Goal: Task Accomplishment & Management: Use online tool/utility

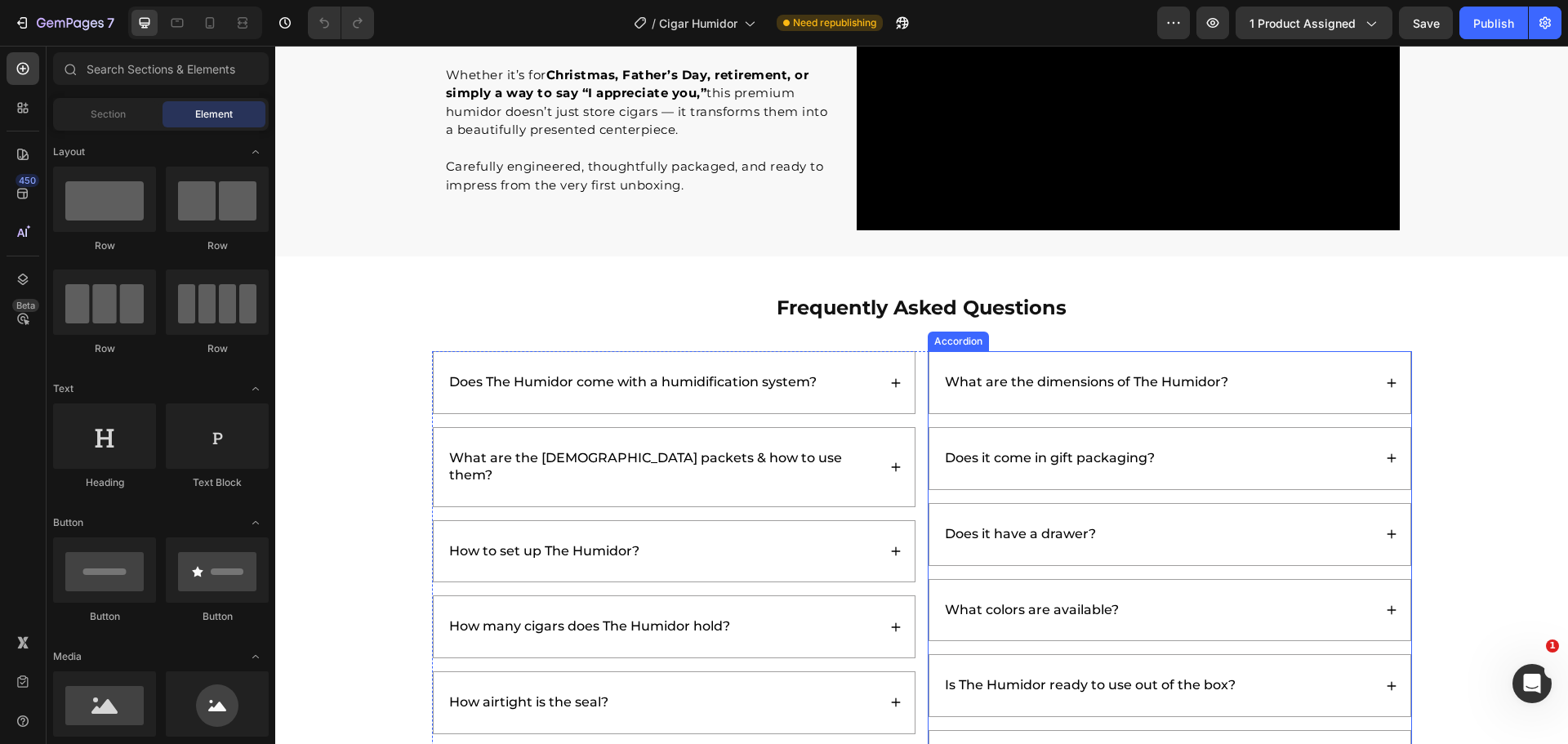
scroll to position [4001, 0]
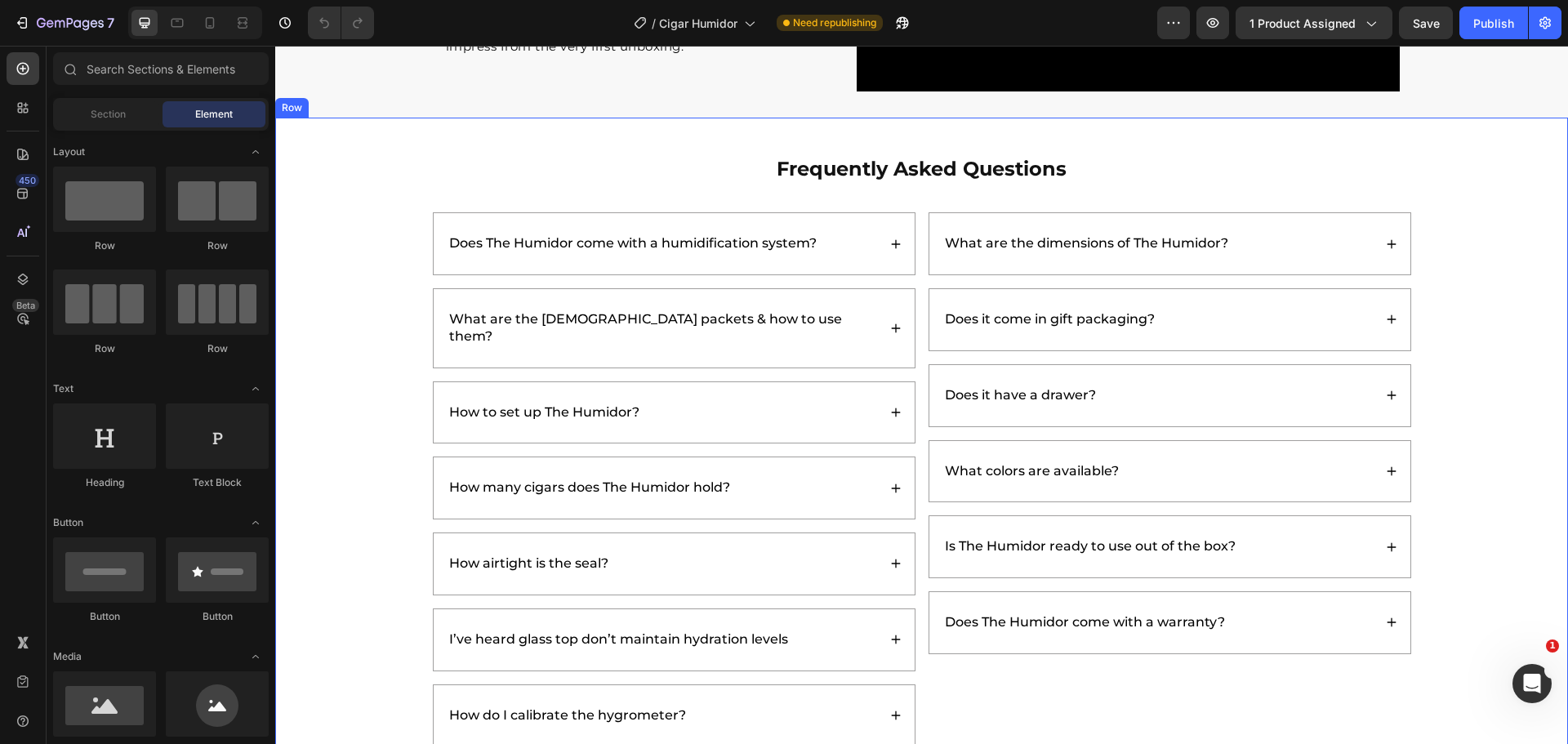
click at [1479, 277] on div "Frequently Asked Questions Heading Does The Humidor come with a humidification …" at bounding box center [921, 451] width 1259 height 593
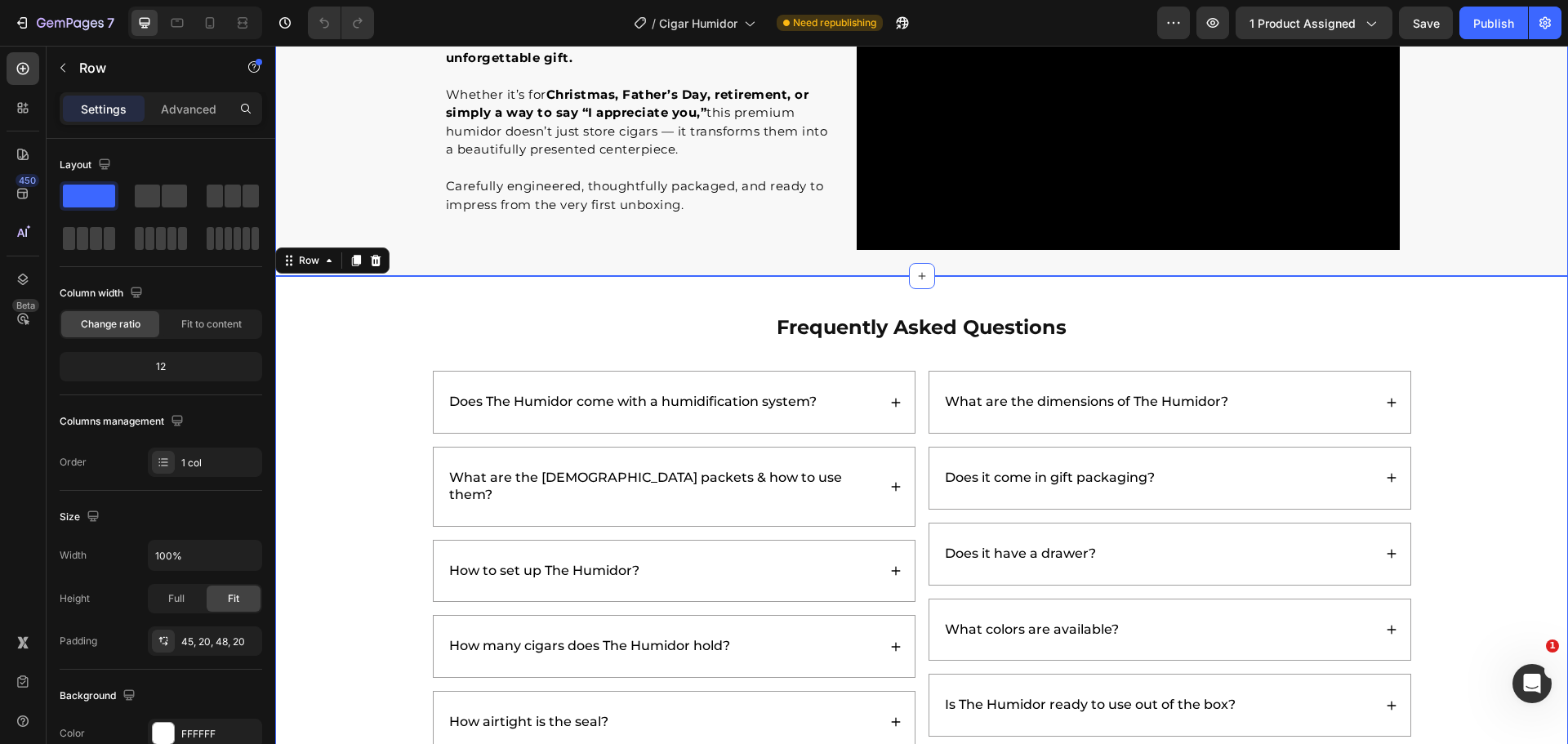
scroll to position [3837, 0]
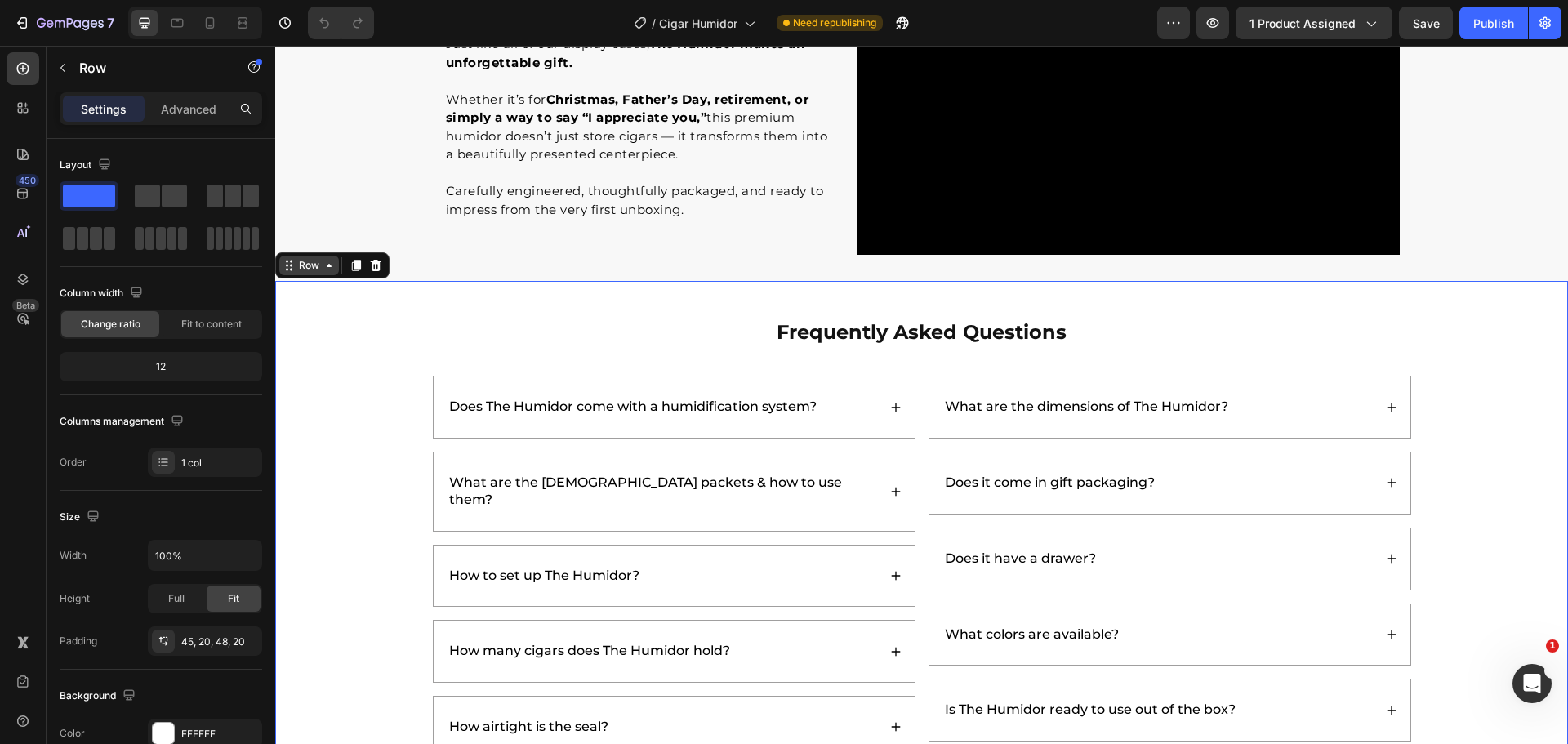
click at [326, 263] on icon at bounding box center [329, 265] width 13 height 13
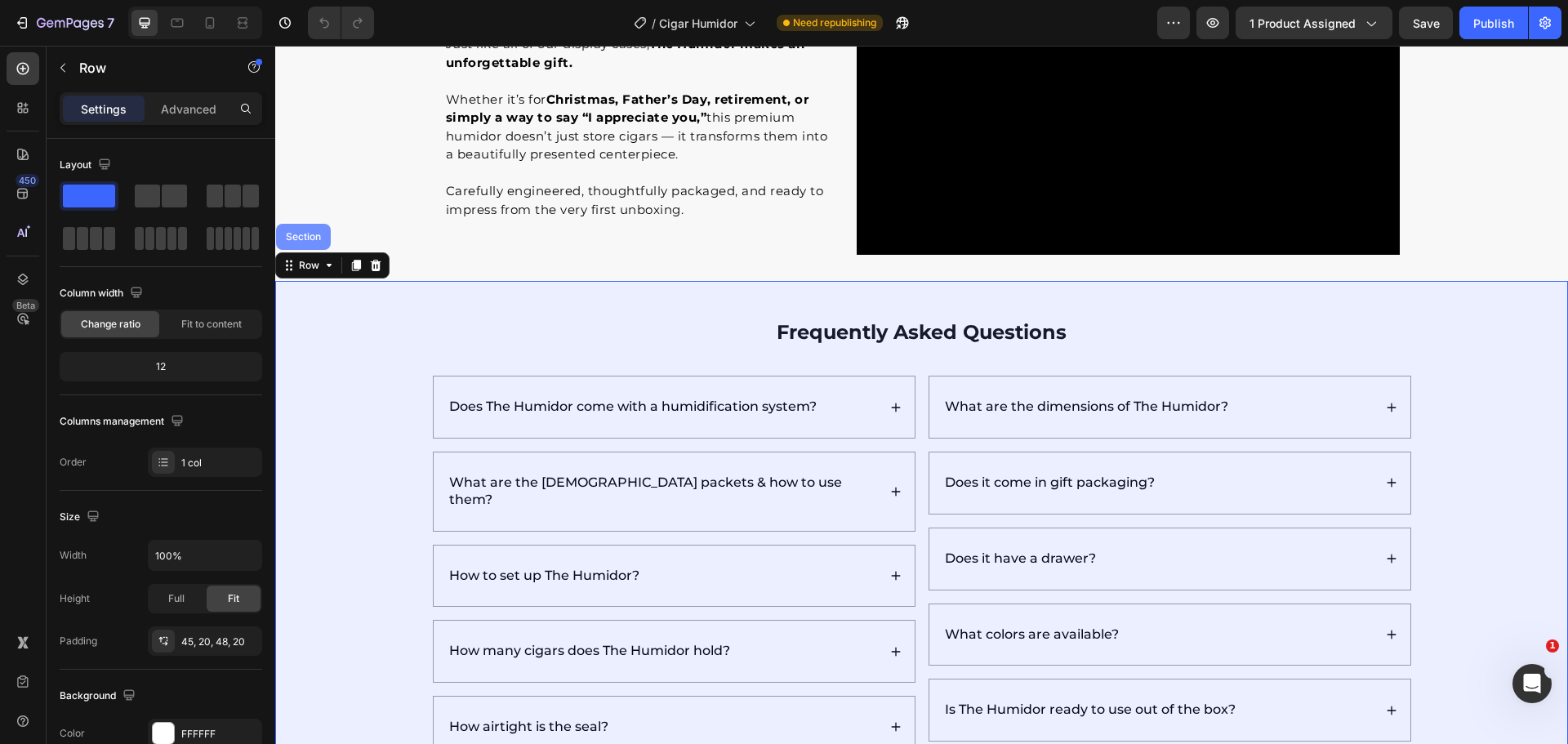
click at [302, 235] on div "Section" at bounding box center [304, 237] width 42 height 10
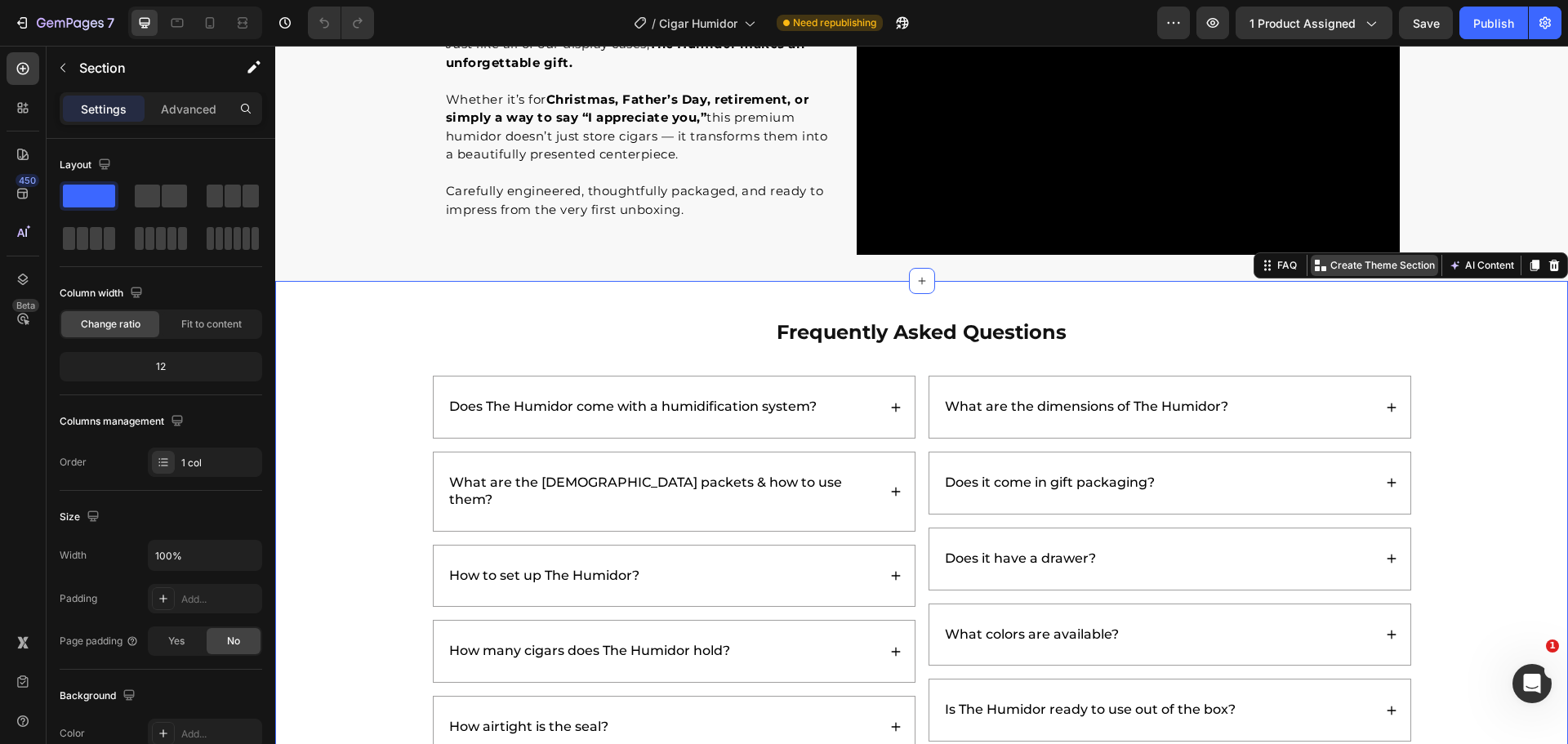
click at [1372, 264] on p "Create Theme Section" at bounding box center [1382, 265] width 105 height 15
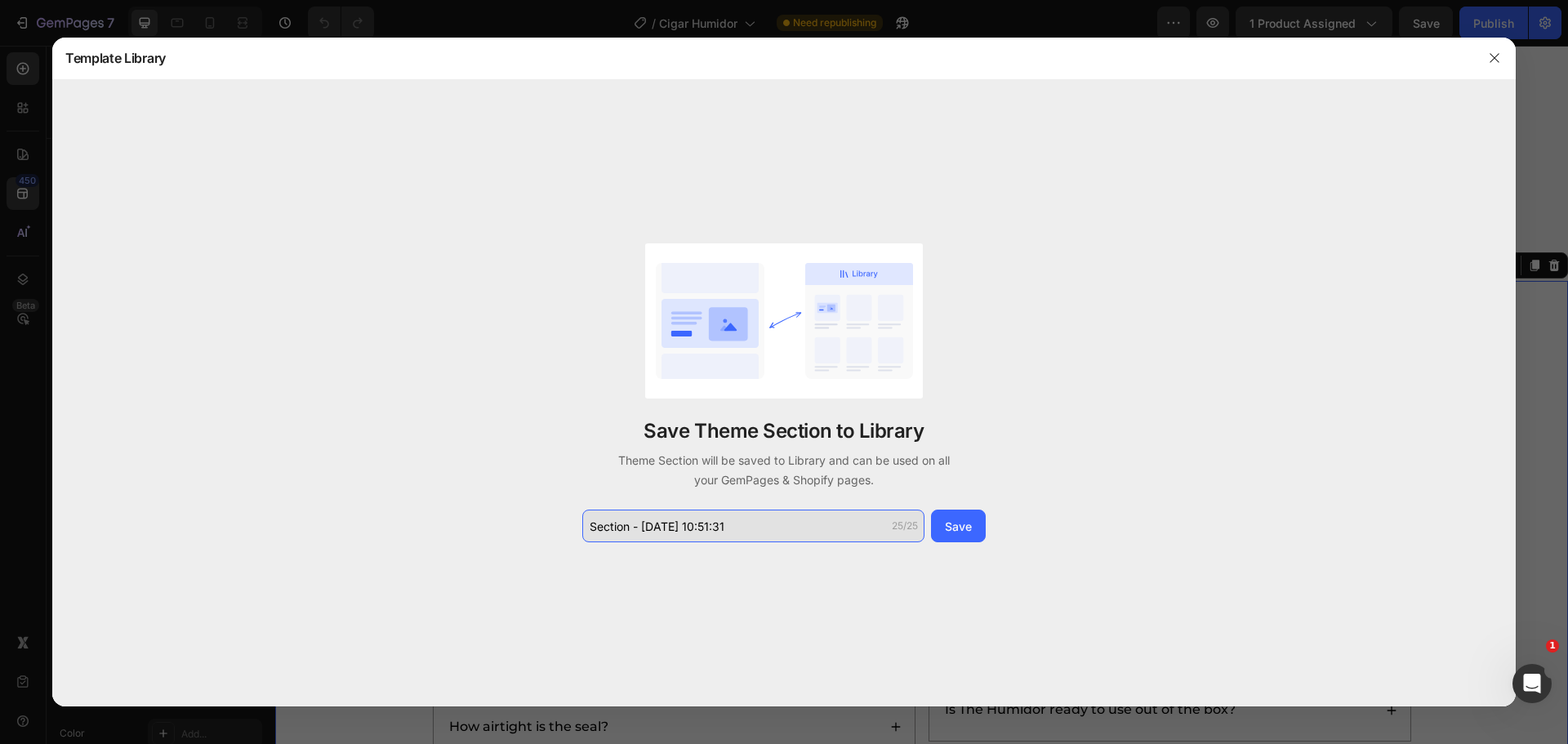
click at [772, 521] on input "Section - Aug 27 10:51:31" at bounding box center [753, 525] width 343 height 33
type input "CHumidorigar"
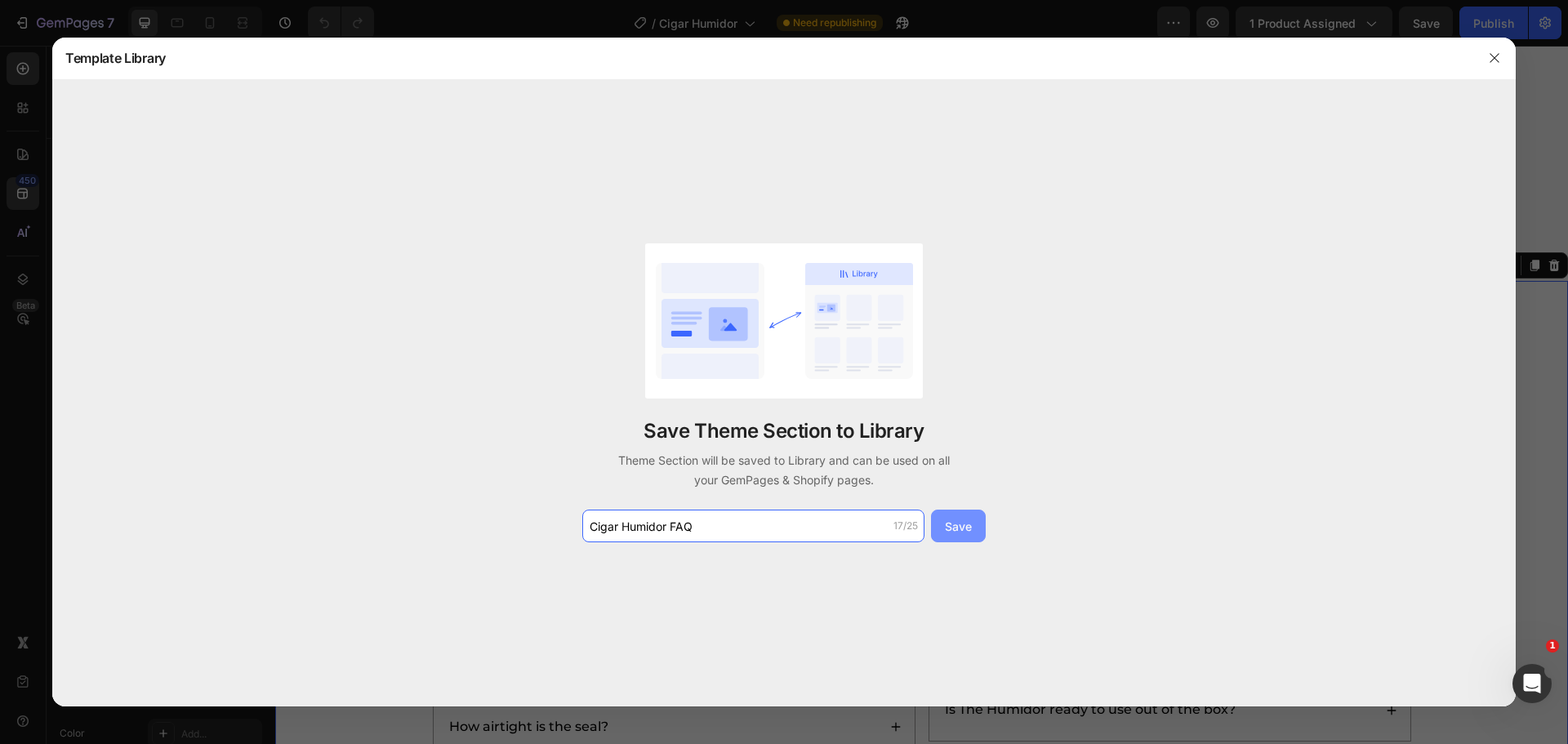
type input "Cigar Humidor FAQ"
click at [958, 518] on div "Save" at bounding box center [958, 525] width 27 height 17
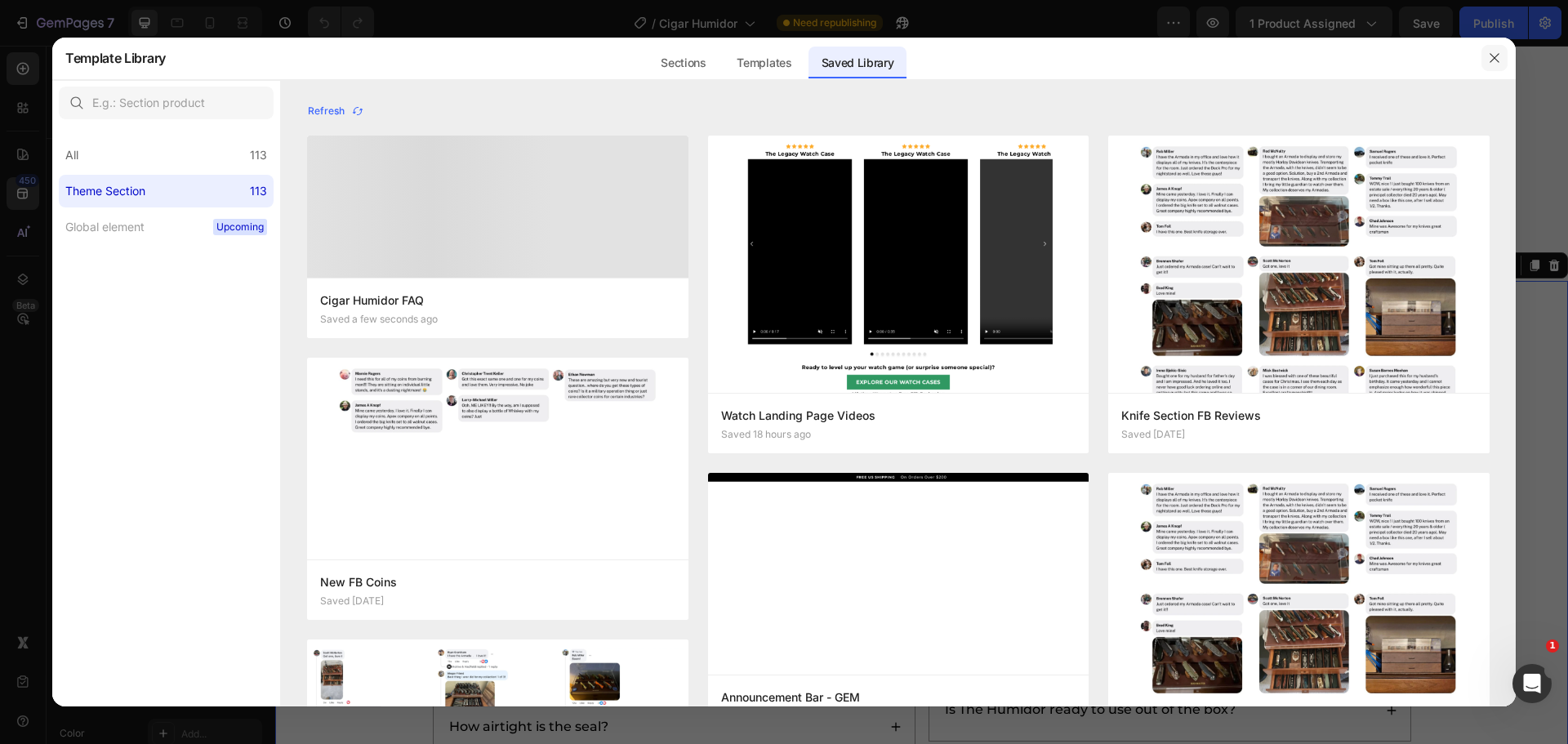
click at [1488, 50] on button "button" at bounding box center [1494, 58] width 26 height 26
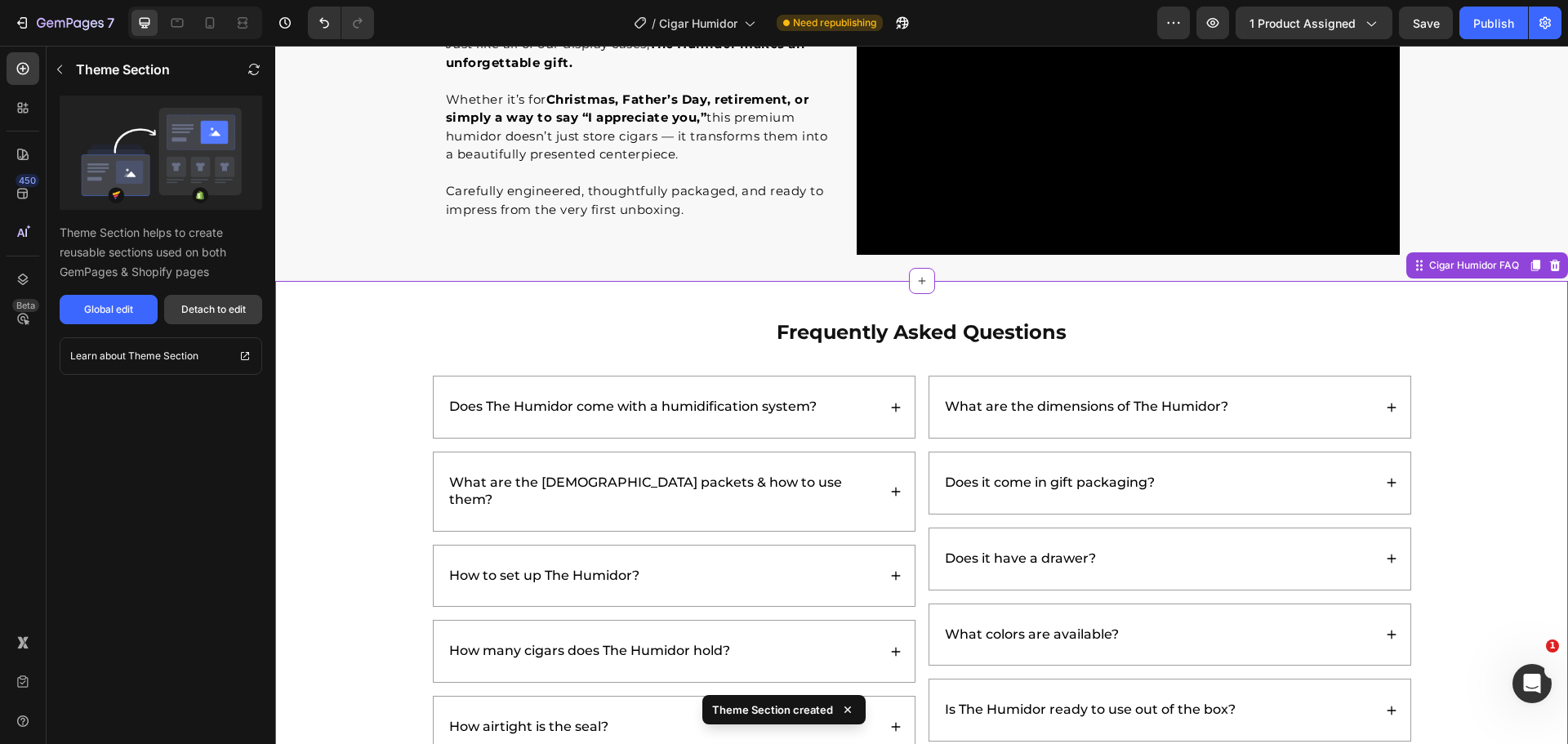
click at [213, 302] on button "Detach to edit" at bounding box center [213, 309] width 98 height 29
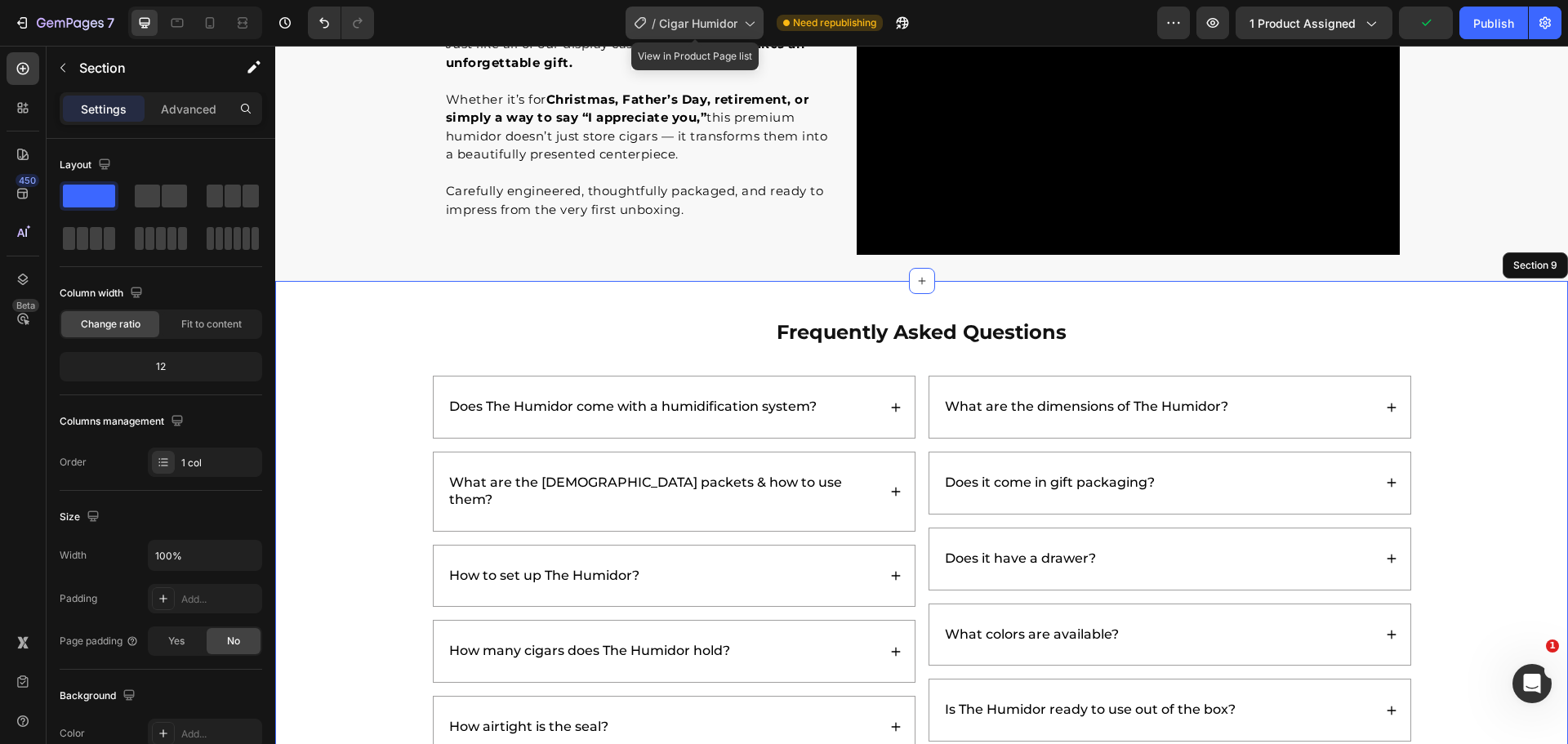
click at [657, 23] on div "/ Cigar Humidor" at bounding box center [694, 23] width 138 height 33
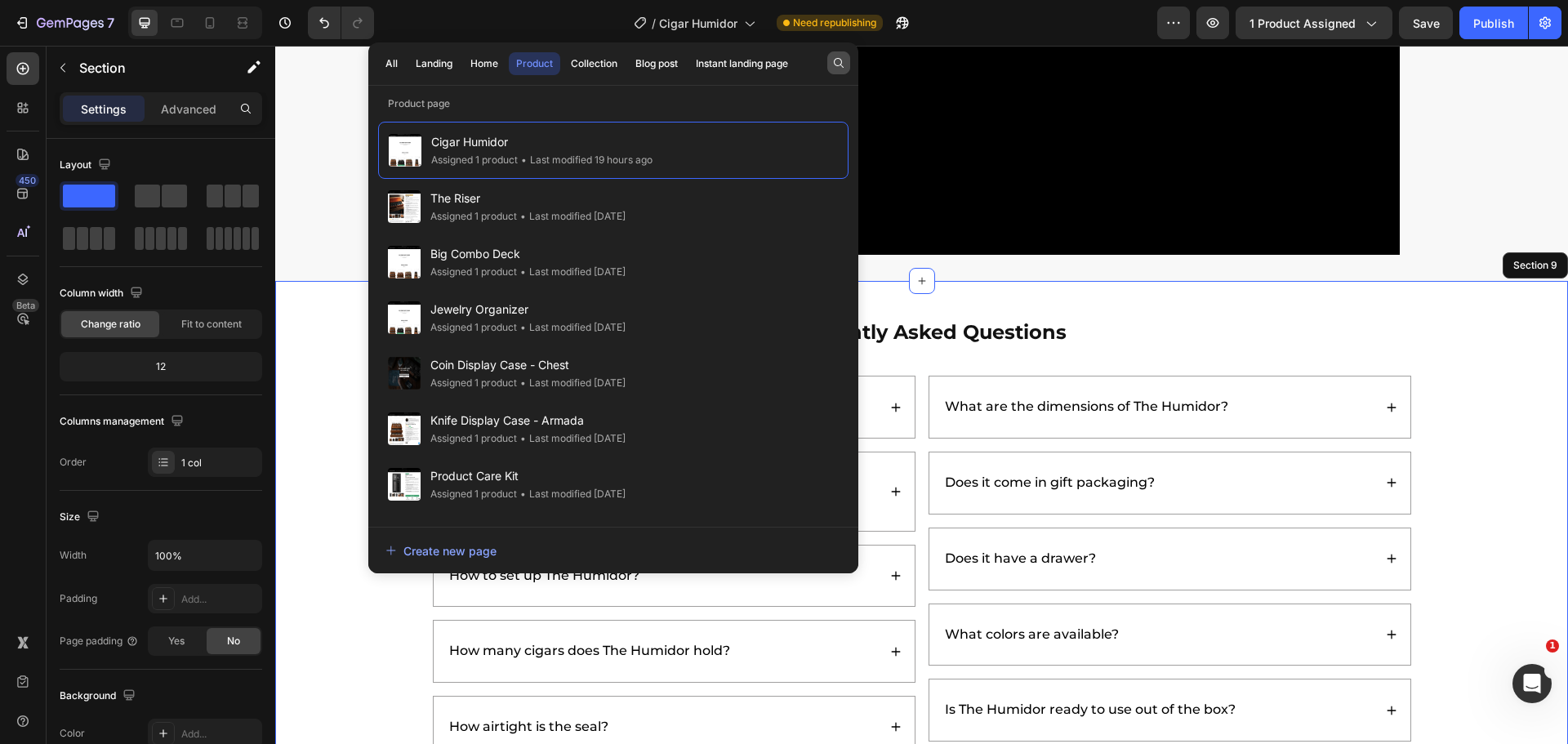
click at [827, 70] on button "button" at bounding box center [838, 63] width 23 height 23
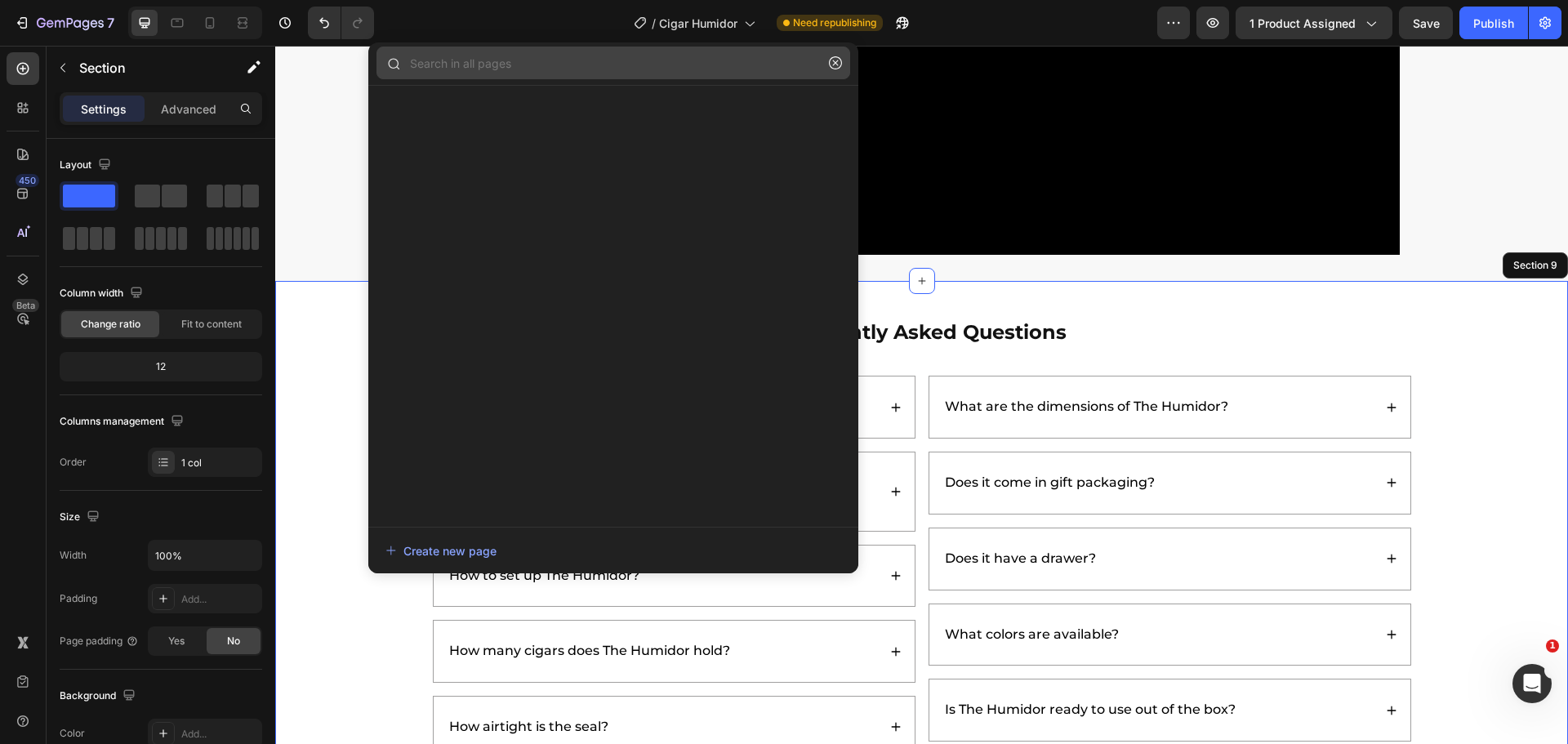
click at [460, 66] on input "text" at bounding box center [613, 63] width 473 height 33
click at [467, 99] on p at bounding box center [613, 104] width 490 height 16
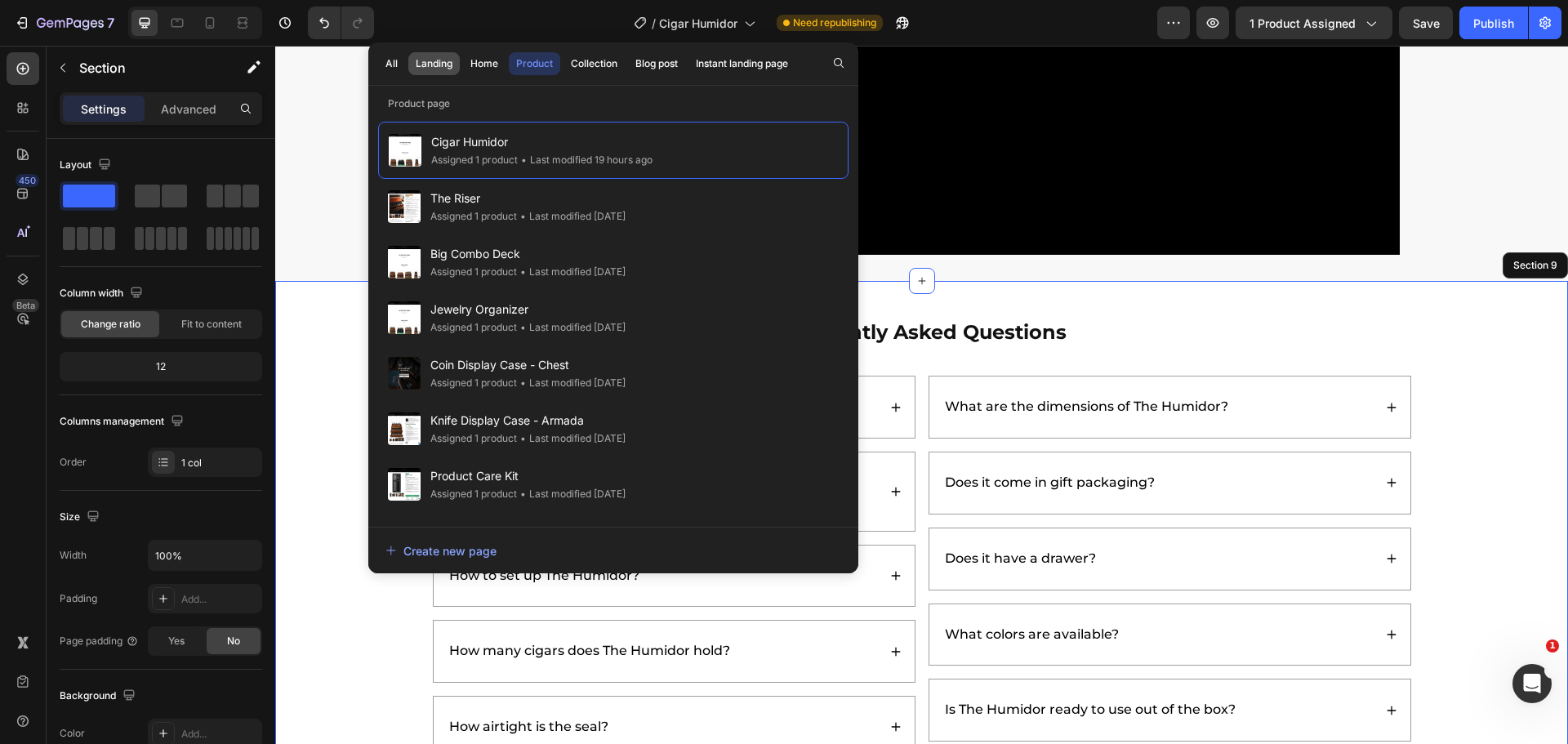
drag, startPoint x: 442, startPoint y: 69, endPoint x: 490, endPoint y: 69, distance: 48.0
click at [442, 69] on div "Landing" at bounding box center [433, 63] width 37 height 15
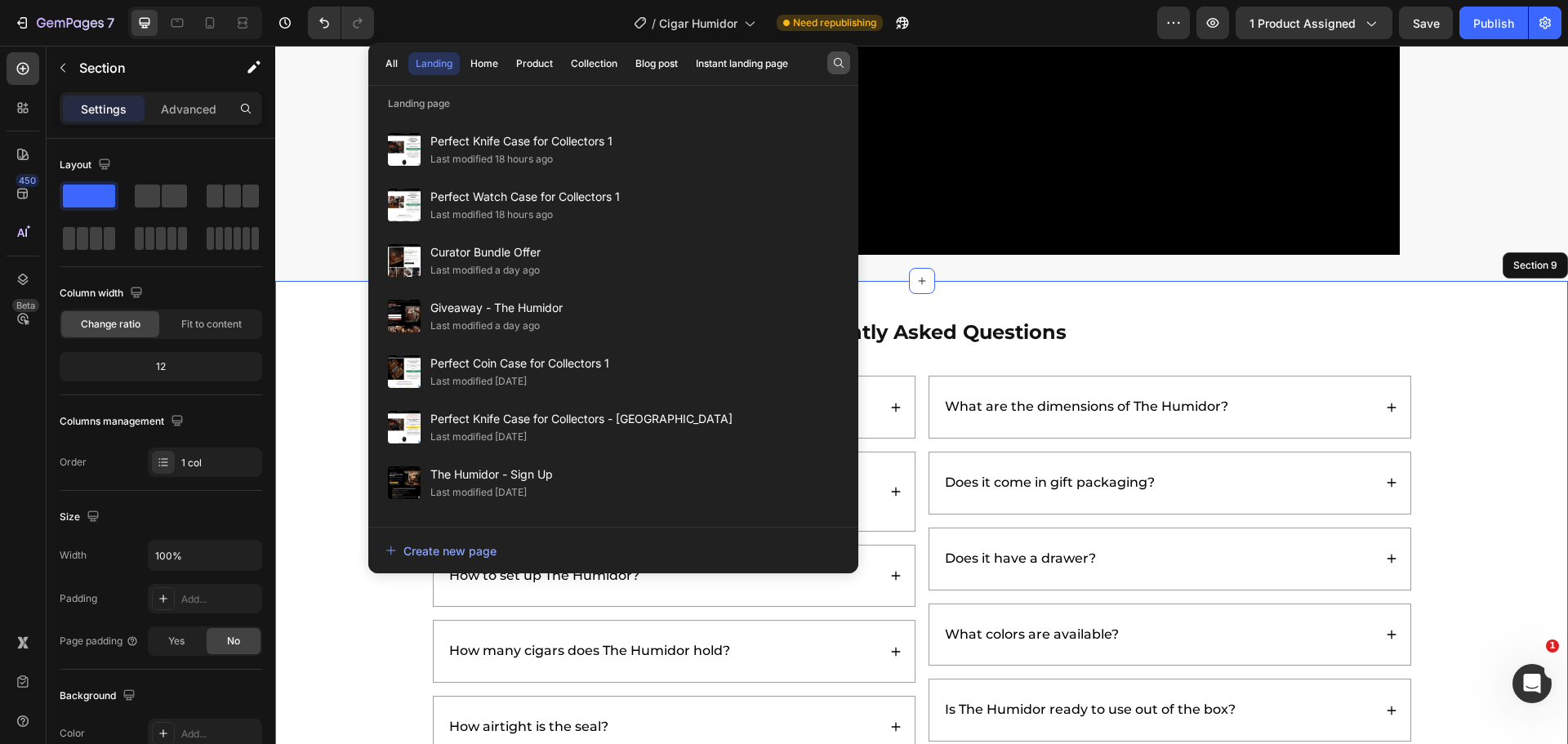
click at [827, 59] on button "button" at bounding box center [838, 63] width 23 height 23
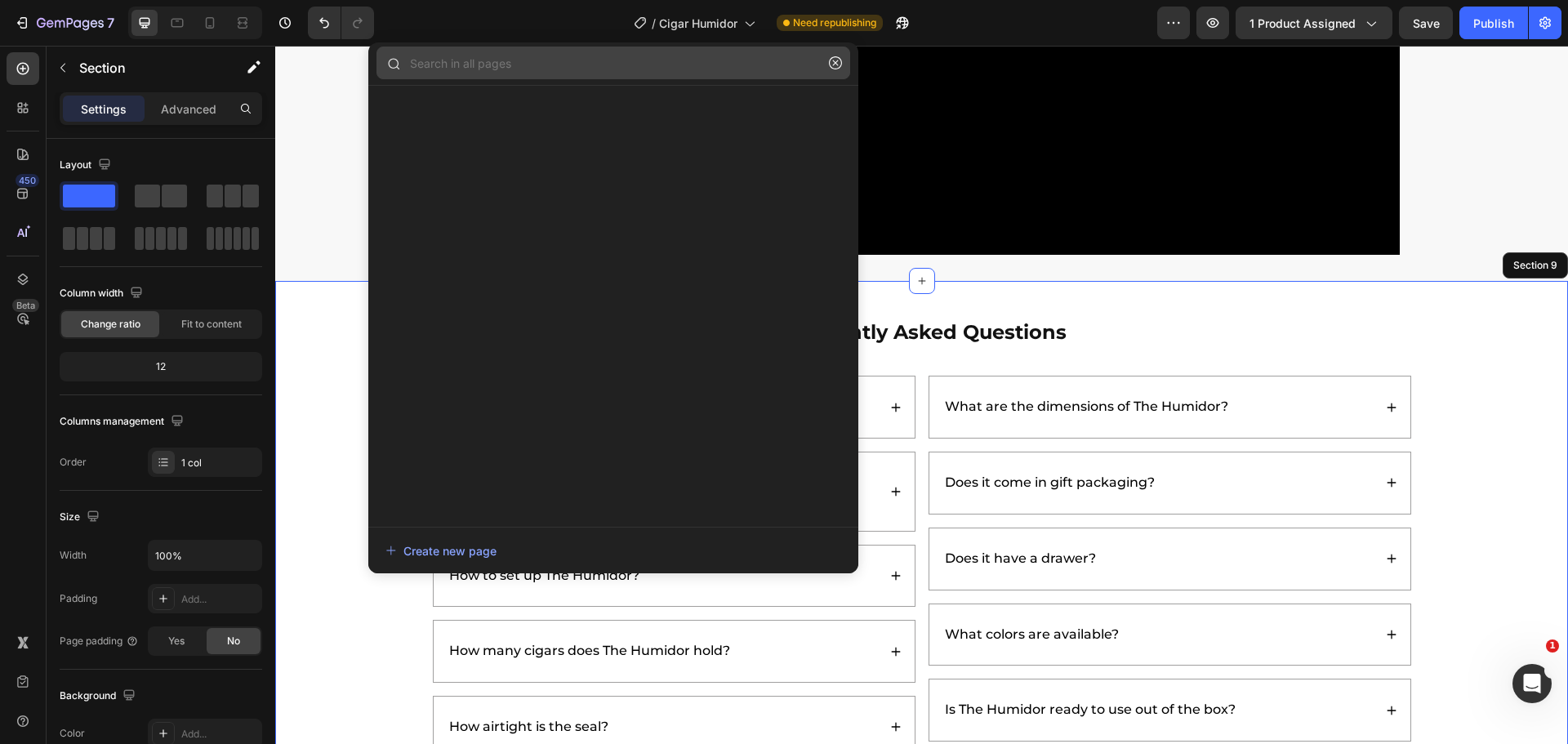
click at [599, 65] on input "text" at bounding box center [613, 63] width 473 height 33
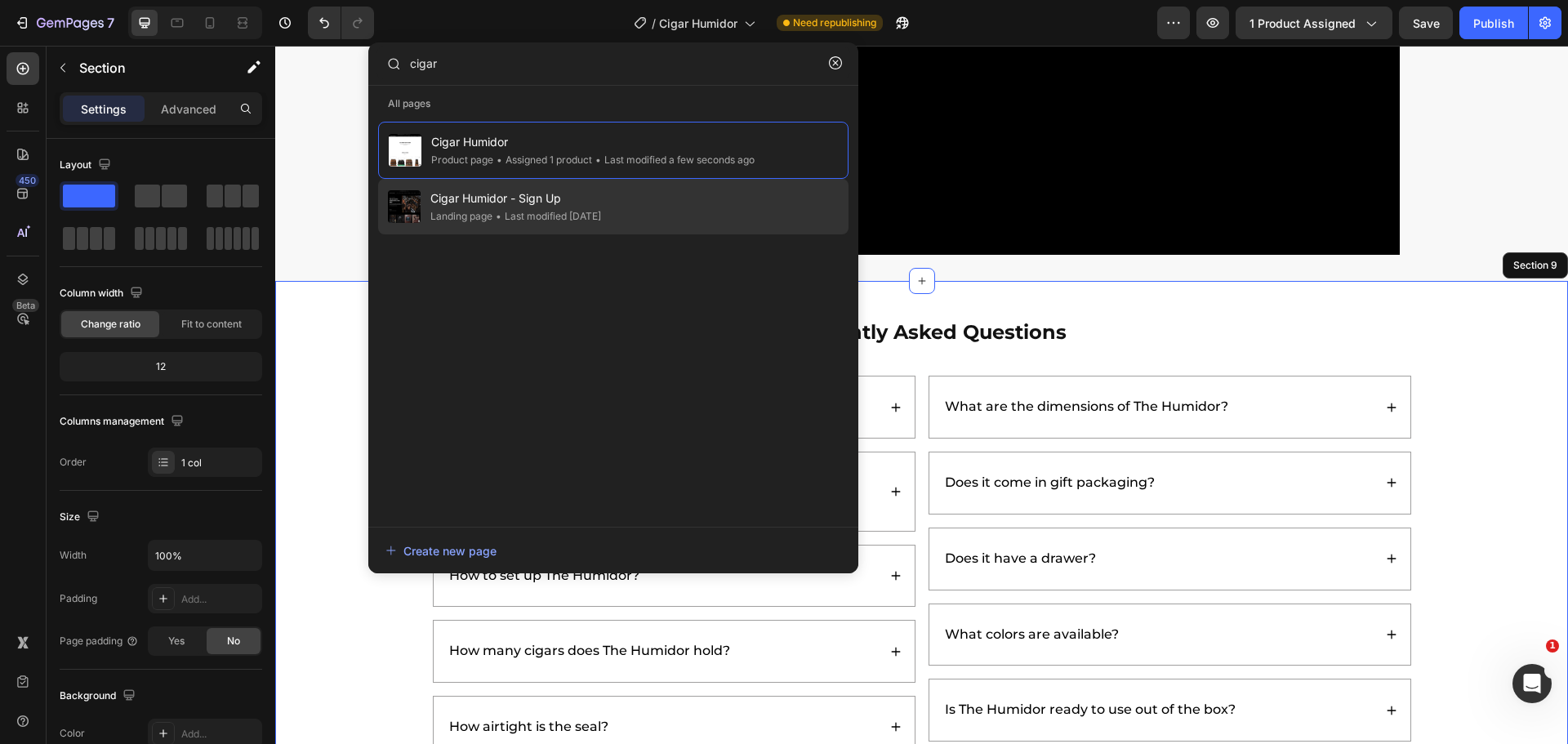
type input "cigar"
click at [583, 204] on span "Cigar Humidor - Sign Up" at bounding box center [515, 199] width 171 height 20
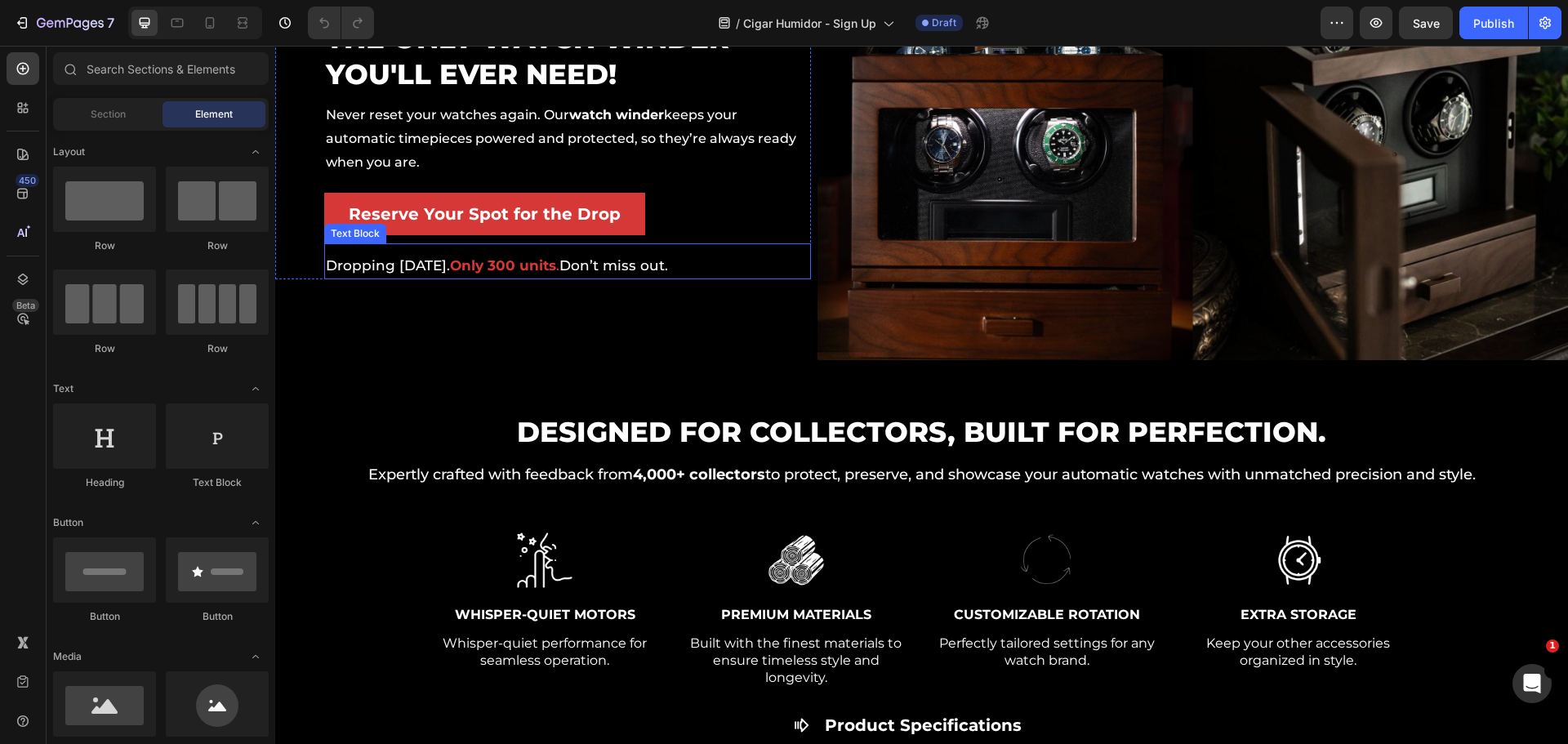
scroll to position [164, 0]
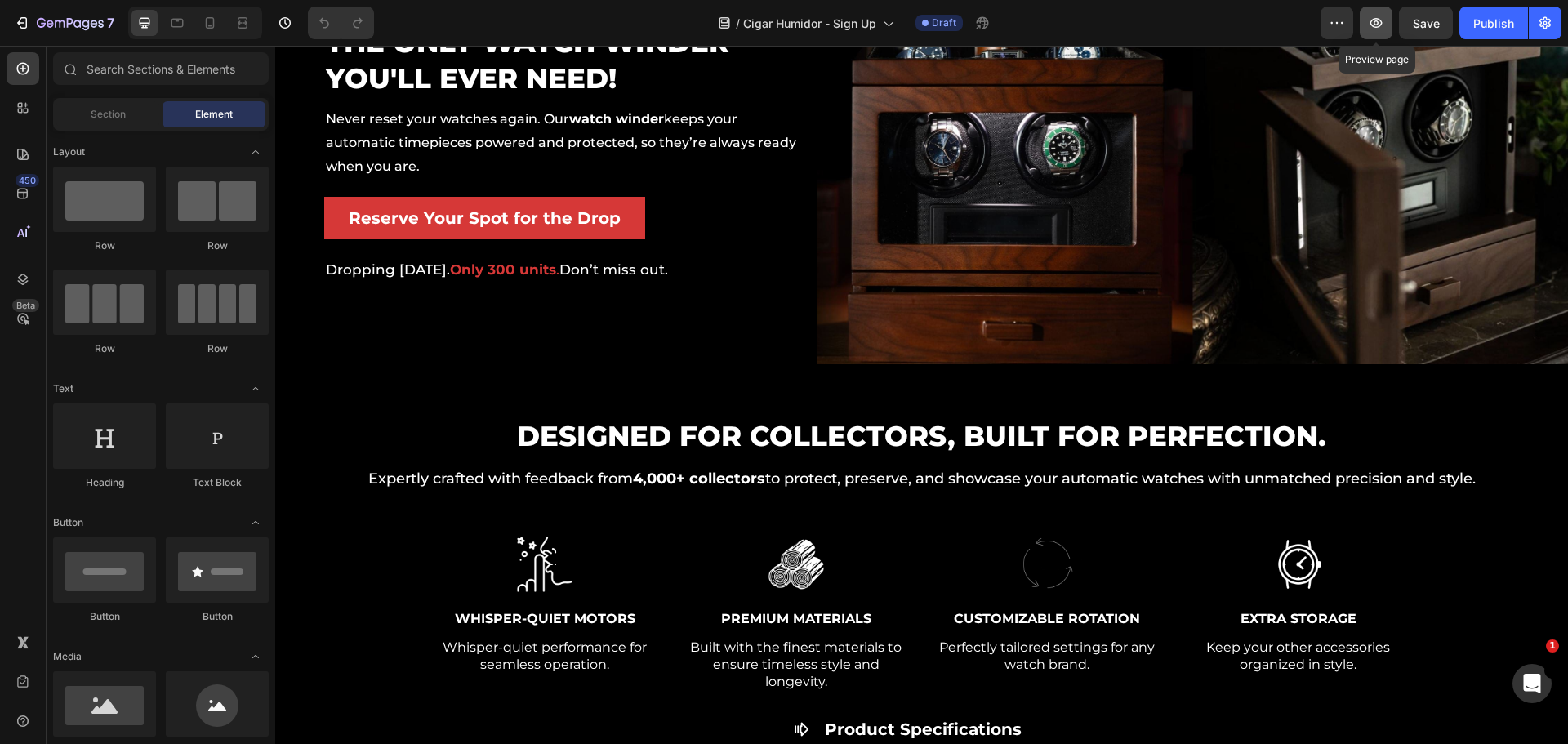
click at [1373, 22] on icon "button" at bounding box center [1375, 23] width 16 height 16
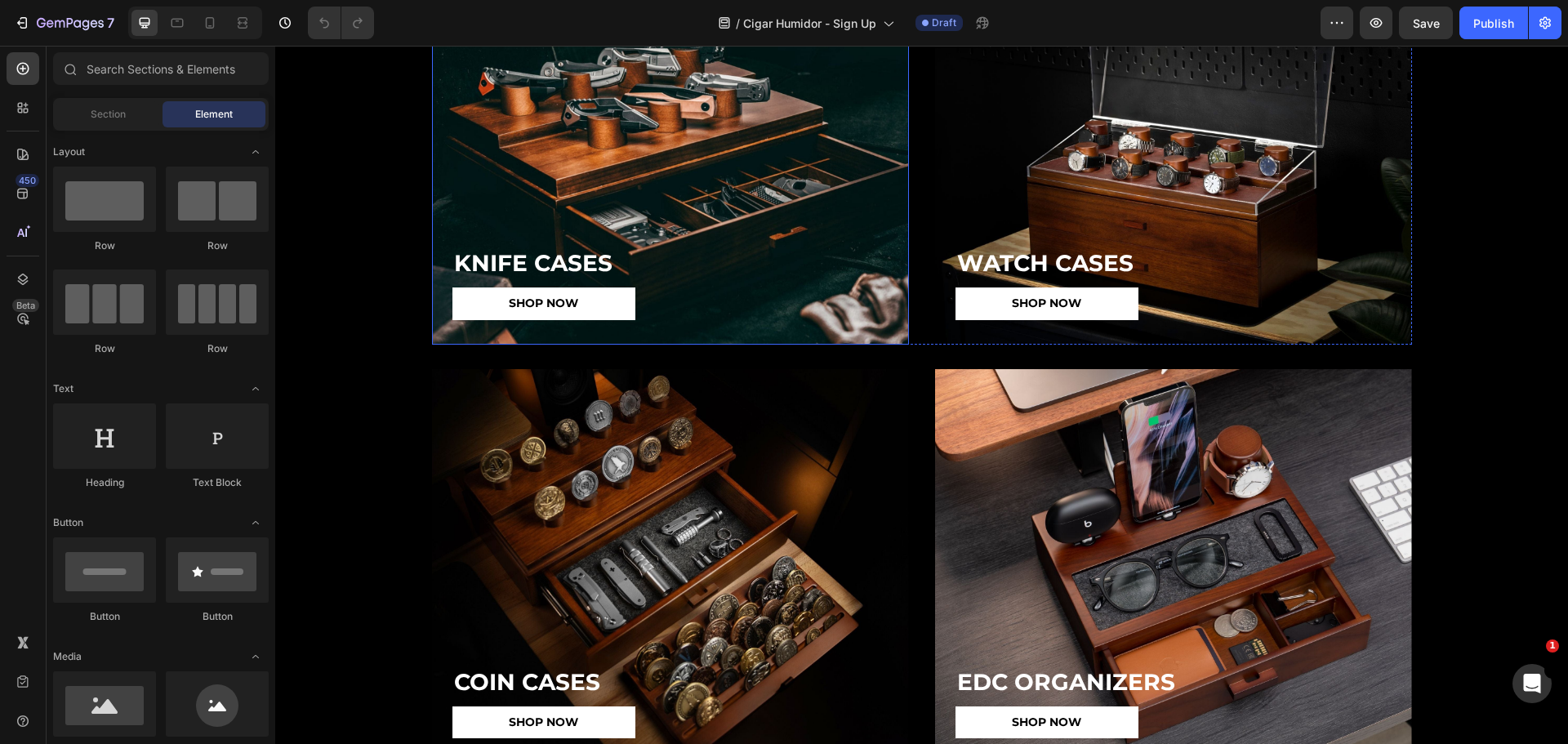
scroll to position [3919, 0]
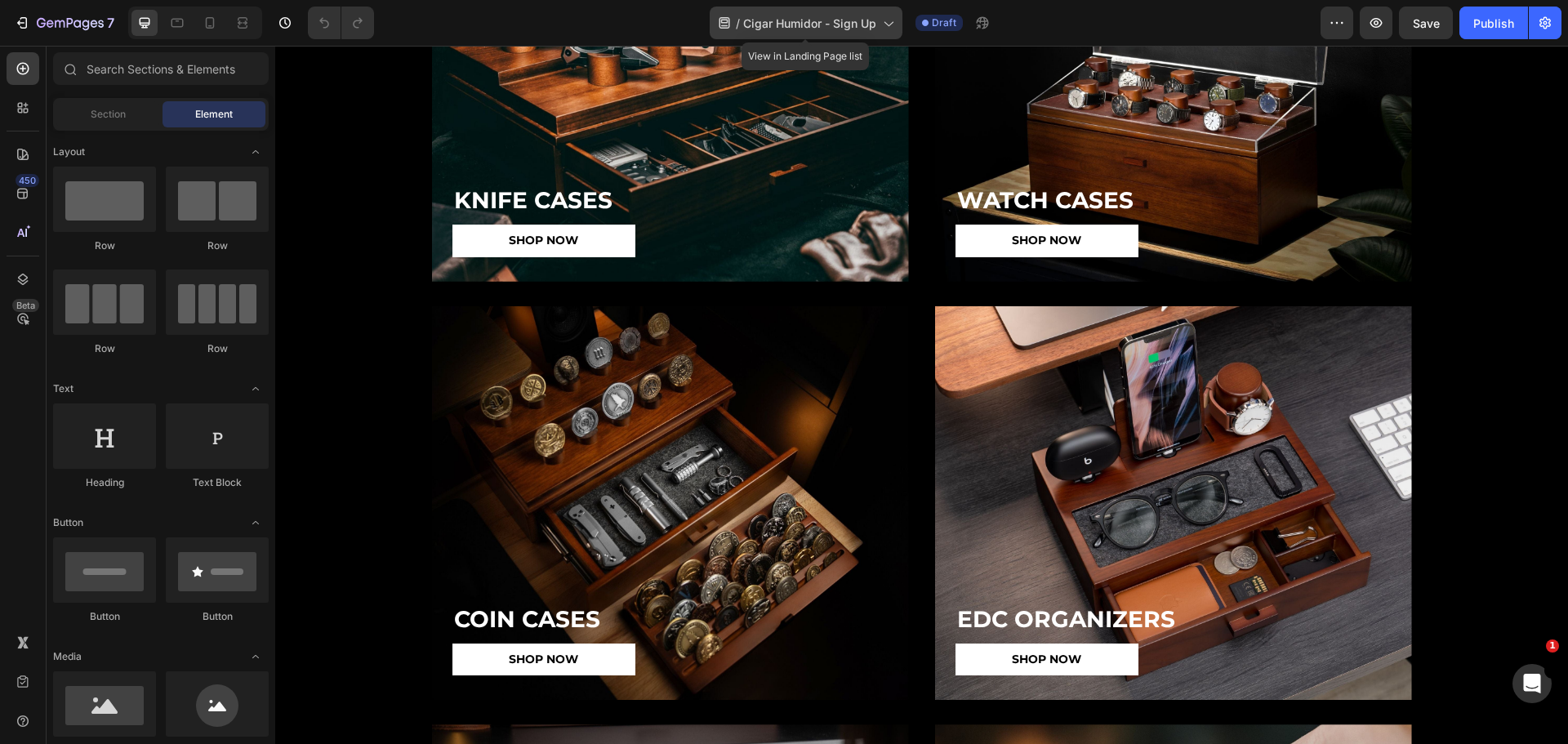
click at [769, 11] on div "/ Cigar Humidor - Sign Up" at bounding box center [805, 23] width 193 height 33
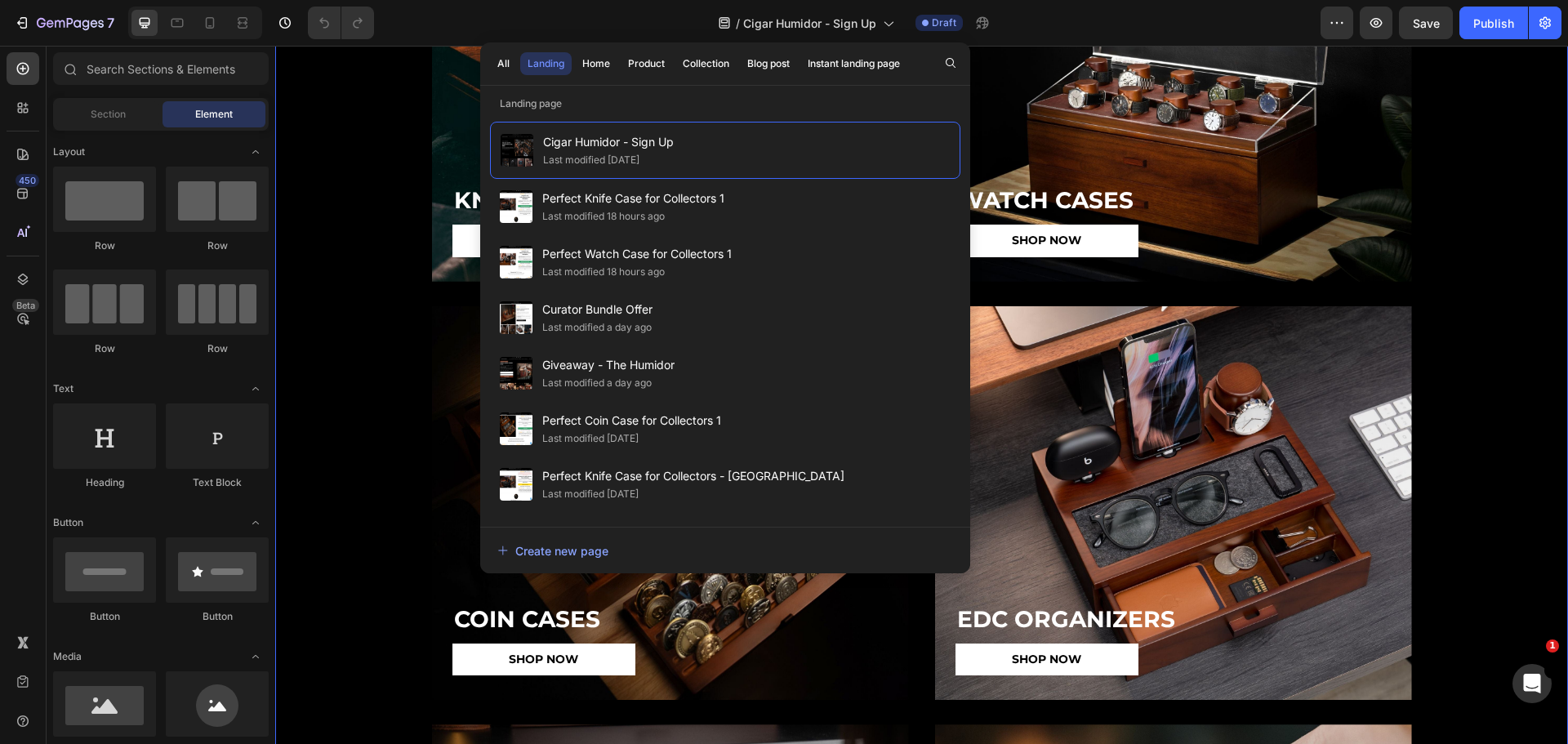
click at [1488, 454] on div "KNIFE CASES Heading SHOP NOW Button Row Hero Banner WATCH CASES Heading SHOP NO…" at bounding box center [922, 502] width 1268 height 1231
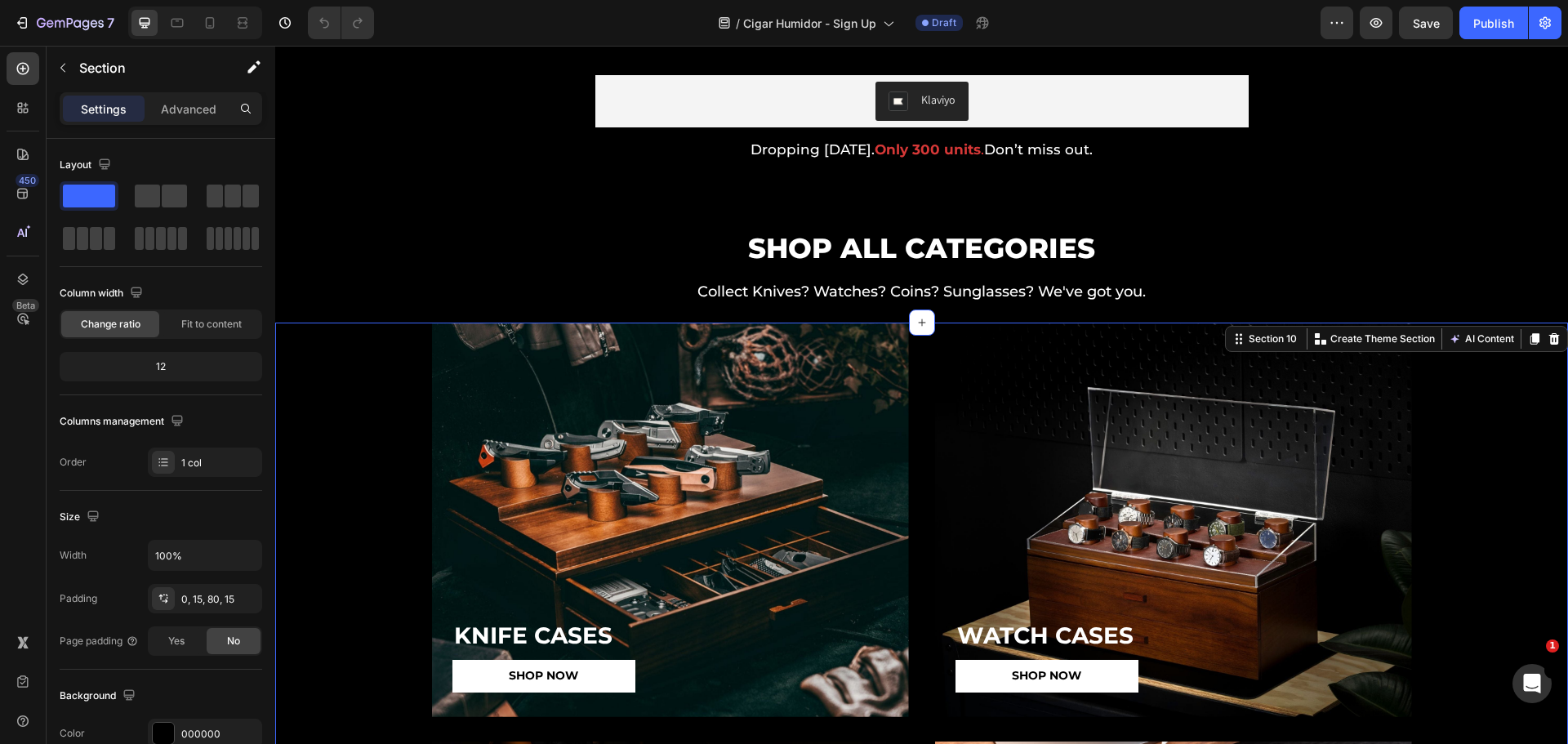
scroll to position [3266, 0]
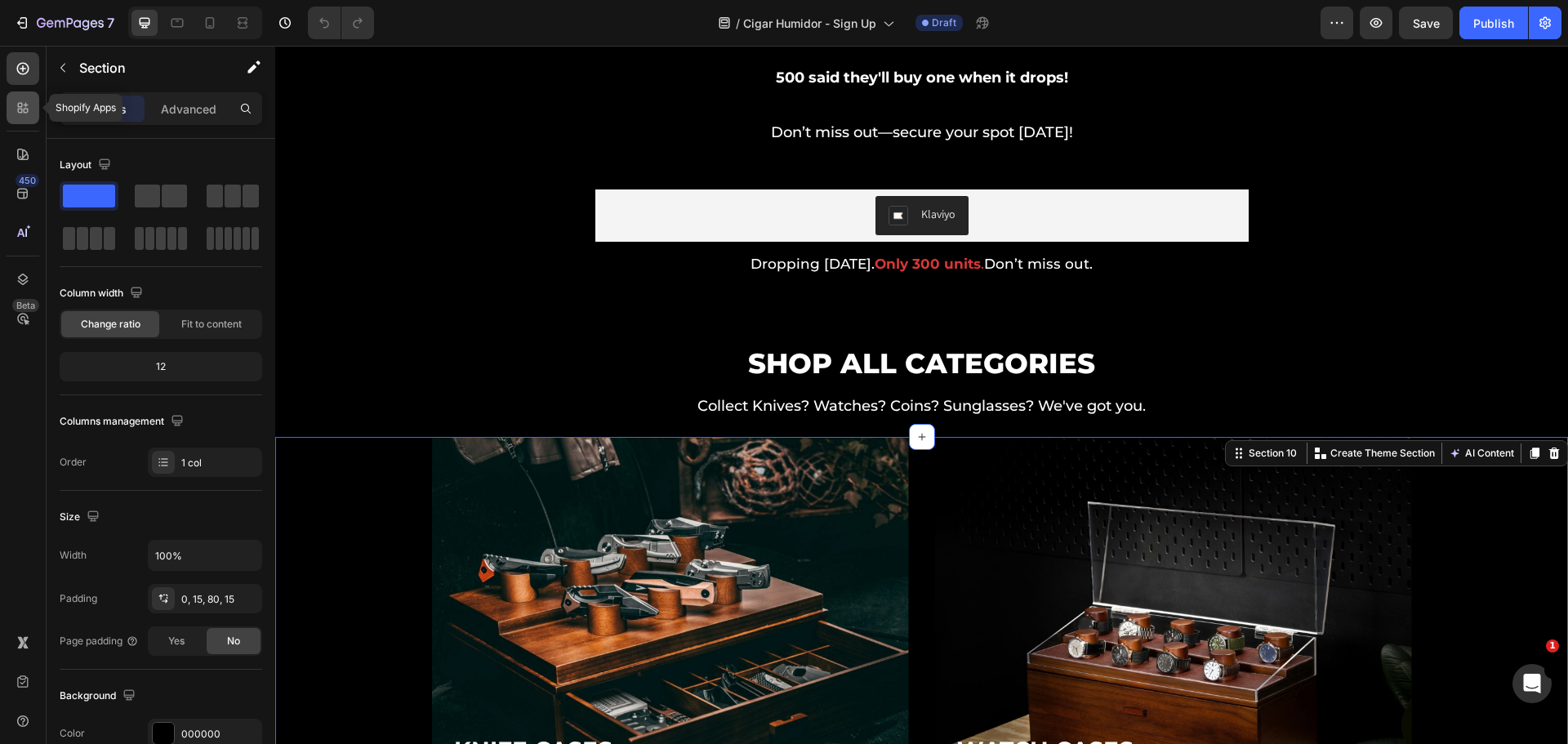
click at [35, 118] on div at bounding box center [23, 108] width 33 height 33
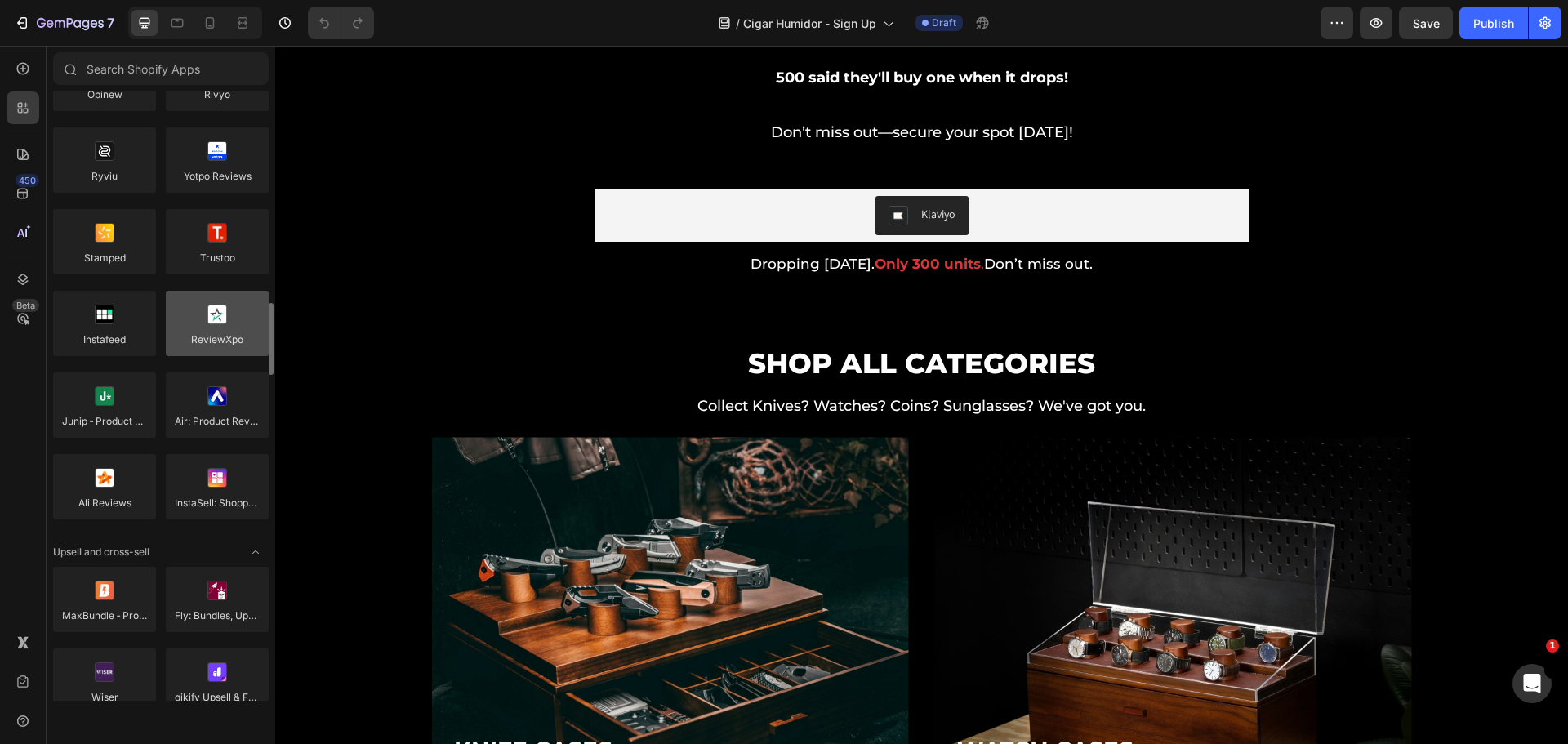
scroll to position [408, 0]
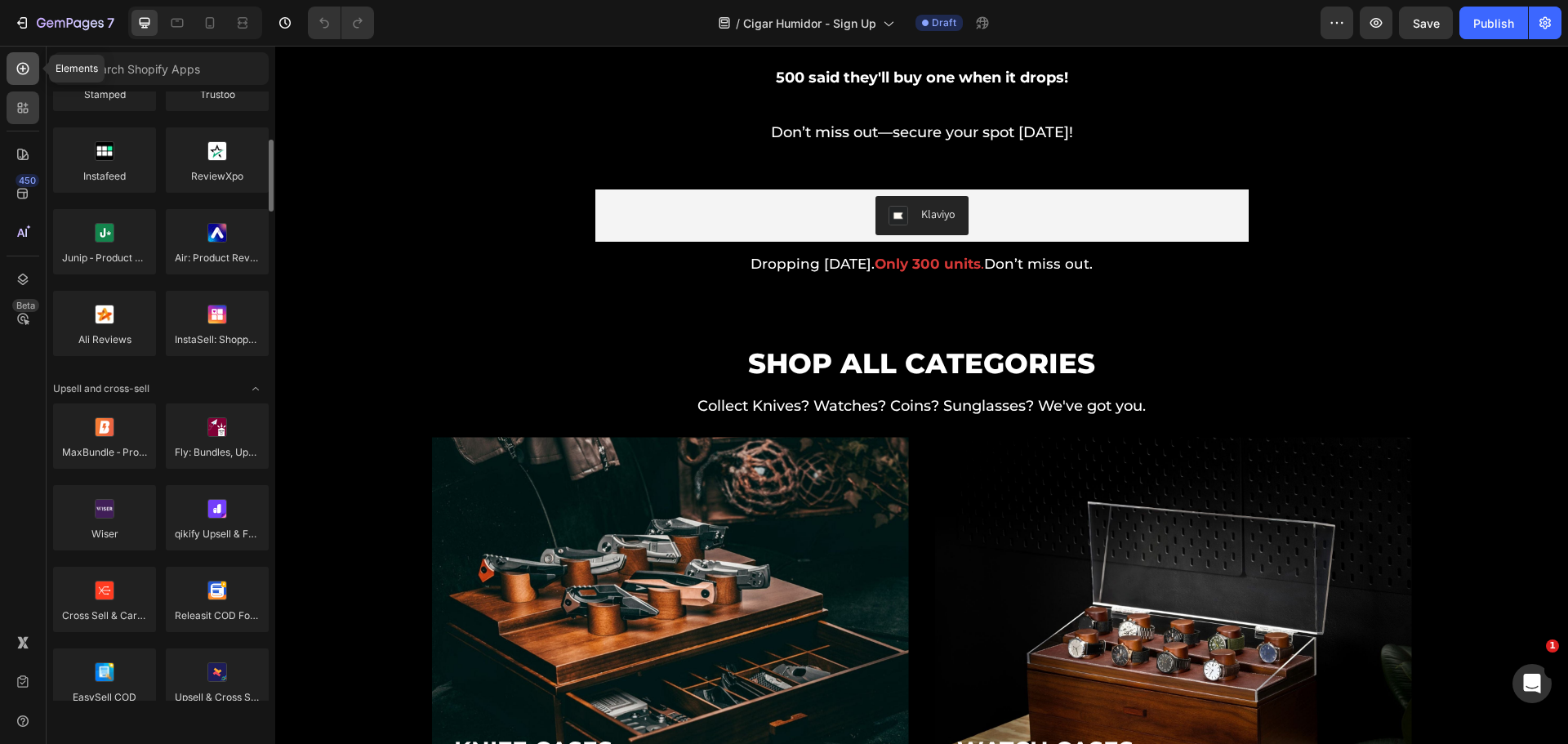
click at [23, 83] on div at bounding box center [23, 68] width 33 height 33
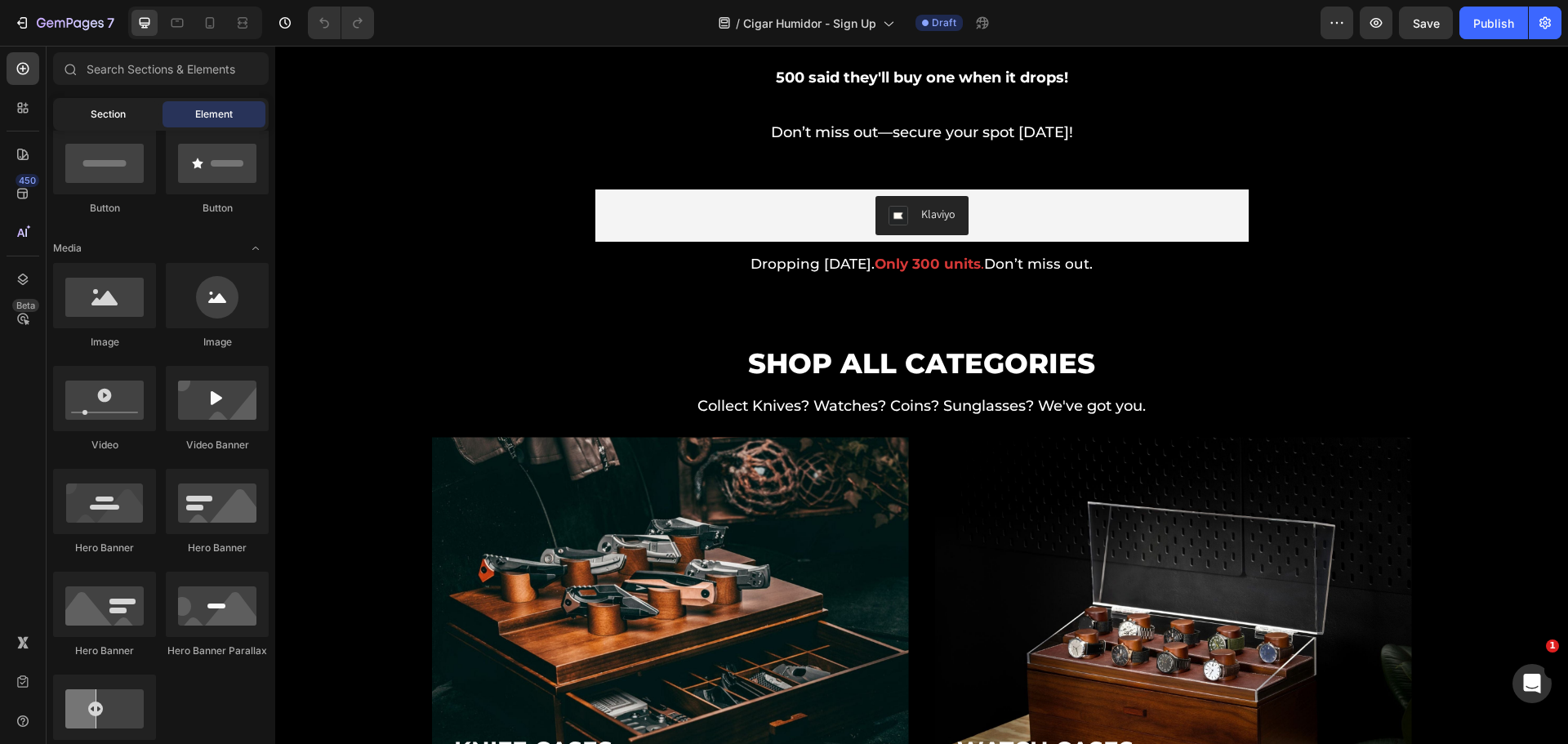
click at [123, 122] on div "Section" at bounding box center [107, 114] width 103 height 26
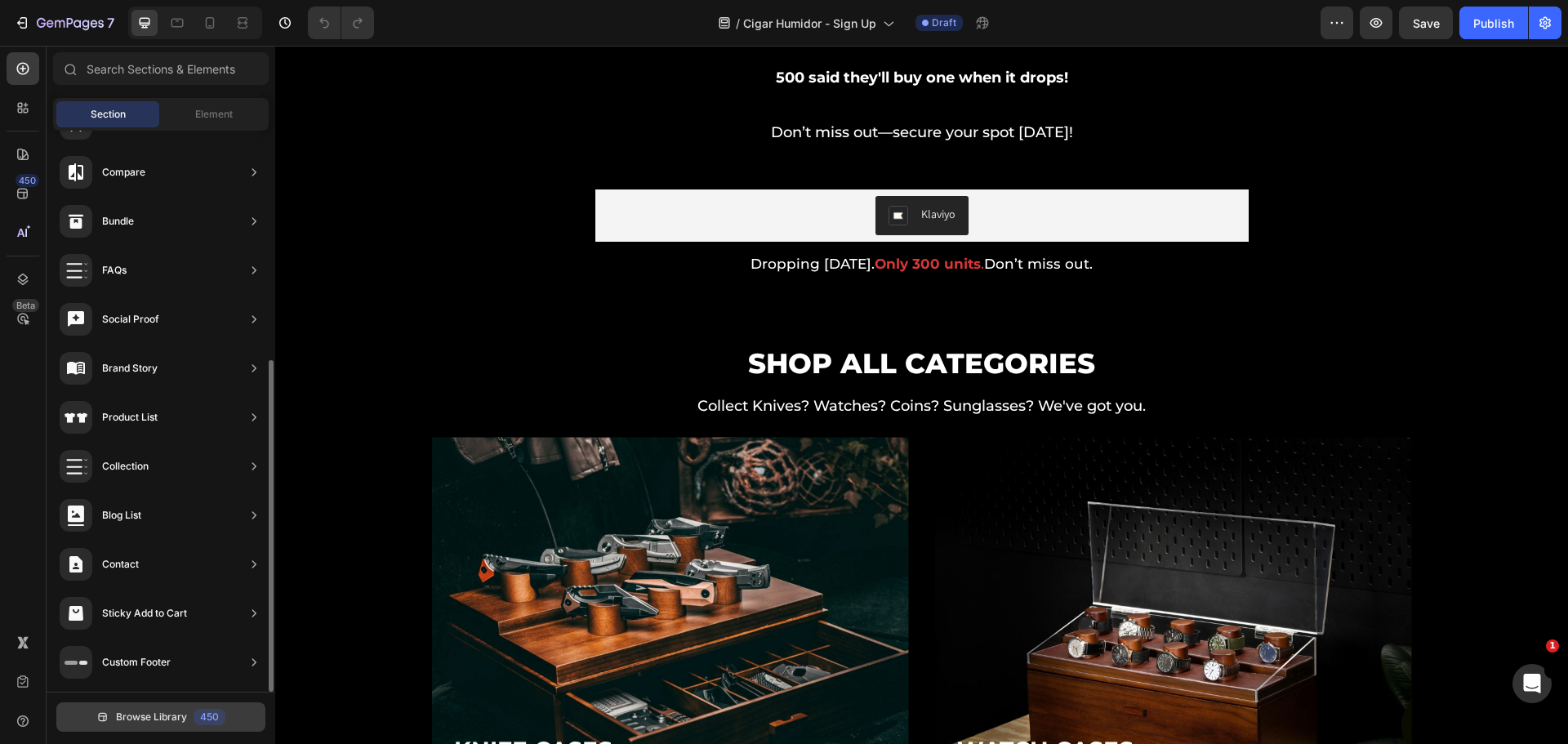
click at [142, 721] on span "Browse Library" at bounding box center [151, 716] width 71 height 15
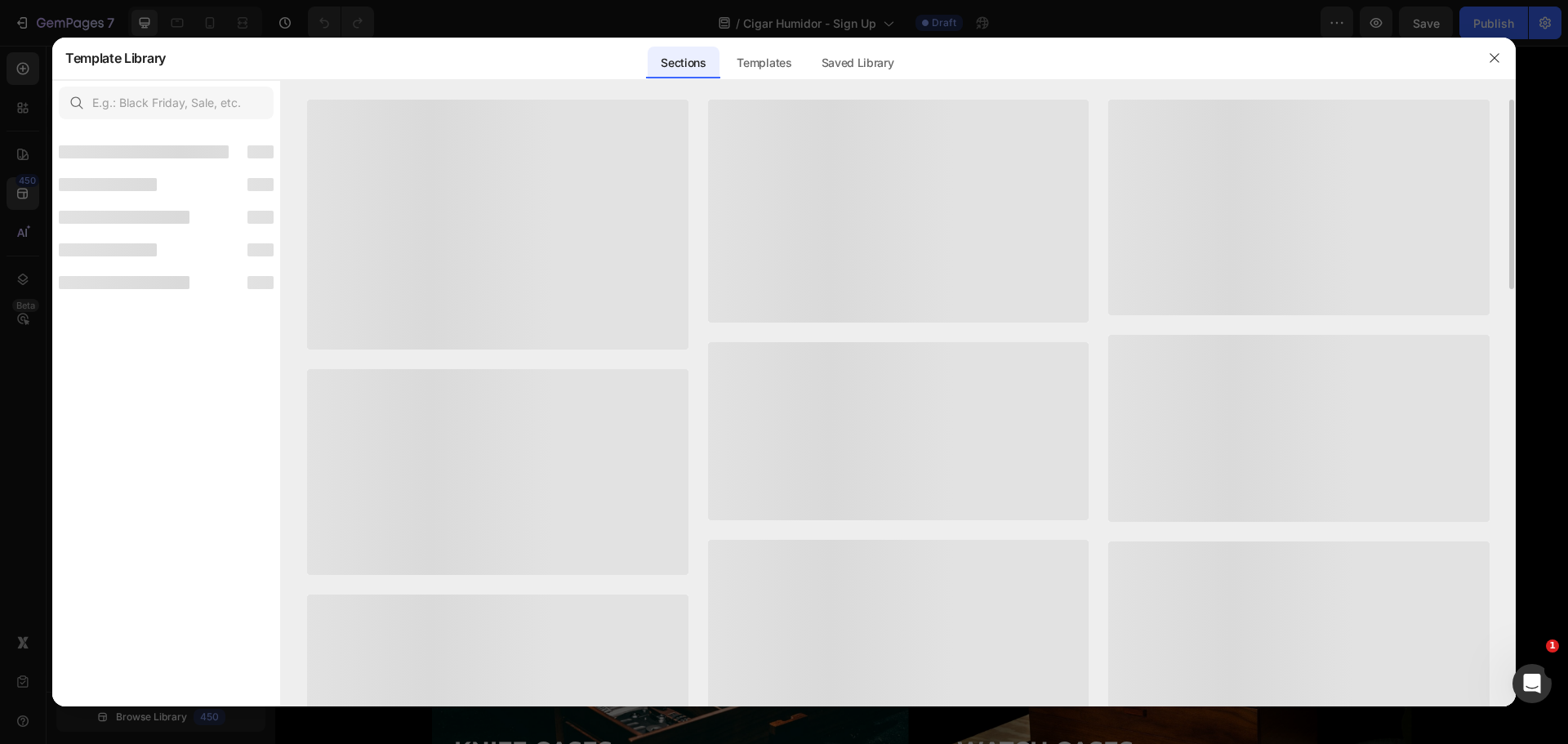
scroll to position [367, 0]
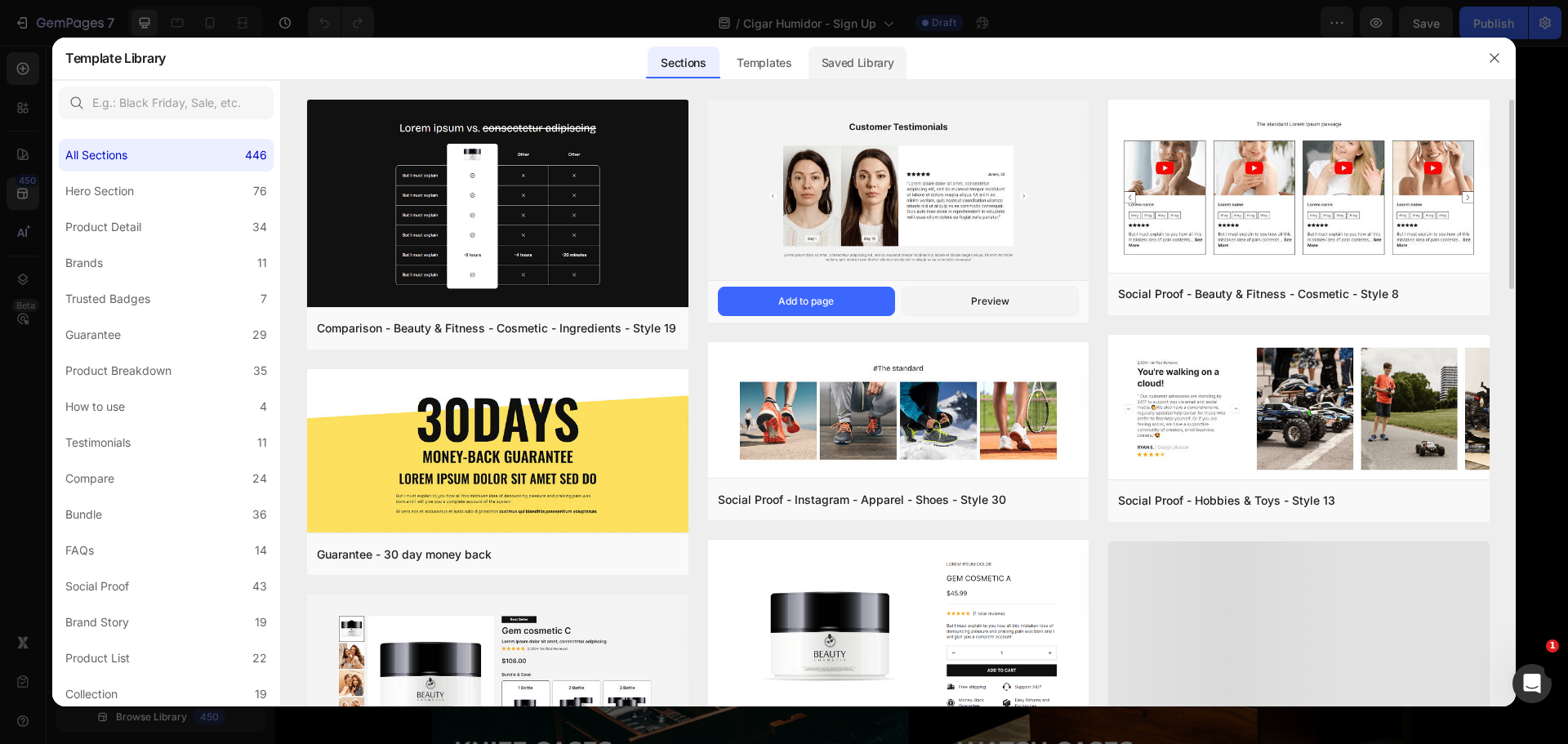
click at [863, 71] on div "Saved Library" at bounding box center [857, 63] width 99 height 33
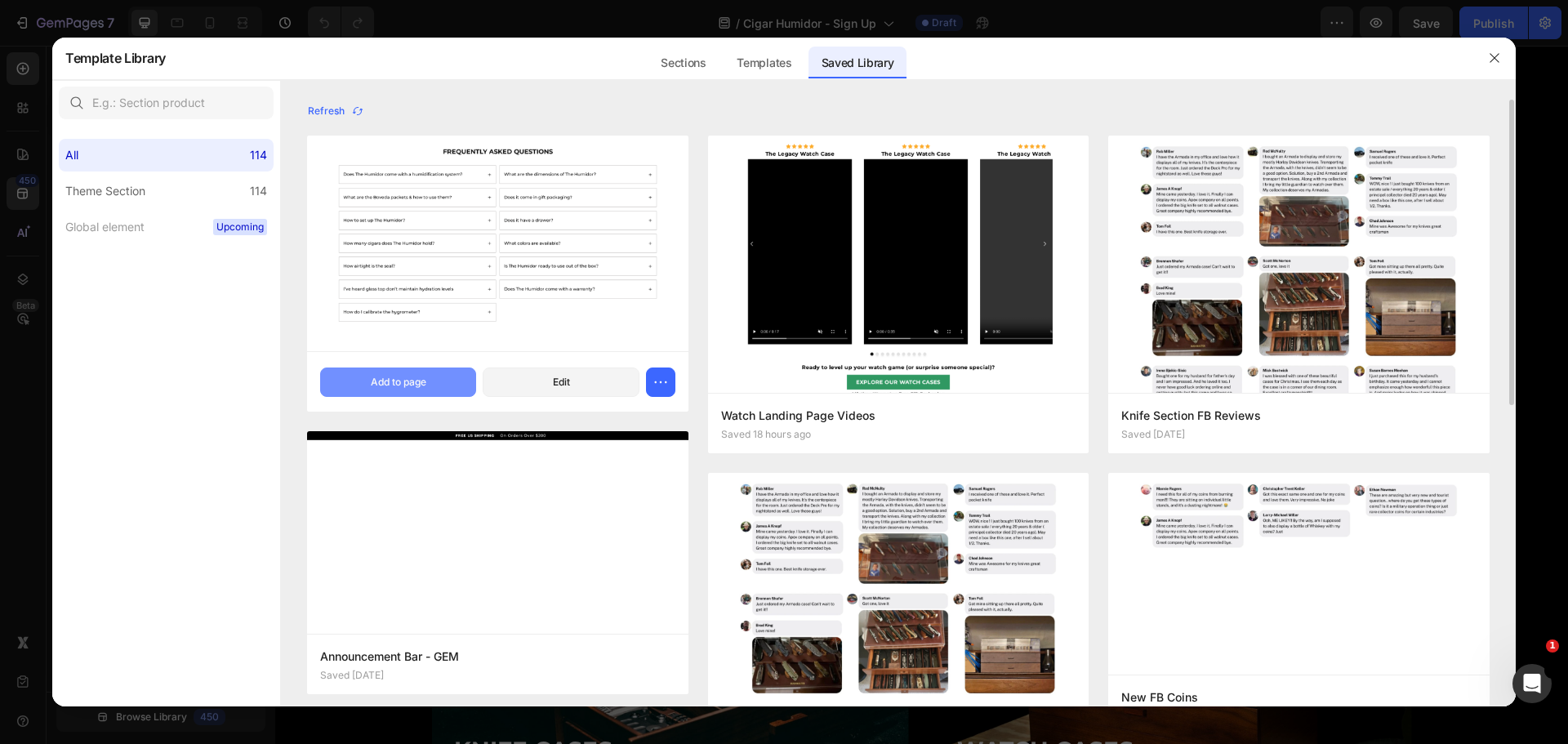
click at [409, 382] on div "Add to page" at bounding box center [398, 381] width 56 height 15
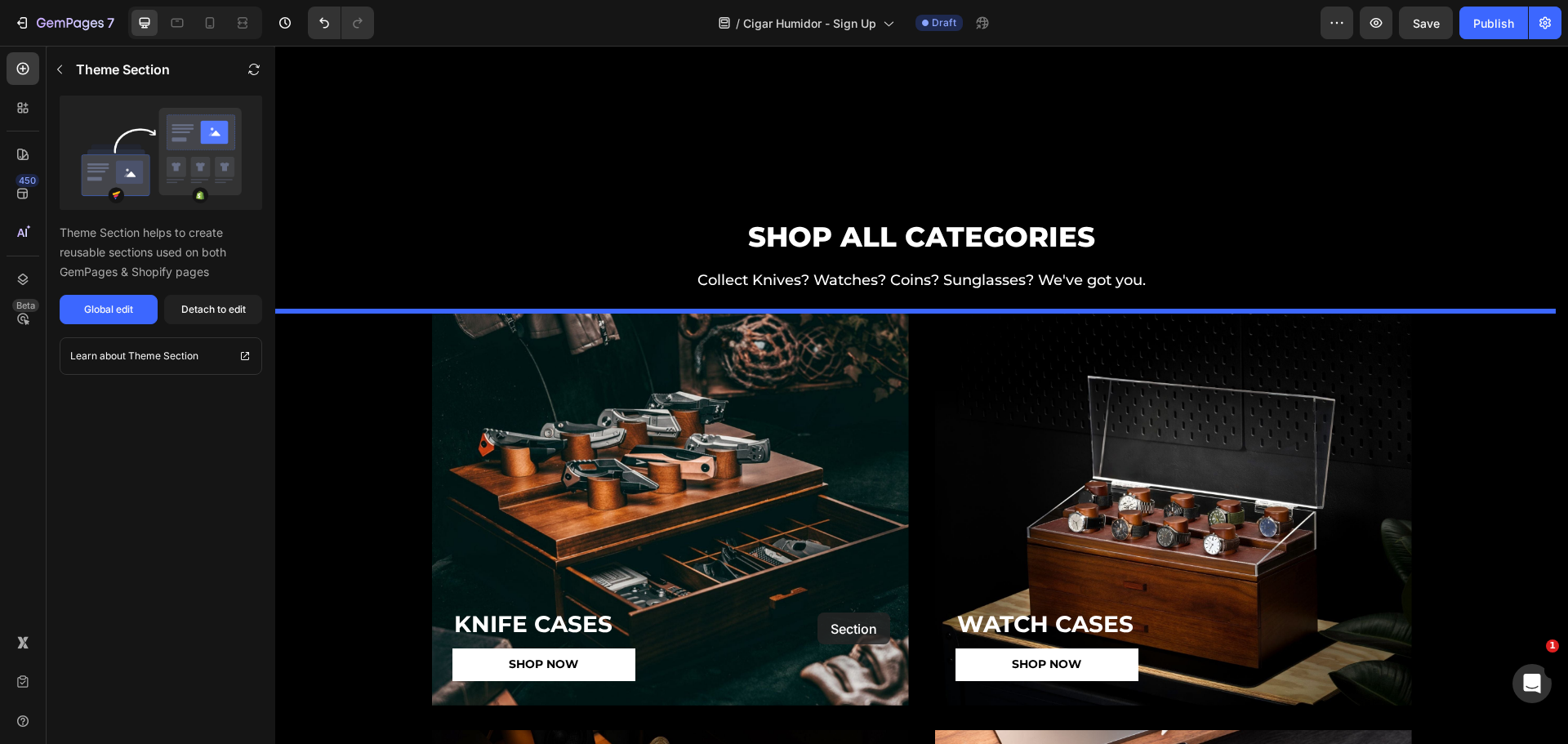
scroll to position [3460, 0]
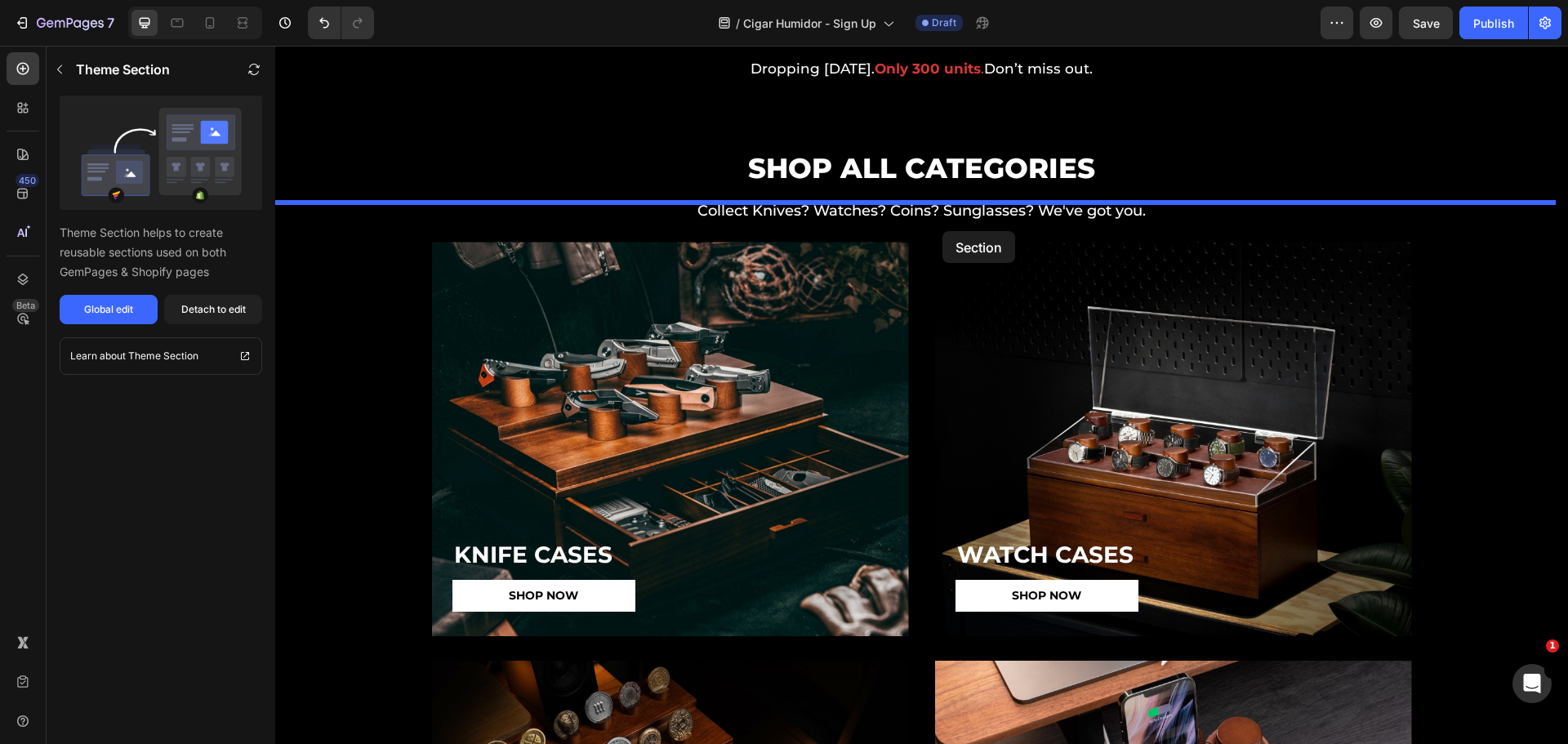
drag, startPoint x: 334, startPoint y: 386, endPoint x: 942, endPoint y: 231, distance: 627.4
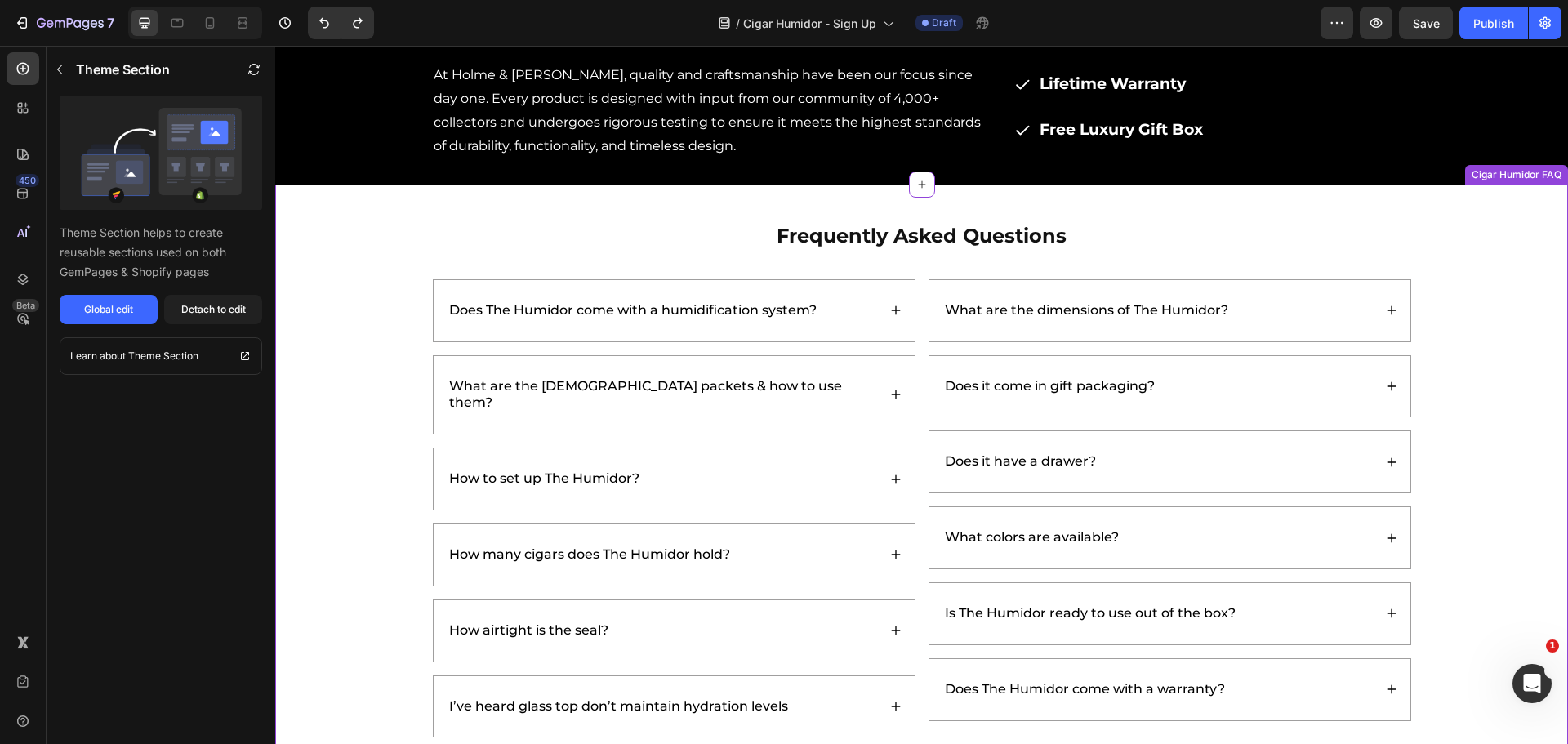
scroll to position [5036, 0]
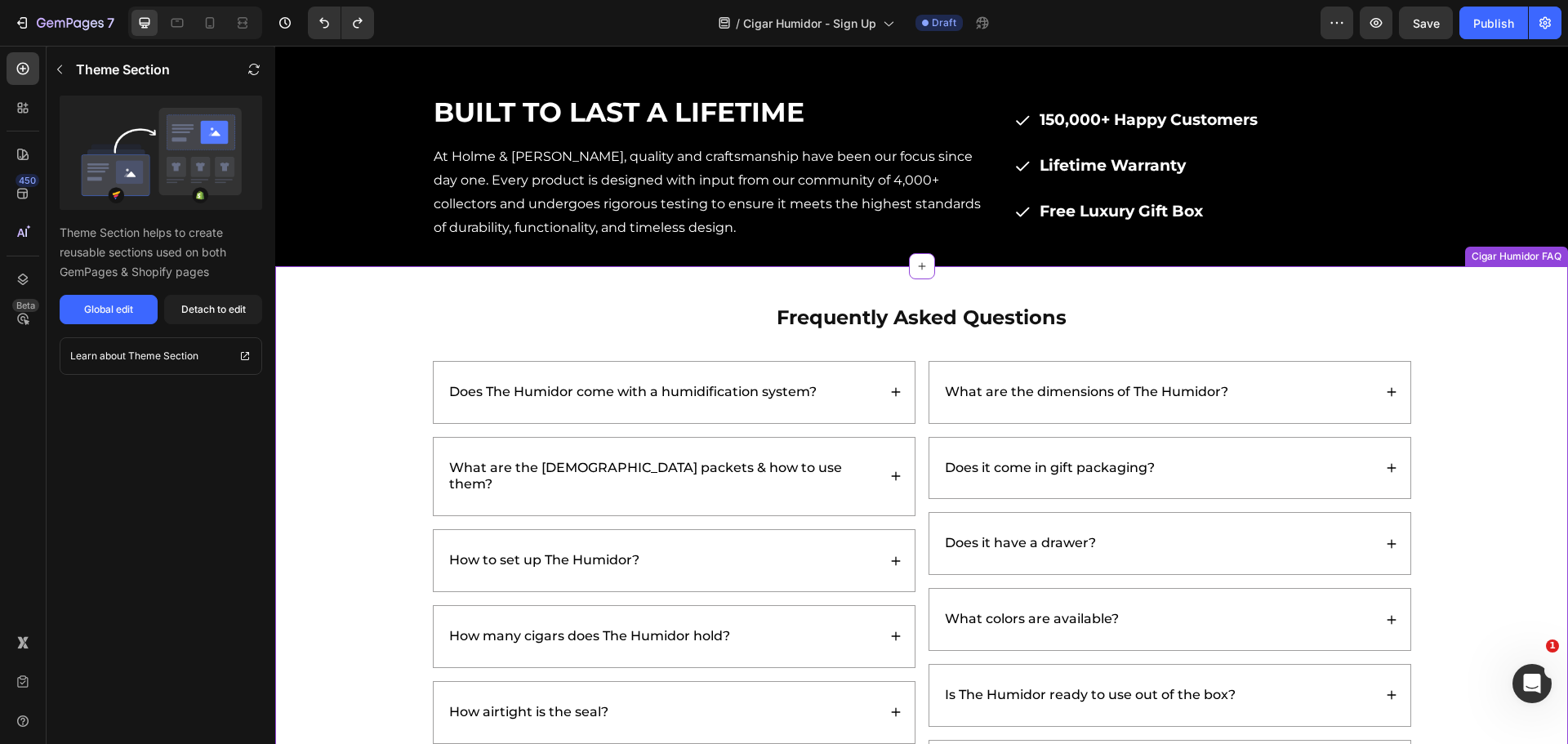
click at [1492, 407] on div "Frequently Asked Questions Heading Does The Humidor come with a humidification …" at bounding box center [921, 599] width 1259 height 593
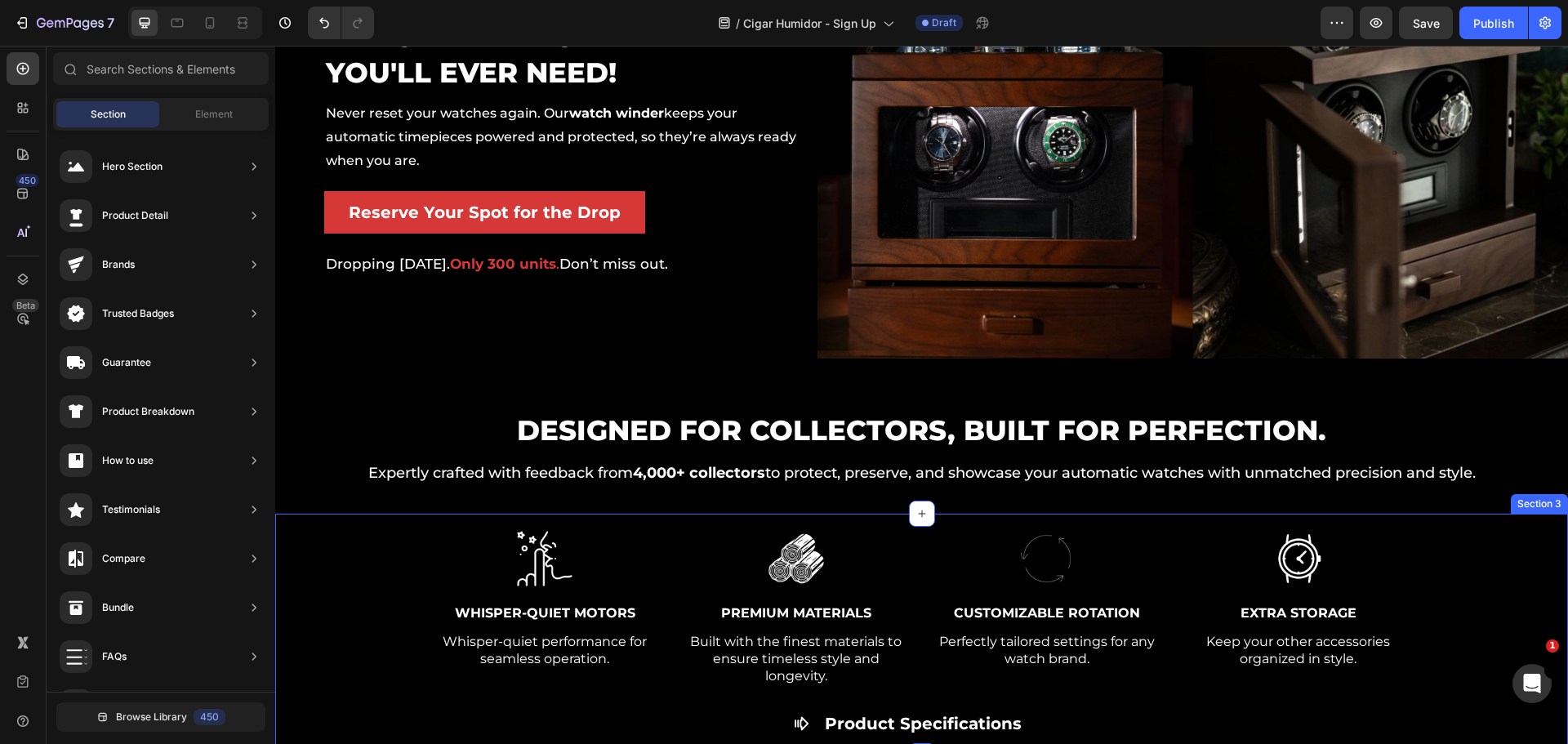
scroll to position [0, 0]
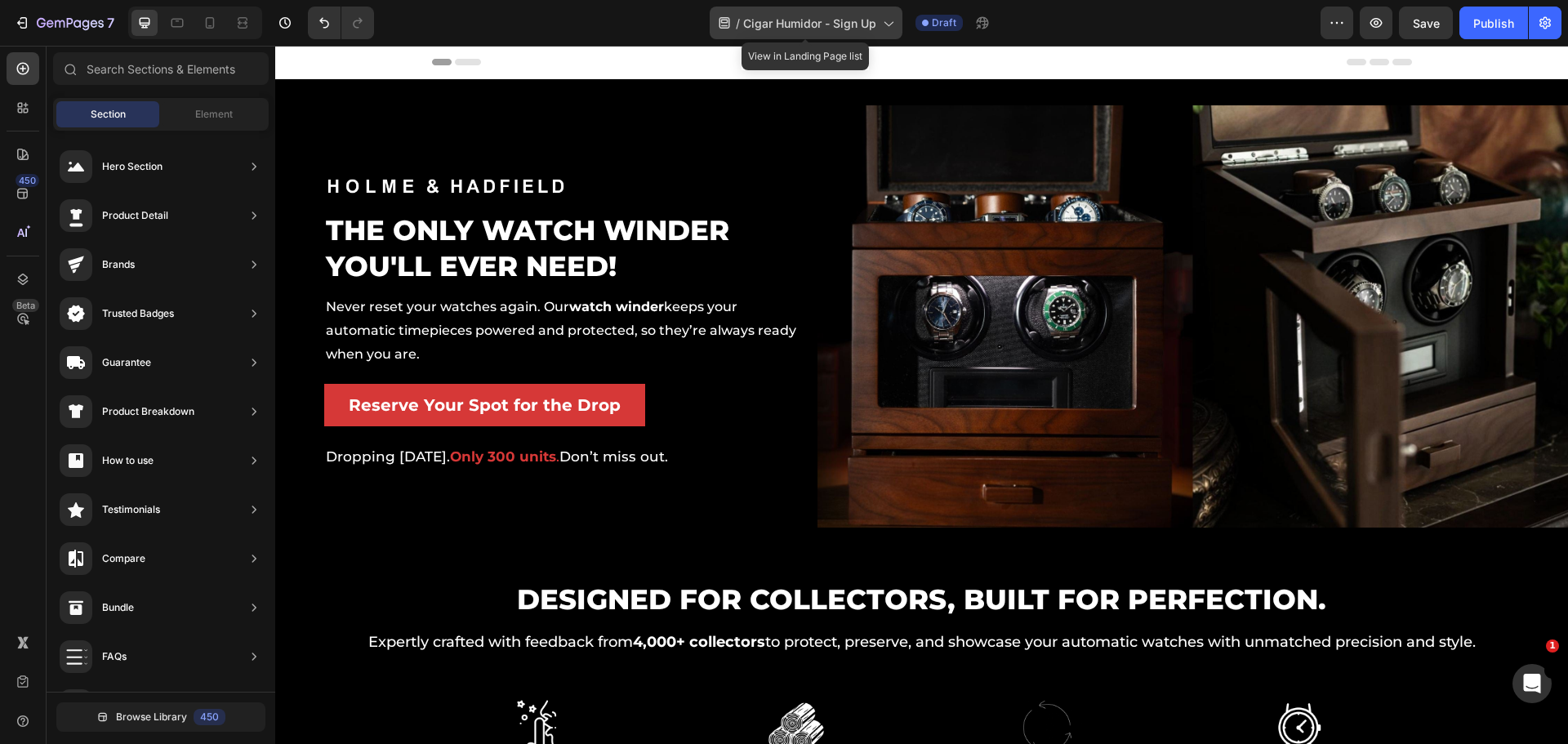
click at [863, 16] on span "Cigar Humidor - Sign Up" at bounding box center [809, 23] width 133 height 17
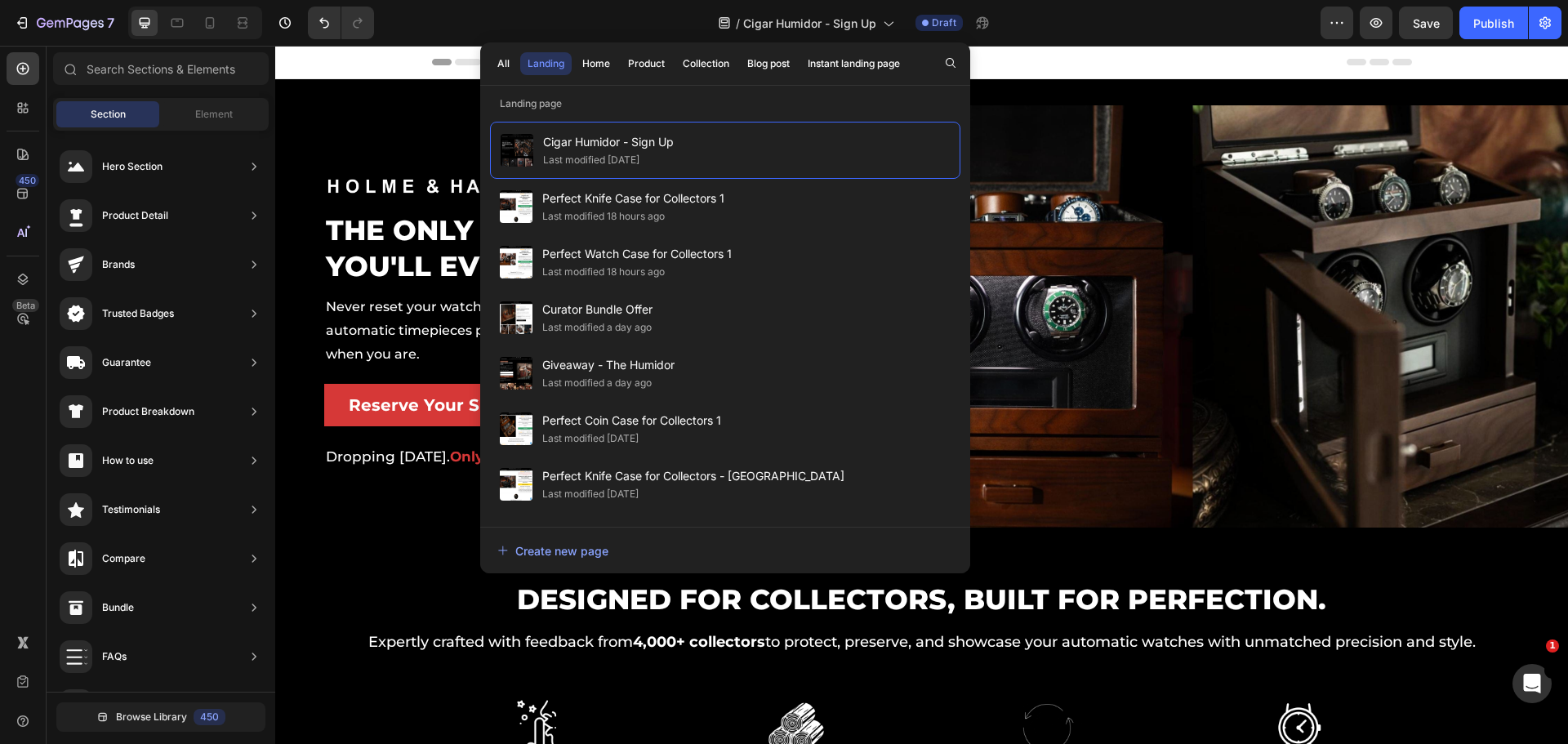
drag, startPoint x: 511, startPoint y: 60, endPoint x: 519, endPoint y: 60, distance: 8.0
click at [511, 60] on button "All" at bounding box center [503, 63] width 27 height 23
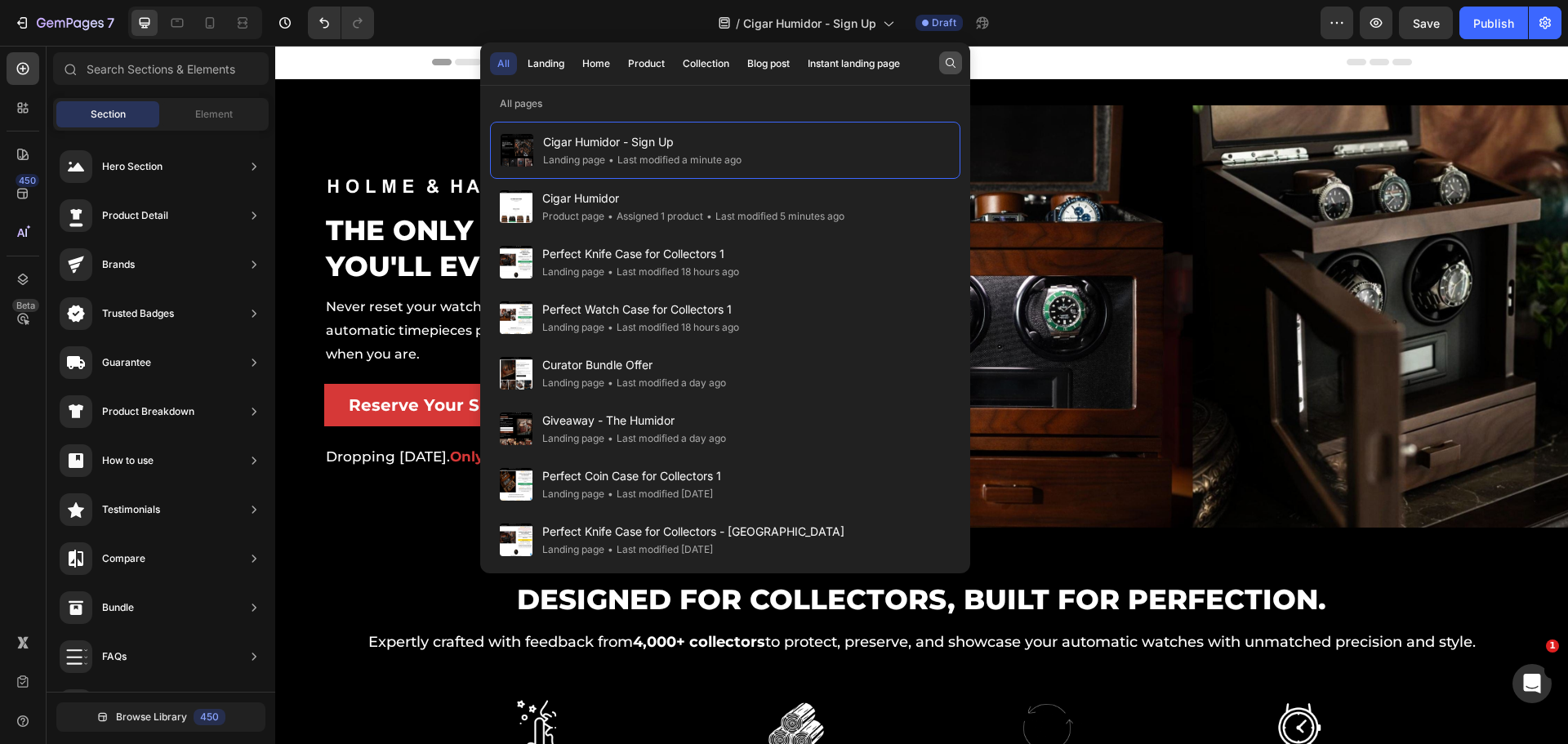
click at [952, 58] on icon "button" at bounding box center [950, 62] width 13 height 13
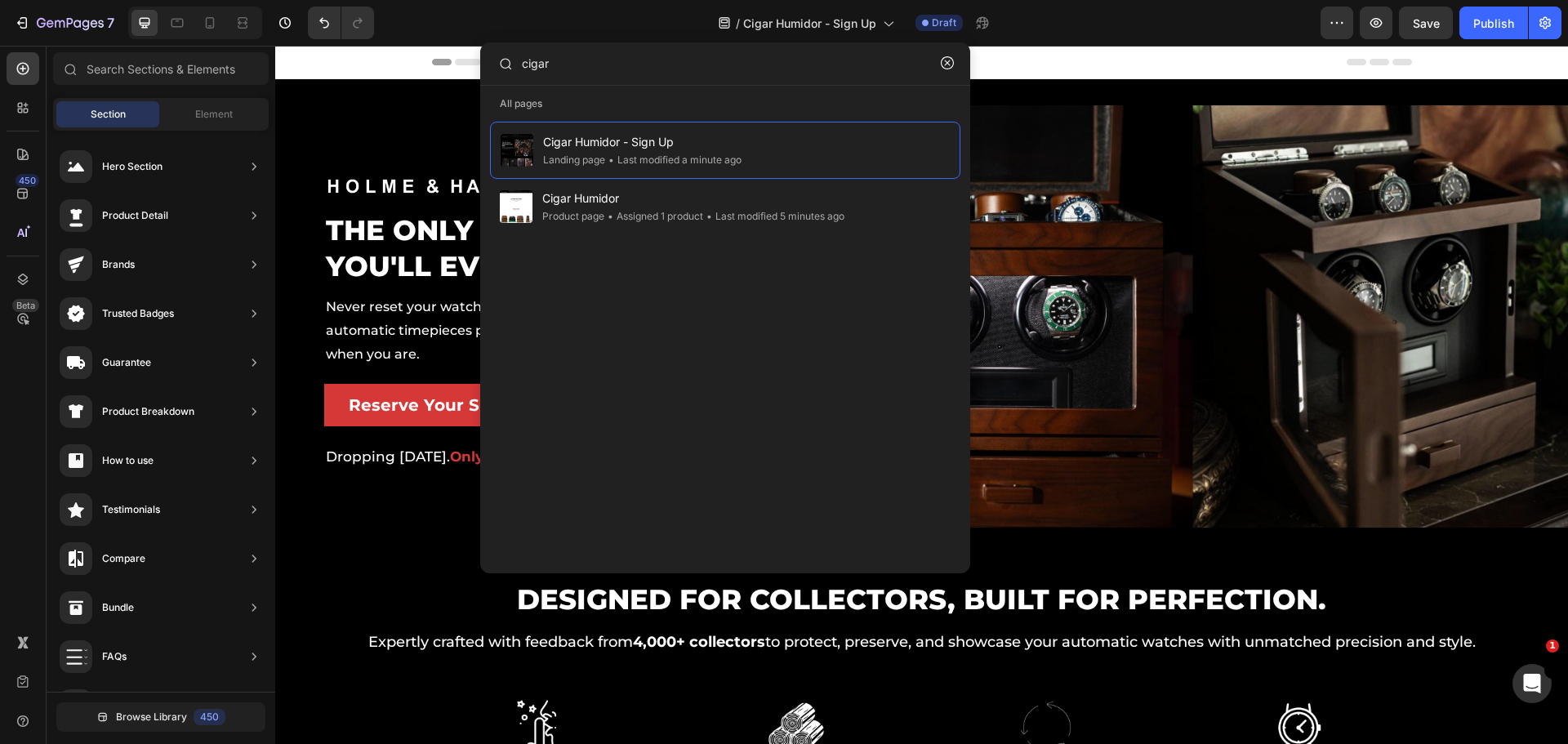
type input "cigar"
click at [1035, 26] on div "/ Cigar Humidor - Sign Up Draft" at bounding box center [854, 23] width 933 height 33
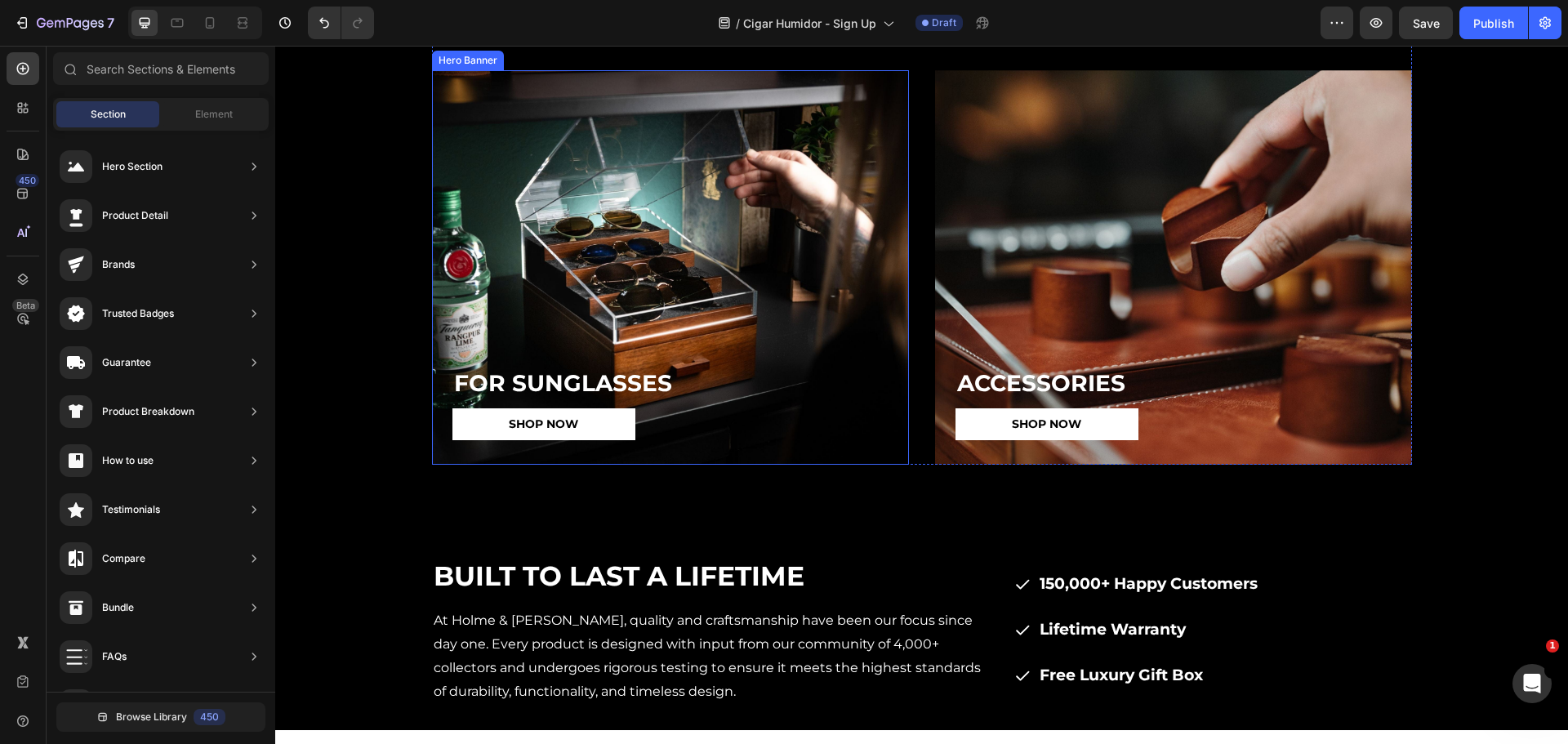
scroll to position [4795, 0]
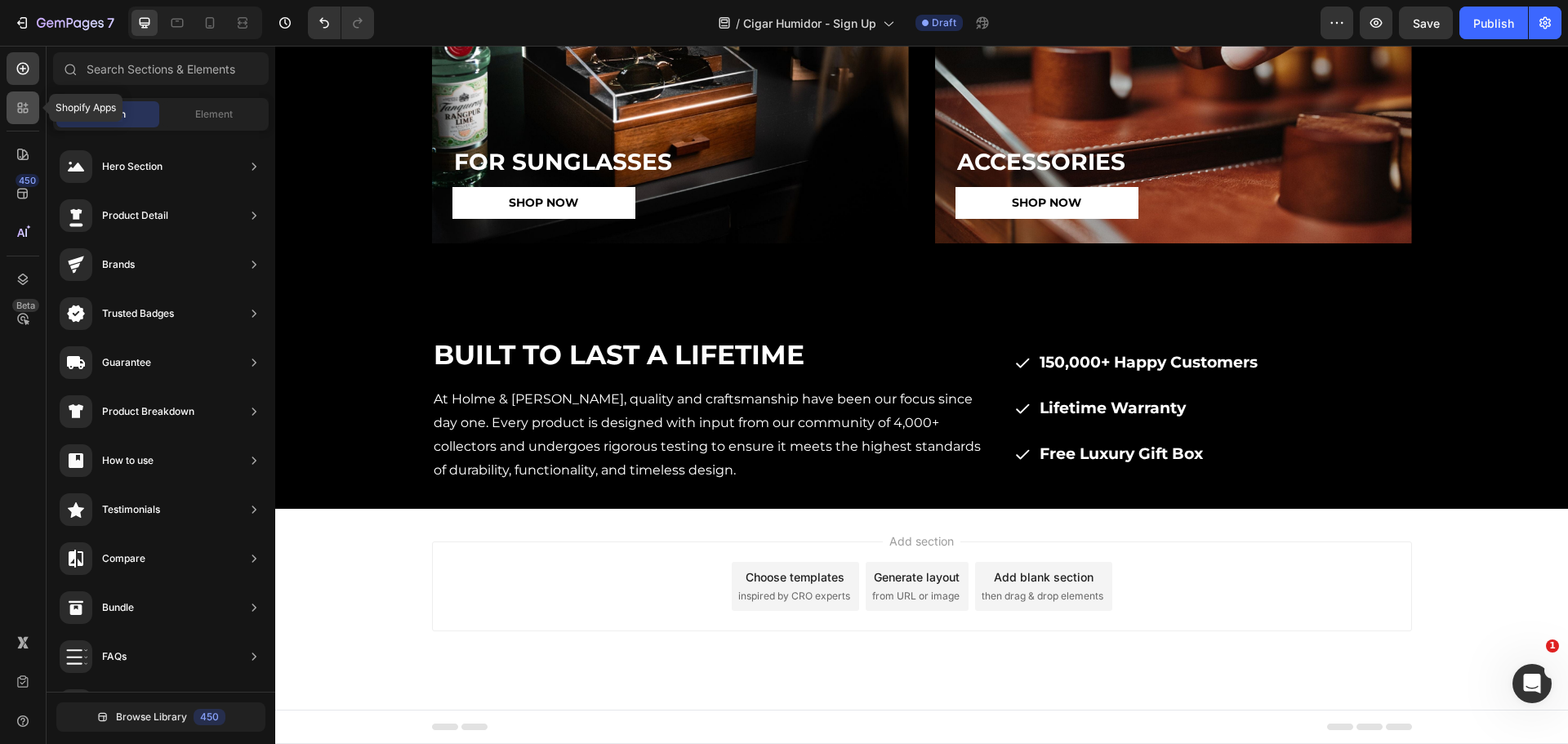
click at [18, 100] on icon at bounding box center [23, 108] width 16 height 16
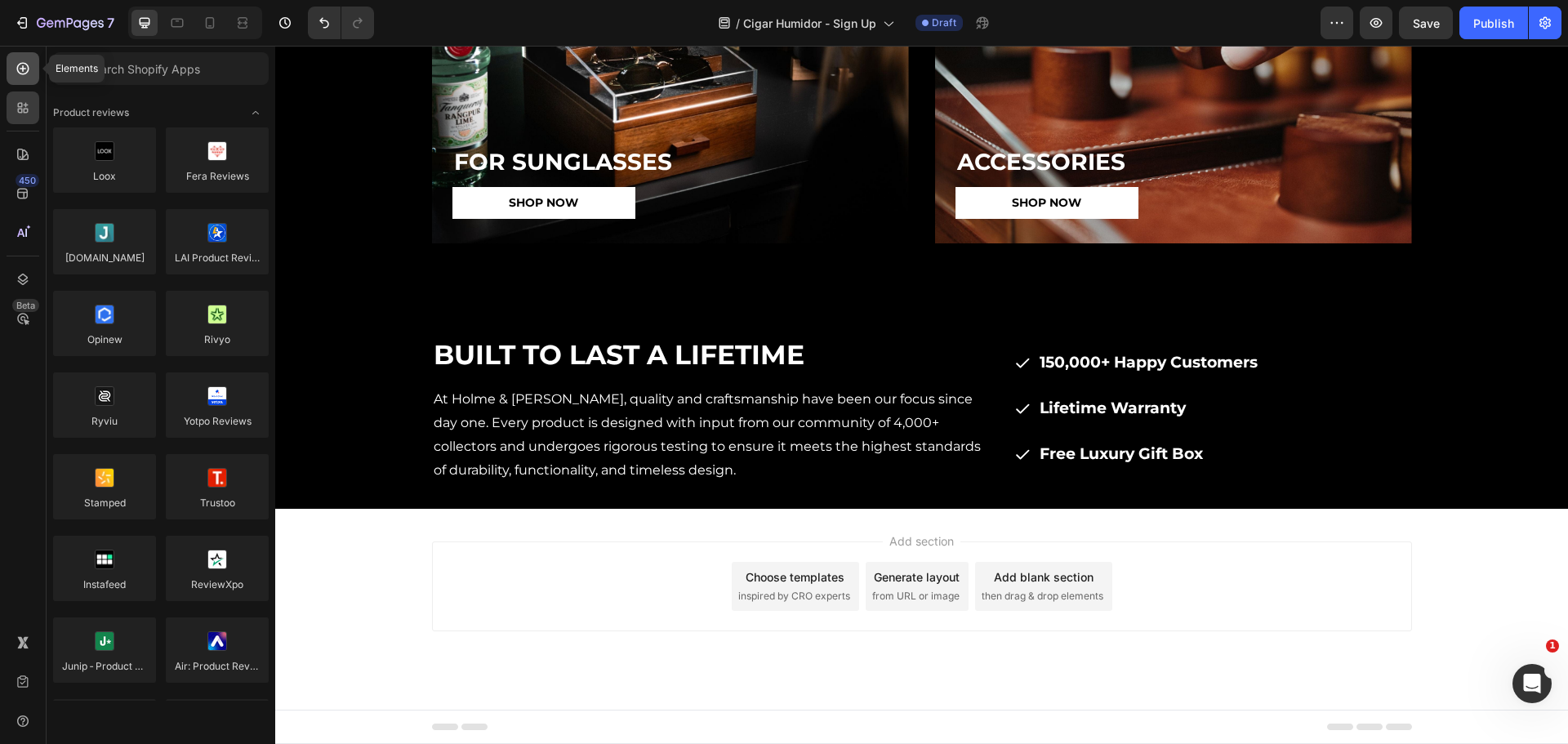
click at [21, 76] on icon at bounding box center [23, 68] width 16 height 16
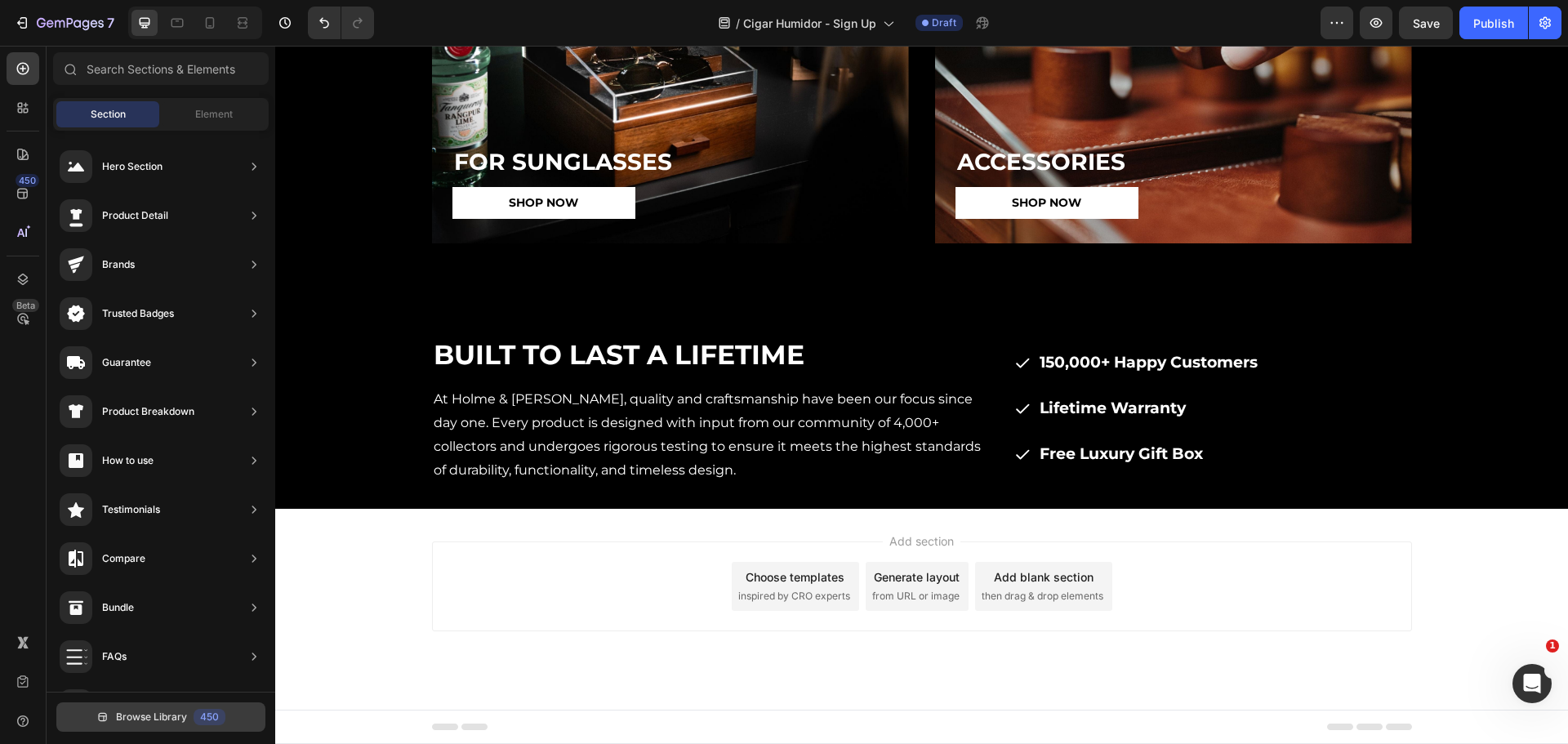
click at [135, 711] on span "Browse Library" at bounding box center [151, 716] width 71 height 15
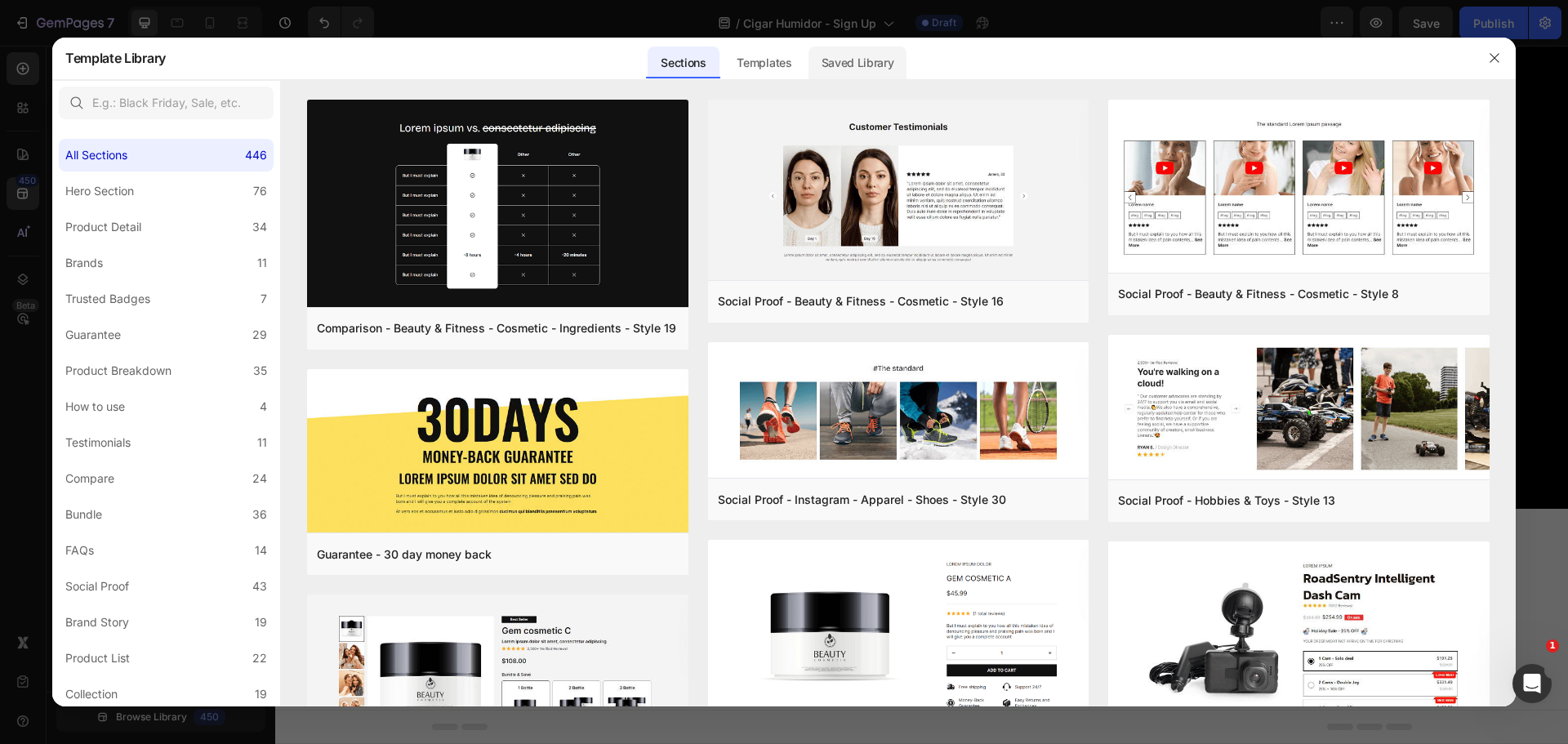
click at [844, 72] on div "Saved Library" at bounding box center [857, 63] width 99 height 33
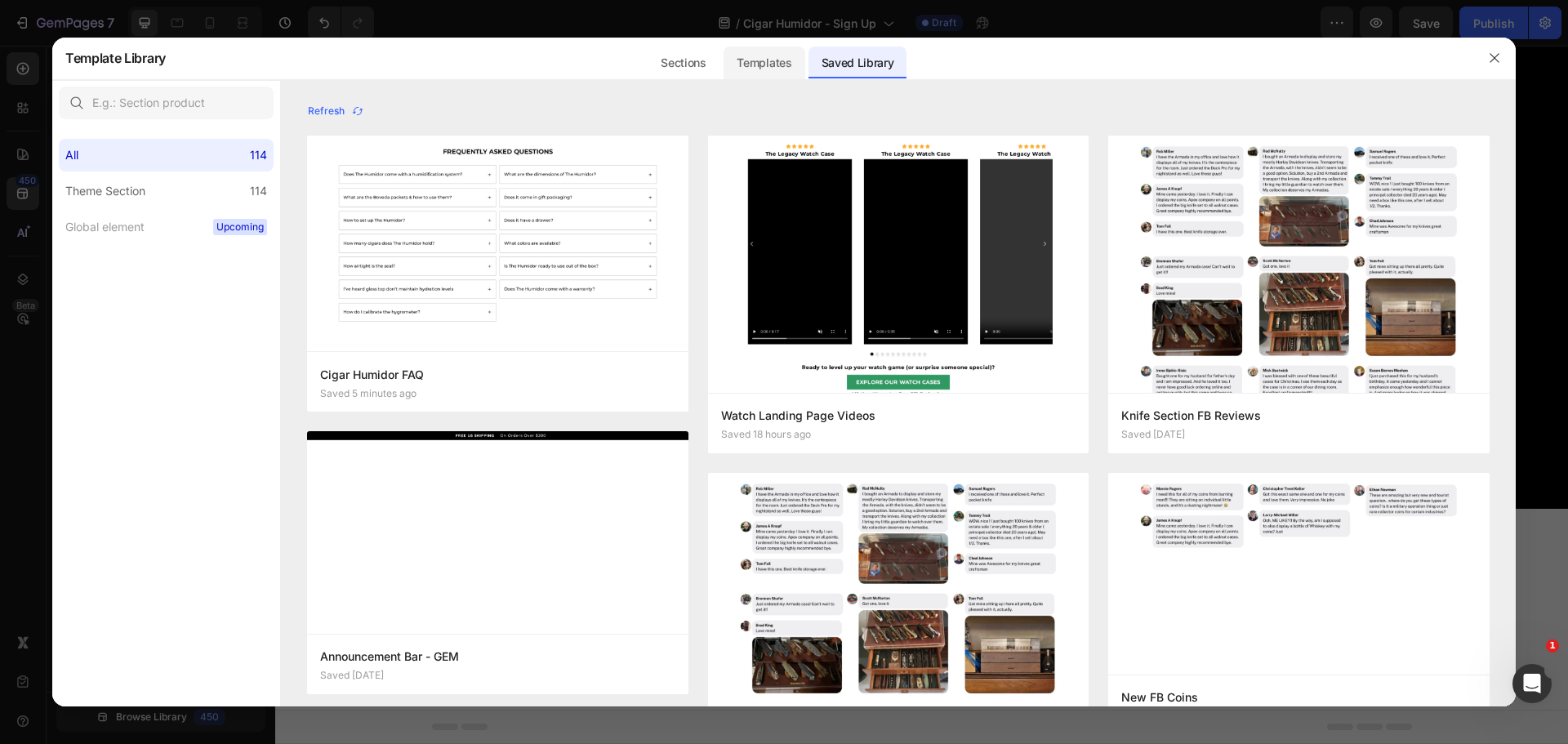
click at [760, 60] on div "Templates" at bounding box center [763, 63] width 81 height 33
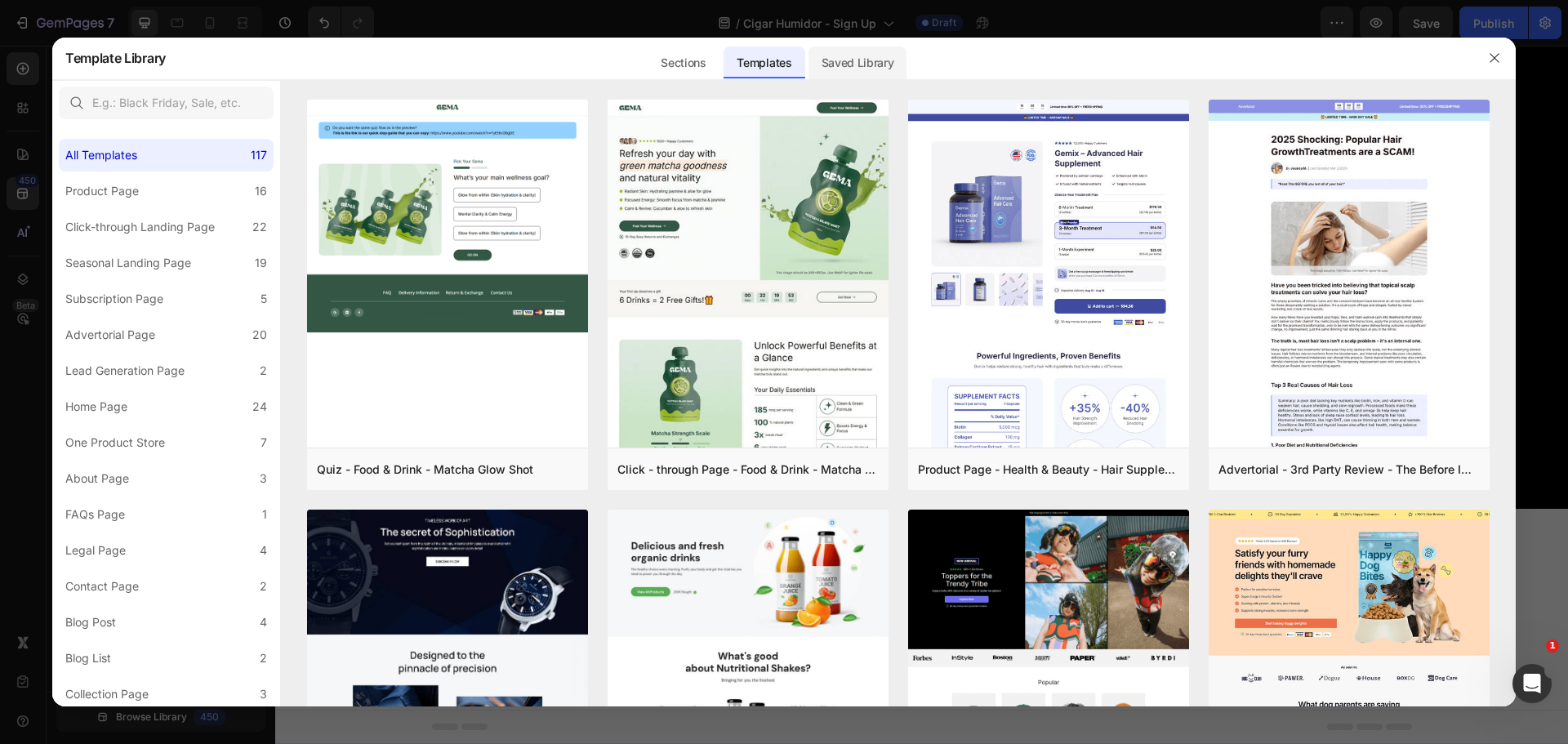
click at [871, 67] on div "Saved Library" at bounding box center [857, 63] width 99 height 33
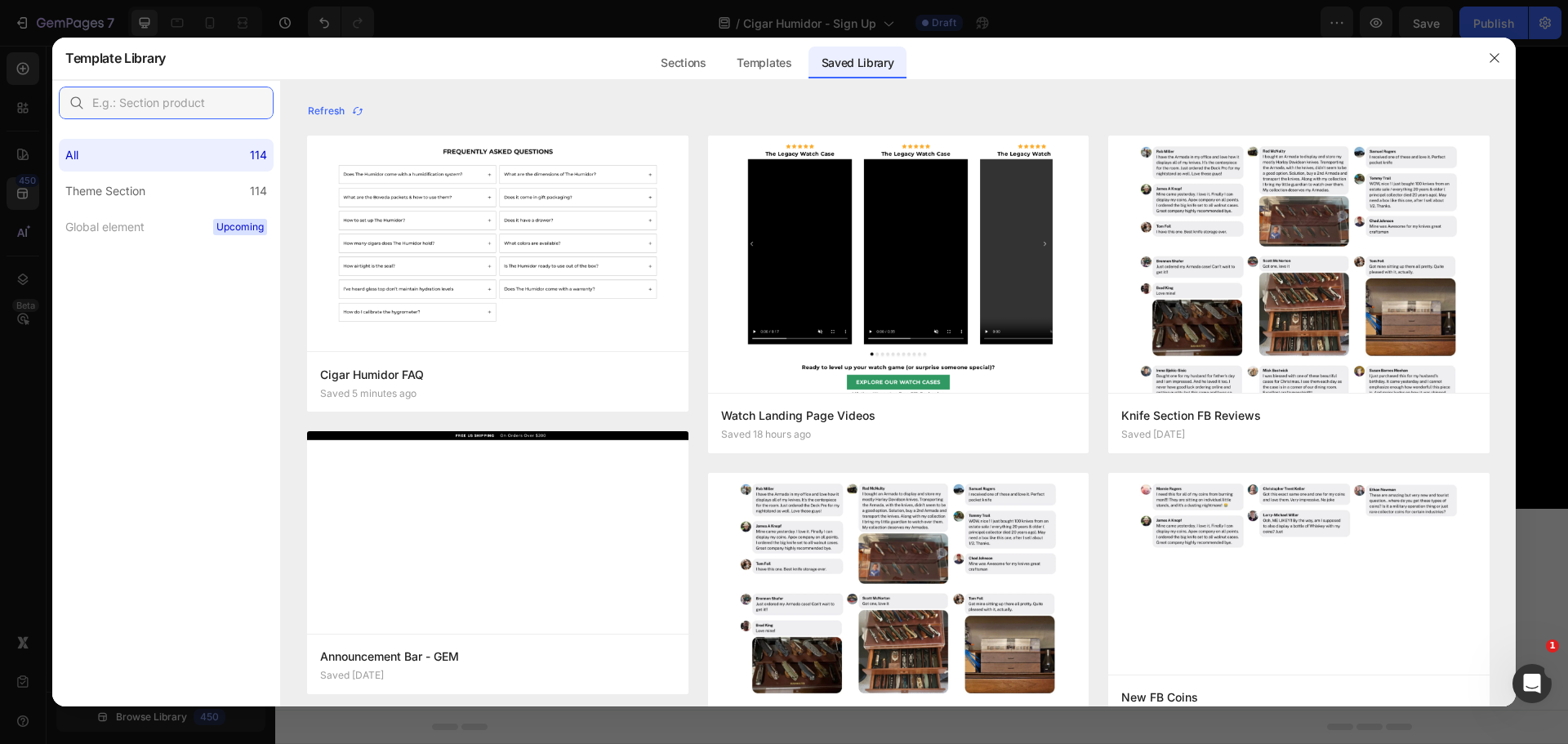
click at [164, 107] on input "text" at bounding box center [166, 103] width 215 height 33
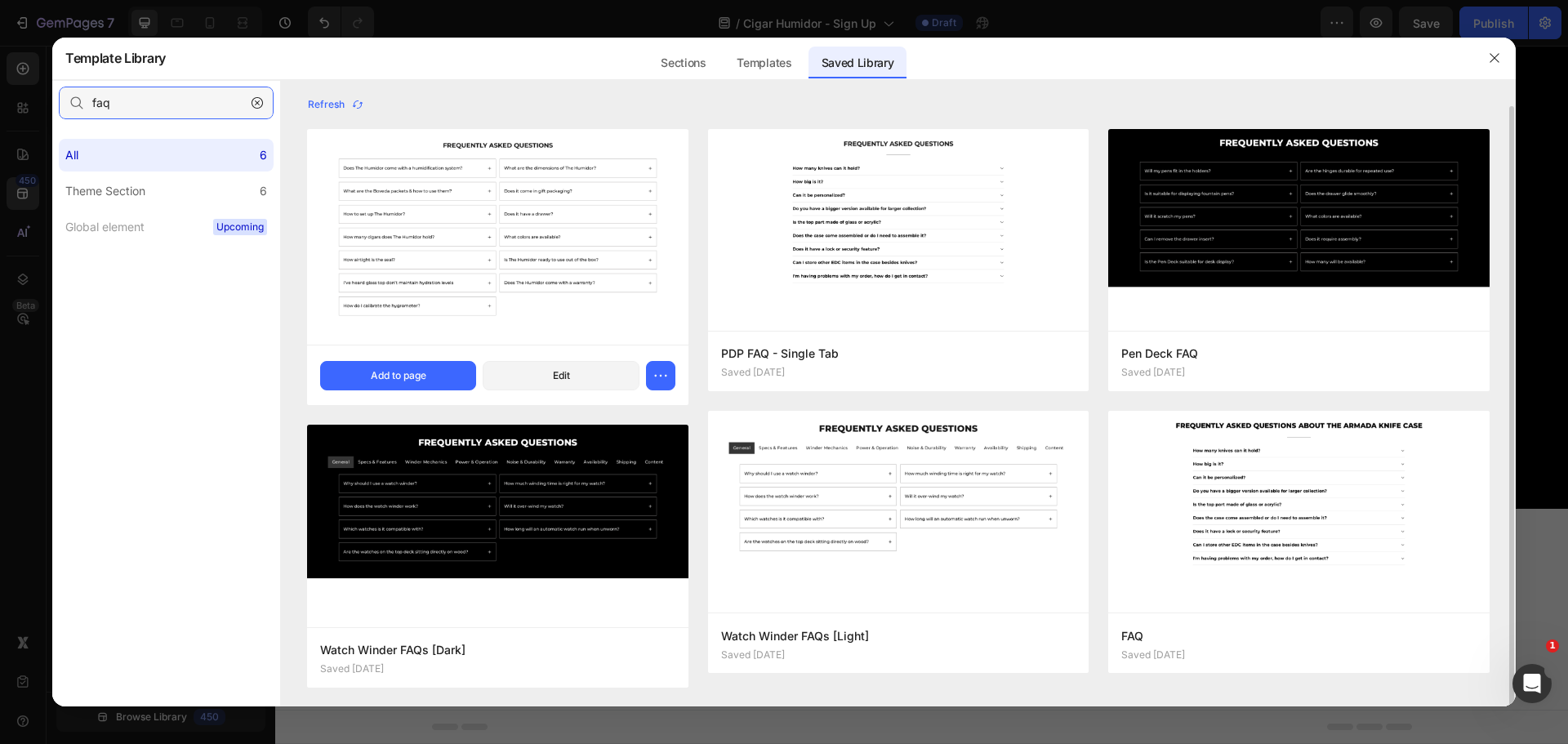
scroll to position [0, 0]
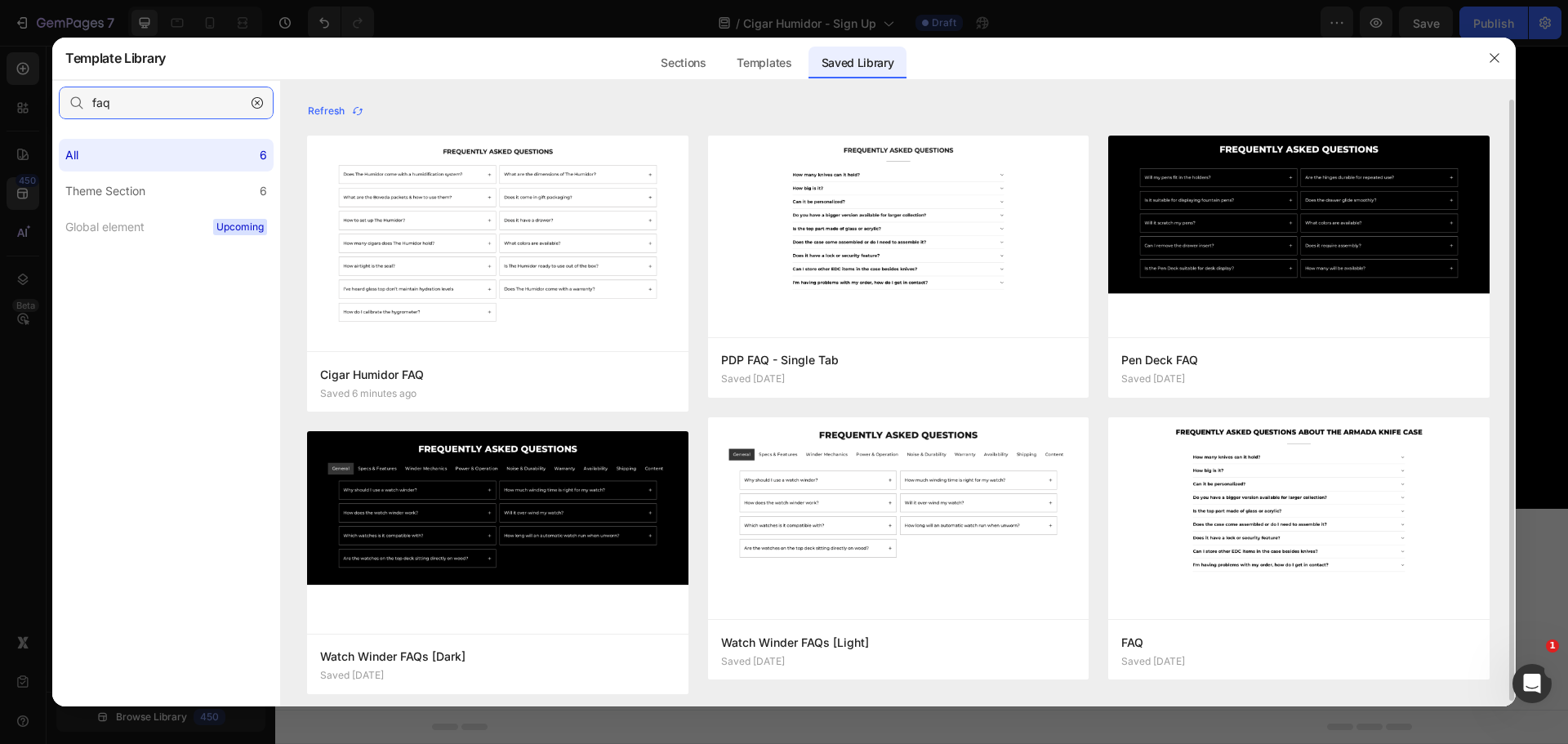
click at [123, 96] on input "faq" at bounding box center [166, 103] width 215 height 33
type input "faq"
click at [1246, 29] on div at bounding box center [784, 372] width 1568 height 744
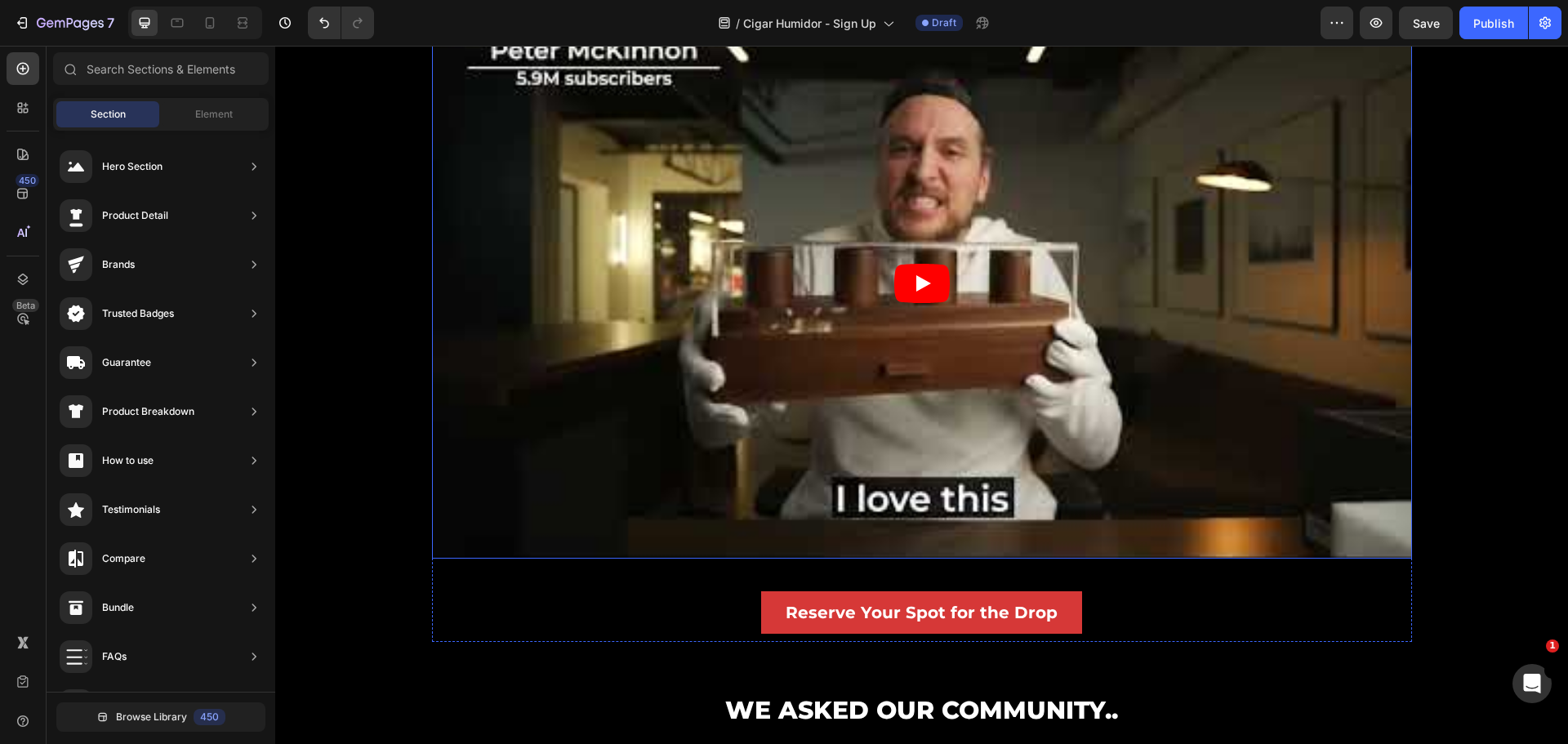
scroll to position [2263, 0]
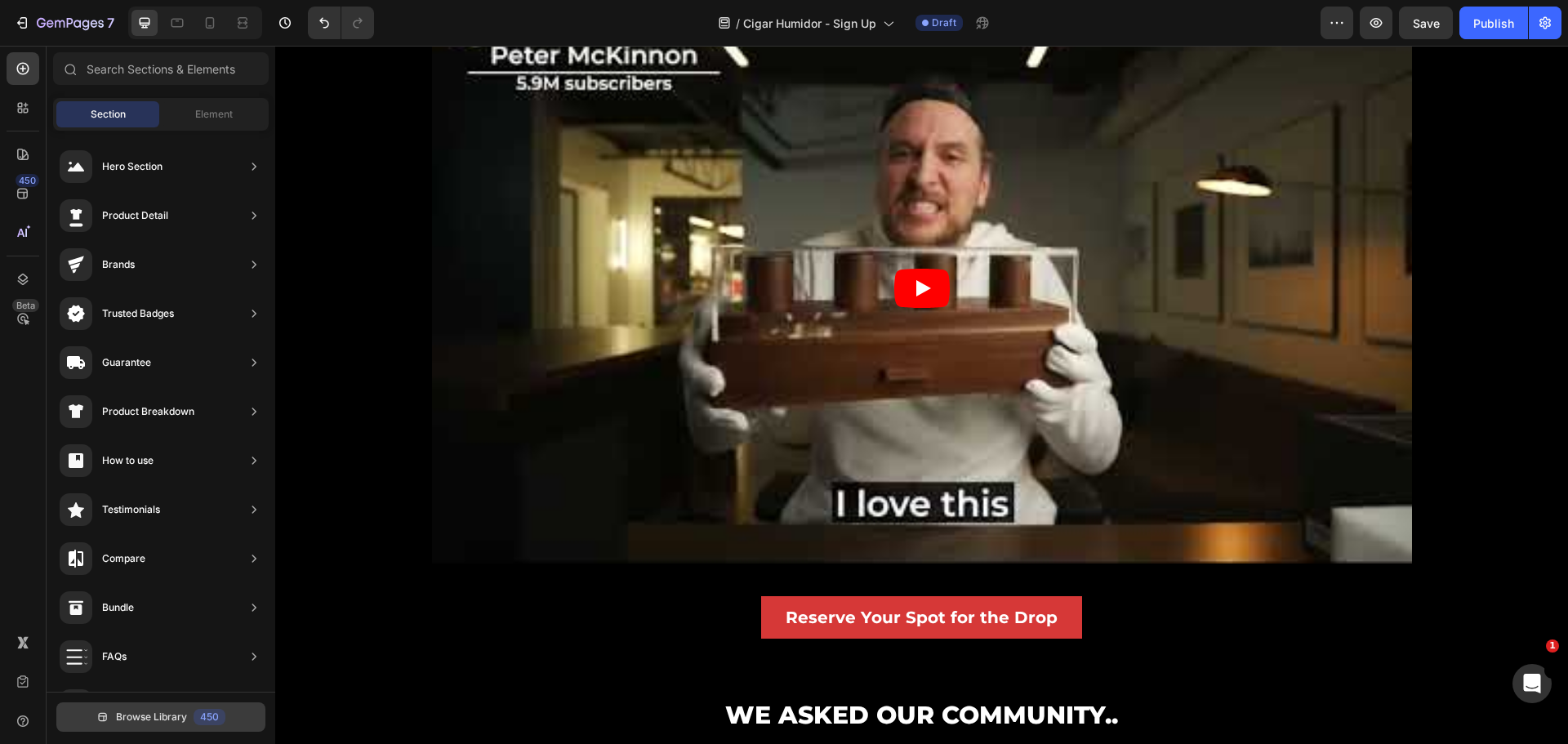
click at [113, 710] on button "Browse Library 450" at bounding box center [160, 716] width 209 height 29
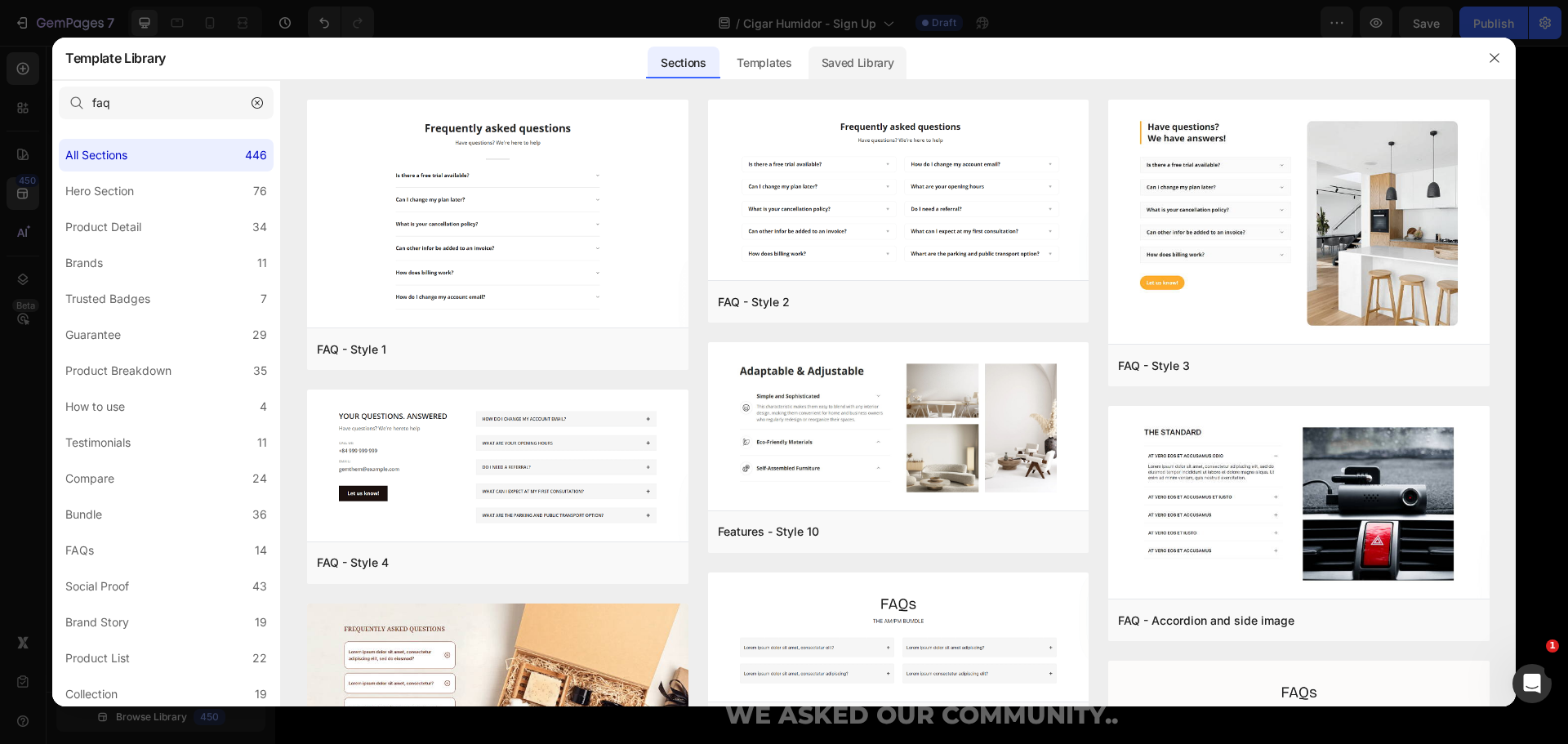
click at [868, 64] on div "Saved Library" at bounding box center [857, 63] width 99 height 33
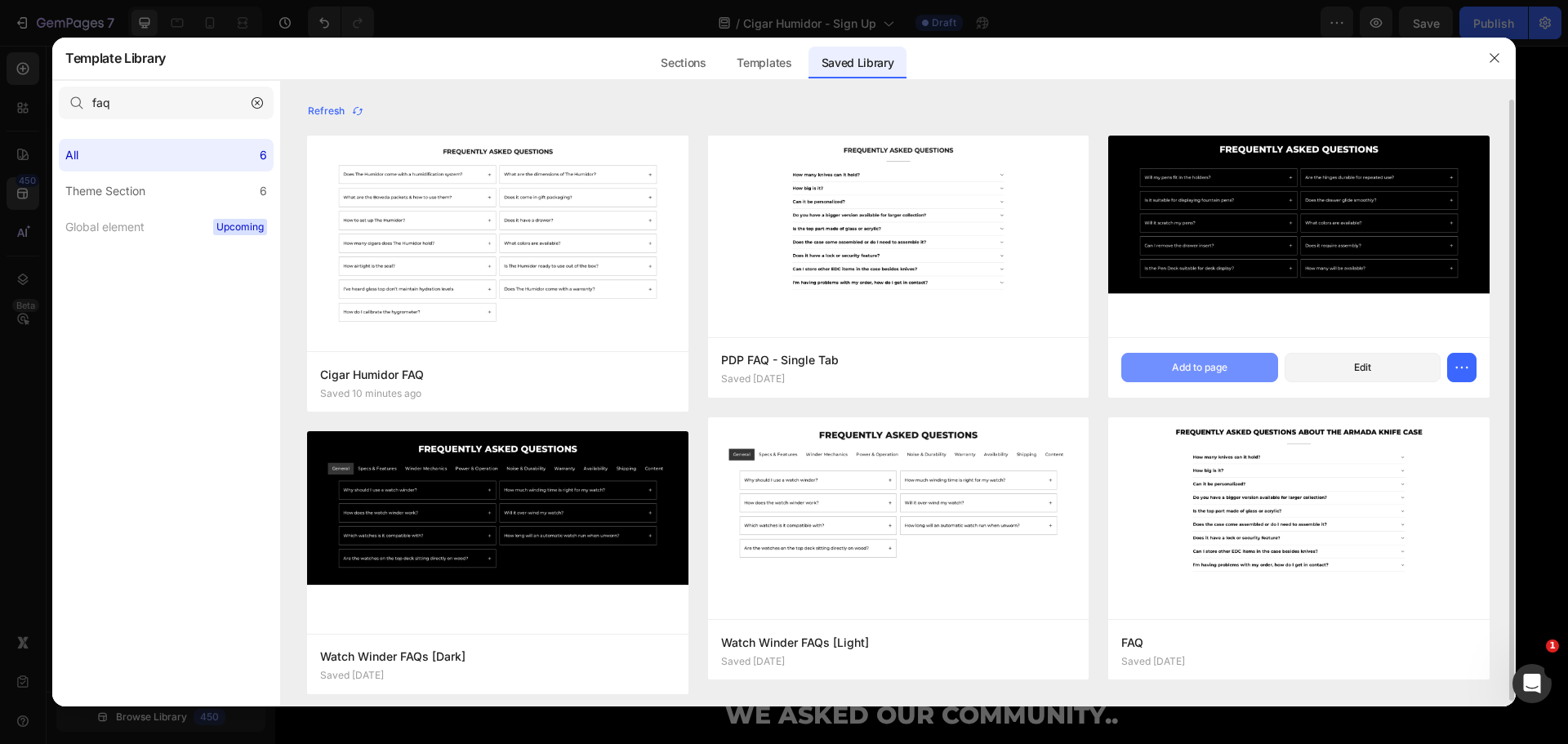
click at [1242, 372] on button "Add to page" at bounding box center [1198, 367] width 156 height 29
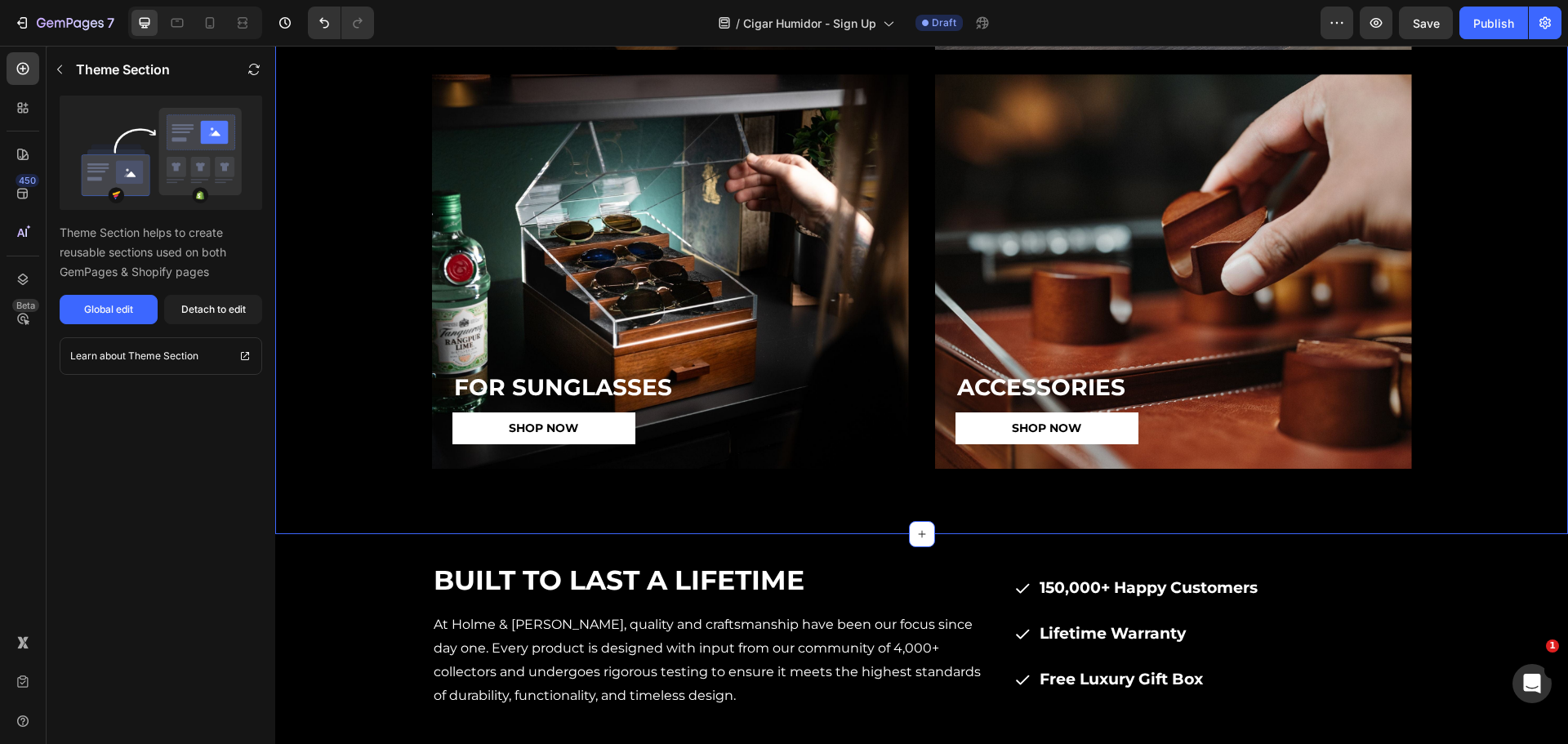
scroll to position [4930, 0]
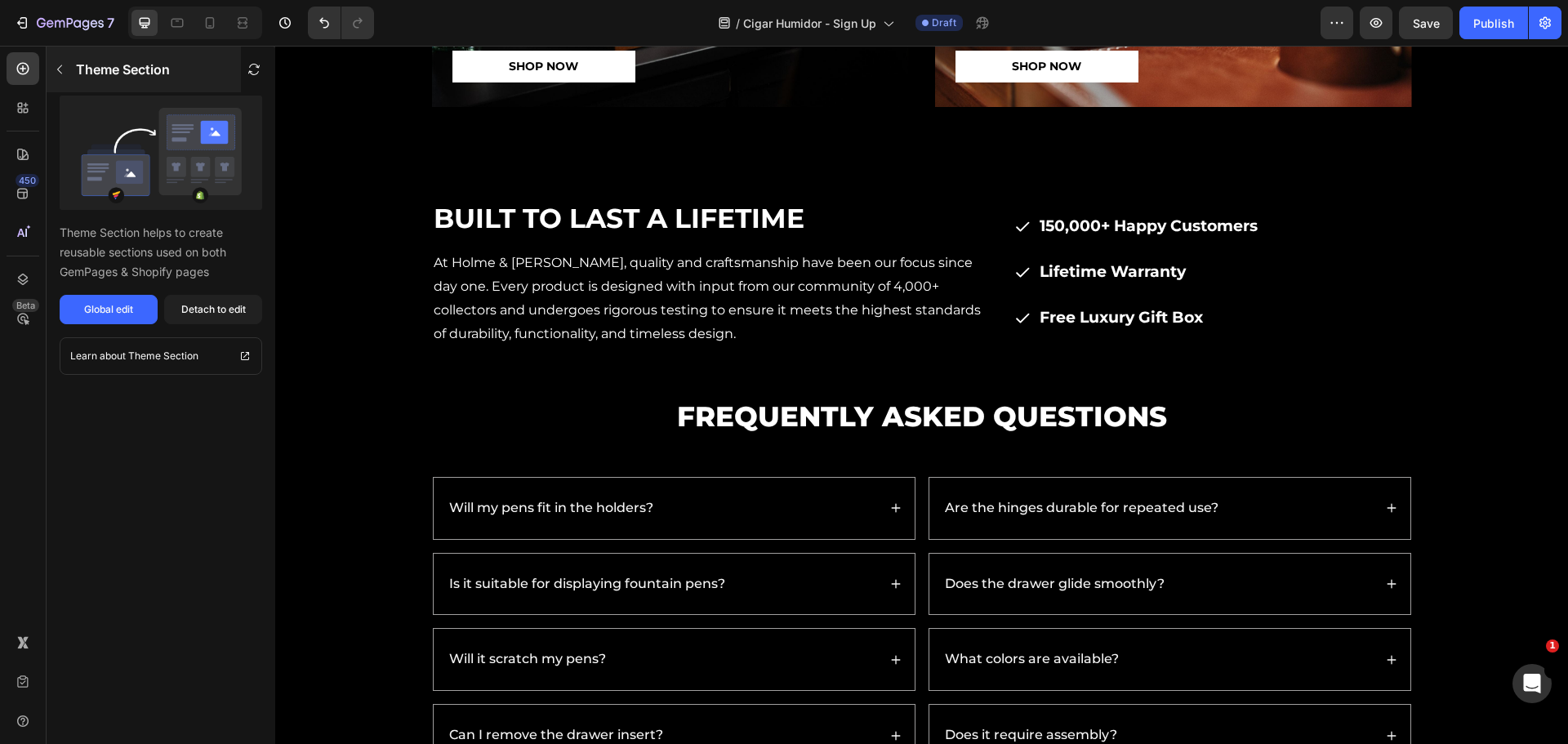
click at [57, 65] on icon "button" at bounding box center [59, 69] width 13 height 13
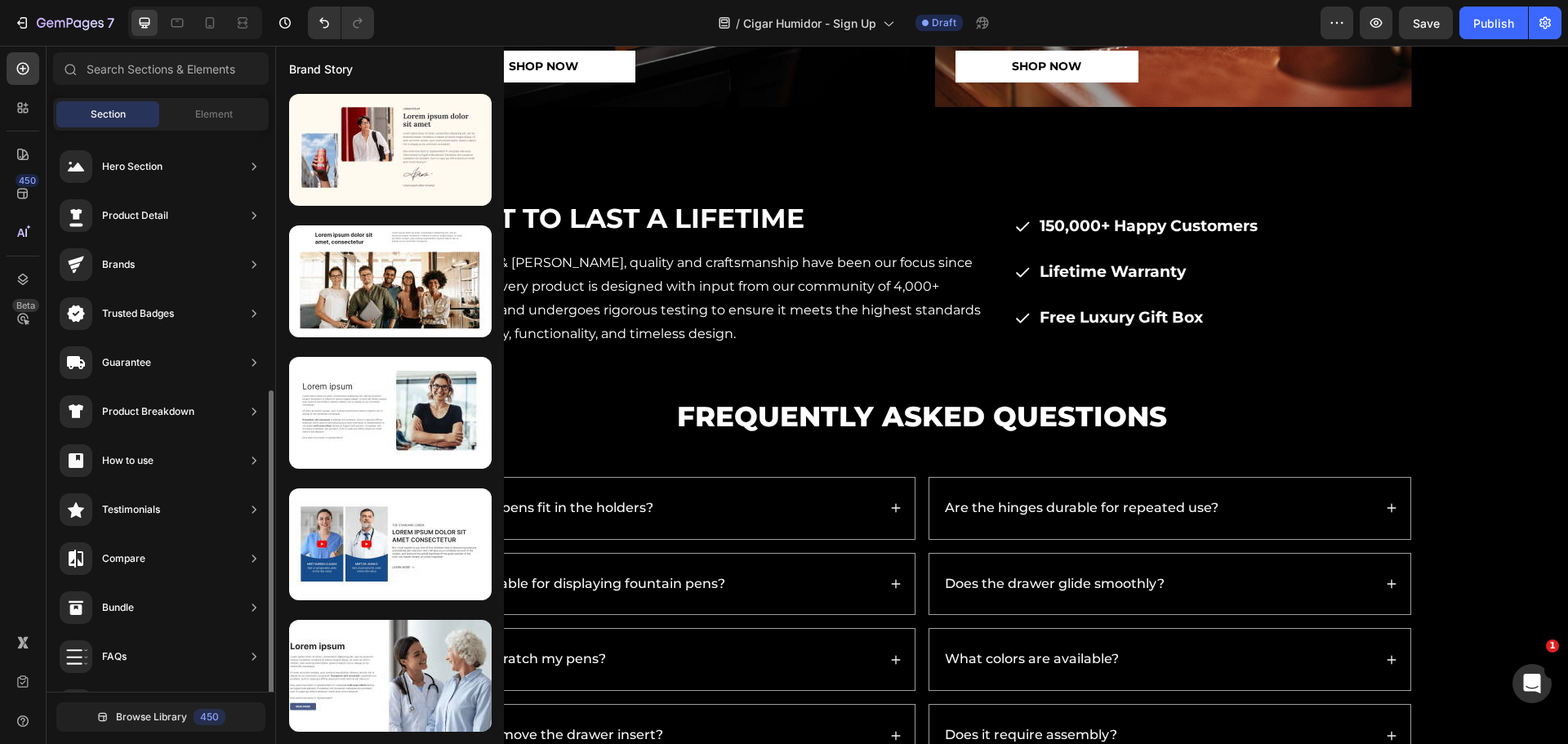
scroll to position [164, 0]
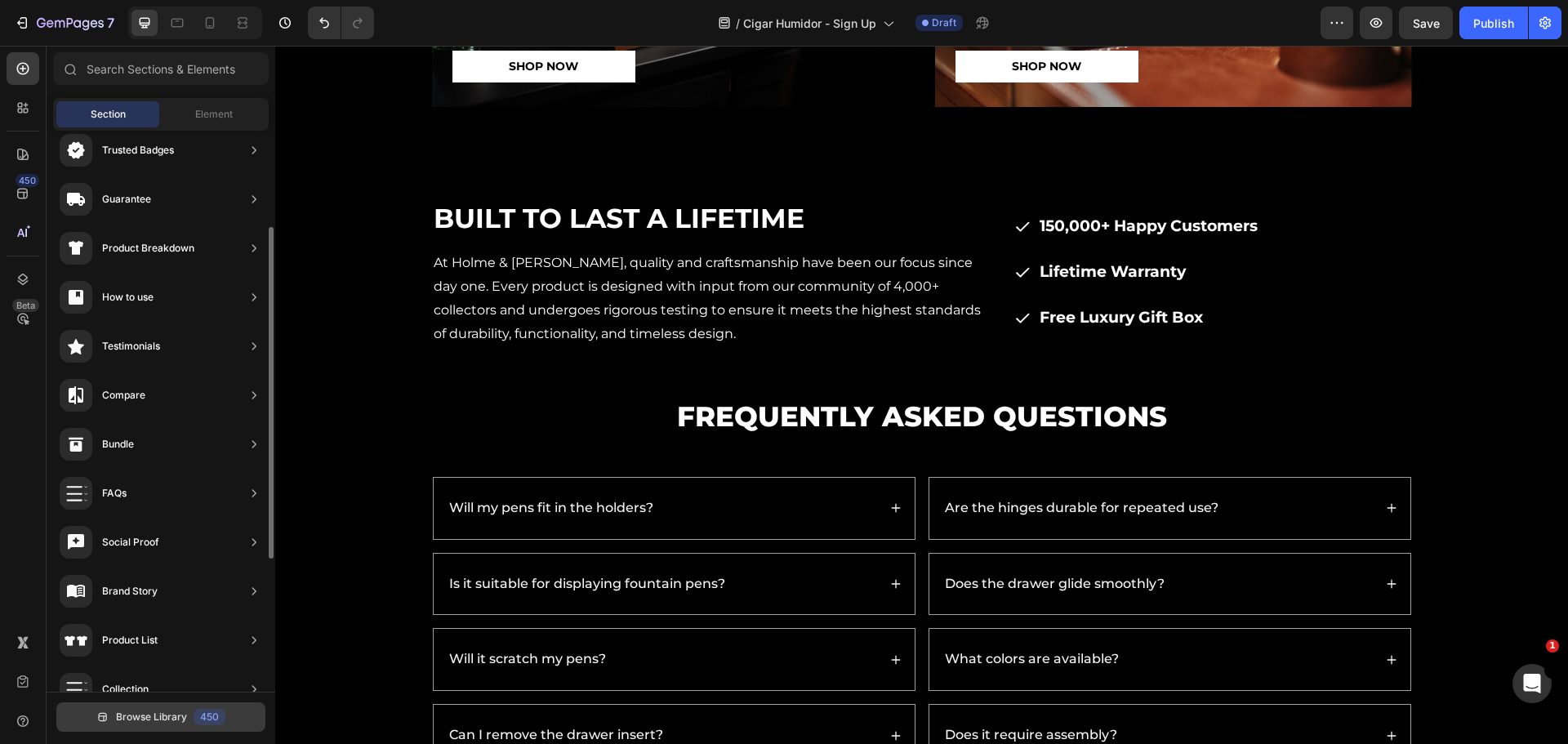
click at [186, 729] on button "Browse Library 450" at bounding box center [160, 716] width 209 height 29
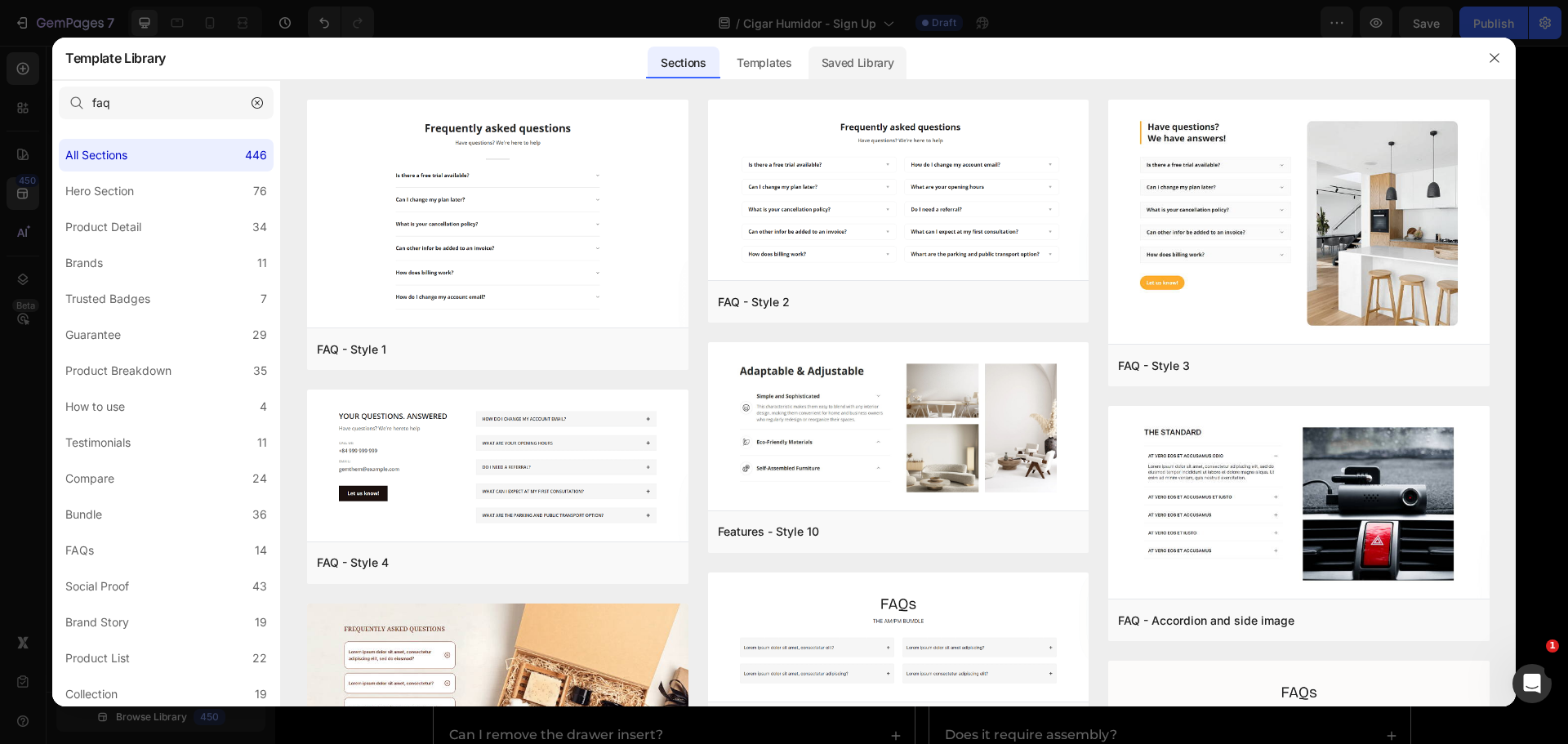
click at [850, 75] on div "Saved Library" at bounding box center [857, 63] width 99 height 33
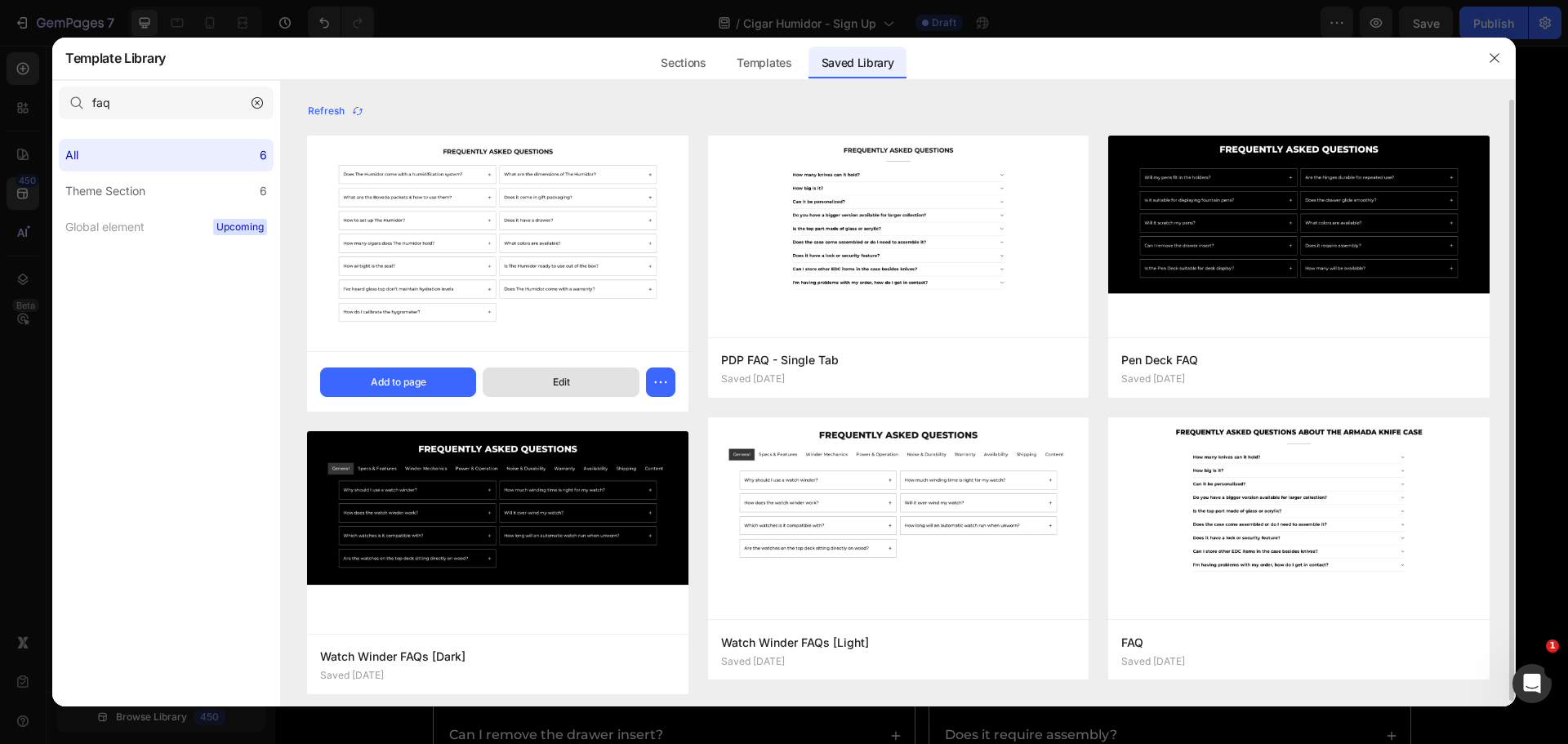
drag, startPoint x: 454, startPoint y: 380, endPoint x: 590, endPoint y: 387, distance: 136.2
click at [454, 380] on button "Add to page" at bounding box center [397, 381] width 156 height 29
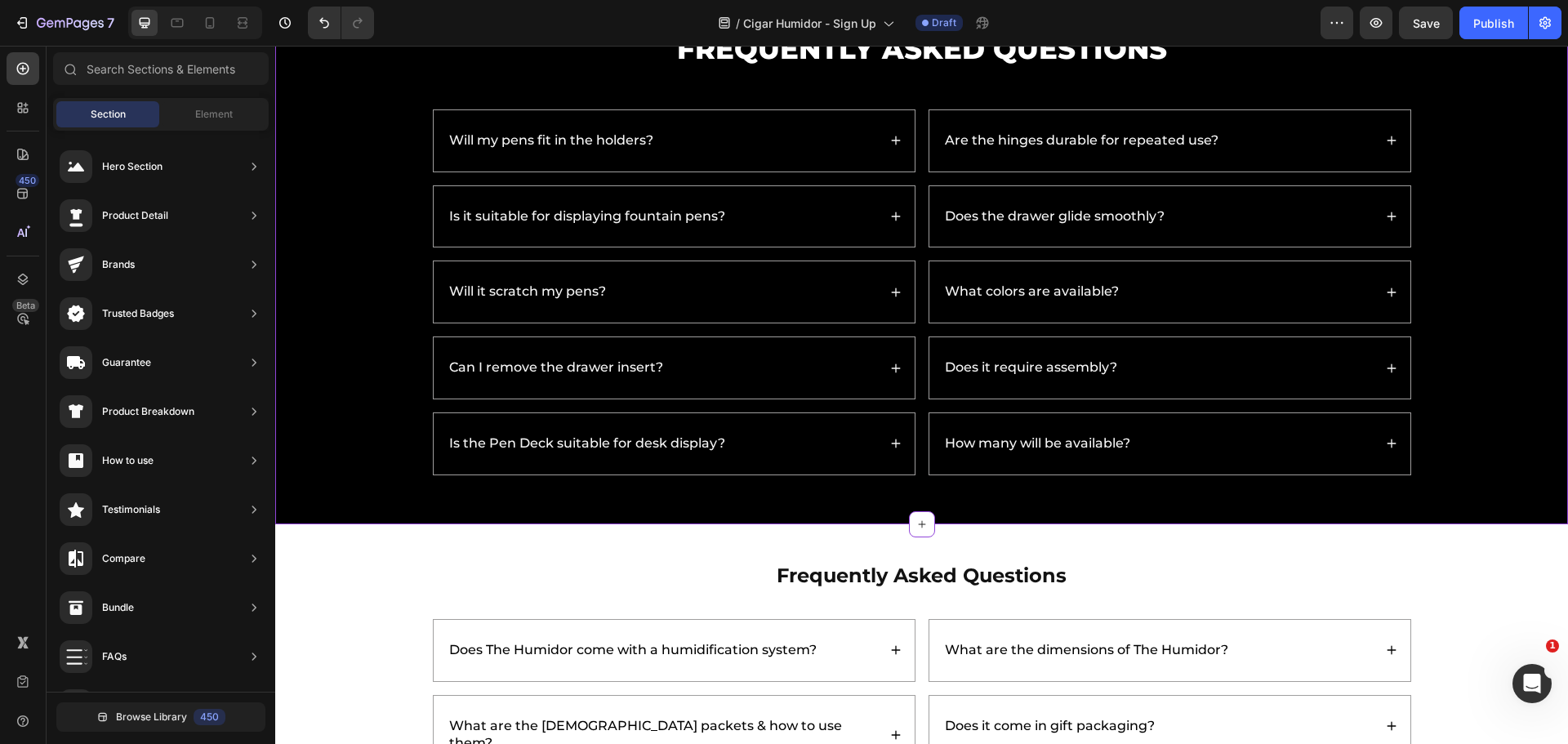
scroll to position [5247, 0]
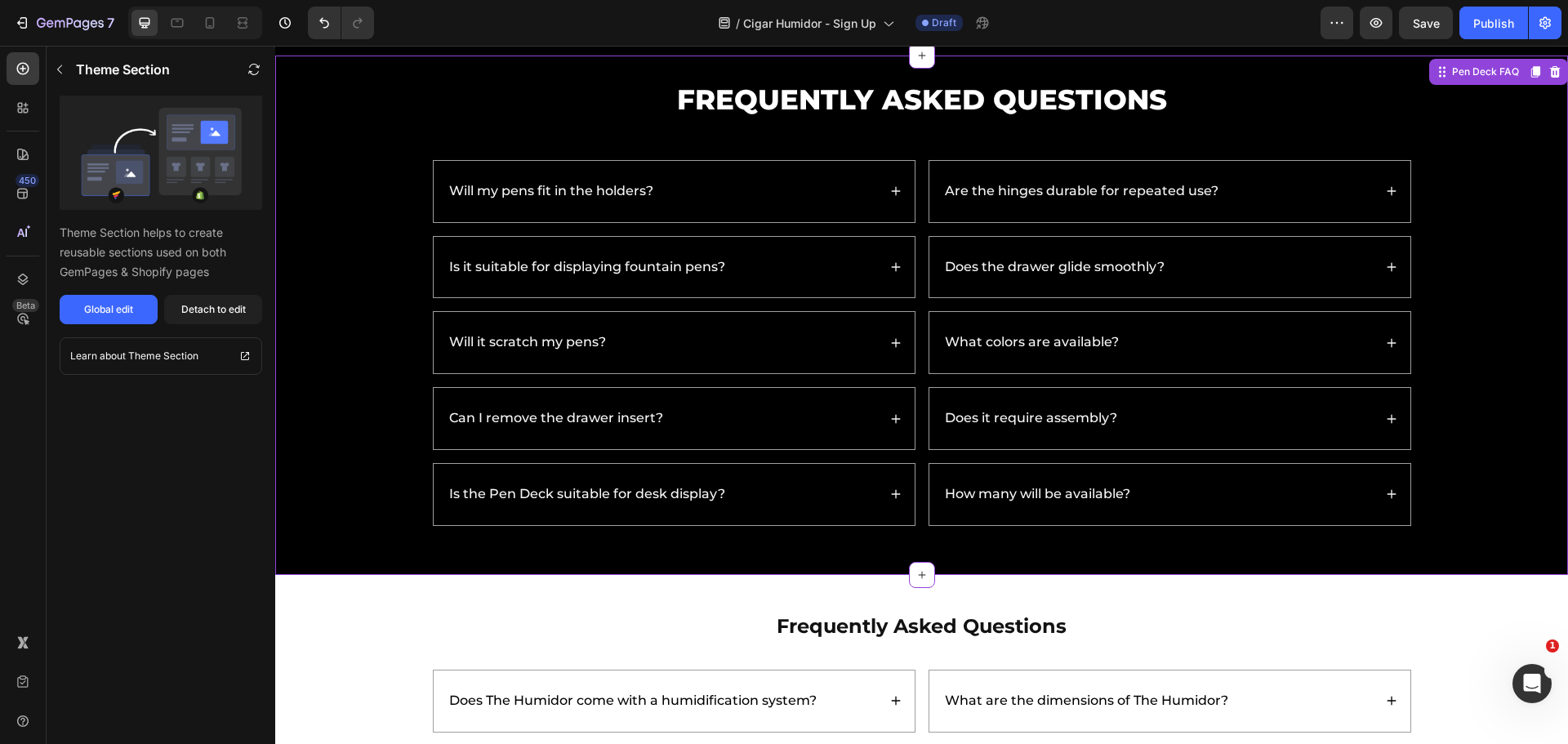
click at [1468, 292] on div "Frequently Asked Questions Heading Will my pens fit in the holders? Is it suita…" at bounding box center [921, 315] width 1259 height 470
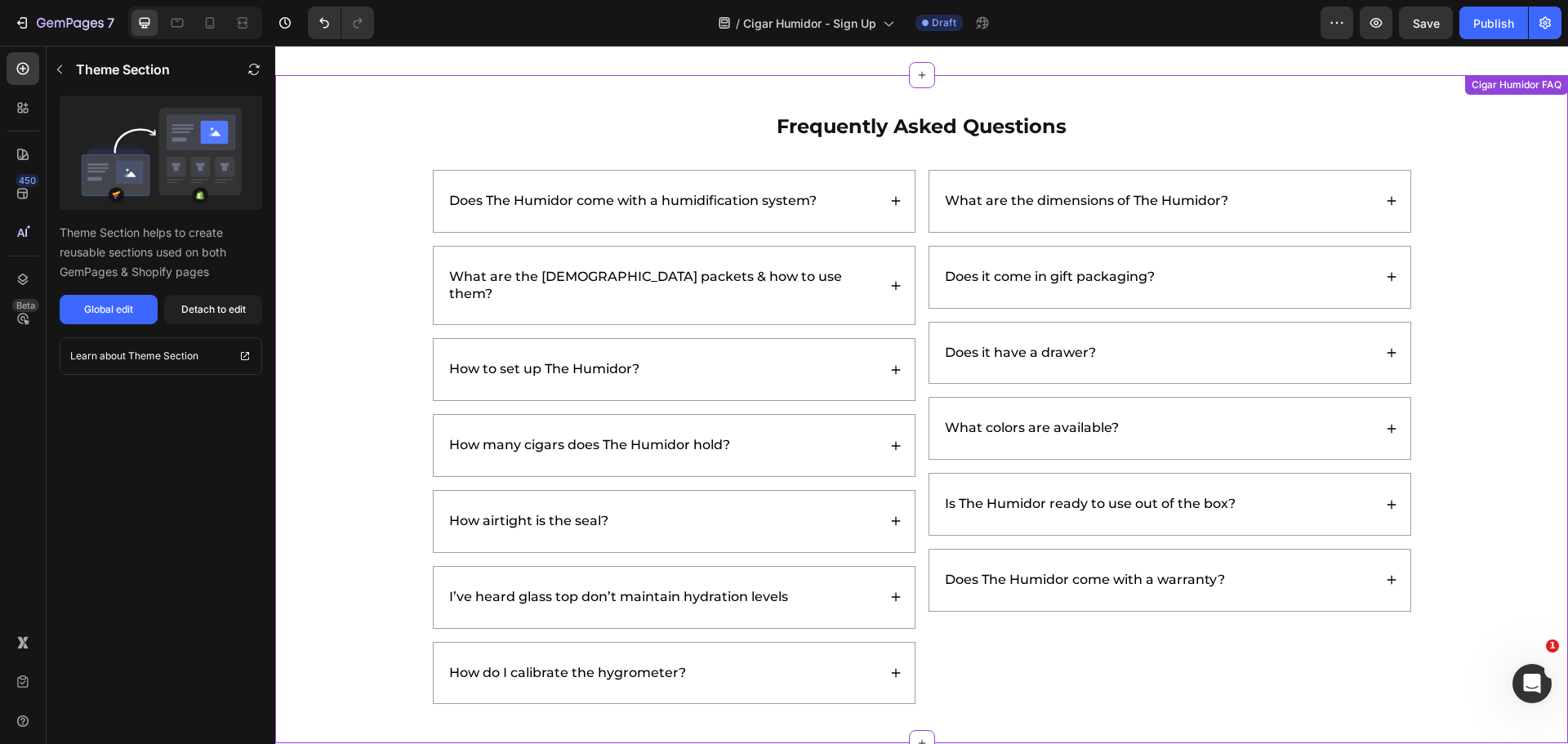
scroll to position [5574, 0]
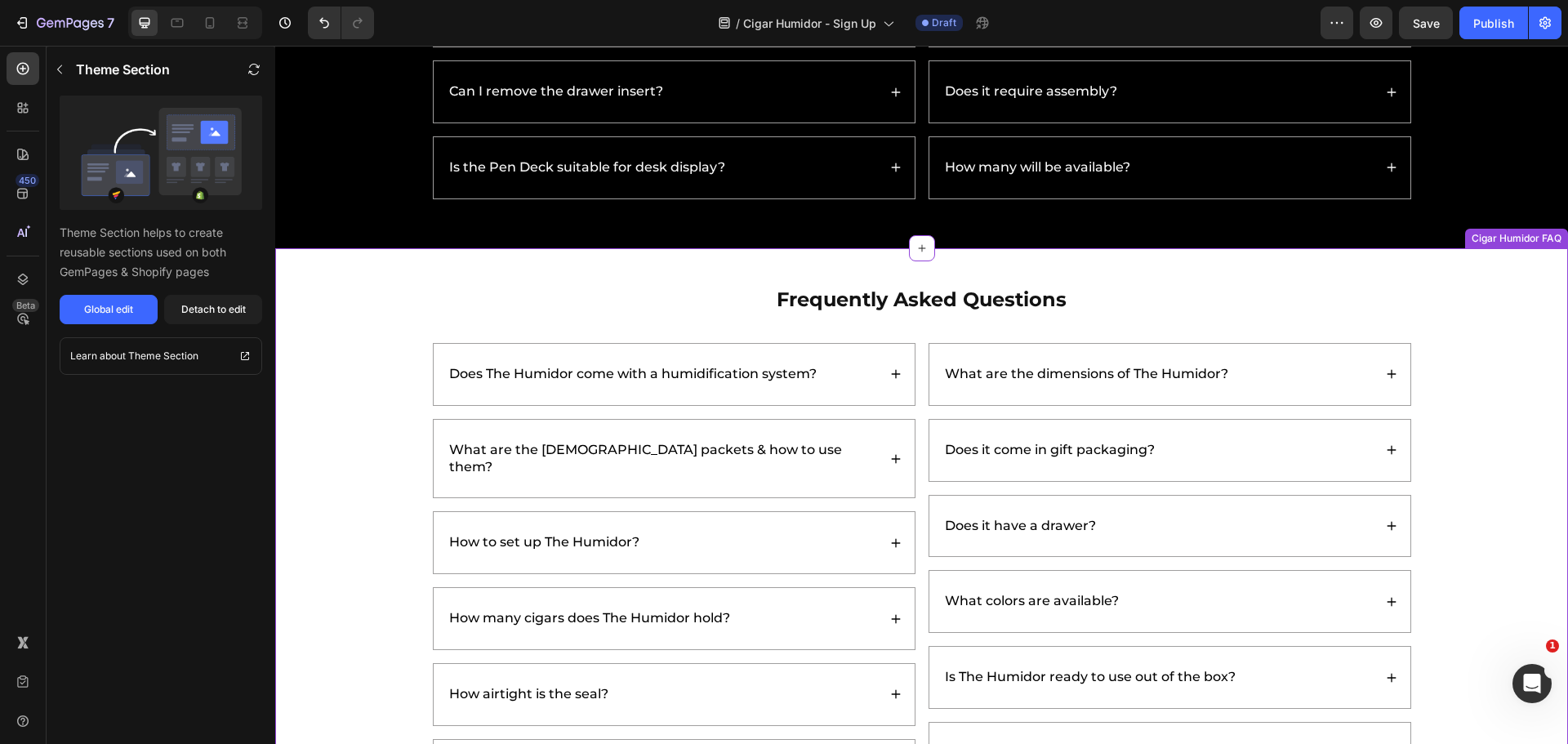
click at [696, 276] on div "Frequently Asked Questions Heading Does The Humidor come with a humidification …" at bounding box center [922, 583] width 1292 height 669
click at [198, 305] on div "Detach to edit" at bounding box center [213, 309] width 65 height 15
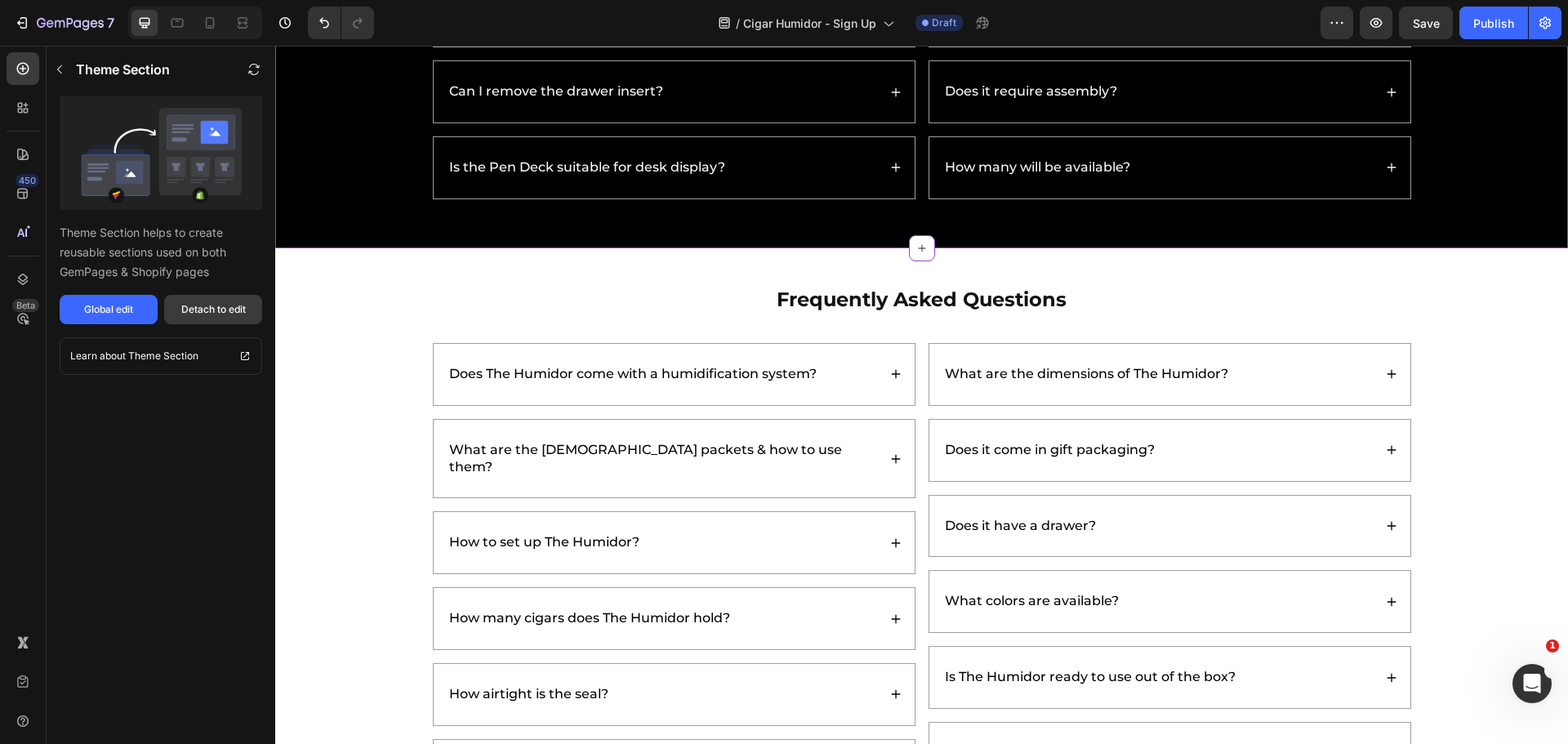
click at [194, 309] on div "Detach to edit" at bounding box center [213, 309] width 65 height 15
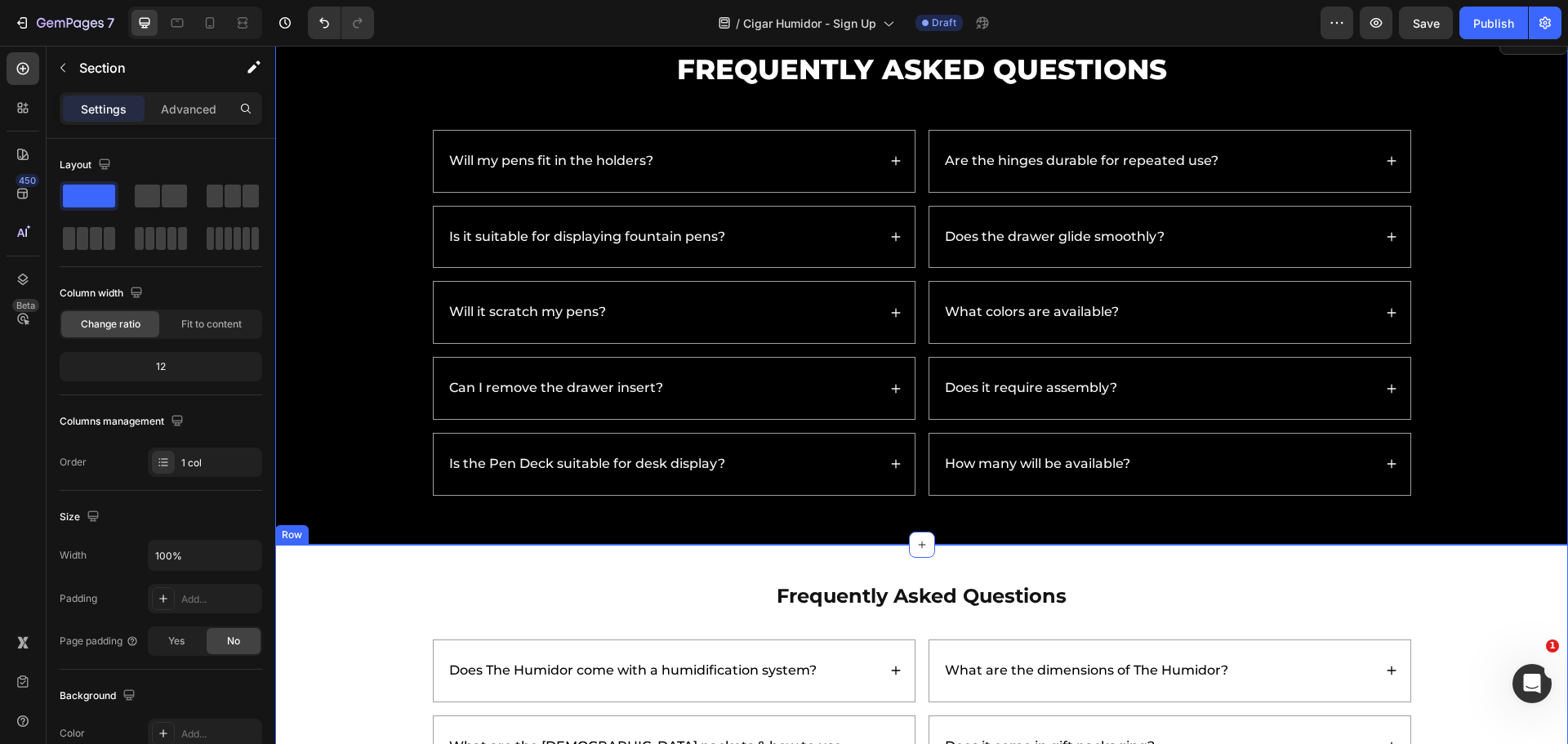
scroll to position [5247, 0]
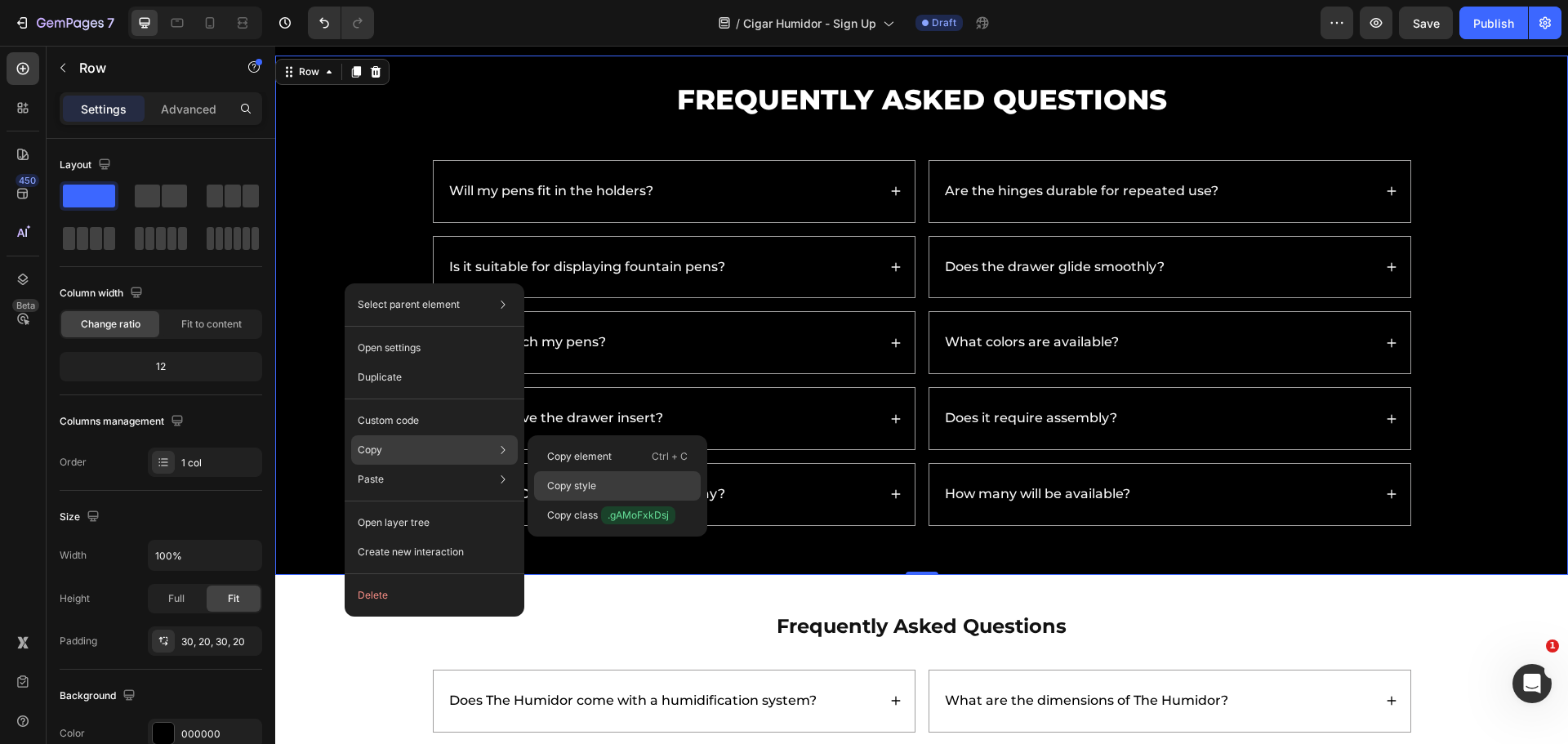
click at [592, 484] on p "Copy style" at bounding box center [571, 485] width 49 height 15
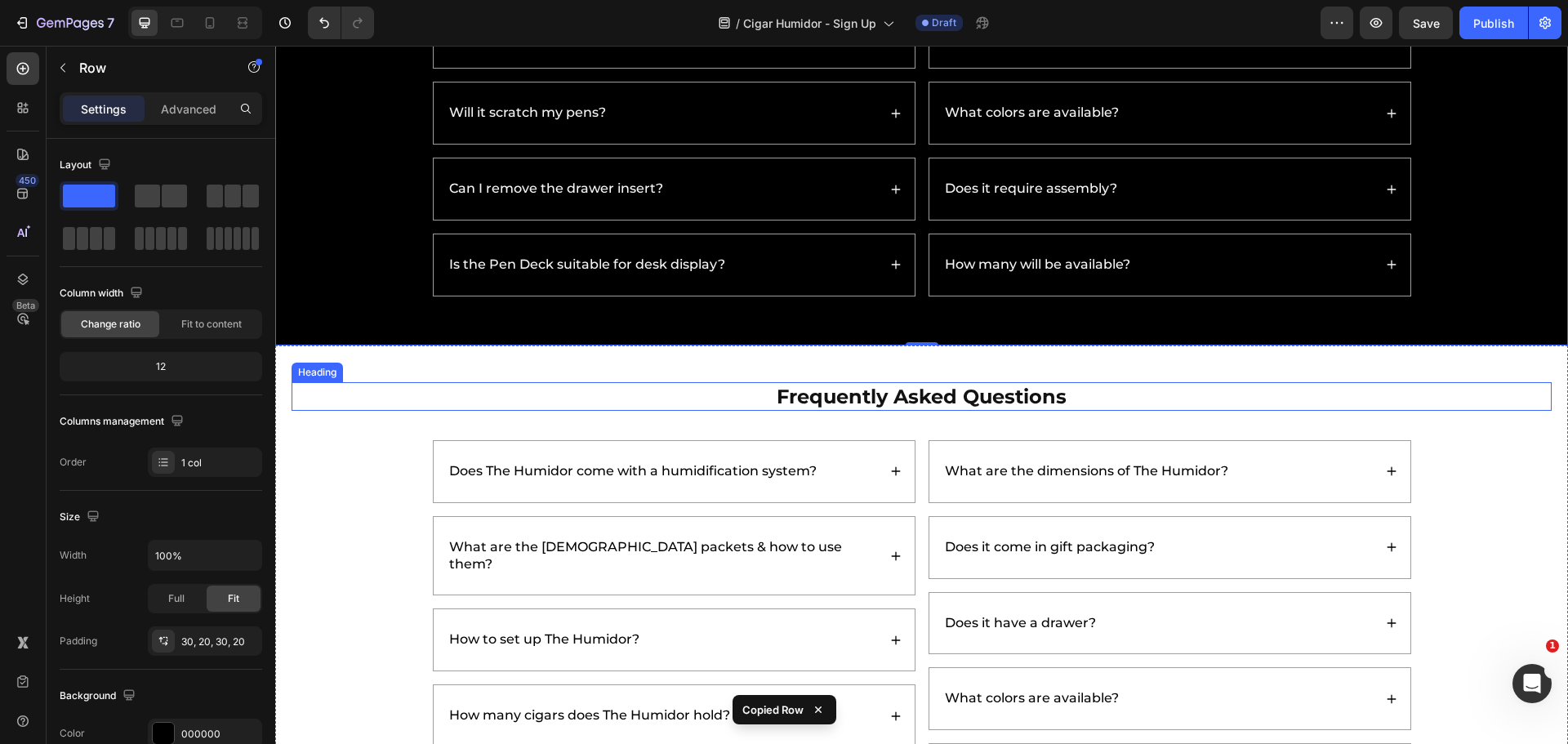
scroll to position [5574, 0]
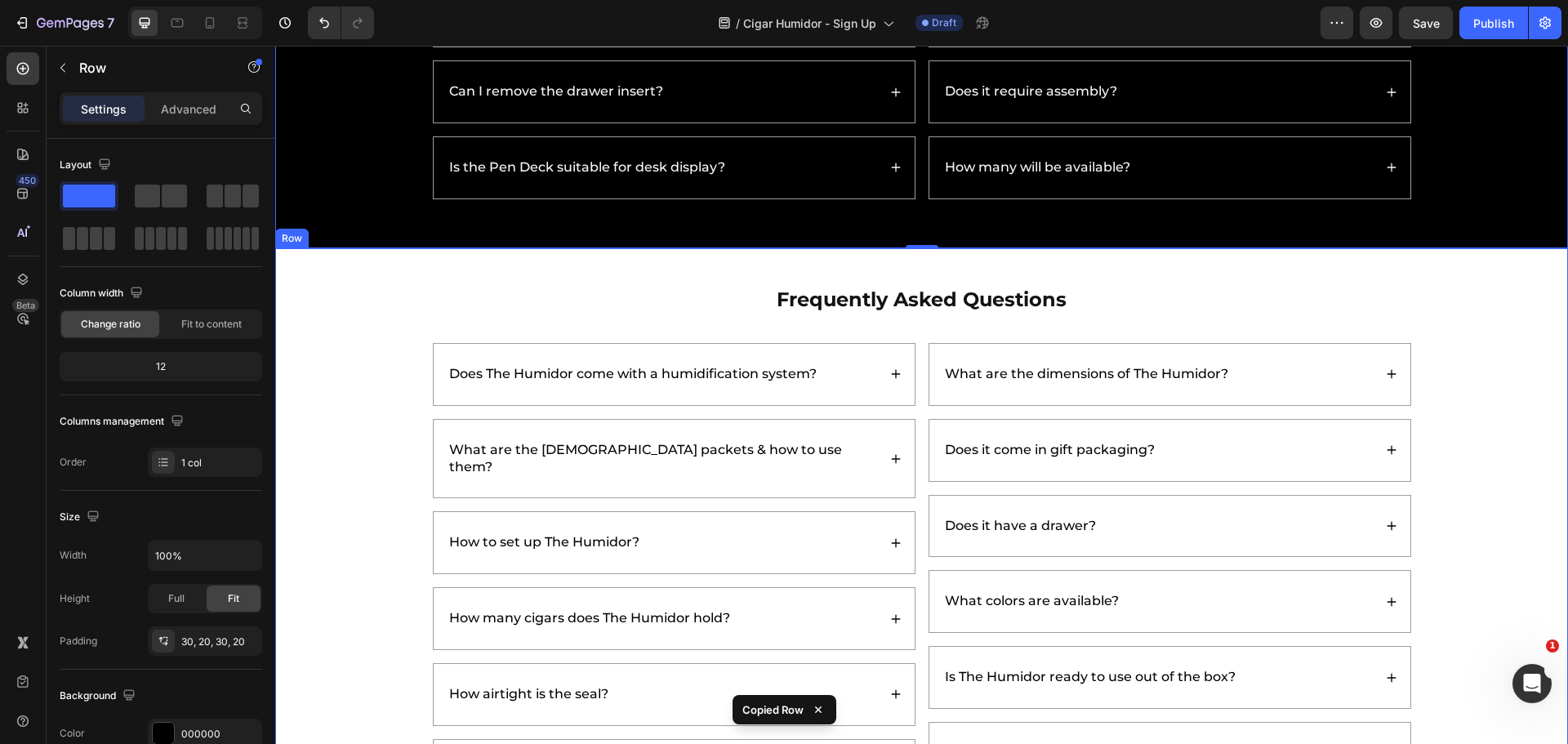
click at [360, 436] on div "Frequently Asked Questions Heading Does The Humidor come with a humidification …" at bounding box center [921, 581] width 1259 height 593
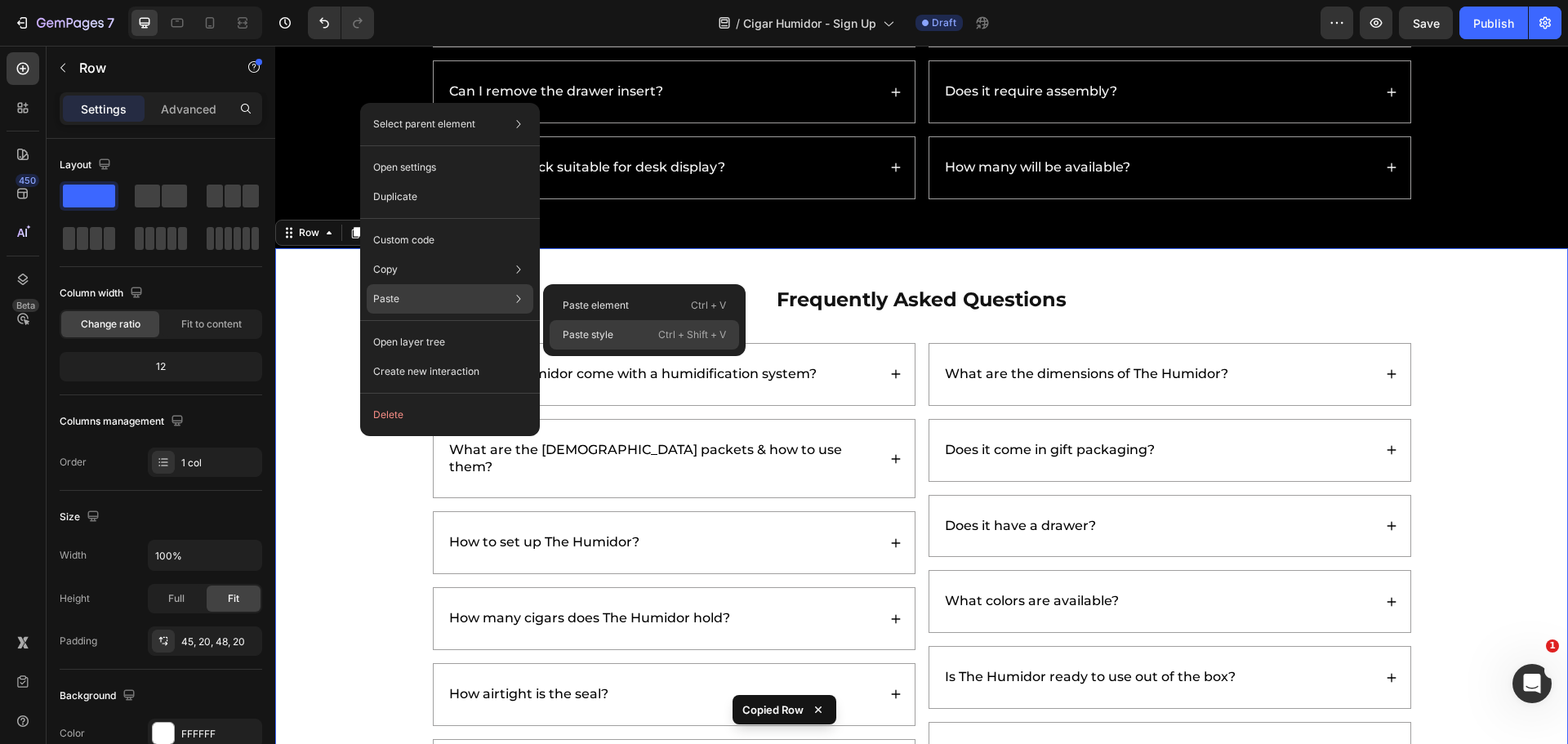
click at [561, 335] on div "Paste style Ctrl + Shift + V" at bounding box center [644, 334] width 190 height 29
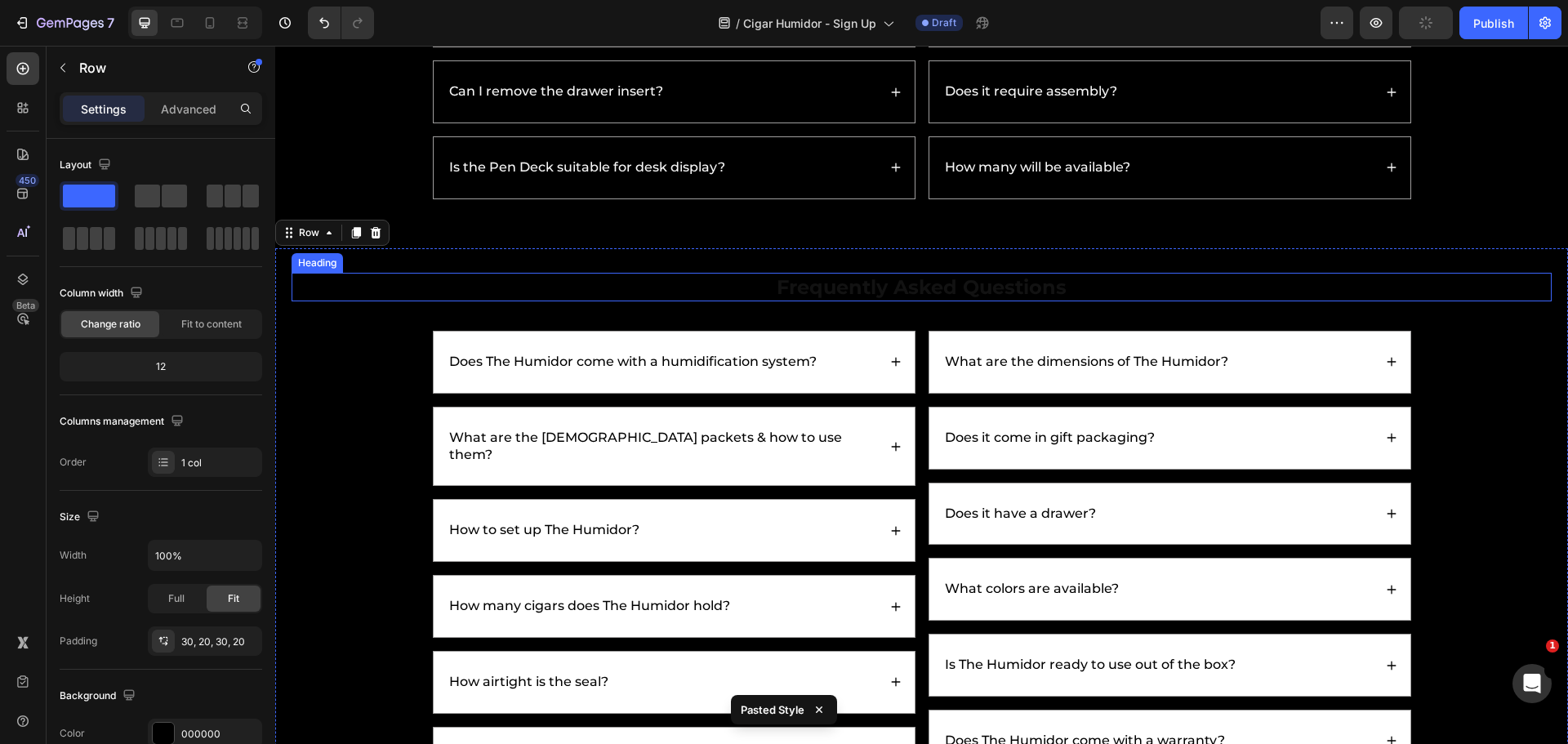
click at [847, 288] on h2 "Frequently Asked Questions" at bounding box center [921, 287] width 1259 height 29
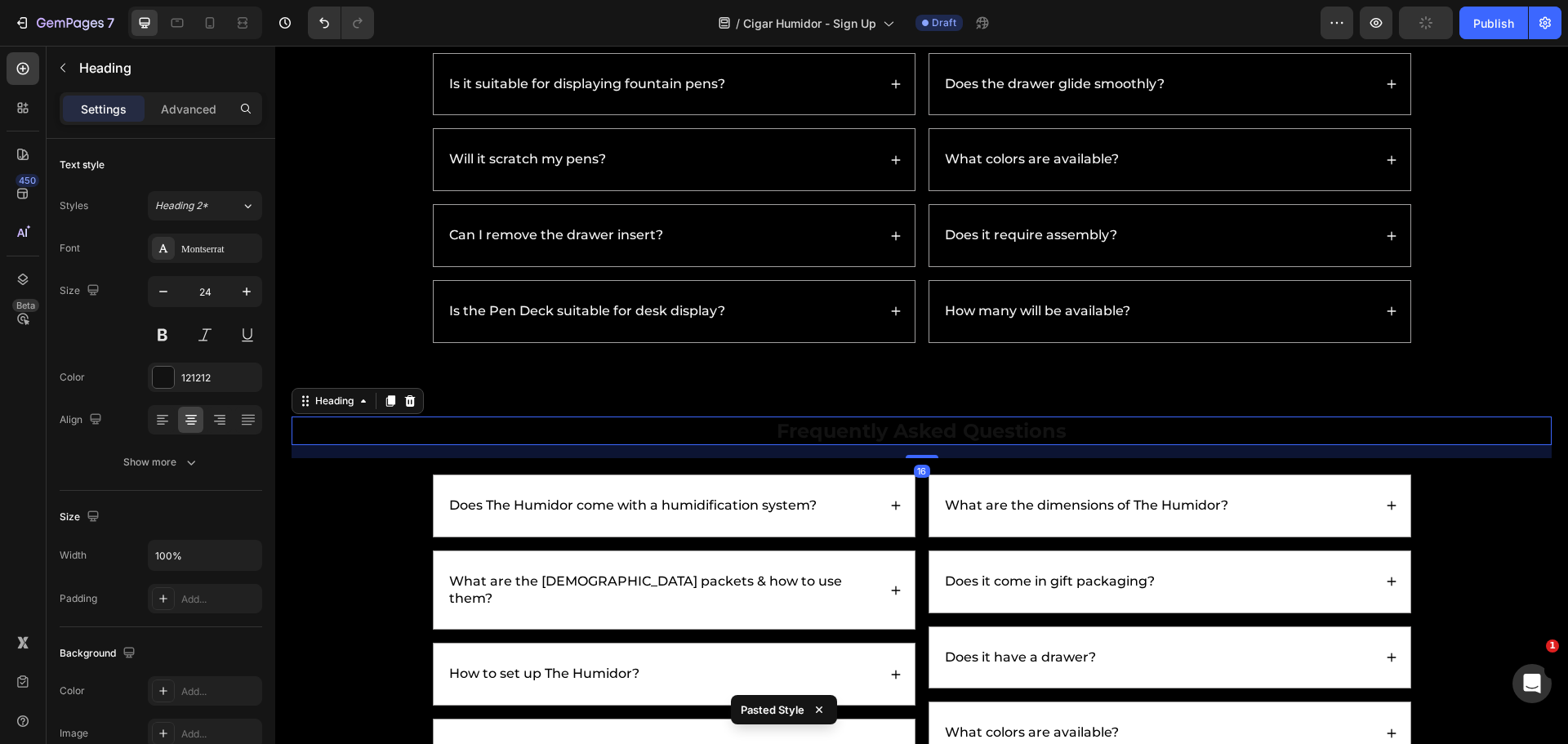
scroll to position [5165, 0]
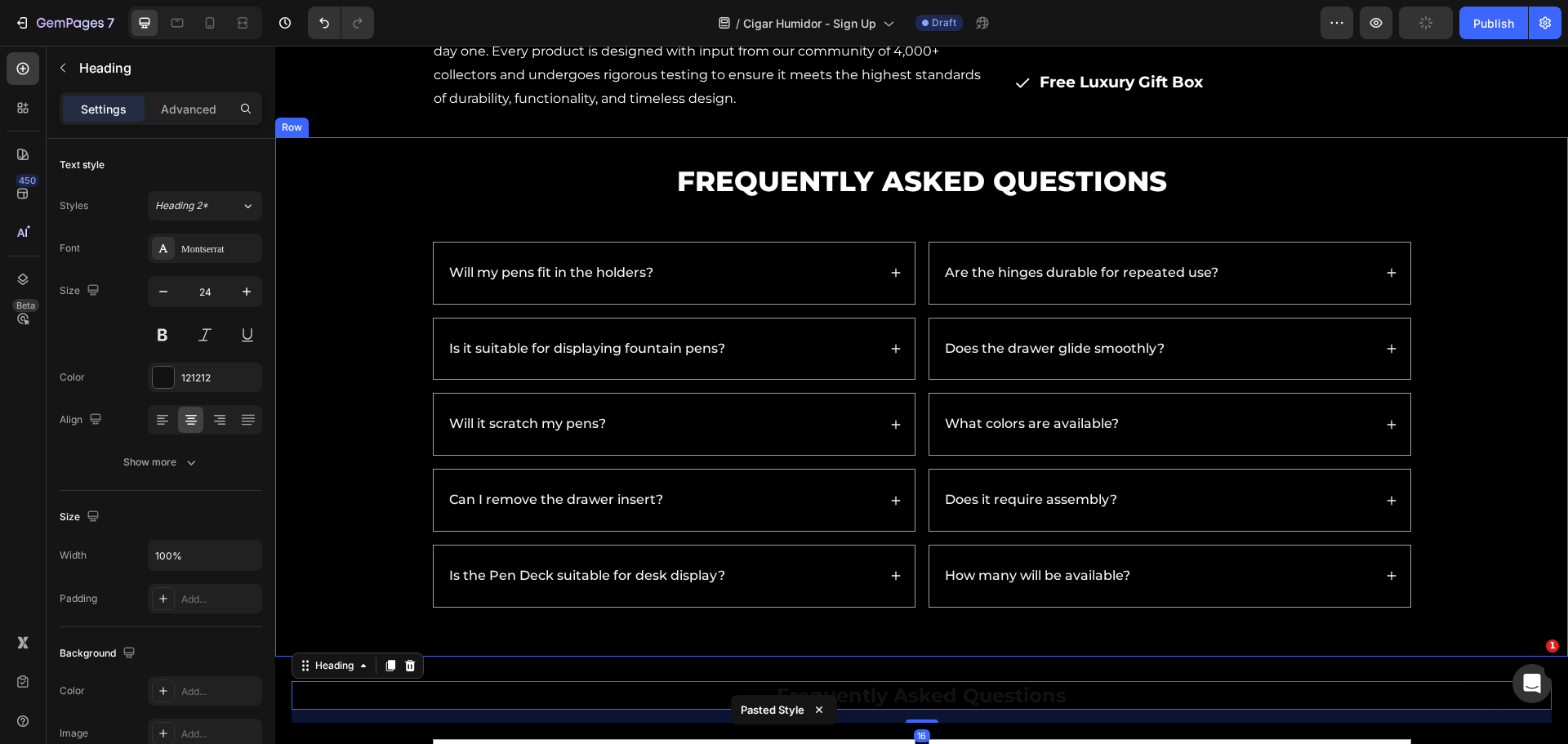
click at [897, 173] on h2 "Frequently Asked Questions" at bounding box center [921, 181] width 1259 height 39
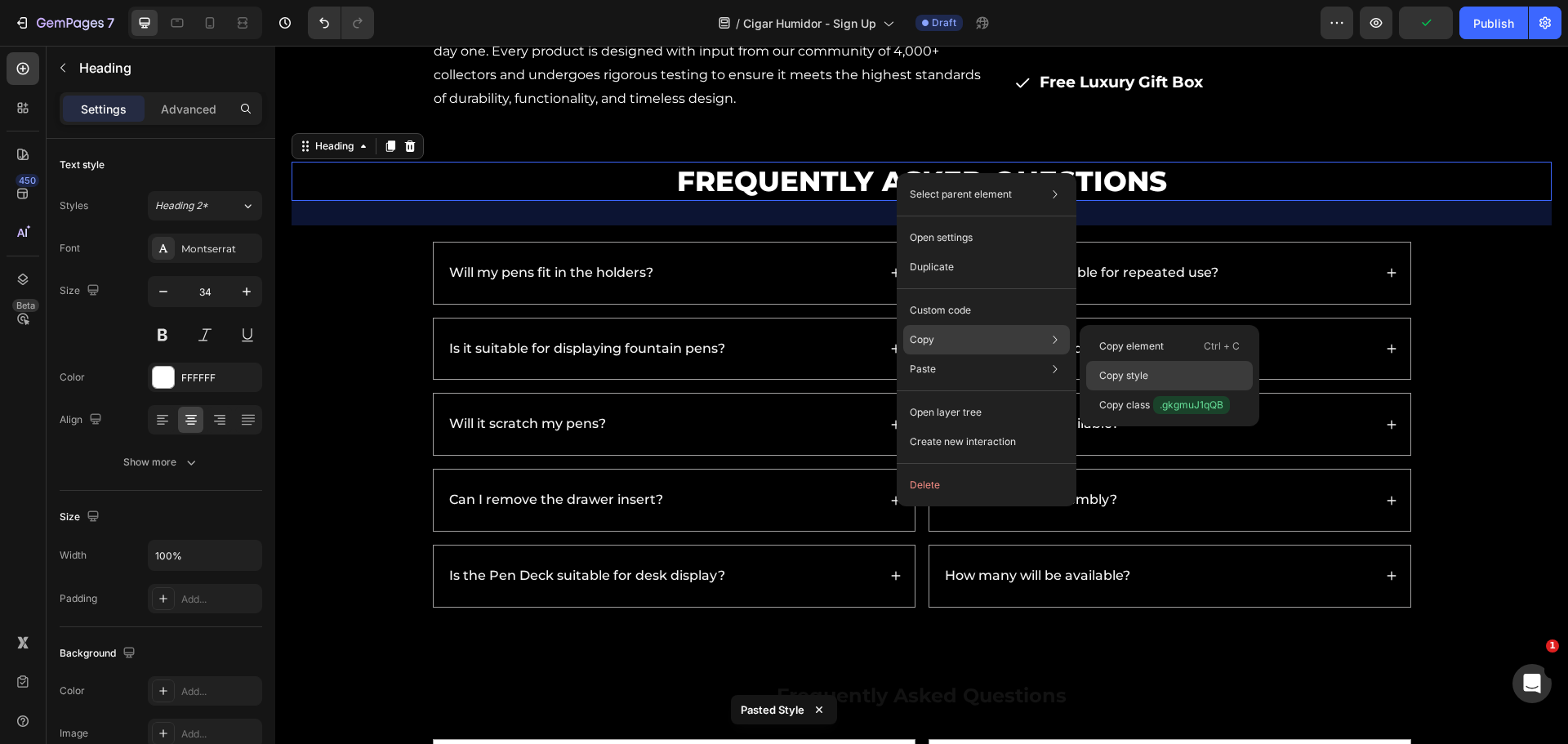
click at [1135, 374] on p "Copy style" at bounding box center [1123, 375] width 49 height 15
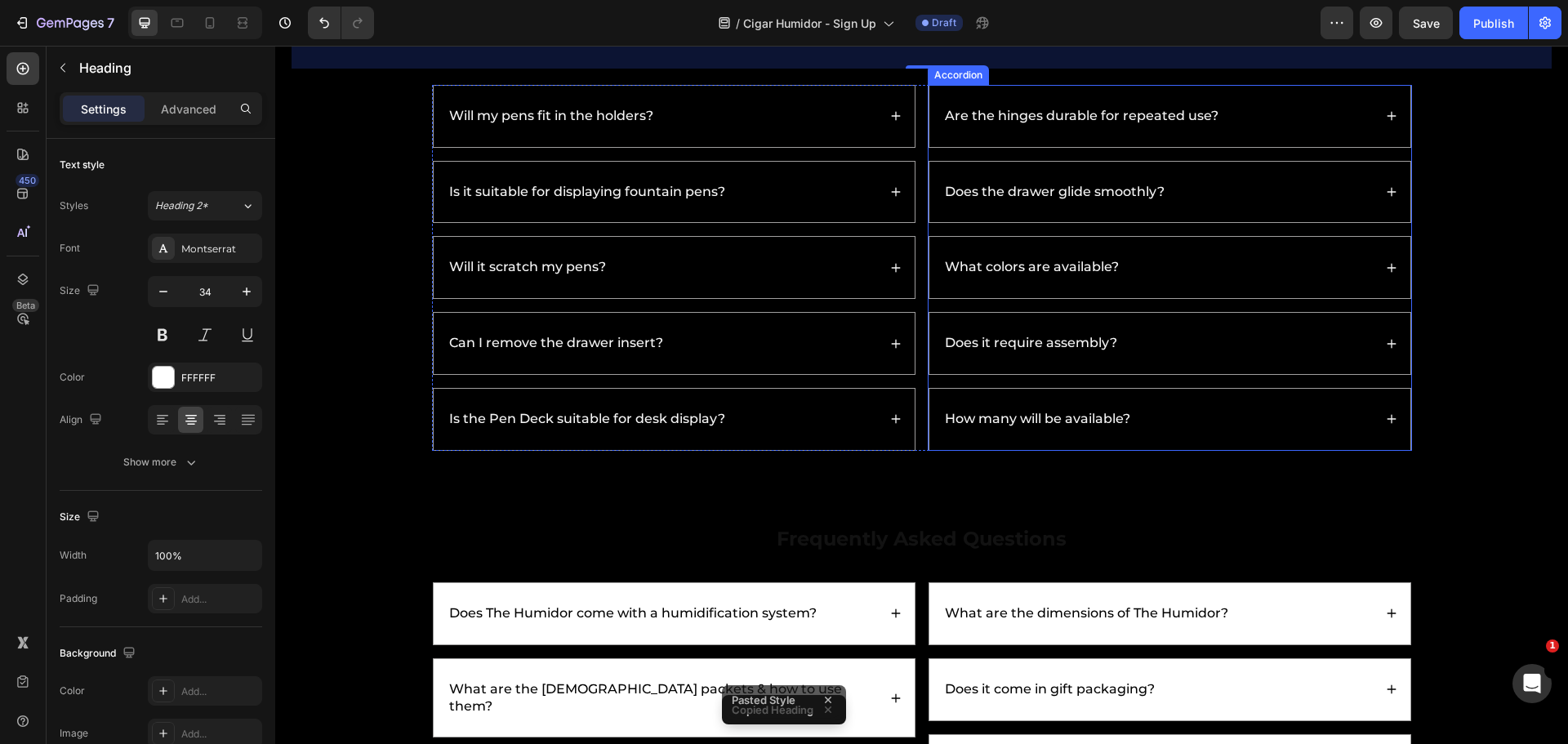
scroll to position [5329, 0]
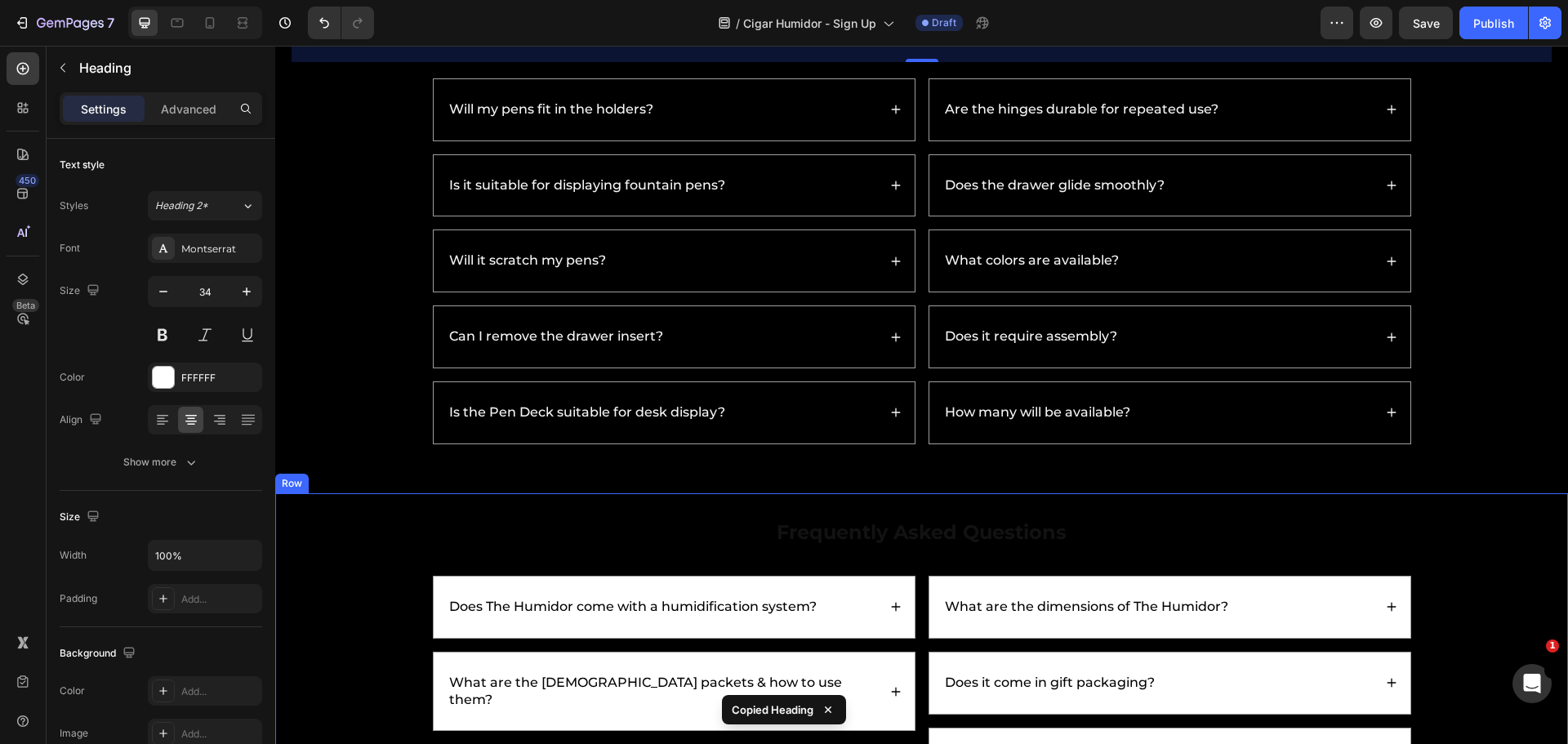
click at [839, 536] on h2 "Frequently Asked Questions" at bounding box center [921, 531] width 1259 height 29
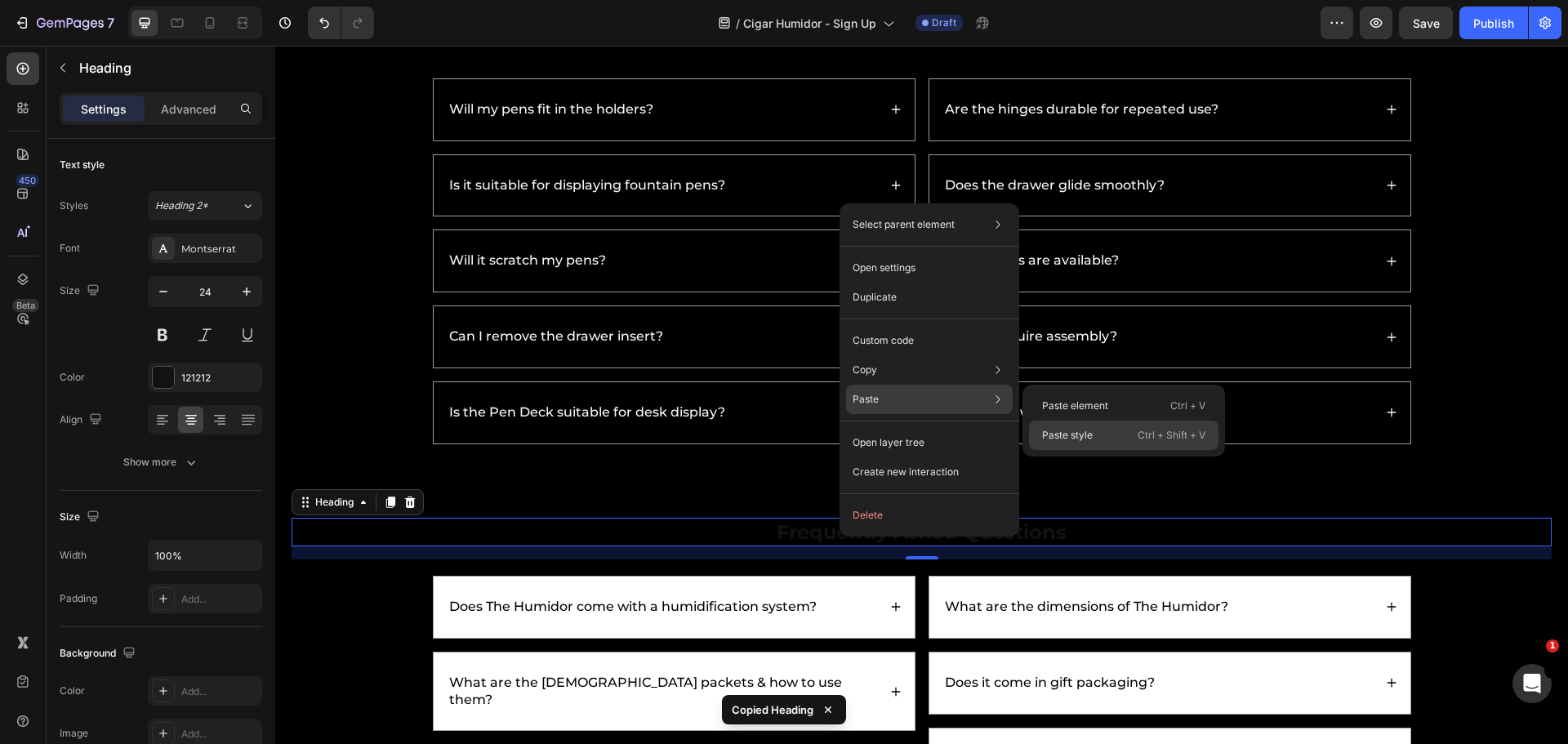
click at [1083, 433] on p "Paste style" at bounding box center [1067, 434] width 51 height 15
type input "34"
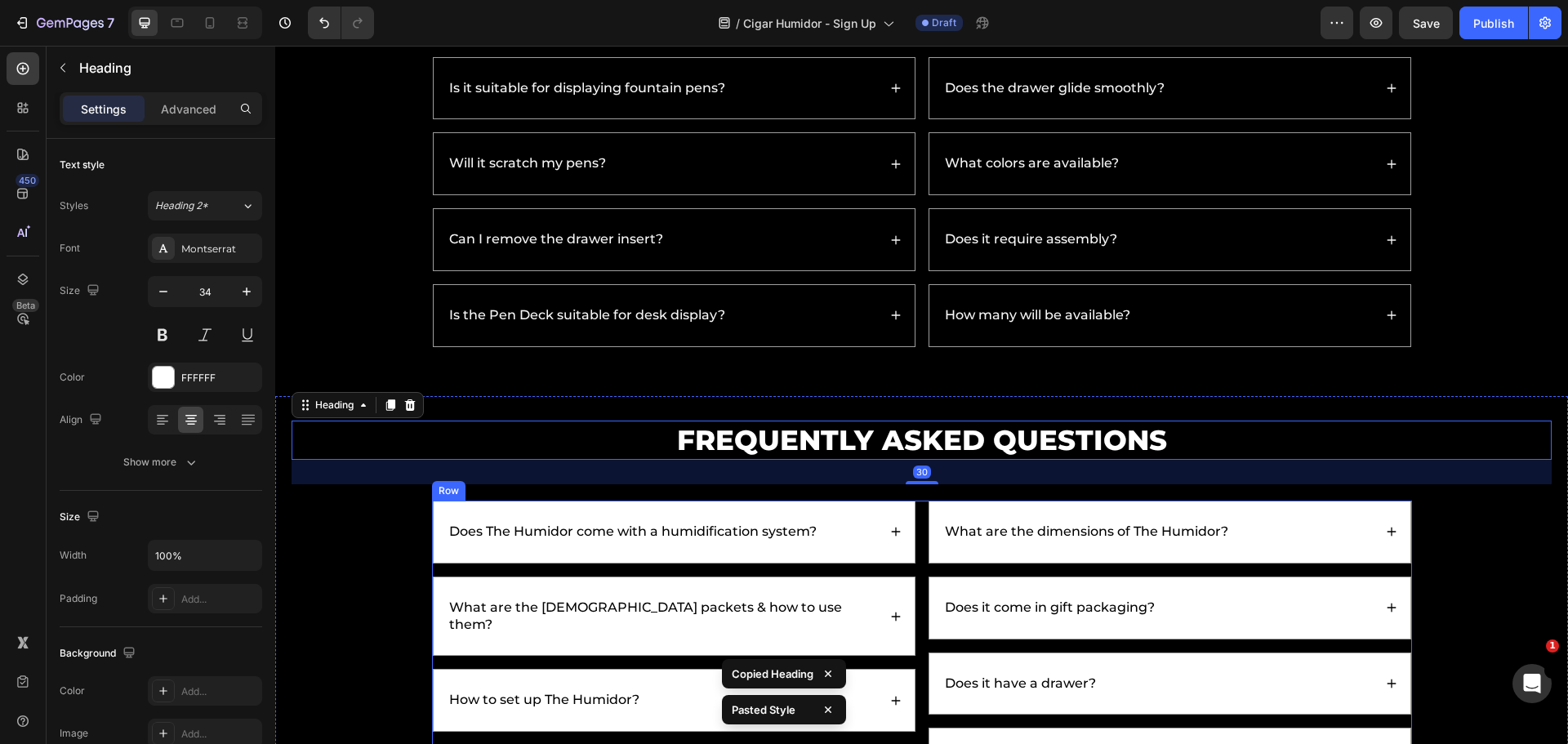
scroll to position [5165, 0]
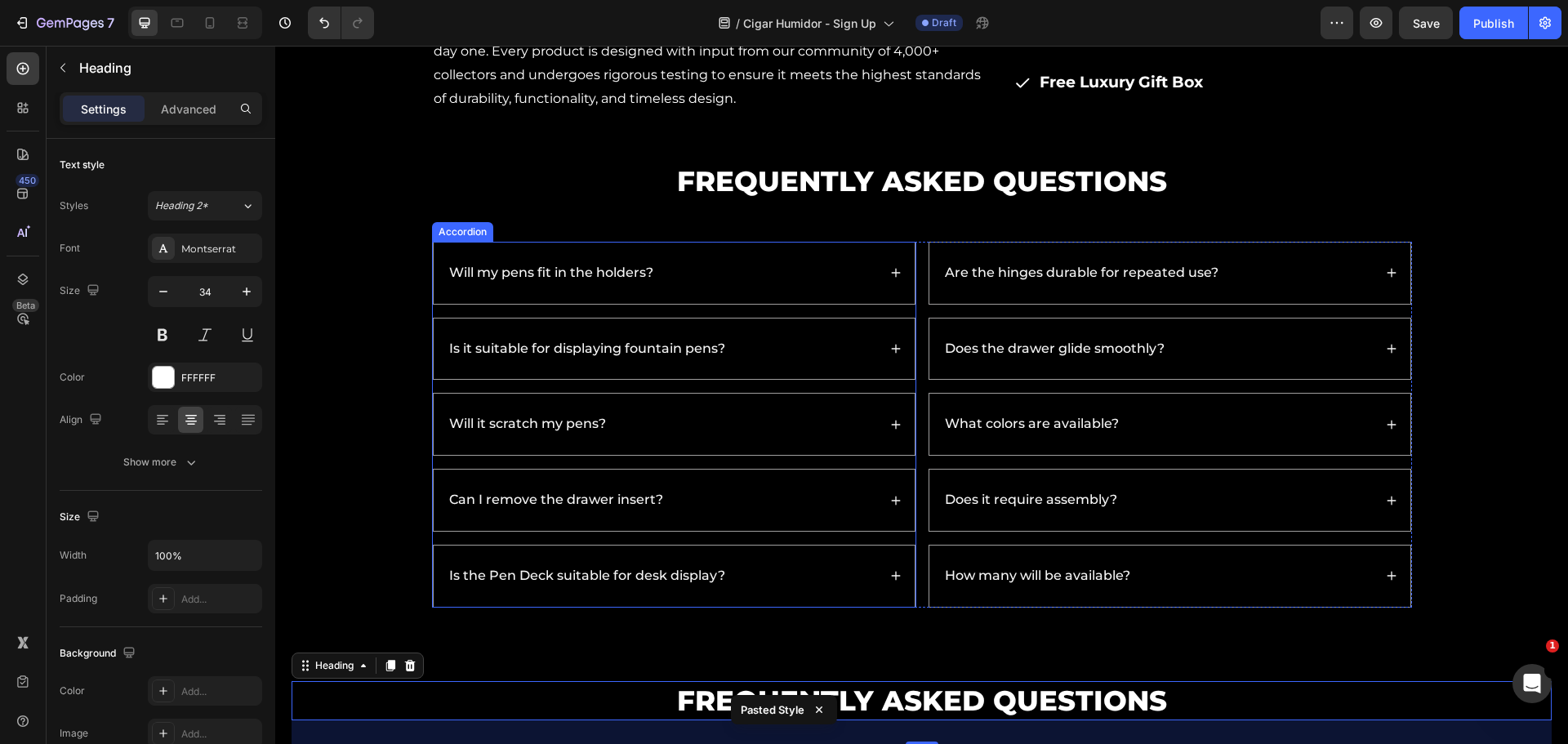
click at [823, 288] on div "Will my pens fit in the holders?" at bounding box center [674, 273] width 481 height 61
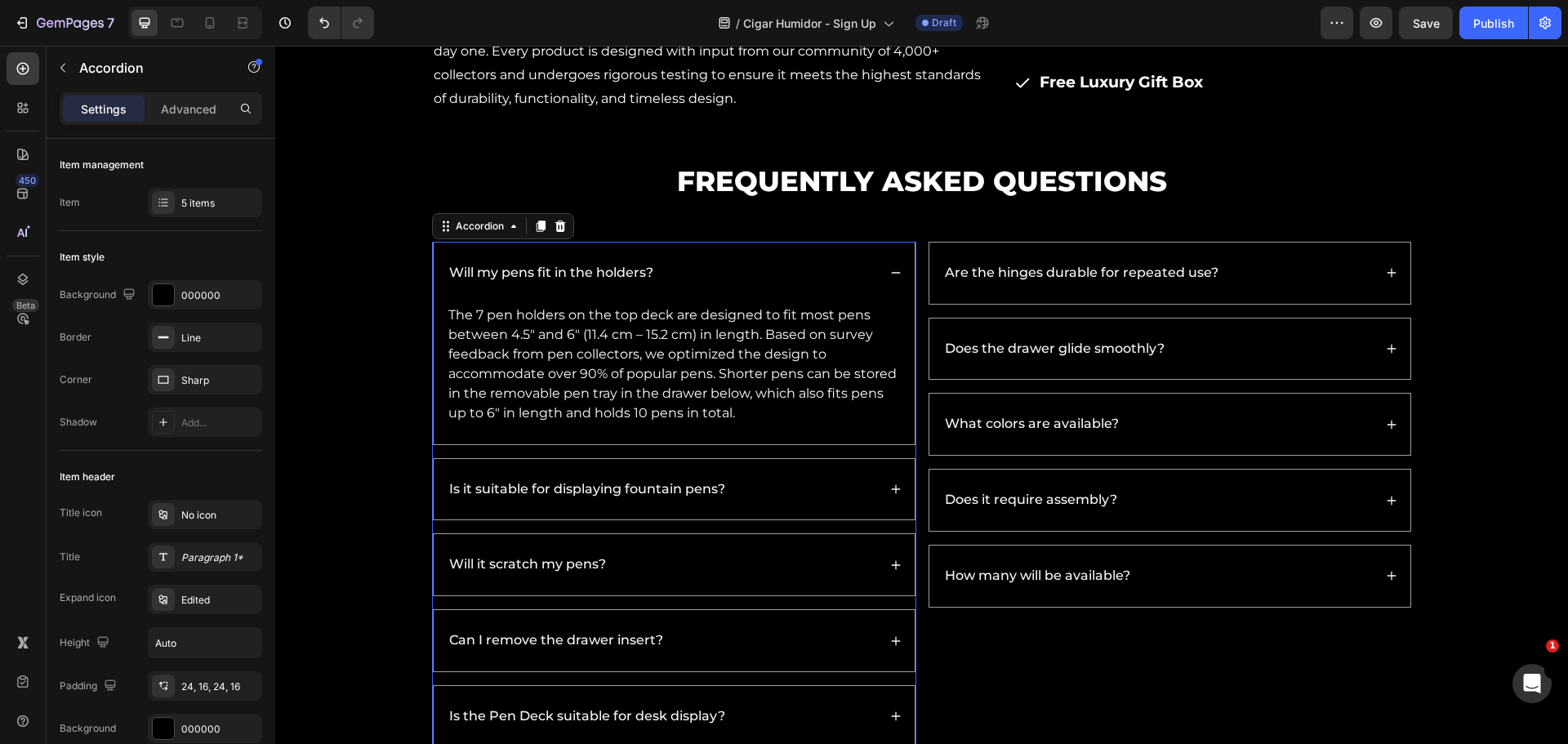
click at [841, 432] on div "The 7 pen holders on the top deck are designed to fit most pens between 4.5" an…" at bounding box center [674, 373] width 481 height 141
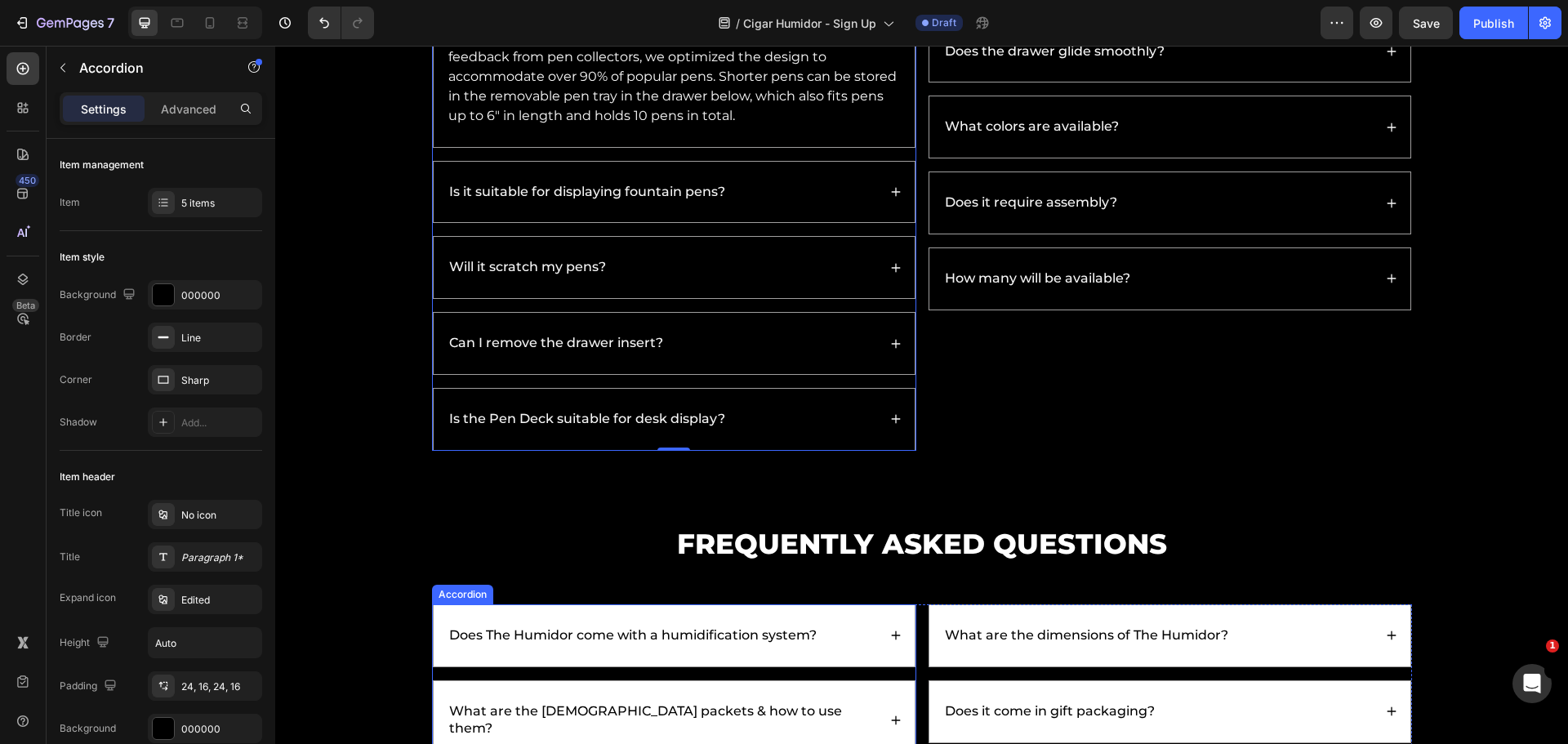
scroll to position [5737, 0]
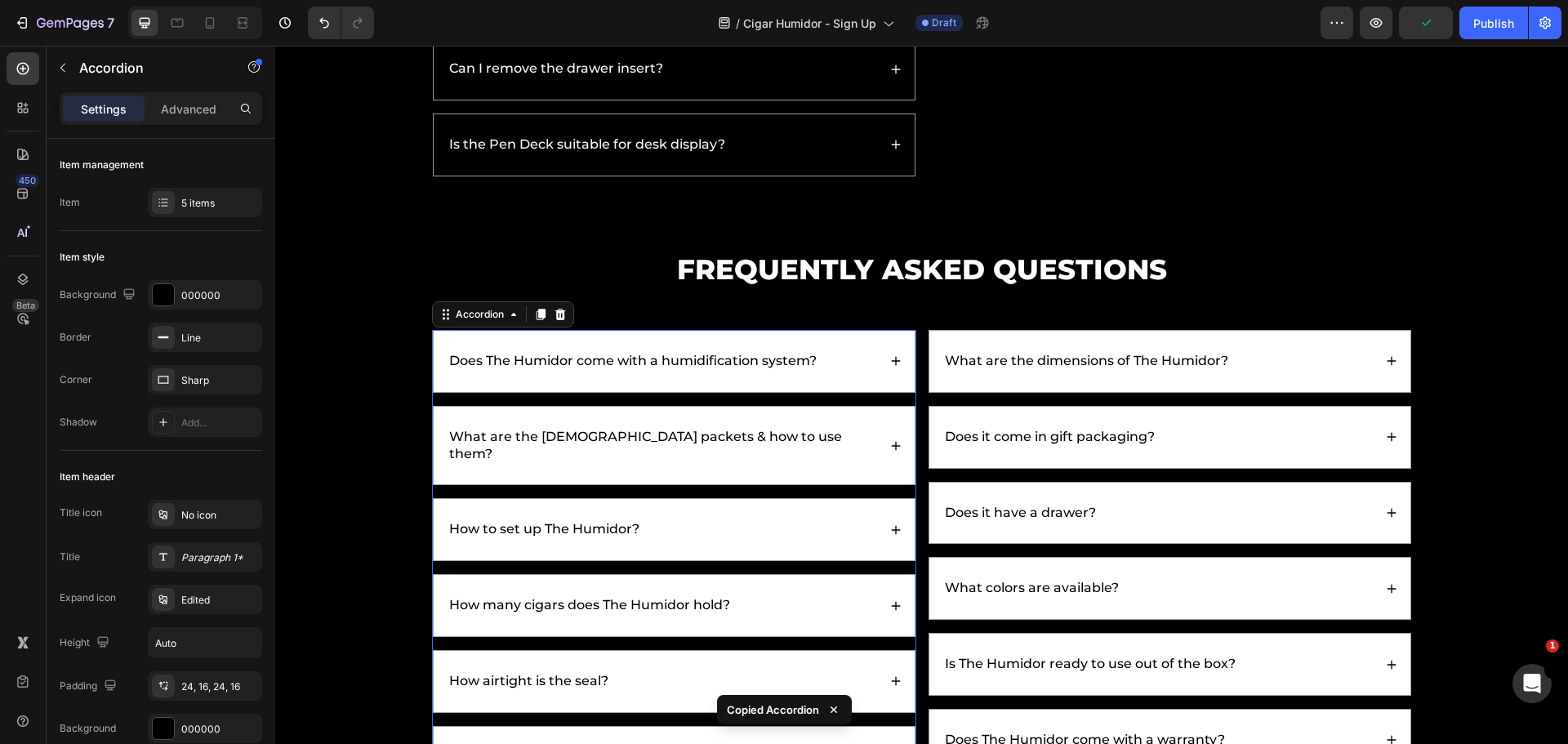
click at [824, 405] on div "What are the Boveda packets & how to use them?" at bounding box center [673, 445] width 482 height 80
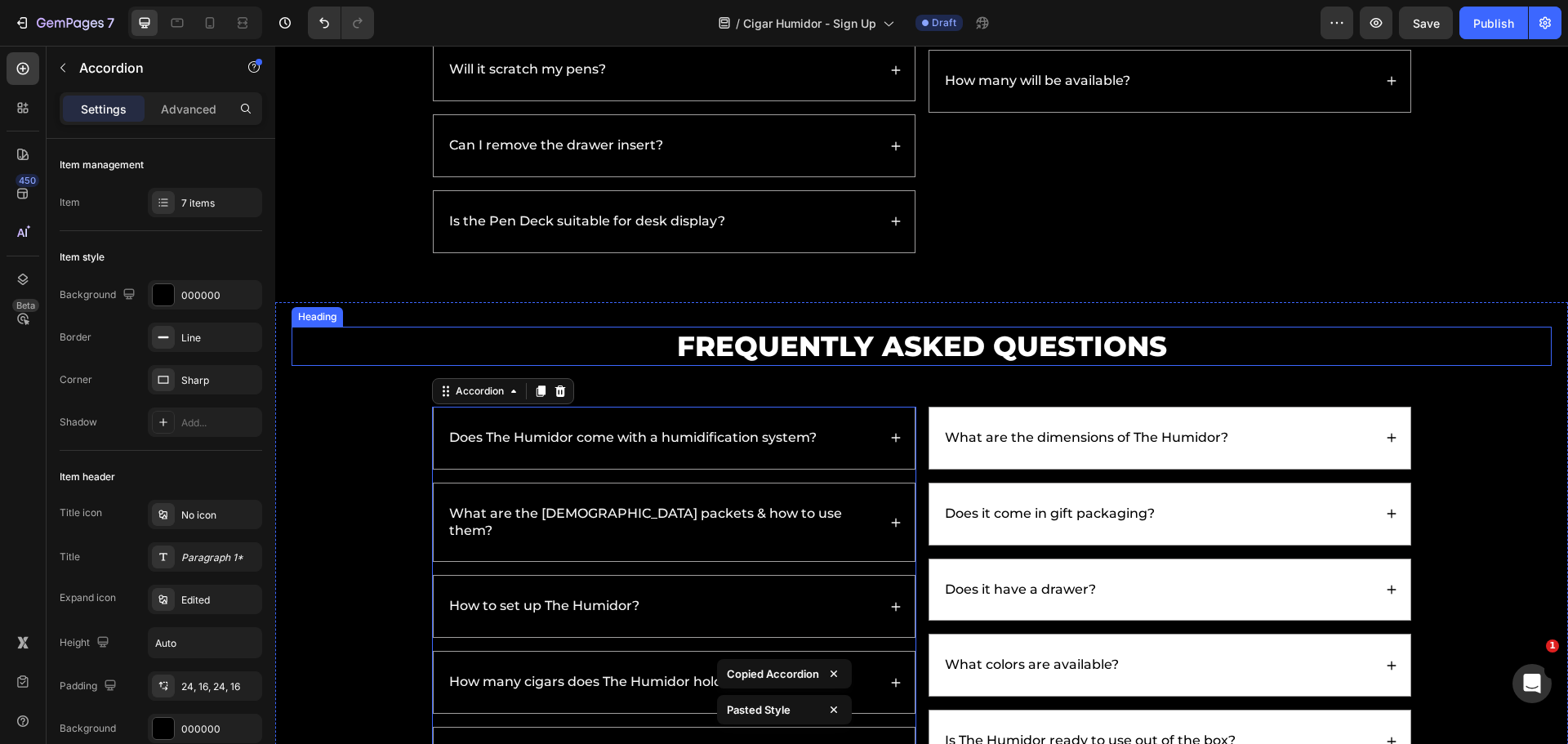
scroll to position [5492, 0]
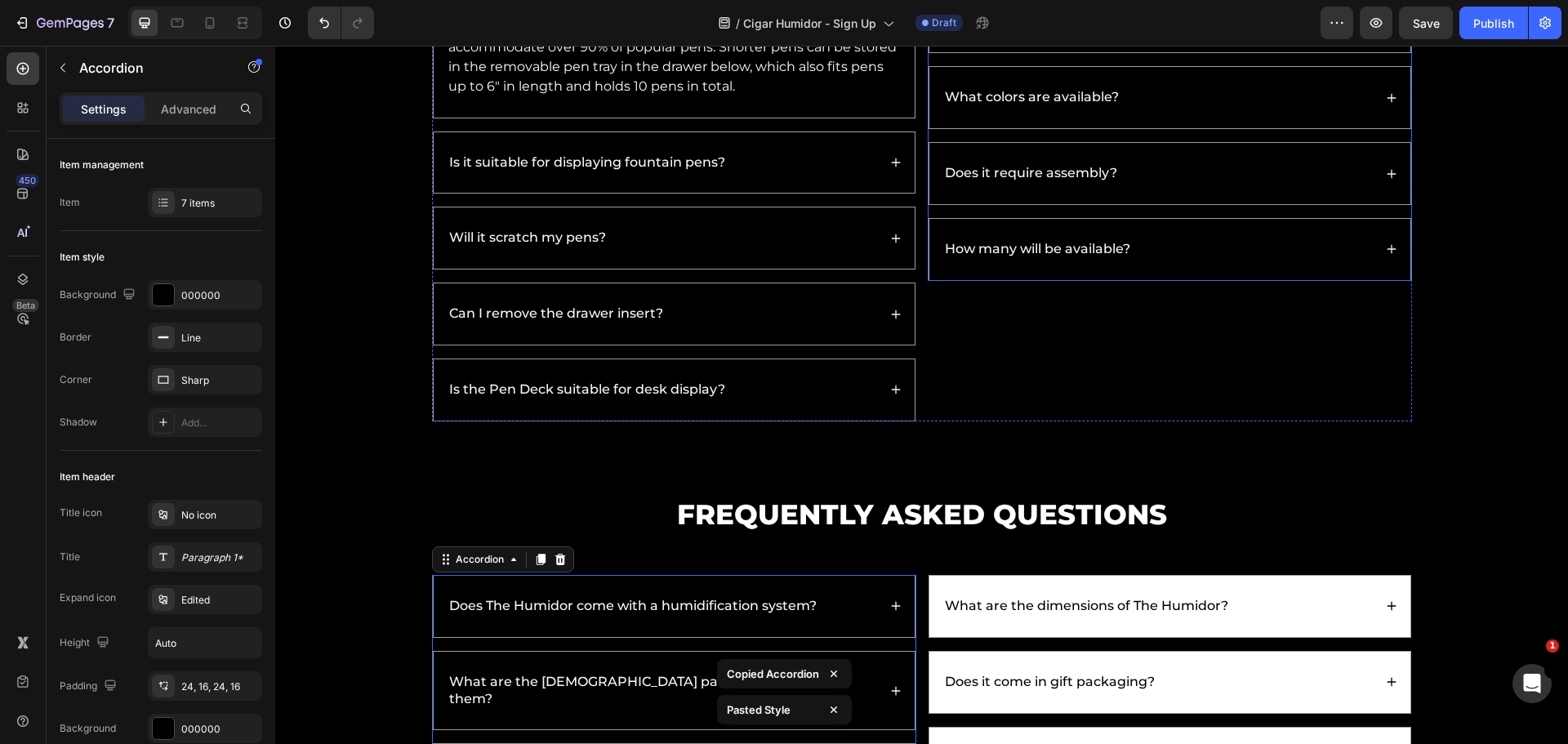
click at [1070, 199] on div "Does it require assembly?" at bounding box center [1170, 173] width 481 height 61
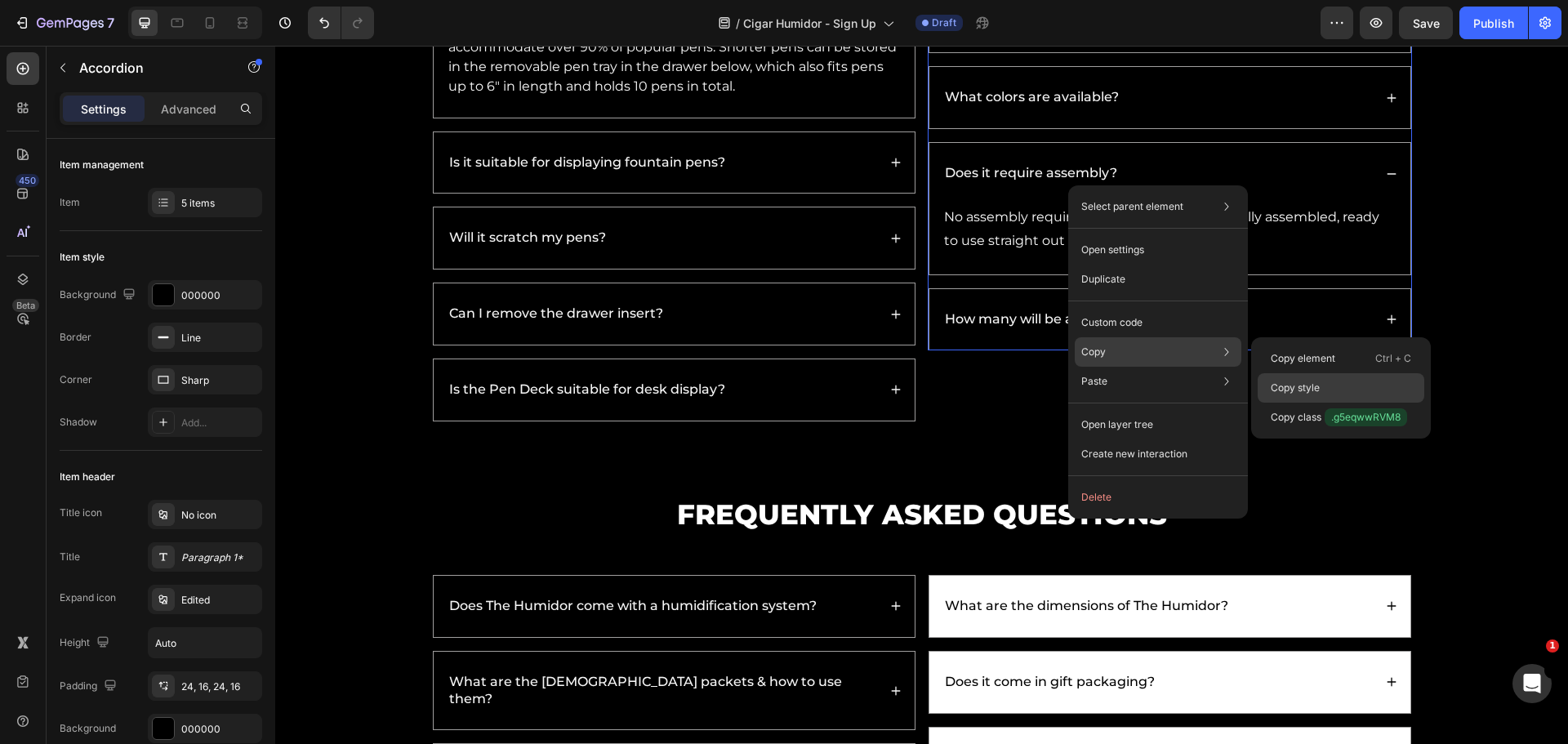
drag, startPoint x: 1288, startPoint y: 391, endPoint x: 987, endPoint y: 377, distance: 301.3
click at [1288, 391] on p "Copy style" at bounding box center [1294, 387] width 49 height 15
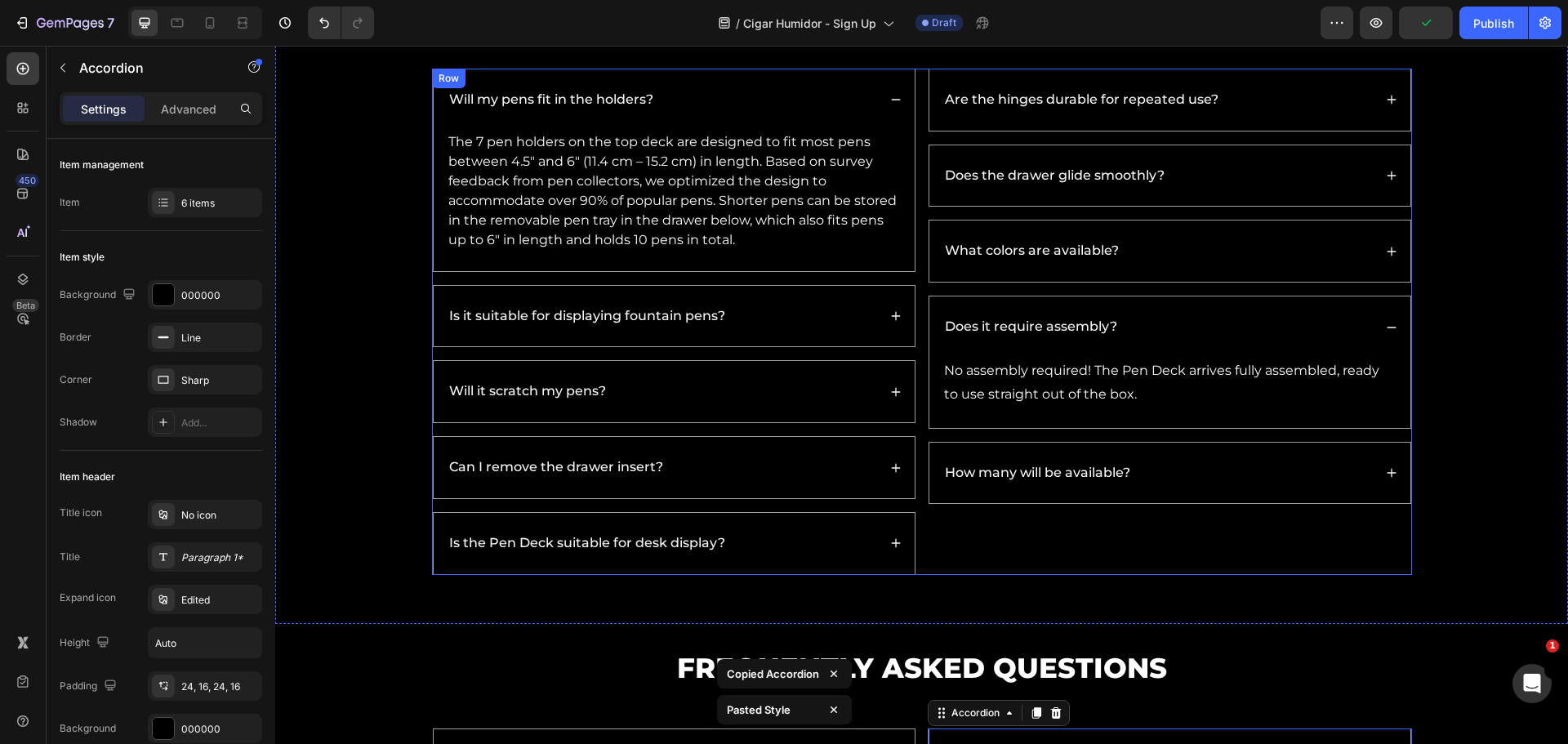
scroll to position [5084, 0]
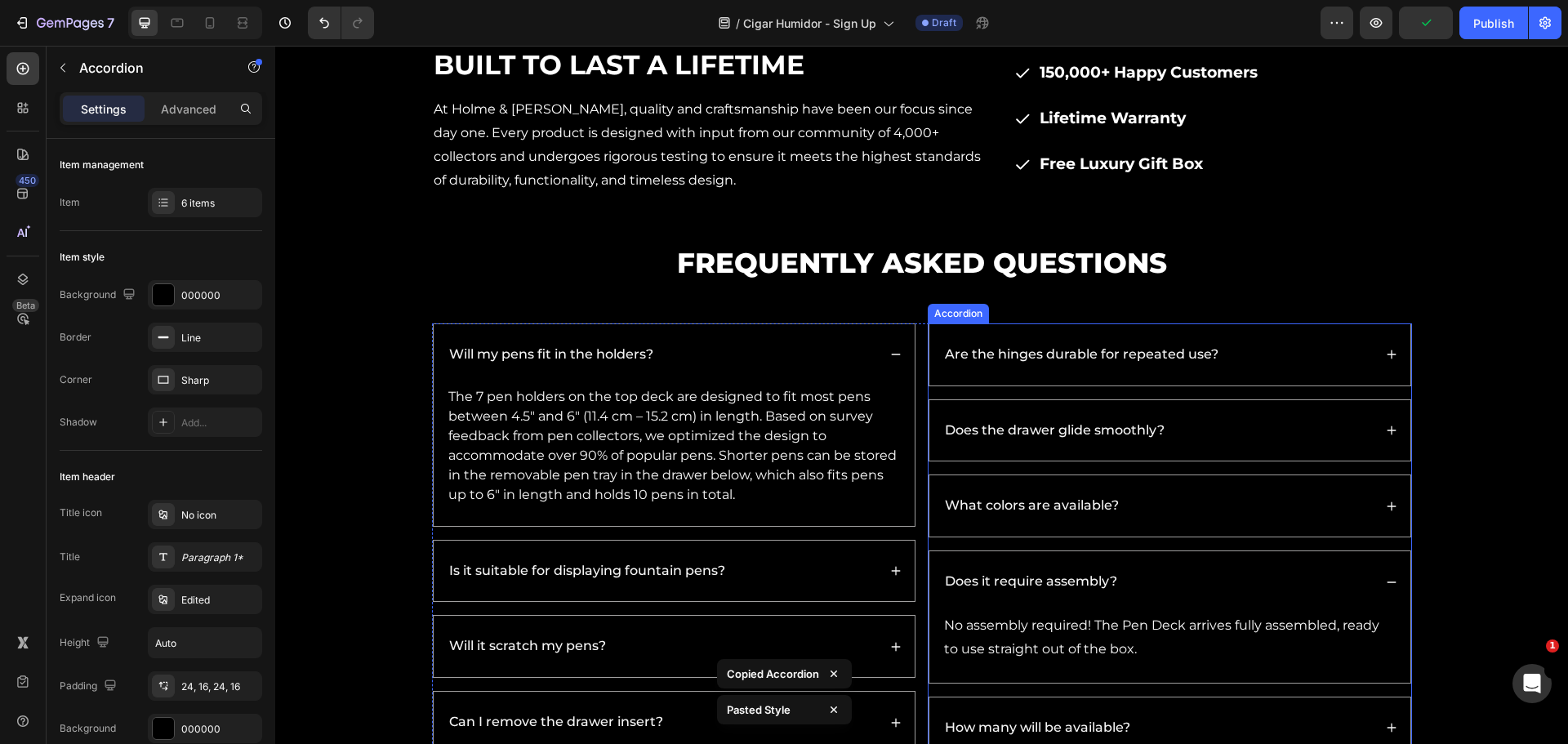
click at [1014, 361] on p "Are the hinges durable for repeated use?" at bounding box center [1082, 355] width 274 height 17
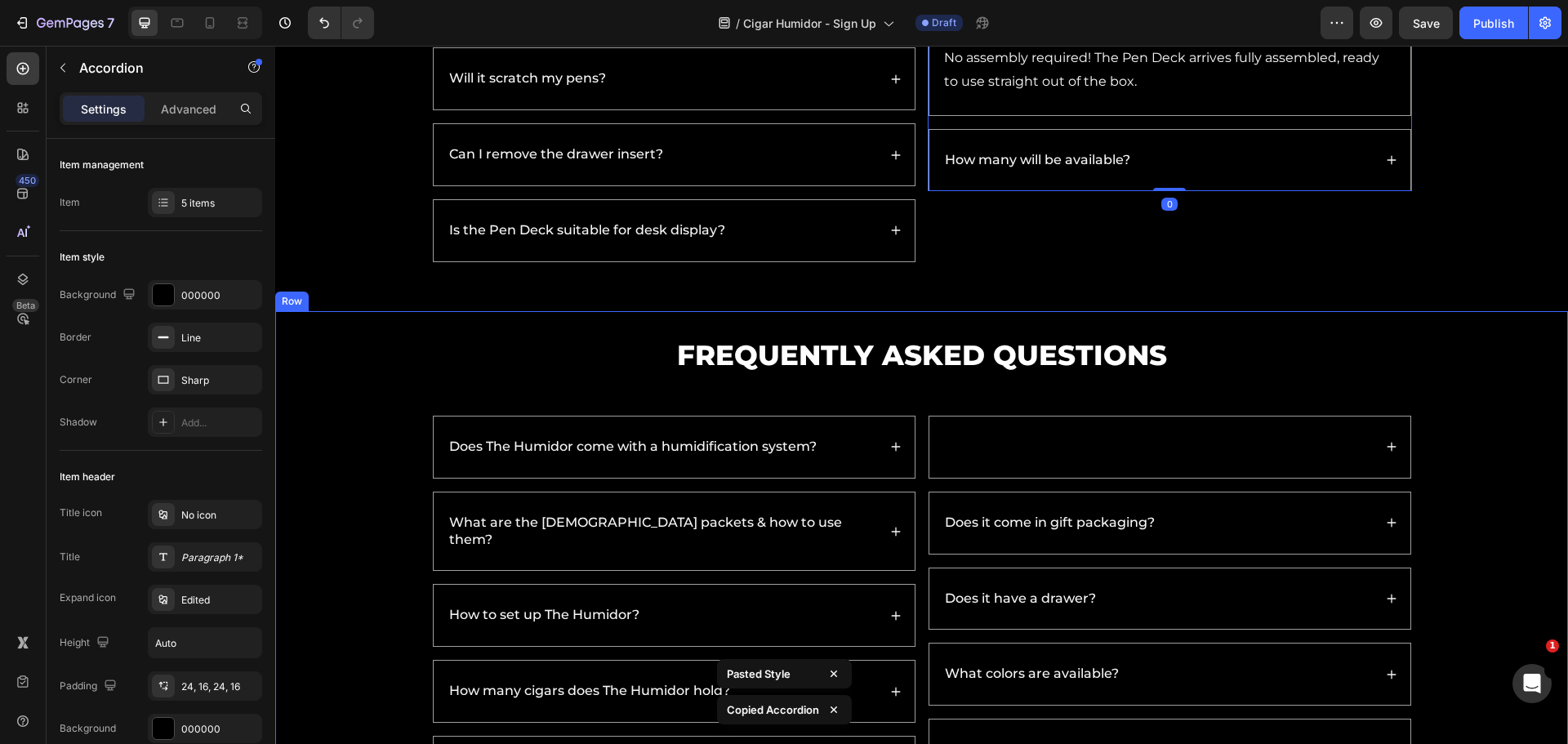
scroll to position [5818, 0]
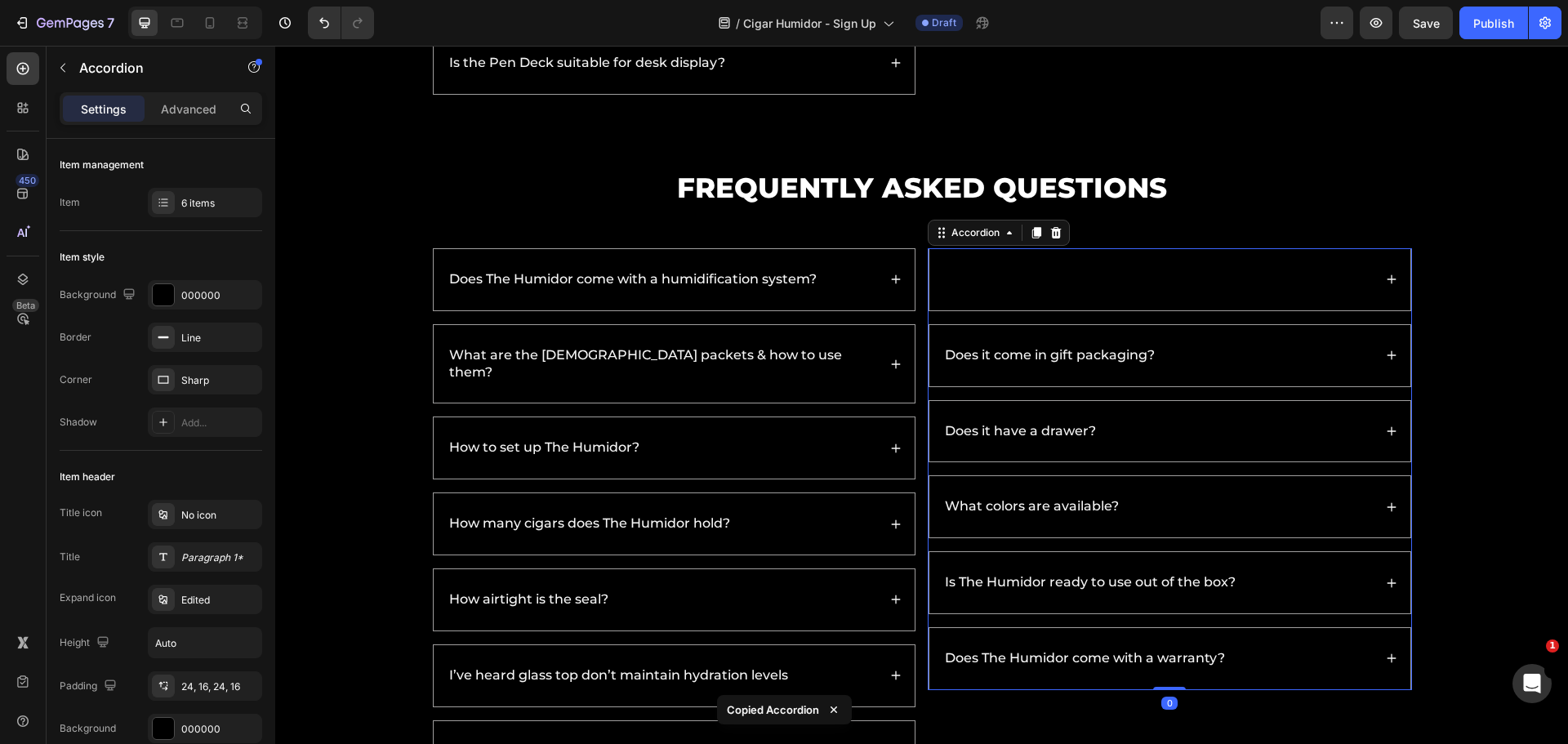
click at [1024, 273] on span "What are the dimensions of The Humidor?" at bounding box center [1087, 279] width 284 height 16
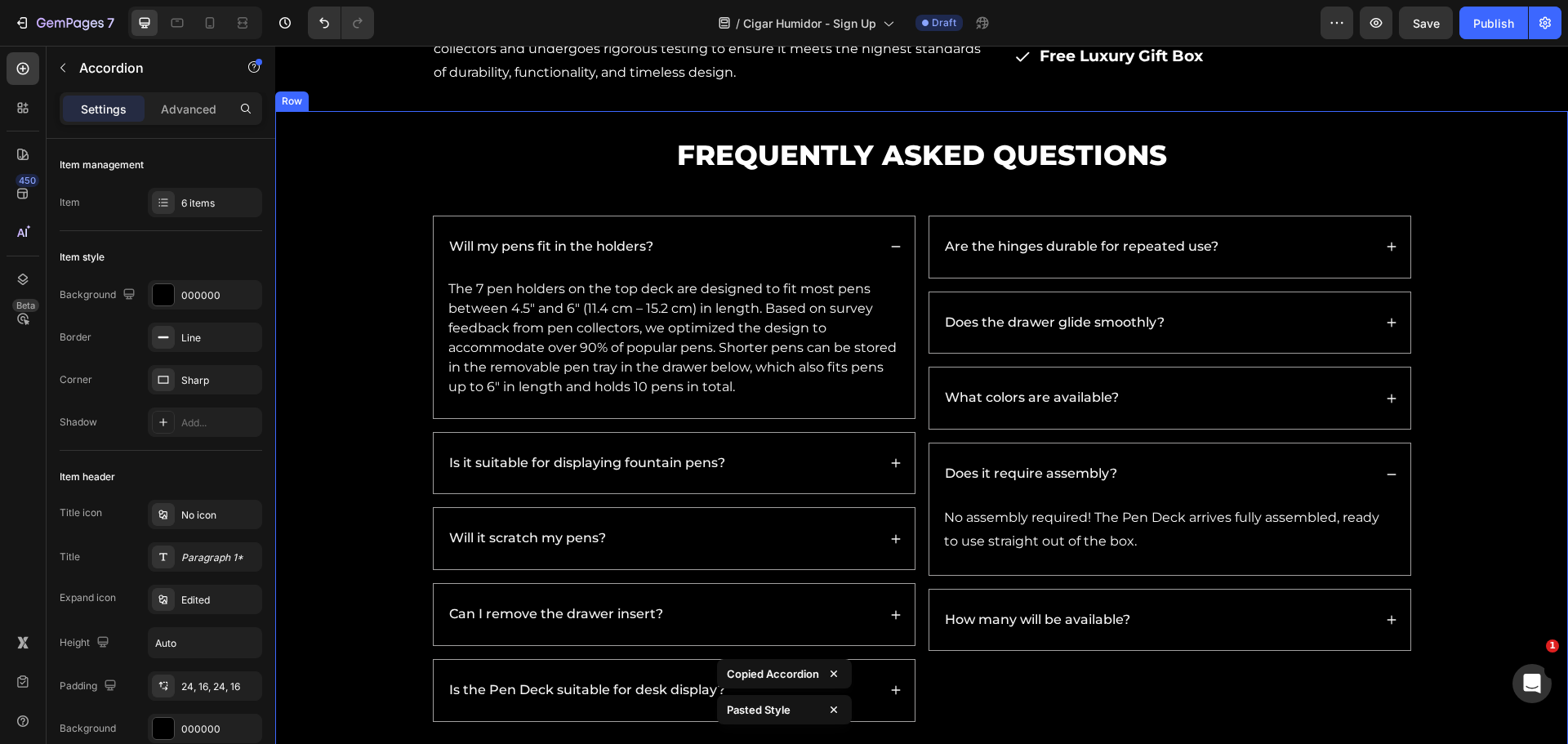
scroll to position [5002, 0]
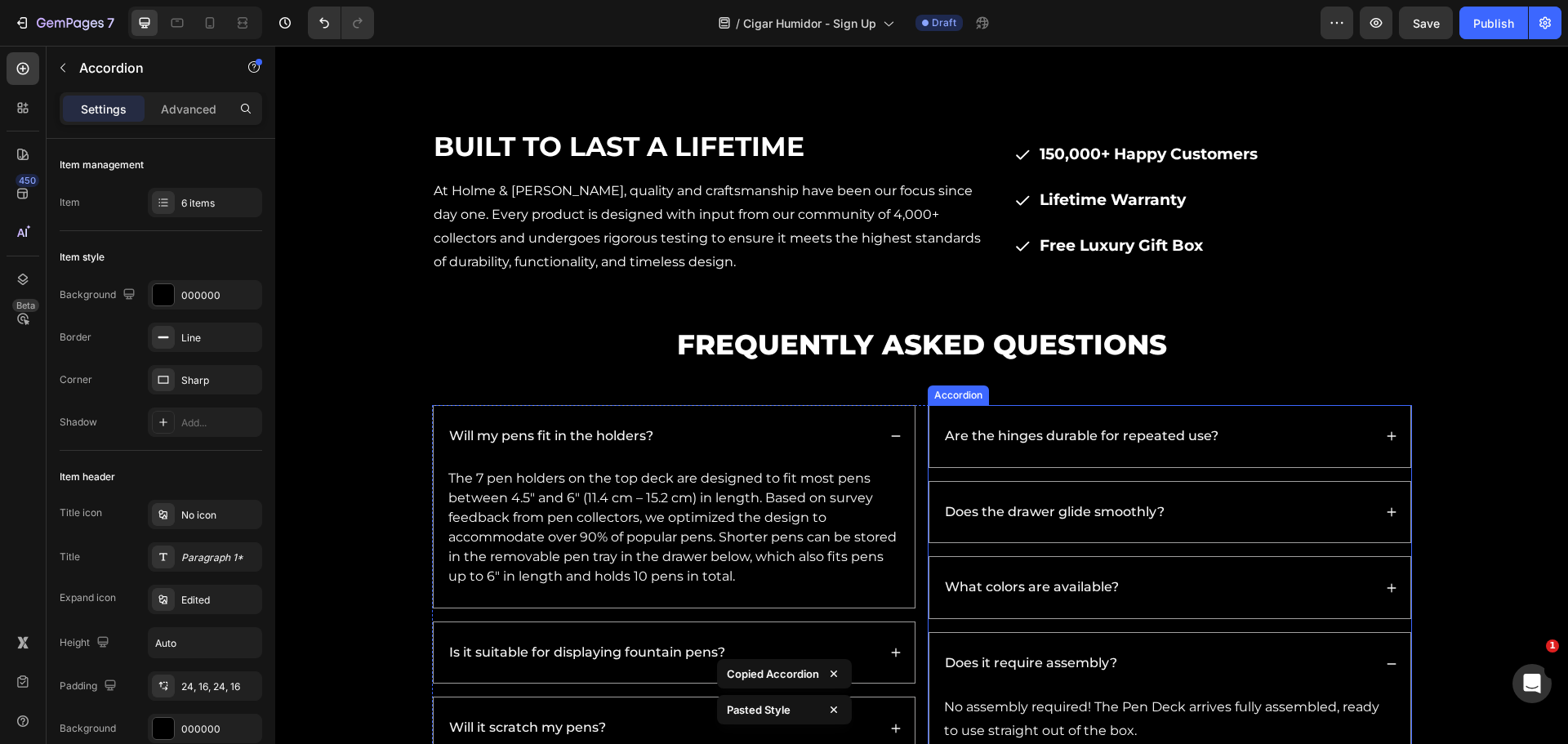
click at [997, 443] on p "Are the hinges durable for repeated use?" at bounding box center [1082, 435] width 274 height 17
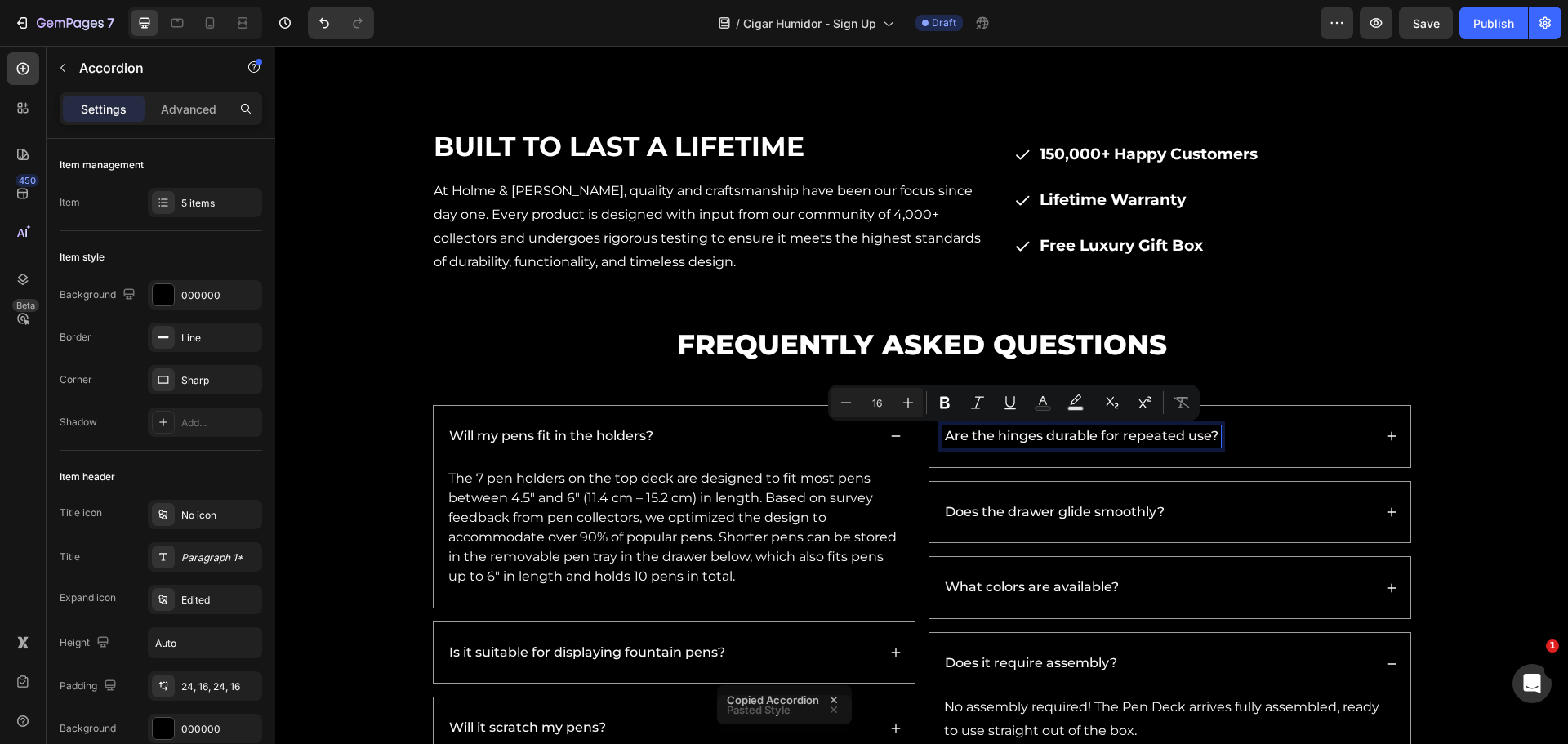
click at [952, 435] on p "Are the hinges durable for repeated use?" at bounding box center [1082, 435] width 274 height 17
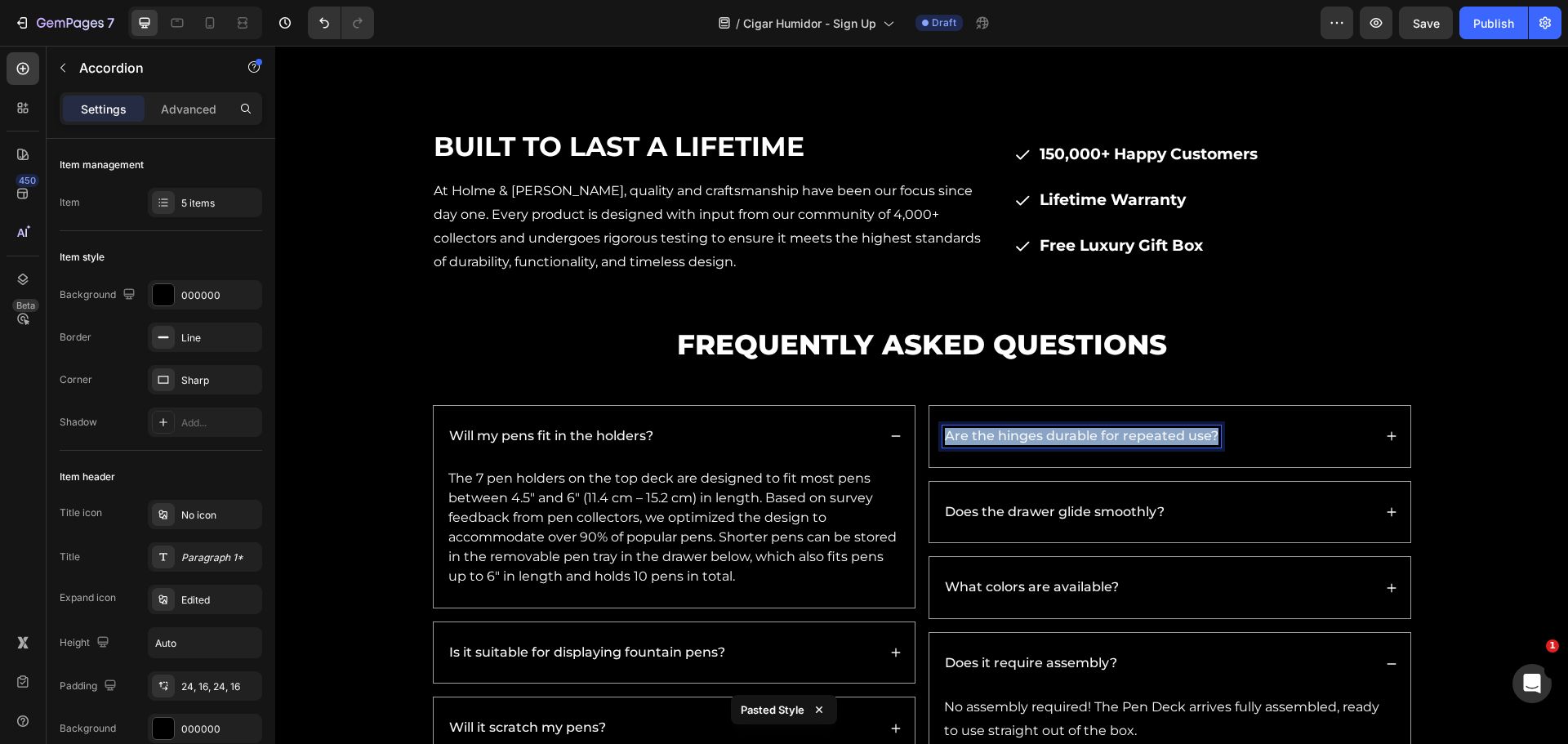
copy p "Are the hinges durable for repeated use?"
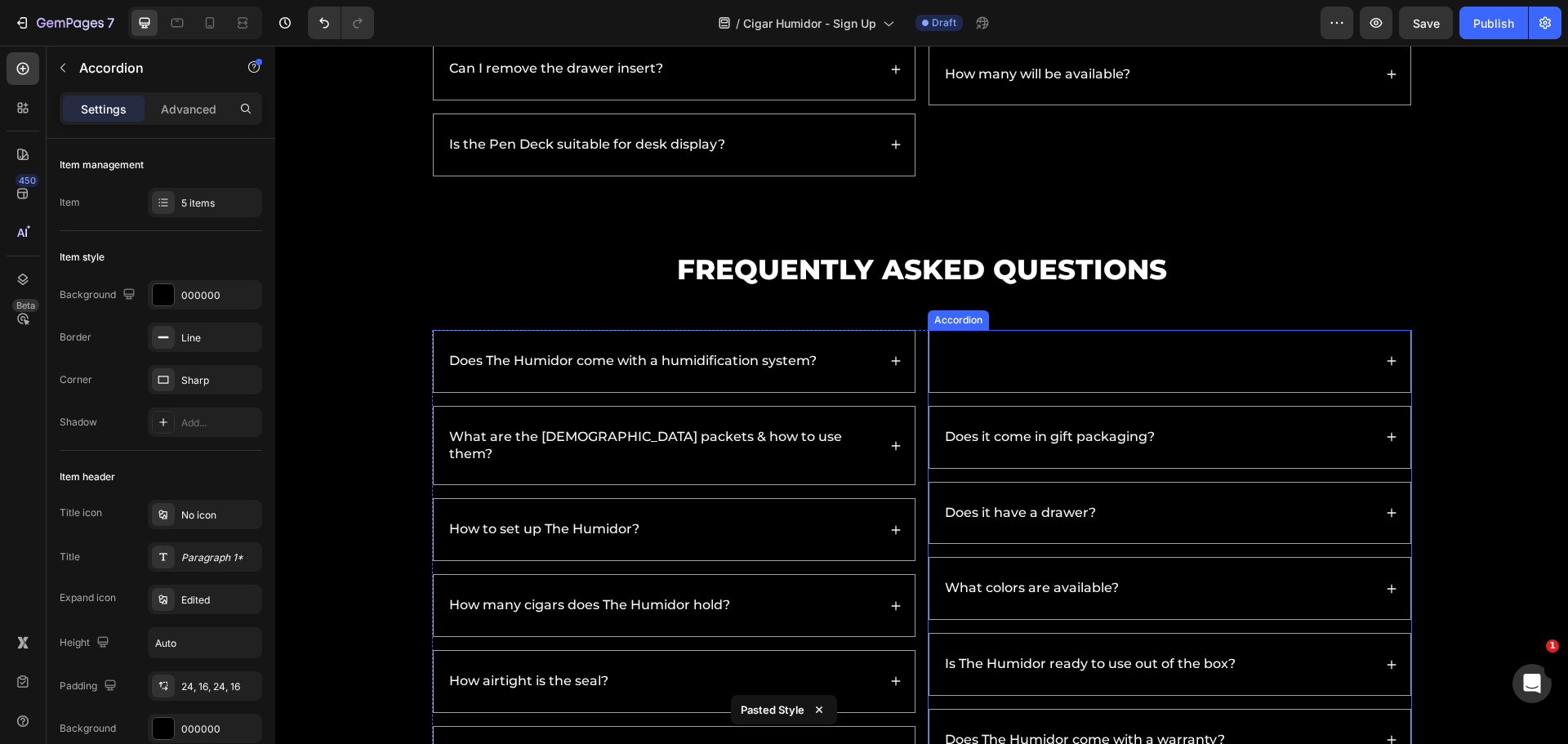
scroll to position [5084, 0]
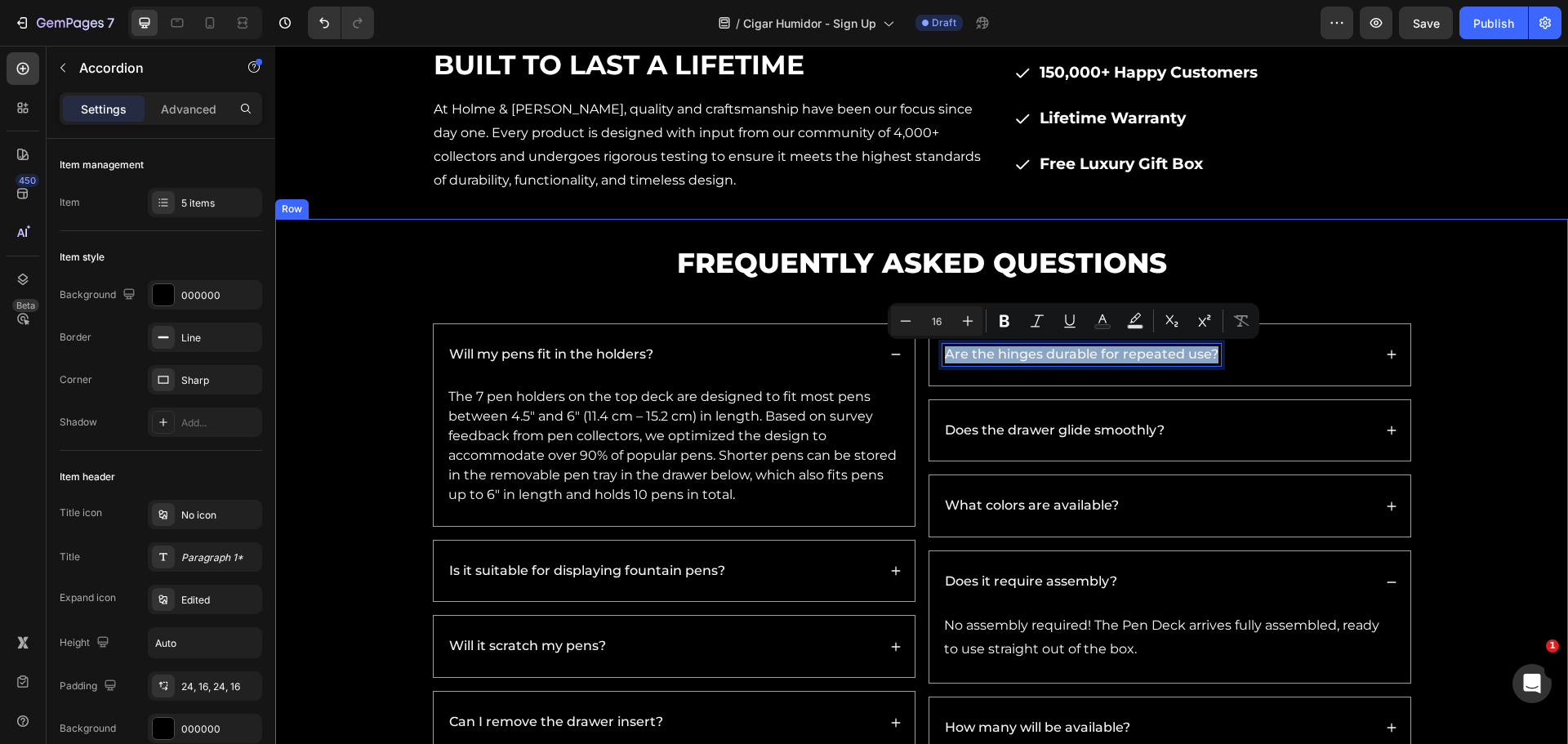
click at [1213, 427] on div "Does the drawer glide smoothly?" at bounding box center [1157, 430] width 430 height 22
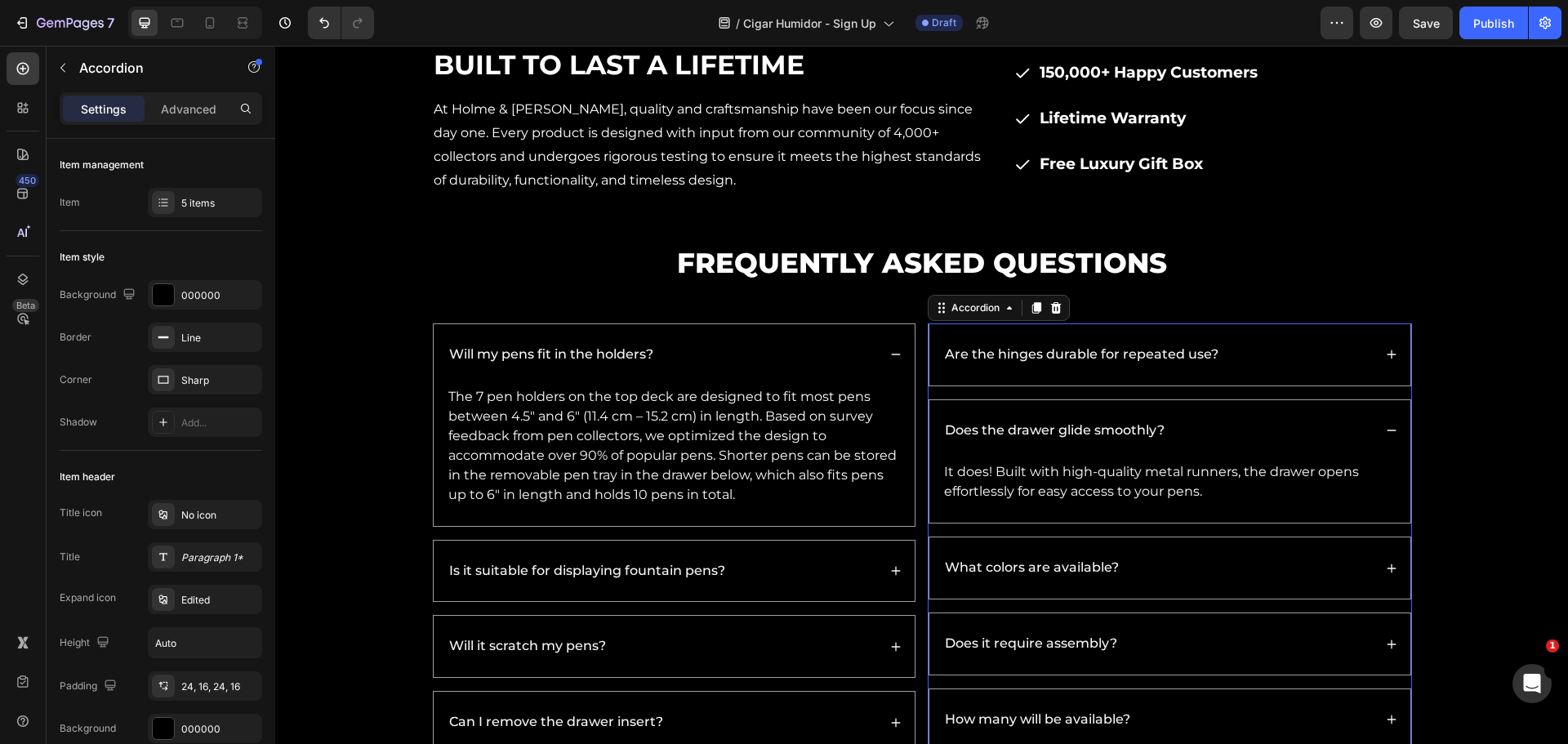
click at [1095, 427] on p "Does the drawer glide smoothly?" at bounding box center [1055, 430] width 220 height 17
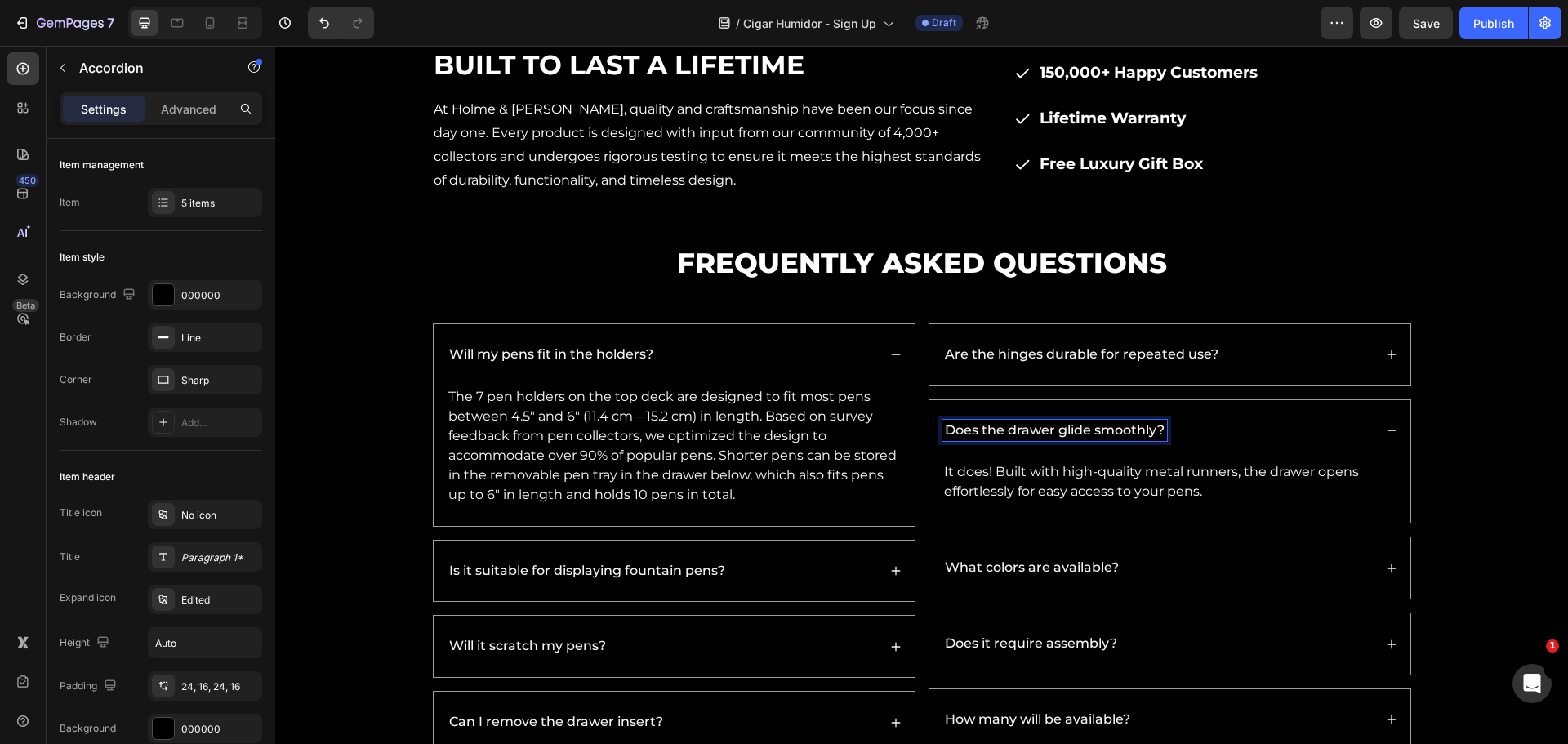
click at [1090, 350] on p "Are the hinges durable for repeated use?" at bounding box center [1082, 355] width 274 height 17
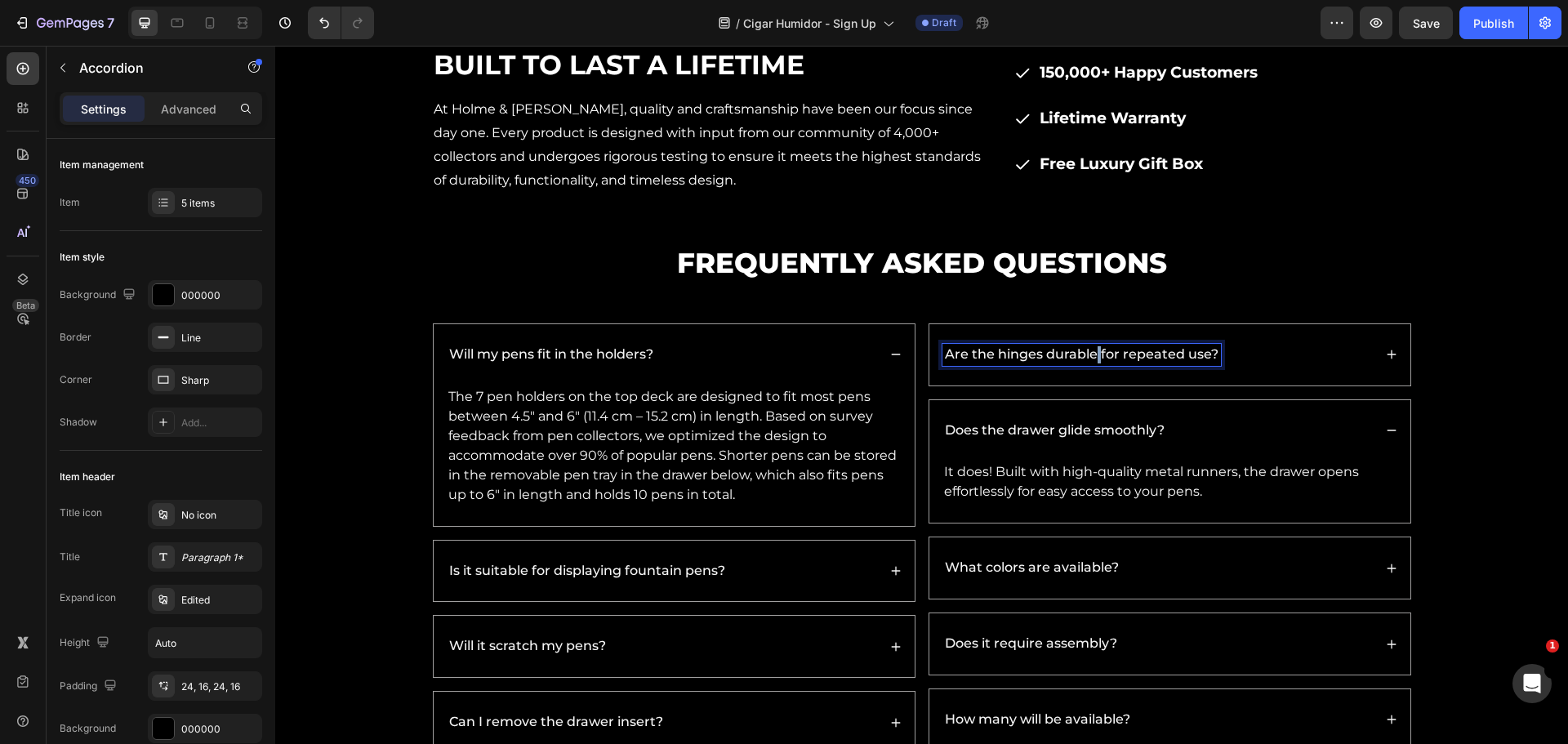
click at [1090, 350] on p "Are the hinges durable for repeated use?" at bounding box center [1082, 355] width 274 height 17
drag, startPoint x: 1088, startPoint y: 350, endPoint x: 1020, endPoint y: 356, distance: 68.3
click at [1020, 356] on p "Are the hinges durable for repeated use?" at bounding box center [1082, 355] width 274 height 17
drag, startPoint x: 1158, startPoint y: 360, endPoint x: 1179, endPoint y: 370, distance: 23.3
click at [1154, 360] on p "Are the hinges durable for repeated use?" at bounding box center [1082, 355] width 274 height 17
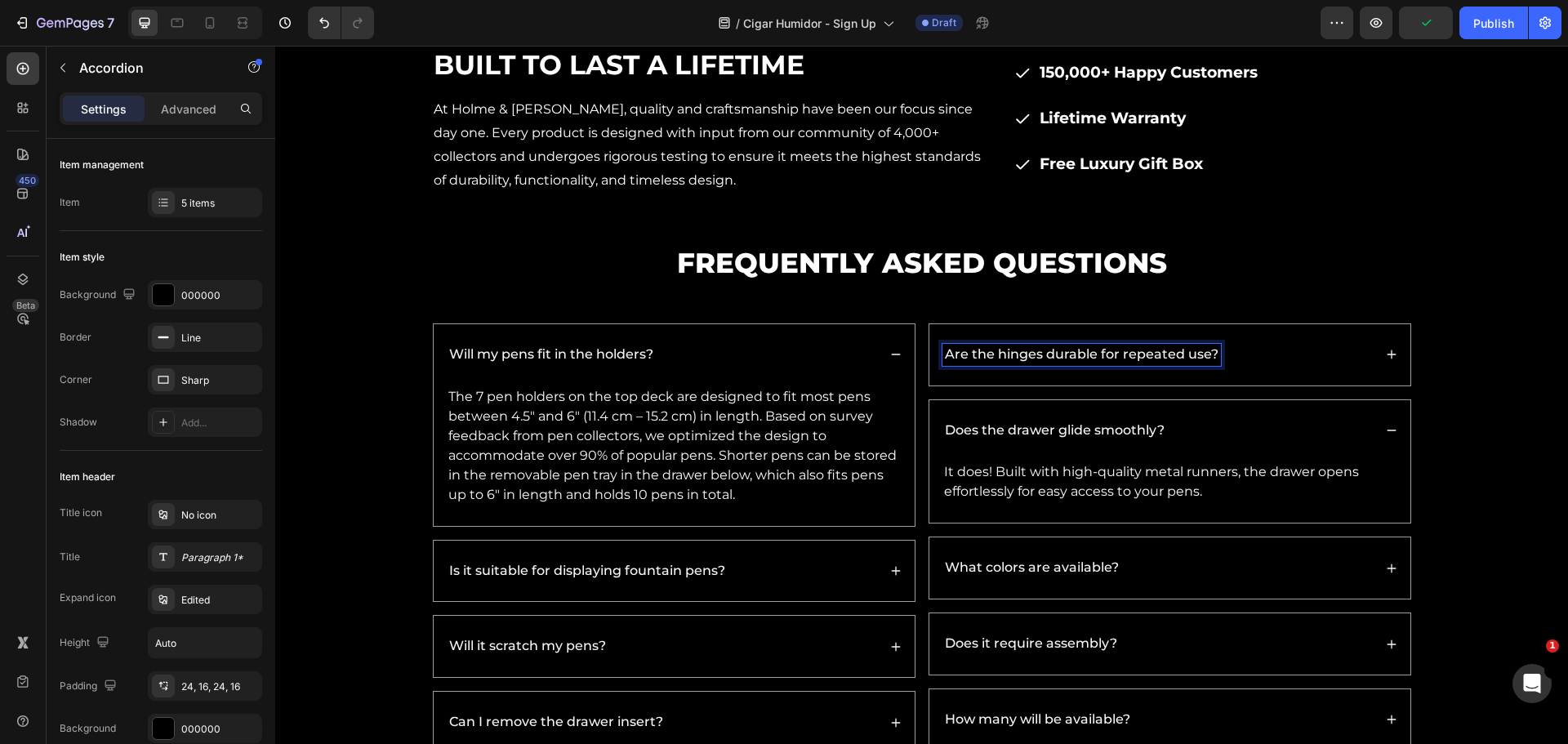
click at [1287, 373] on div "Are the hinges durable for repeated use?" at bounding box center [1170, 355] width 481 height 61
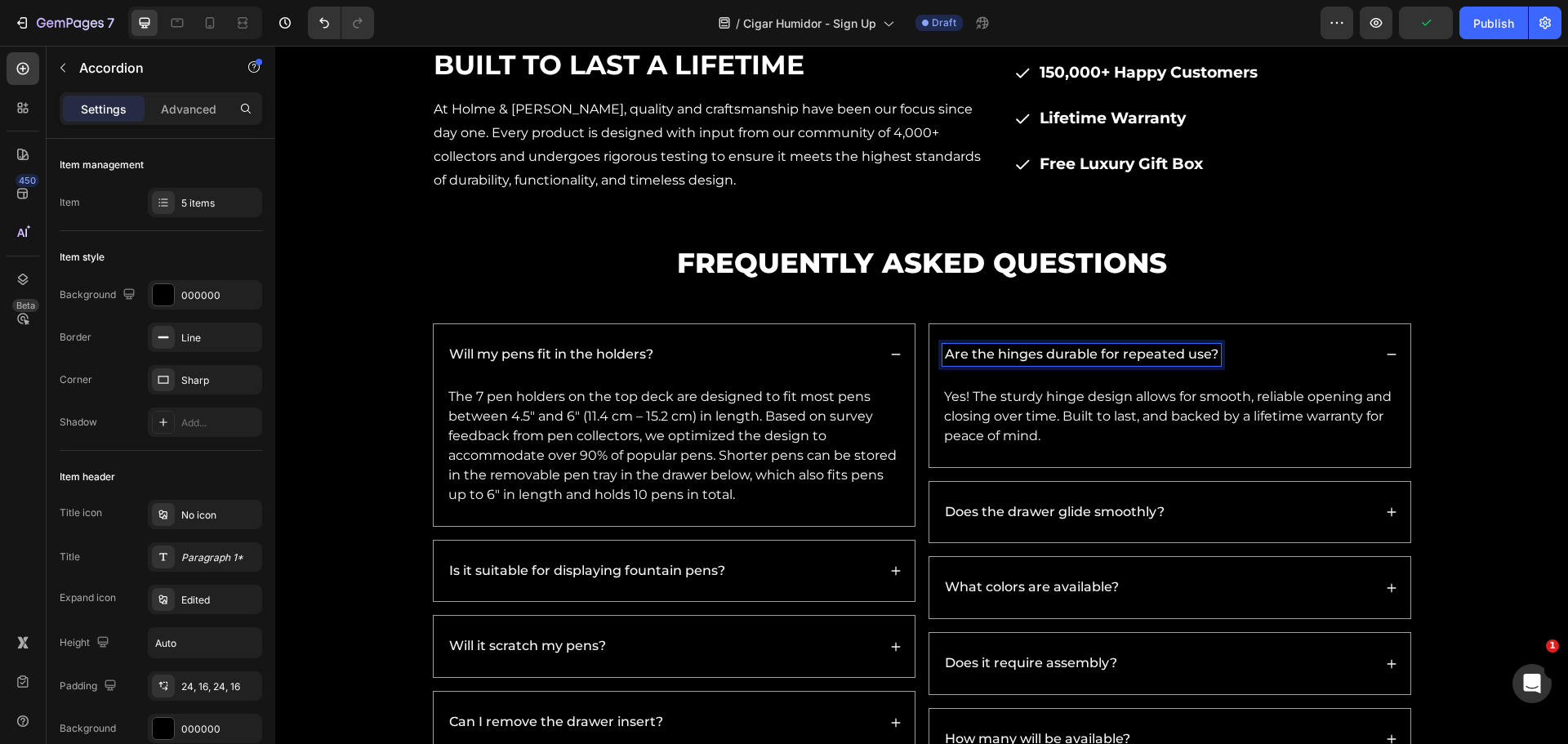
drag, startPoint x: 1107, startPoint y: 358, endPoint x: 1068, endPoint y: 412, distance: 66.6
click at [1079, 365] on div "Are the hinges durable for repeated use?" at bounding box center [1081, 355] width 279 height 22
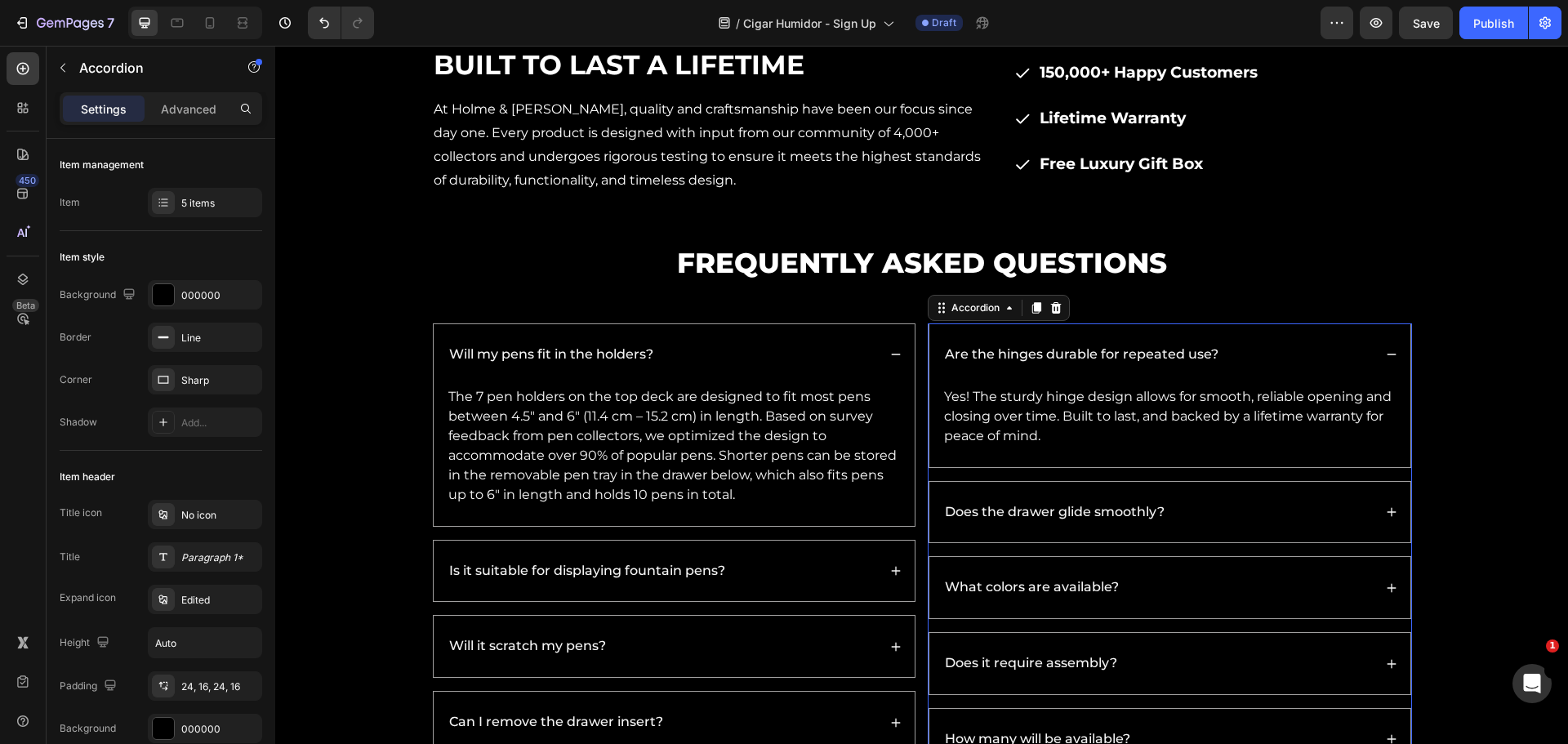
click at [1050, 352] on p "Are the hinges durable for repeated use?" at bounding box center [1082, 355] width 274 height 17
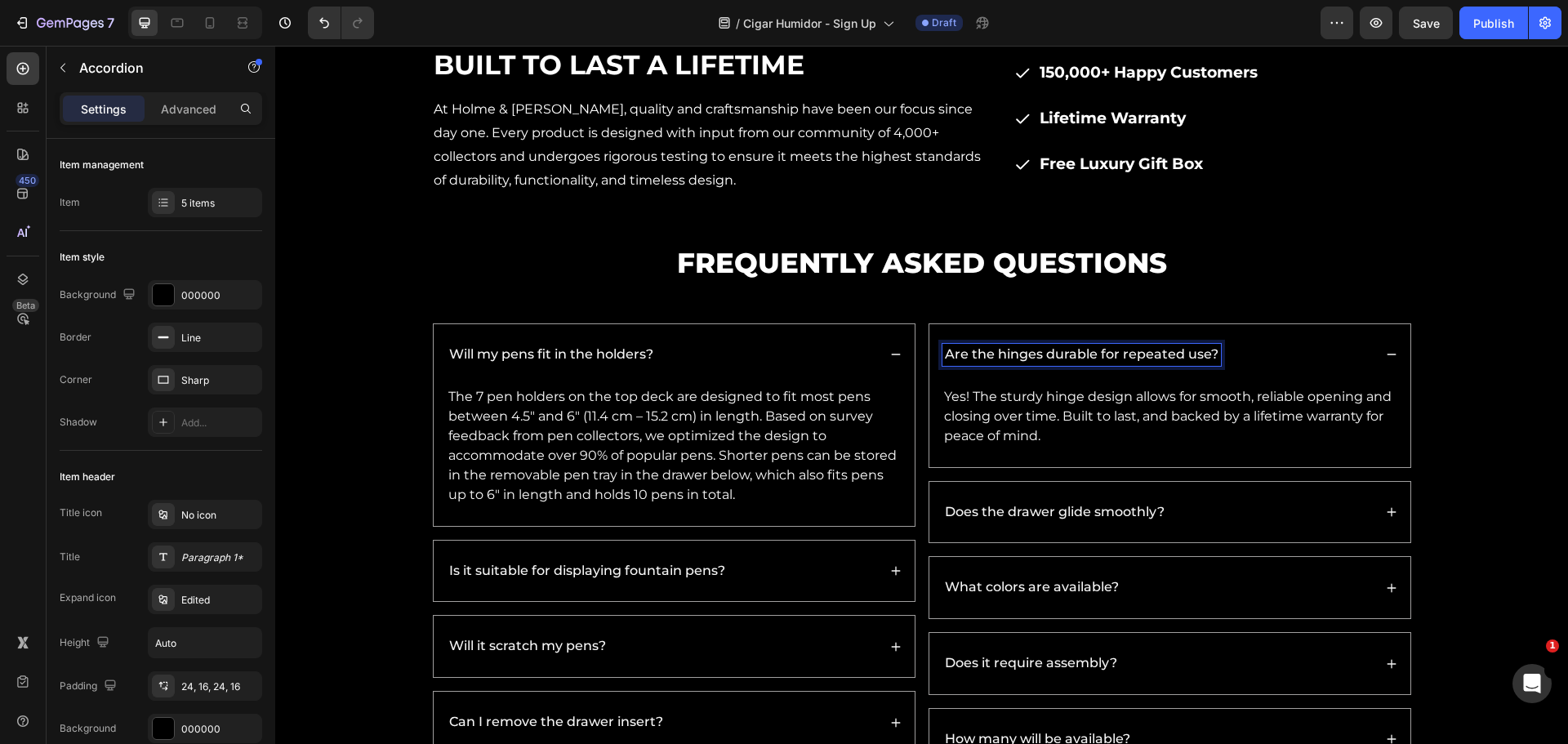
click at [933, 355] on div "Are the hinges durable for repeated use?" at bounding box center [1170, 355] width 481 height 61
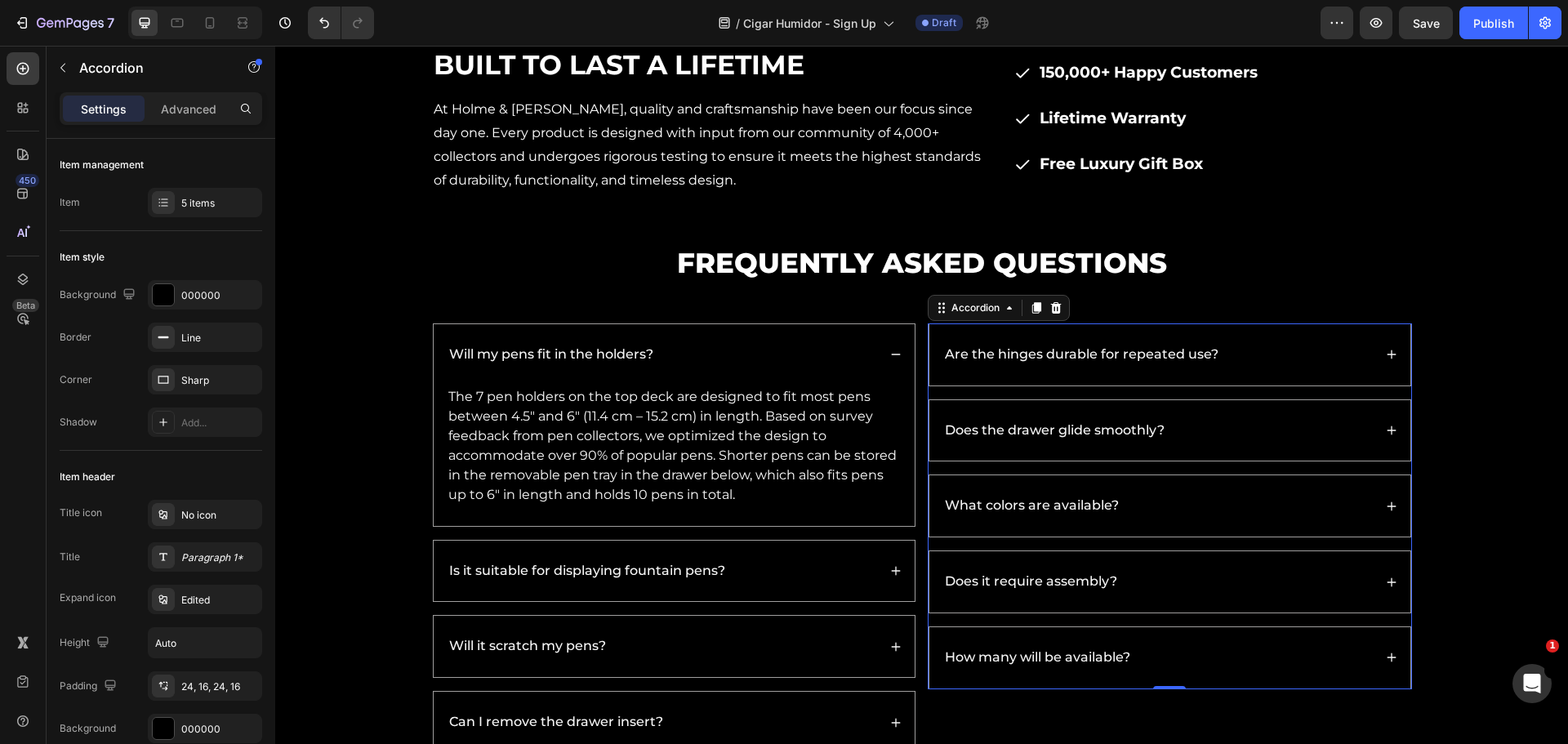
click at [945, 354] on p "Are the hinges durable for repeated use?" at bounding box center [1082, 355] width 274 height 17
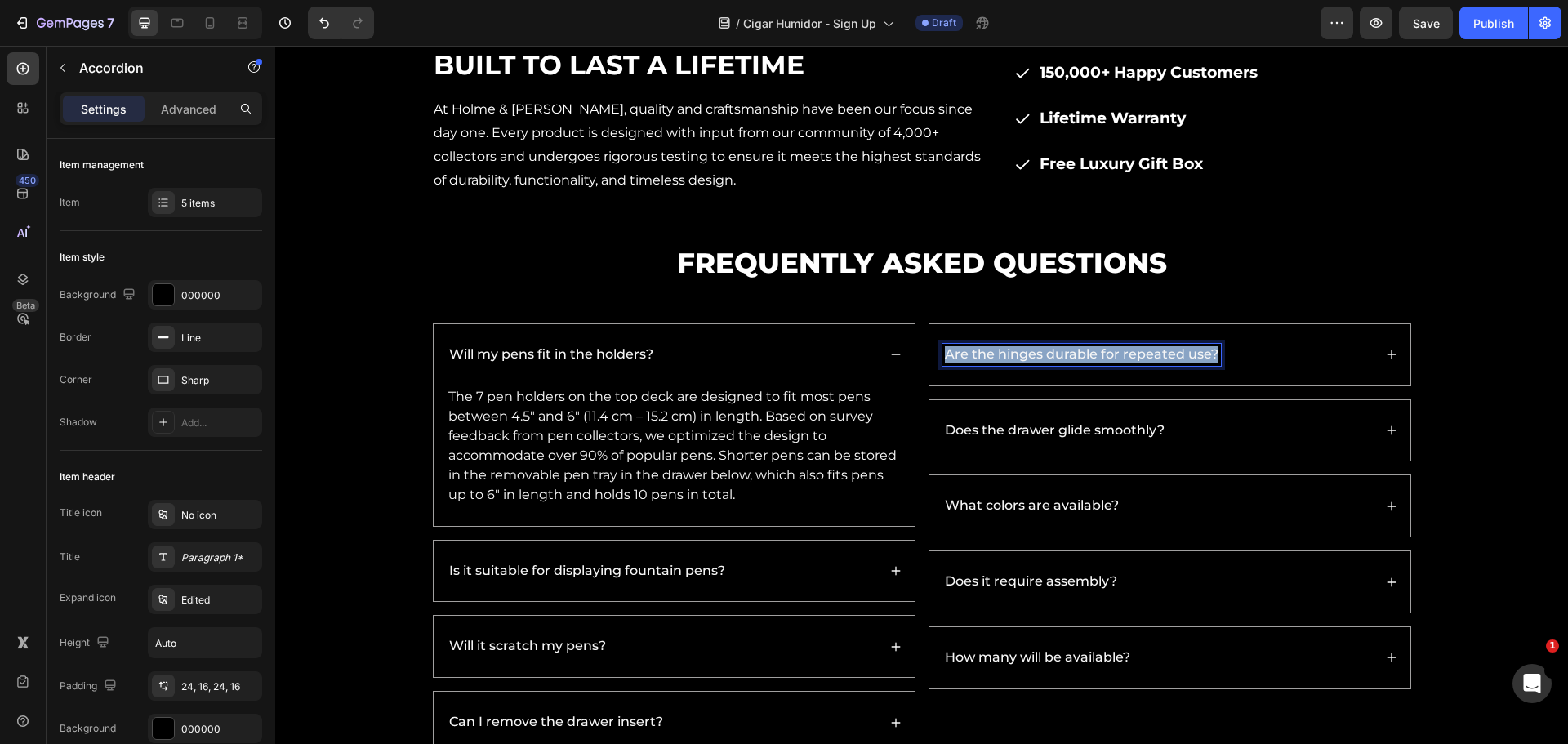
drag, startPoint x: 942, startPoint y: 354, endPoint x: 1197, endPoint y: 358, distance: 255.0
click at [1201, 358] on p "Are the hinges durable for repeated use?" at bounding box center [1082, 355] width 274 height 17
copy p "Are the hinges durable for repeated use?"
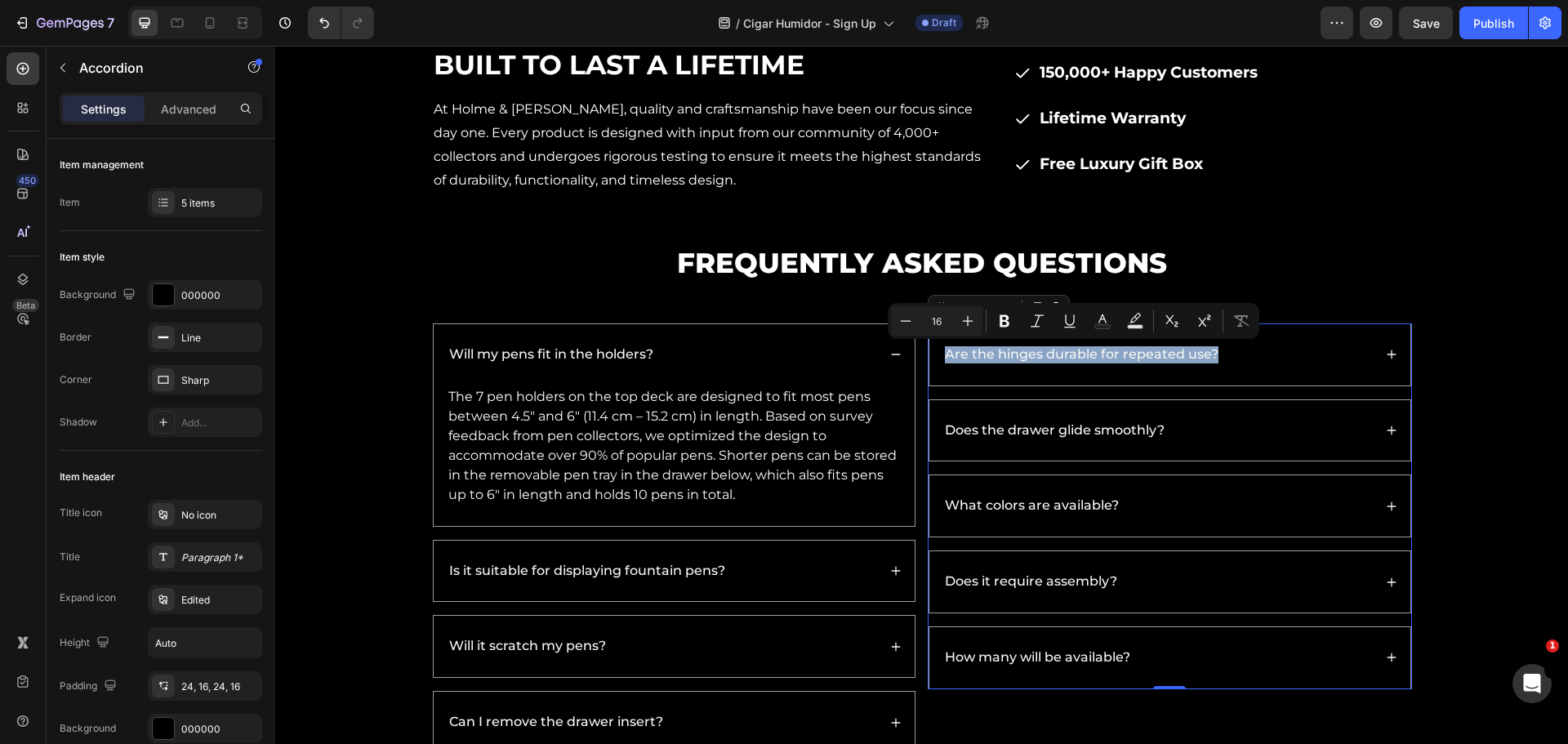
click at [1354, 347] on div "Are the hinges durable for repeated use?" at bounding box center [1157, 355] width 430 height 22
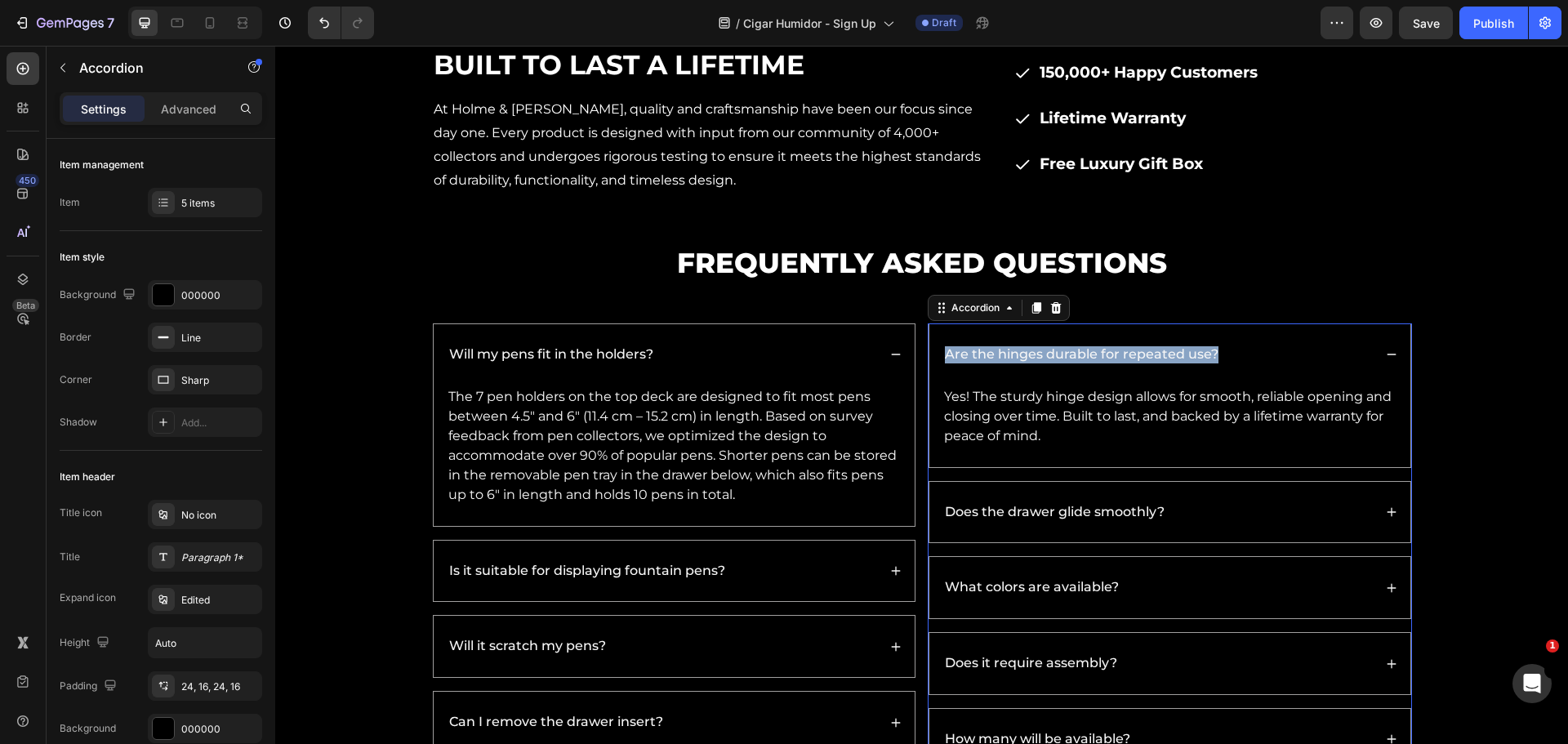
click at [1330, 513] on div "Does the drawer glide smoothly?" at bounding box center [1157, 512] width 430 height 22
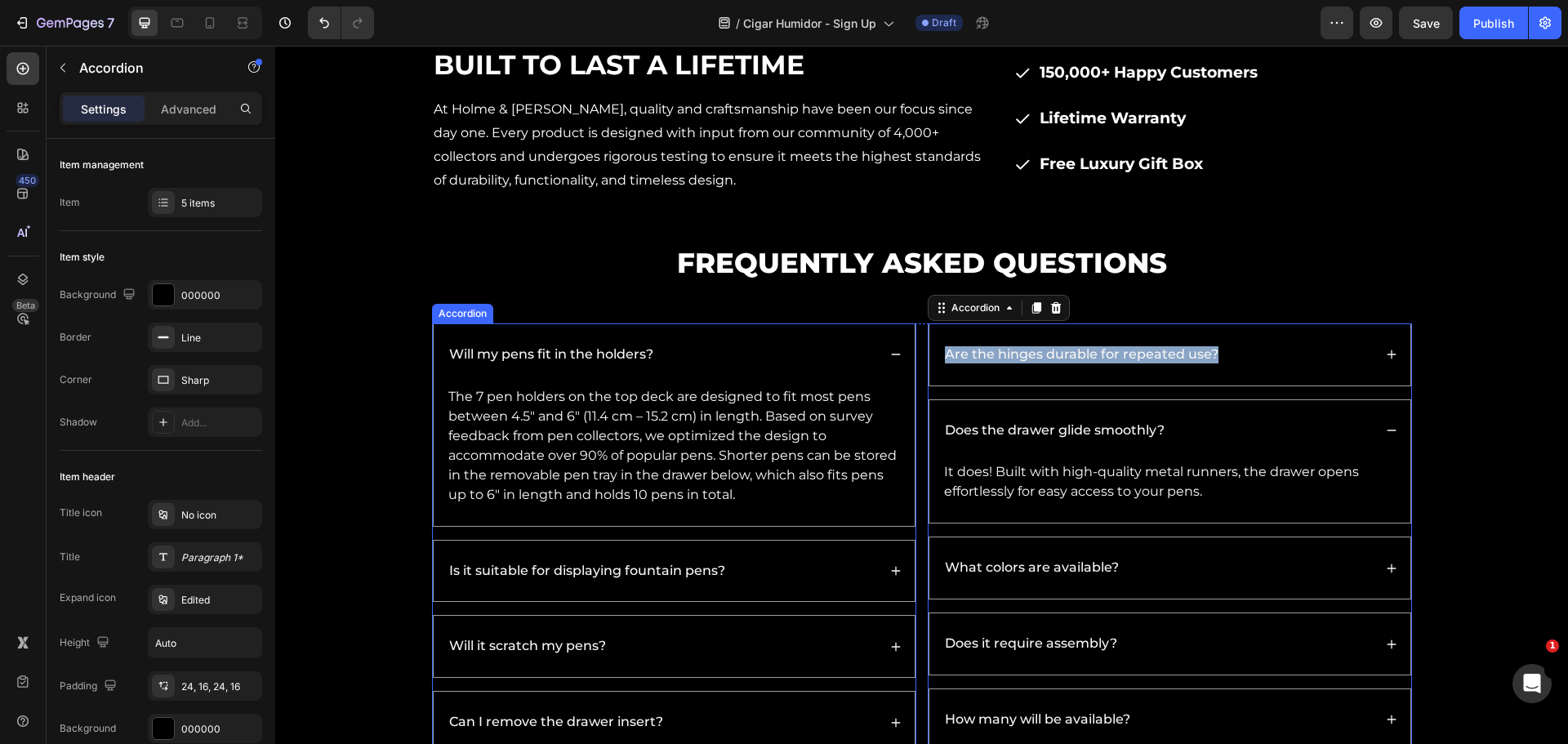
click at [826, 568] on div "Is it suitable for displaying fountain pens?" at bounding box center [661, 571] width 430 height 22
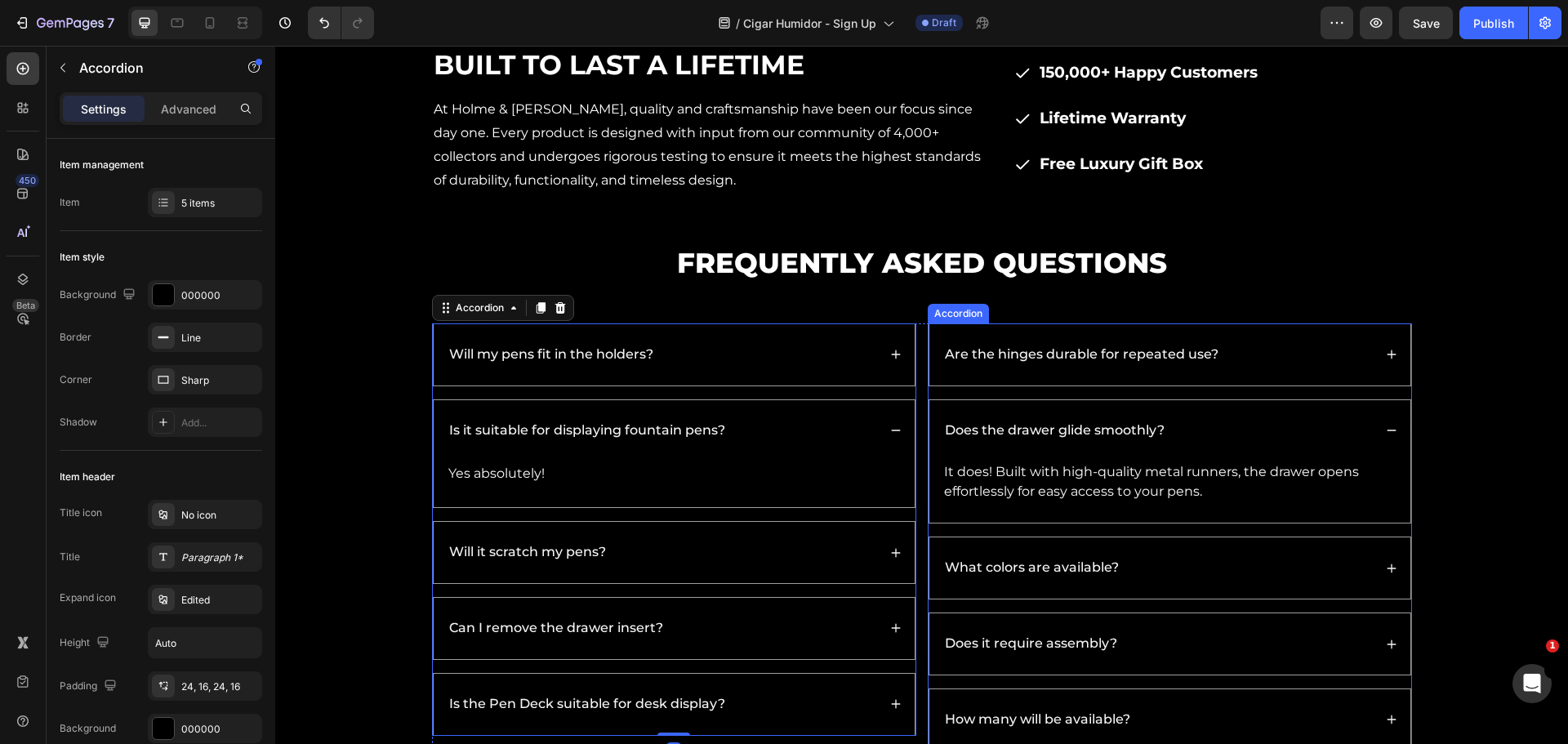
click at [1180, 582] on div "What colors are available?" at bounding box center [1170, 567] width 481 height 61
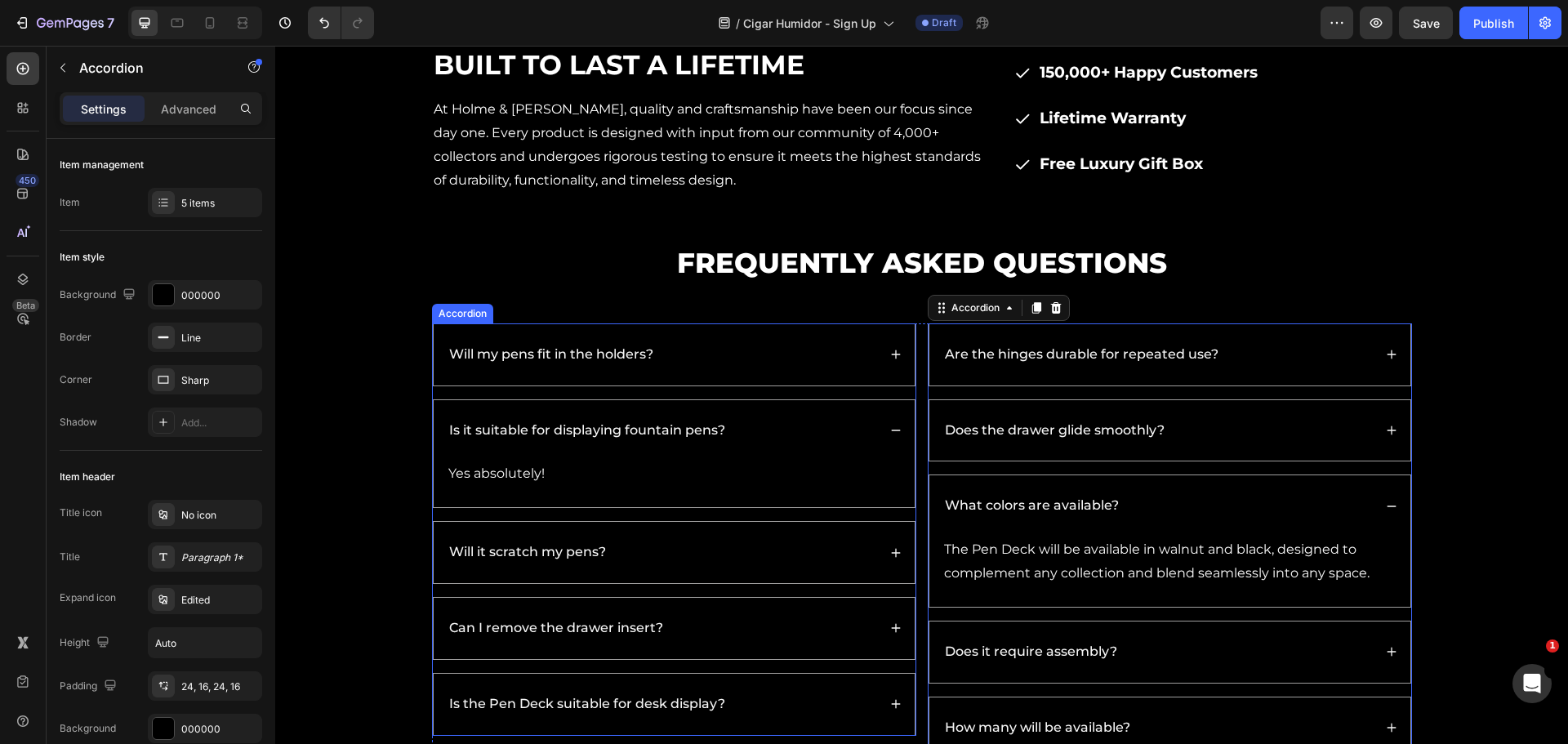
click at [874, 547] on div "Will it scratch my pens?" at bounding box center [674, 551] width 481 height 61
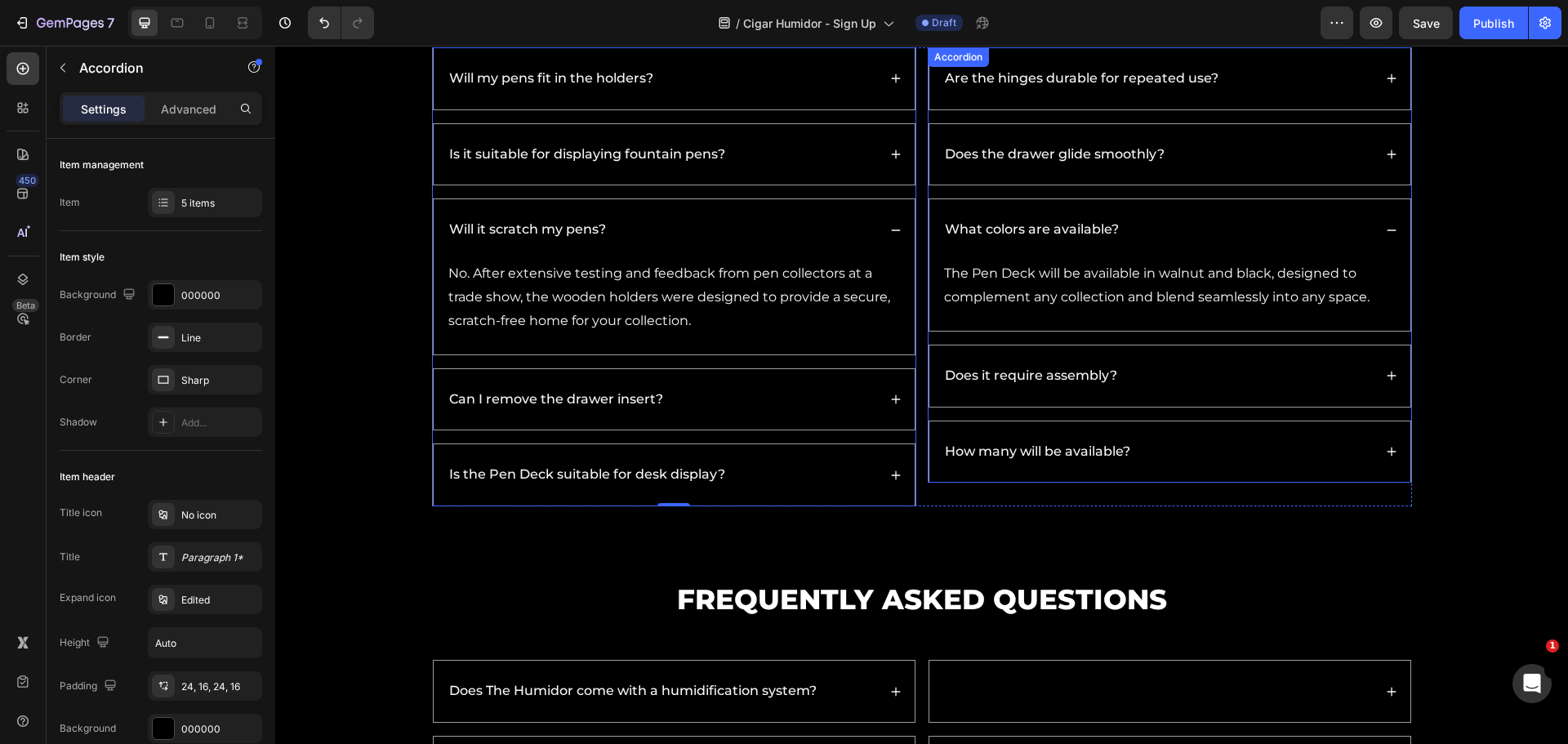
scroll to position [5165, 0]
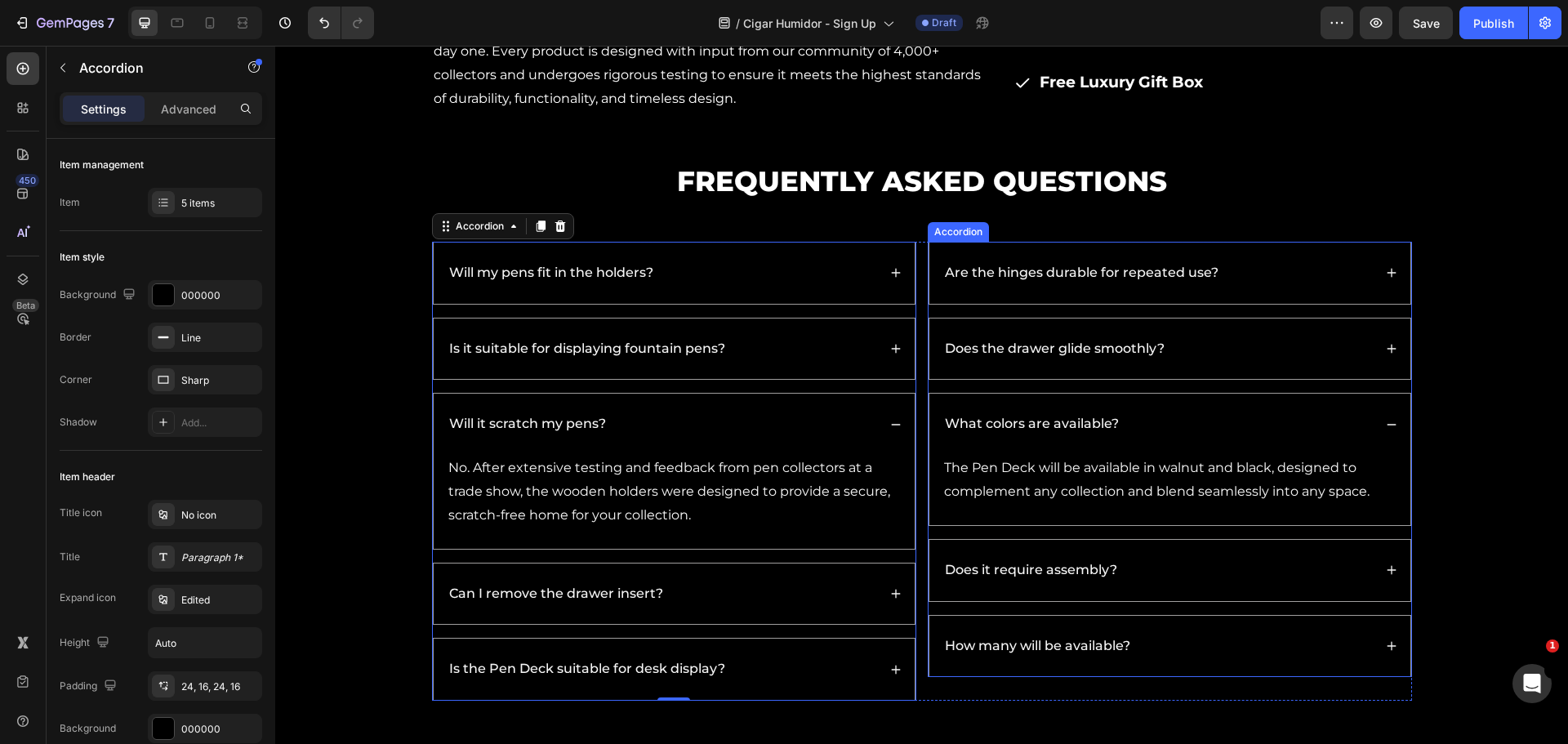
click at [1085, 270] on p "Are the hinges durable for repeated use?" at bounding box center [1082, 273] width 274 height 17
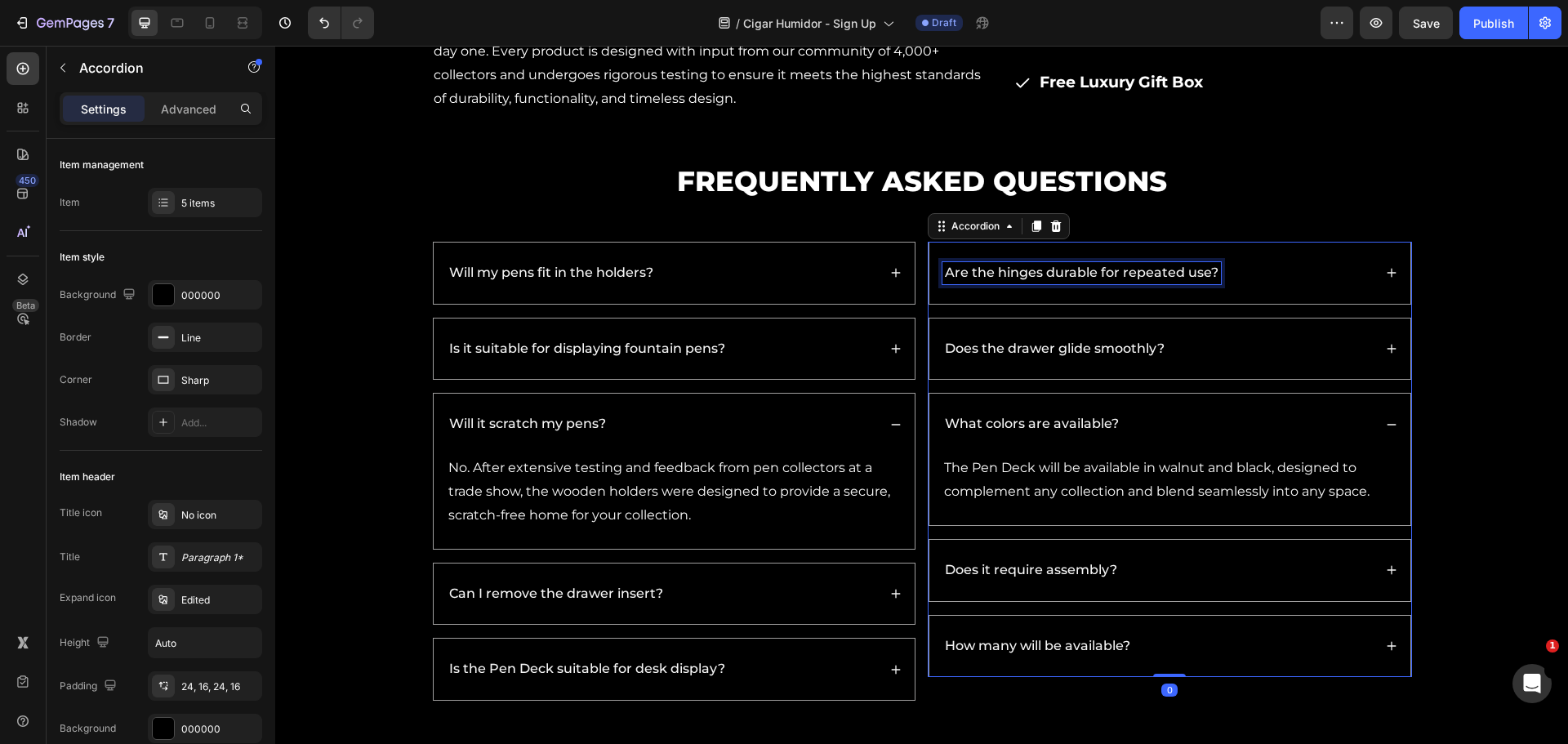
click at [1072, 275] on p "Are the hinges durable for repeated use?" at bounding box center [1082, 273] width 274 height 17
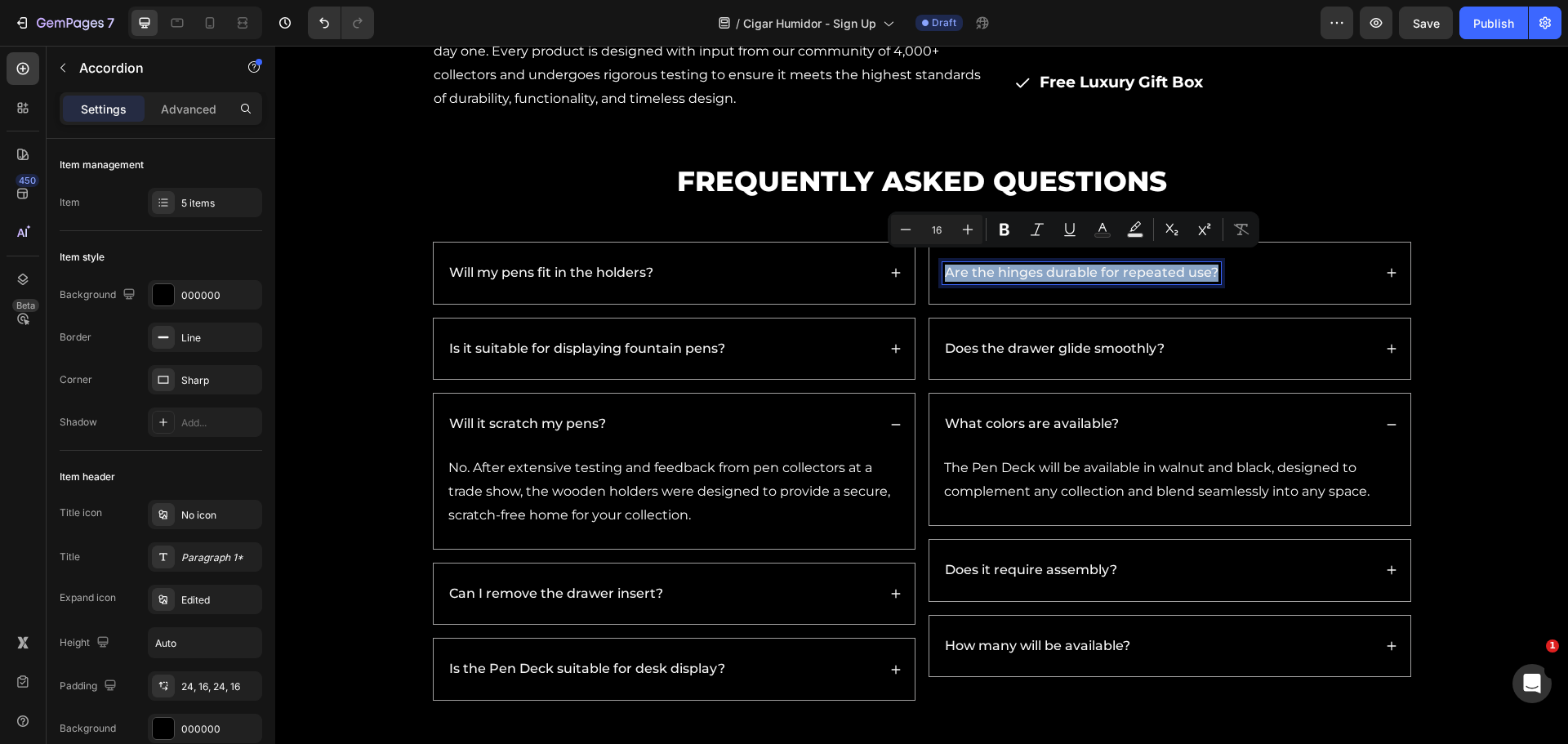
scroll to position [5818, 0]
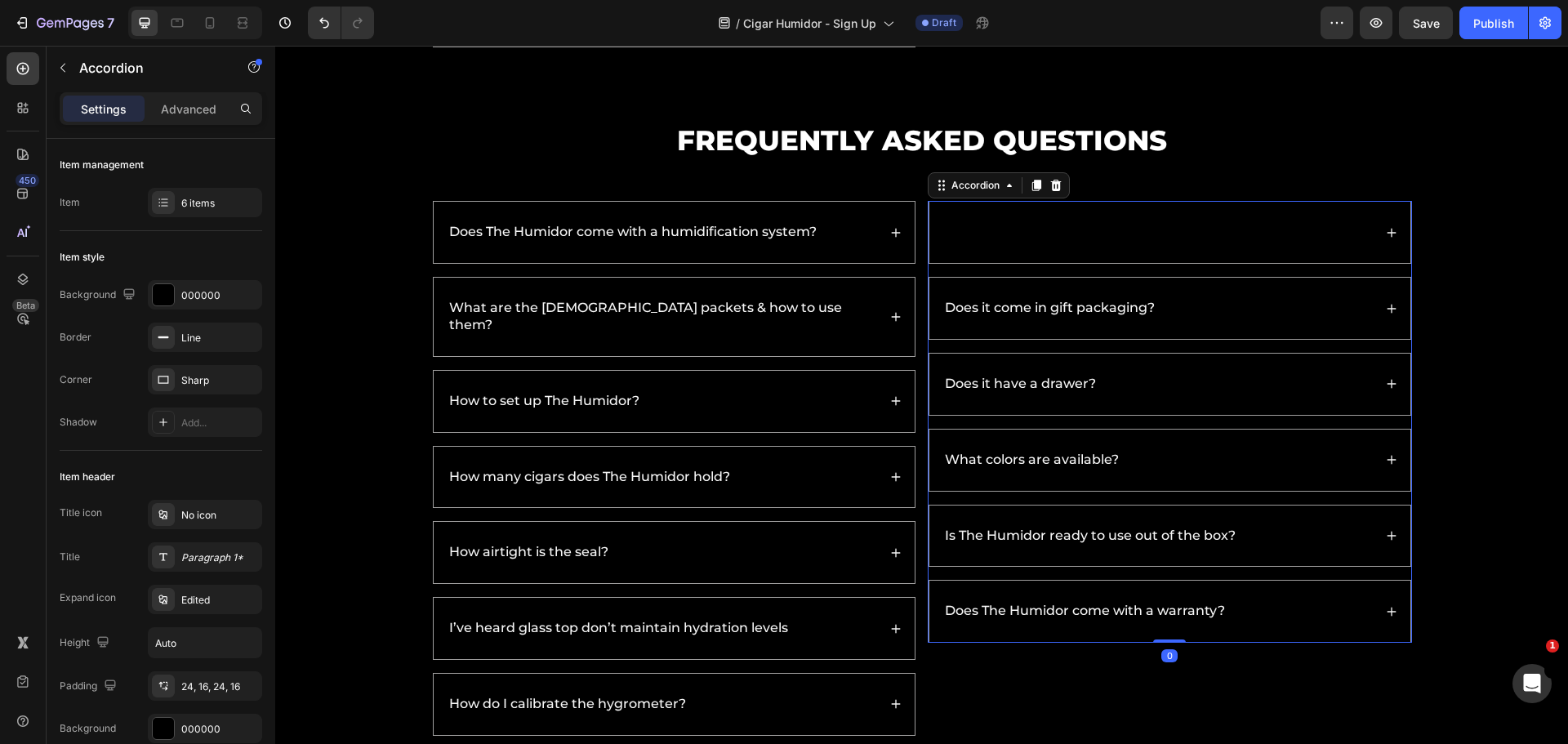
click at [1018, 226] on span "What are the dimensions of The Humidor?" at bounding box center [1087, 232] width 284 height 16
click at [996, 301] on p "Does it come in gift packaging?" at bounding box center [1050, 308] width 210 height 17
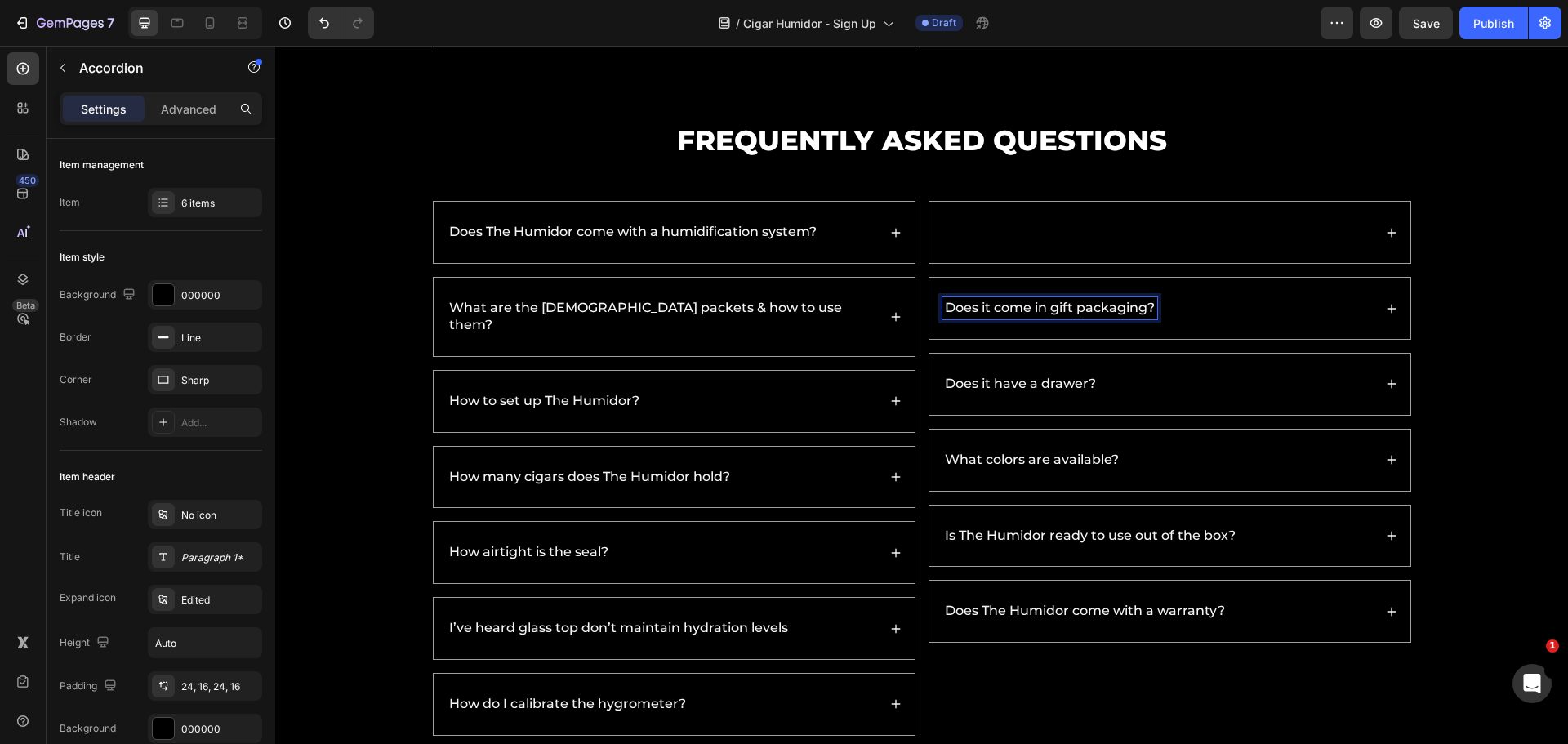
click at [1018, 232] on span "What are the dimensions of The Humidor?" at bounding box center [1087, 232] width 284 height 16
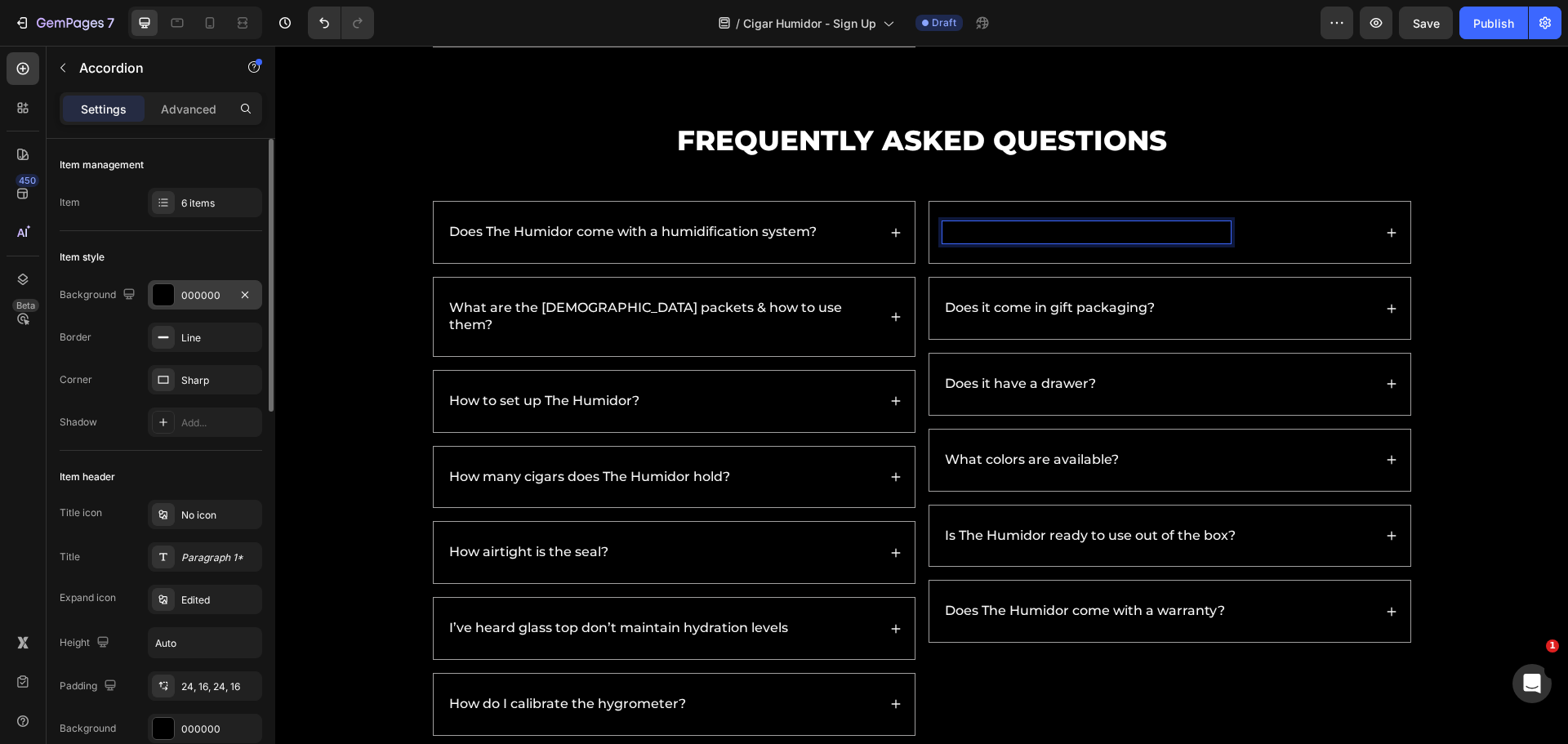
click at [167, 298] on div at bounding box center [163, 294] width 21 height 21
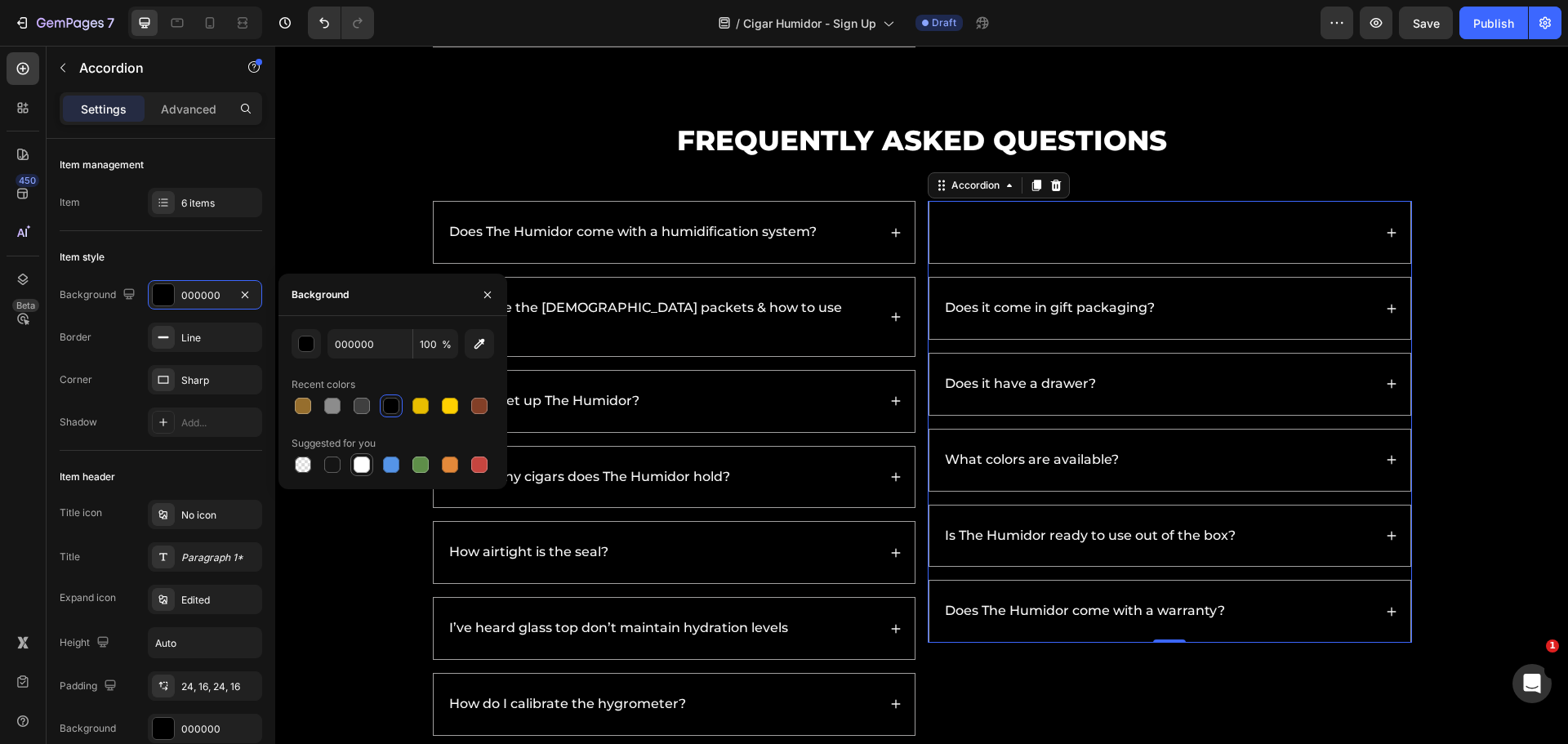
click at [362, 465] on div at bounding box center [362, 464] width 16 height 16
type input "FFFFFF"
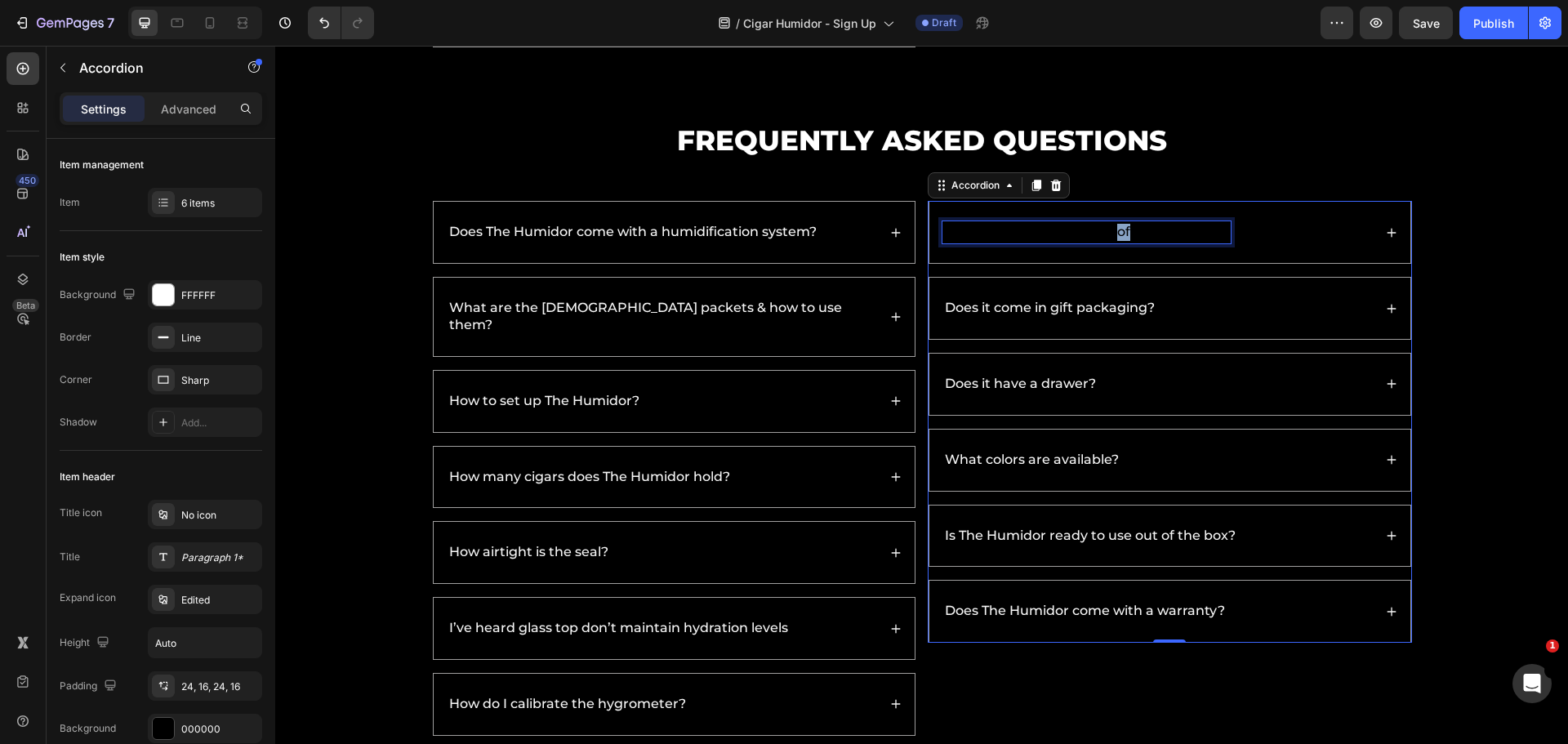
click at [1120, 231] on span "What are the dimensions of The Humidor?" at bounding box center [1087, 232] width 284 height 16
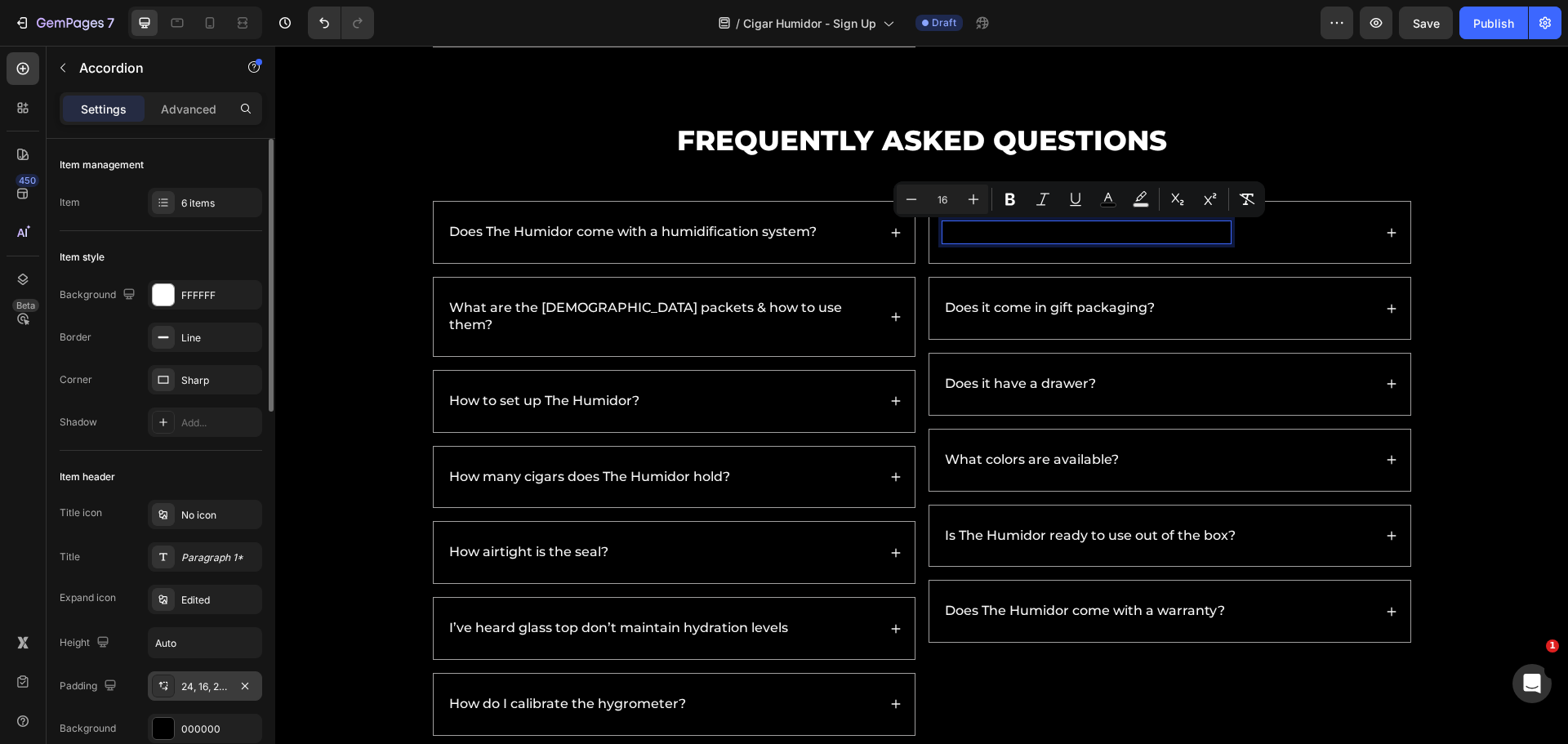
drag, startPoint x: 159, startPoint y: 717, endPoint x: 189, endPoint y: 681, distance: 46.9
click at [159, 717] on div at bounding box center [163, 728] width 23 height 23
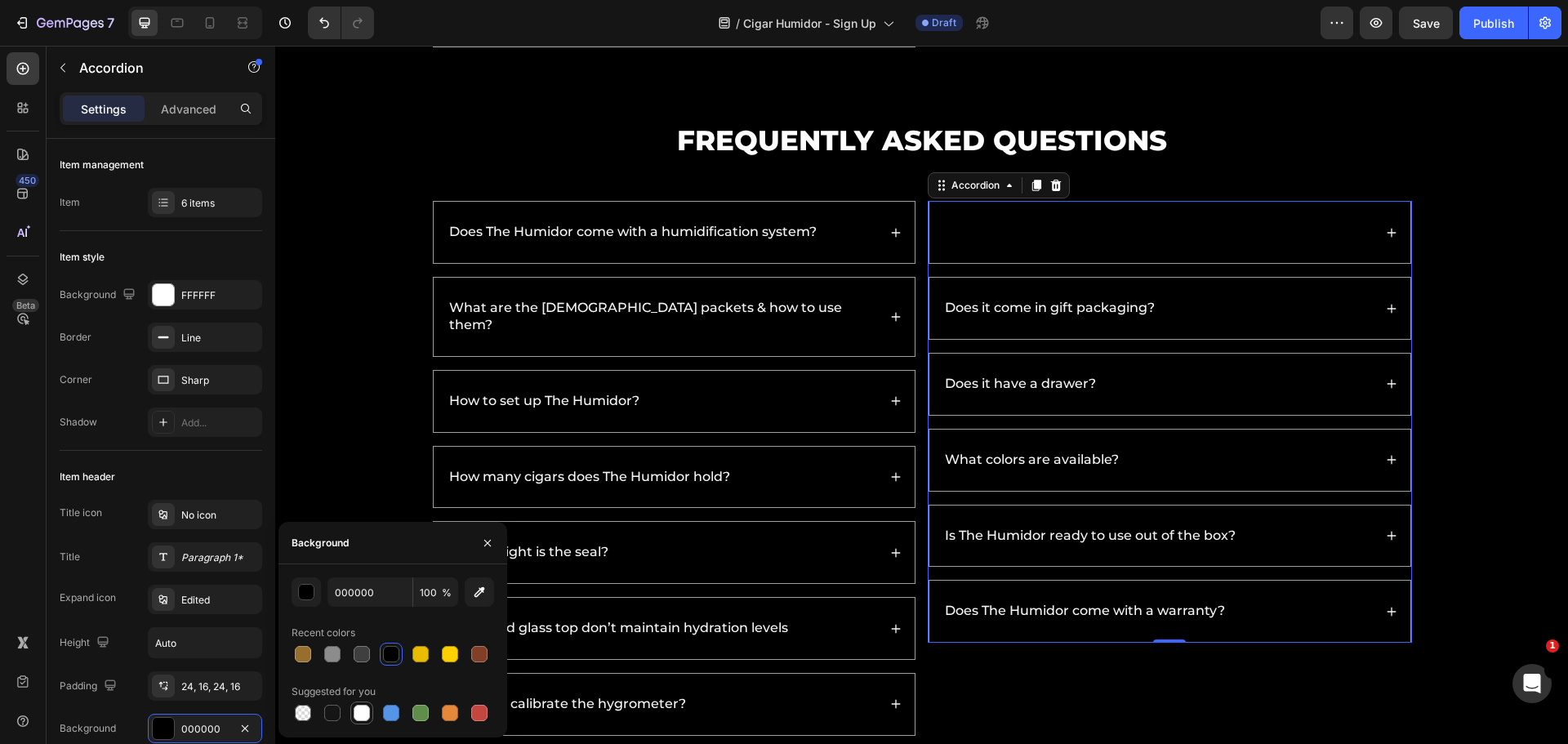
click at [361, 720] on div at bounding box center [362, 713] width 16 height 16
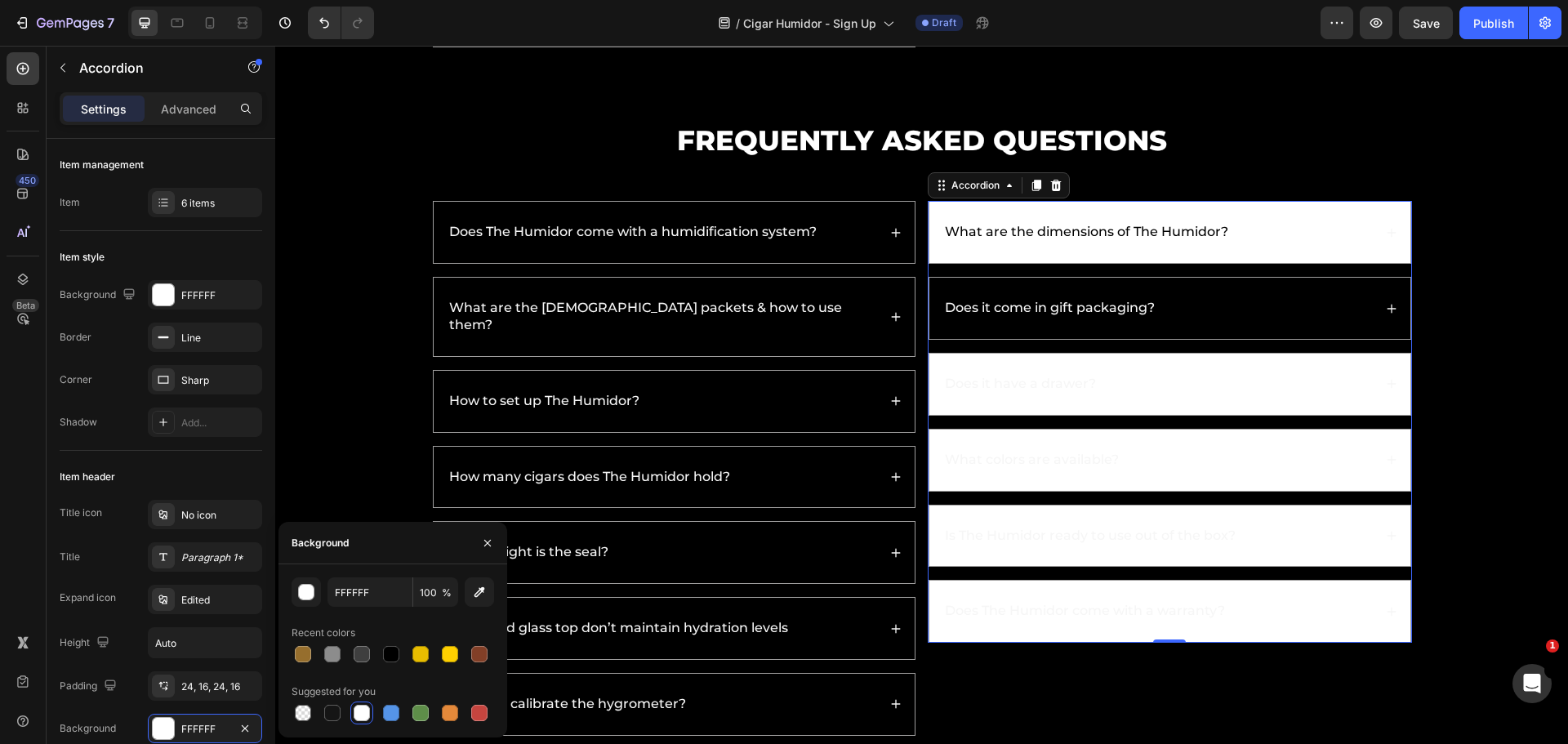
type input "000000"
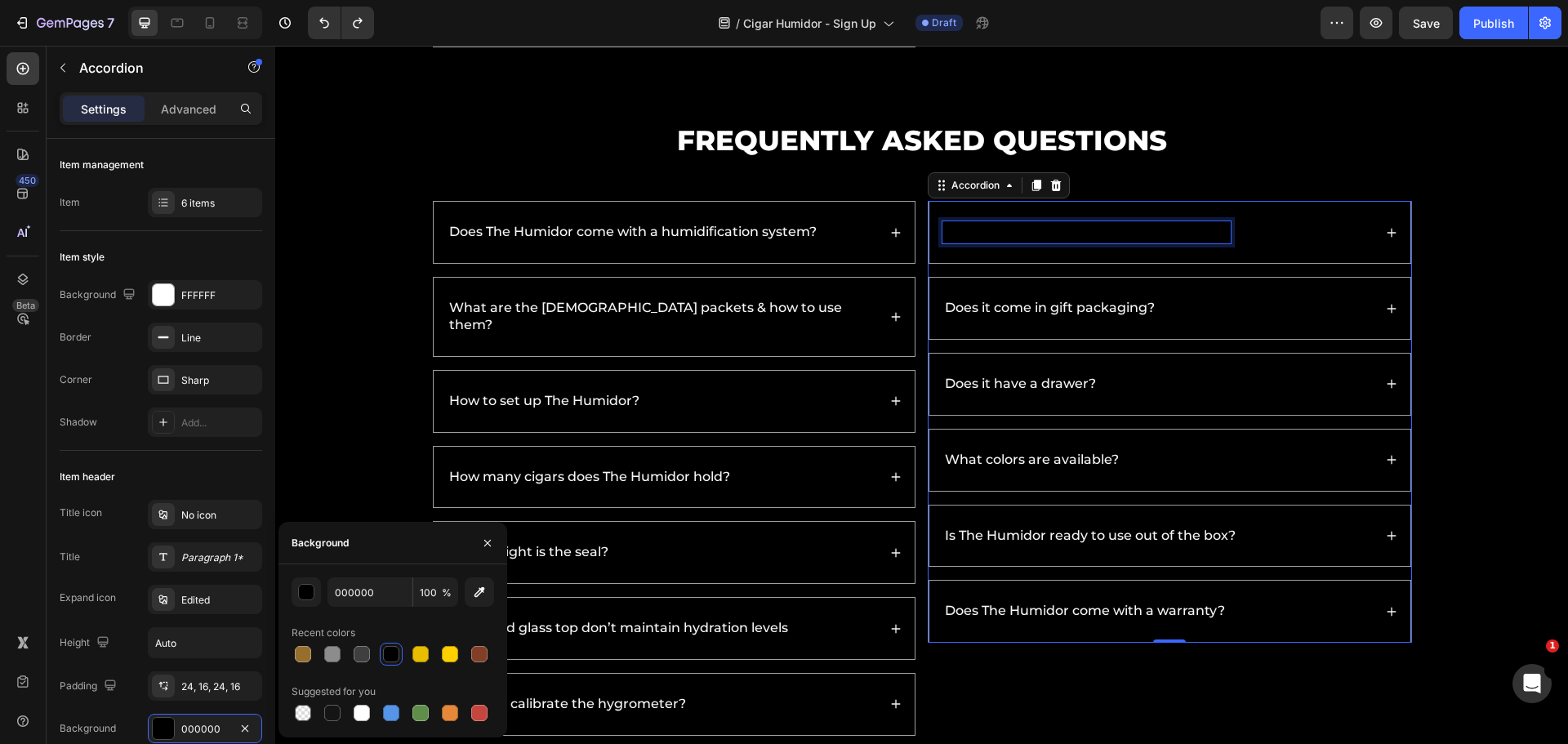
click at [1023, 227] on span "What are the dimensions of The Humidor?" at bounding box center [1087, 232] width 284 height 16
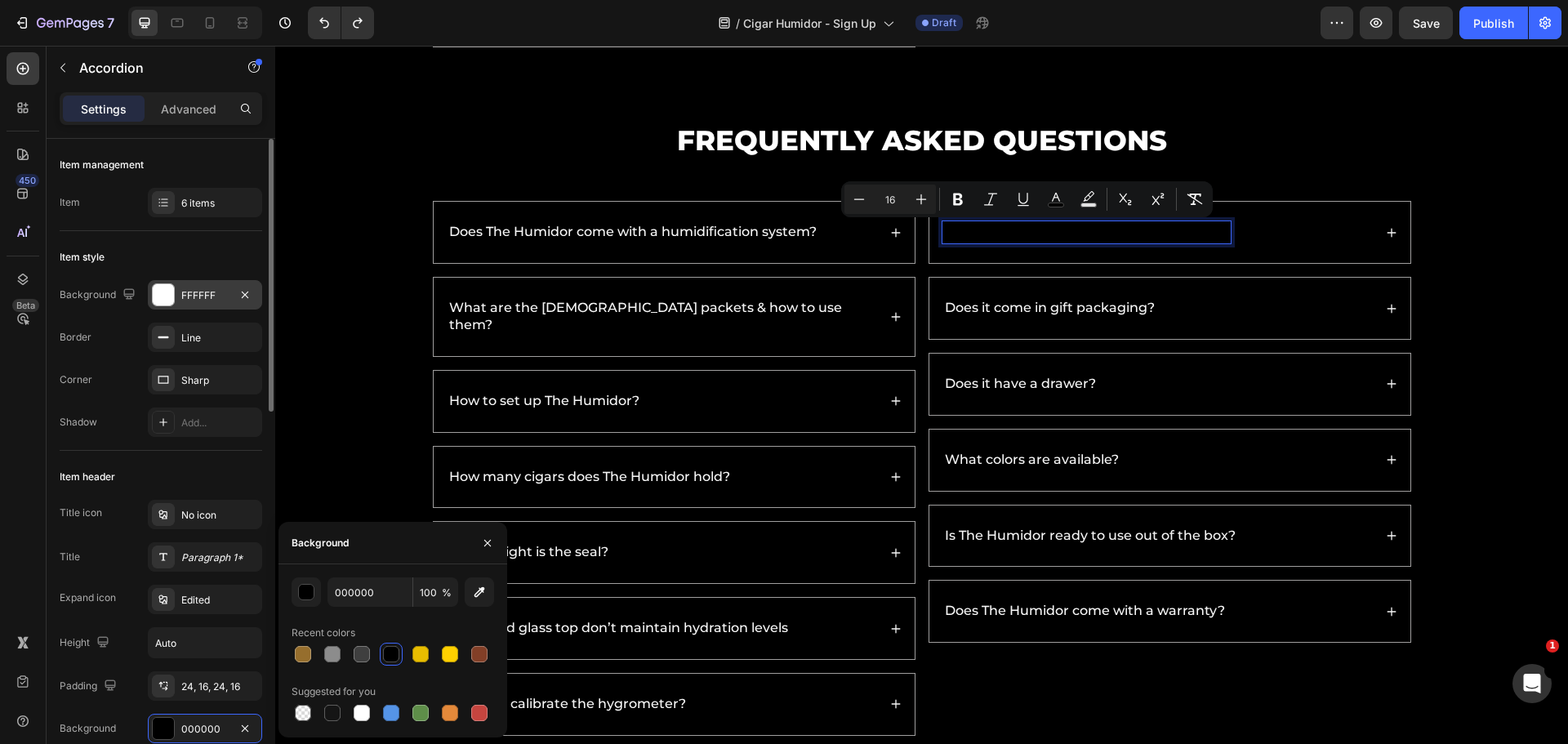
click at [157, 295] on div at bounding box center [163, 294] width 21 height 21
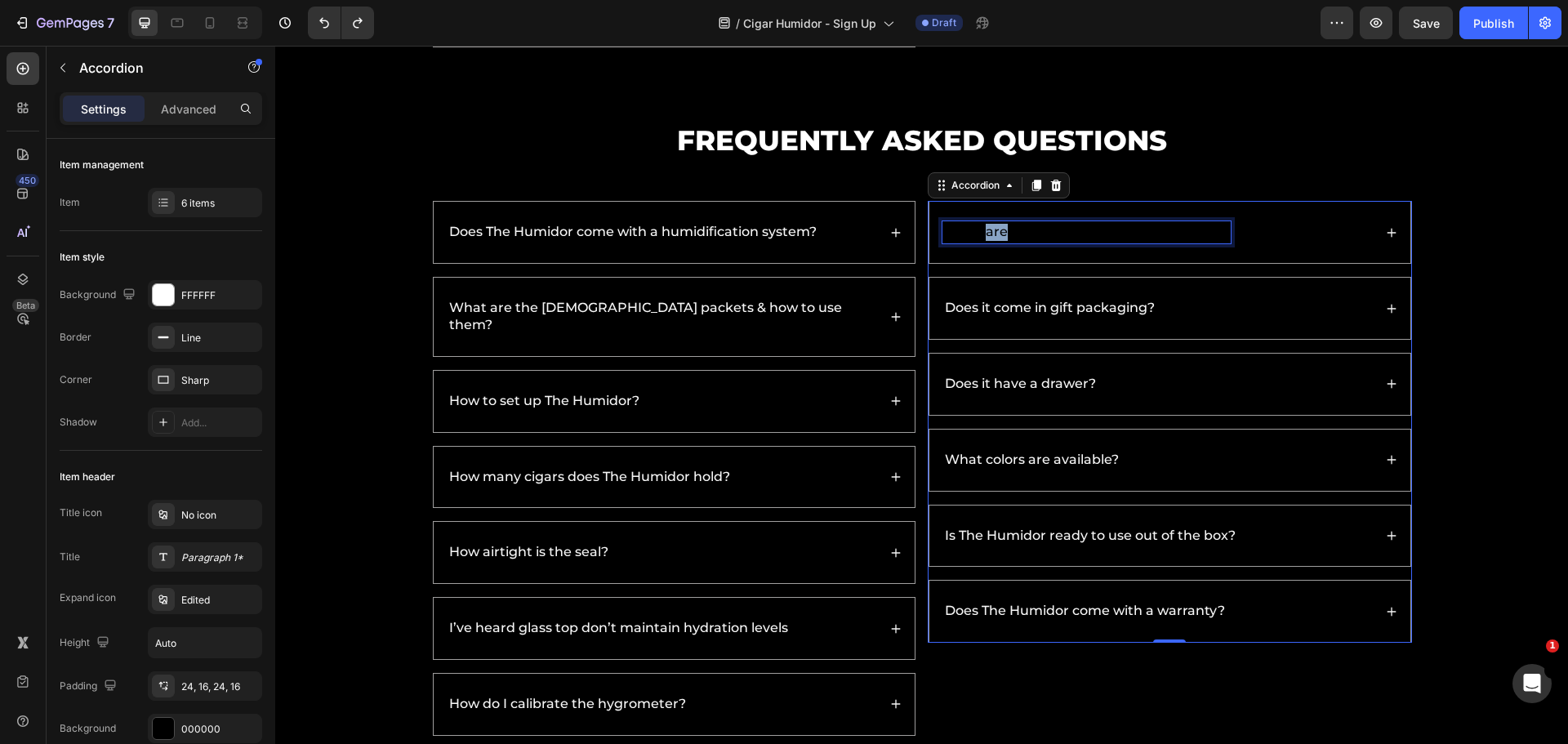
click at [978, 229] on span "What are the dimensions of The Humidor?" at bounding box center [1087, 232] width 284 height 16
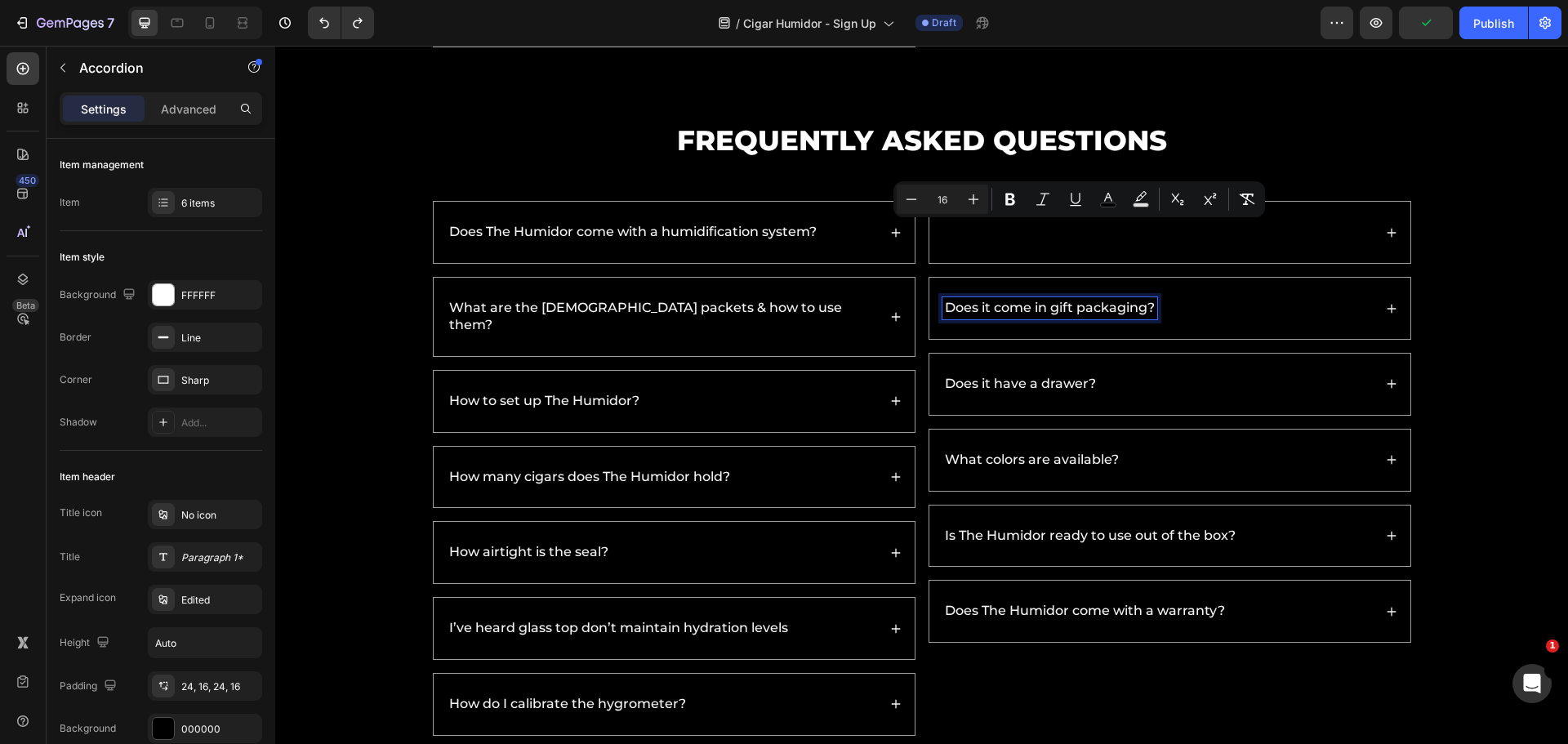
click at [1104, 311] on p "Does it come in gift packaging?" at bounding box center [1050, 308] width 210 height 17
click at [1171, 318] on div "Does it come in gift packaging?" at bounding box center [1157, 309] width 430 height 22
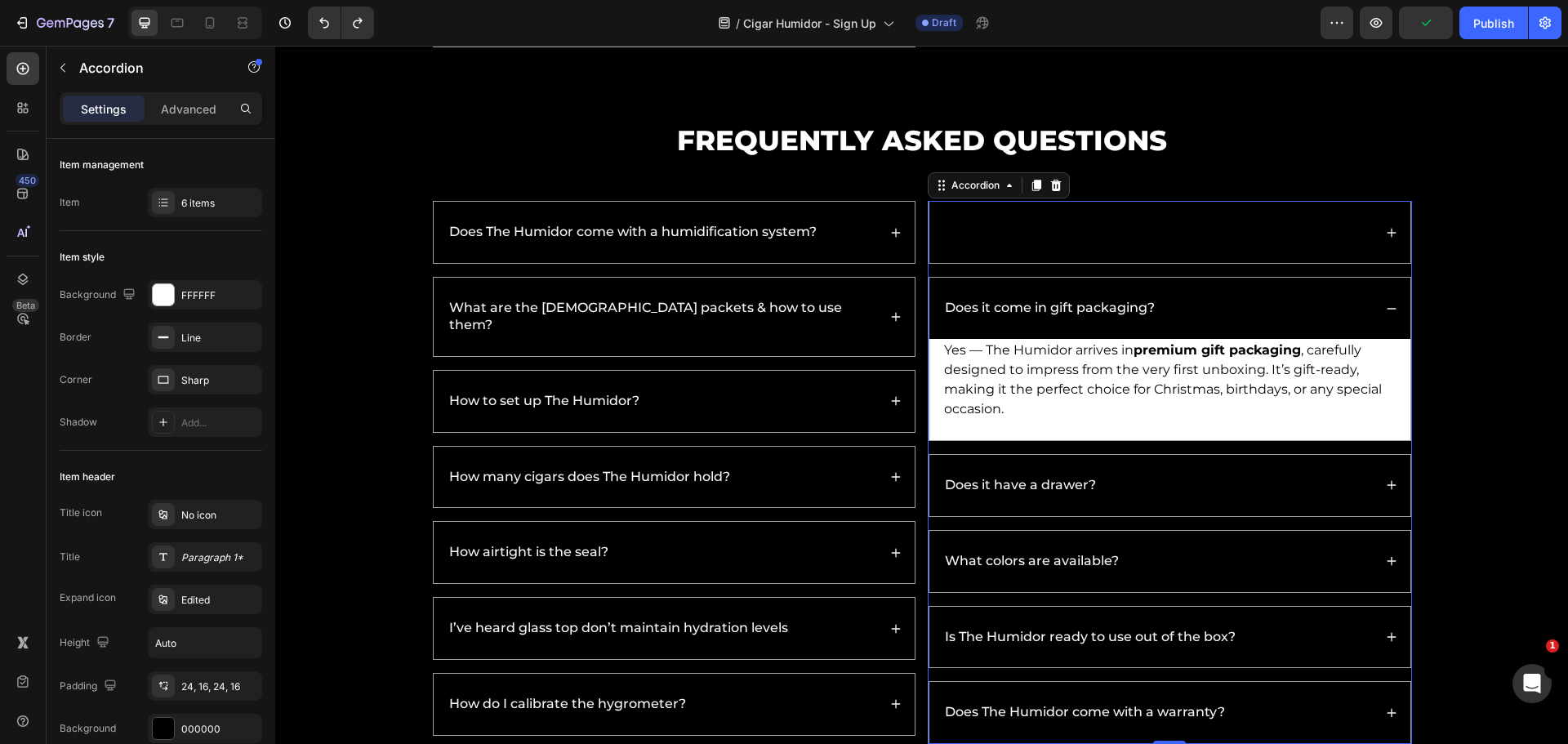
click at [1158, 313] on div "Does it come in gift packaging?" at bounding box center [1157, 309] width 430 height 22
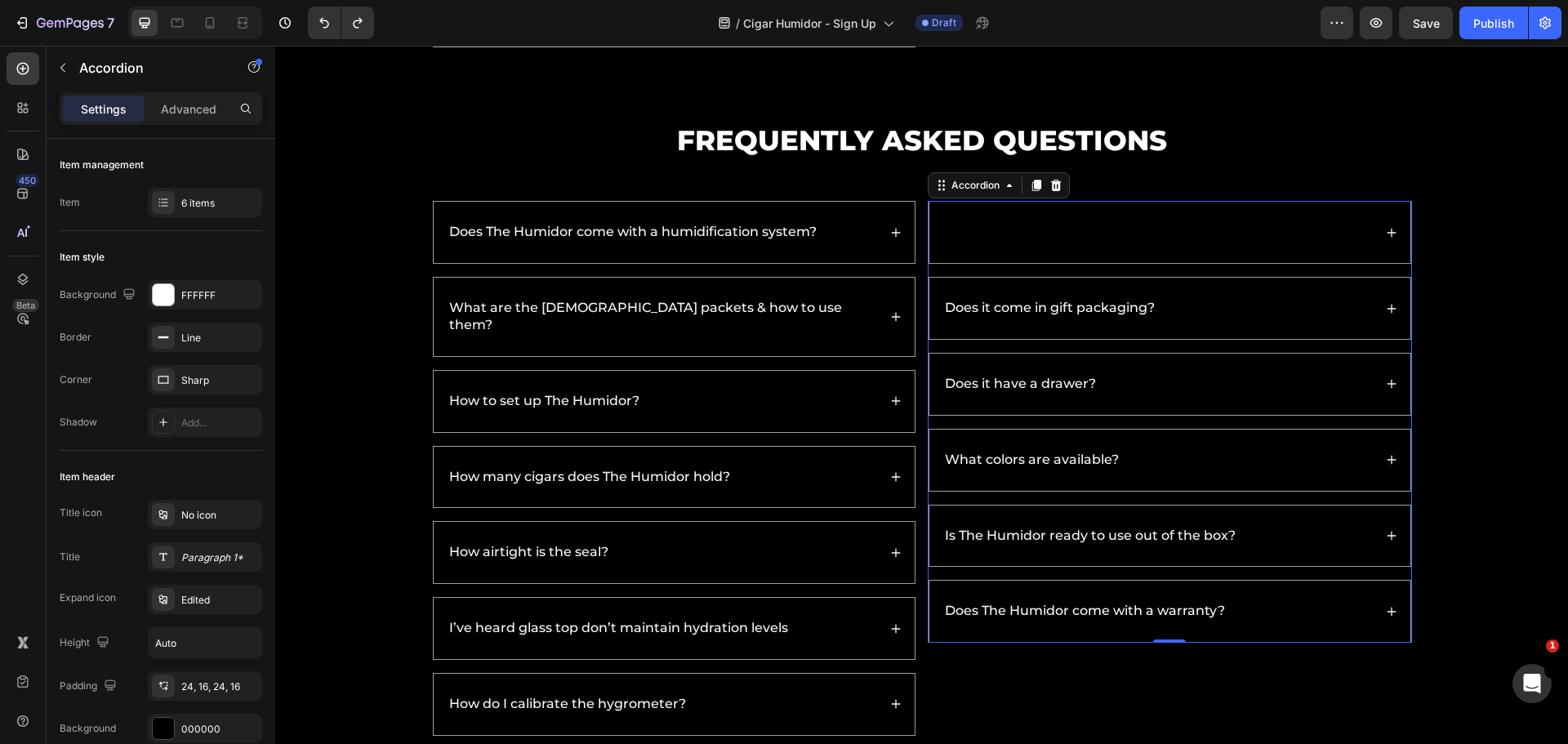
click at [1195, 308] on div "Does it come in gift packaging?" at bounding box center [1157, 309] width 430 height 22
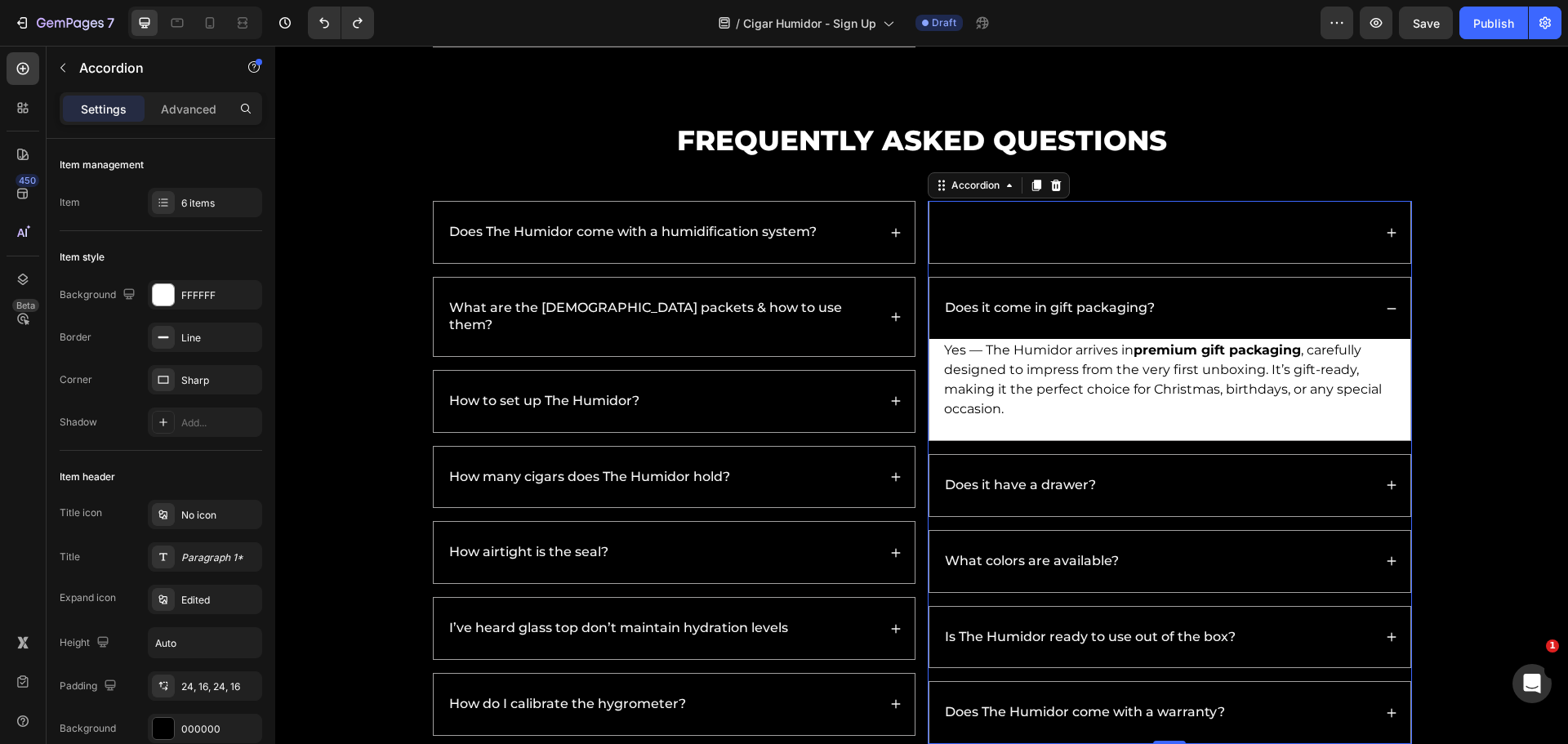
click at [1153, 305] on div "Does it come in gift packaging?" at bounding box center [1157, 309] width 430 height 22
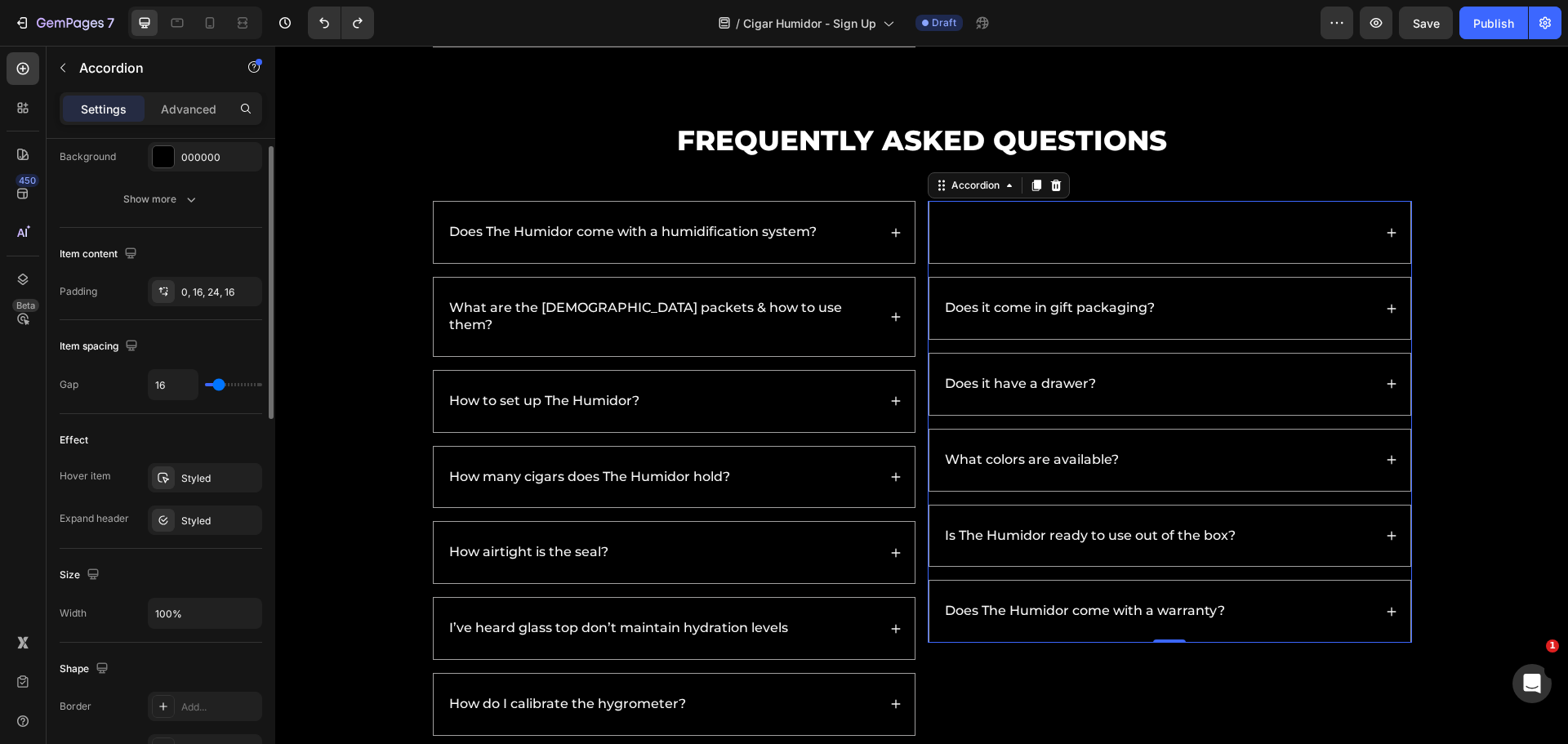
scroll to position [0, 0]
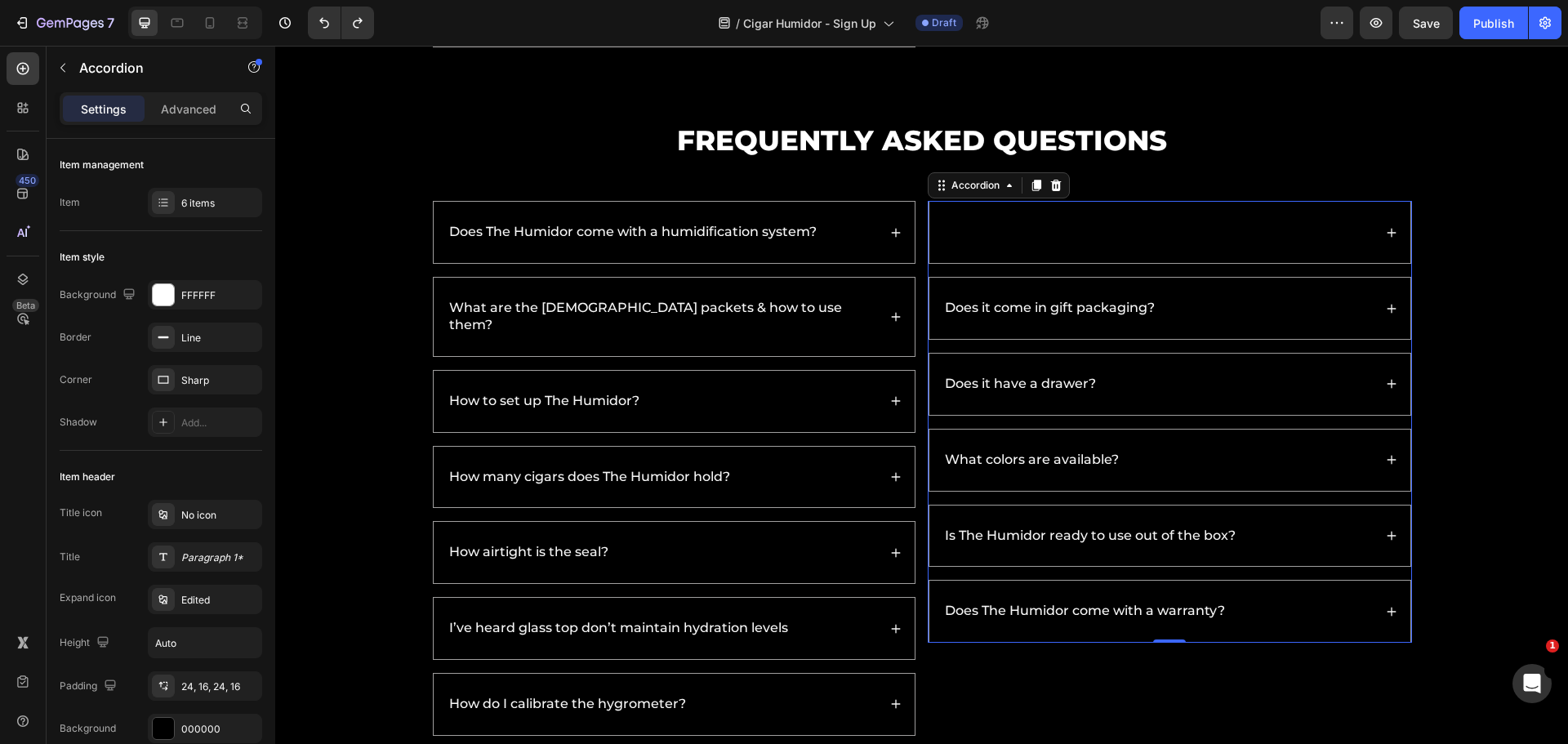
click at [1139, 231] on span "What are the dimensions of The Humidor?" at bounding box center [1087, 232] width 284 height 16
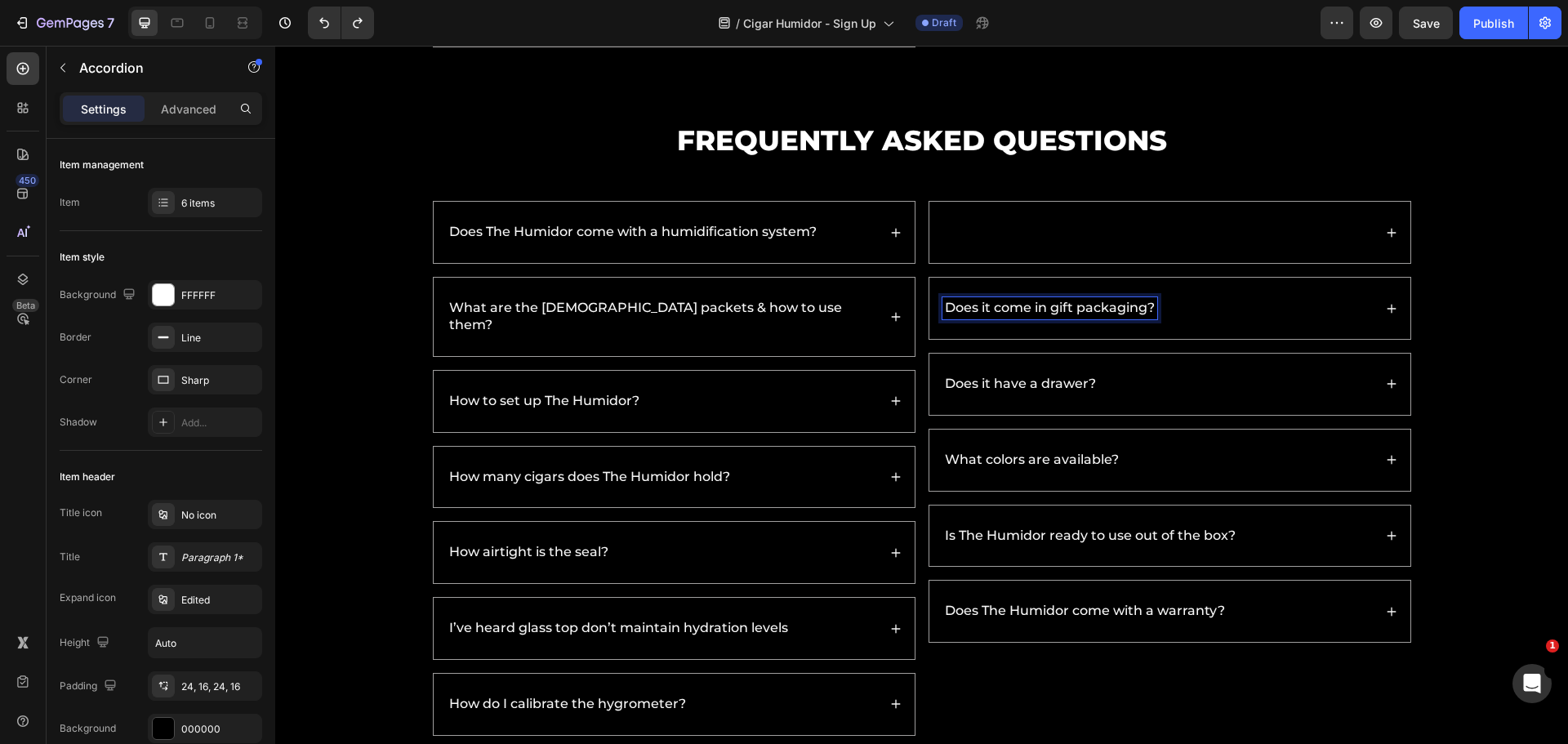
drag, startPoint x: 1127, startPoint y: 238, endPoint x: 990, endPoint y: 313, distance: 156.2
click at [990, 313] on p "Does it come in gift packaging?" at bounding box center [1050, 308] width 210 height 17
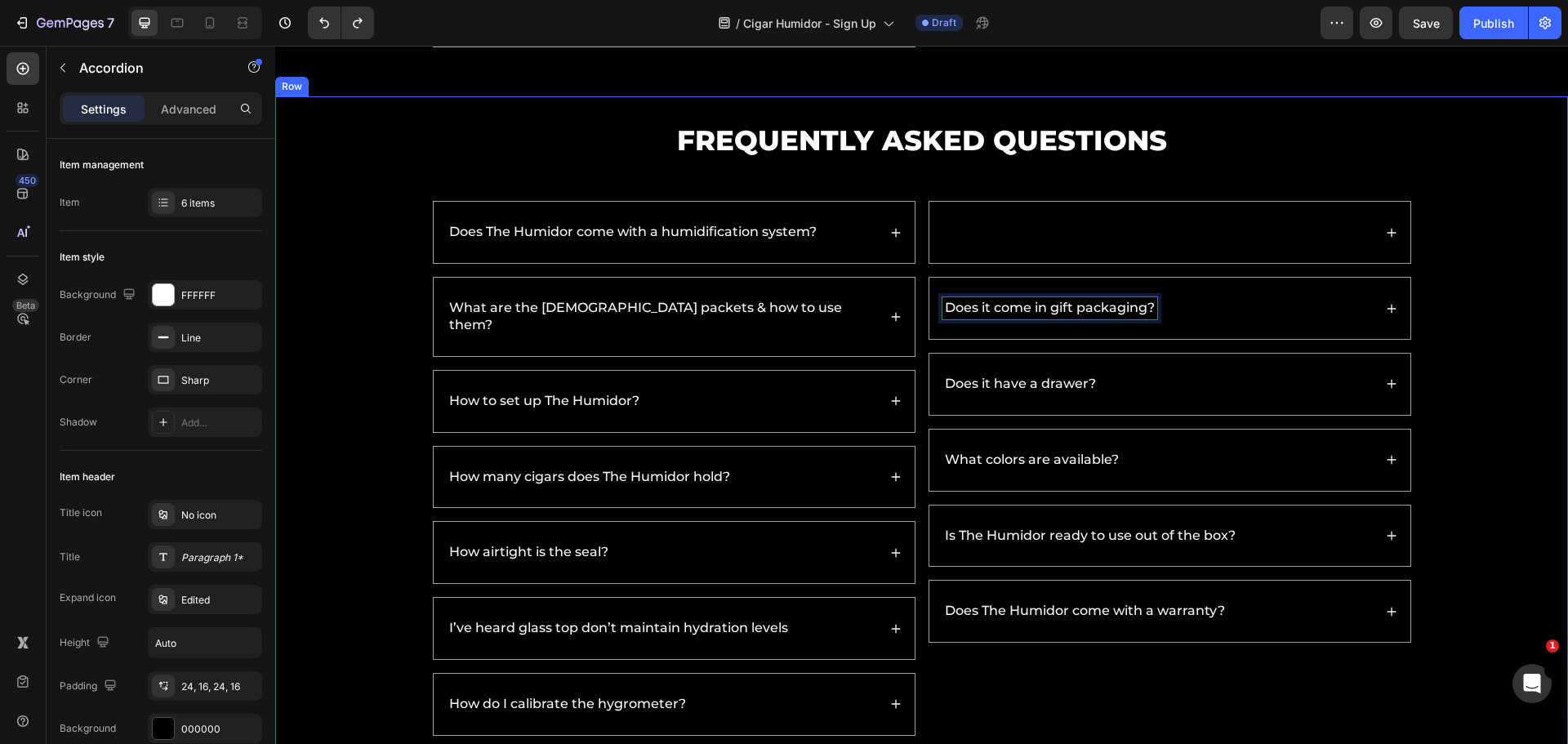
click at [1492, 323] on div "Frequently Asked Questions Heading Does The Humidor come with a humidification …" at bounding box center [921, 428] width 1259 height 615
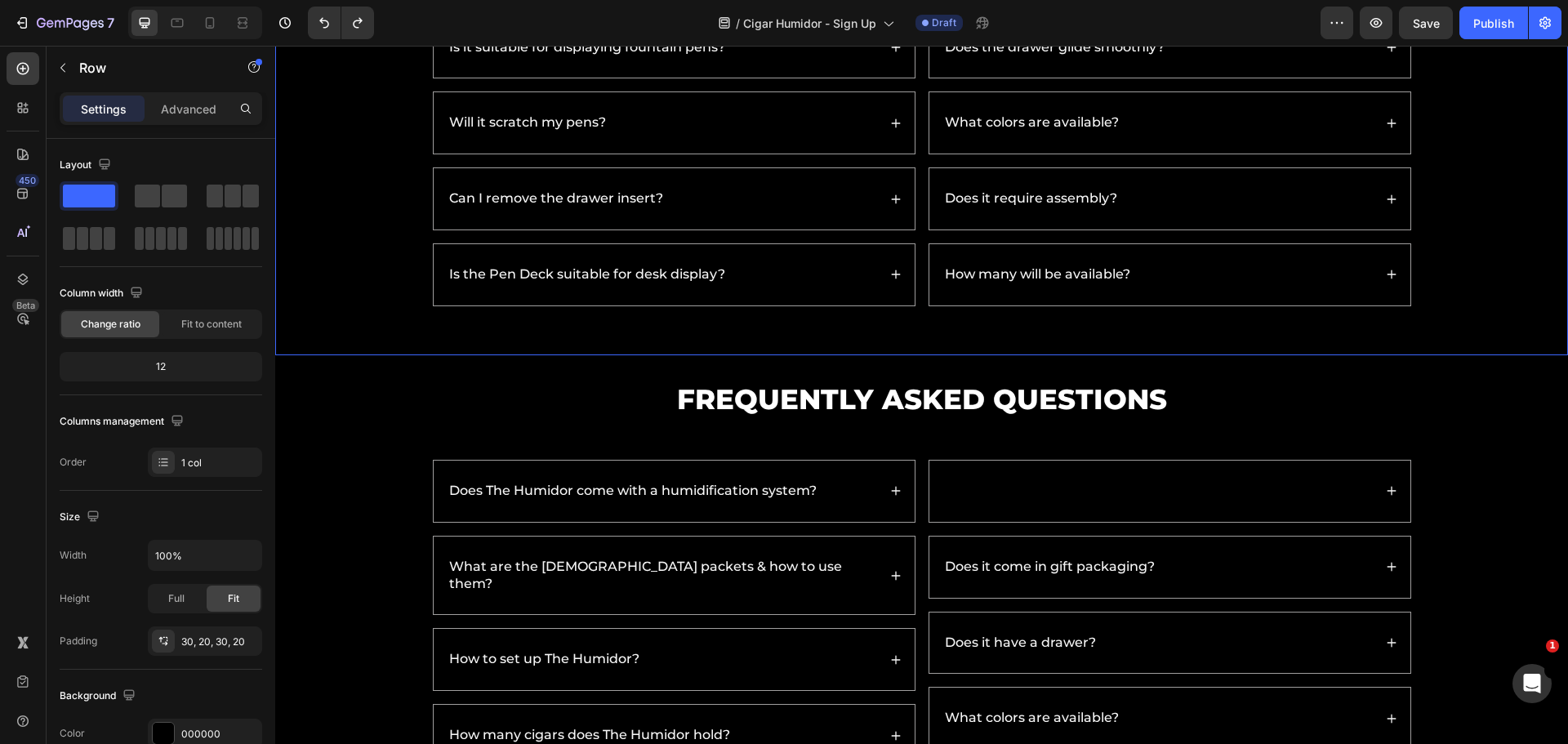
scroll to position [5564, 0]
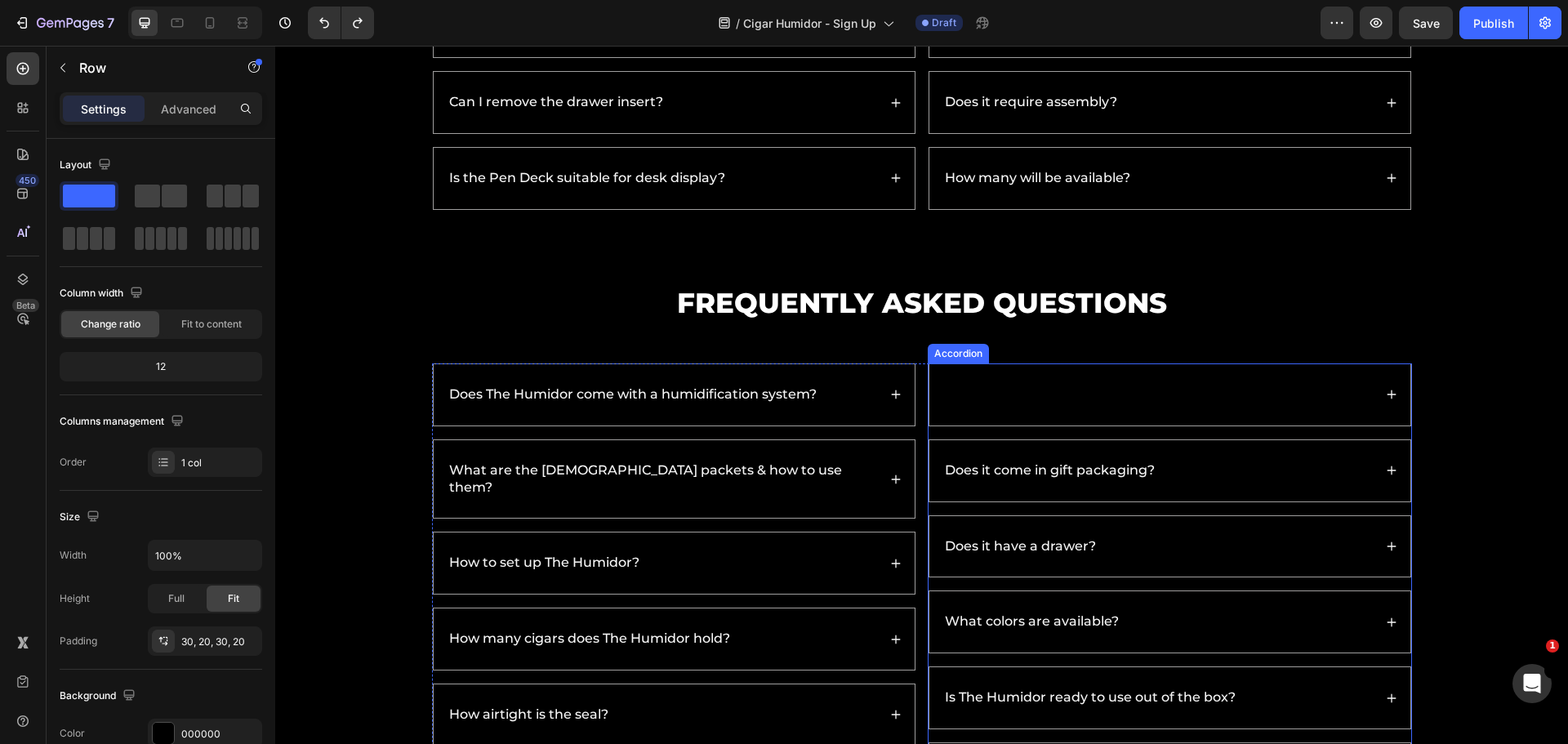
click at [998, 393] on span "What are the dimensions of The Humidor?" at bounding box center [1087, 394] width 284 height 16
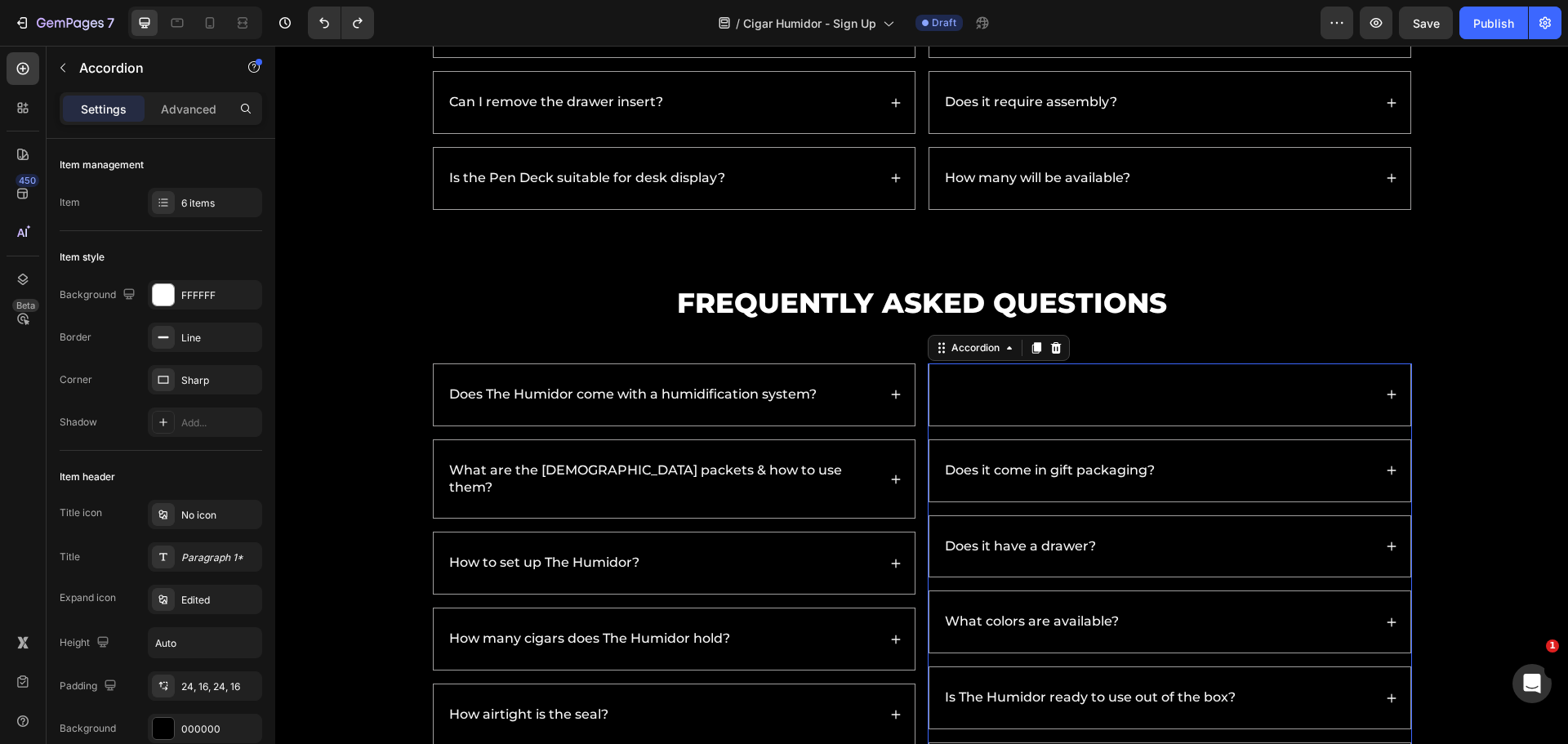
click at [998, 393] on span "What are the dimensions of The Humidor?" at bounding box center [1087, 394] width 284 height 16
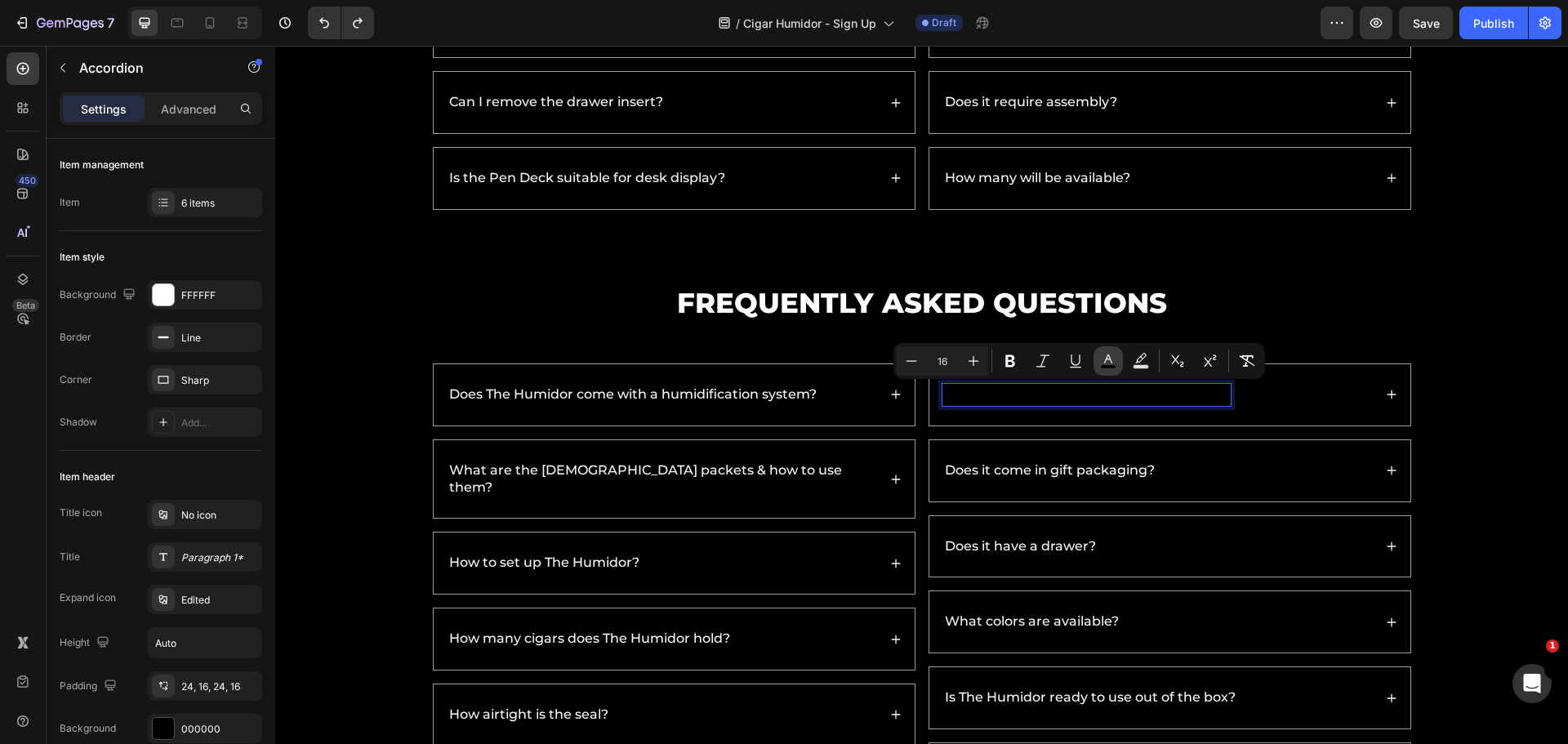
click at [1112, 359] on icon "Editor contextual toolbar" at bounding box center [1108, 361] width 16 height 16
type input "000000"
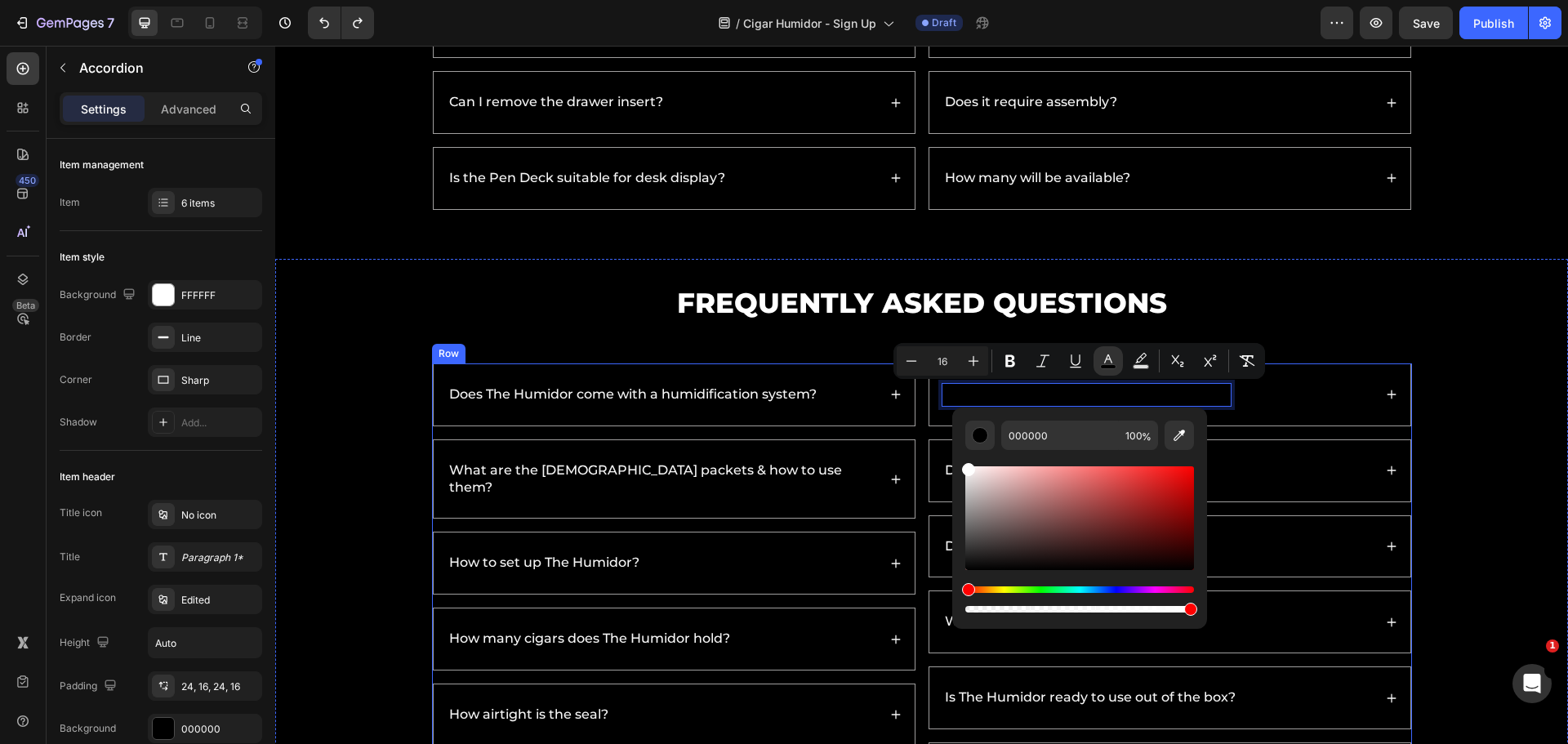
type input "FFFFFF"
drag, startPoint x: 1301, startPoint y: 543, endPoint x: 892, endPoint y: 438, distance: 422.3
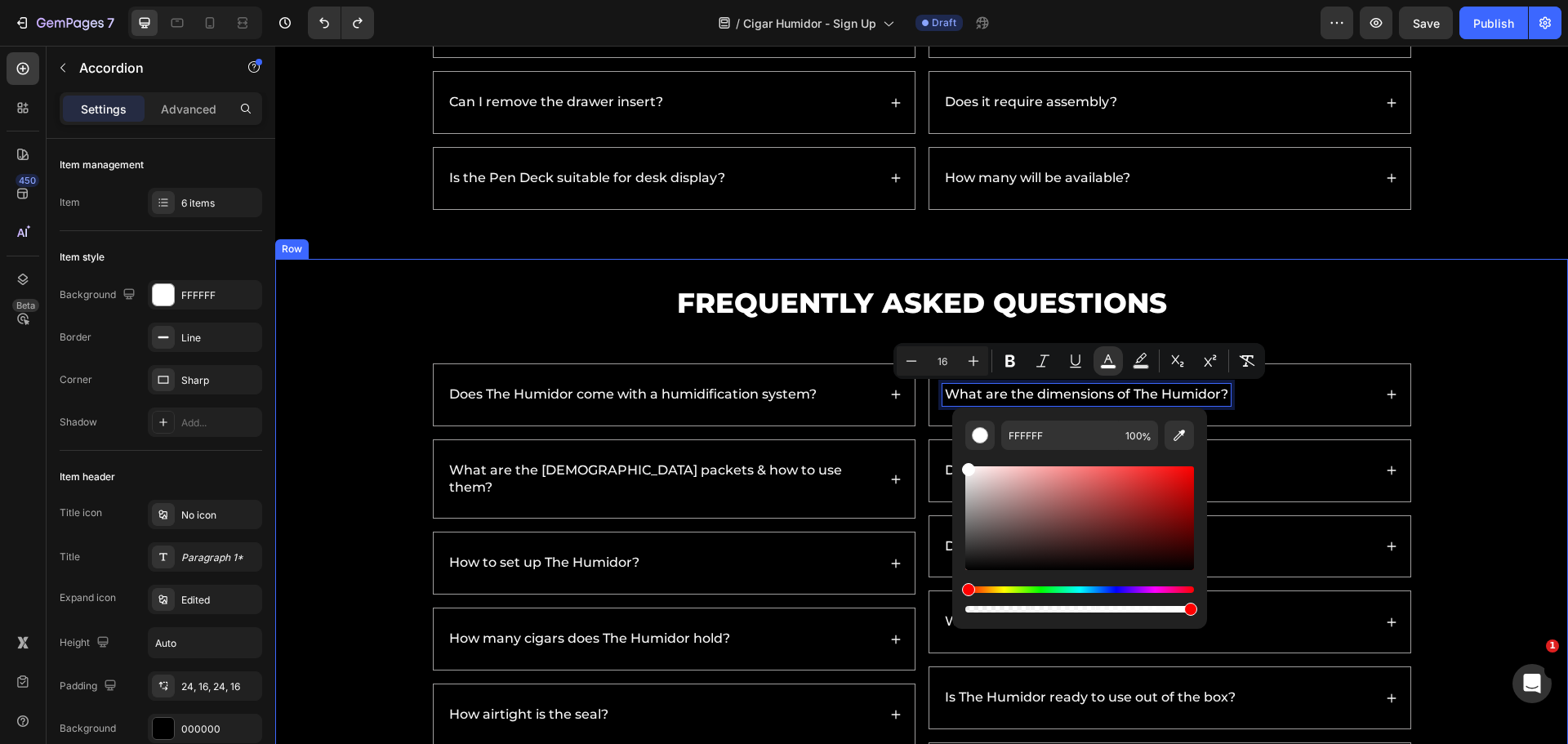
click at [1280, 391] on div "What are the dimensions of The Humidor?" at bounding box center [1157, 394] width 430 height 22
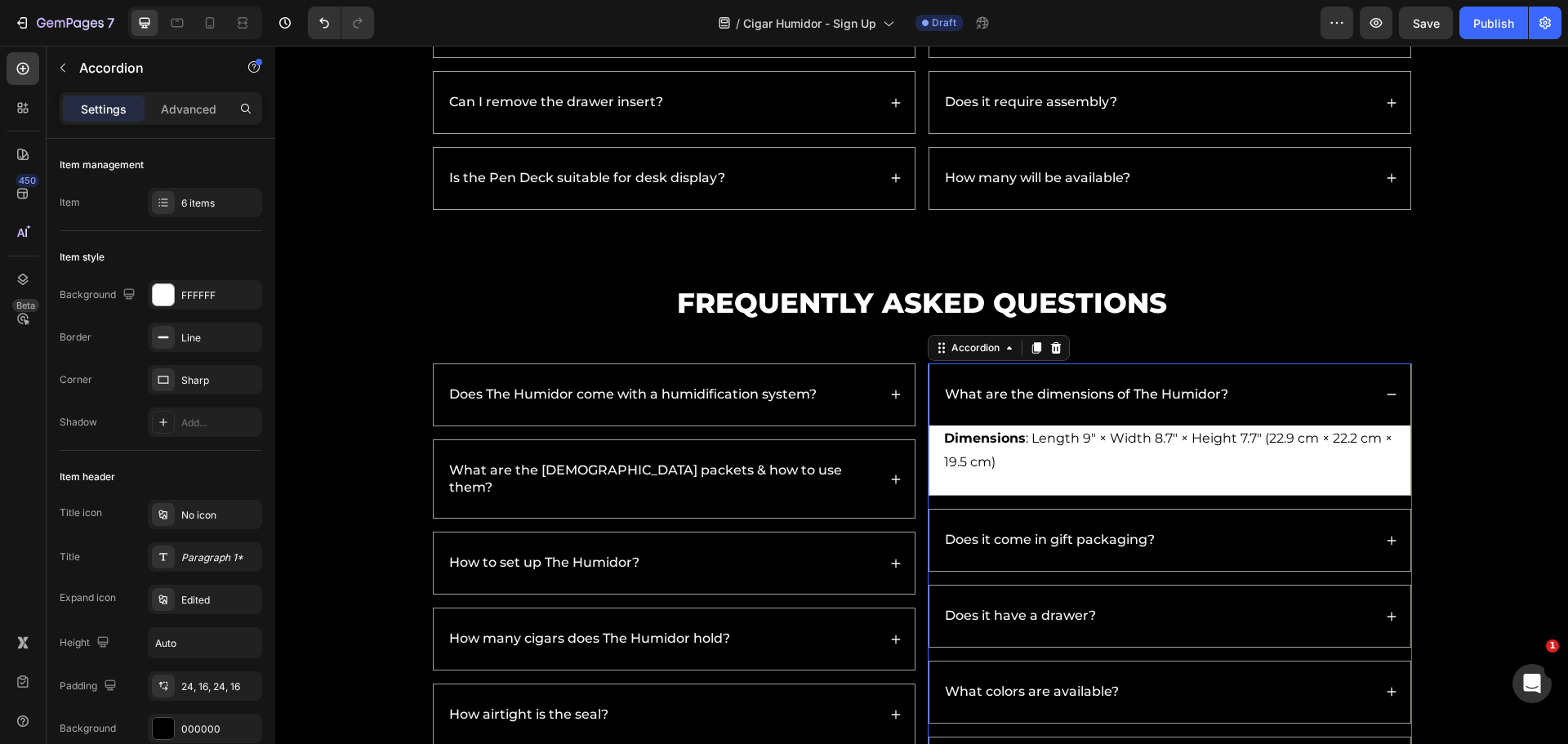
click at [1208, 546] on div "Does it come in gift packaging?" at bounding box center [1157, 540] width 430 height 22
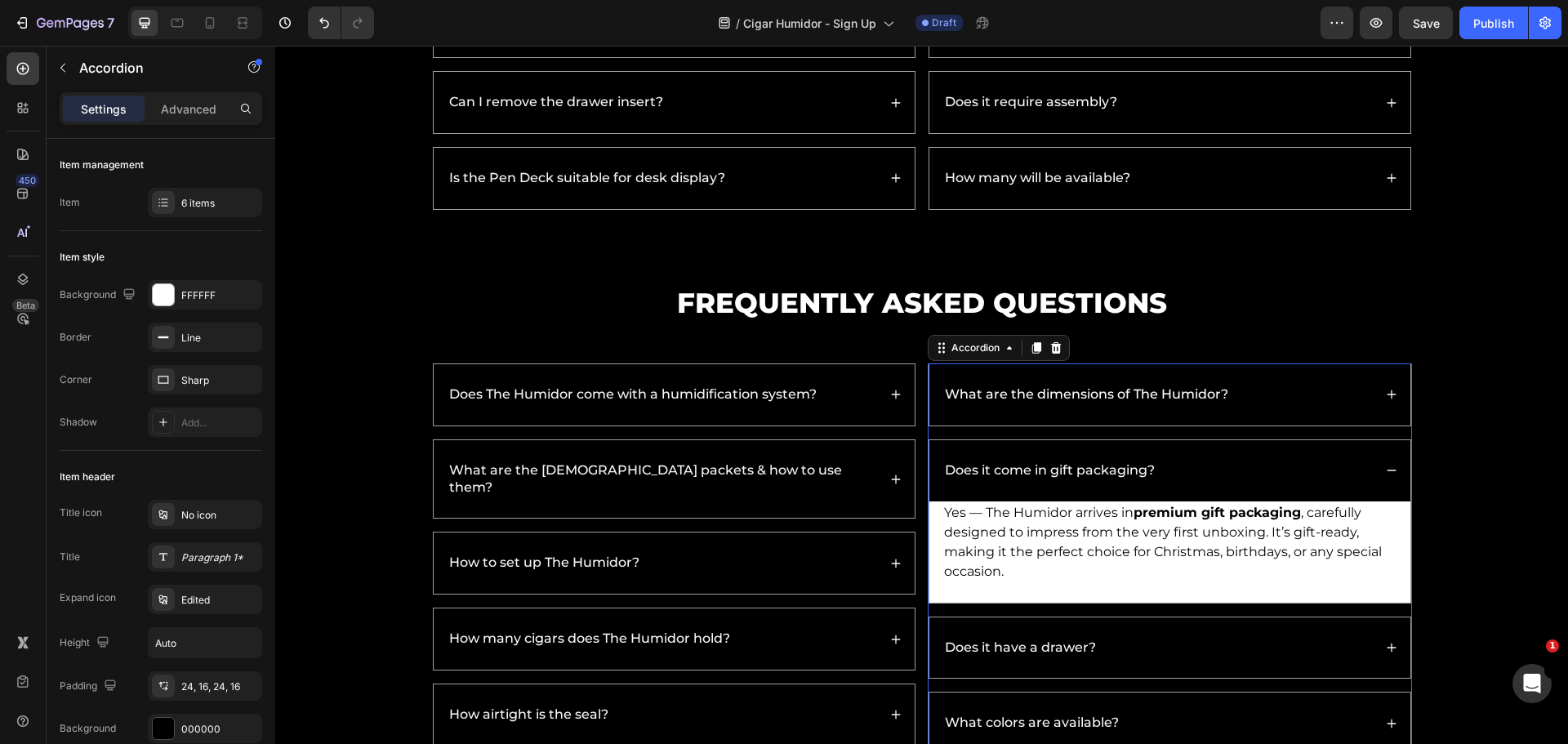
click at [1210, 616] on div "Does it have a drawer?" at bounding box center [1170, 647] width 482 height 63
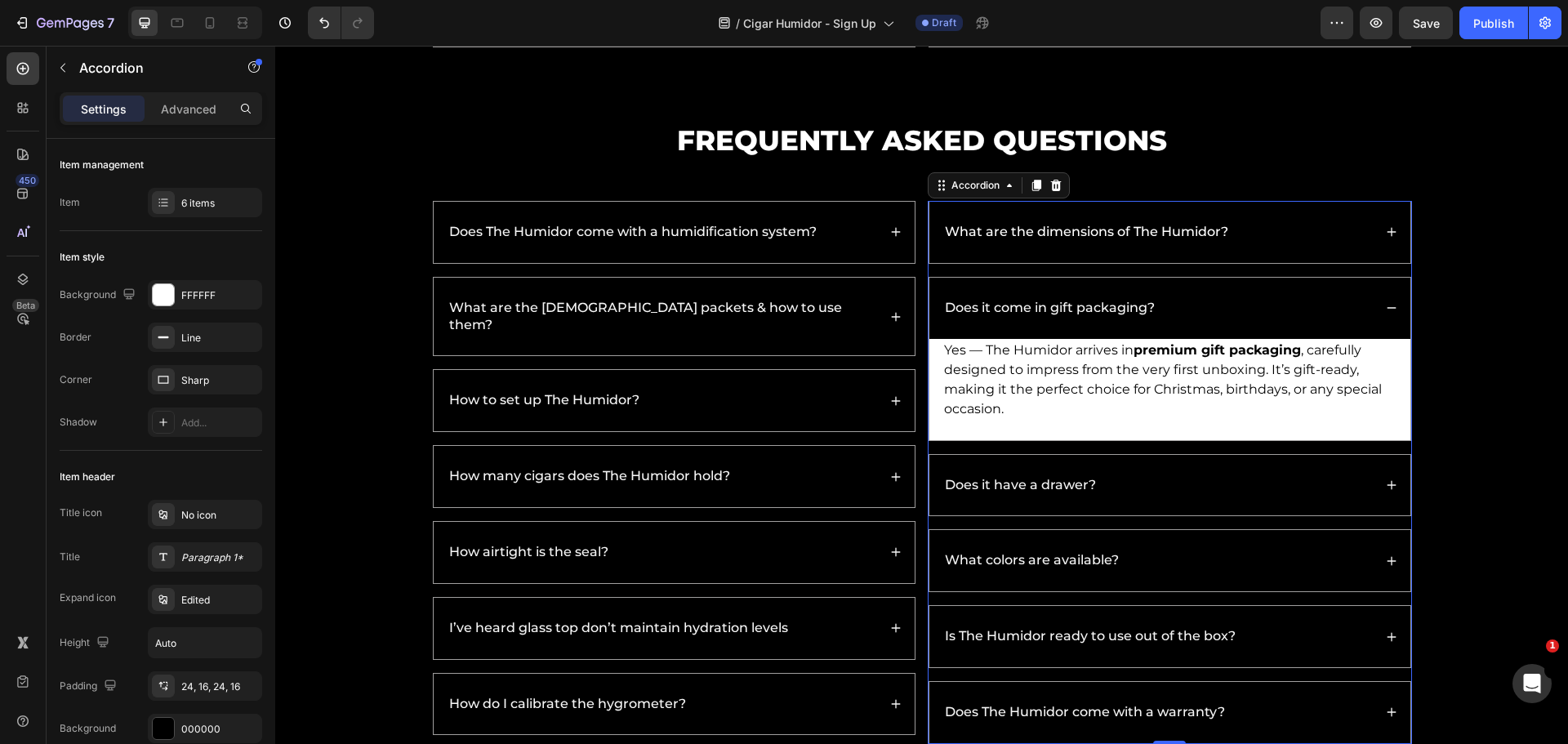
scroll to position [5726, 0]
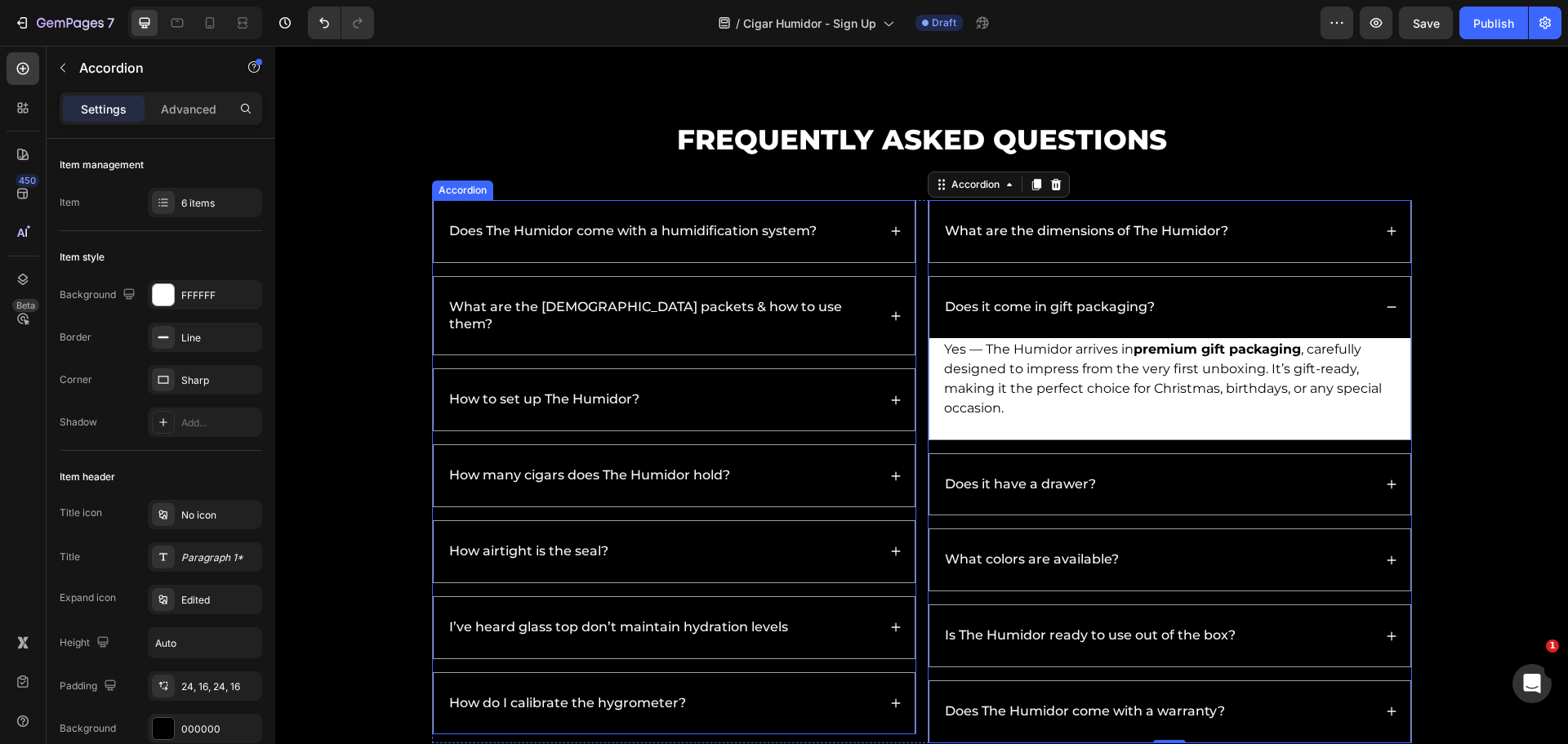
click at [735, 416] on div "Does The Humidor come with a humidification system? What are the Boveda packets…" at bounding box center [673, 466] width 484 height 534
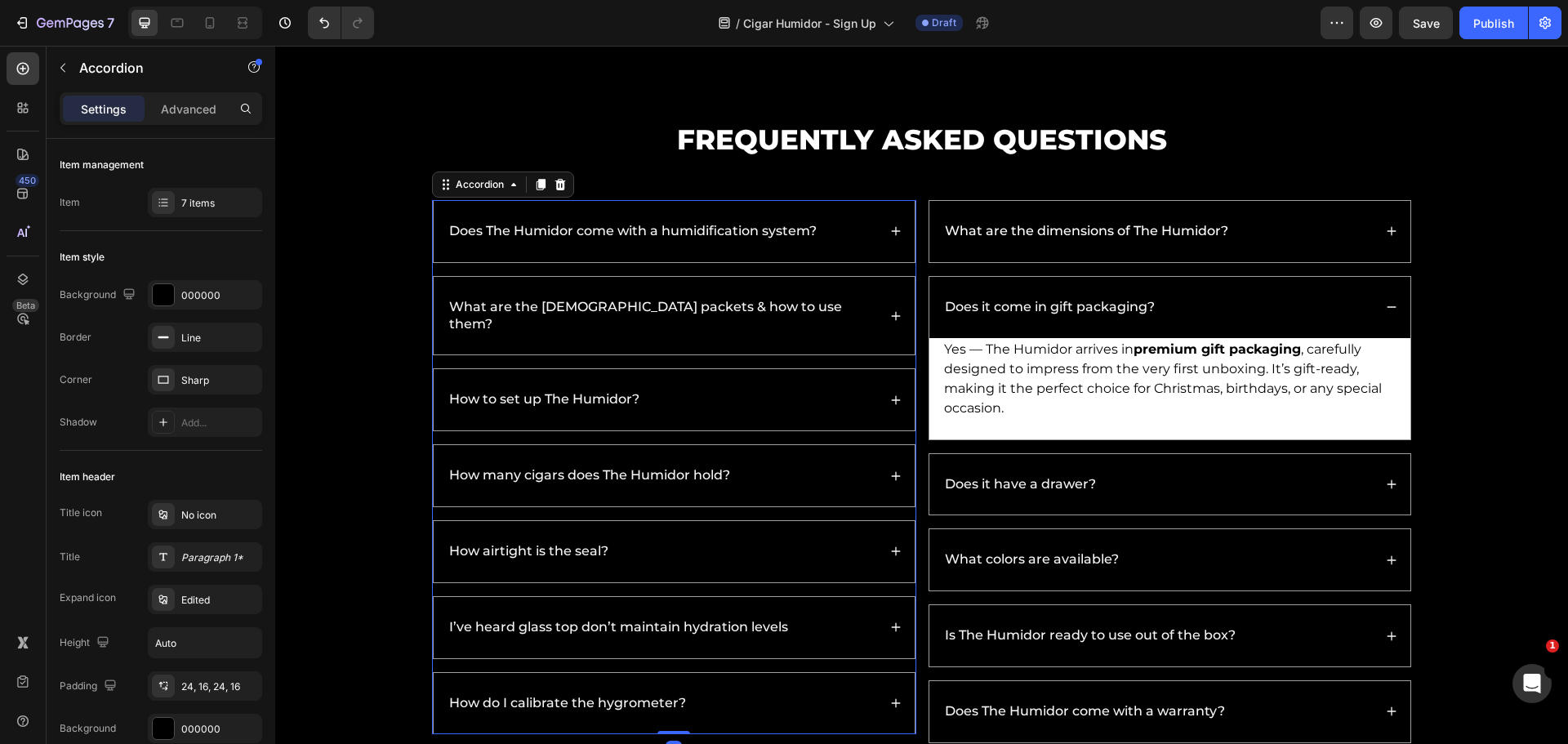
click at [764, 388] on div "How to set up The Humidor?" at bounding box center [661, 399] width 430 height 22
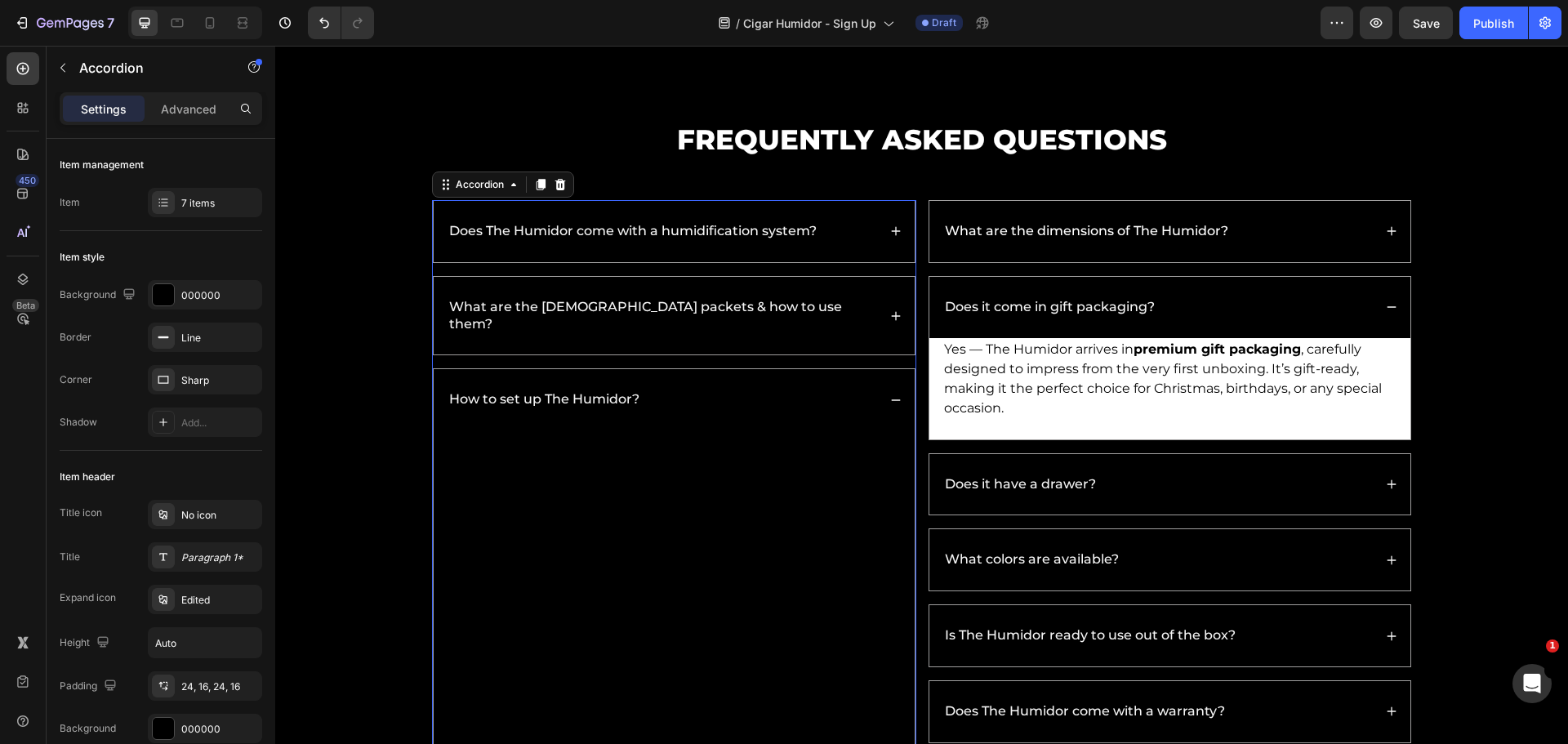
click at [818, 235] on div "Does The Humidor come with a humidification system?" at bounding box center [661, 232] width 430 height 22
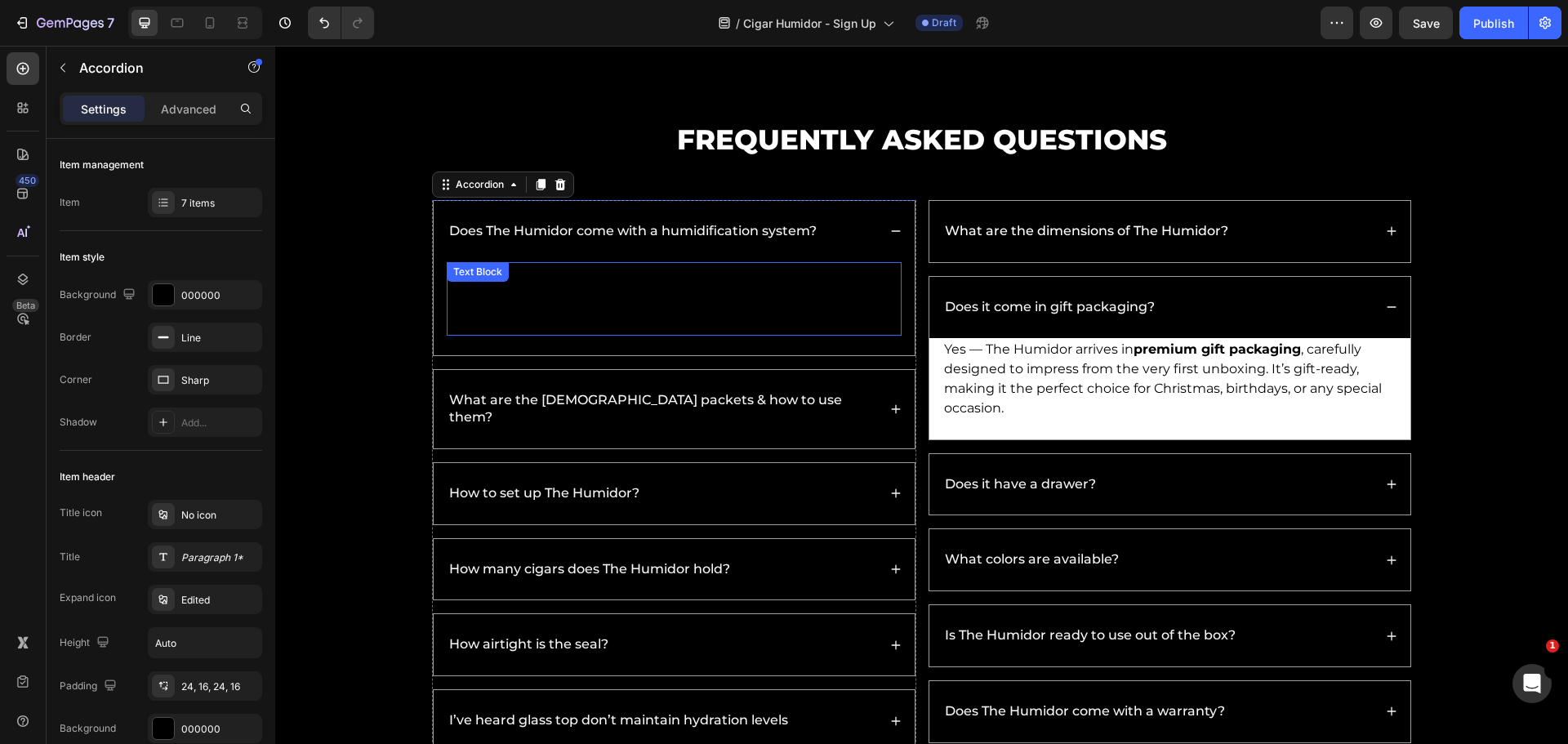
click at [667, 289] on p "Yes. It’s fully Boveda-compatible and includes a free starter pack, so there’s …" at bounding box center [674, 299] width 451 height 70
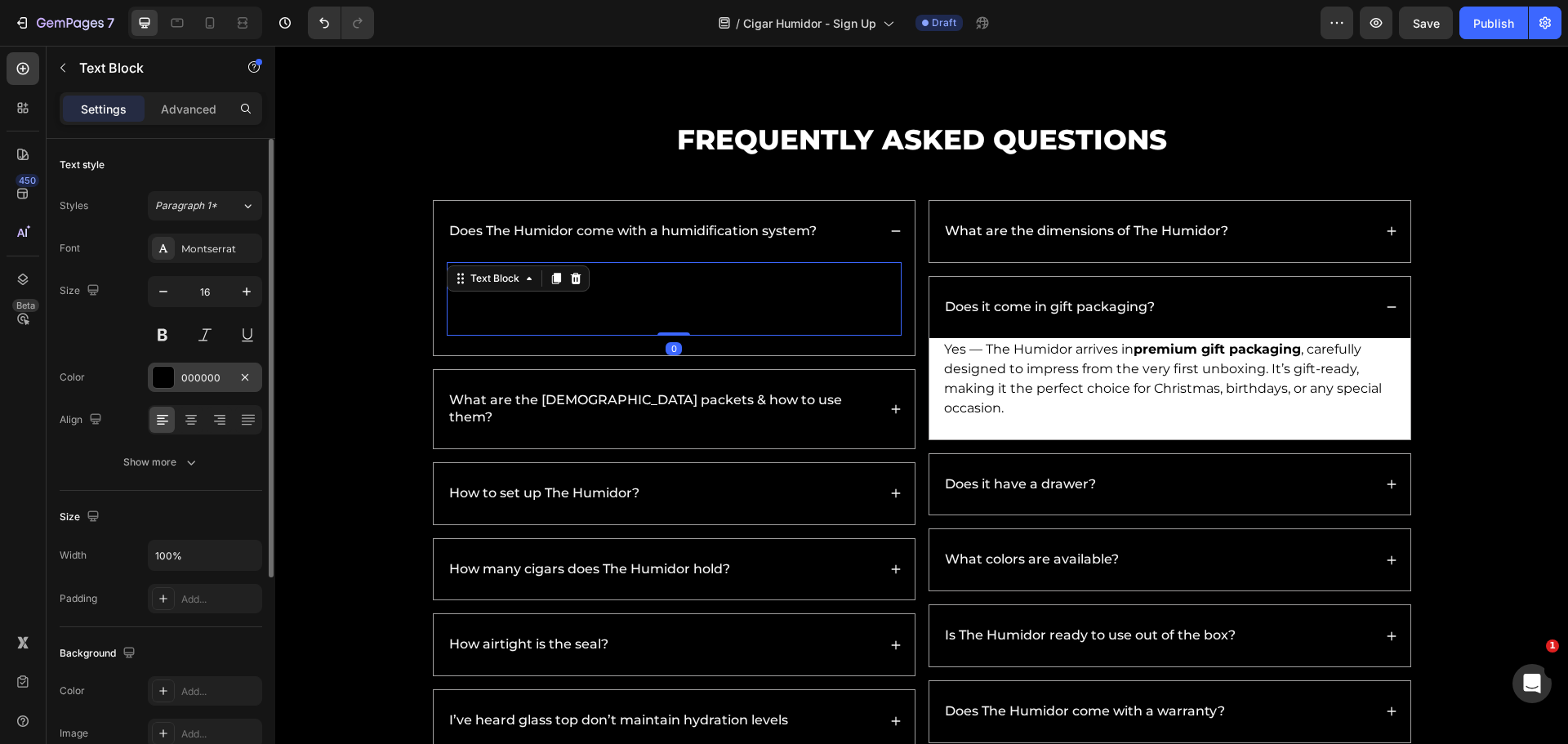
click at [148, 373] on div "000000" at bounding box center [205, 376] width 114 height 29
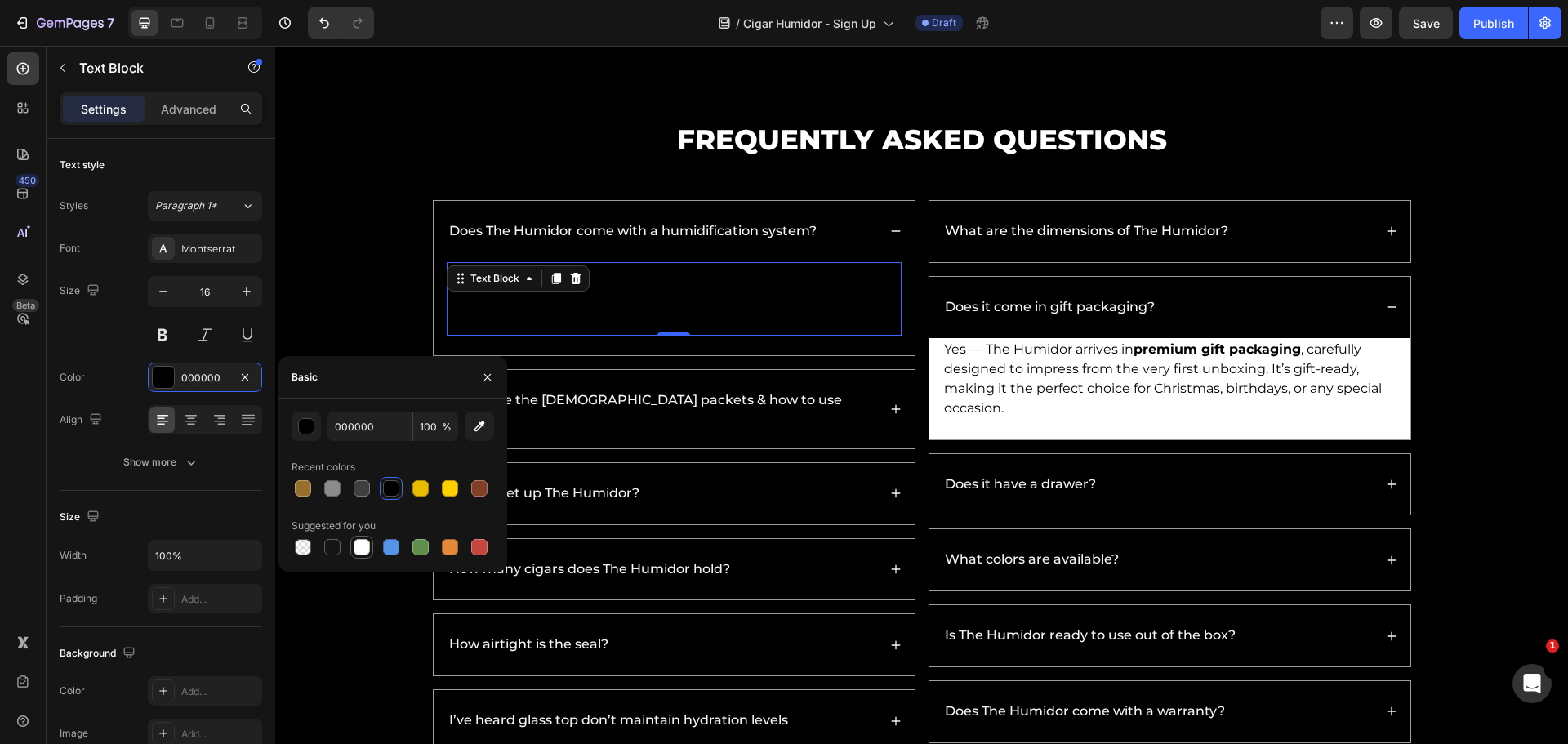
click at [362, 546] on div at bounding box center [362, 547] width 16 height 16
type input "FFFFFF"
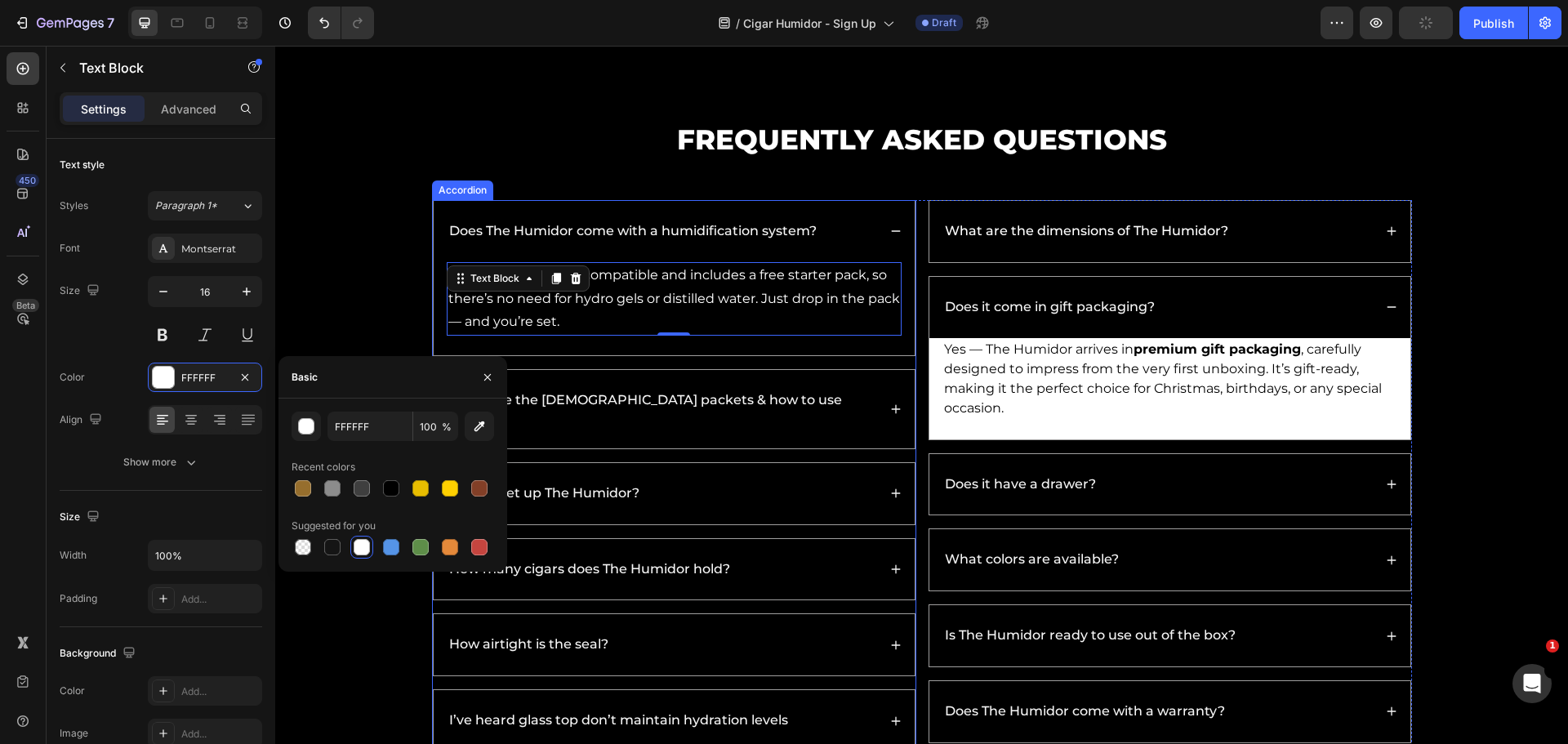
click at [851, 401] on div "What are the Boveda packets & how to use them?" at bounding box center [661, 408] width 430 height 39
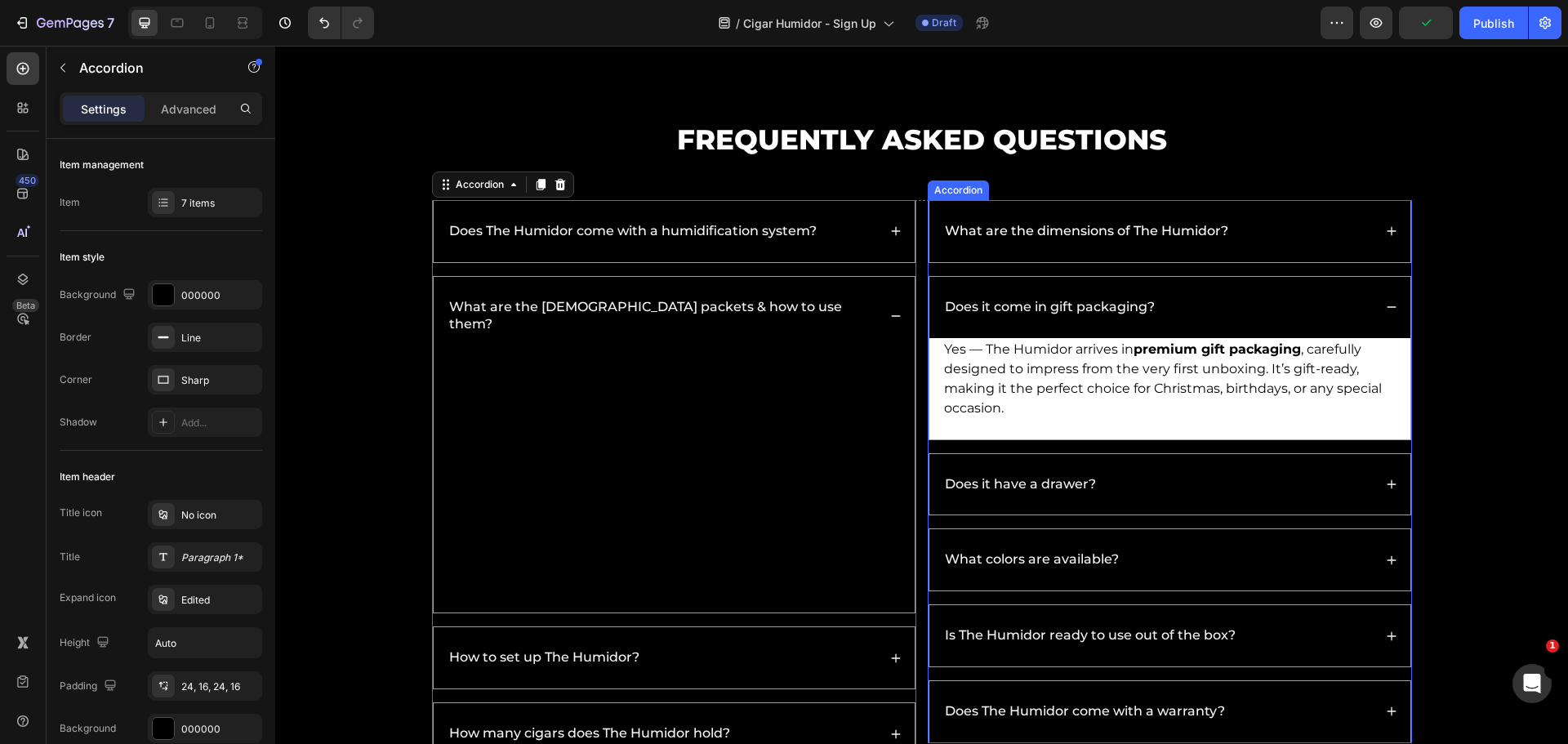
click at [1204, 480] on div "Does it have a drawer?" at bounding box center [1157, 484] width 430 height 22
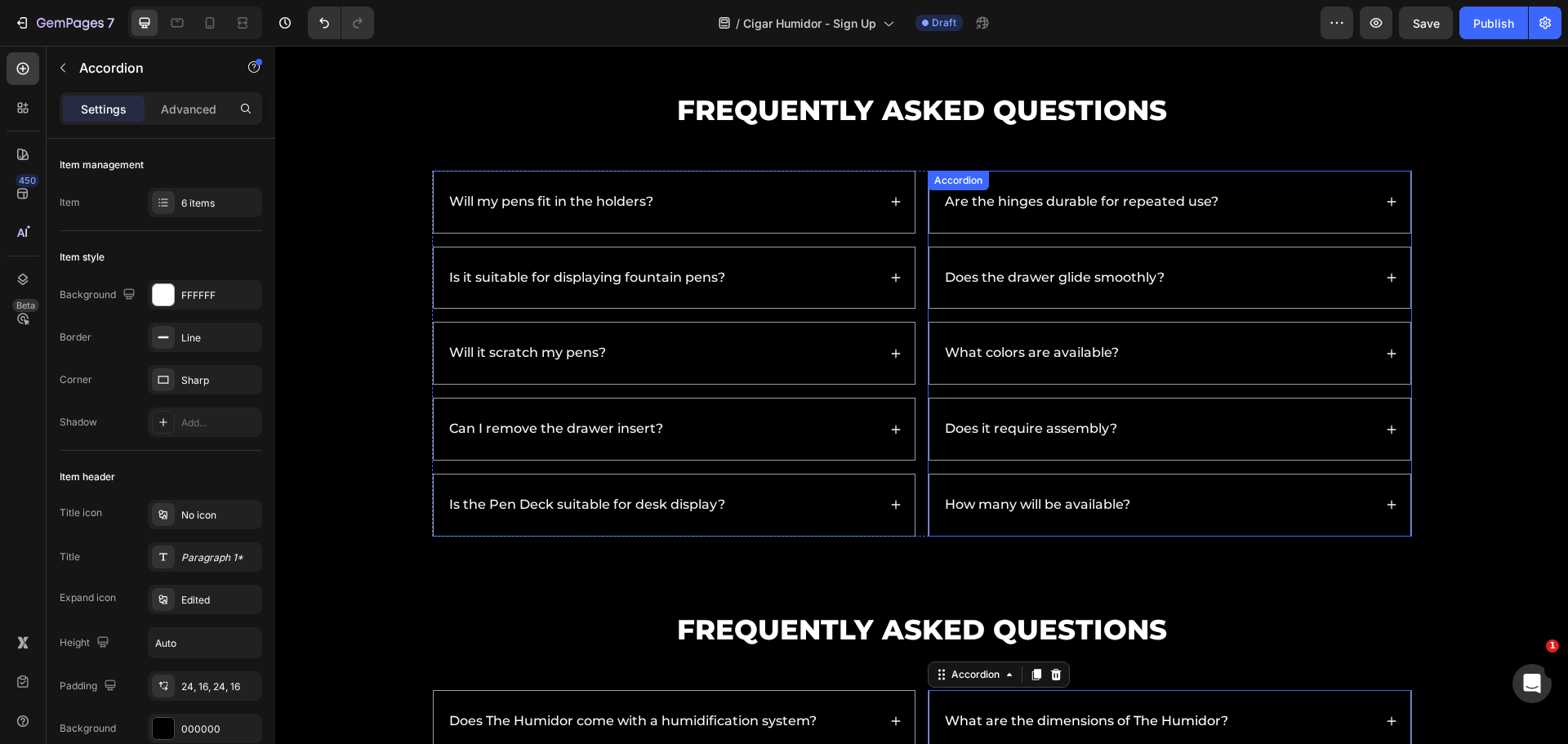
click at [1179, 440] on div "Does it require assembly?" at bounding box center [1170, 428] width 481 height 61
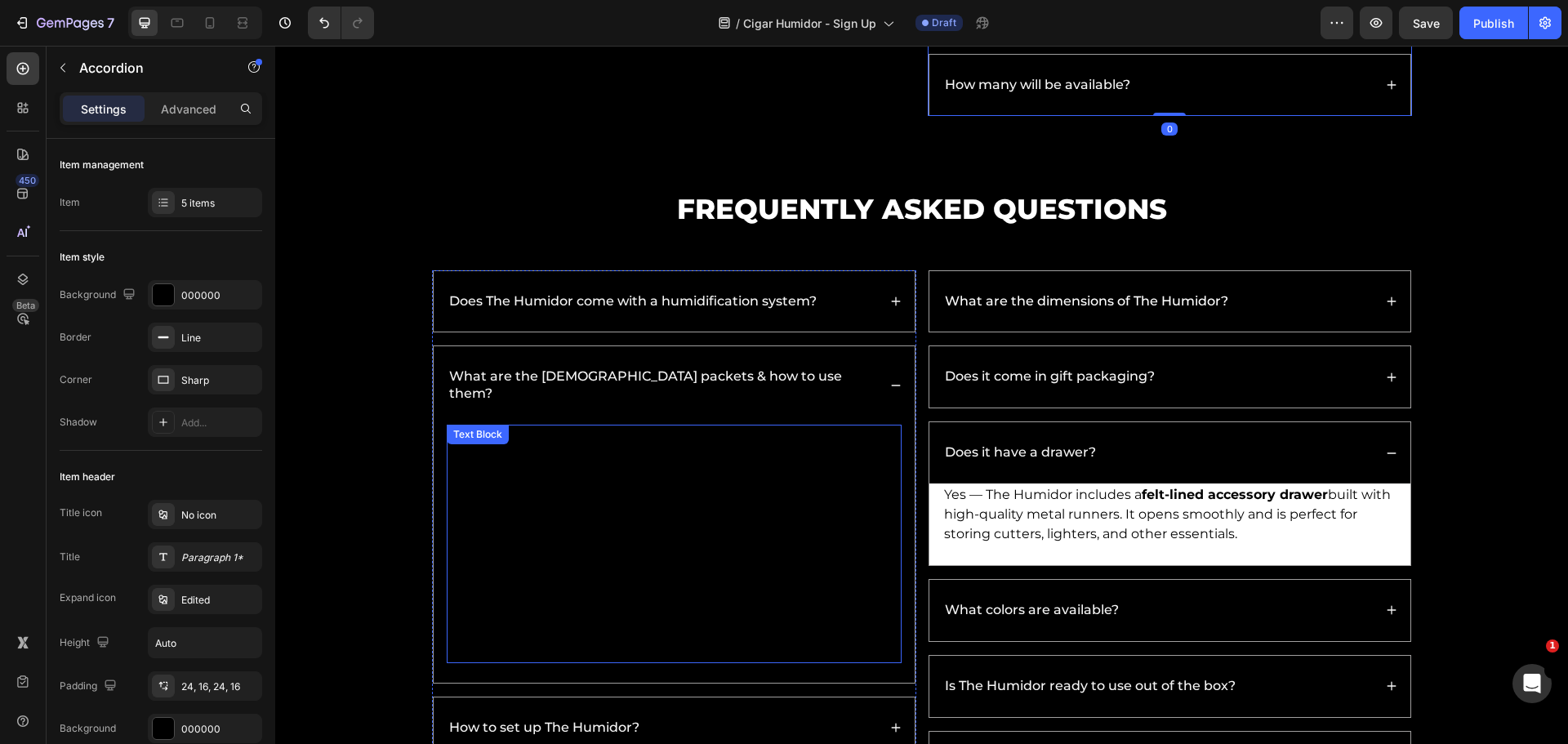
click at [645, 496] on p at bounding box center [674, 508] width 451 height 24
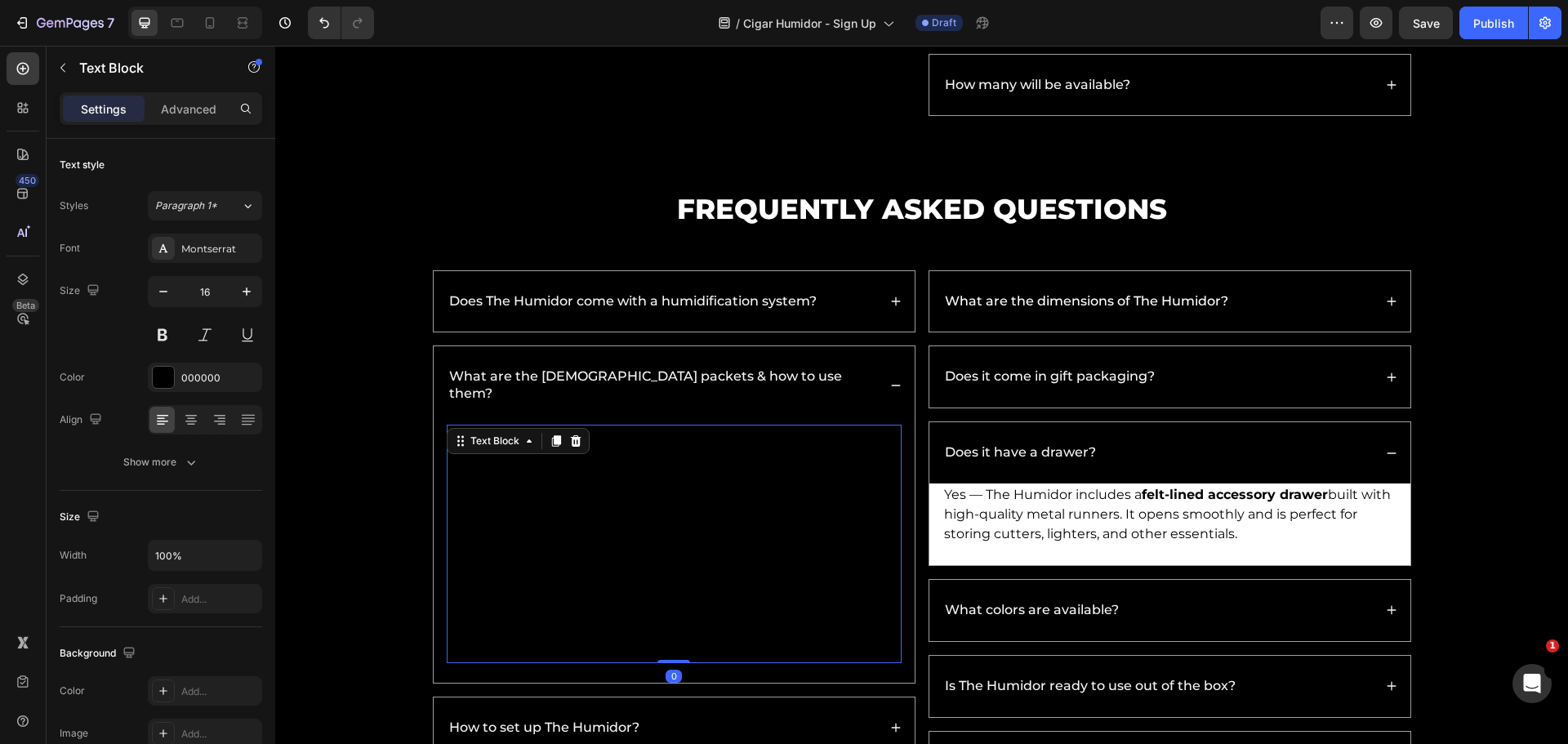
click at [549, 496] on p "Rich Text Editor. Editing area: main" at bounding box center [674, 508] width 451 height 24
click at [171, 363] on div "000000" at bounding box center [205, 376] width 114 height 29
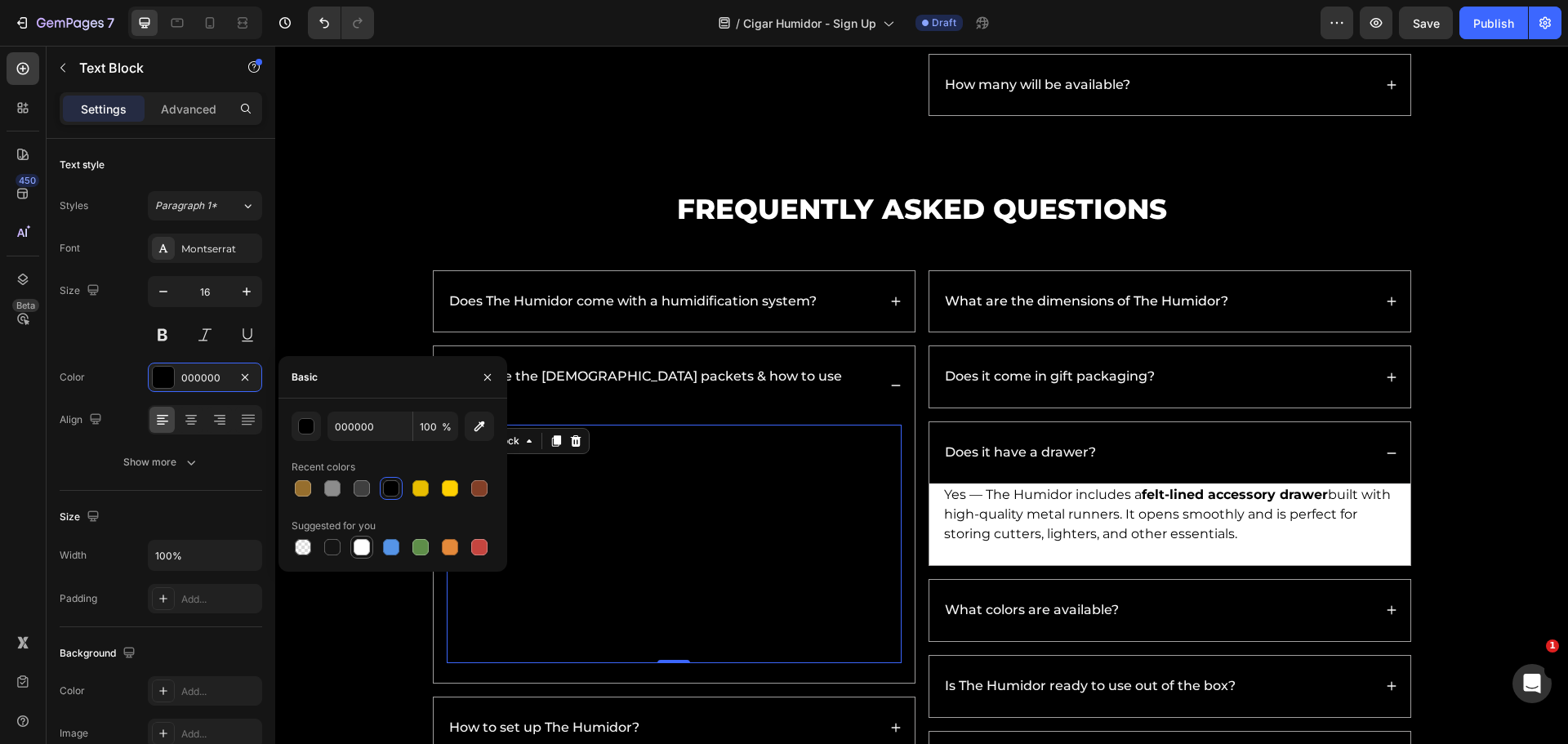
click at [369, 544] on div at bounding box center [362, 547] width 16 height 16
type input "FFFFFF"
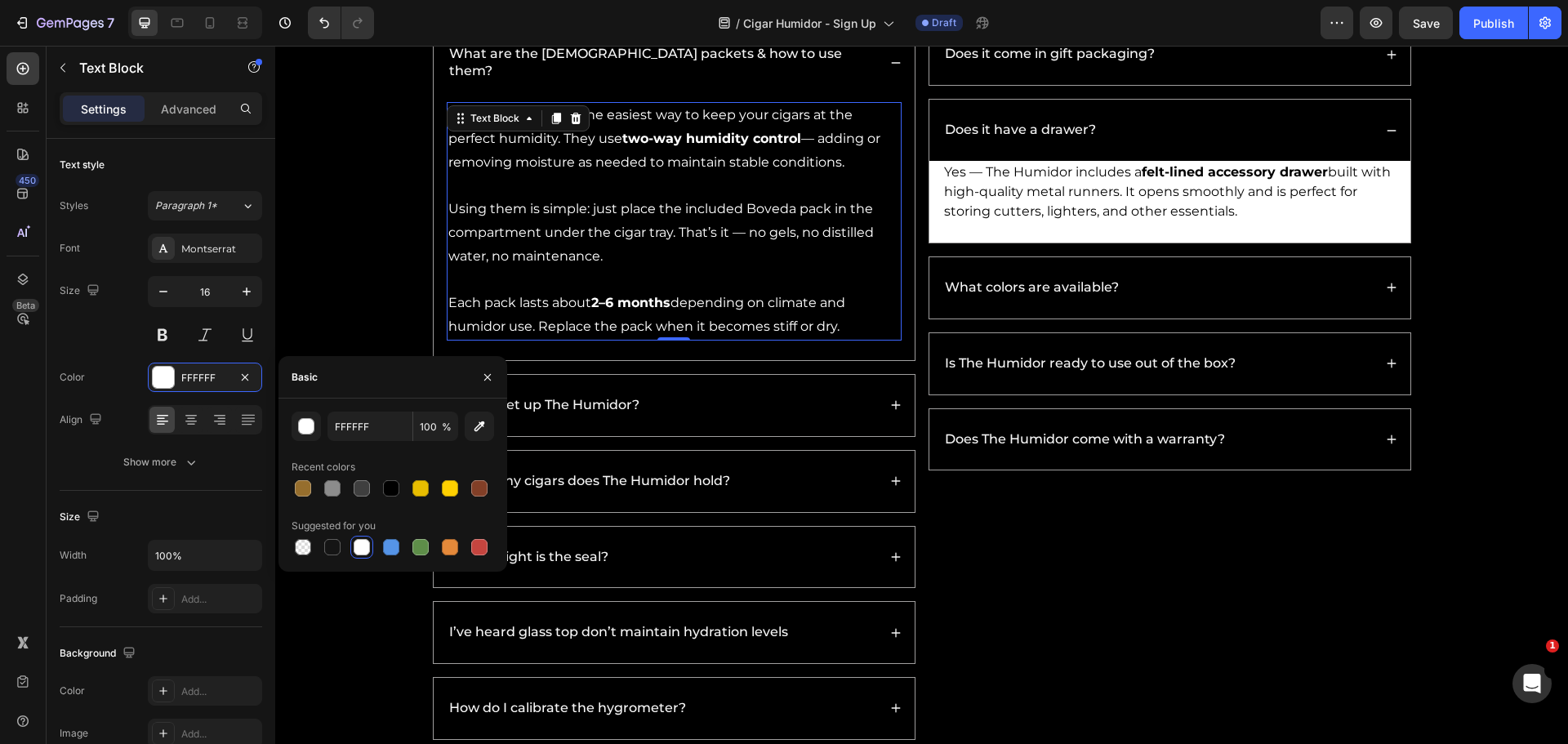
scroll to position [6053, 0]
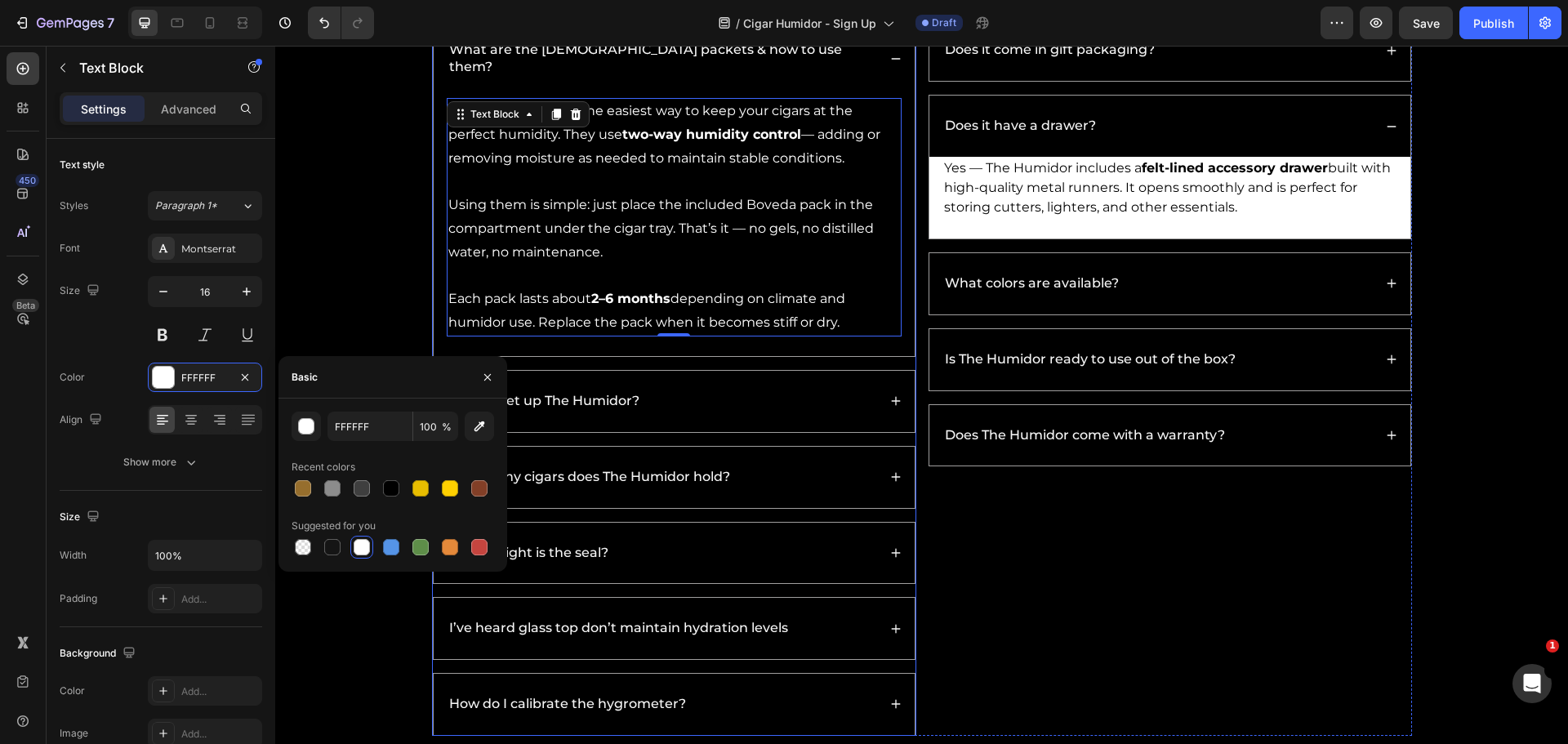
click at [803, 403] on div "How to set up The Humidor?" at bounding box center [674, 400] width 481 height 61
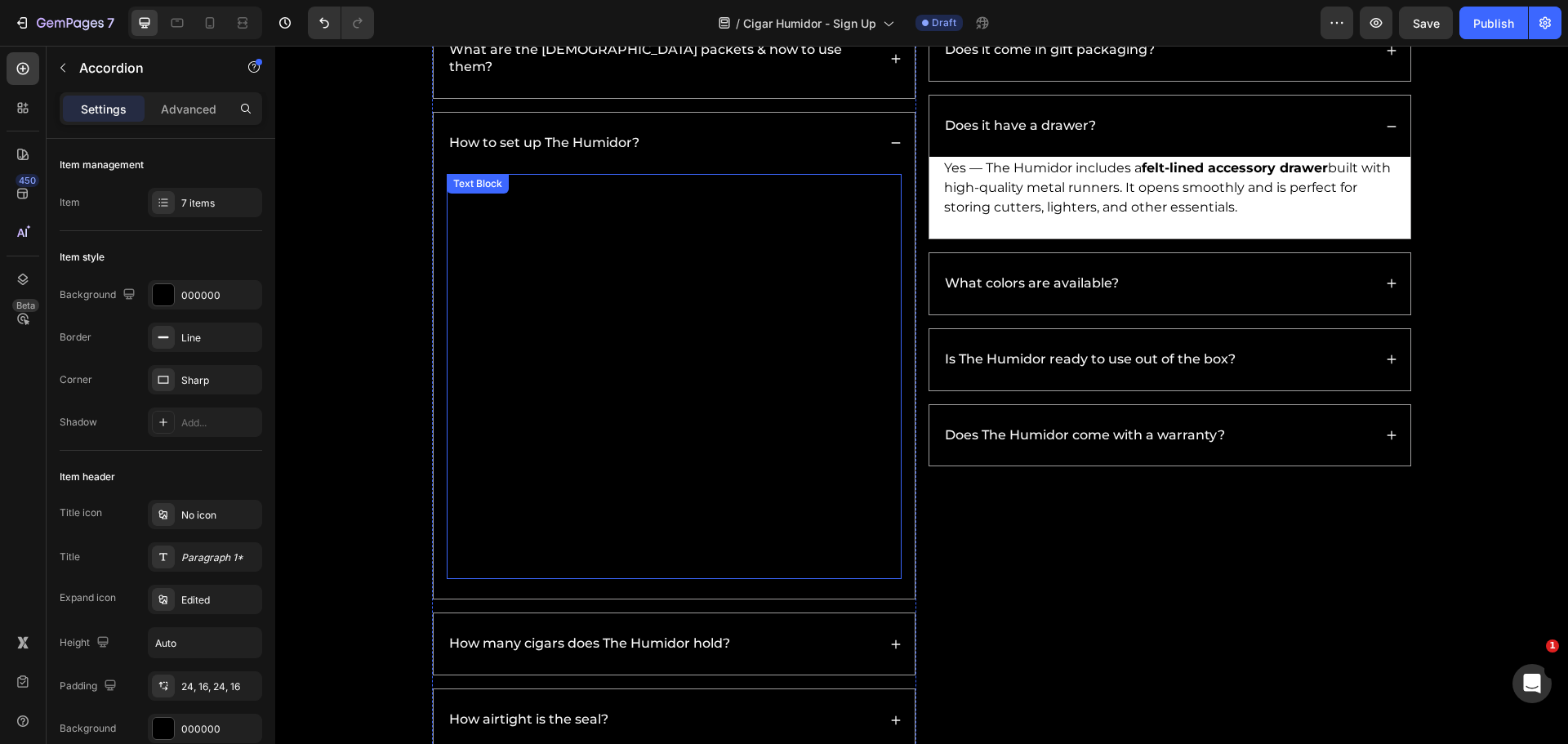
click at [573, 318] on div "Setup is quick and easy: Remove The Humidor from packaging. Lift the cigar tray…" at bounding box center [673, 376] width 454 height 405
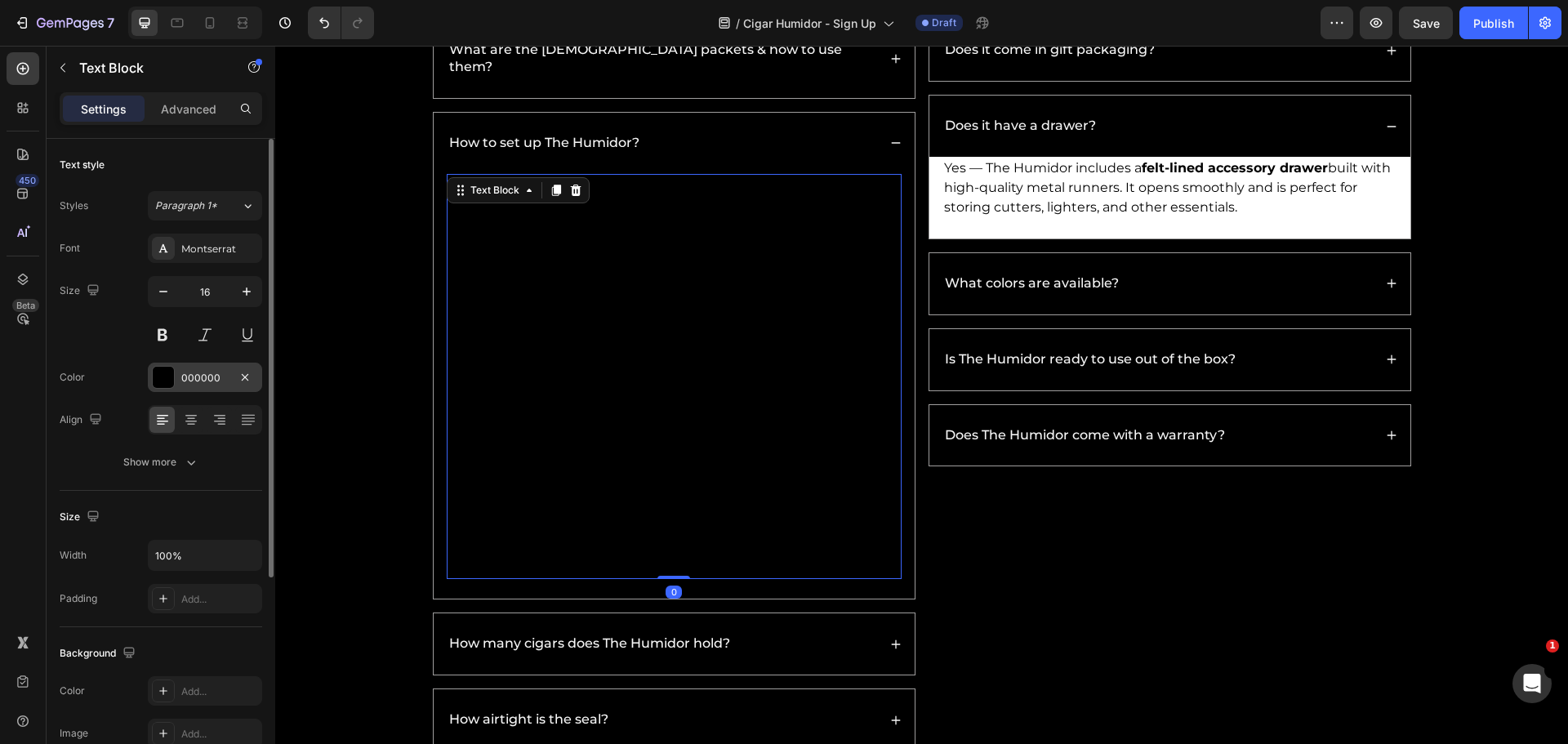
drag, startPoint x: 169, startPoint y: 384, endPoint x: 2, endPoint y: 347, distance: 171.0
click at [169, 384] on div at bounding box center [163, 376] width 21 height 21
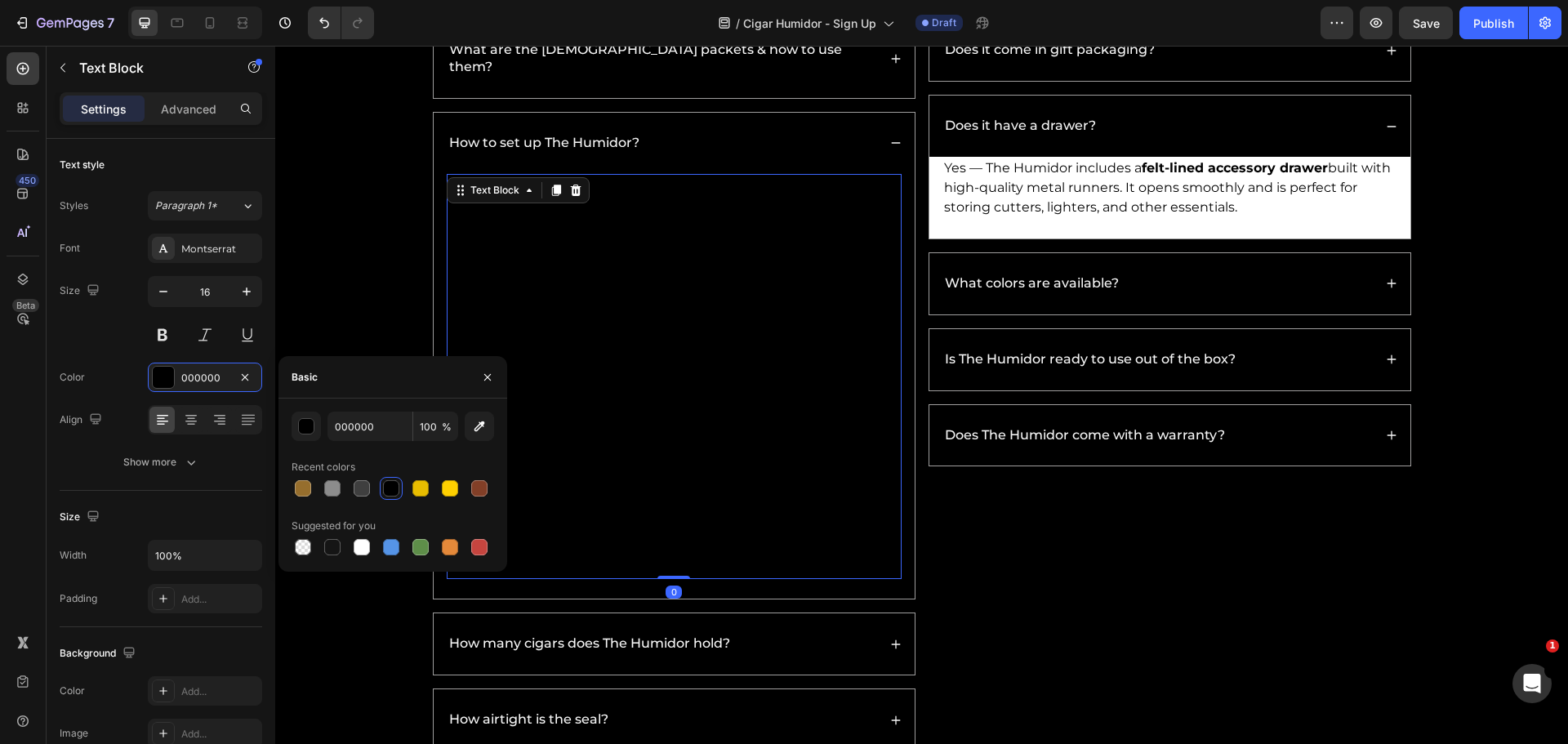
click at [348, 545] on div at bounding box center [392, 546] width 203 height 23
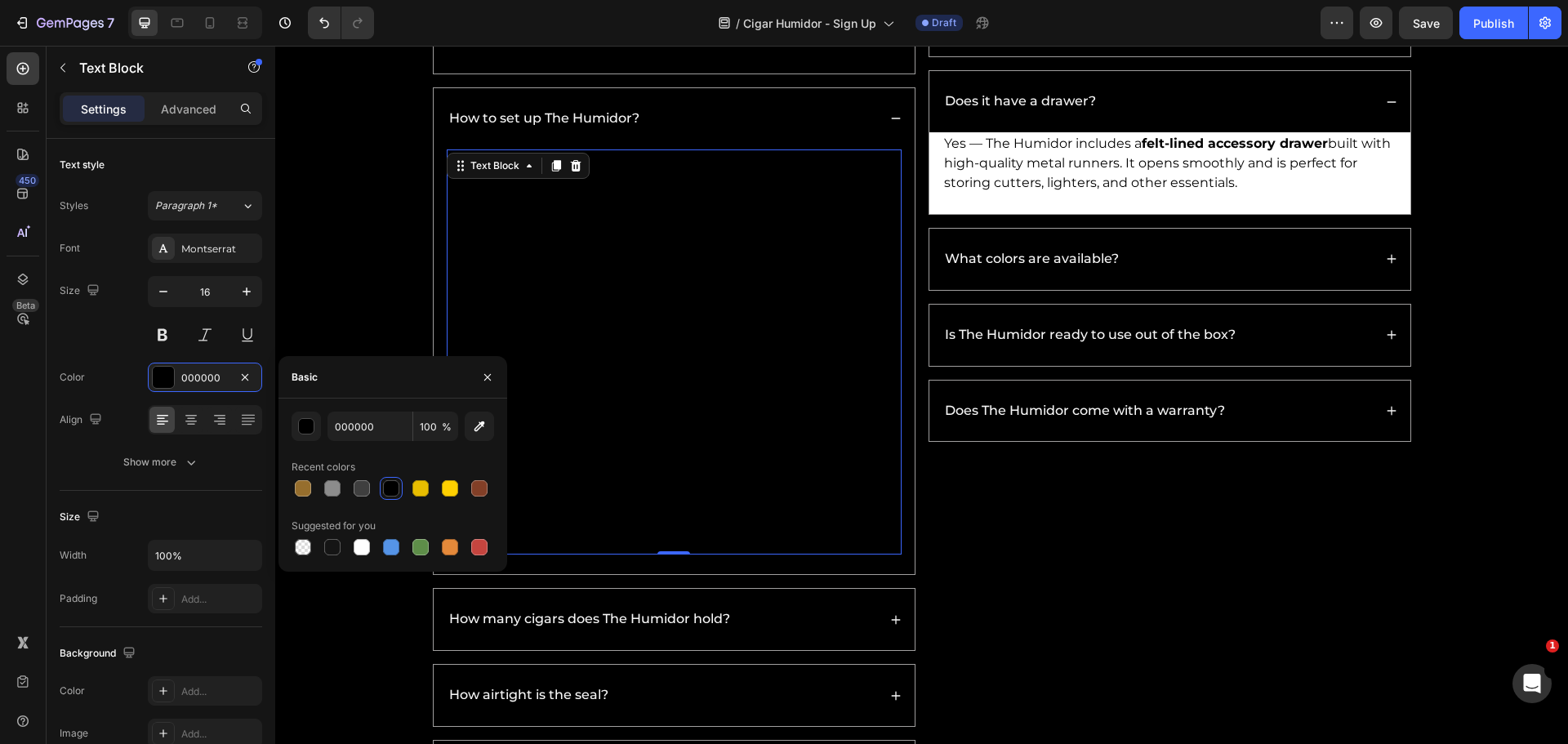
scroll to position [6135, 0]
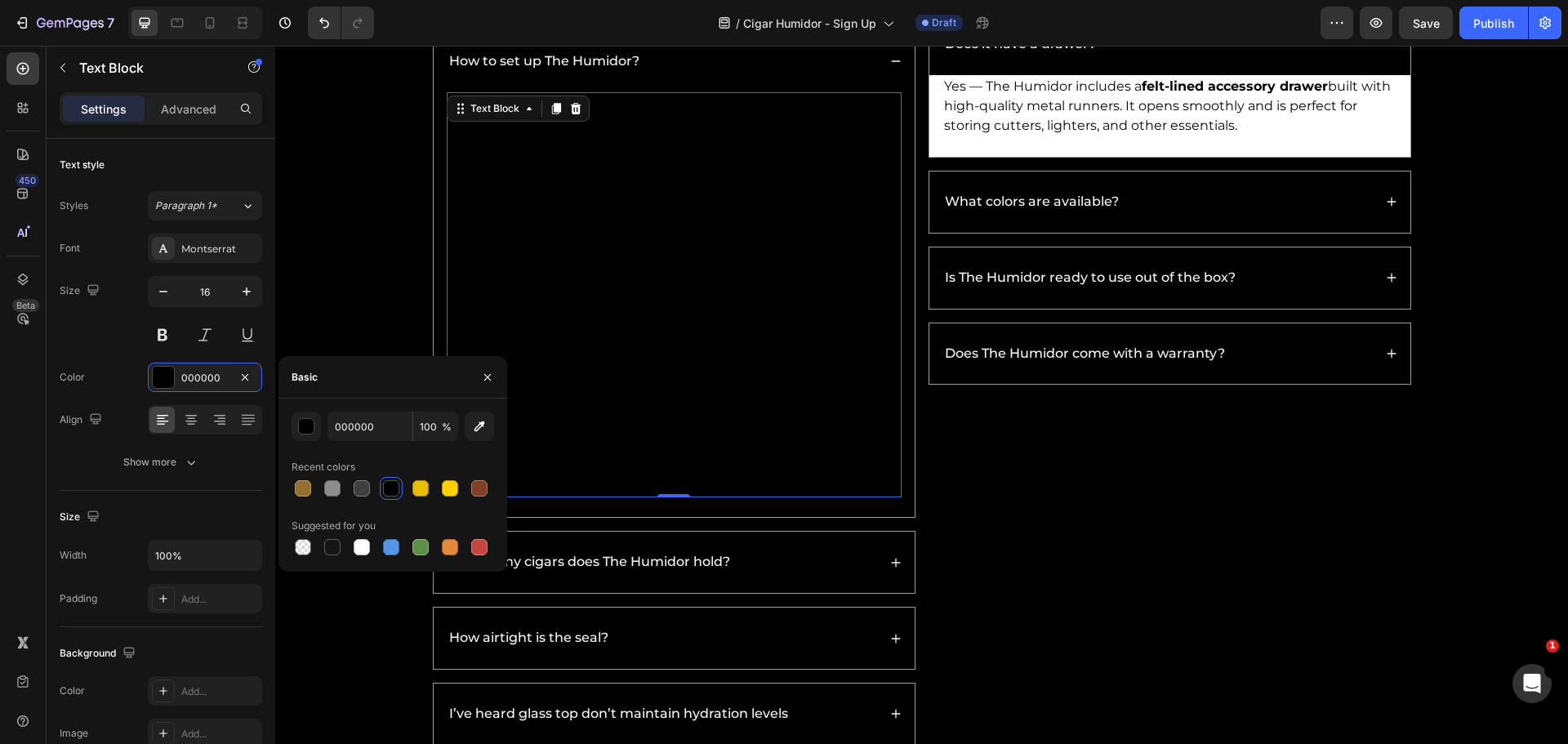
click at [368, 542] on div at bounding box center [362, 547] width 16 height 16
type input "FFFFFF"
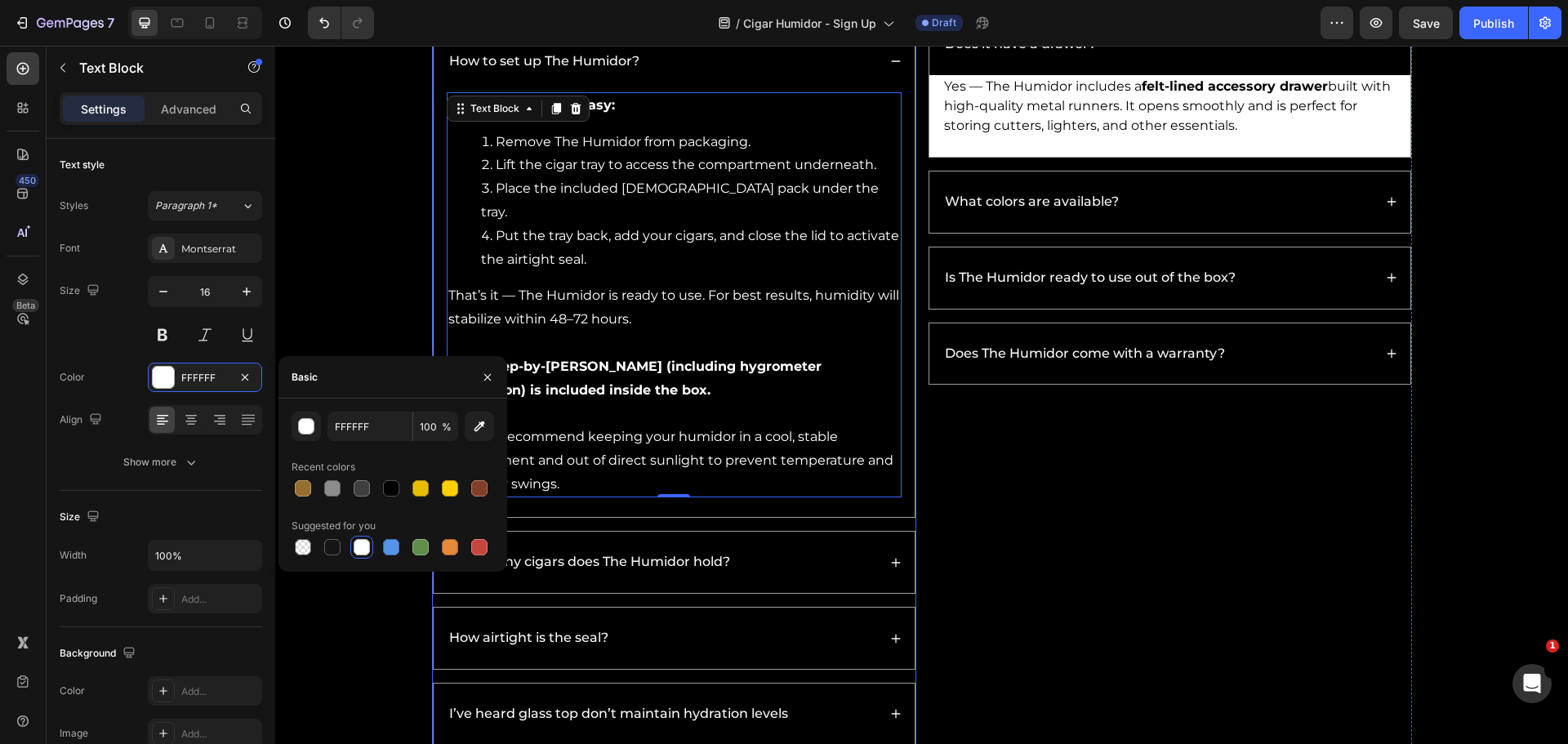
click at [801, 551] on div "How many cigars does The Humidor hold?" at bounding box center [661, 562] width 430 height 22
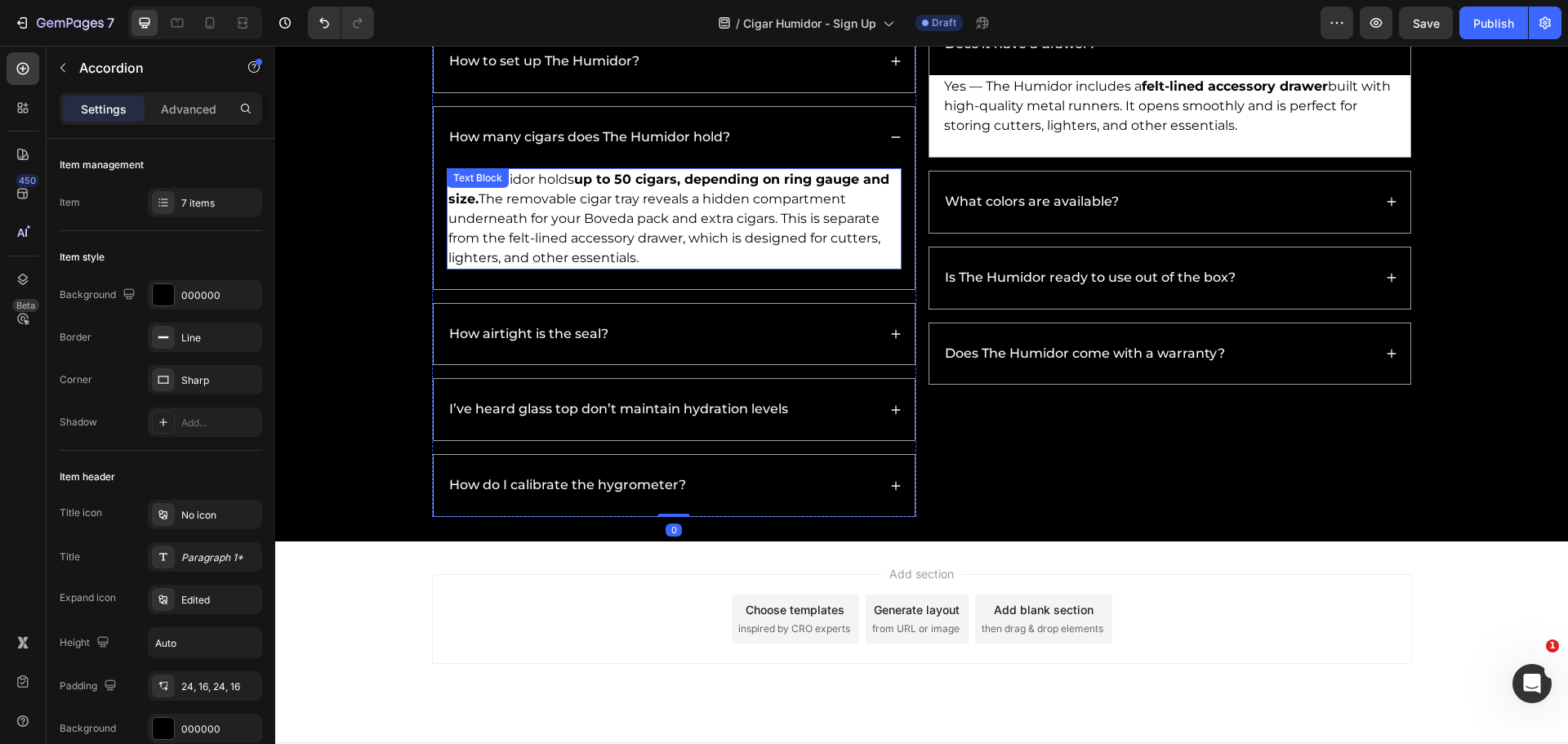
click at [754, 221] on p "The Humidor holds up to 50 cigars, depending on ring gauge and size. The remova…" at bounding box center [674, 219] width 451 height 98
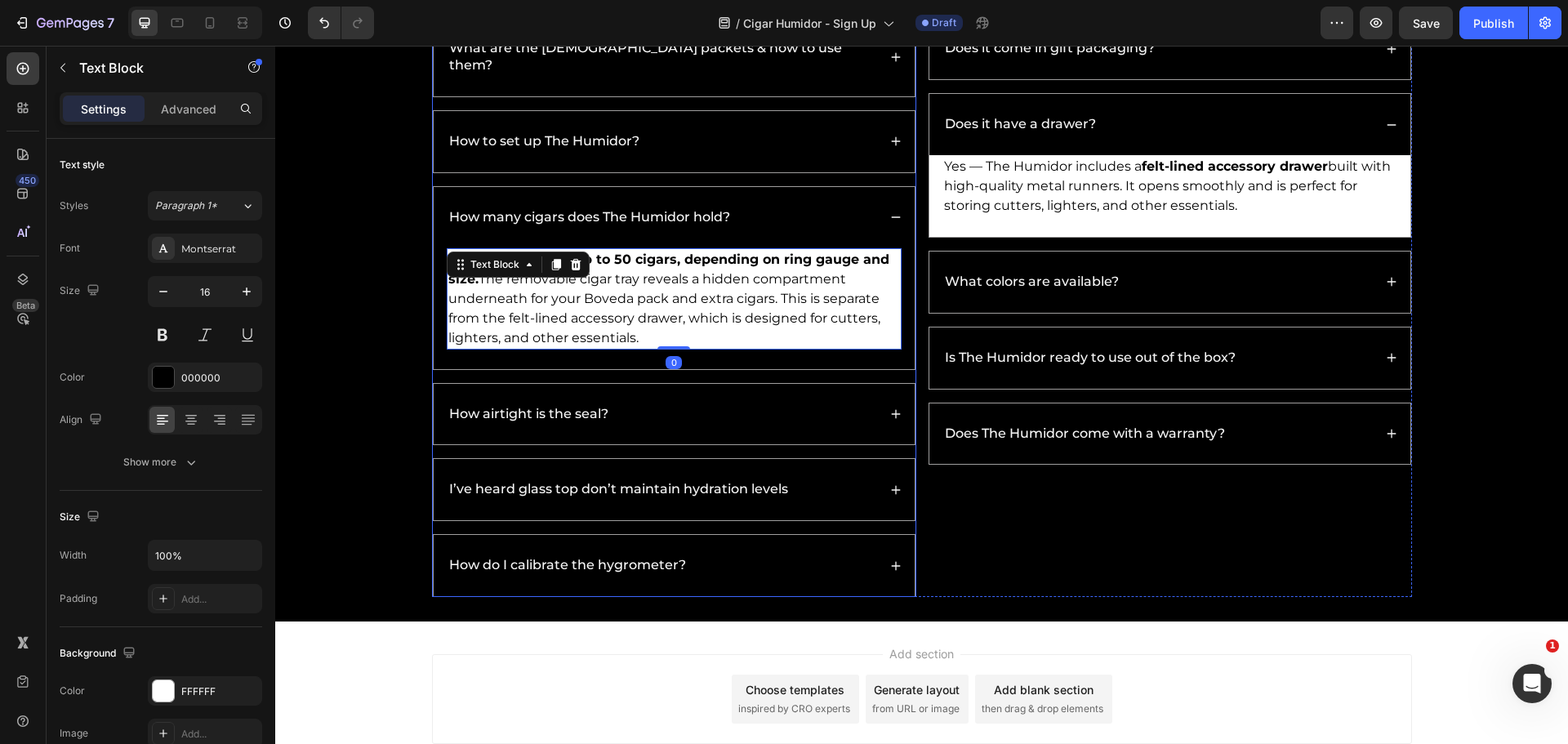
scroll to position [6053, 0]
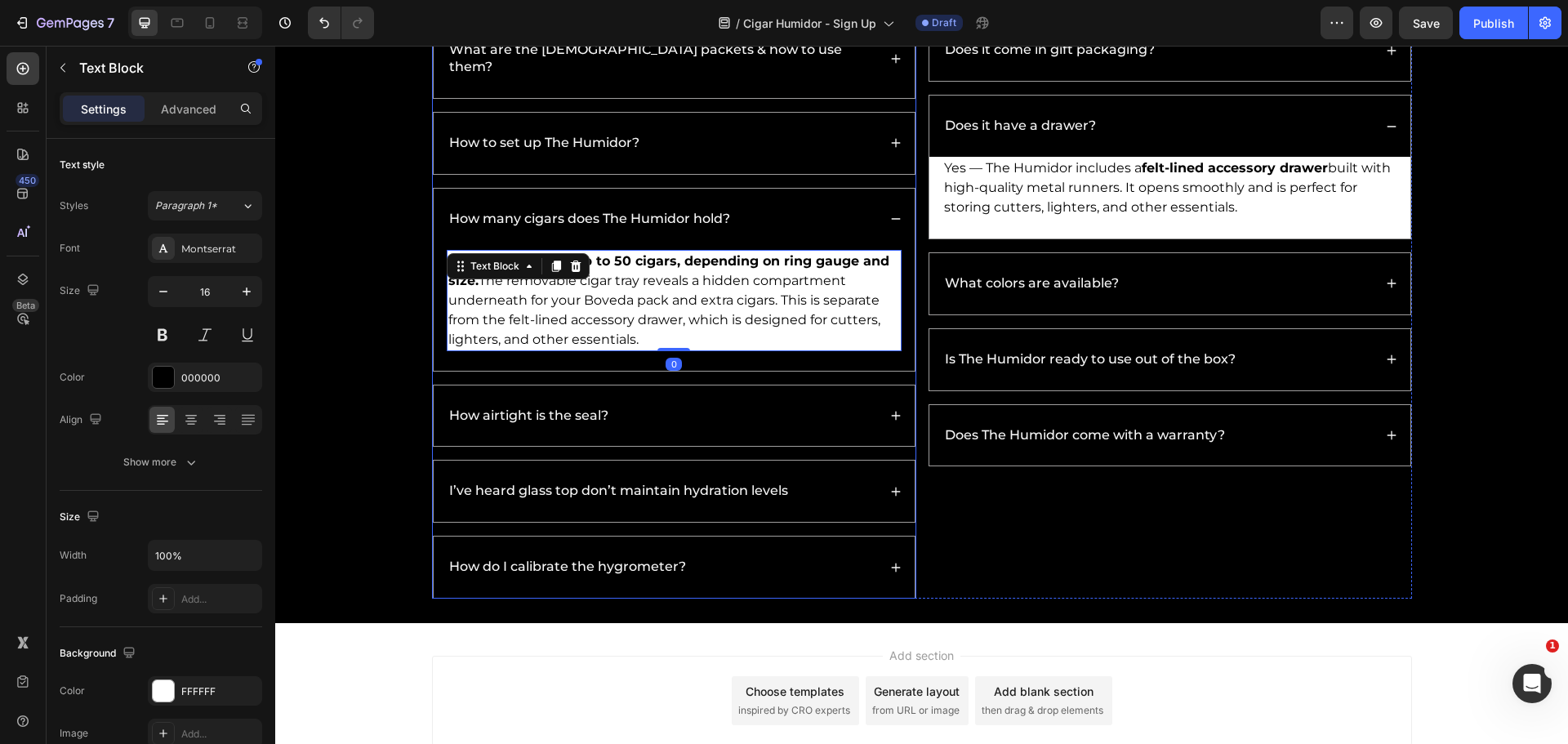
click at [785, 132] on div "How to set up The Humidor?" at bounding box center [661, 143] width 430 height 22
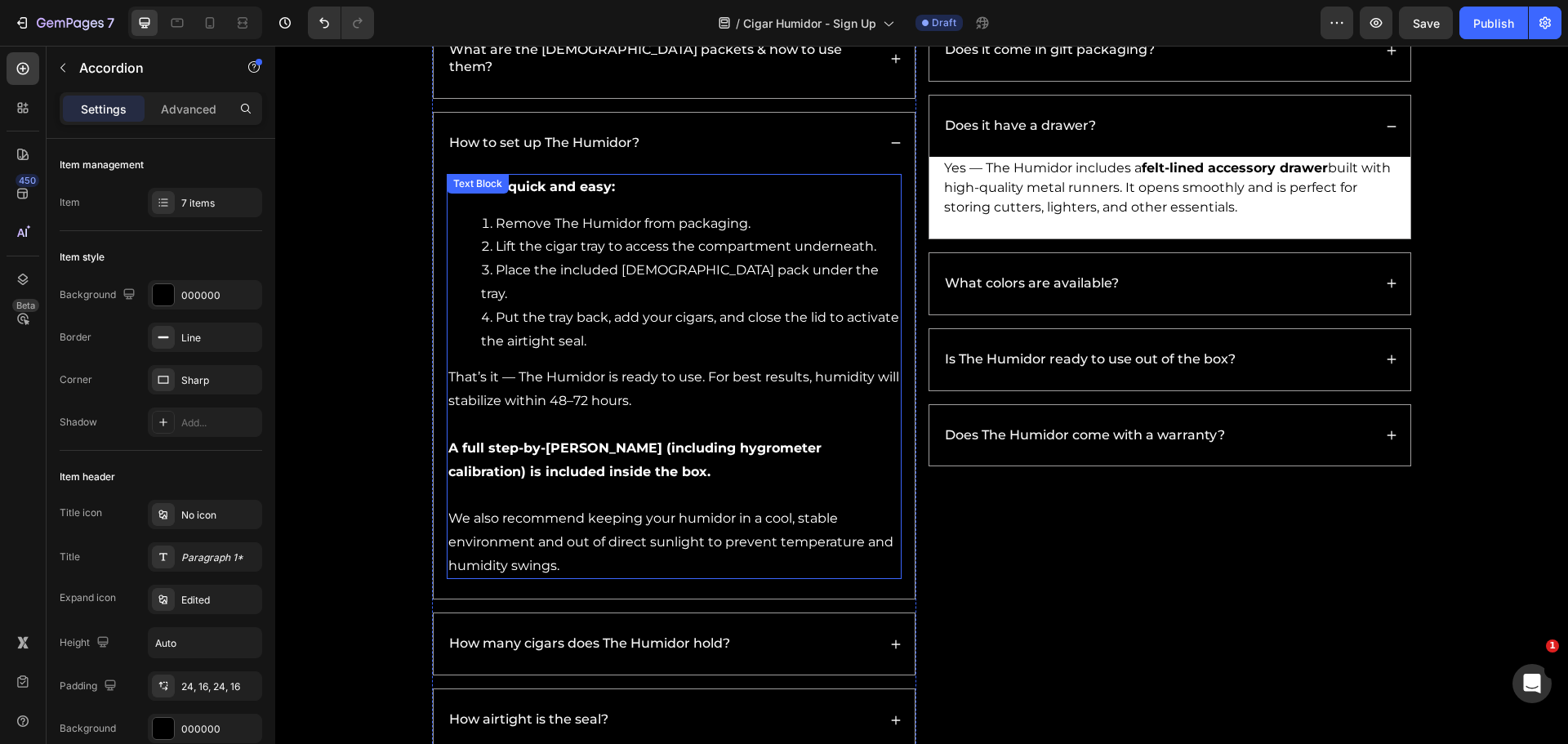
click at [700, 259] on li "Place the included Boveda pack under the tray." at bounding box center [690, 282] width 418 height 47
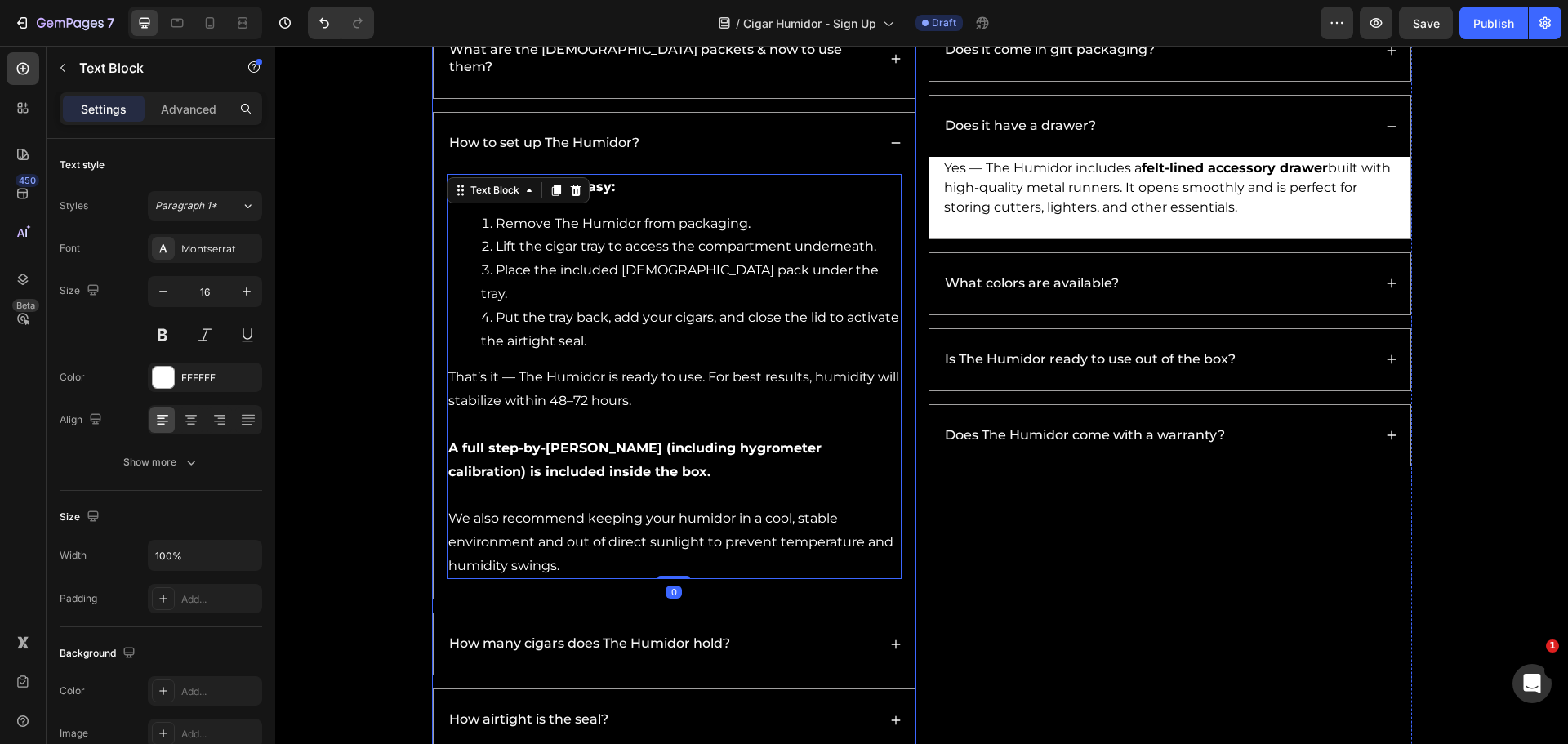
click at [825, 633] on div "How many cigars does The Humidor hold?" at bounding box center [661, 644] width 430 height 22
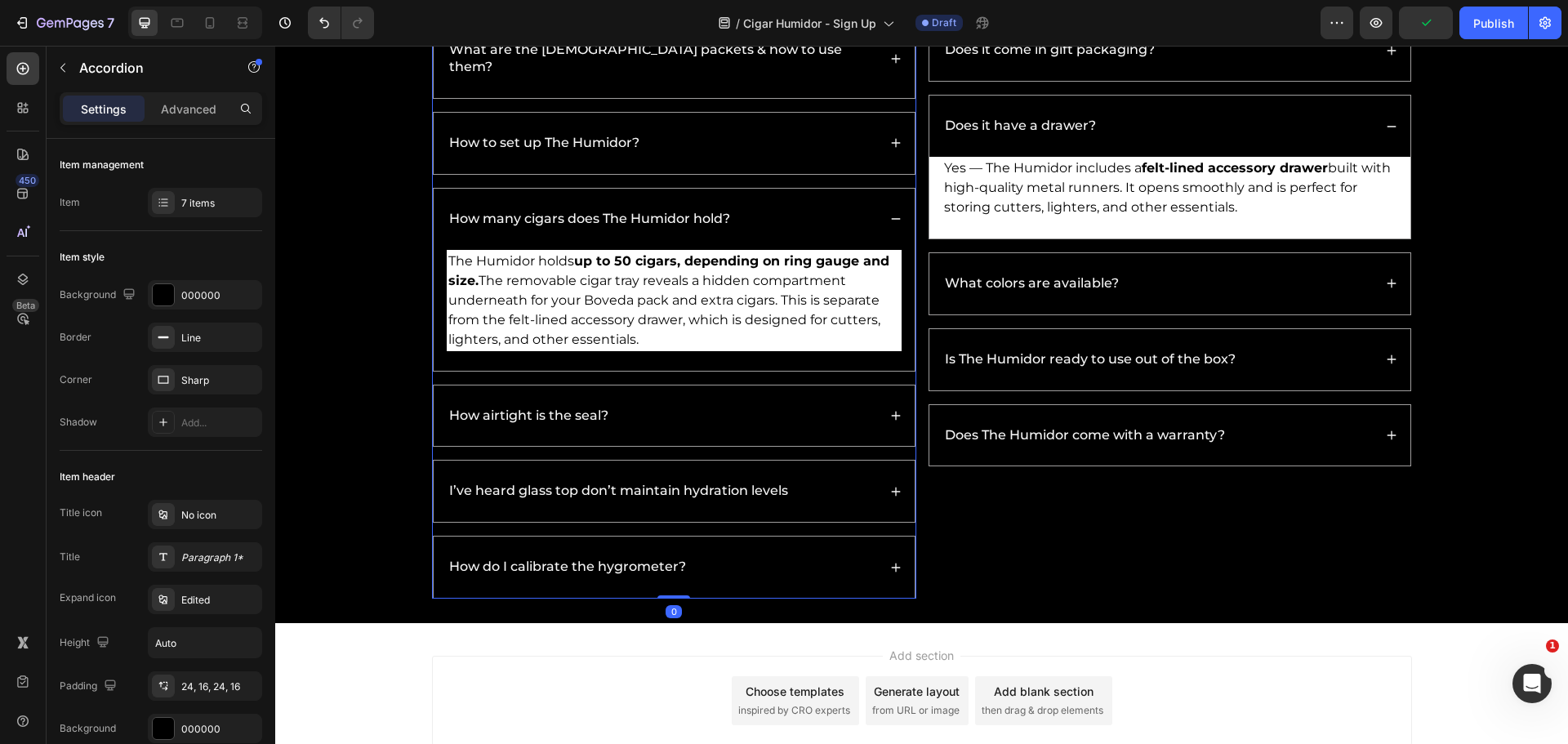
click at [758, 132] on div "How to set up The Humidor?" at bounding box center [661, 143] width 430 height 22
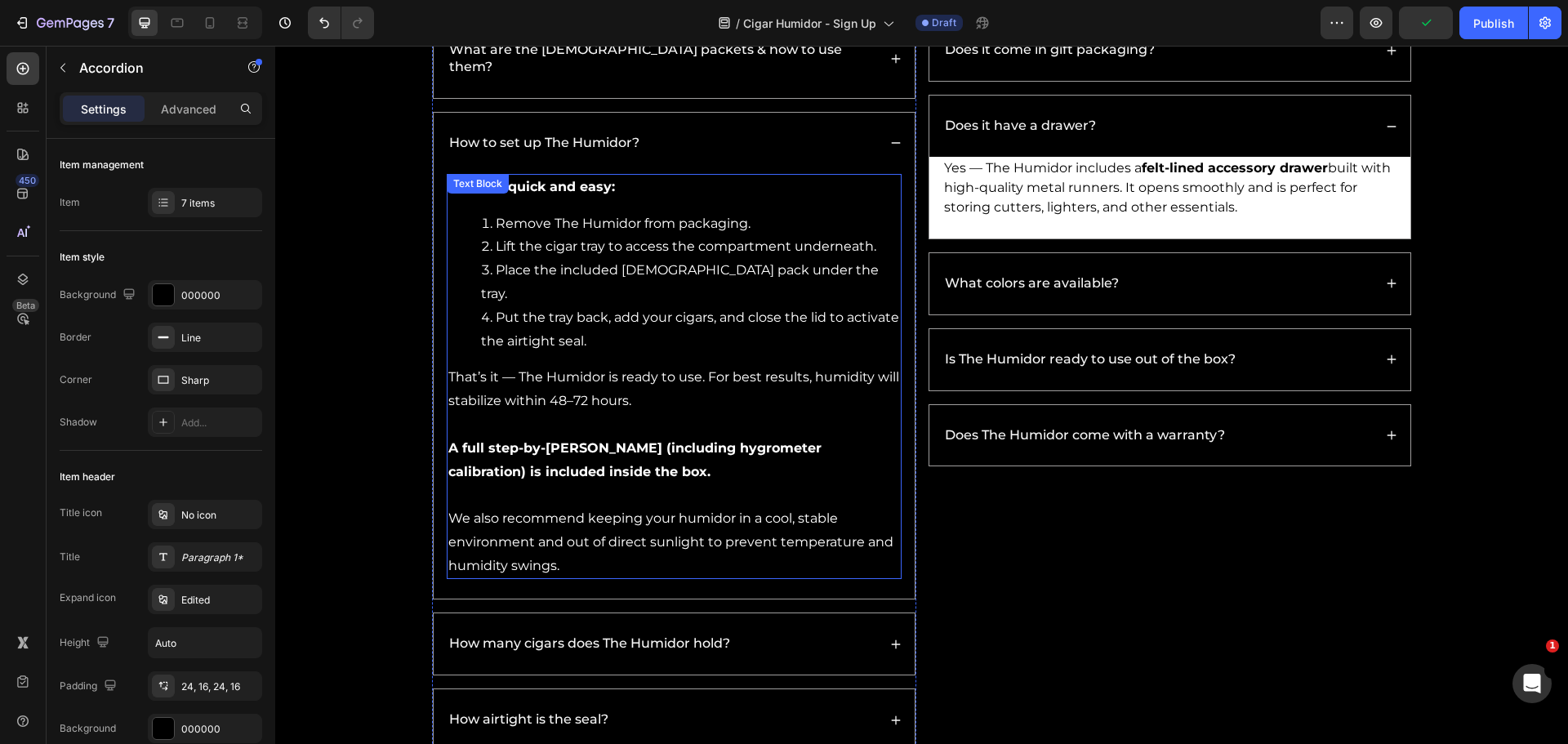
click at [736, 307] on li "Put the tray back, add your cigars, and close the lid to activate the airtight …" at bounding box center [690, 330] width 418 height 47
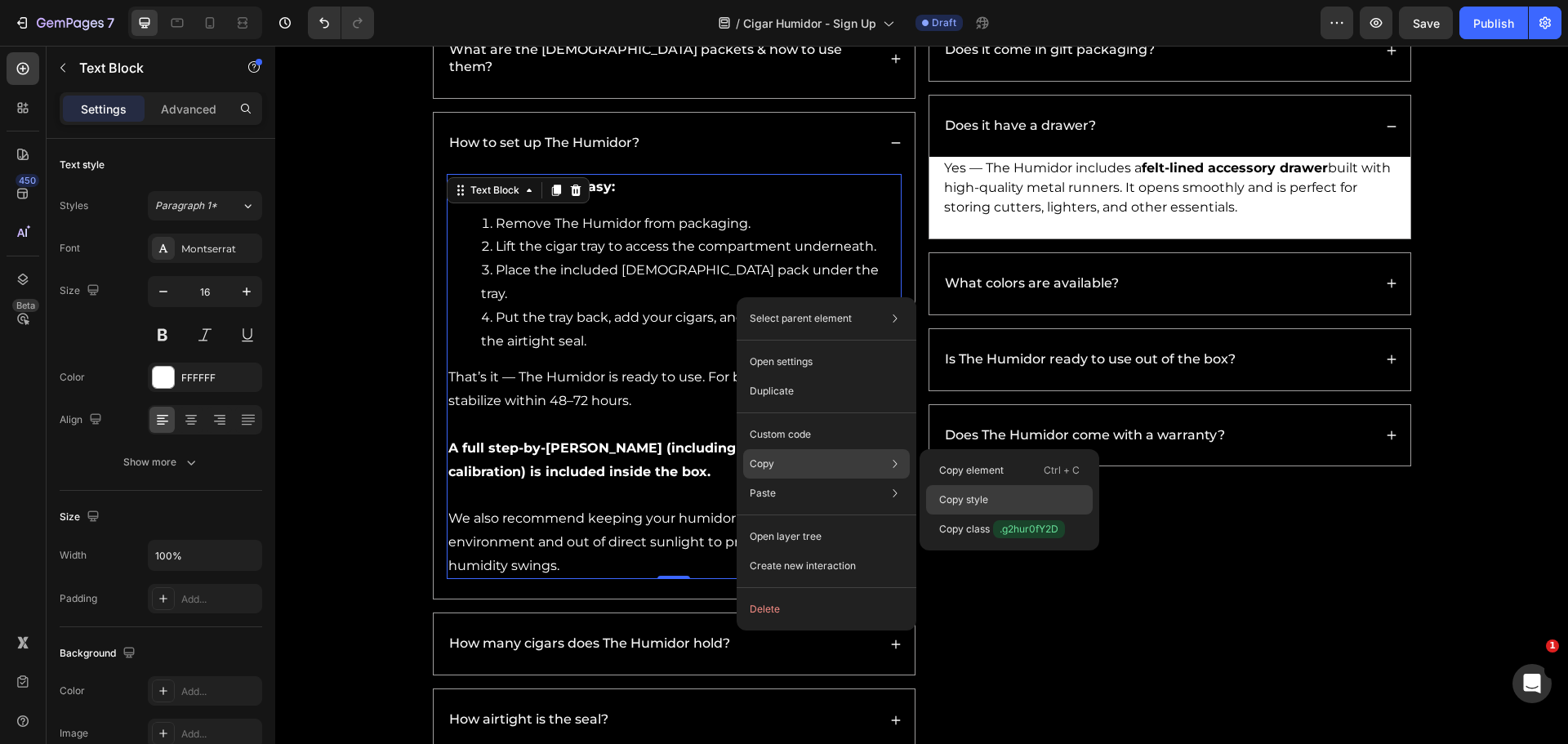
click at [932, 514] on div "Copy style" at bounding box center [1009, 528] width 167 height 29
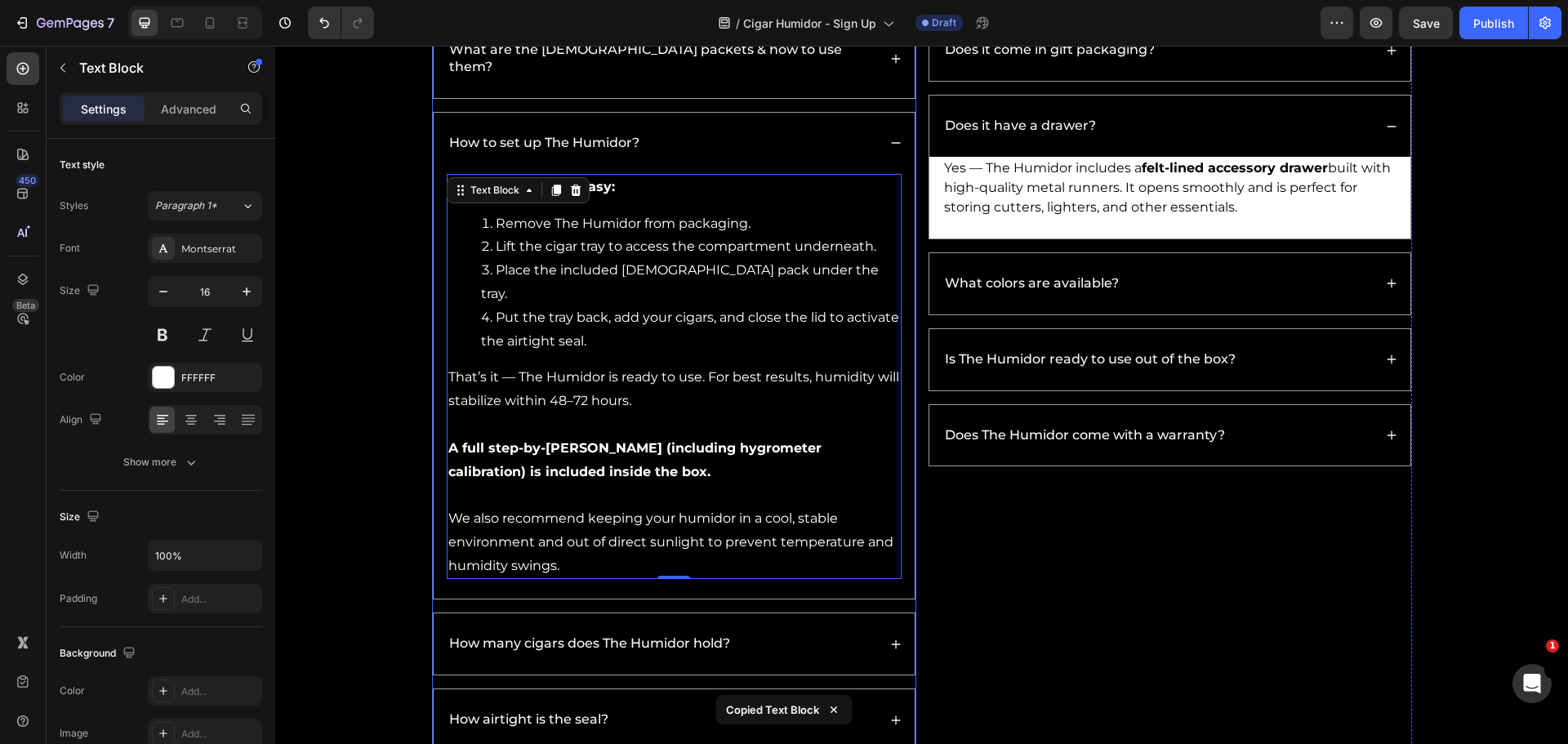
click at [760, 633] on div "How many cigars does The Humidor hold?" at bounding box center [661, 644] width 430 height 22
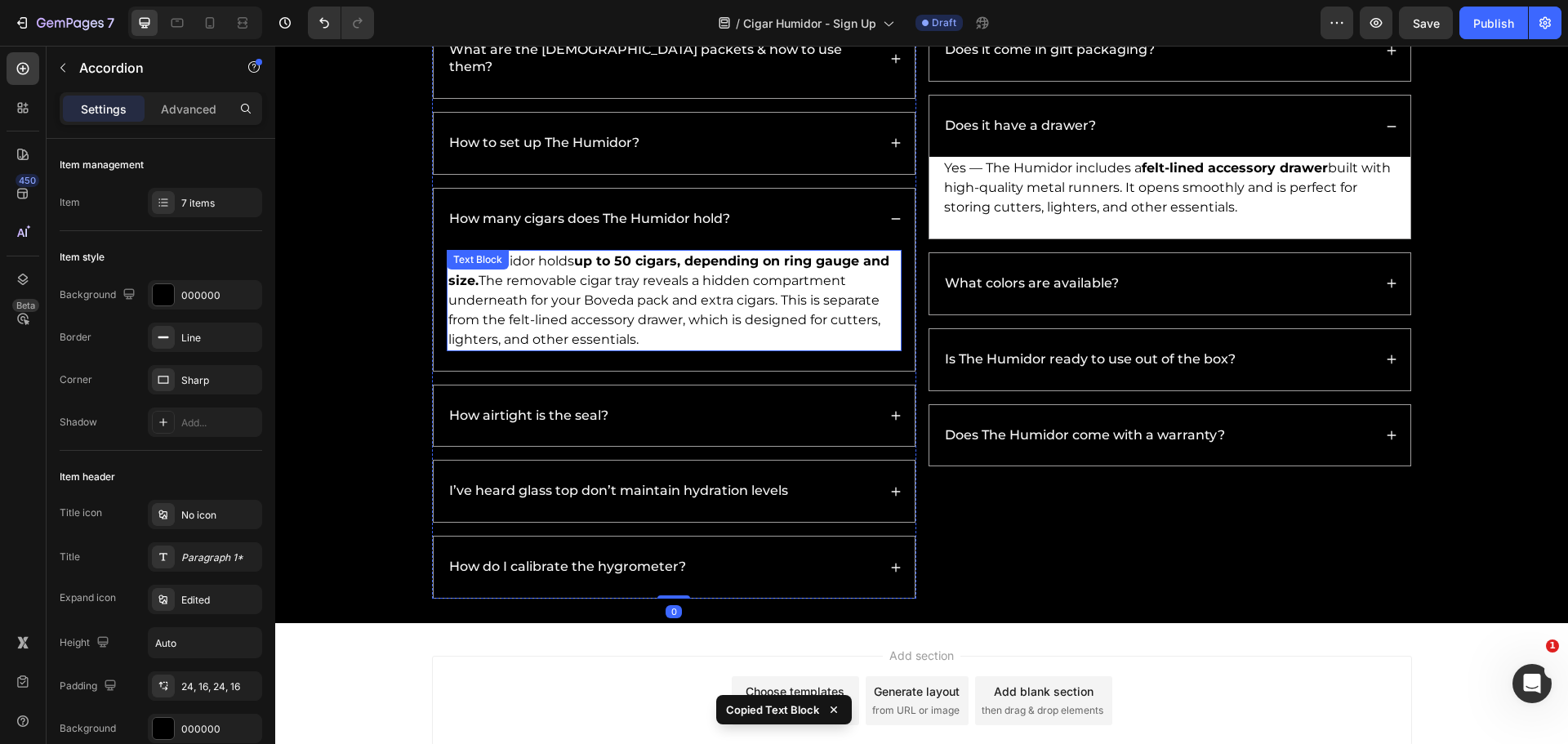
click at [625, 300] on p "The Humidor holds up to 50 cigars, depending on ring gauge and size. The remova…" at bounding box center [674, 301] width 451 height 98
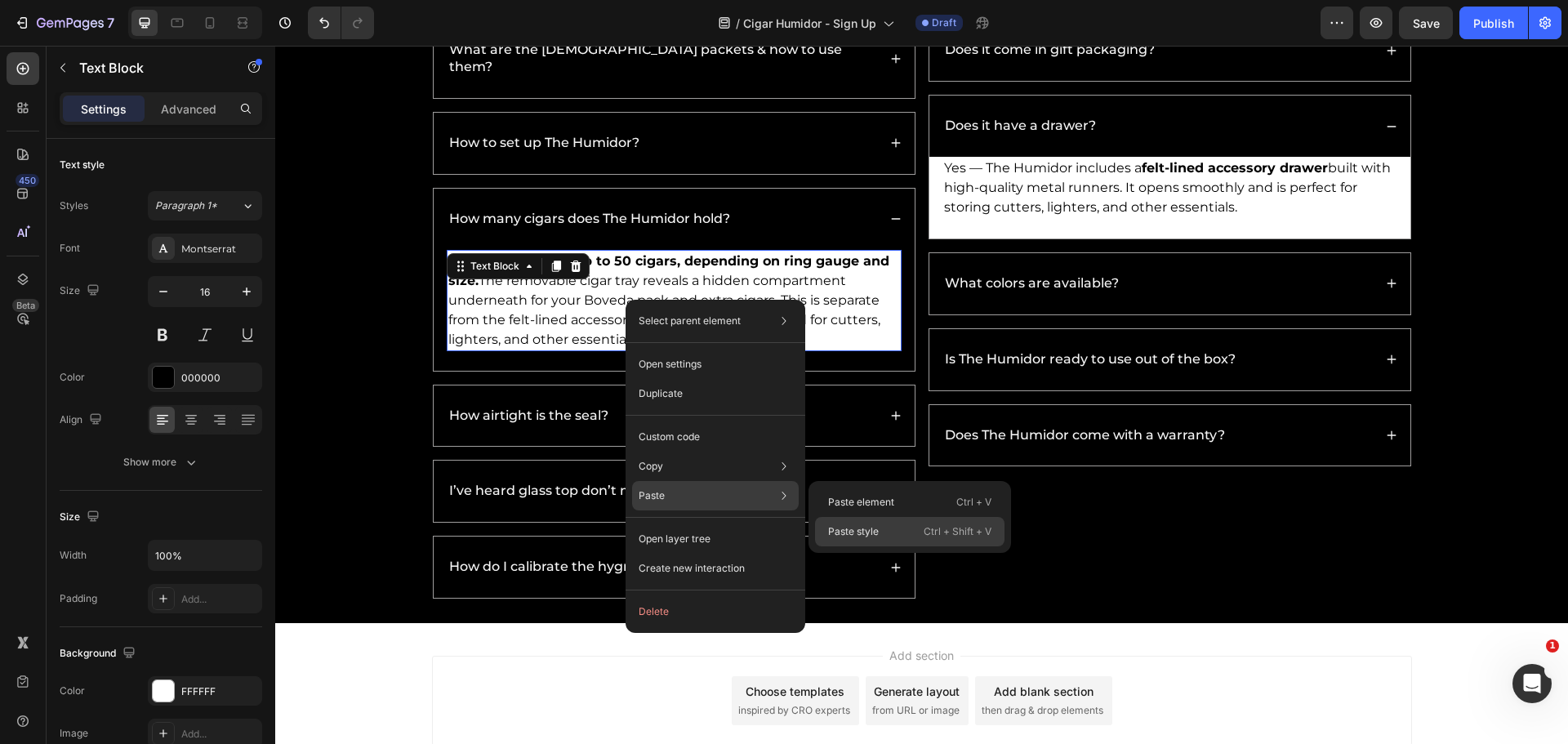
click at [859, 534] on p "Paste style" at bounding box center [853, 531] width 51 height 15
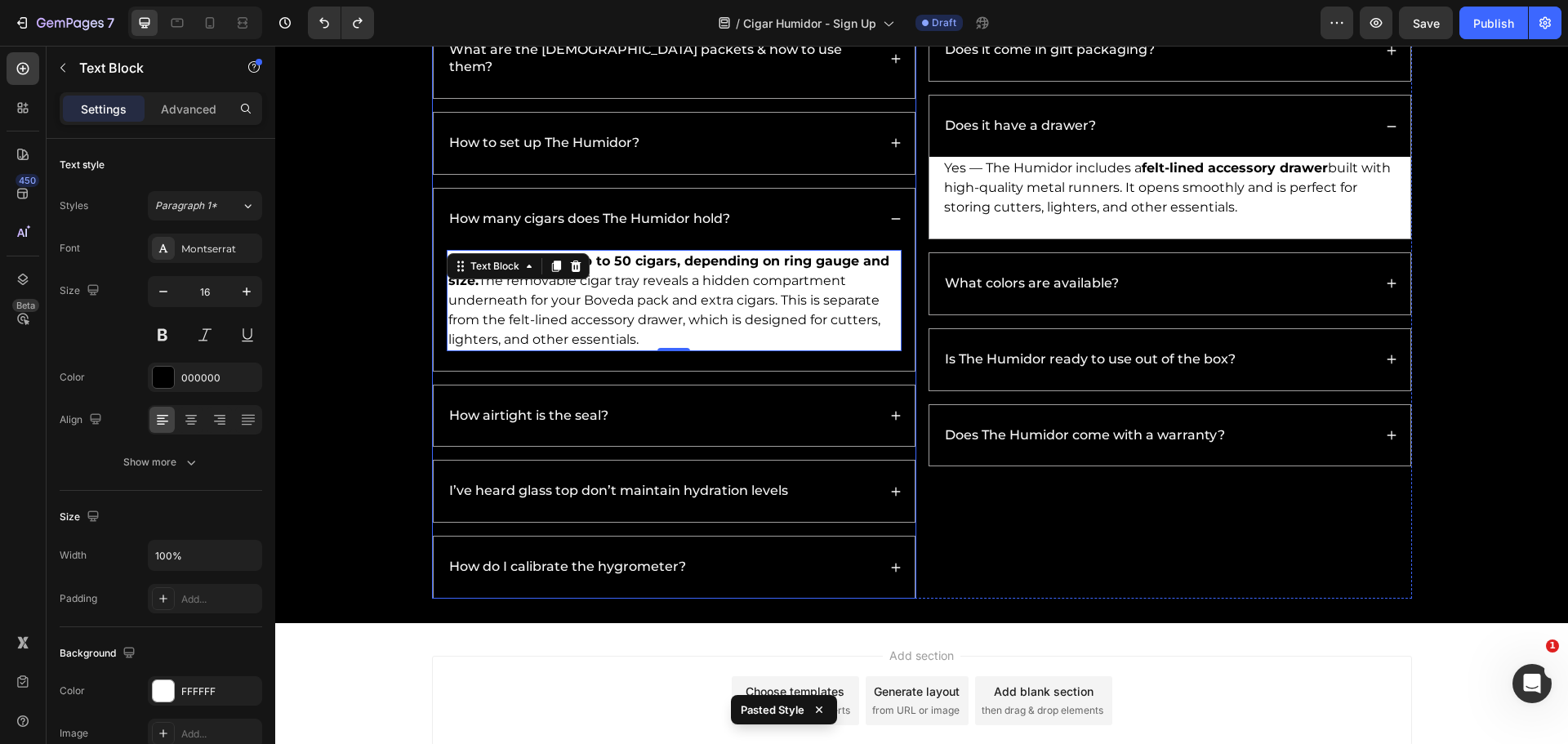
click at [691, 132] on div "How to set up The Humidor?" at bounding box center [661, 143] width 430 height 22
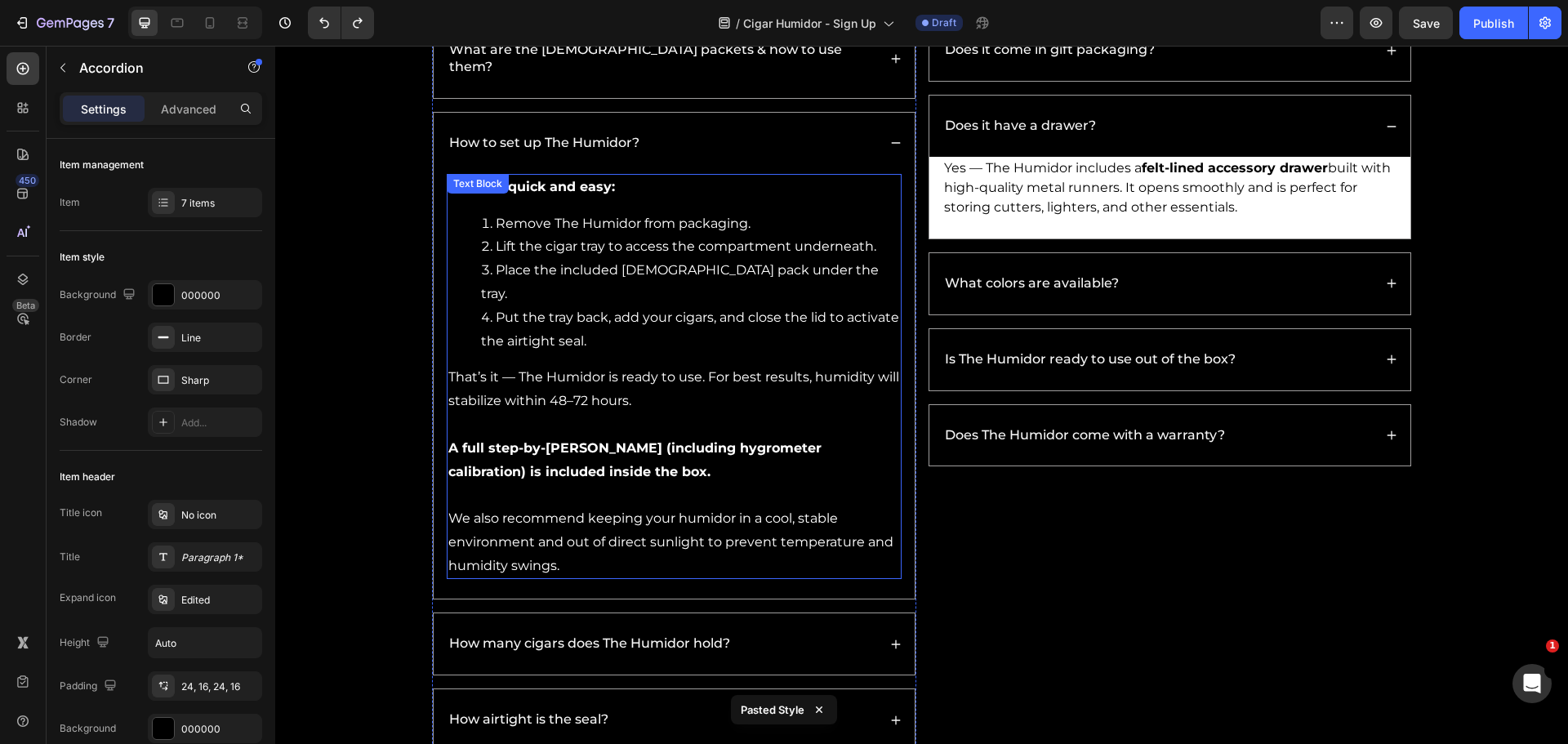
click at [679, 307] on li "Put the tray back, add your cigars, and close the lid to activate the airtight …" at bounding box center [690, 330] width 418 height 47
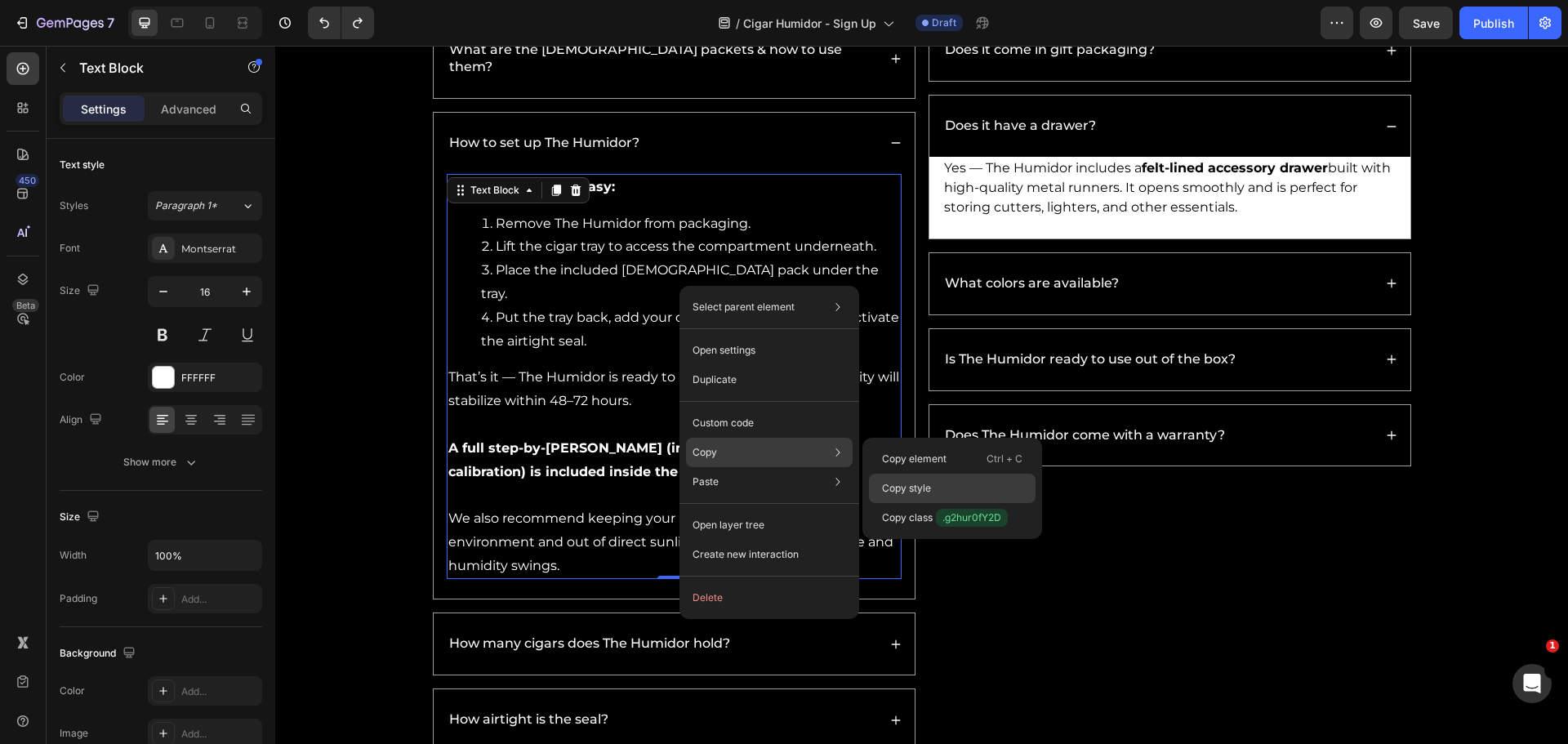
click at [903, 494] on p "Copy style" at bounding box center [906, 488] width 49 height 15
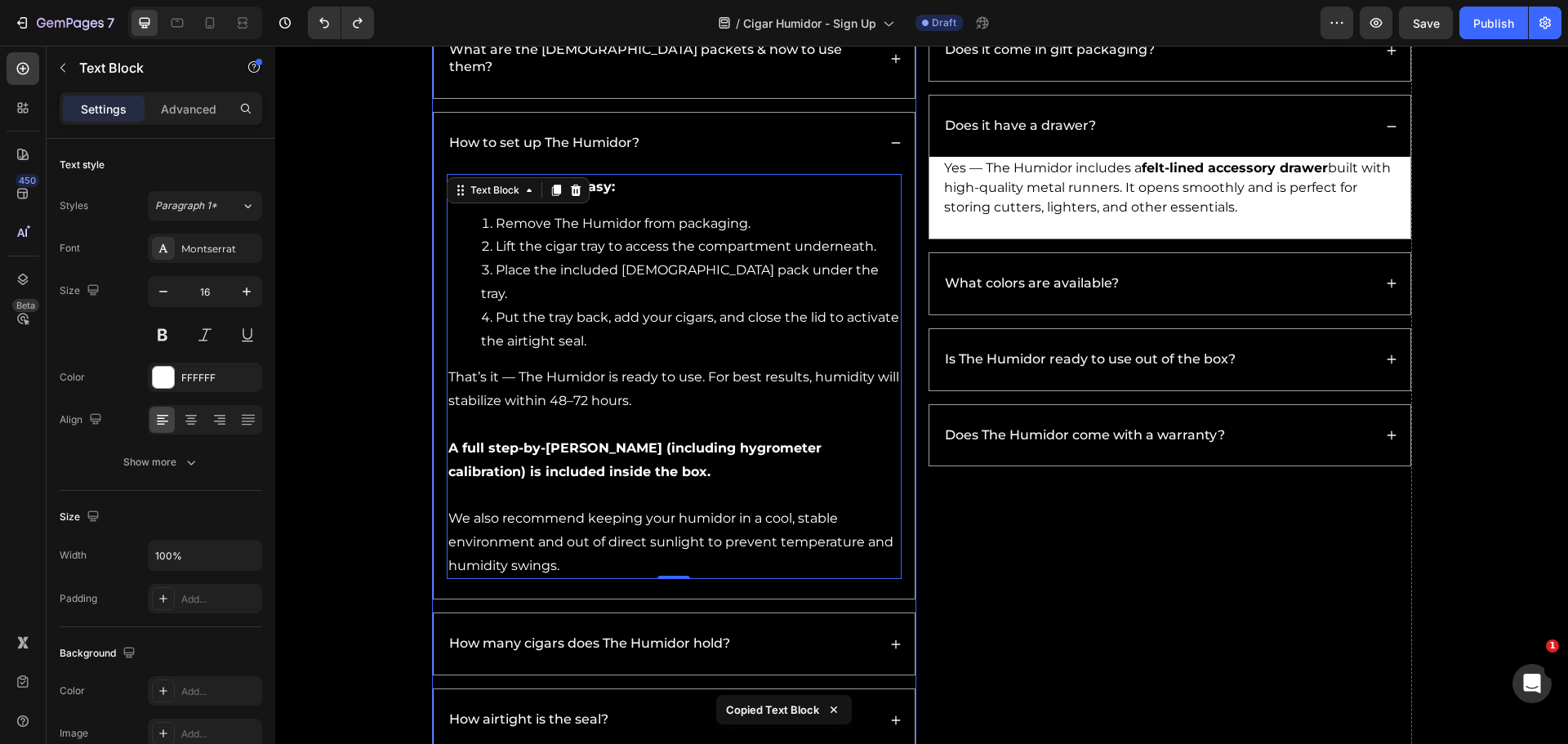
click at [767, 618] on div "How many cigars does The Humidor hold?" at bounding box center [674, 643] width 481 height 61
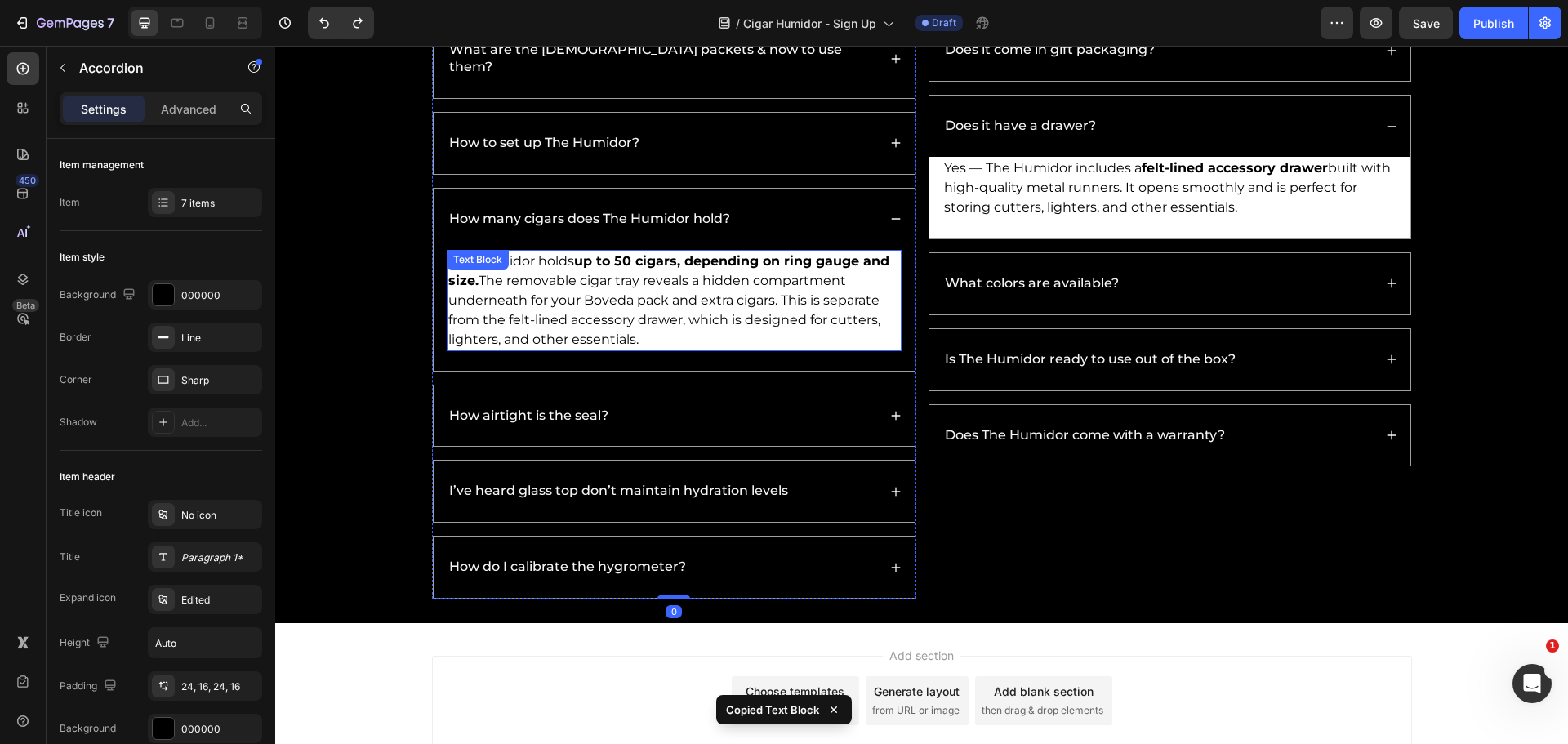
click at [729, 279] on p "The Humidor holds up to 50 cigars, depending on ring gauge and size. The remova…" at bounding box center [674, 301] width 451 height 98
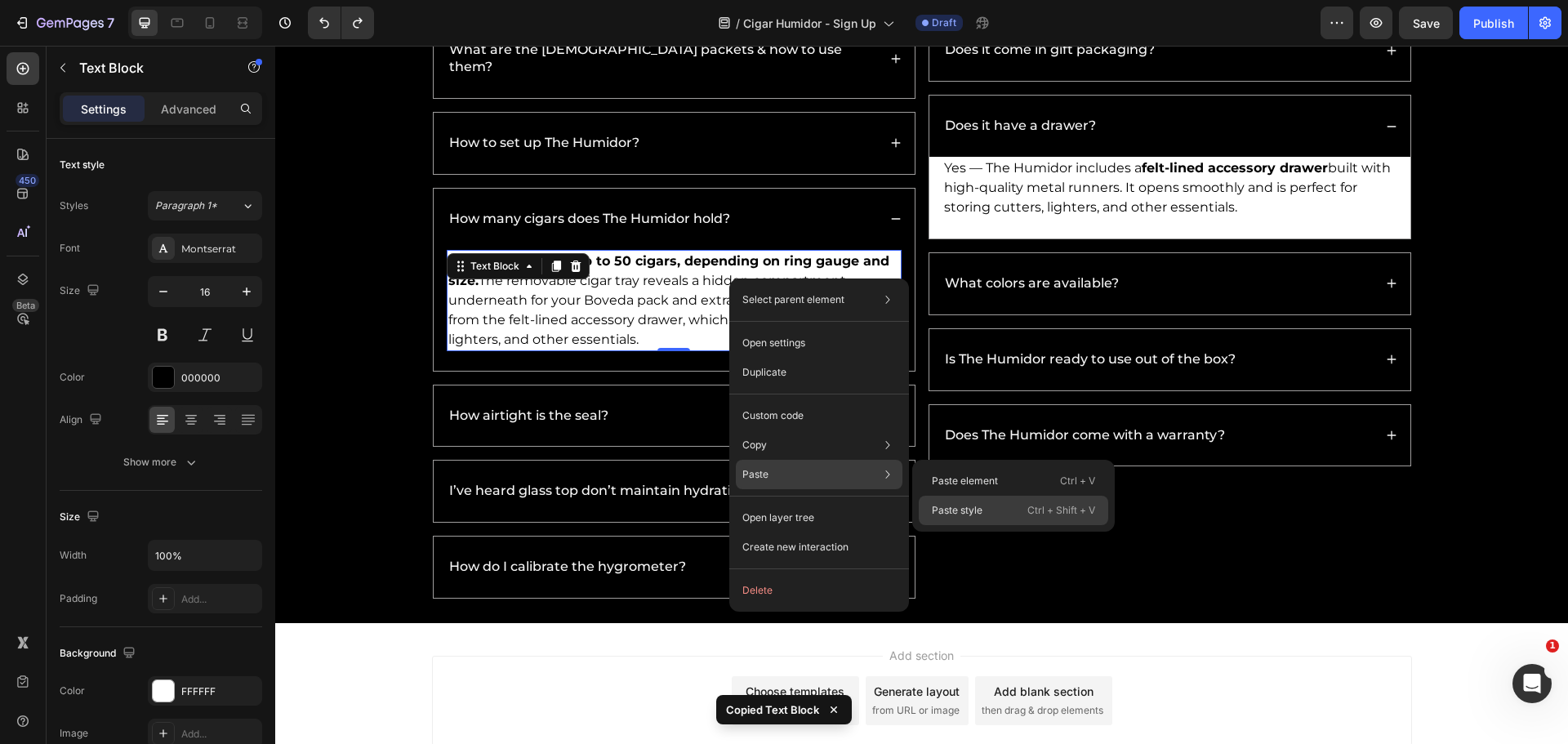
click at [960, 505] on p "Paste style" at bounding box center [957, 510] width 51 height 15
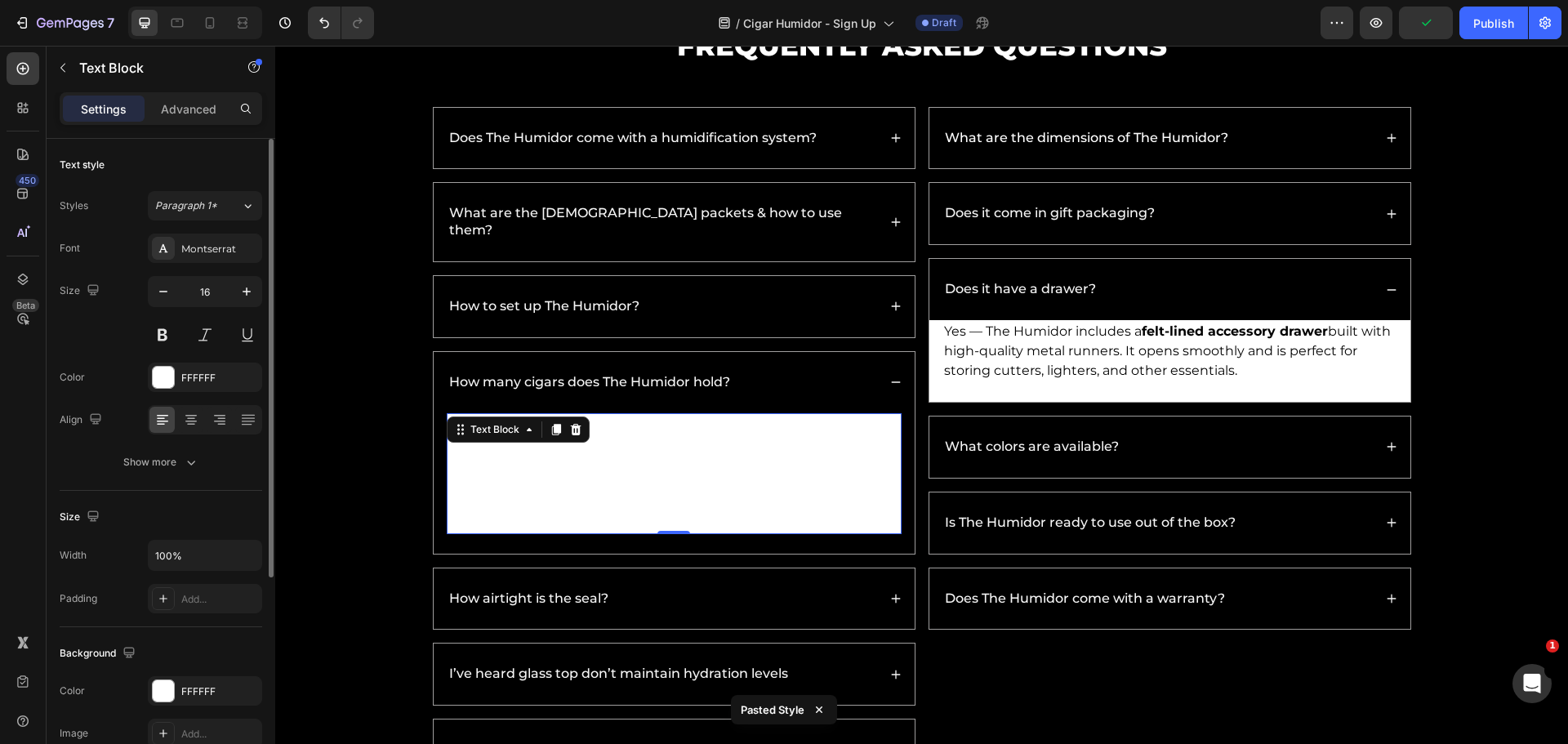
scroll to position [245, 0]
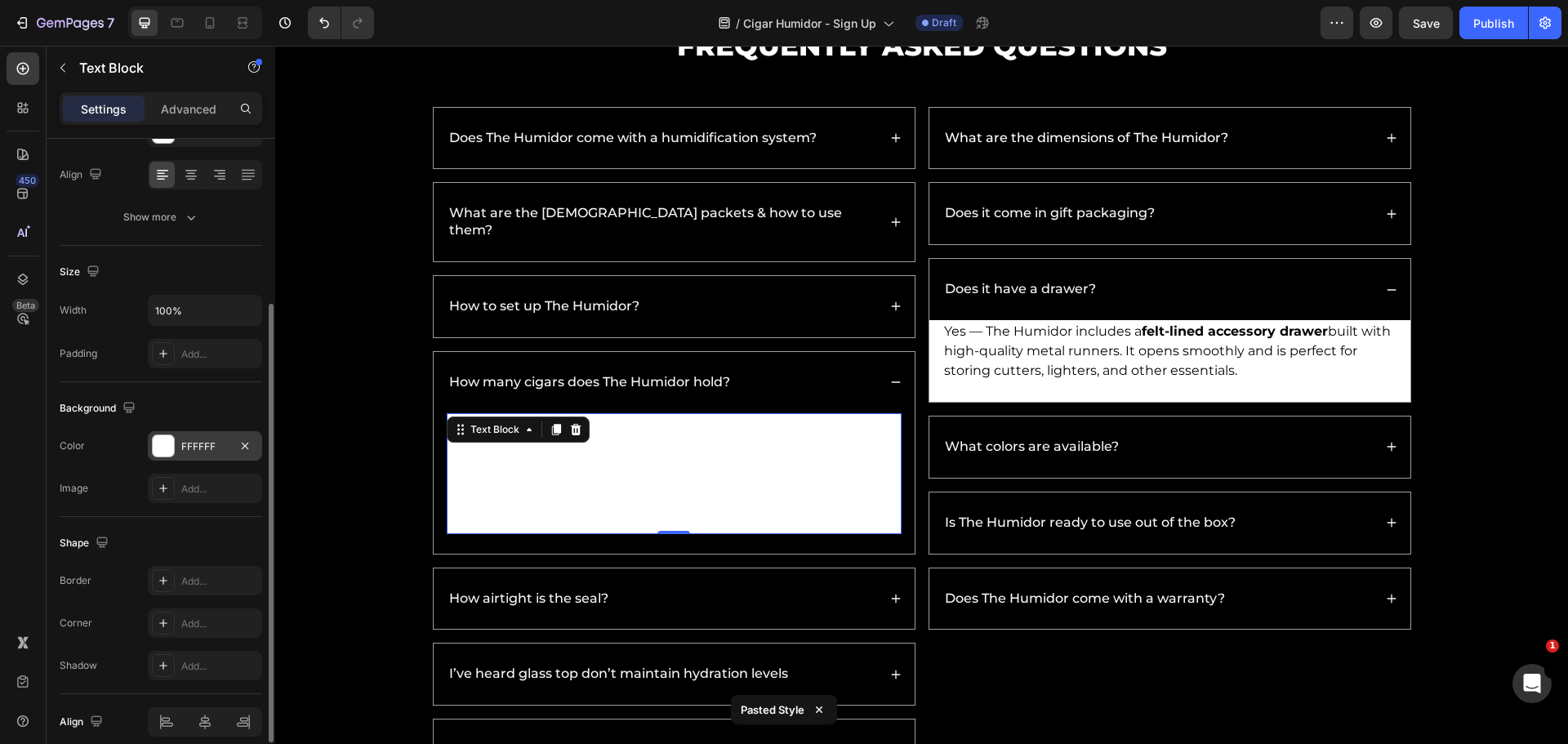
click at [165, 440] on div at bounding box center [163, 445] width 21 height 21
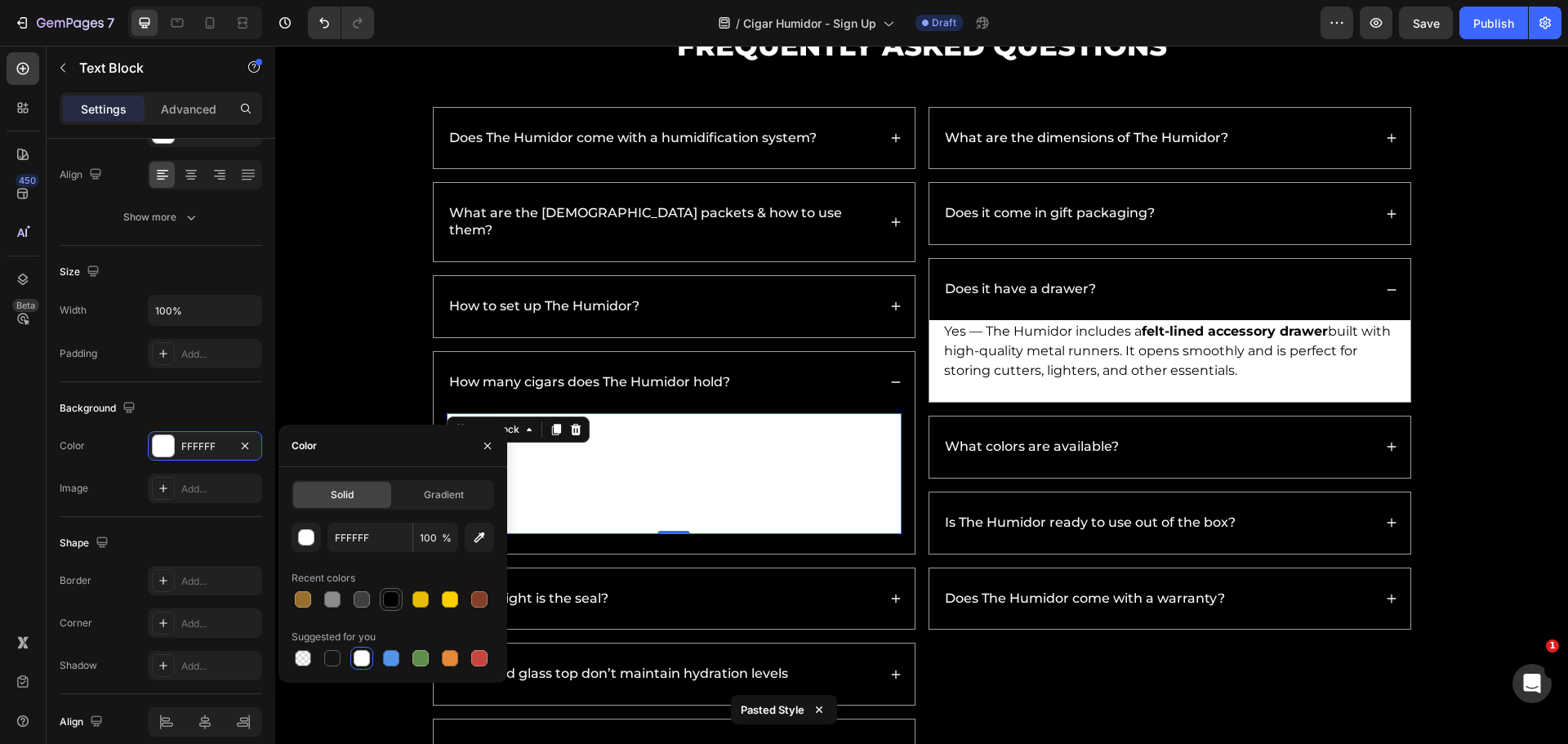
click at [385, 607] on div at bounding box center [392, 599] width 20 height 20
type input "000000"
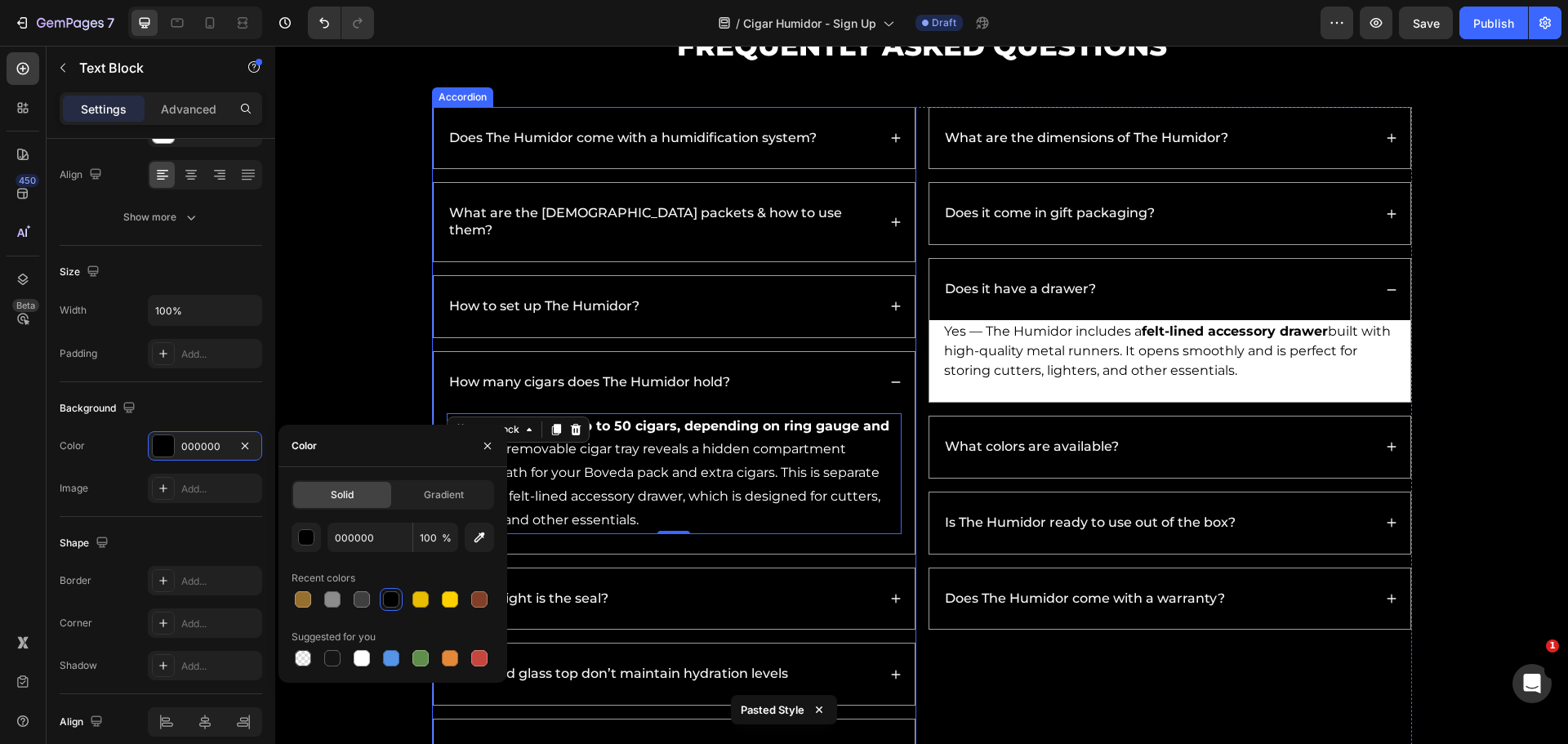
click at [876, 591] on div "How airtight is the seal?" at bounding box center [674, 598] width 481 height 61
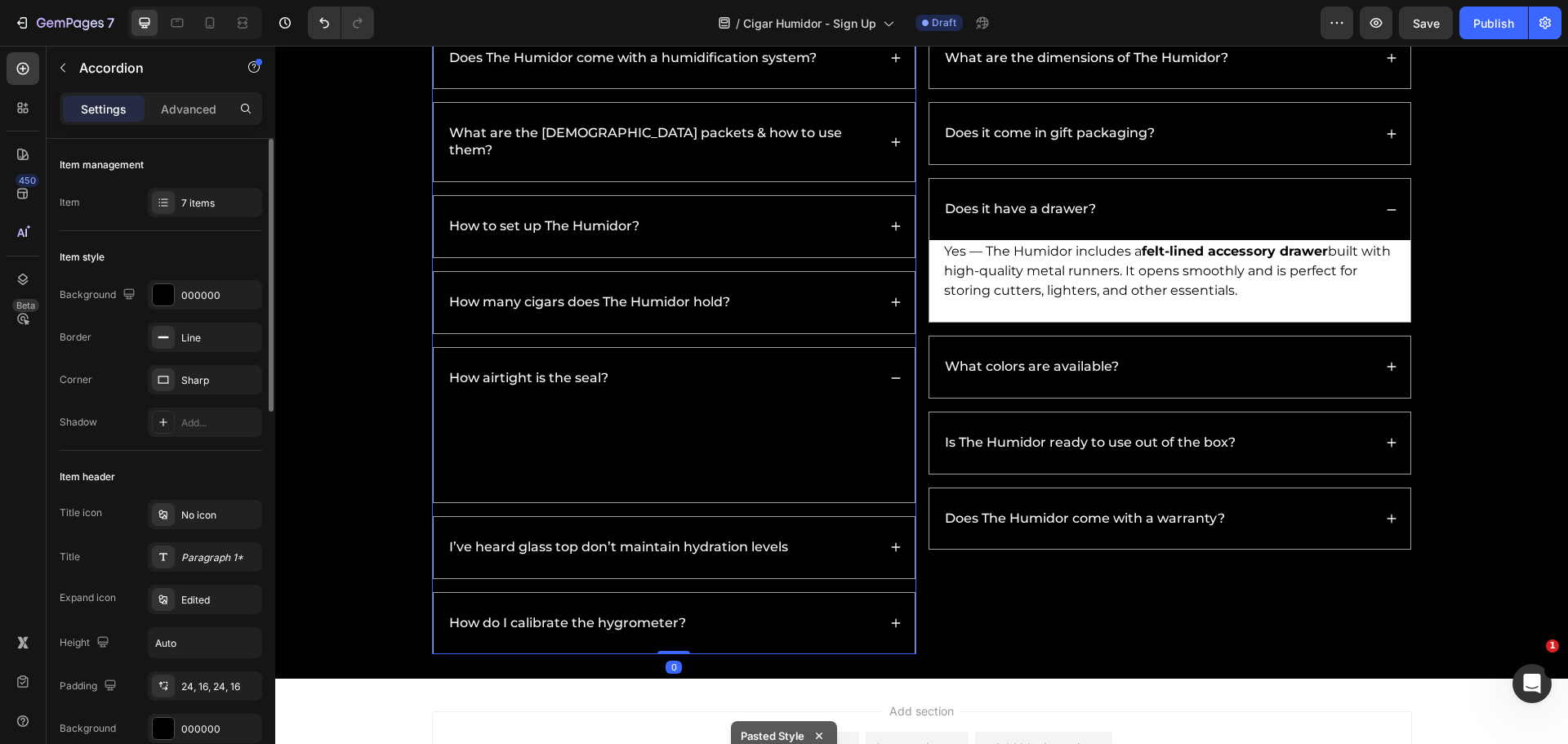
scroll to position [5971, 0]
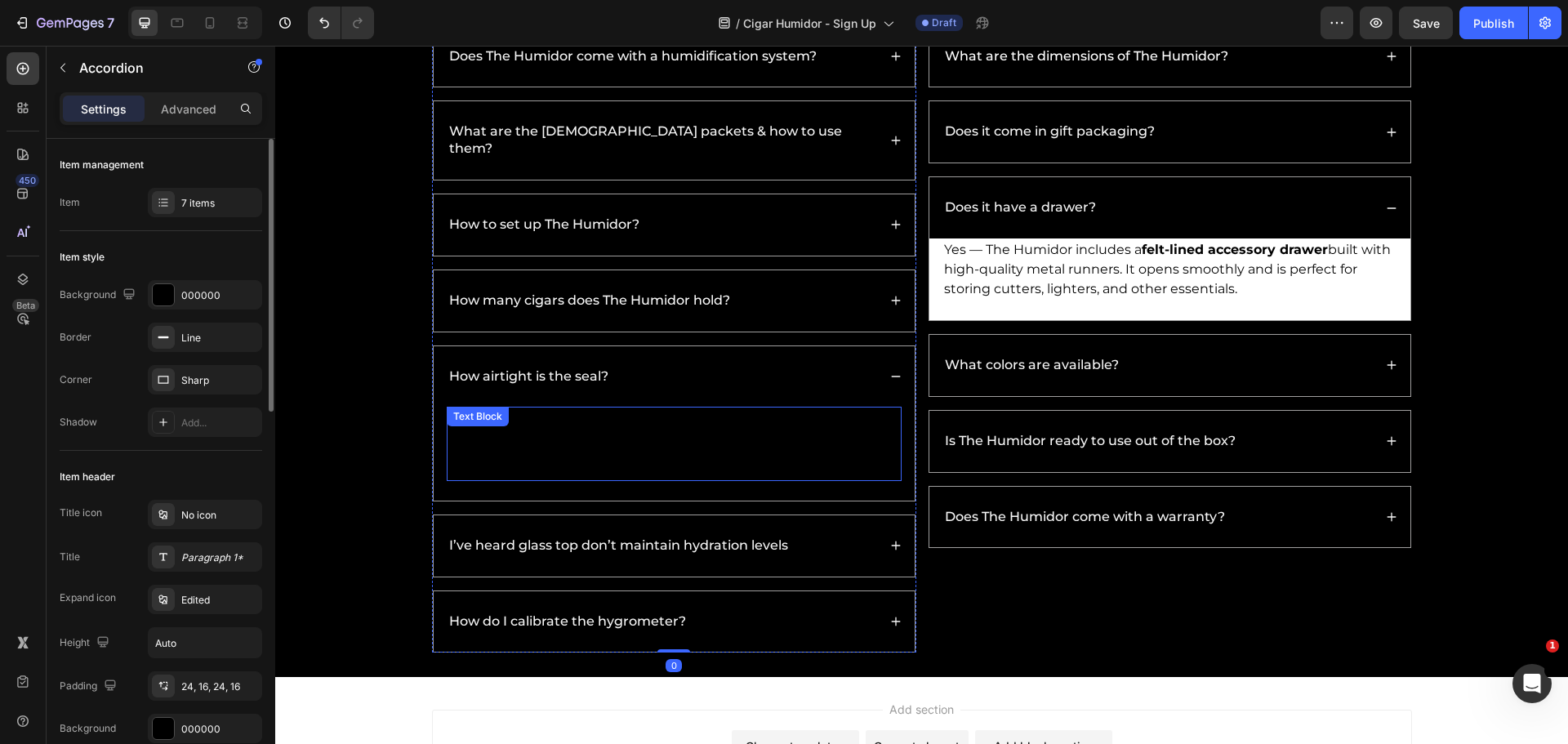
click at [620, 408] on p "The lid is engineered with a precision-fit seal to lock in humidity and maintai…" at bounding box center [674, 443] width 451 height 70
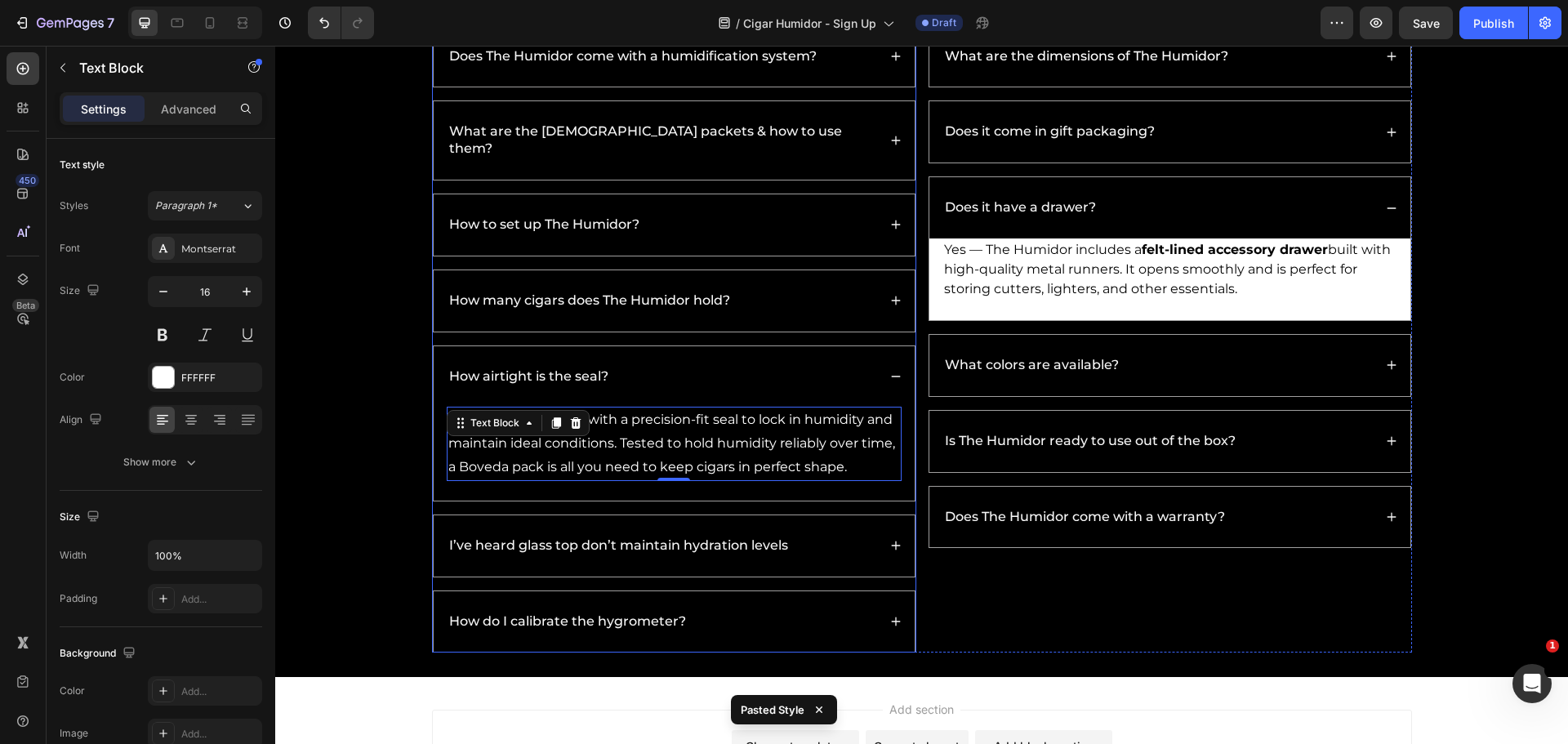
click at [906, 534] on div "I’ve heard glass top don’t maintain hydration levels" at bounding box center [674, 545] width 481 height 61
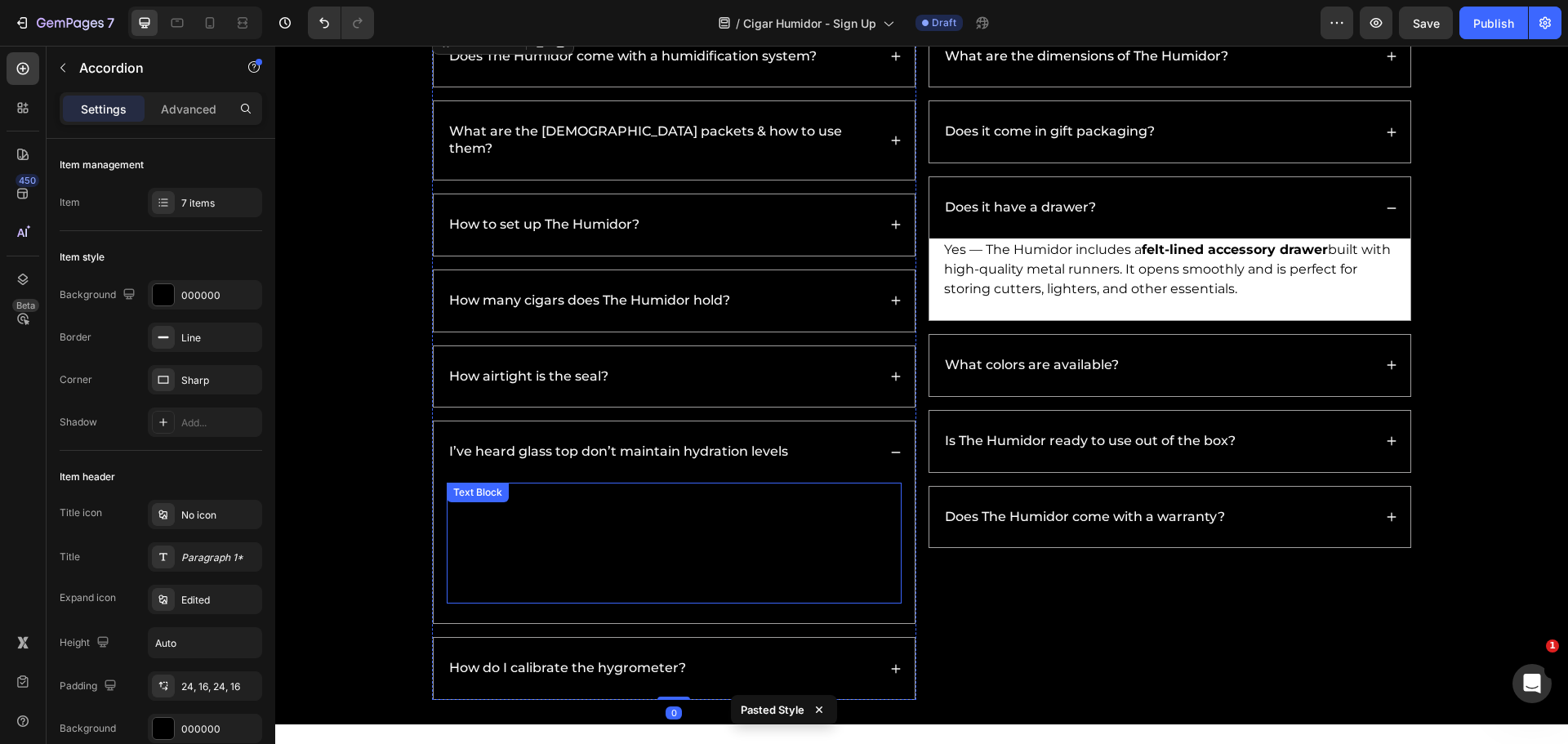
click at [710, 512] on p "Glass-top humidors are actually very common. The difference comes down to how w…" at bounding box center [674, 543] width 451 height 118
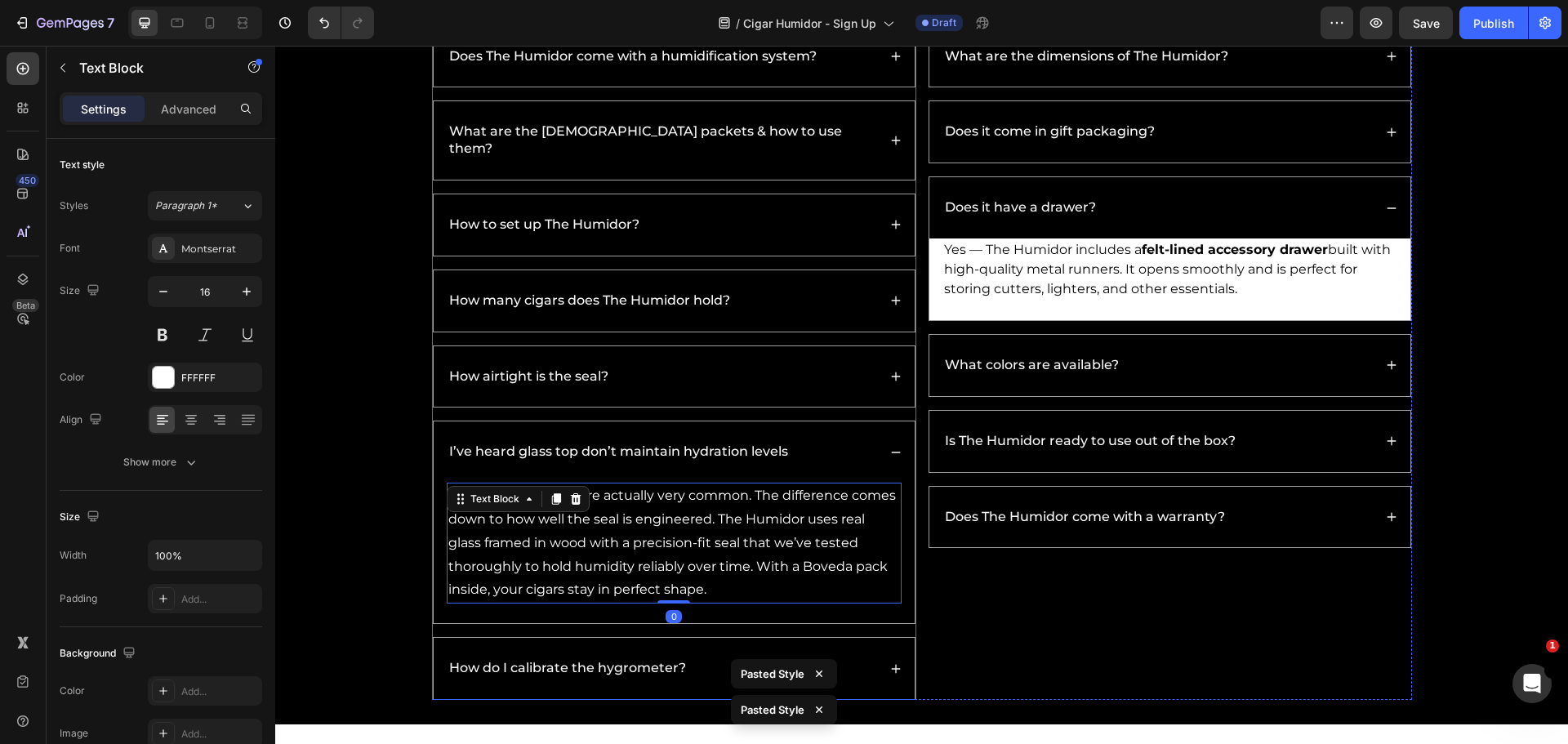
click at [883, 644] on div "How do I calibrate the hygrometer?" at bounding box center [674, 667] width 481 height 61
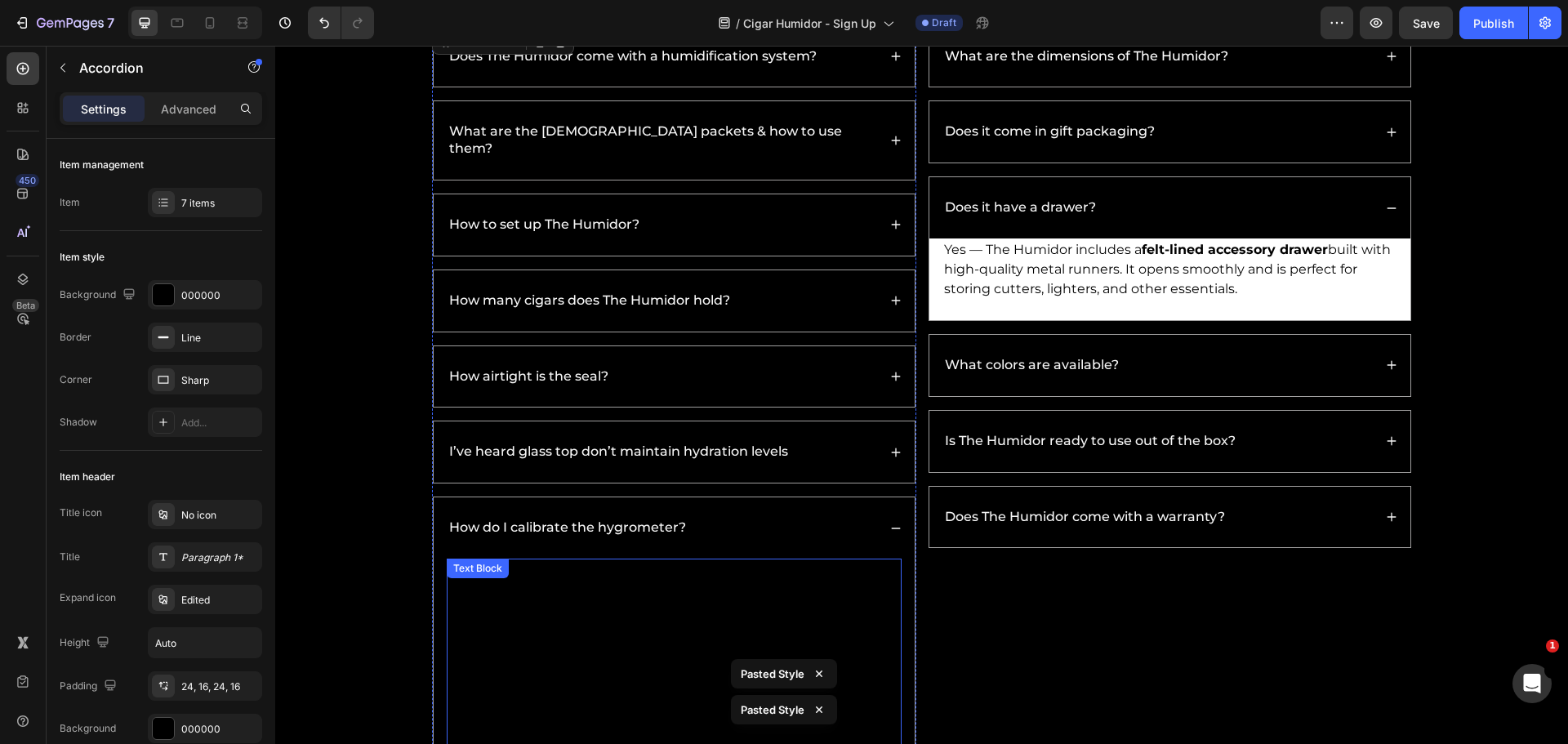
click at [701, 594] on p "The digital hygrometer comes factory-calibrated, but like all hygrometers it ma…" at bounding box center [674, 595] width 451 height 70
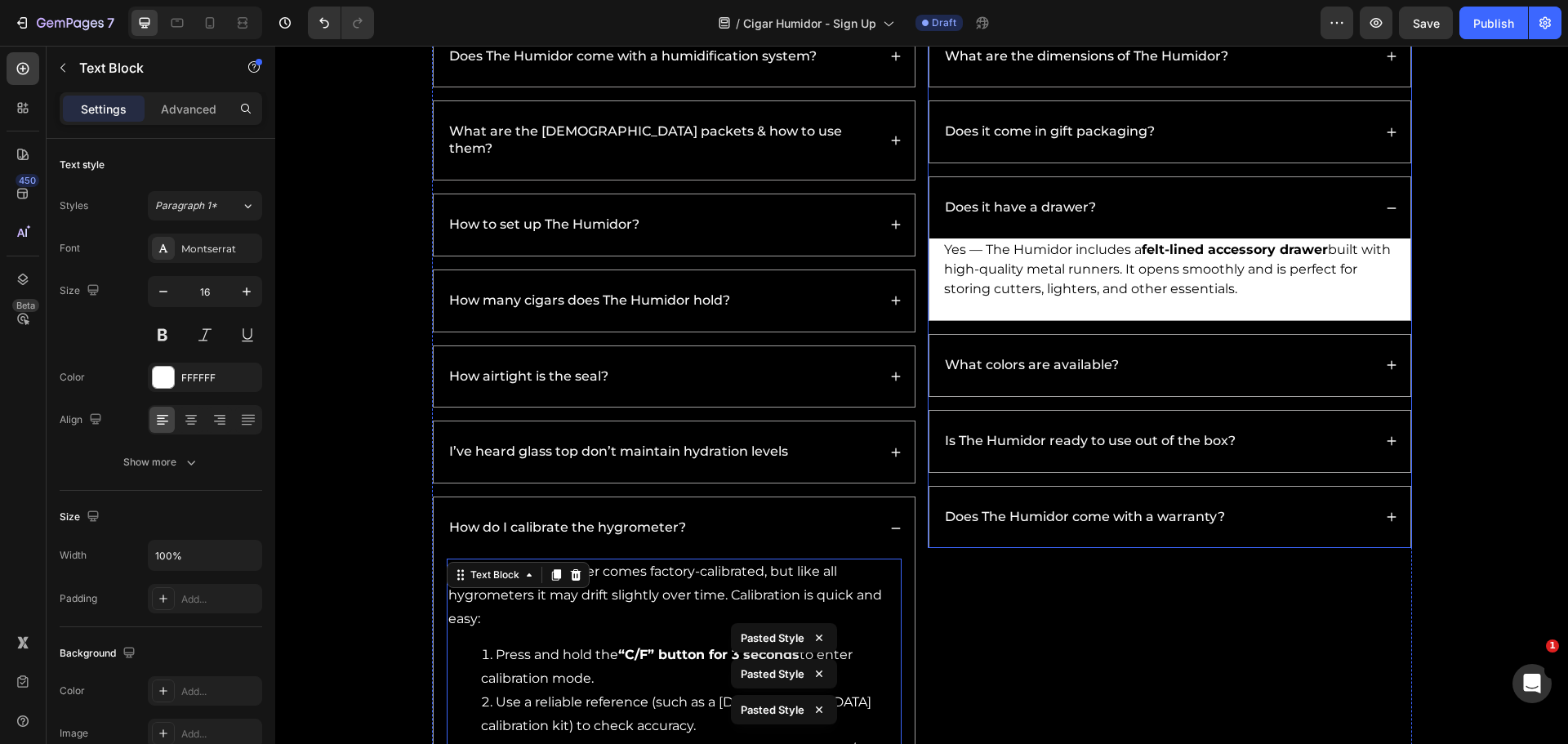
click at [1362, 527] on div "Does The Humidor come with a warranty?" at bounding box center [1157, 517] width 430 height 22
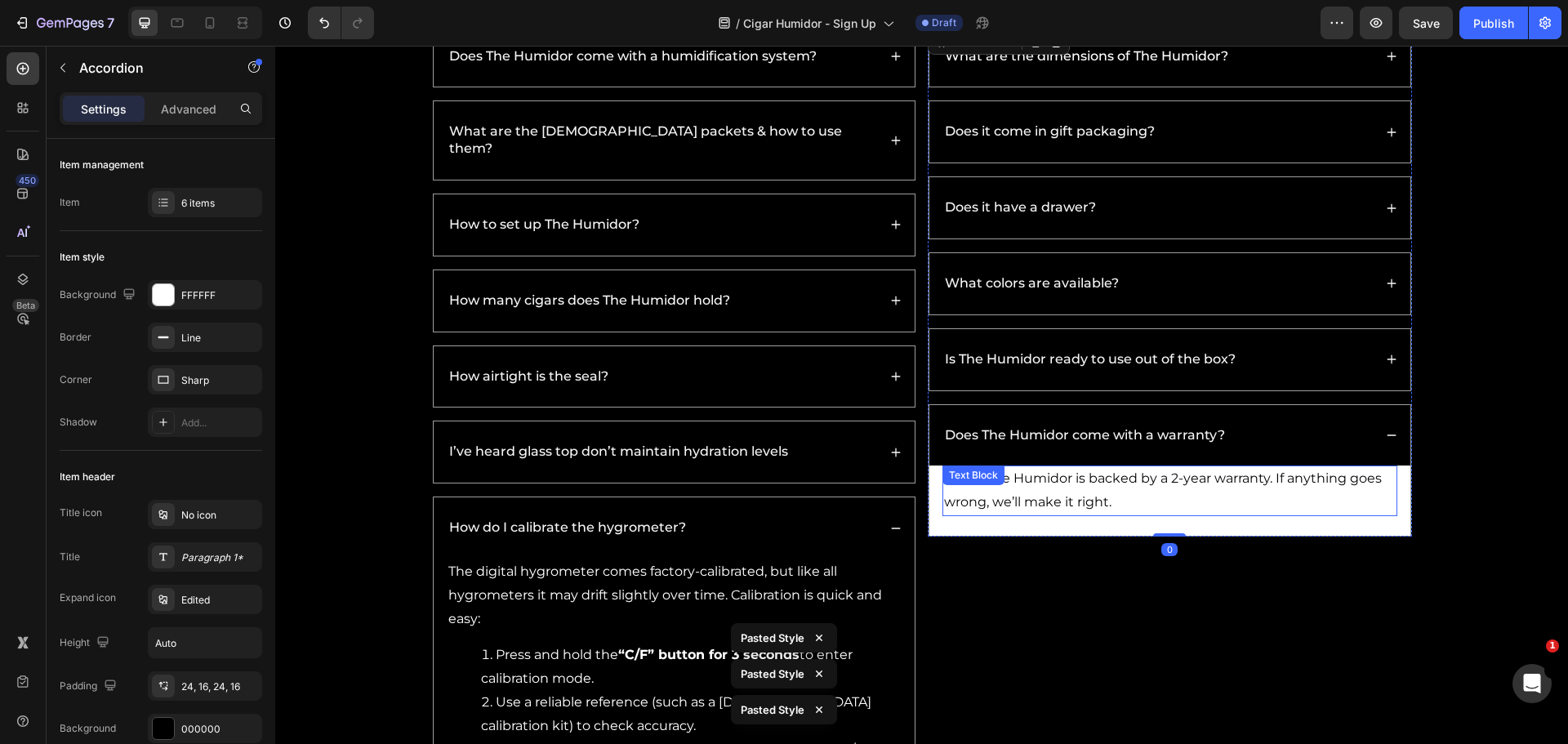
click at [1175, 495] on p "Yes — The Humidor is backed by a 2-year warranty. If anything goes wrong, we’ll…" at bounding box center [1170, 490] width 451 height 47
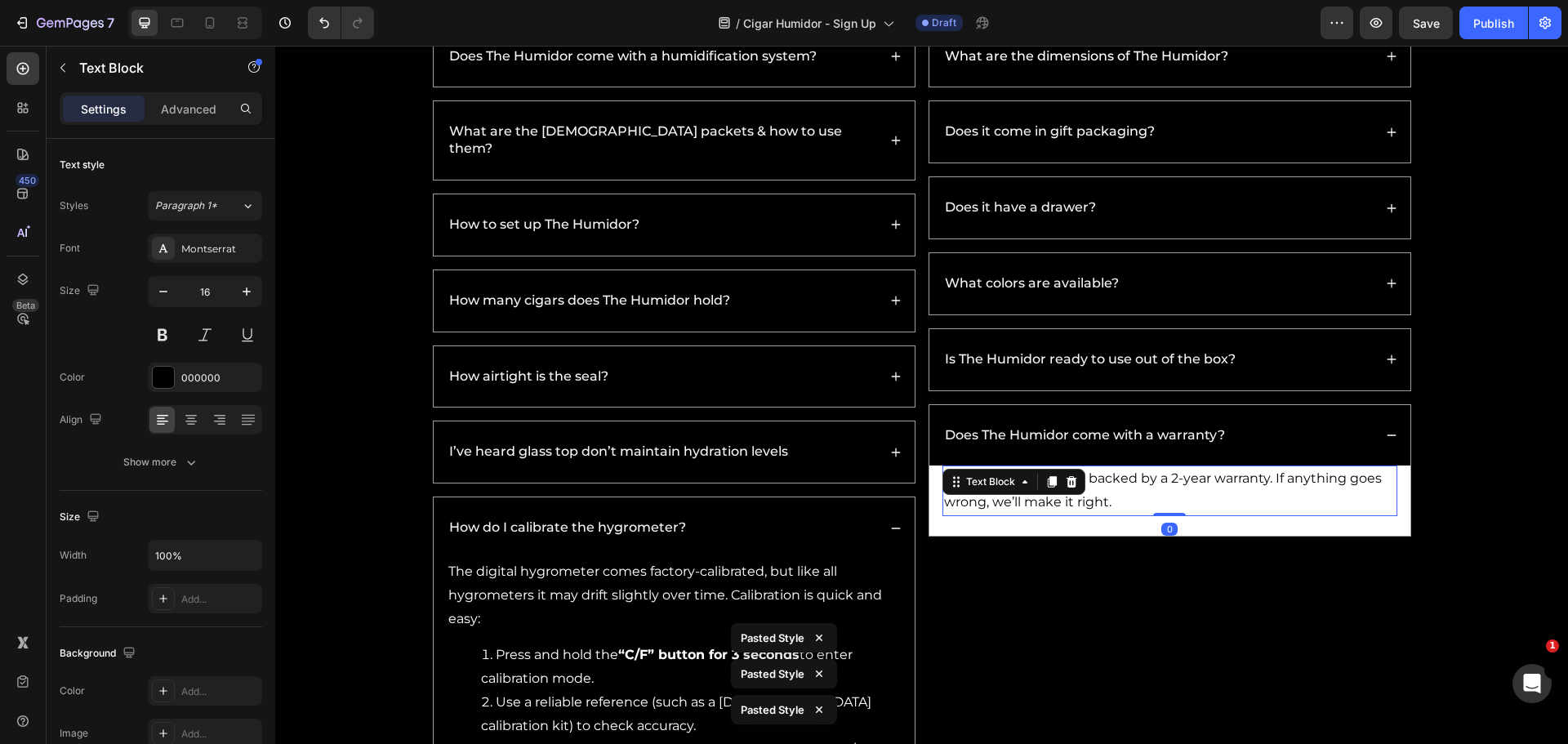
click at [1300, 513] on p "Yes — The Humidor is backed by a 2-year warranty. If anything goes wrong, we’ll…" at bounding box center [1170, 490] width 451 height 47
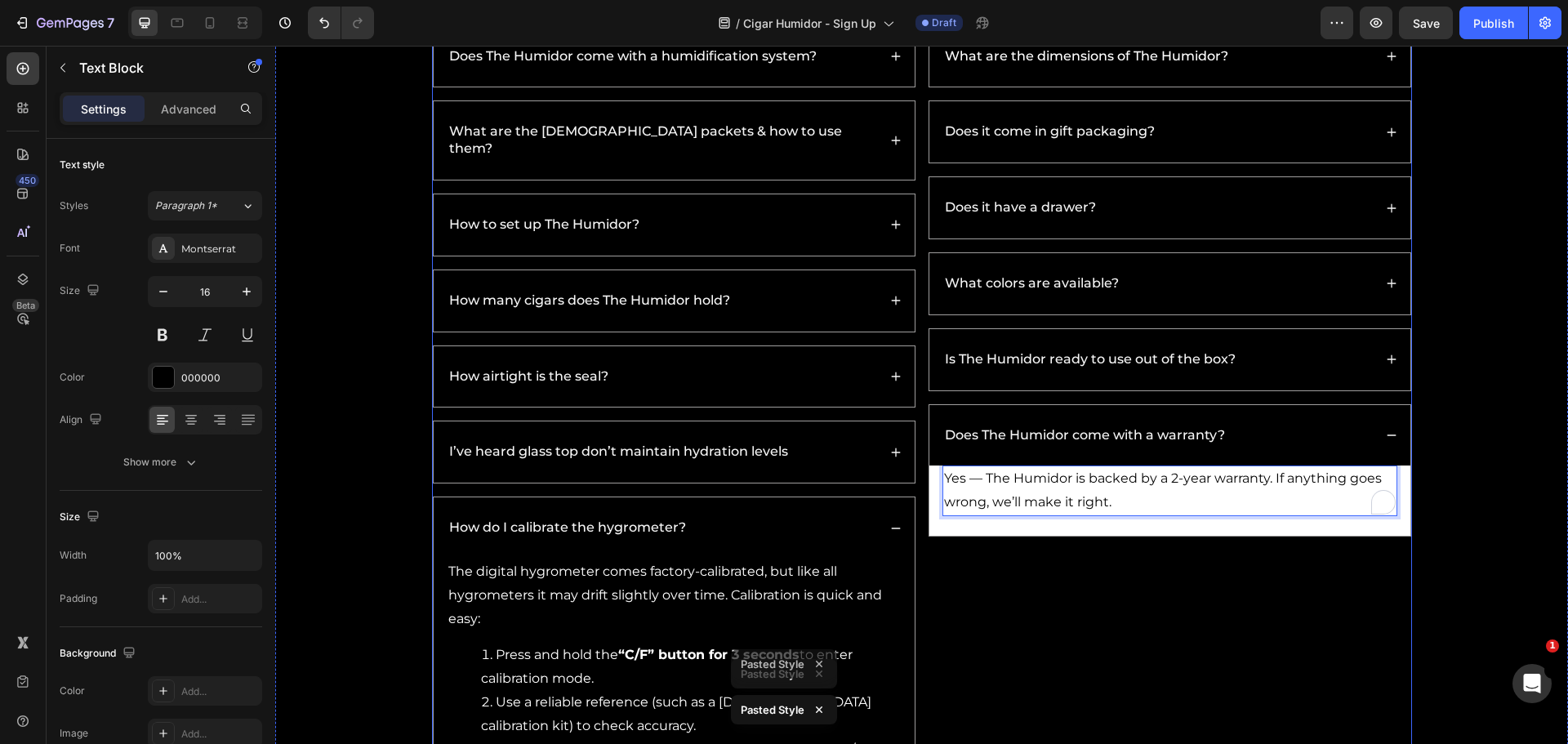
click at [1292, 536] on div "What are the dimensions of The Humidor? Does it come in gift packaging? Does it…" at bounding box center [1170, 445] width 484 height 842
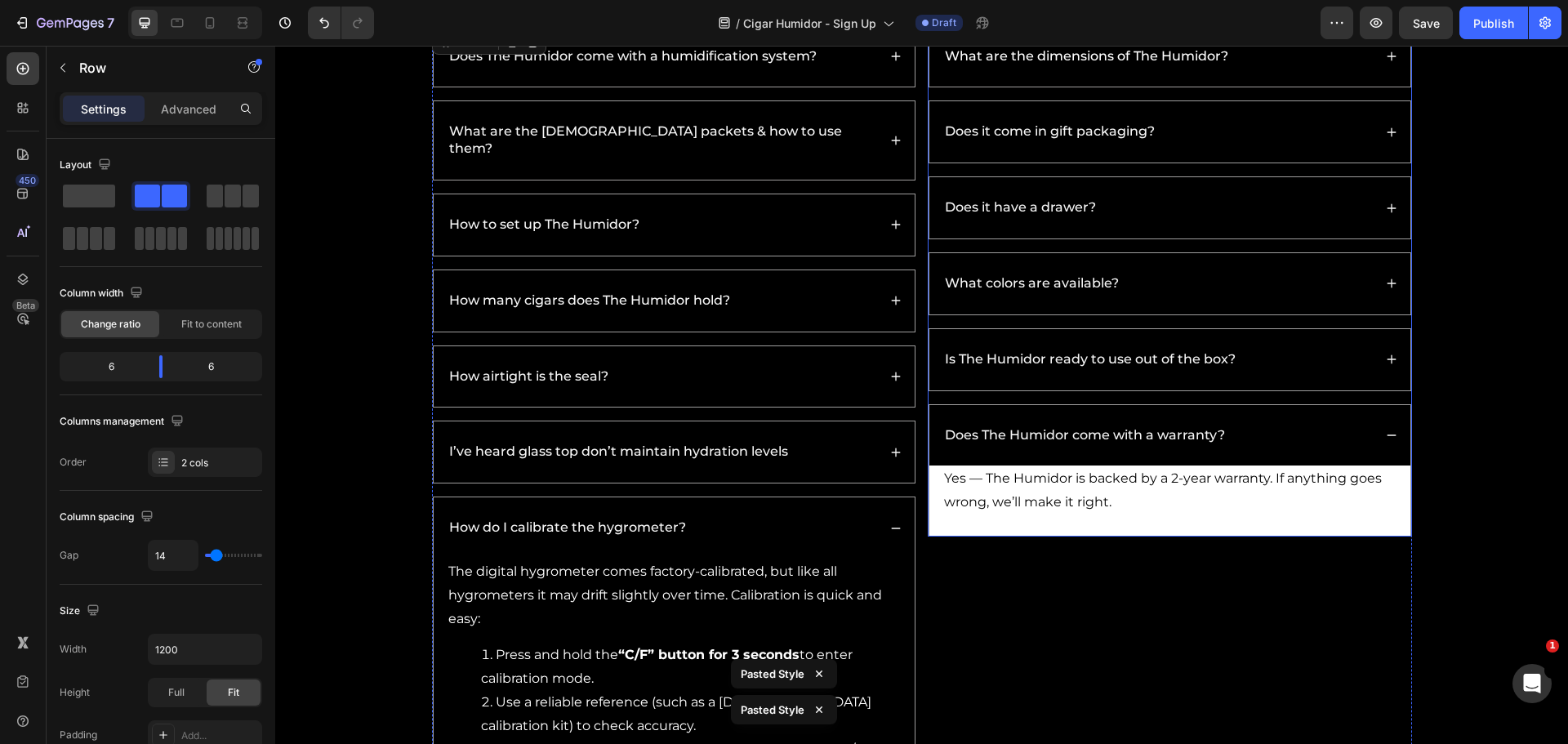
click at [1284, 525] on div "Yes — The Humidor is backed by a 2-year warranty. If anything goes wrong, we’ll…" at bounding box center [1170, 500] width 481 height 70
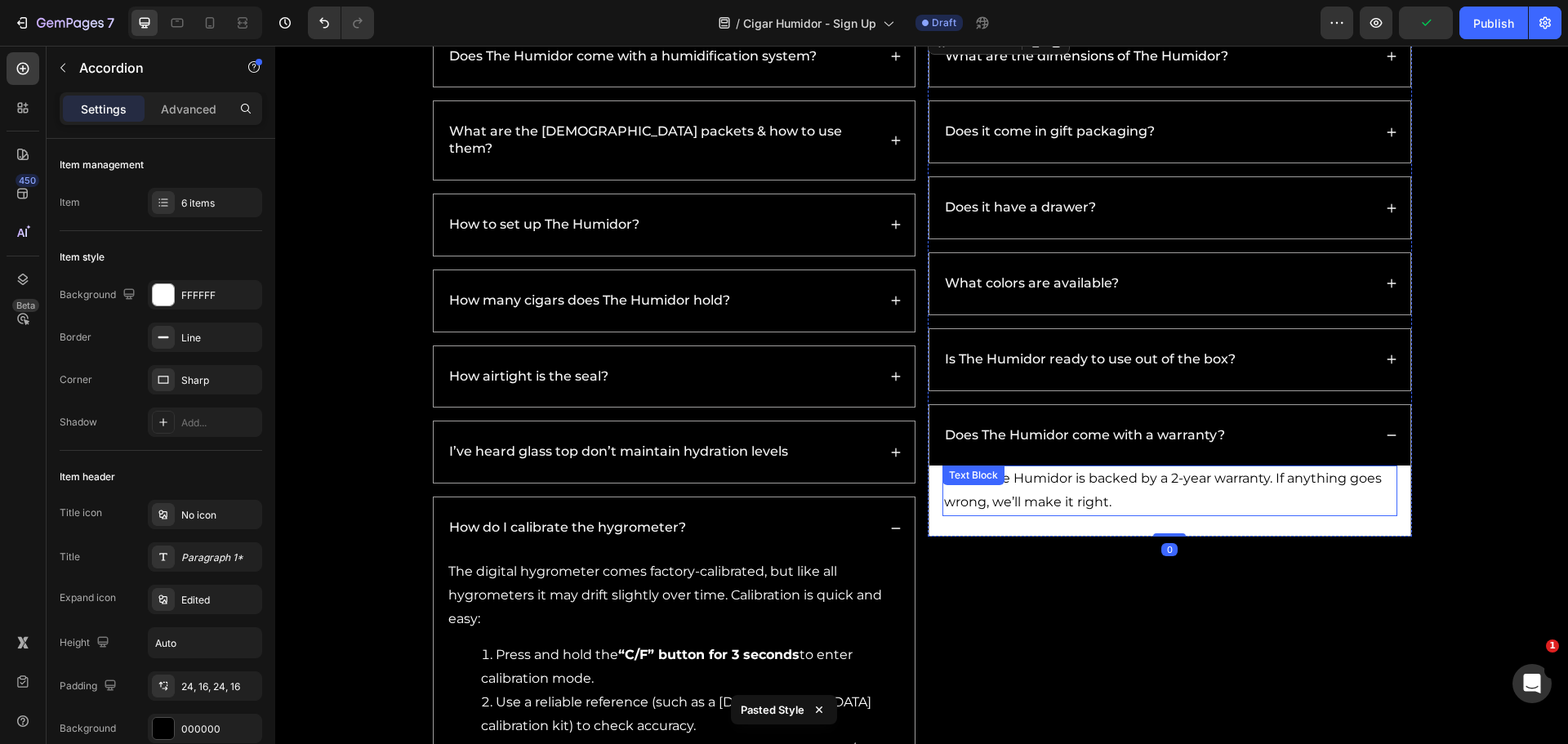
click at [1205, 499] on p "Yes — The Humidor is backed by a 2-year warranty. If anything goes wrong, we’ll…" at bounding box center [1170, 490] width 451 height 47
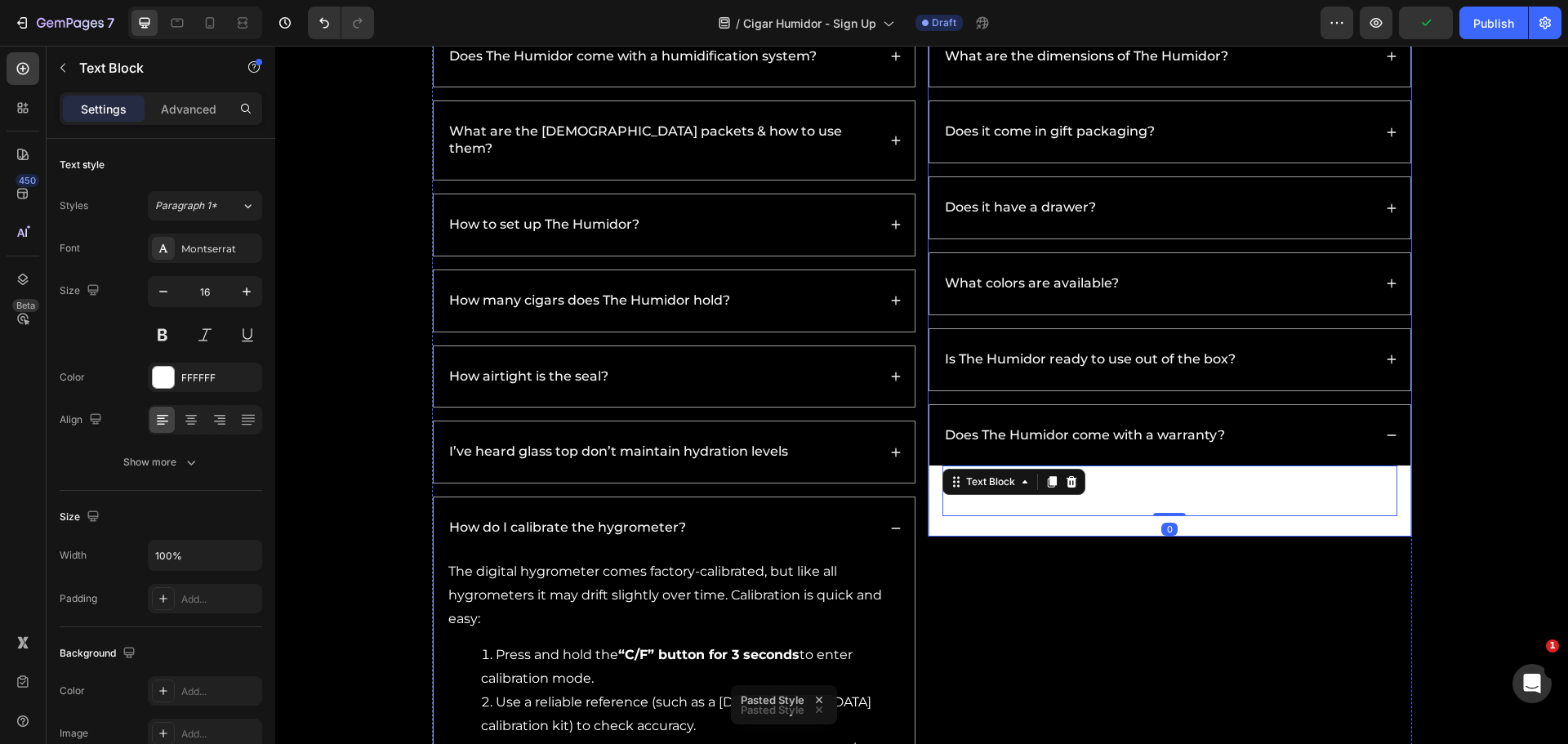
click at [982, 521] on div "Yes — The Humidor is backed by a 2-year warranty. If anything goes wrong, we’ll…" at bounding box center [1170, 500] width 481 height 70
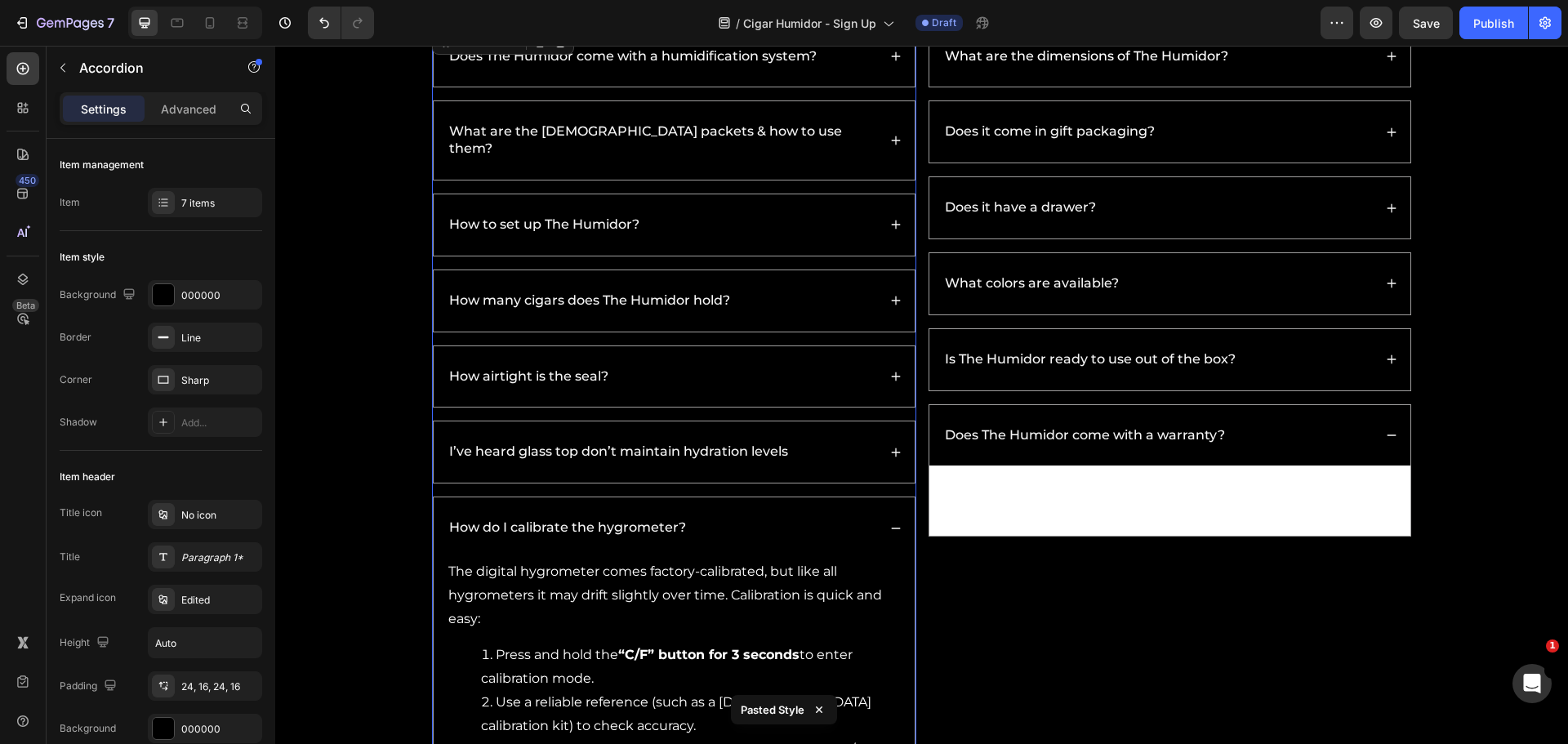
click at [898, 595] on div "The digital hygrometer comes factory-calibrated, but like all hygrometers it ma…" at bounding box center [674, 712] width 481 height 308
click at [839, 583] on p "The digital hygrometer comes factory-calibrated, but like all hygrometers it ma…" at bounding box center [674, 595] width 451 height 70
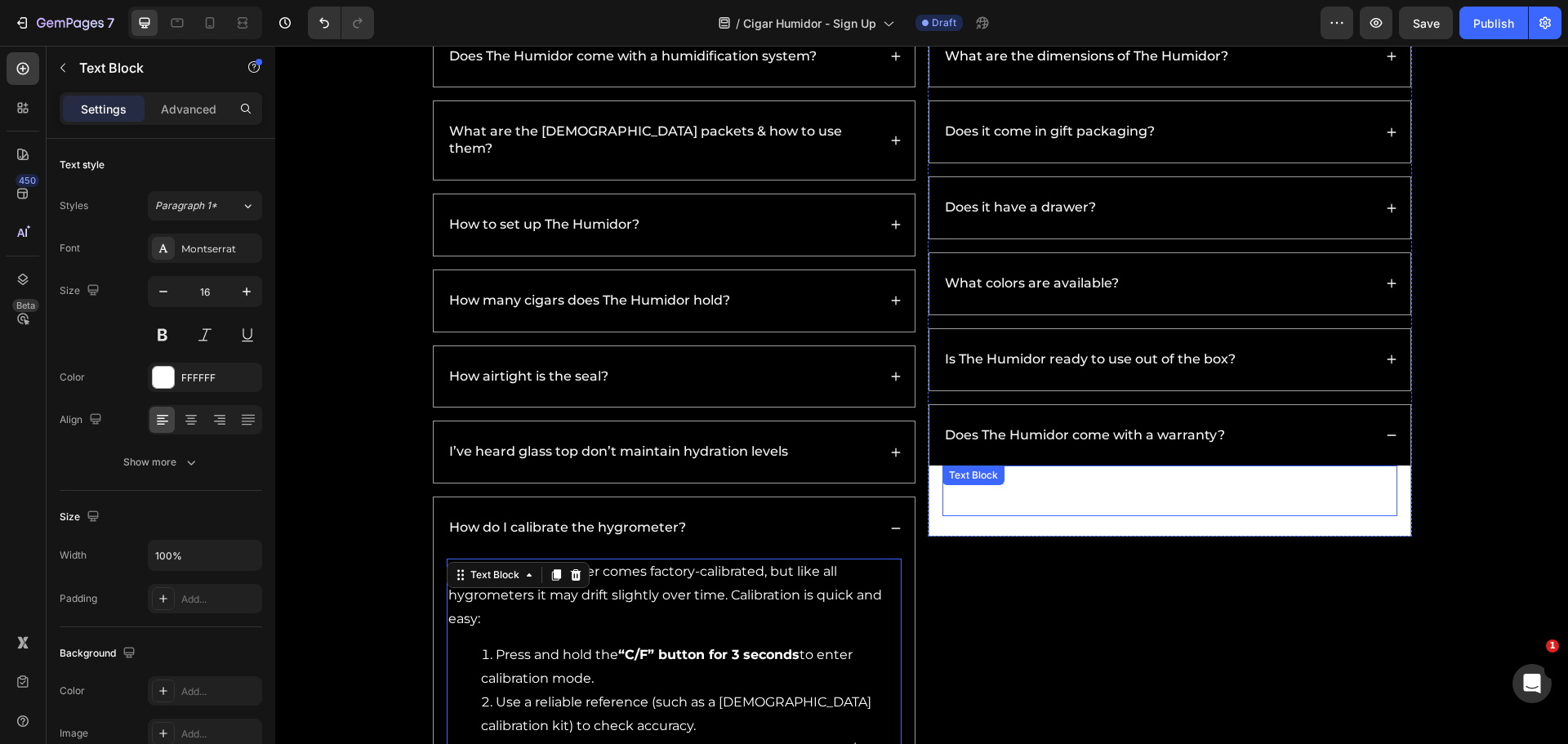
click at [960, 500] on p "Yes — The Humidor is backed by a 2-year warranty. If anything goes wrong, we’ll…" at bounding box center [1170, 490] width 451 height 47
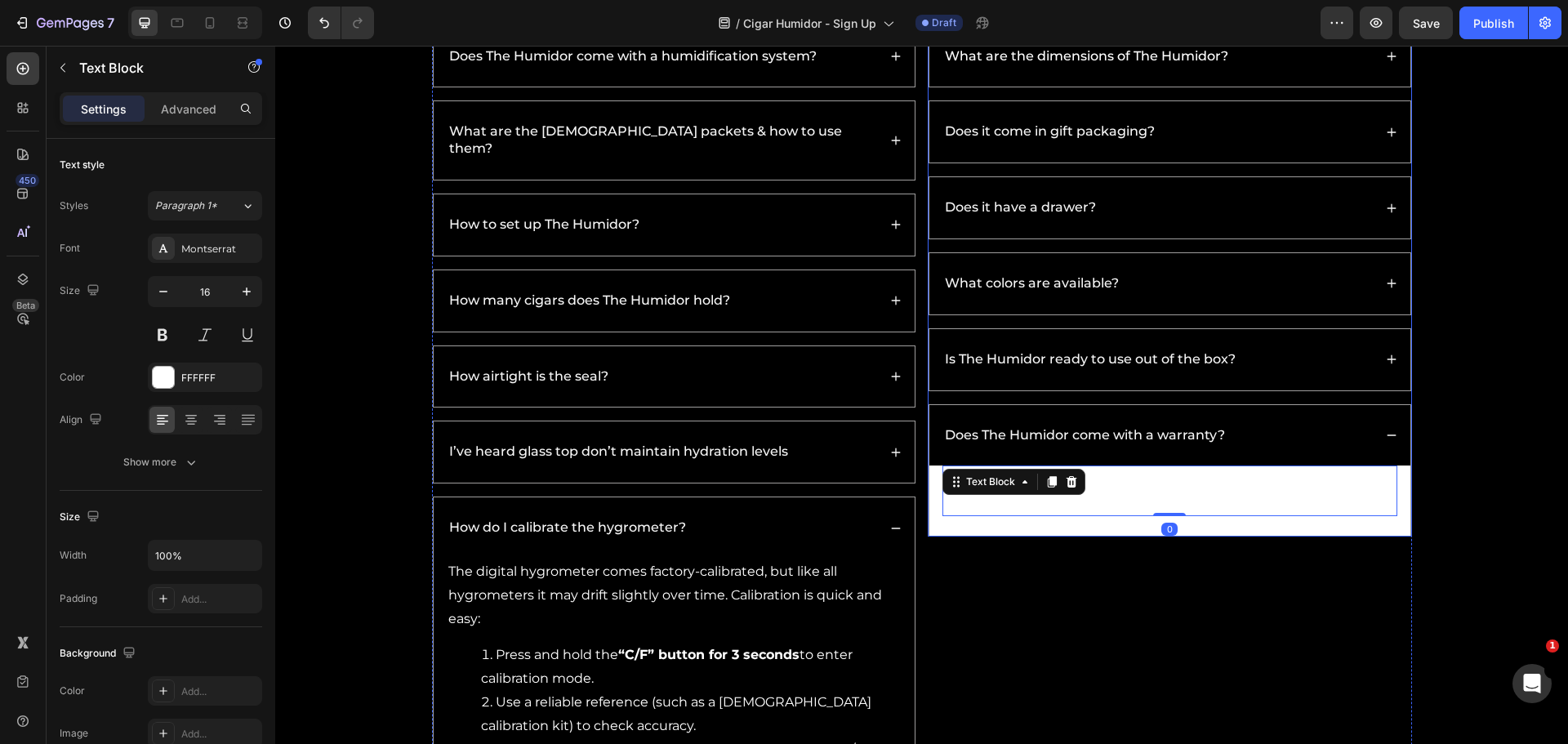
click at [929, 500] on div "Yes — The Humidor is backed by a 2-year warranty. If anything goes wrong, we’ll…" at bounding box center [1170, 500] width 481 height 70
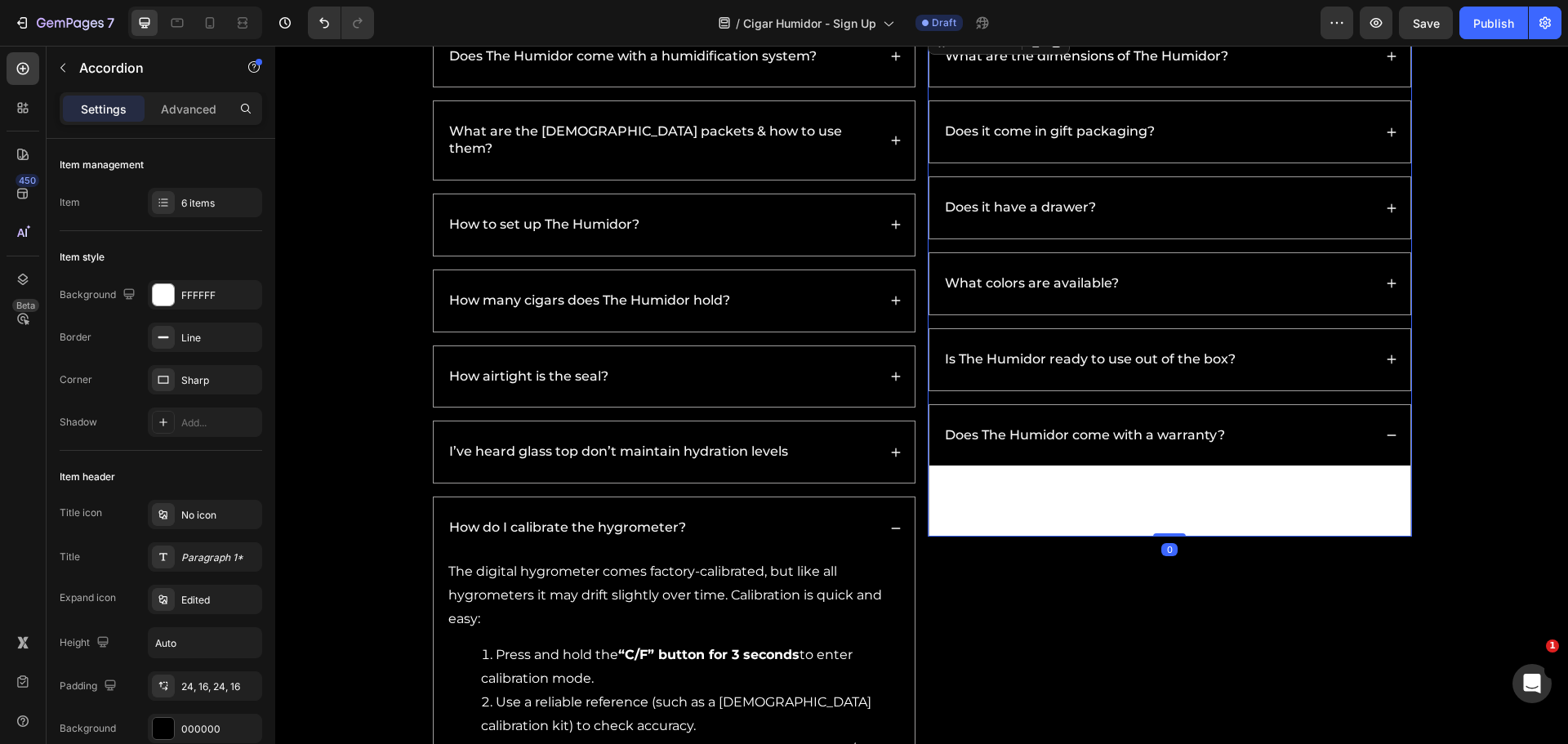
click at [969, 499] on p "Yes — The Humidor is backed by a 2-year warranty. If anything goes wrong, we’ll…" at bounding box center [1170, 490] width 451 height 47
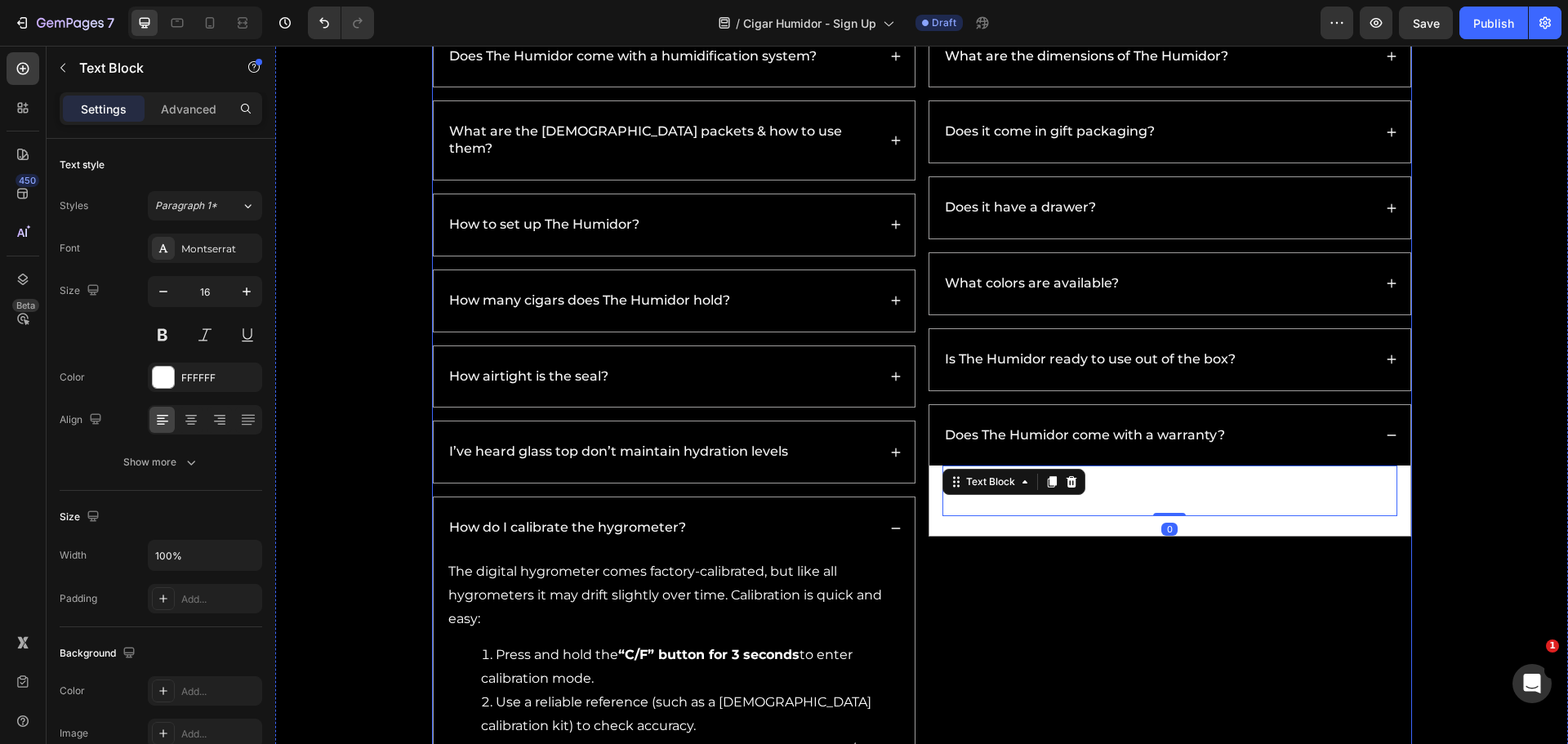
click at [932, 536] on div "What are the dimensions of The Humidor? Does it come in gift packaging? Does it…" at bounding box center [1170, 445] width 484 height 842
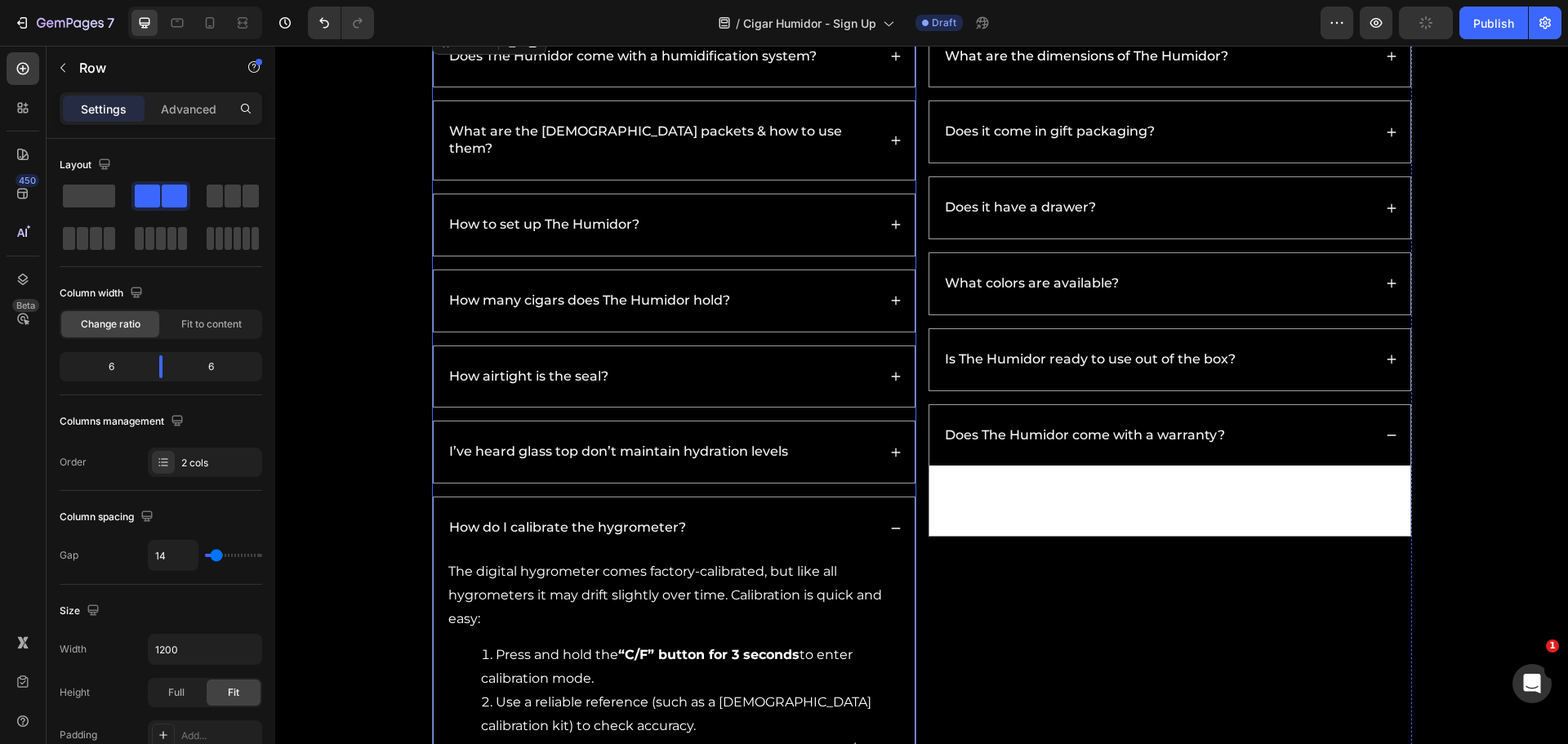
click at [901, 584] on div "The digital hygrometer comes factory-calibrated, but like all hygrometers it ma…" at bounding box center [674, 712] width 481 height 308
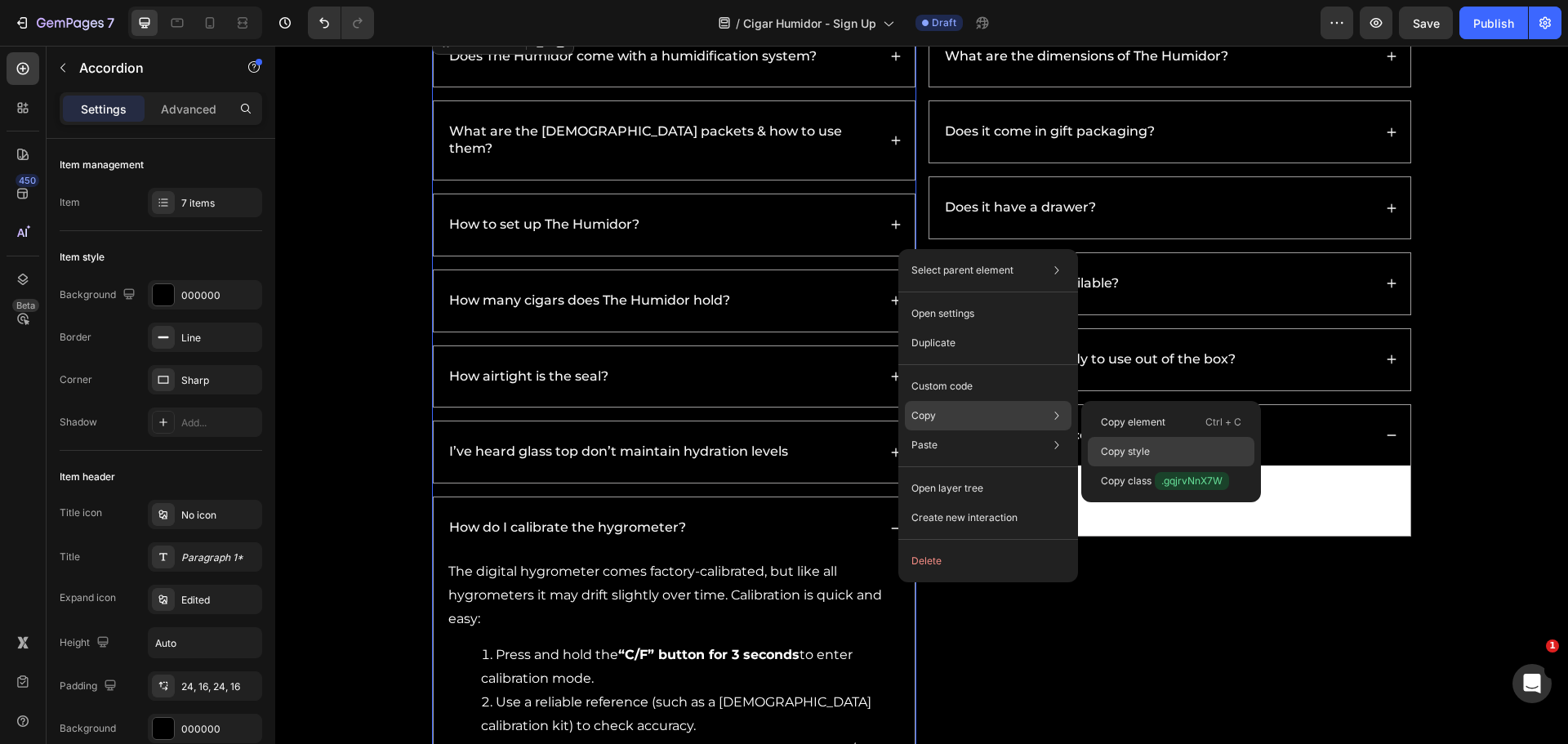
click at [1113, 447] on p "Copy style" at bounding box center [1125, 451] width 49 height 15
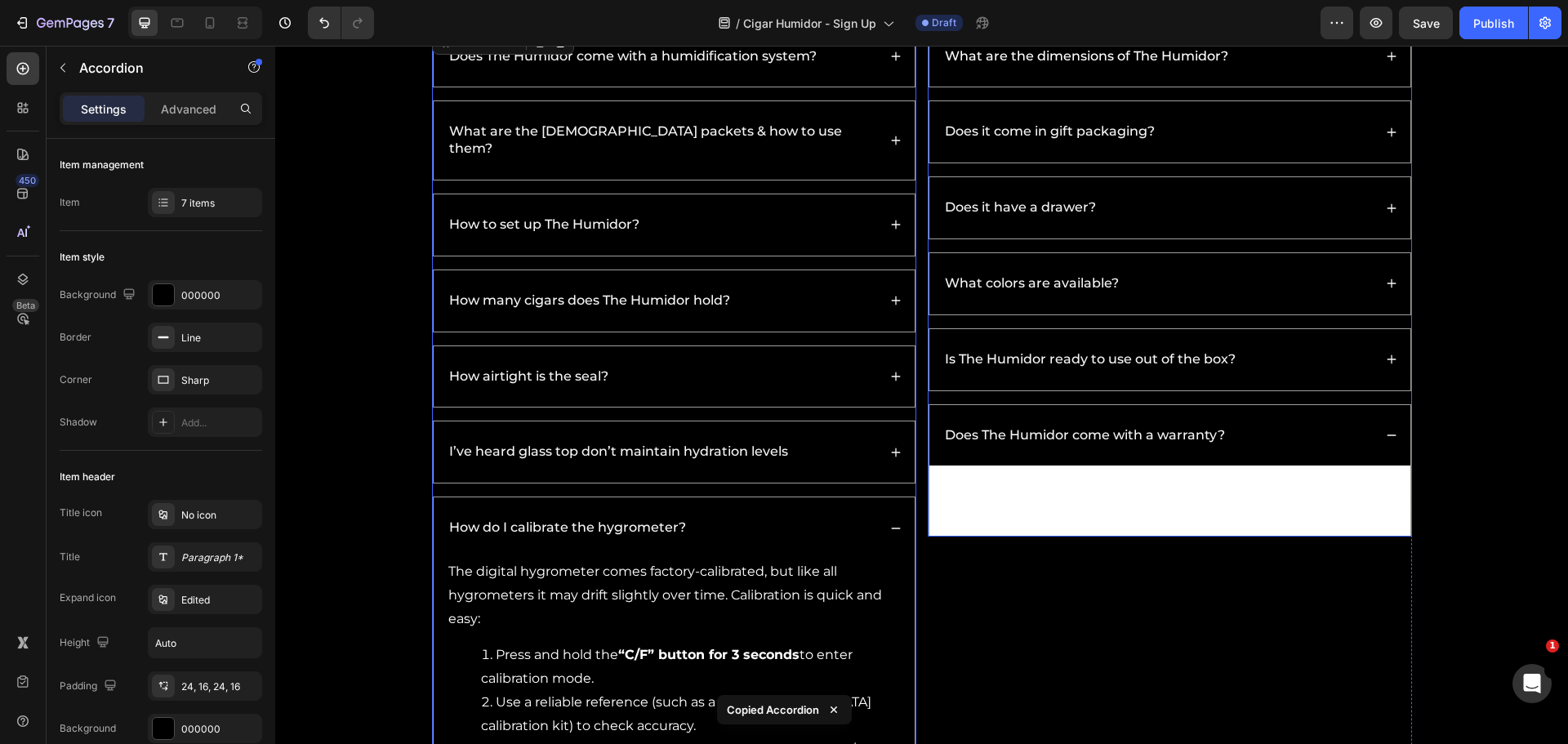
click at [930, 510] on div "Yes — The Humidor is backed by a 2-year warranty. If anything goes wrong, we’ll…" at bounding box center [1170, 500] width 481 height 70
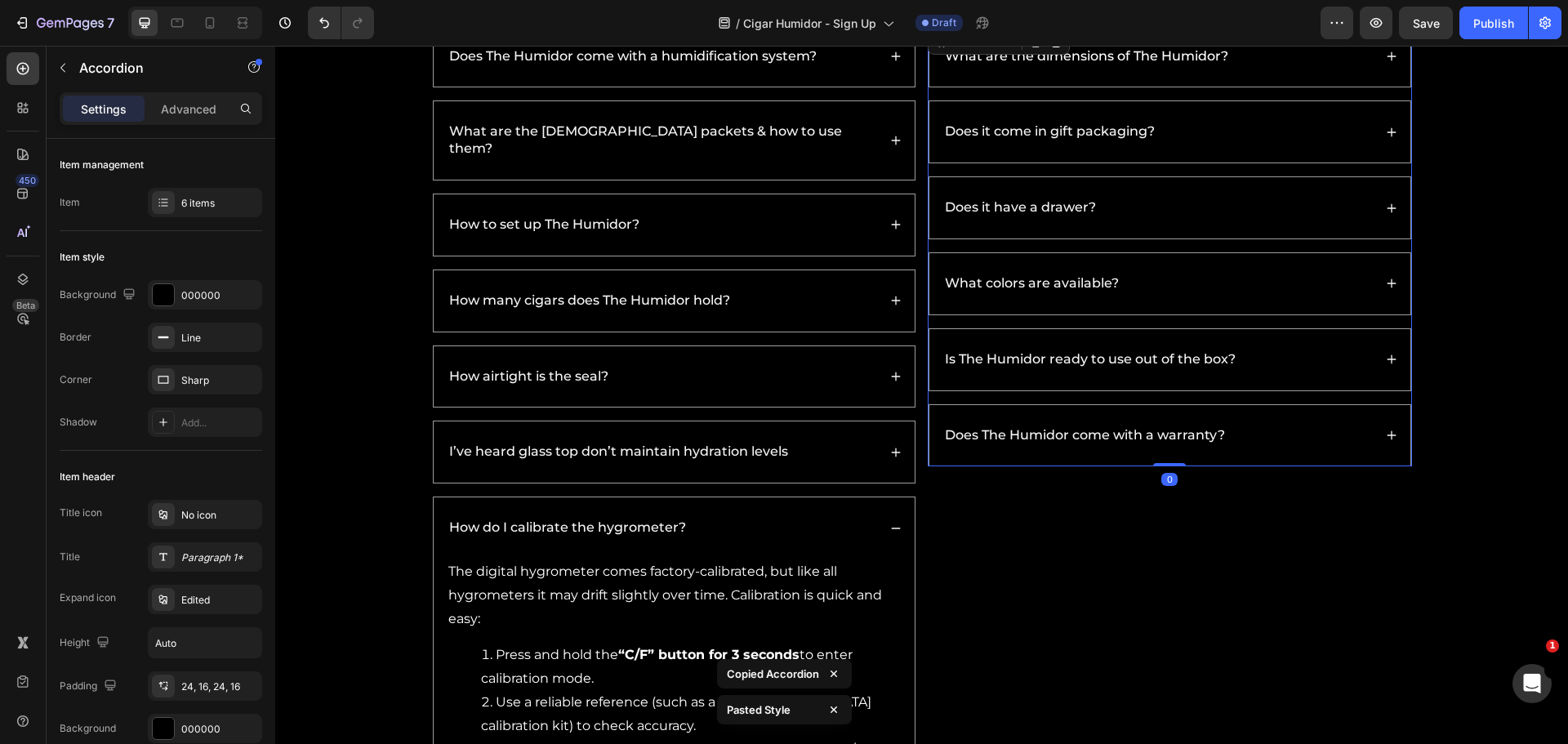
click at [1332, 361] on div "Is The Humidor ready to use out of the box?" at bounding box center [1157, 360] width 430 height 22
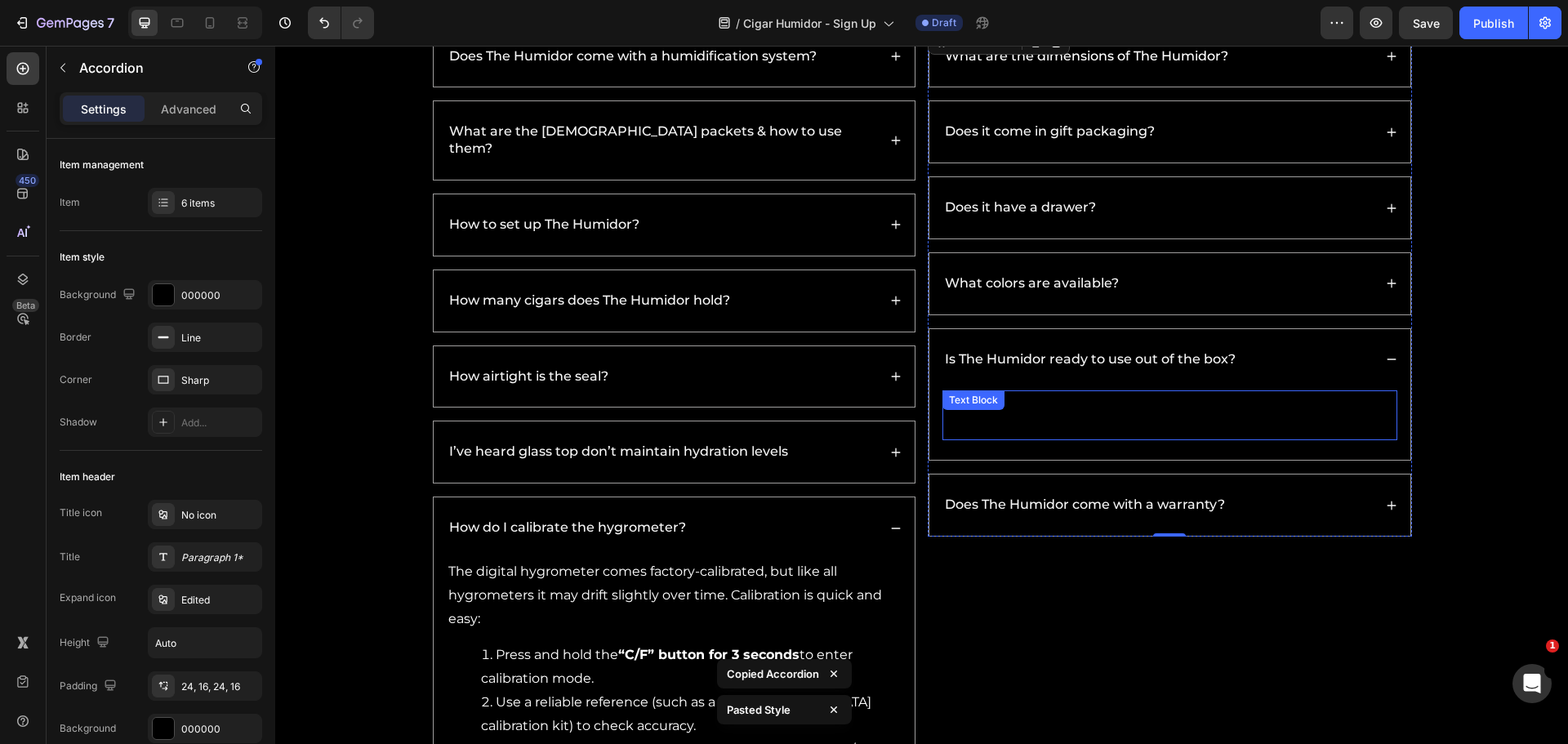
drag, startPoint x: 1072, startPoint y: 422, endPoint x: 1064, endPoint y: 434, distance: 14.4
click at [1072, 422] on p "Yes — no assembly required. Simply follow the easy setup guide included in the …" at bounding box center [1170, 414] width 451 height 47
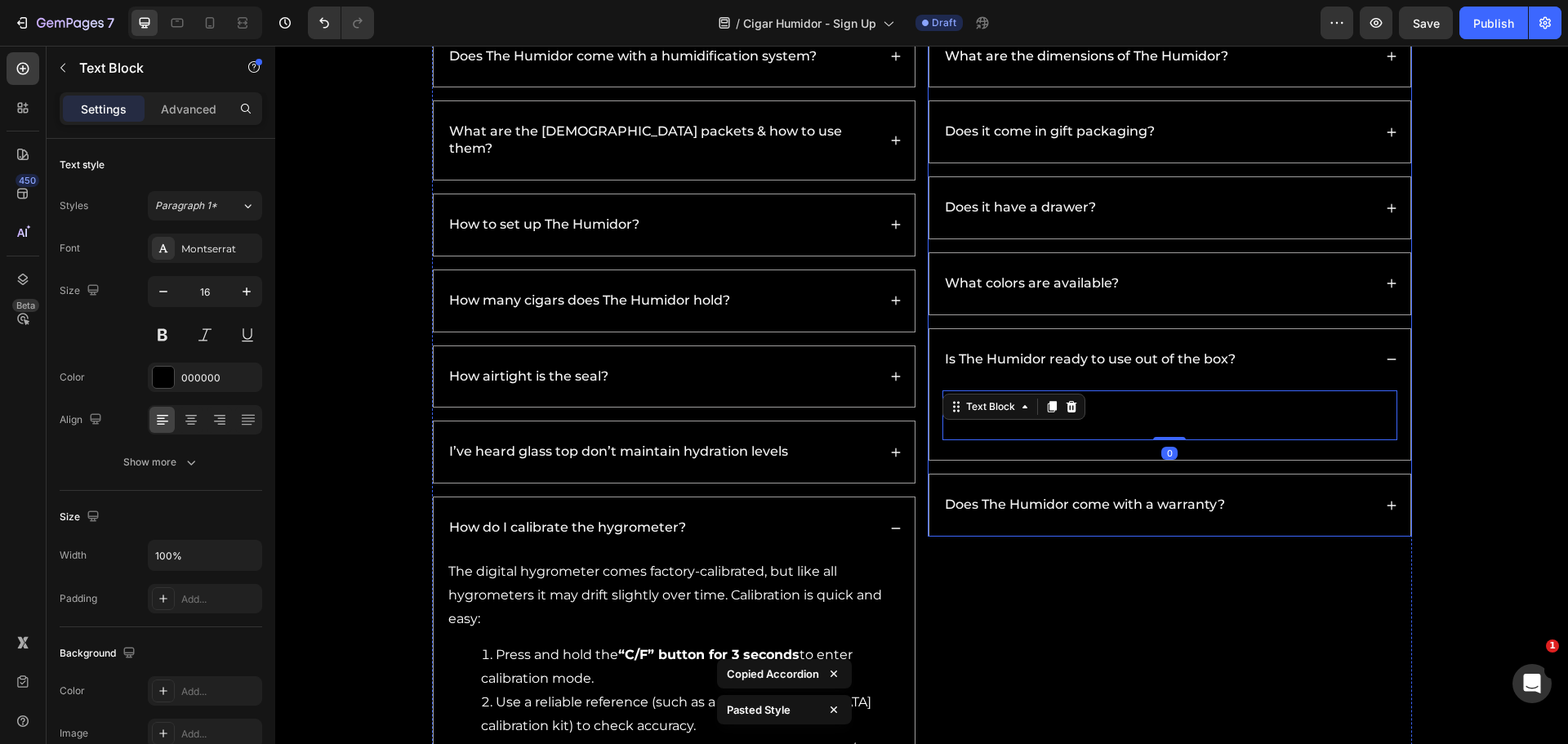
click at [1004, 502] on p "Does The Humidor come with a warranty?" at bounding box center [1085, 504] width 280 height 17
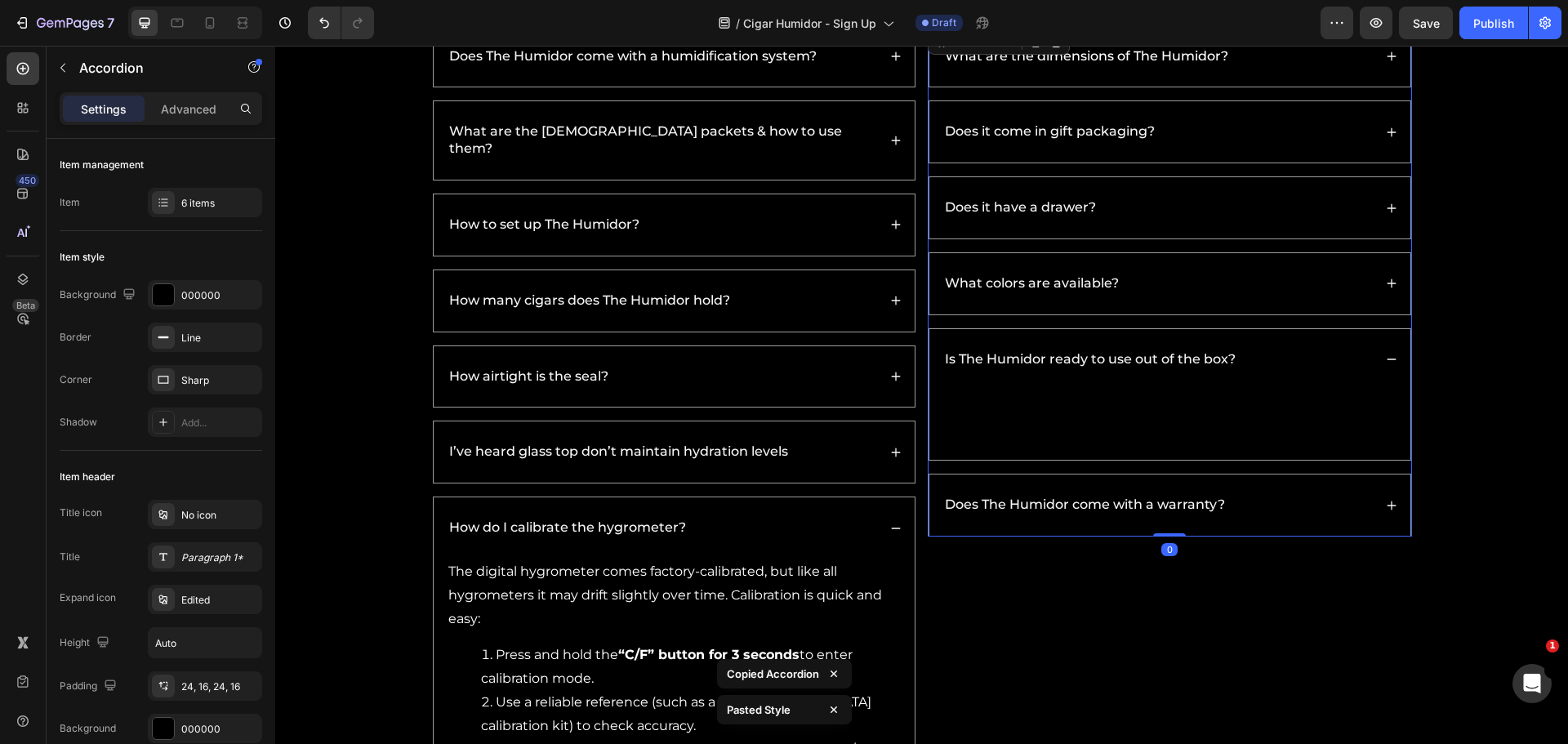
click at [1308, 512] on div "Does The Humidor come with a warranty?" at bounding box center [1157, 505] width 430 height 22
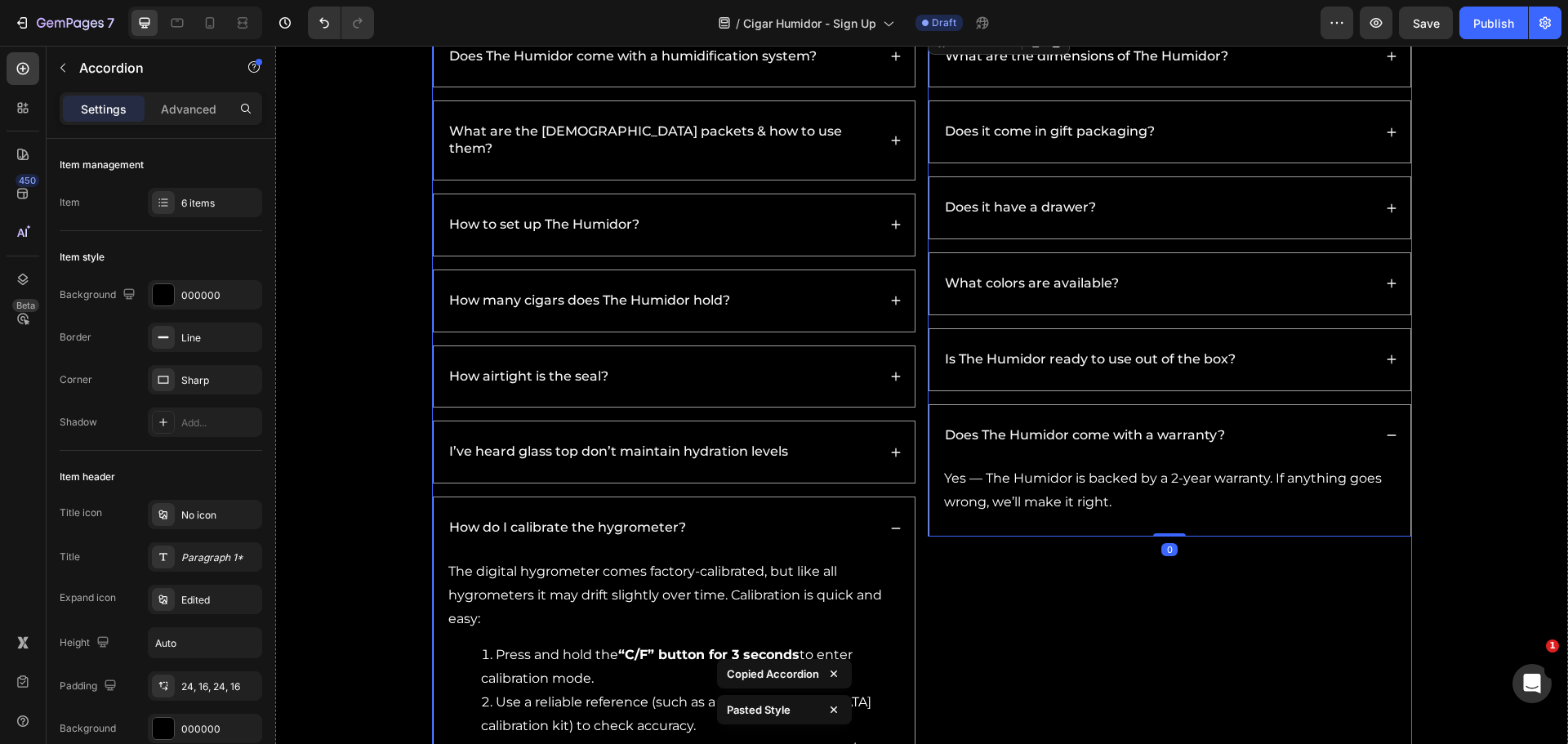
click at [1093, 481] on p "Yes — The Humidor is backed by a 2-year warranty. If anything goes wrong, we’ll…" at bounding box center [1170, 490] width 451 height 47
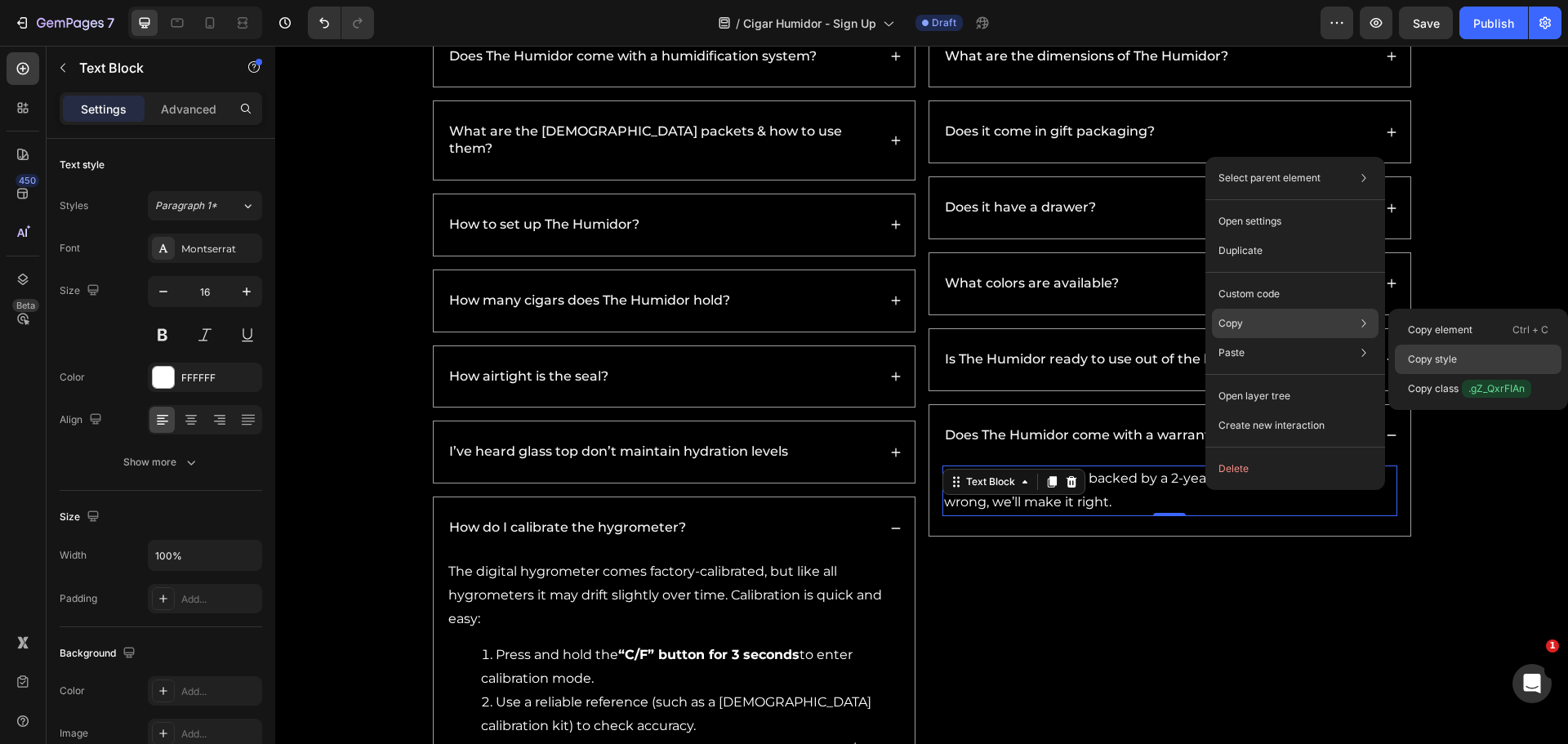
click at [1445, 373] on div "Copy style" at bounding box center [1477, 387] width 167 height 29
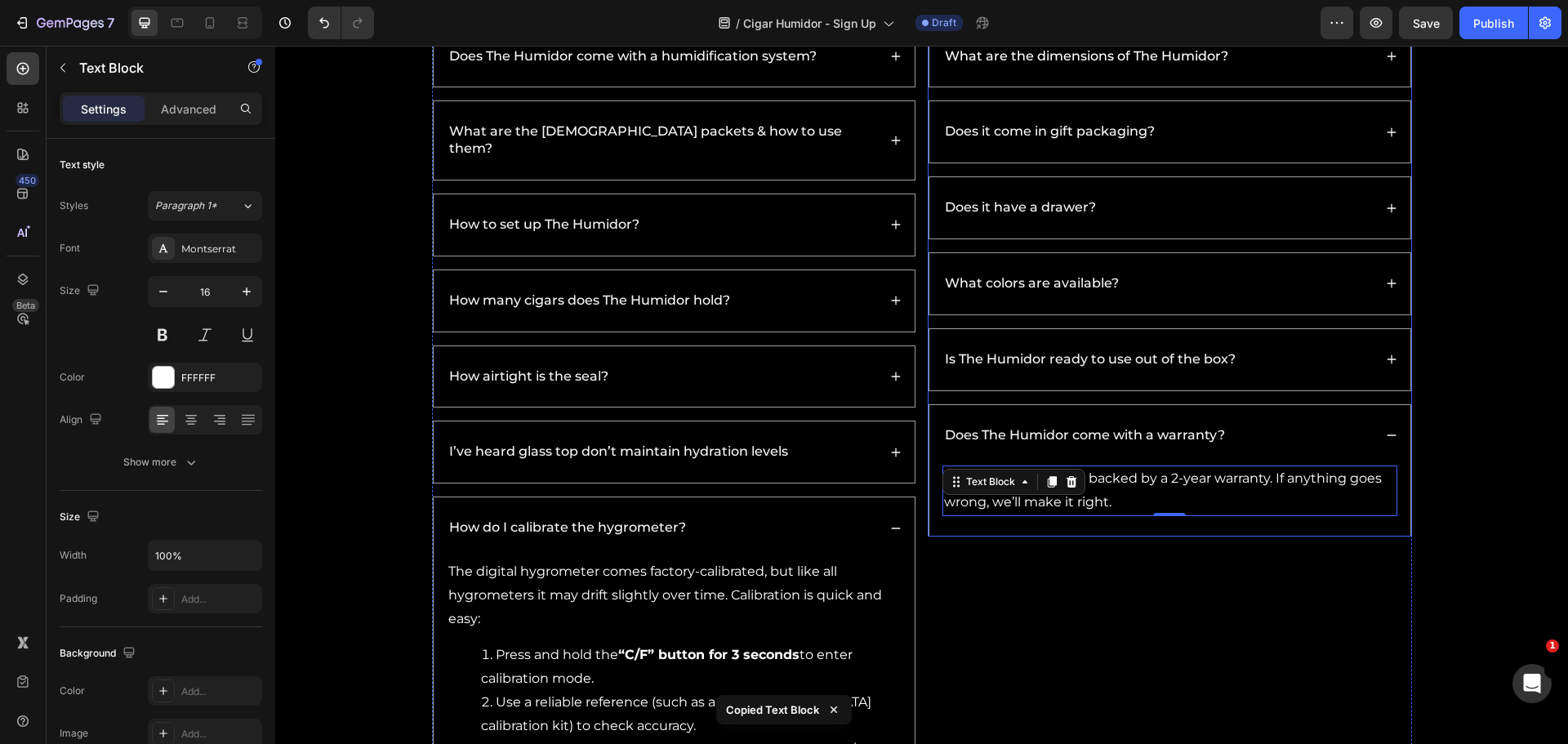
click at [1356, 377] on div "Is The Humidor ready to use out of the box?" at bounding box center [1170, 359] width 481 height 61
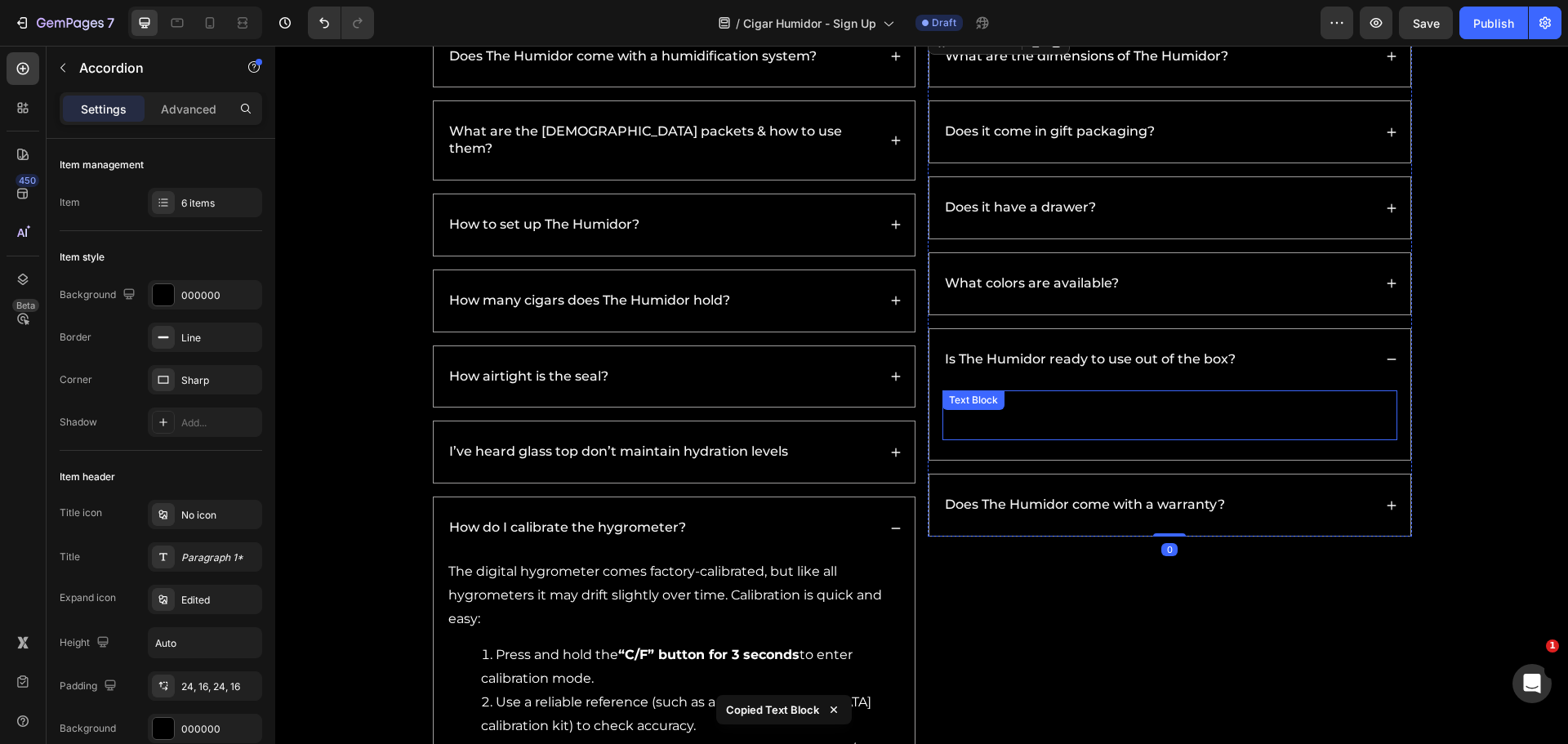
click at [1065, 424] on p "Yes — no assembly required. Simply follow the easy setup guide included in the …" at bounding box center [1170, 414] width 451 height 47
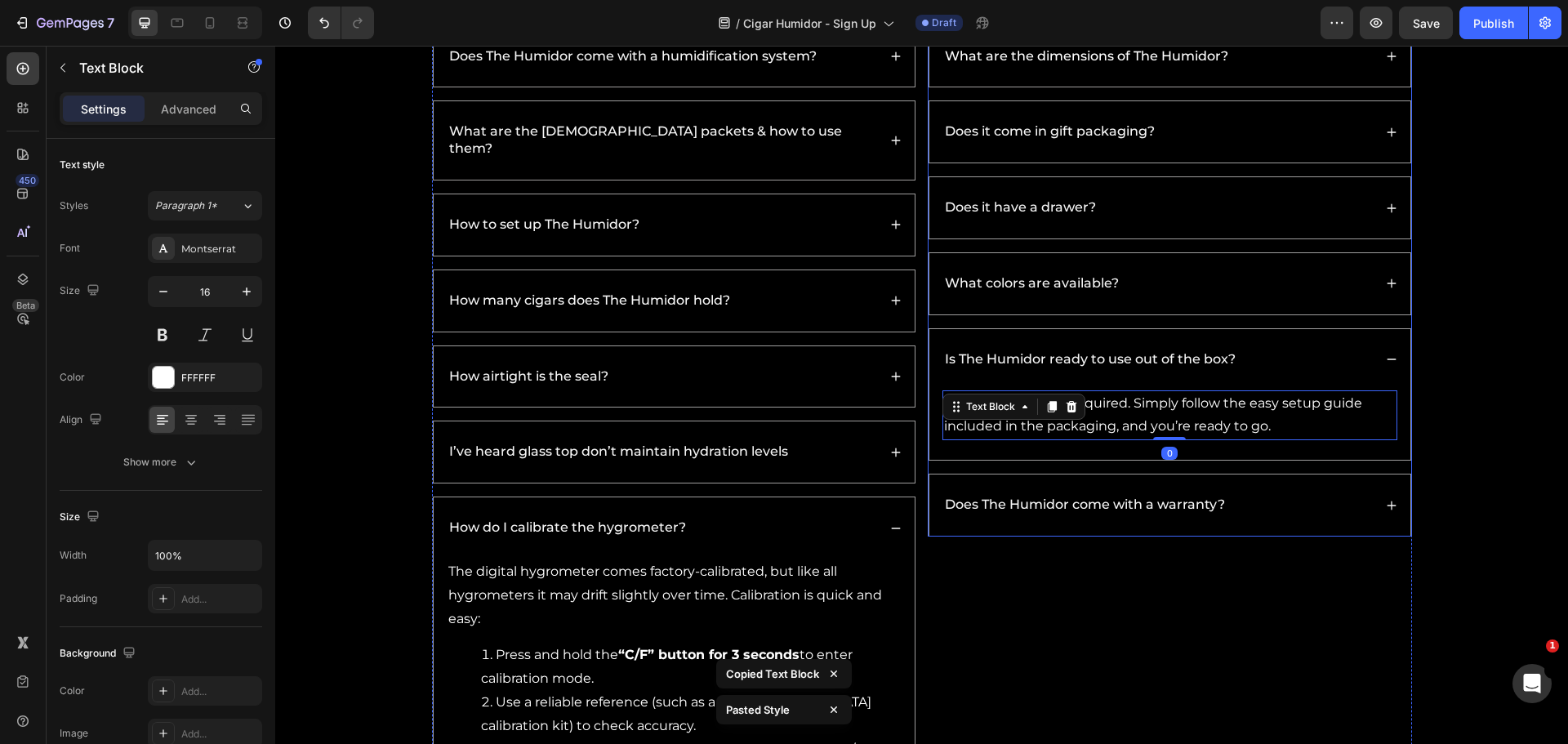
click at [1385, 292] on div "What colors are available?" at bounding box center [1170, 283] width 481 height 61
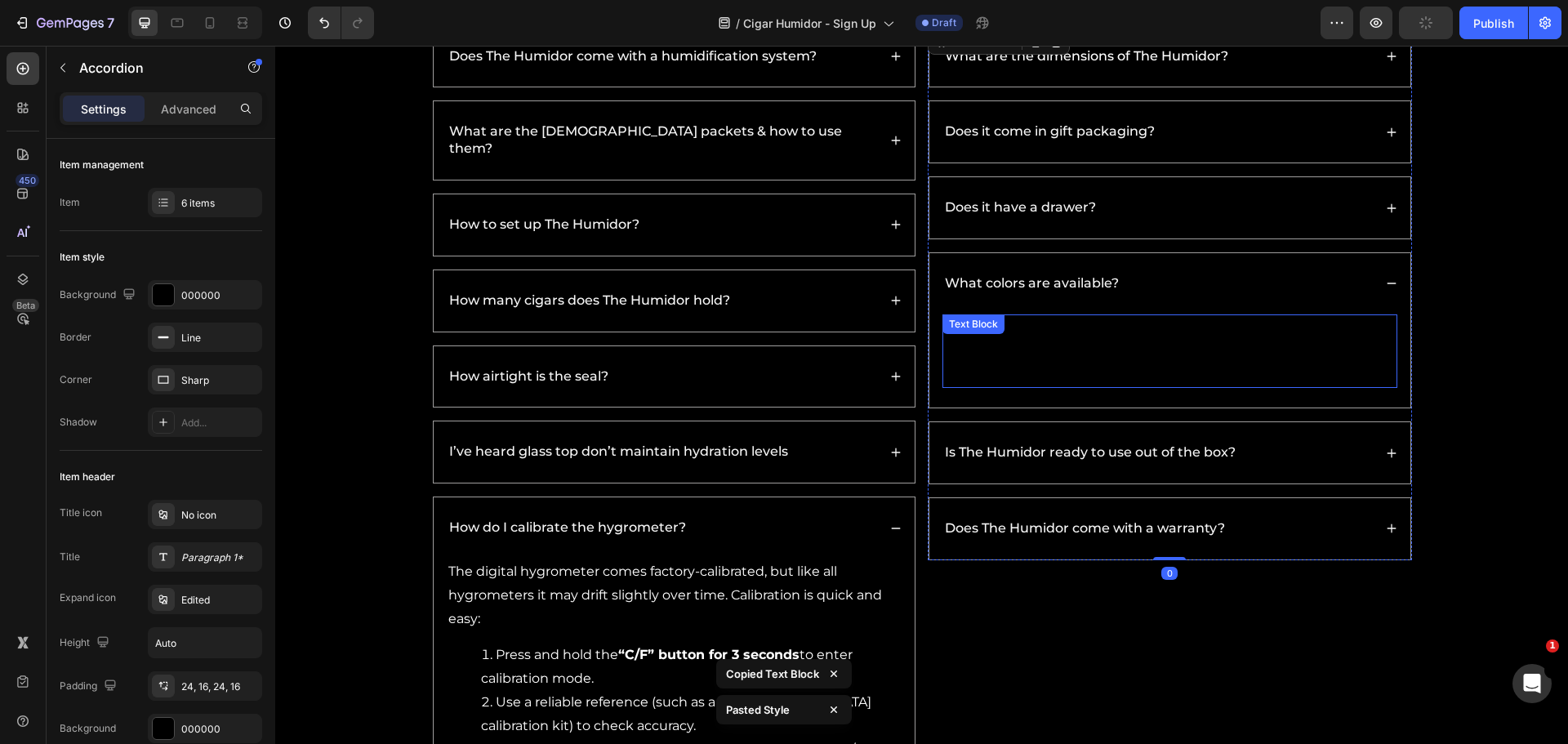
click at [996, 373] on p "The Humidor is available in a rich walnut finish, designed to complement any co…" at bounding box center [1170, 351] width 451 height 70
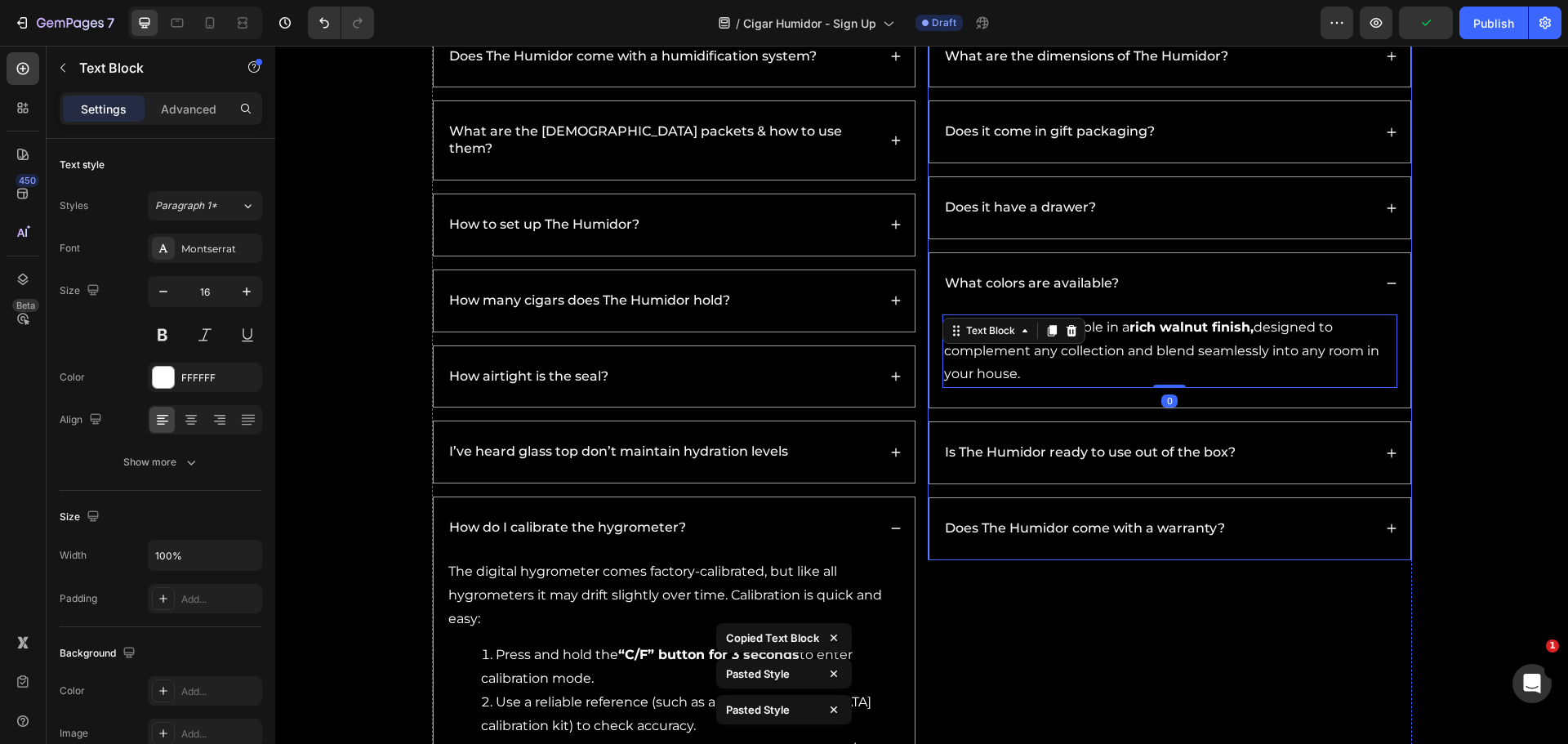
click at [1292, 217] on div "Does it have a drawer?" at bounding box center [1157, 208] width 430 height 22
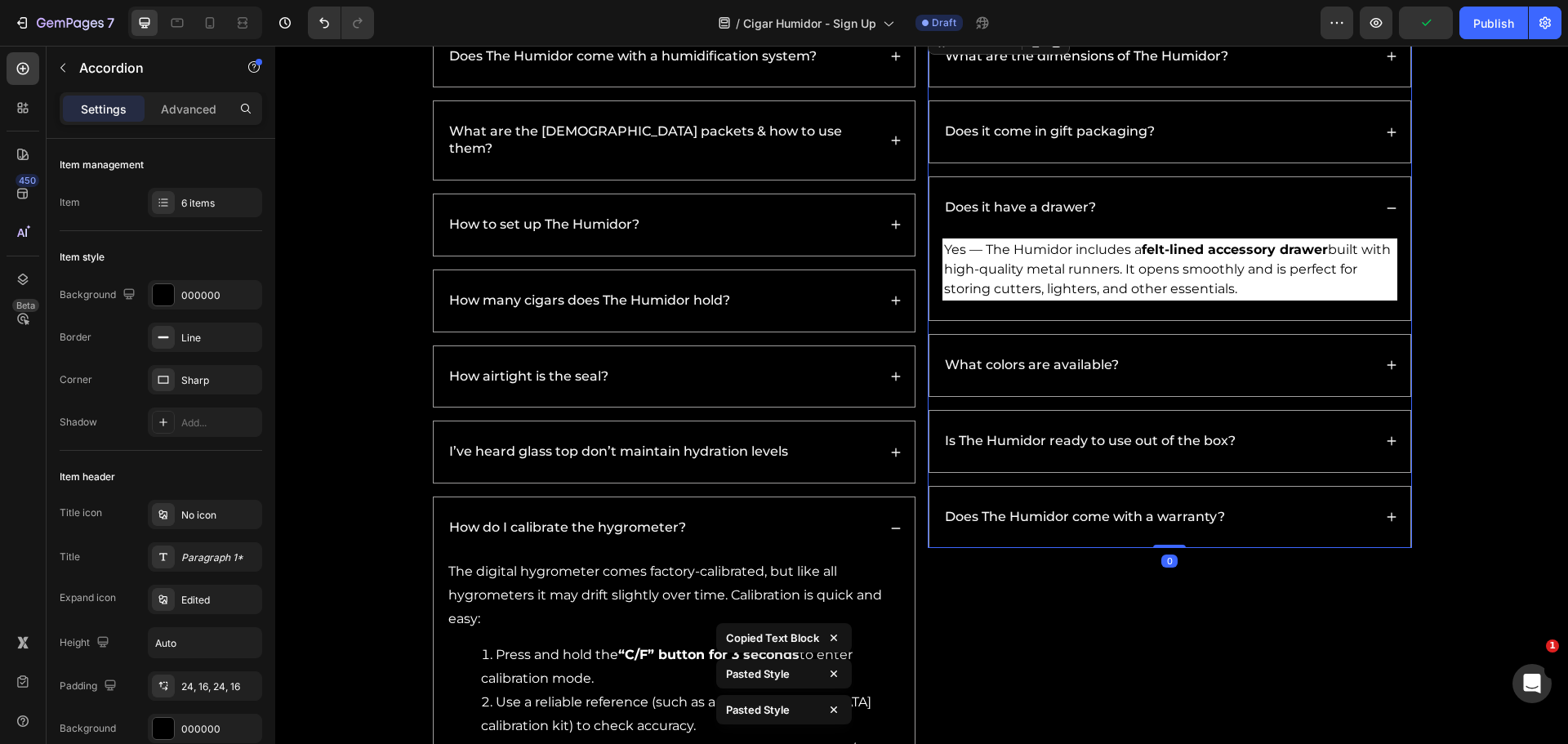
click at [1135, 307] on div "Yes — The Humidor includes a felt-lined accessory drawer built with high-qualit…" at bounding box center [1170, 280] width 481 height 82
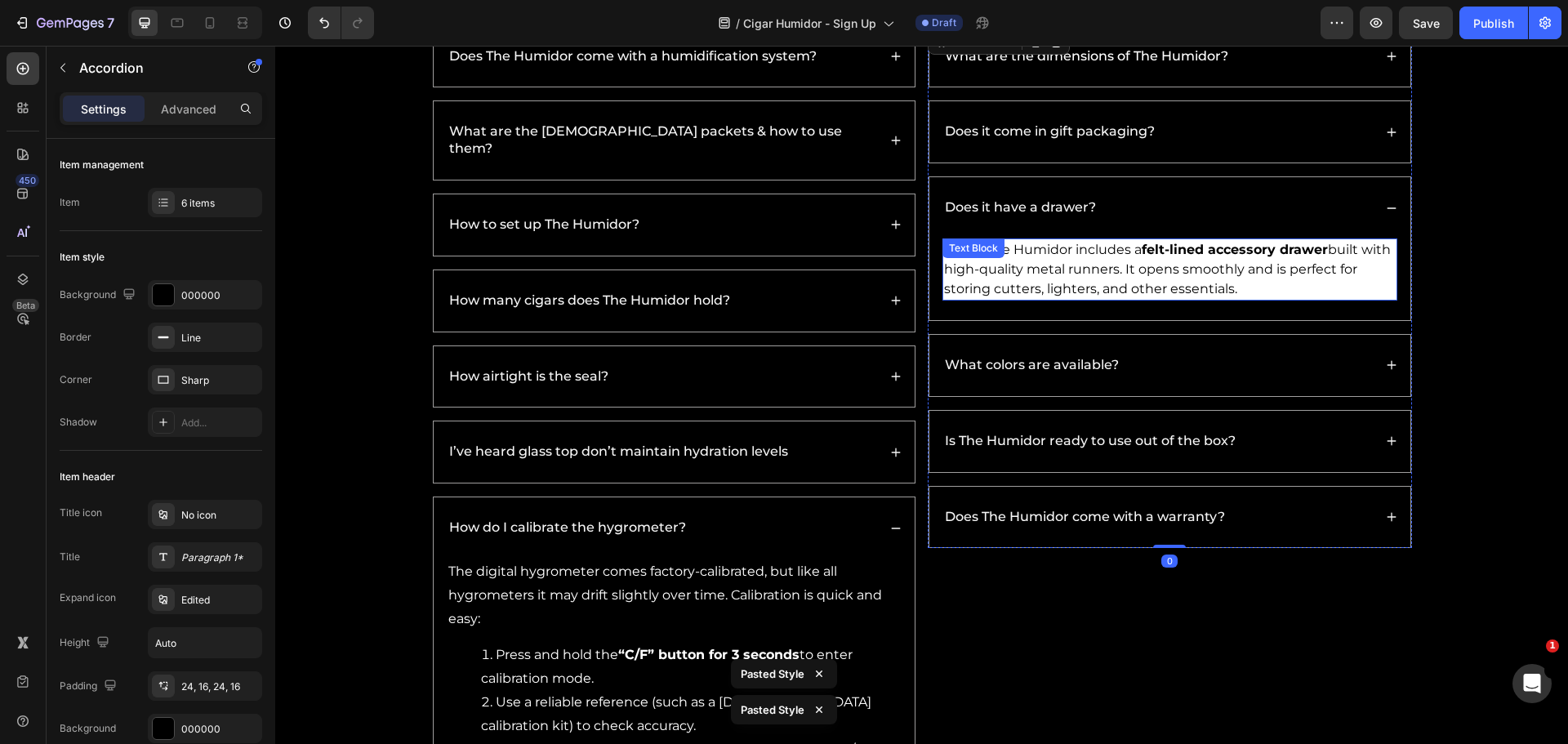
click at [1130, 281] on p "Yes — The Humidor includes a felt-lined accessory drawer built with high-qualit…" at bounding box center [1170, 269] width 451 height 59
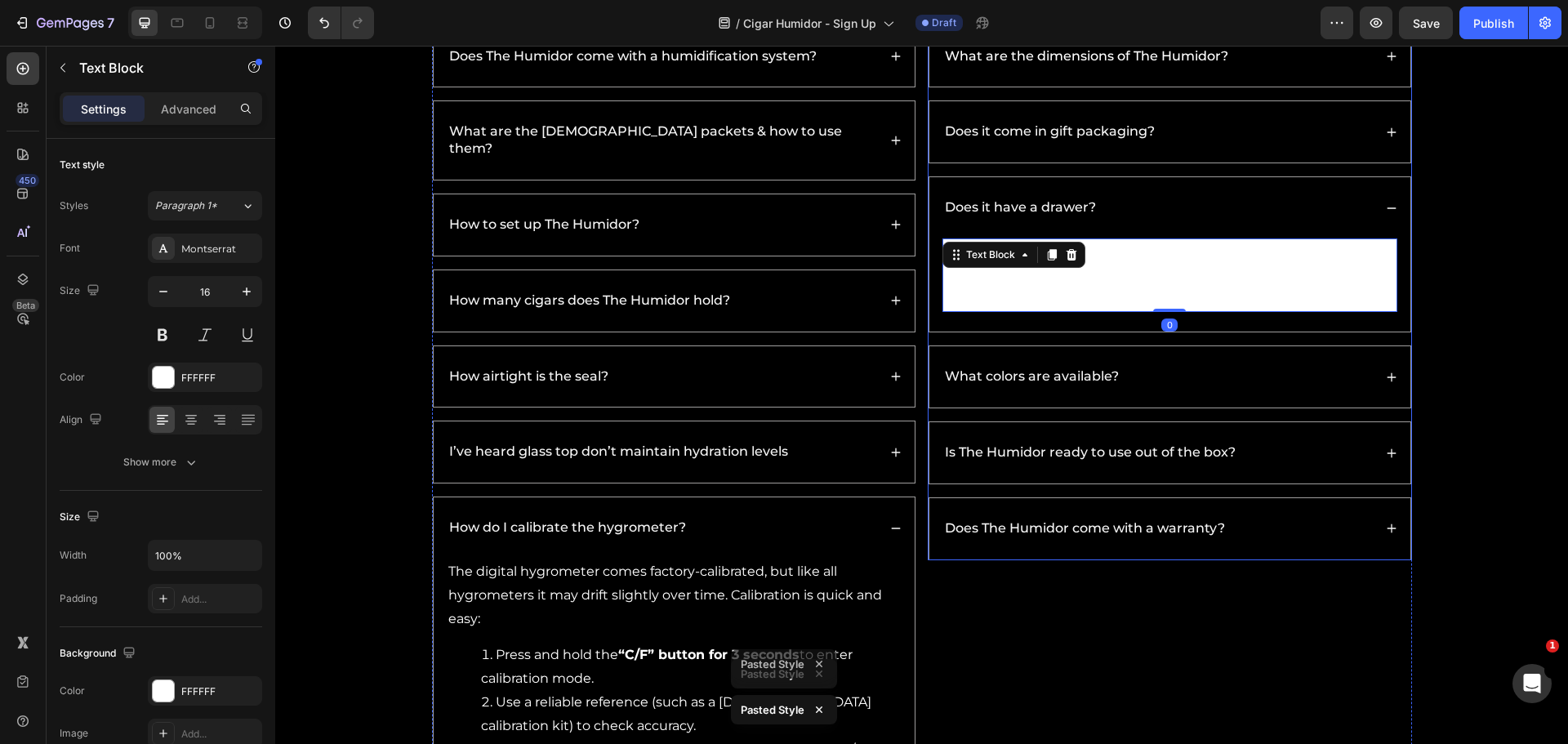
click at [1027, 323] on div "Yes — The Humidor includes a felt-lined accessory drawer built with high-qualit…" at bounding box center [1170, 285] width 481 height 93
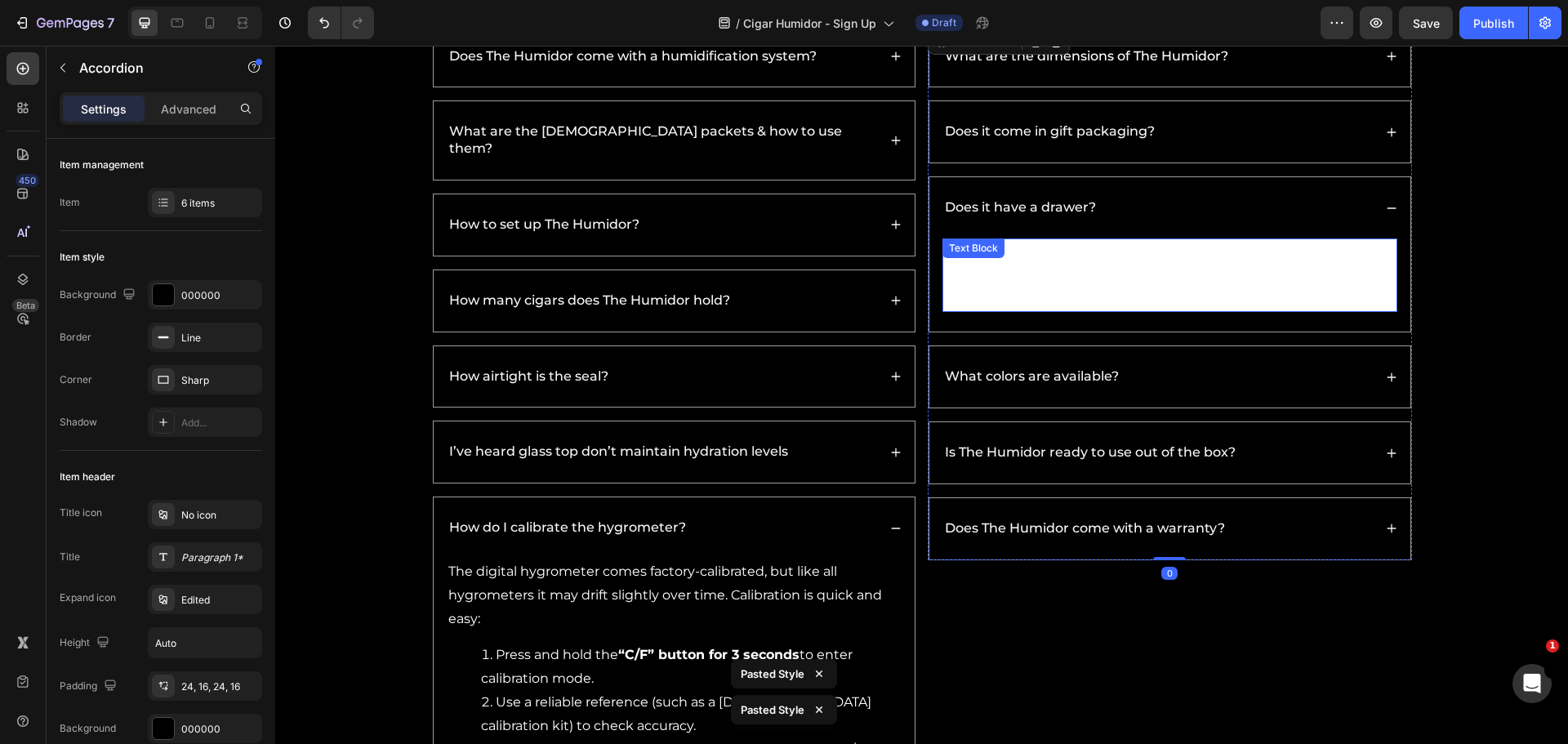
click at [1029, 296] on p "Yes — The Humidor includes a felt-lined accessory drawer built with high-qualit…" at bounding box center [1170, 275] width 451 height 70
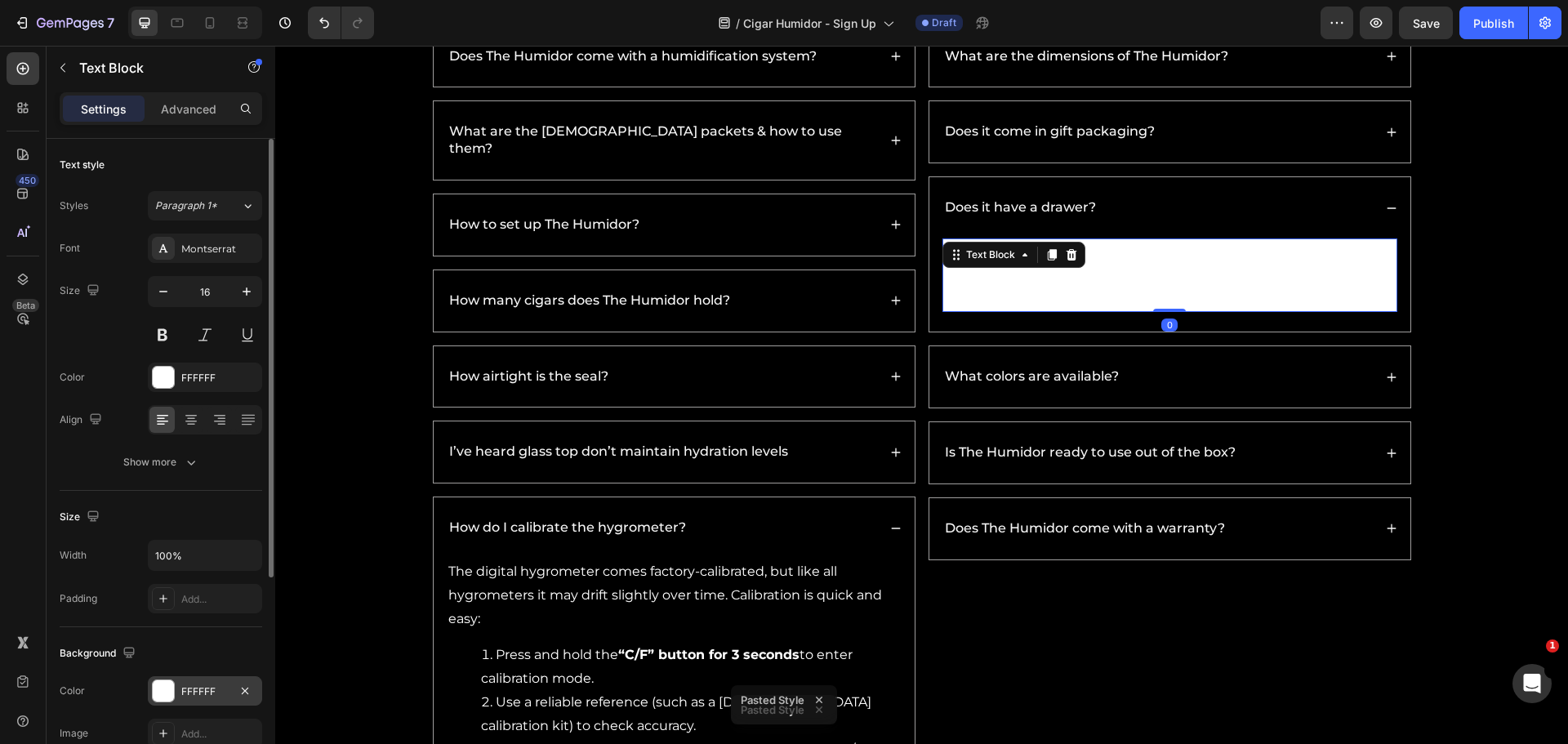
click at [163, 687] on div at bounding box center [163, 690] width 21 height 21
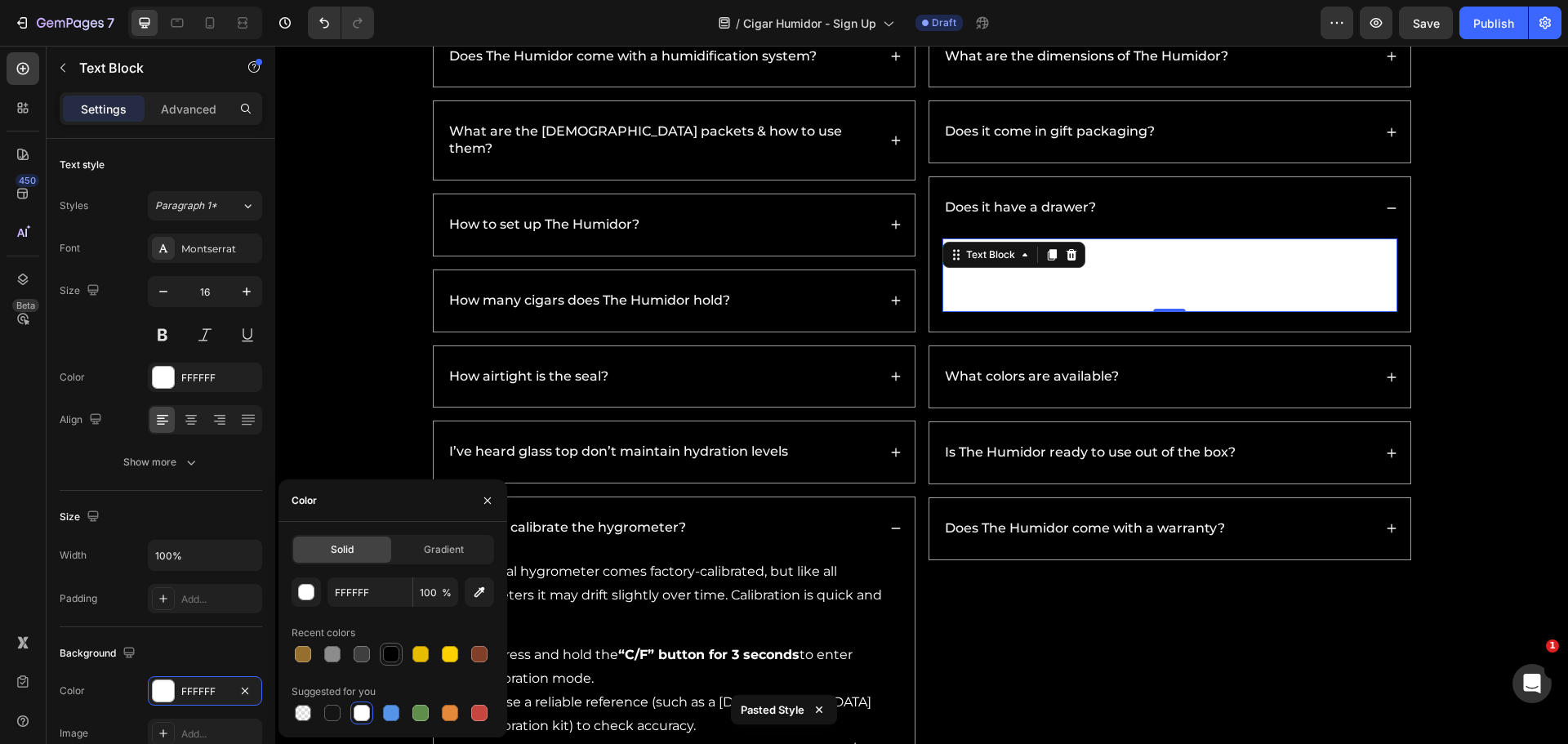
click at [392, 648] on div at bounding box center [391, 654] width 16 height 16
type input "000000"
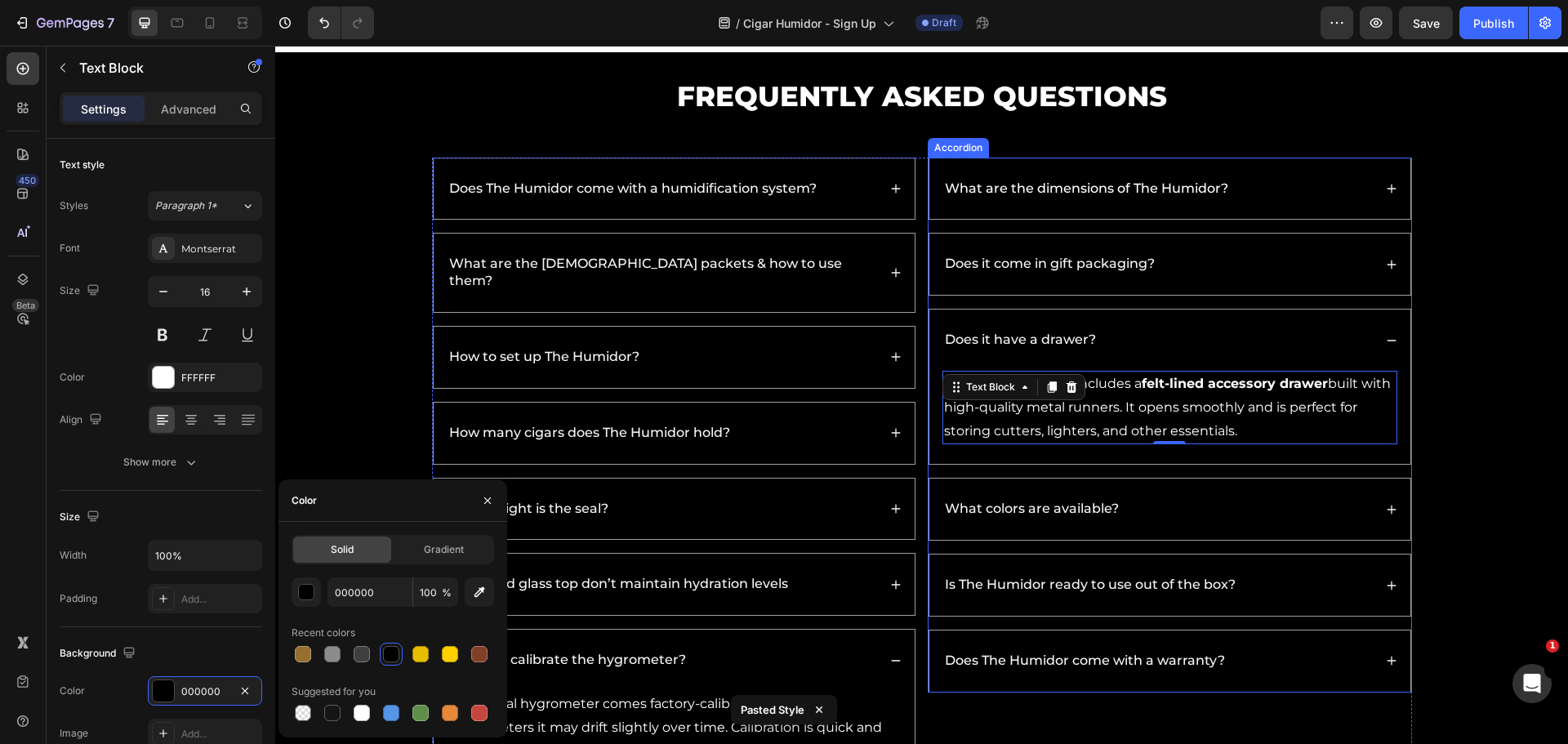
scroll to position [5808, 0]
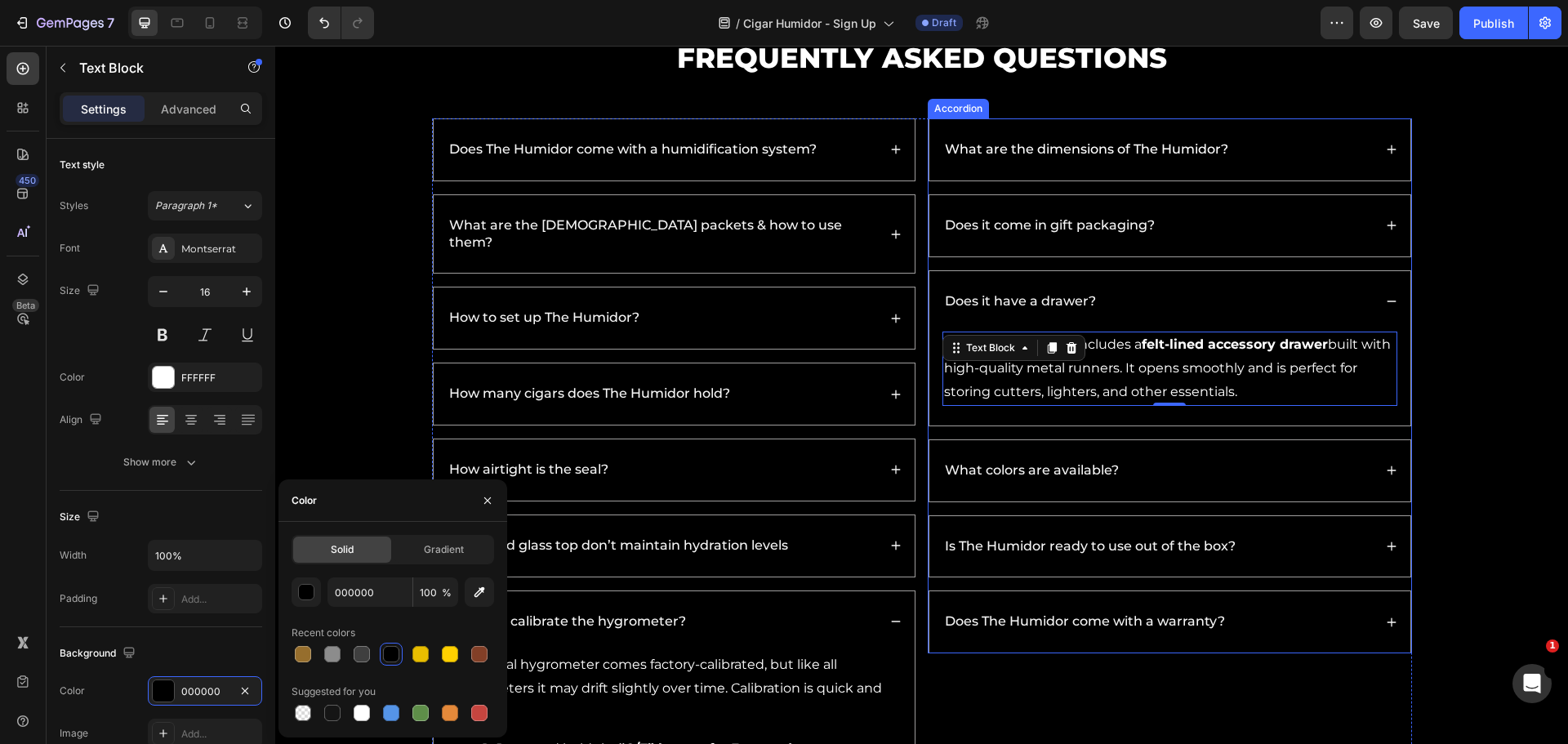
click at [1262, 240] on div "Does it come in gift packaging?" at bounding box center [1170, 225] width 481 height 61
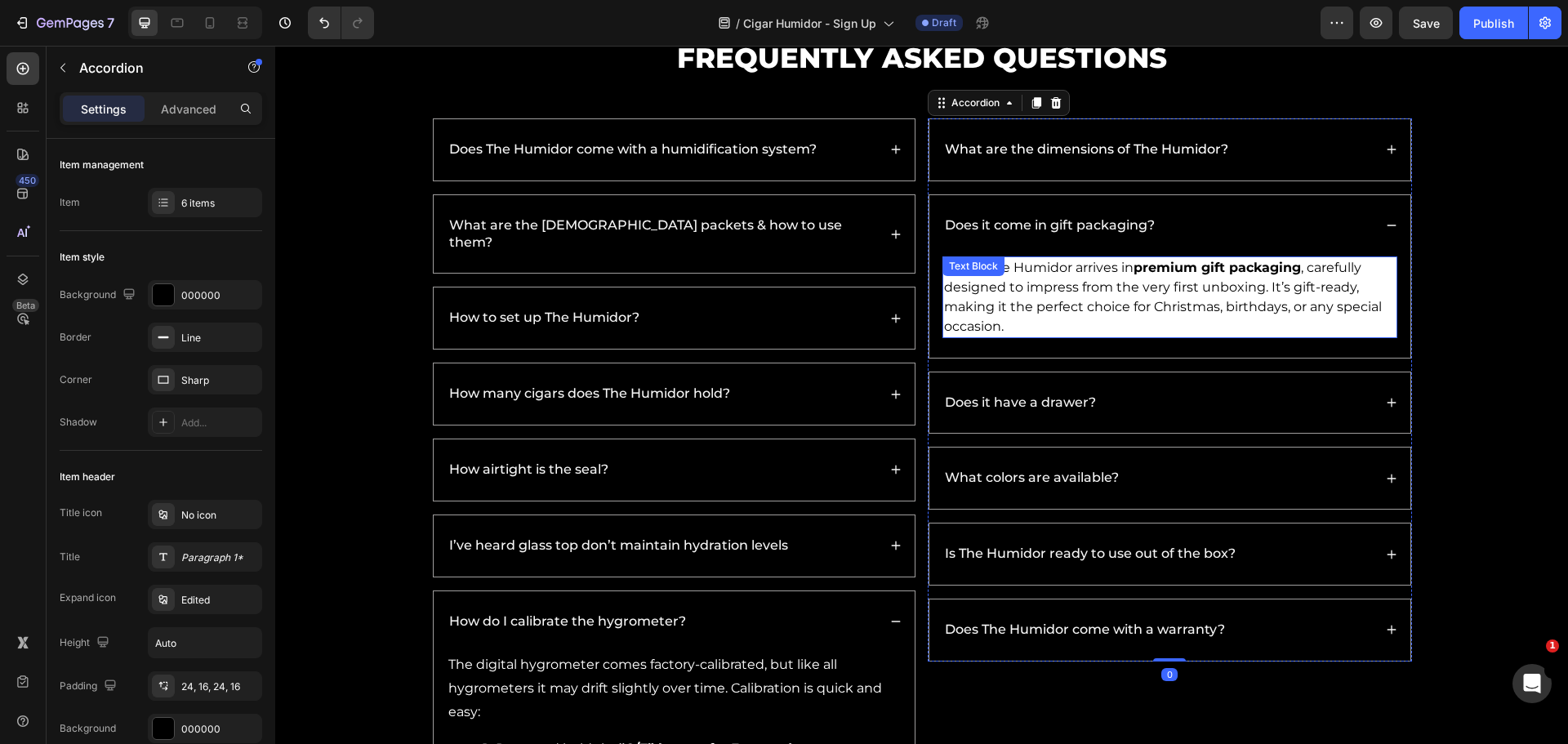
click at [1146, 293] on p "Yes — The Humidor arrives in premium gift packaging , carefully designed to imp…" at bounding box center [1170, 297] width 451 height 78
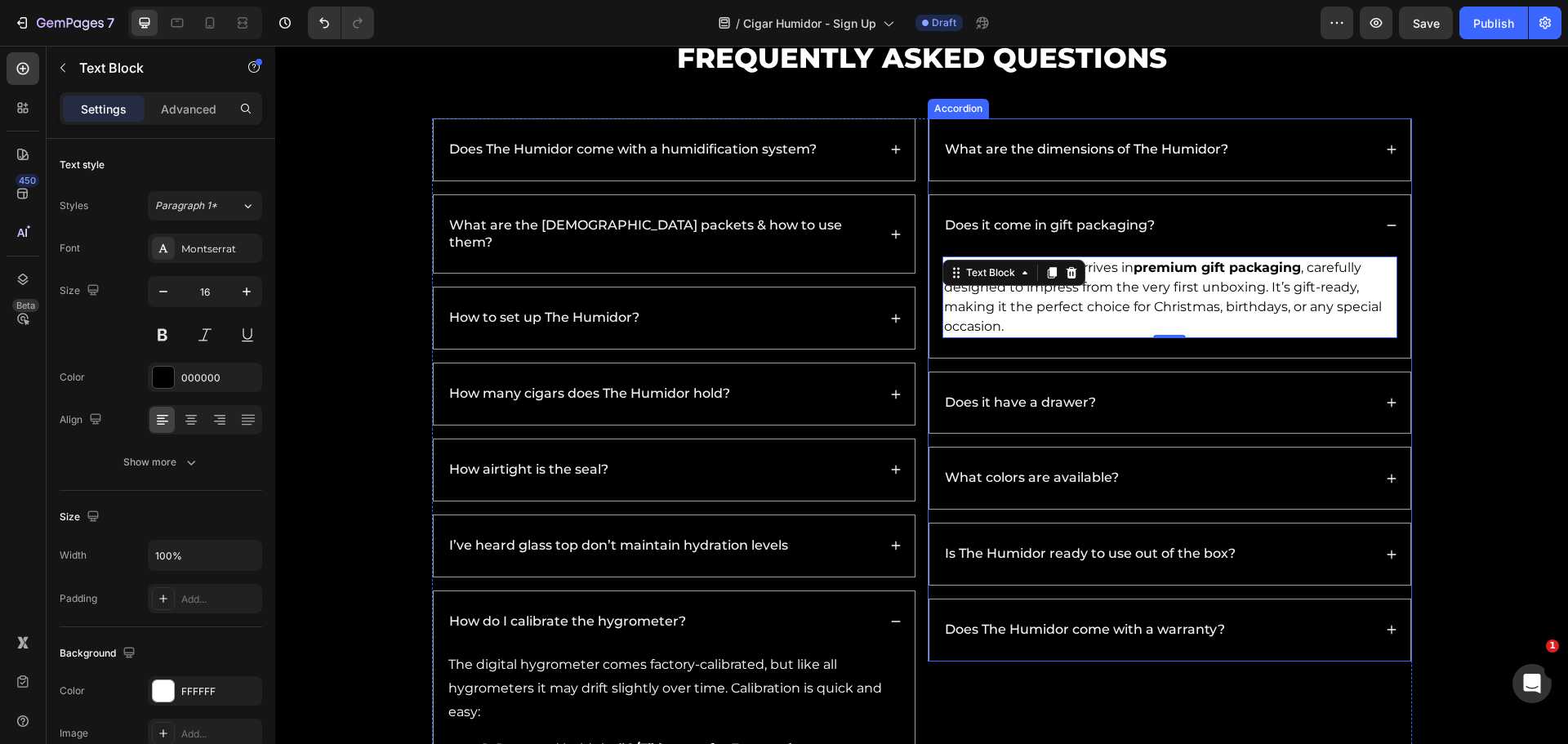
click at [1352, 394] on div "Does it have a drawer?" at bounding box center [1157, 402] width 430 height 22
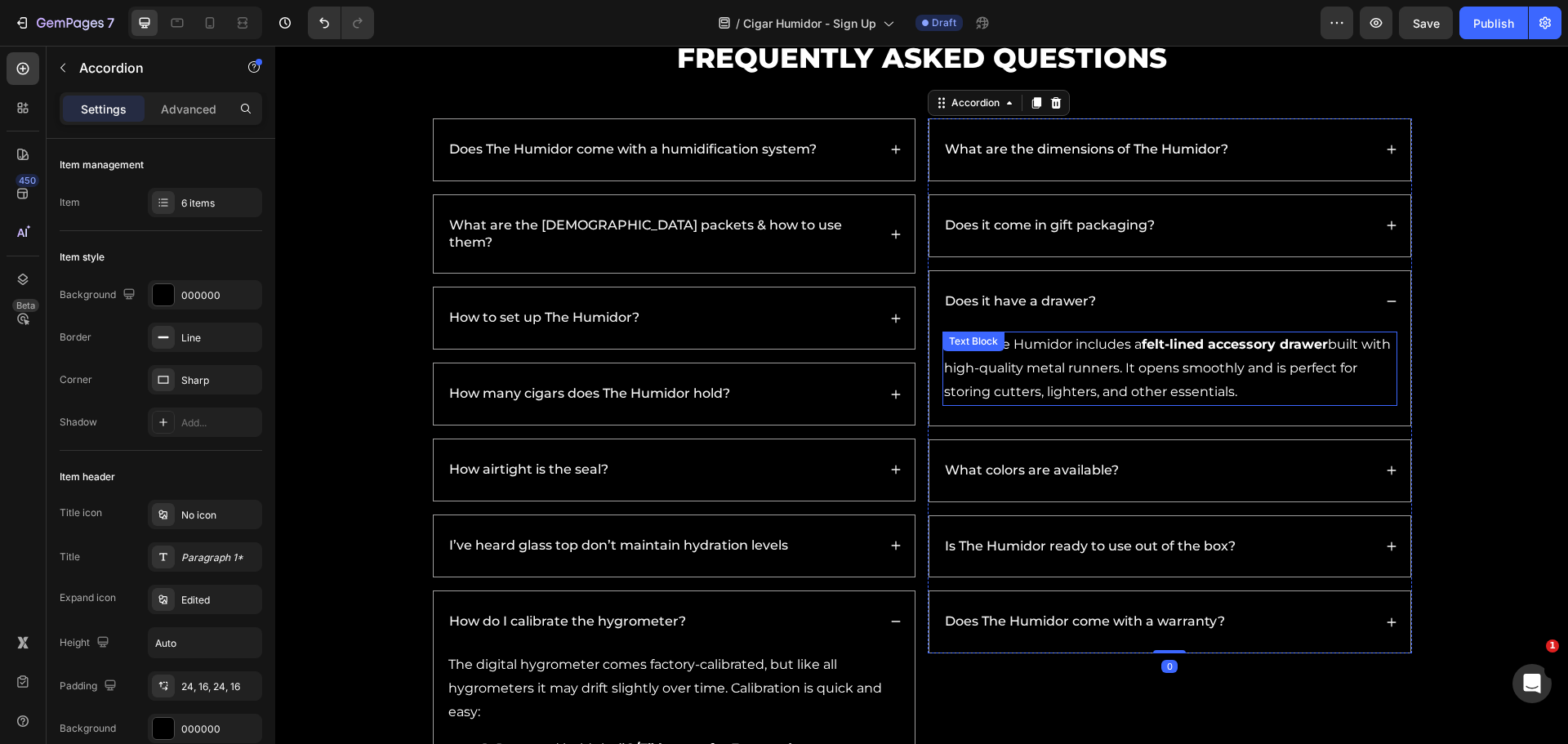
click at [1165, 363] on p "Yes — The Humidor includes a felt-lined accessory drawer built with high-qualit…" at bounding box center [1170, 369] width 451 height 70
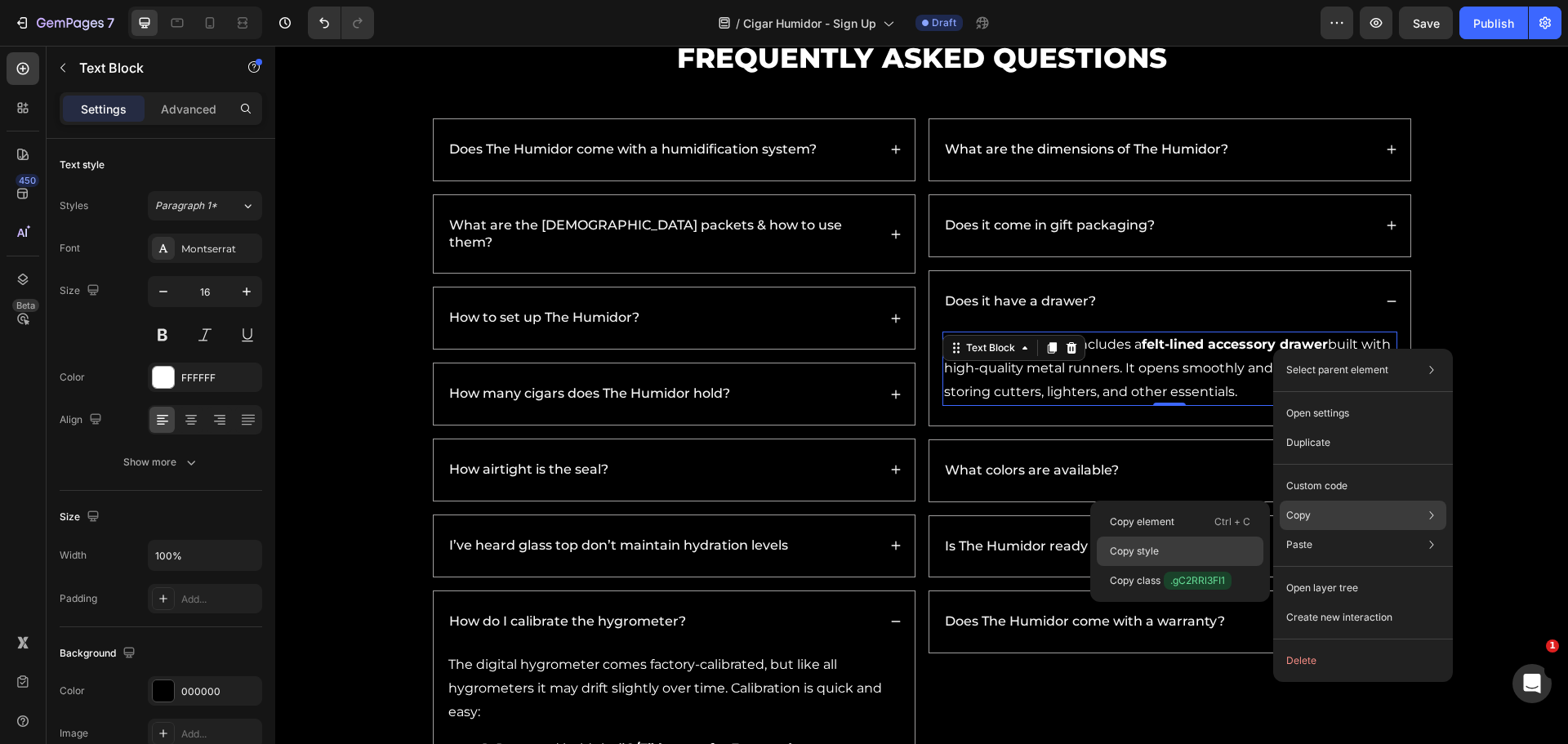
drag, startPoint x: 1161, startPoint y: 546, endPoint x: 899, endPoint y: 468, distance: 273.4
click at [1161, 566] on div "Copy style" at bounding box center [1179, 580] width 167 height 29
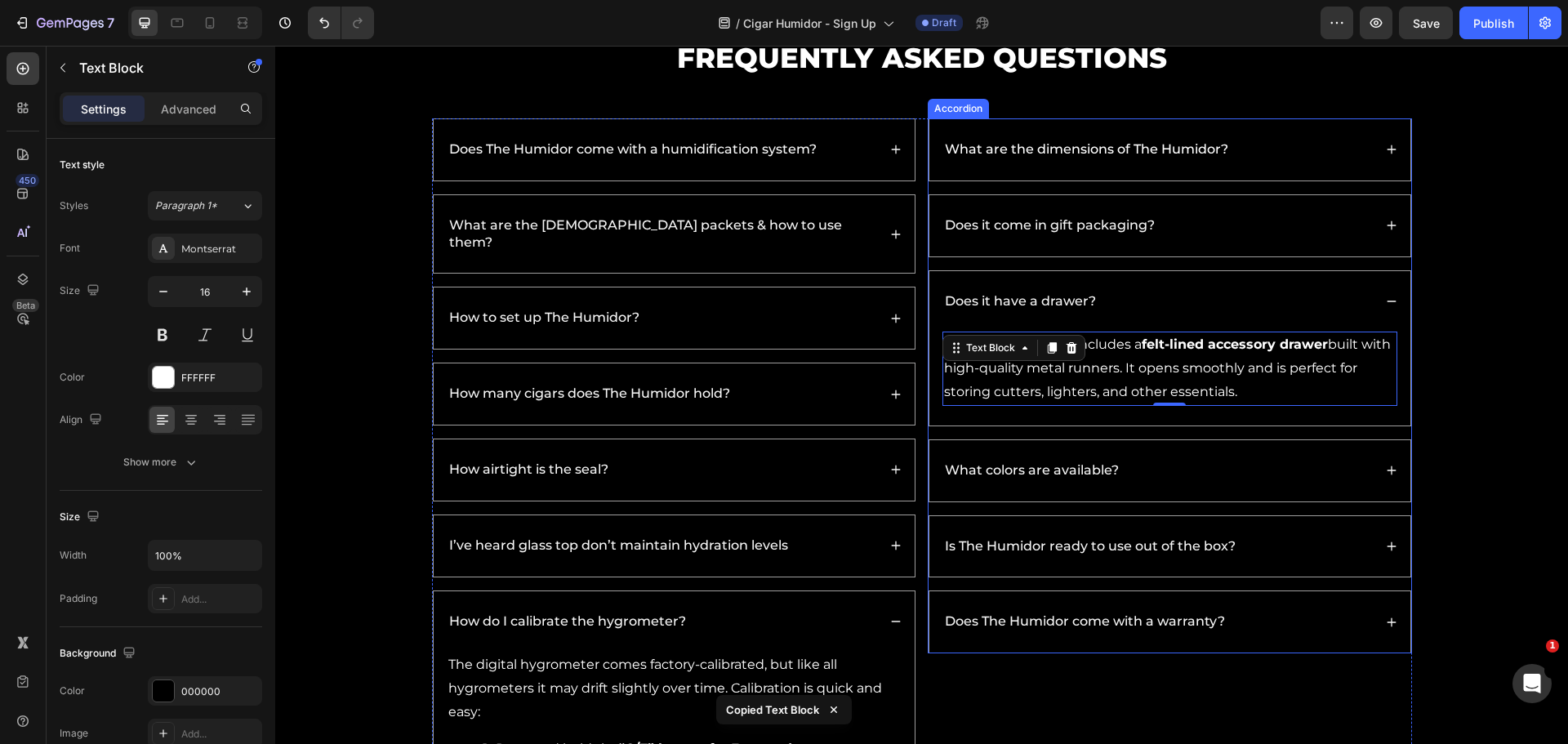
click at [1252, 213] on div "Does it come in gift packaging?" at bounding box center [1170, 225] width 481 height 61
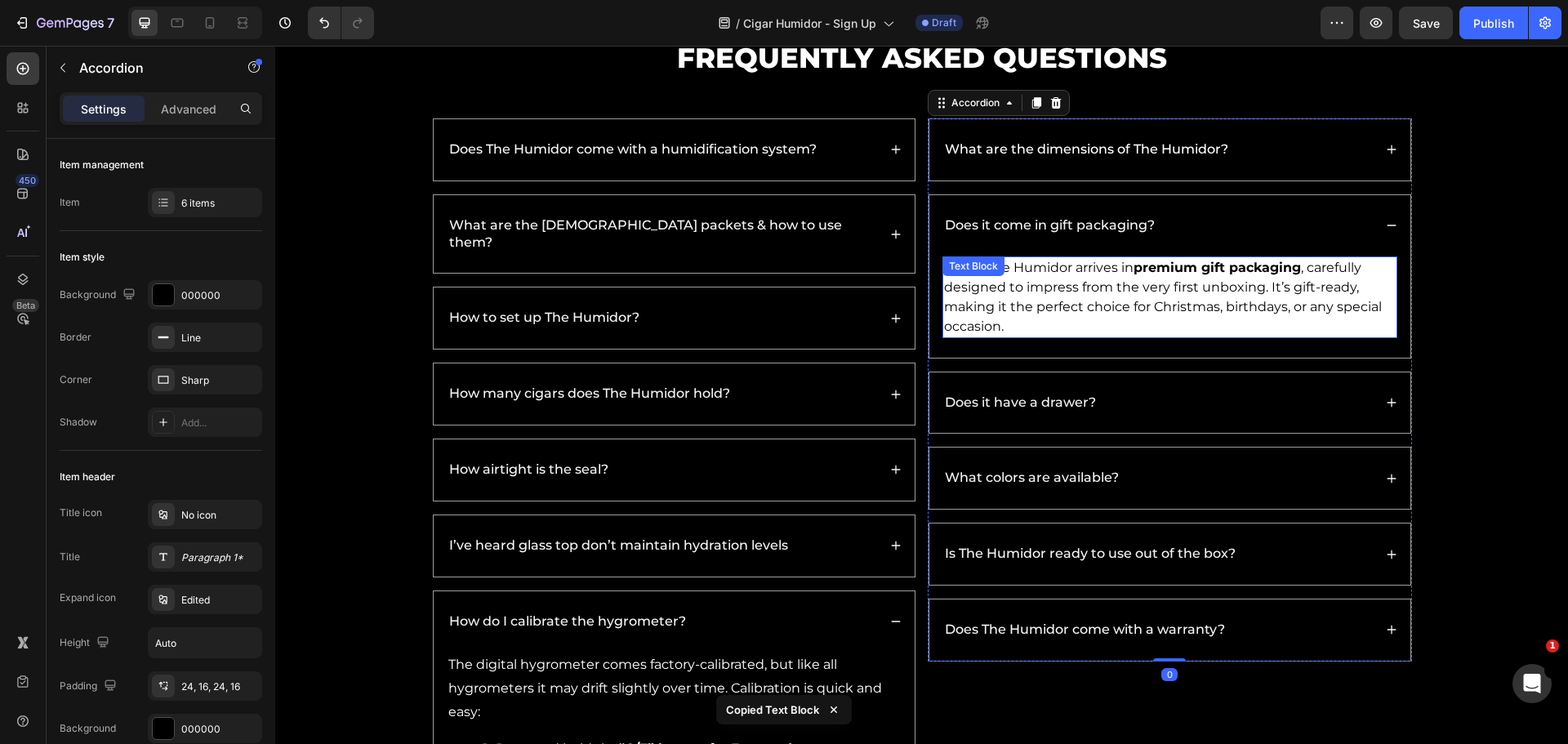
click at [1128, 329] on p "Yes — The Humidor arrives in premium gift packaging , carefully designed to imp…" at bounding box center [1170, 297] width 451 height 78
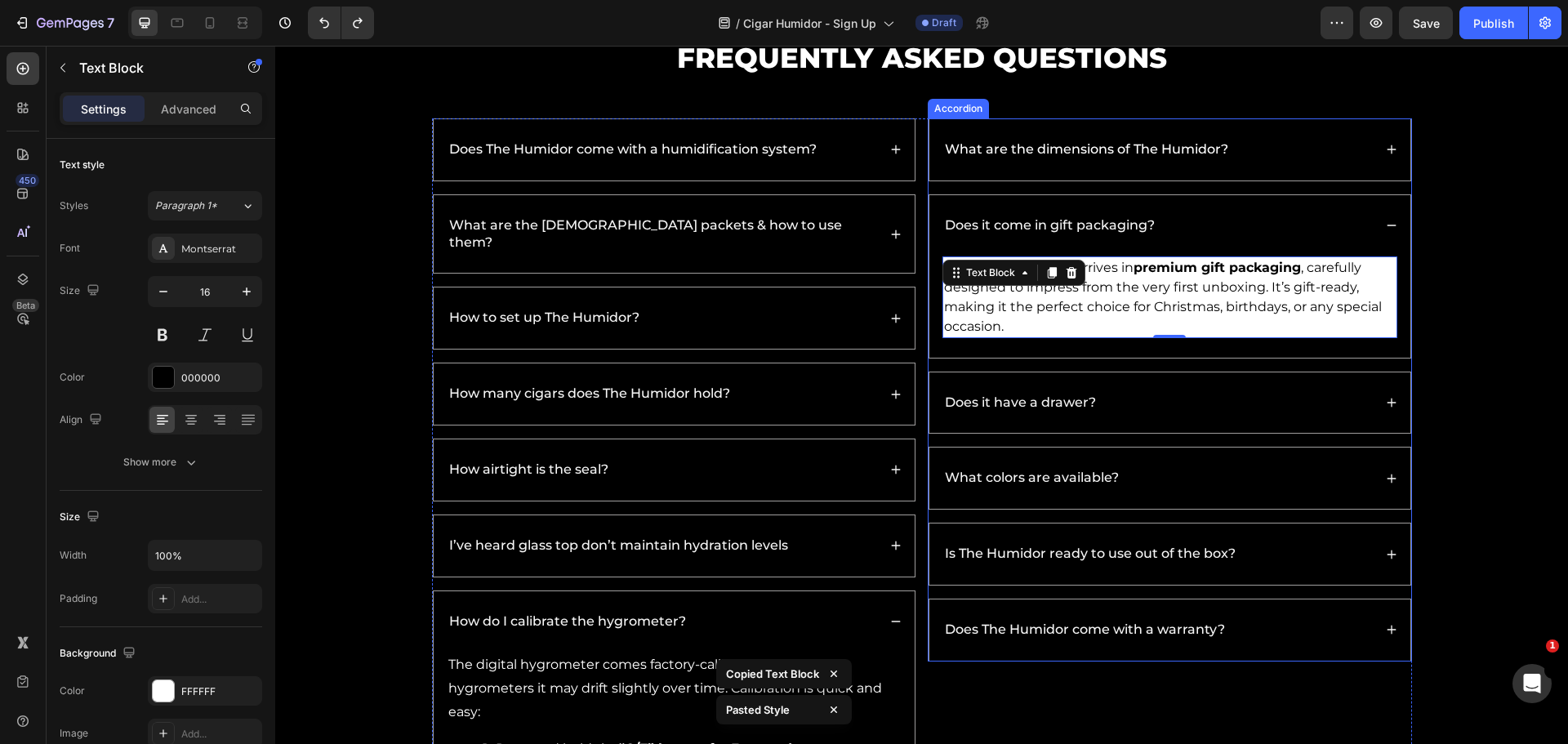
click at [1047, 382] on div "Does it have a drawer?" at bounding box center [1170, 402] width 481 height 61
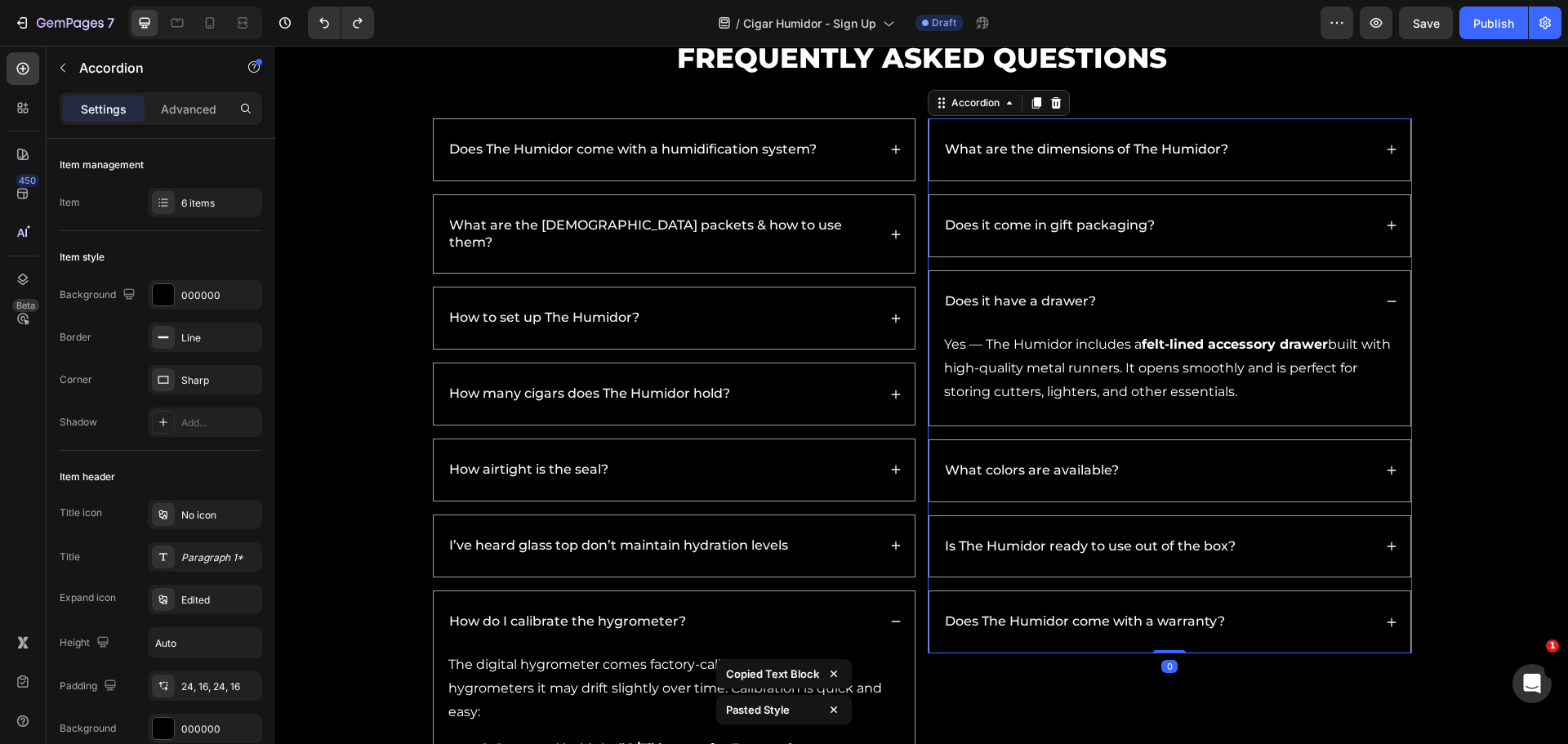
click at [1077, 371] on p "Yes — The Humidor includes a felt-lined accessory drawer built with high-qualit…" at bounding box center [1170, 369] width 451 height 70
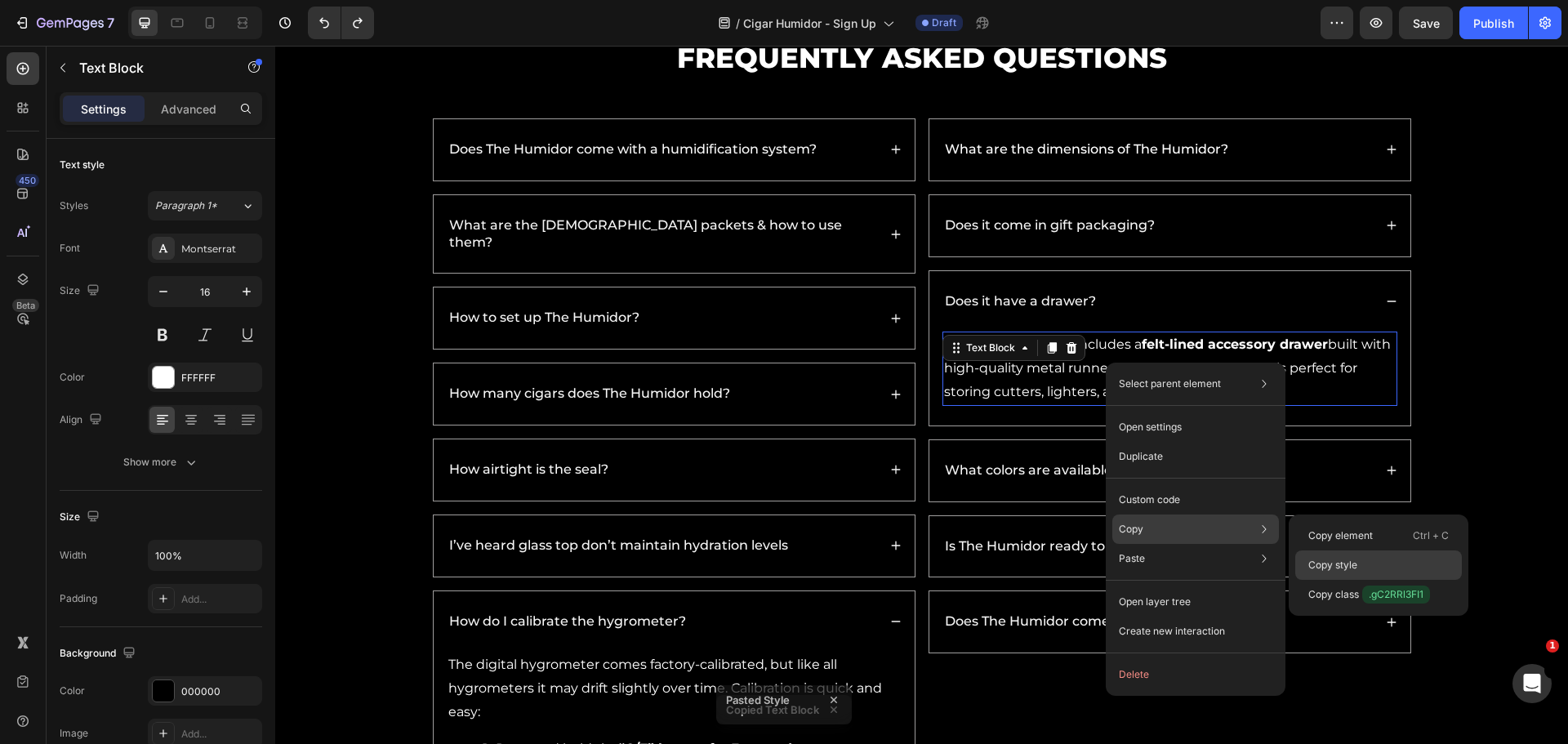
click at [1340, 579] on div "Copy style" at bounding box center [1378, 593] width 167 height 29
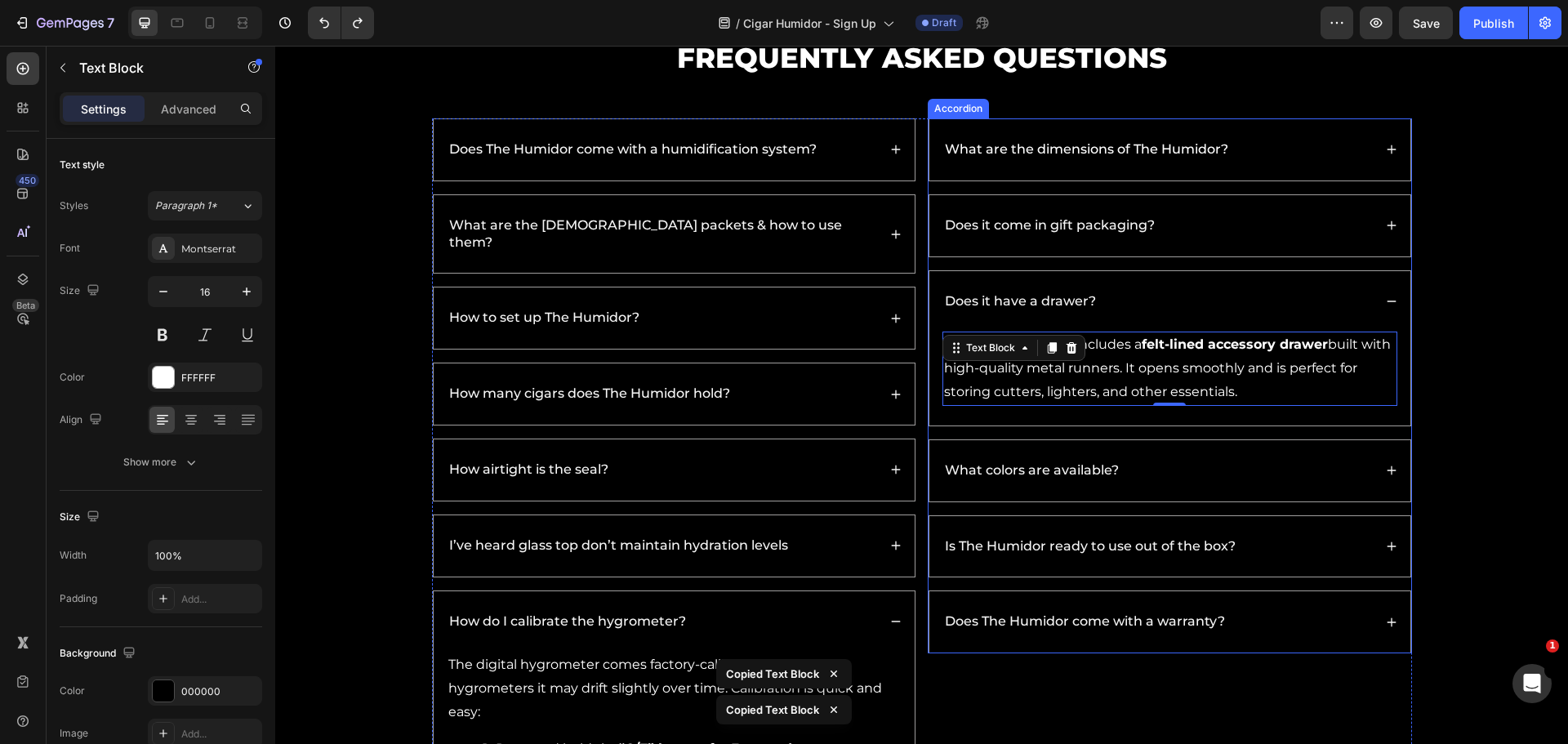
click at [1175, 220] on div "Does it come in gift packaging?" at bounding box center [1157, 226] width 430 height 22
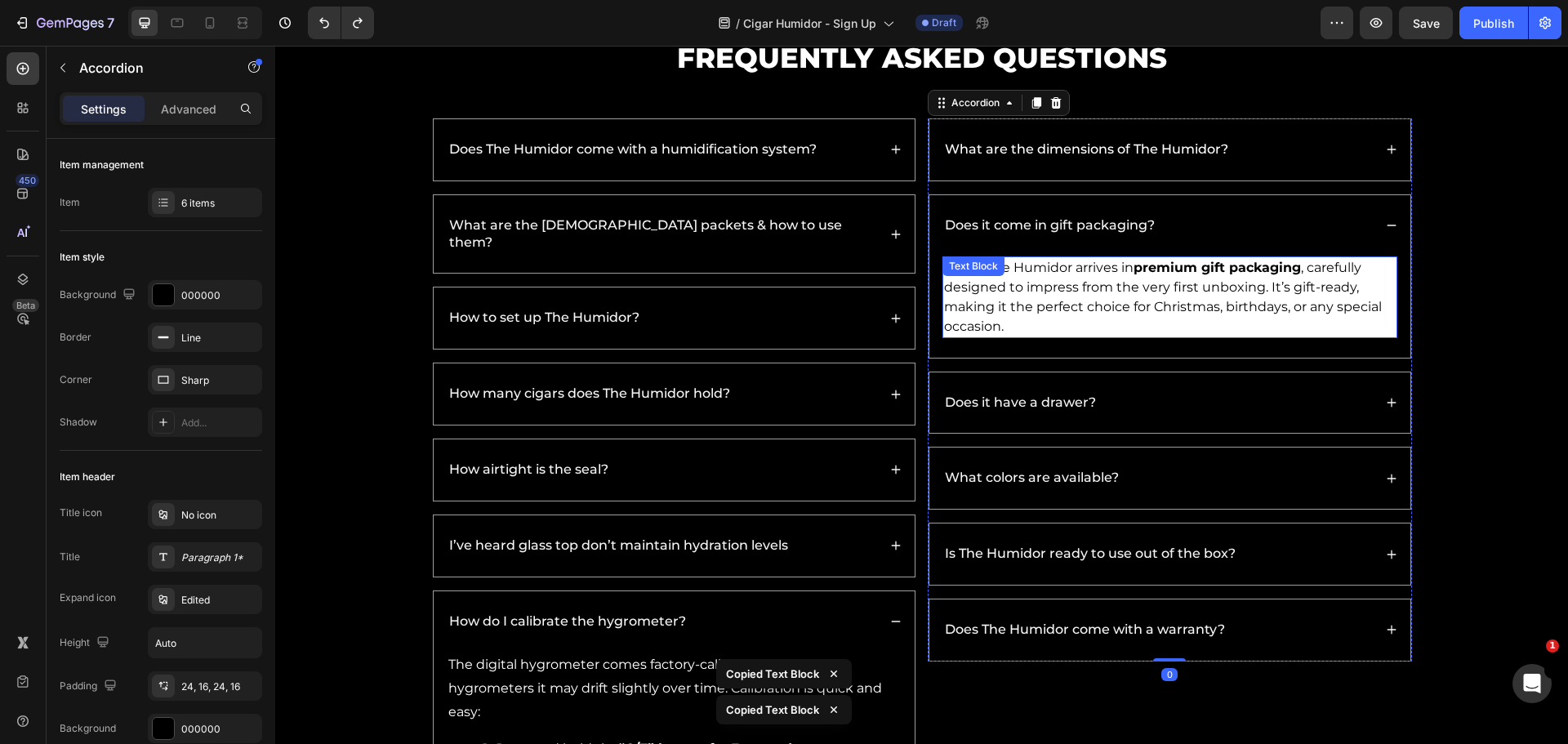
click at [1150, 314] on p "Yes — The Humidor arrives in premium gift packaging , carefully designed to imp…" at bounding box center [1170, 297] width 451 height 78
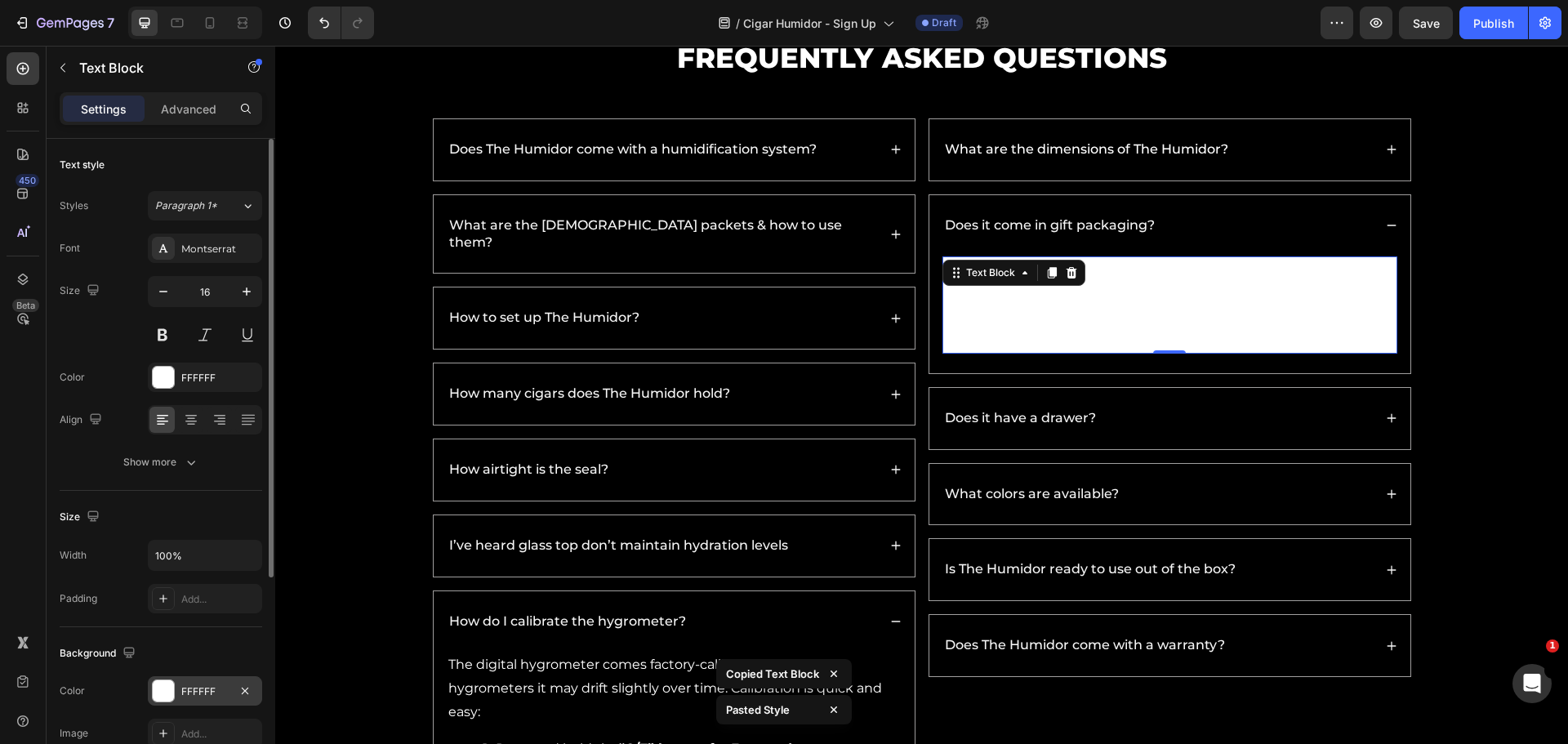
click at [156, 687] on div at bounding box center [163, 690] width 21 height 21
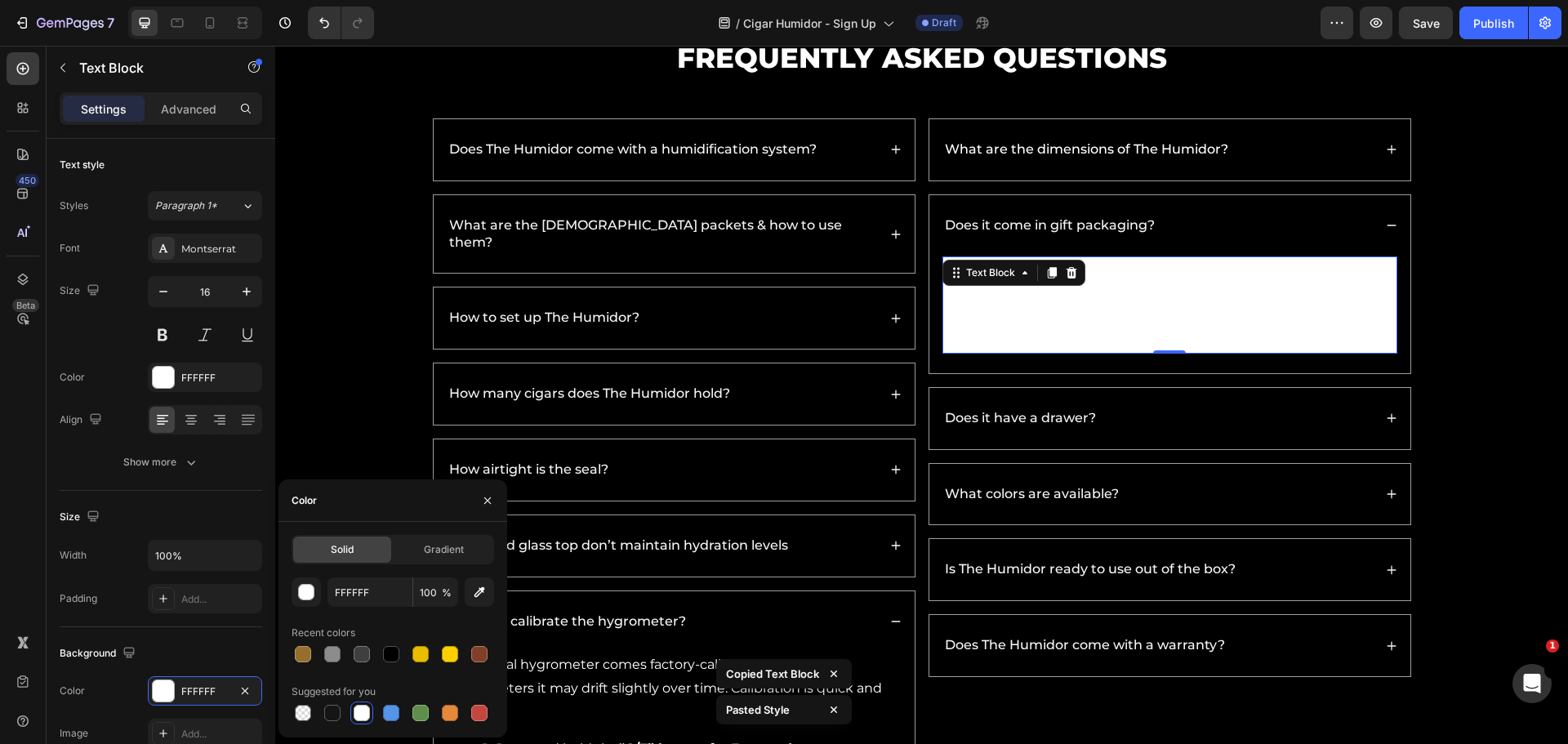
drag, startPoint x: 382, startPoint y: 659, endPoint x: 498, endPoint y: 615, distance: 124.1
click at [382, 659] on div at bounding box center [392, 654] width 20 height 20
type input "000000"
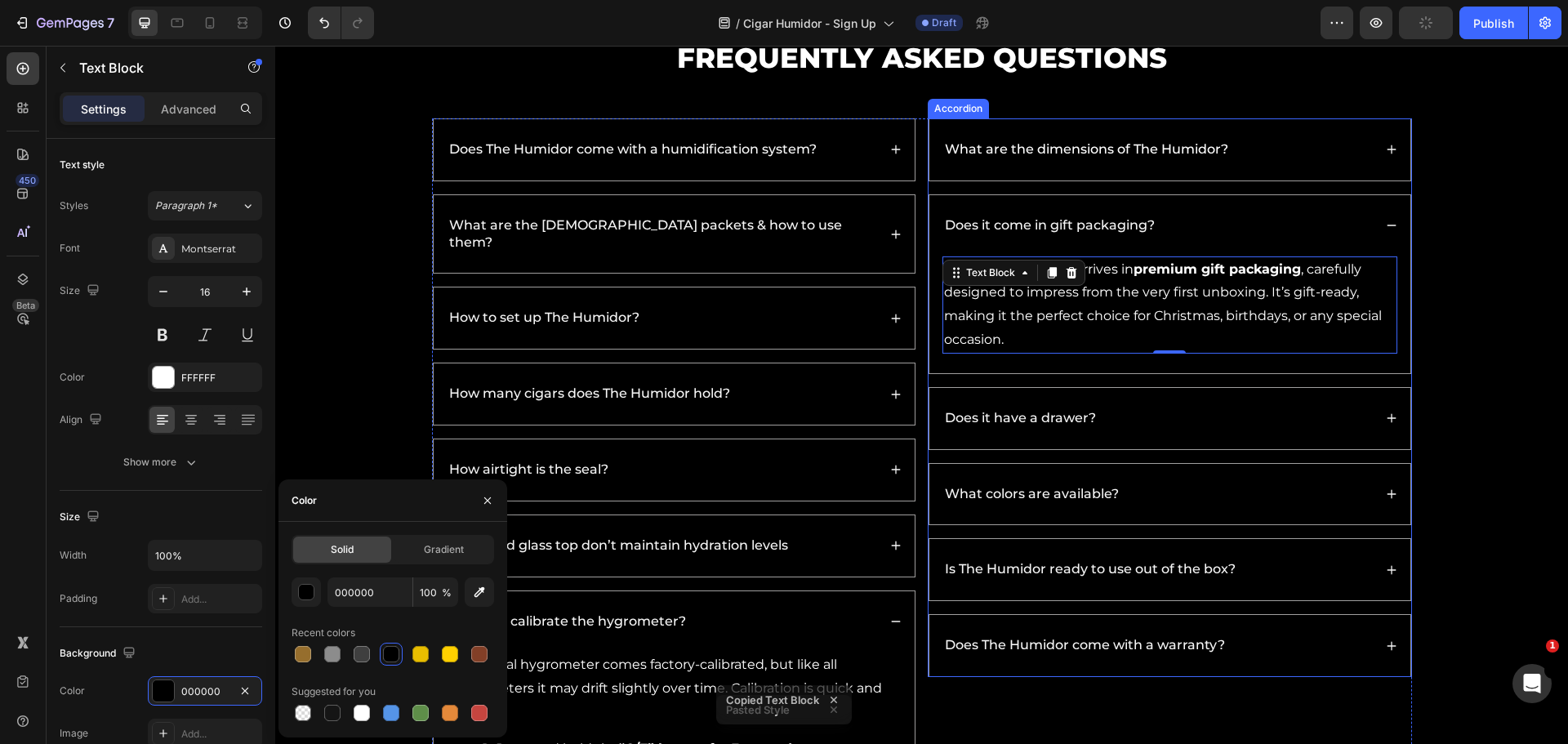
click at [1201, 157] on p "What are the dimensions of The Humidor?" at bounding box center [1087, 149] width 284 height 17
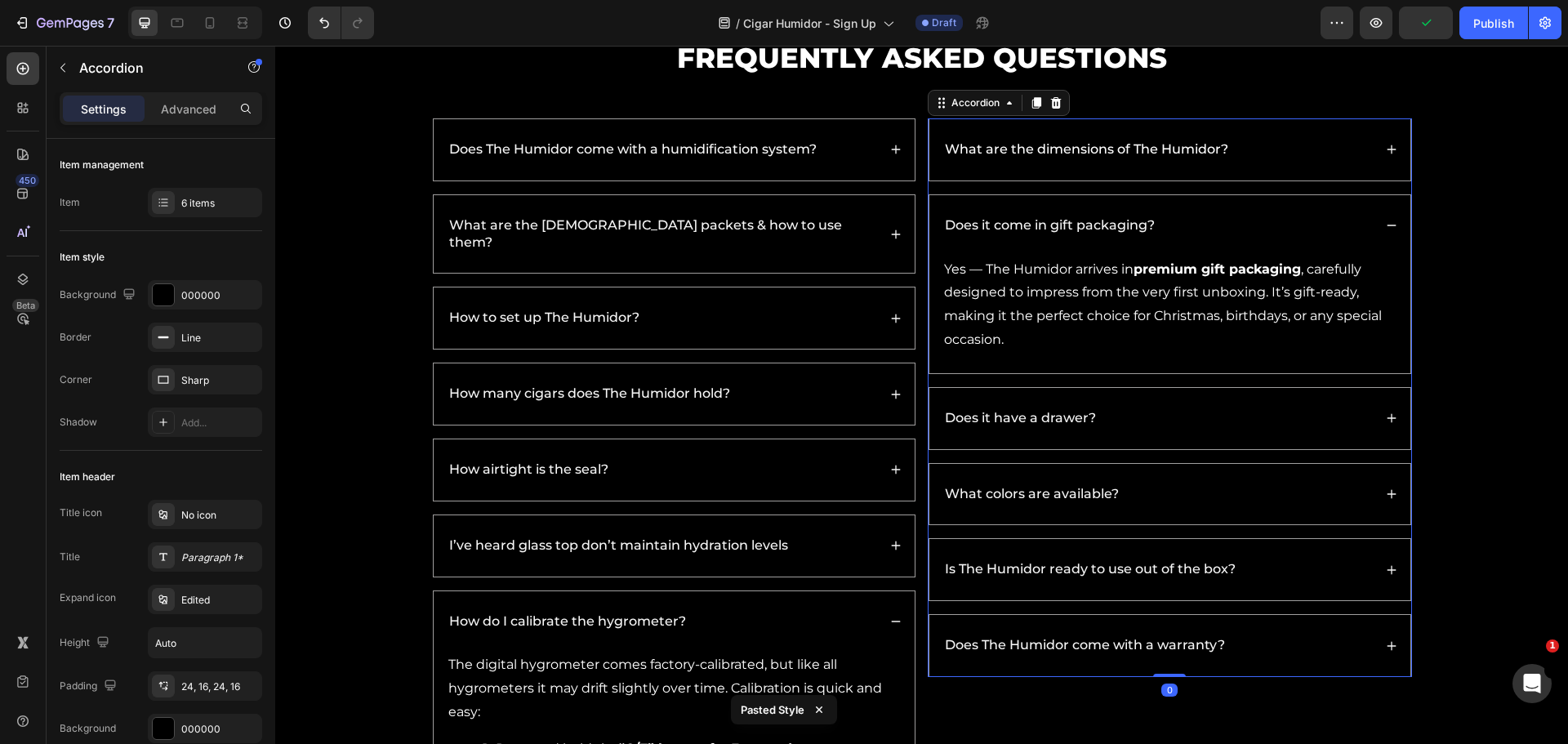
click at [1255, 152] on div "What are the dimensions of The Humidor?" at bounding box center [1157, 150] width 430 height 22
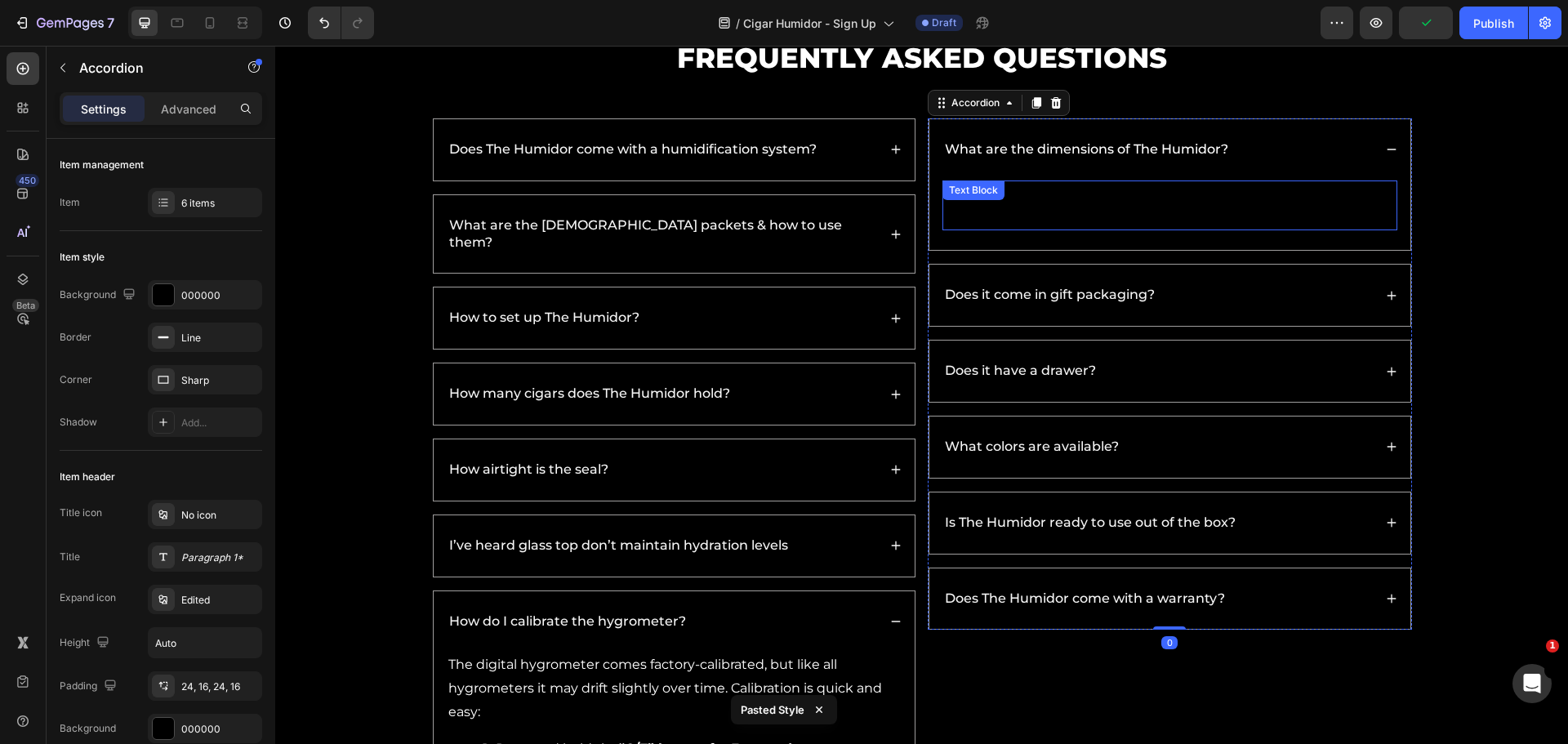
click at [1187, 214] on p "Dimensions : Length 9" × Width 8.7" × Height 7.7" (22.9 cm × 22.2 cm × 19.5 cm)" at bounding box center [1170, 205] width 451 height 47
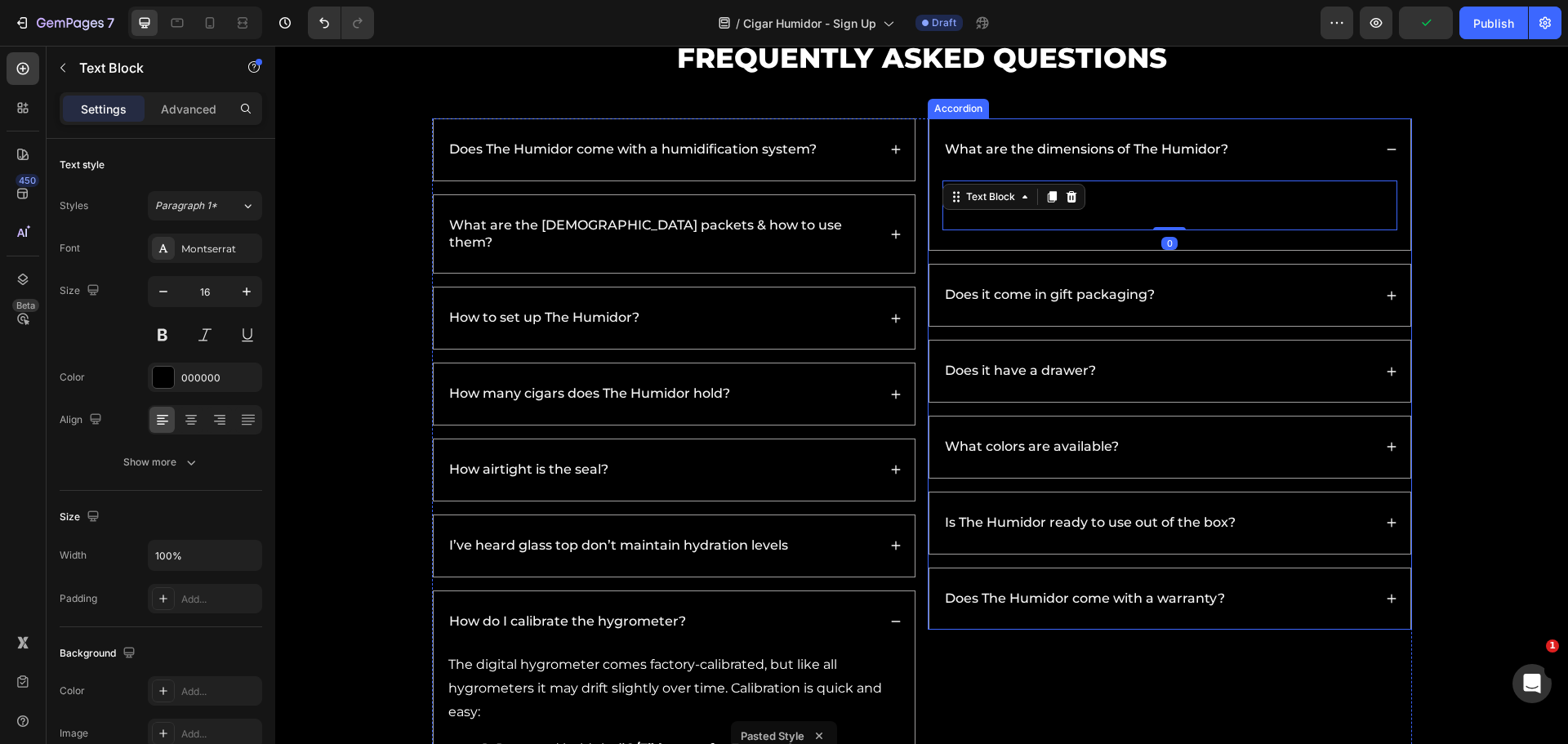
click at [1121, 298] on p "Does it come in gift packaging?" at bounding box center [1050, 295] width 210 height 17
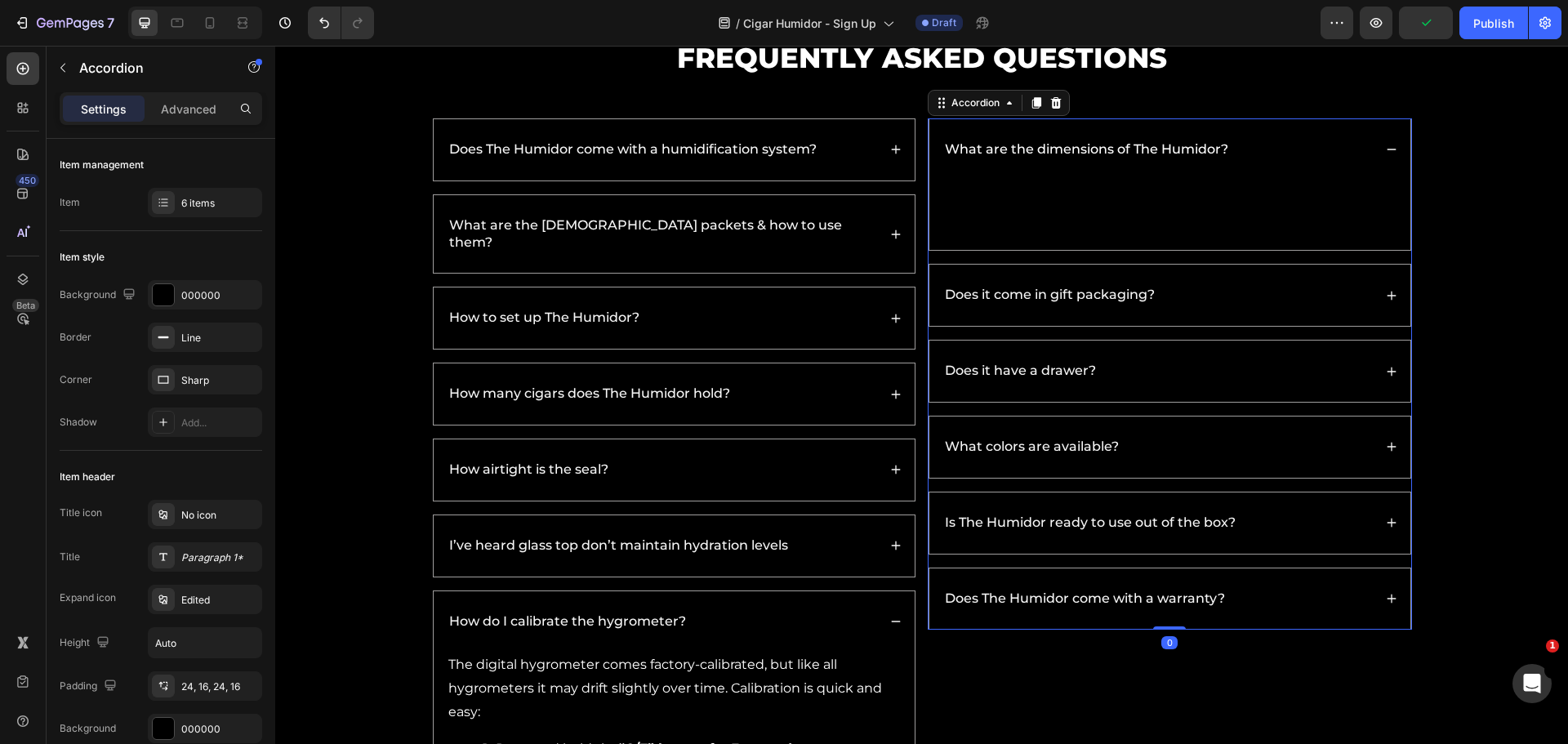
click at [1218, 299] on div "Does it come in gift packaging?" at bounding box center [1157, 295] width 430 height 22
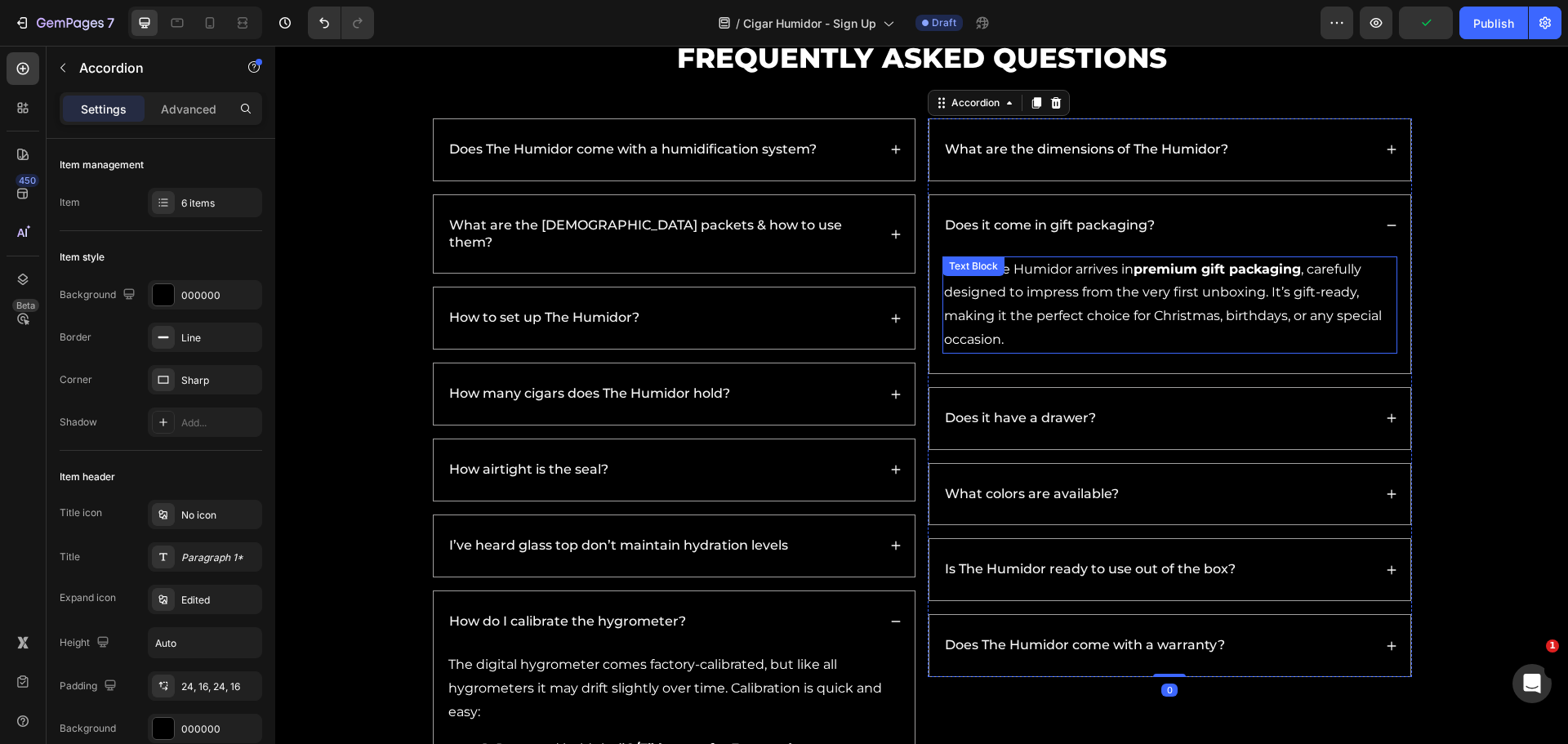
click at [1166, 304] on p "Yes — The Humidor arrives in premium gift packaging , carefully designed to imp…" at bounding box center [1170, 305] width 451 height 94
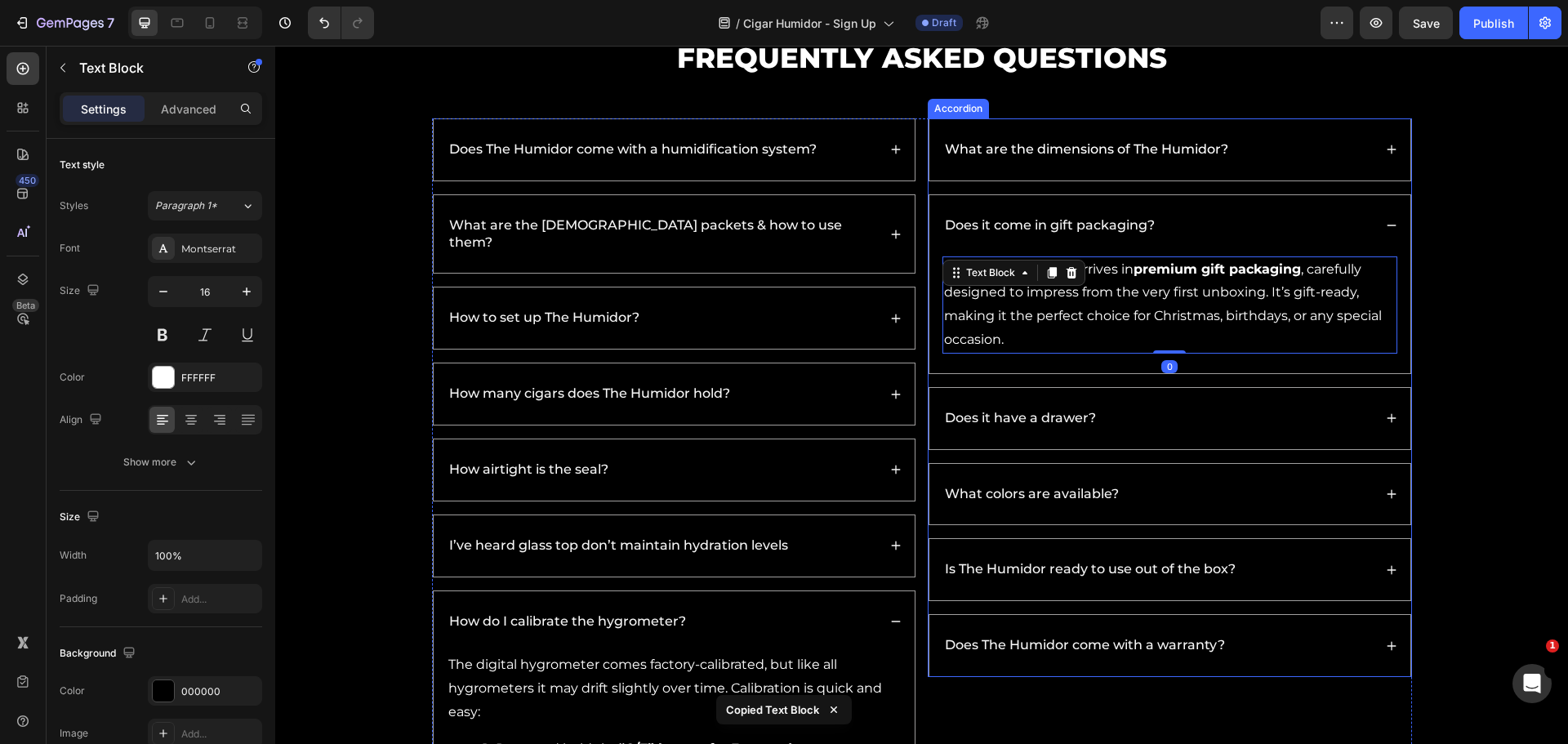
click at [1261, 141] on div "What are the dimensions of The Humidor?" at bounding box center [1157, 150] width 430 height 22
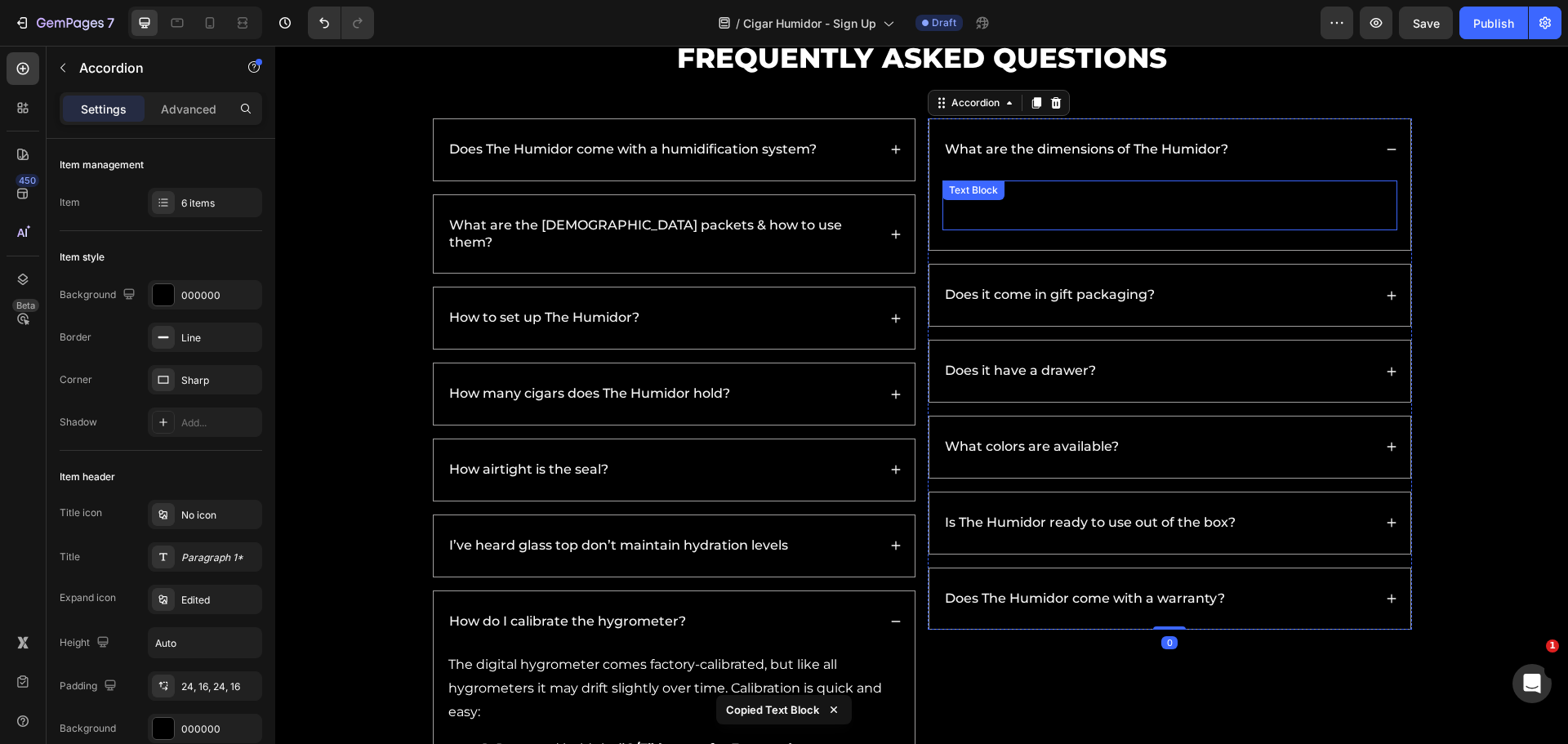
click at [1223, 215] on p "Dimensions : Length 9" × Width 8.7" × Height 7.7" (22.9 cm × 22.2 cm × 19.5 cm)" at bounding box center [1170, 205] width 451 height 47
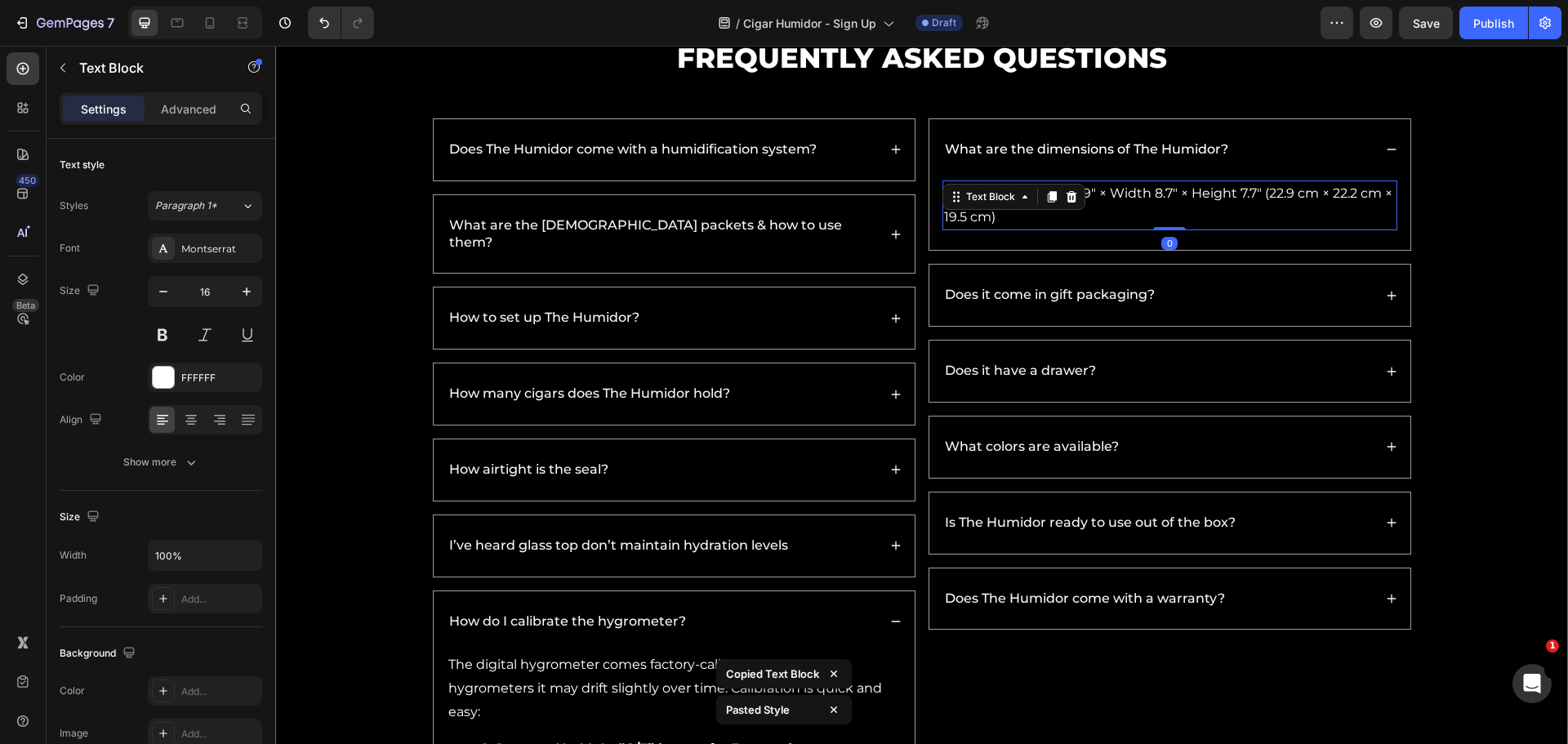
click at [1470, 292] on div "Frequently Asked Questions Heading Does The Humidor come with a humidification …" at bounding box center [921, 498] width 1259 height 922
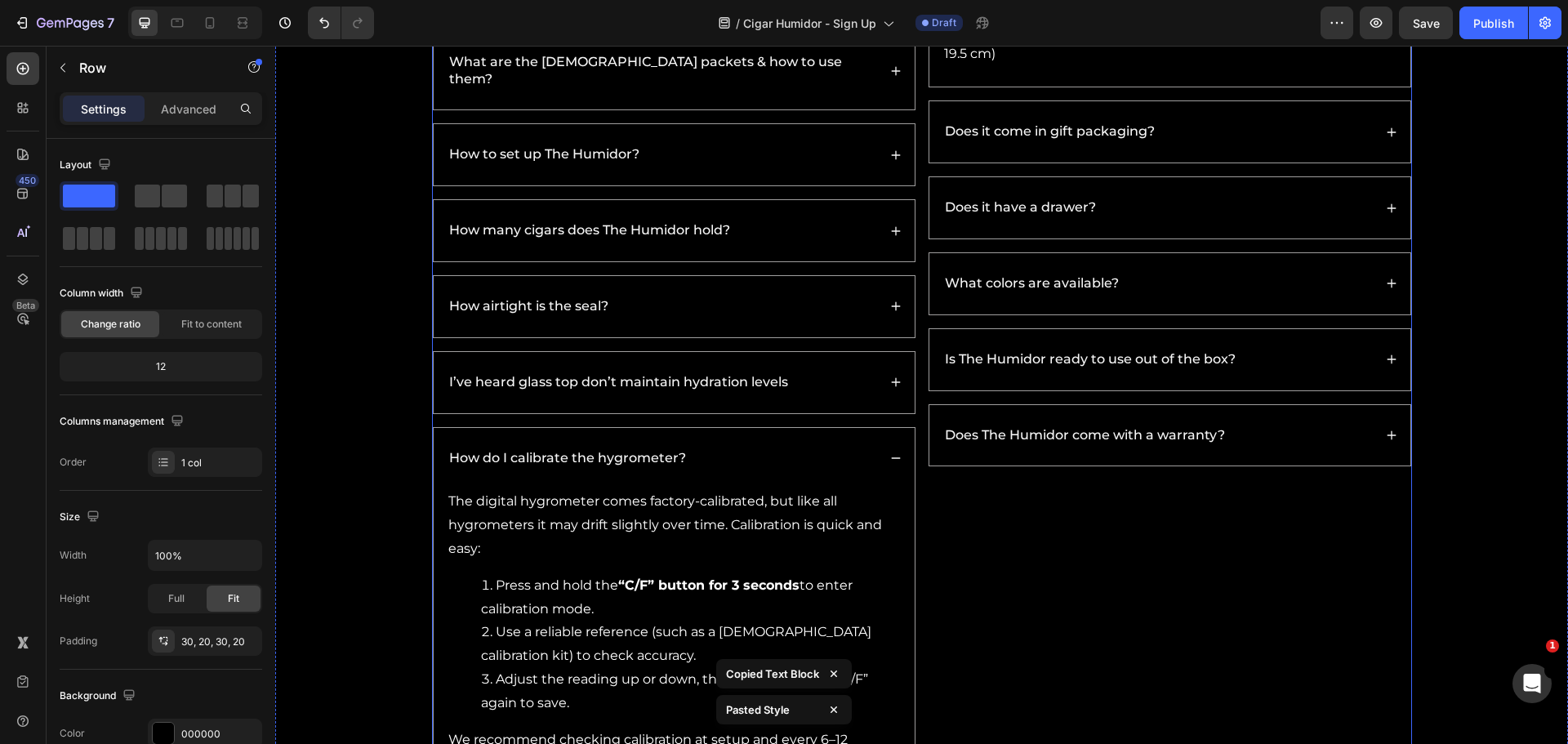
click at [916, 328] on div "Does The Humidor come with a humidification system? What are the Boveda packets…" at bounding box center [921, 375] width 980 height 842
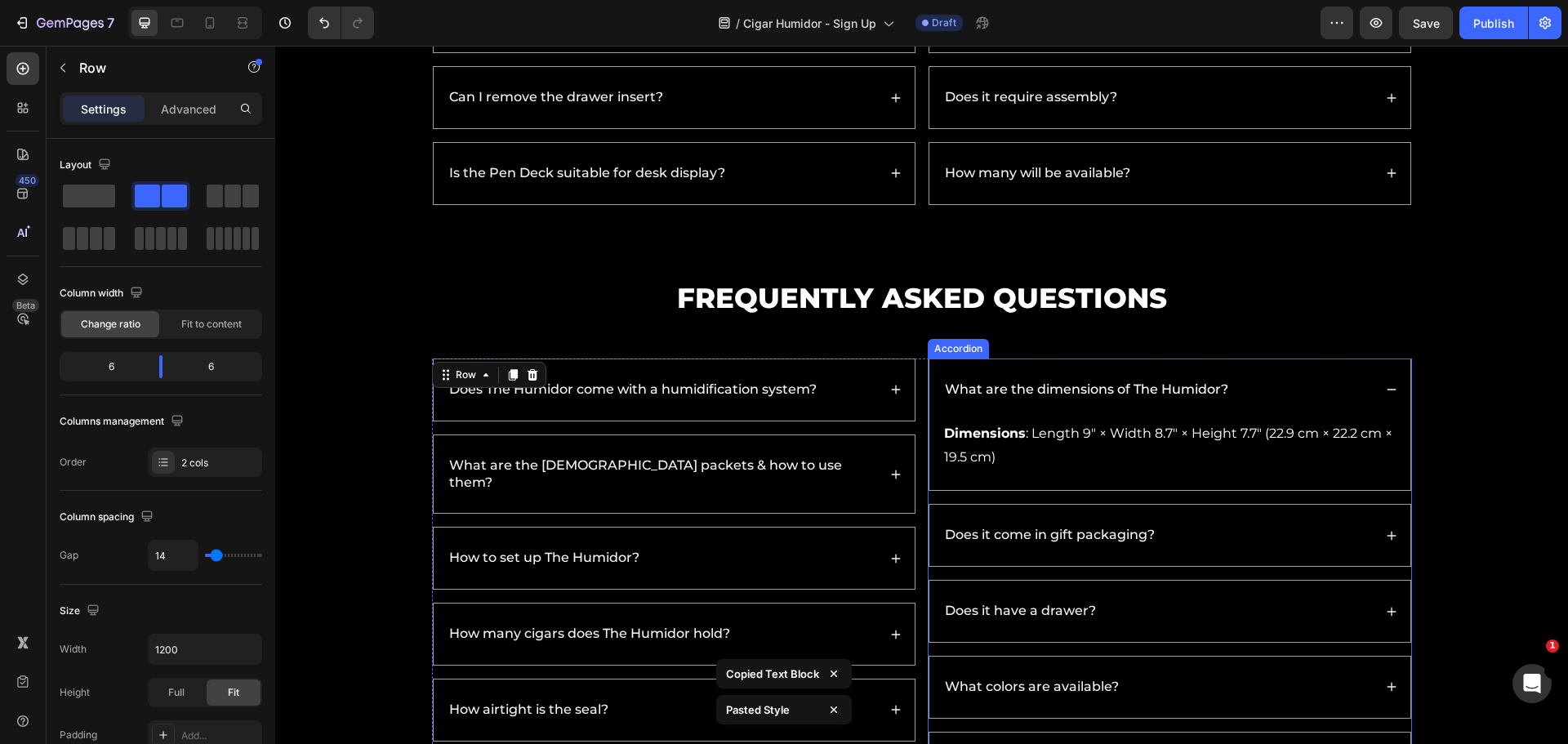
scroll to position [5564, 0]
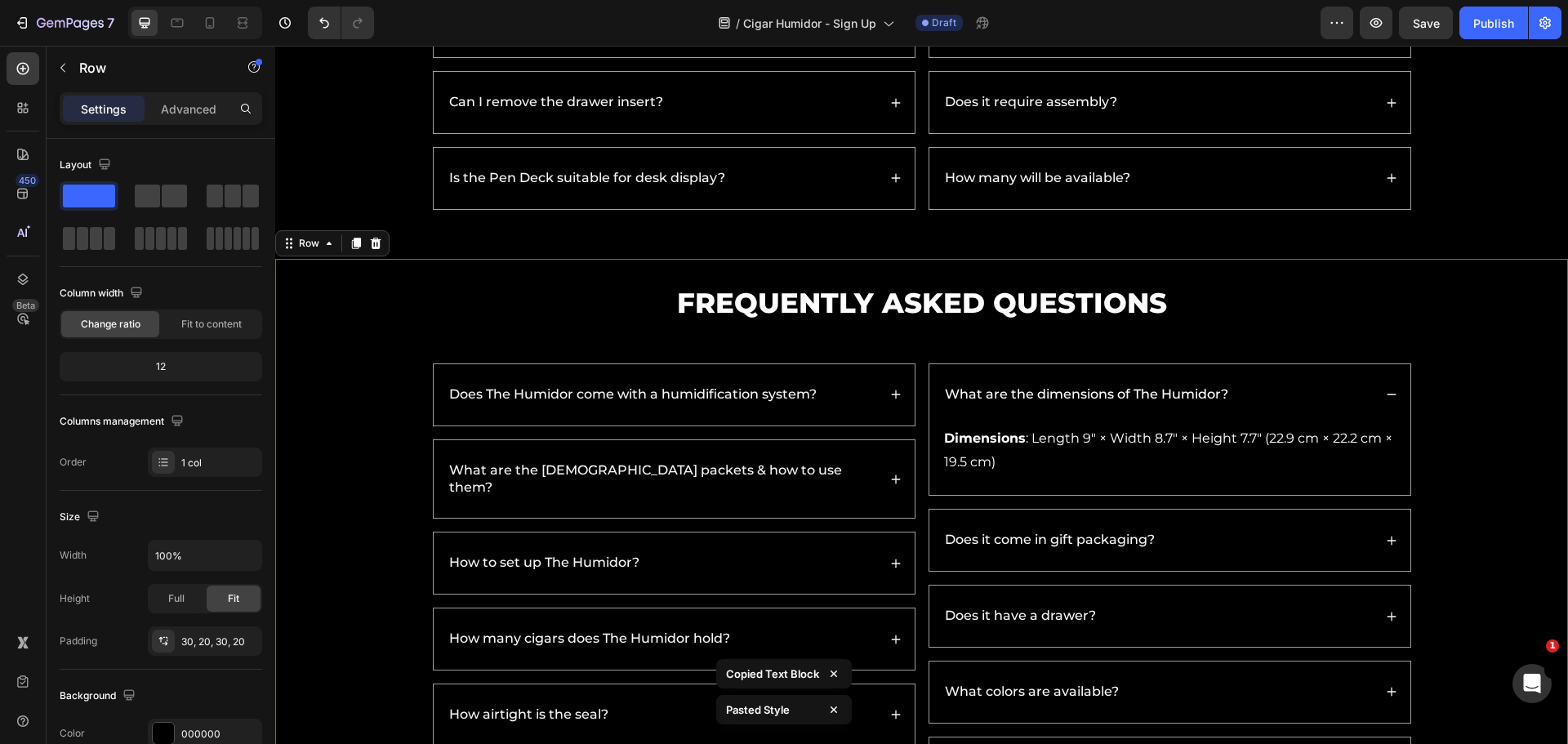
click at [511, 266] on div "Frequently Asked Questions Heading Does The Humidor come with a humidification …" at bounding box center [922, 744] width 1292 height 971
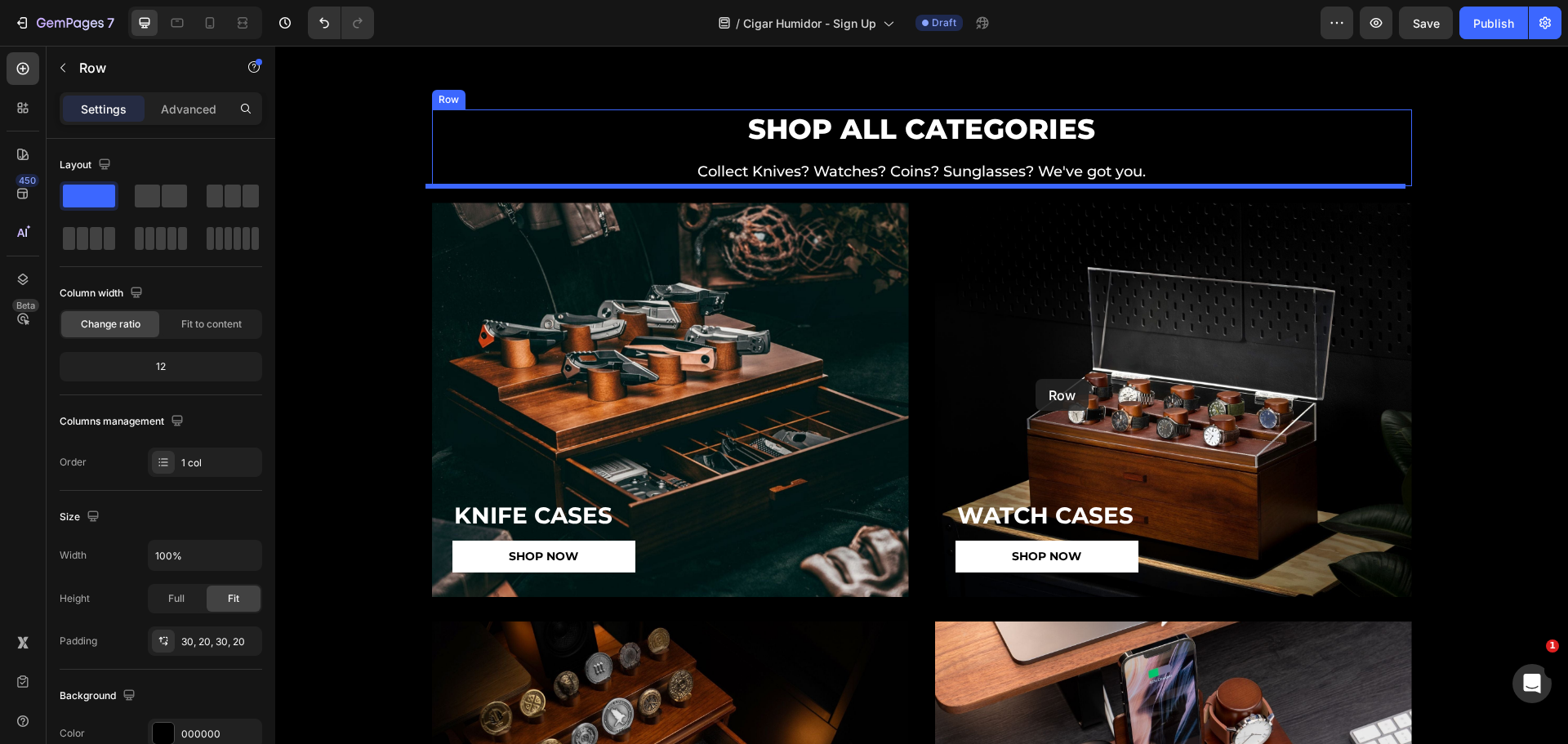
scroll to position [3300, 0]
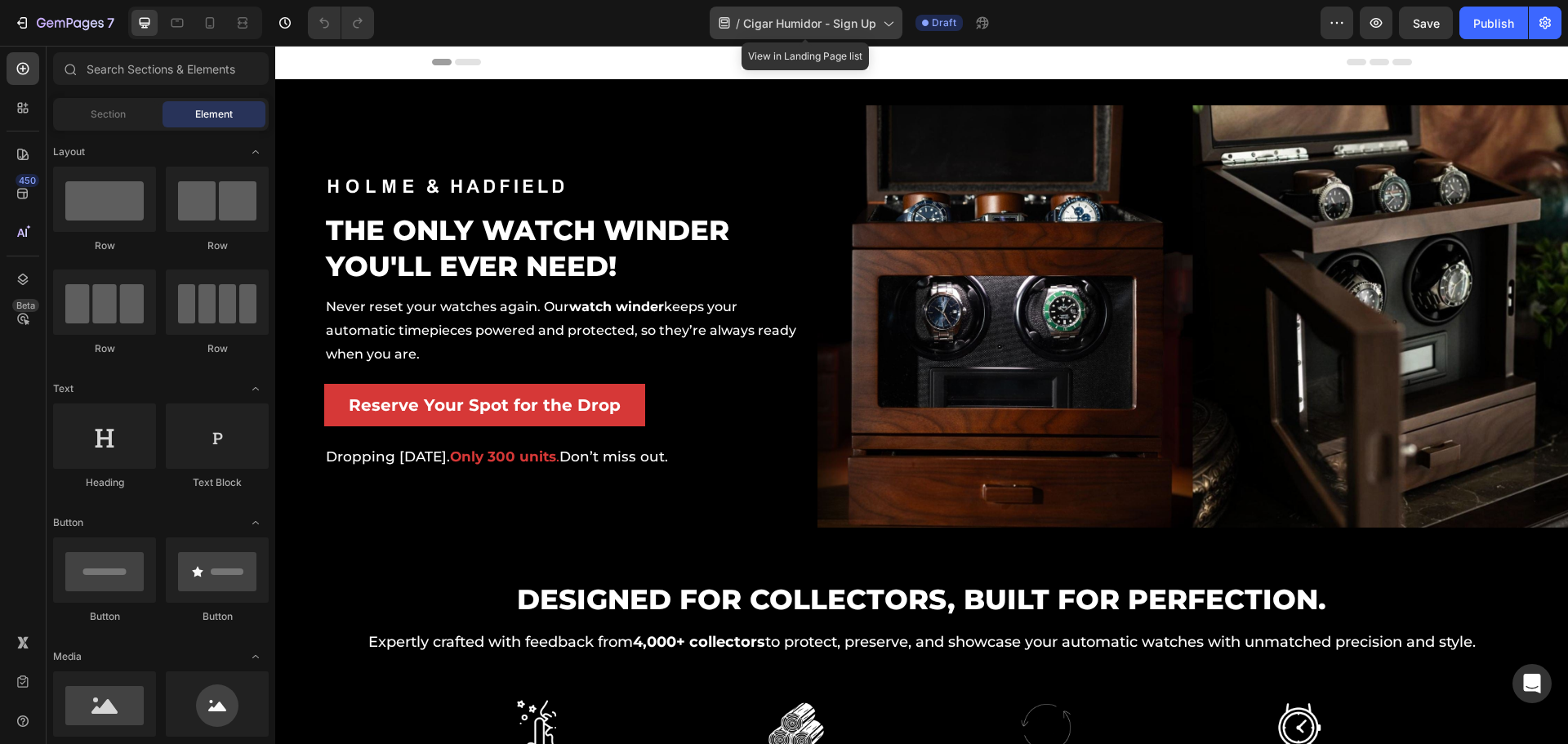
click at [788, 11] on div "/ Cigar Humidor - Sign Up" at bounding box center [805, 23] width 193 height 33
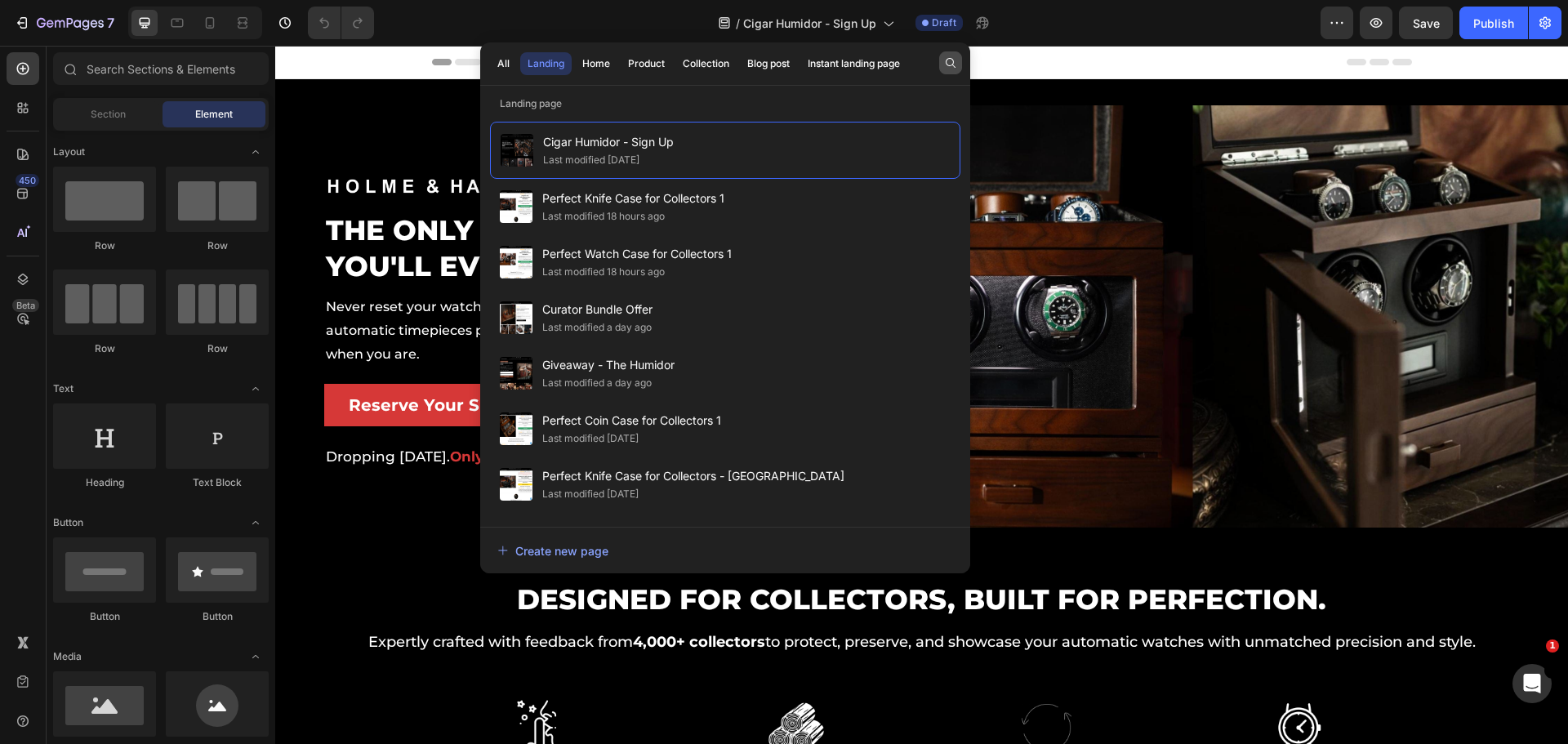
click at [942, 57] on button "button" at bounding box center [950, 63] width 23 height 23
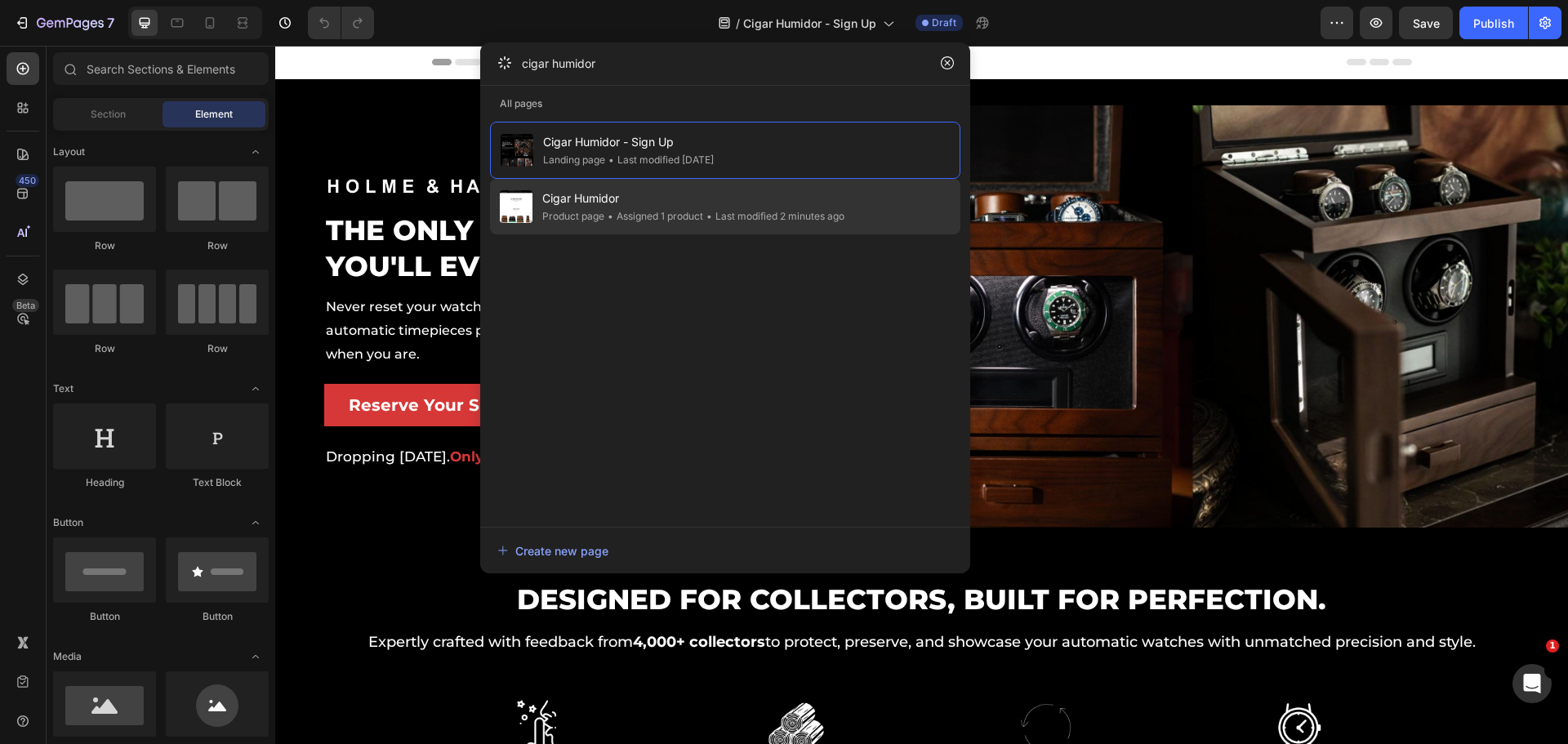
type input "cigar humidor"
click at [696, 200] on span "Cigar Humidor" at bounding box center [693, 199] width 302 height 20
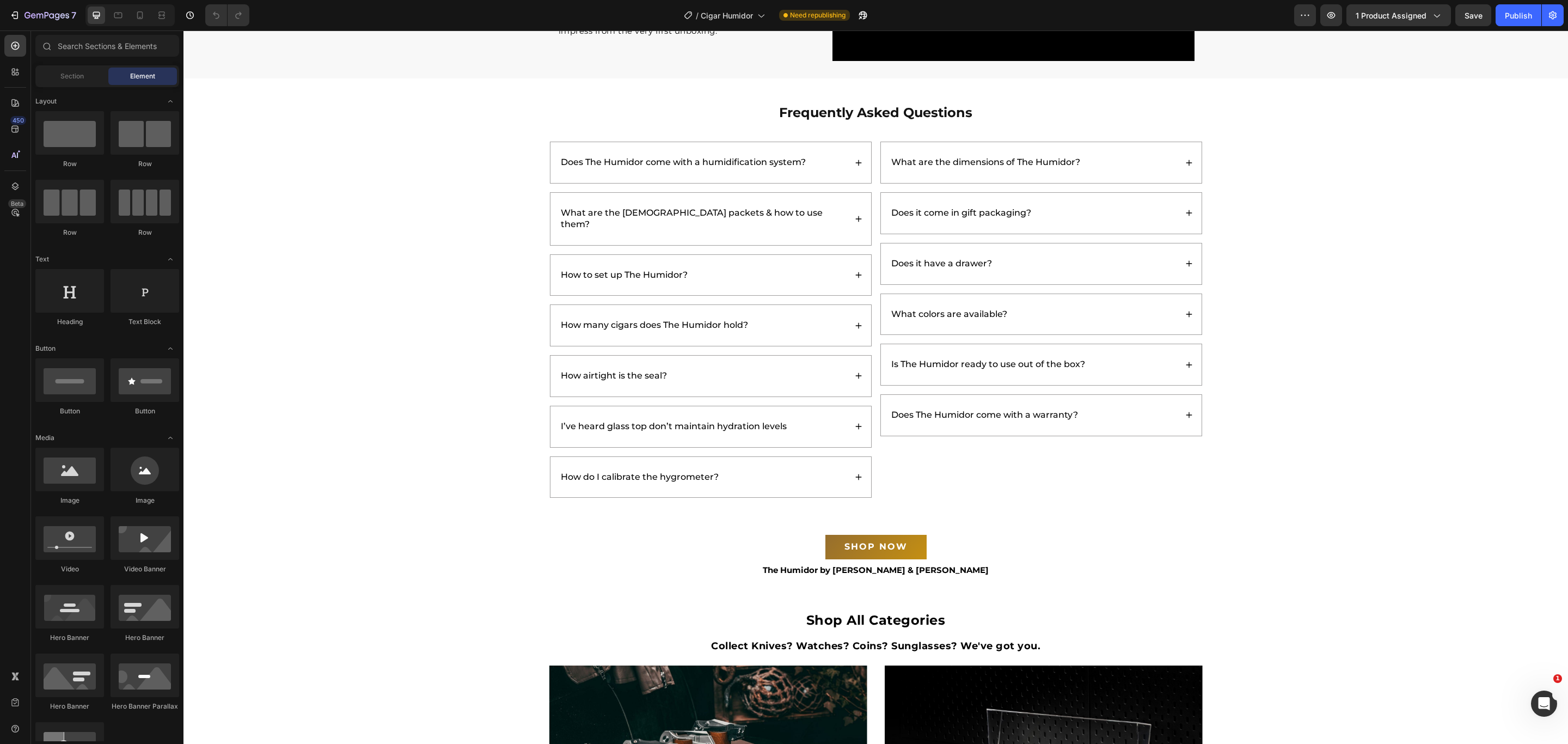
scroll to position [2668, 0]
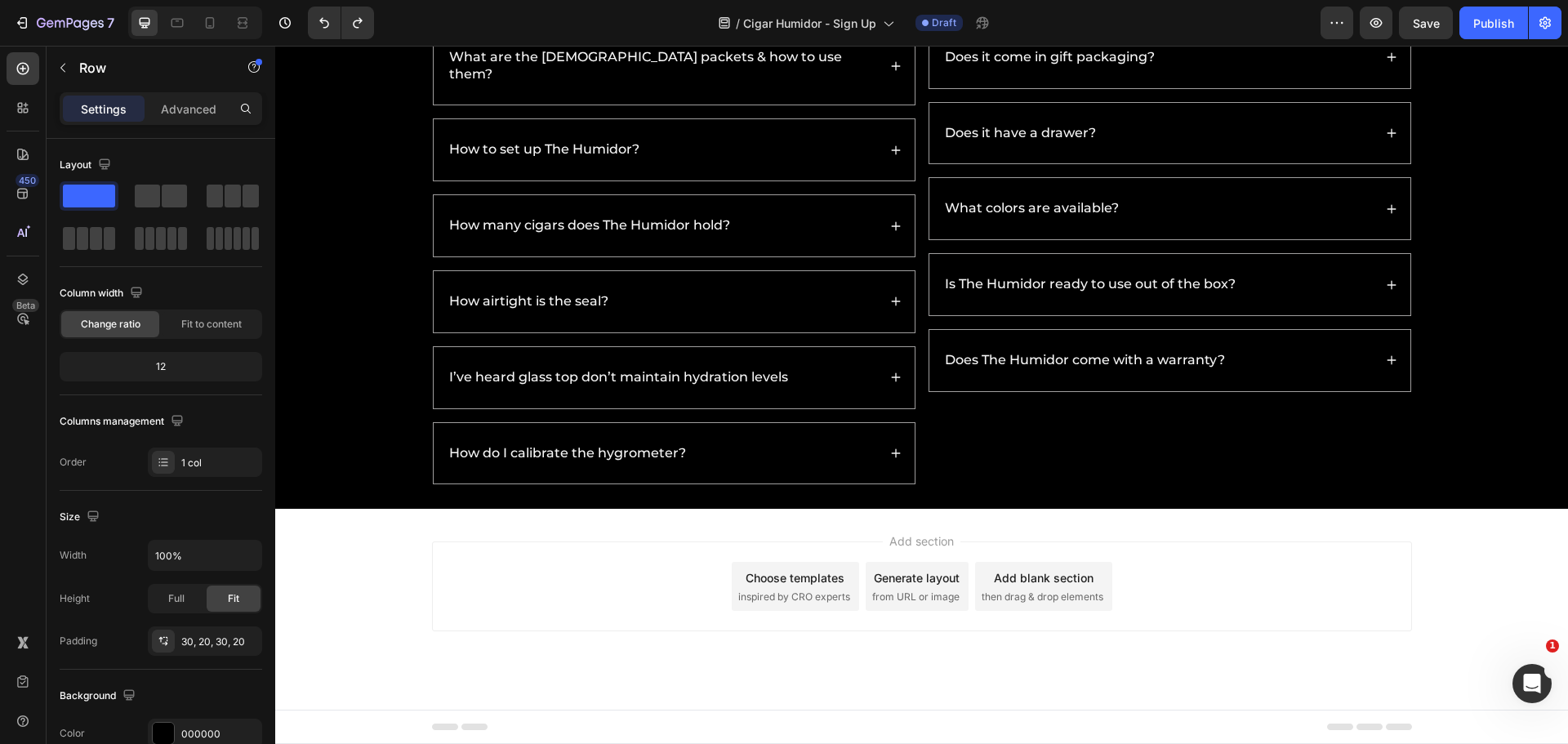
scroll to position [5362, 0]
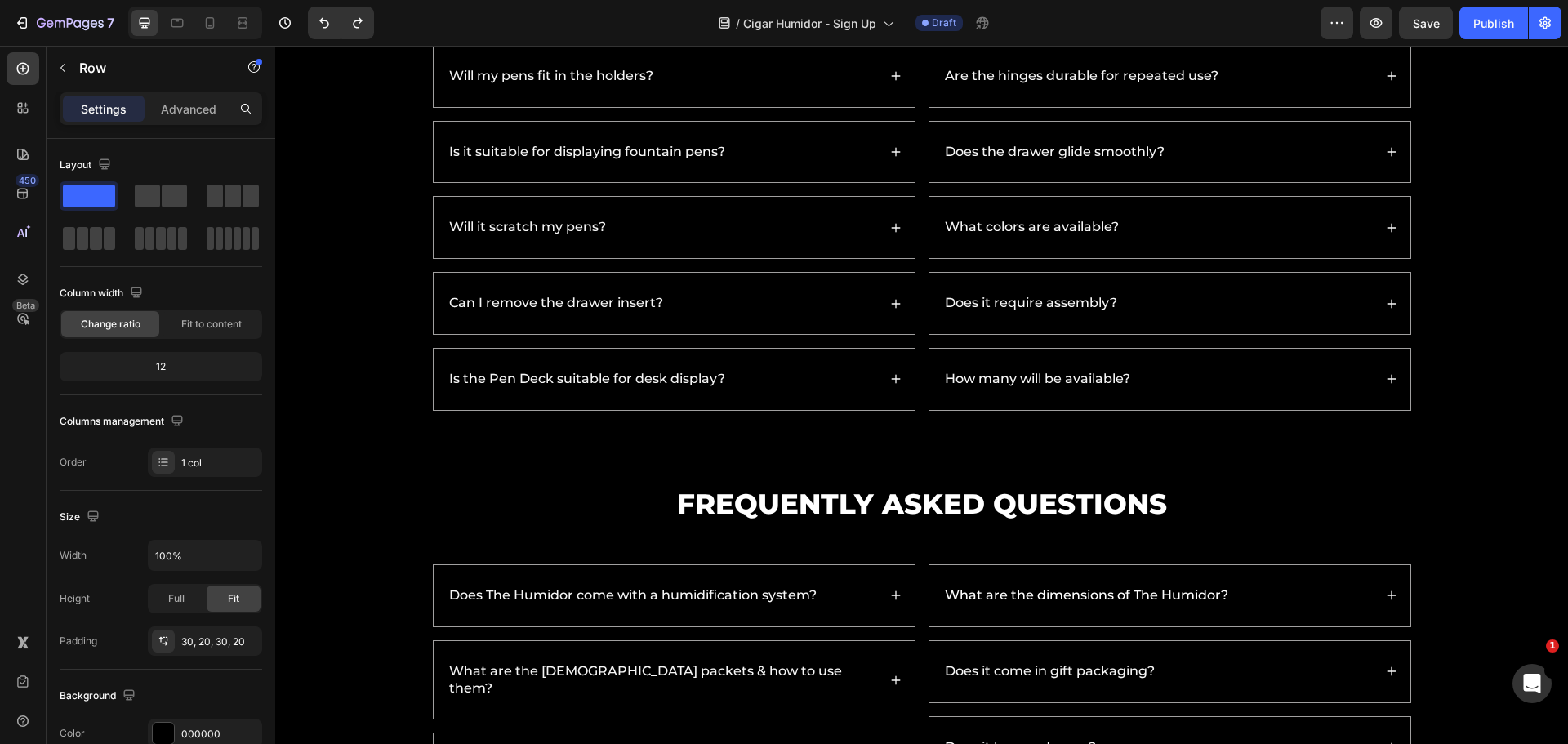
drag, startPoint x: 1518, startPoint y: 471, endPoint x: 1498, endPoint y: 466, distance: 20.6
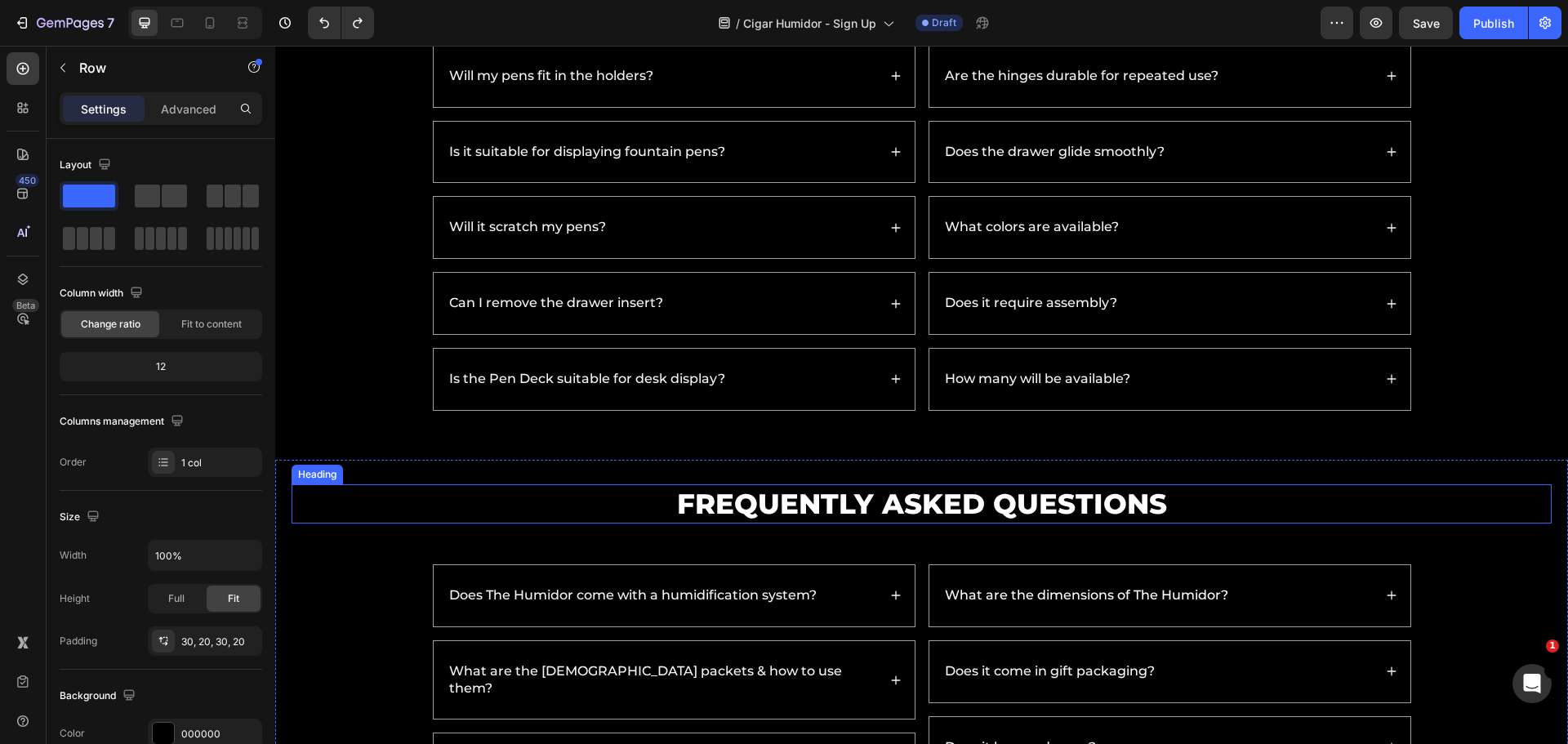
click at [936, 498] on h2 "Frequently Asked Questions" at bounding box center [921, 503] width 1259 height 39
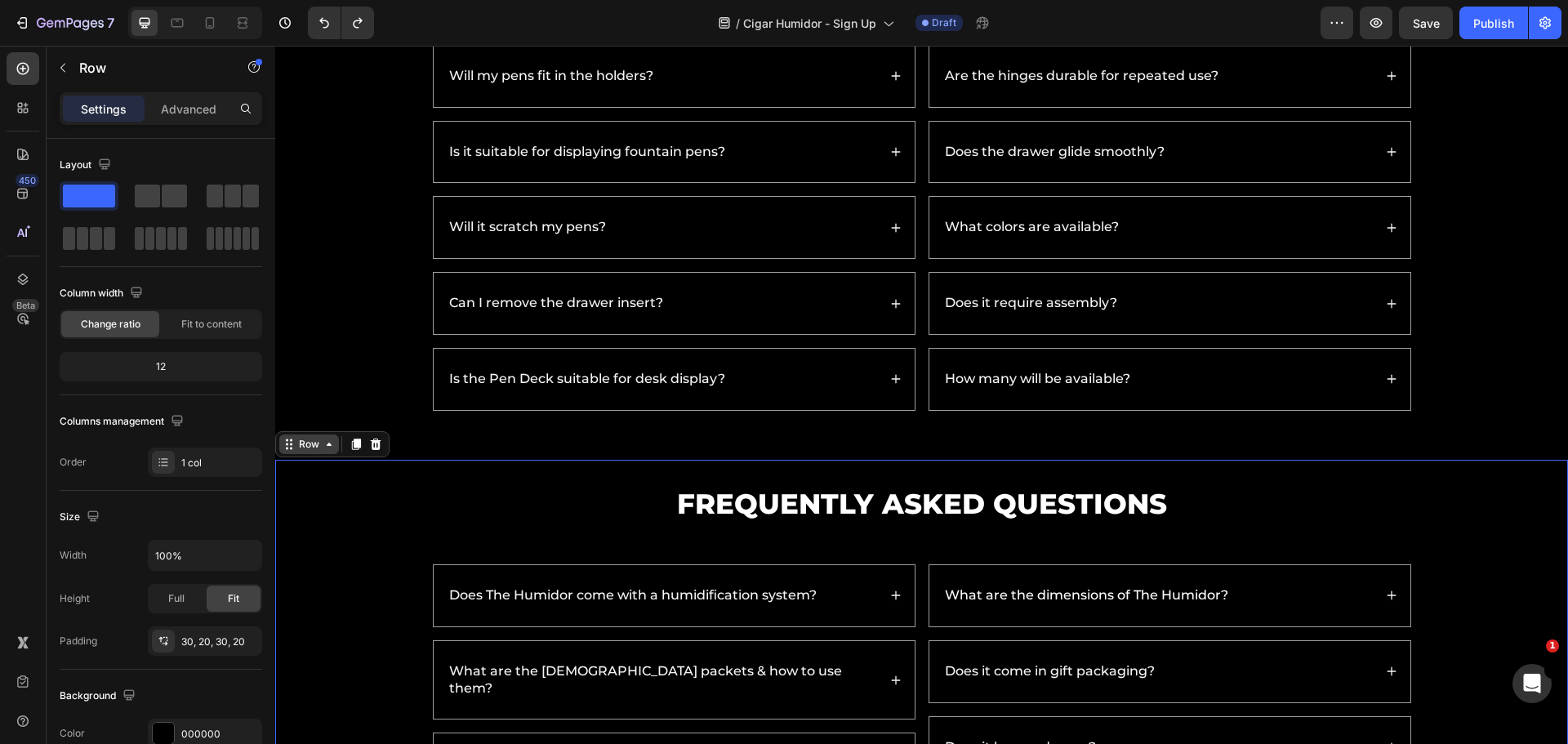
click at [307, 445] on div "Row" at bounding box center [309, 443] width 27 height 15
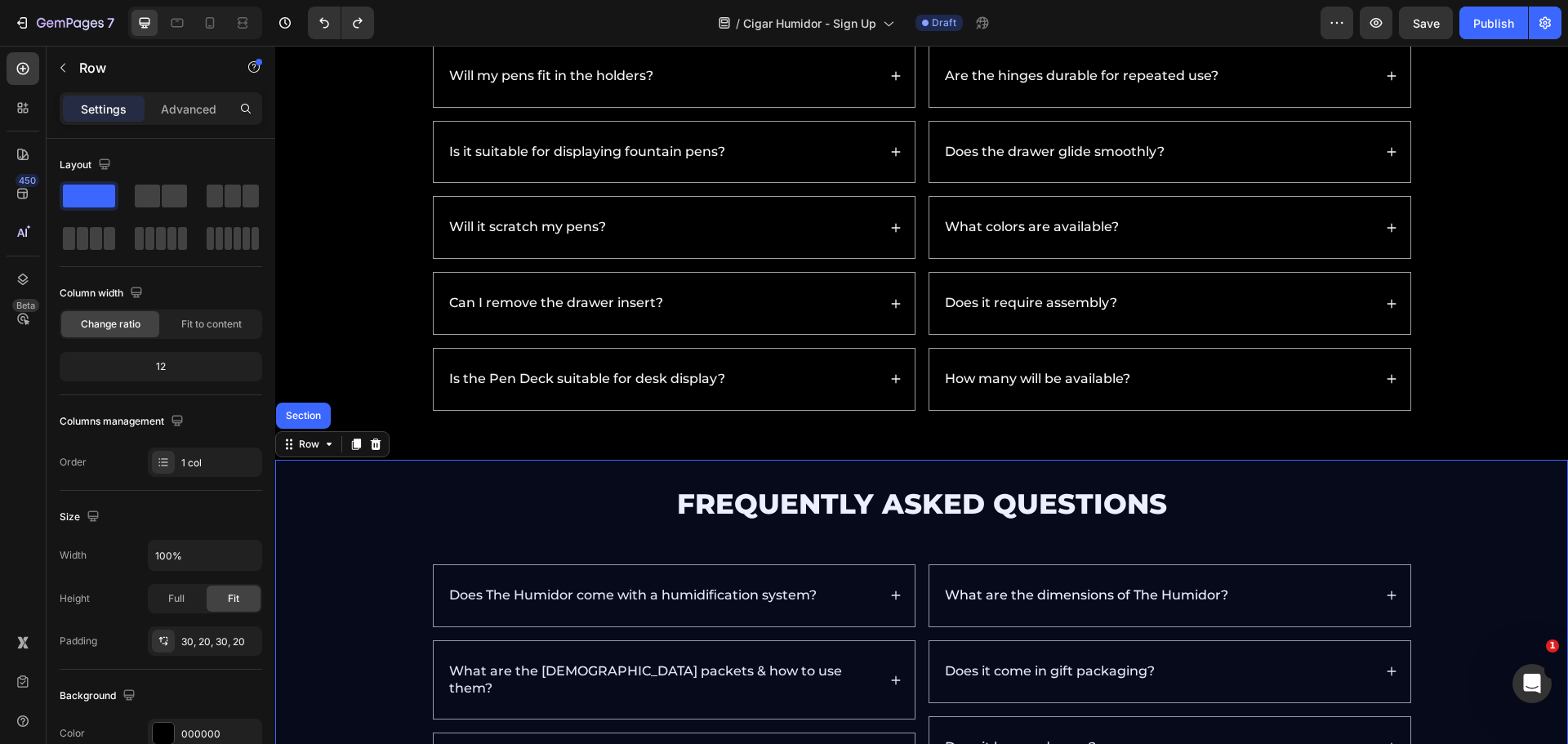
drag, startPoint x: 307, startPoint y: 414, endPoint x: 302, endPoint y: 424, distance: 11.2
click at [307, 414] on div "Section" at bounding box center [304, 415] width 42 height 10
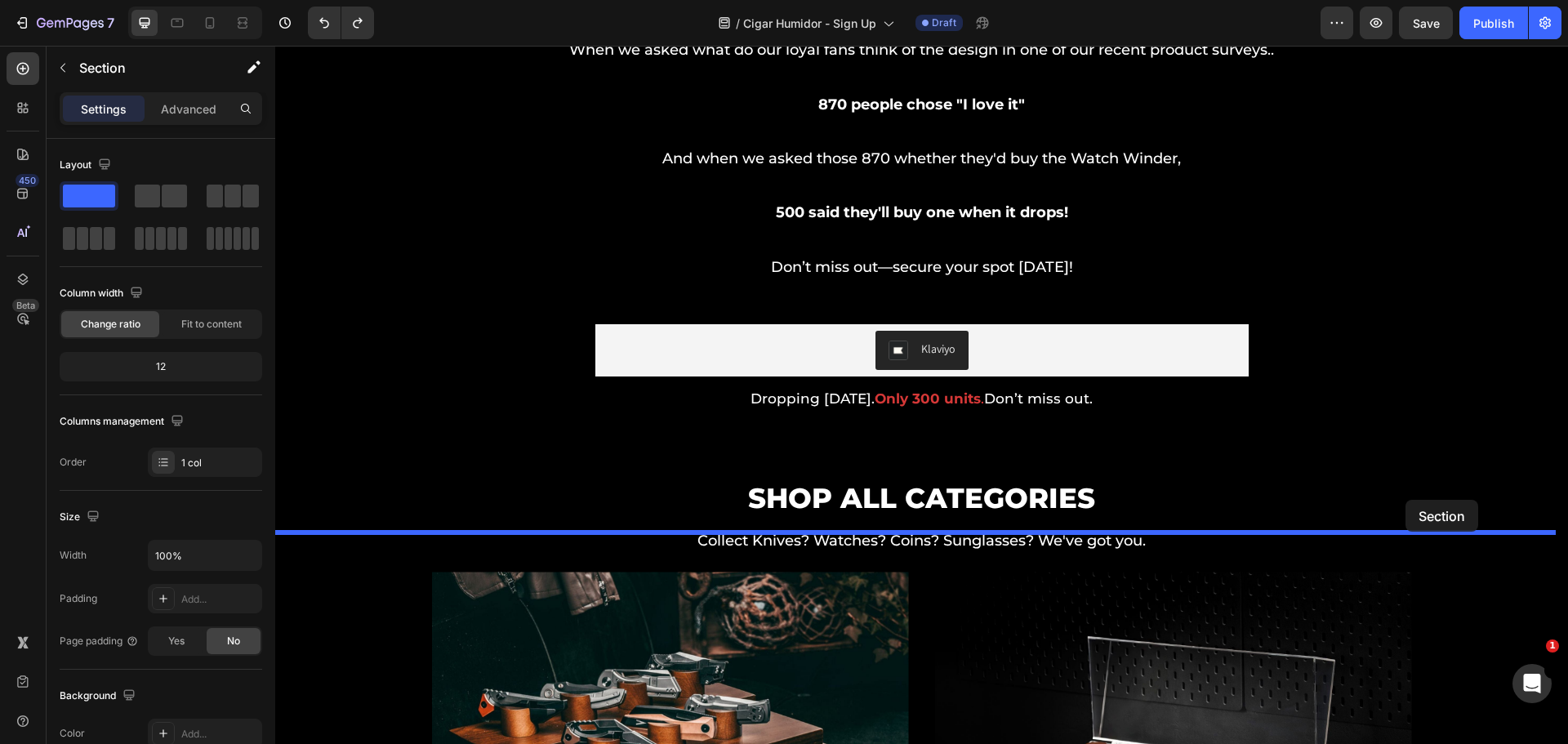
scroll to position [3076, 0]
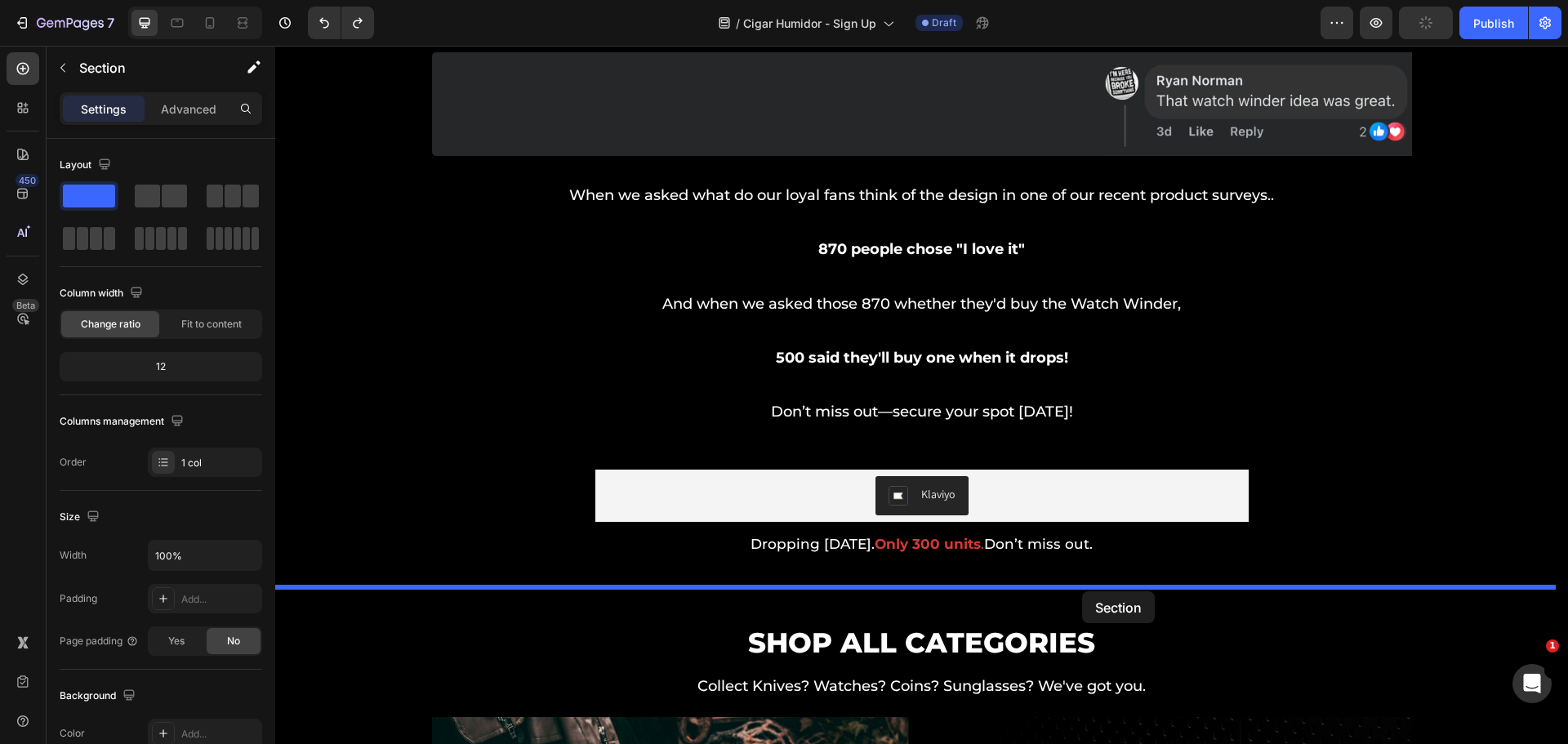
drag, startPoint x: 1232, startPoint y: 443, endPoint x: 1087, endPoint y: 584, distance: 202.3
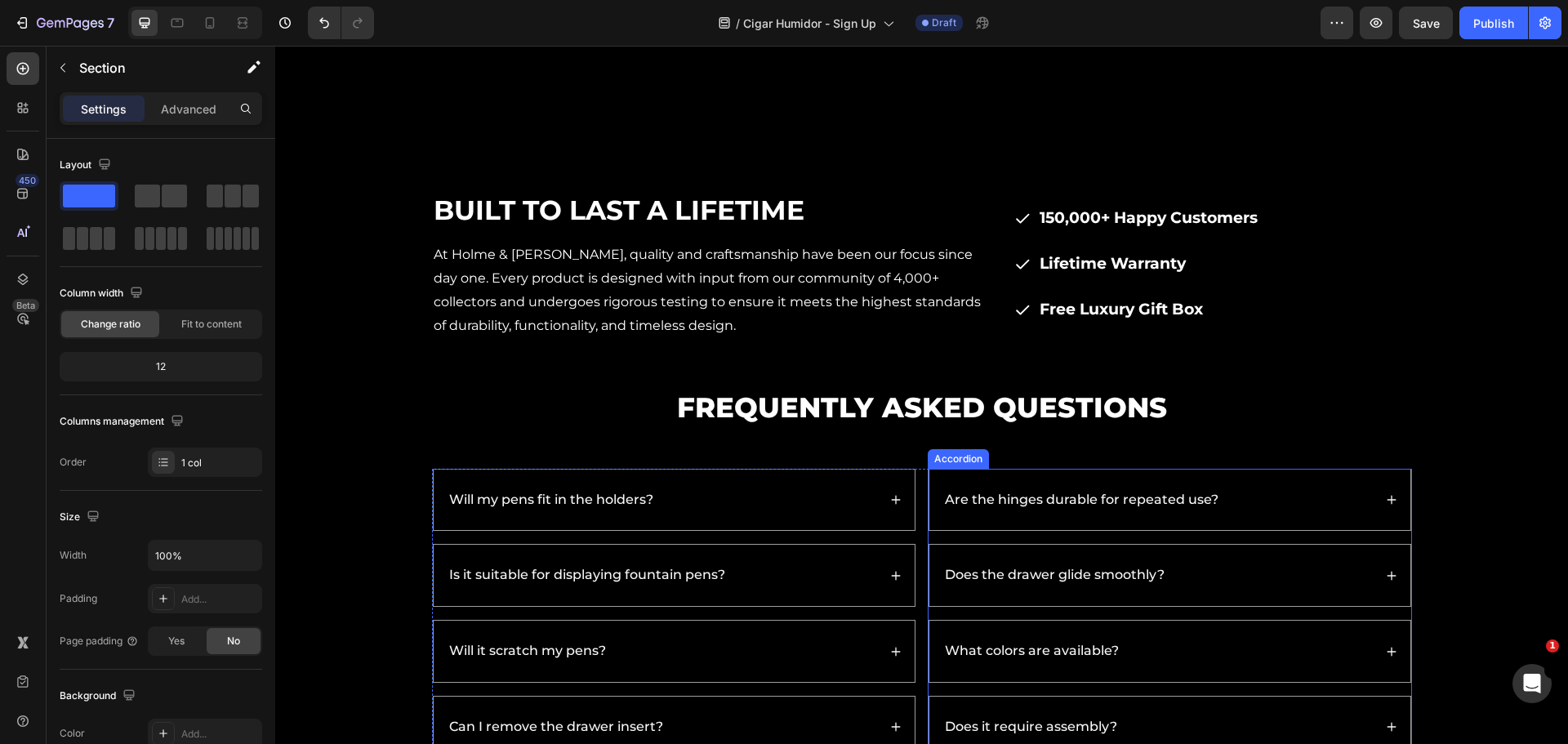
scroll to position [5770, 0]
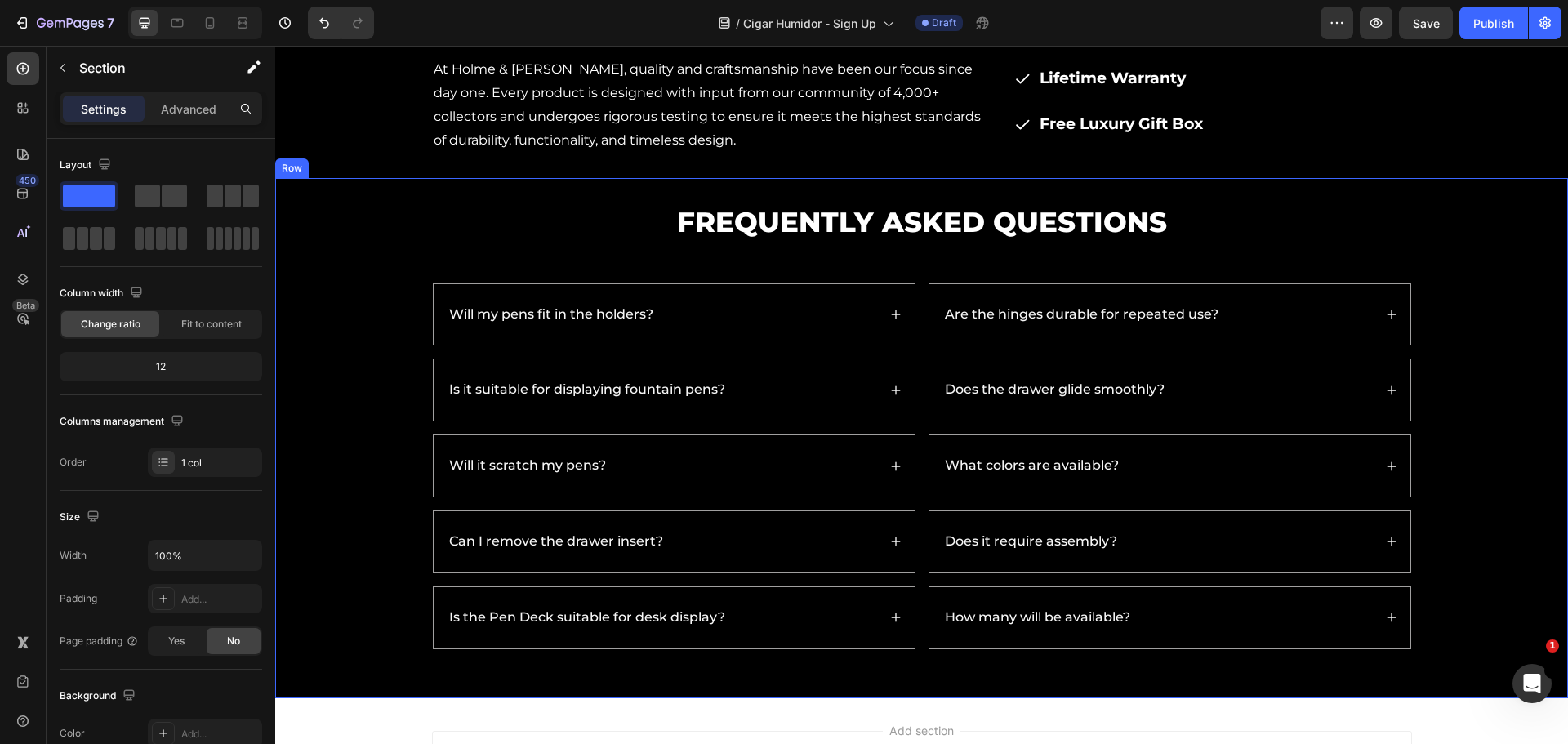
click at [1488, 414] on div "Frequently Asked Questions Heading Will my pens fit in the holders? Is it suita…" at bounding box center [921, 437] width 1259 height 470
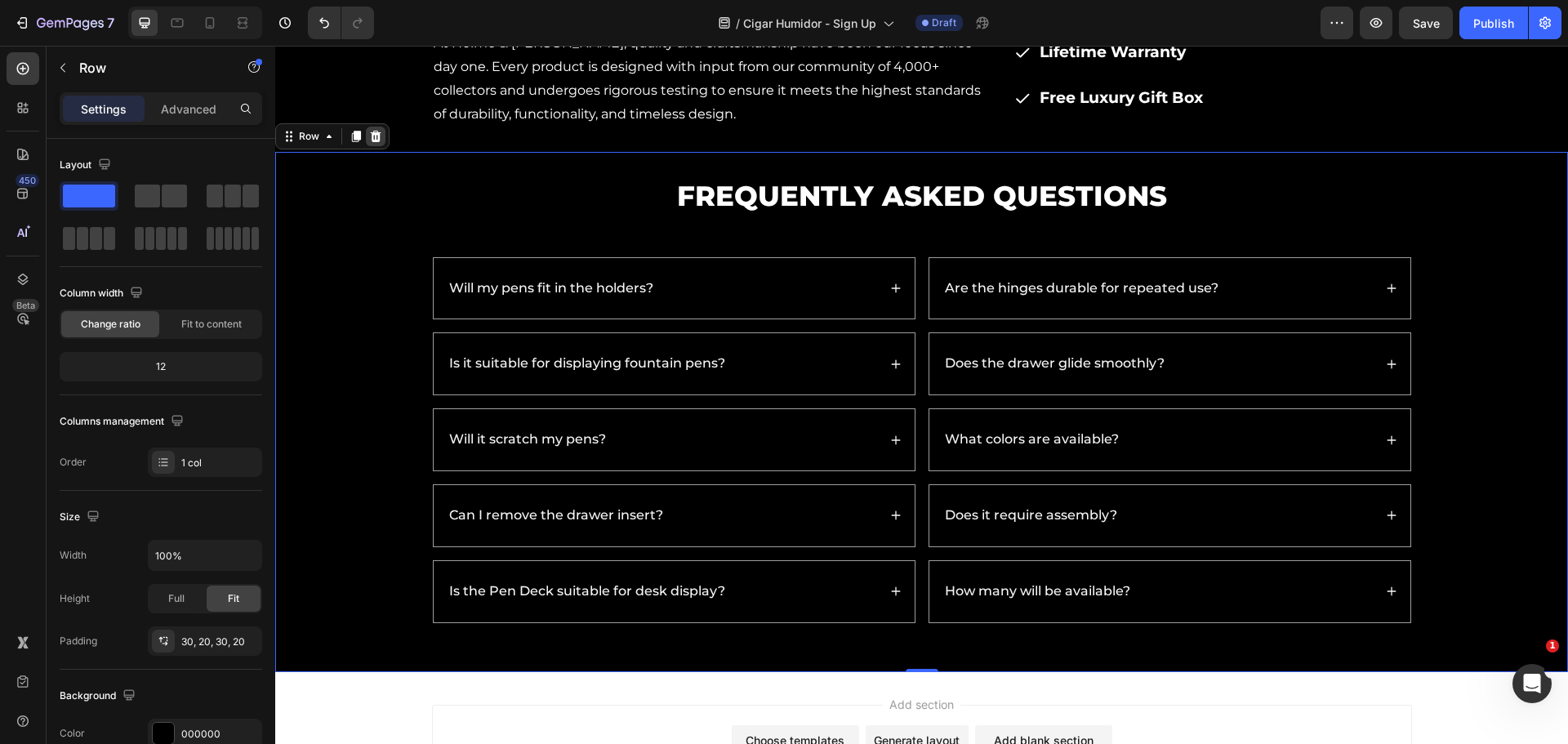
click at [375, 128] on div at bounding box center [376, 137] width 20 height 20
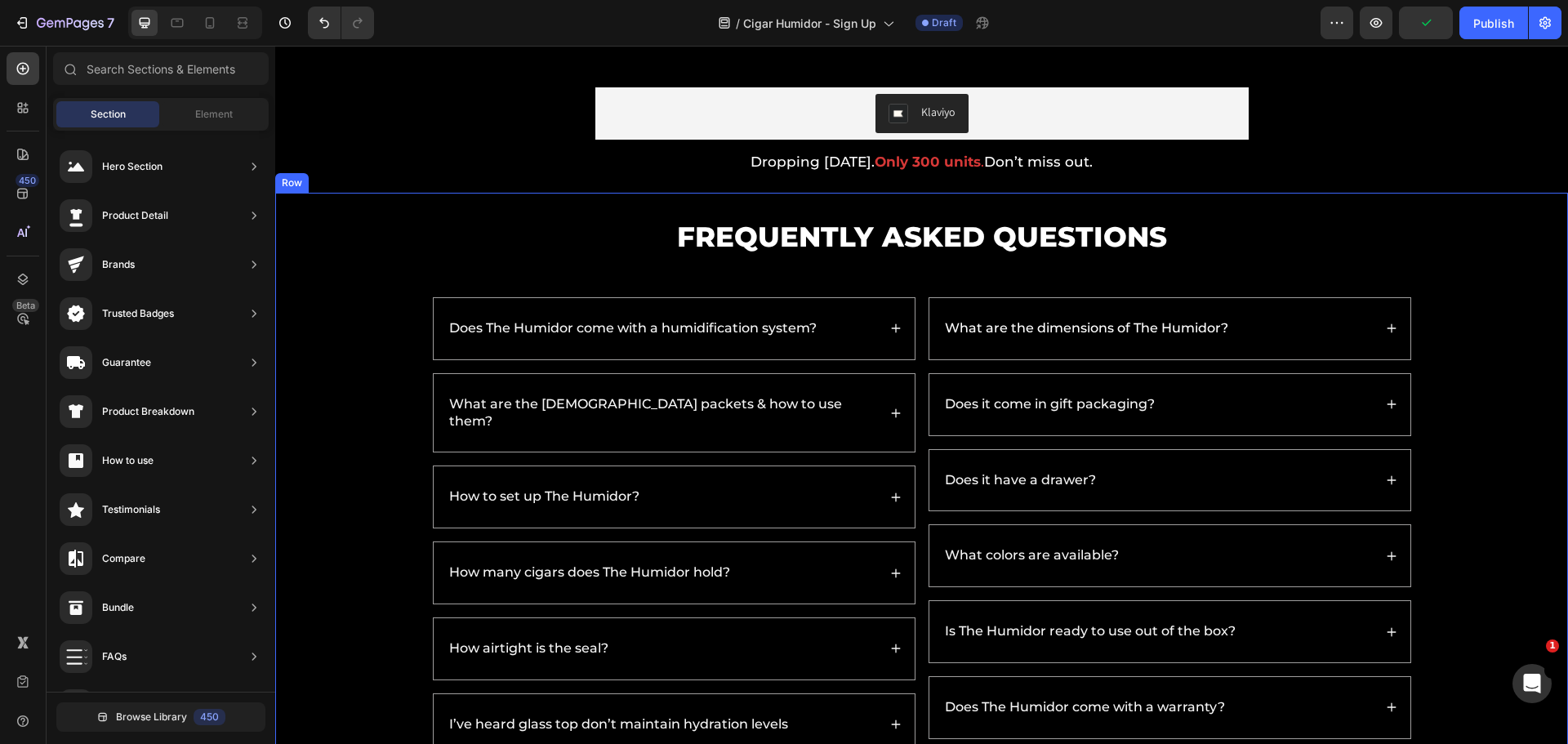
scroll to position [3121, 0]
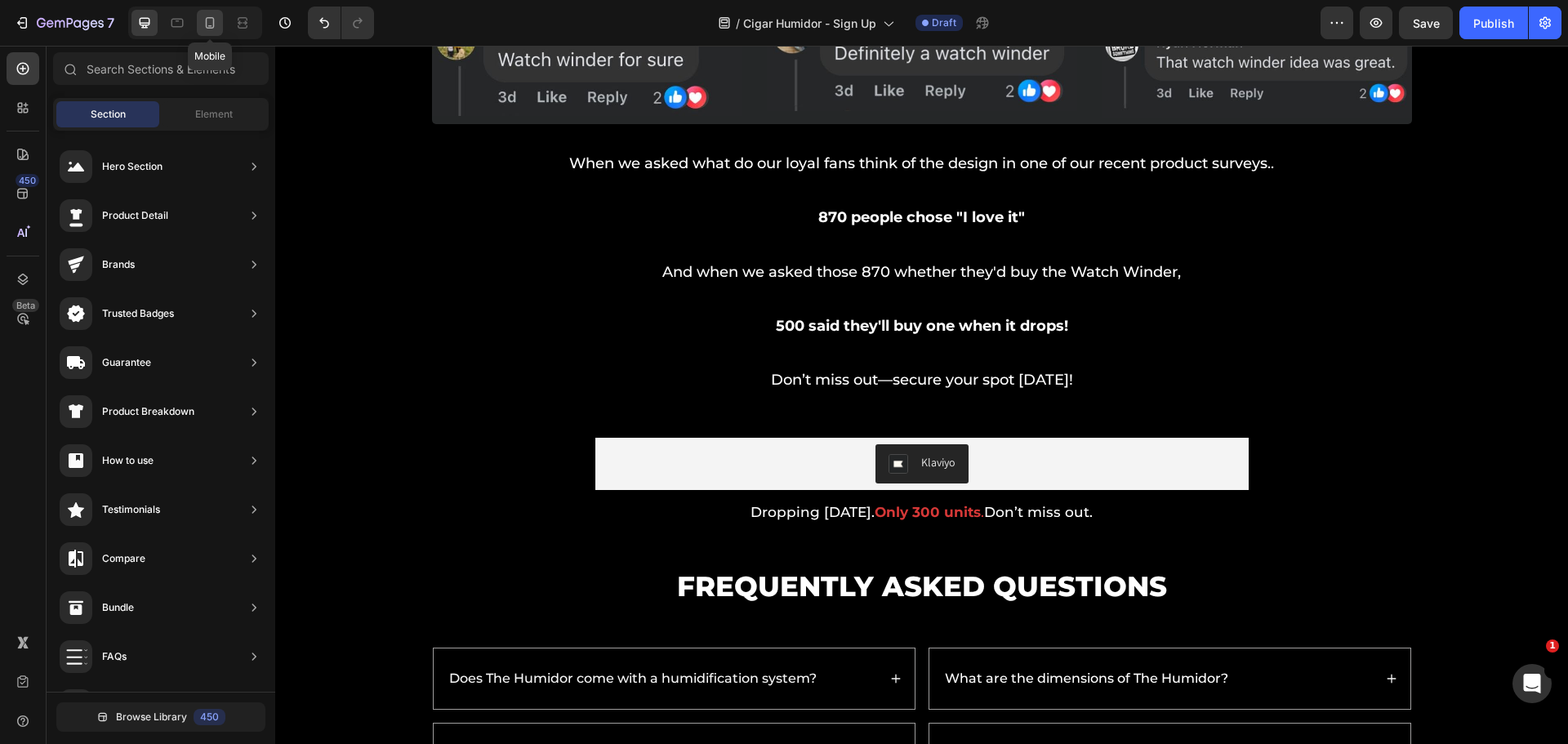
click at [207, 20] on icon at bounding box center [210, 22] width 9 height 11
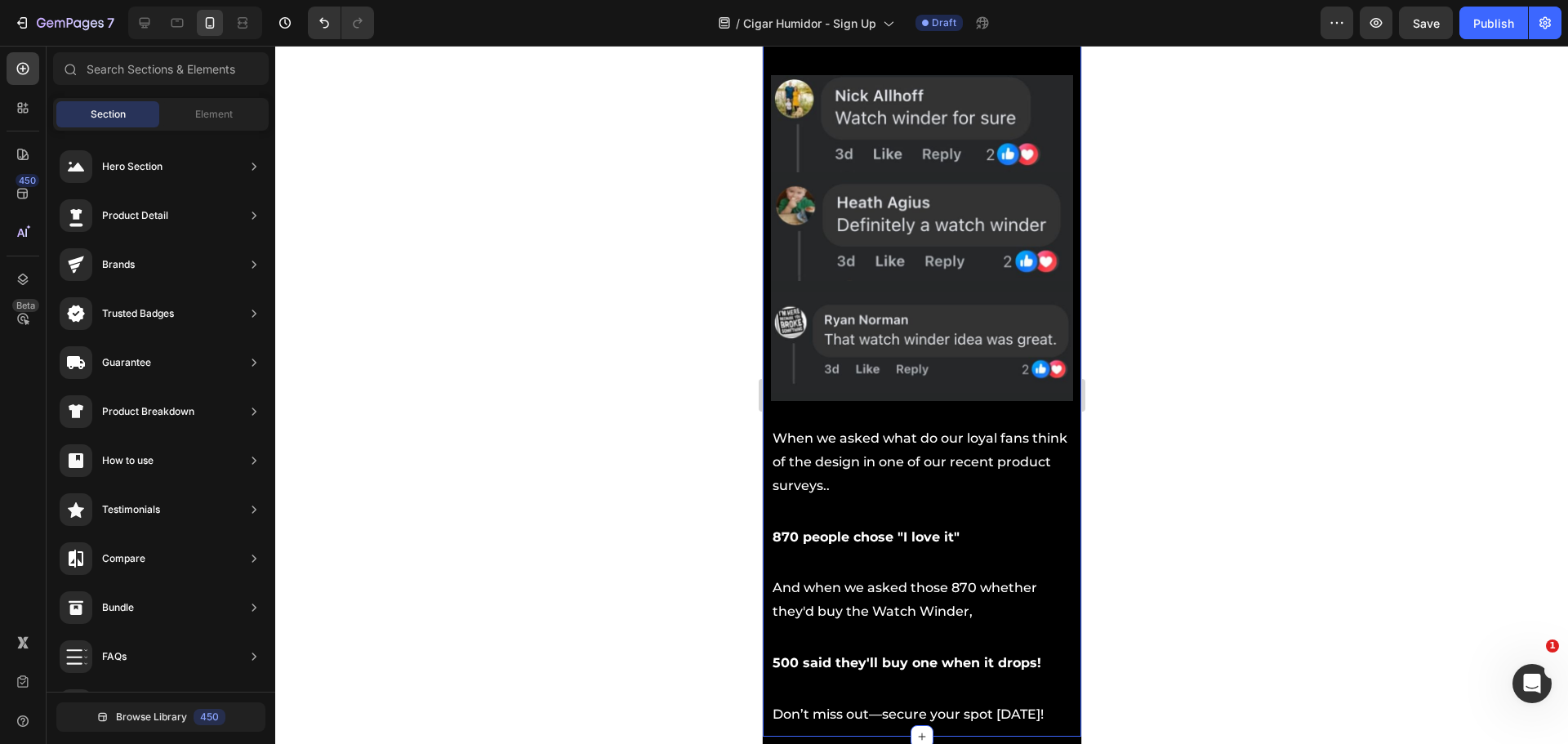
click at [1064, 365] on div "We asked our community.. Heading "If Holme & Hadfield could only release one pr…" at bounding box center [921, 306] width 319 height 861
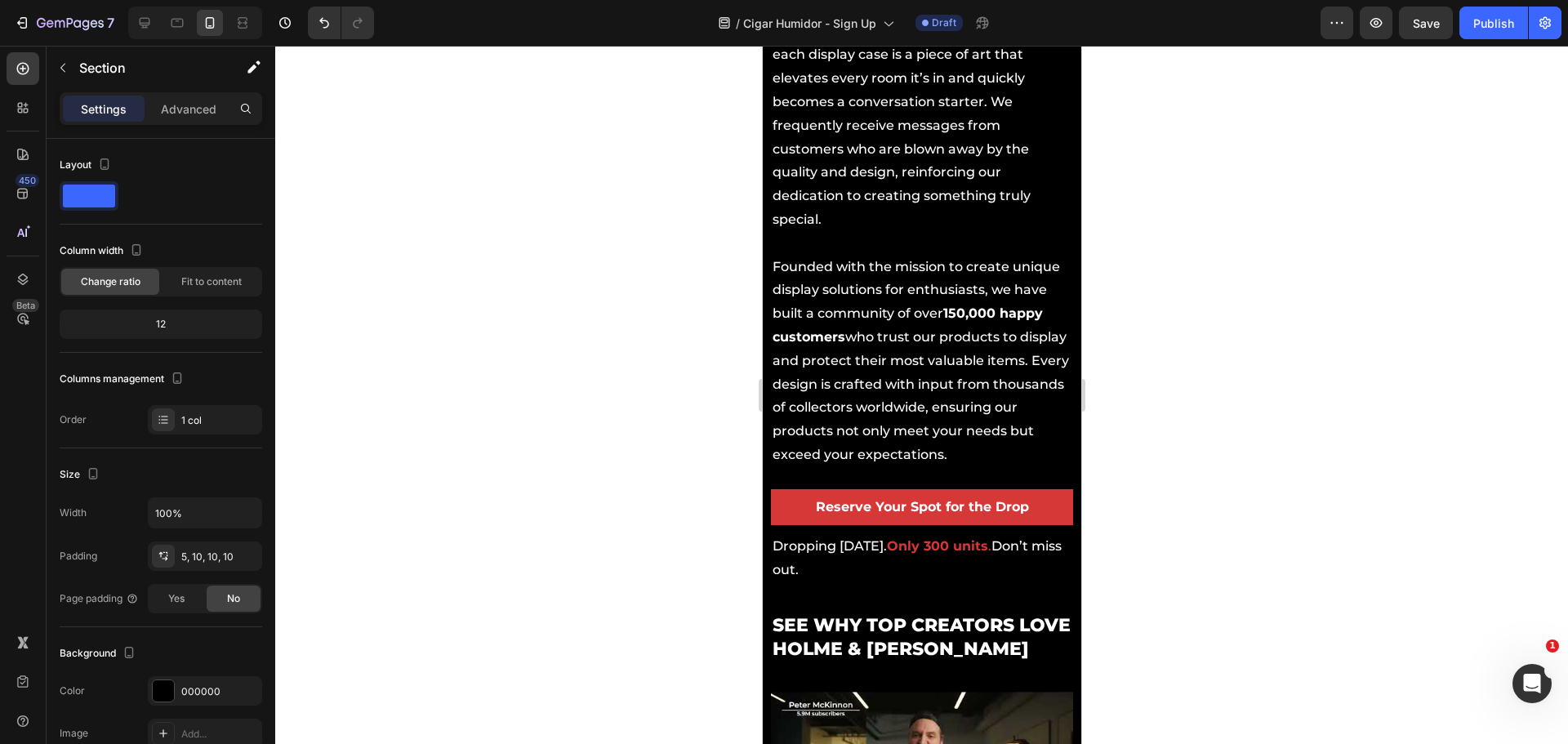
scroll to position [1847, 0]
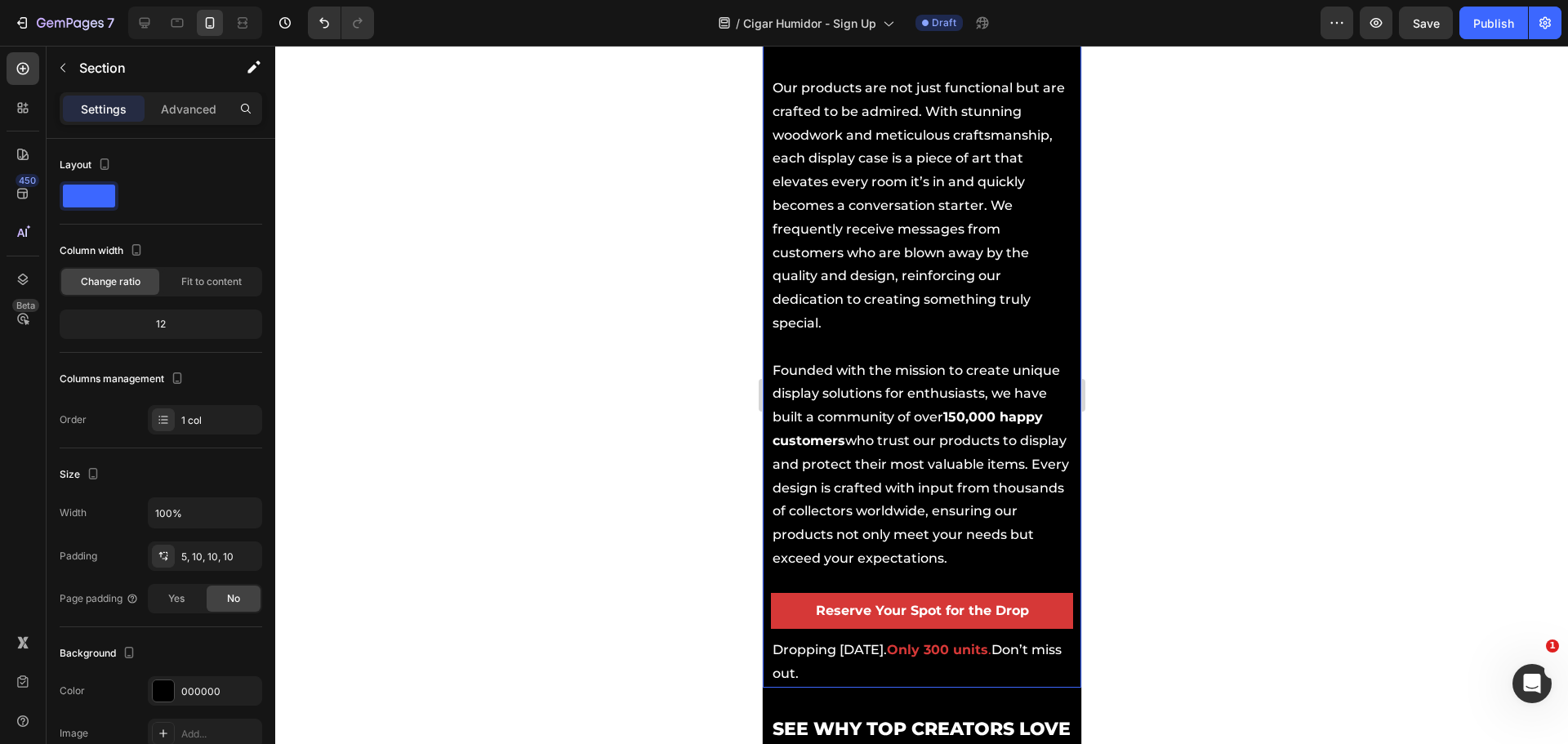
click at [1061, 346] on div "Who is Holme & Hadfield? Heading At Holme & Hadfield, we’ve been designing and …" at bounding box center [921, 262] width 319 height 852
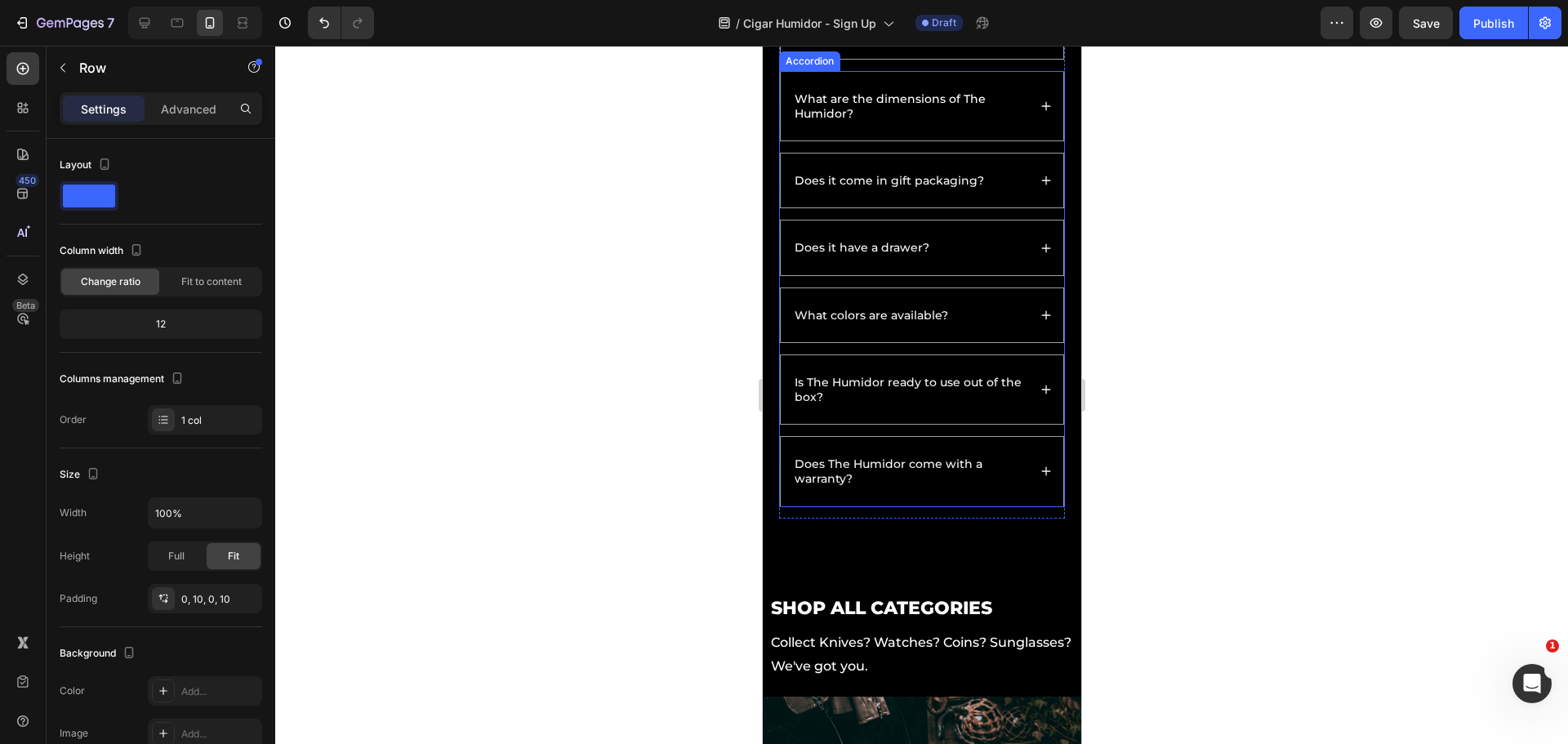
scroll to position [4705, 0]
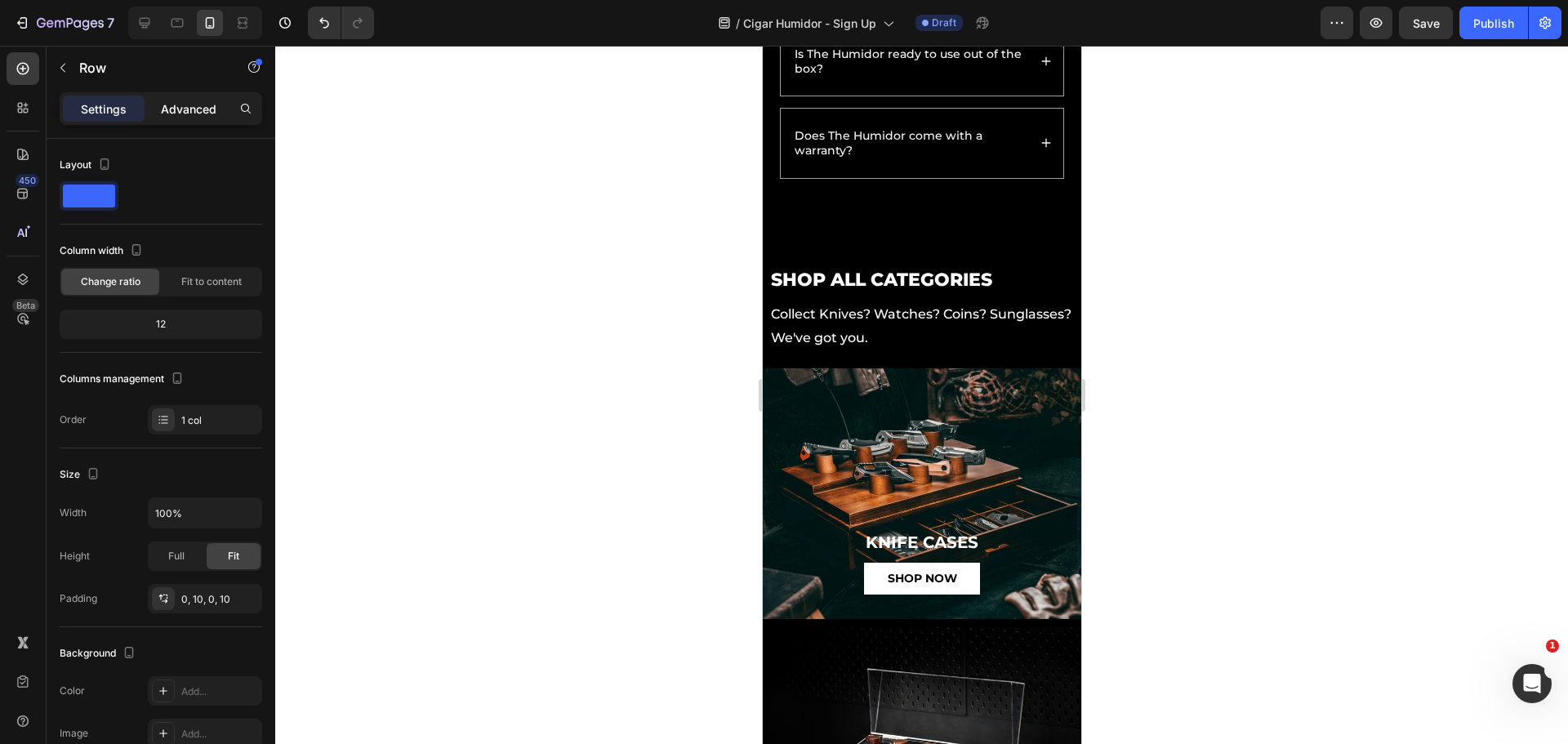
click at [174, 96] on div "Advanced" at bounding box center [189, 109] width 82 height 26
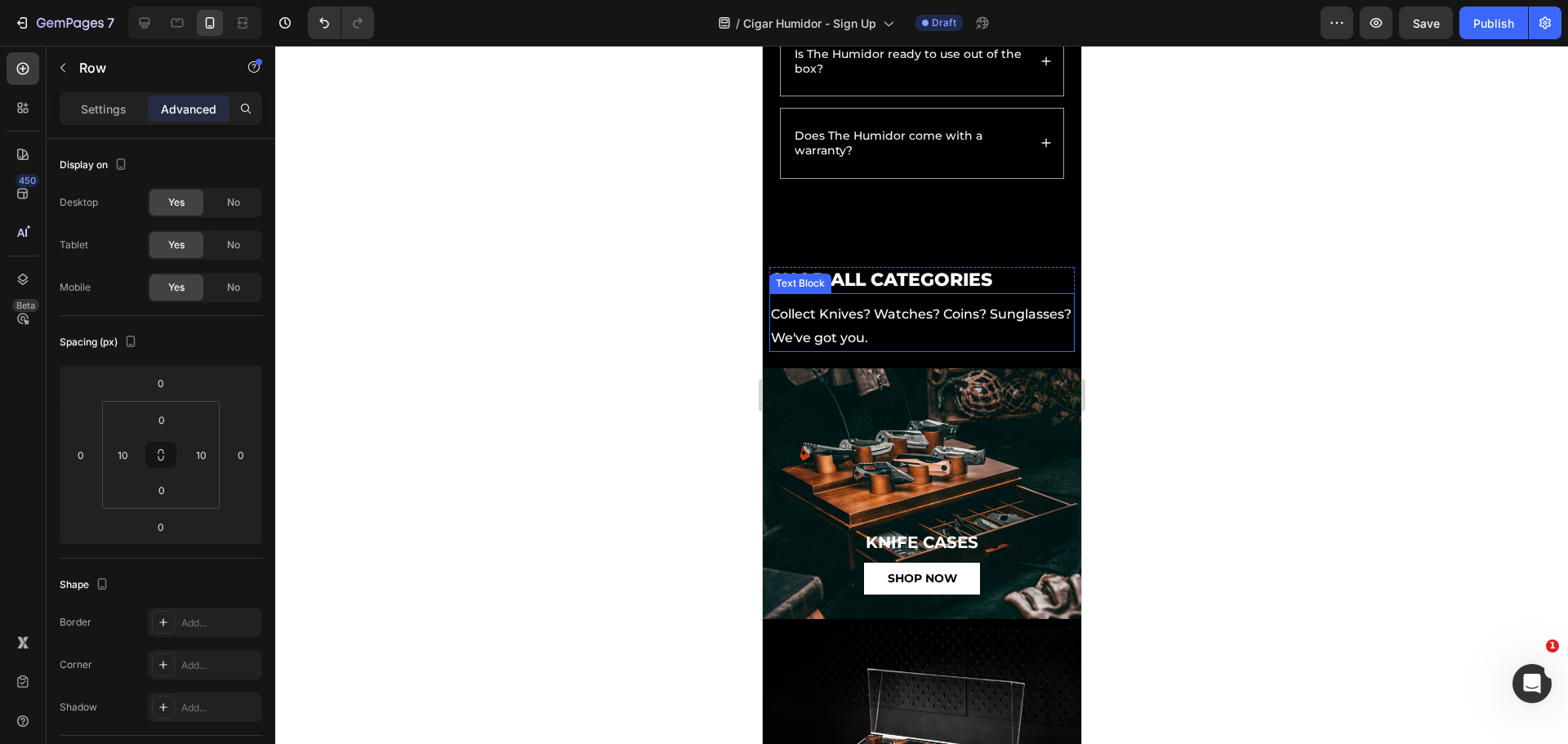
scroll to position [4378, 0]
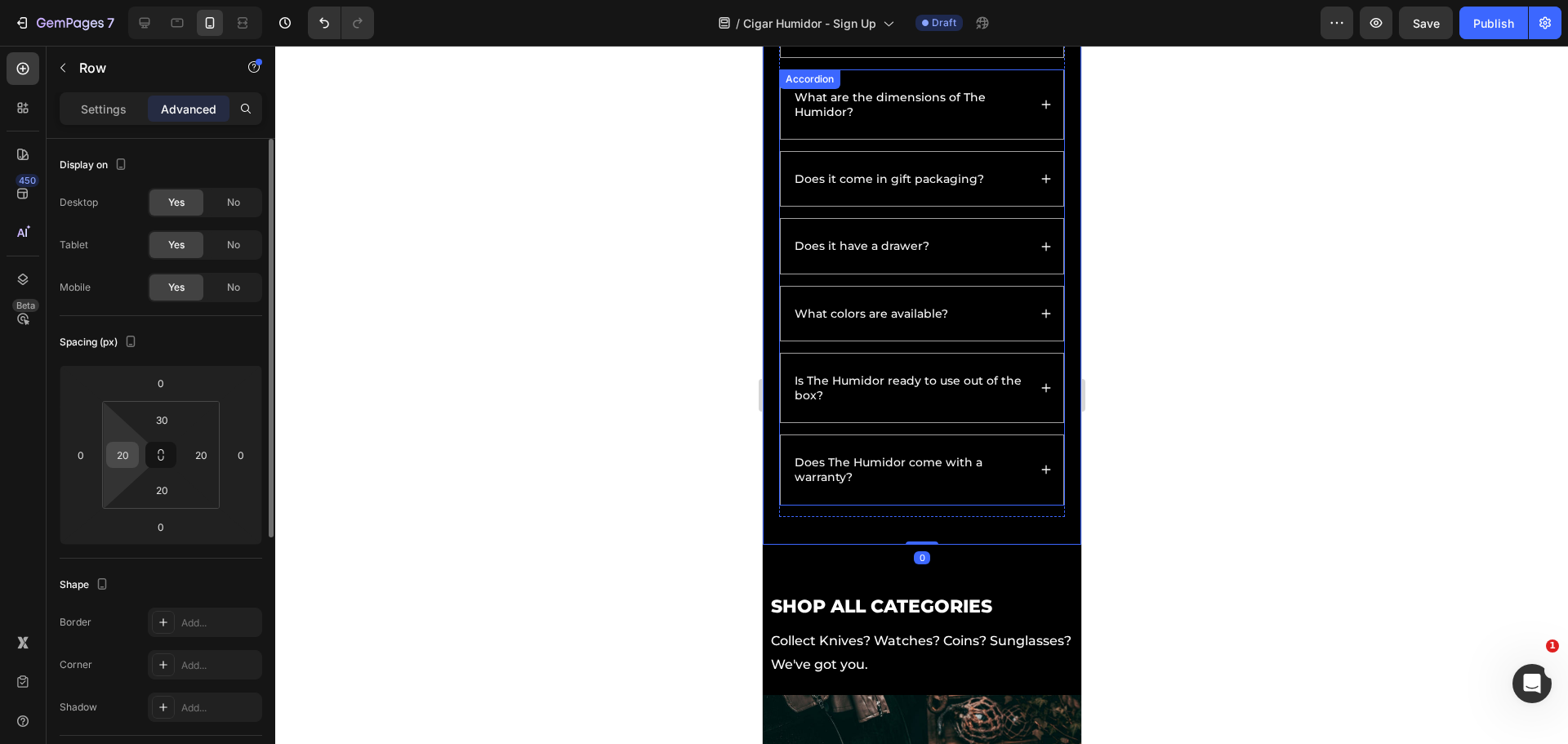
click at [115, 448] on input "20" at bounding box center [122, 454] width 25 height 25
type input "10"
click at [212, 456] on input "20" at bounding box center [201, 454] width 25 height 25
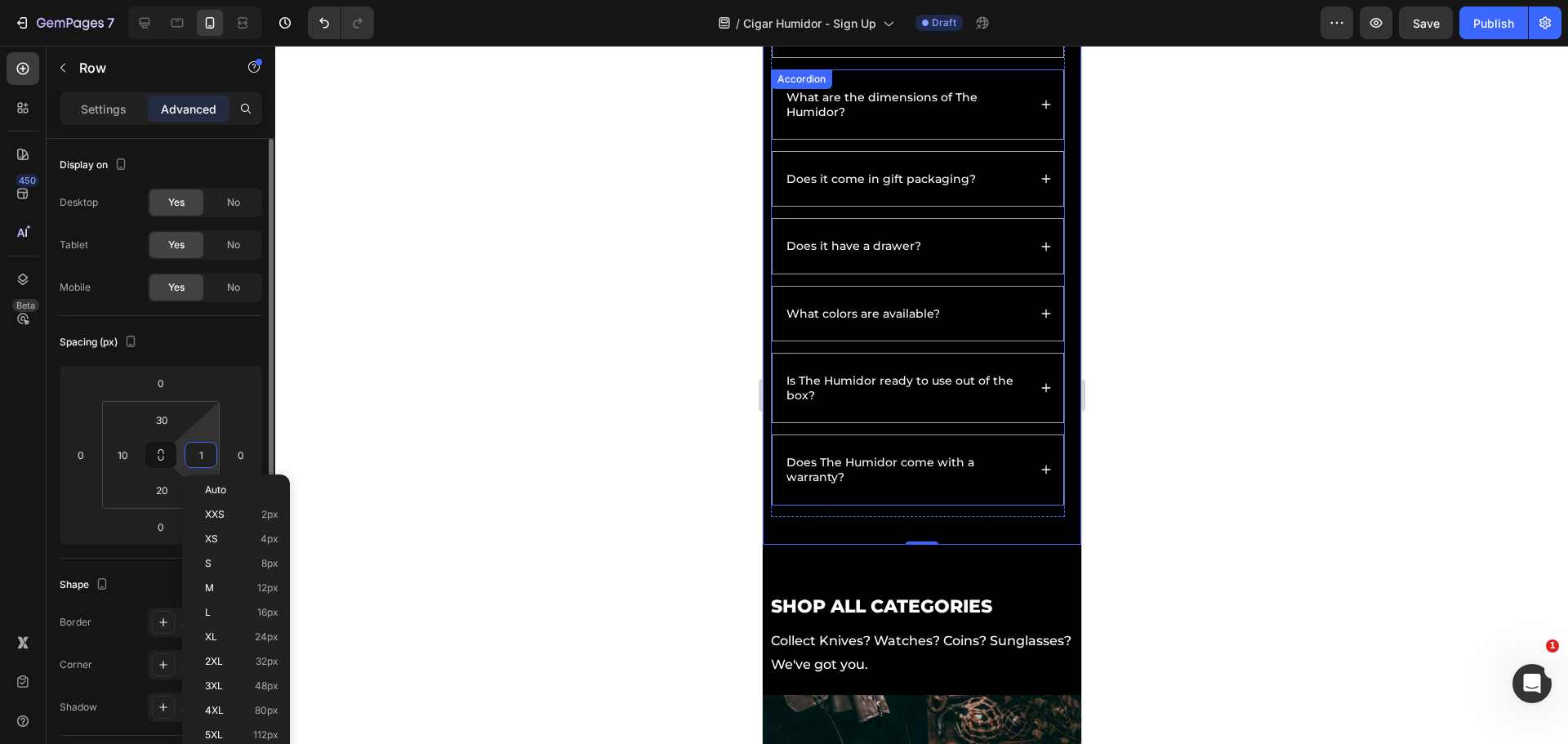
type input "10"
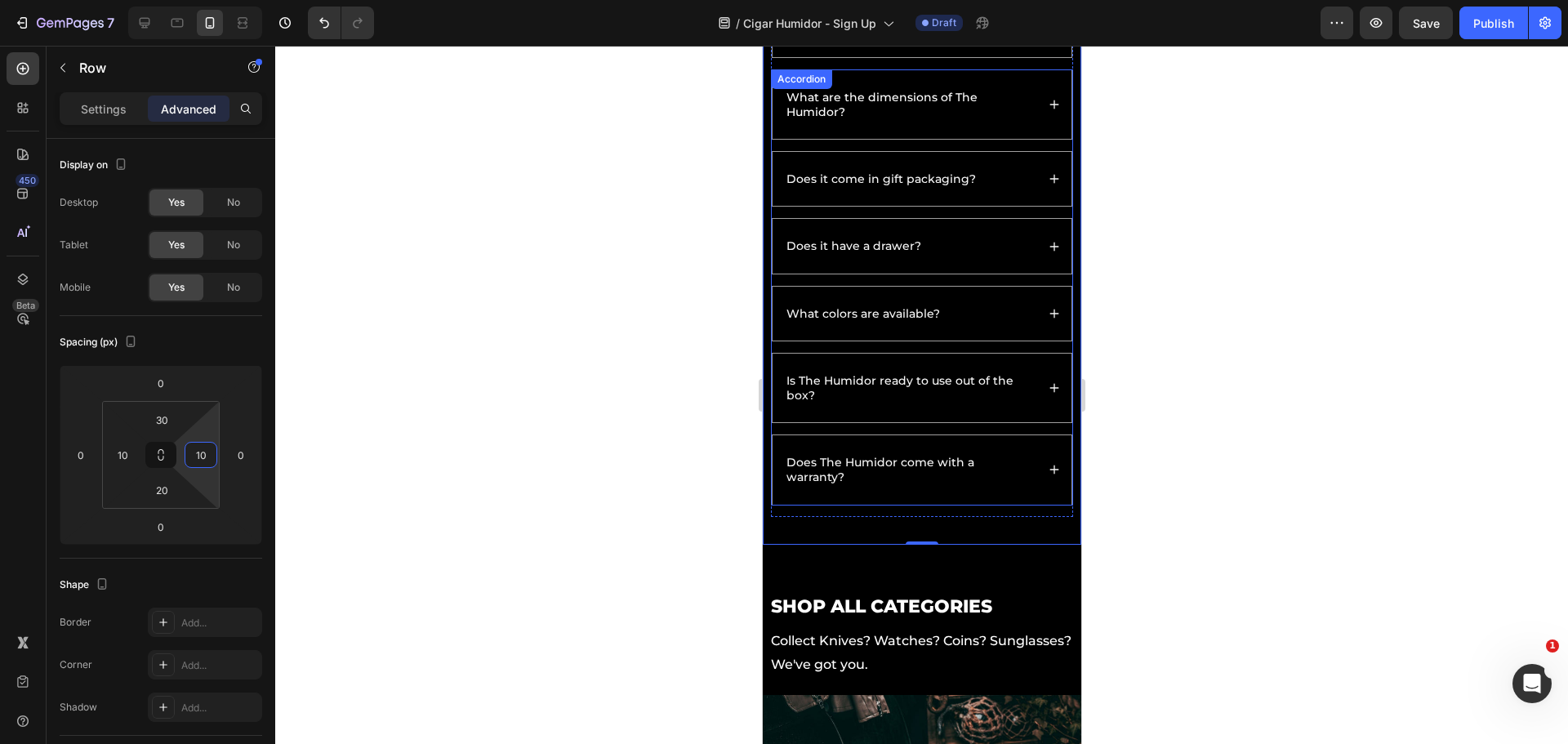
click at [1189, 506] on div at bounding box center [922, 394] width 1292 height 698
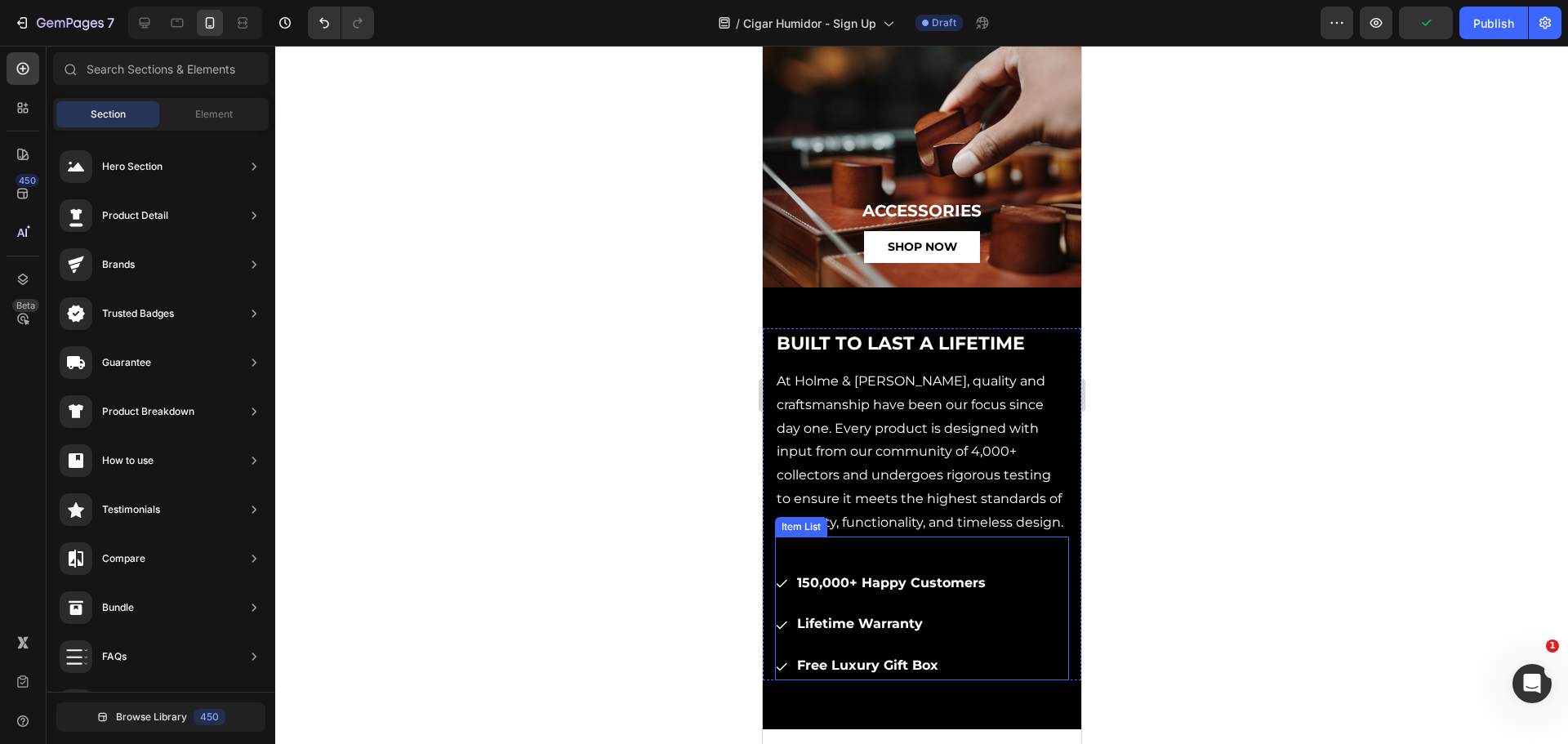
scroll to position [6326, 0]
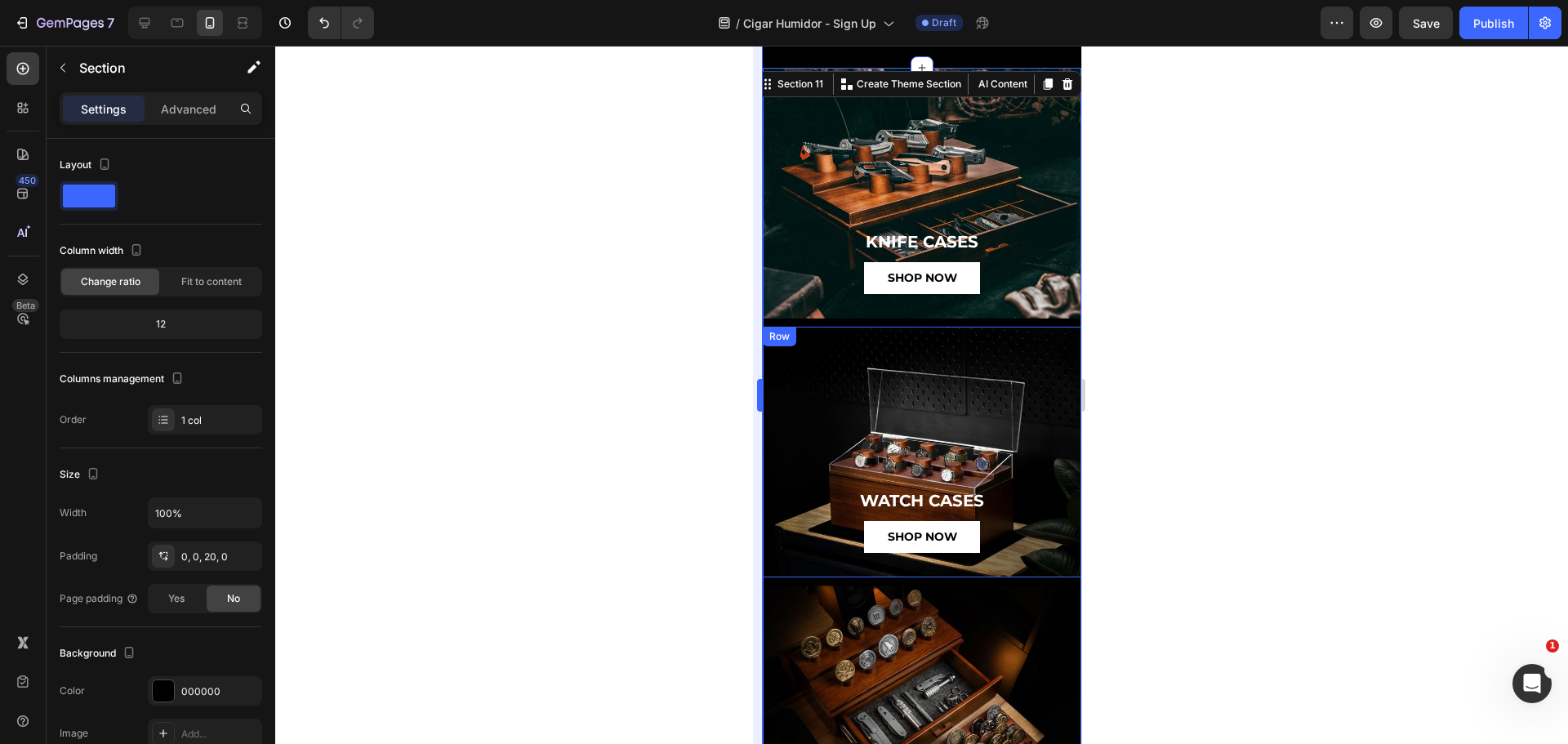
scroll to position [4694, 0]
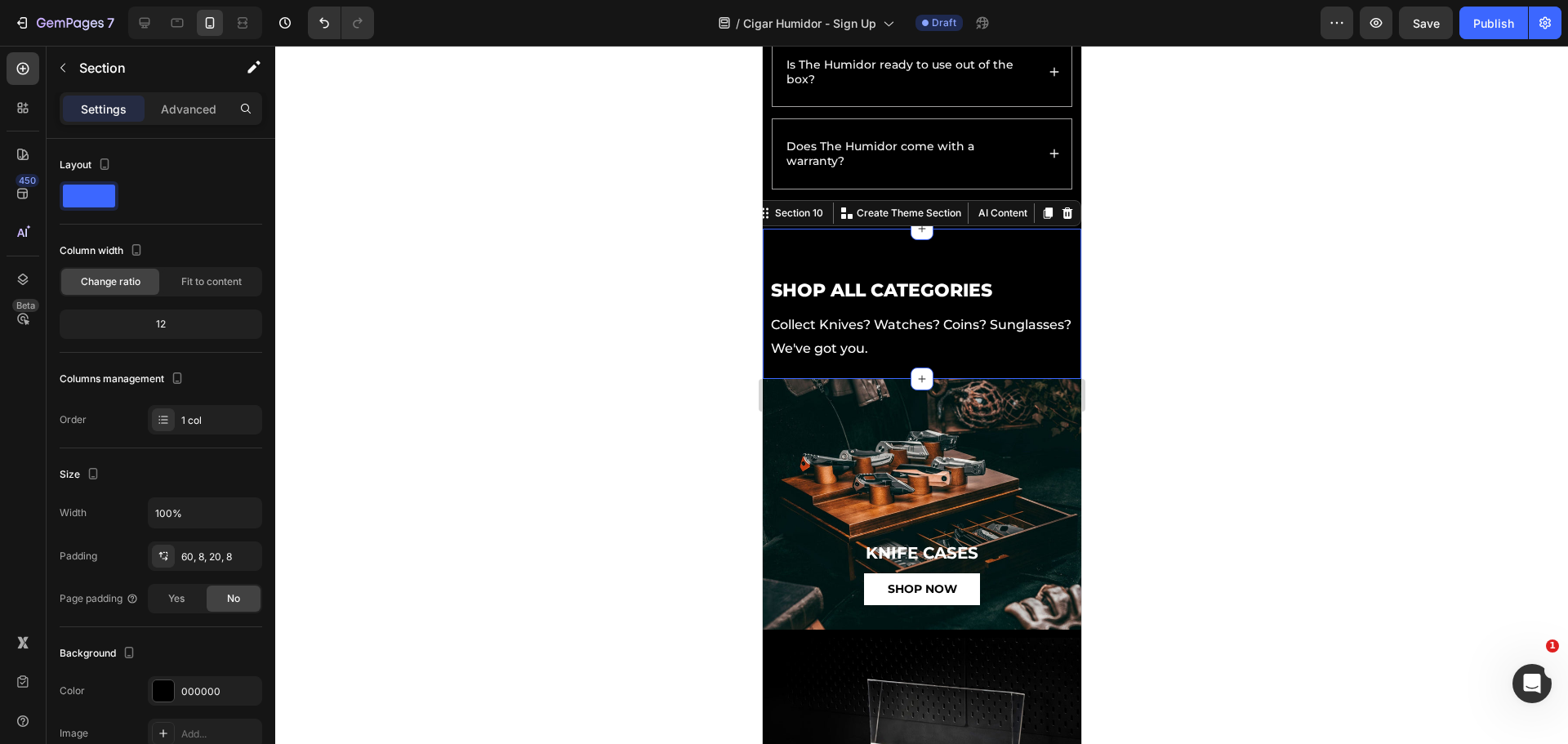
click at [1028, 273] on div "SHOP ALL CATEGORIES Heading Collect Knives? Watches? Coins? Sunglasses? We've g…" at bounding box center [921, 304] width 319 height 150
click at [193, 109] on p "Advanced" at bounding box center [189, 109] width 56 height 17
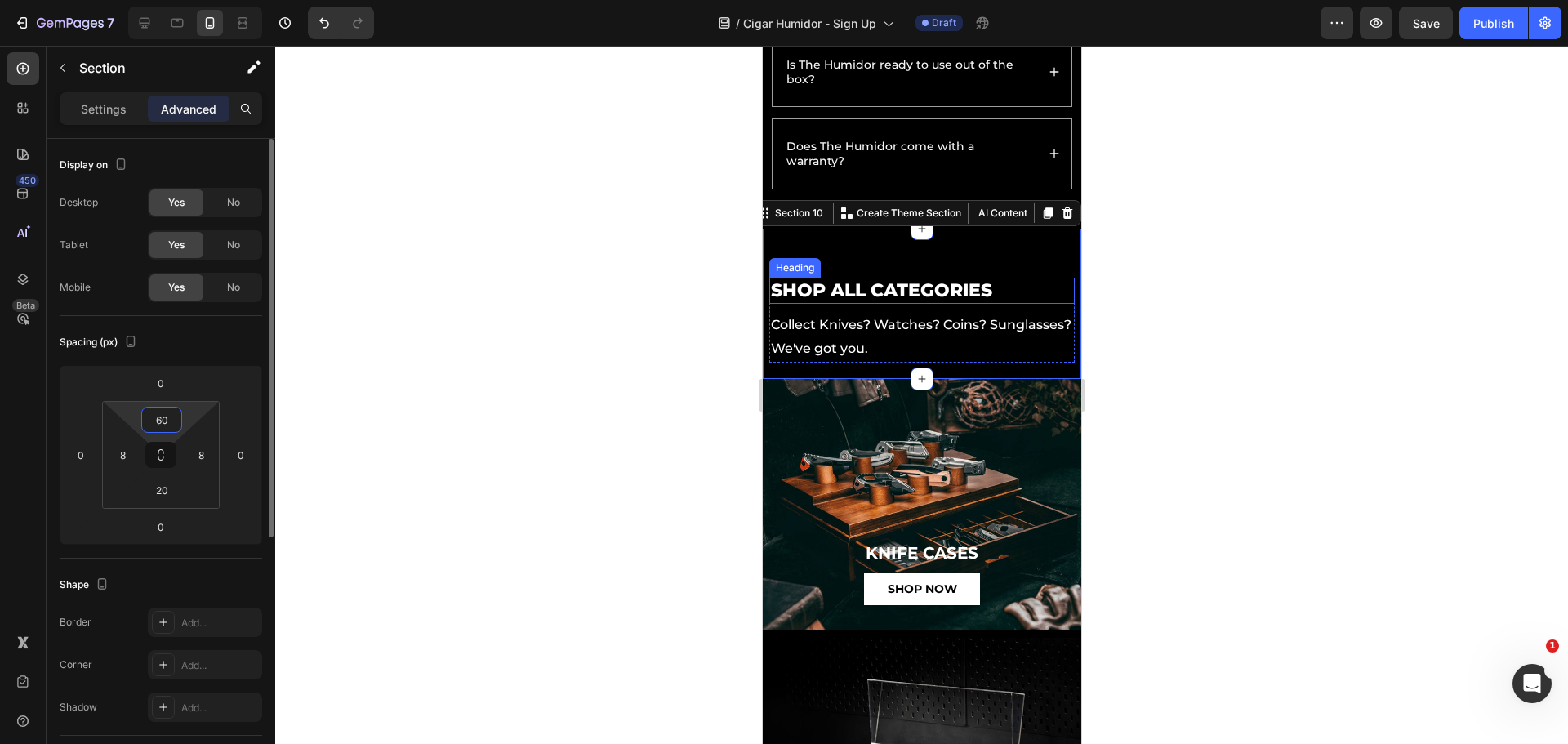
click at [164, 419] on input "60" at bounding box center [162, 419] width 33 height 25
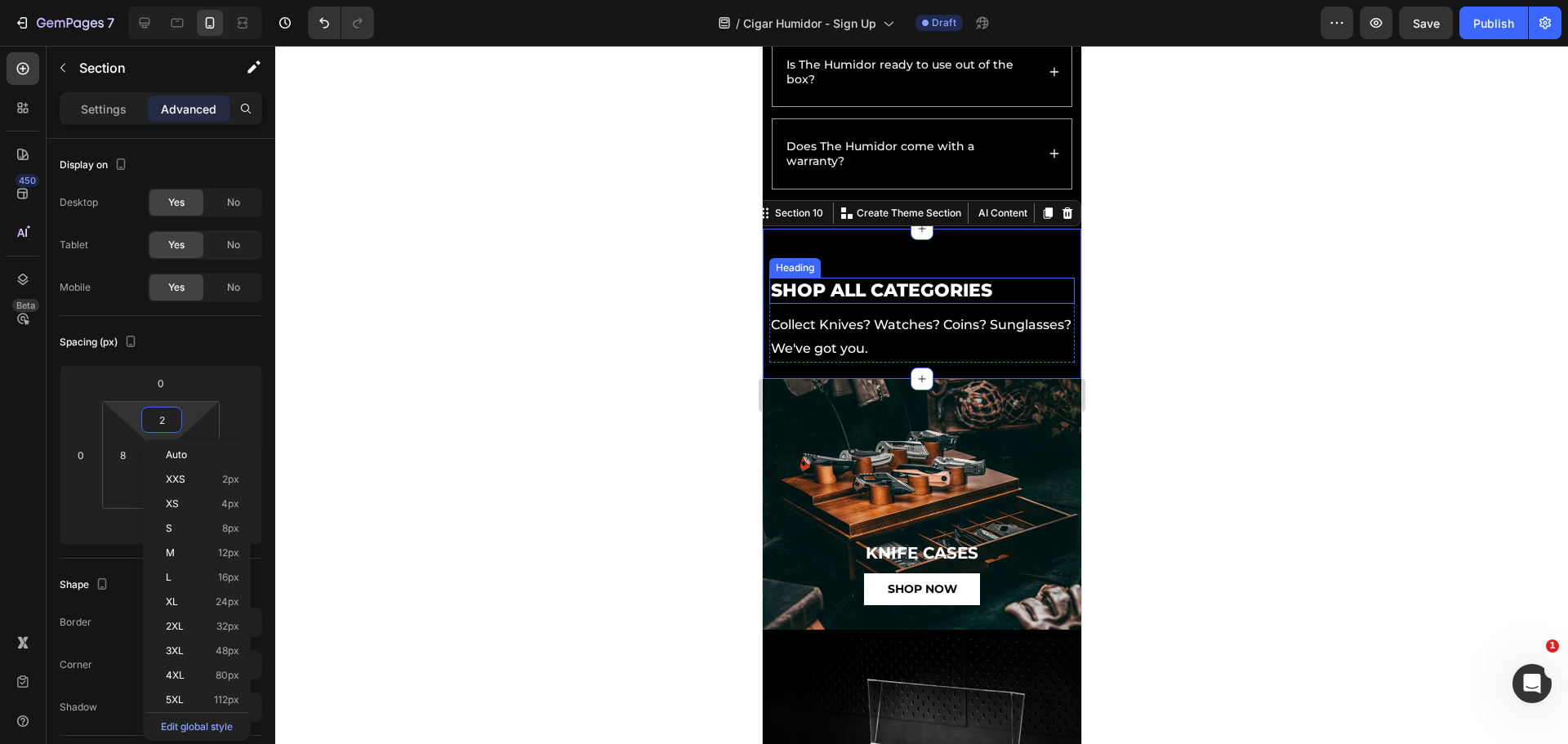
type input "20"
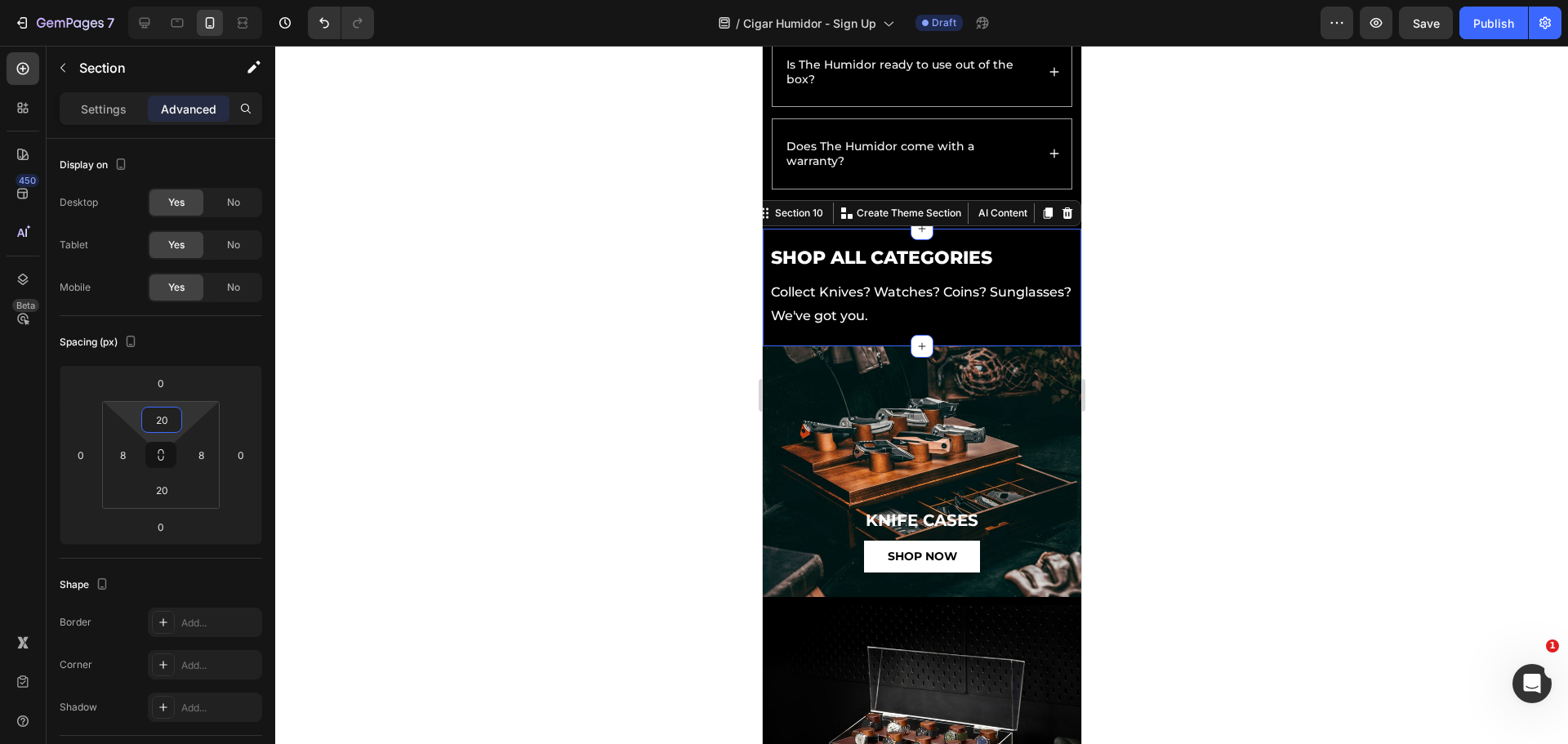
click at [1423, 157] on div at bounding box center [922, 394] width 1292 height 698
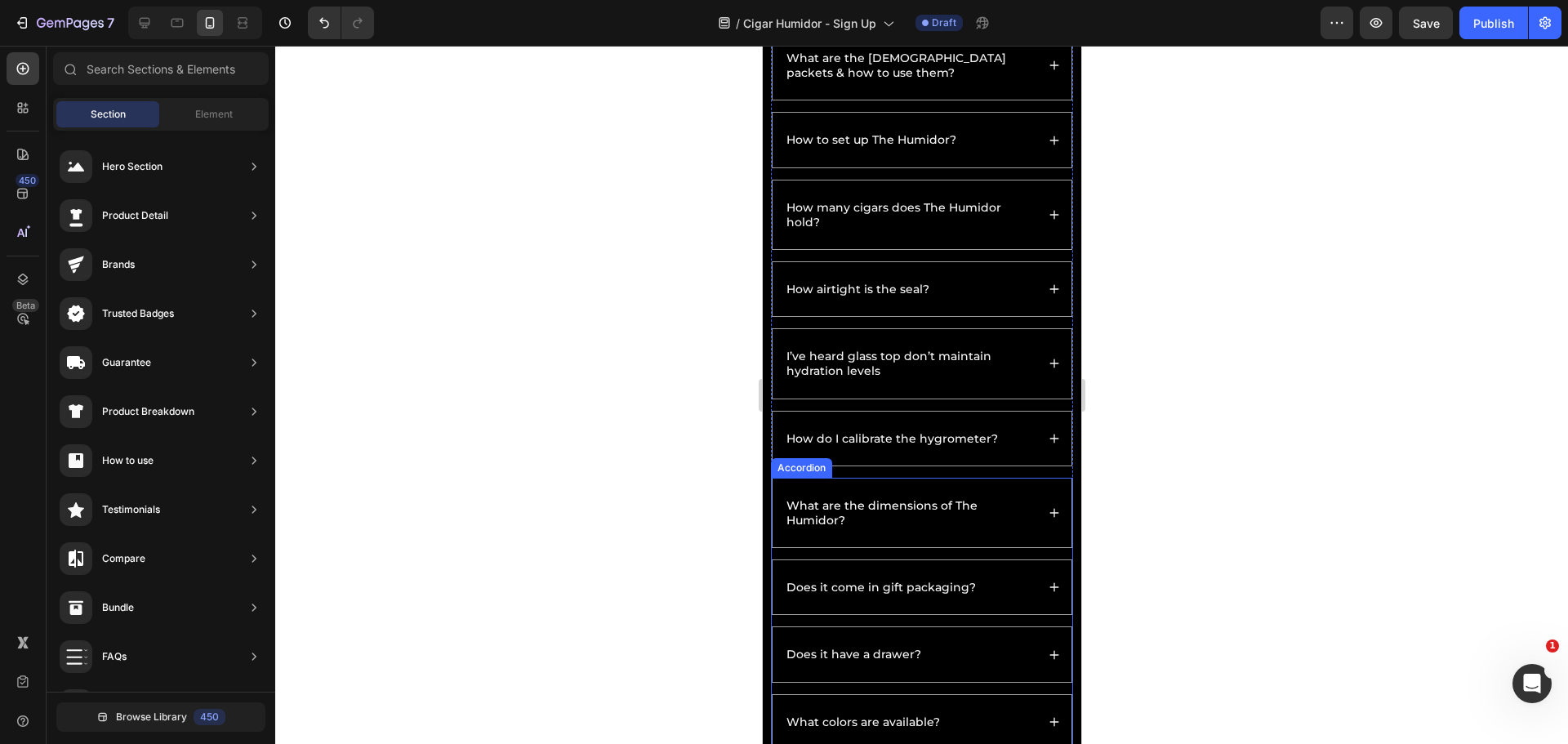
scroll to position [4449, 0]
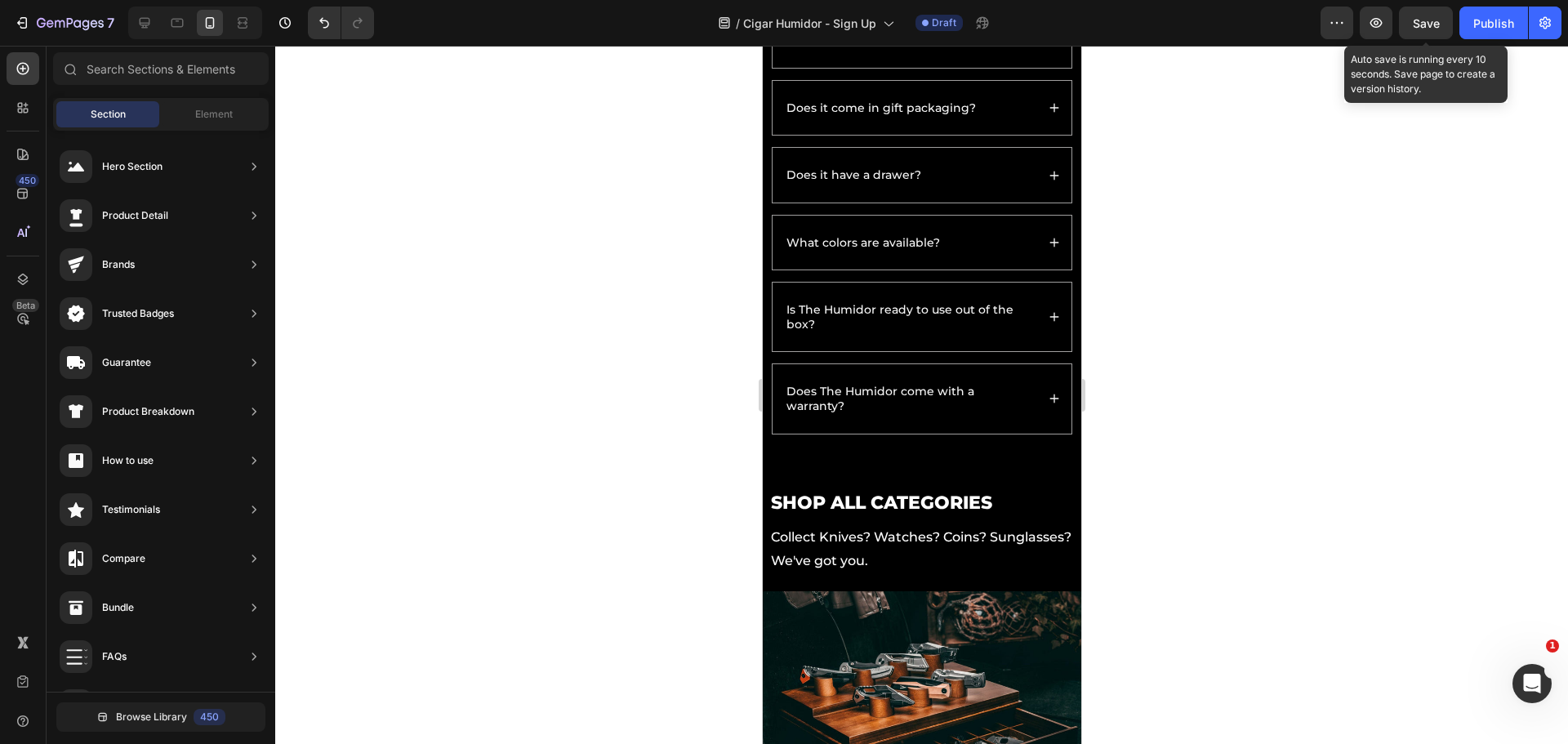
drag, startPoint x: 1422, startPoint y: 24, endPoint x: 1459, endPoint y: 46, distance: 43.0
click at [1422, 24] on span "Save" at bounding box center [1425, 23] width 27 height 14
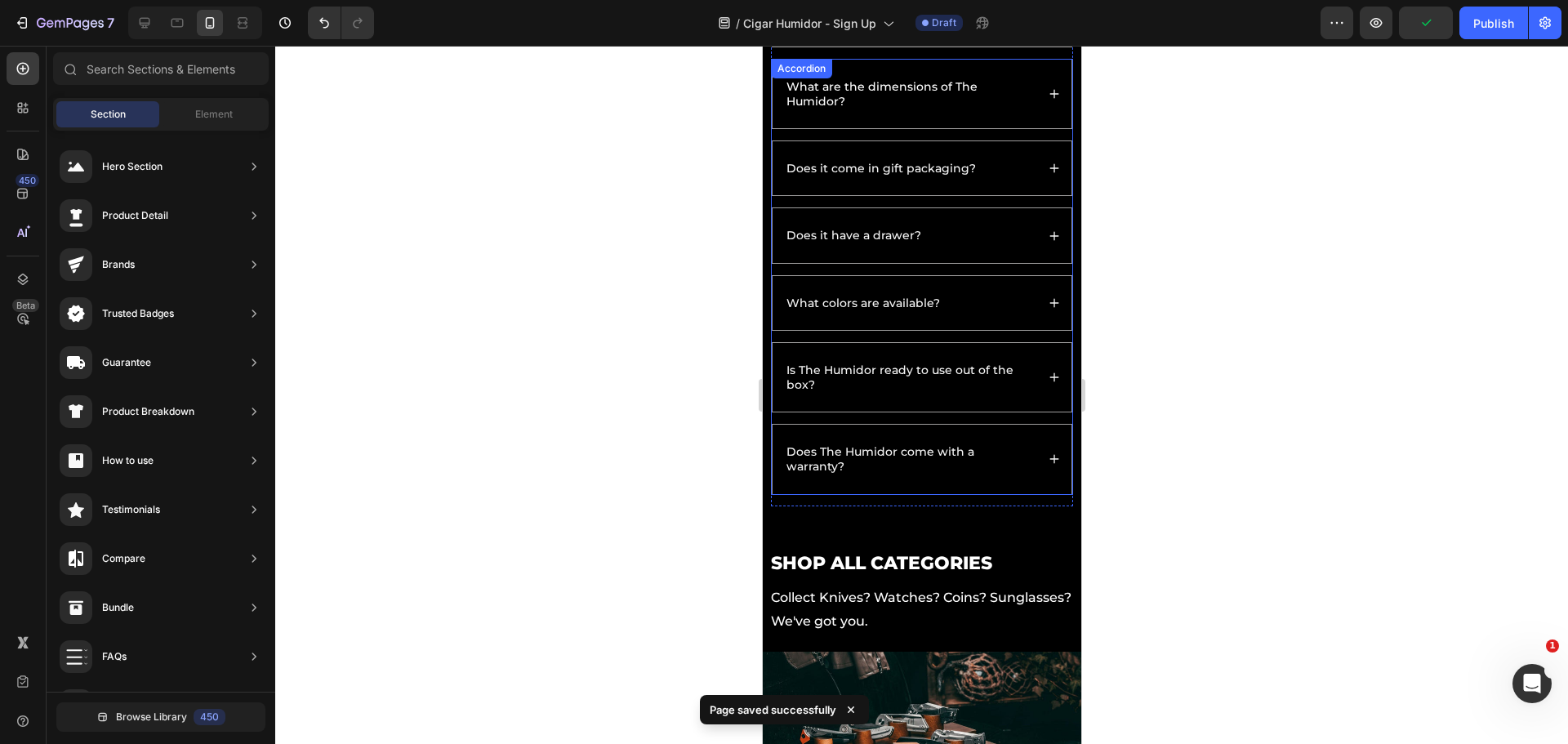
scroll to position [4122, 0]
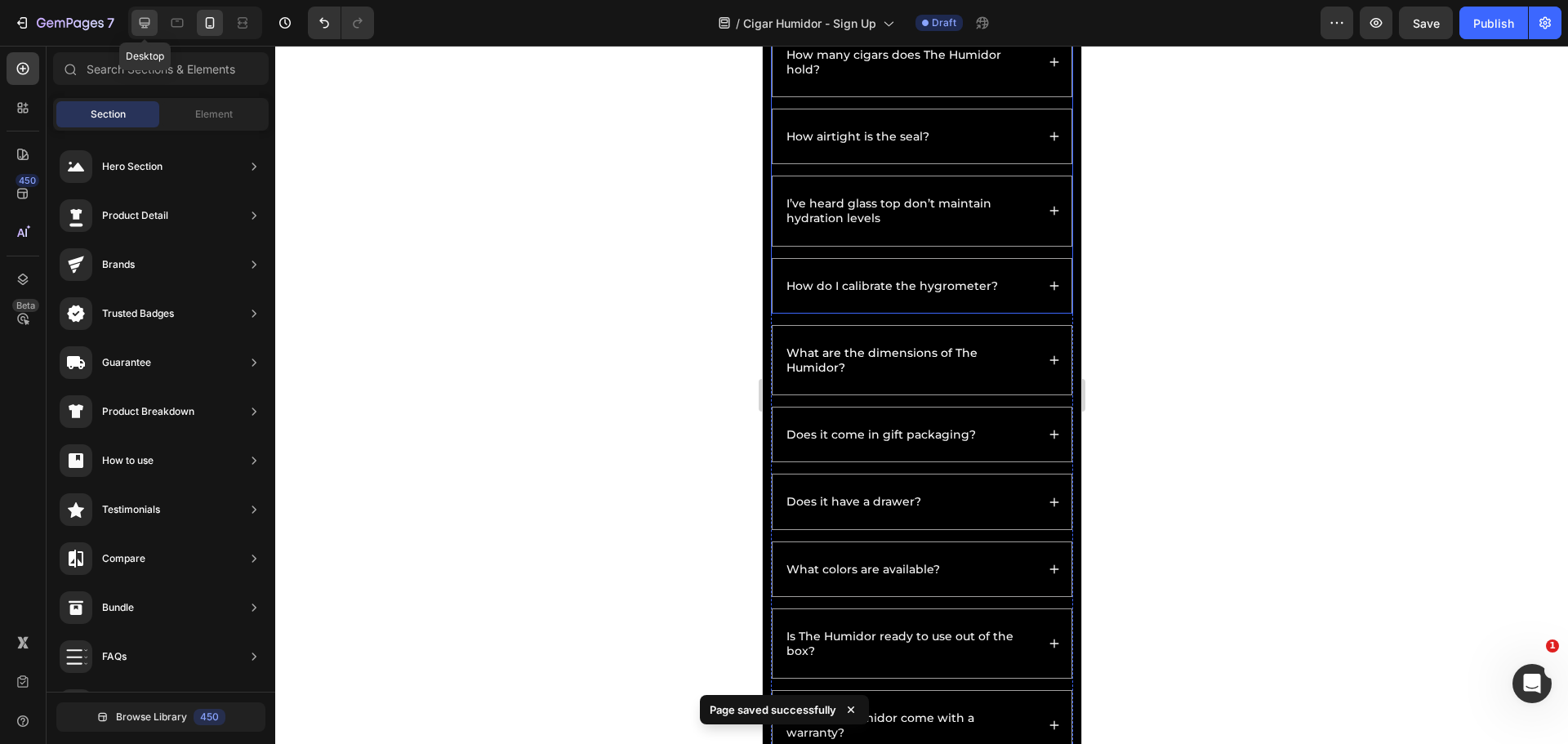
click at [157, 22] on div at bounding box center [145, 23] width 26 height 26
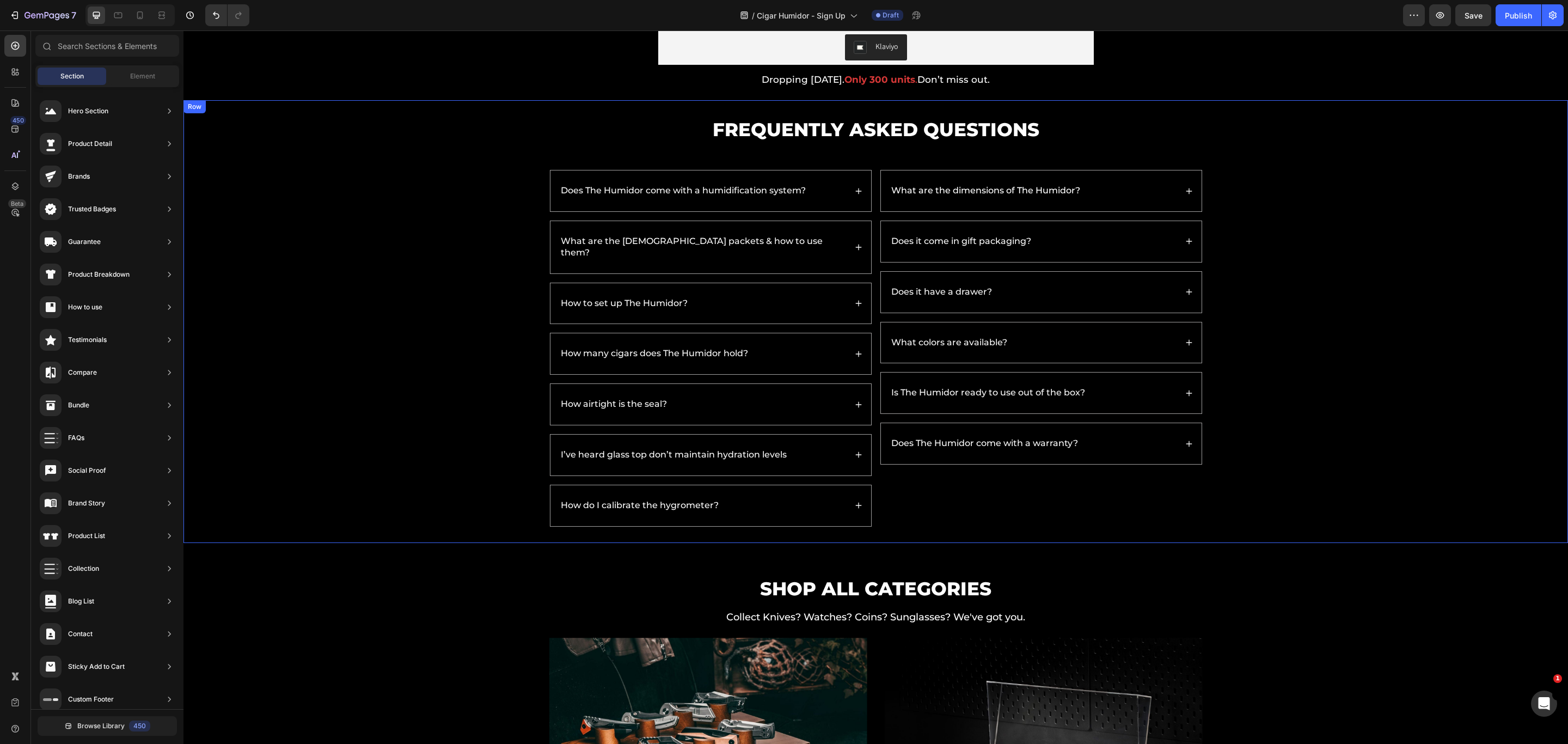
scroll to position [2344, 0]
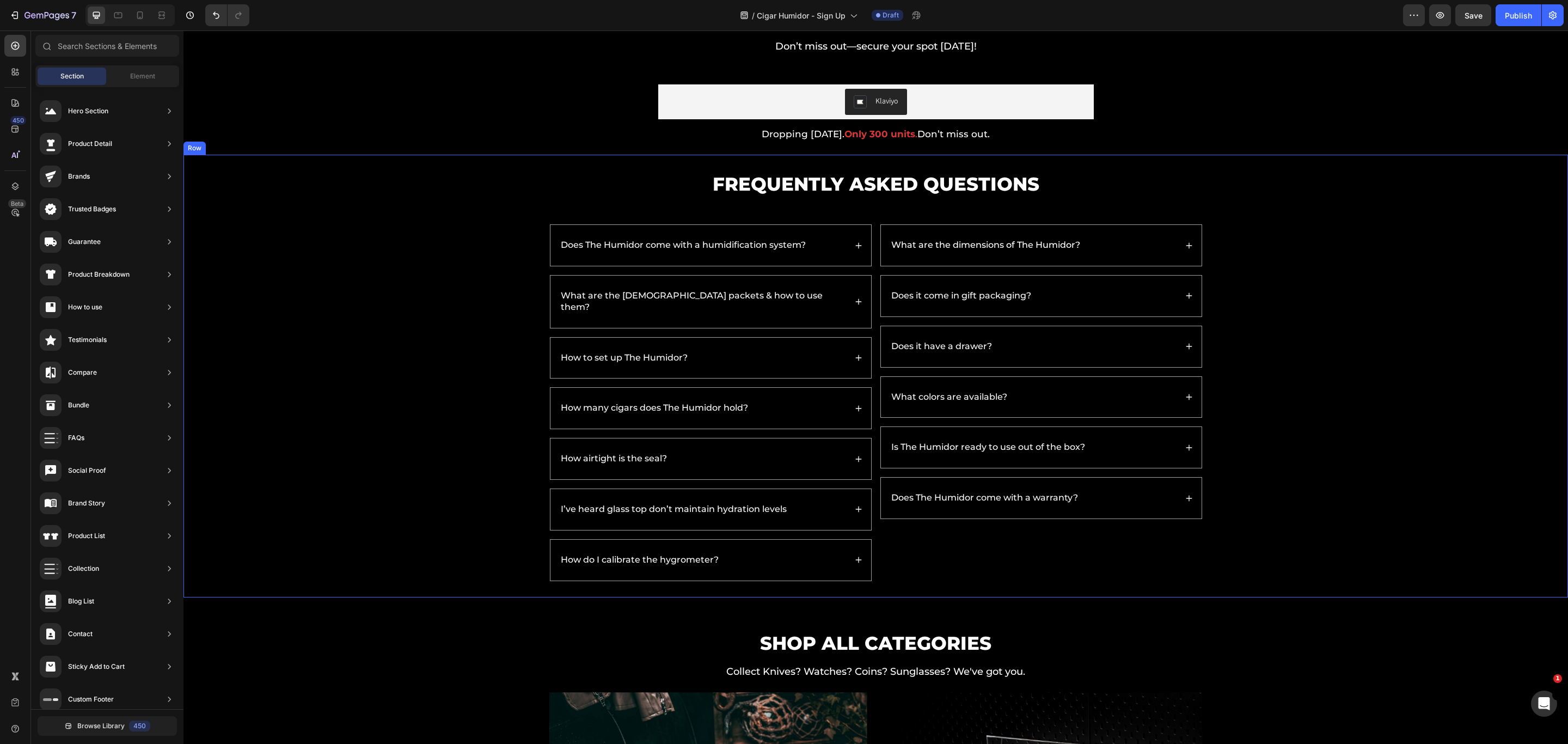
click at [1045, 159] on div "Frequently Asked Questions Heading Does The Humidor come with a humidification …" at bounding box center [876, 376] width 1385 height 443
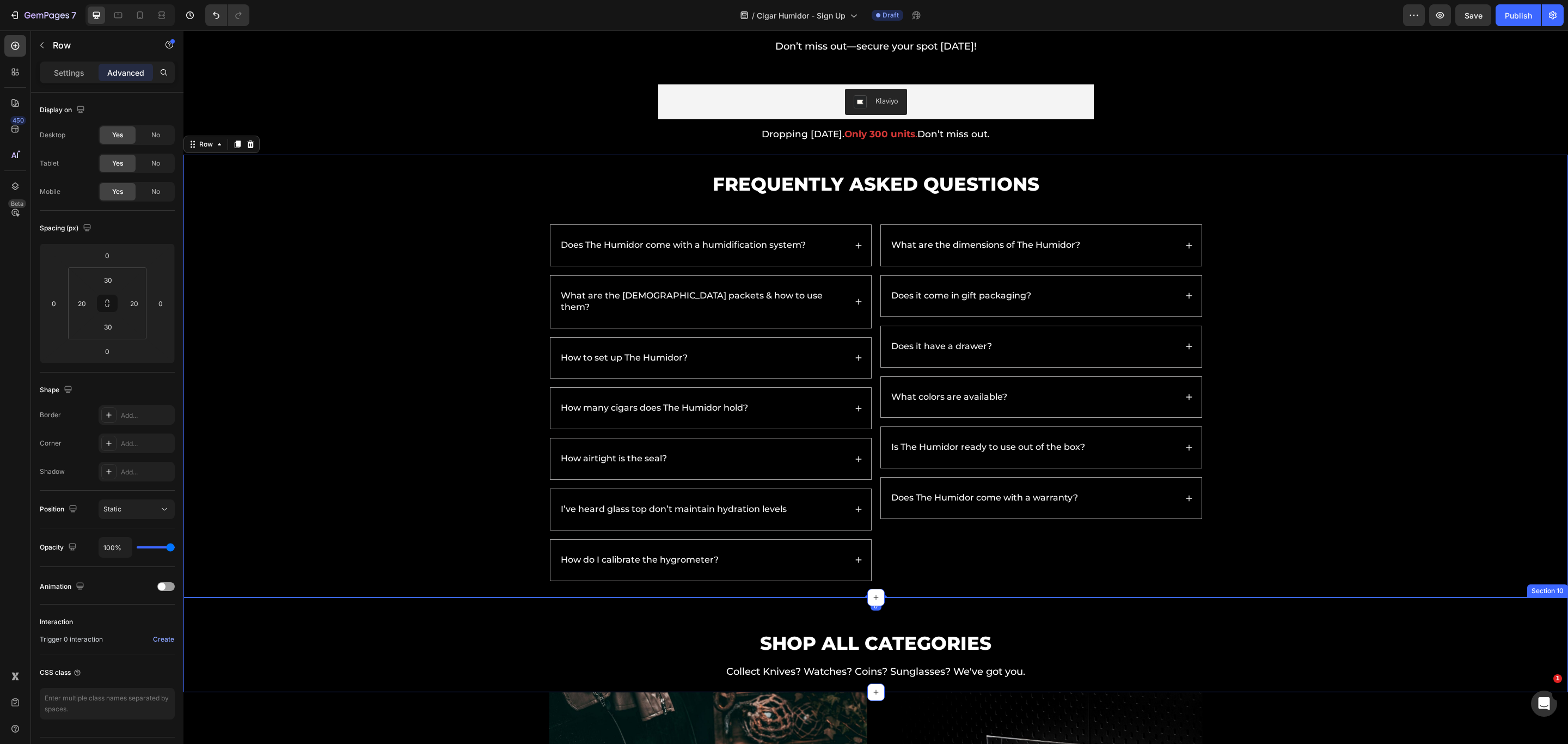
click at [1045, 496] on div "SHOP ALL CATEGORIES Heading Collect Knives? Watches? Coins? Sunglasses? We've g…" at bounding box center [876, 645] width 1385 height 95
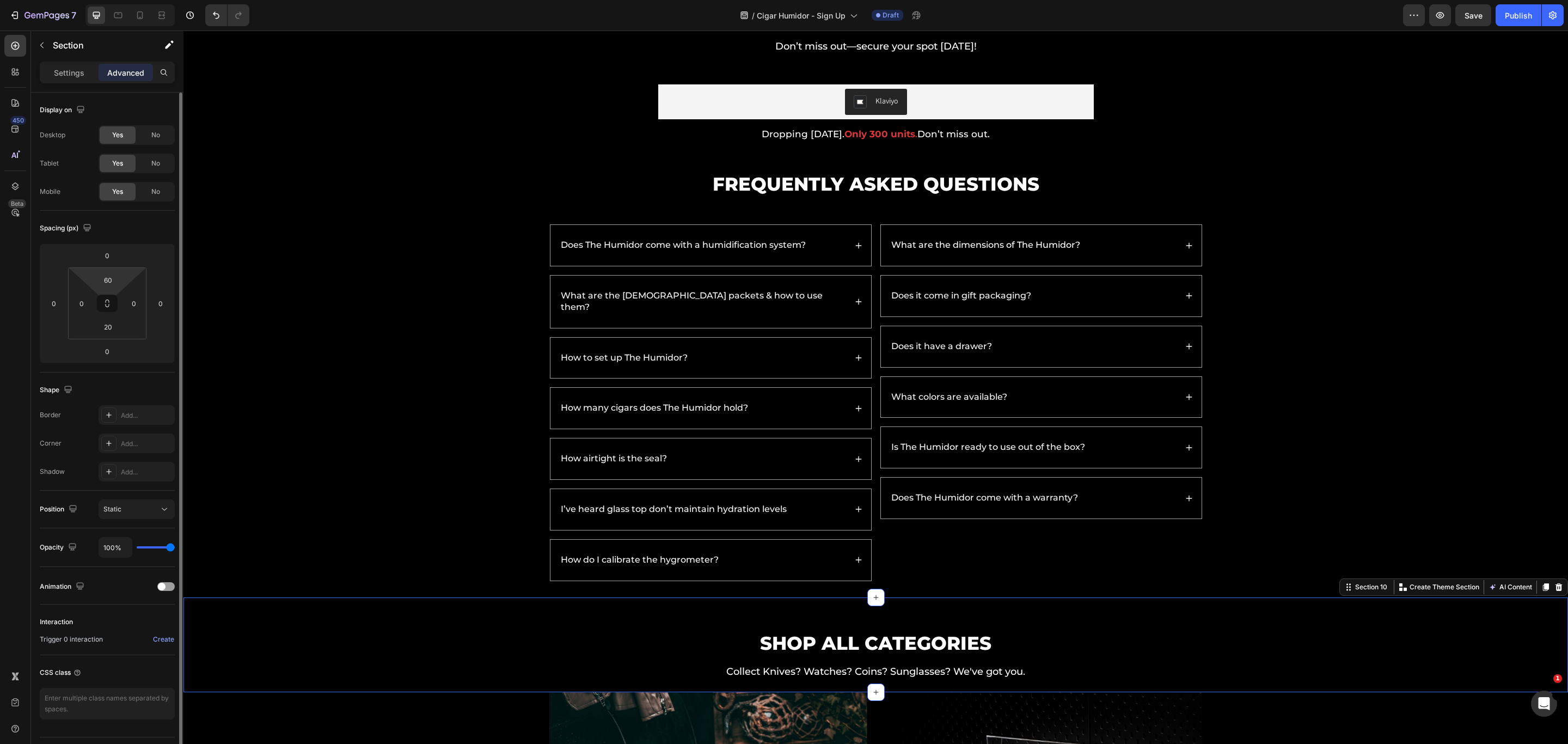
click at [107, 0] on html "7 Version history / Cigar Humidor - Sign Up Draft Preview Save Publish 450 Beta…" at bounding box center [784, 0] width 1568 height 0
type input "30"
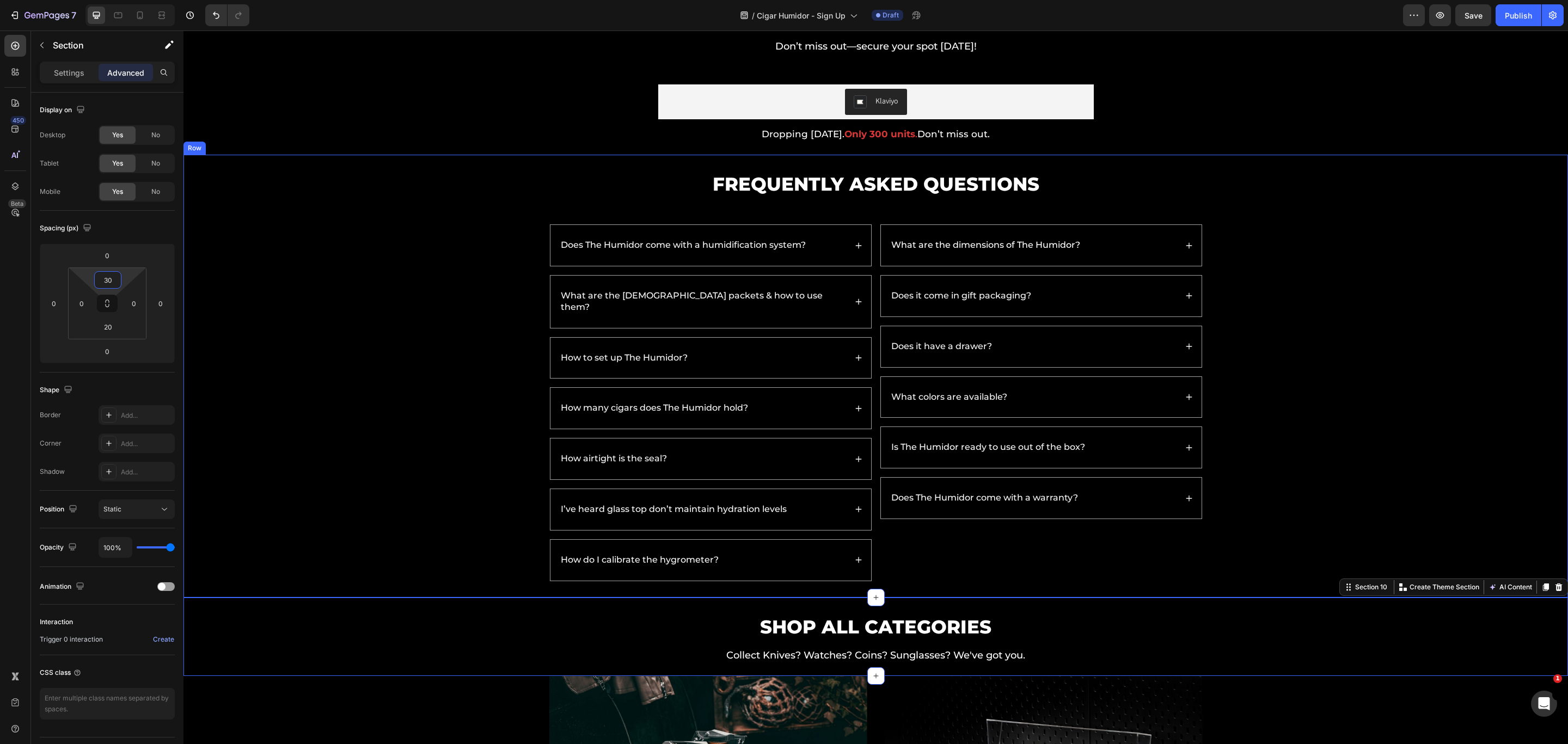
click at [1045, 253] on div "Frequently Asked Questions Heading Does The Humidor come with a humidification …" at bounding box center [876, 376] width 1363 height 410
click at [1045, 22] on div "/ Cigar Humidor - Sign Up Draft" at bounding box center [831, 15] width 1145 height 22
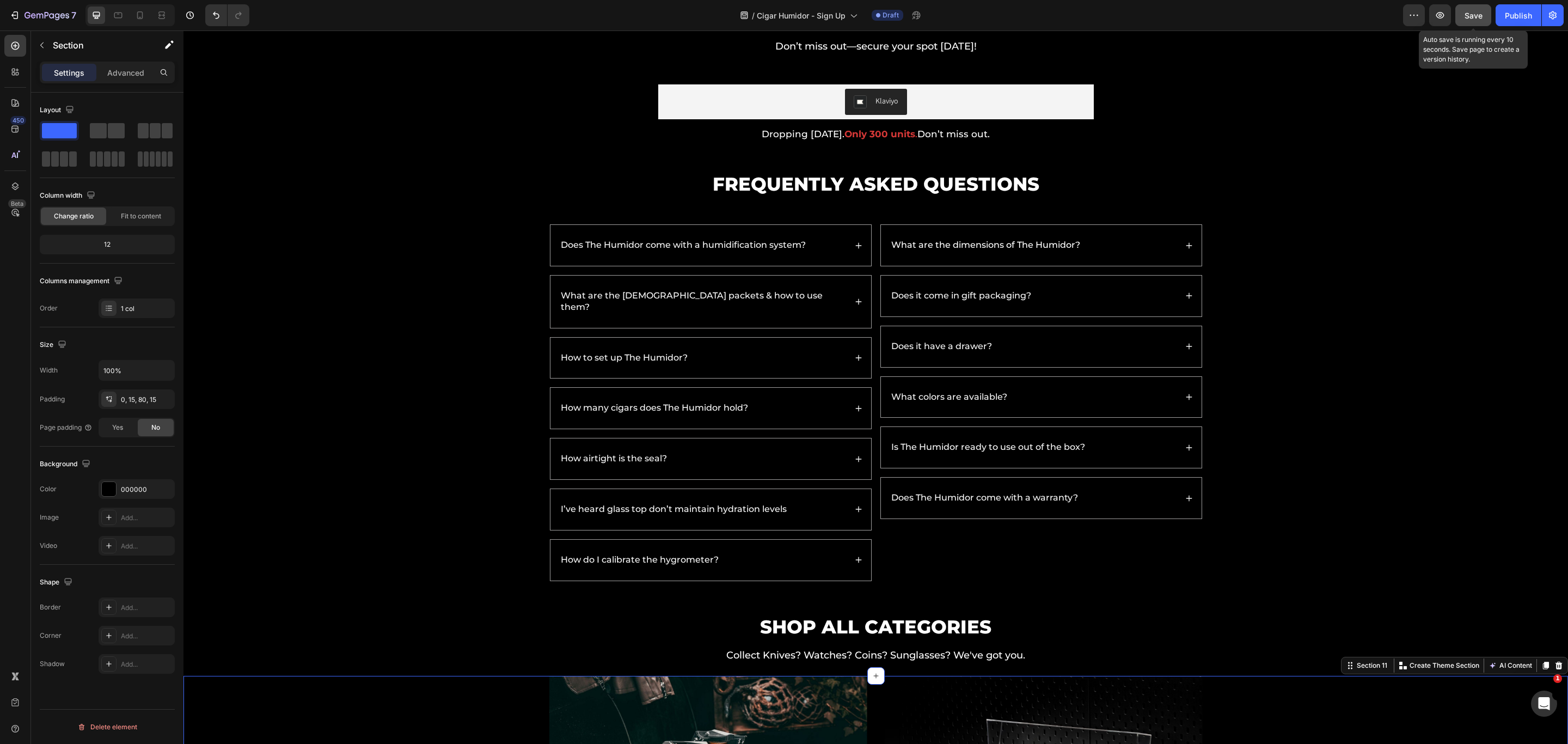
click at [1045, 13] on span "Save" at bounding box center [1473, 15] width 18 height 9
click at [394, 33] on div "Don’t miss out—secure your spot today! Text Block" at bounding box center [876, 38] width 1385 height 36
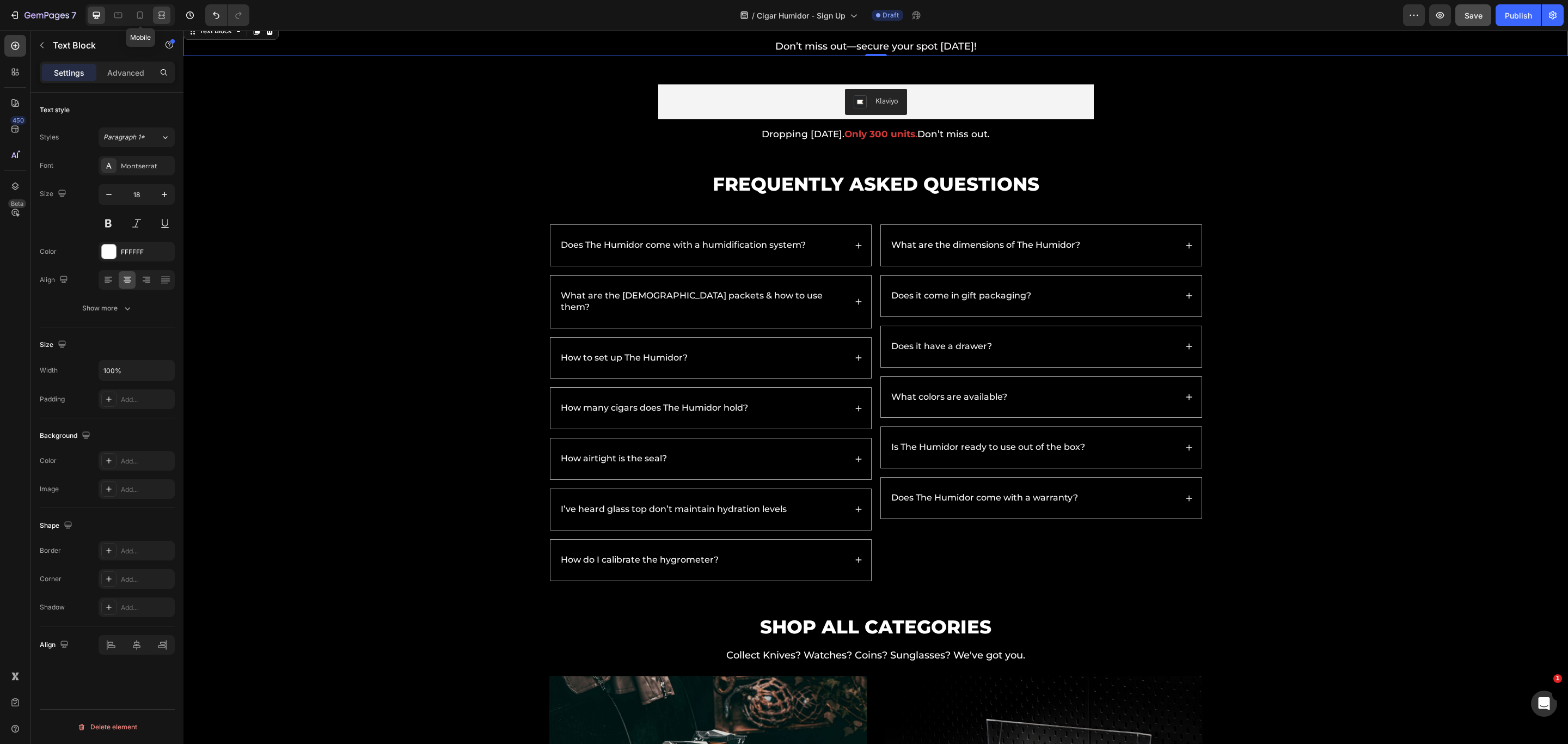
drag, startPoint x: 141, startPoint y: 11, endPoint x: 167, endPoint y: 20, distance: 27.5
click at [141, 11] on icon at bounding box center [140, 15] width 11 height 11
type input "16"
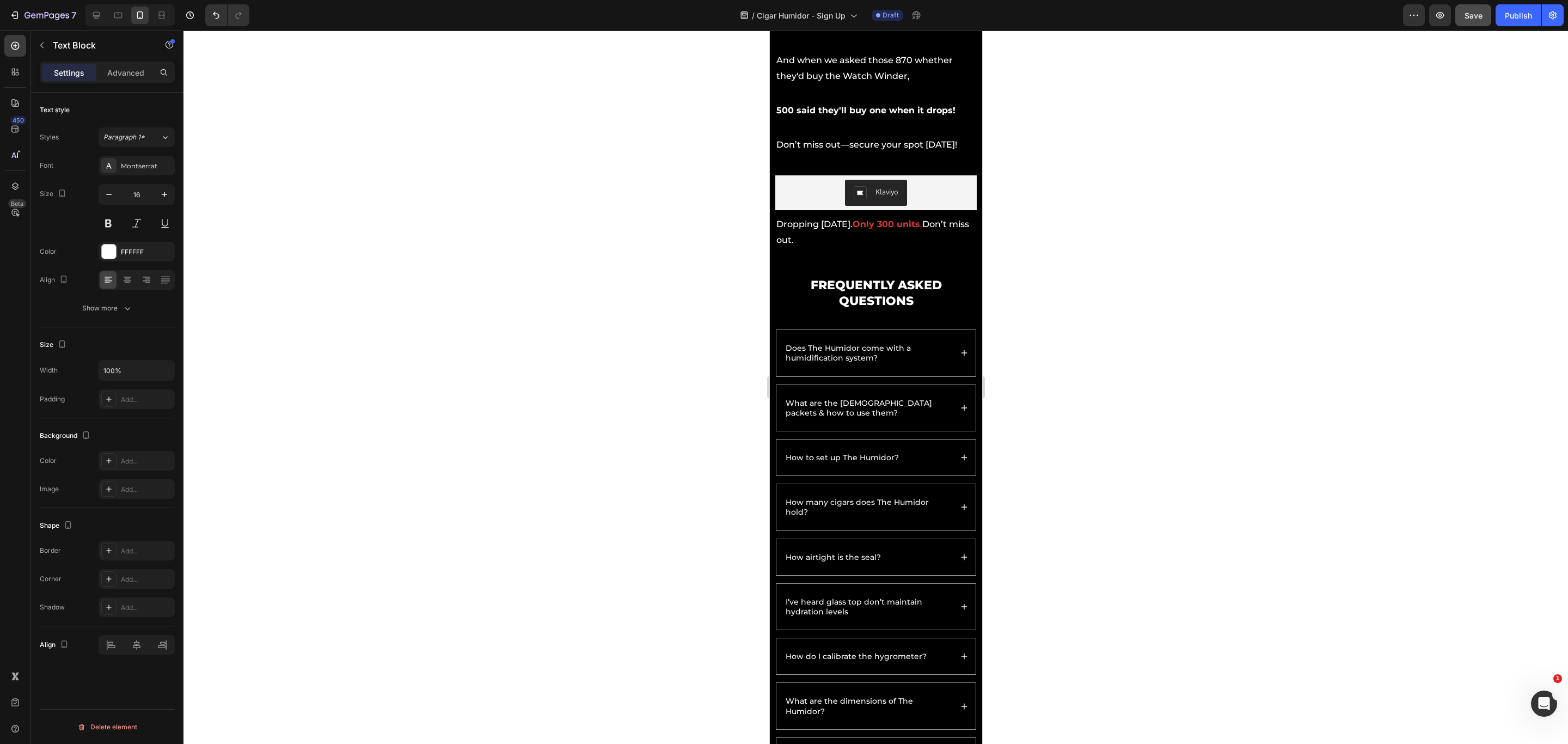
scroll to position [2193, 0]
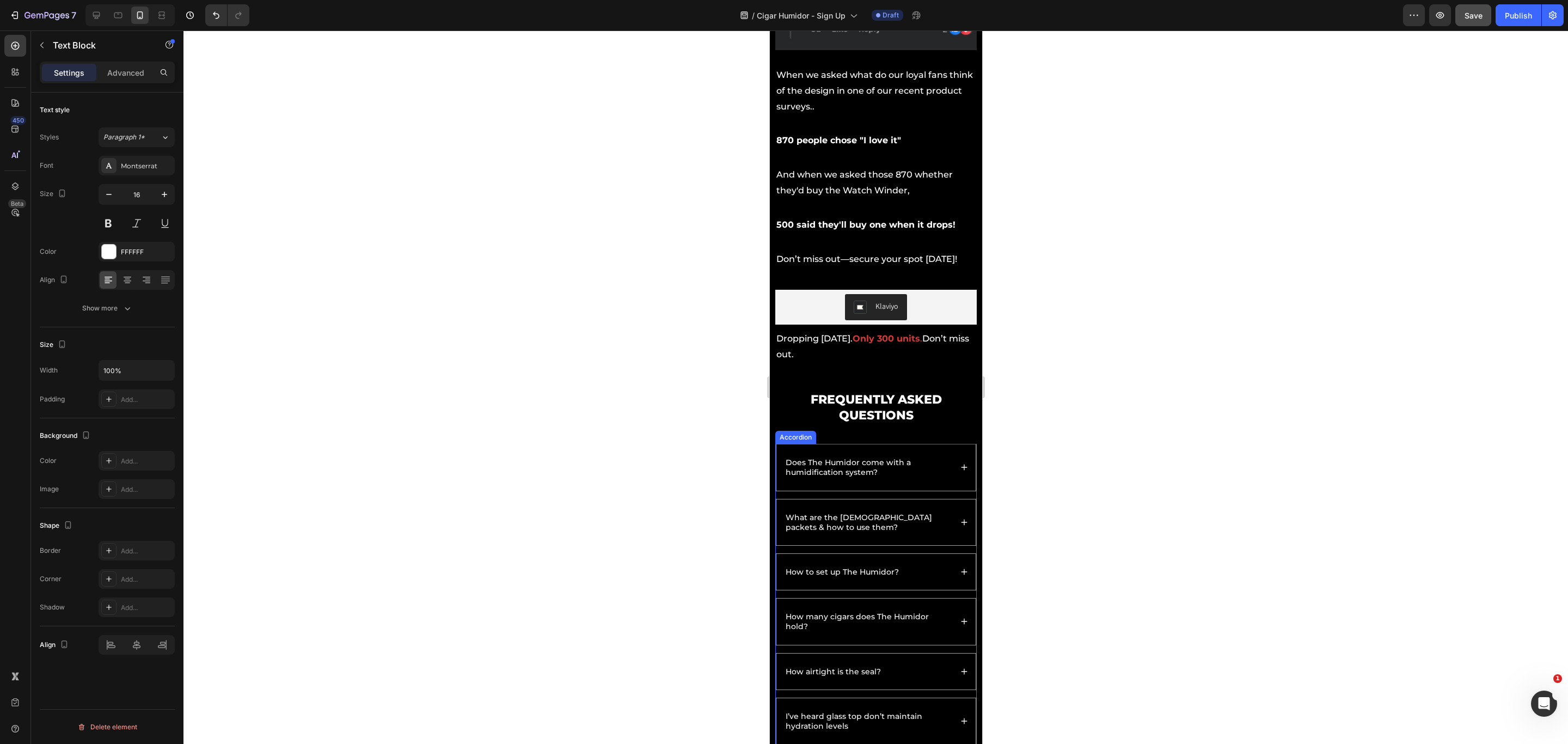
click at [945, 449] on div "Does The Humidor come with a humidification system?" at bounding box center [875, 467] width 199 height 46
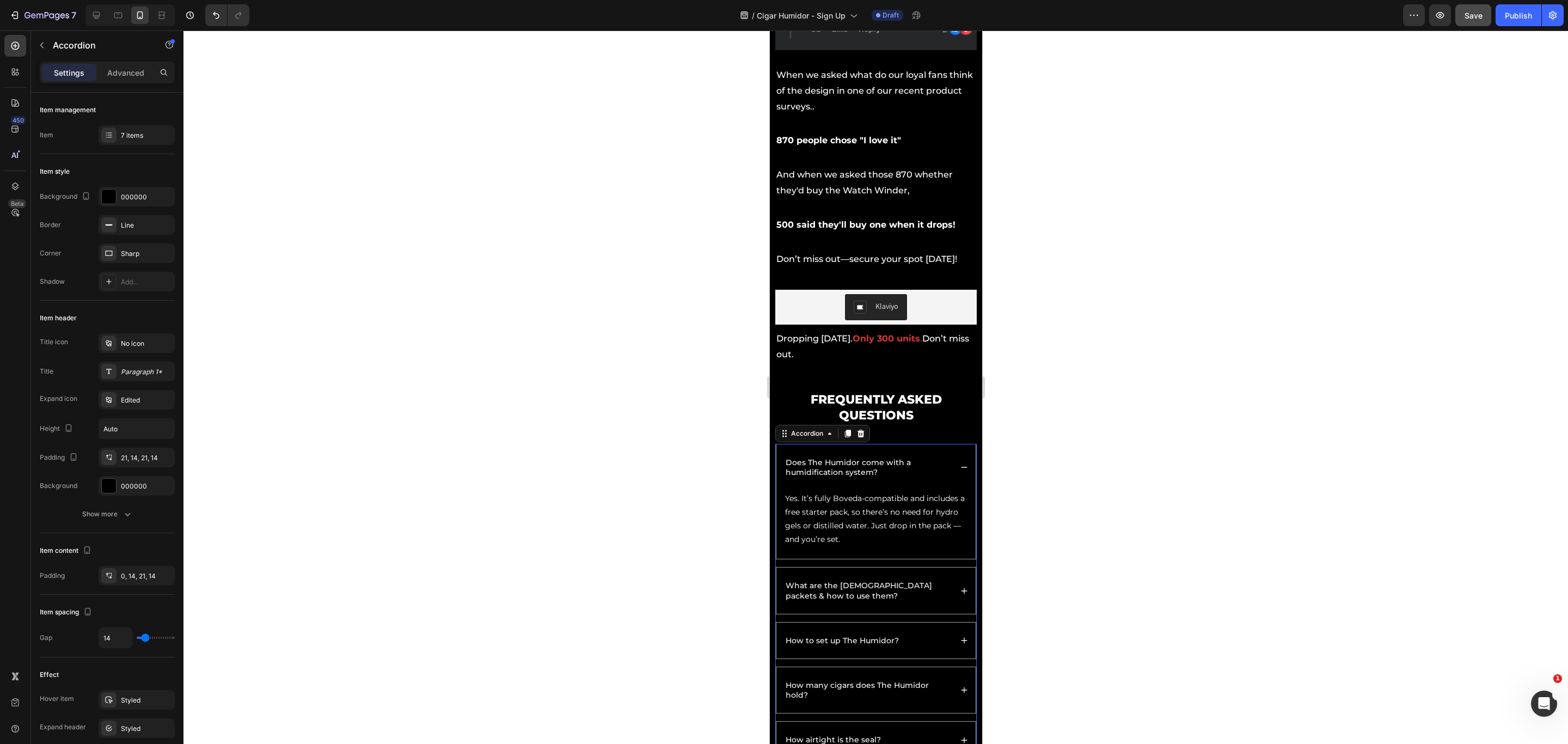
click at [950, 496] on div "What are the [DEMOGRAPHIC_DATA] packets & how to use them?" at bounding box center [875, 590] width 199 height 46
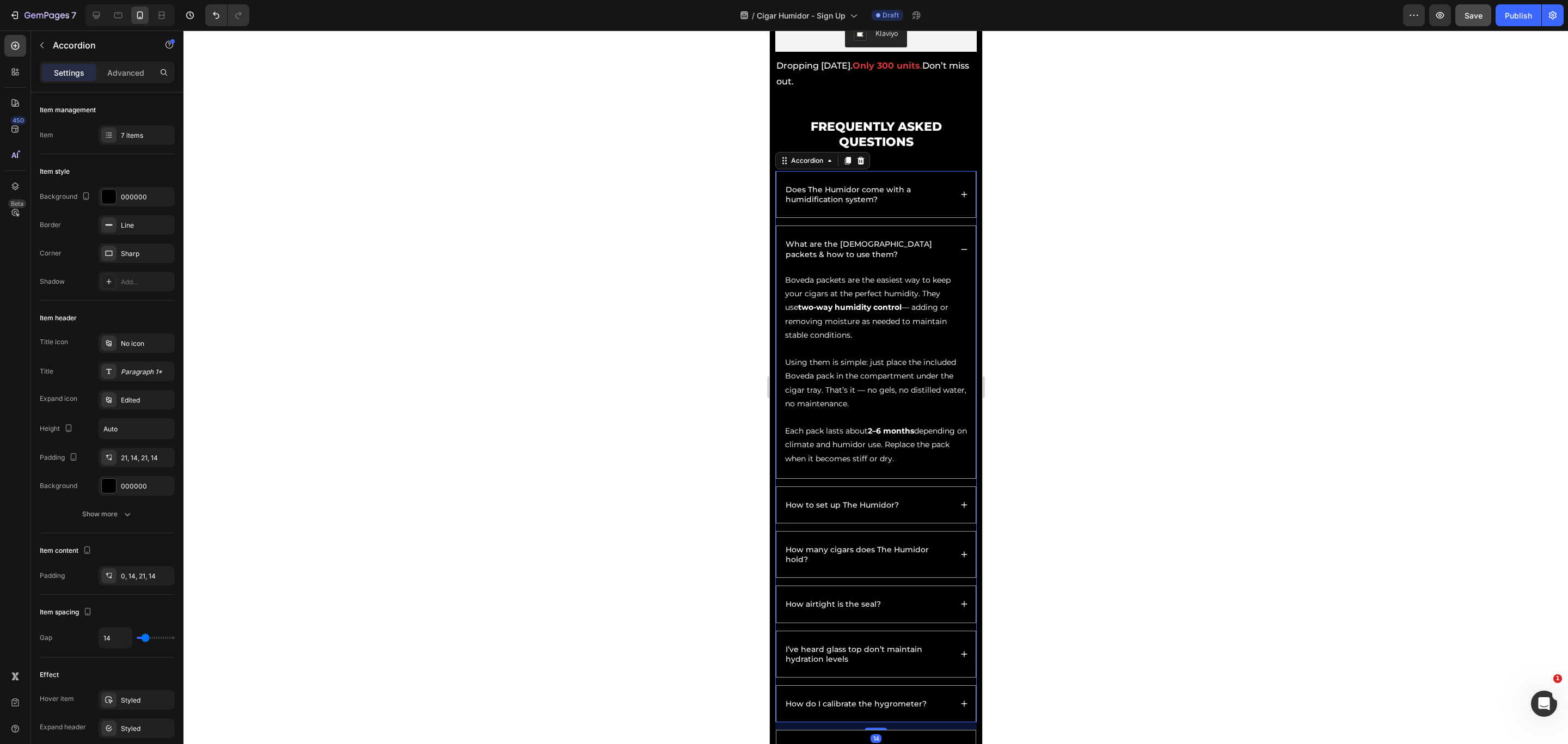
click at [952, 496] on div "How to set up The Humidor?" at bounding box center [875, 505] width 199 height 36
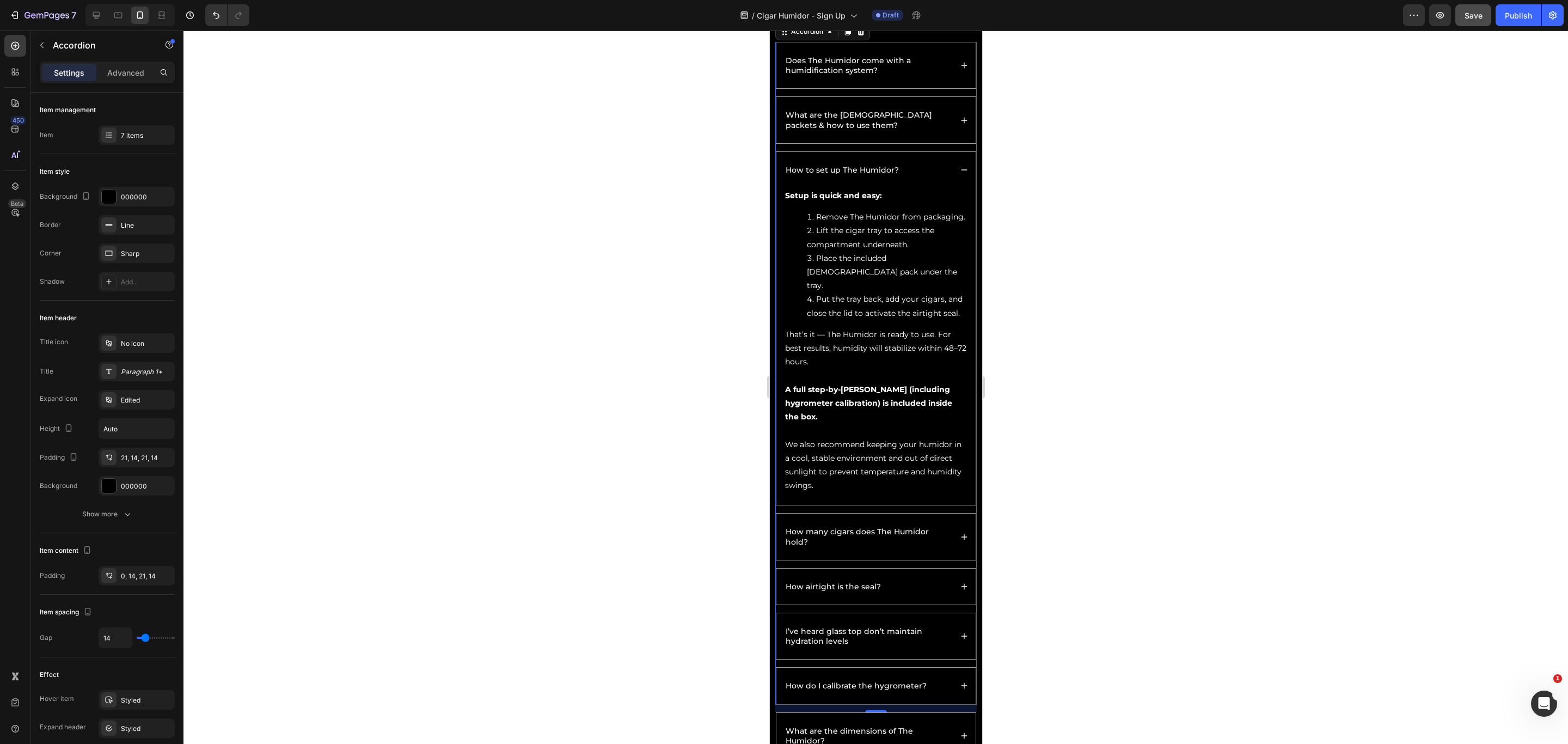
scroll to position [2601, 0]
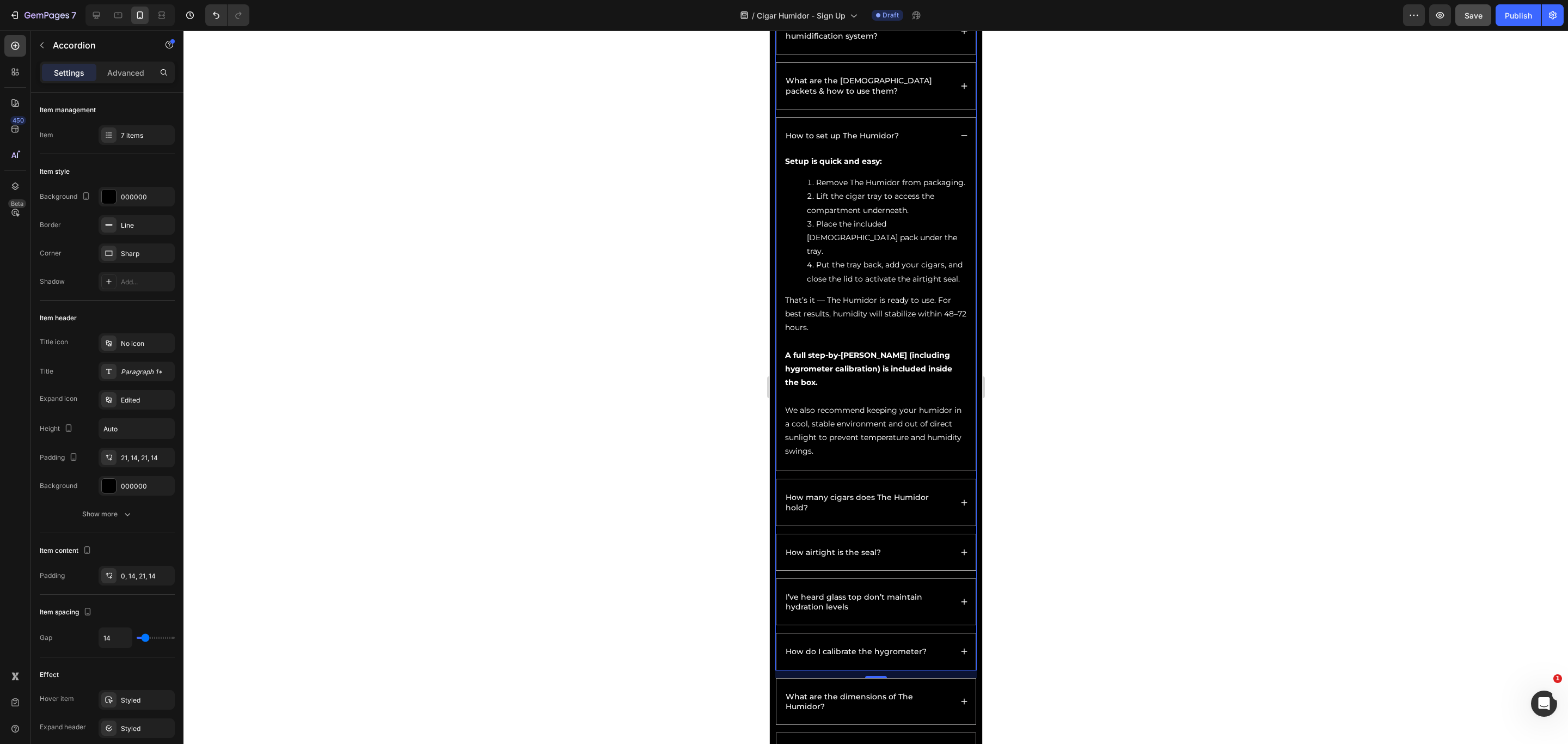
click at [950, 496] on div "How many cigars does The Humidor hold?" at bounding box center [875, 502] width 199 height 46
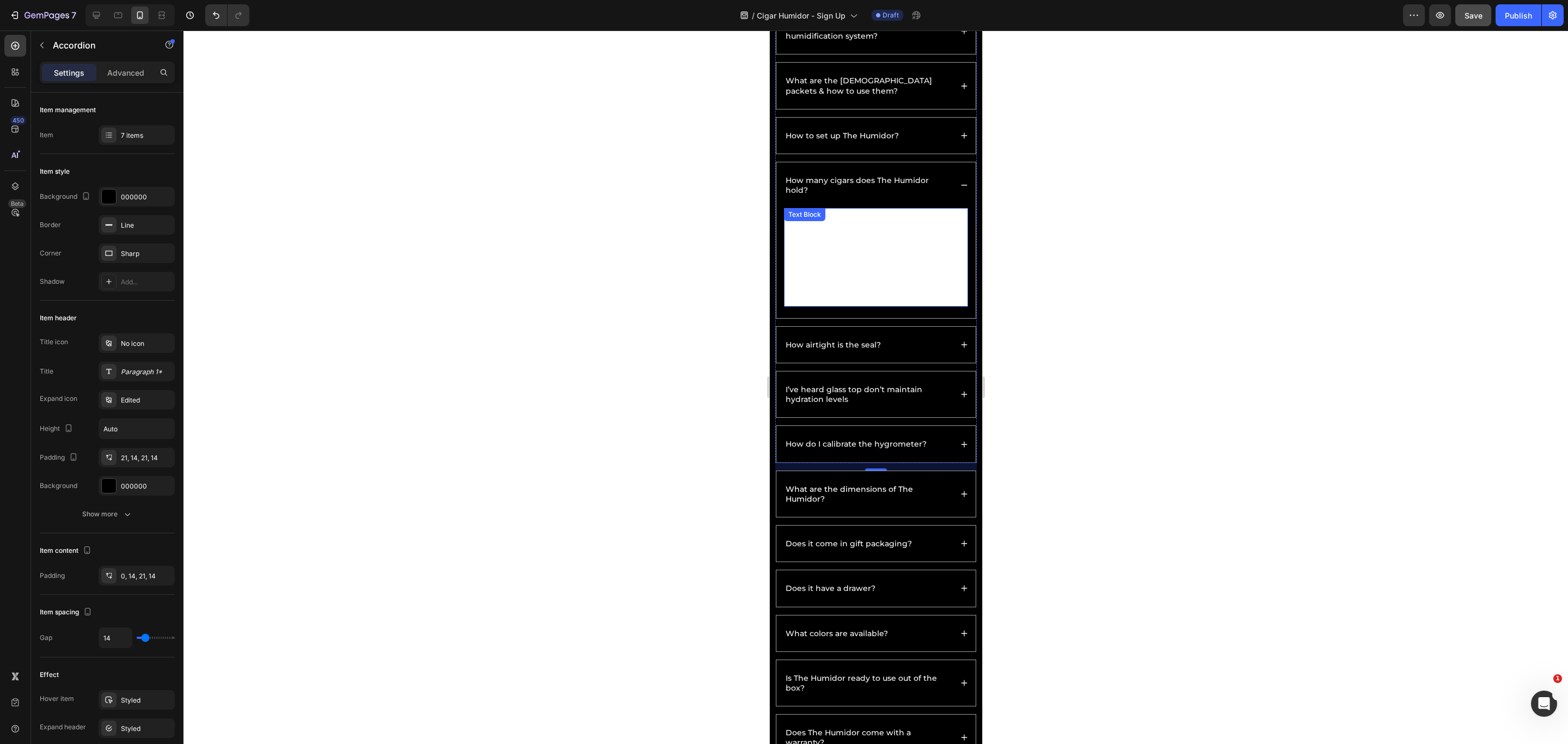
click at [921, 294] on p "The Humidor holds up to 50 cigars, depending on ring gauge and size. The remova…" at bounding box center [875, 257] width 182 height 96
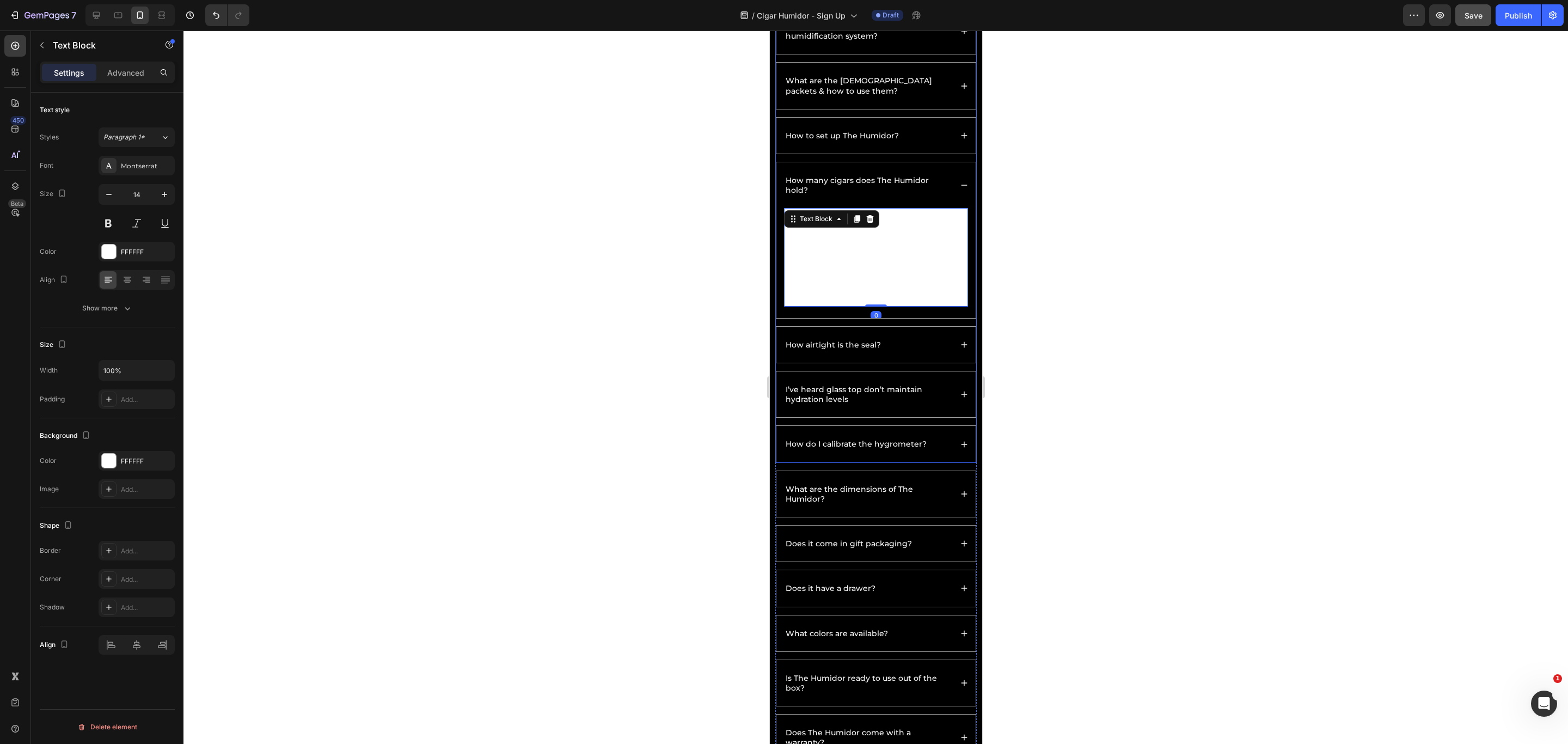
click at [926, 139] on div "How to set up The Humidor?" at bounding box center [867, 136] width 168 height 13
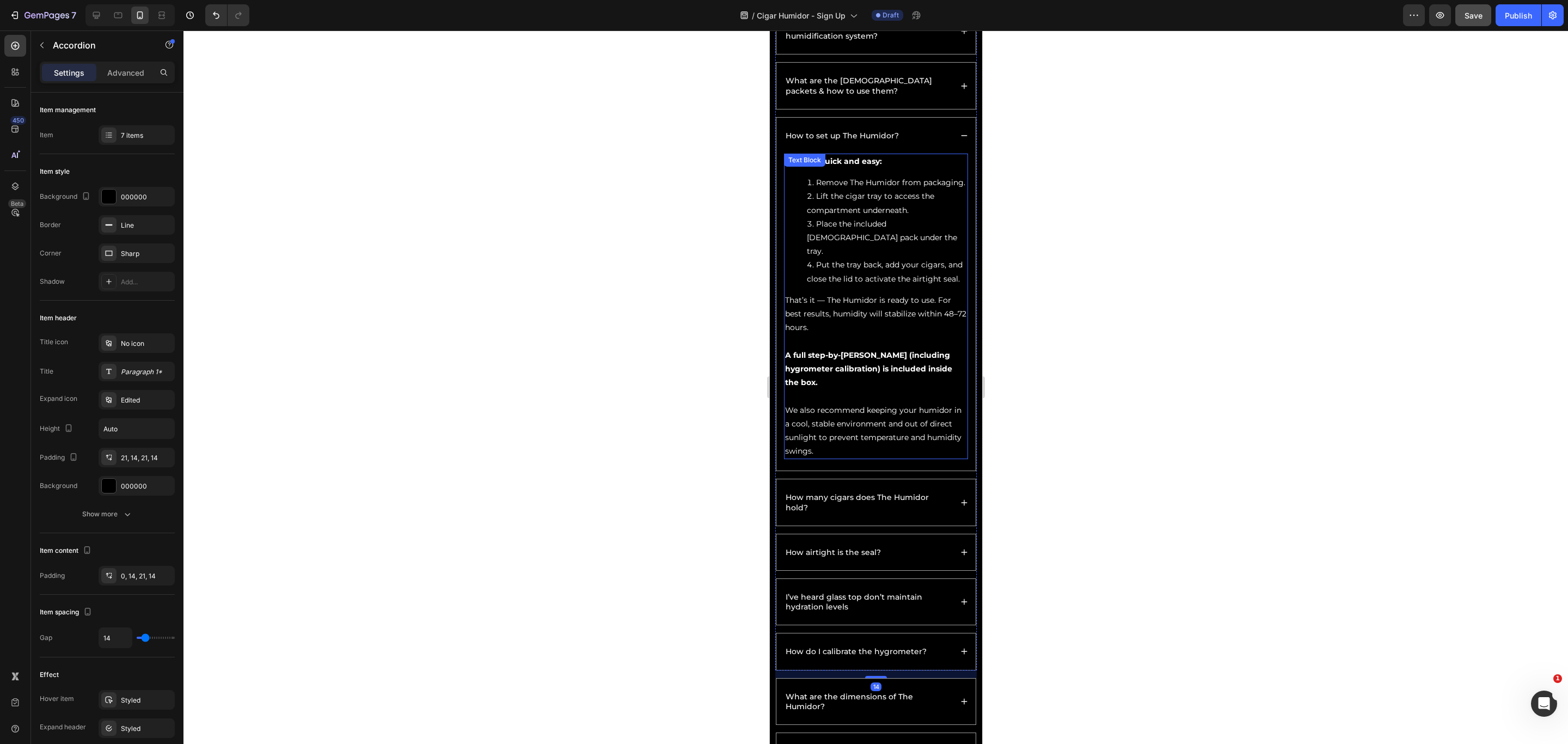
drag, startPoint x: 885, startPoint y: 220, endPoint x: 885, endPoint y: 229, distance: 9.0
click at [885, 216] on li "Lift the cigar tray to access the compartment underneath." at bounding box center [887, 202] width 160 height 27
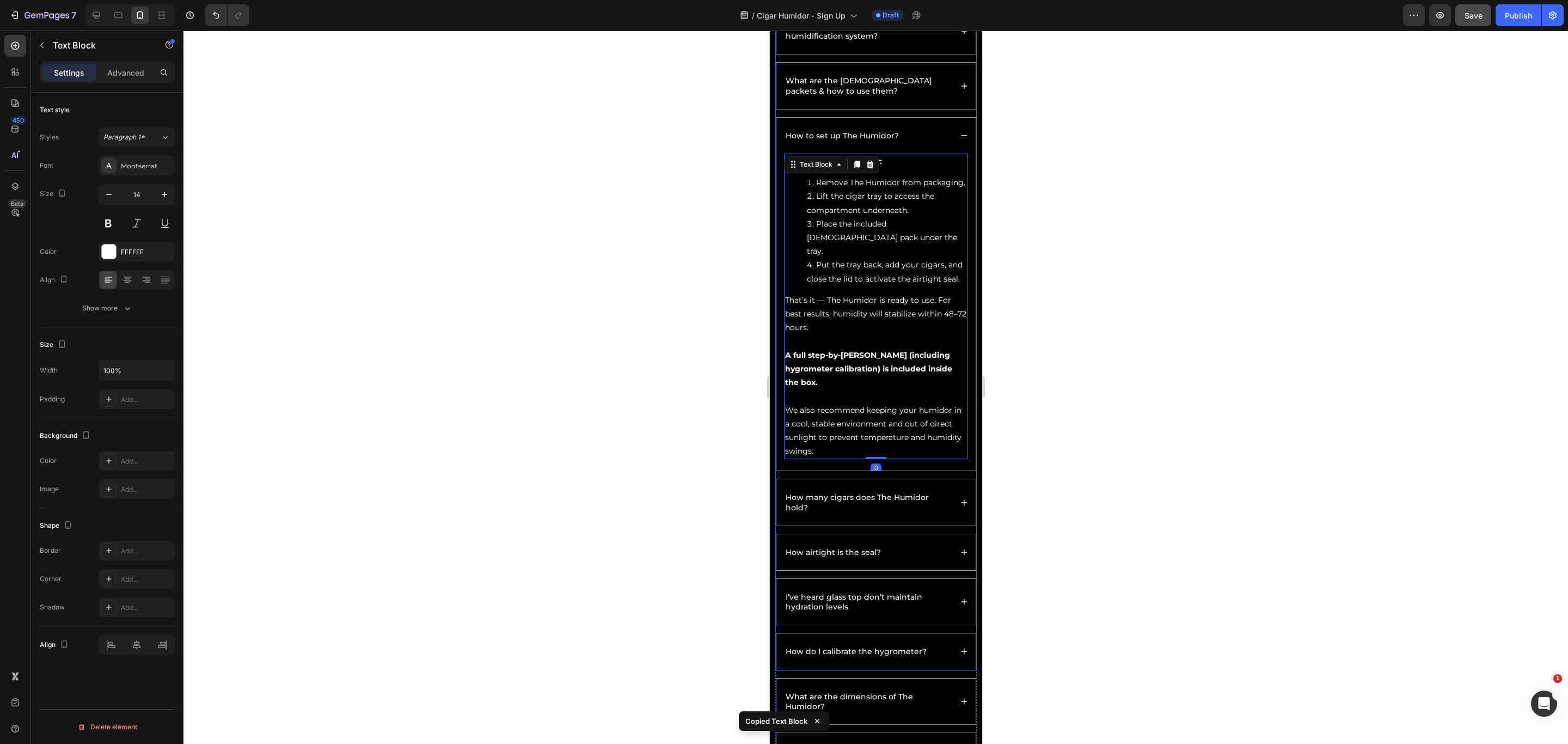
click at [941, 496] on div "How many cigars does The Humidor hold?" at bounding box center [875, 502] width 199 height 46
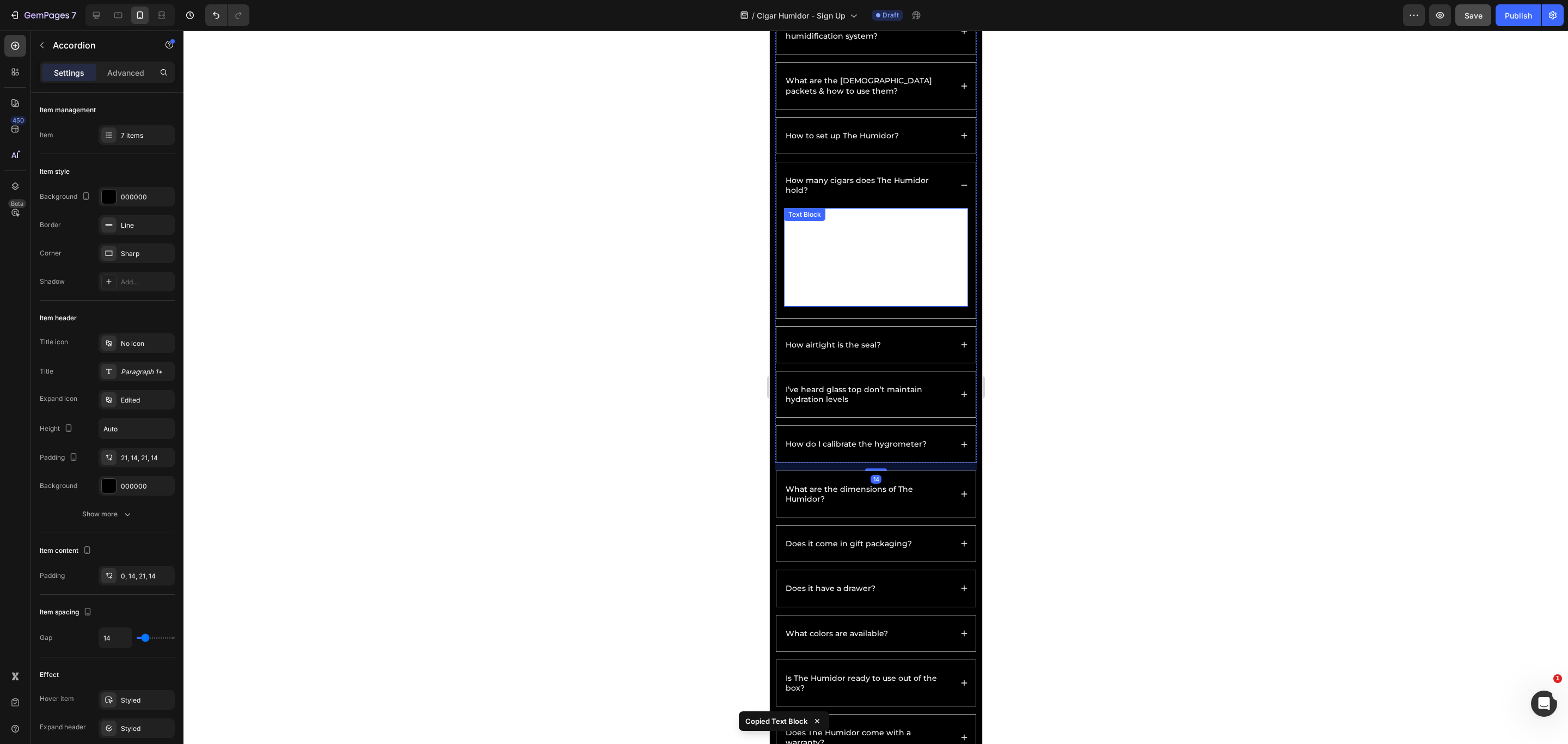
click at [881, 275] on p "The Humidor holds up to 50 cigars, depending on ring gauge and size. The remova…" at bounding box center [875, 257] width 182 height 96
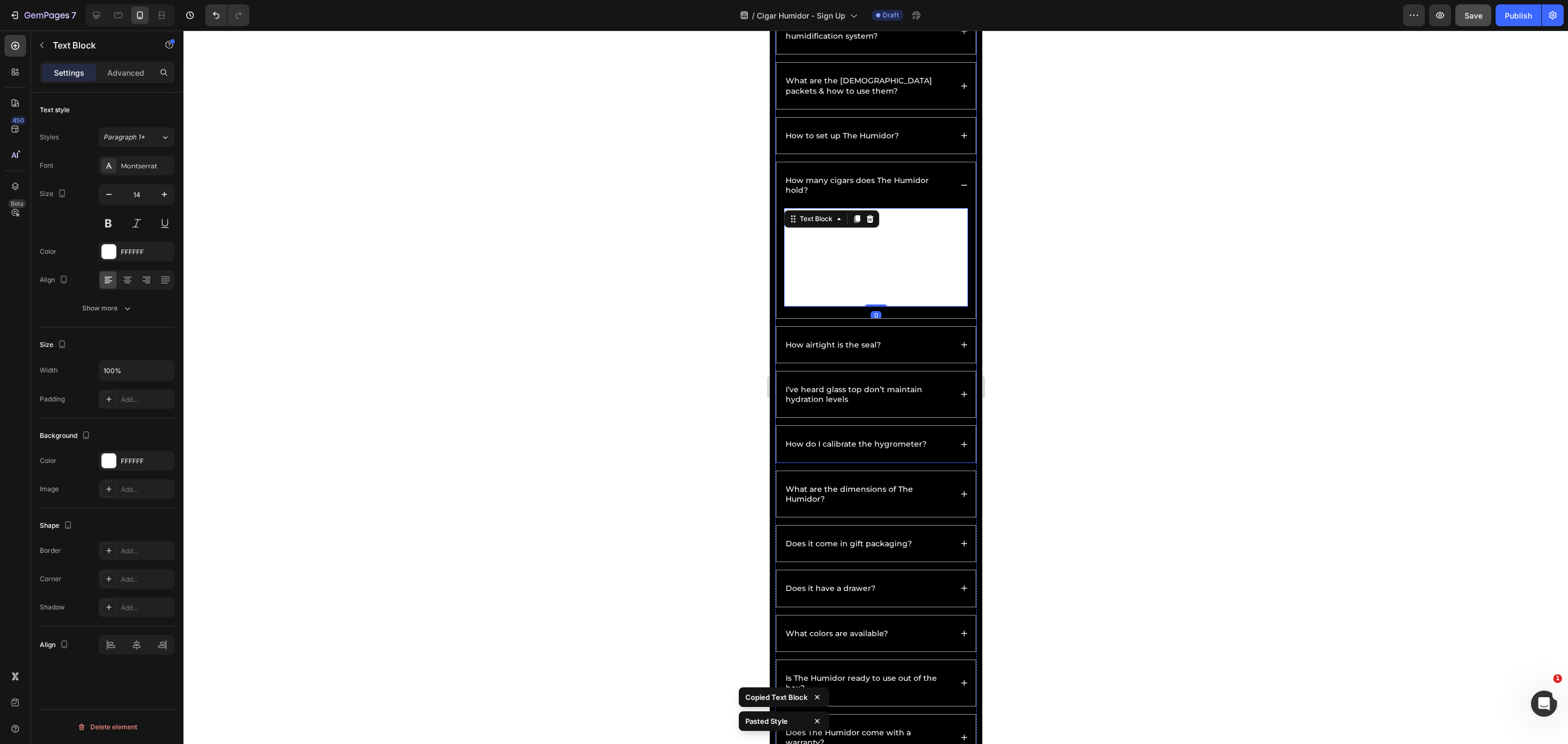
click at [926, 146] on div "How to set up The Humidor?" at bounding box center [875, 136] width 199 height 36
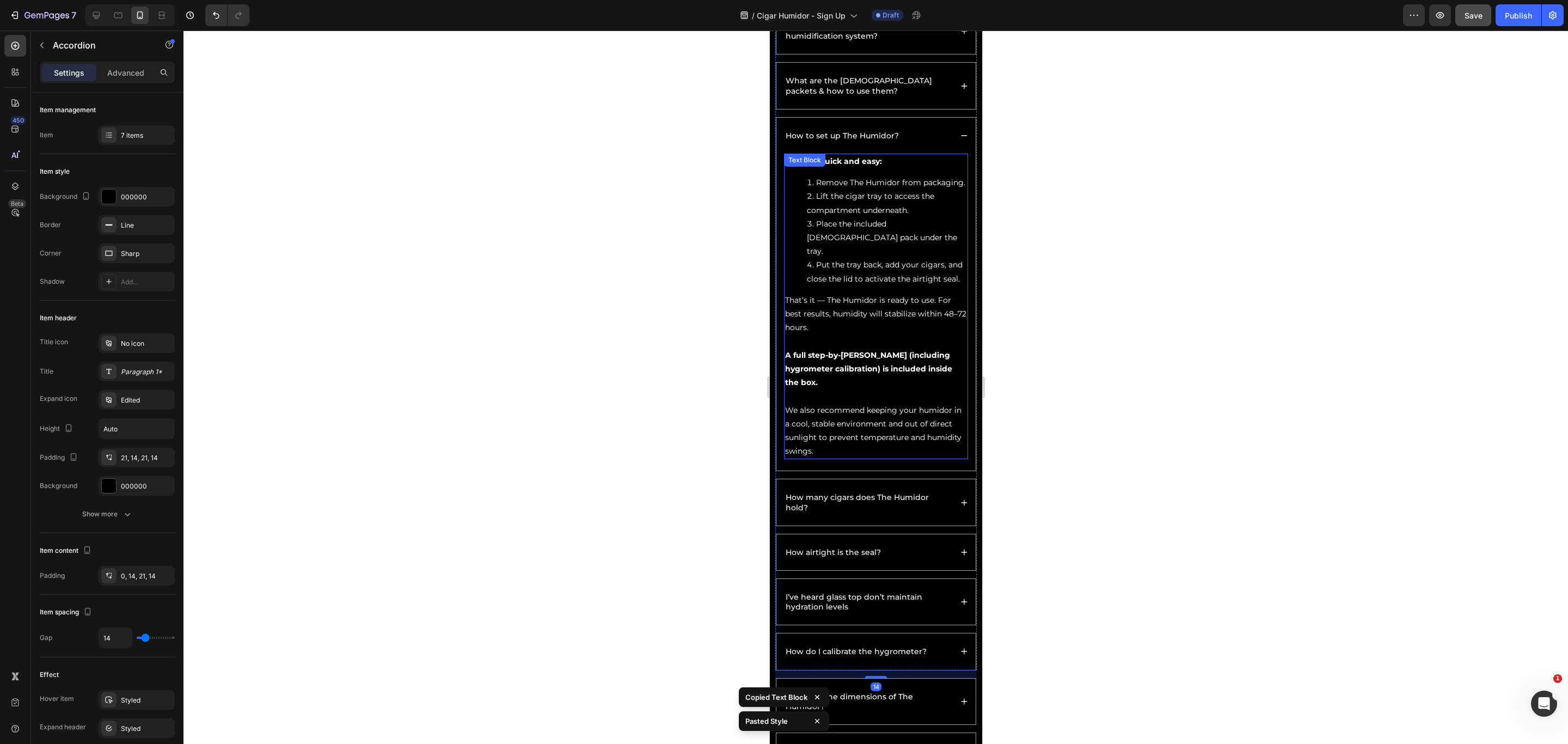
click at [899, 258] on li "Place the included Boveda pack under the tray." at bounding box center [887, 238] width 160 height 41
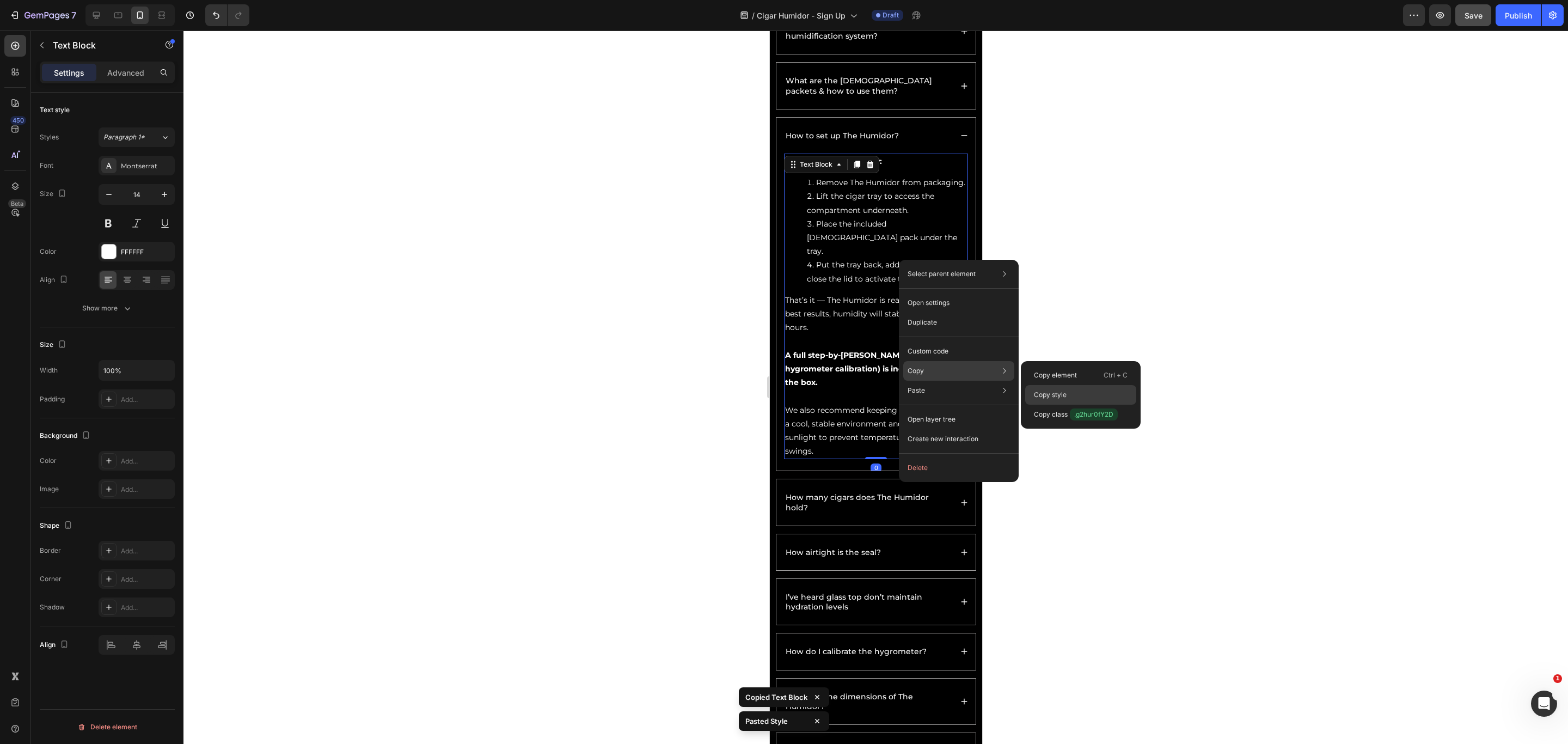
click at [1045, 391] on p "Copy style" at bounding box center [1050, 394] width 33 height 10
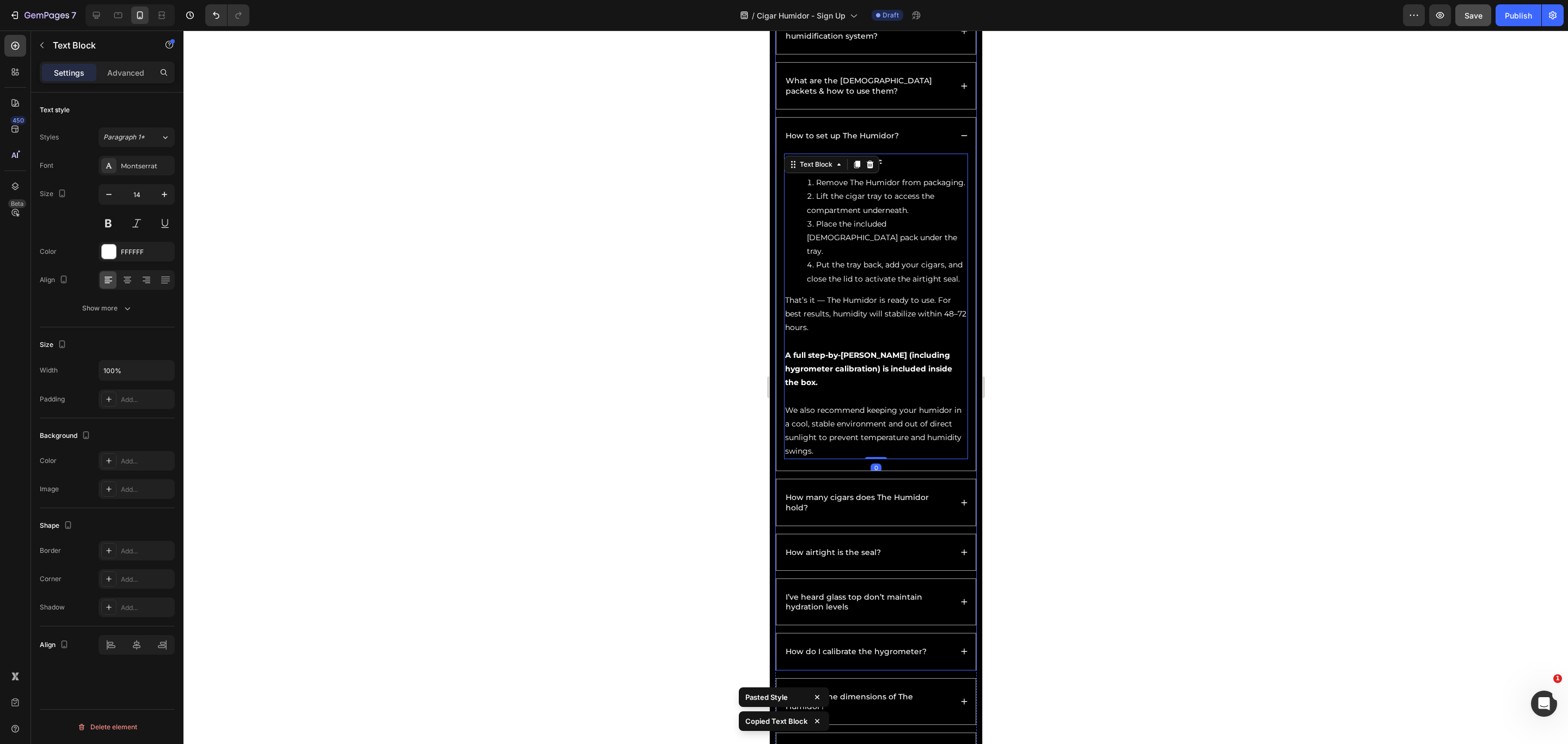
click at [942, 496] on div "How many cigars does The Humidor hold?" at bounding box center [875, 502] width 199 height 46
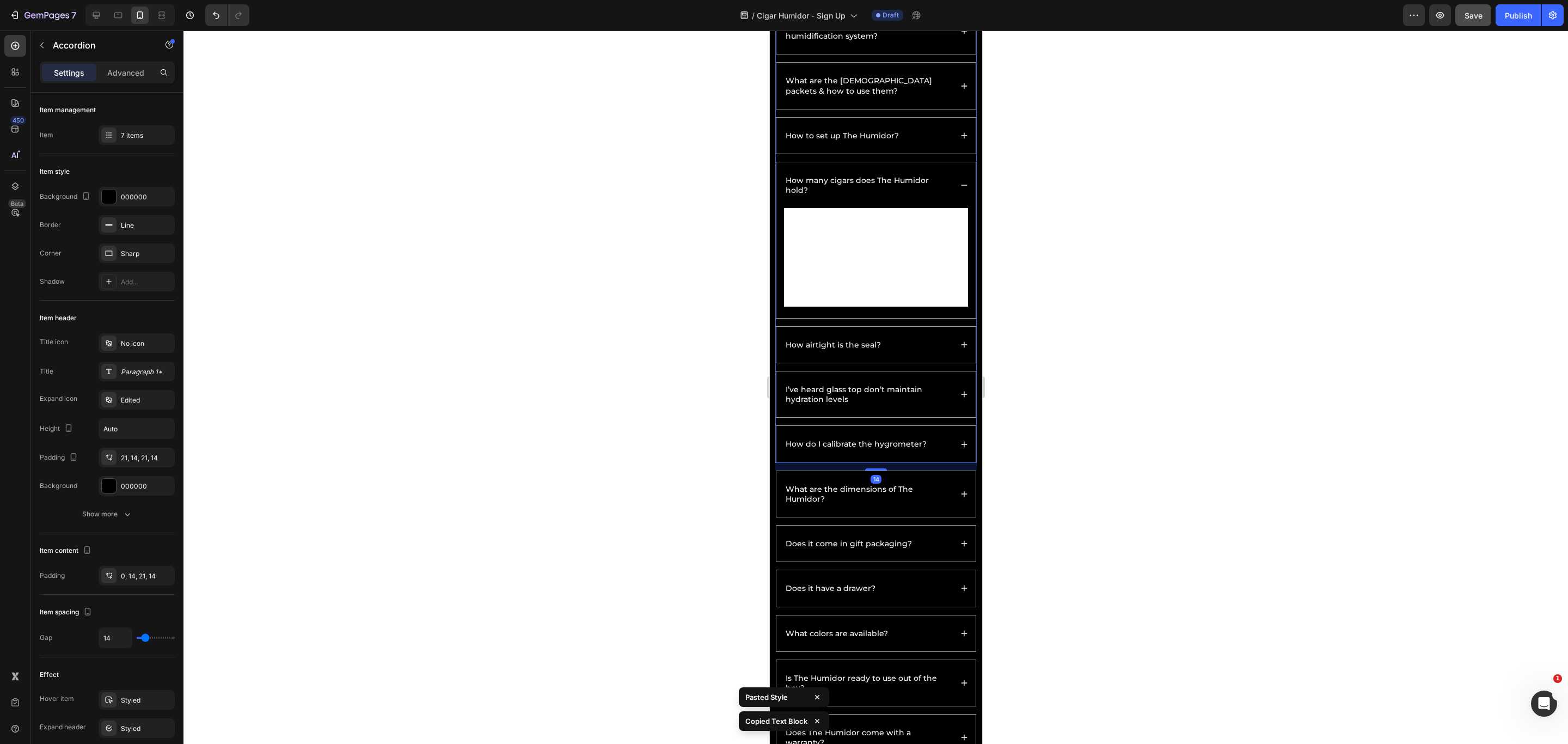
click at [882, 286] on p "The Humidor holds up to 50 cigars, depending on ring gauge and size. The remova…" at bounding box center [875, 257] width 182 height 96
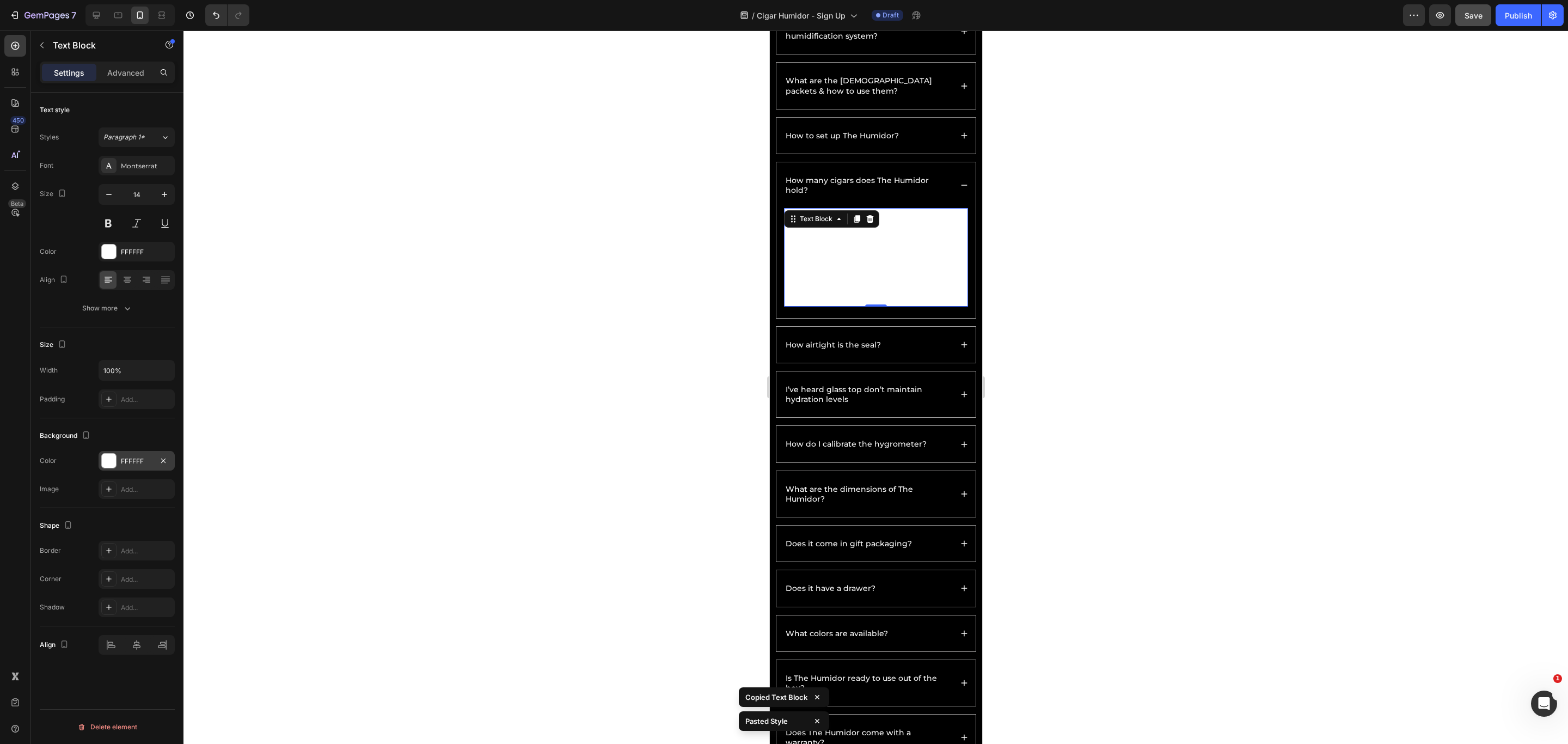
click at [113, 461] on div at bounding box center [109, 460] width 14 height 14
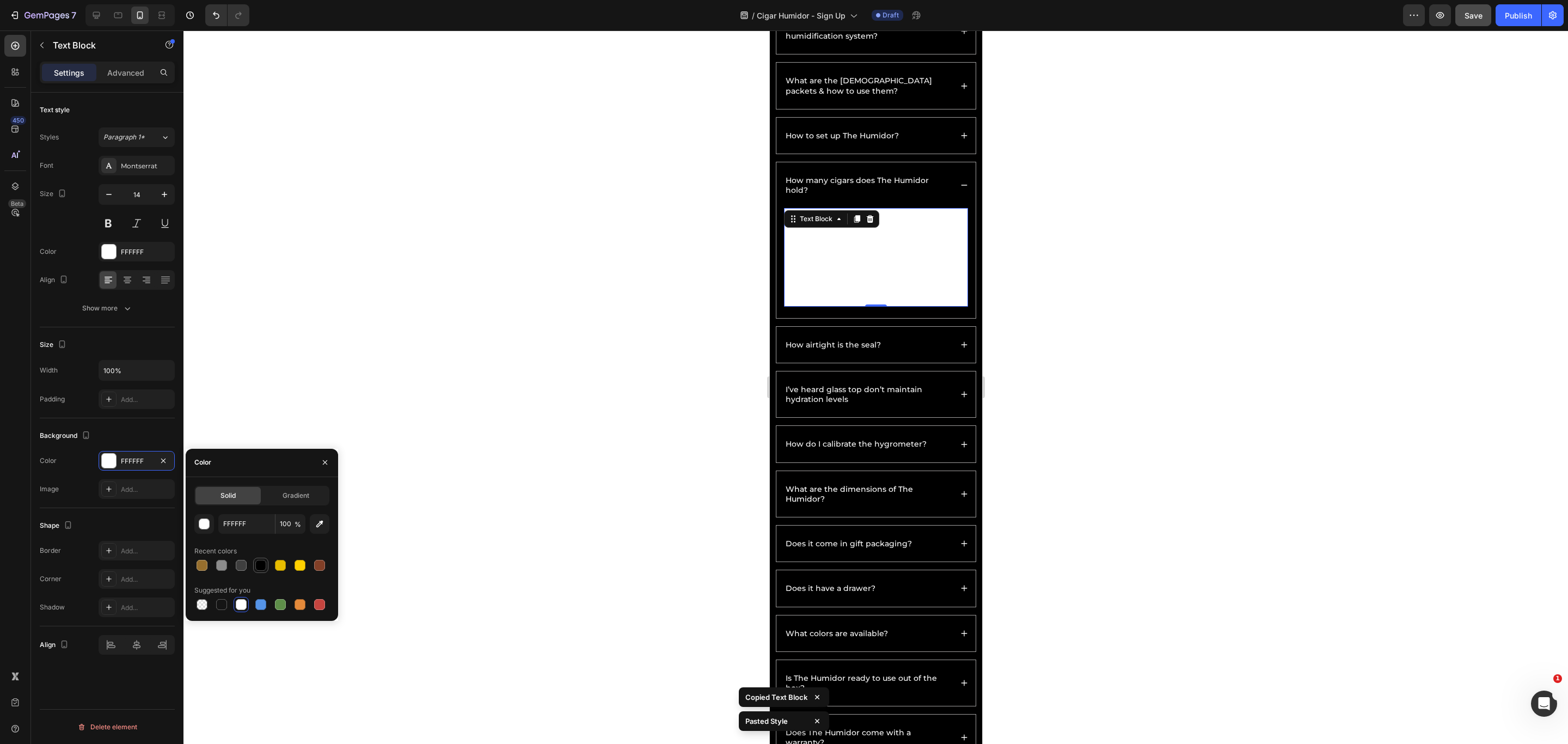
click at [262, 496] on div at bounding box center [260, 565] width 11 height 11
type input "000000"
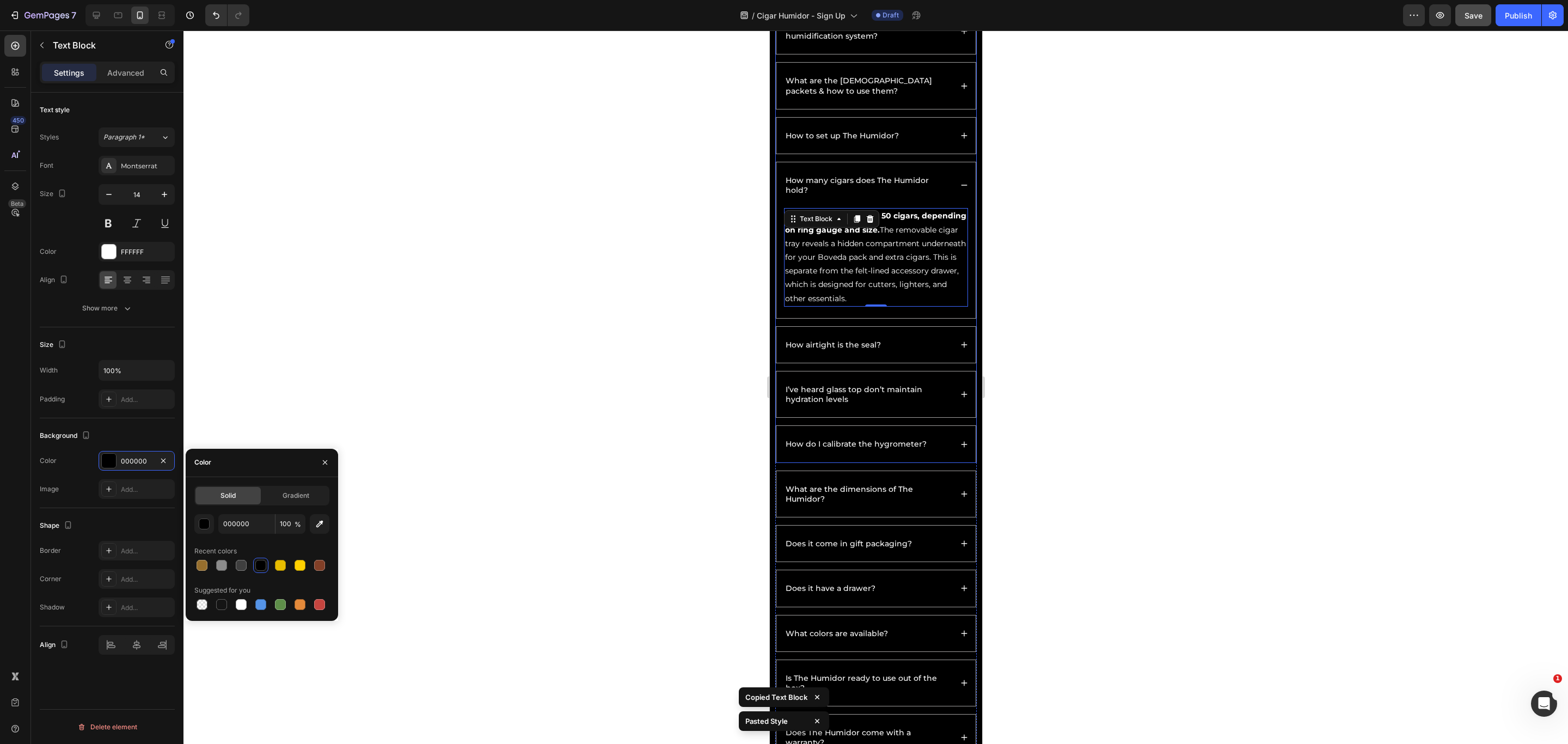
click at [950, 348] on div "How airtight is the seal?" at bounding box center [875, 345] width 199 height 36
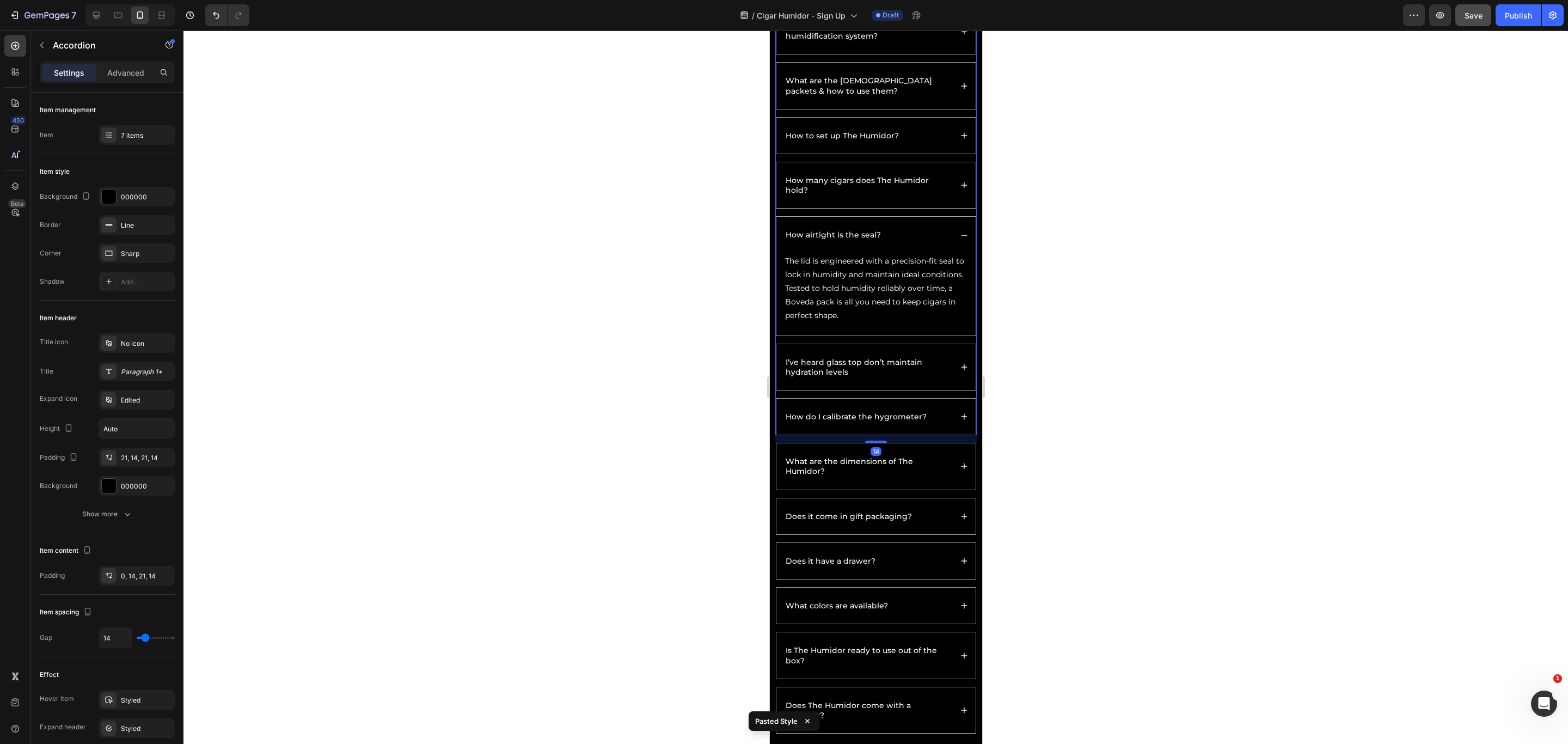
click at [950, 390] on div "I’ve heard glass top don’t maintain hydration levels" at bounding box center [875, 367] width 199 height 46
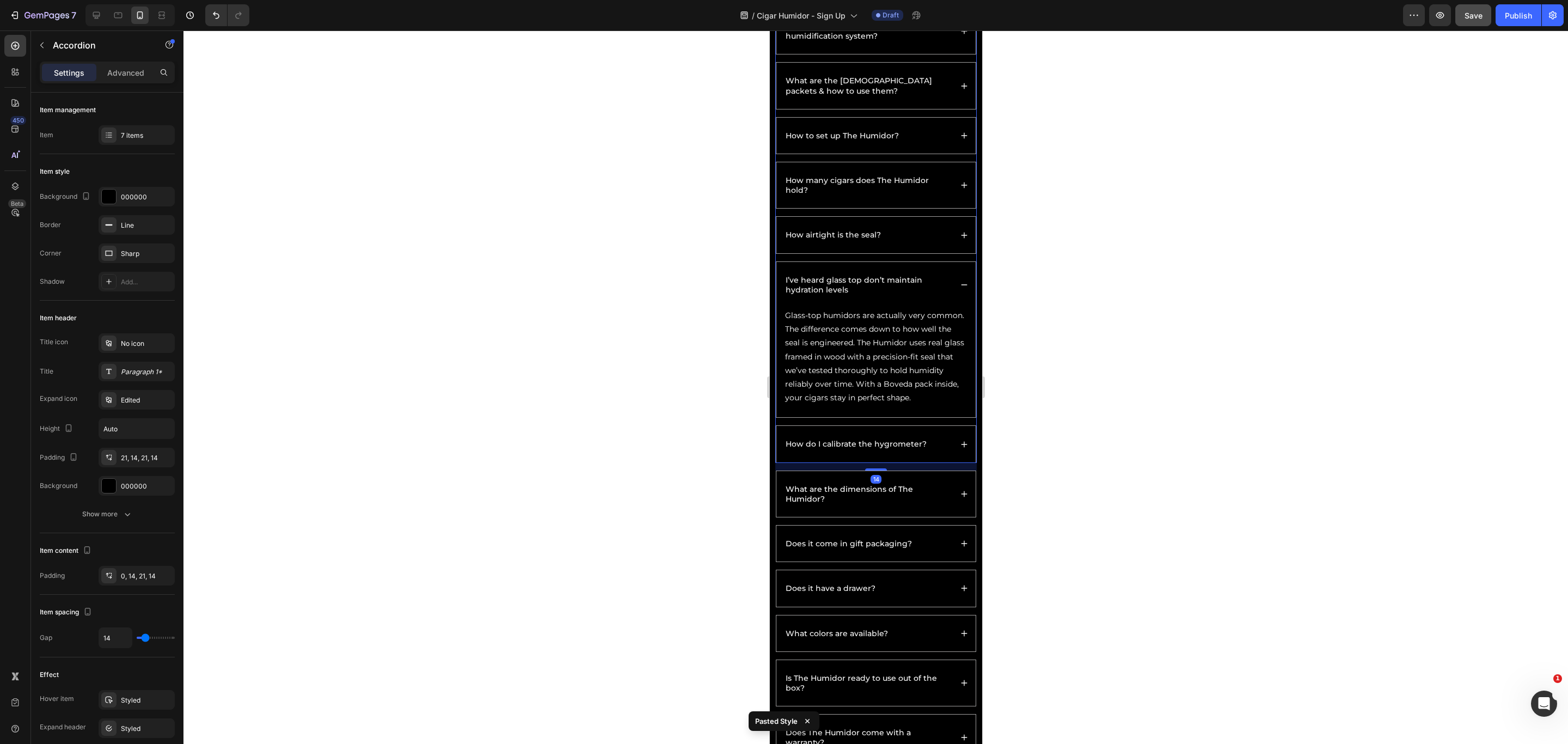
click at [944, 455] on div "How do I calibrate the hygrometer?" at bounding box center [875, 444] width 199 height 36
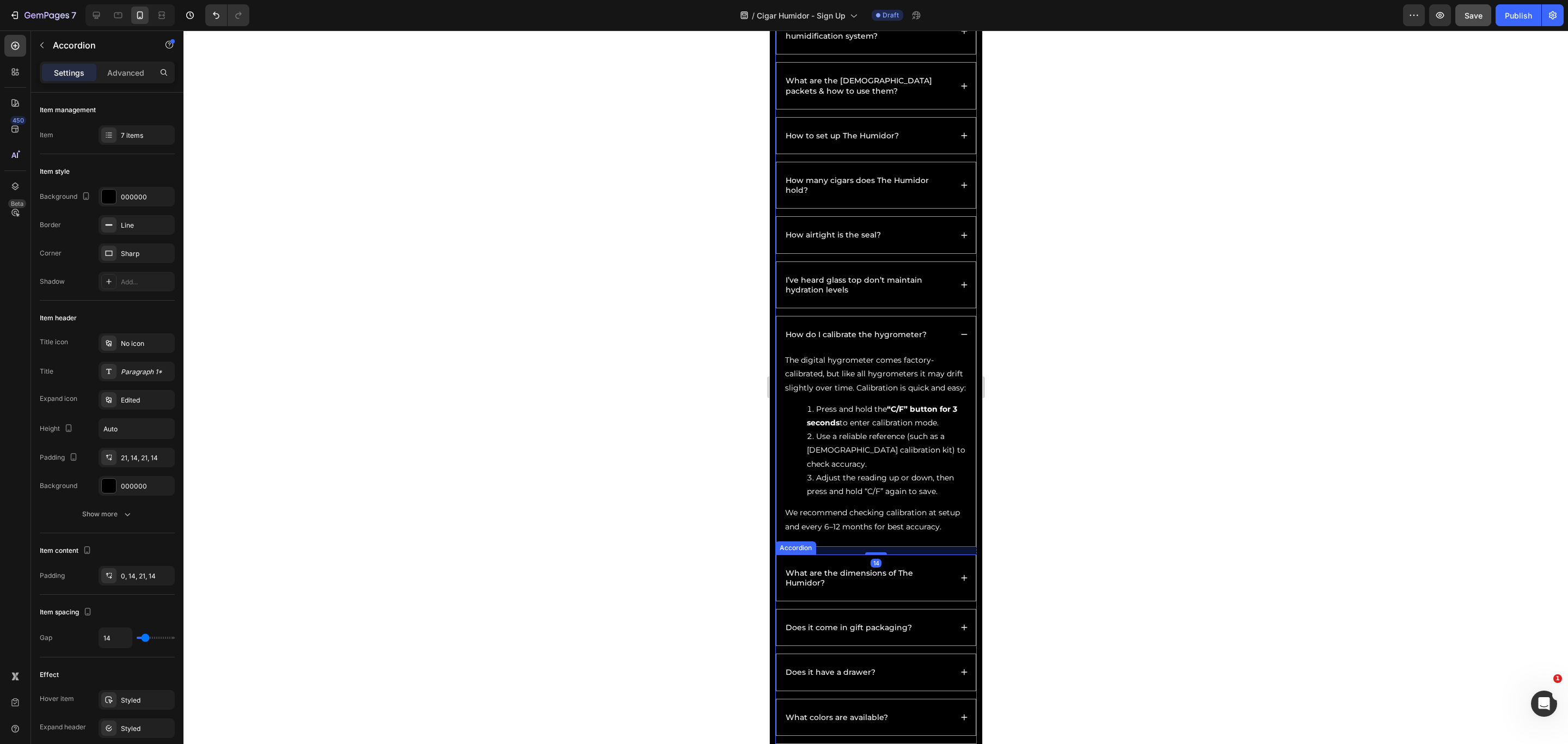
click at [958, 496] on div "What are the dimensions of The Humidor?" at bounding box center [875, 577] width 199 height 46
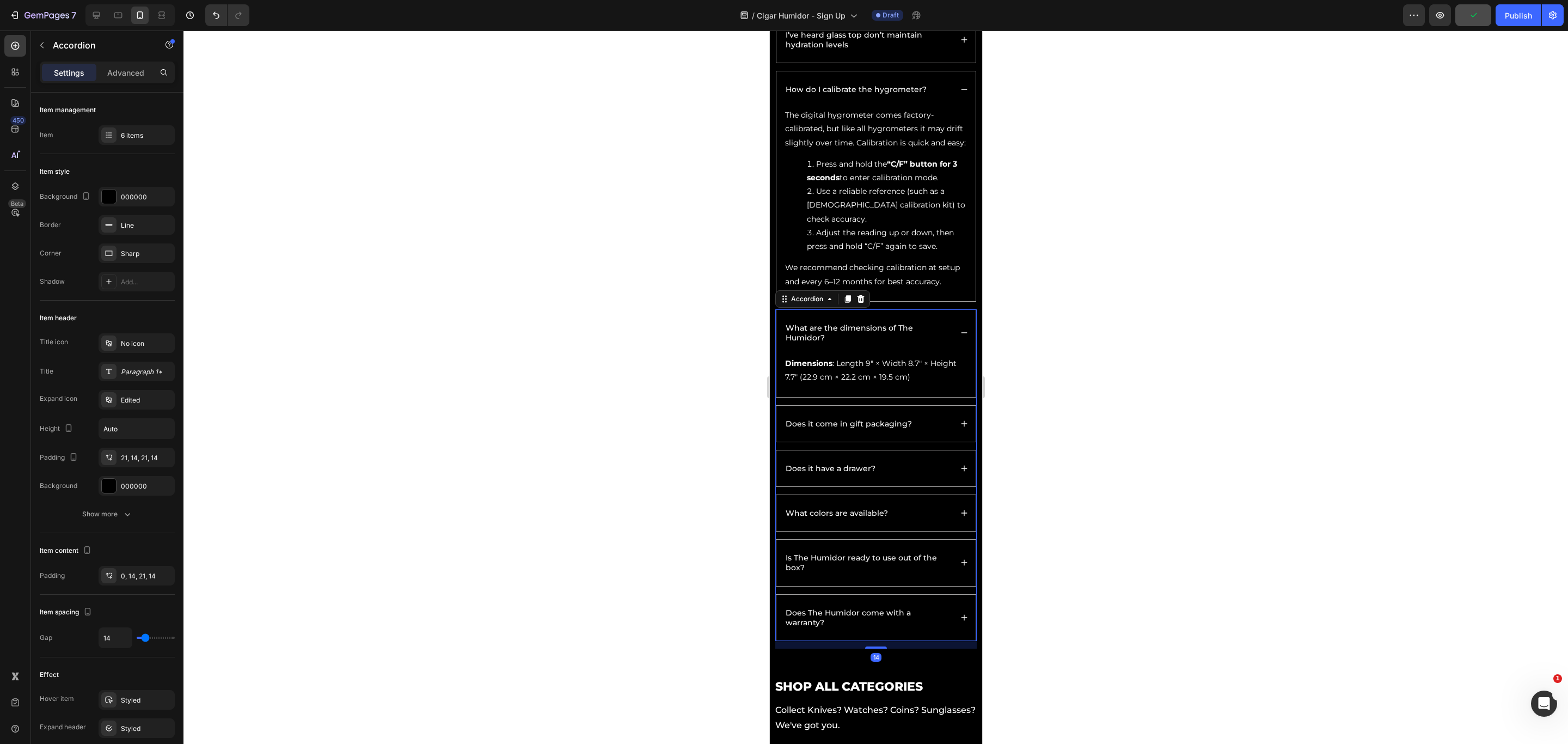
click at [935, 430] on div "Does it come in gift packaging?" at bounding box center [867, 424] width 168 height 13
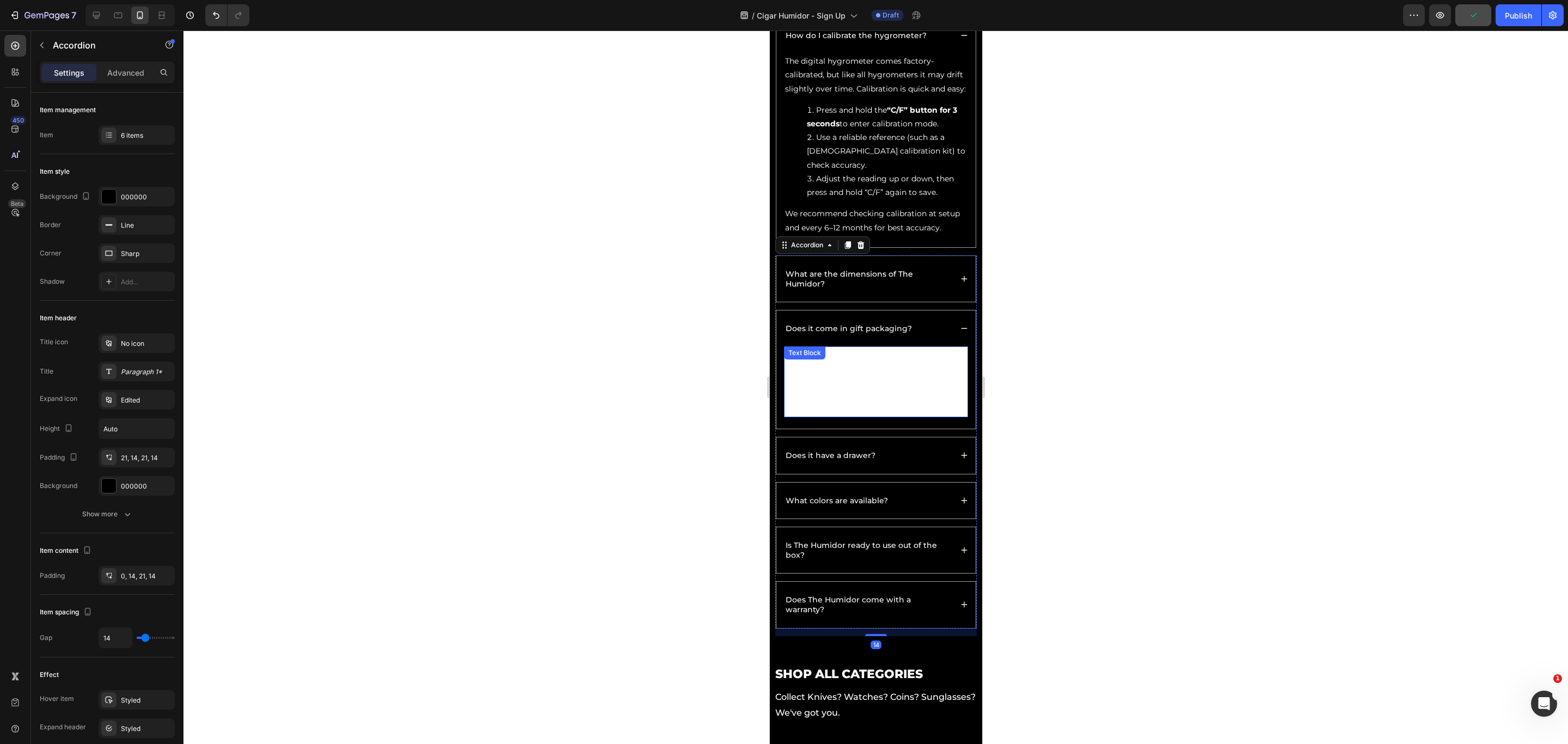
scroll to position [2928, 0]
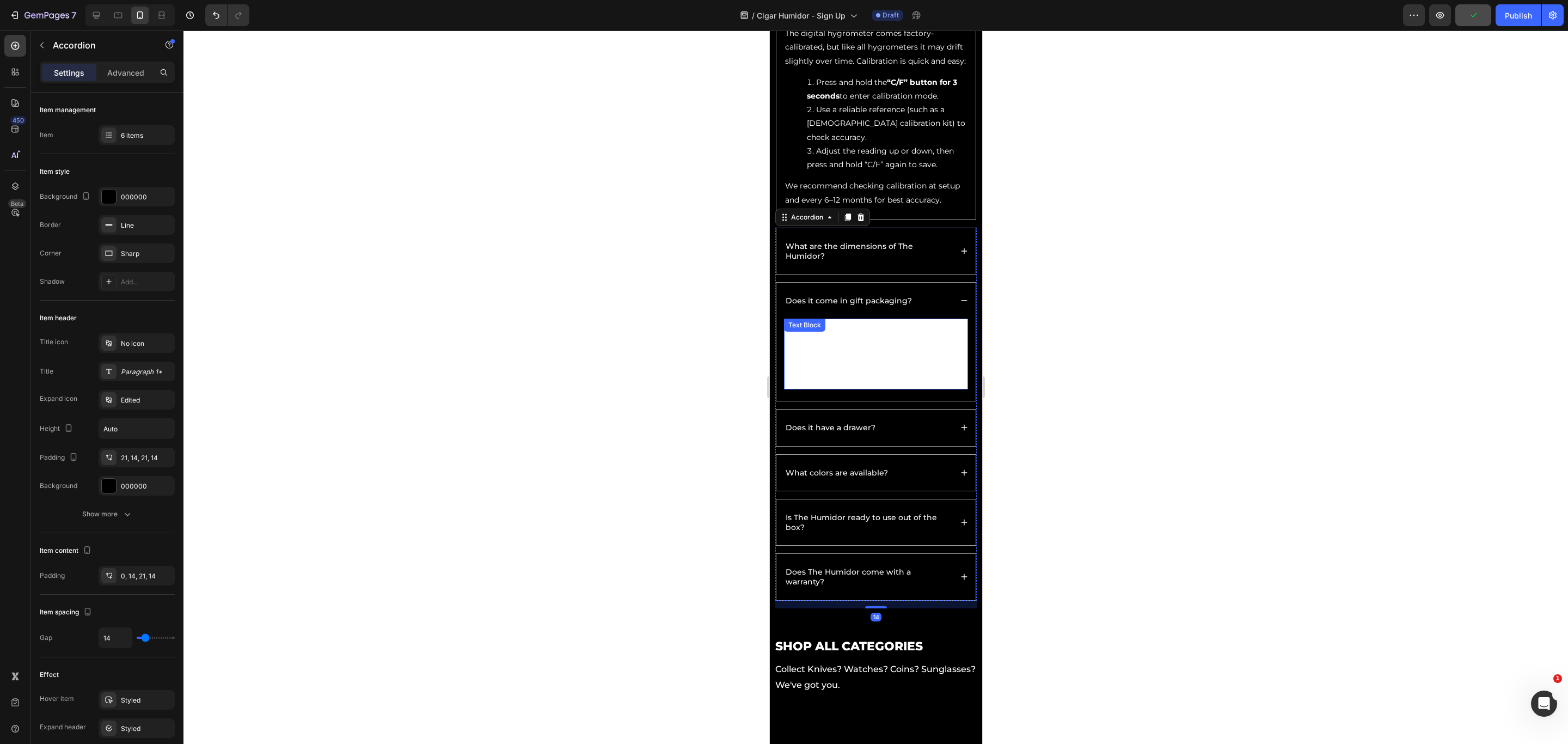
click at [918, 344] on strong "premium gift packaging" at bounding box center [867, 332] width 165 height 23
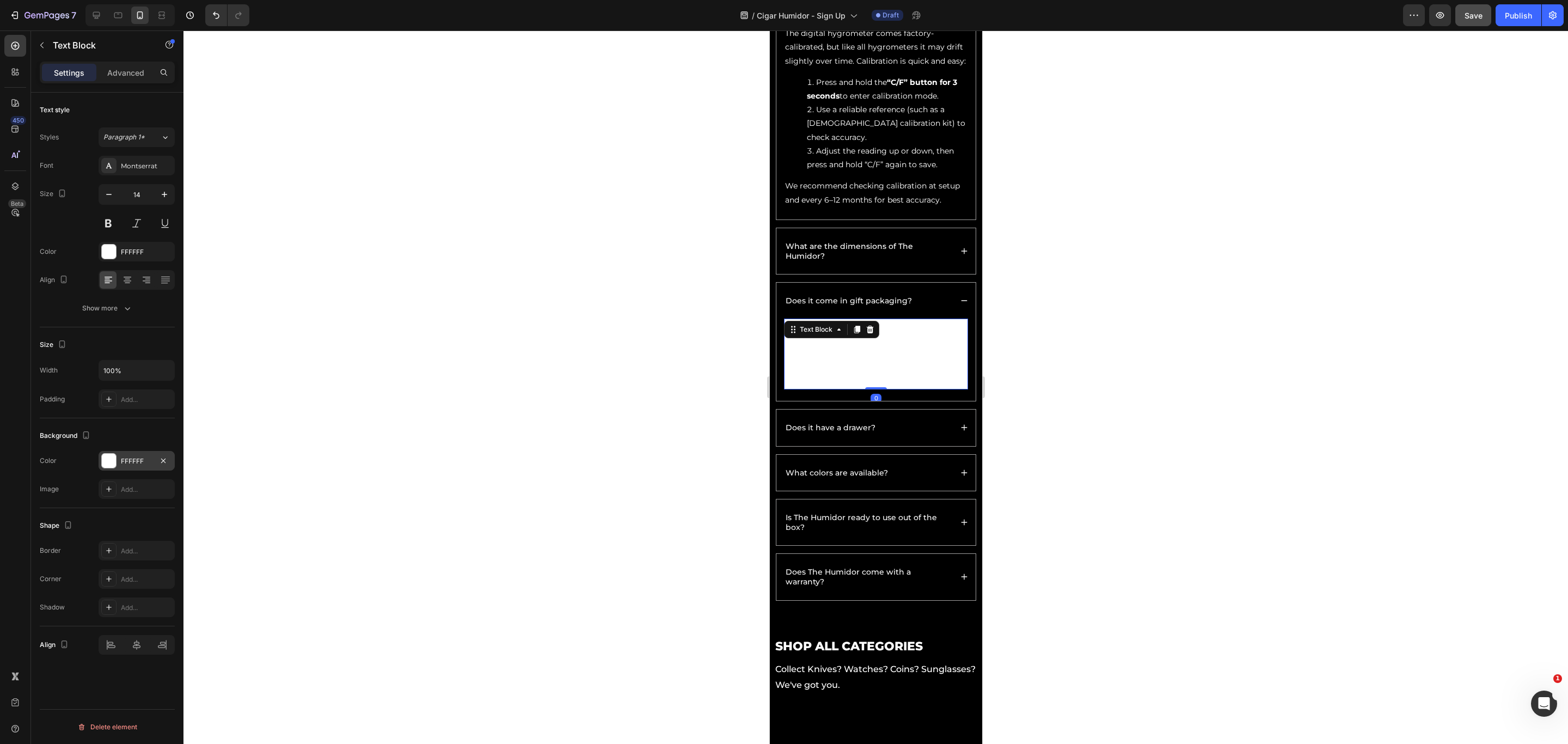
click at [107, 458] on div at bounding box center [109, 460] width 14 height 14
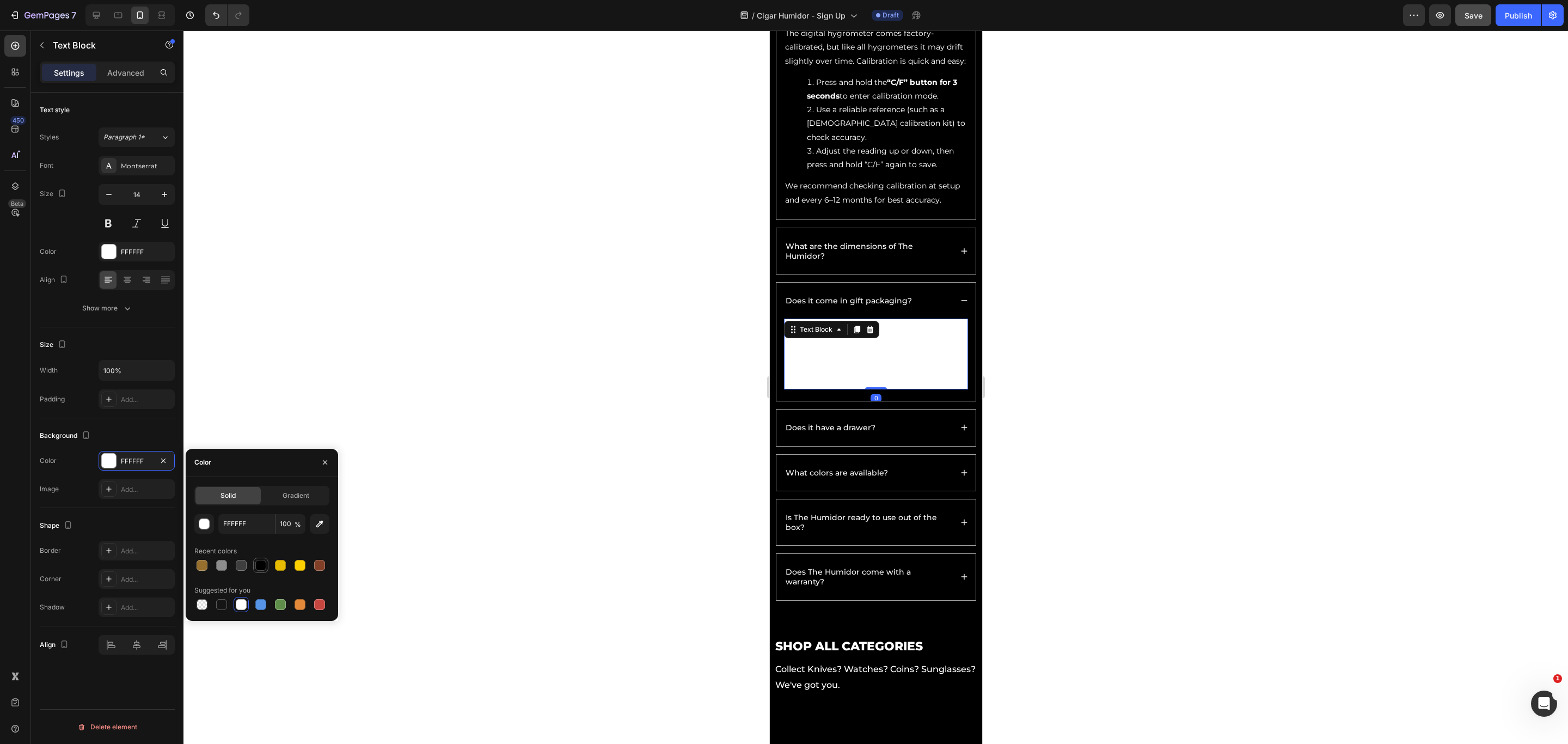
click at [258, 496] on div at bounding box center [260, 565] width 11 height 11
type input "000000"
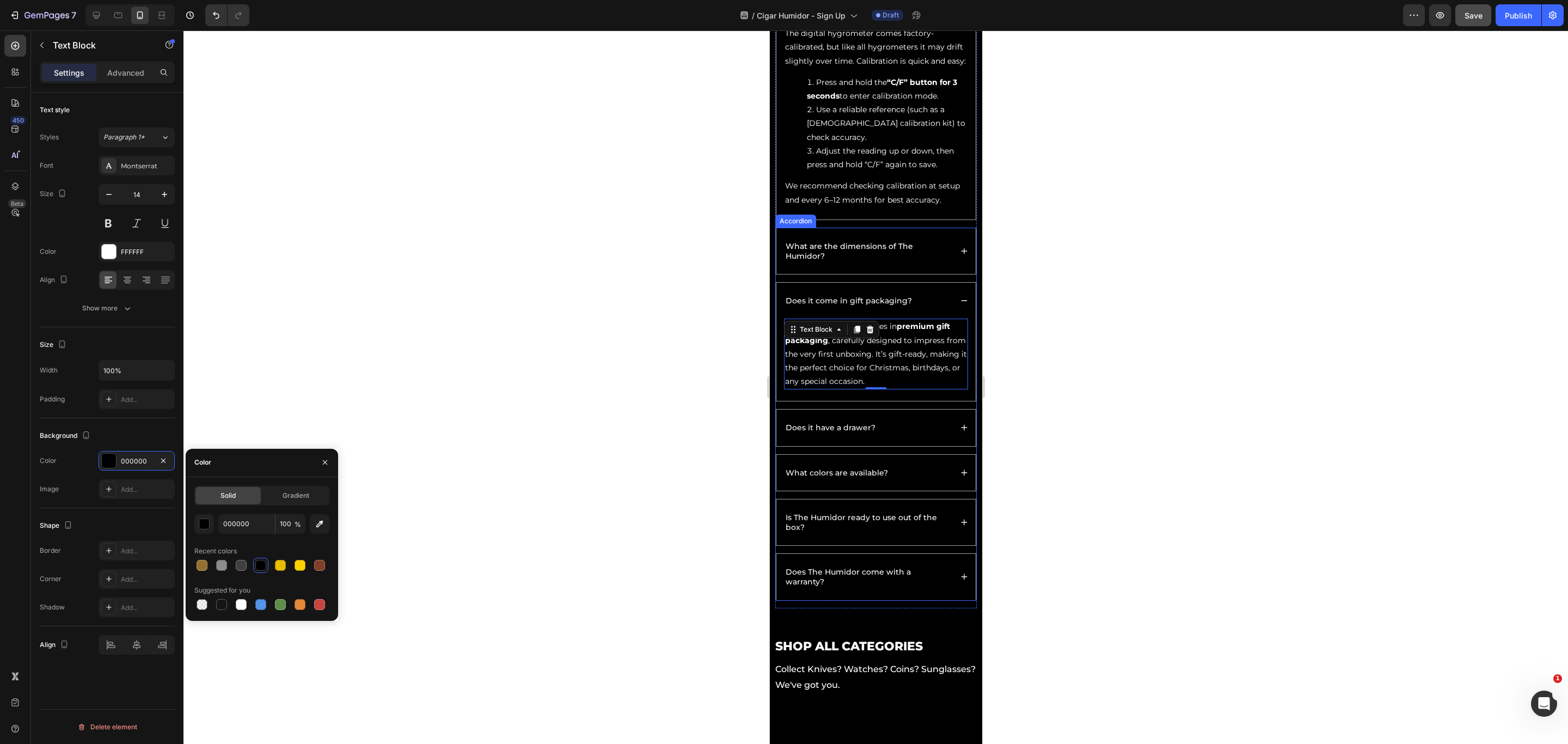
click at [909, 446] on div "Does it have a drawer?" at bounding box center [875, 428] width 199 height 36
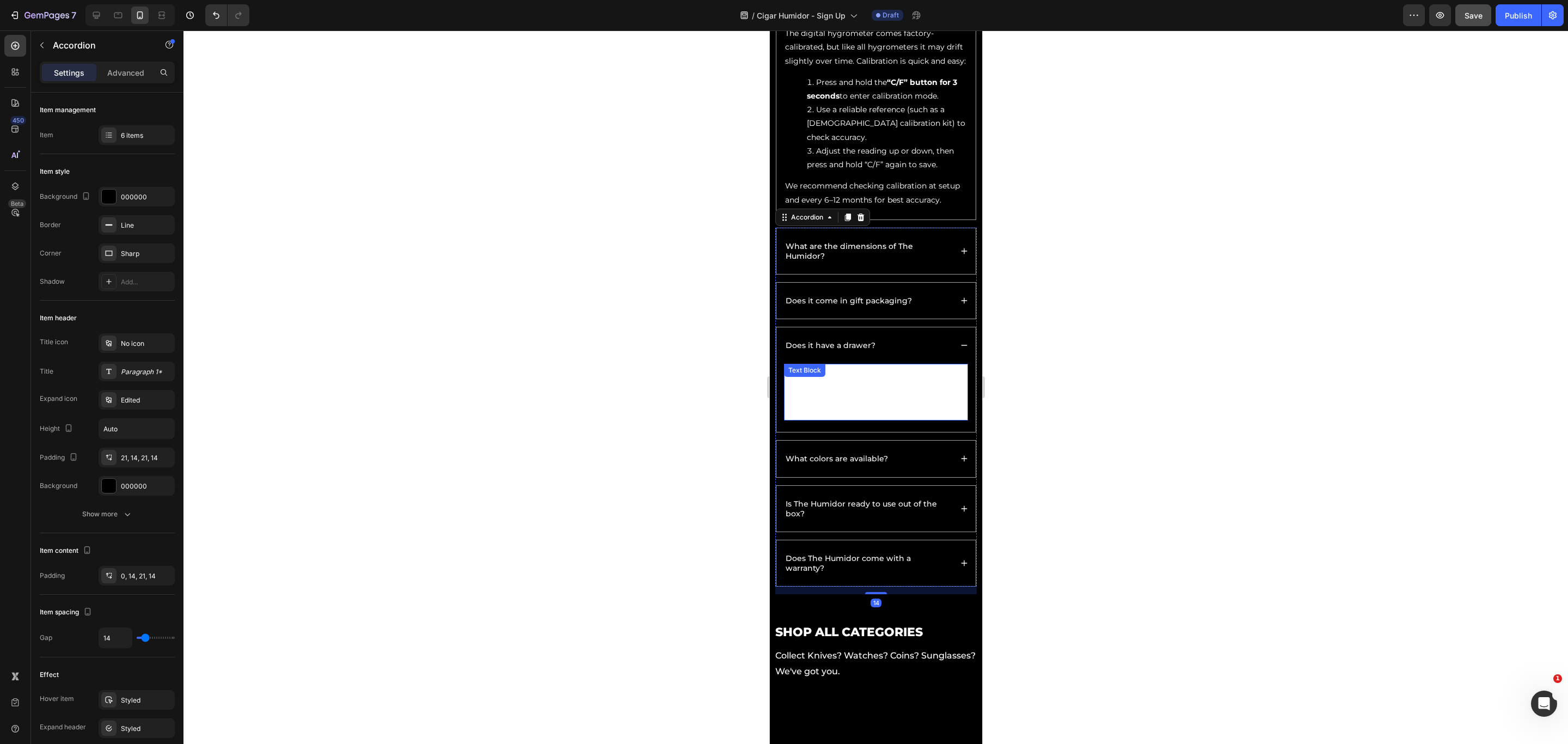
drag, startPoint x: 883, startPoint y: 437, endPoint x: 873, endPoint y: 438, distance: 10.0
click at [883, 420] on p "Yes — The Humidor includes a felt-lined accessory drawer built with high-qualit…" at bounding box center [875, 392] width 182 height 55
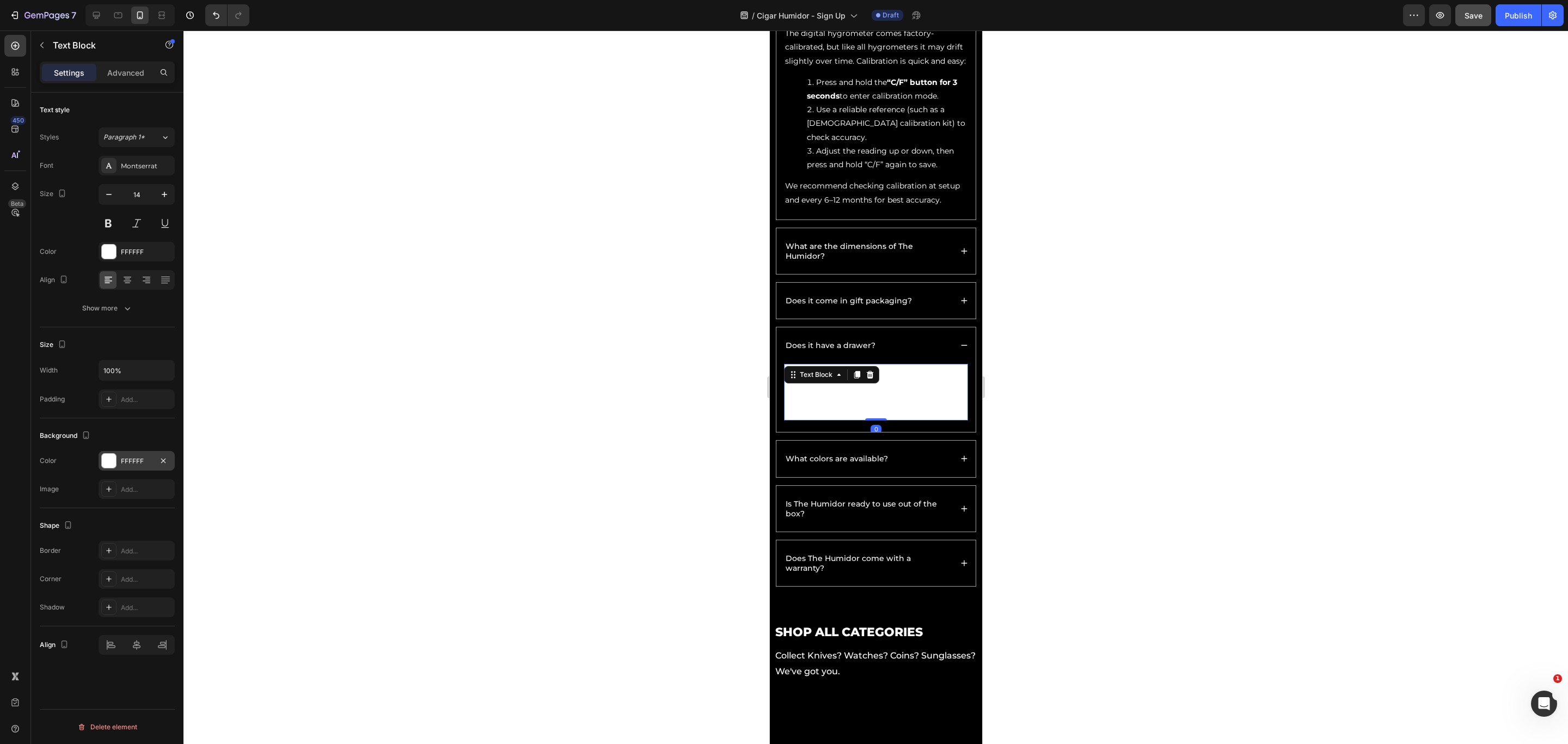
click at [115, 464] on div at bounding box center [109, 460] width 14 height 14
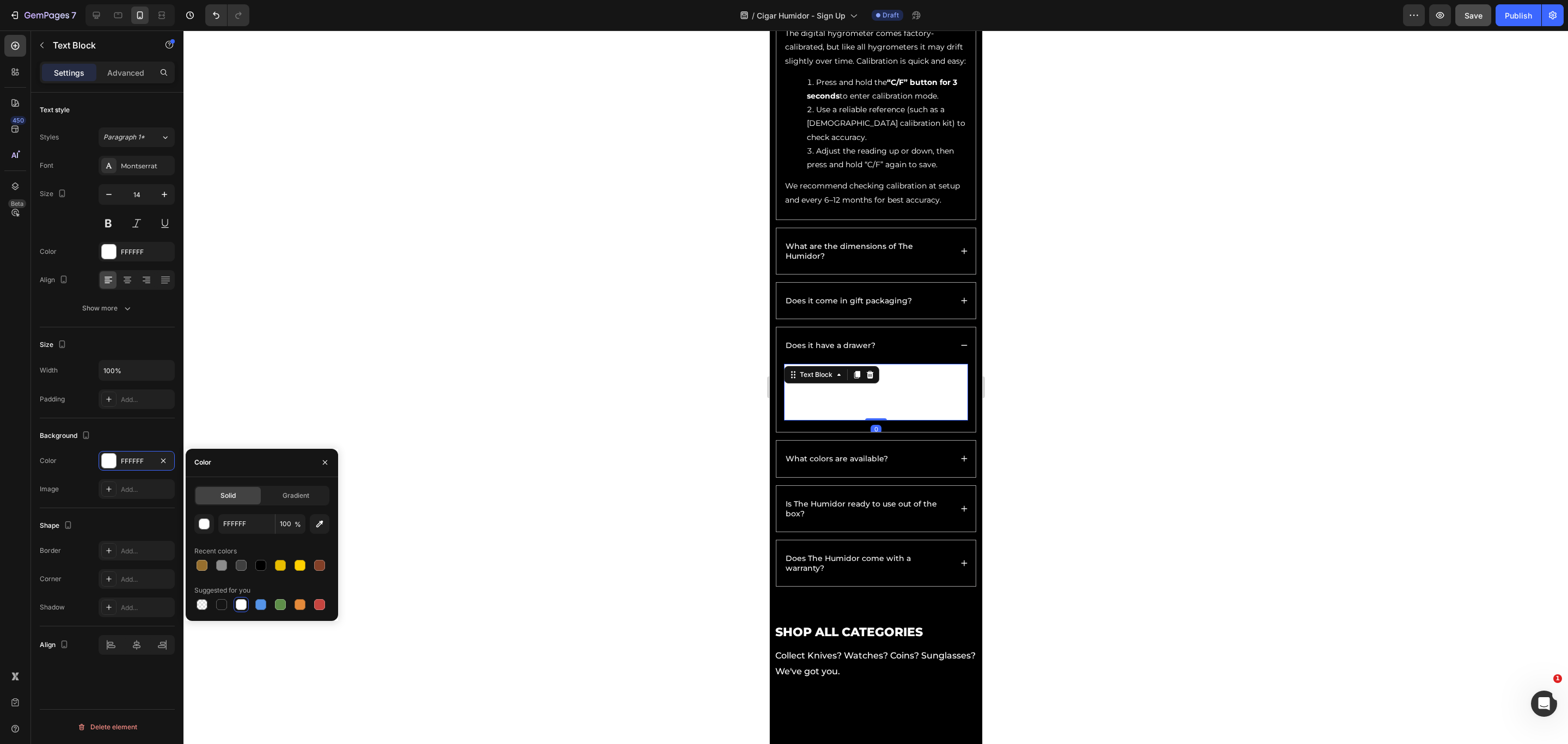
drag, startPoint x: 263, startPoint y: 563, endPoint x: 552, endPoint y: 559, distance: 289.0
click at [263, 496] on div at bounding box center [260, 565] width 11 height 11
type input "000000"
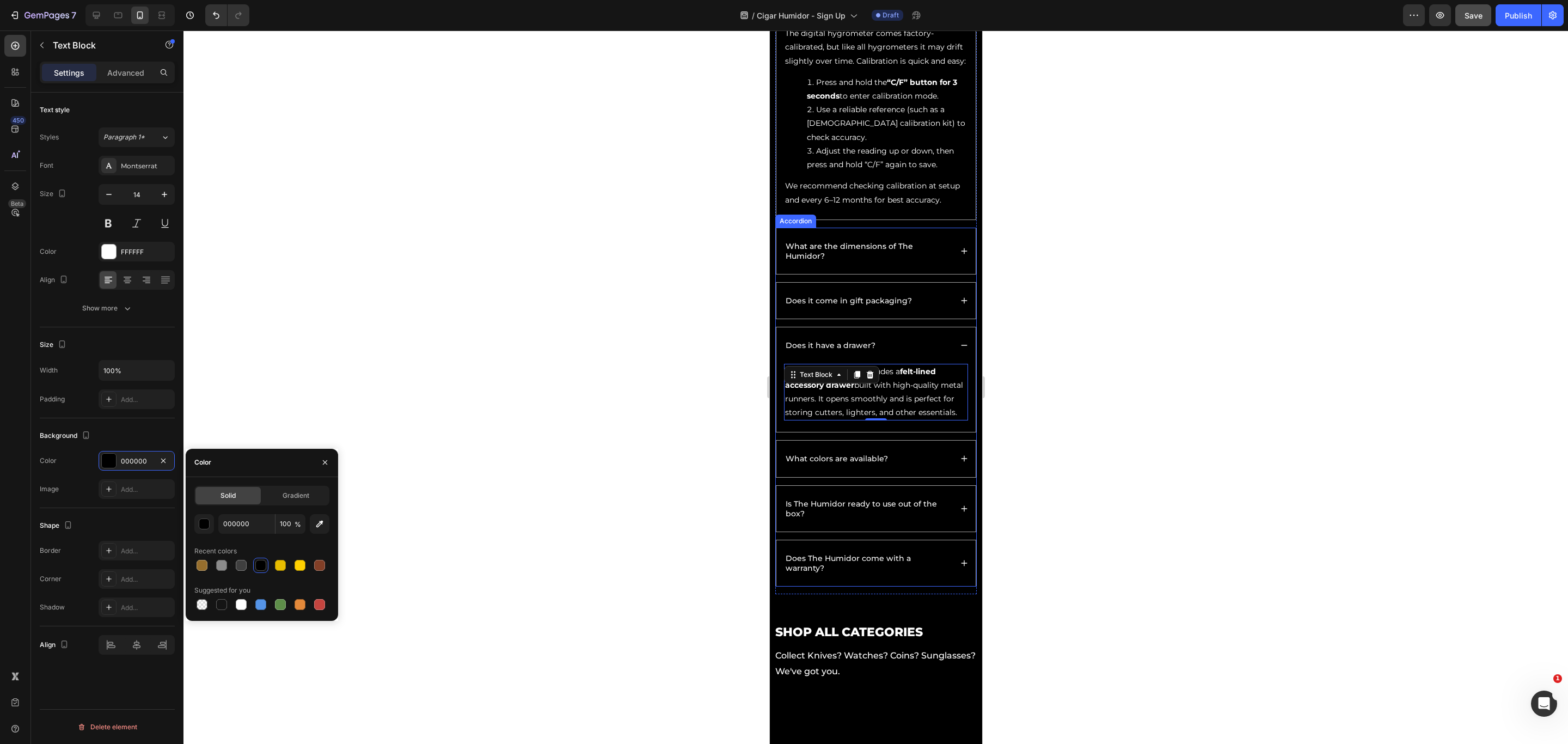
click at [929, 476] on div "What colors are available?" at bounding box center [875, 458] width 199 height 36
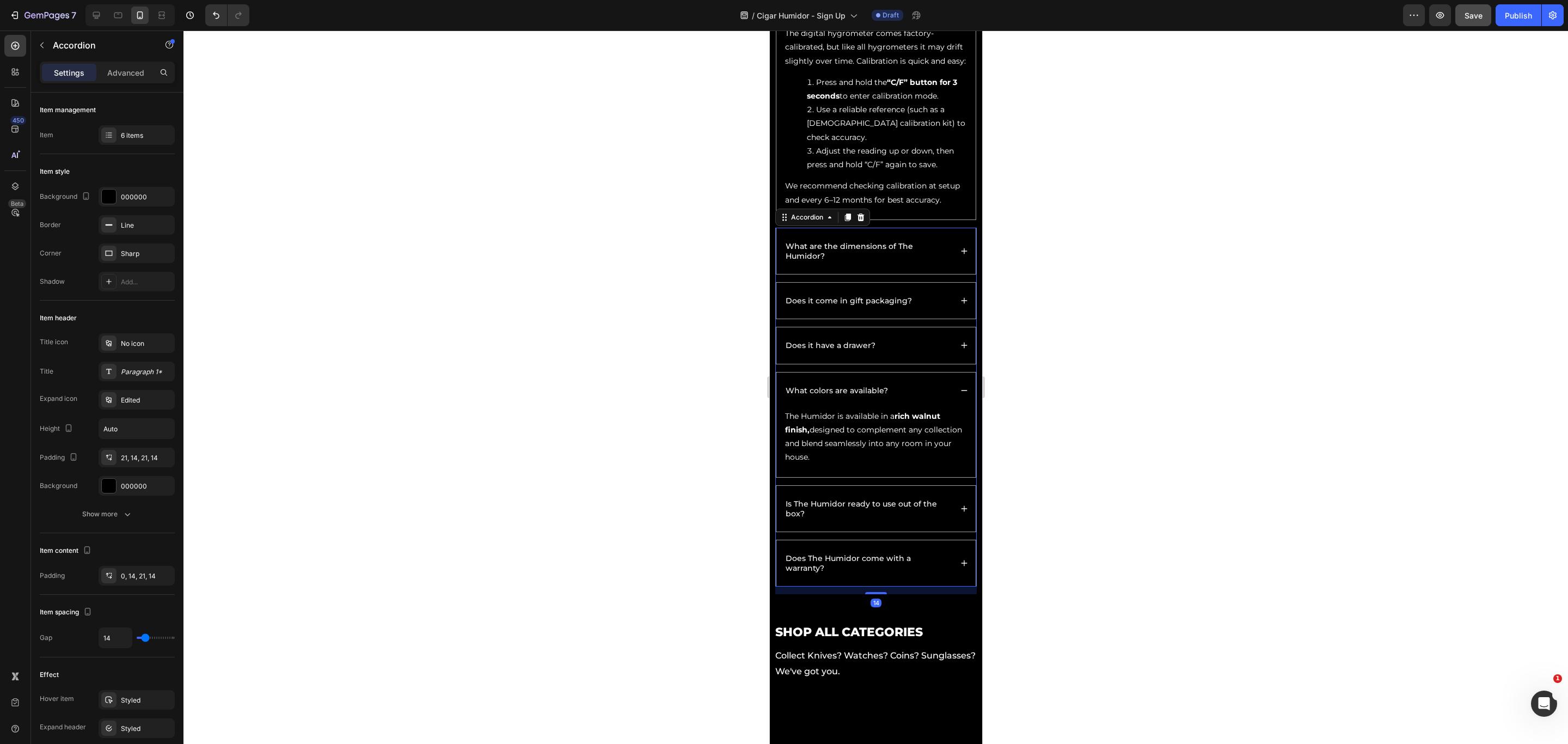
click at [960, 496] on icon at bounding box center [963, 508] width 7 height 7
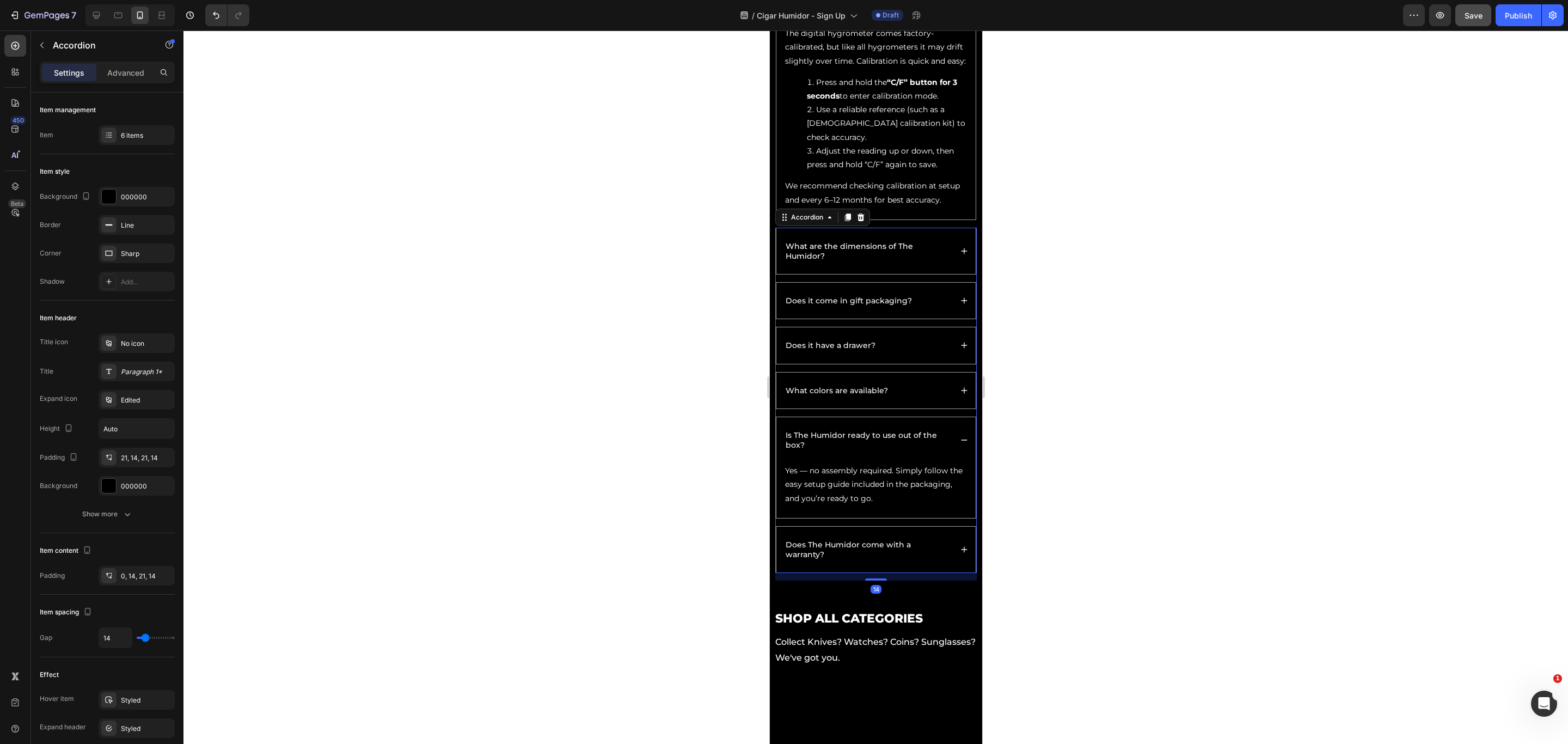
click at [942, 496] on div "Does The Humidor come with a warranty?" at bounding box center [875, 550] width 199 height 46
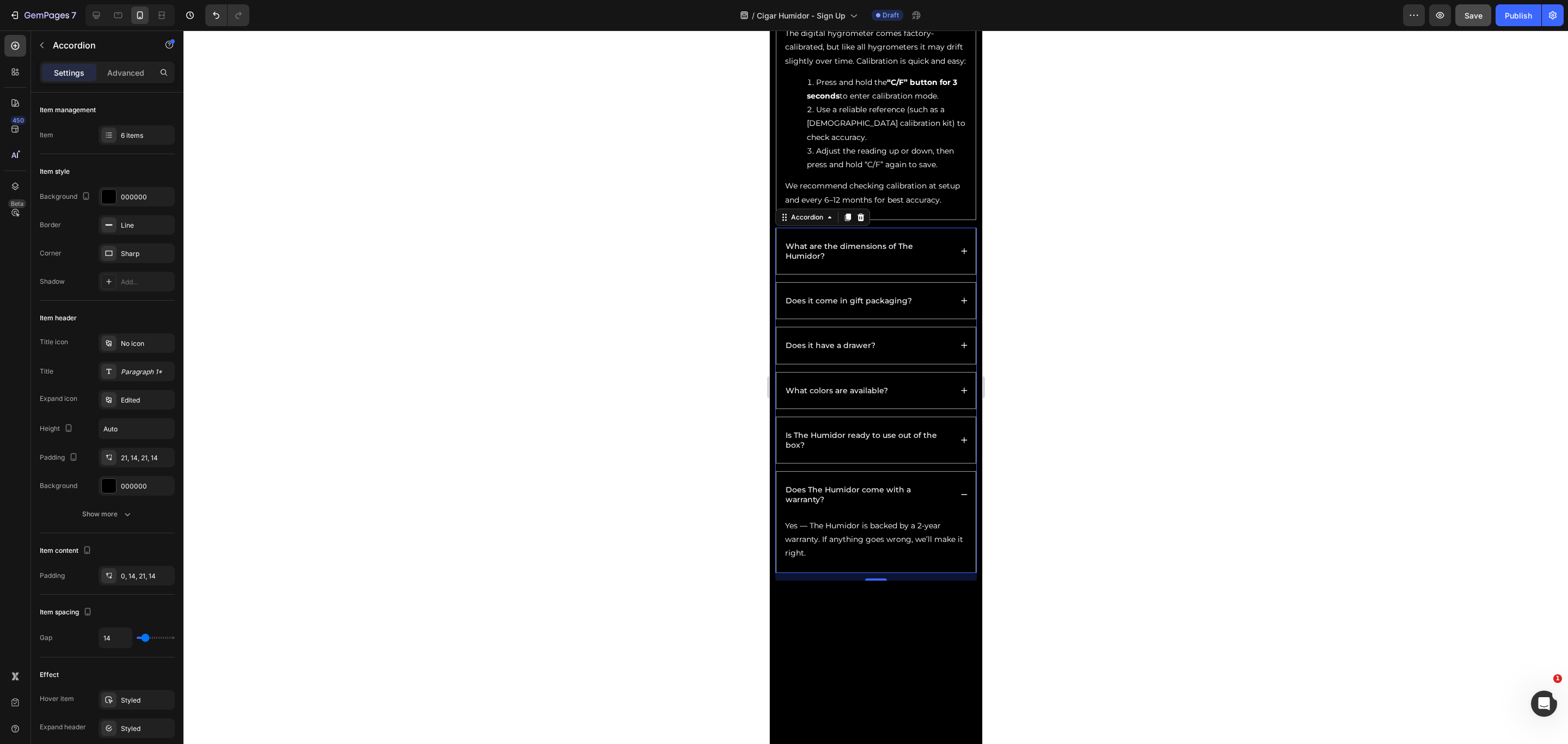
scroll to position [2520, 0]
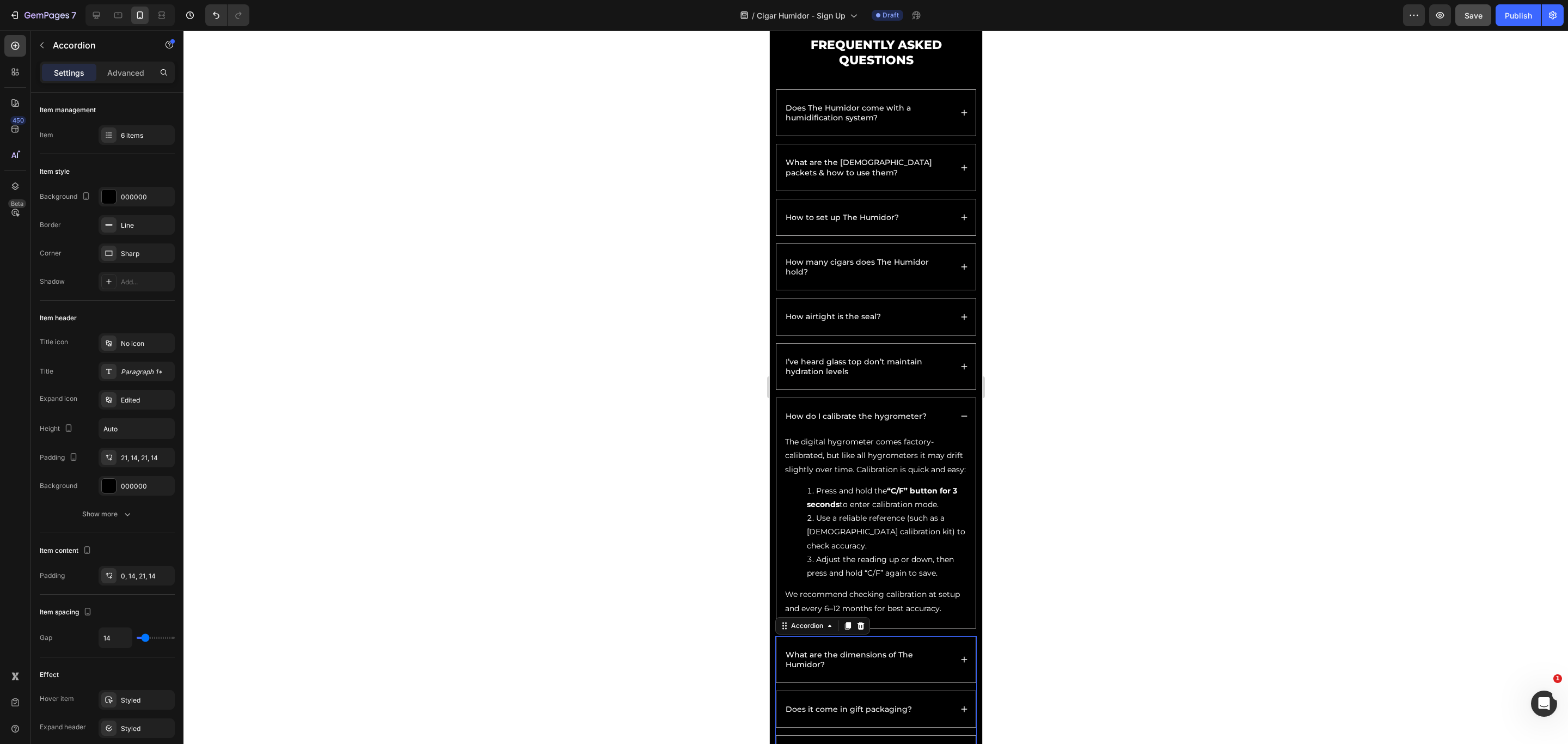
click at [1045, 18] on span "Save" at bounding box center [1473, 15] width 18 height 9
click at [116, 17] on icon at bounding box center [118, 15] width 11 height 11
type input "16"
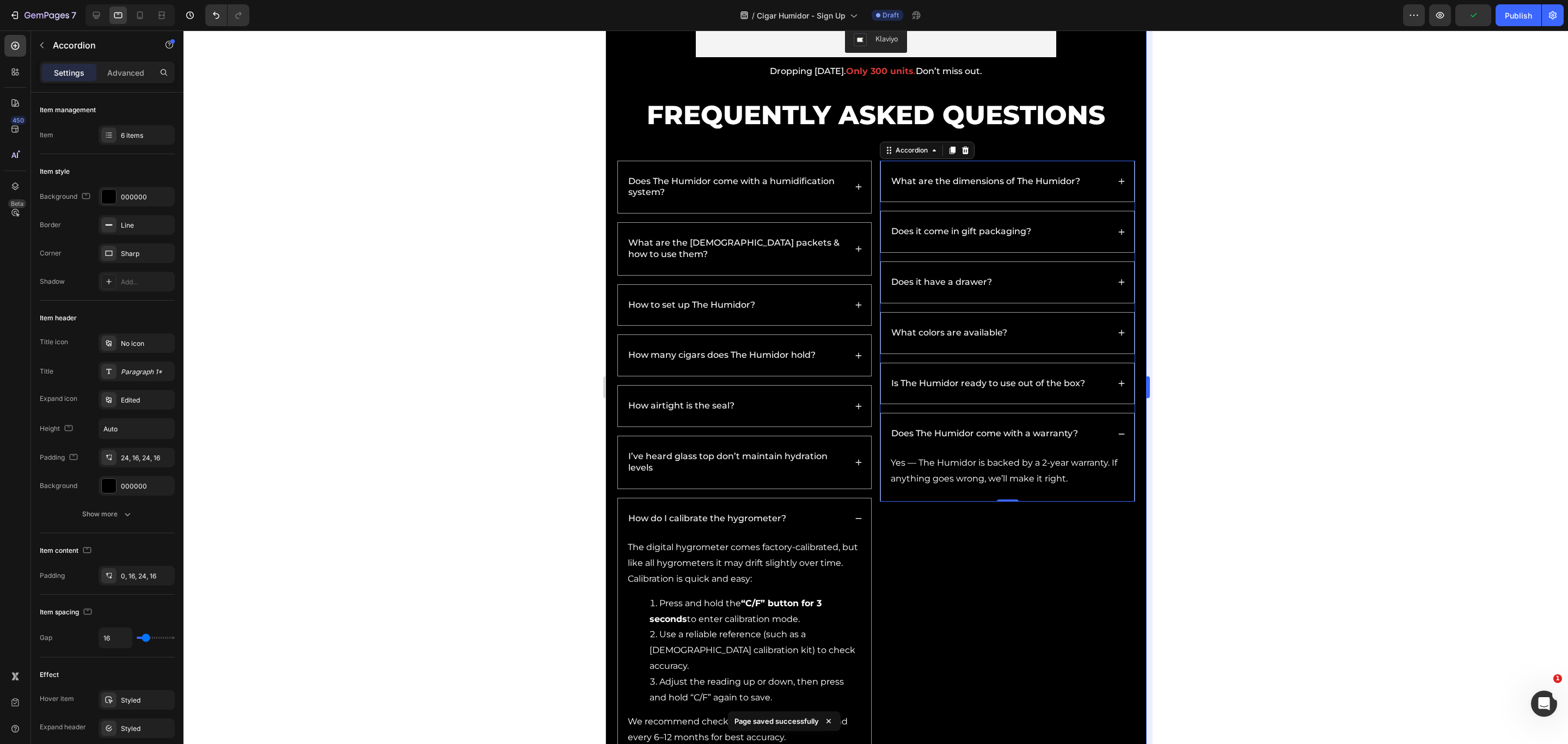
scroll to position [2611, 0]
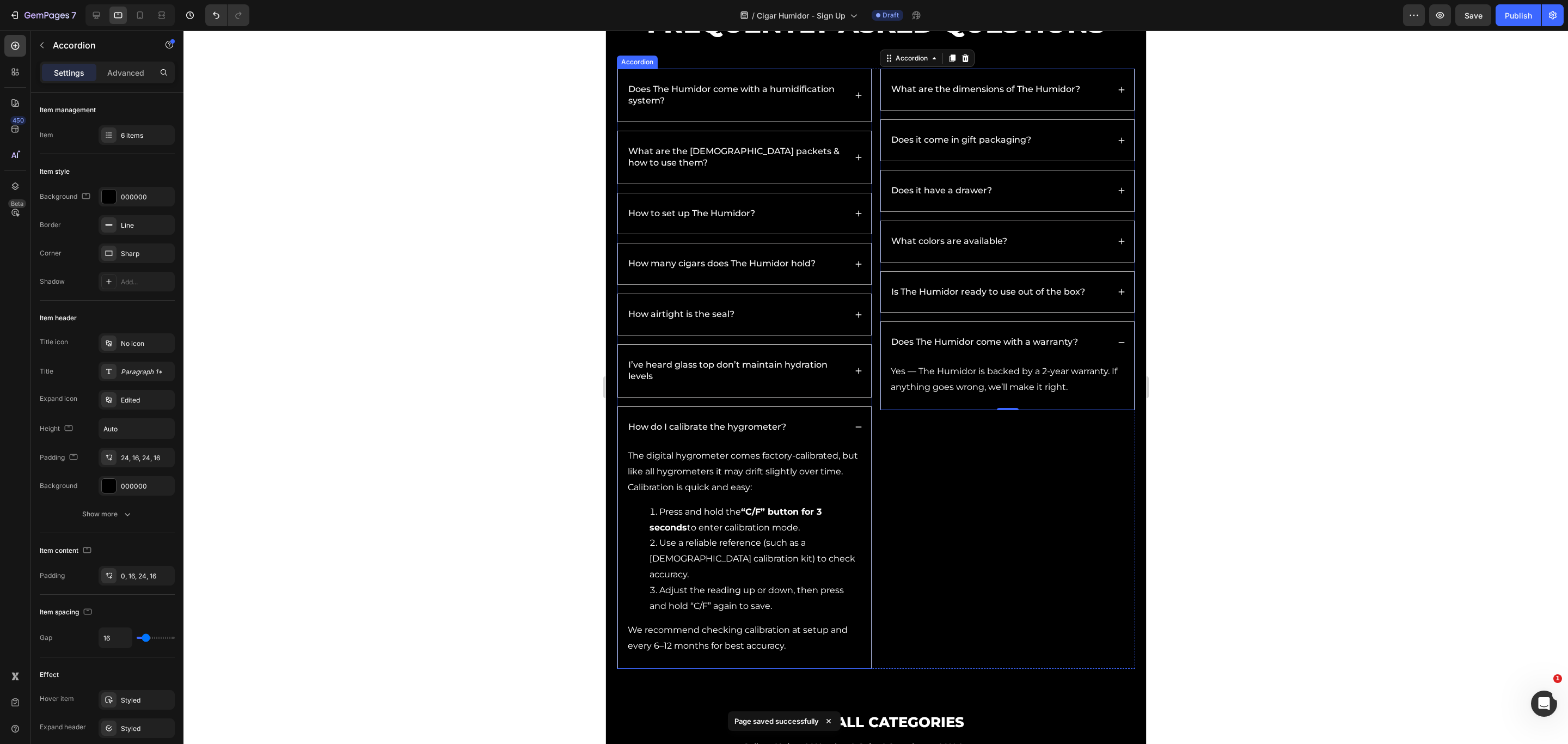
drag, startPoint x: 814, startPoint y: 380, endPoint x: 821, endPoint y: 360, distance: 21.2
click at [814, 380] on p "I’ve heard glass top don’t maintain hydration levels" at bounding box center [736, 371] width 216 height 23
click at [843, 372] on div "I’ve heard glass top don’t maintain hydration levels" at bounding box center [744, 370] width 253 height 52
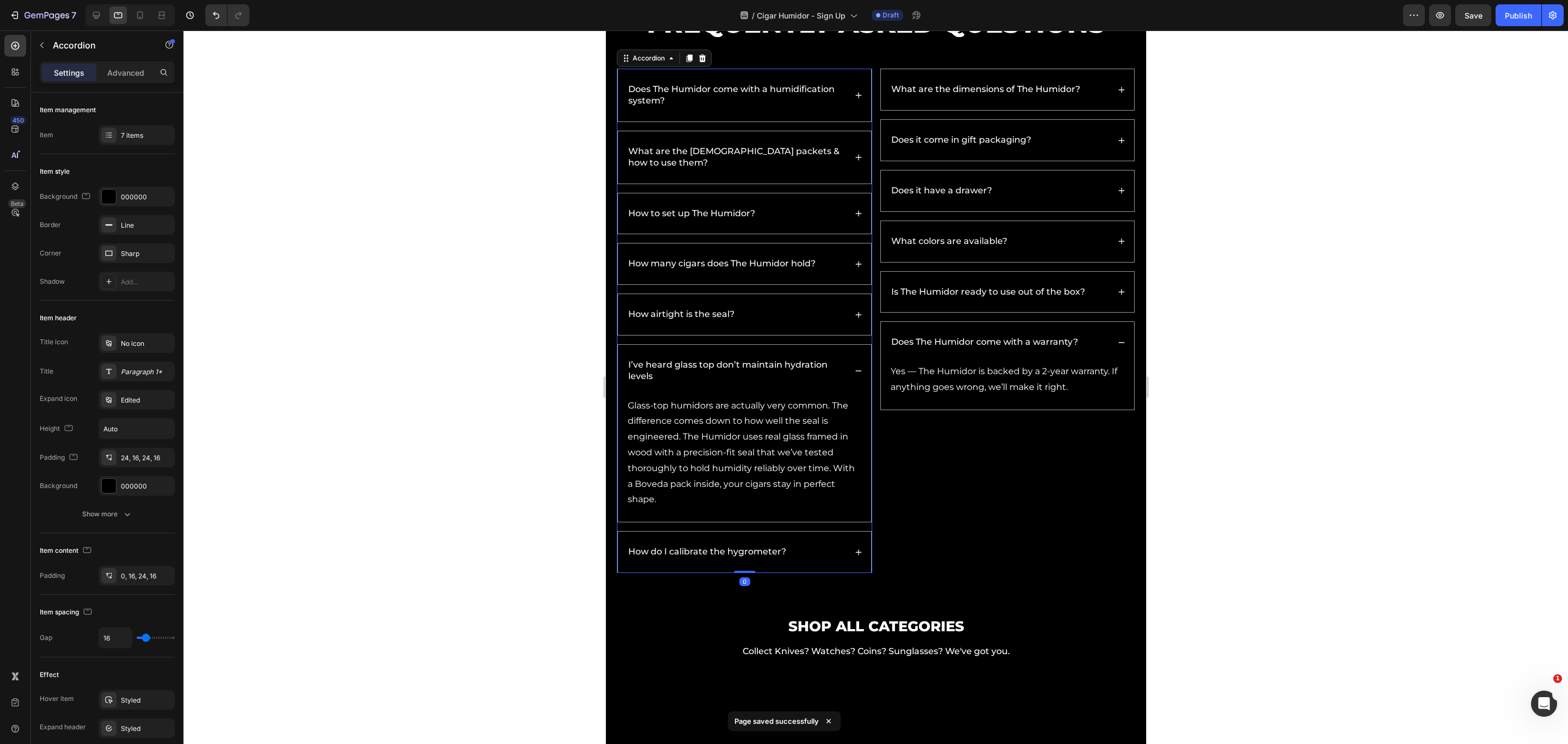
drag, startPoint x: 847, startPoint y: 322, endPoint x: 846, endPoint y: 286, distance: 36.0
click at [855, 318] on icon at bounding box center [858, 314] width 7 height 7
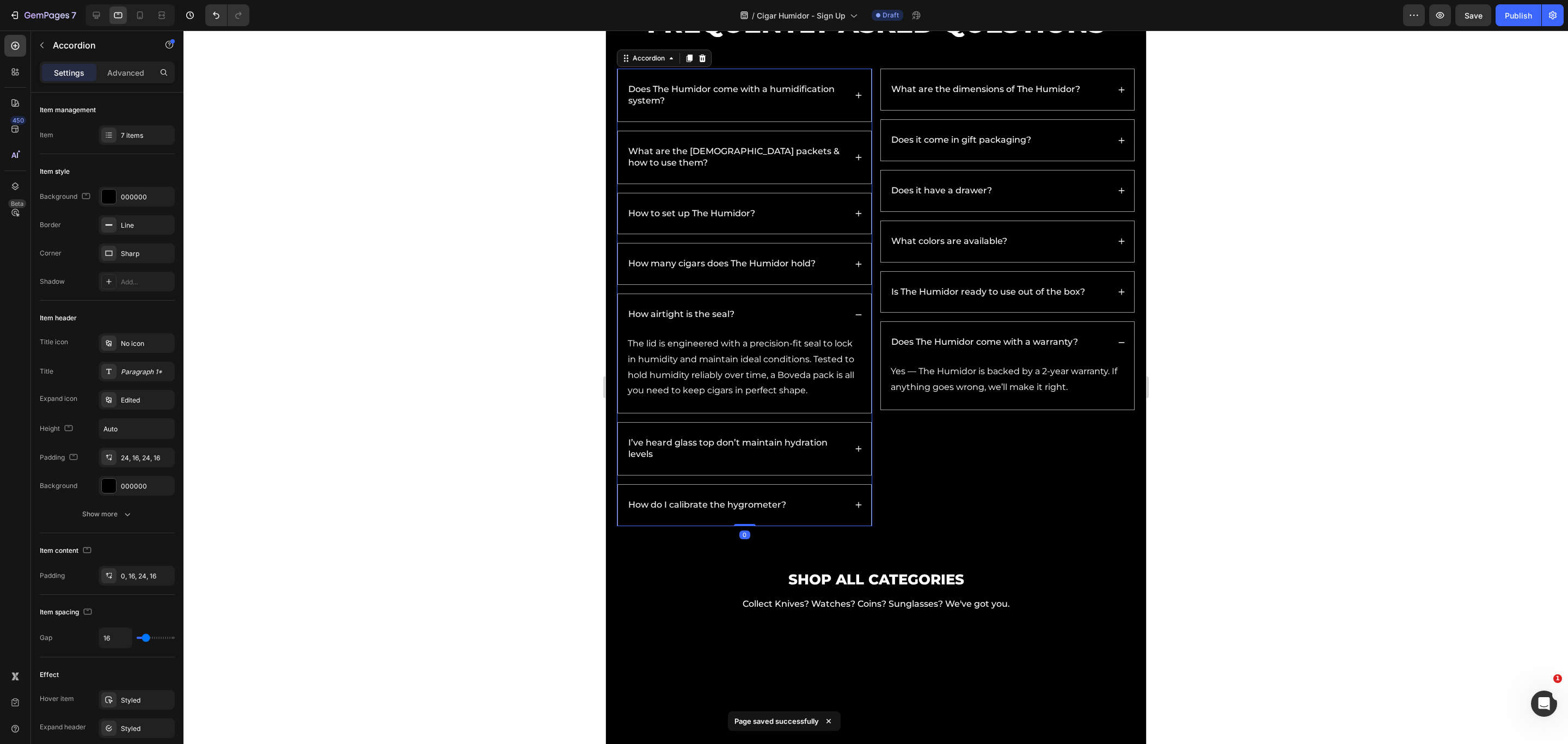
click at [844, 262] on div "How many cigars does The Humidor hold?" at bounding box center [744, 263] width 253 height 41
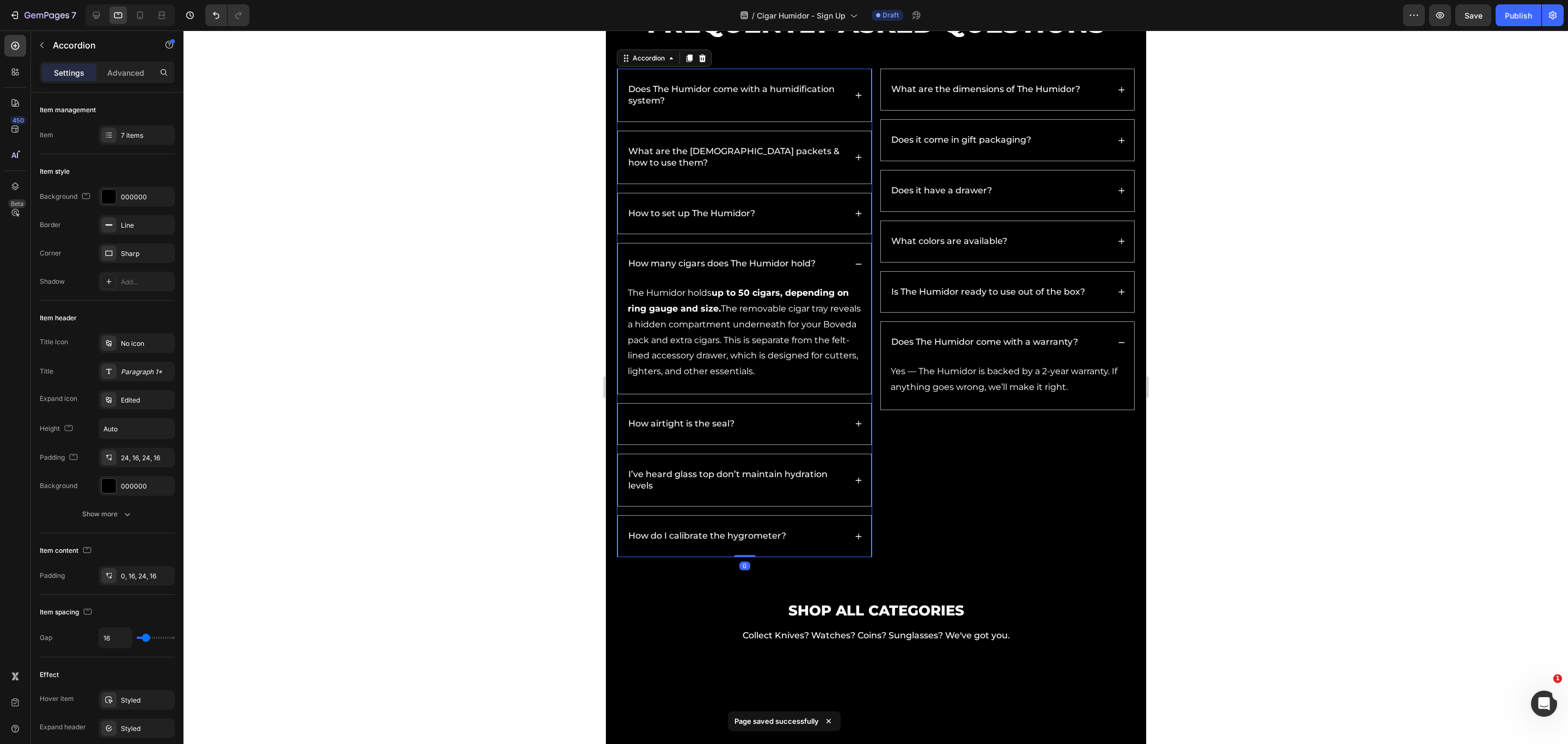
drag, startPoint x: 839, startPoint y: 218, endPoint x: 850, endPoint y: 203, distance: 18.6
click at [839, 218] on div "How to set up The Humidor?" at bounding box center [744, 213] width 253 height 41
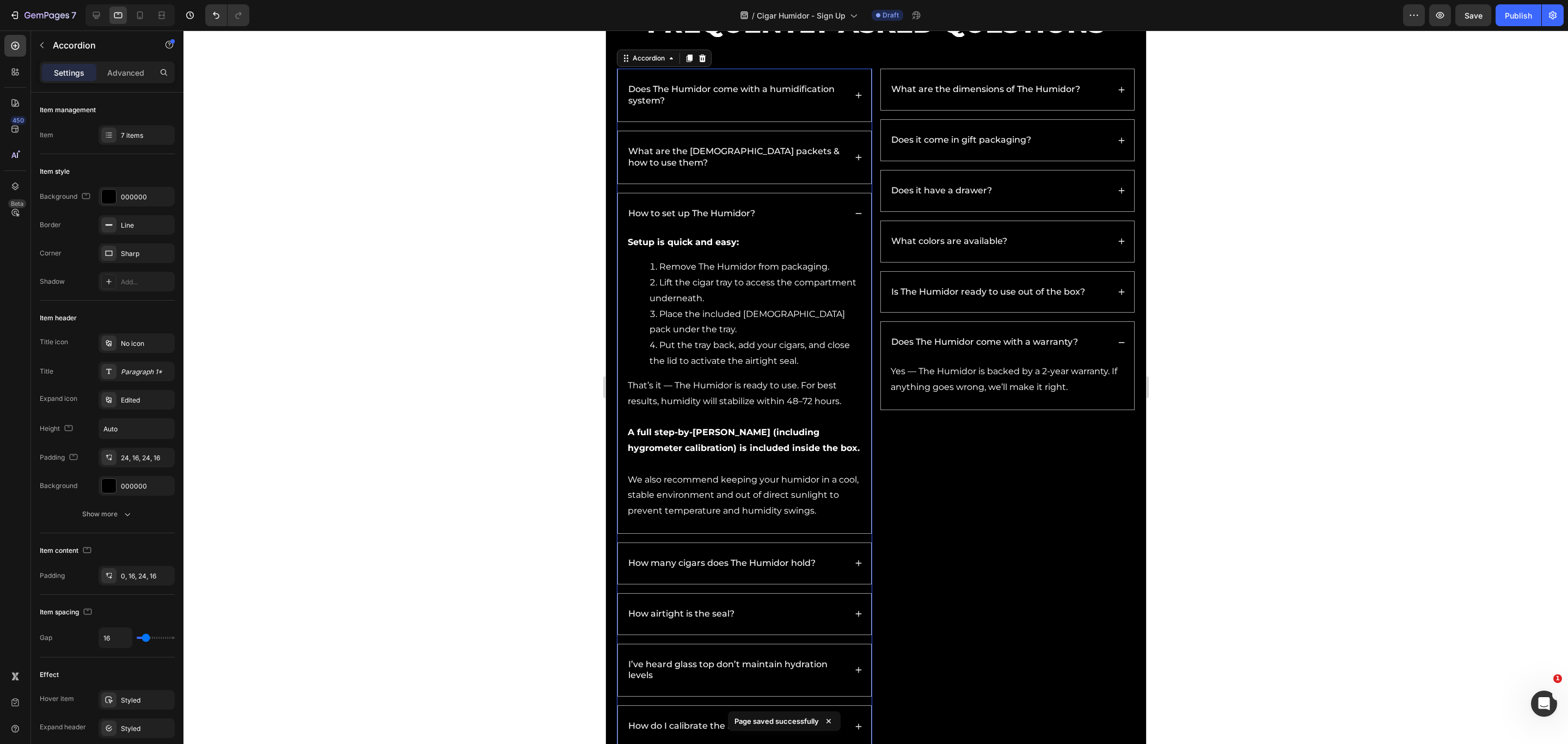
click at [861, 163] on div "What are the [DEMOGRAPHIC_DATA] packets & how to use them?" at bounding box center [744, 157] width 253 height 52
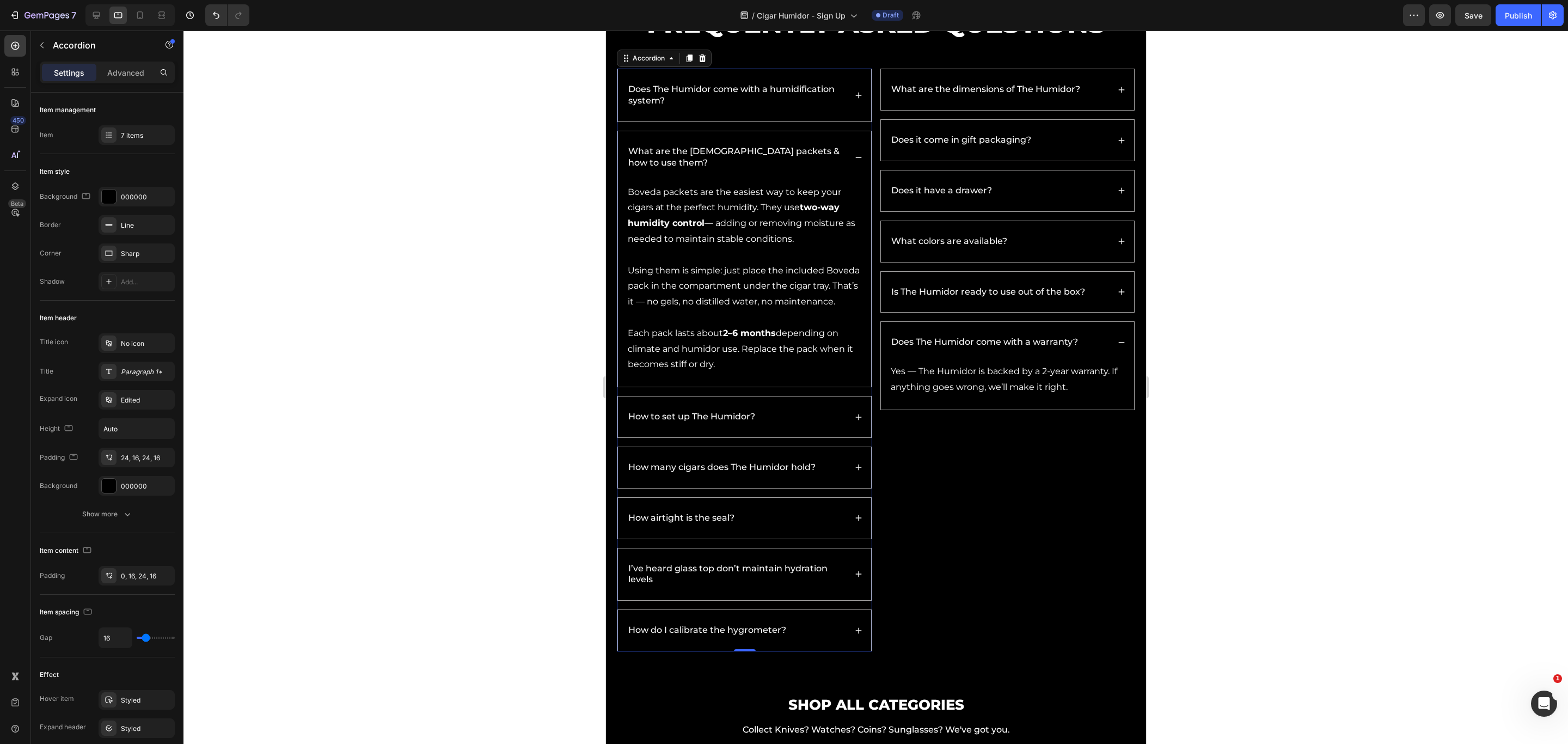
click at [855, 95] on icon at bounding box center [858, 95] width 6 height 6
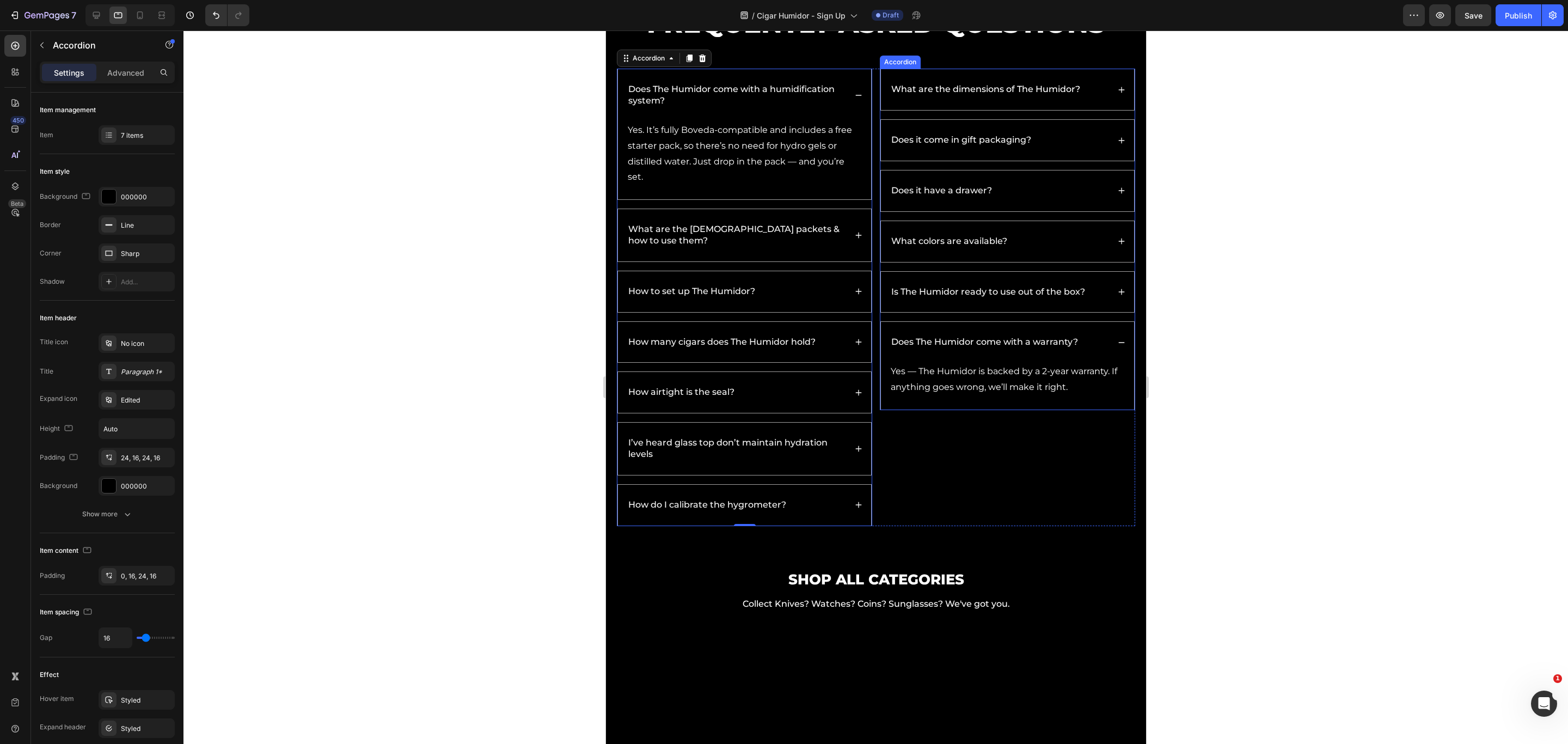
click at [1045, 99] on div "What are the dimensions of The Humidor?" at bounding box center [1007, 89] width 253 height 41
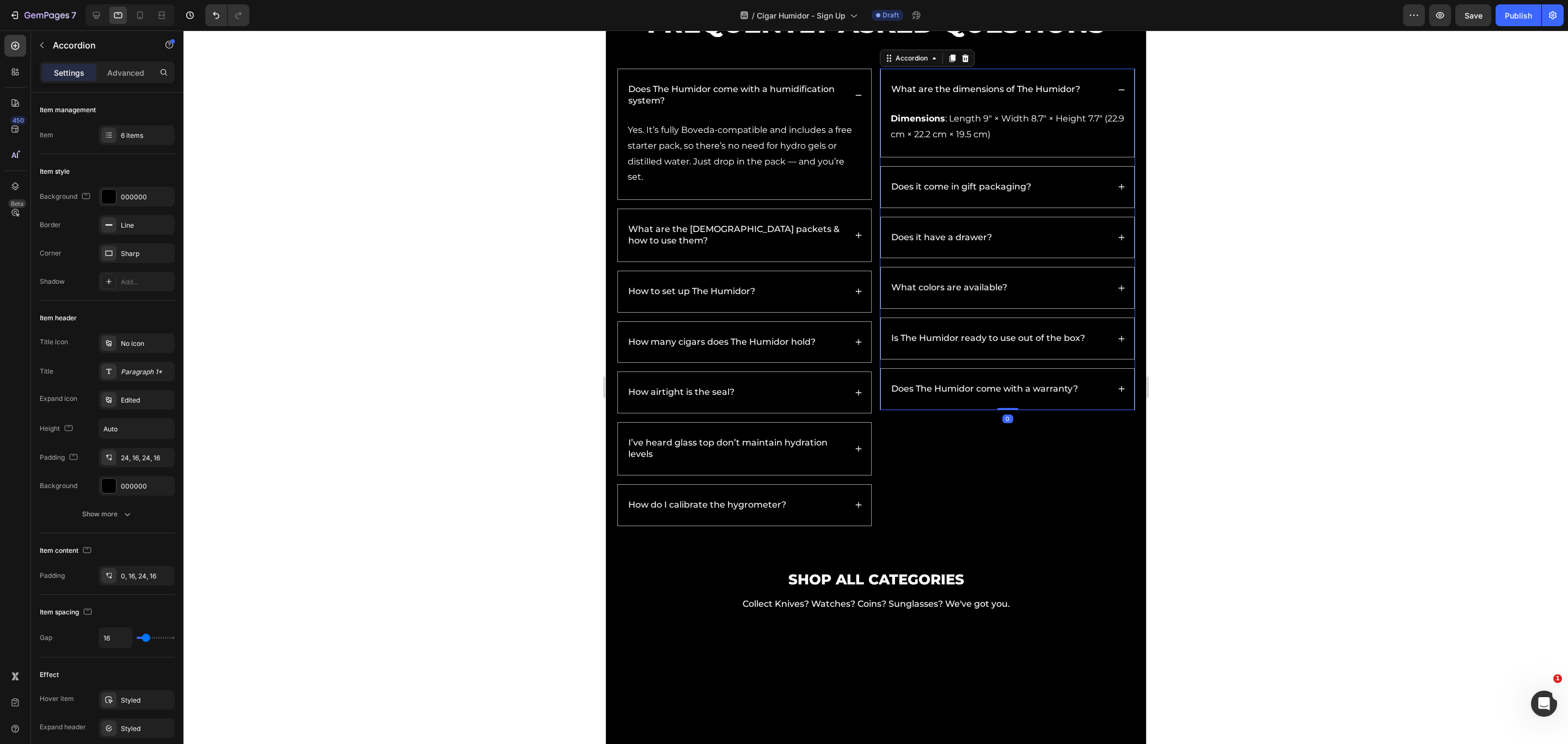
click at [1045, 180] on div "Does it come in gift packaging?" at bounding box center [1007, 186] width 253 height 41
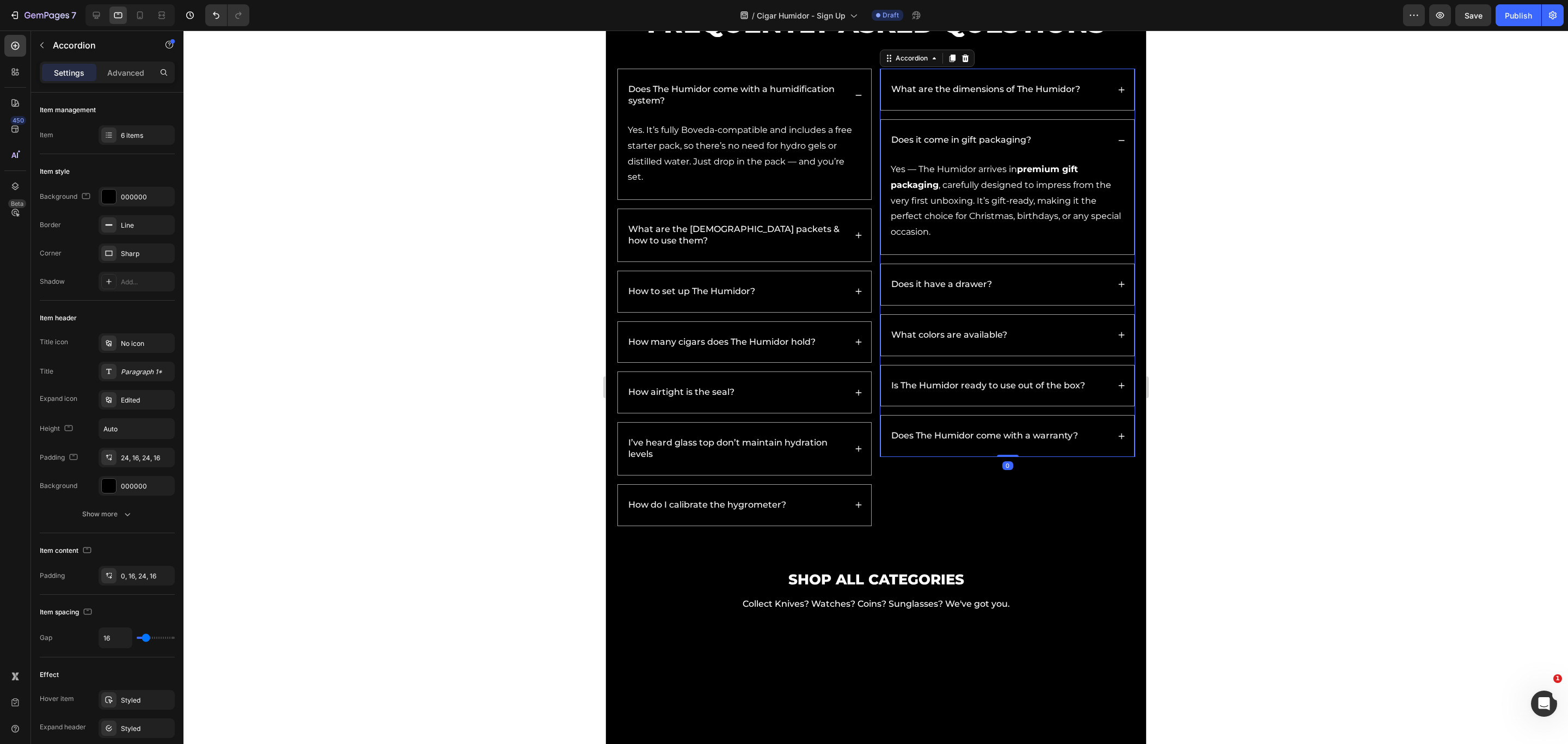
click at [1045, 286] on div "Does it have a drawer?" at bounding box center [1007, 284] width 253 height 41
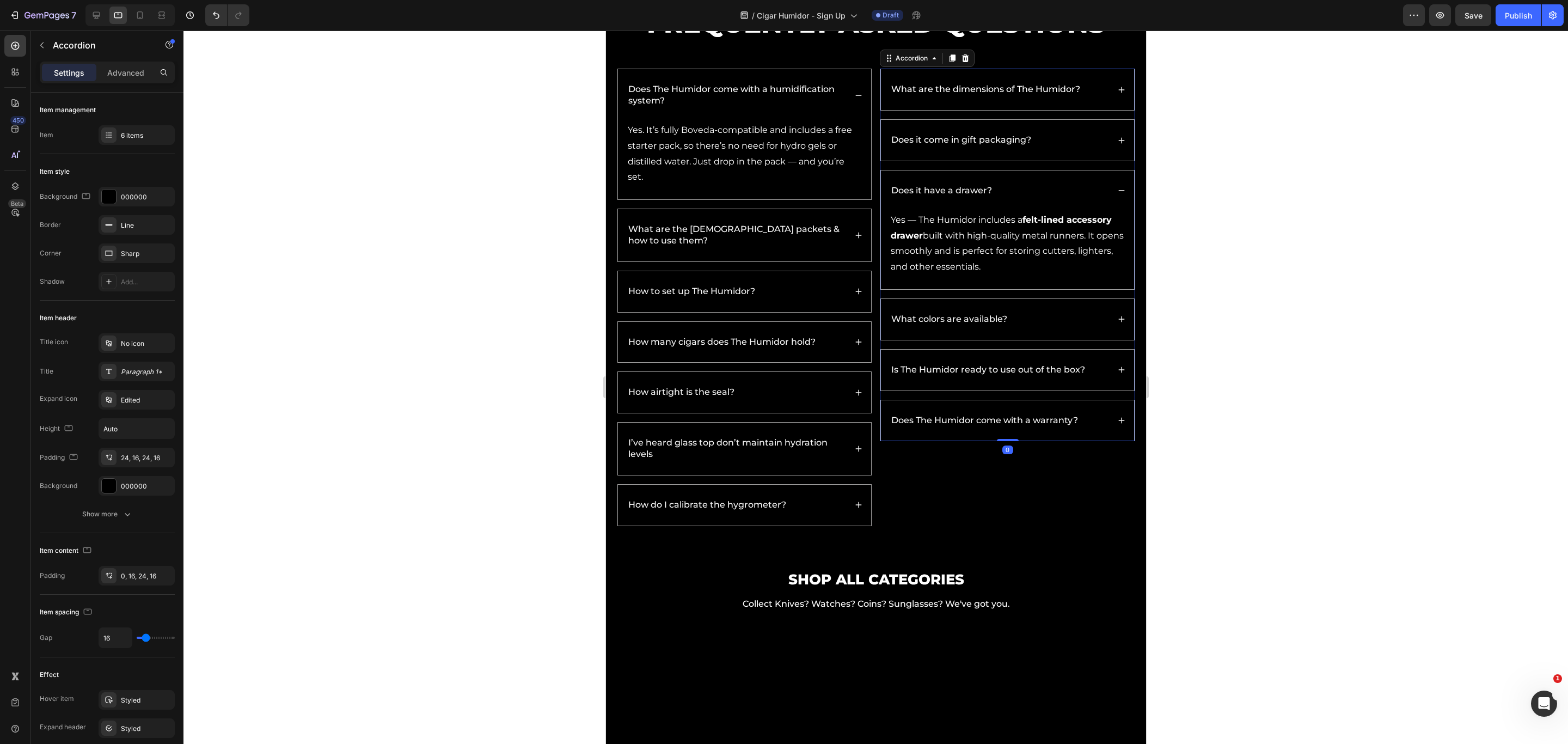
click at [1045, 332] on div "What colors are available?" at bounding box center [1007, 319] width 253 height 41
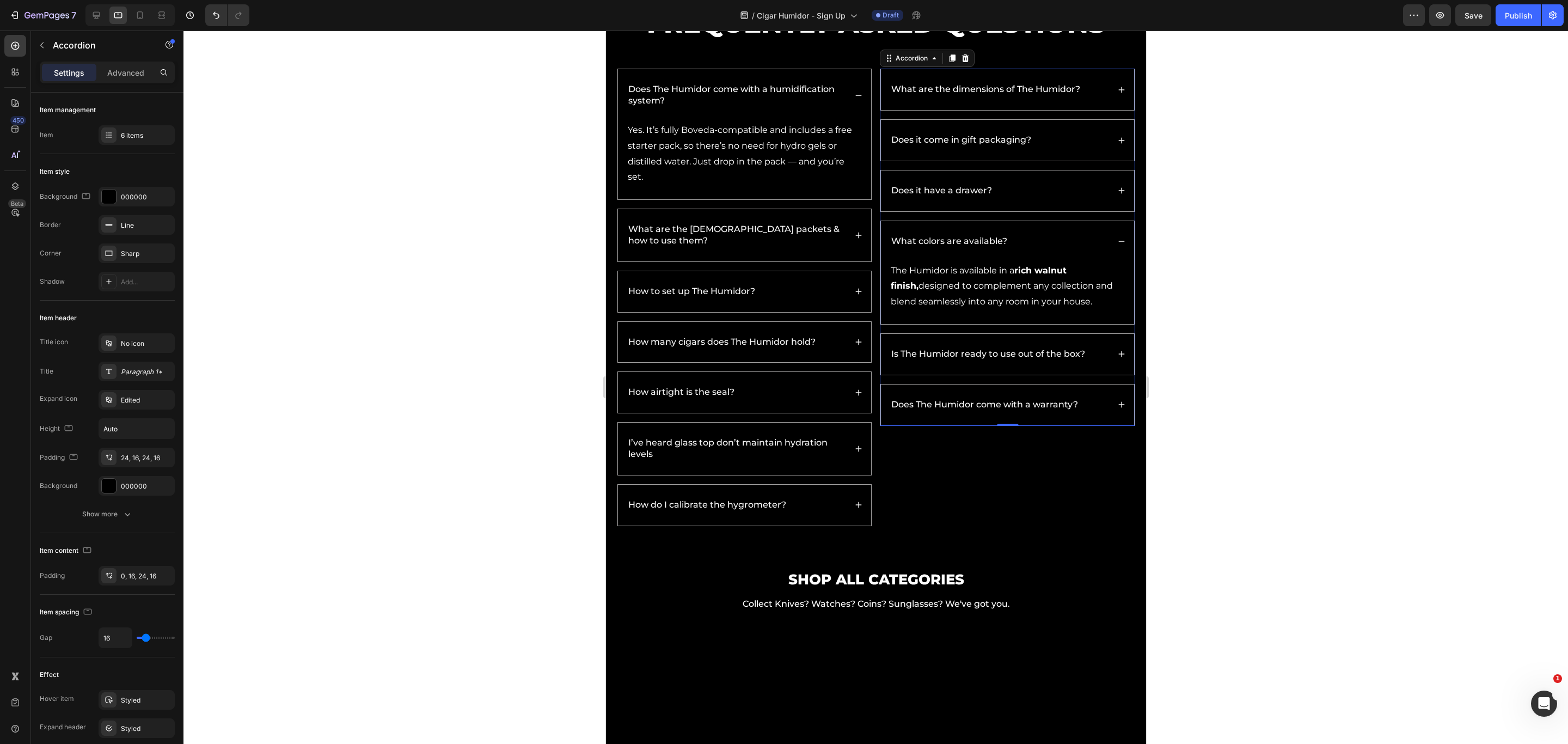
click at [1045, 345] on div "Is The Humidor ready to use out of the box?" at bounding box center [1007, 354] width 253 height 41
click at [1045, 186] on div "Does it have a drawer?" at bounding box center [1007, 190] width 253 height 41
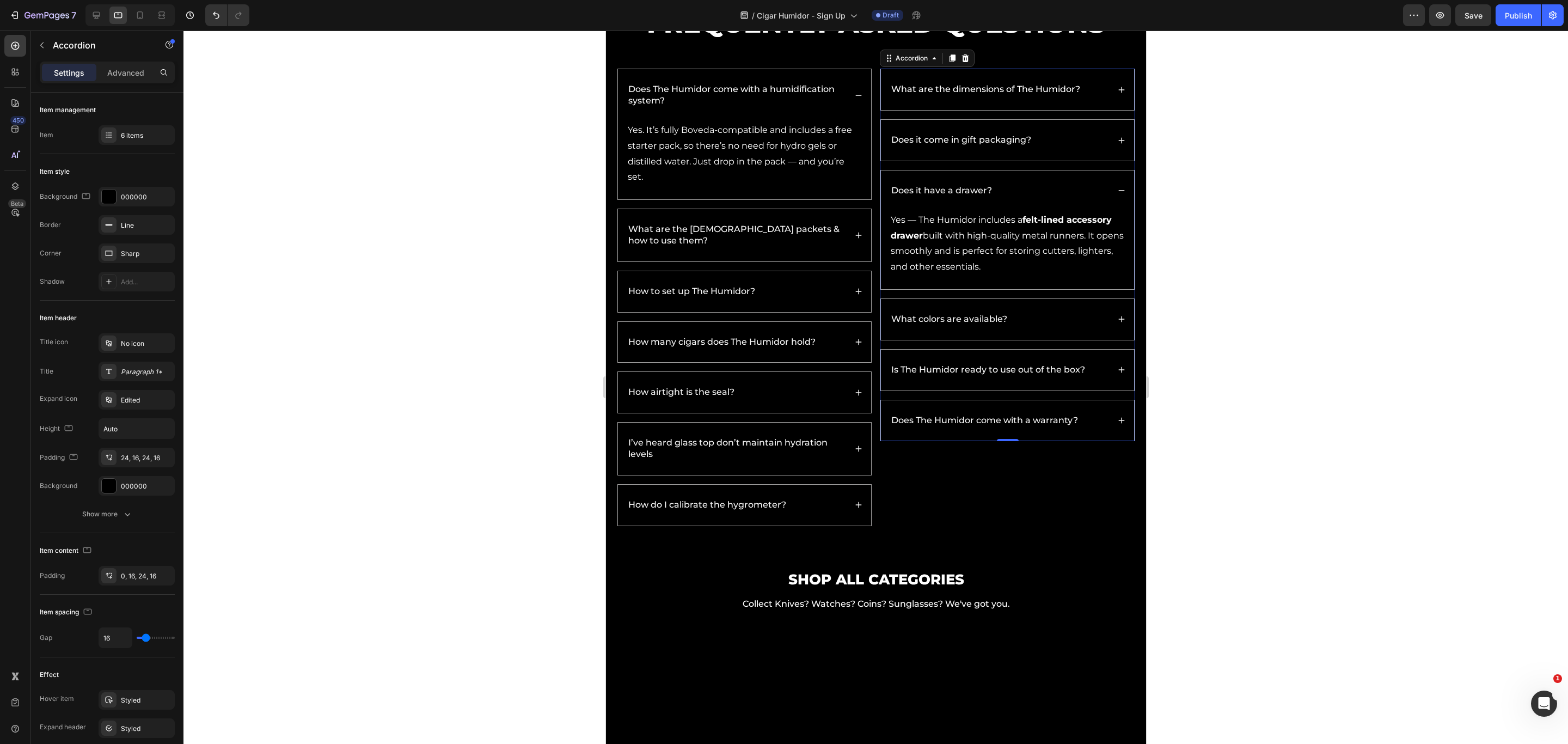
click at [1045, 133] on div "Does it come in gift packaging?" at bounding box center [1007, 140] width 253 height 41
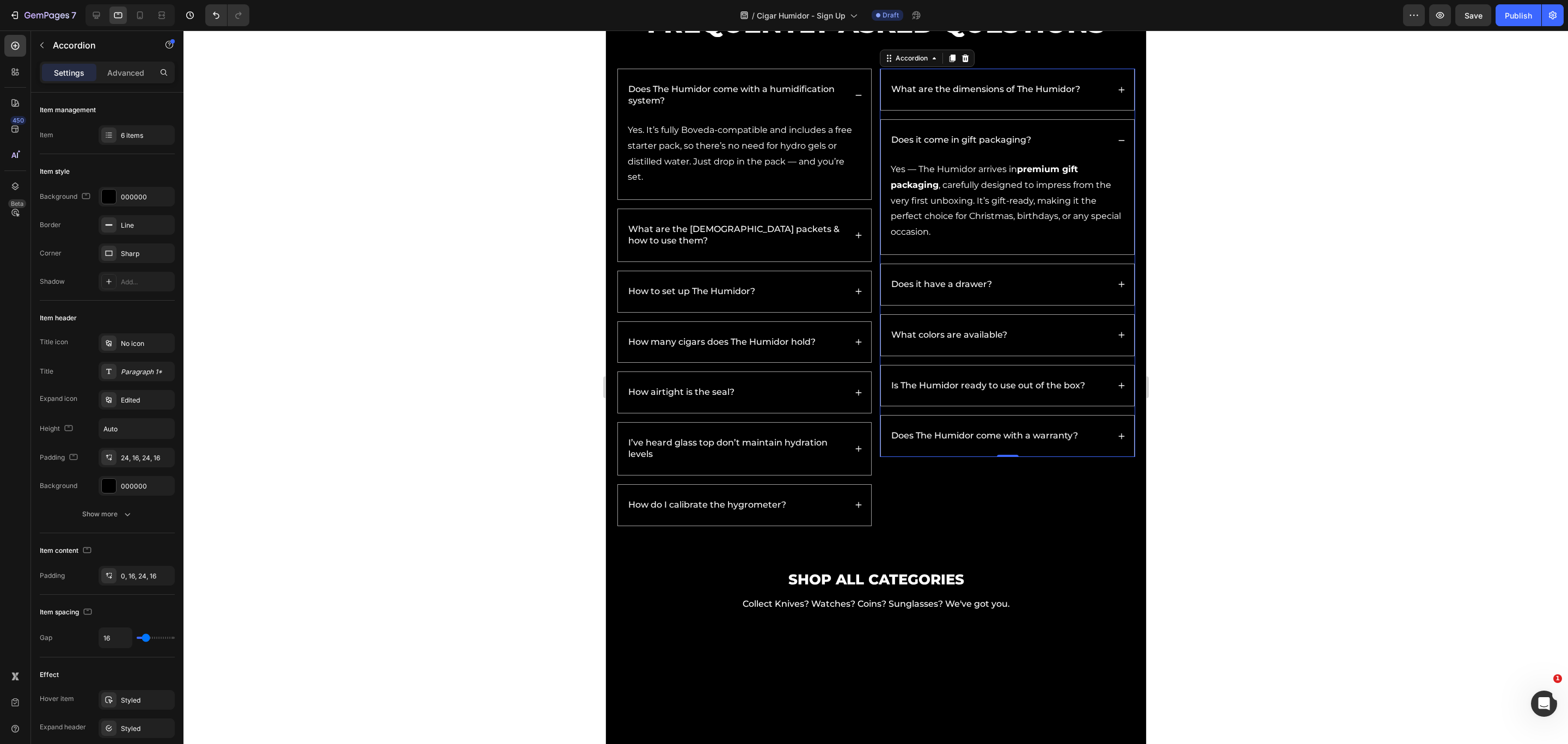
click at [1045, 291] on div "Does it have a drawer?" at bounding box center [1007, 284] width 253 height 41
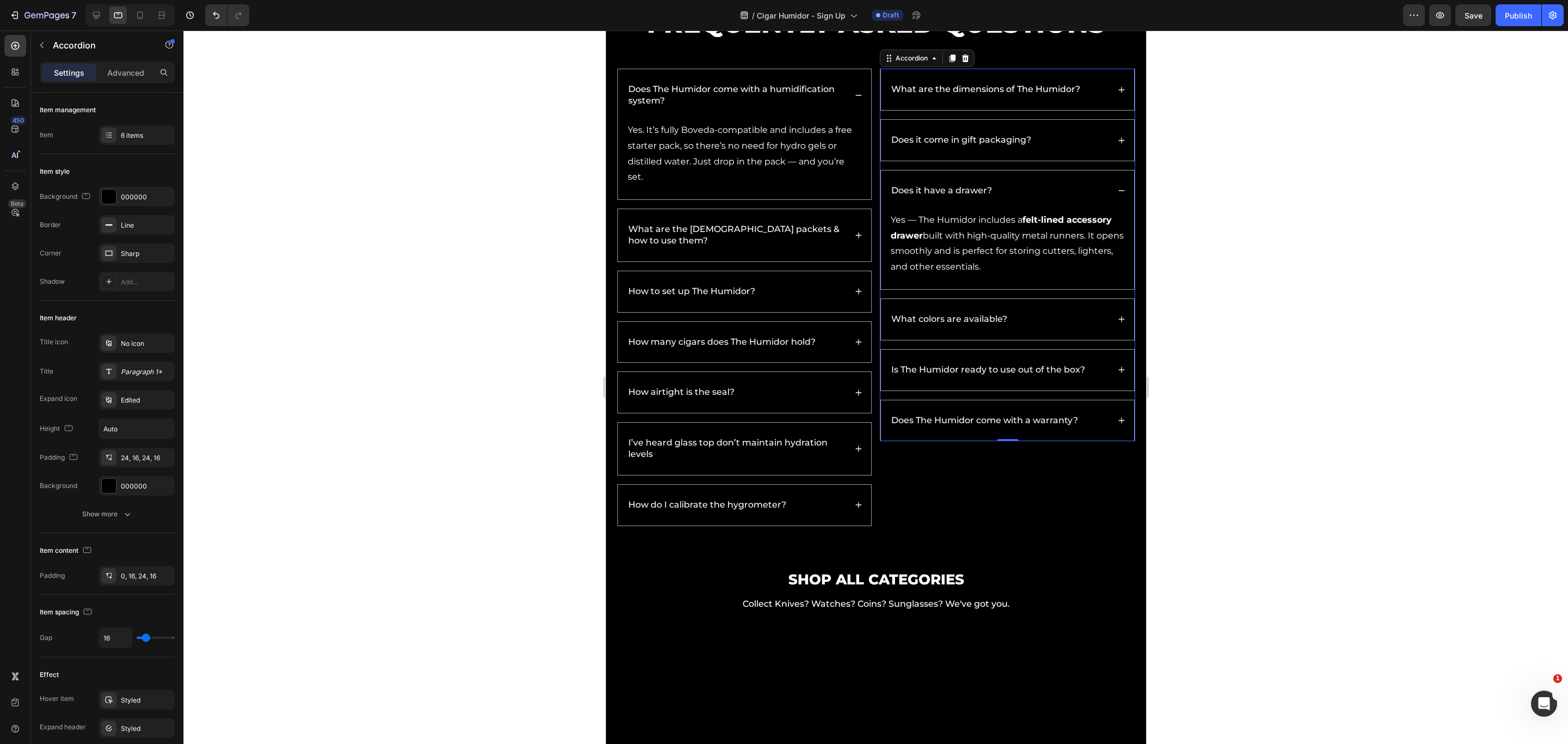
click at [1045, 336] on div "What colors are available?" at bounding box center [1007, 319] width 253 height 41
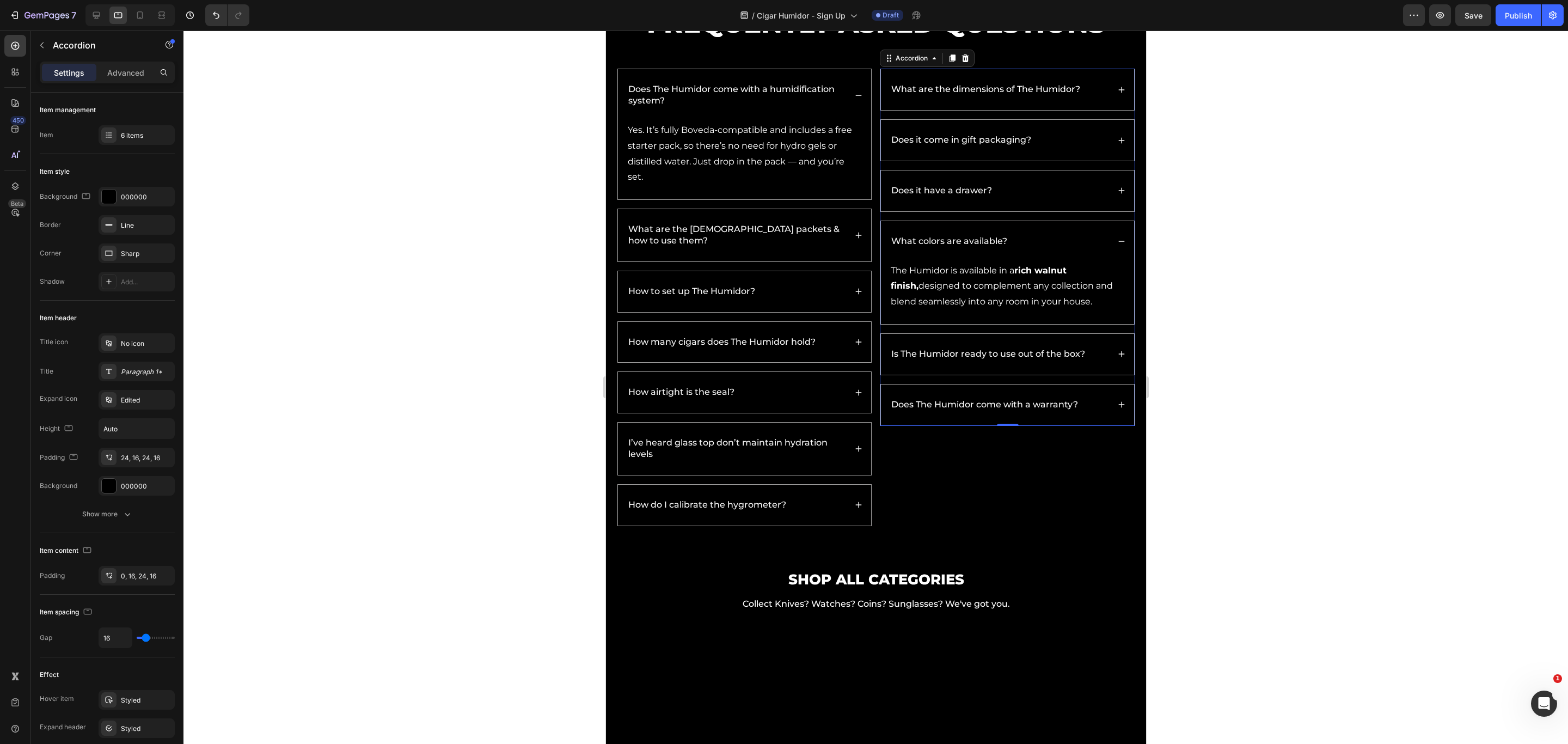
click at [1045, 338] on div "Is The Humidor ready to use out of the box?" at bounding box center [1007, 354] width 253 height 41
click at [1045, 402] on div "Does The Humidor come with a warranty?" at bounding box center [1007, 404] width 253 height 41
click at [855, 85] on div "Does The Humidor come with a humidification system?" at bounding box center [744, 95] width 253 height 52
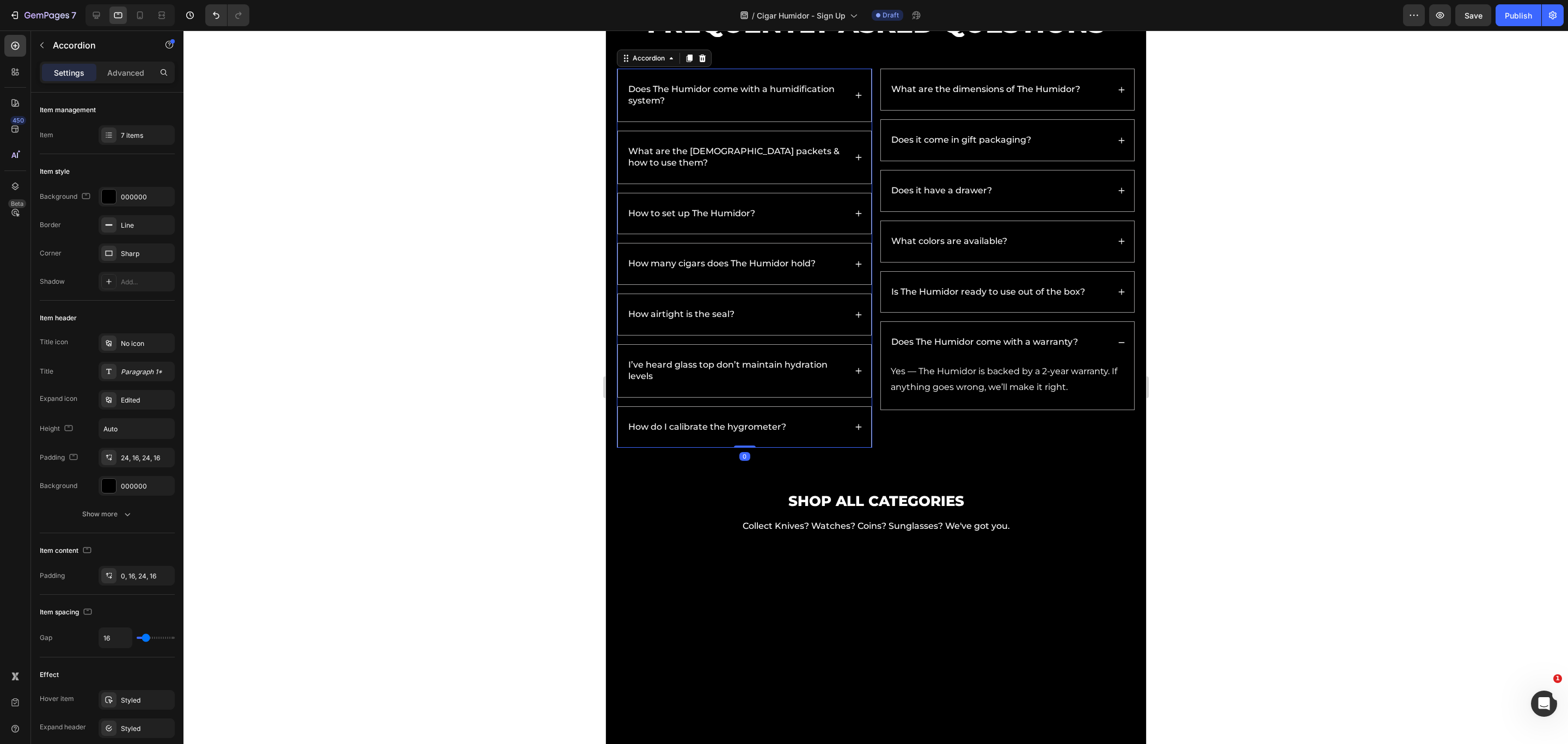
click at [145, 15] on icon at bounding box center [140, 15] width 11 height 11
type input "14"
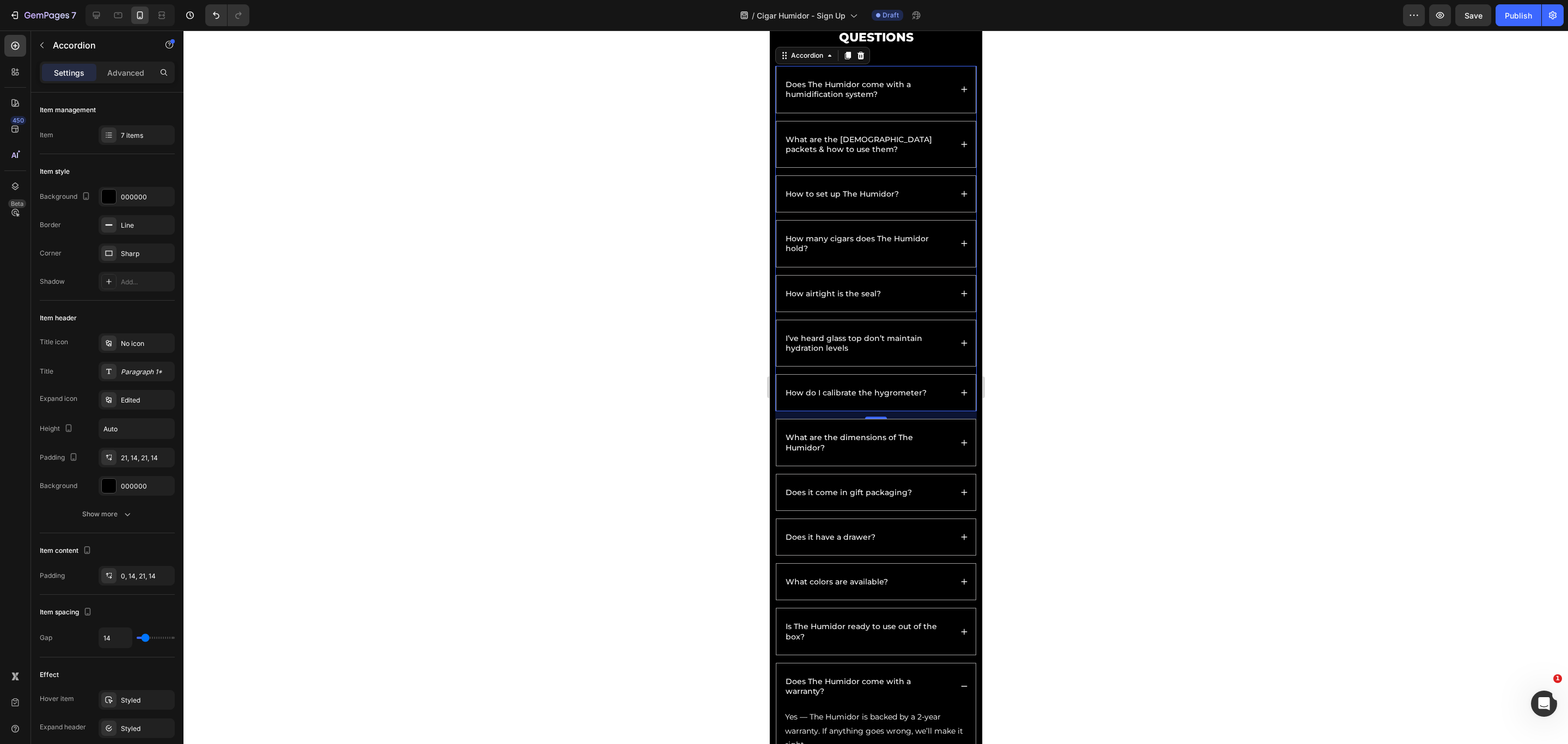
scroll to position [2524, 0]
drag, startPoint x: 952, startPoint y: 91, endPoint x: 951, endPoint y: 101, distance: 10.0
click at [960, 91] on icon at bounding box center [963, 91] width 7 height 7
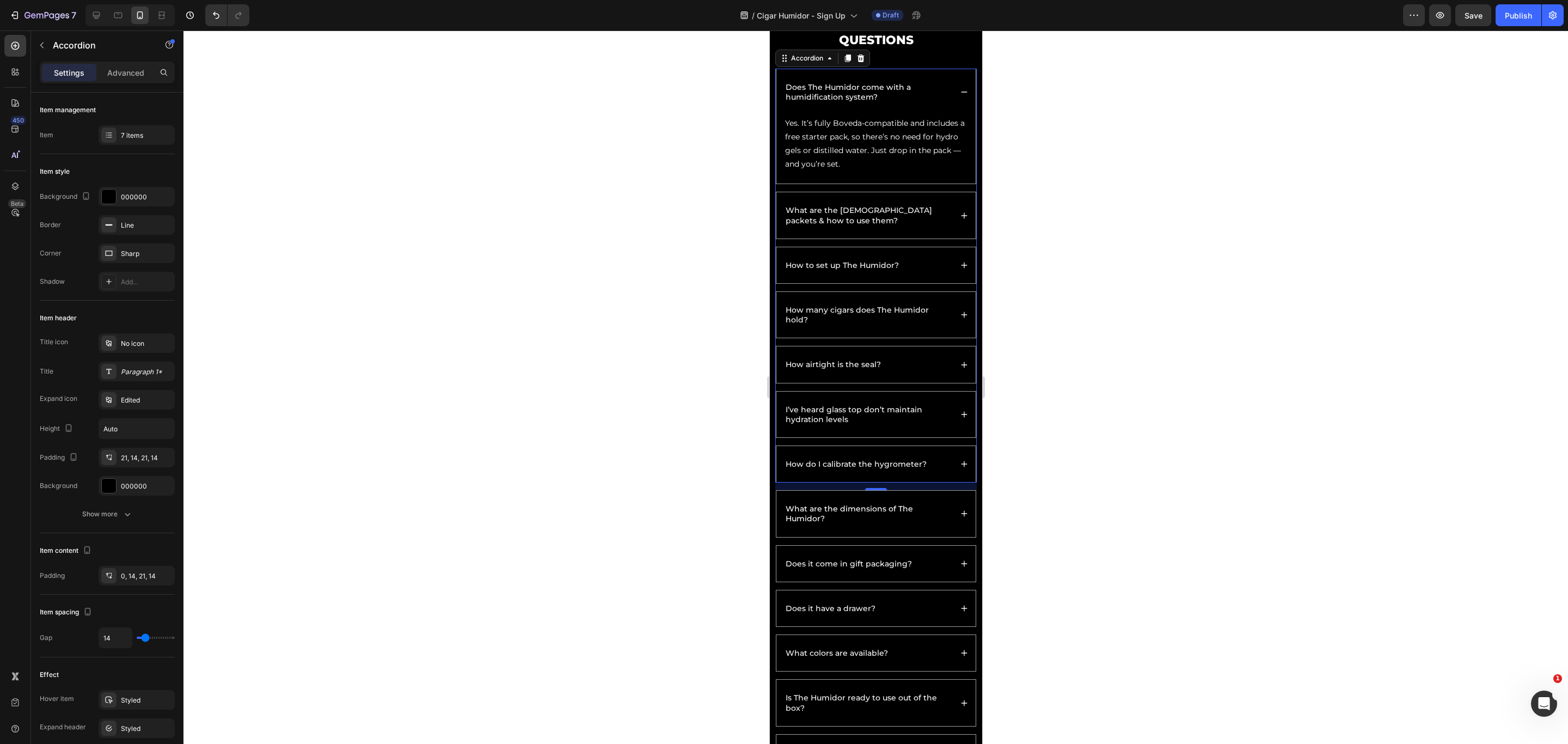
click at [939, 216] on div "What are the [DEMOGRAPHIC_DATA] packets & how to use them?" at bounding box center [867, 215] width 168 height 23
click at [959, 217] on div "What are the [DEMOGRAPHIC_DATA] packets & how to use them?" at bounding box center [875, 215] width 199 height 46
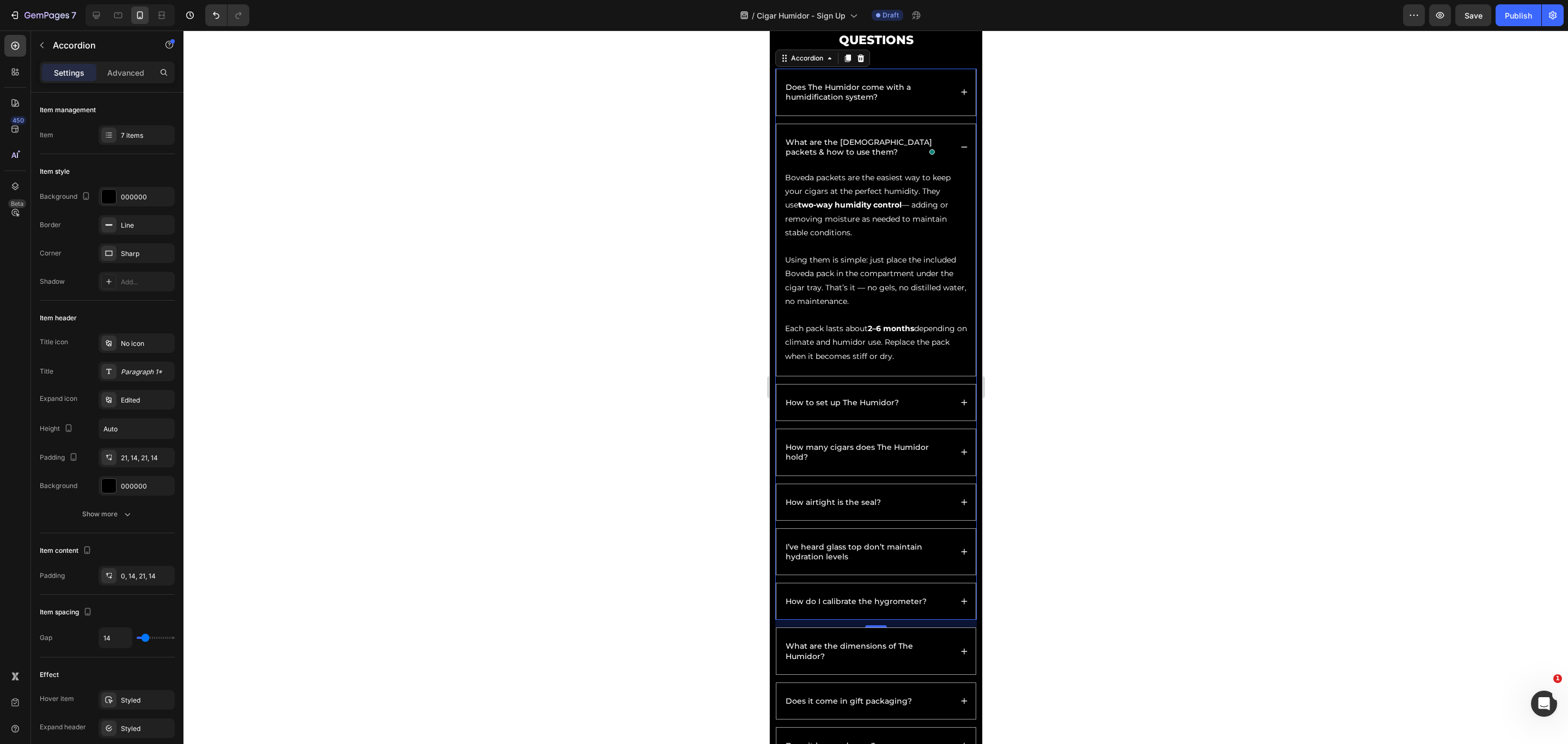
click at [957, 420] on div "How to set up The Humidor?" at bounding box center [875, 402] width 199 height 36
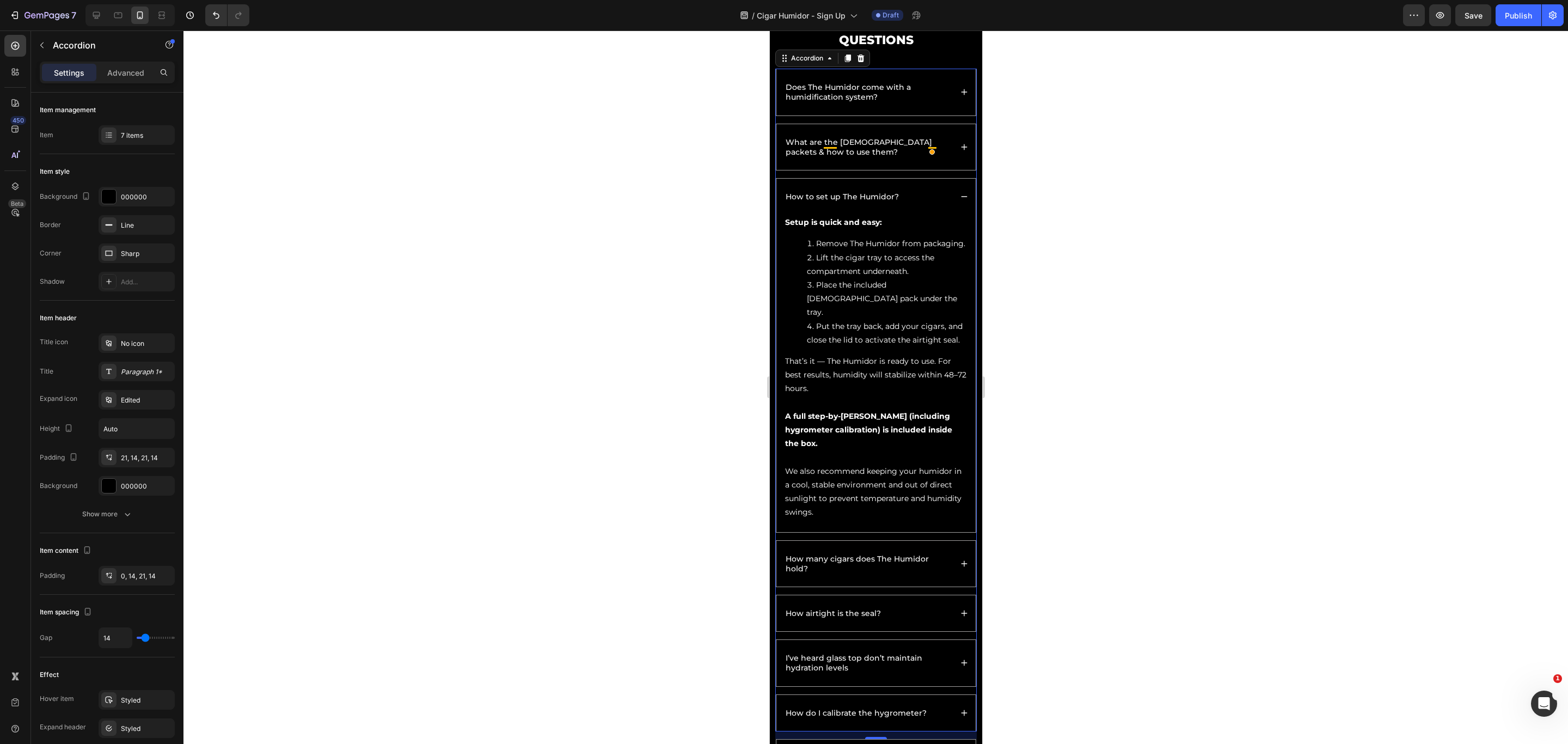
click at [947, 496] on div "How many cigars does The Humidor hold?" at bounding box center [875, 563] width 199 height 46
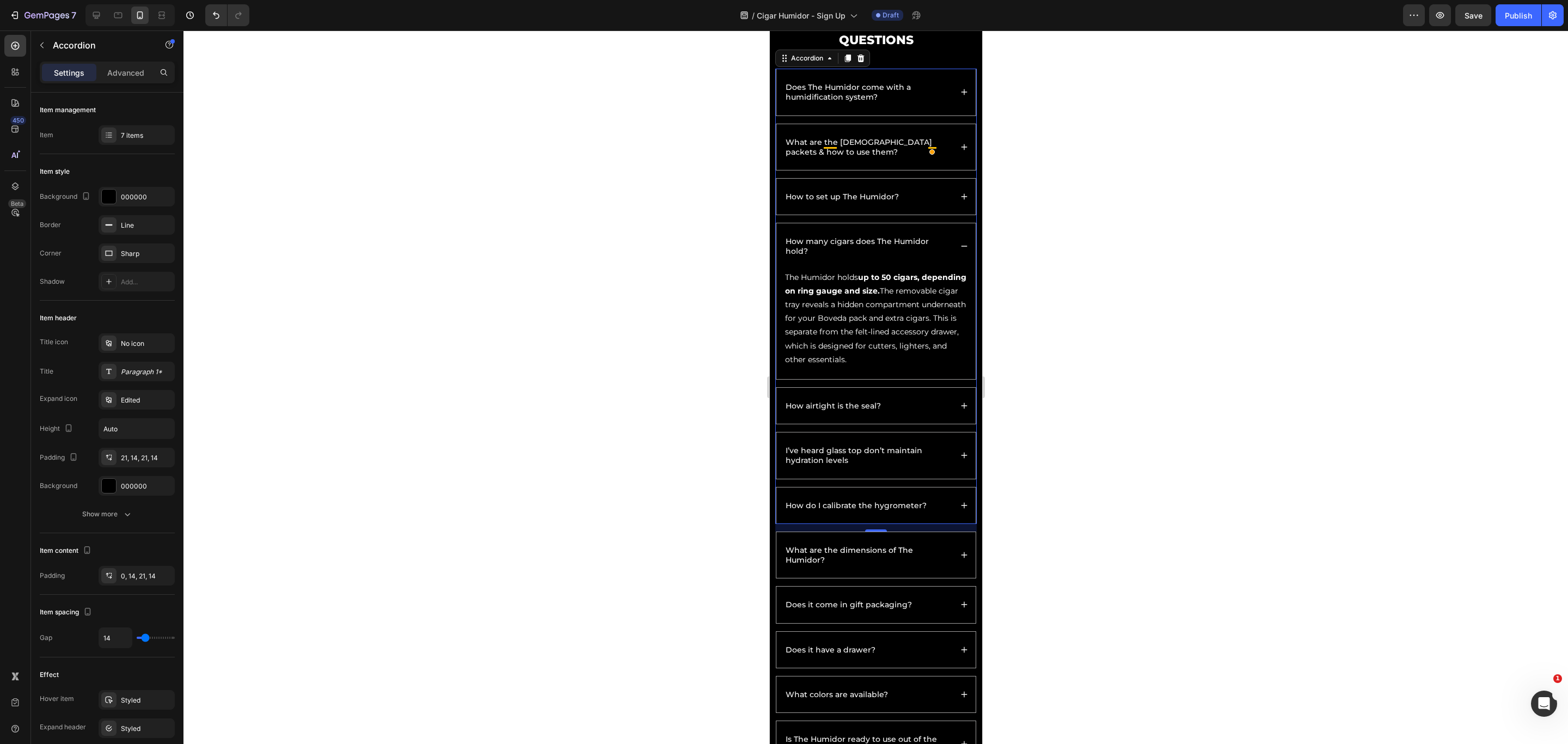
click at [960, 410] on icon at bounding box center [963, 405] width 7 height 7
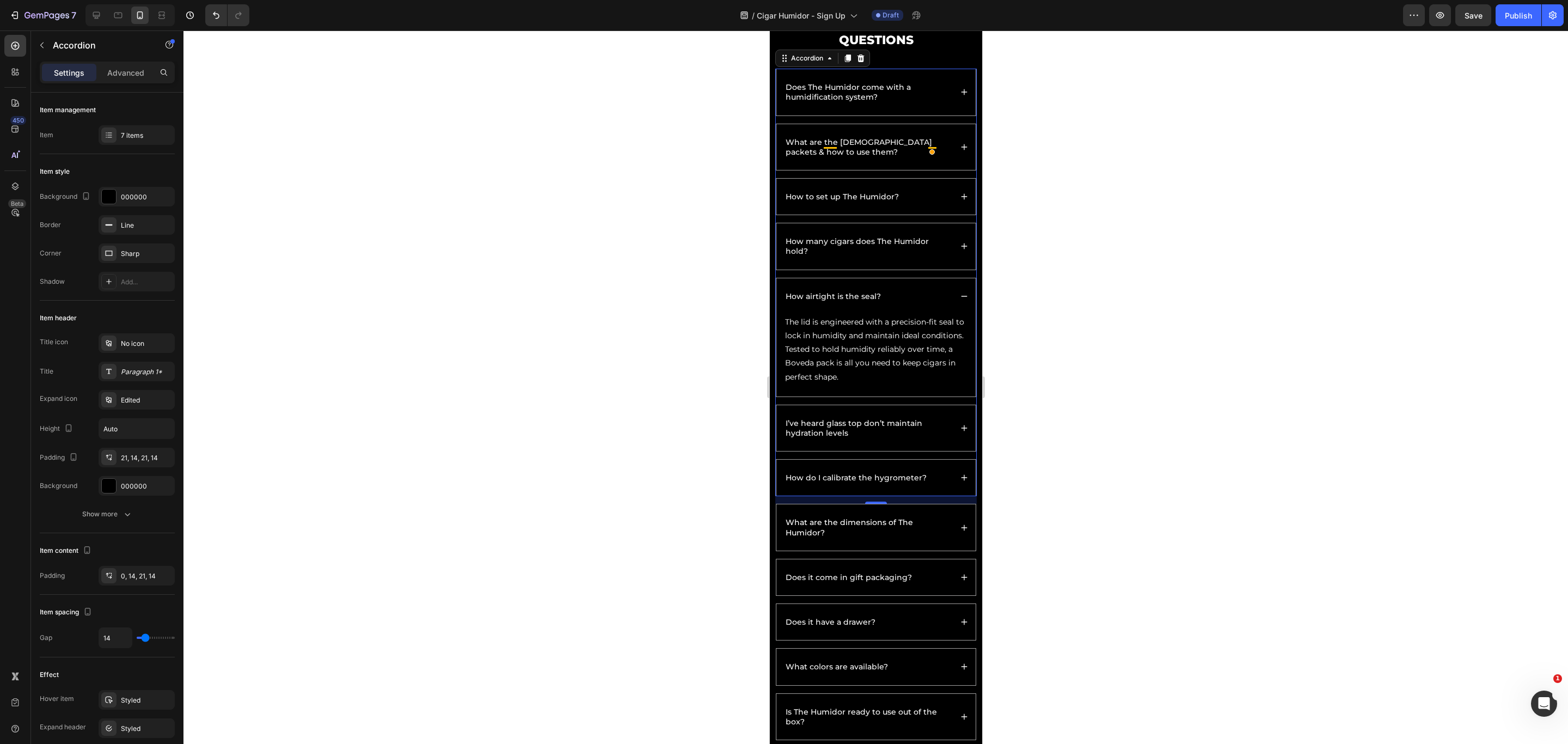
click at [953, 427] on div "I’ve heard glass top don’t maintain hydration levels" at bounding box center [875, 428] width 199 height 46
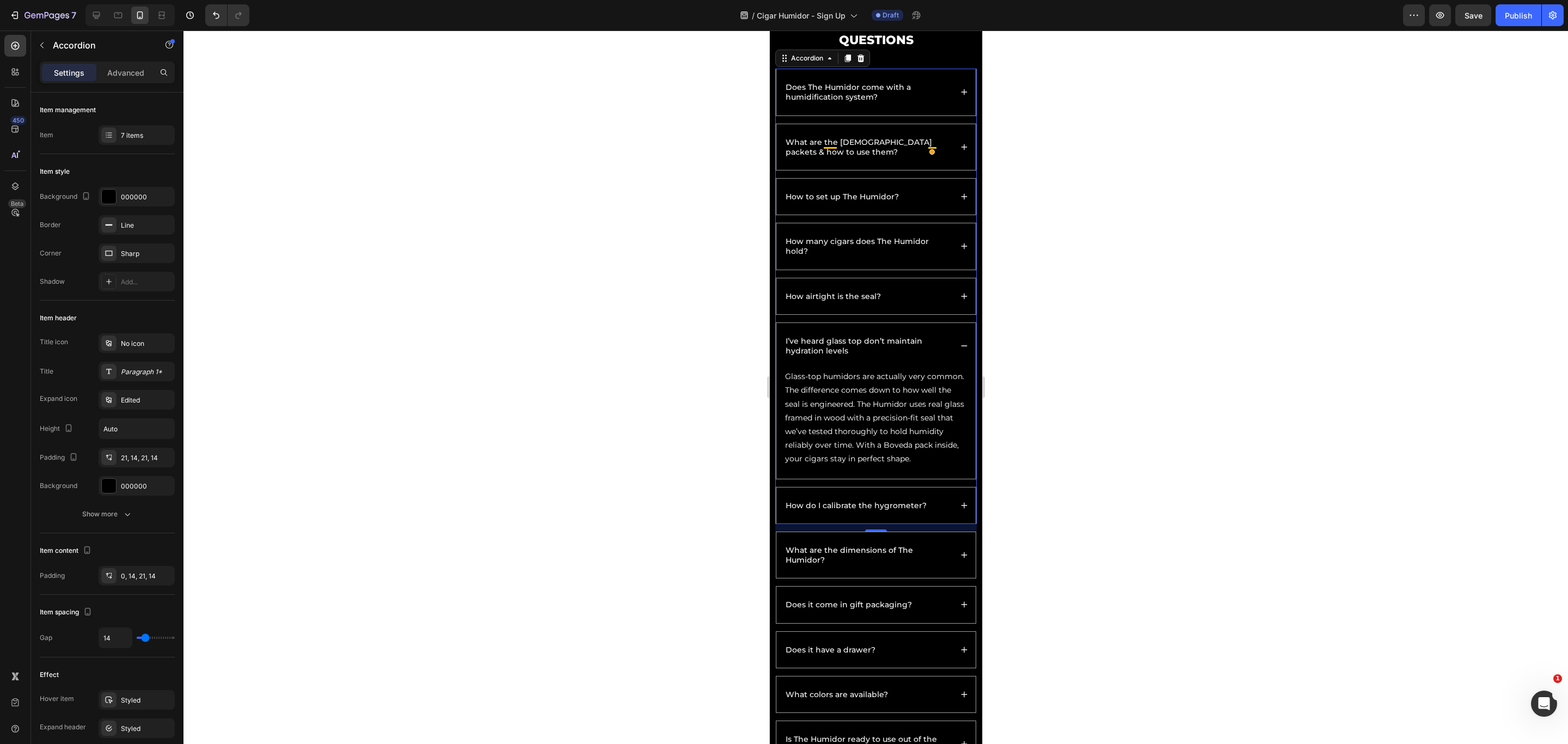
click at [957, 496] on div "How do I calibrate the hygrometer?" at bounding box center [875, 506] width 199 height 36
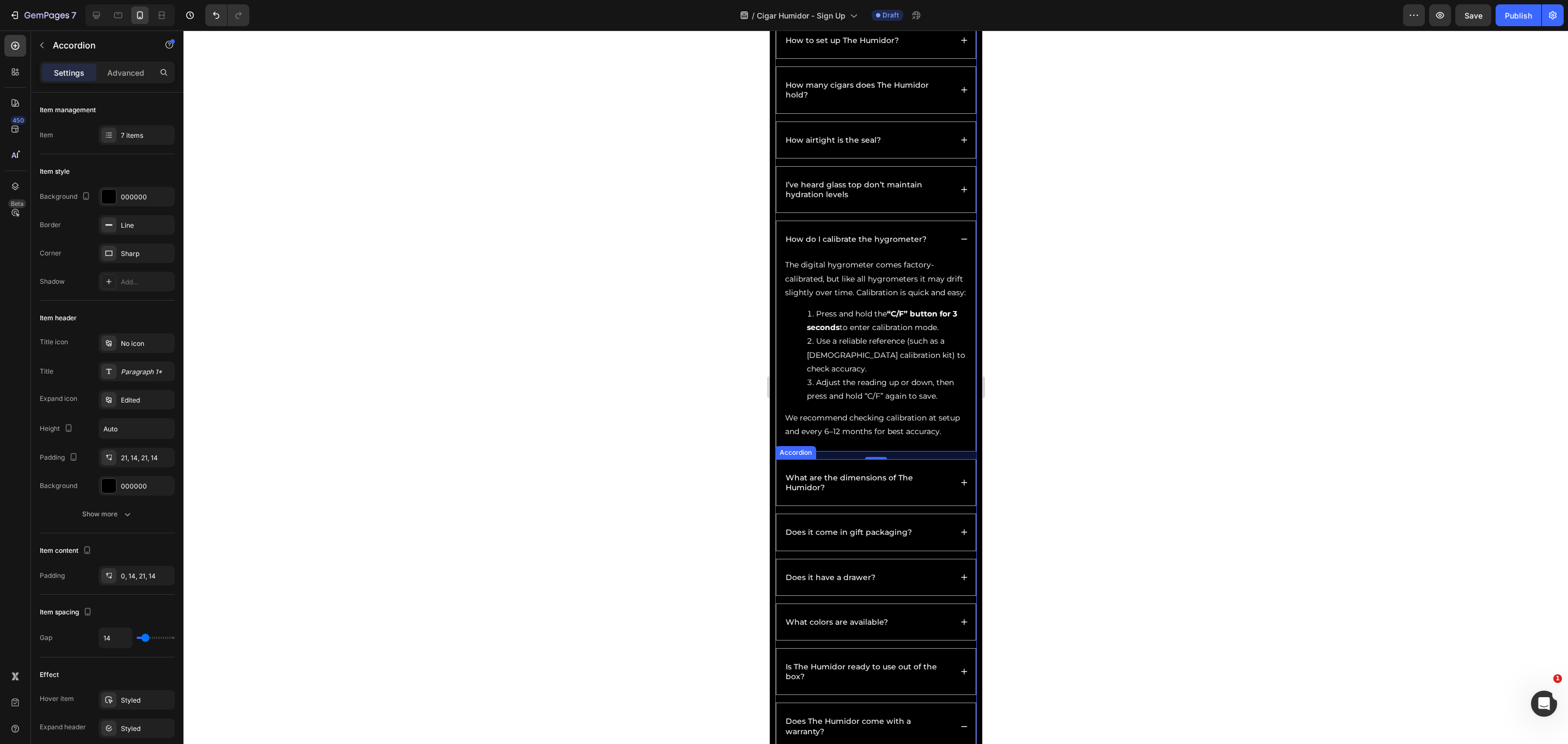
scroll to position [2688, 0]
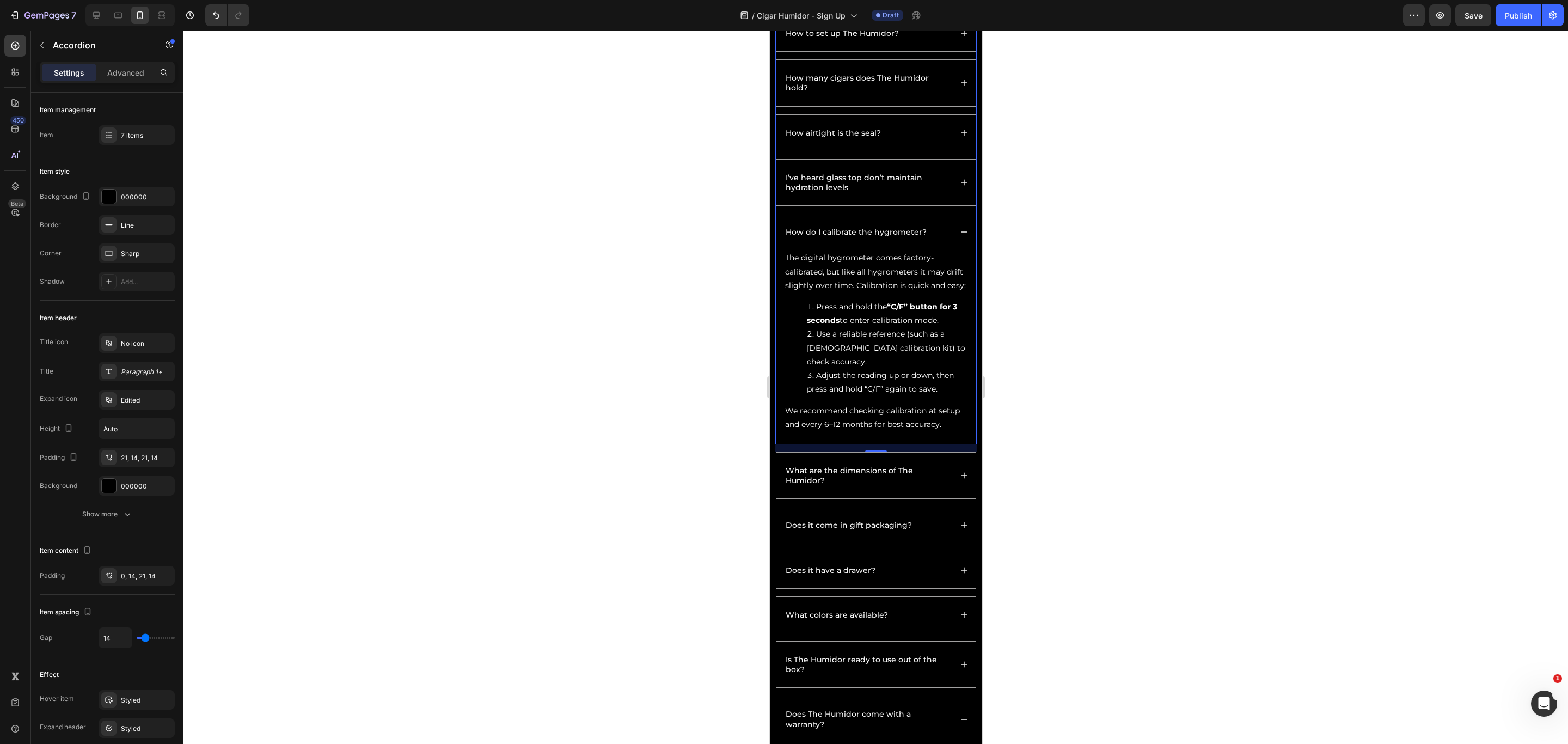
click at [934, 485] on p "What are the dimensions of The Humidor?" at bounding box center [867, 475] width 165 height 19
click at [960, 479] on icon at bounding box center [963, 475] width 7 height 7
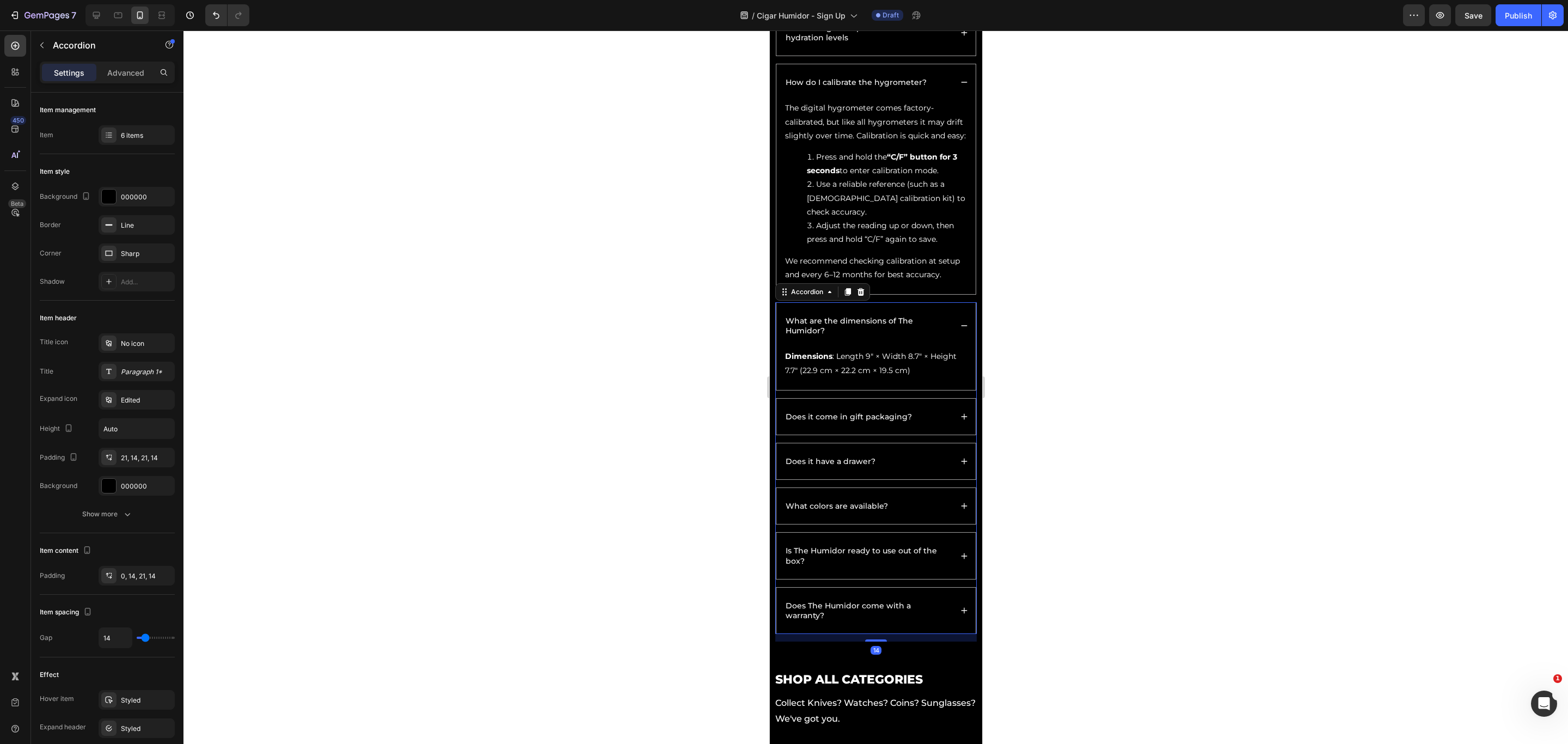
scroll to position [2851, 0]
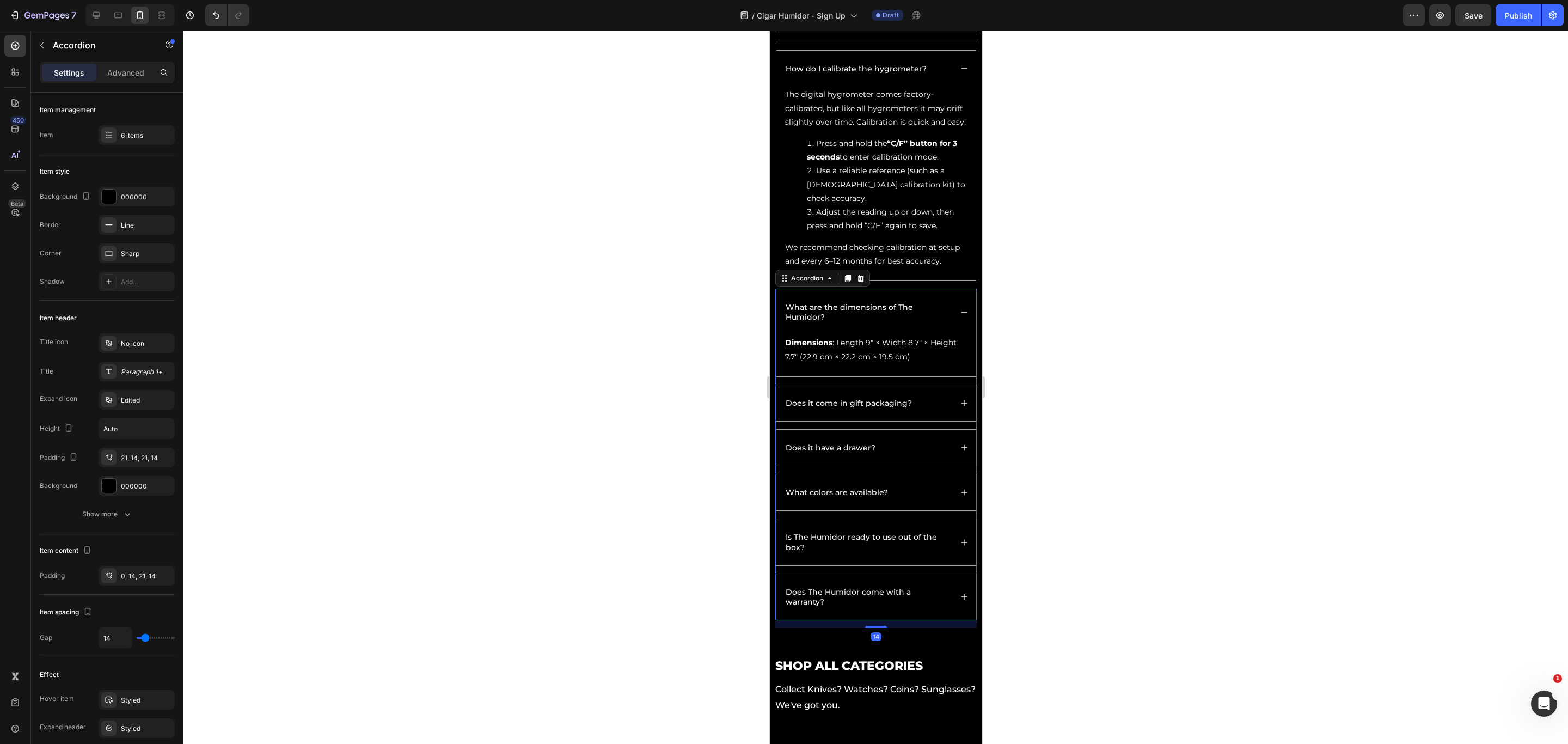
click at [937, 410] on div "Does it come in gift packaging?" at bounding box center [867, 403] width 168 height 13
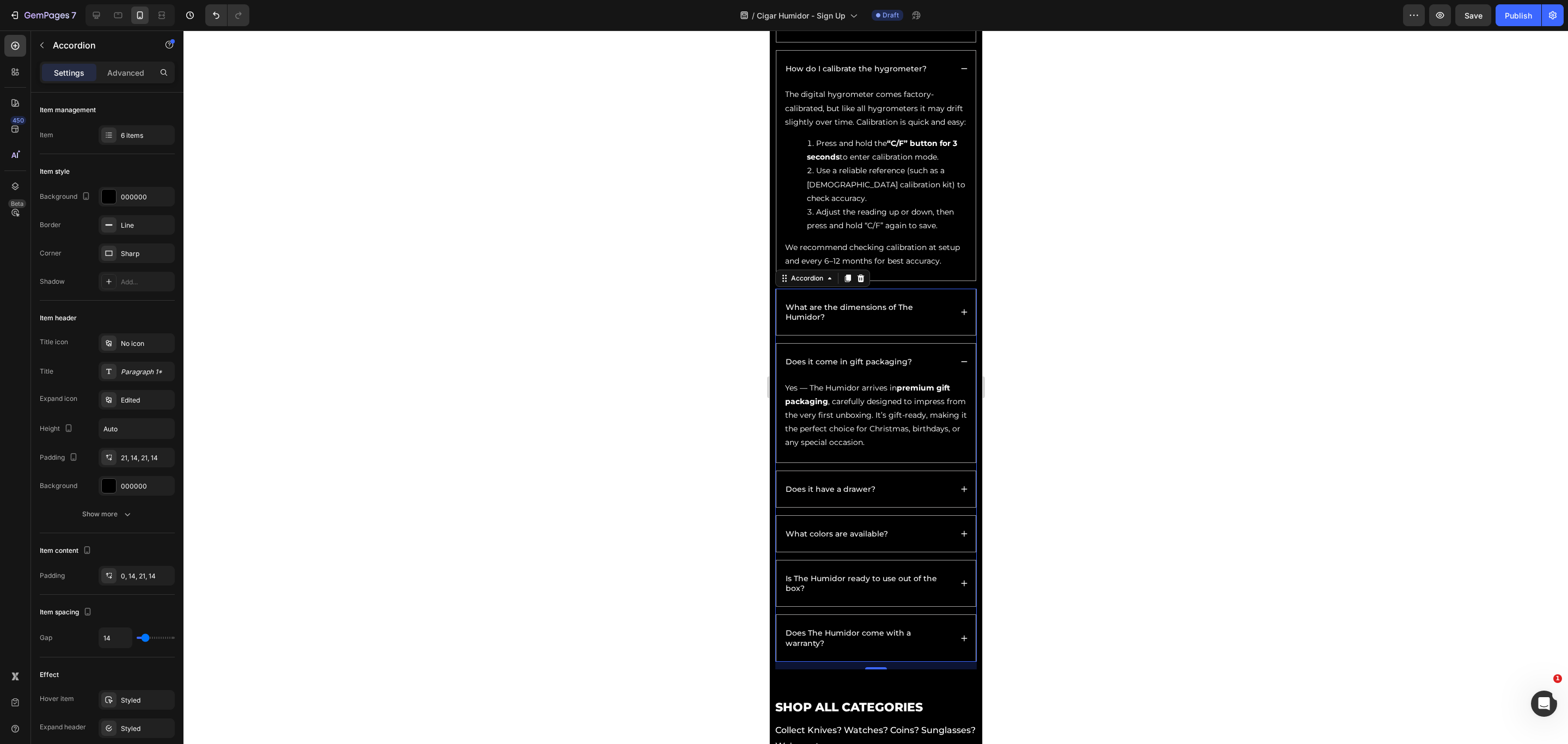
drag, startPoint x: 947, startPoint y: 526, endPoint x: 953, endPoint y: 534, distance: 10.0
click at [960, 493] on icon at bounding box center [963, 488] width 7 height 7
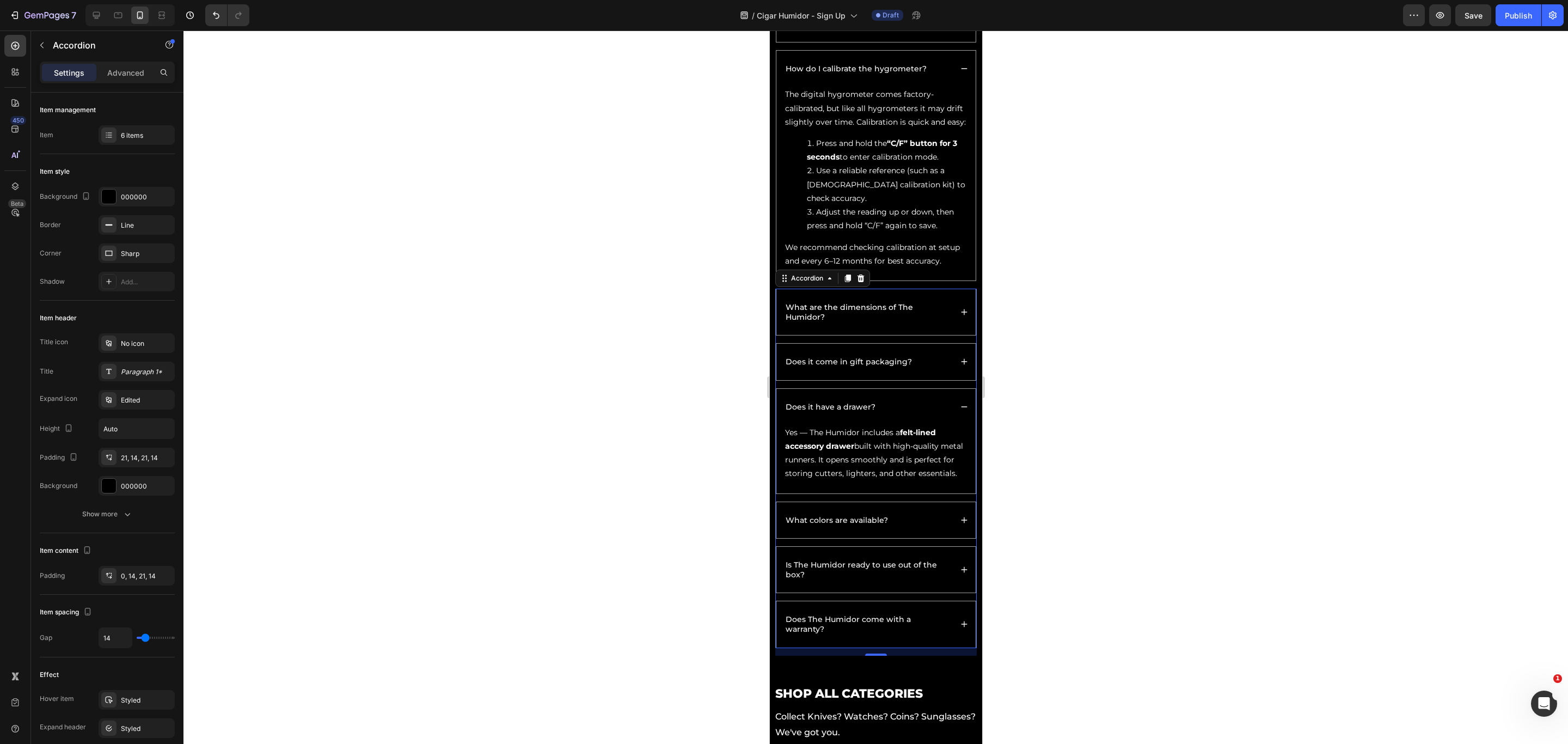
click at [947, 496] on div "What colors are available?" at bounding box center [875, 520] width 199 height 36
click at [947, 496] on div "Is The Humidor ready to use out of the box?" at bounding box center [875, 569] width 199 height 46
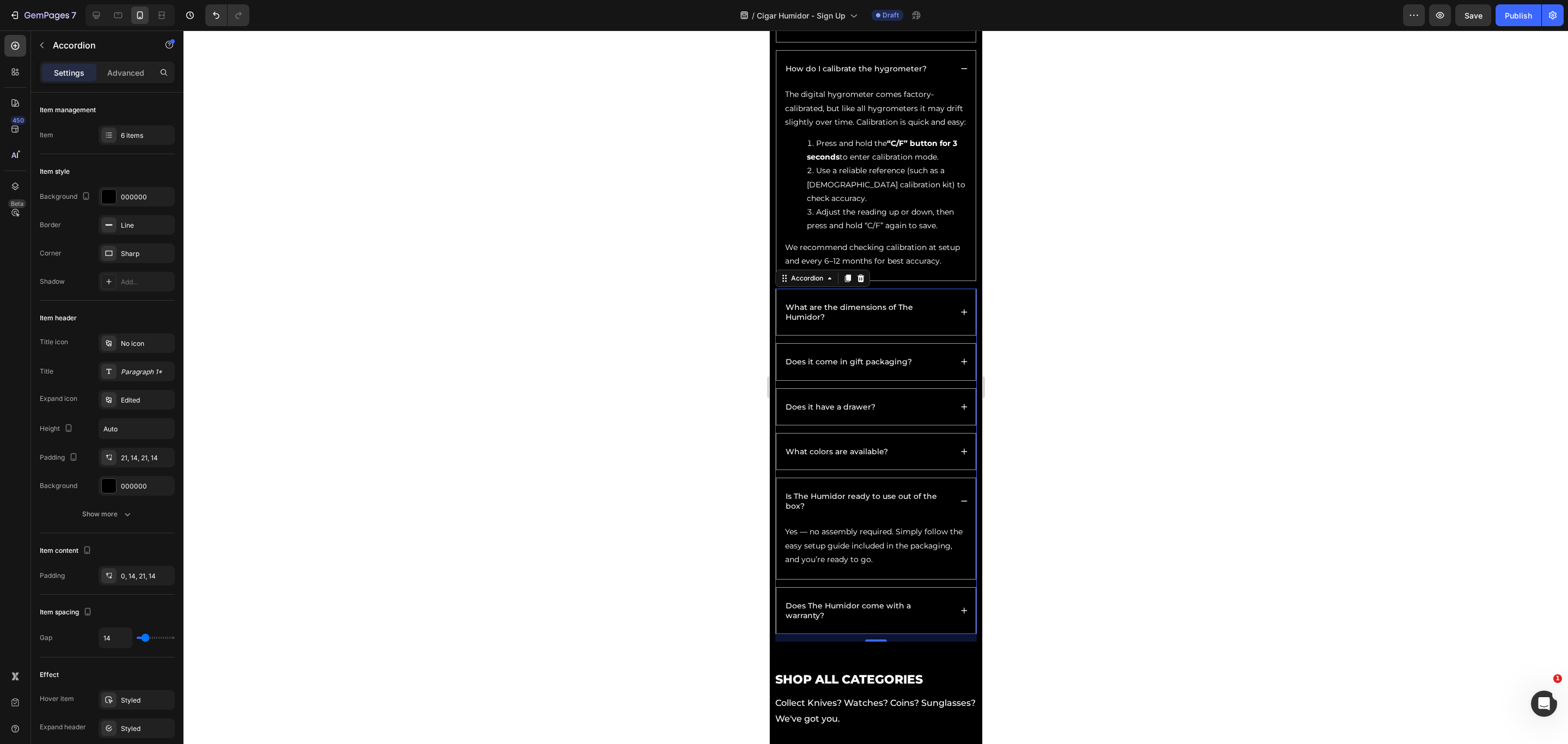
click at [960, 496] on icon at bounding box center [963, 610] width 7 height 7
click at [1045, 496] on div at bounding box center [876, 387] width 1385 height 713
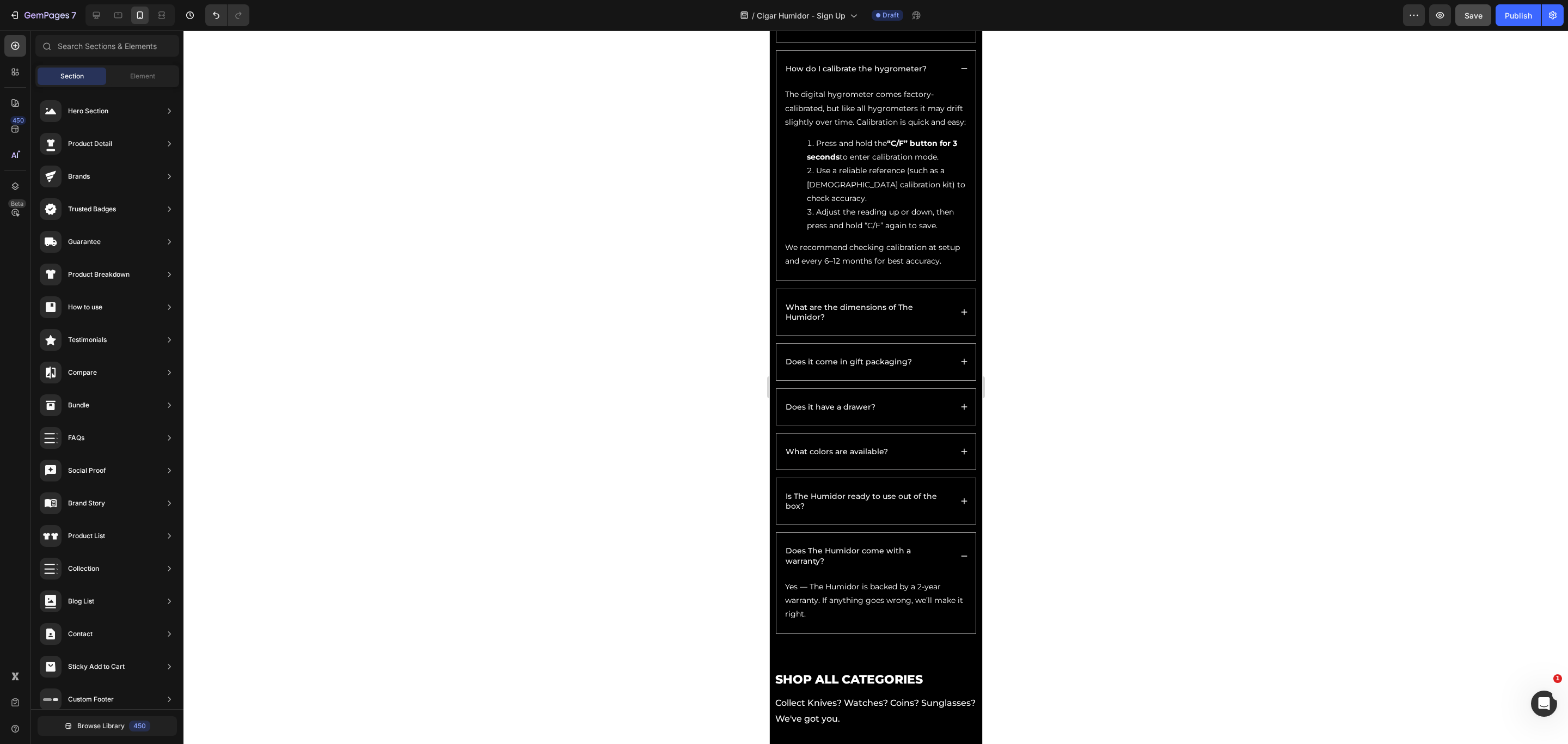
click at [1045, 7] on button "Save" at bounding box center [1473, 15] width 36 height 22
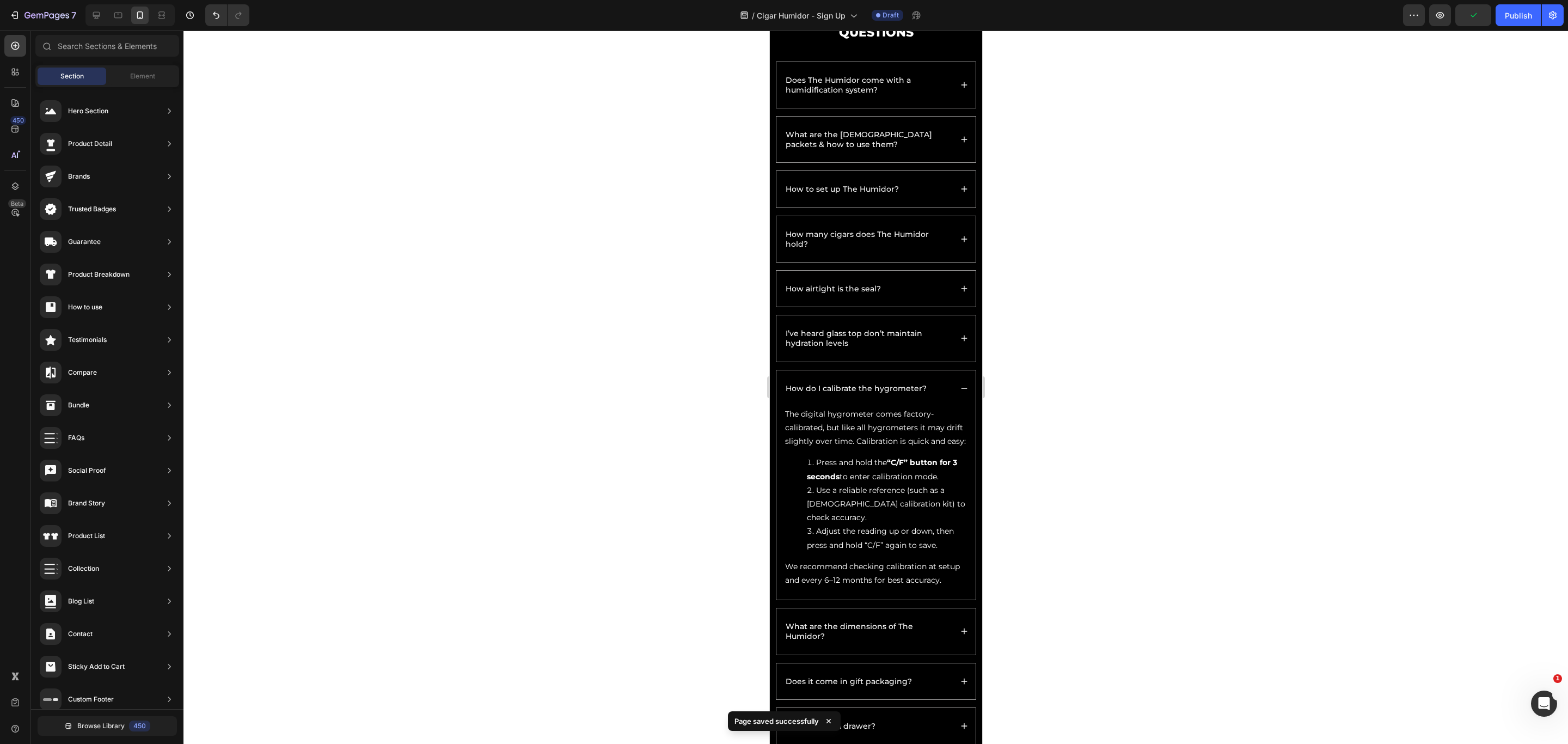
scroll to position [2356, 0]
click at [97, 10] on icon at bounding box center [97, 15] width 11 height 11
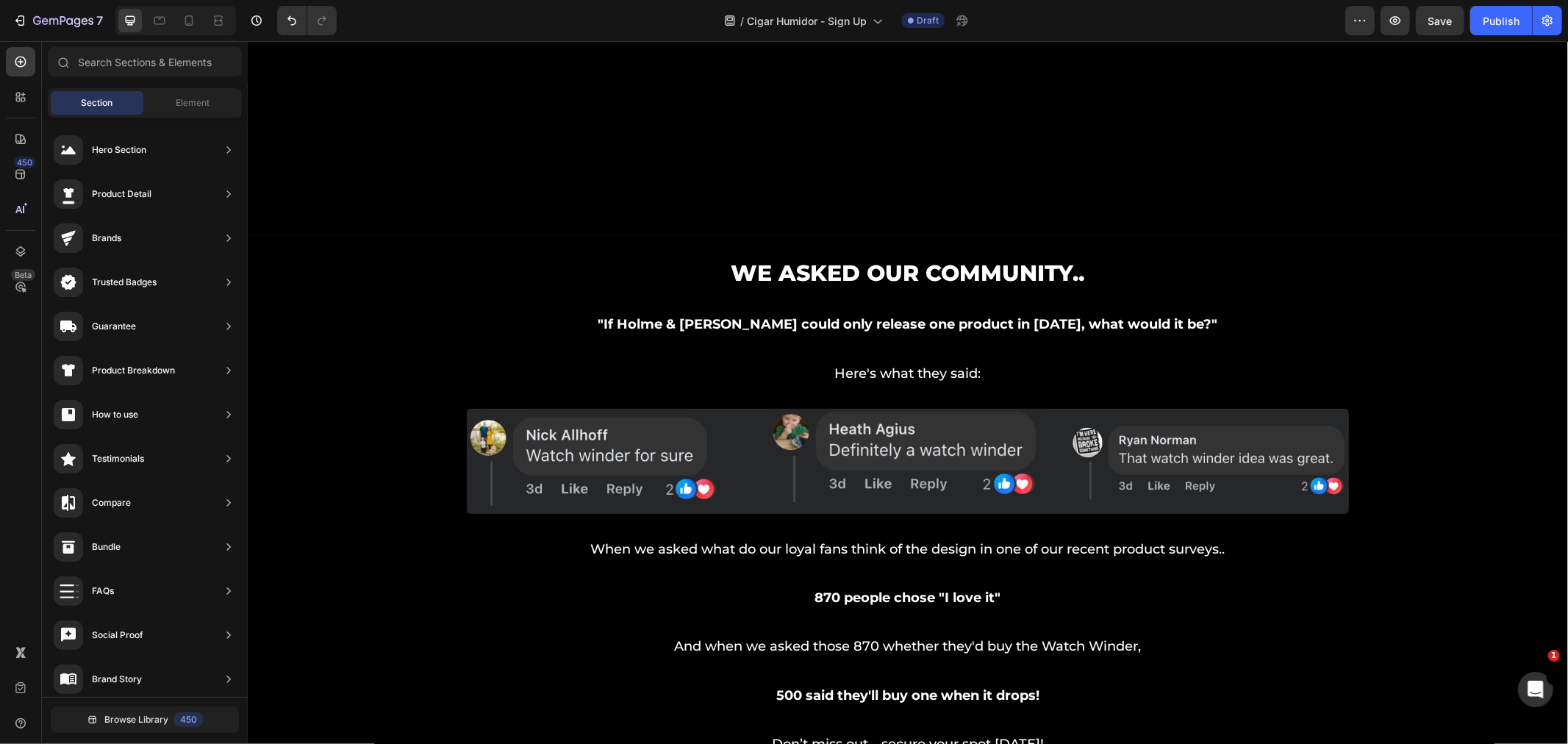
scroll to position [2457, 0]
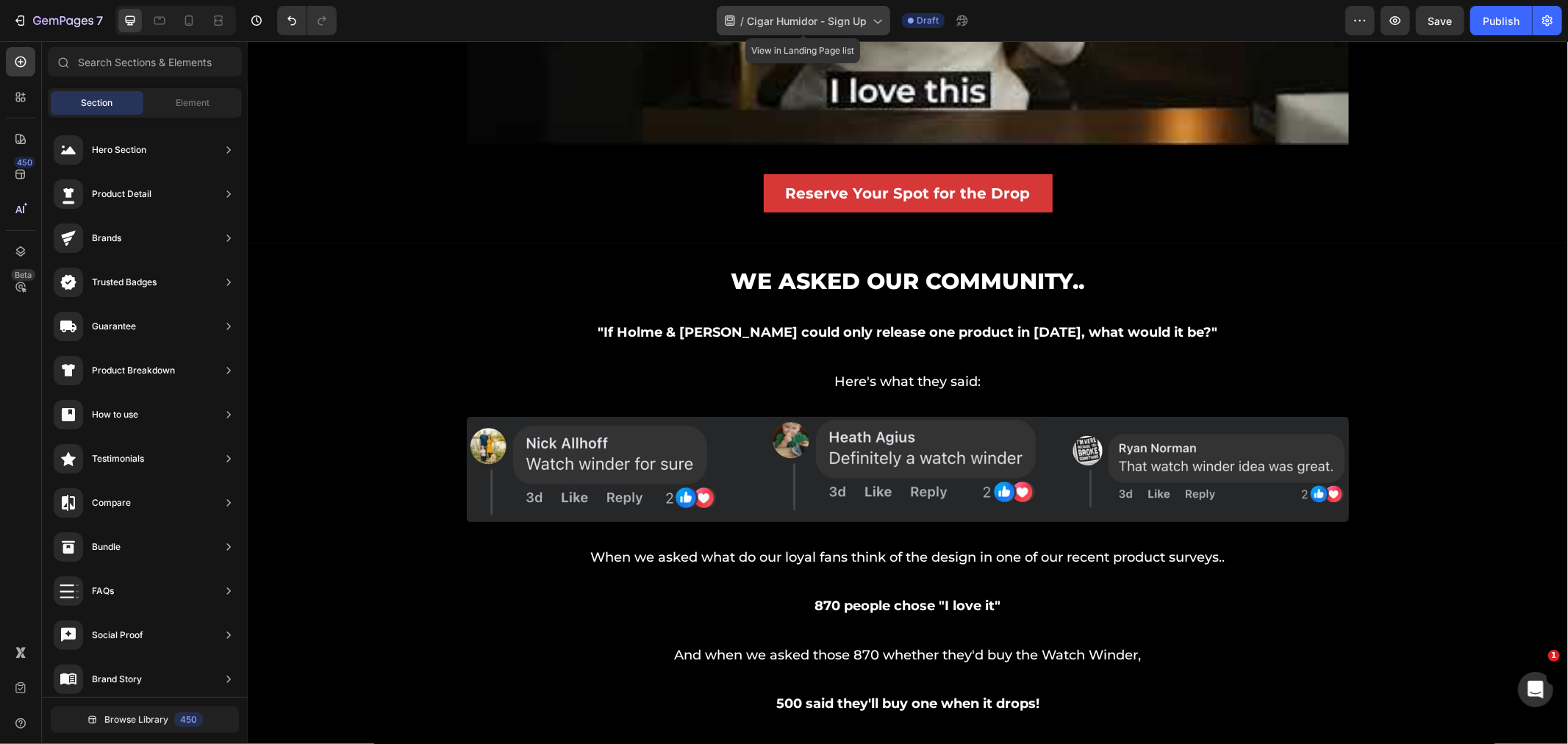
click at [806, 9] on div "/ Cigar Humidor - Sign Up" at bounding box center [803, 21] width 174 height 30
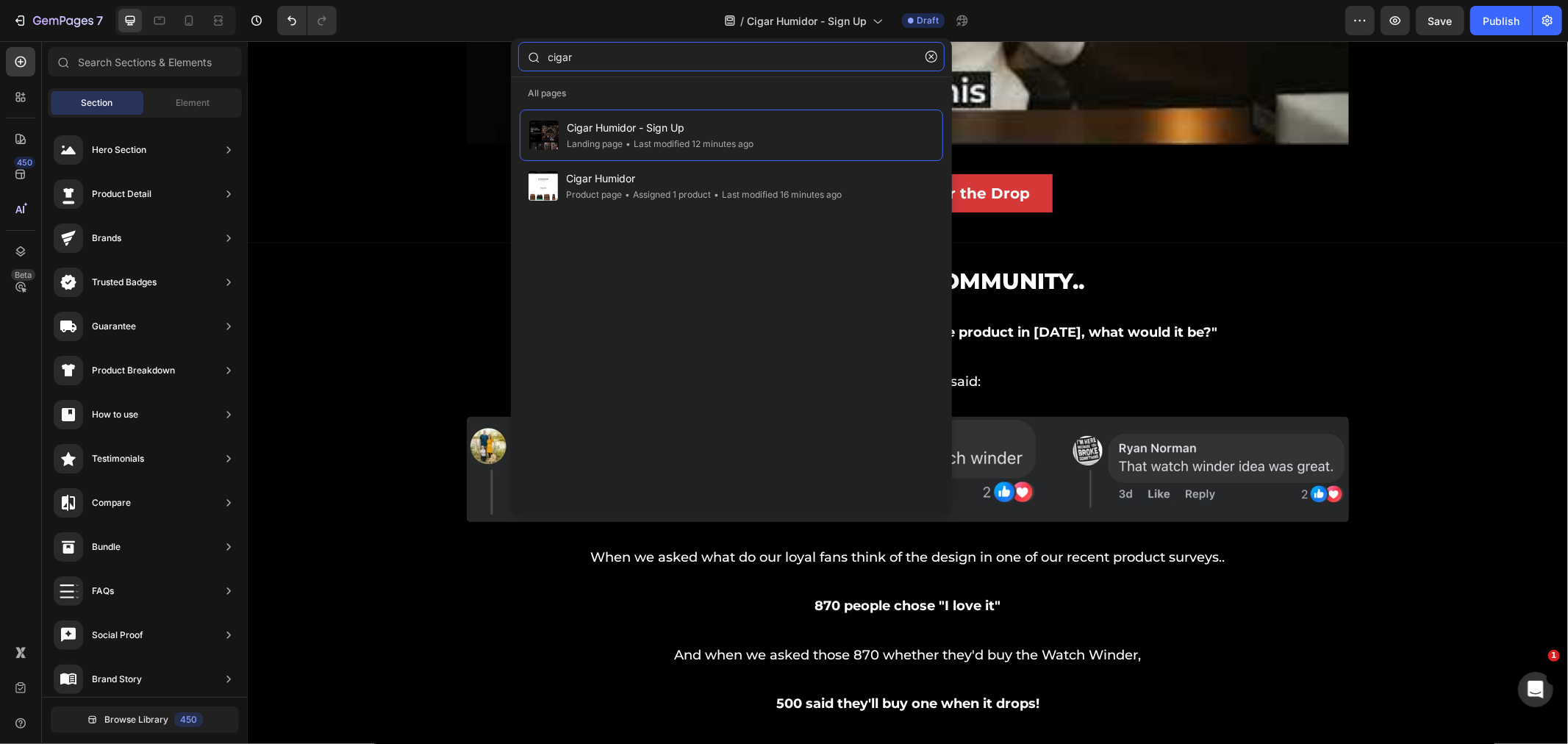
click at [663, 56] on input "cigar" at bounding box center [731, 57] width 426 height 30
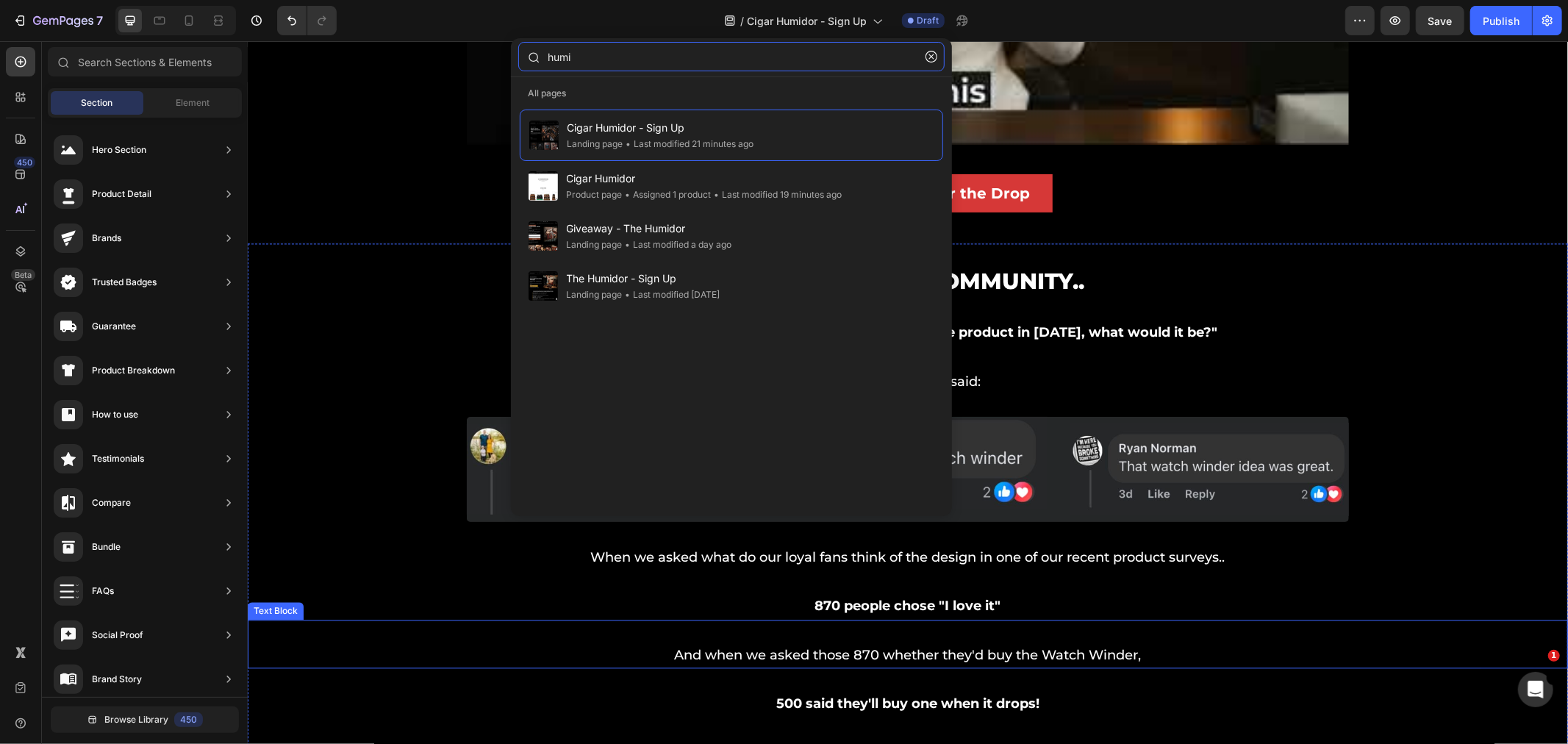
type input "humi"
click at [260, 627] on div "And when we asked those 870 whether they'd buy the Watch Winder, Text Block" at bounding box center [907, 643] width 1320 height 49
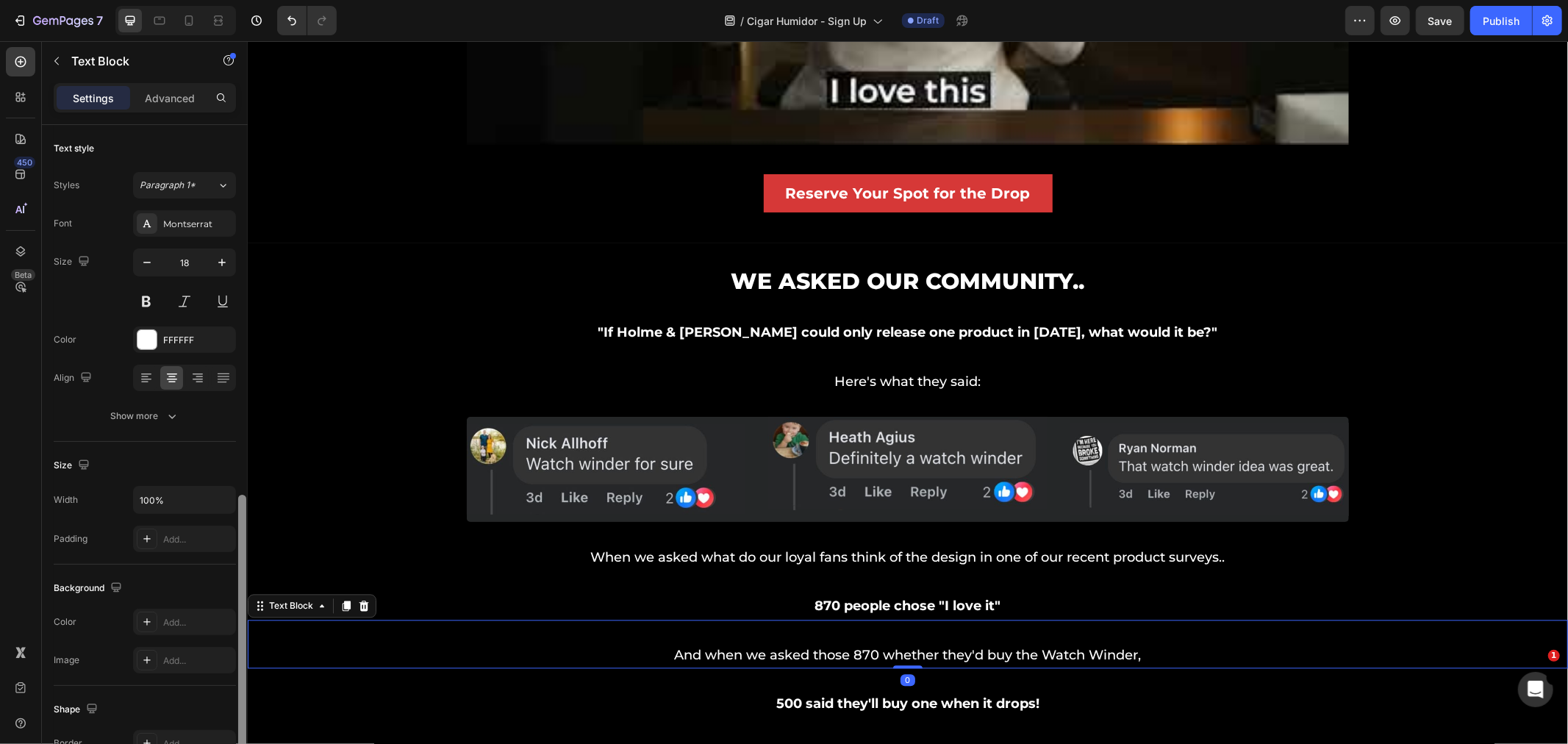
click at [238, 363] on div at bounding box center [242, 666] width 11 height 661
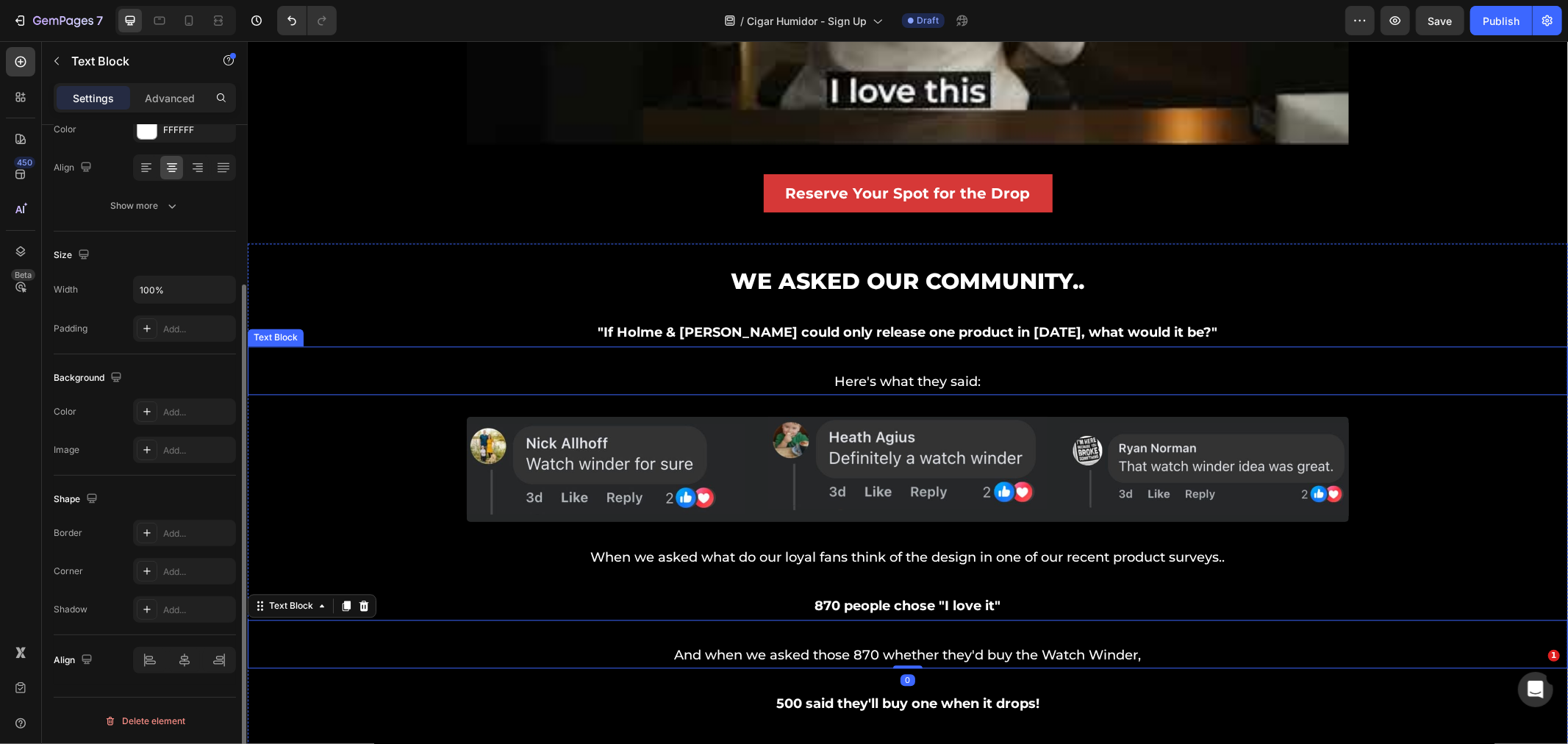
click at [272, 363] on div "Here's what they said: Text Block" at bounding box center [907, 370] width 1320 height 49
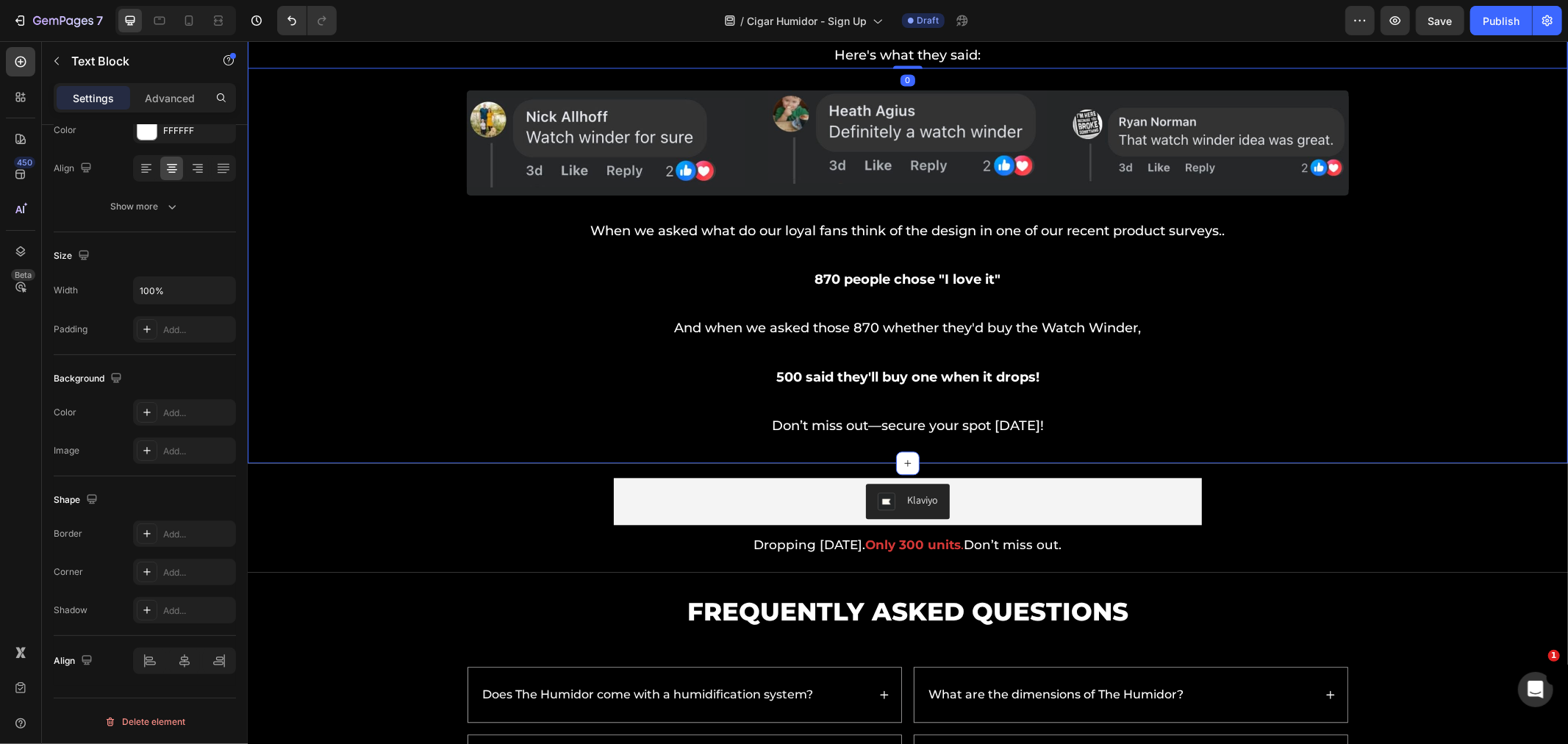
scroll to position [3275, 0]
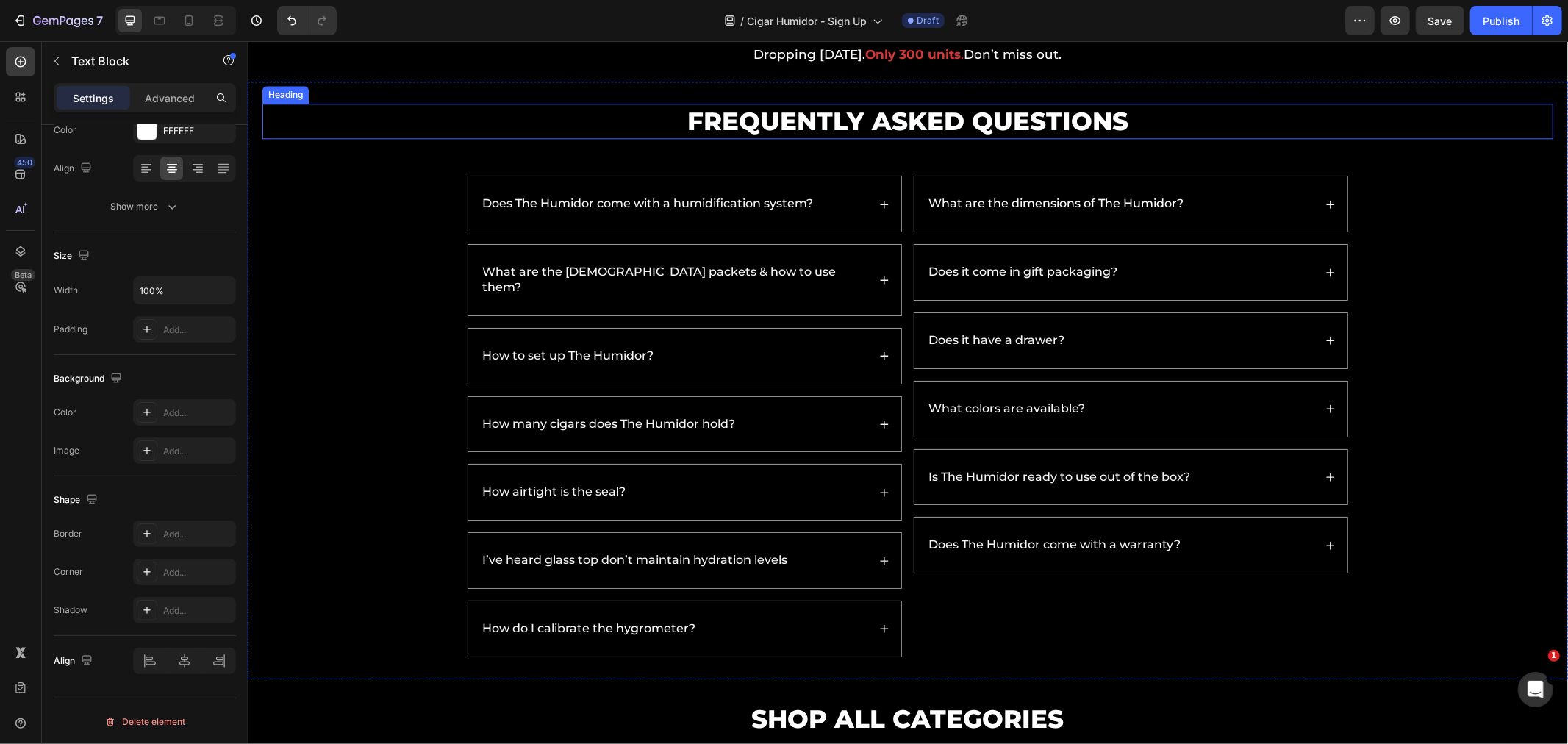
click at [309, 135] on h2 "Frequently Asked Questions" at bounding box center [907, 120] width 1291 height 35
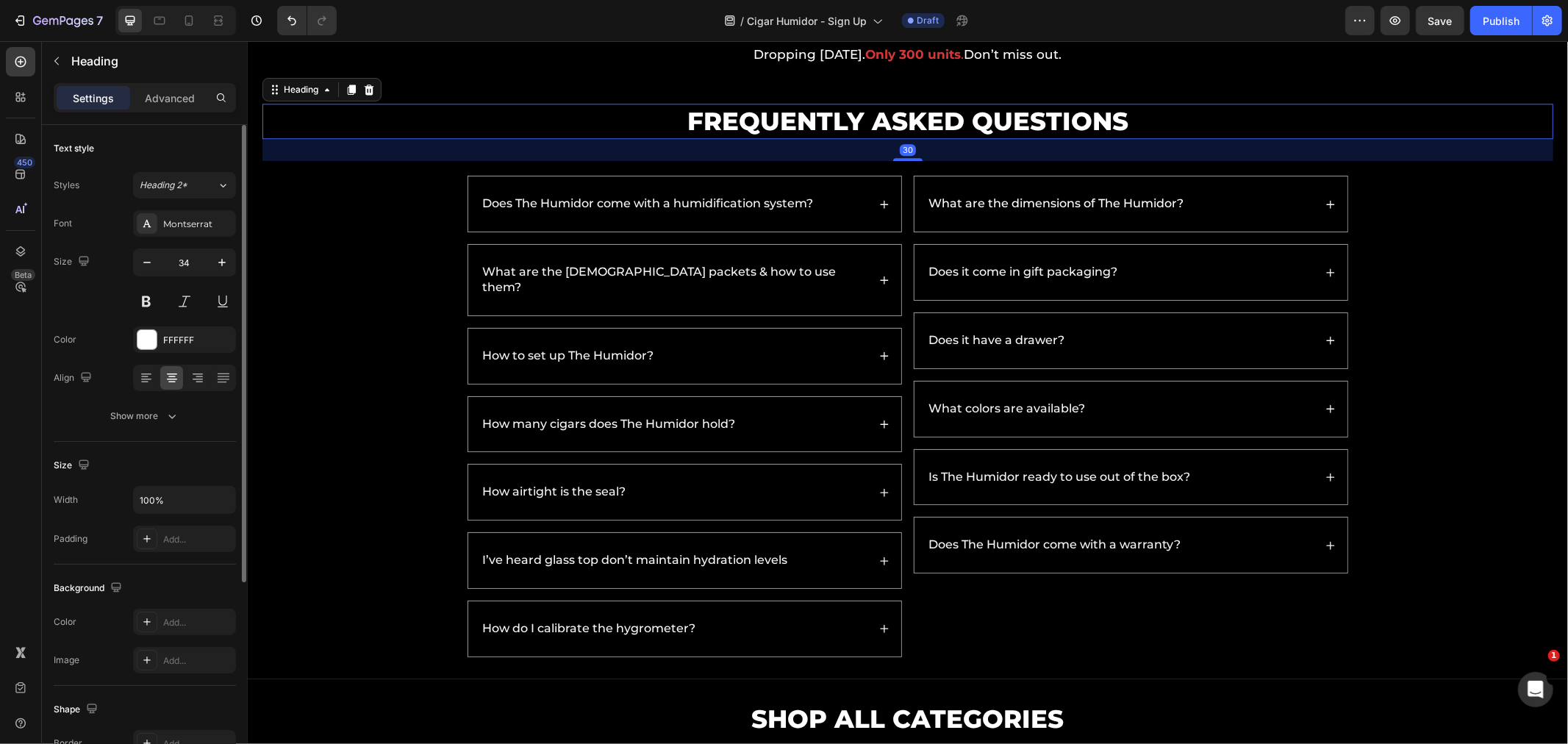
click at [445, 97] on div "Frequently Asked Questions Heading 30 Does The Humidor come with a humidificati…" at bounding box center [907, 380] width 1320 height 598
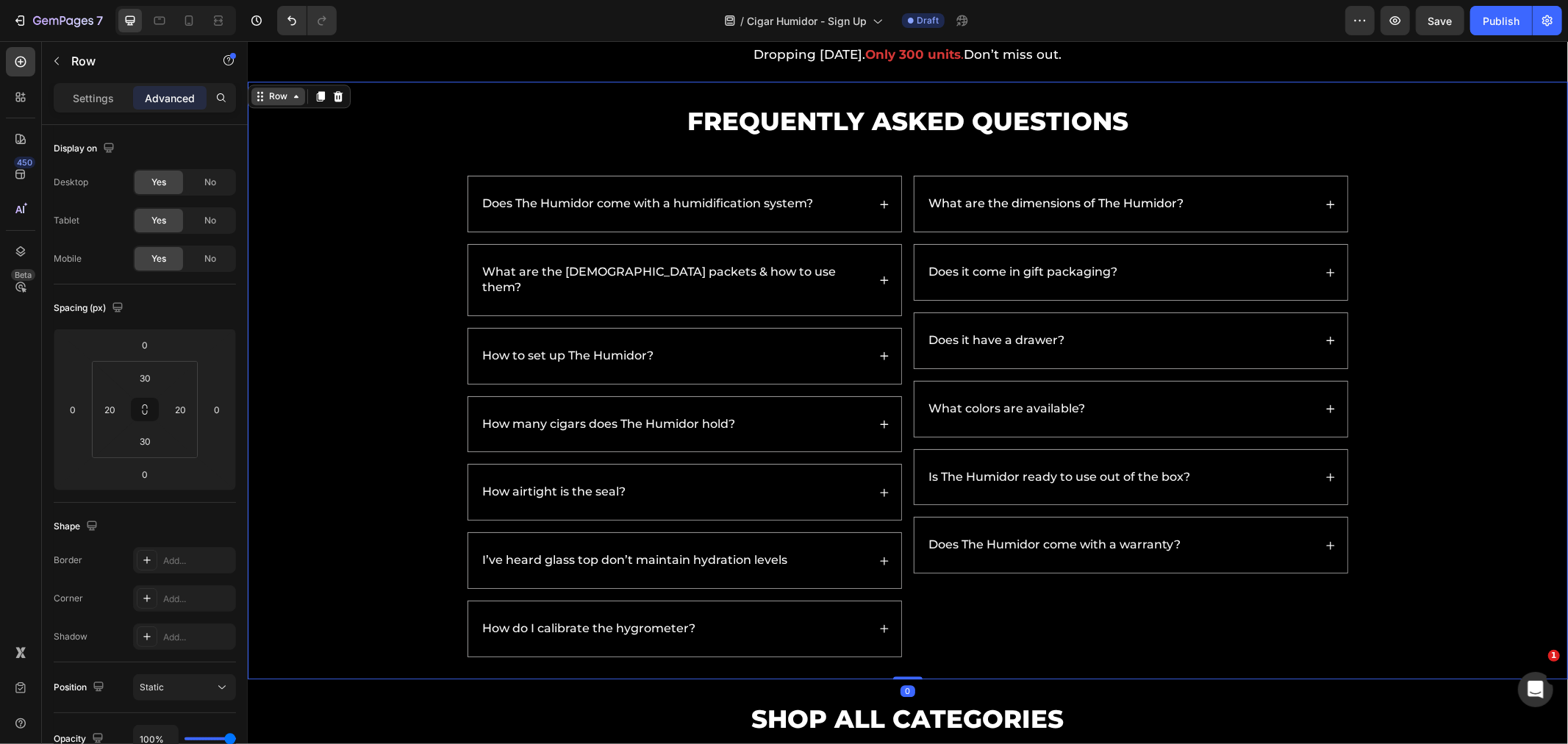
click at [271, 96] on div "Row" at bounding box center [277, 95] width 24 height 13
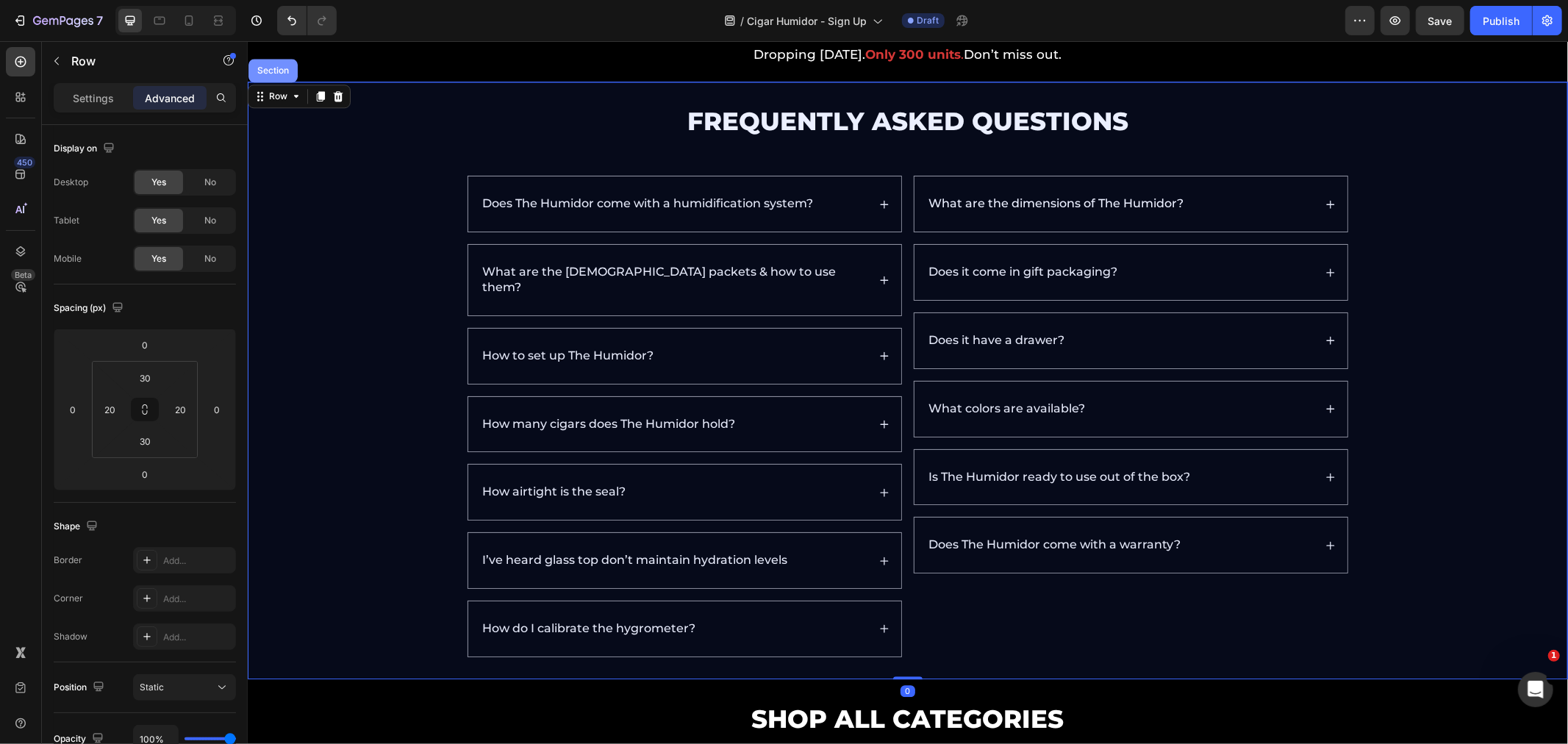
click at [268, 62] on div "Section" at bounding box center [272, 70] width 49 height 23
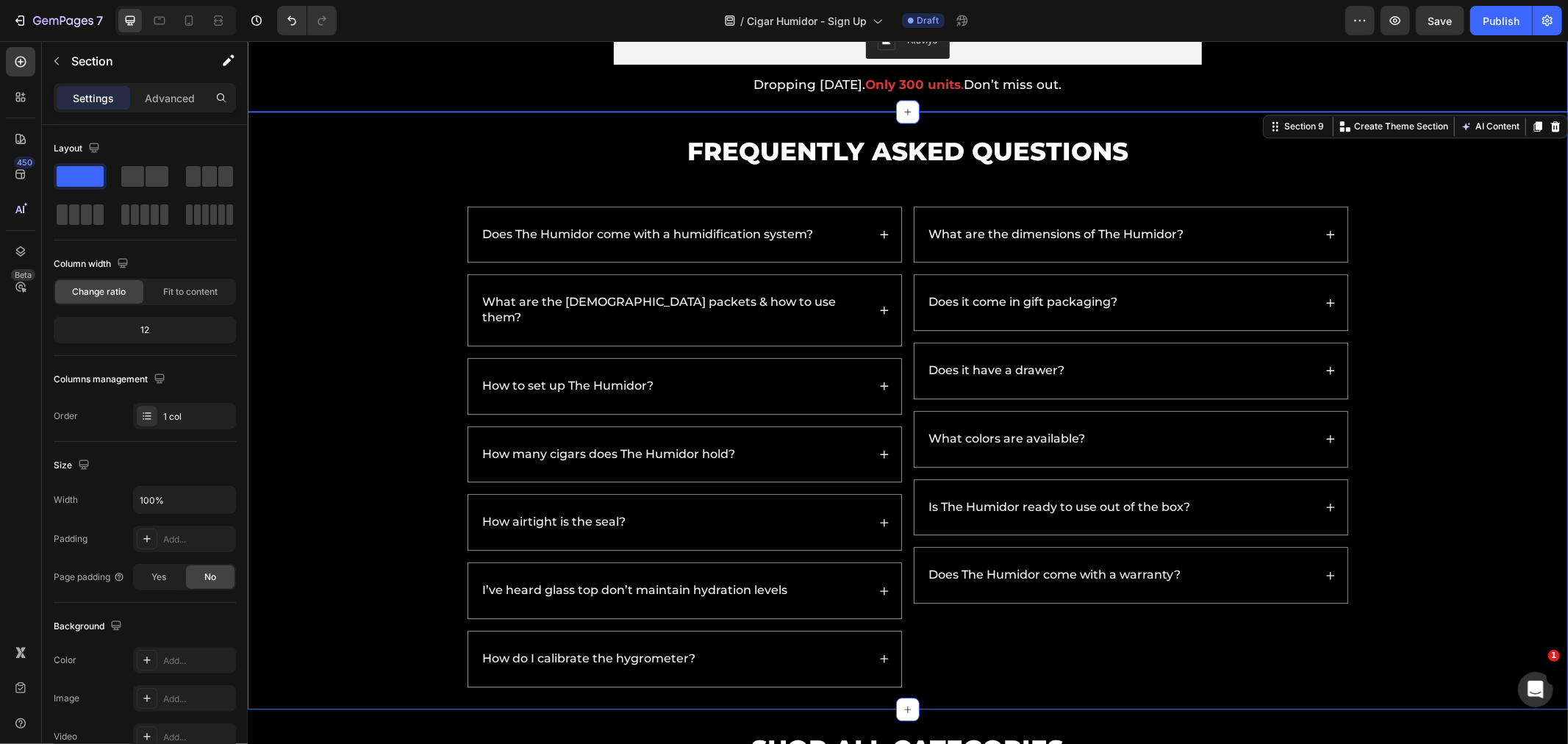
scroll to position [3193, 0]
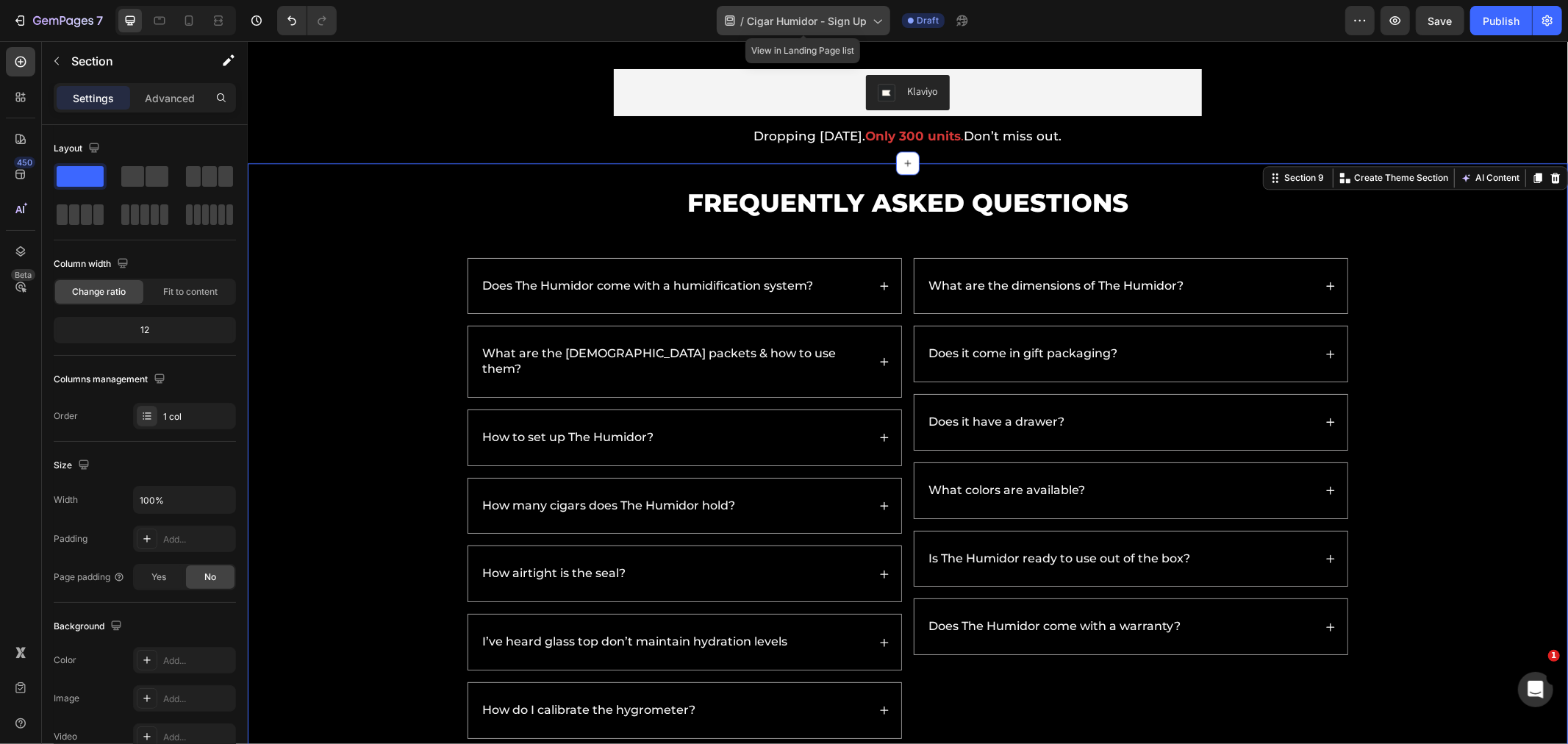
click at [808, 25] on span "Cigar Humidor - Sign Up" at bounding box center [806, 21] width 120 height 15
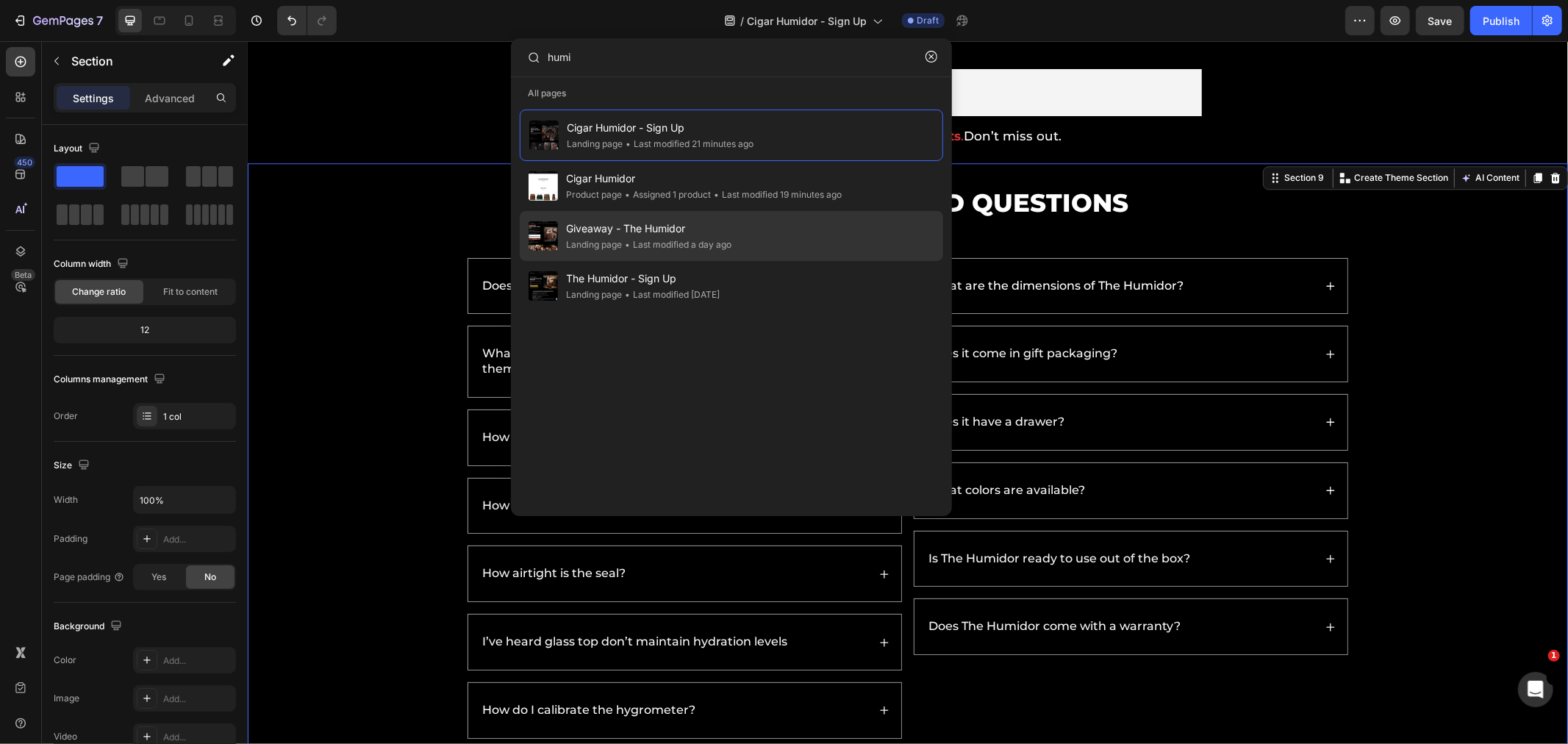
click at [711, 202] on div "• Last modified a day ago" at bounding box center [777, 194] width 131 height 14
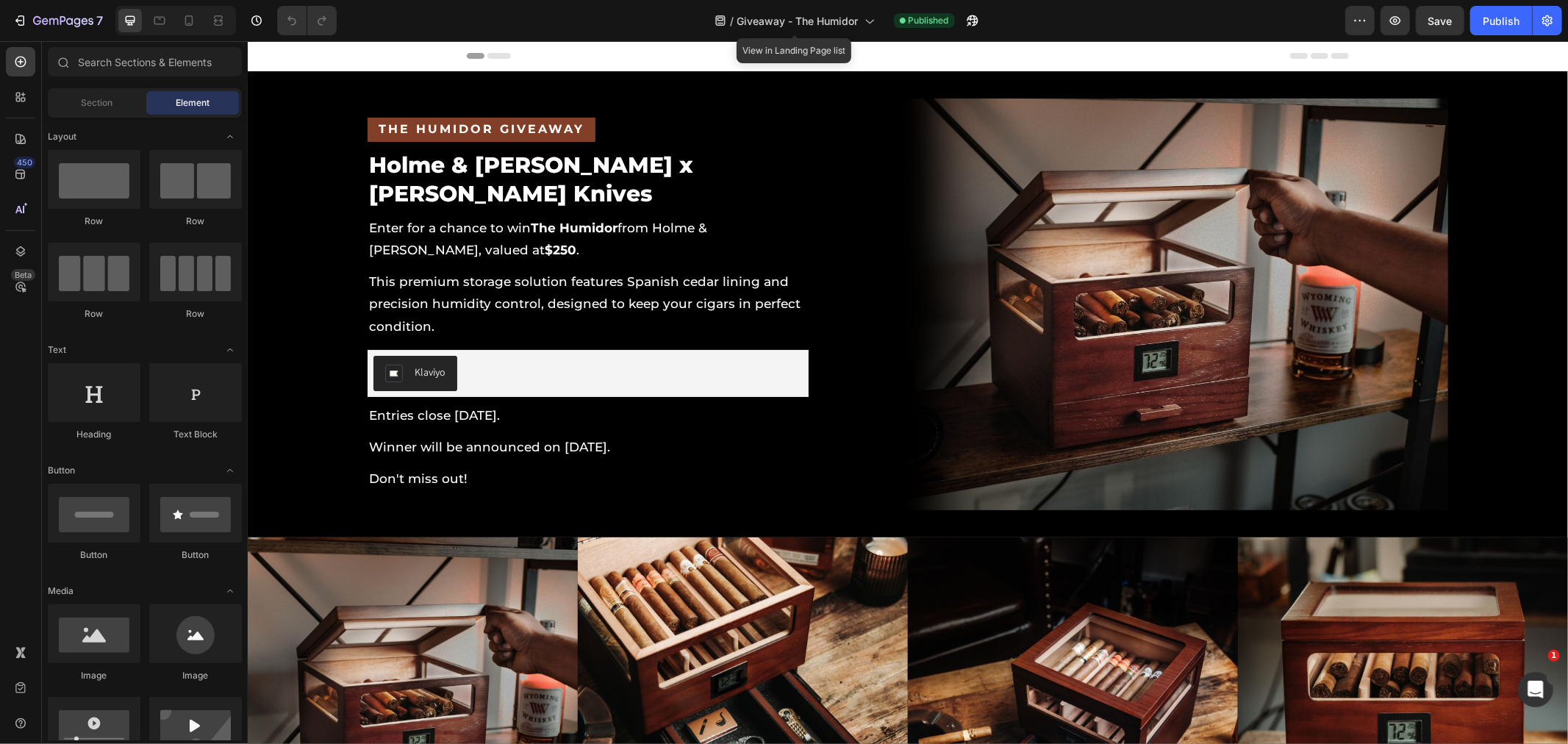
drag, startPoint x: 813, startPoint y: 27, endPoint x: 792, endPoint y: 82, distance: 58.9
click at [813, 27] on span "Giveaway - The Humidor" at bounding box center [797, 21] width 121 height 15
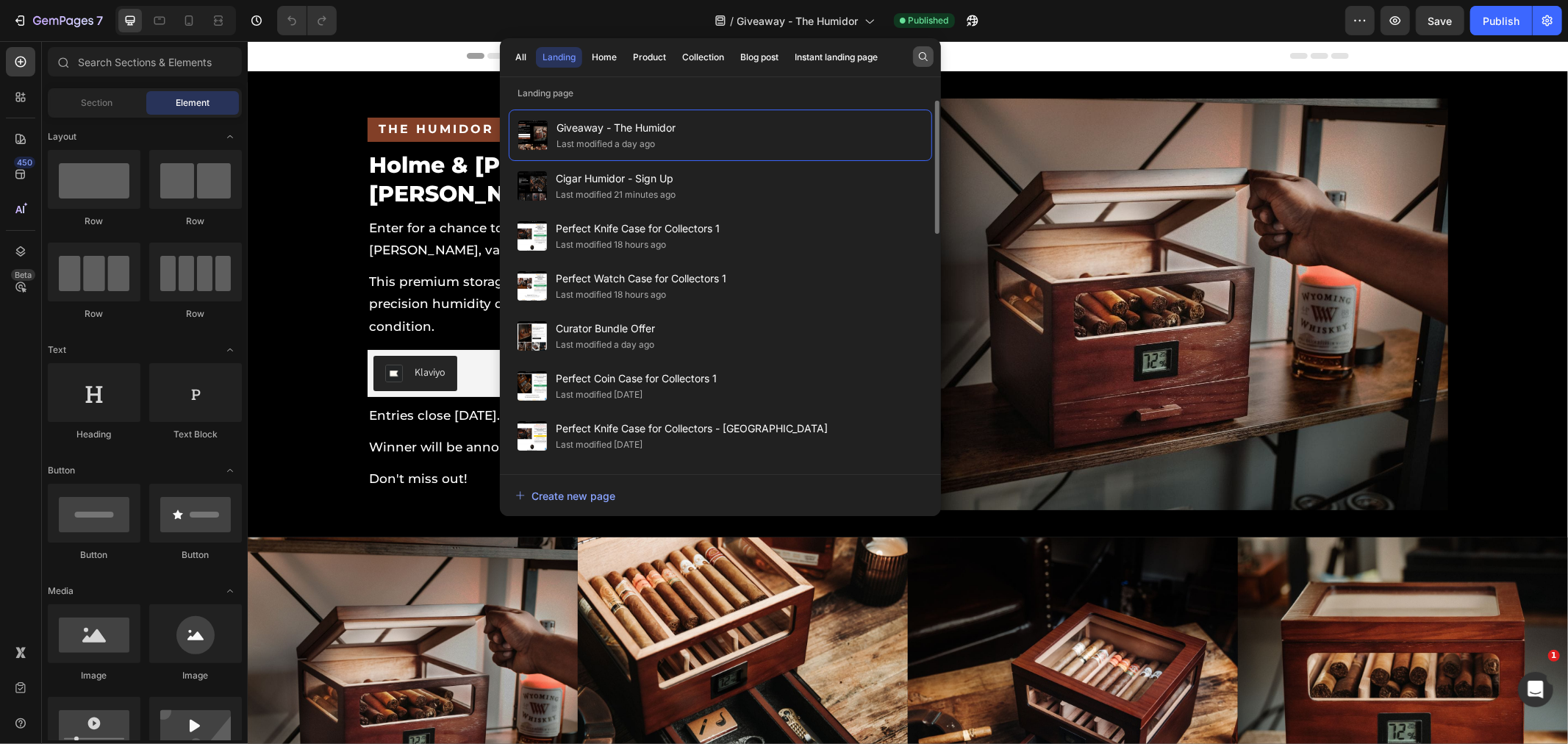
click at [916, 58] on button "button" at bounding box center [922, 57] width 21 height 21
type input "jumidor"
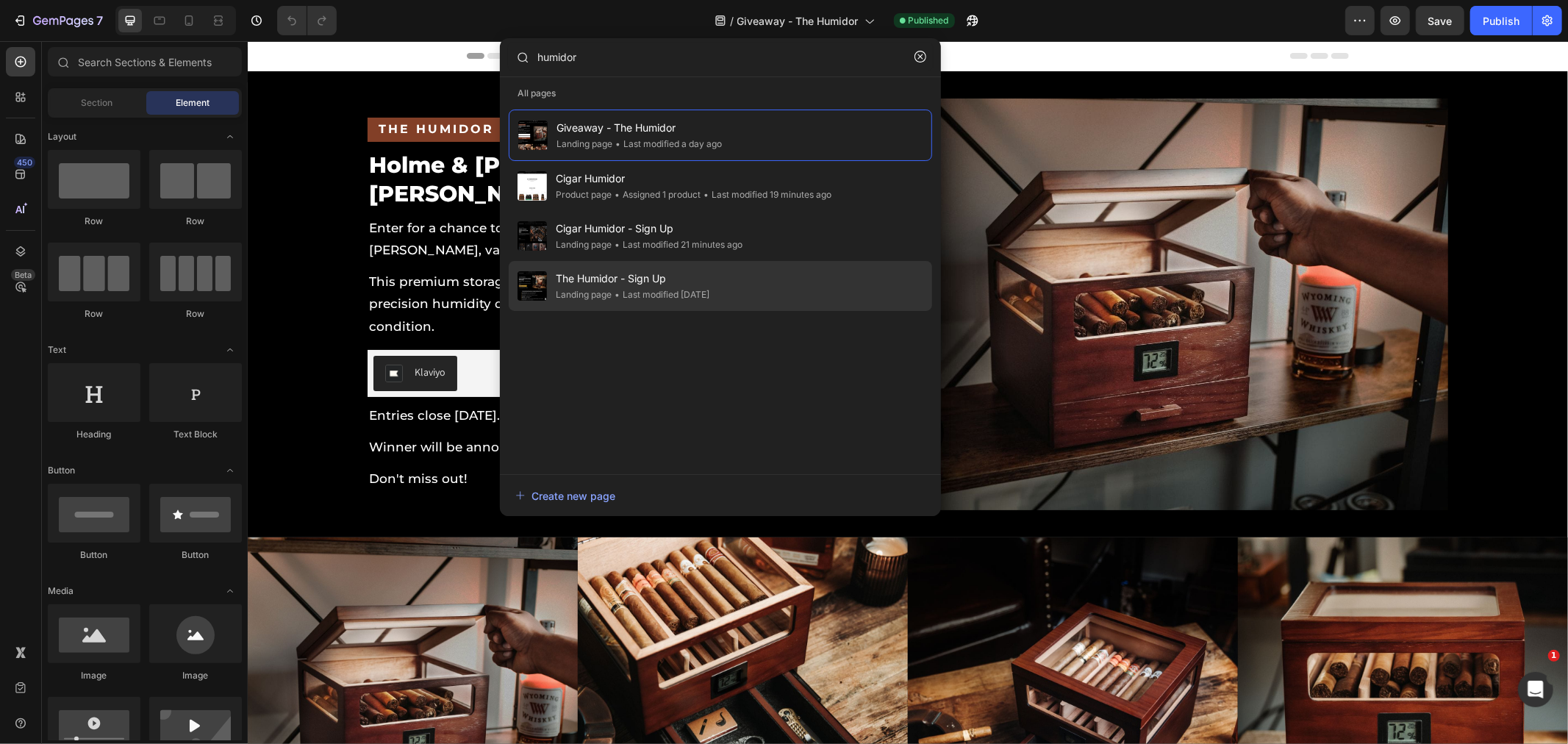
type input "humidor"
click at [700, 202] on div "• Last modified [DATE]" at bounding box center [766, 194] width 131 height 14
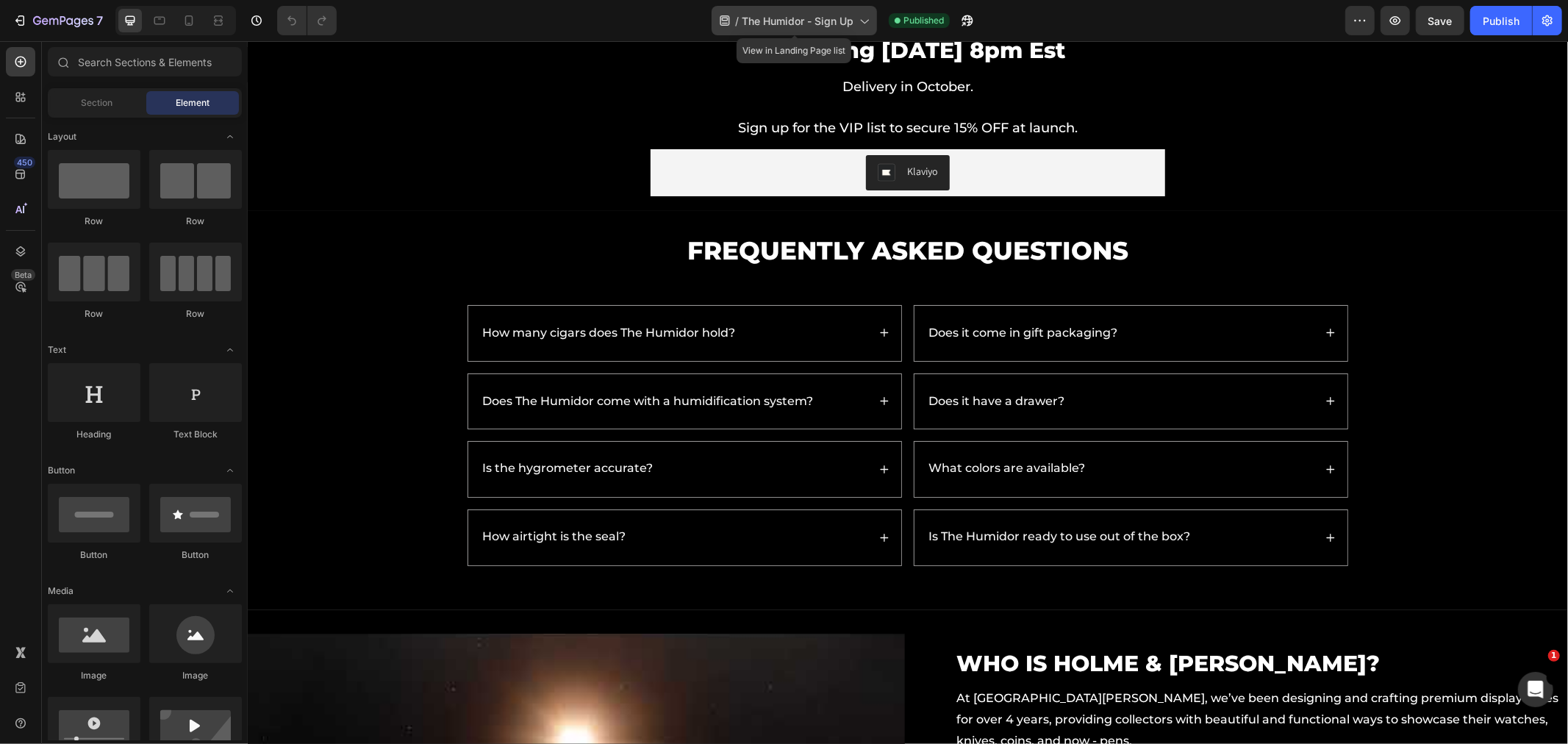
click at [780, 13] on span "The Humidor - Sign Up" at bounding box center [797, 21] width 111 height 15
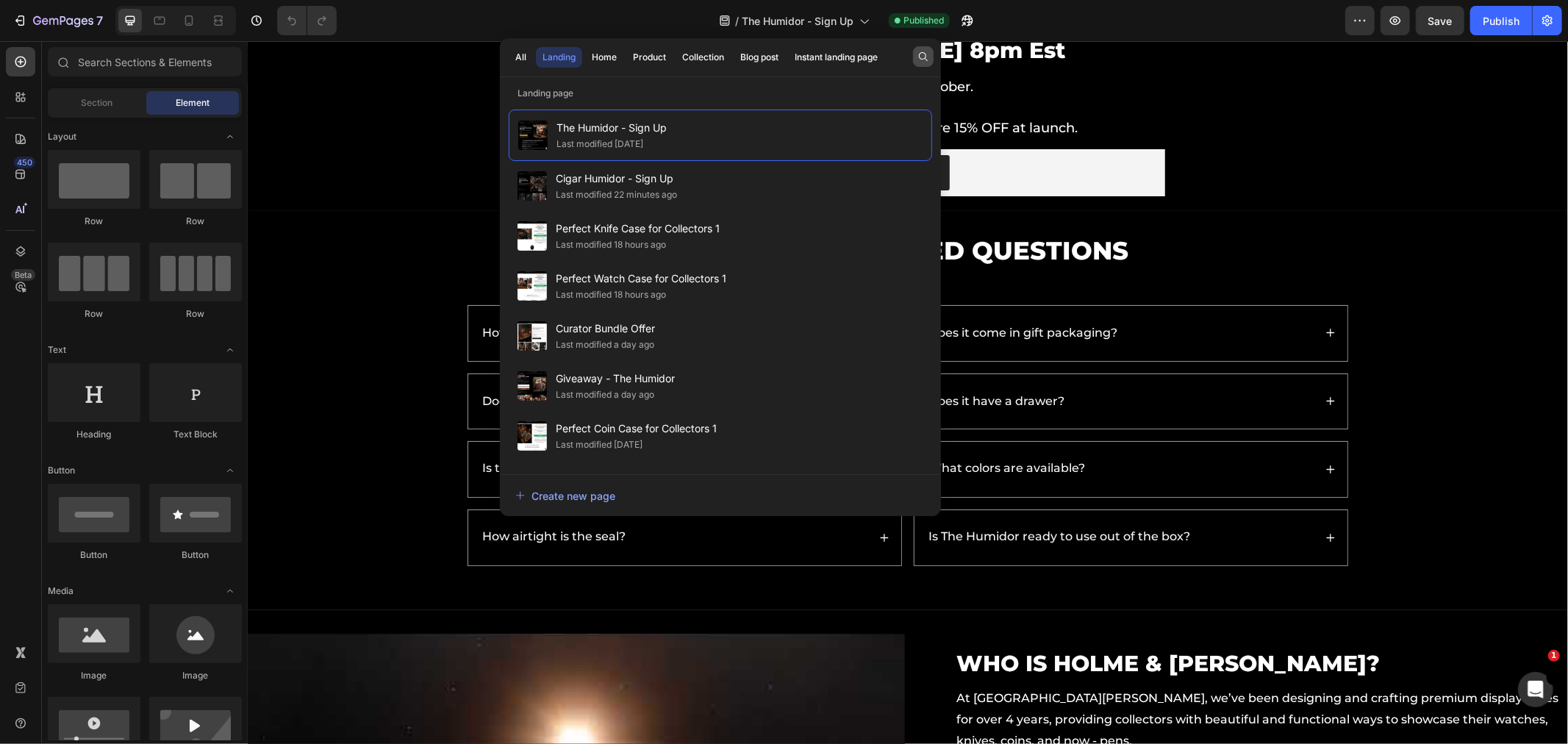
click at [928, 62] on icon "button" at bounding box center [922, 56] width 12 height 12
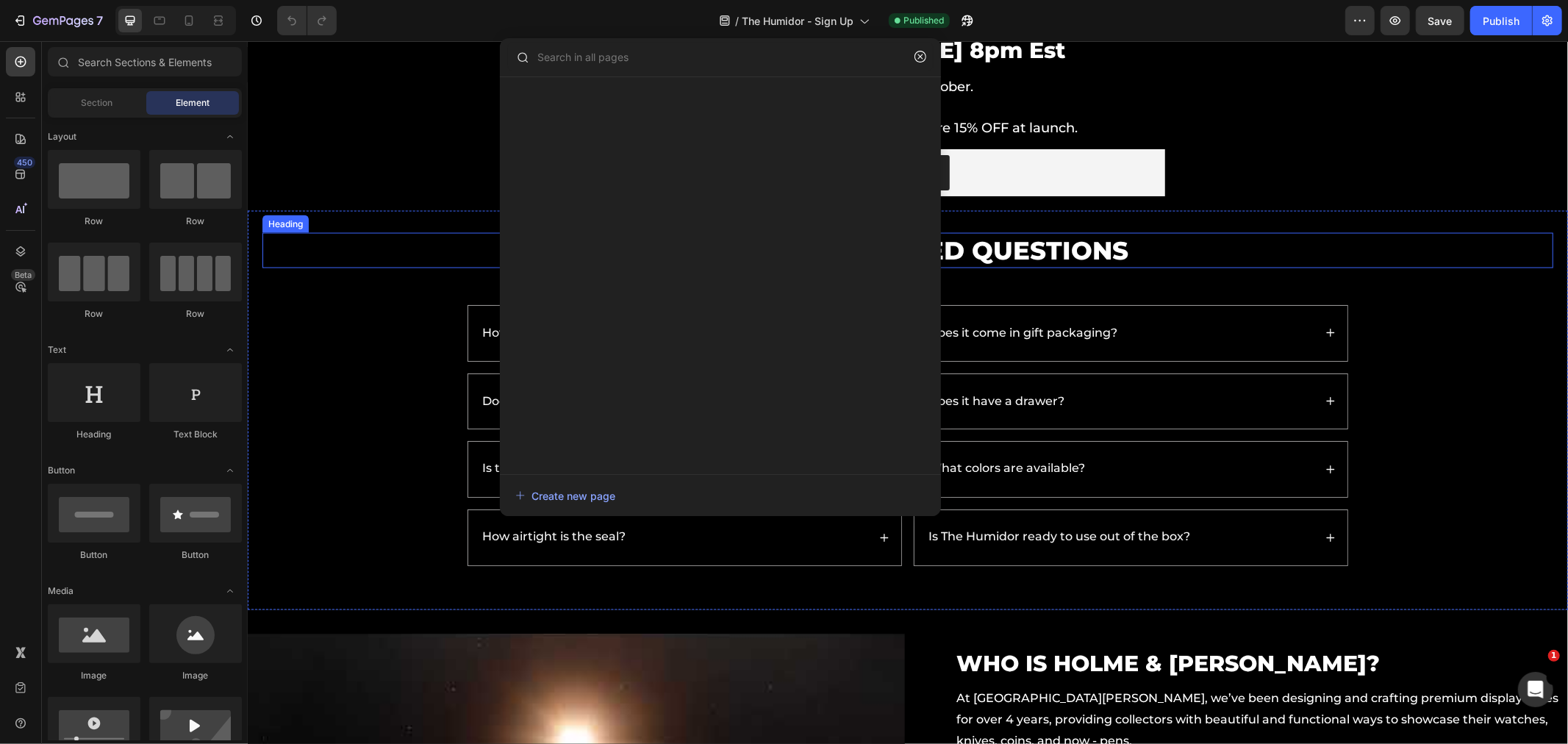
click at [1334, 244] on h2 "Frequently Asked Questions" at bounding box center [907, 249] width 1291 height 35
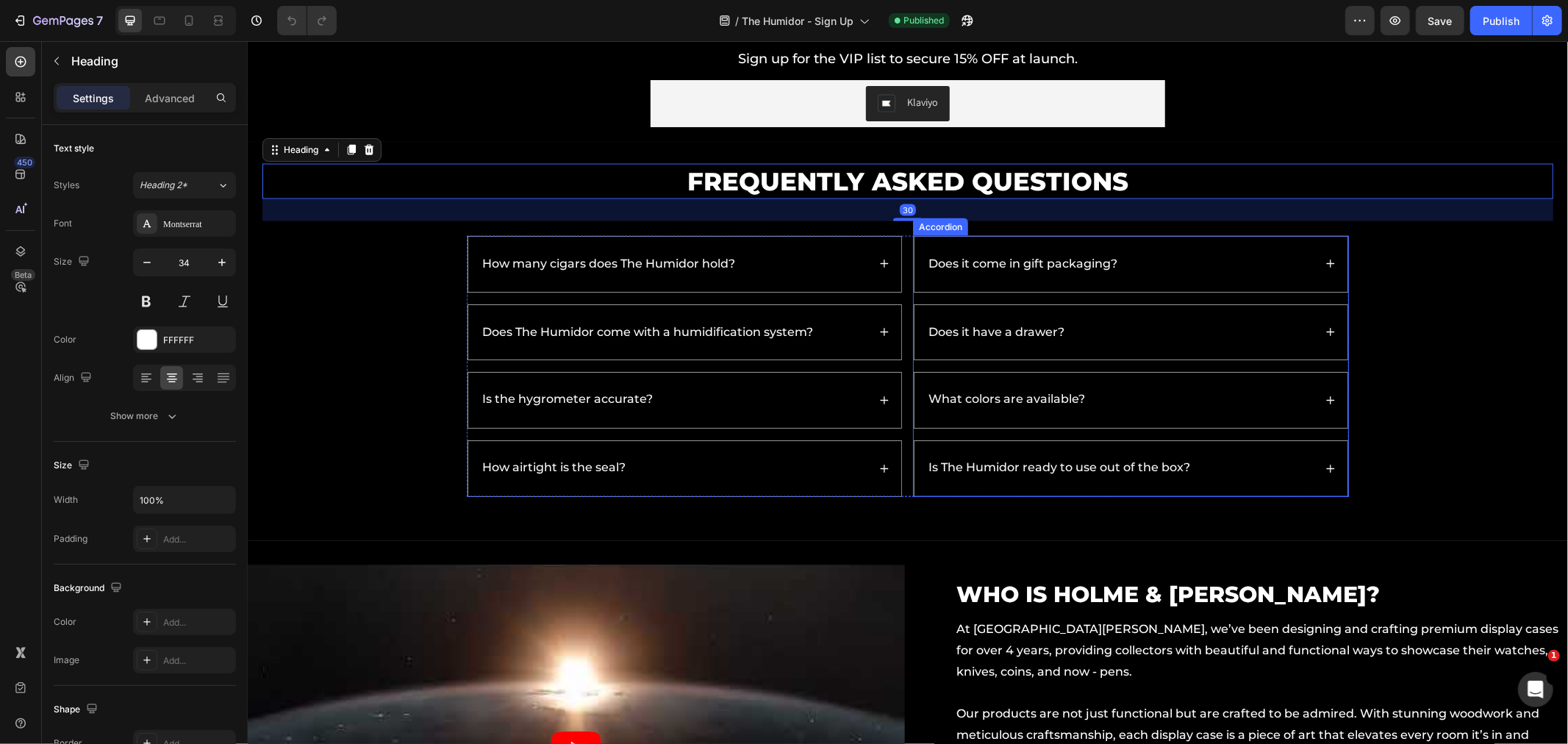
scroll to position [2042, 0]
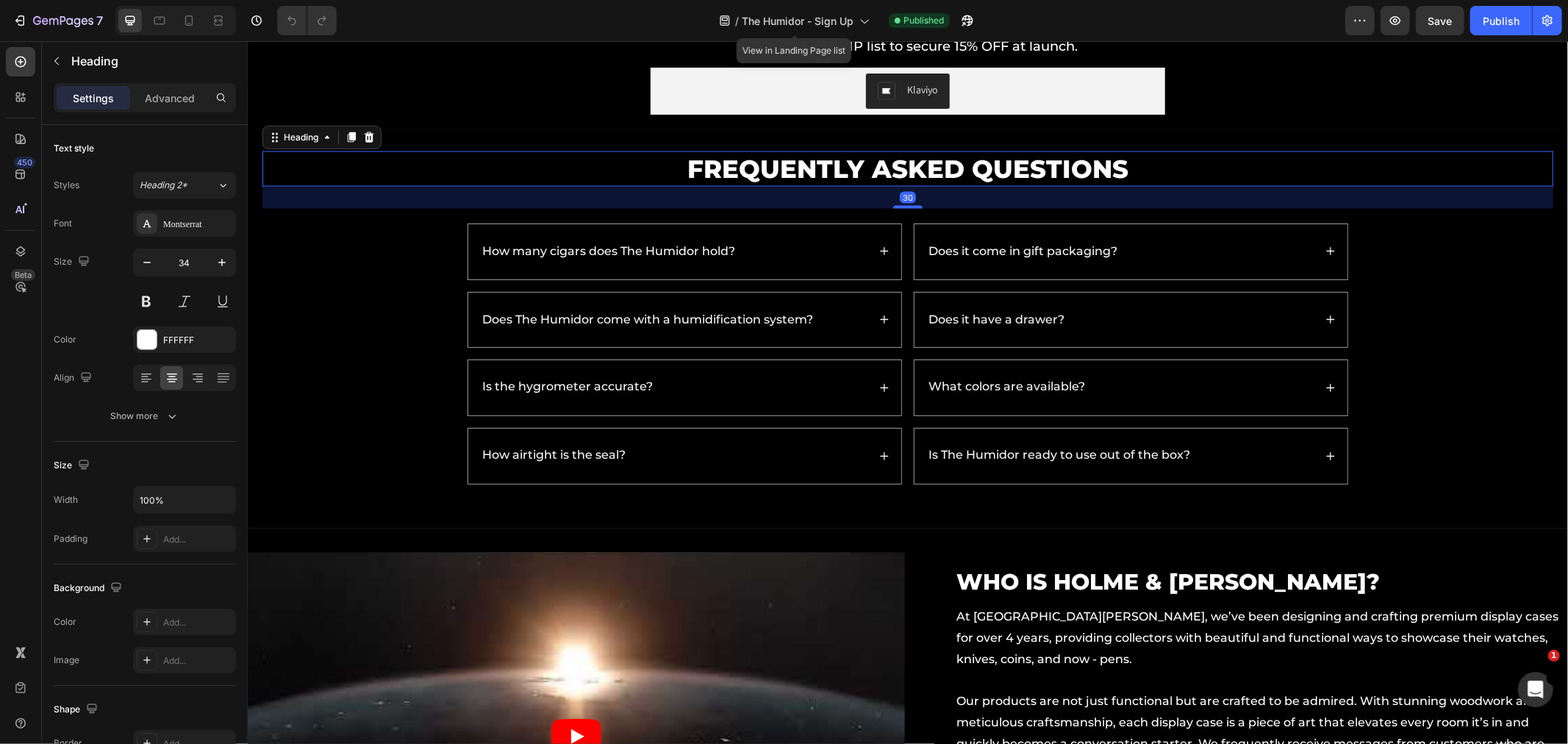
drag, startPoint x: 817, startPoint y: 18, endPoint x: 819, endPoint y: 60, distance: 42.0
click at [817, 18] on span "The Humidor - Sign Up" at bounding box center [797, 21] width 111 height 15
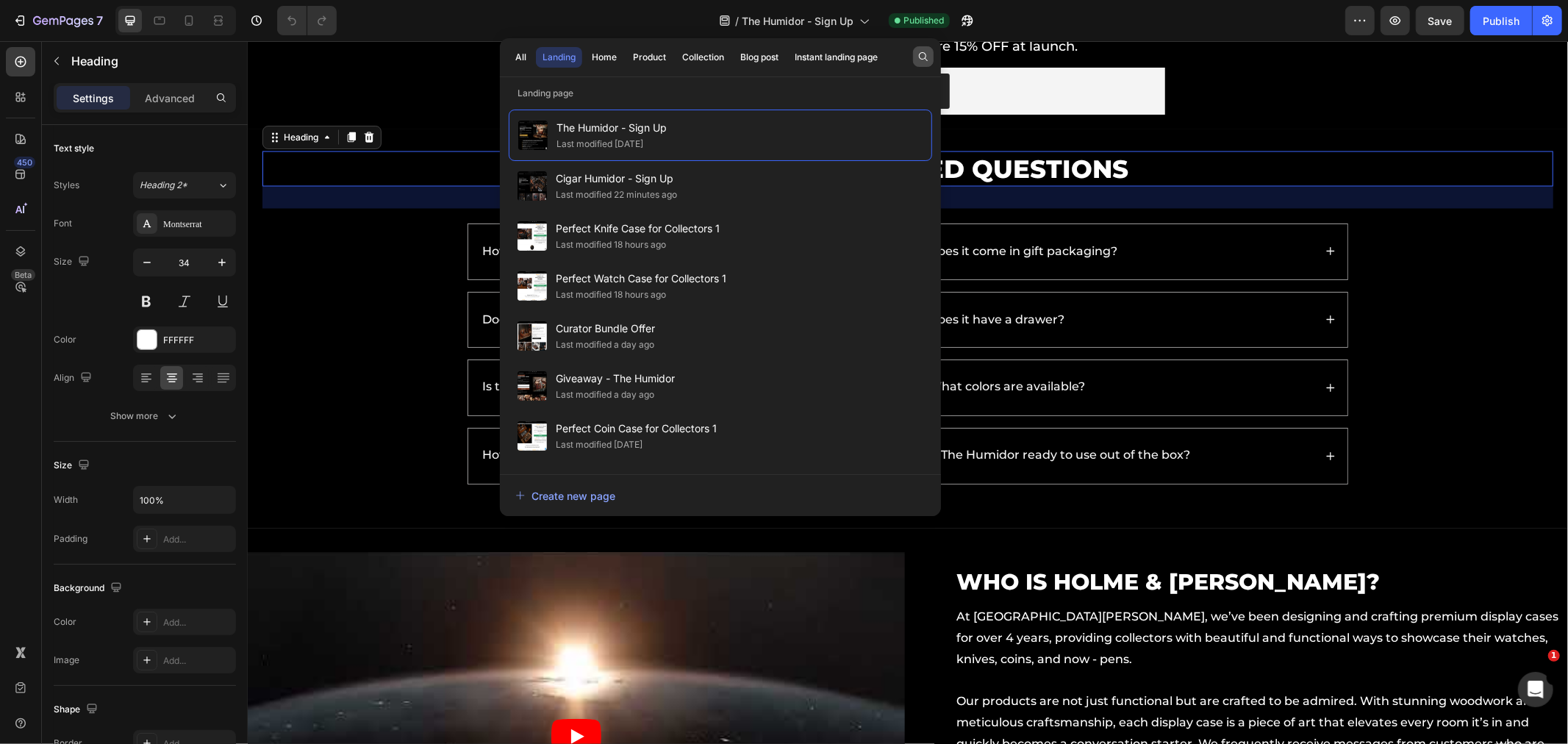
click at [913, 55] on div "All Landing Home Product Collection Blog post Instant landing page" at bounding box center [720, 58] width 441 height 39
click at [916, 54] on button "button" at bounding box center [922, 57] width 21 height 21
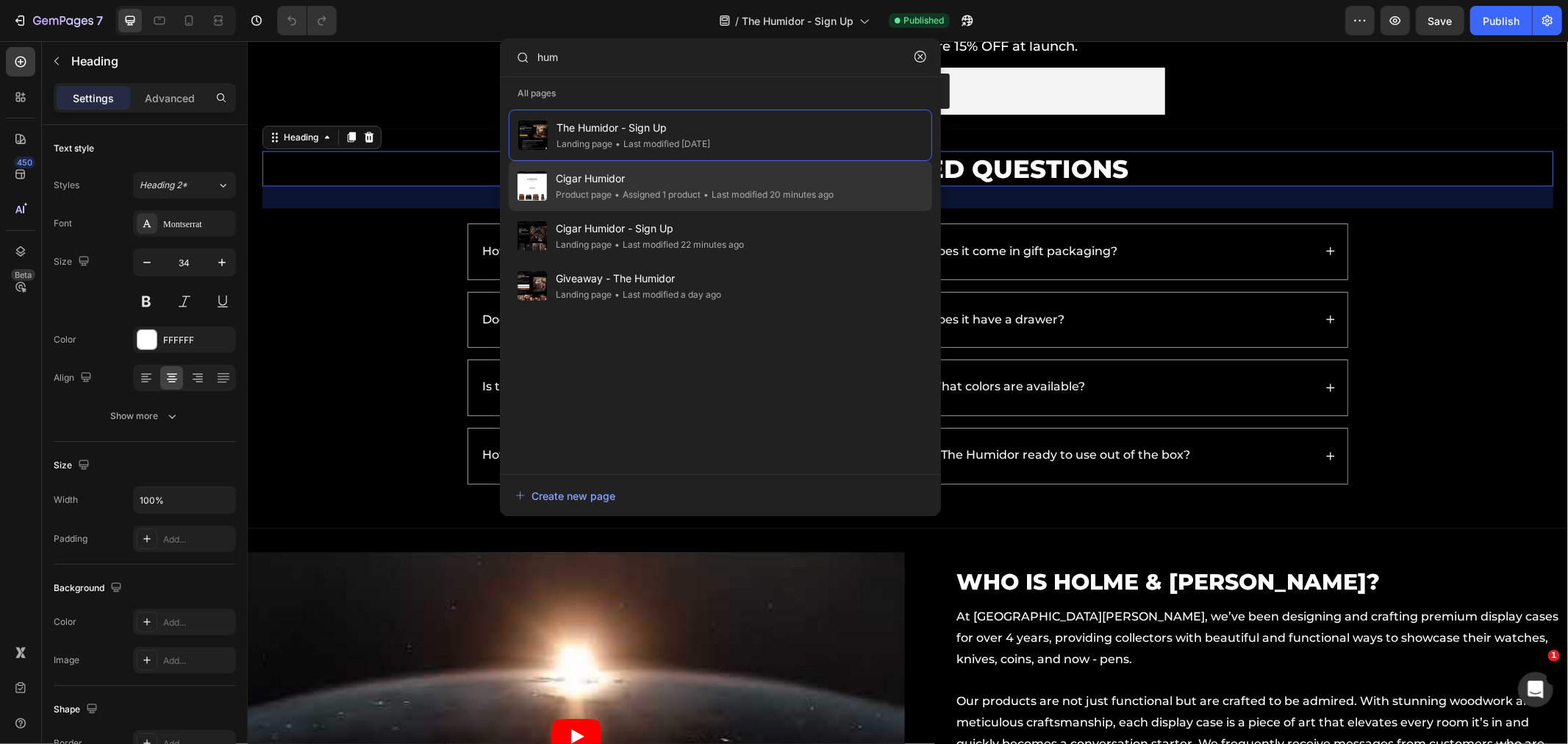
type input "hum"
click at [723, 195] on div "• Last modified 20 minutes ago" at bounding box center [767, 194] width 133 height 14
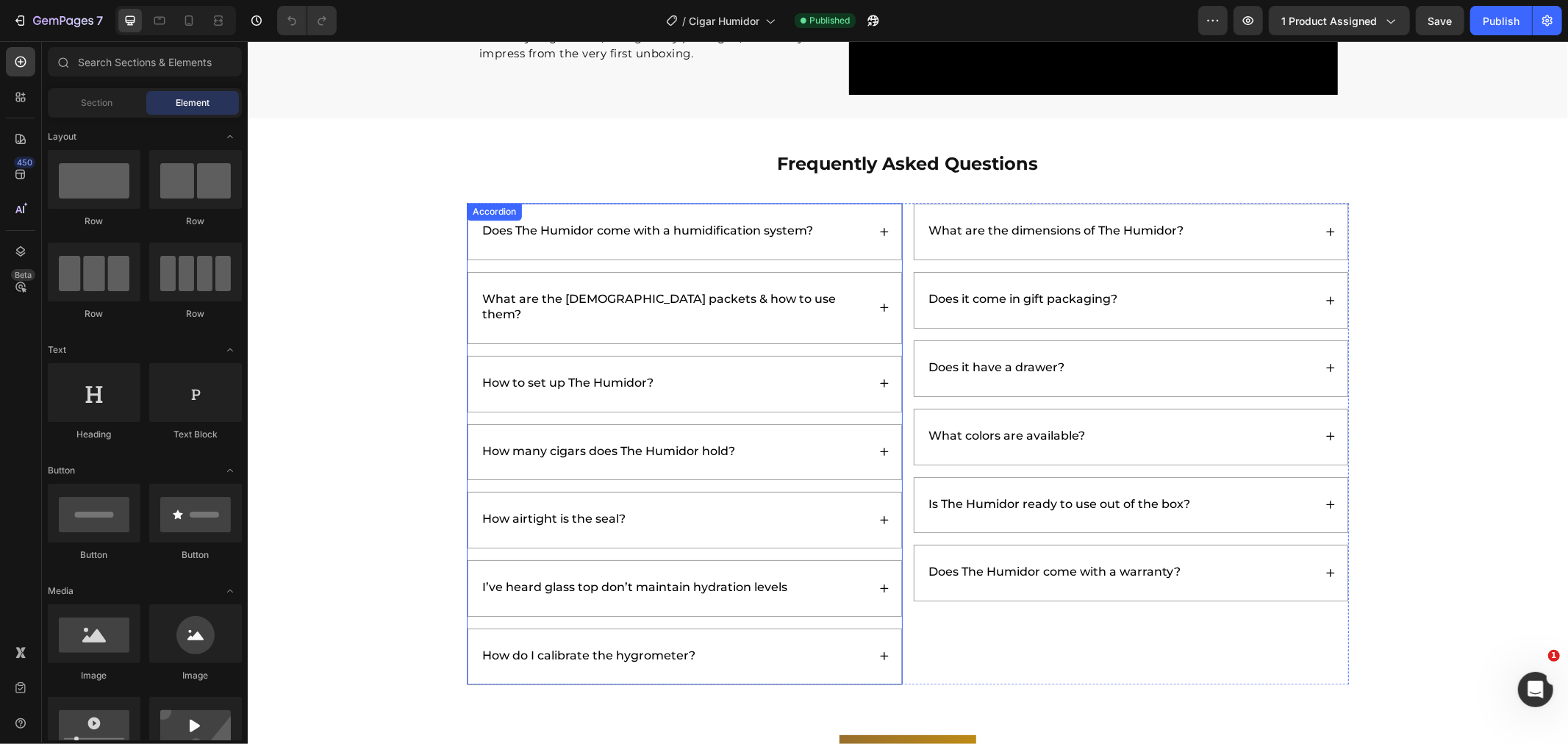
scroll to position [2370, 0]
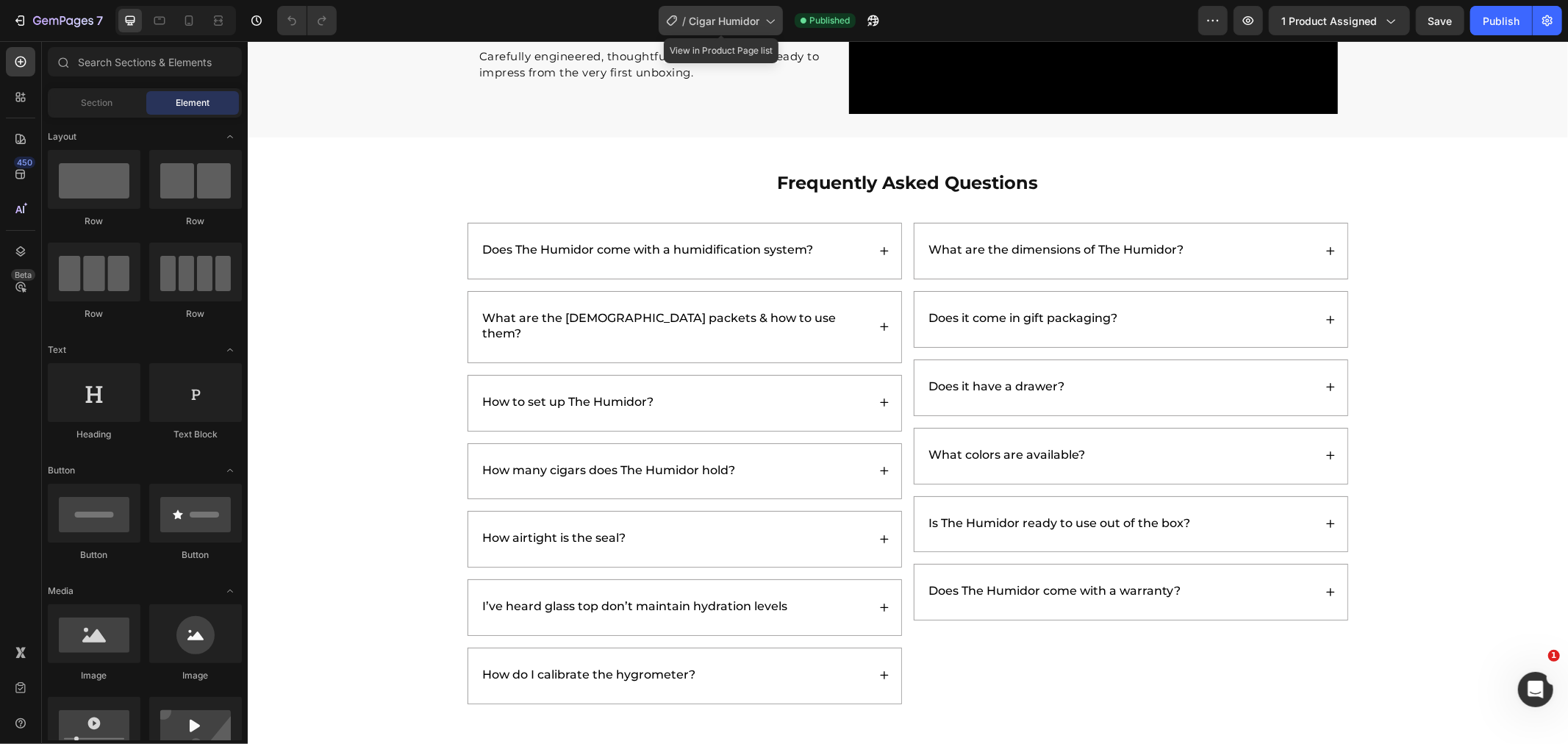
click at [701, 22] on span "Cigar Humidor" at bounding box center [724, 21] width 70 height 15
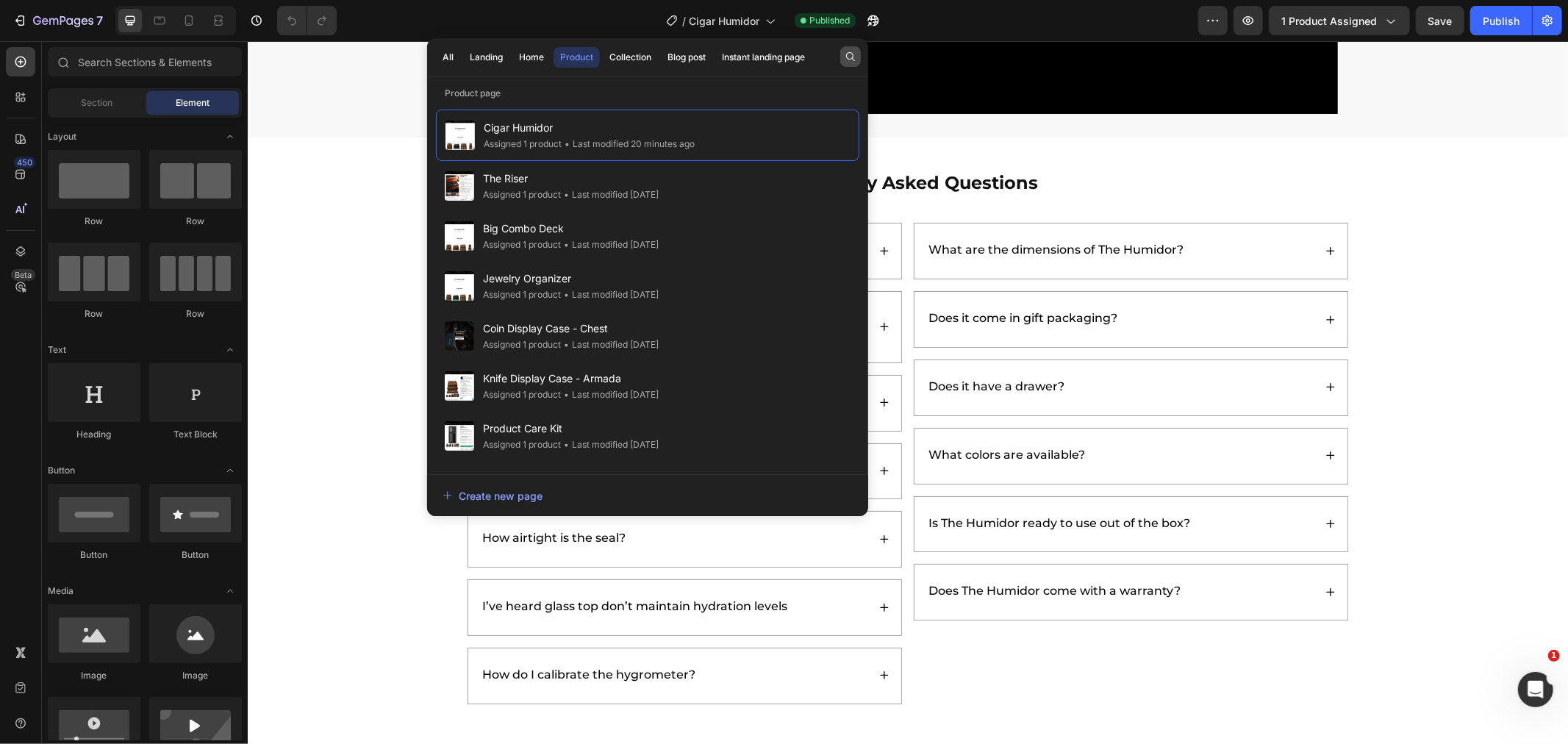
click at [850, 54] on icon "button" at bounding box center [850, 56] width 12 height 12
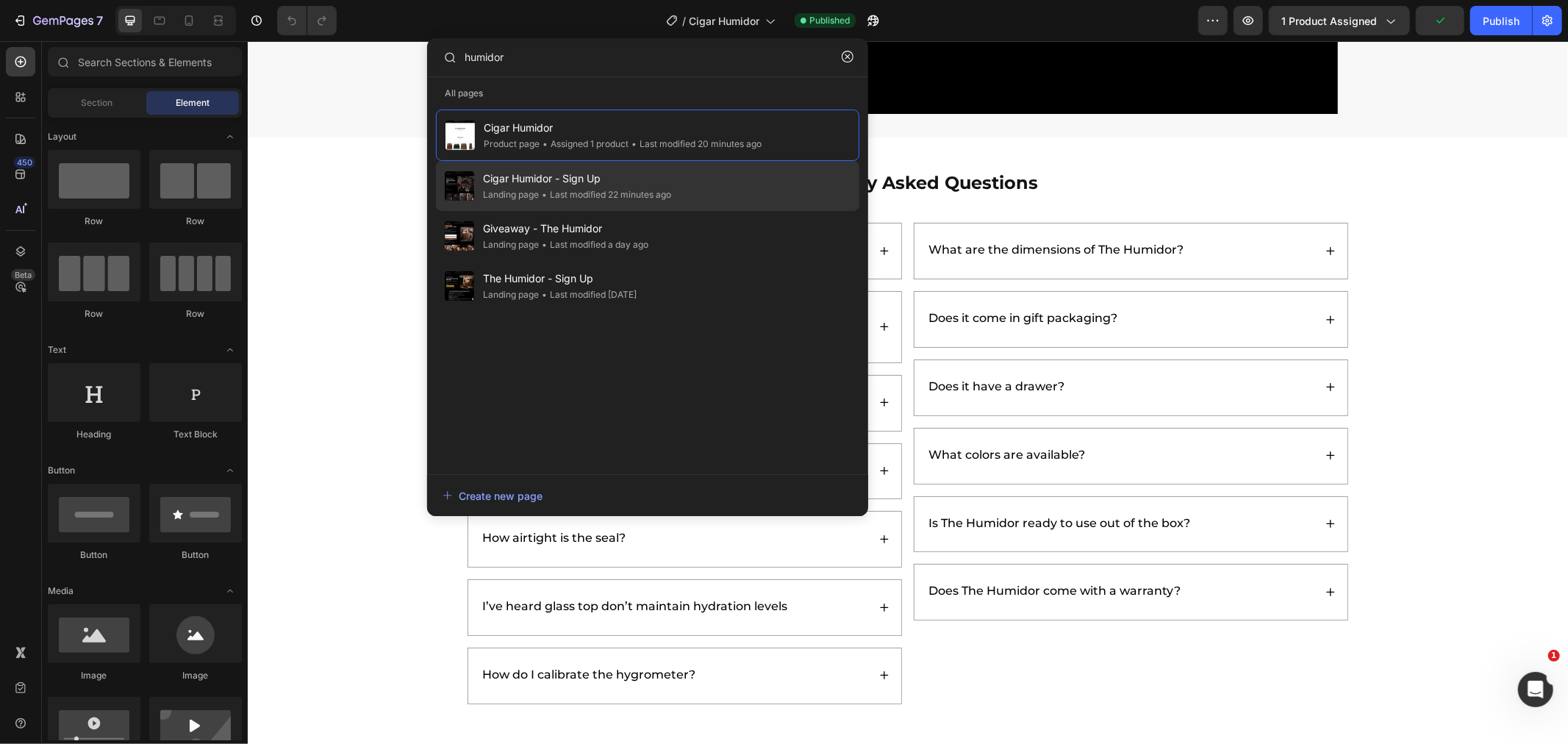
type input "humidor"
click at [517, 197] on div "Landing page" at bounding box center [511, 194] width 56 height 14
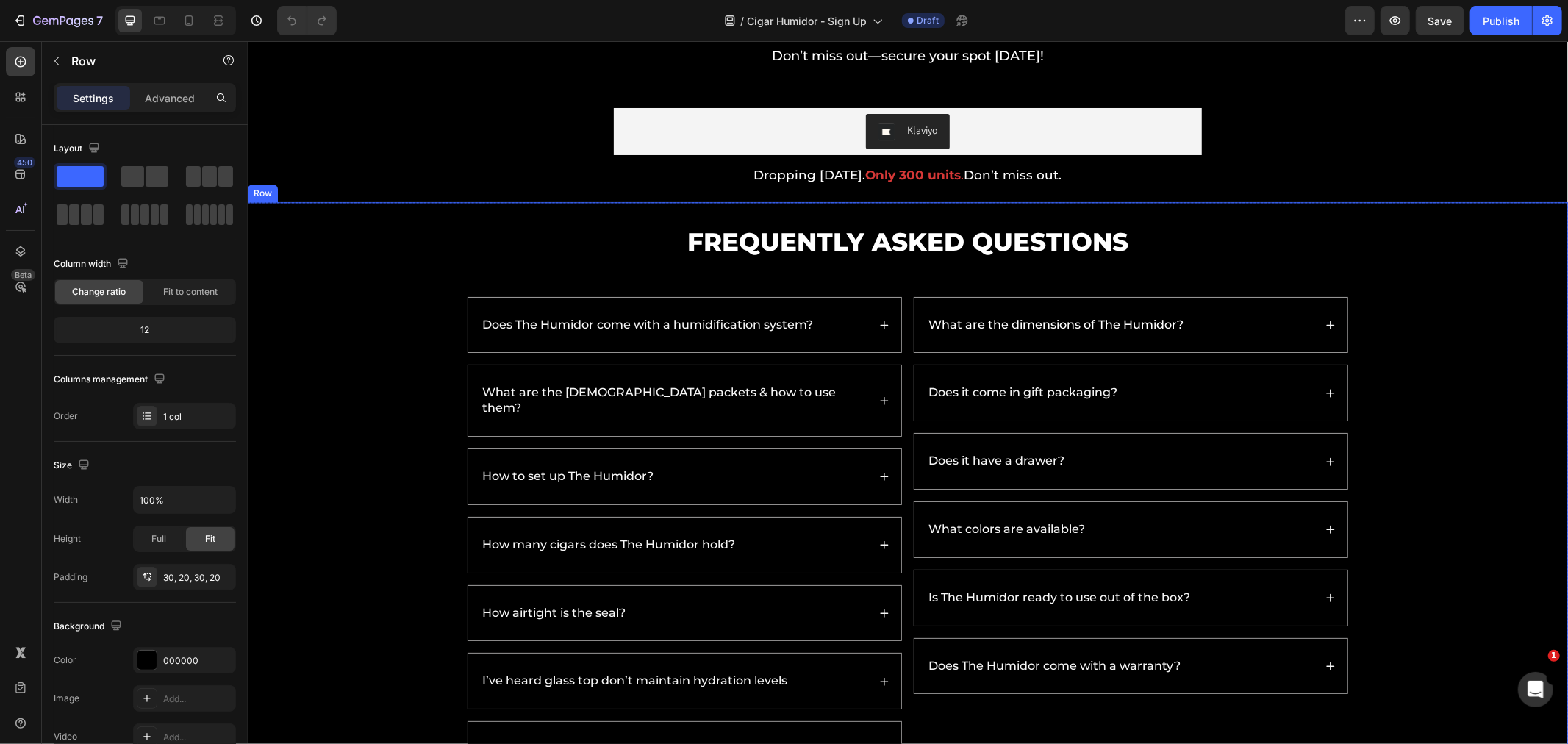
click at [1519, 443] on div "Frequently Asked Questions Heading Does The Humidor come with a humidification …" at bounding box center [907, 501] width 1291 height 554
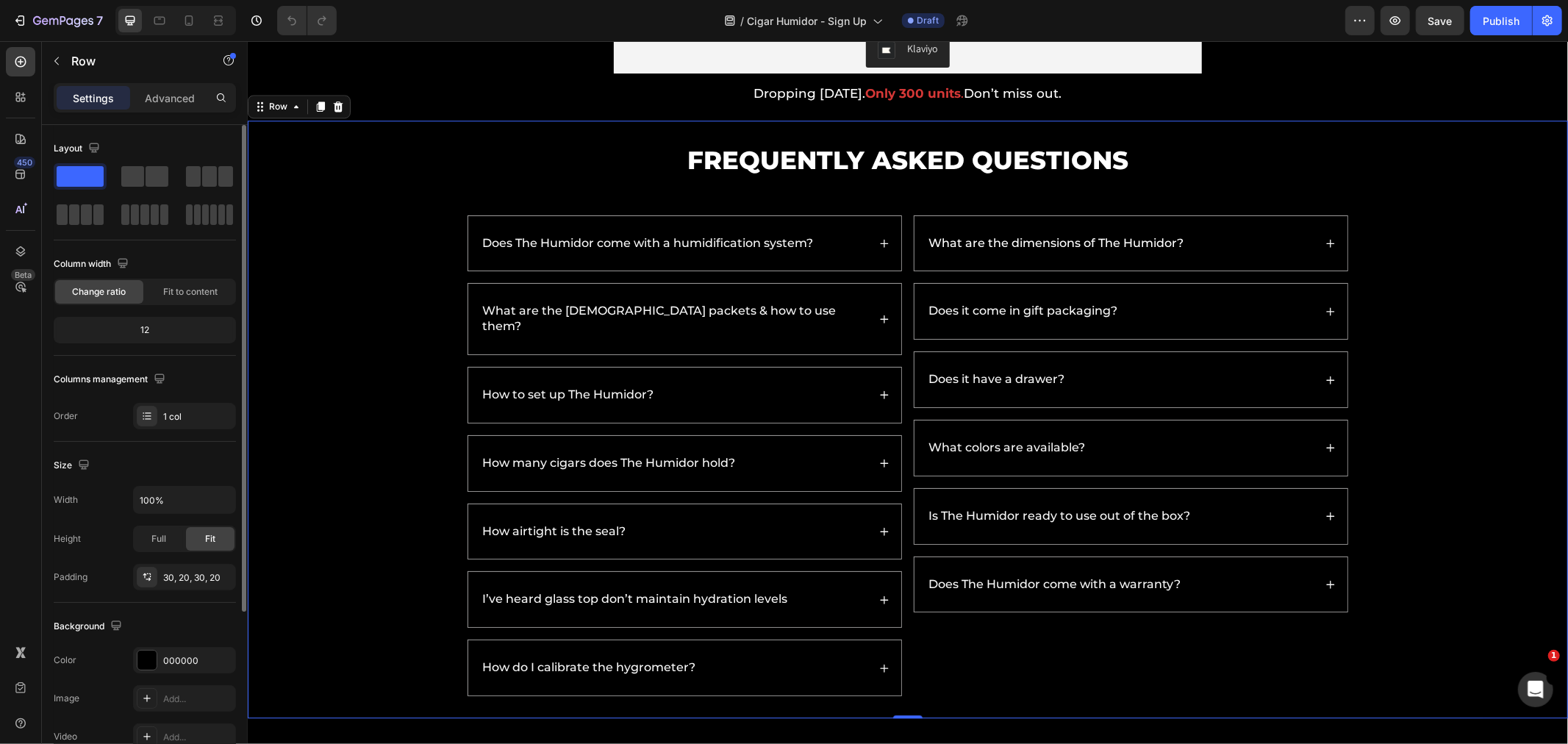
scroll to position [236, 0]
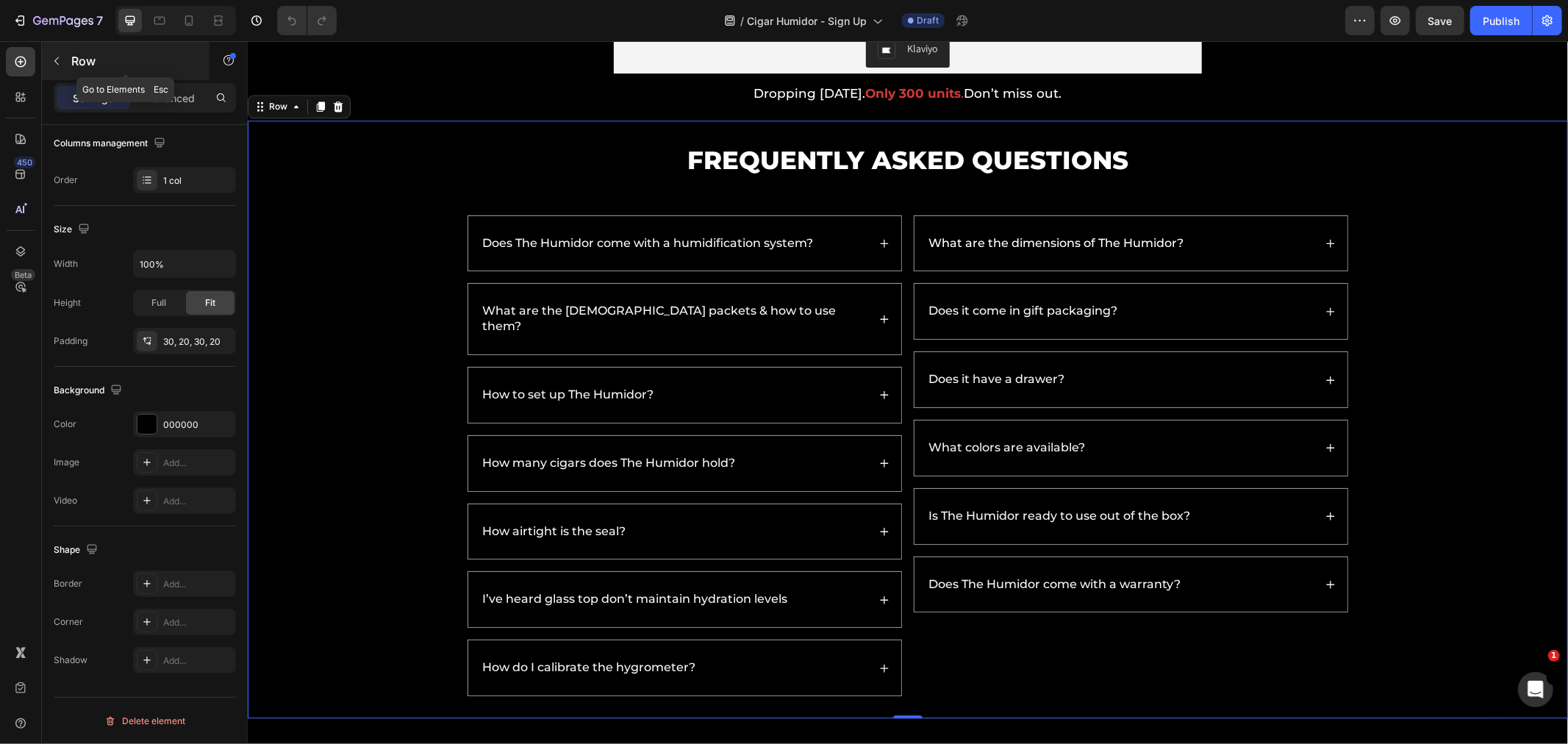
click at [60, 68] on button "button" at bounding box center [57, 61] width 23 height 23
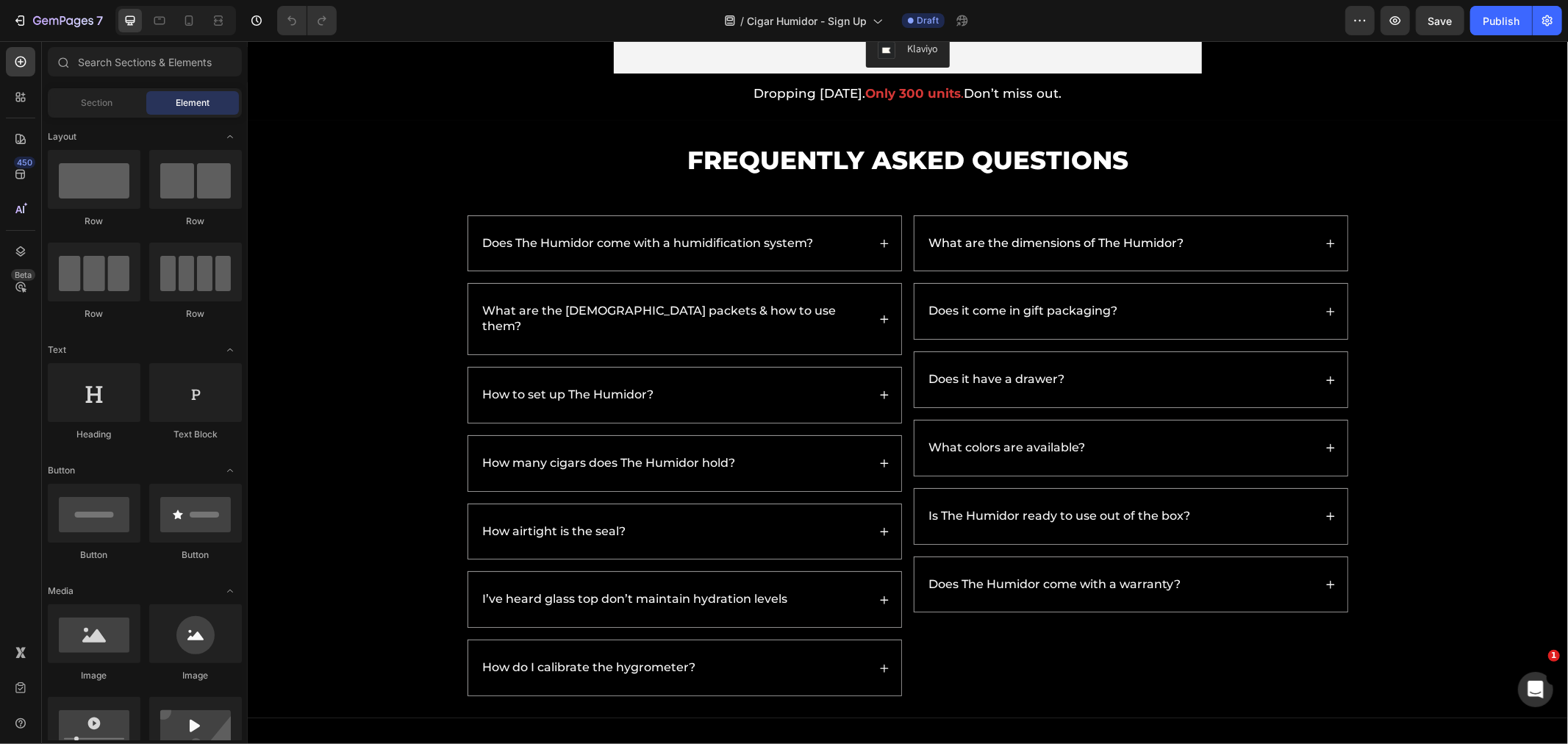
drag, startPoint x: 103, startPoint y: 103, endPoint x: 147, endPoint y: 247, distance: 150.6
click at [103, 103] on span "Section" at bounding box center [97, 103] width 31 height 13
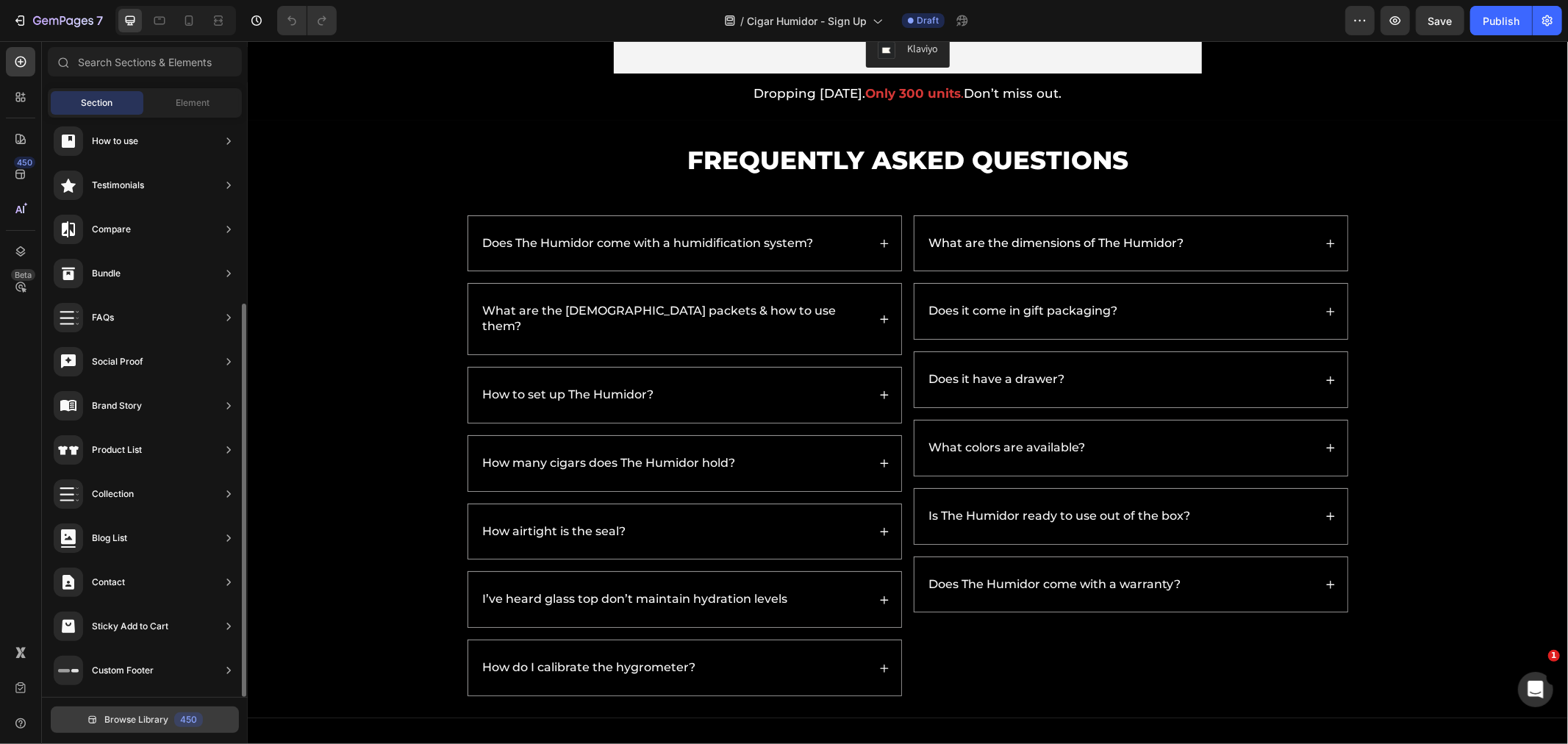
click at [145, 712] on button "Browse Library 450" at bounding box center [144, 720] width 188 height 26
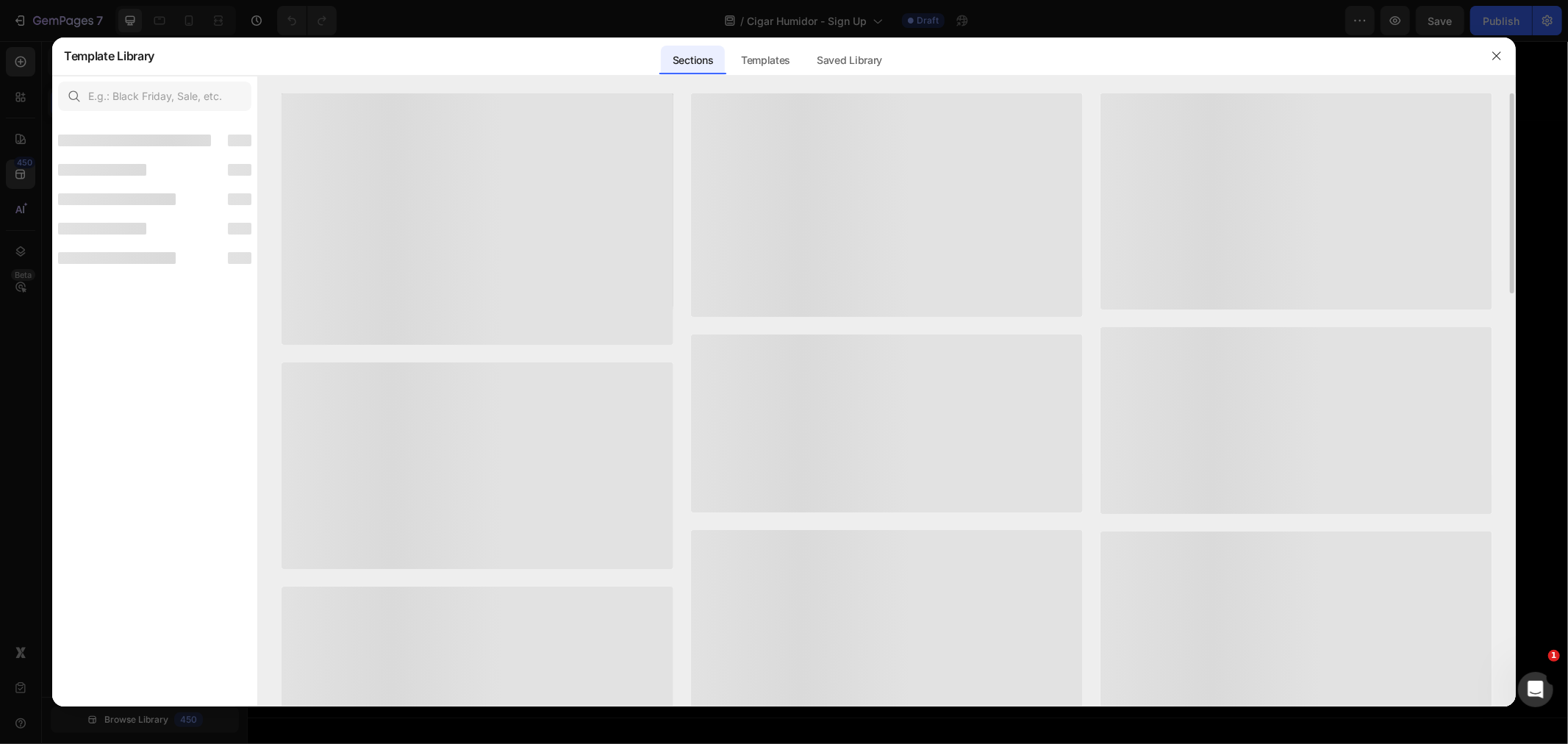
scroll to position [255, 0]
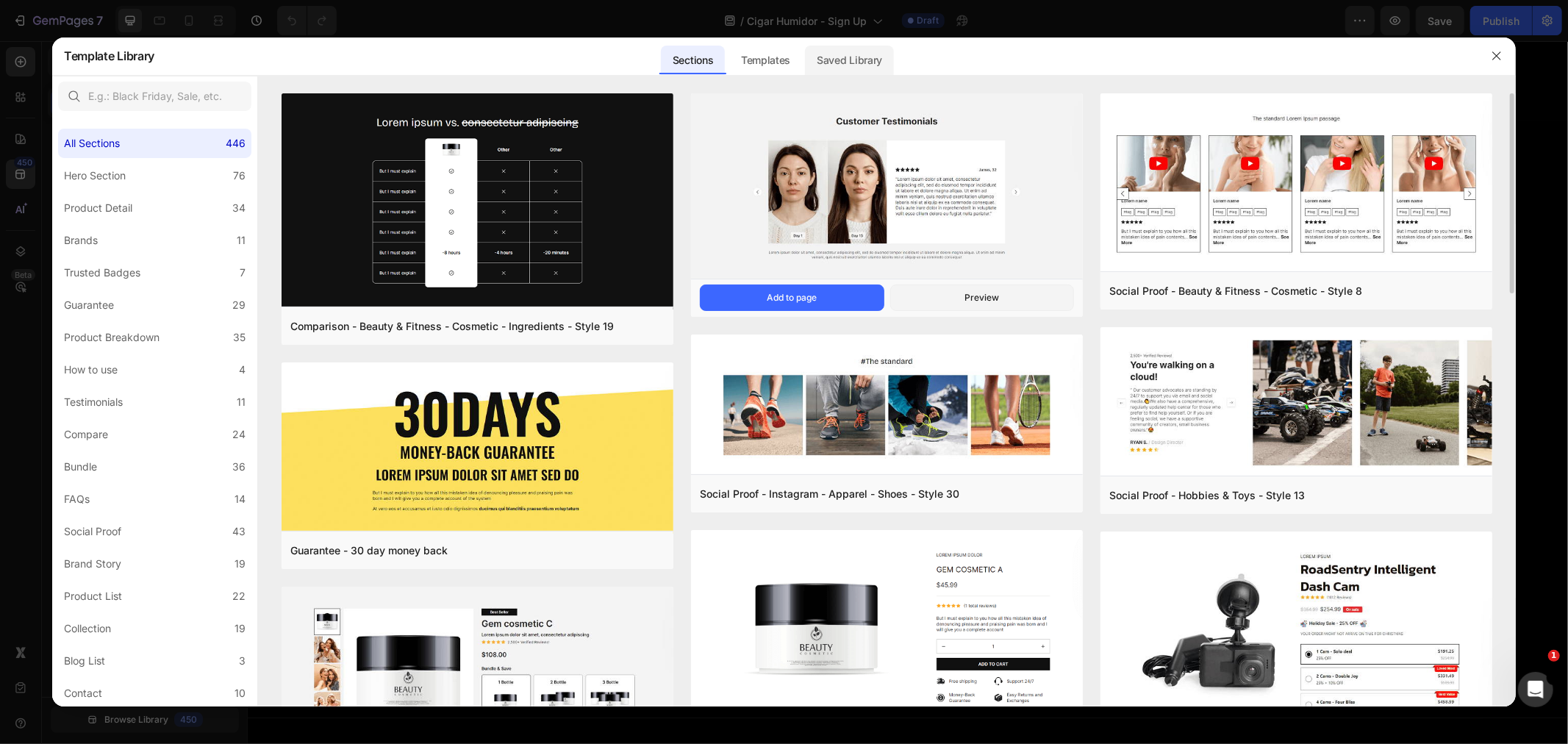
click at [853, 46] on div "Saved Library" at bounding box center [849, 60] width 89 height 30
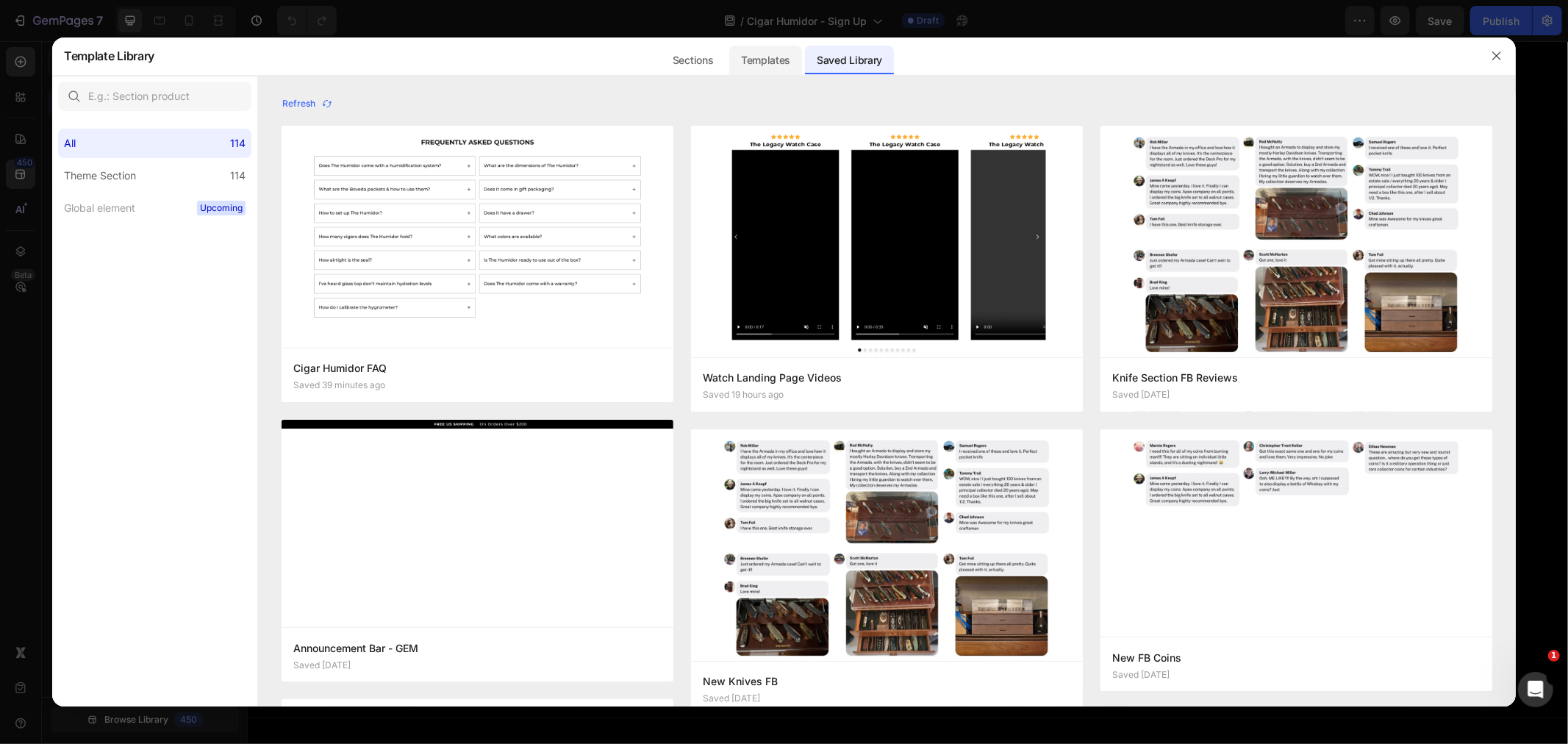
click at [752, 58] on div "Templates" at bounding box center [765, 60] width 73 height 30
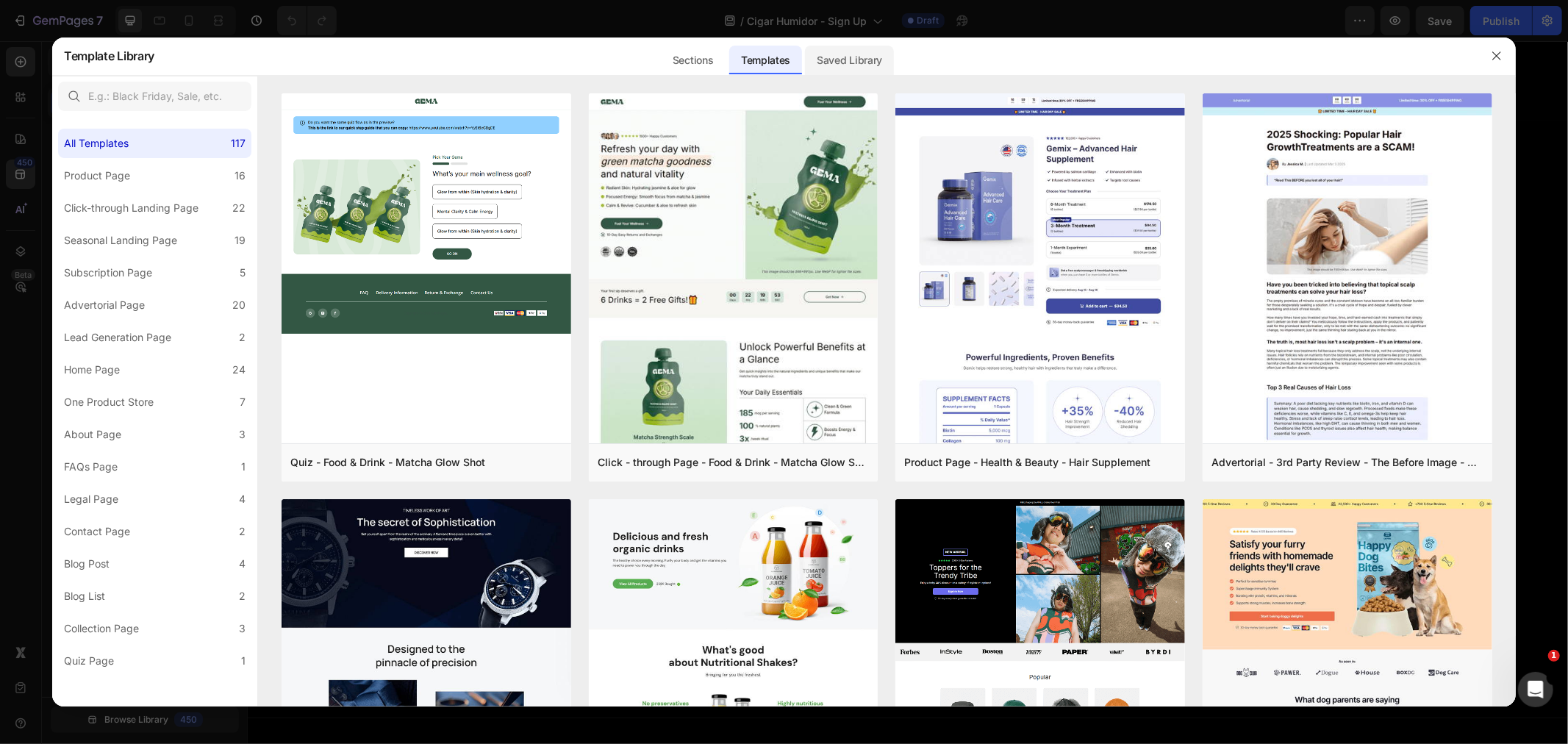
click at [842, 67] on div "Saved Library" at bounding box center [849, 60] width 89 height 30
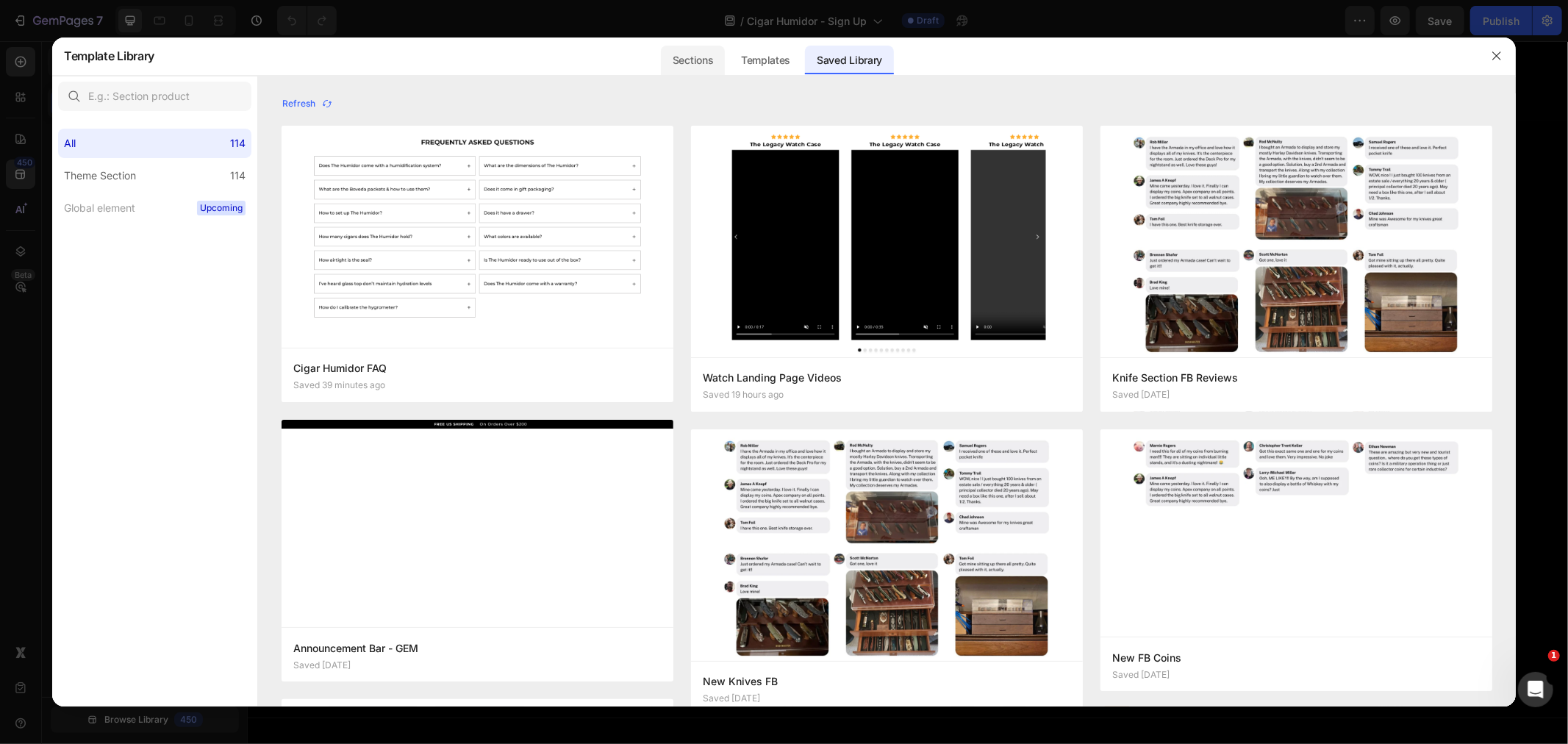
click at [725, 65] on div "Sections" at bounding box center [692, 60] width 64 height 30
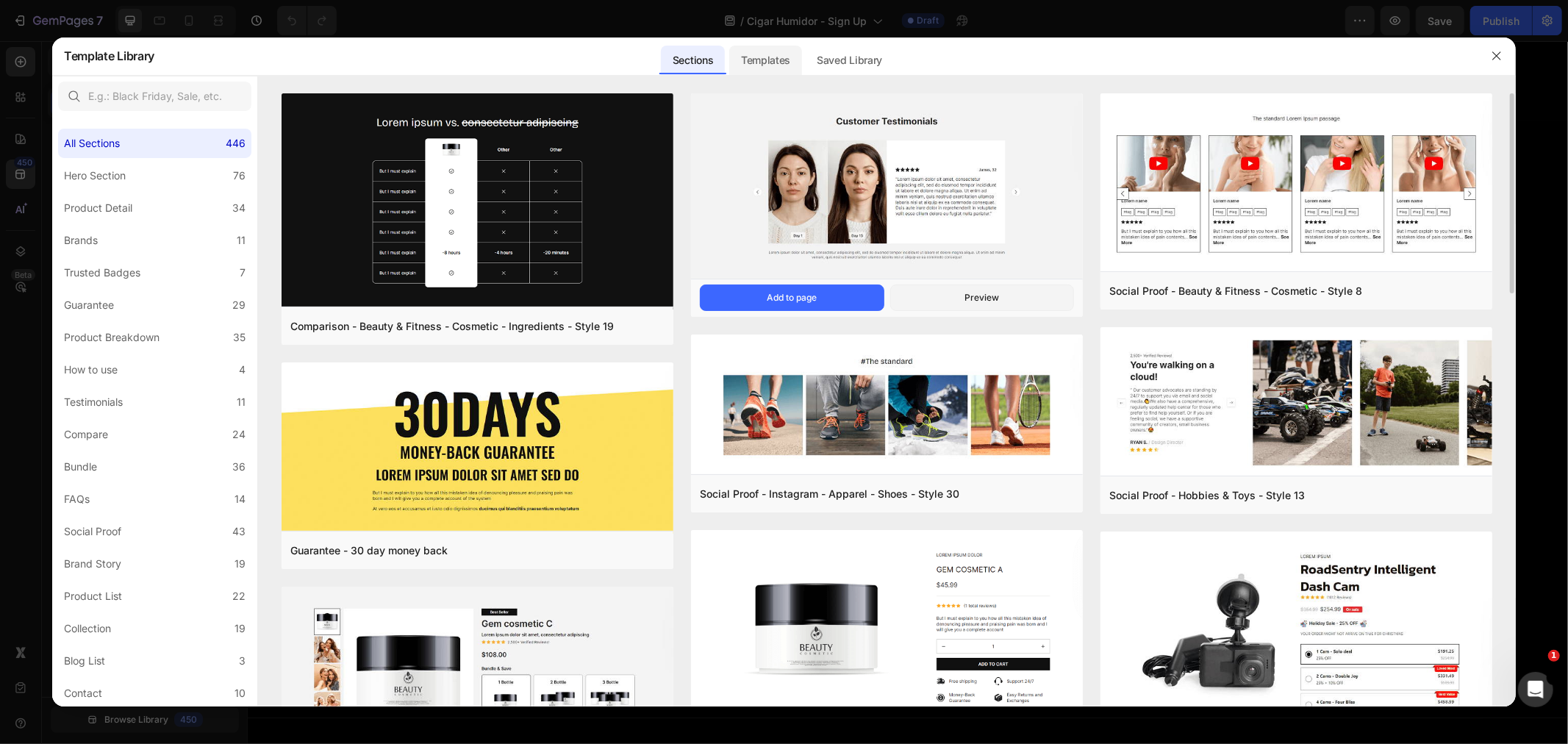
click at [780, 56] on div "Templates" at bounding box center [765, 60] width 73 height 30
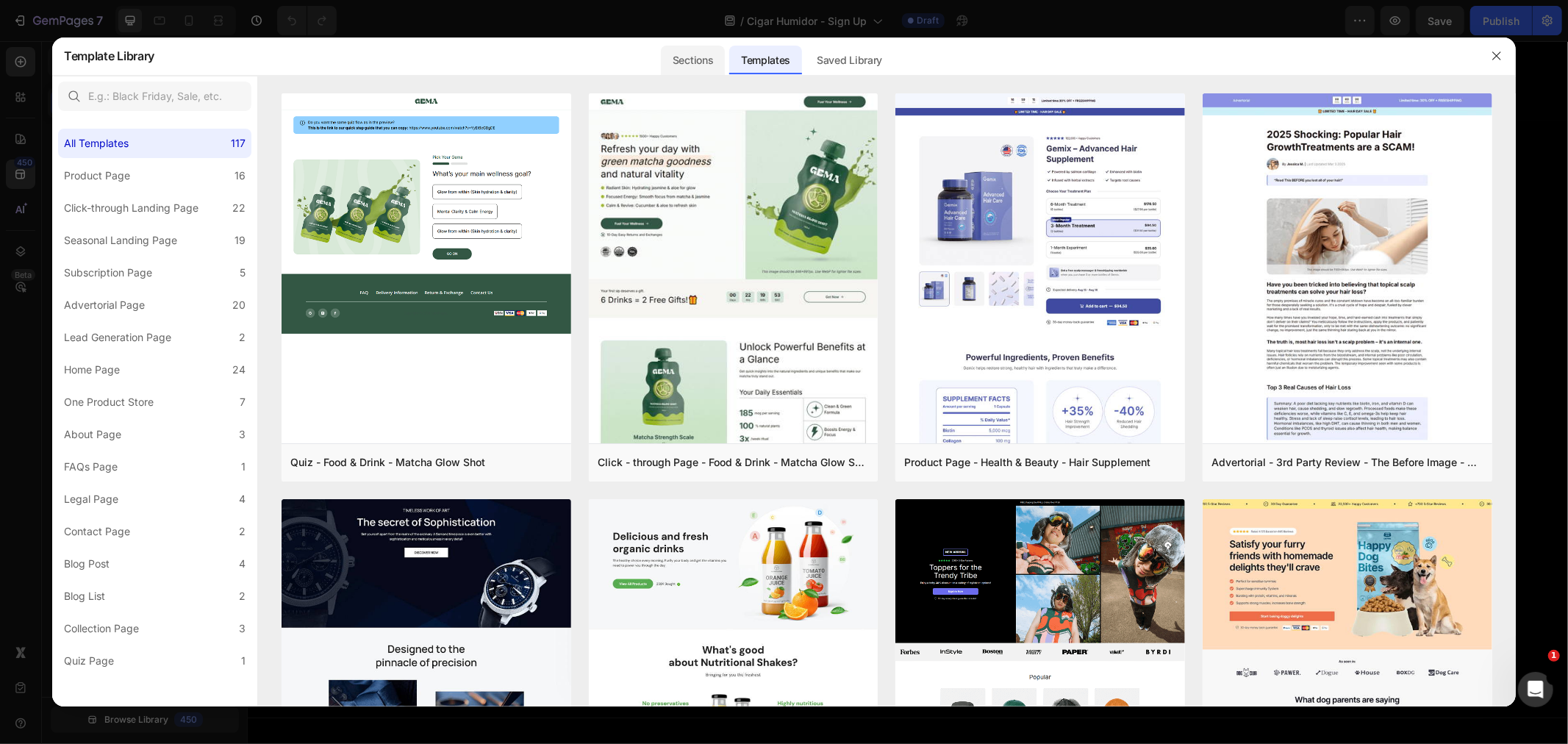
drag, startPoint x: 703, startPoint y: 65, endPoint x: 713, endPoint y: 63, distance: 10.2
click at [703, 65] on div "Sections" at bounding box center [692, 60] width 64 height 30
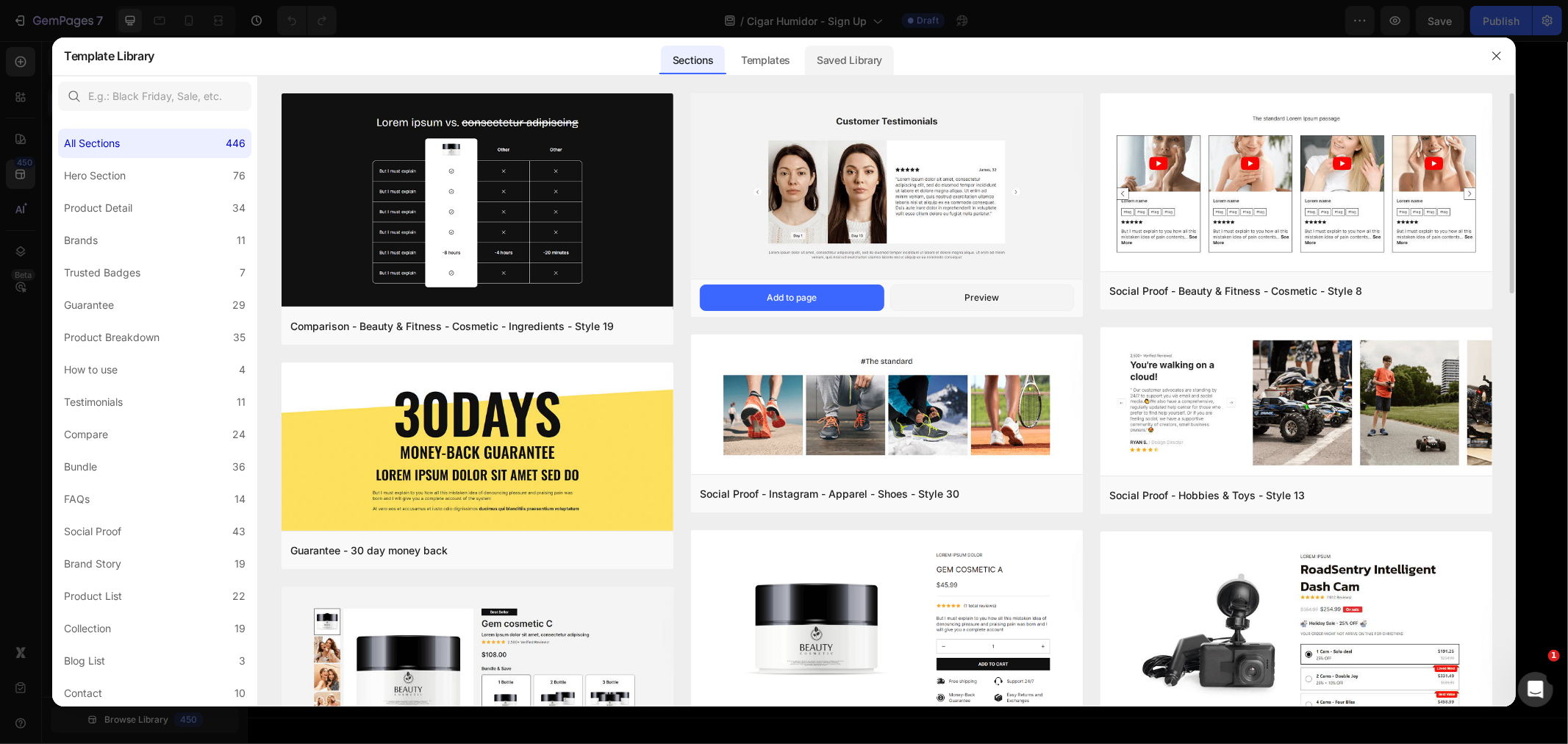
click at [889, 67] on div "Saved Library" at bounding box center [849, 60] width 89 height 30
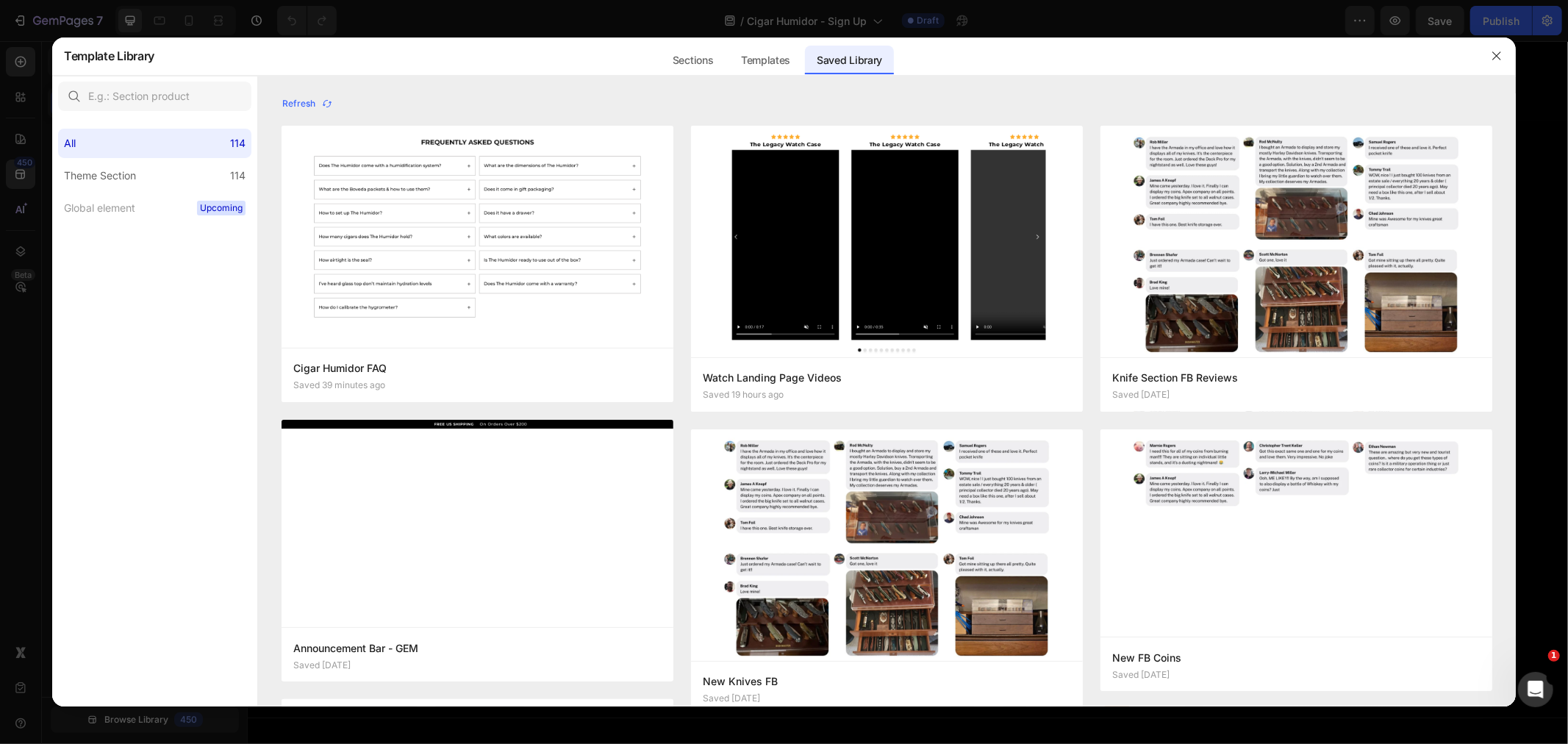
click at [949, 32] on div at bounding box center [784, 372] width 1568 height 744
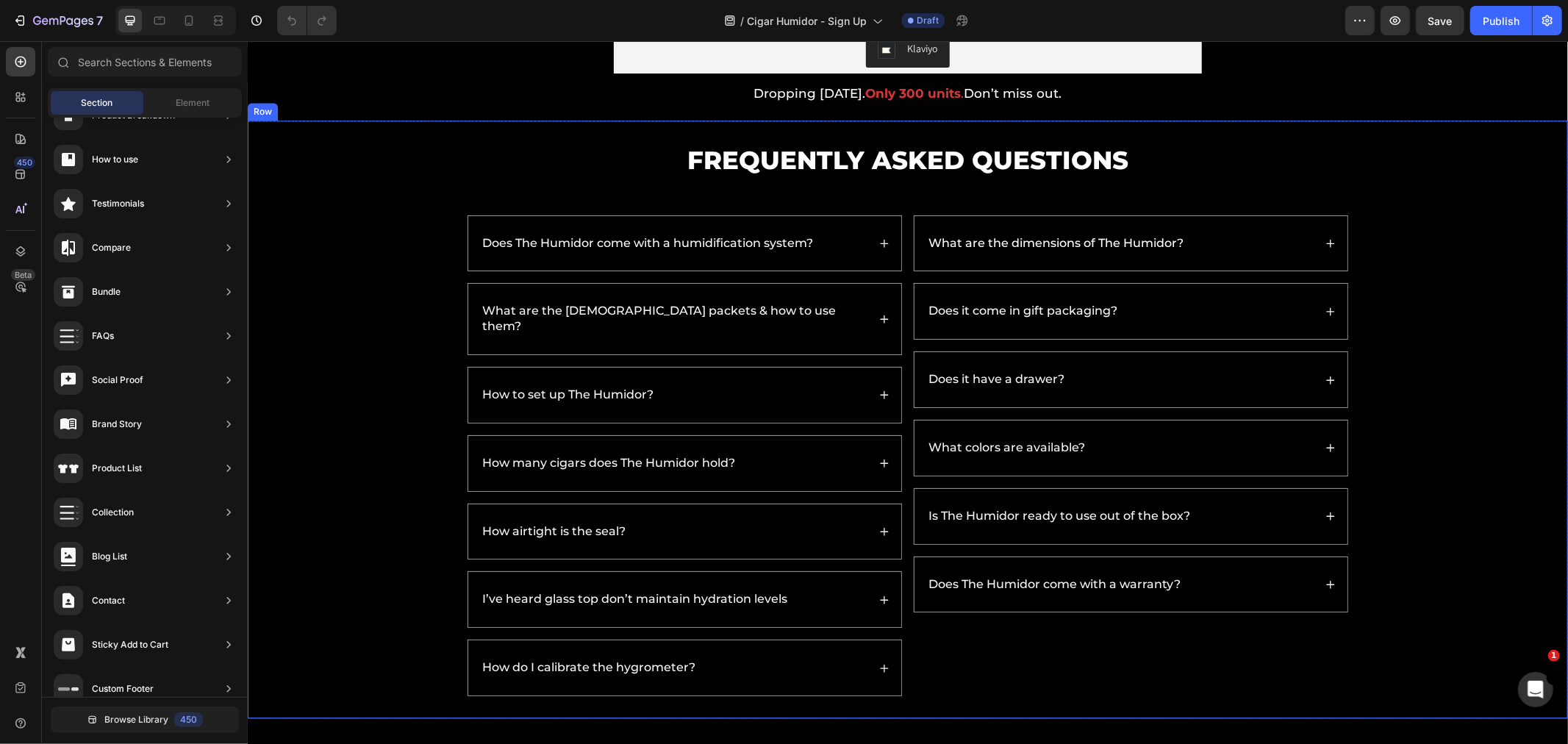
click at [1480, 432] on div "Frequently Asked Questions Heading Does The Humidor come with a humidification …" at bounding box center [907, 419] width 1291 height 554
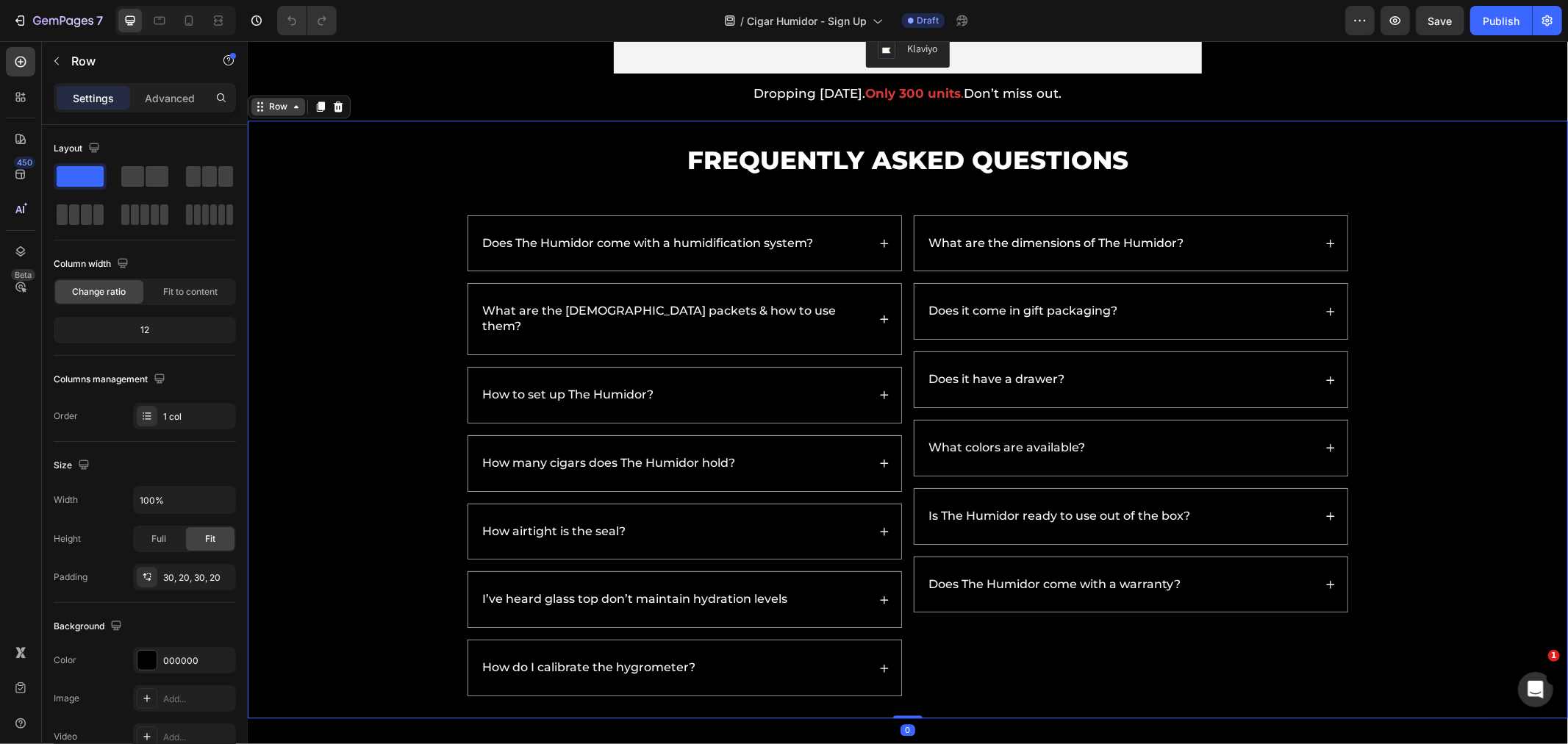
click at [279, 112] on div "Row" at bounding box center [277, 105] width 24 height 13
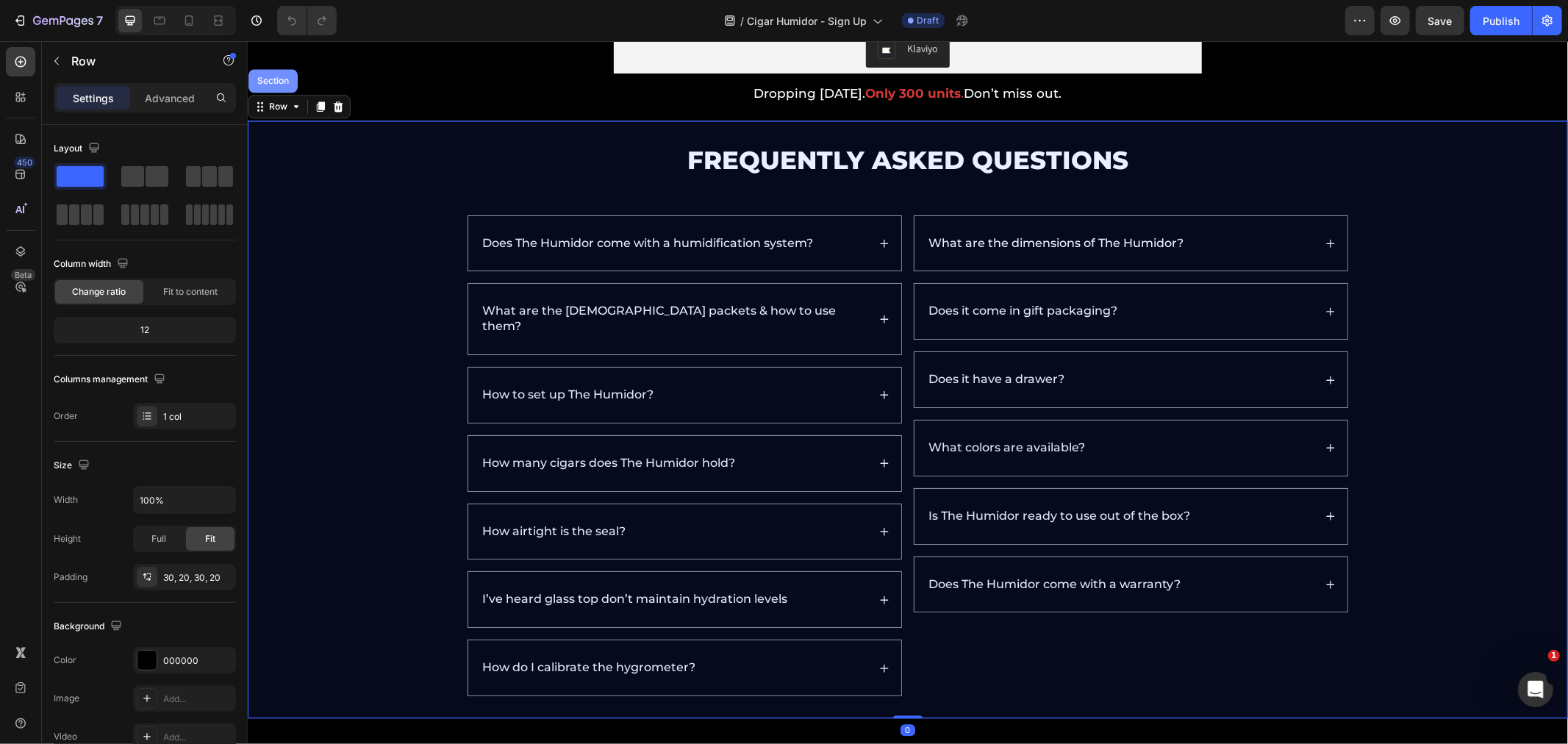
click at [271, 92] on div "Section" at bounding box center [272, 80] width 49 height 23
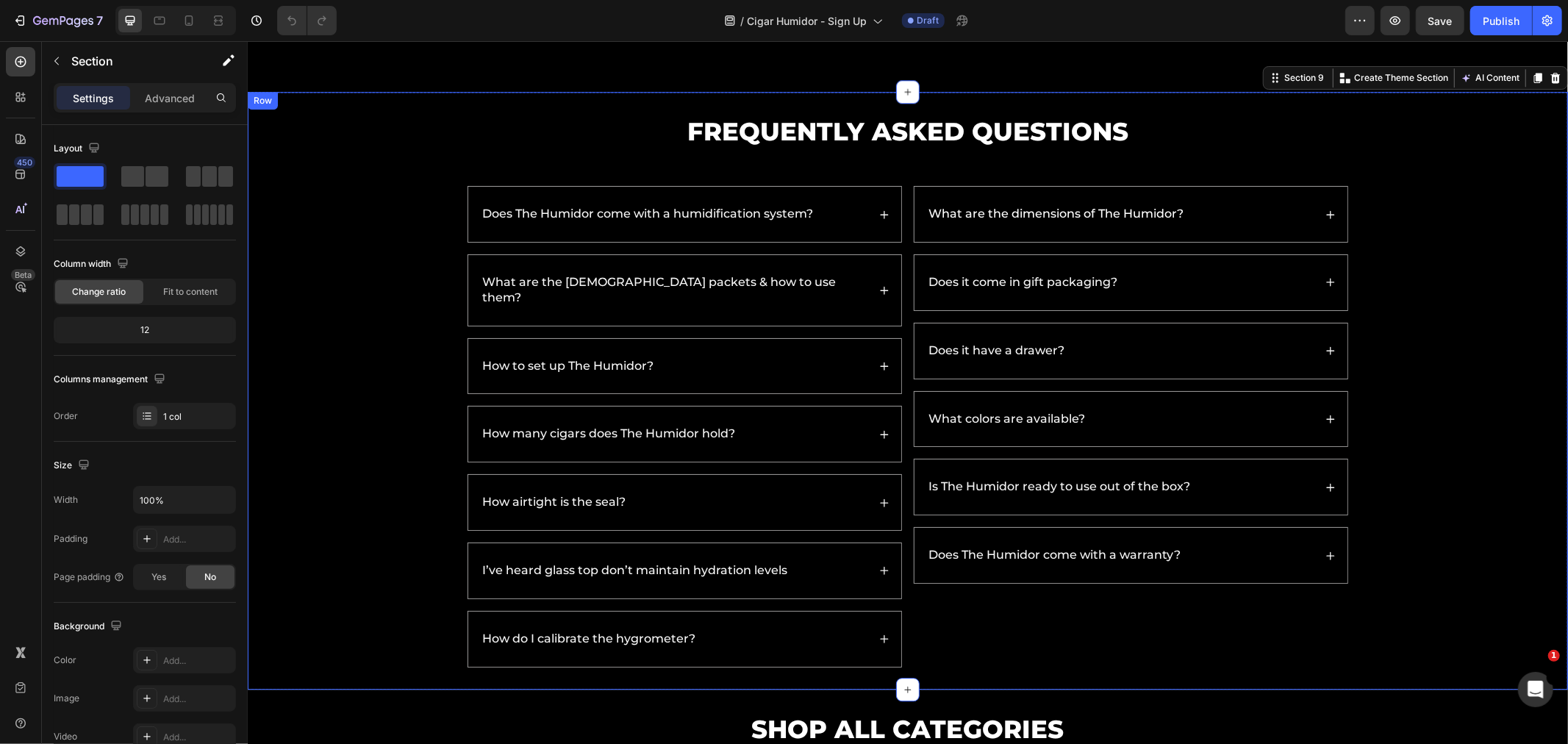
scroll to position [3187, 0]
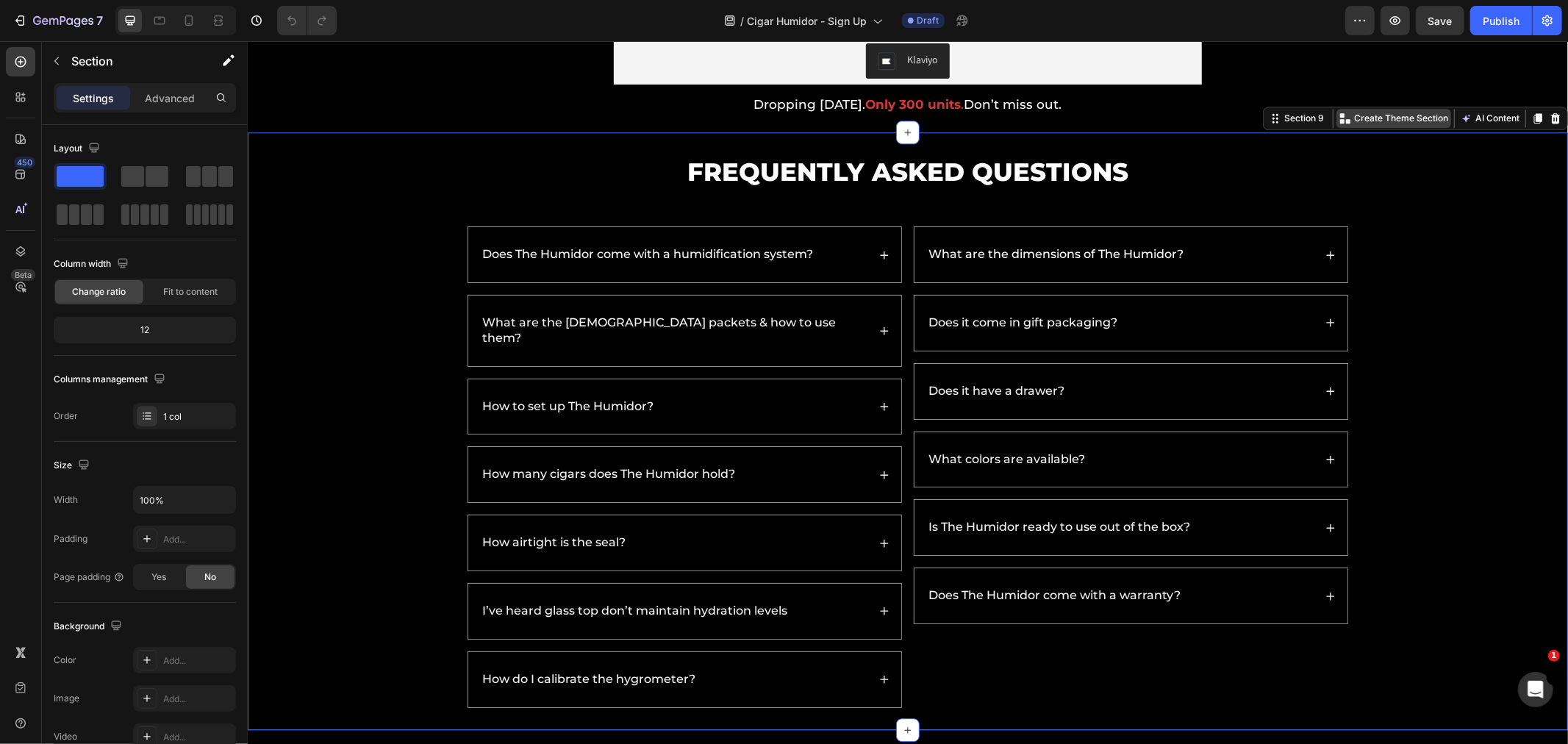
click at [1376, 115] on p "Create Theme Section" at bounding box center [1400, 117] width 94 height 13
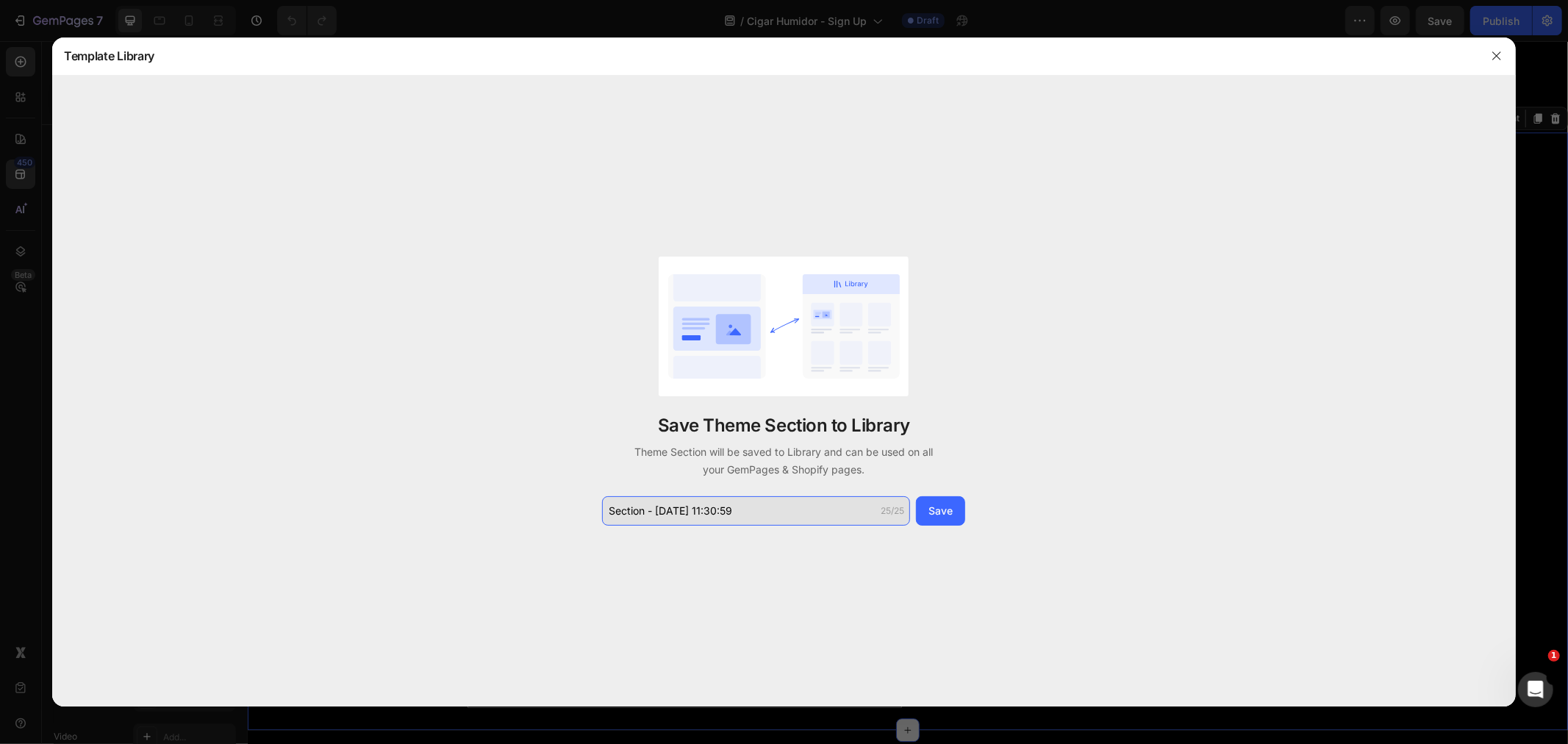
click at [673, 518] on input "Section - Aug 27 11:30:59" at bounding box center [756, 511] width 308 height 30
type input "Cigar Humidor FAQ"
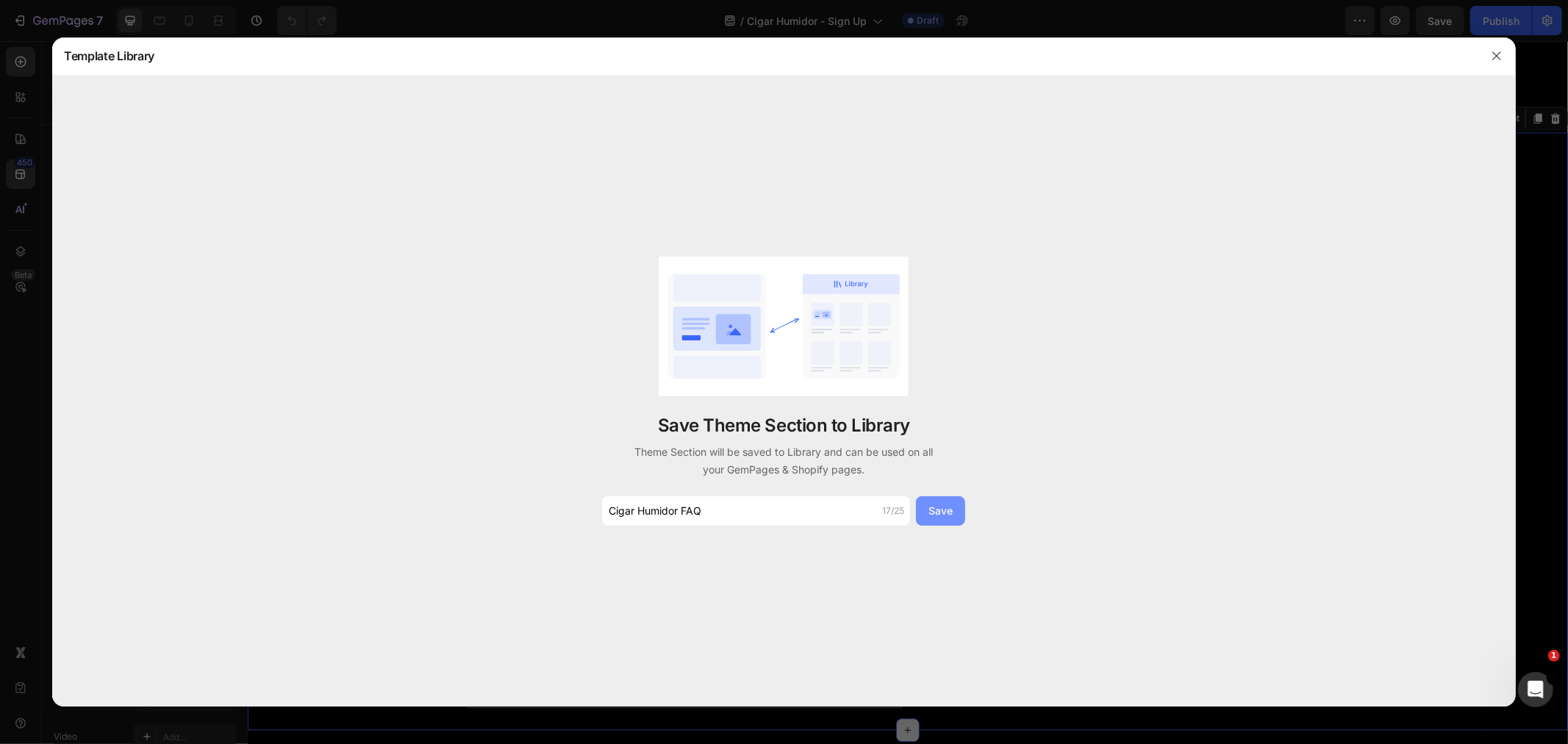
click at [947, 509] on div "Save" at bounding box center [940, 510] width 24 height 15
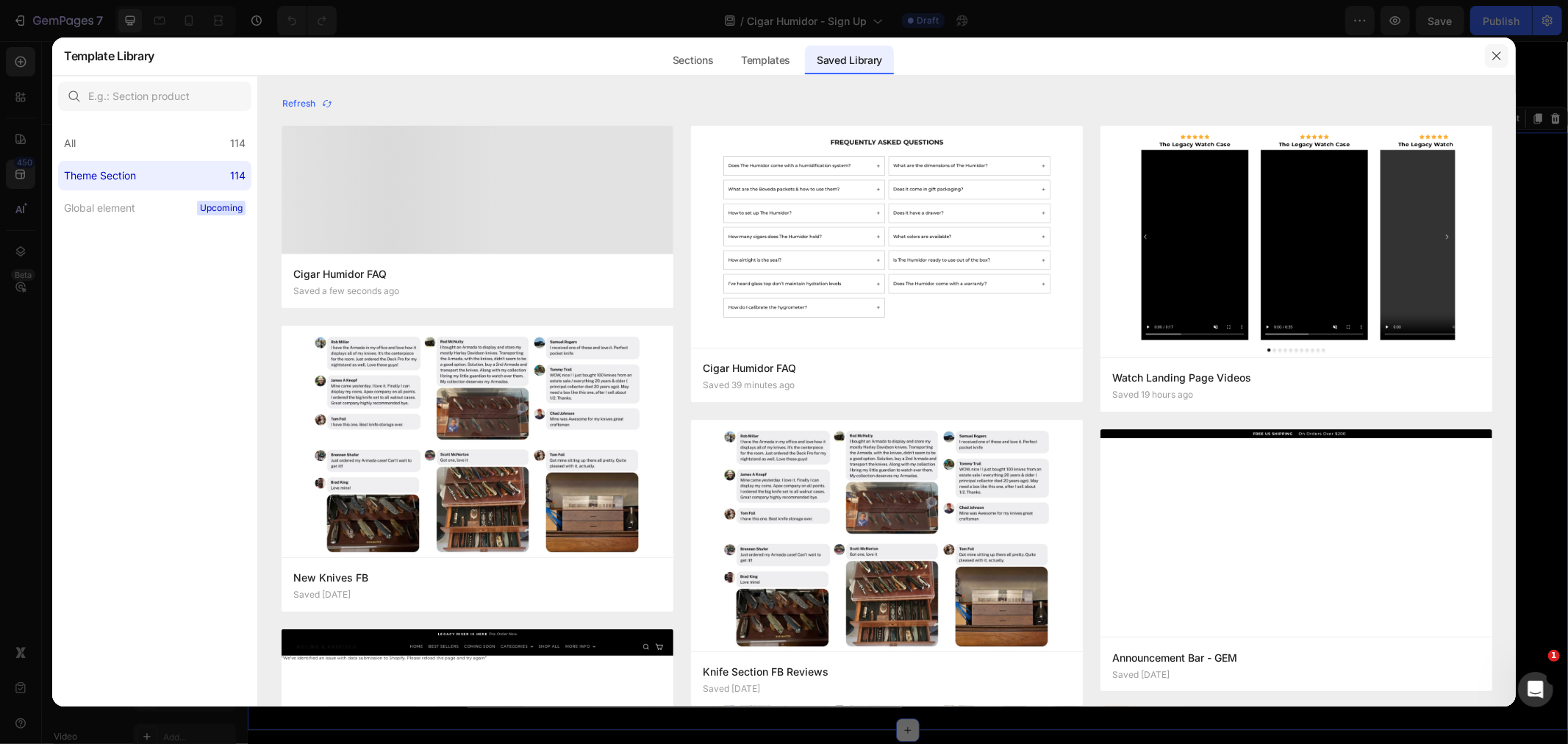
click at [1495, 54] on icon "button" at bounding box center [1496, 55] width 8 height 8
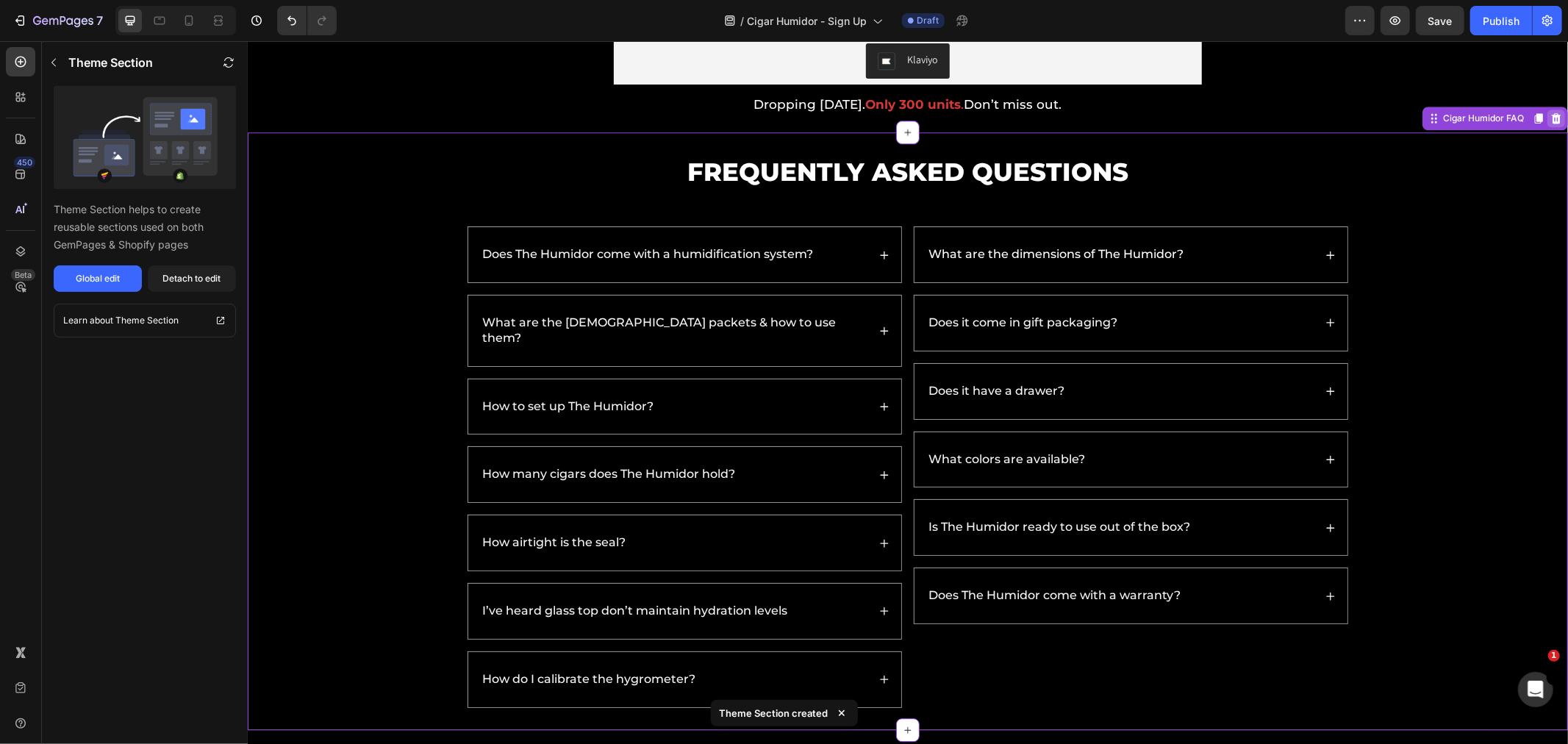
click at [1549, 115] on icon at bounding box center [1555, 117] width 12 height 12
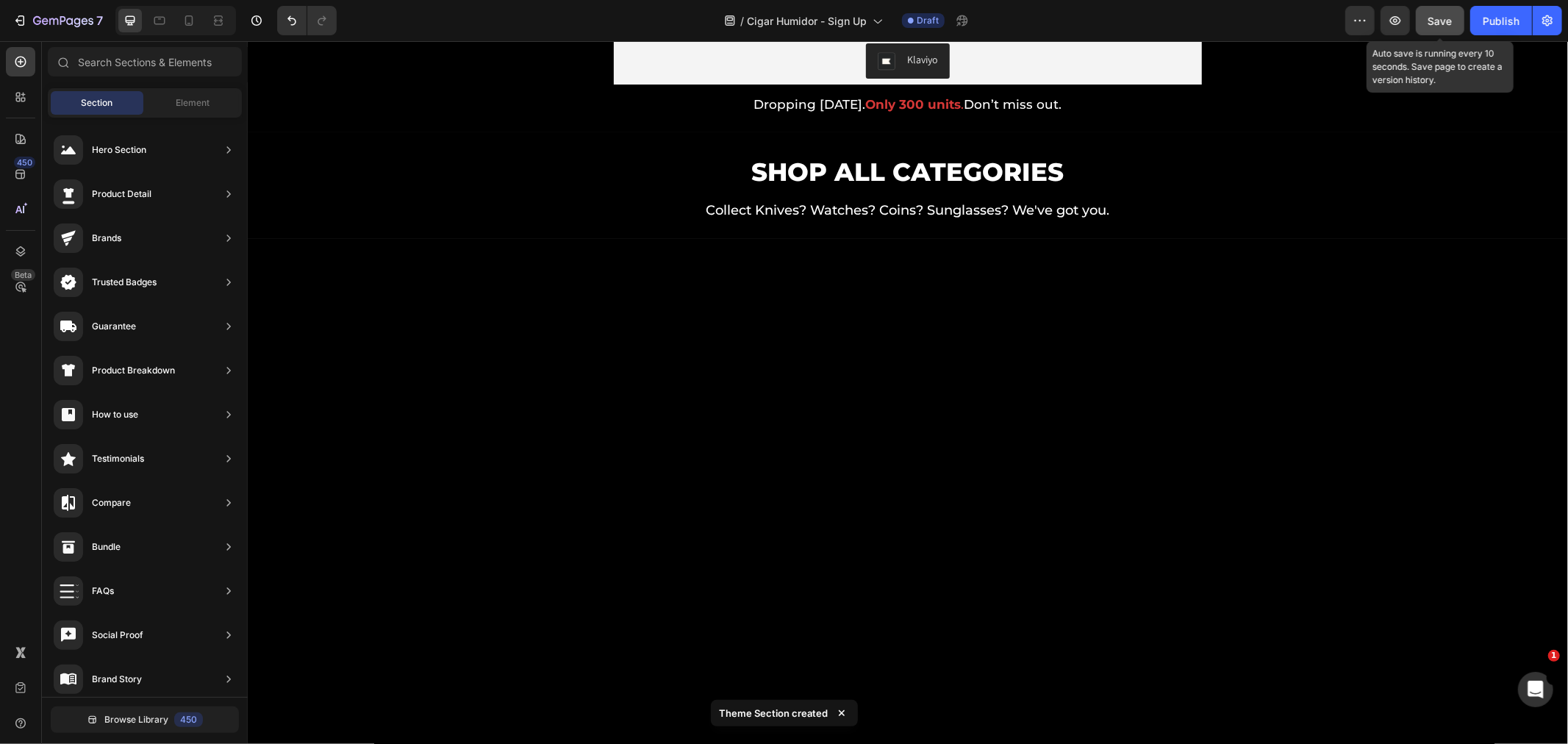
click at [1439, 20] on span "Save" at bounding box center [1439, 21] width 24 height 13
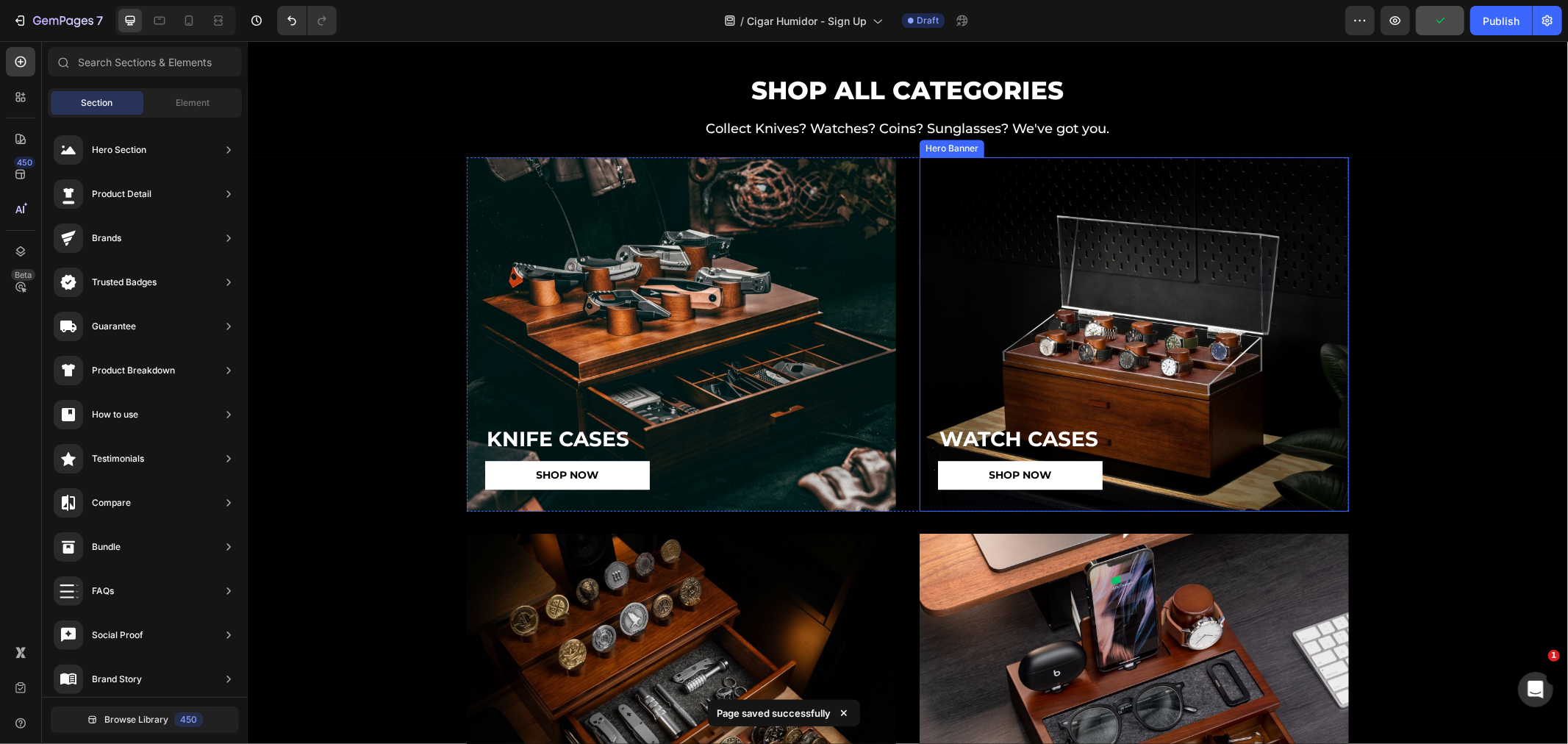
scroll to position [2778, 0]
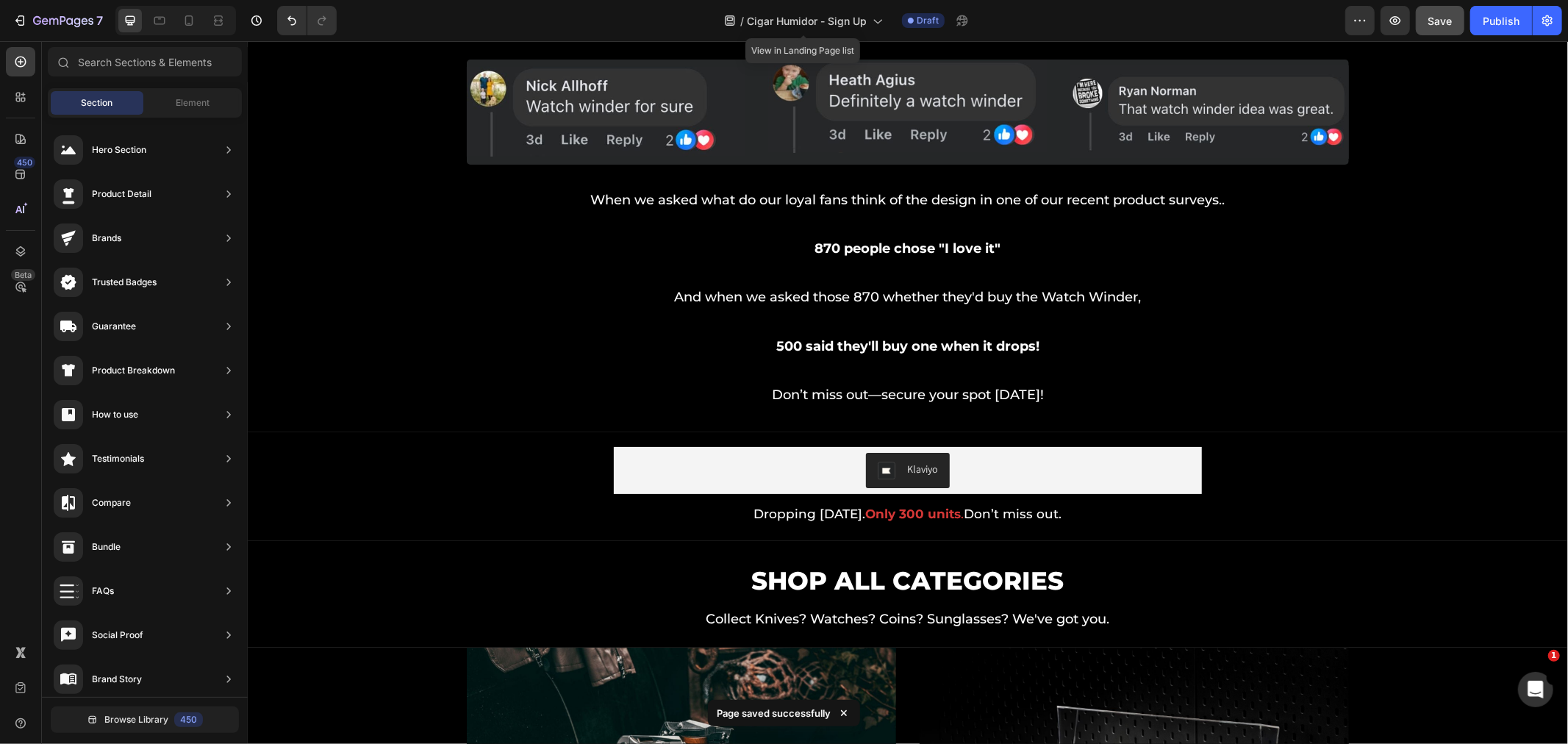
drag, startPoint x: 815, startPoint y: 22, endPoint x: 788, endPoint y: 99, distance: 81.6
click at [815, 22] on span "Cigar Humidor - Sign Up" at bounding box center [806, 21] width 120 height 15
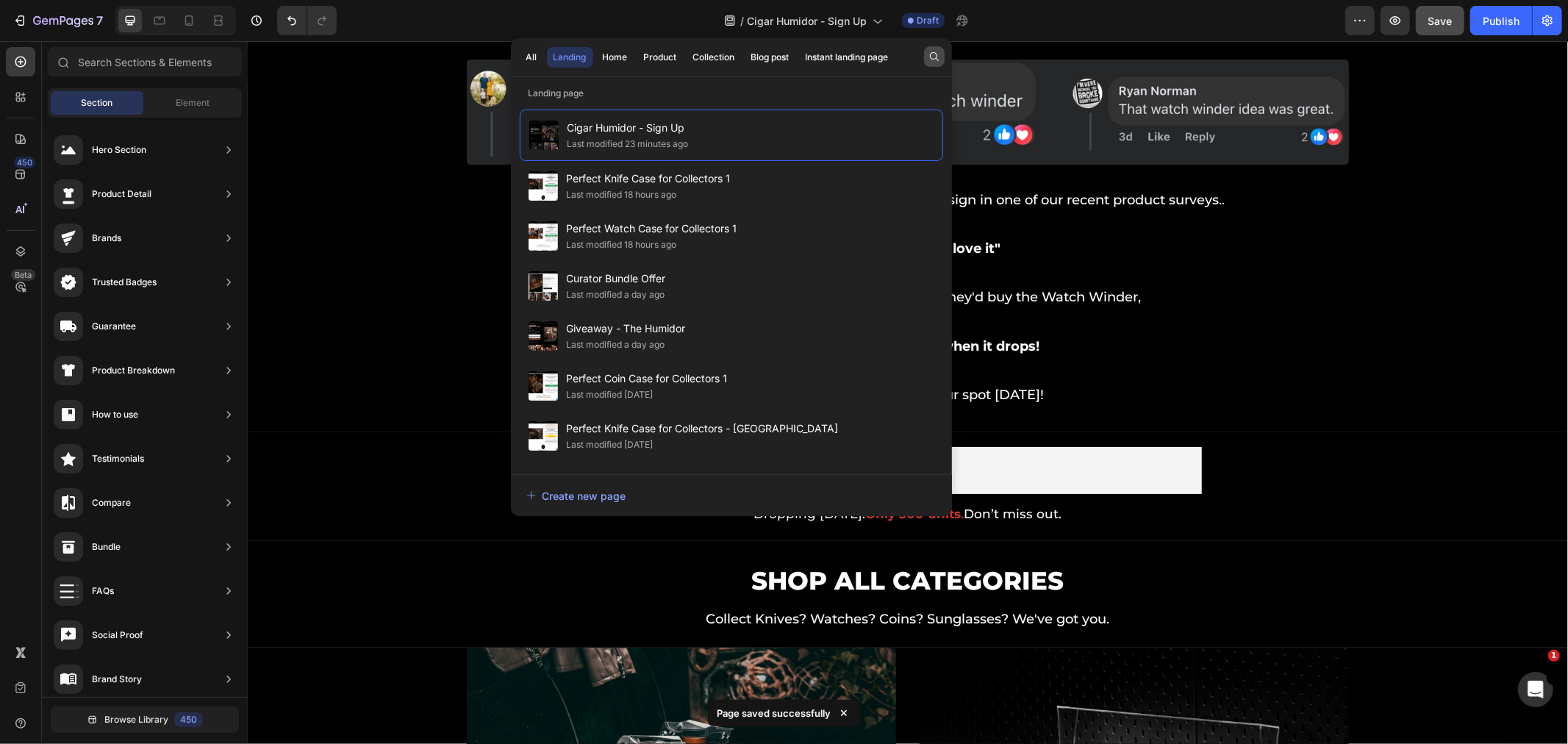
click at [926, 57] on button "button" at bounding box center [934, 57] width 21 height 21
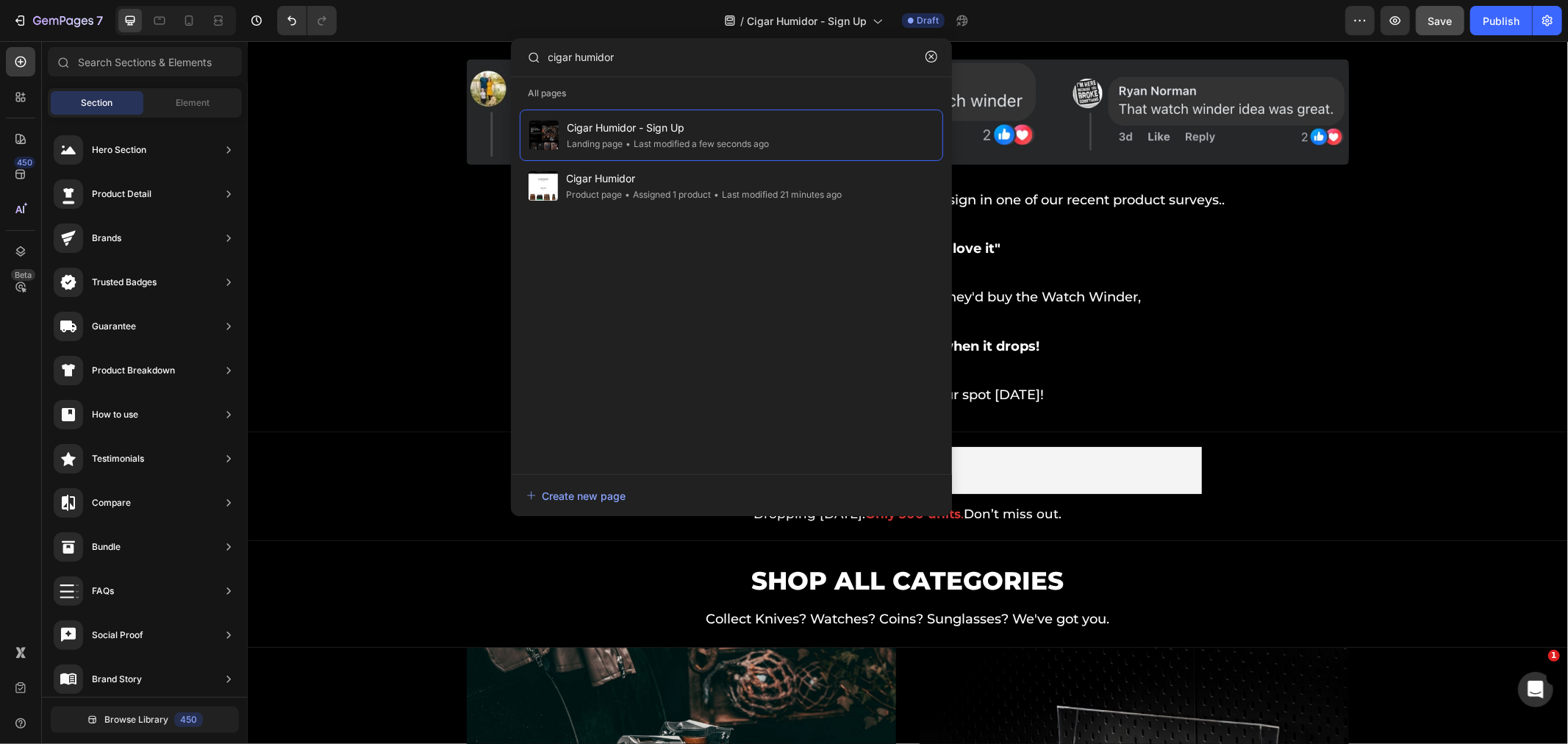
click at [690, 273] on div "Cigar Humidor - Sign Up Landing page • Last modified a few seconds ago Cigar Hu…" at bounding box center [731, 284] width 423 height 350
click at [637, 52] on input "cigar humidor" at bounding box center [731, 57] width 426 height 30
type input "cigar"
click at [600, 305] on div "Cigar Humidor - Sign Up Landing page • Last modified a few seconds ago Cigar Hu…" at bounding box center [731, 284] width 423 height 350
drag, startPoint x: 607, startPoint y: 41, endPoint x: 601, endPoint y: 49, distance: 10.0
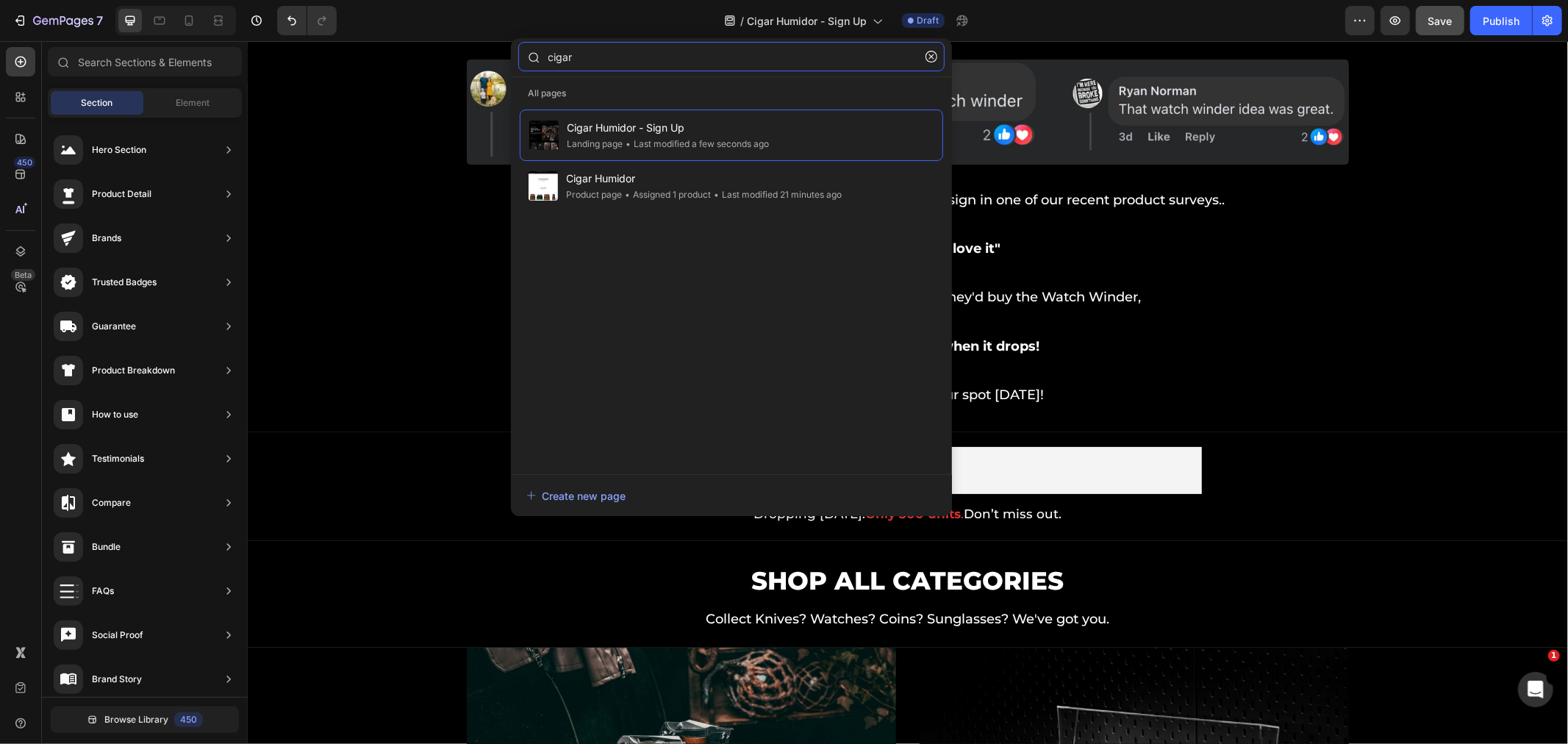
click at [607, 42] on input "cigar" at bounding box center [731, 57] width 426 height 30
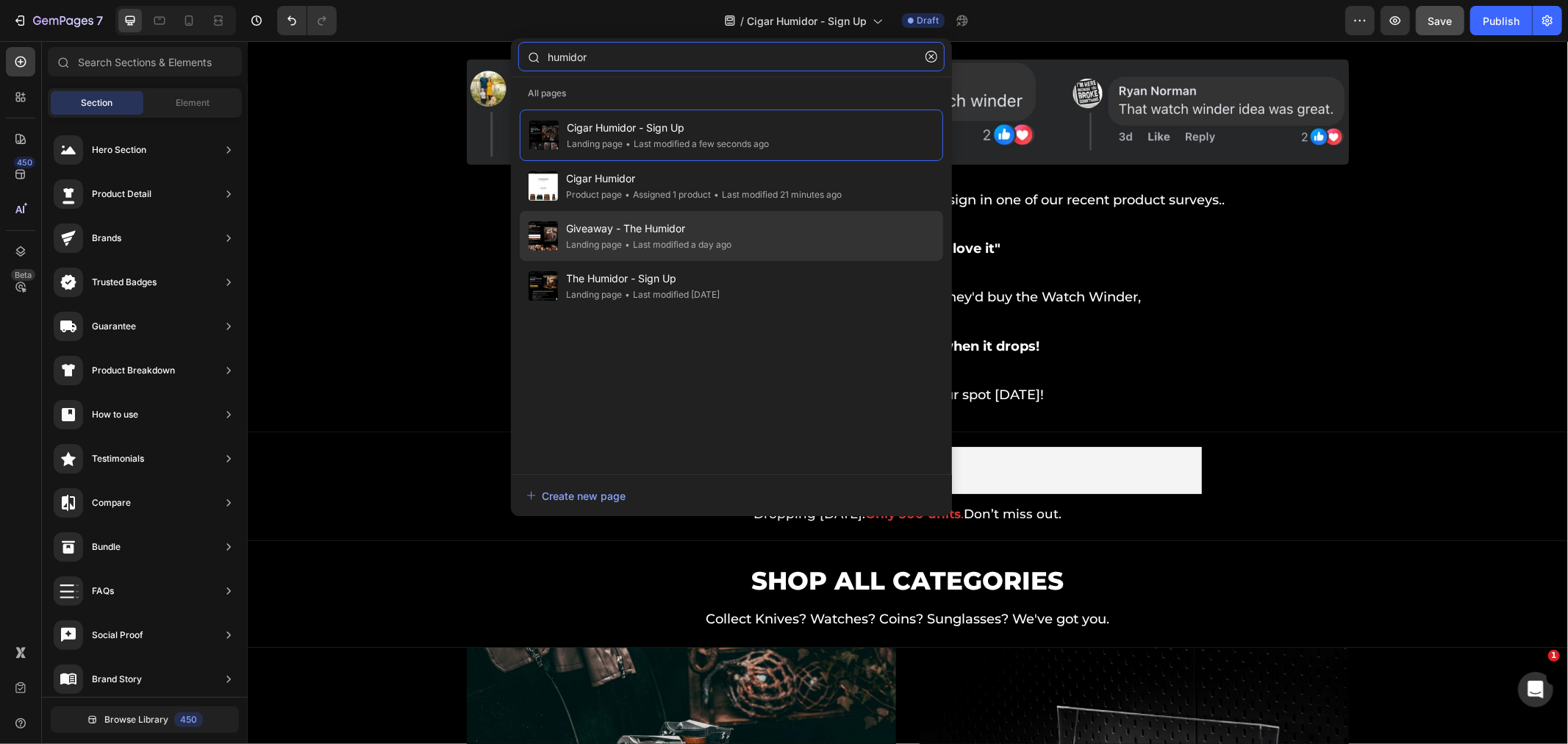
type input "humidor"
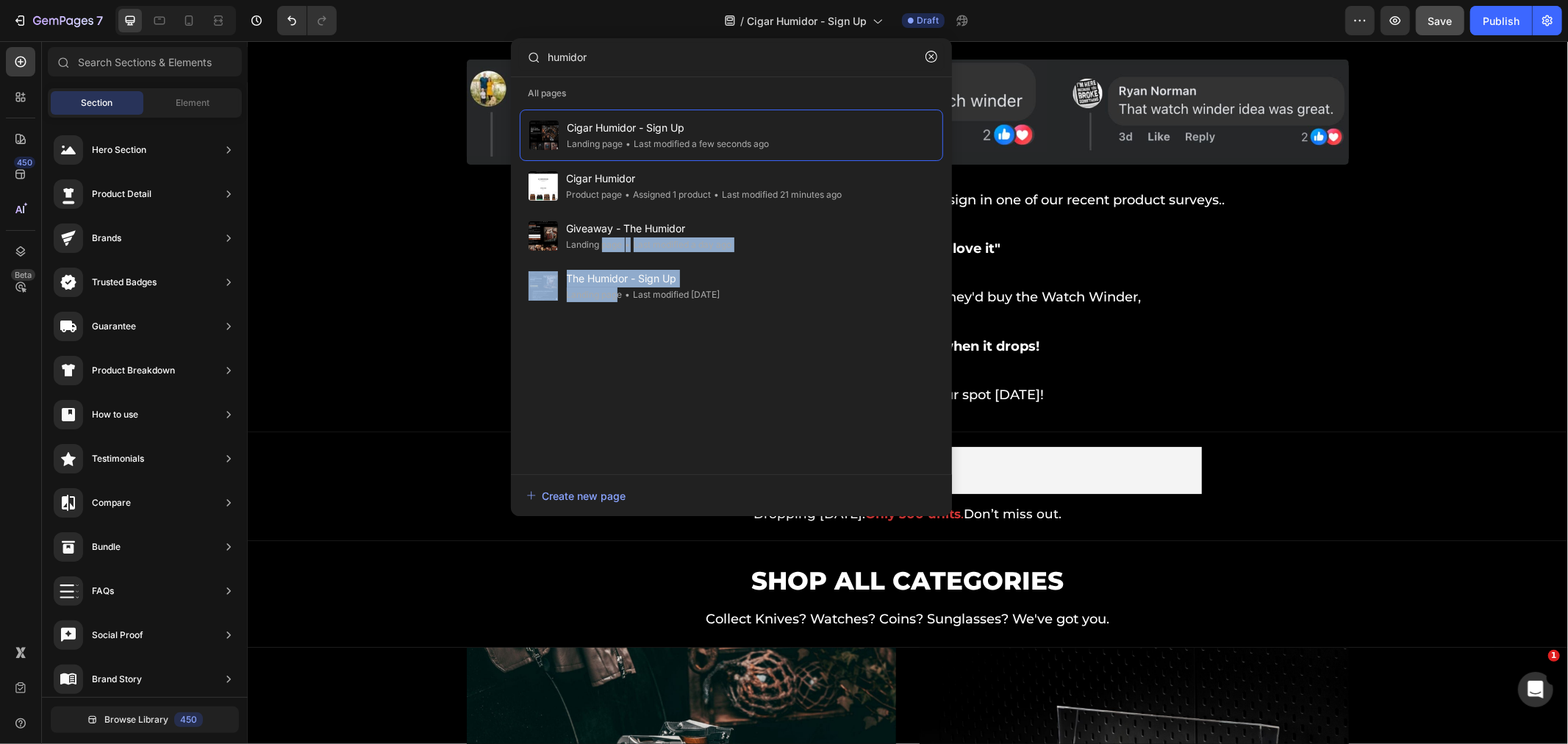
drag, startPoint x: 603, startPoint y: 244, endPoint x: 619, endPoint y: 336, distance: 93.4
click at [619, 336] on div "Cigar Humidor - Sign Up Landing page • Last modified a few seconds ago Cigar Hu…" at bounding box center [731, 284] width 423 height 350
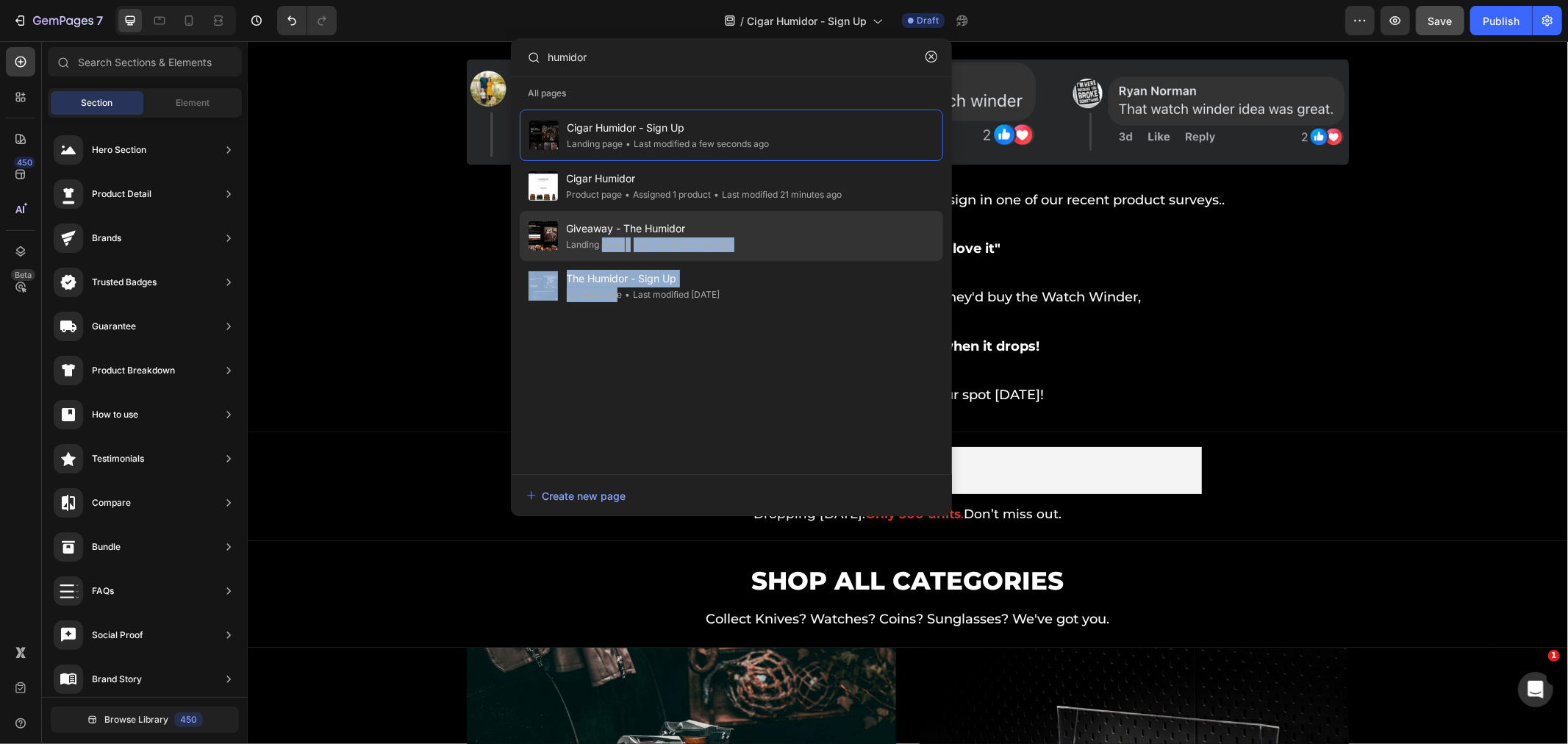
click at [750, 261] on div "Giveaway - The Humidor Landing page • Last modified a day ago" at bounding box center [731, 286] width 423 height 50
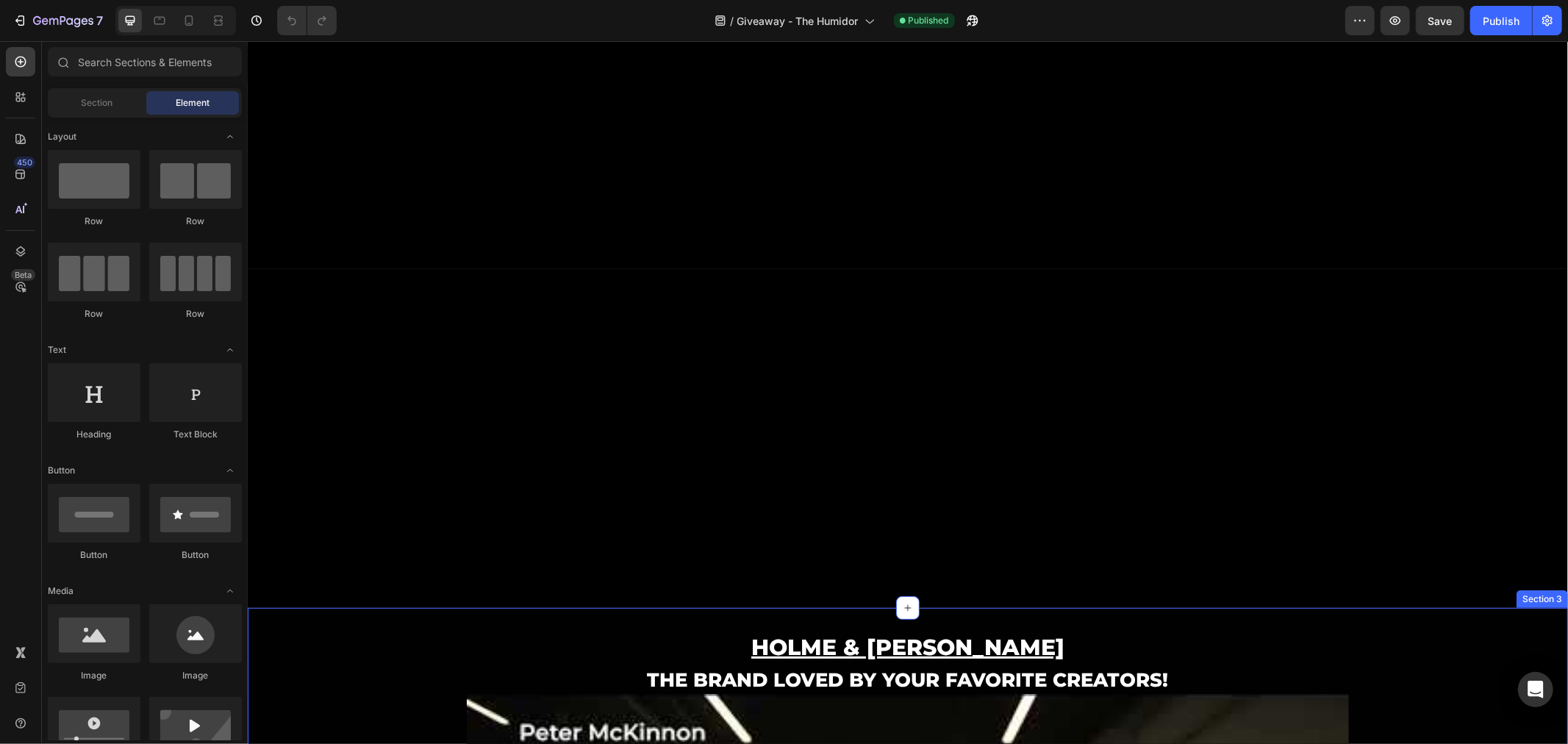
scroll to position [240, 0]
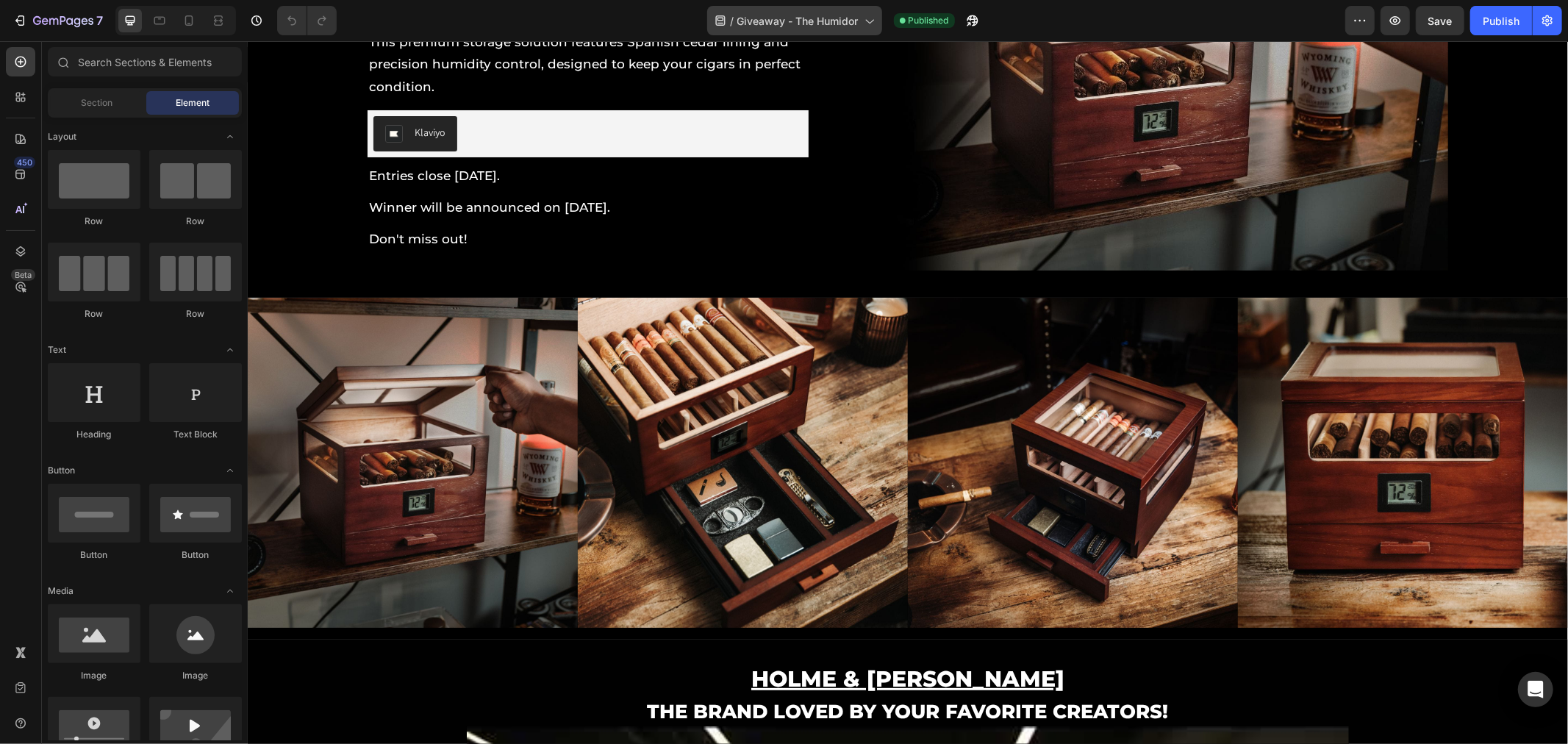
click at [836, 14] on span "Giveaway - The Humidor" at bounding box center [797, 21] width 121 height 15
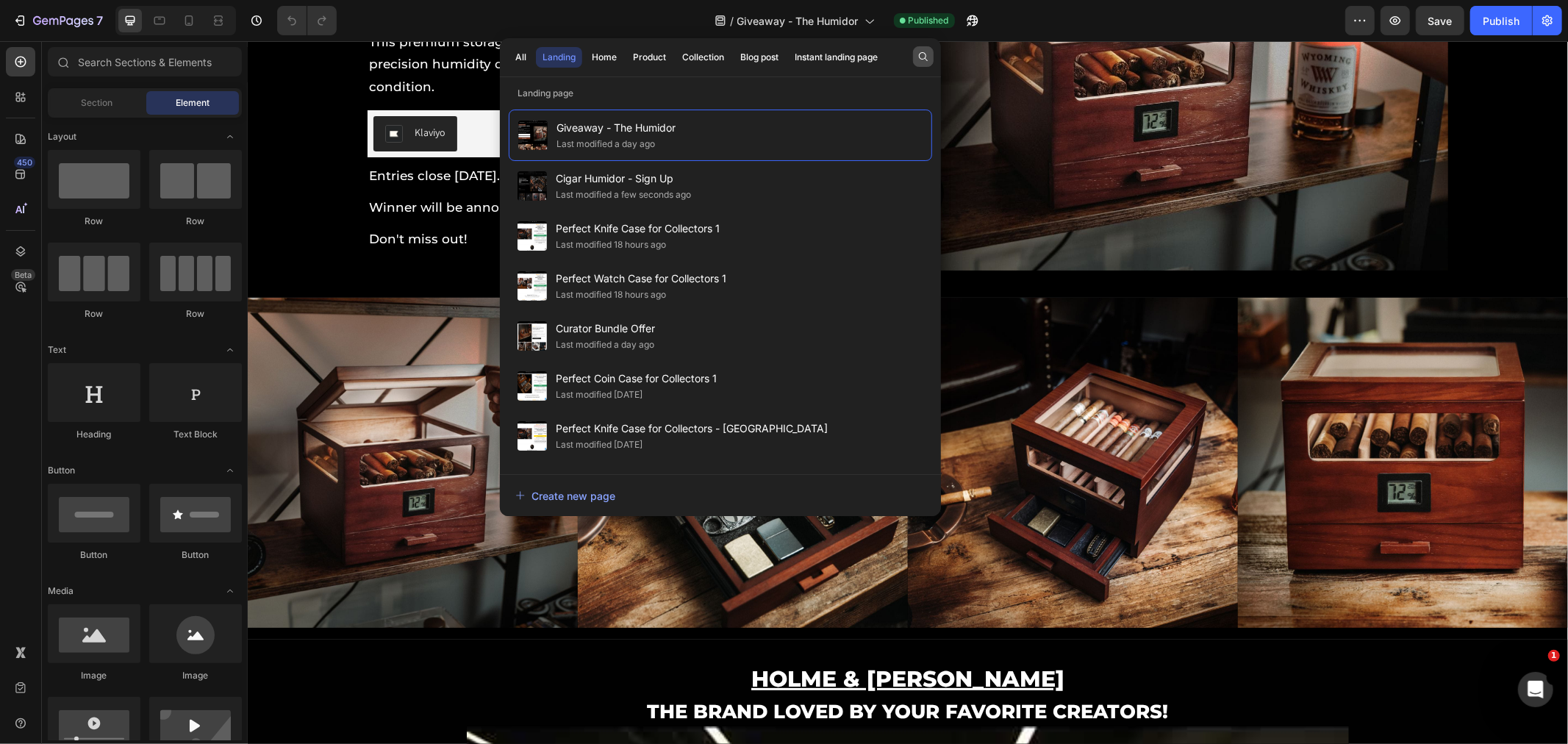
scroll to position [0, 0]
click at [930, 62] on button "button" at bounding box center [922, 57] width 21 height 21
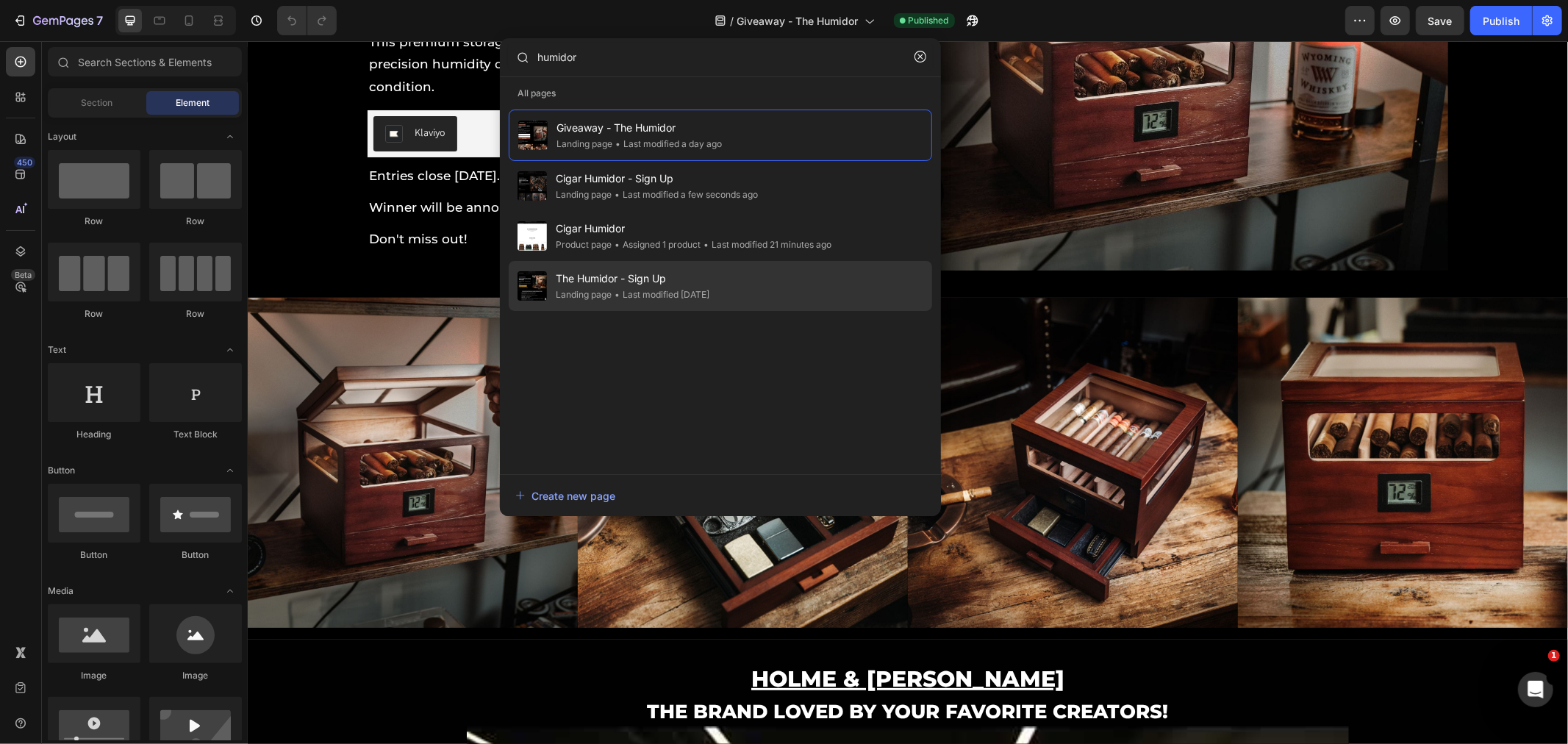
type input "humidor"
click at [762, 296] on div "The Humidor - Sign Up Landing page • Last modified [DATE]" at bounding box center [720, 286] width 423 height 50
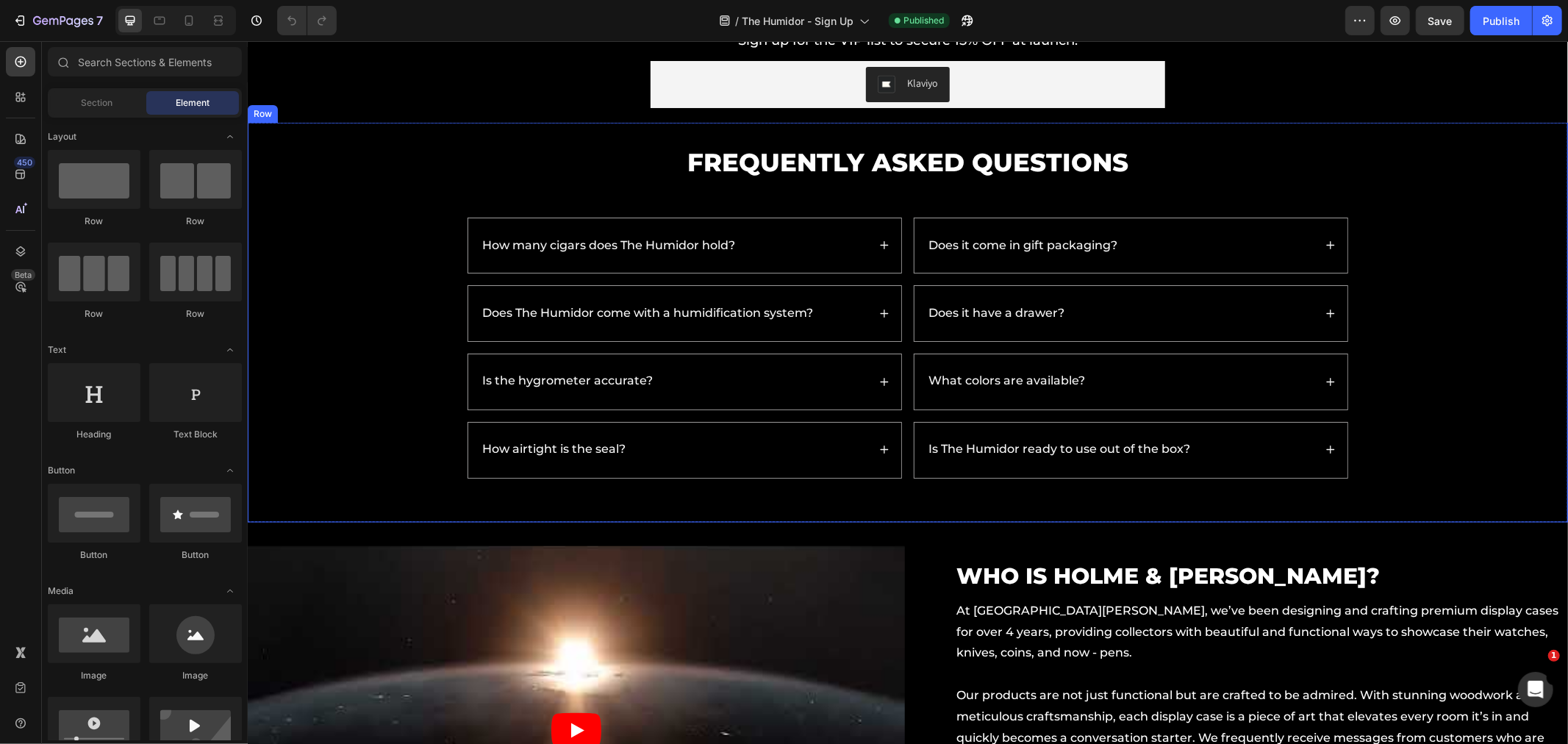
scroll to position [2103, 0]
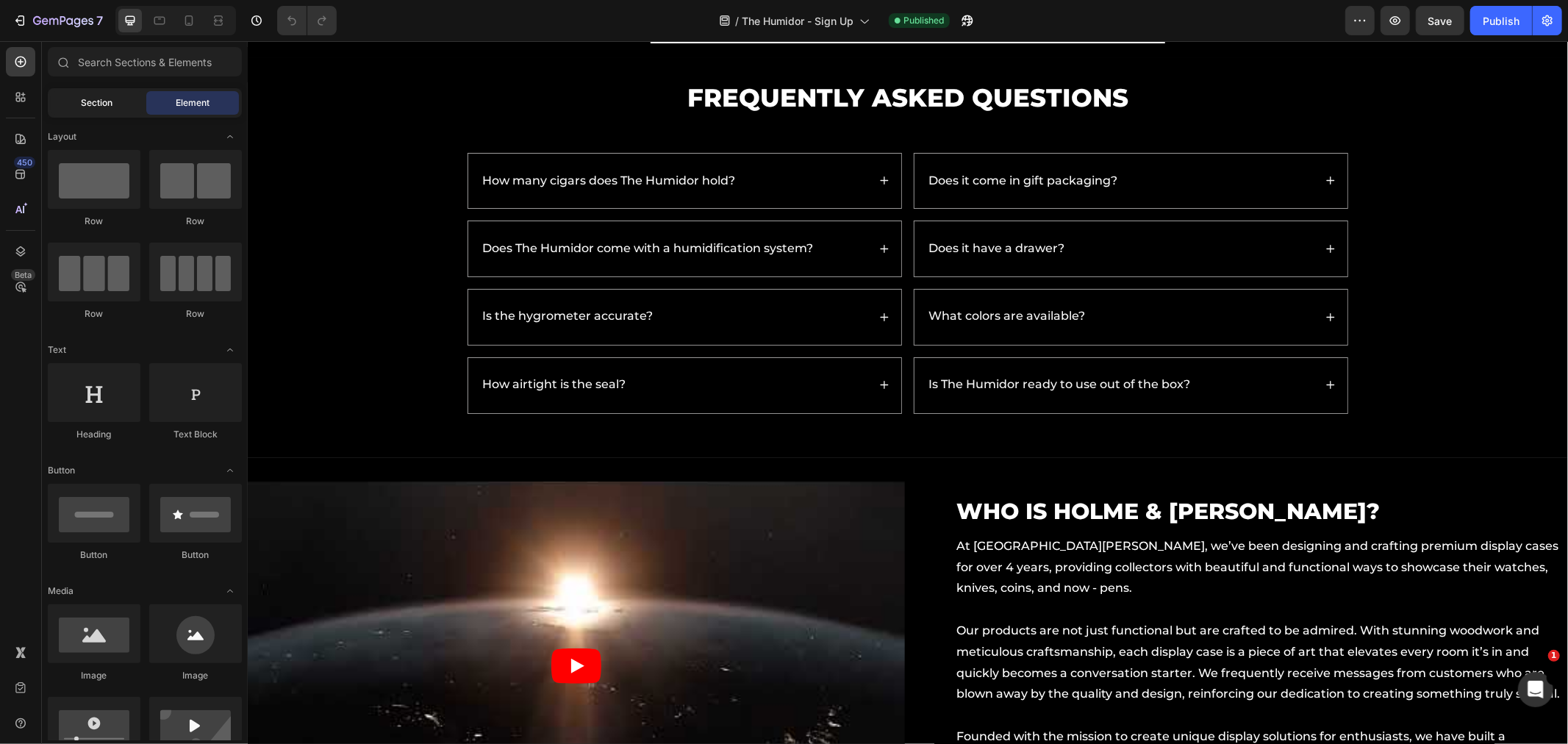
click at [109, 111] on div "Section" at bounding box center [96, 103] width 93 height 23
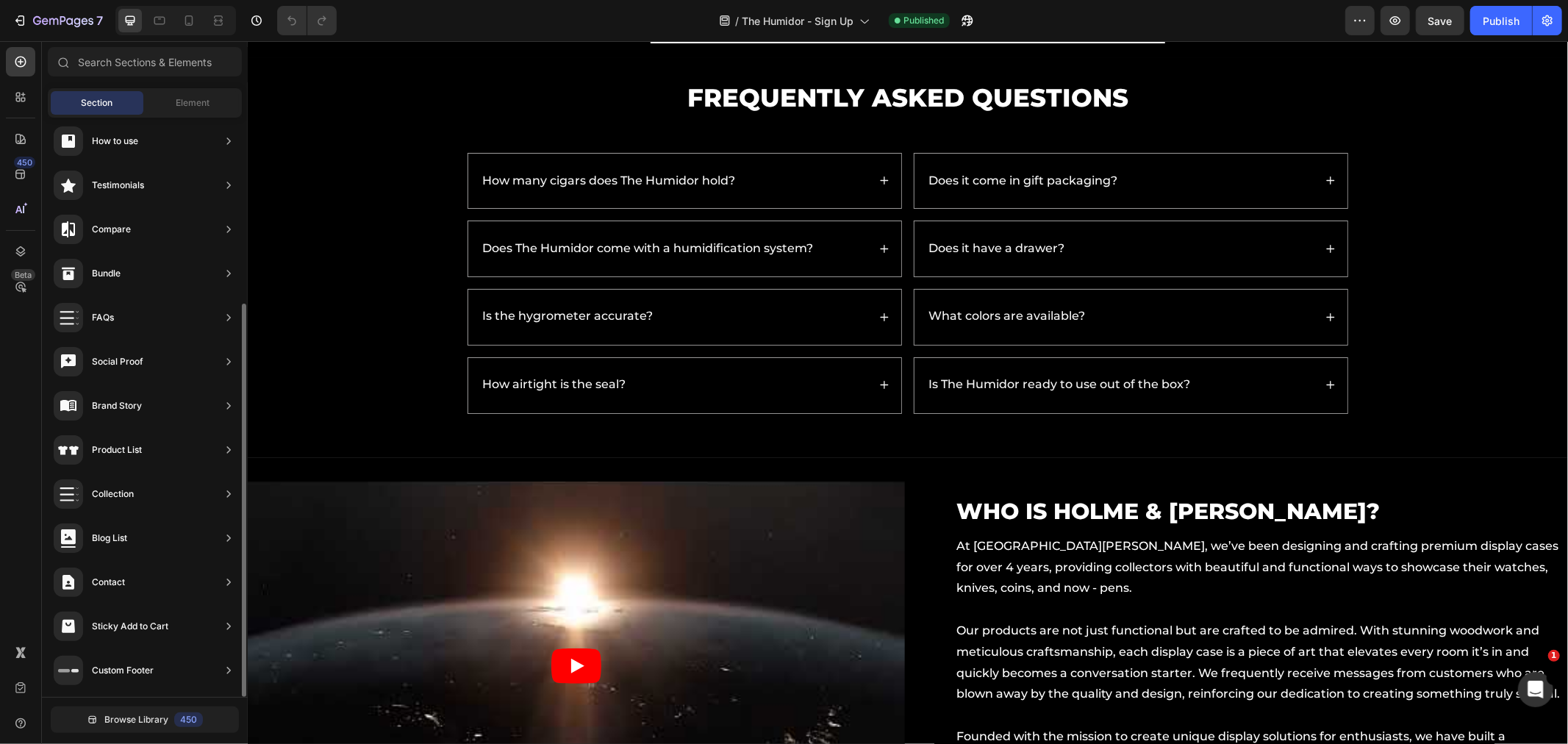
click at [173, 706] on div "Browse Library 450" at bounding box center [145, 720] width 206 height 45
click at [171, 718] on button "Browse Library 450" at bounding box center [144, 720] width 188 height 26
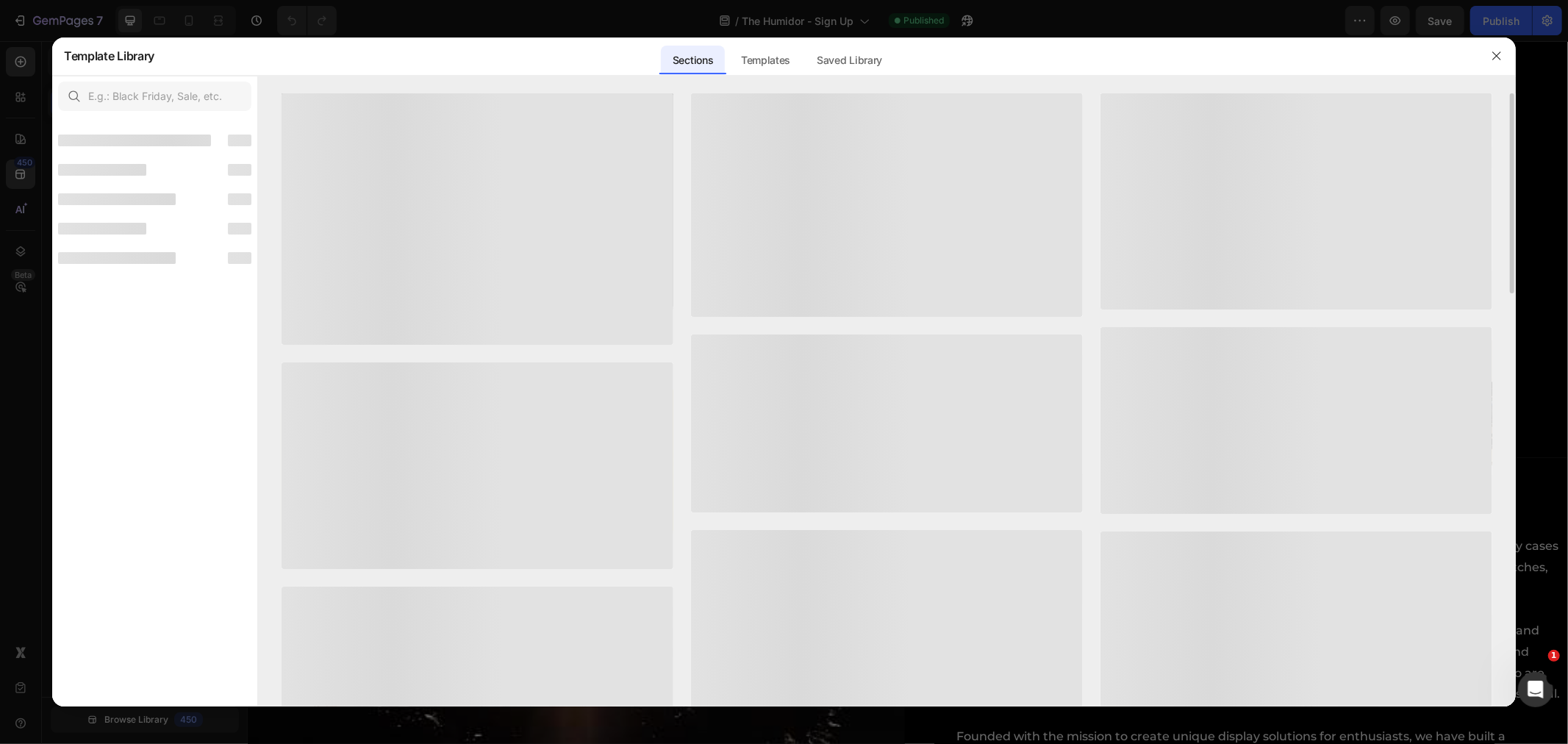
scroll to position [255, 0]
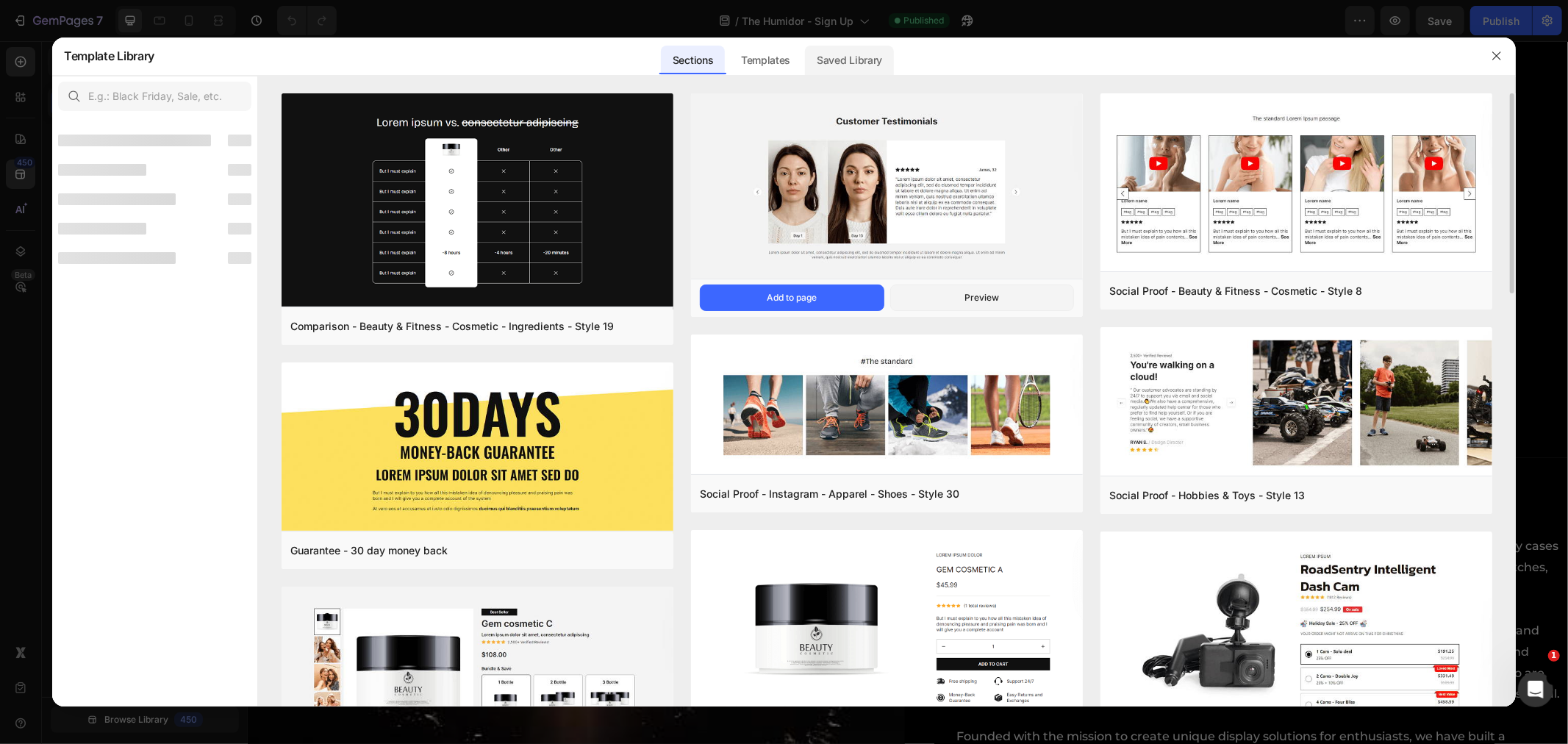
click at [0, 0] on div "Saved Library" at bounding box center [0, 0] width 0 height 0
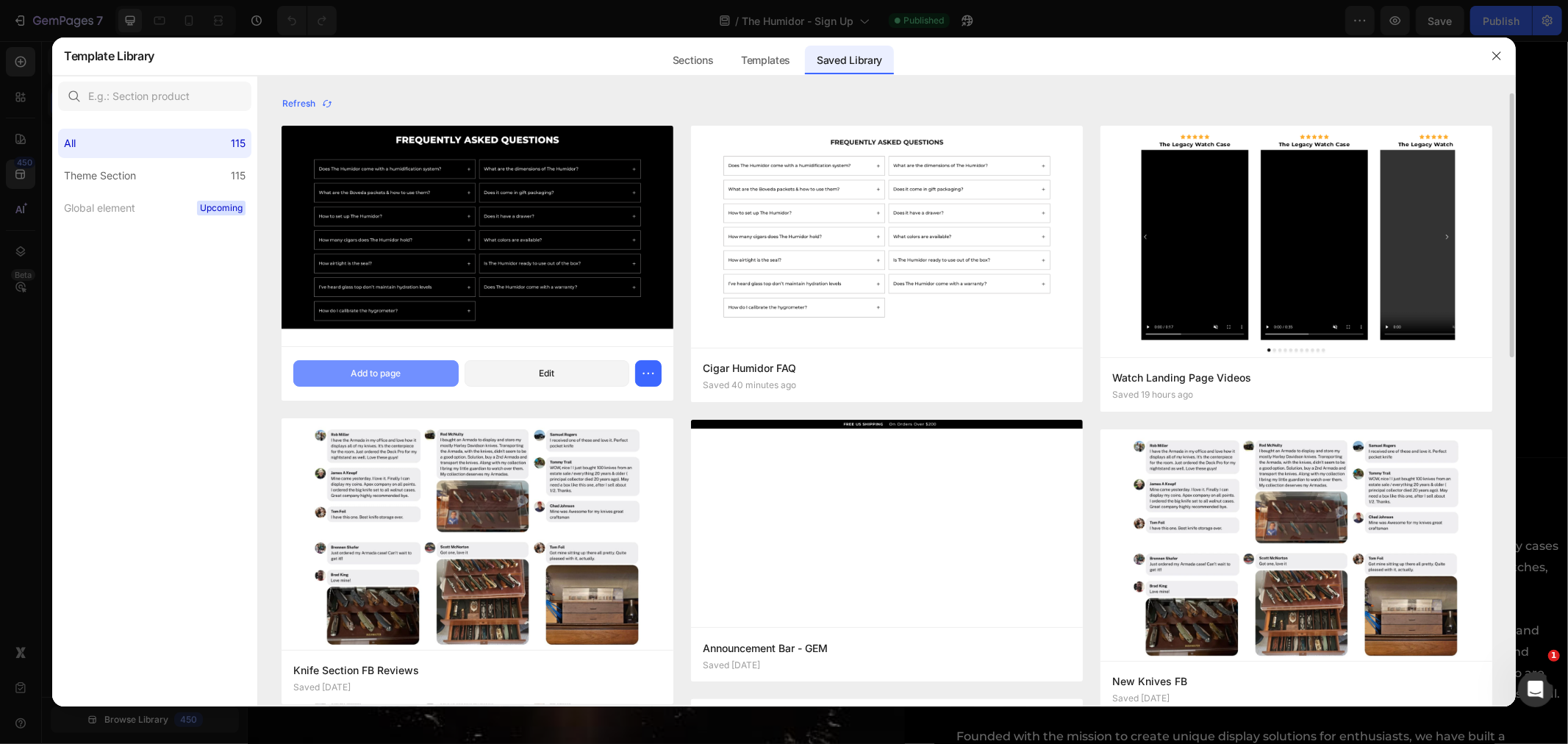
drag, startPoint x: 407, startPoint y: 377, endPoint x: 449, endPoint y: 372, distance: 42.3
click at [407, 377] on button "Add to page" at bounding box center [375, 373] width 165 height 26
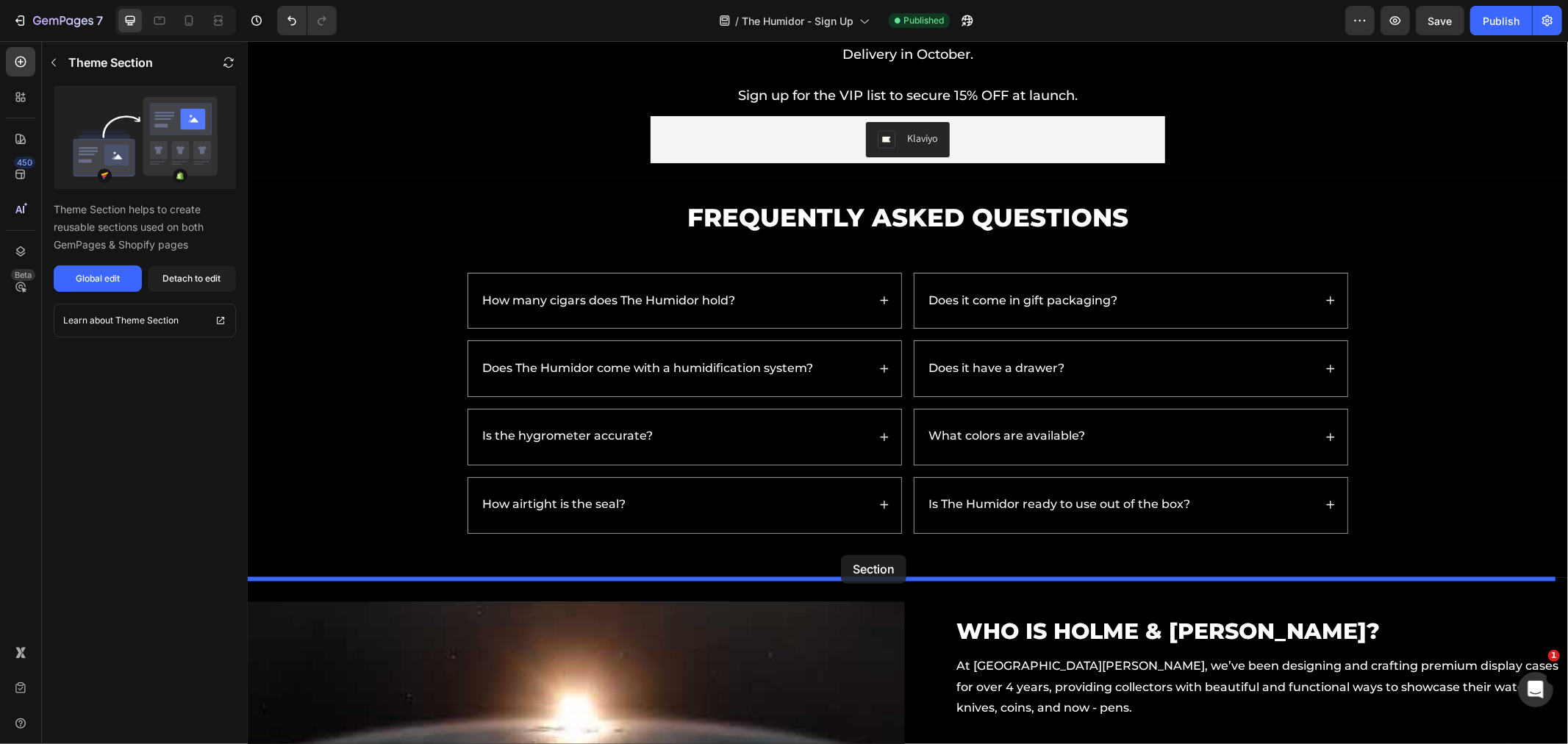
scroll to position [1982, 0]
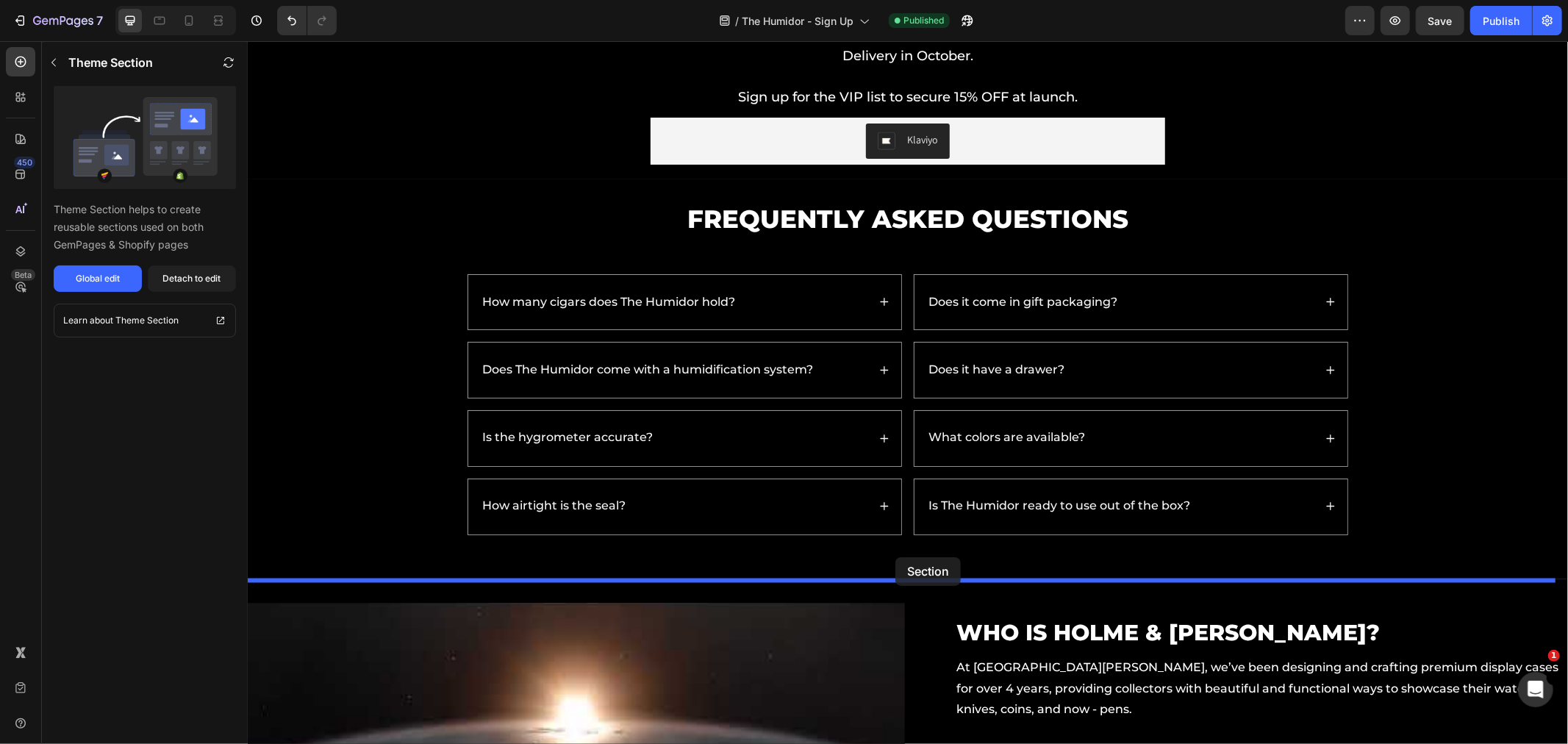
drag, startPoint x: 318, startPoint y: 381, endPoint x: 900, endPoint y: 555, distance: 607.5
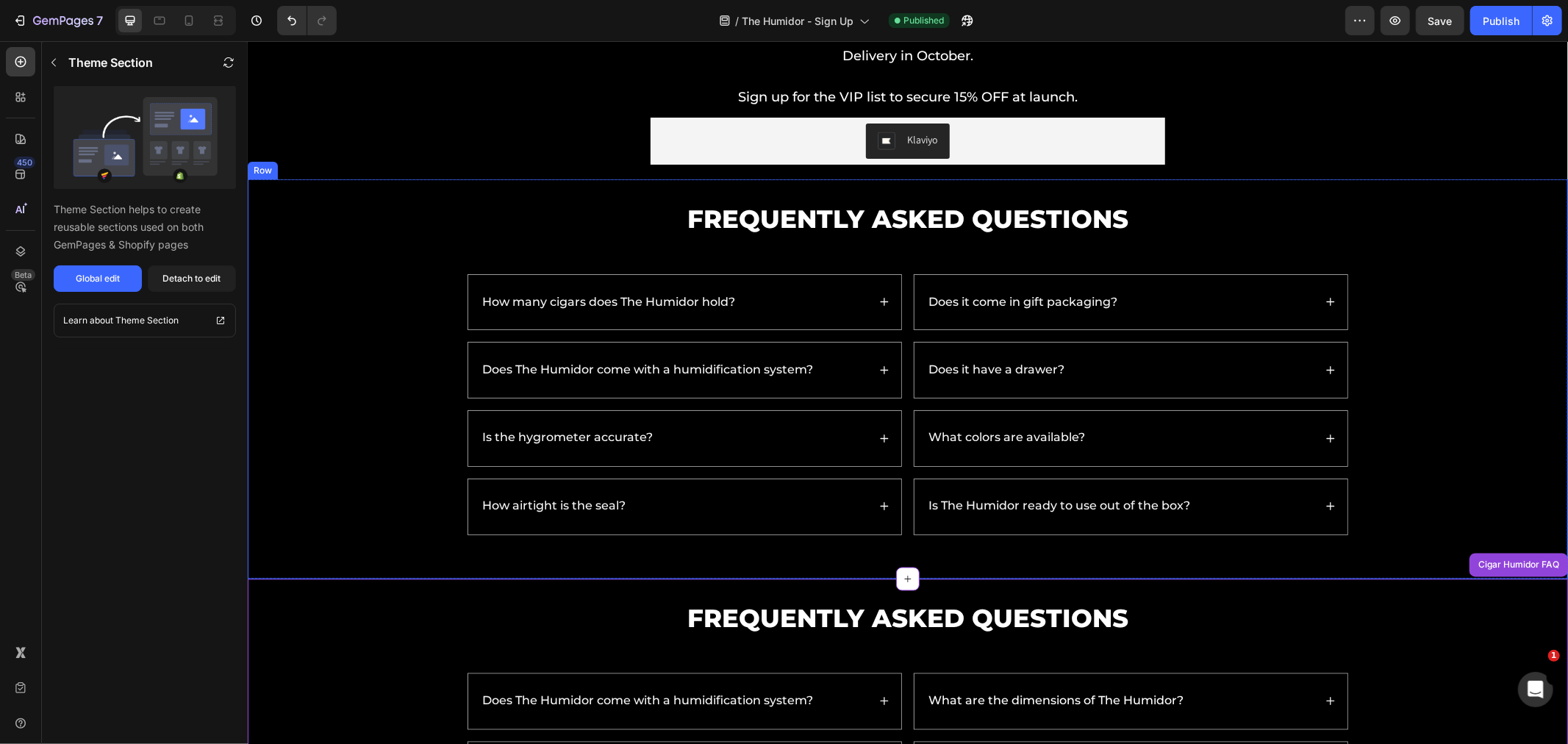
click at [1487, 372] on div "Frequently Asked Questions Heading How many cigars does The Humidor hold? Does …" at bounding box center [907, 378] width 1291 height 355
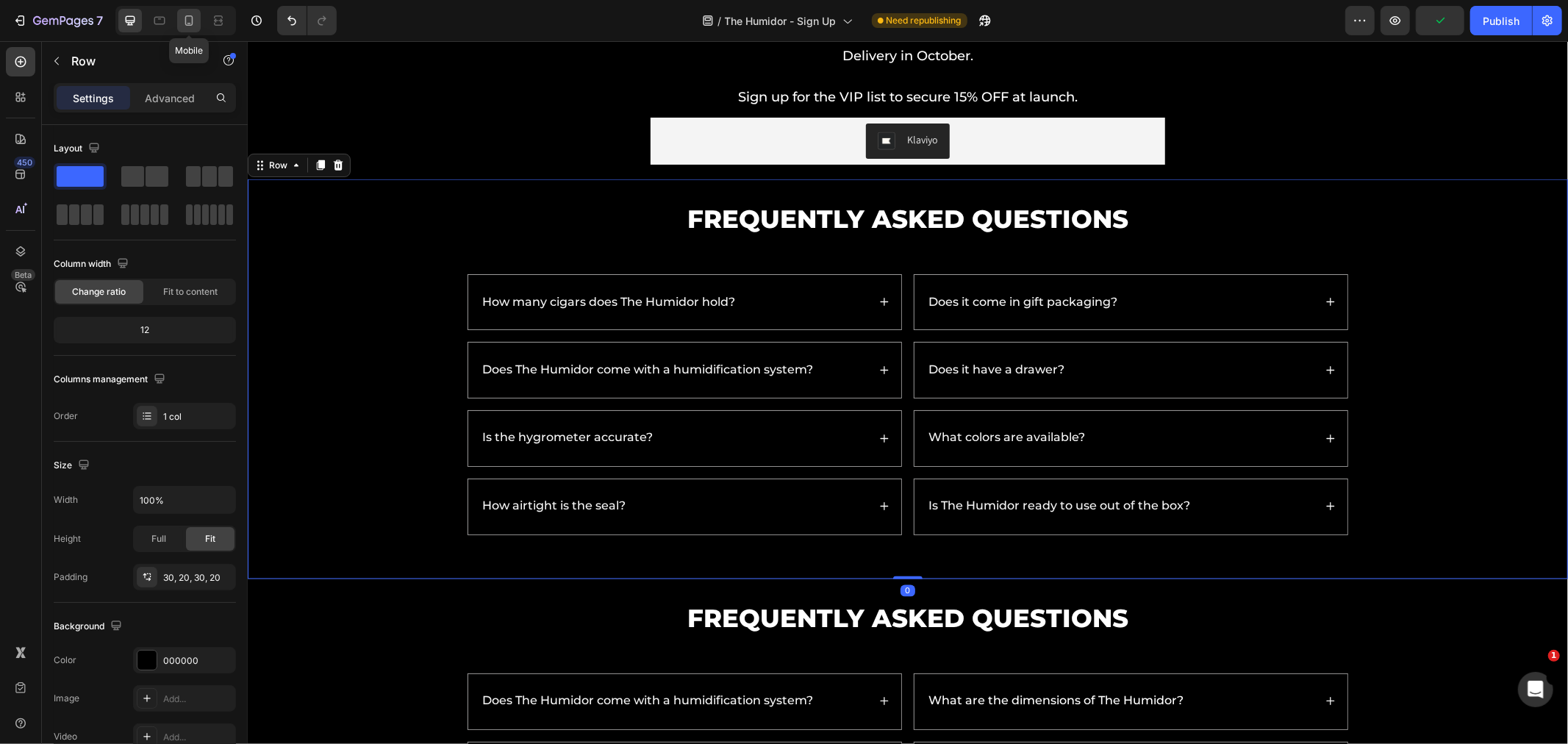
click at [192, 22] on icon at bounding box center [189, 21] width 14 height 14
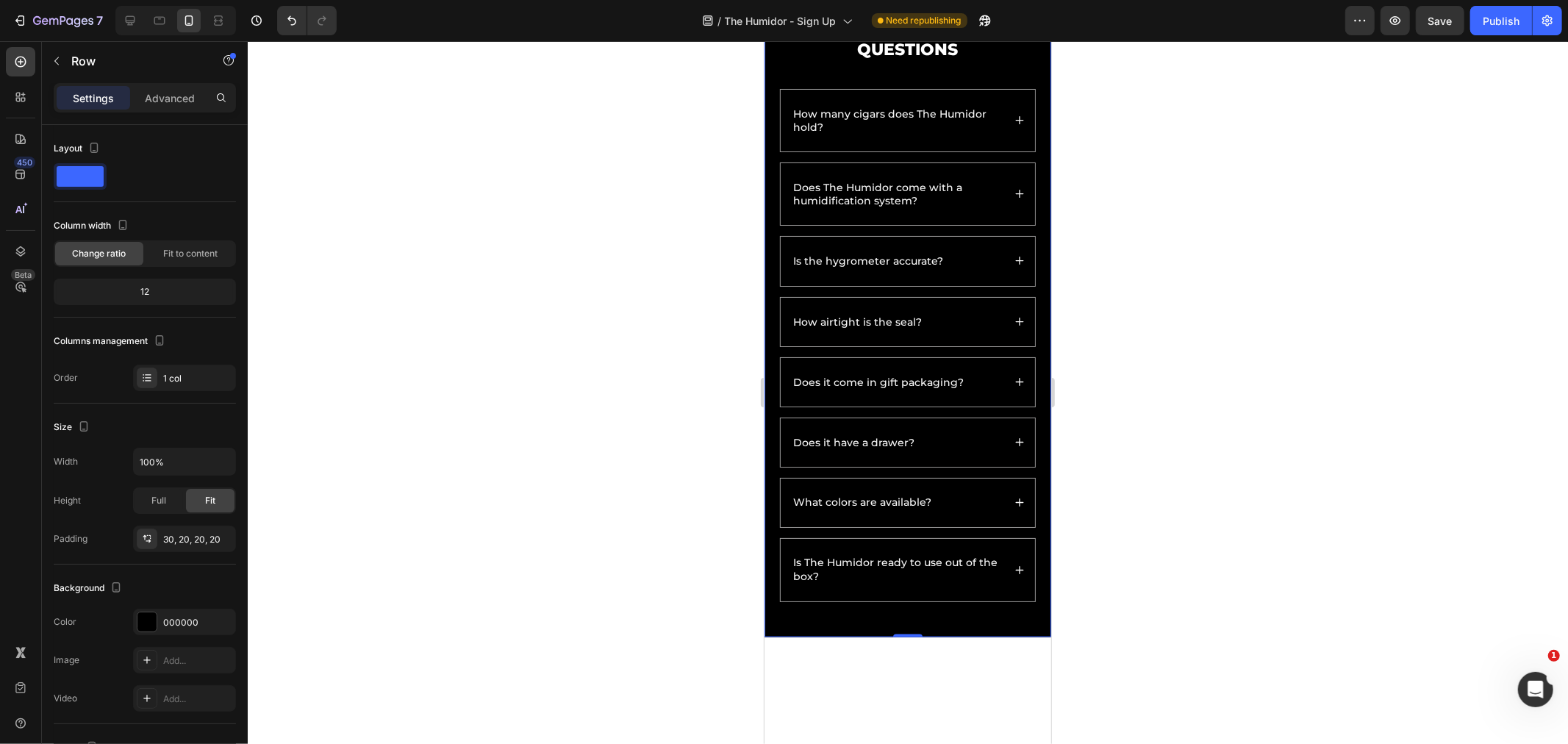
scroll to position [1920, 0]
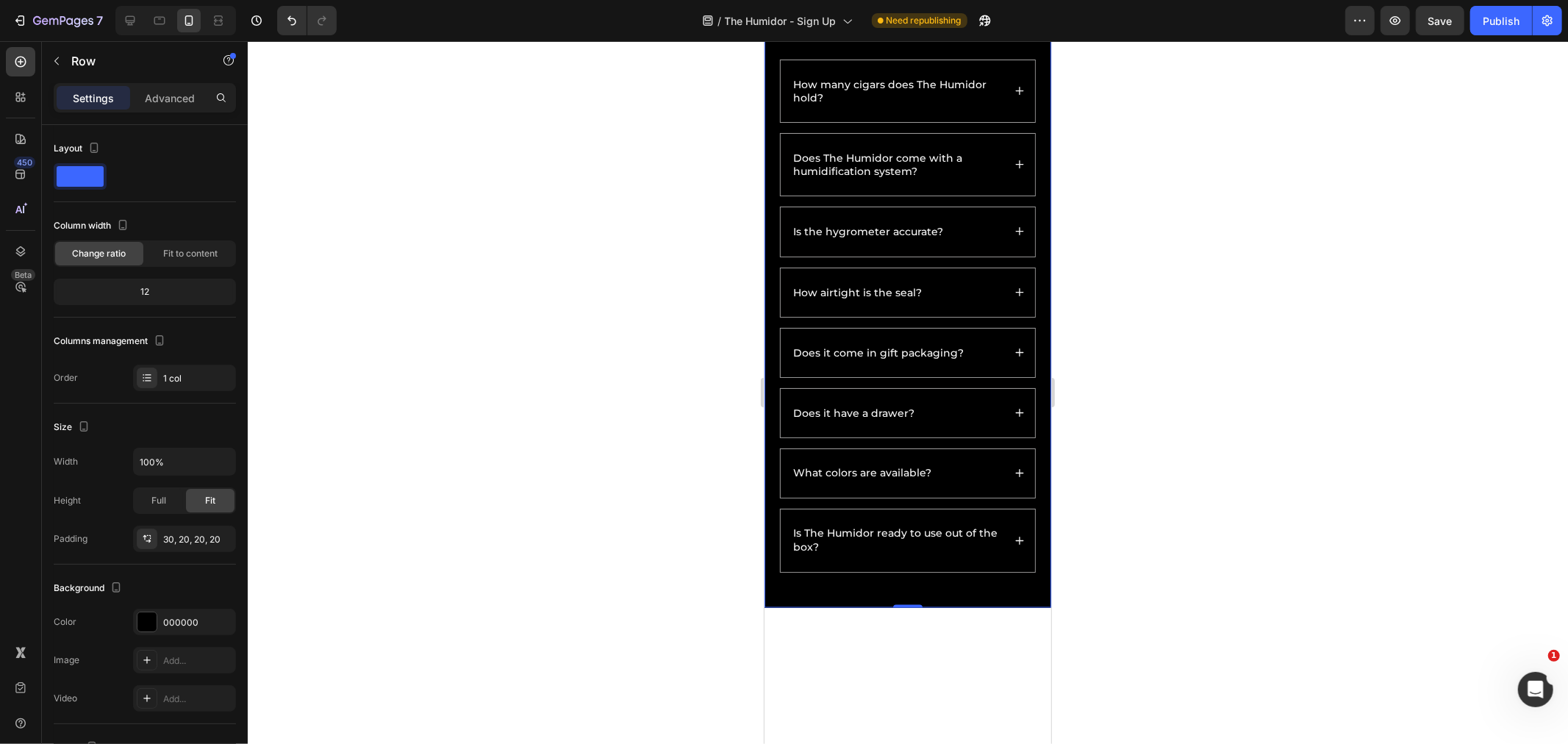
click at [1025, 539] on div "Frequently Asked Questions Heading How many cigars does The Humidor hold? Does …" at bounding box center [906, 286] width 287 height 642
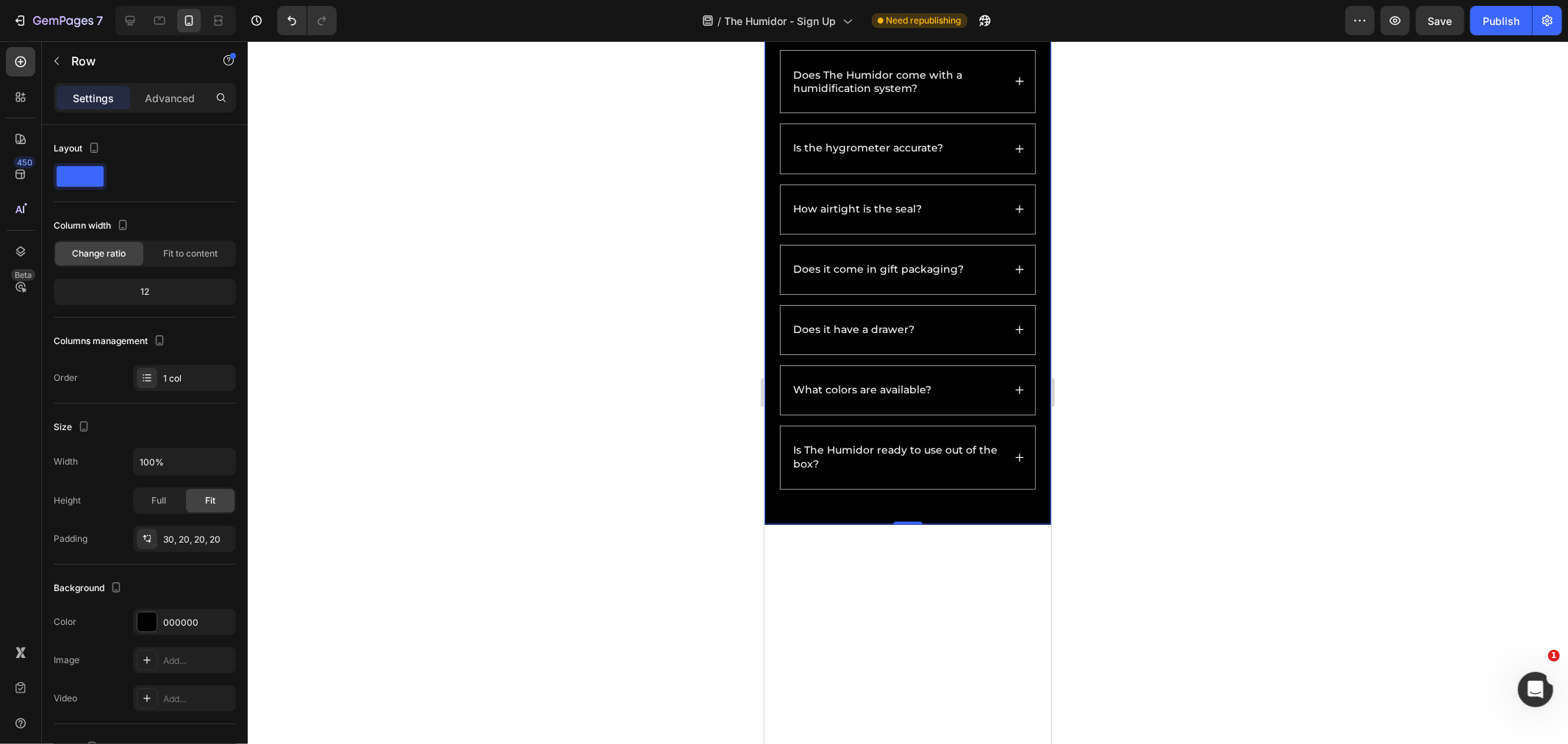
scroll to position [2327, 0]
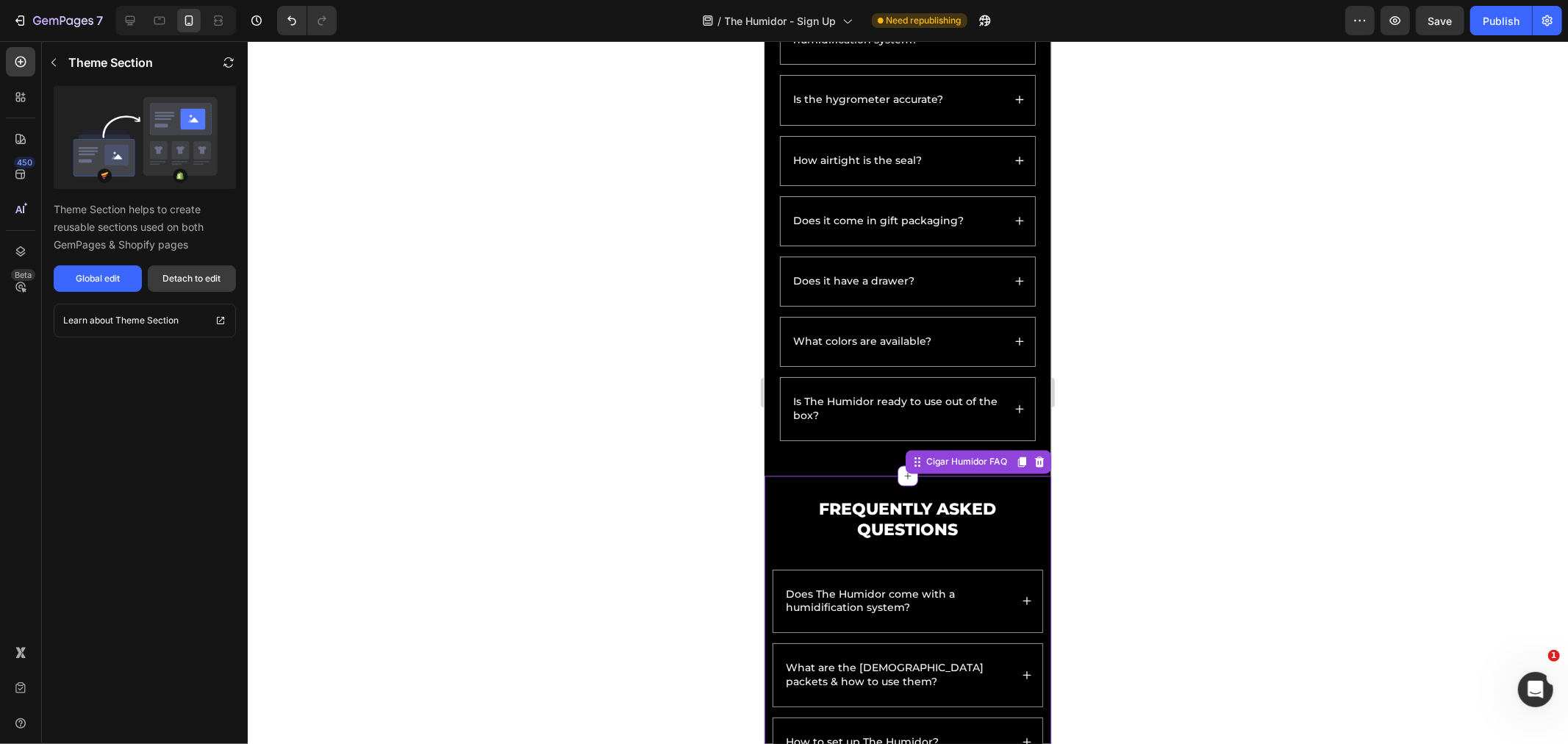
drag, startPoint x: 182, startPoint y: 281, endPoint x: 679, endPoint y: 505, distance: 545.1
click at [182, 281] on div "Detach to edit" at bounding box center [192, 278] width 58 height 13
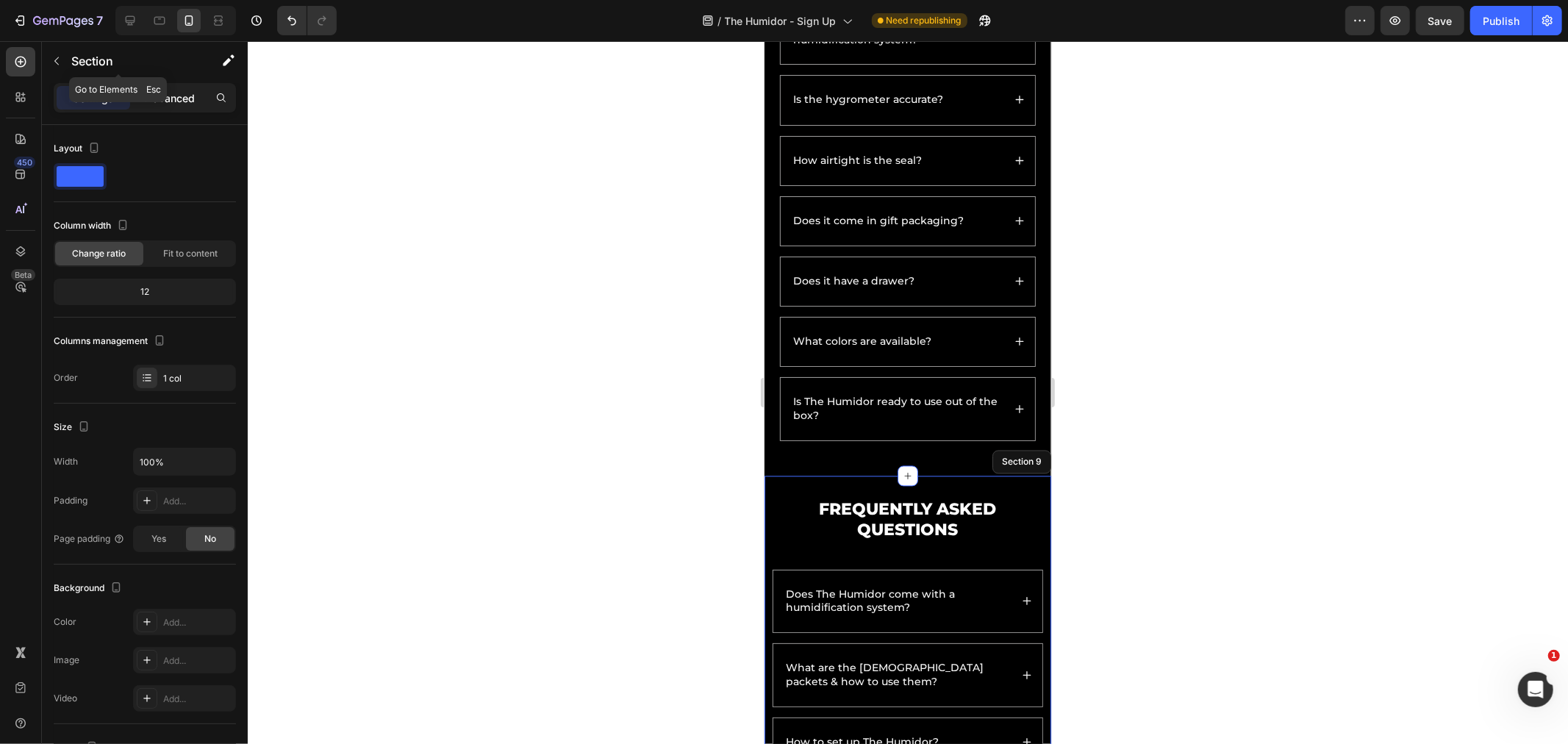
click at [175, 107] on div "Advanced" at bounding box center [170, 98] width 74 height 23
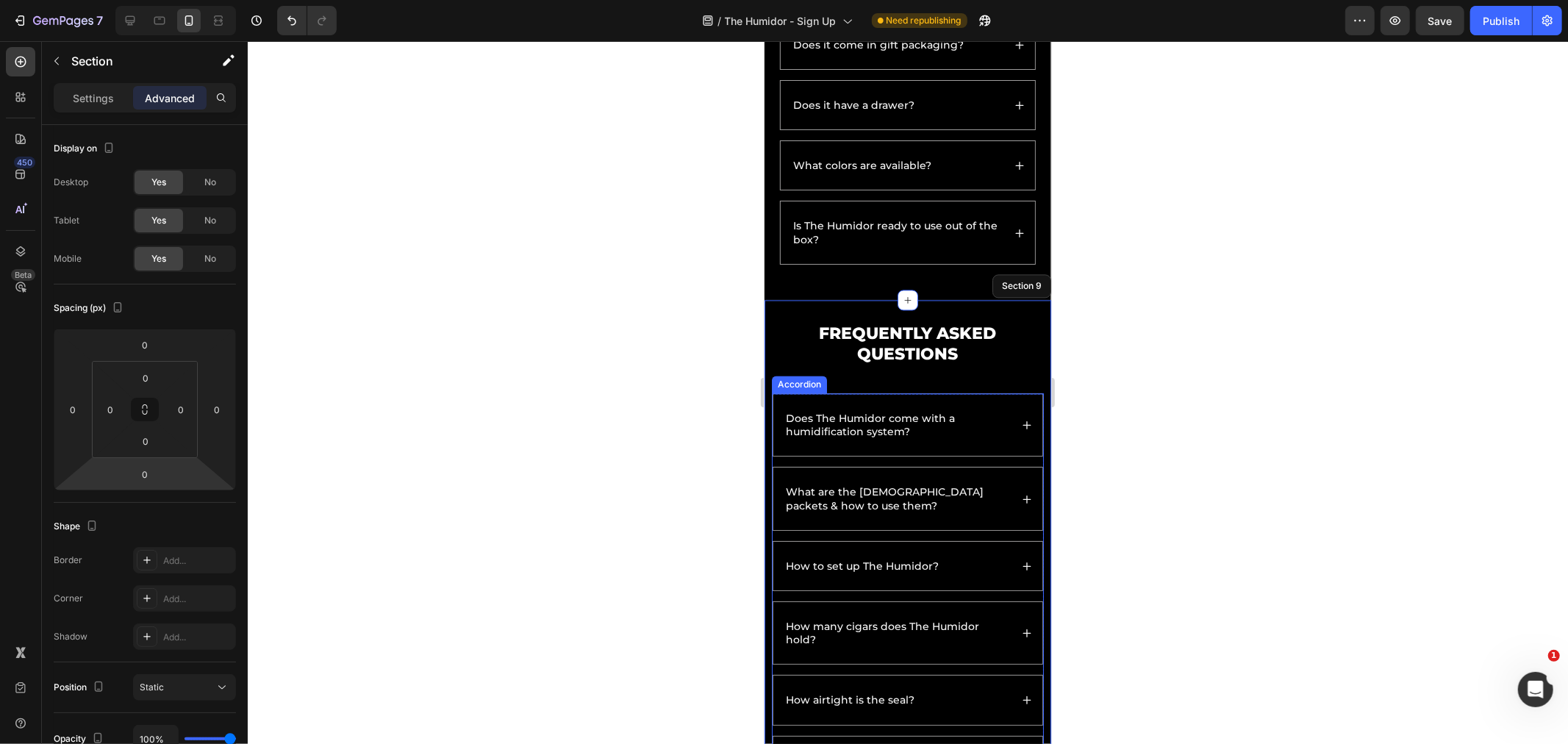
scroll to position [2573, 0]
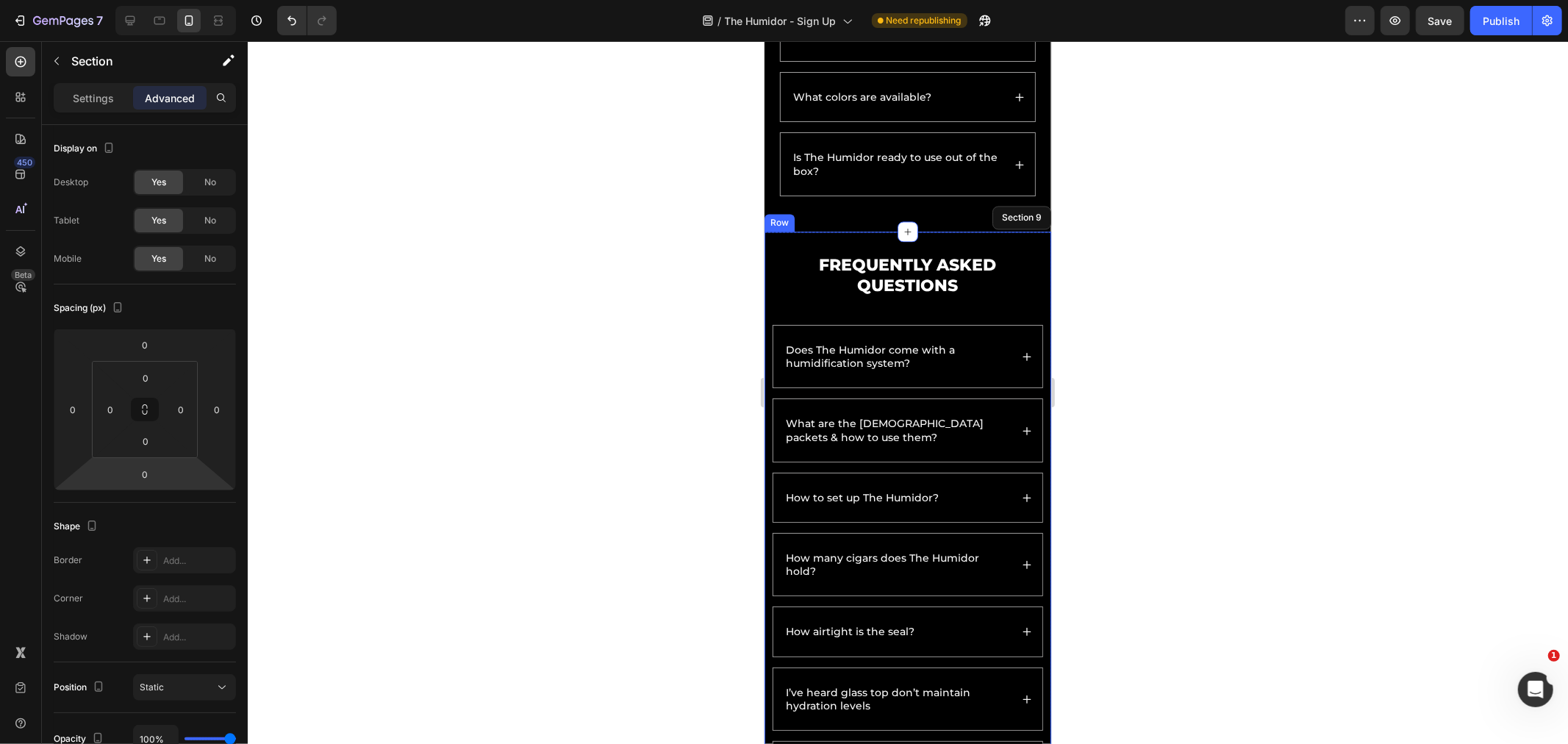
click at [1033, 415] on div "Frequently Asked Questions Heading Does The Humidor come with a humidification …" at bounding box center [906, 730] width 287 height 998
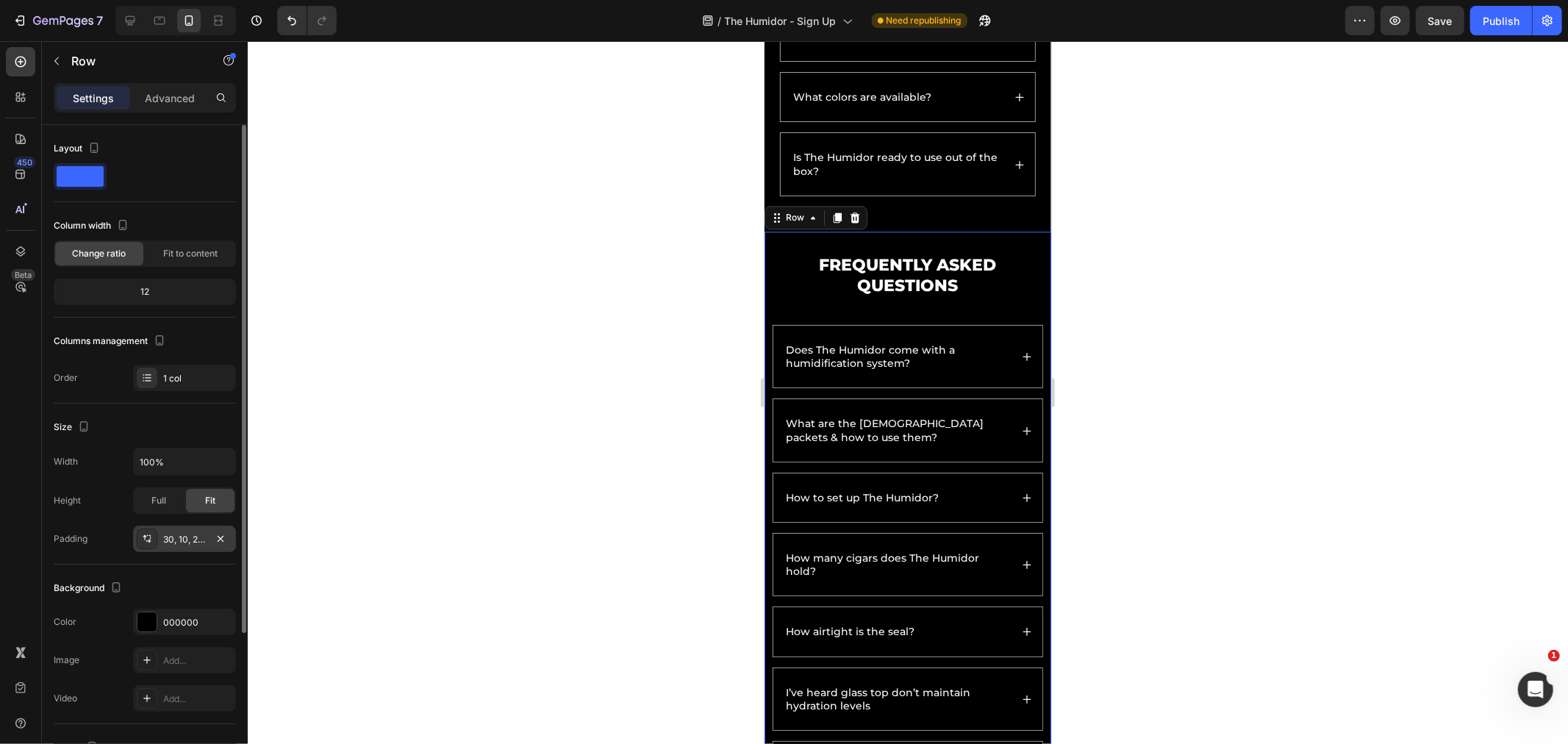
click at [192, 535] on div "30, 10, 20, 10" at bounding box center [183, 540] width 42 height 13
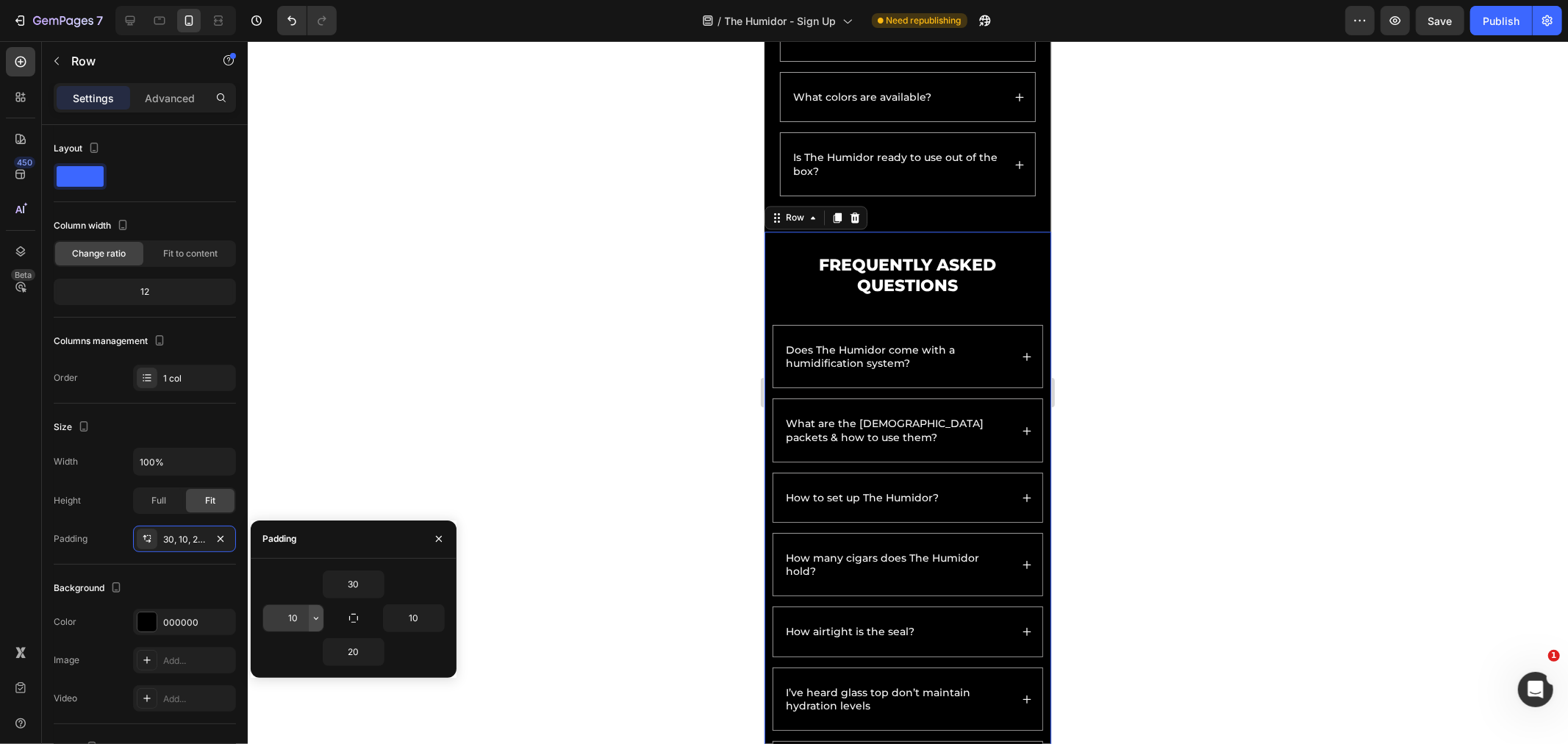
click at [311, 611] on button "button" at bounding box center [316, 618] width 14 height 26
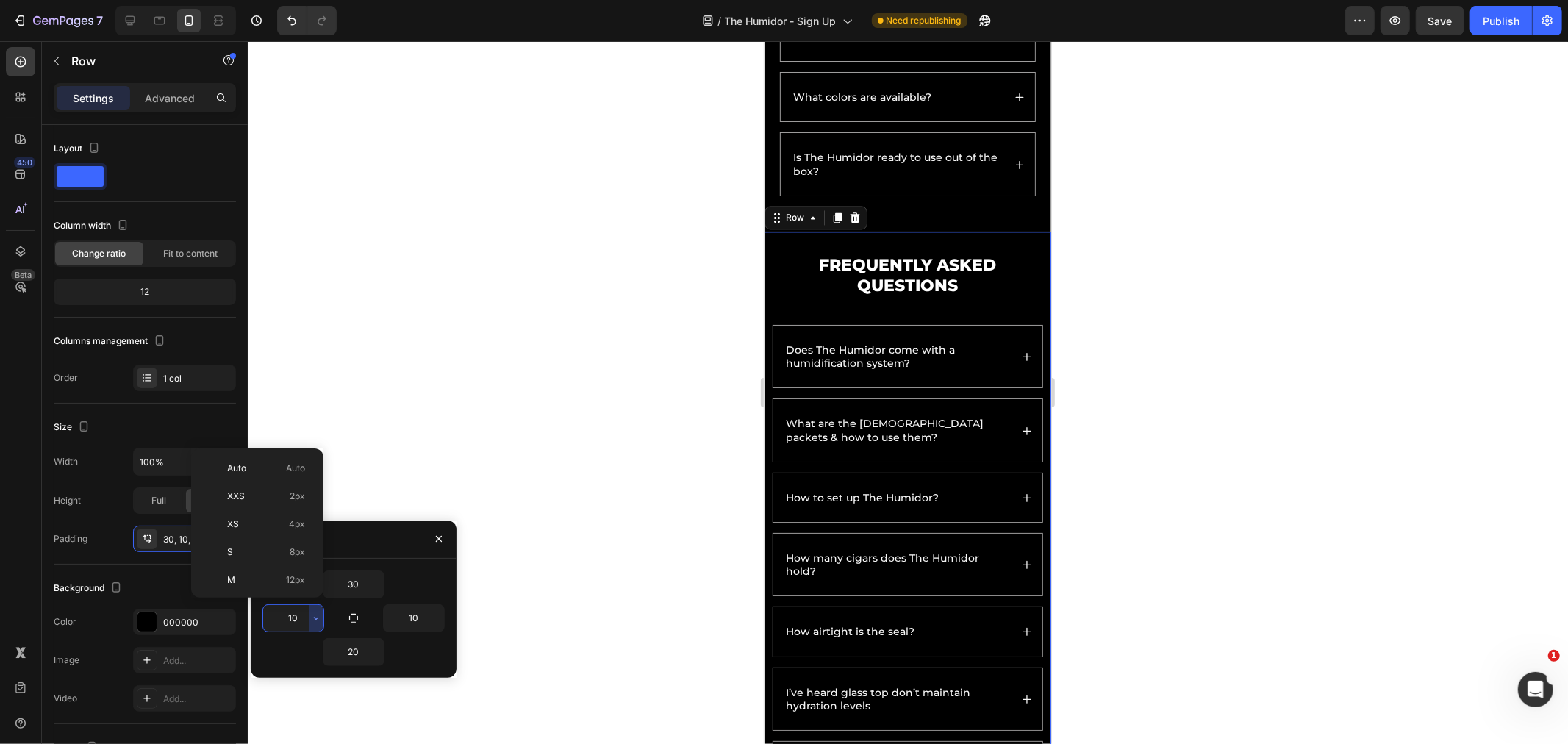
click at [298, 616] on input "10" at bounding box center [293, 618] width 60 height 26
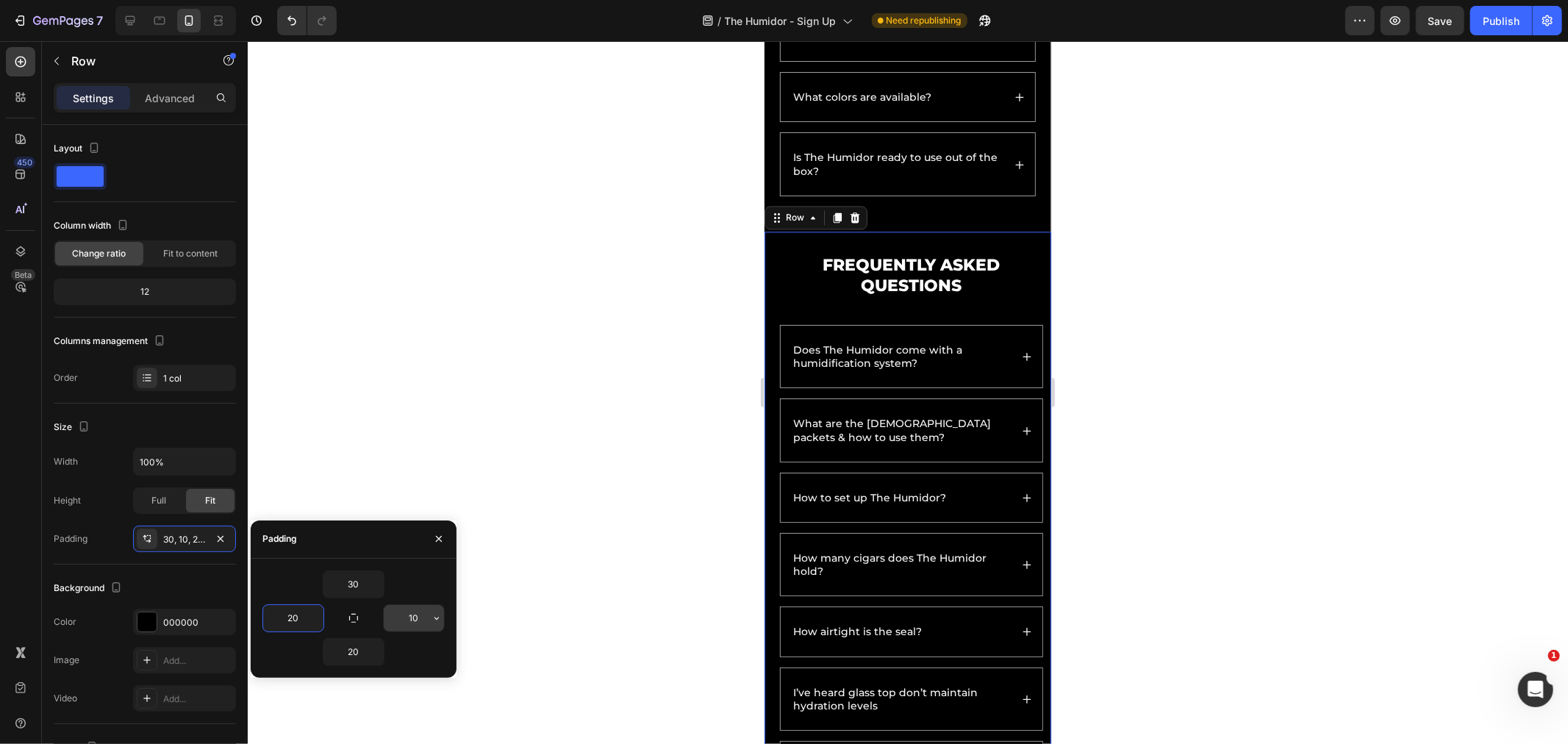
type input "20"
click at [409, 608] on input "10" at bounding box center [414, 618] width 60 height 26
type input "20"
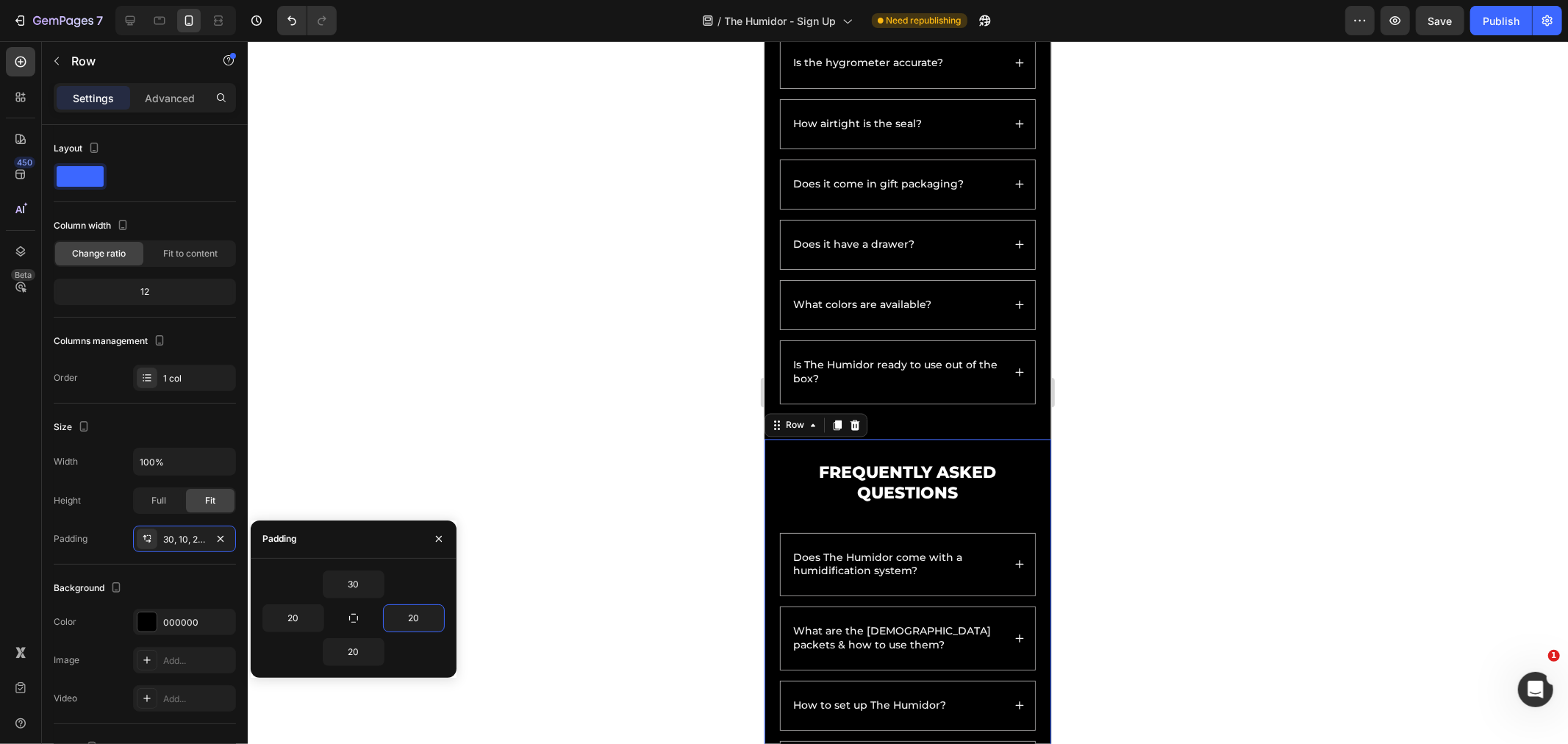
scroll to position [2165, 0]
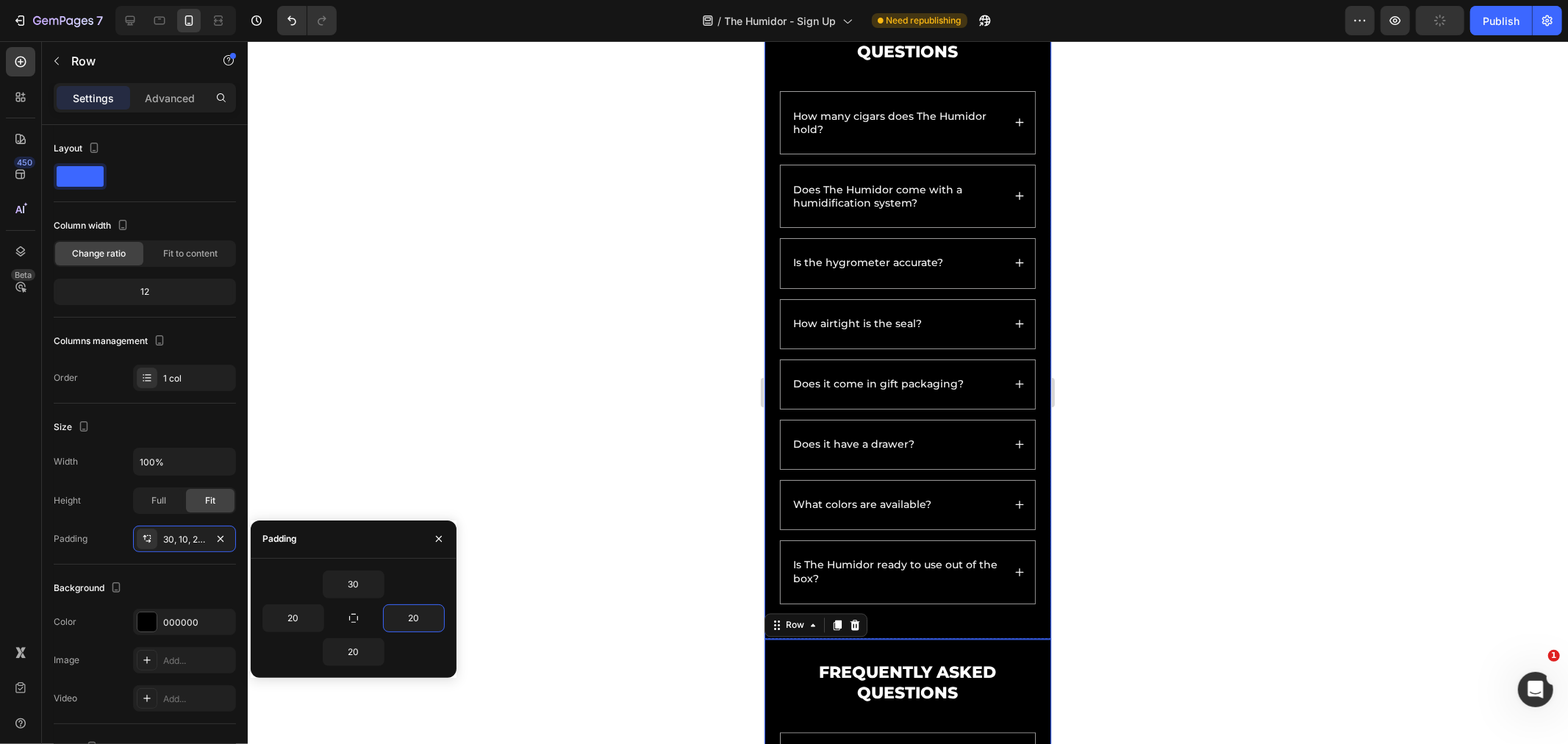
click at [1032, 382] on div "Frequently Asked Questions Heading How many cigars does The Humidor hold? Does …" at bounding box center [906, 318] width 287 height 642
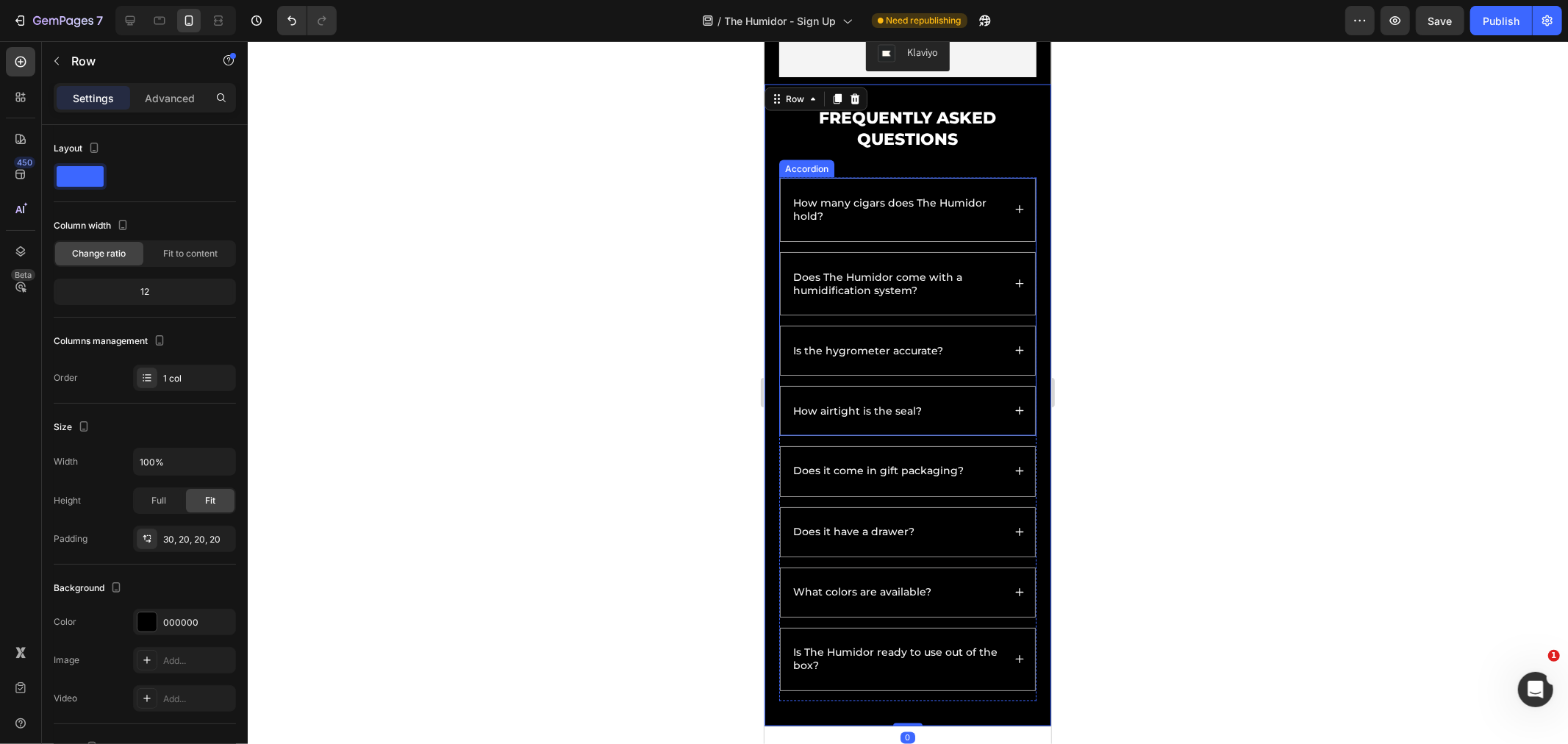
scroll to position [1920, 0]
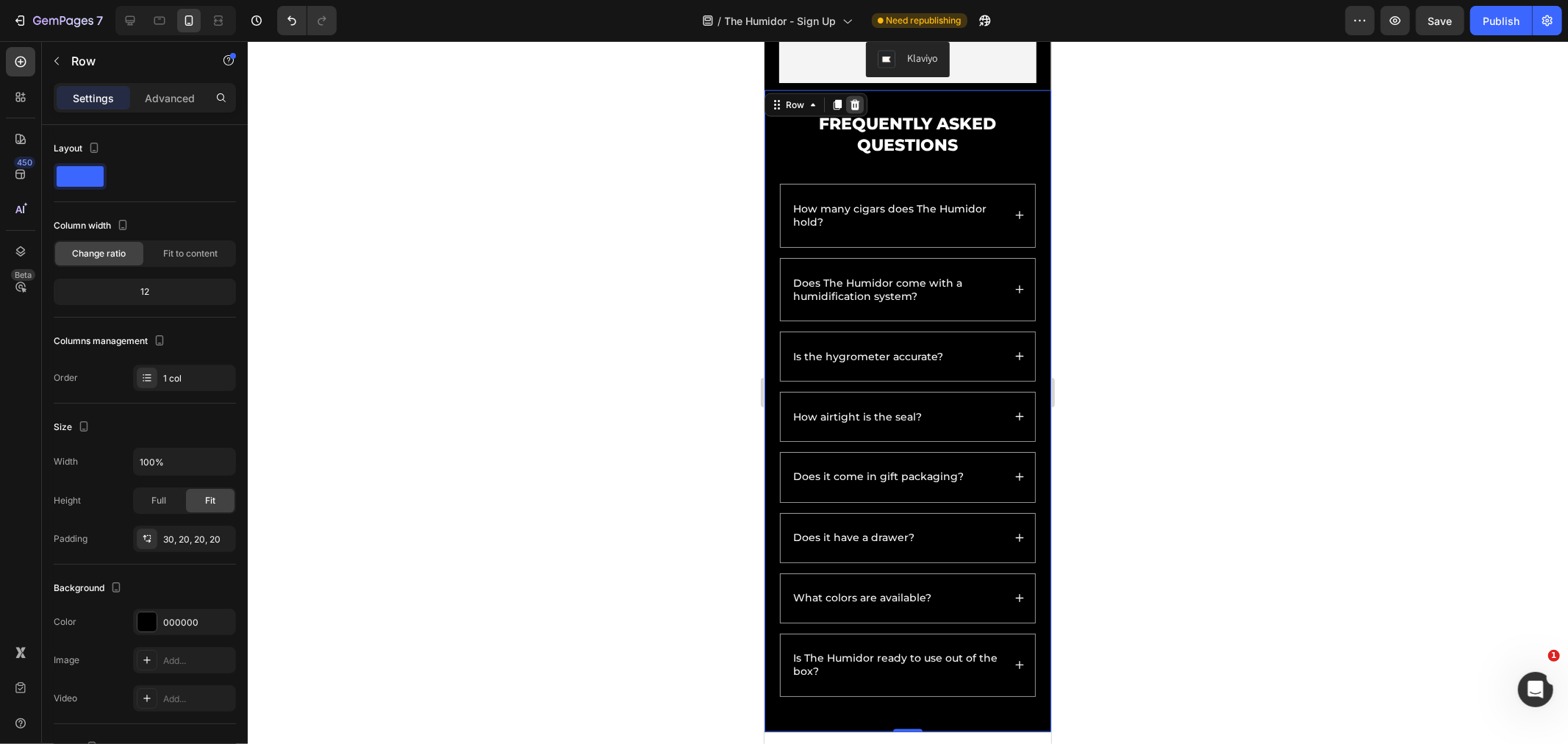
click at [851, 110] on icon at bounding box center [854, 103] width 10 height 10
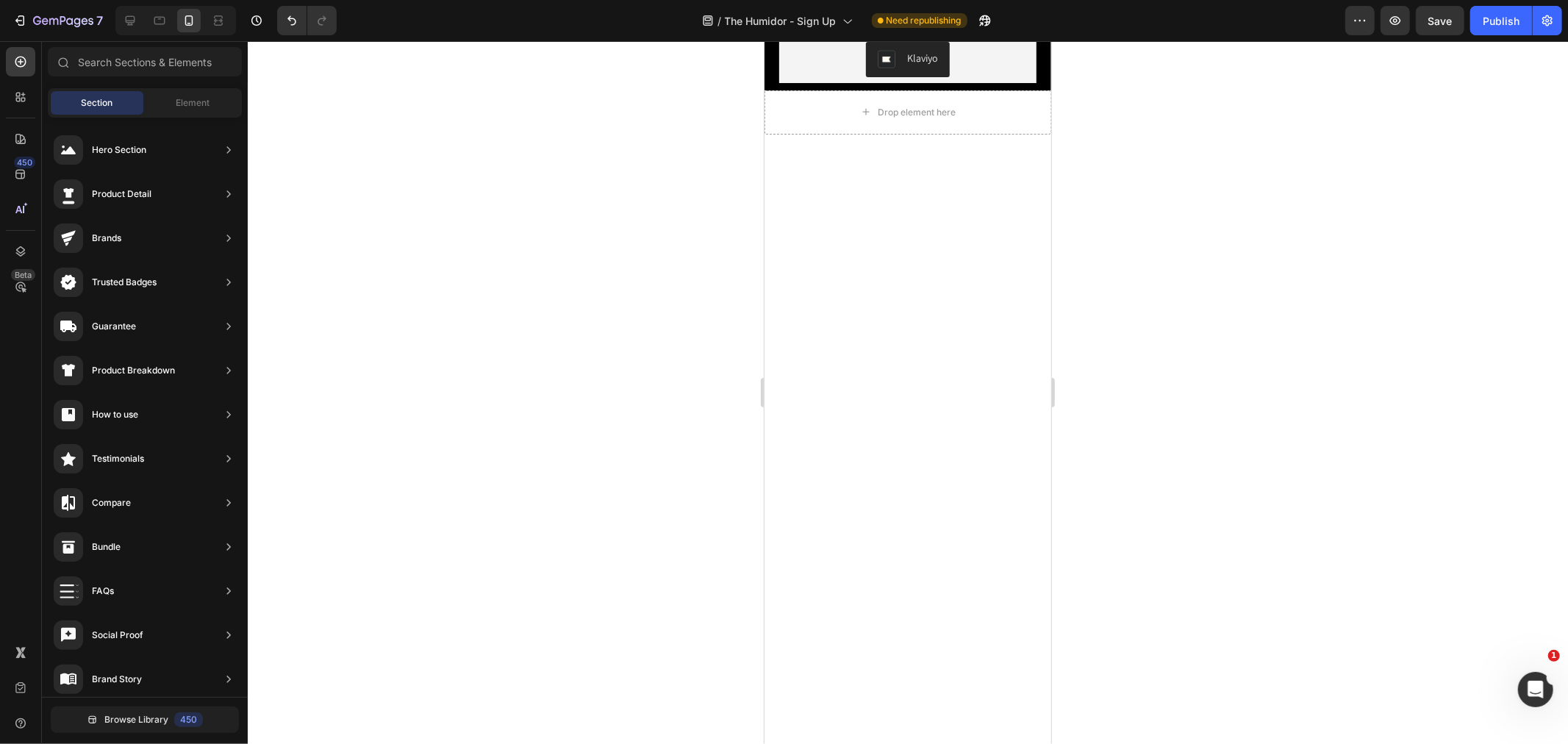
click at [799, 134] on div "Drop element here" at bounding box center [906, 112] width 287 height 44
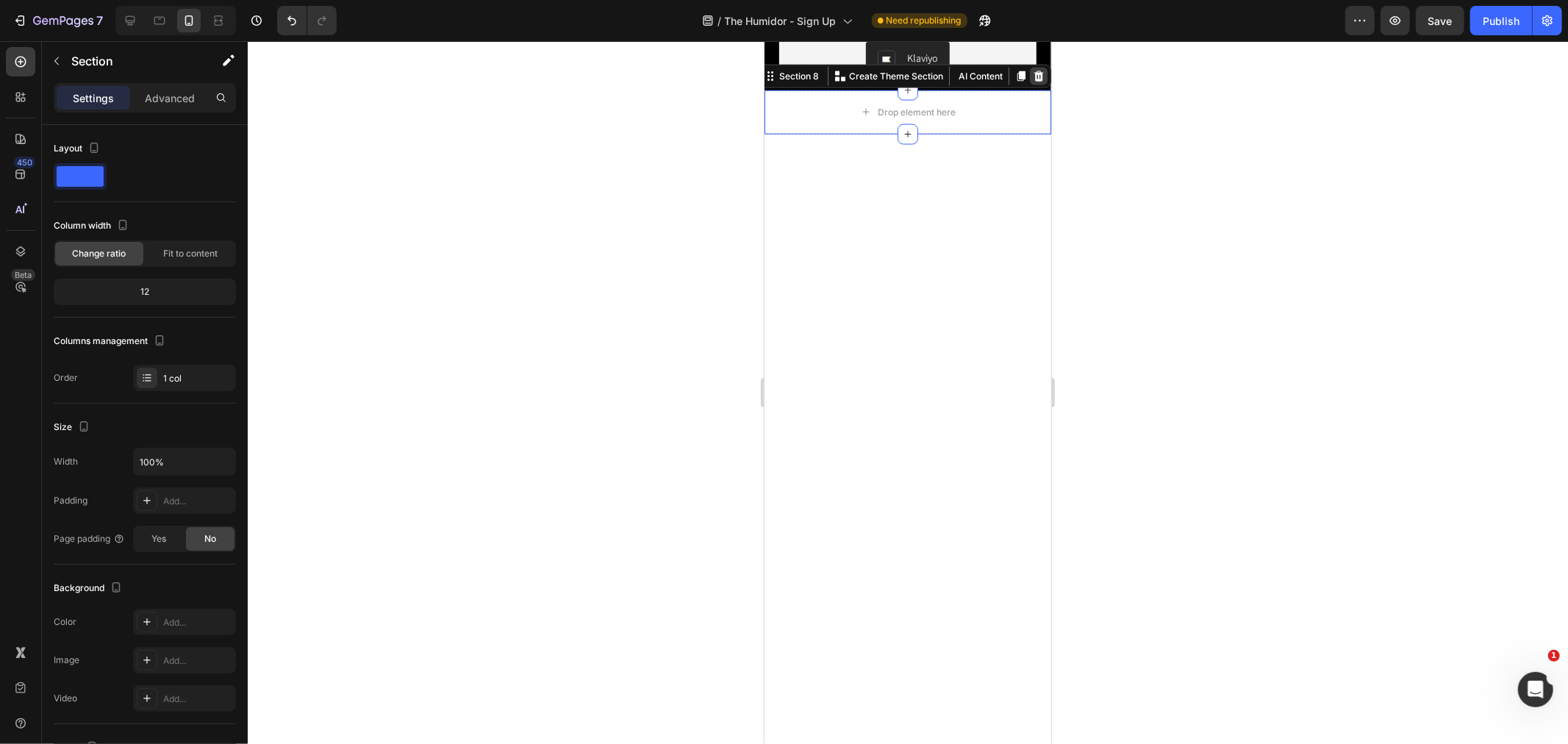
click at [1032, 82] on icon at bounding box center [1038, 76] width 12 height 12
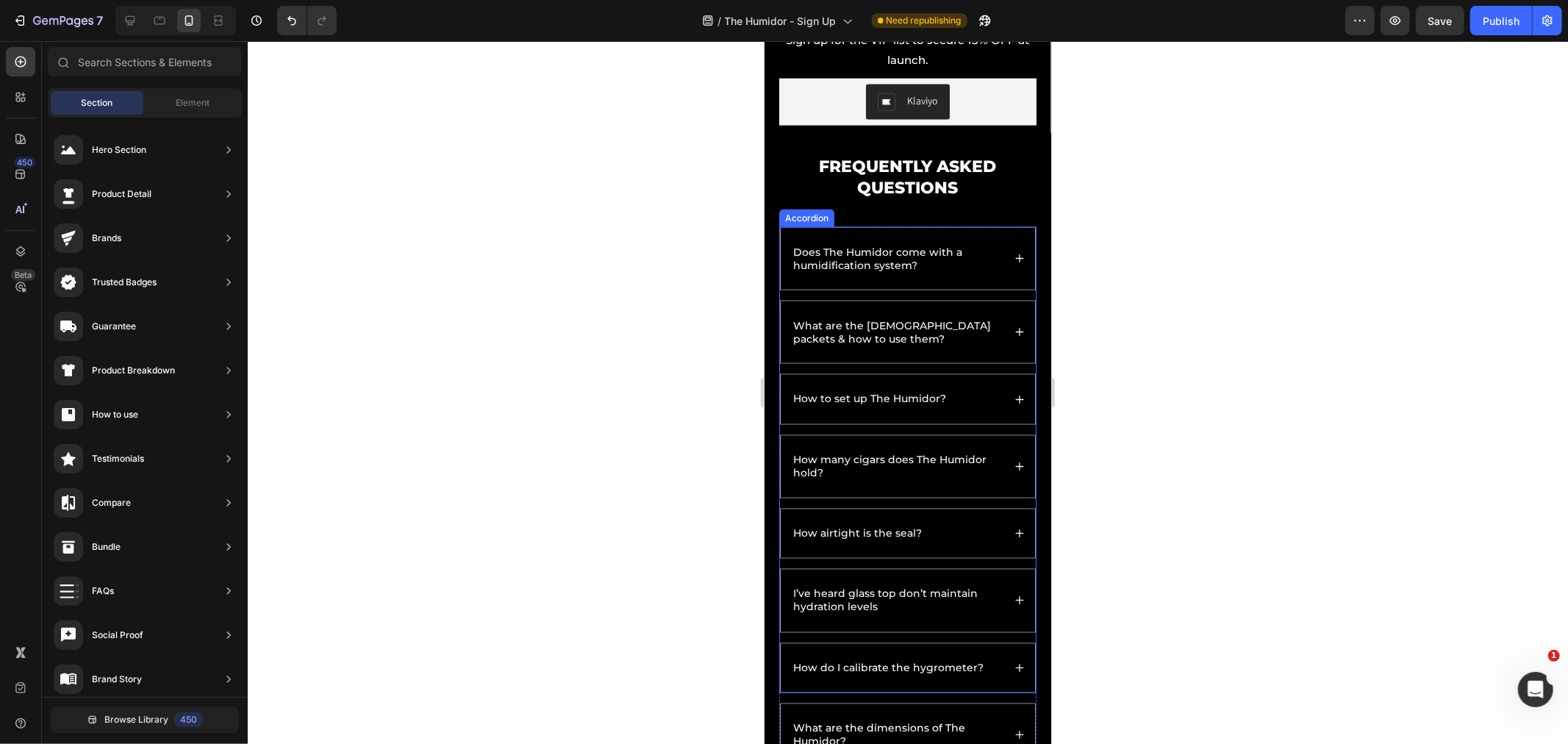
scroll to position [2102, 0]
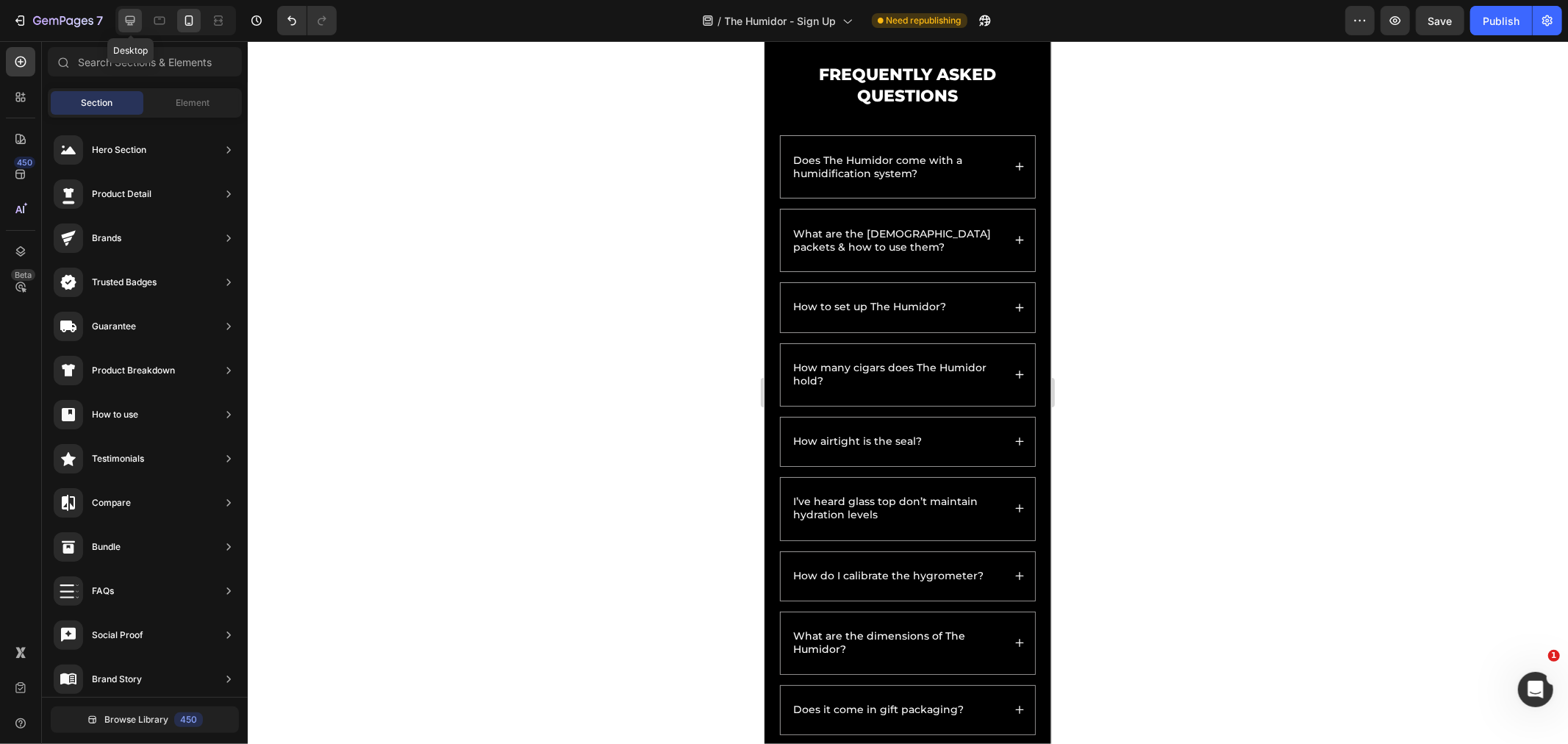
click at [139, 16] on div at bounding box center [130, 21] width 23 height 23
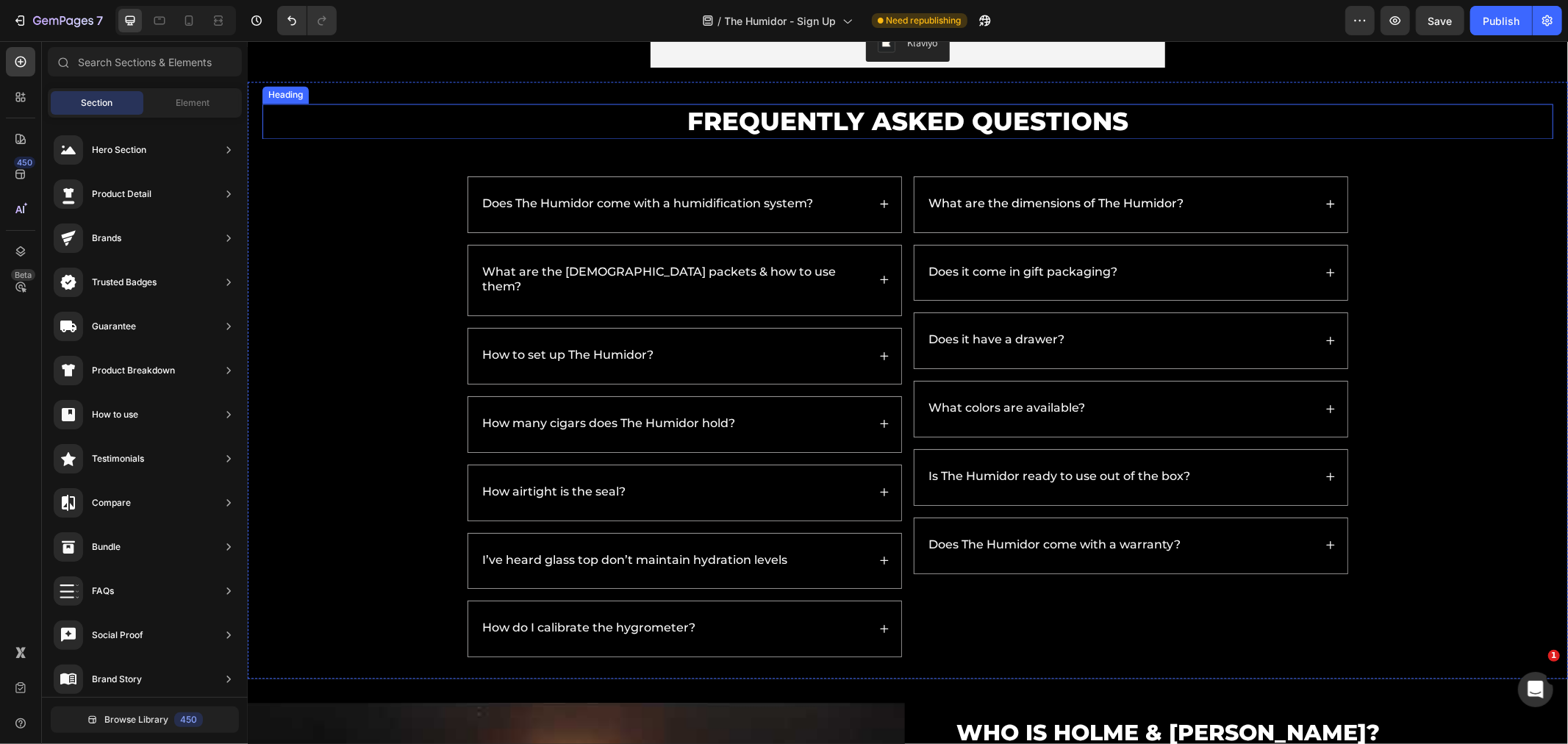
scroll to position [2308, 0]
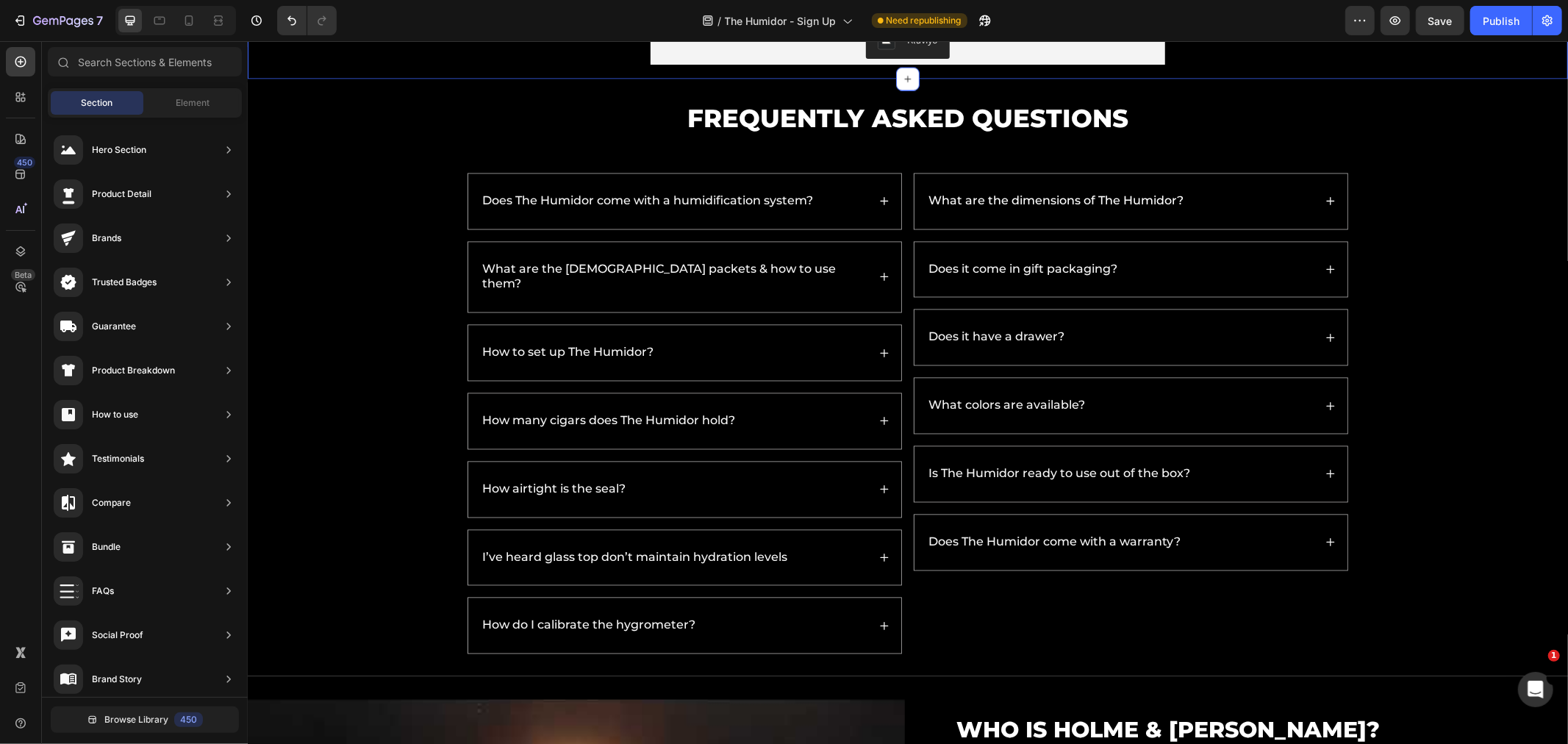
drag, startPoint x: 1488, startPoint y: 22, endPoint x: 1465, endPoint y: 41, distance: 29.8
click at [1488, 22] on div "Publish" at bounding box center [1501, 21] width 37 height 15
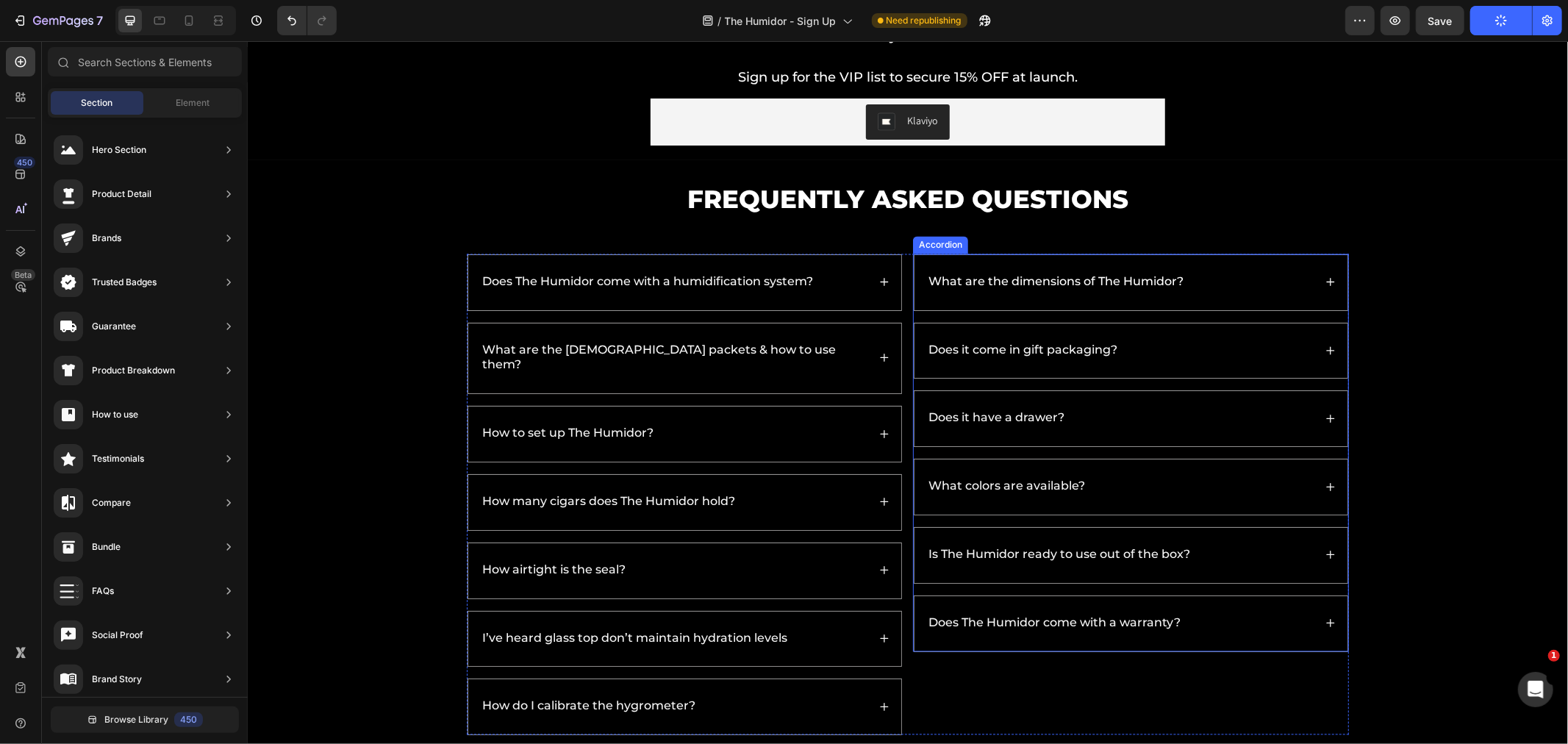
scroll to position [2226, 0]
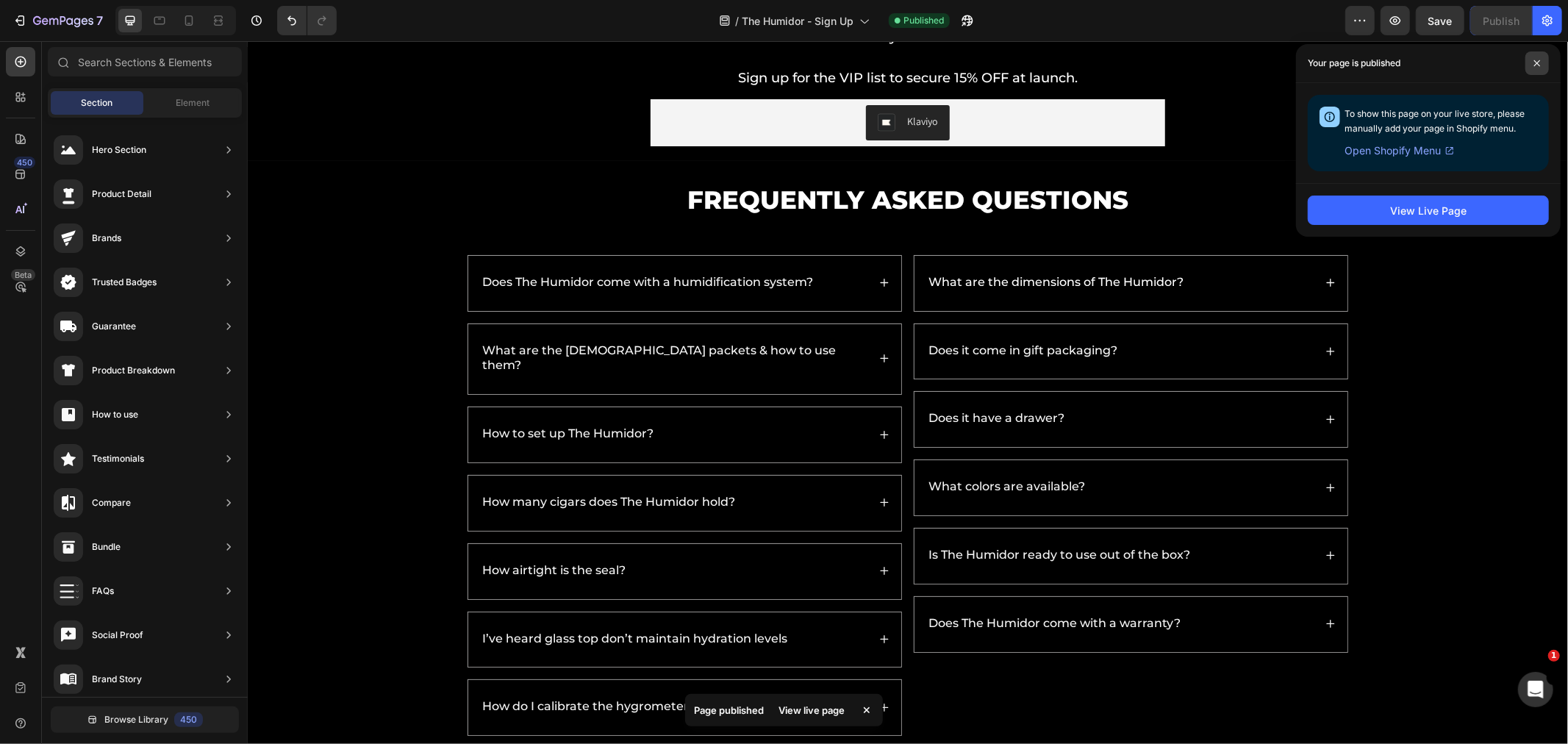
click at [1534, 67] on span at bounding box center [1537, 63] width 23 height 23
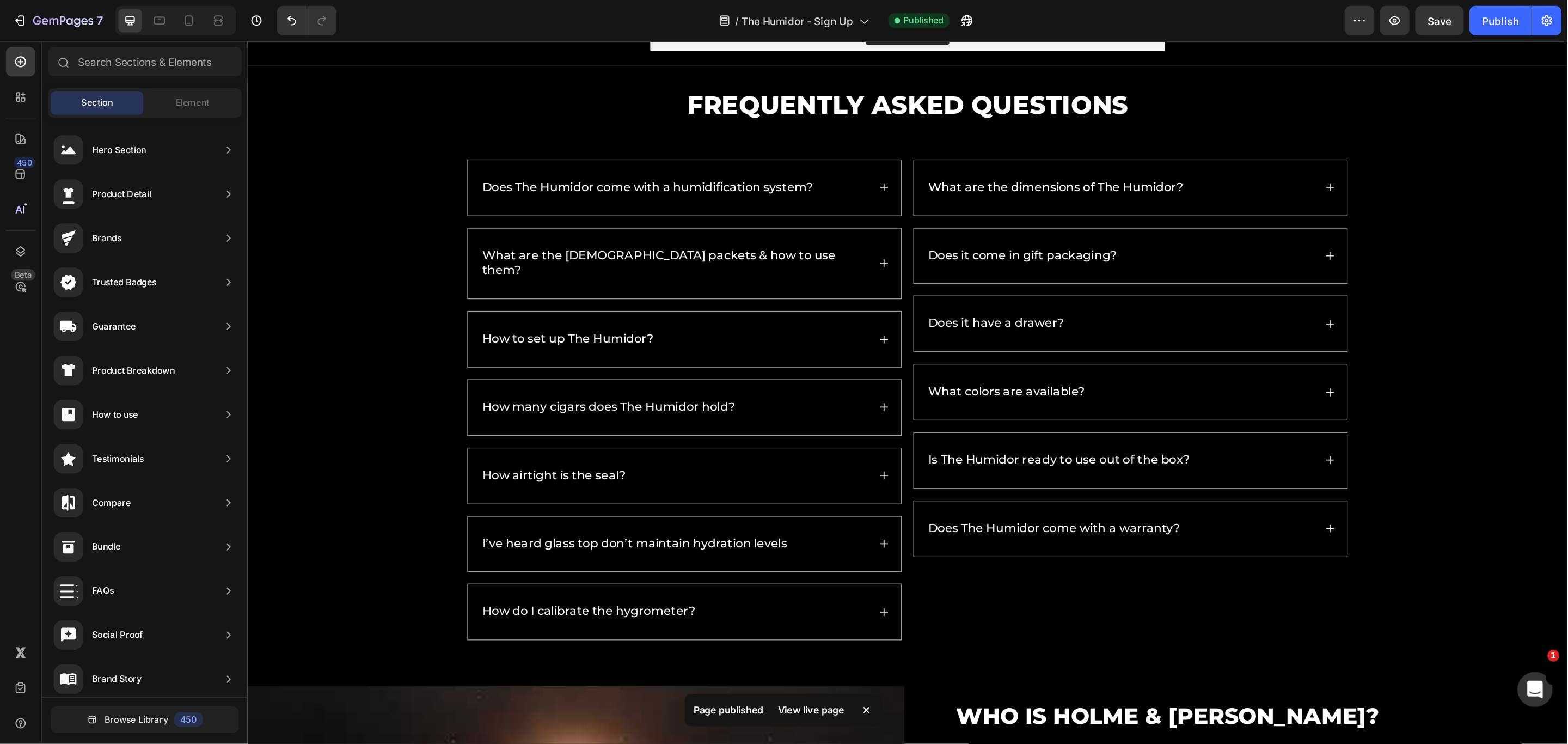
scroll to position [1699, 0]
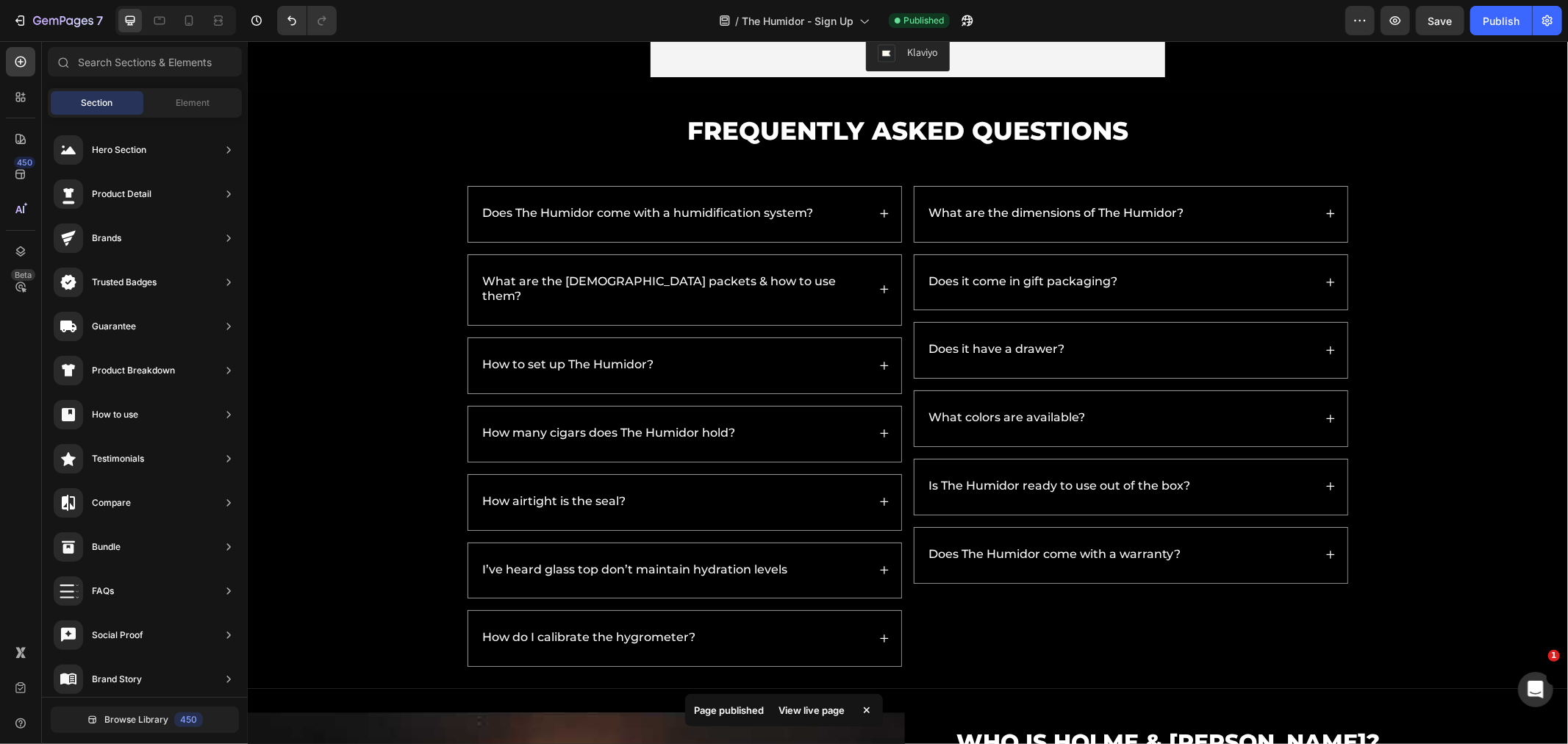
click at [863, 709] on icon at bounding box center [867, 711] width 14 height 14
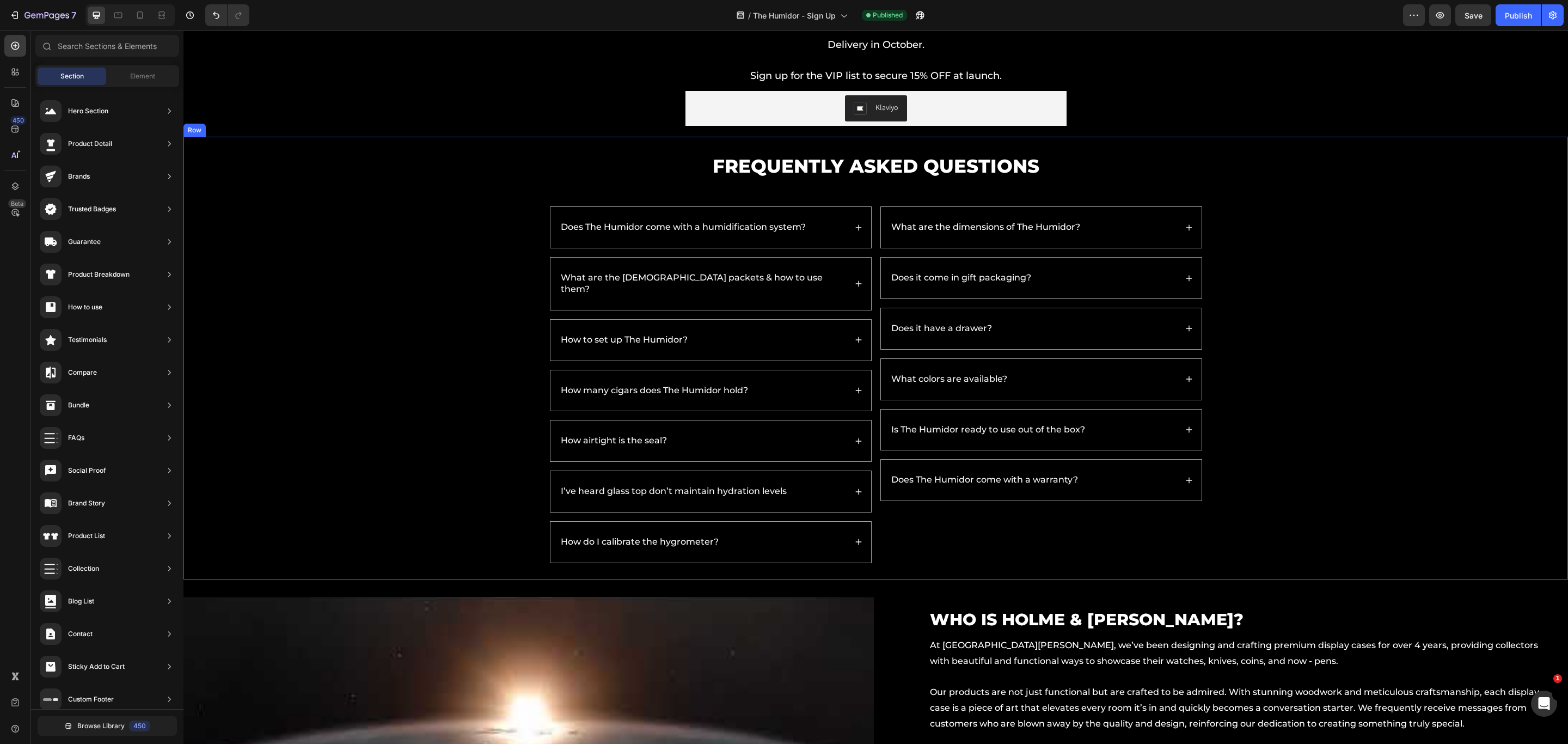
scroll to position [1454, 0]
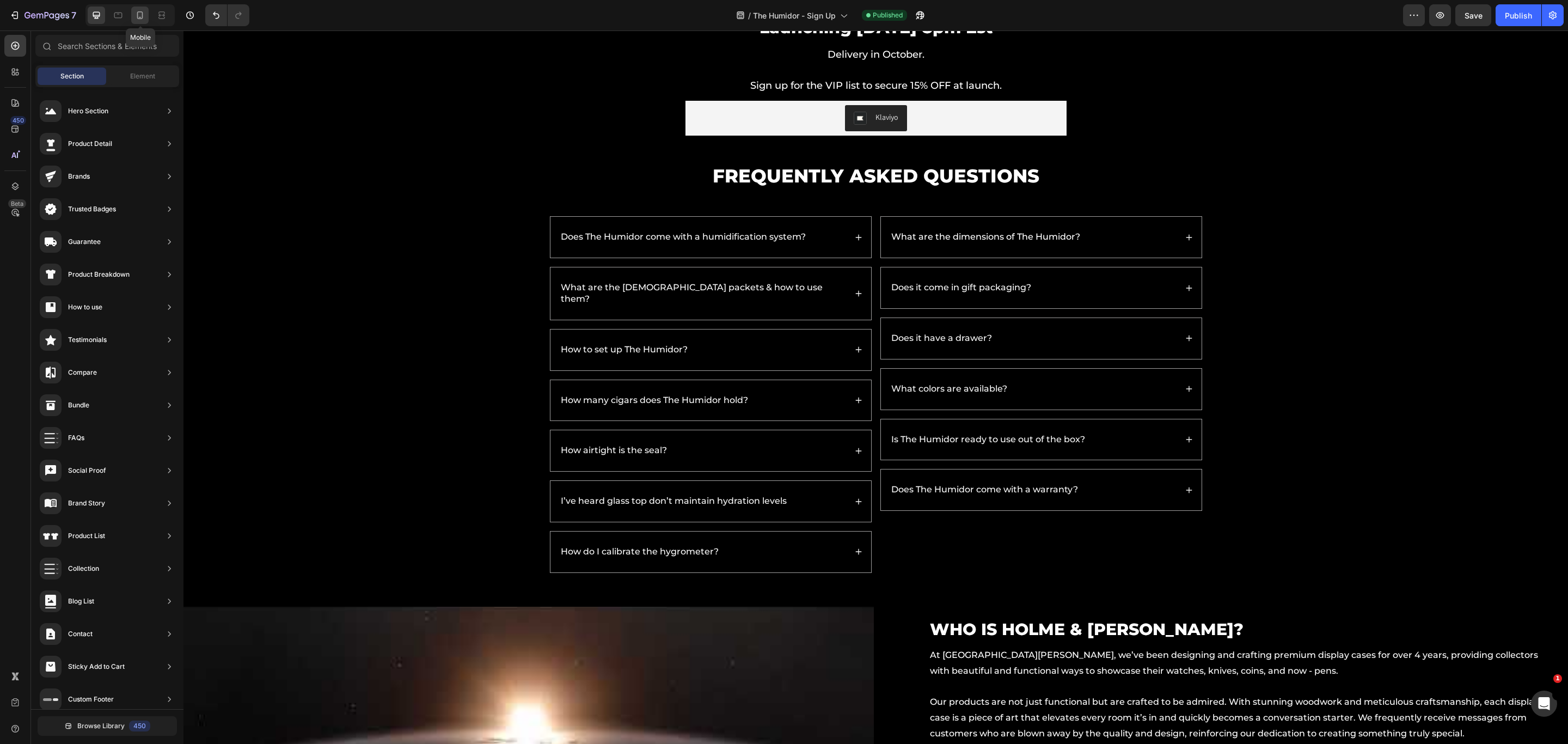
click at [137, 21] on div at bounding box center [140, 15] width 17 height 17
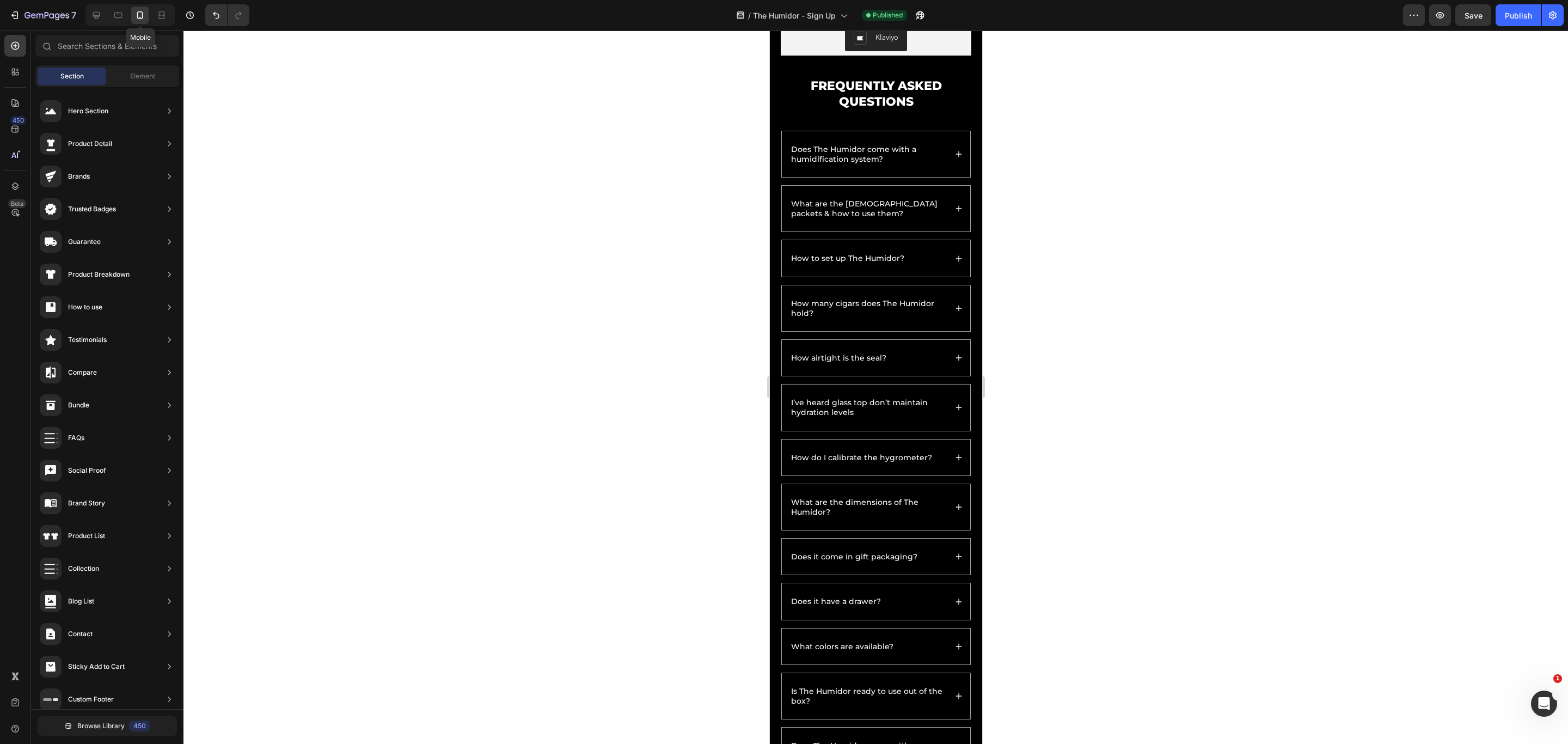
scroll to position [1482, 0]
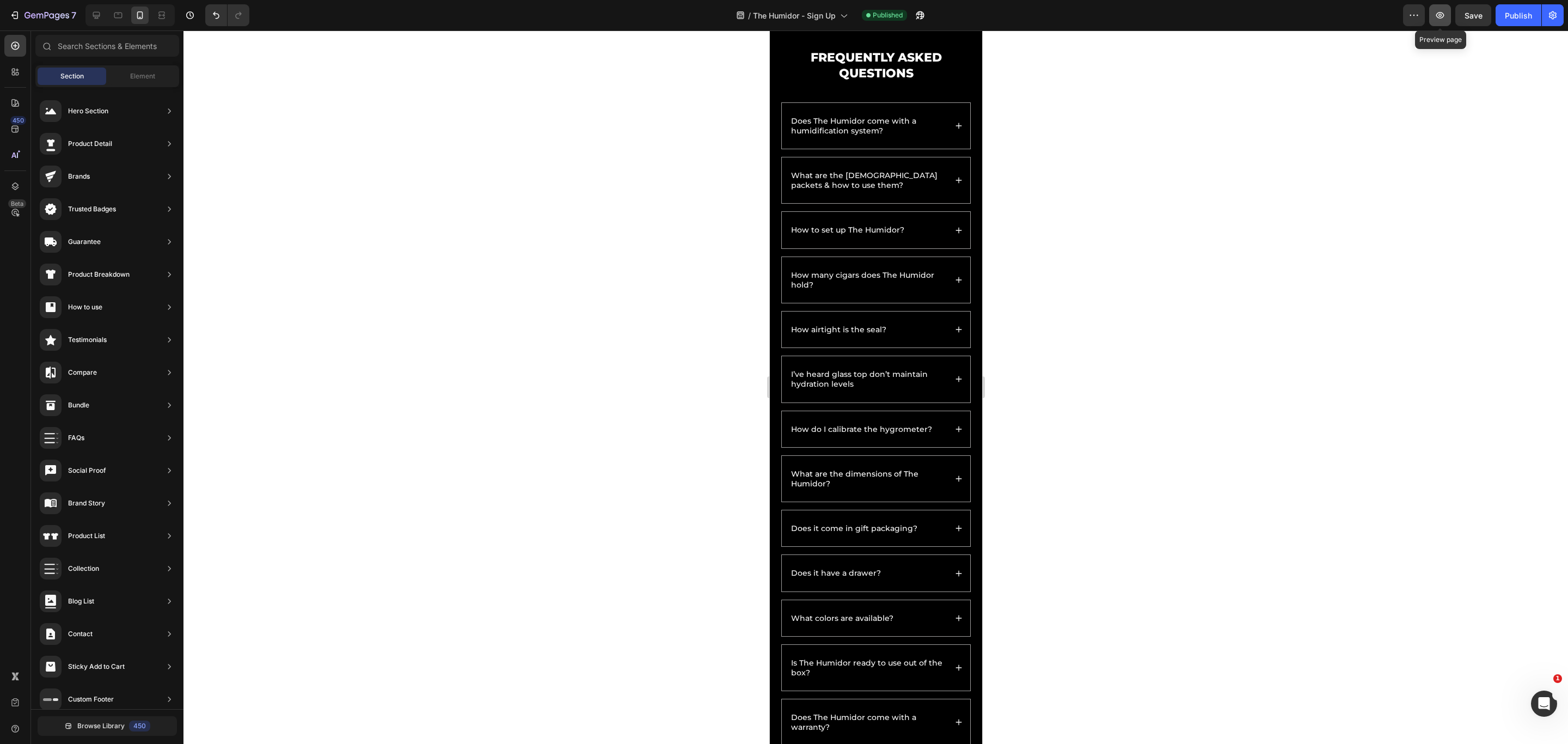
click at [1161, 20] on button "button" at bounding box center [1440, 15] width 22 height 22
click at [95, 11] on icon at bounding box center [97, 15] width 11 height 11
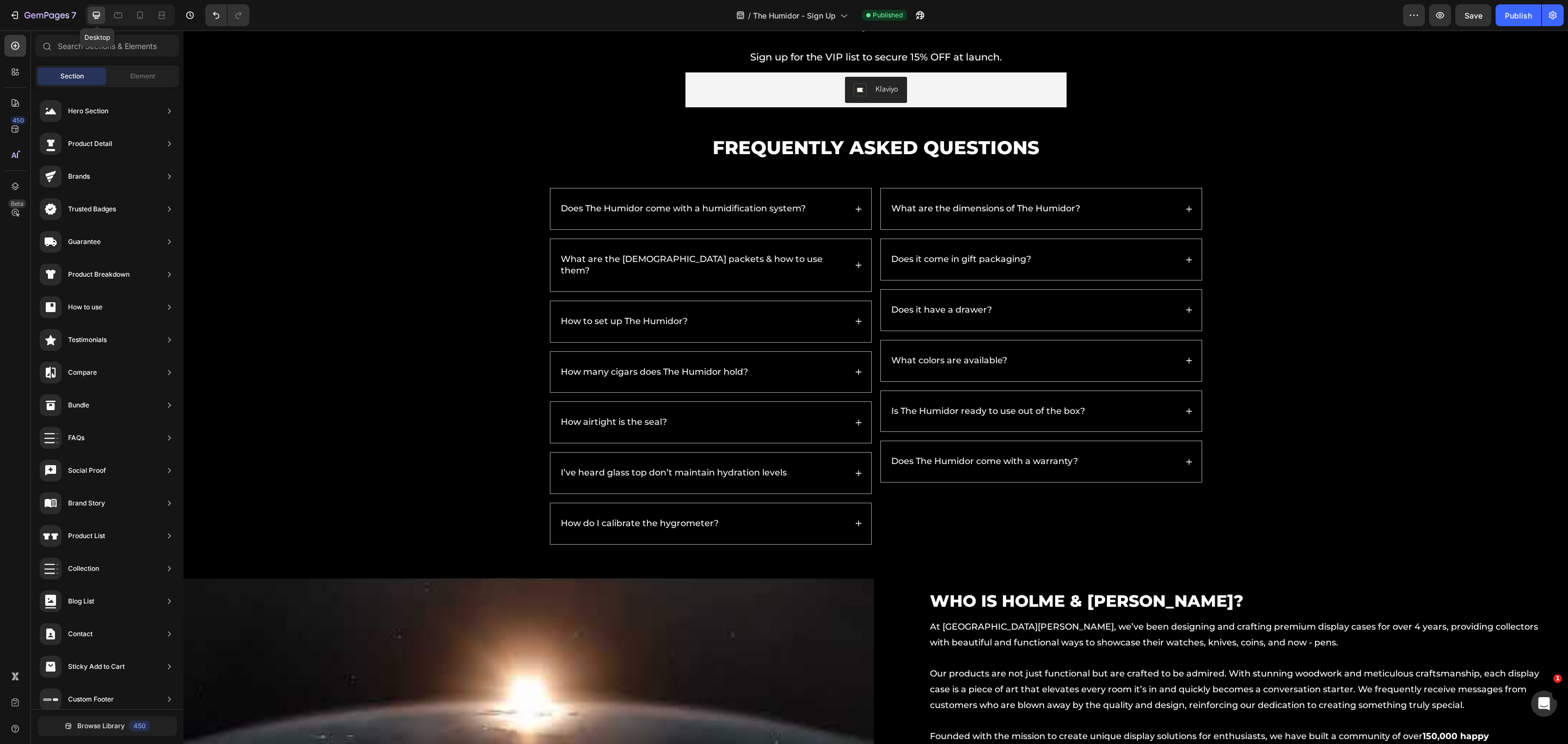
scroll to position [1454, 0]
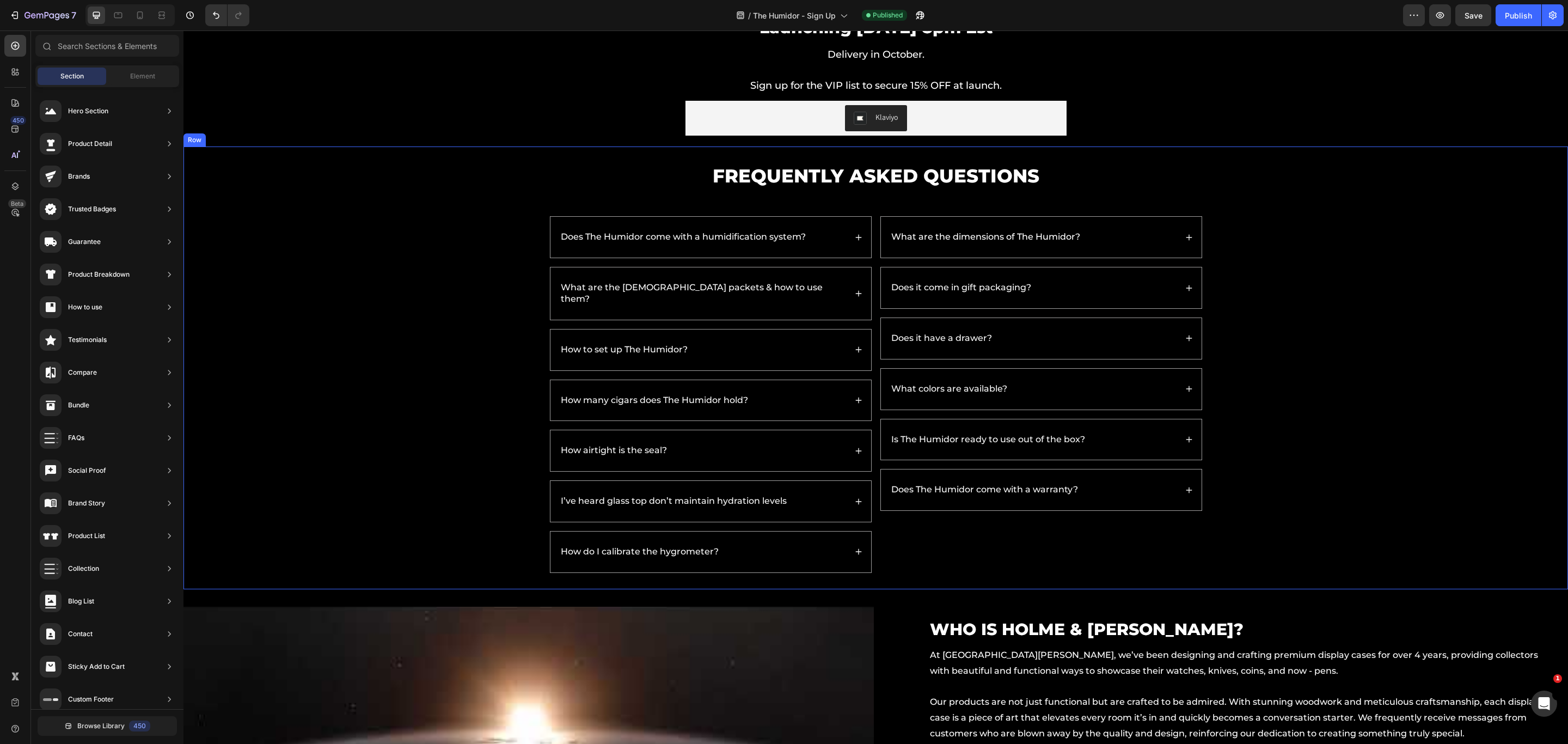
click at [1161, 521] on div "Frequently Asked Questions Heading Does The Humidor come with a humidification …" at bounding box center [876, 368] width 1363 height 410
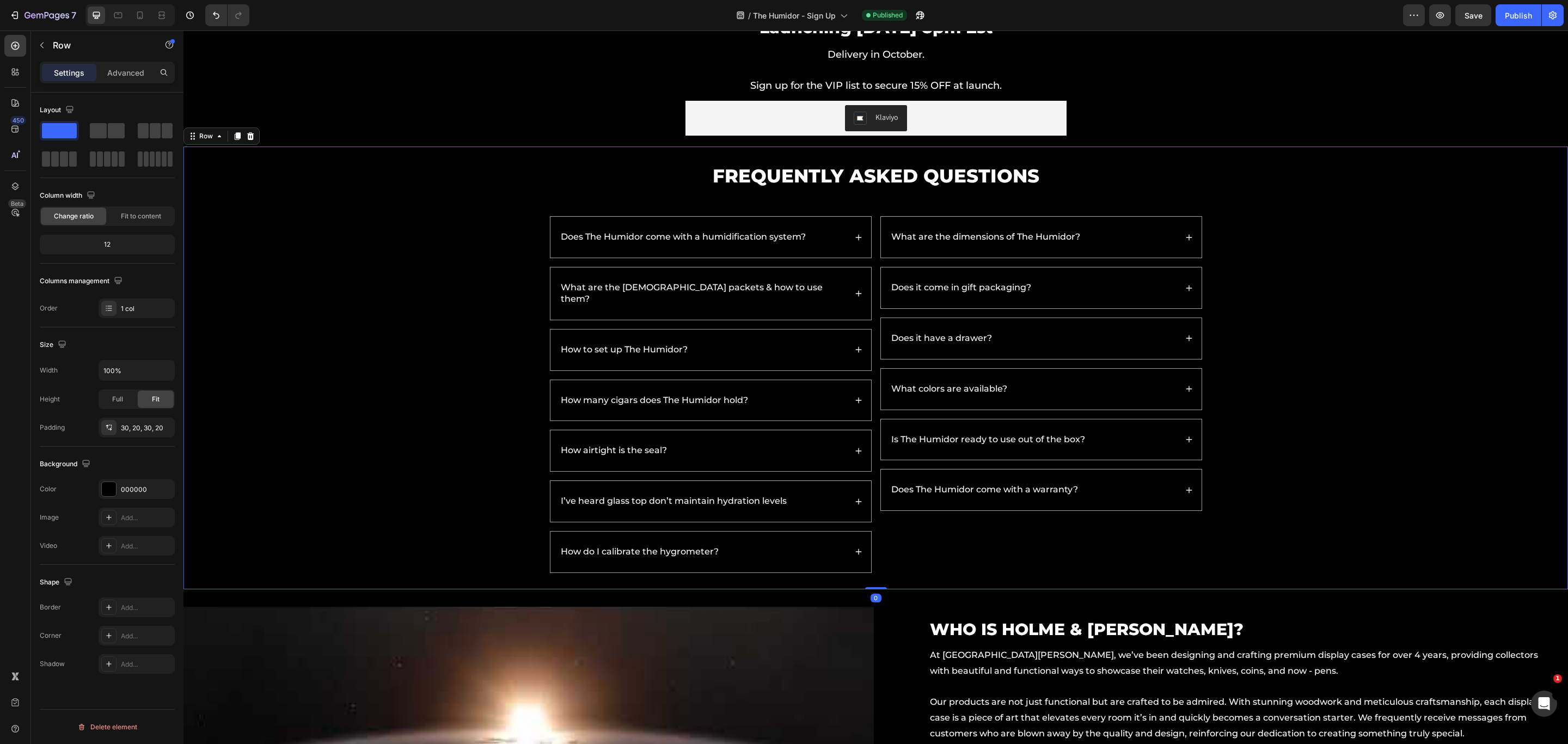
drag, startPoint x: 490, startPoint y: 479, endPoint x: 586, endPoint y: 470, distance: 96.4
click at [490, 479] on div "Frequently Asked Questions Heading Does The Humidor come with a humidification …" at bounding box center [876, 368] width 1363 height 410
click at [881, 542] on div "What are the dimensions of The Humidor? Does it come in gift packaging? Does it…" at bounding box center [1041, 394] width 323 height 356
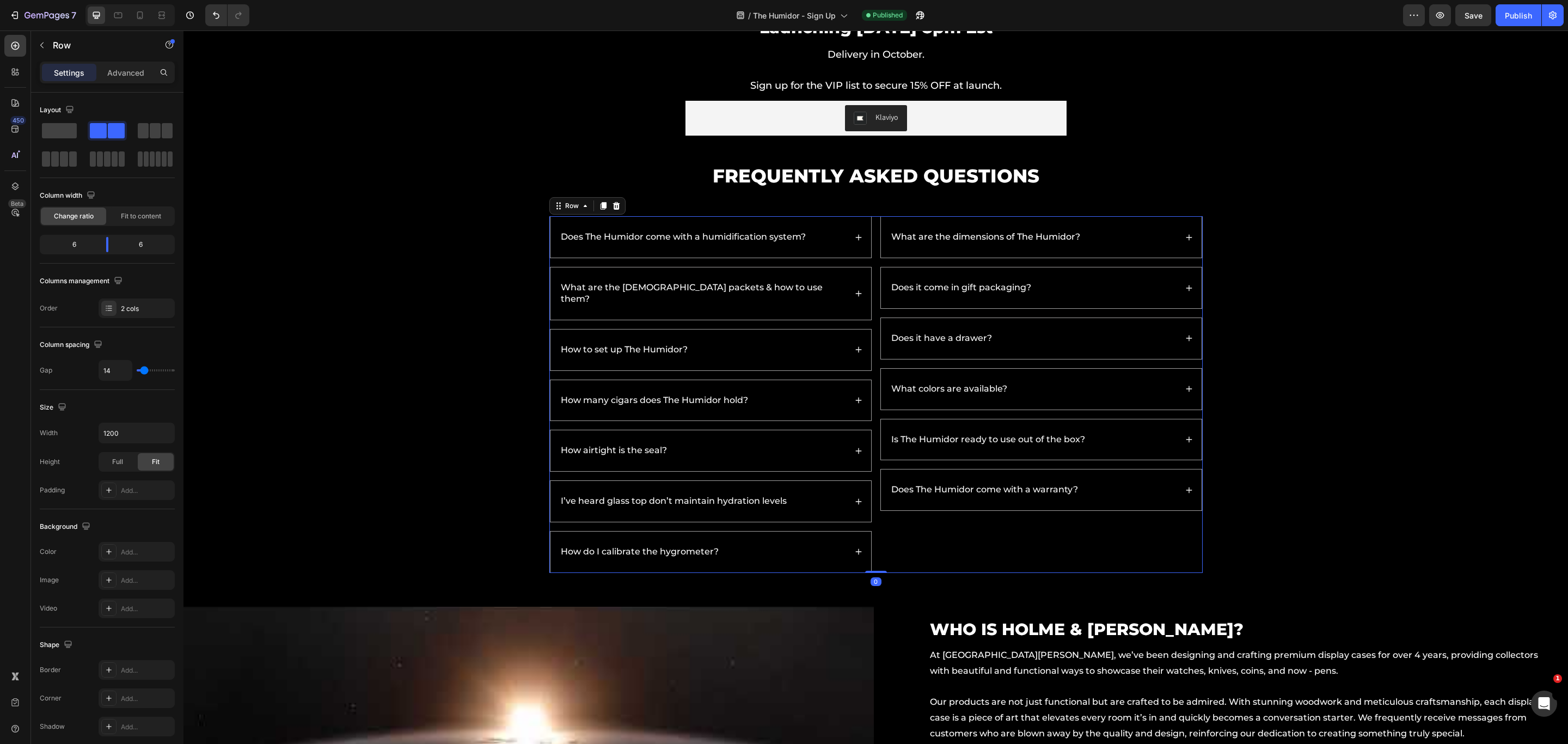
drag, startPoint x: 118, startPoint y: 71, endPoint x: 123, endPoint y: 84, distance: 13.9
click at [118, 71] on p "Advanced" at bounding box center [126, 73] width 37 height 11
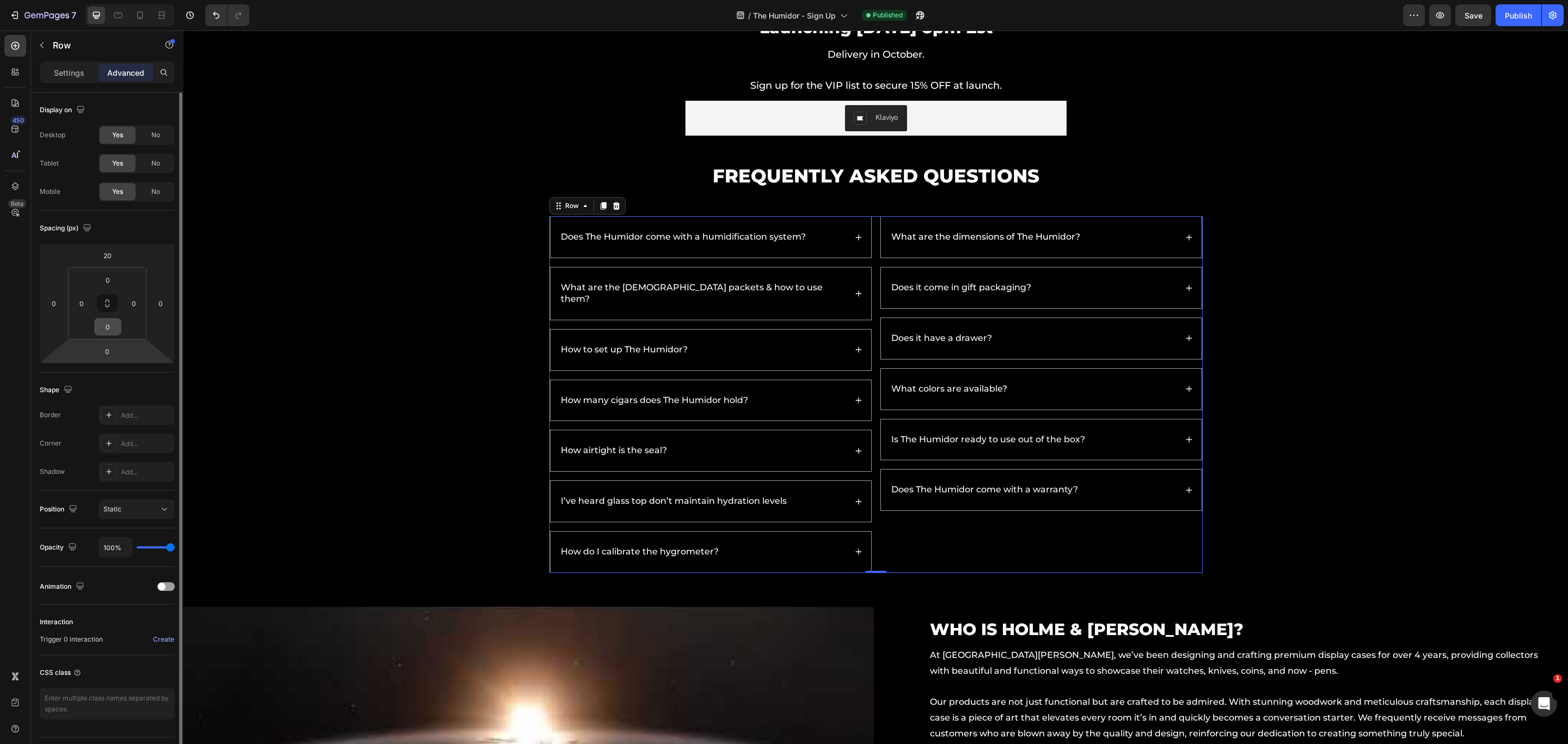
click at [115, 330] on input "0" at bounding box center [108, 326] width 22 height 17
type input "40"
type input "20"
type input "0"
click at [109, 354] on input "0" at bounding box center [107, 351] width 22 height 17
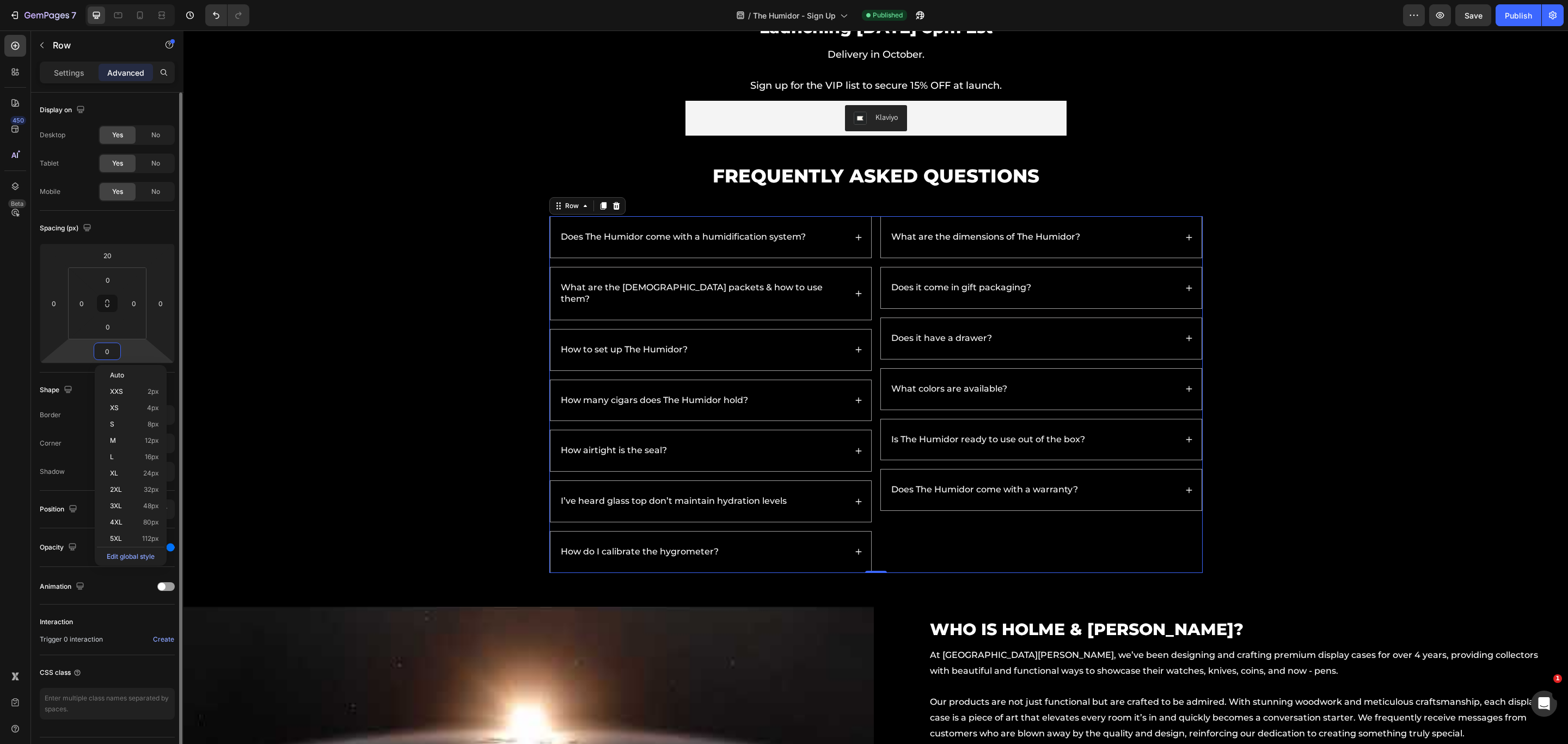
paste input "2"
type input "20"
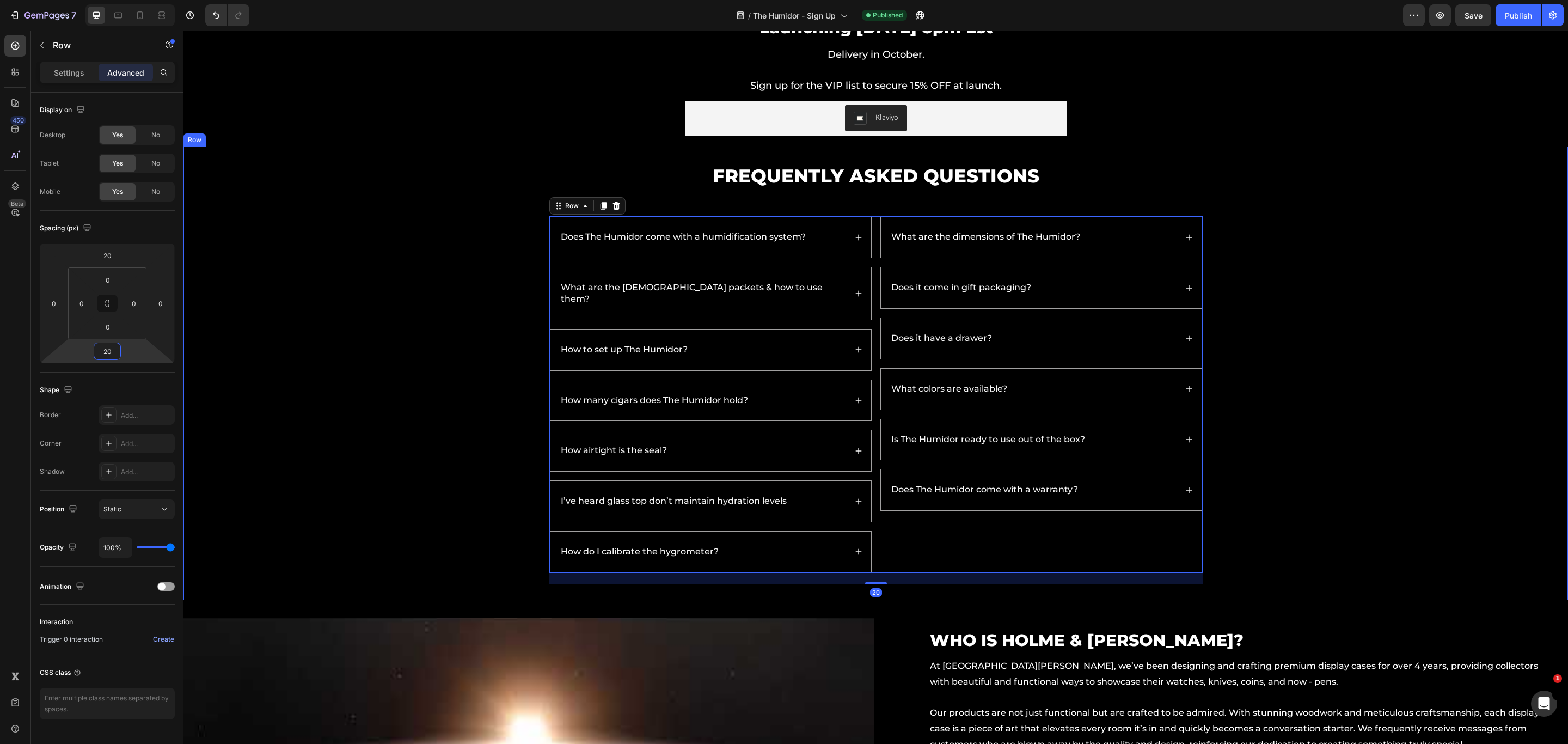
click at [1161, 420] on div "Frequently Asked Questions Heading Does The Humidor come with a humidification …" at bounding box center [876, 373] width 1363 height 421
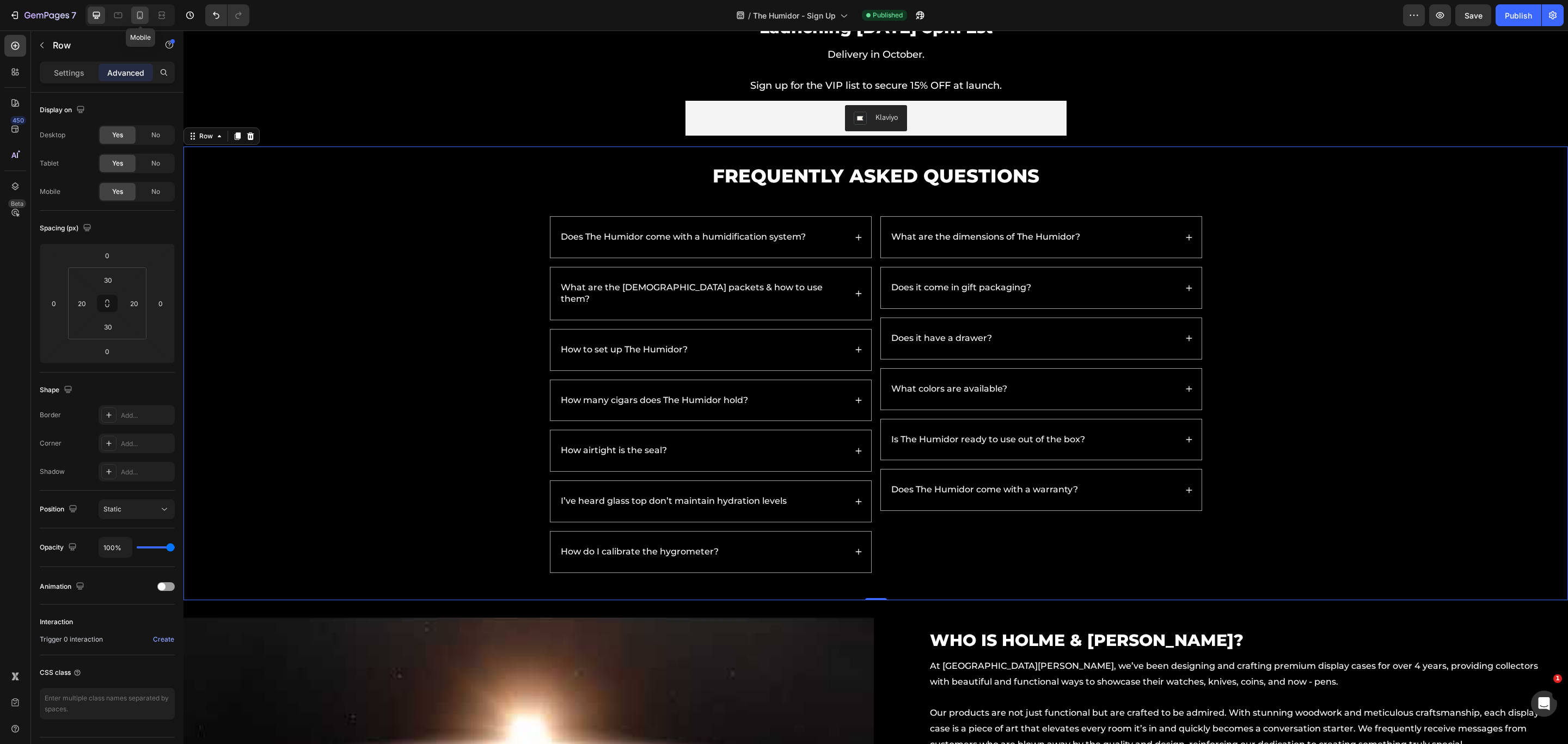
click at [146, 9] on div at bounding box center [140, 15] width 17 height 17
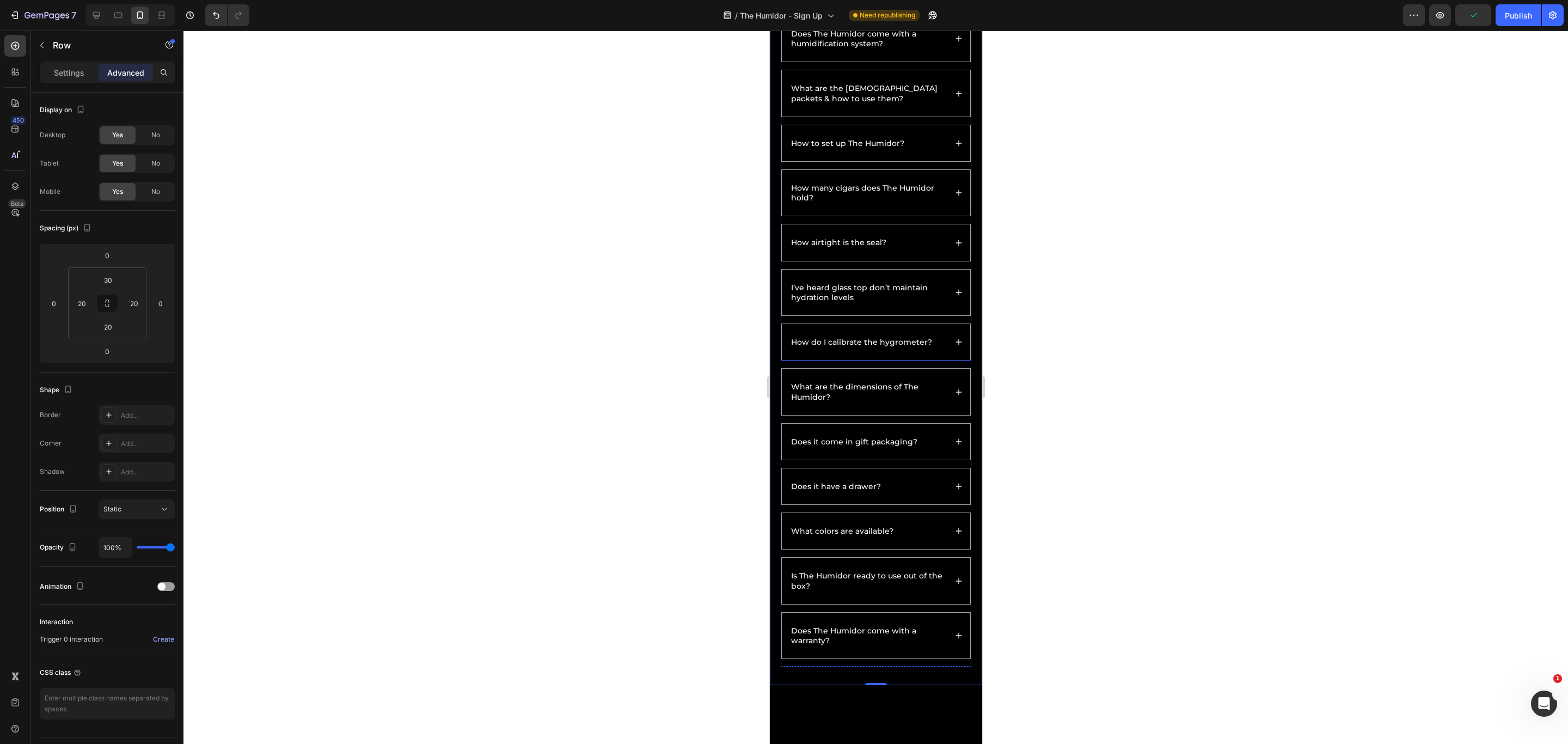
scroll to position [1052, 0]
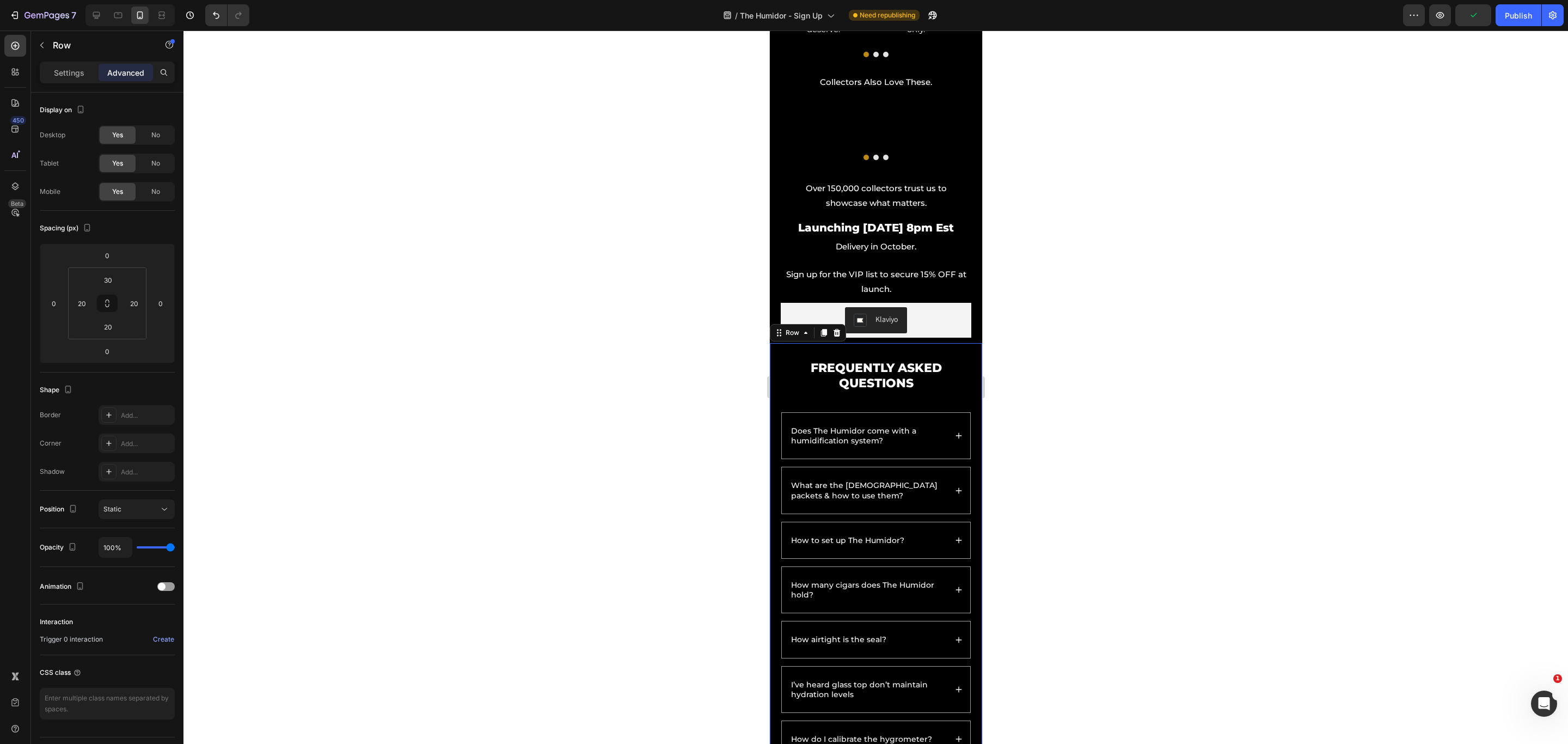
drag, startPoint x: 1517, startPoint y: 18, endPoint x: 1487, endPoint y: 93, distance: 80.8
click at [1161, 18] on div "Publish" at bounding box center [1519, 15] width 27 height 11
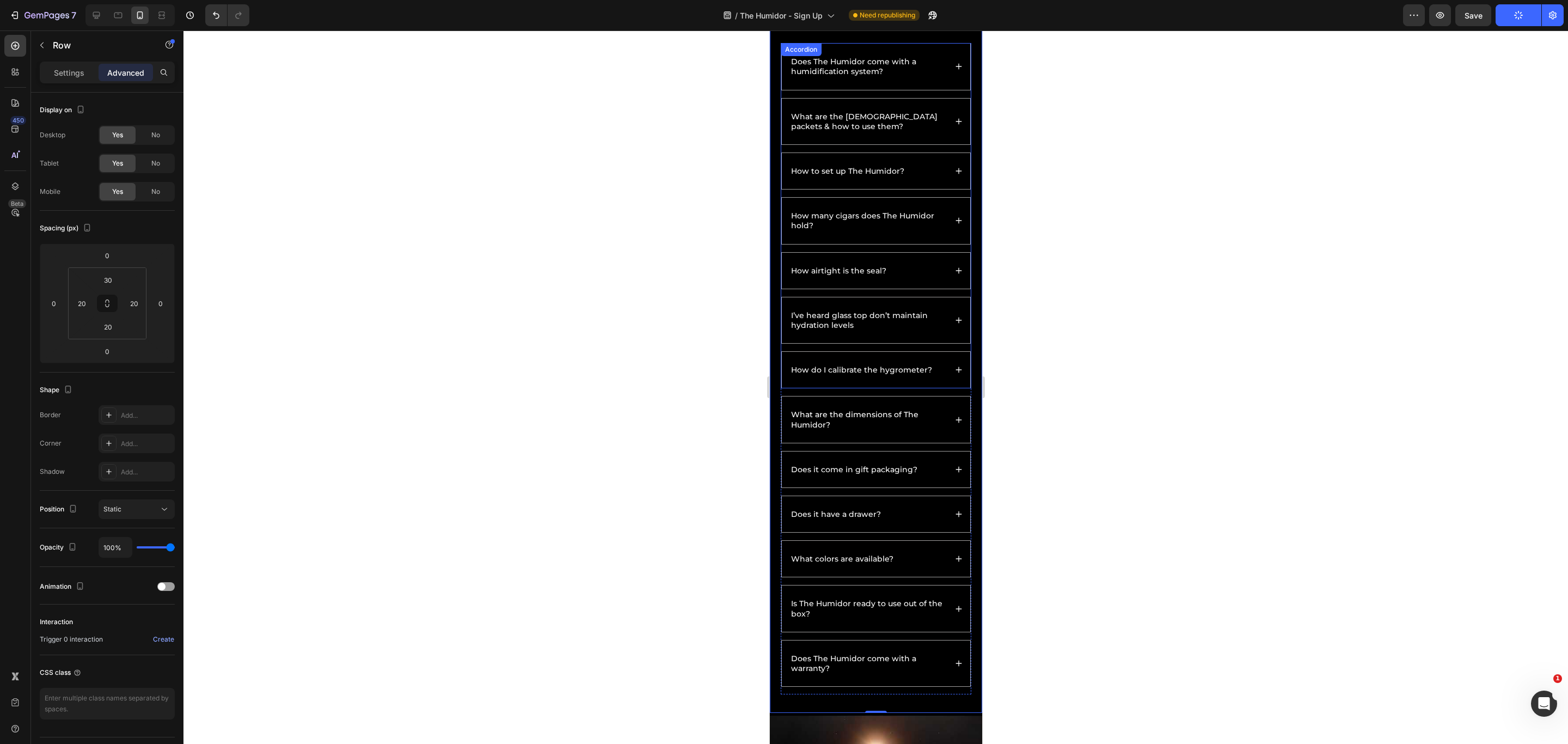
scroll to position [1461, 0]
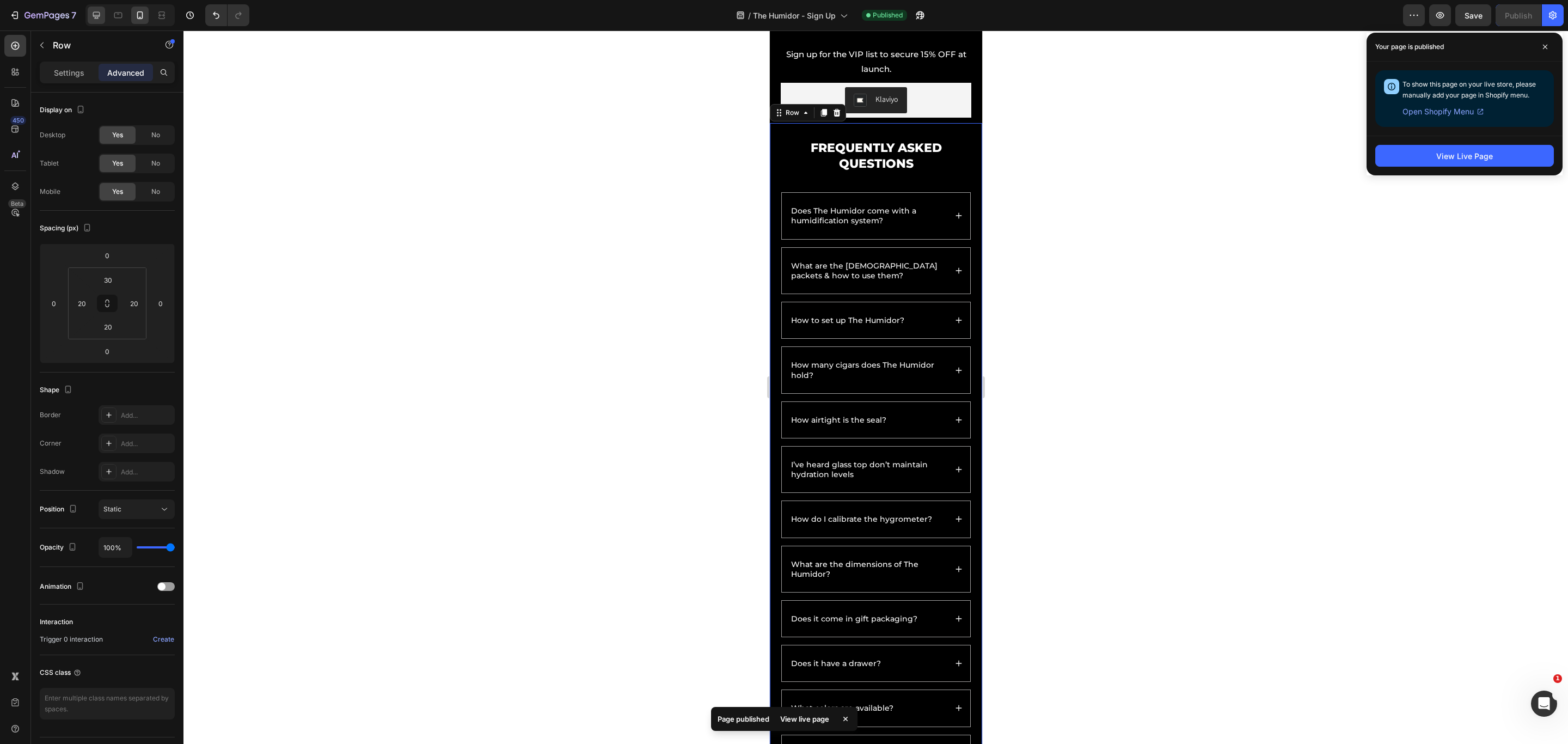
click at [97, 18] on icon at bounding box center [97, 15] width 7 height 7
type input "30"
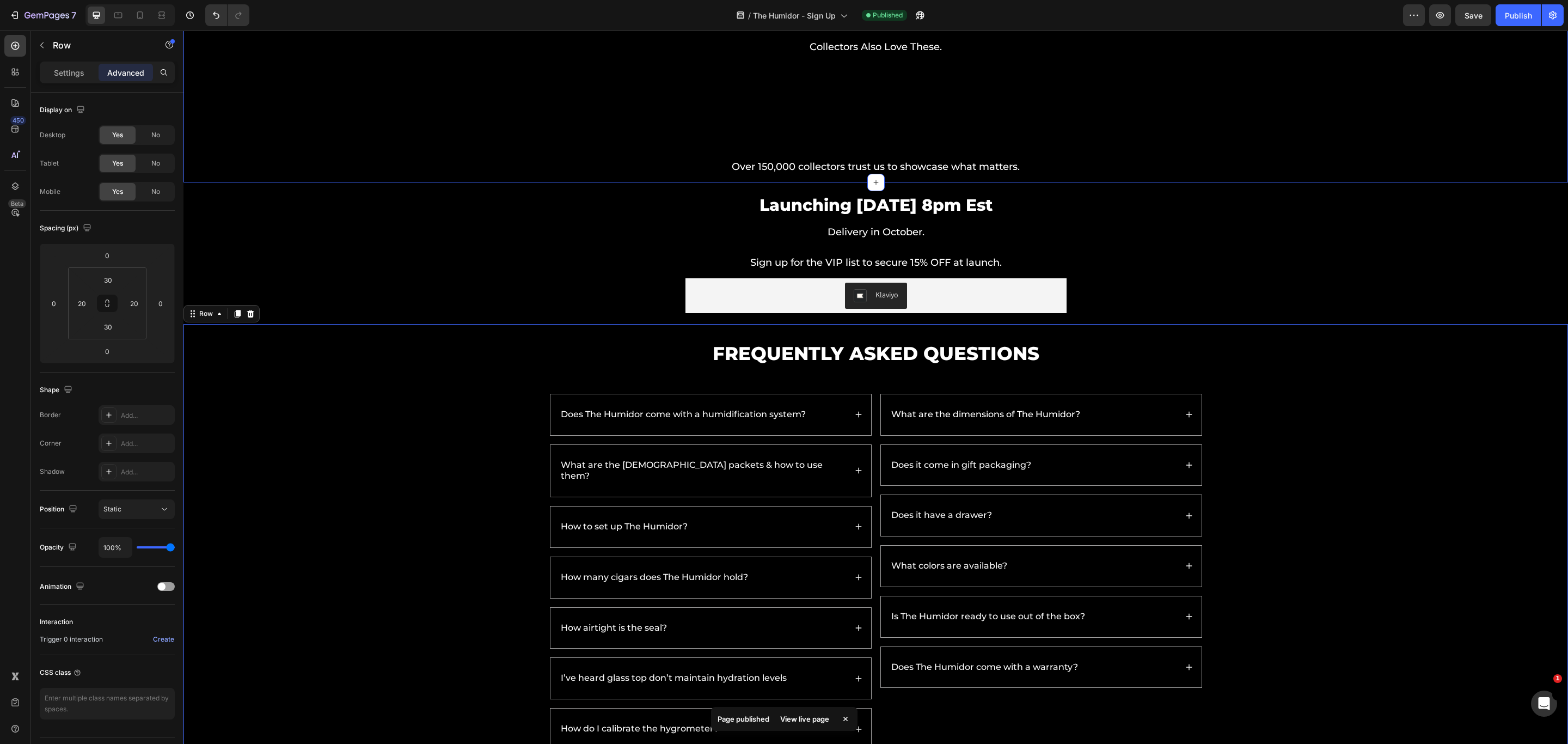
scroll to position [1395, 0]
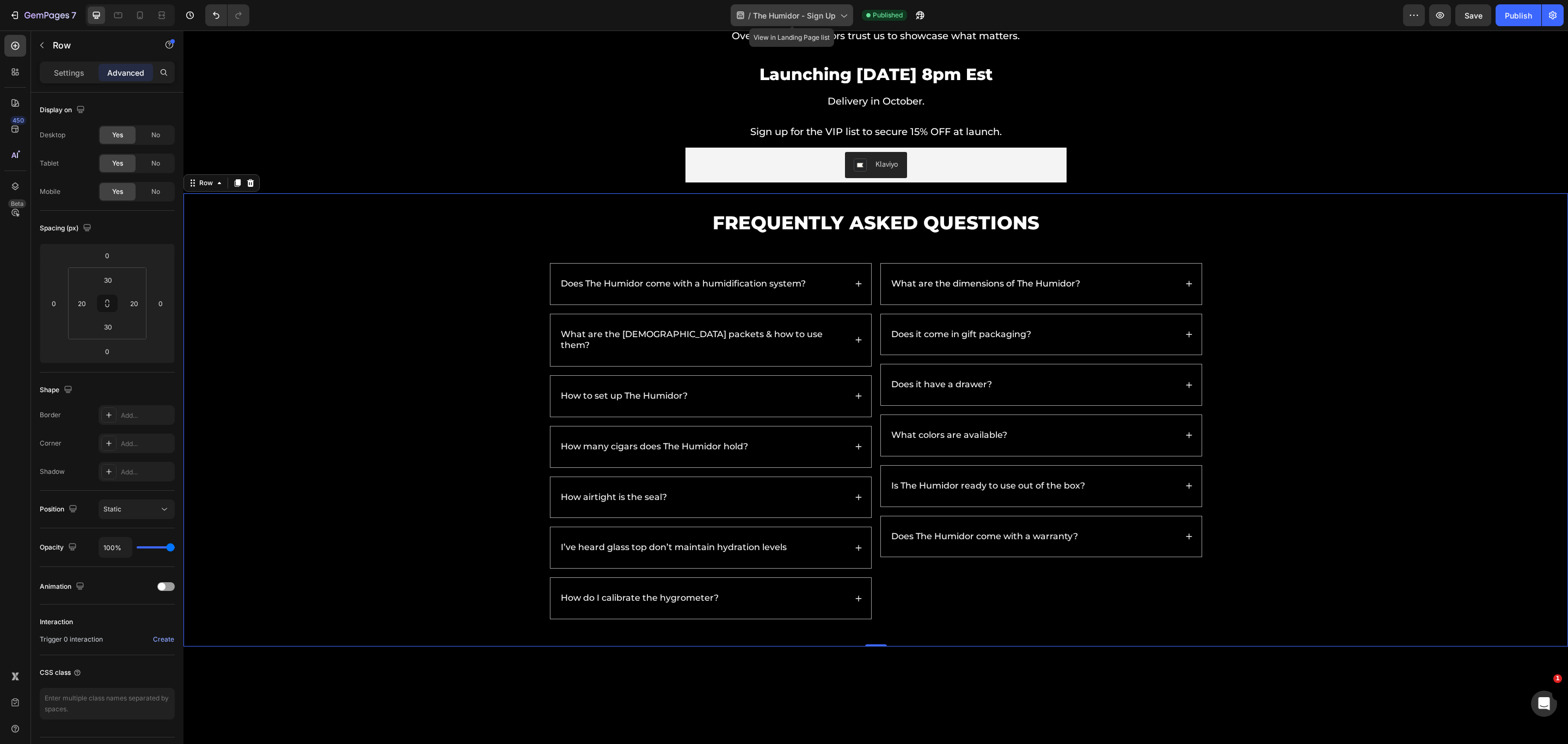
click at [805, 23] on div "/ The Humidor - Sign Up" at bounding box center [792, 15] width 123 height 22
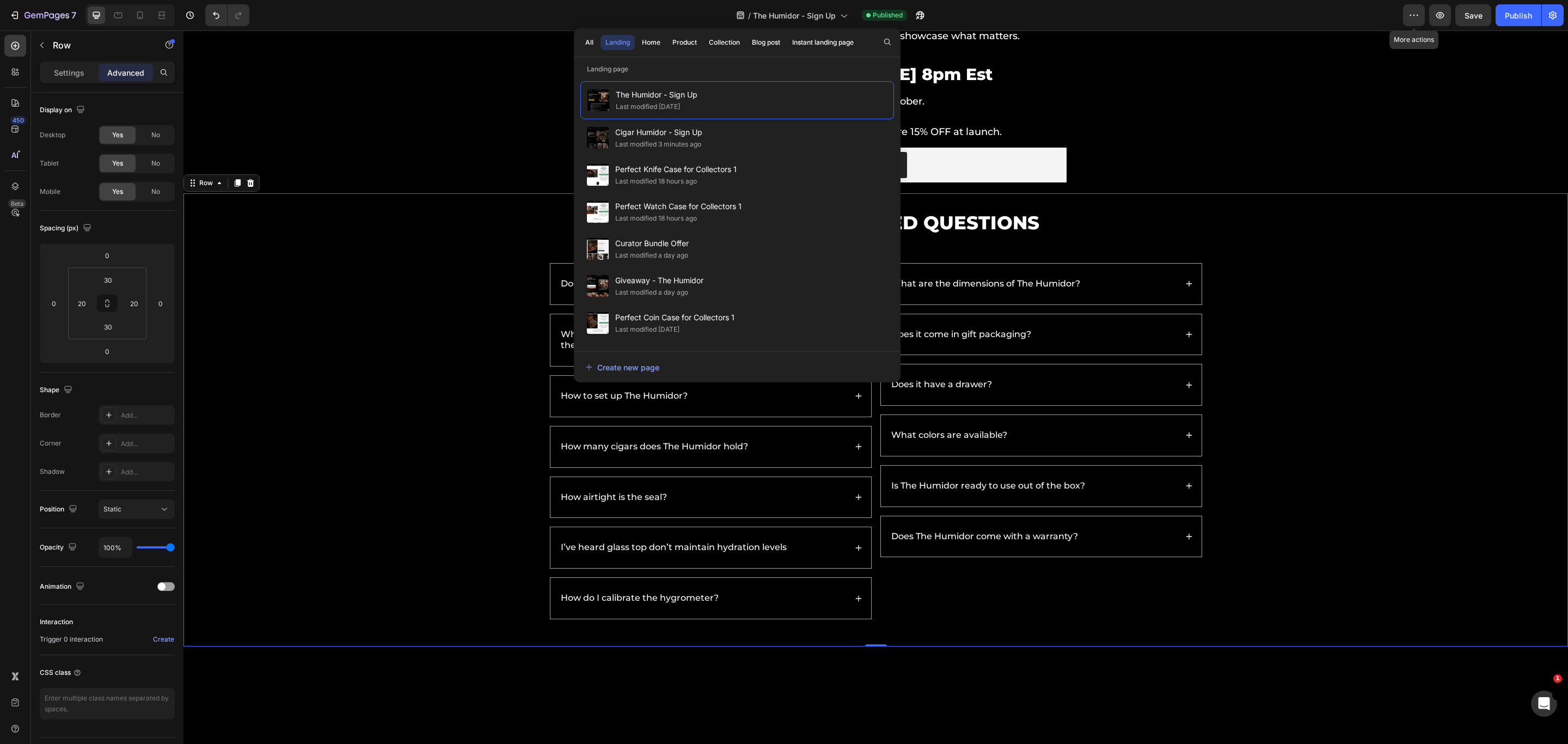
drag, startPoint x: 1420, startPoint y: 23, endPoint x: 1416, endPoint y: 29, distance: 7.2
click at [1161, 23] on button "button" at bounding box center [1414, 15] width 22 height 22
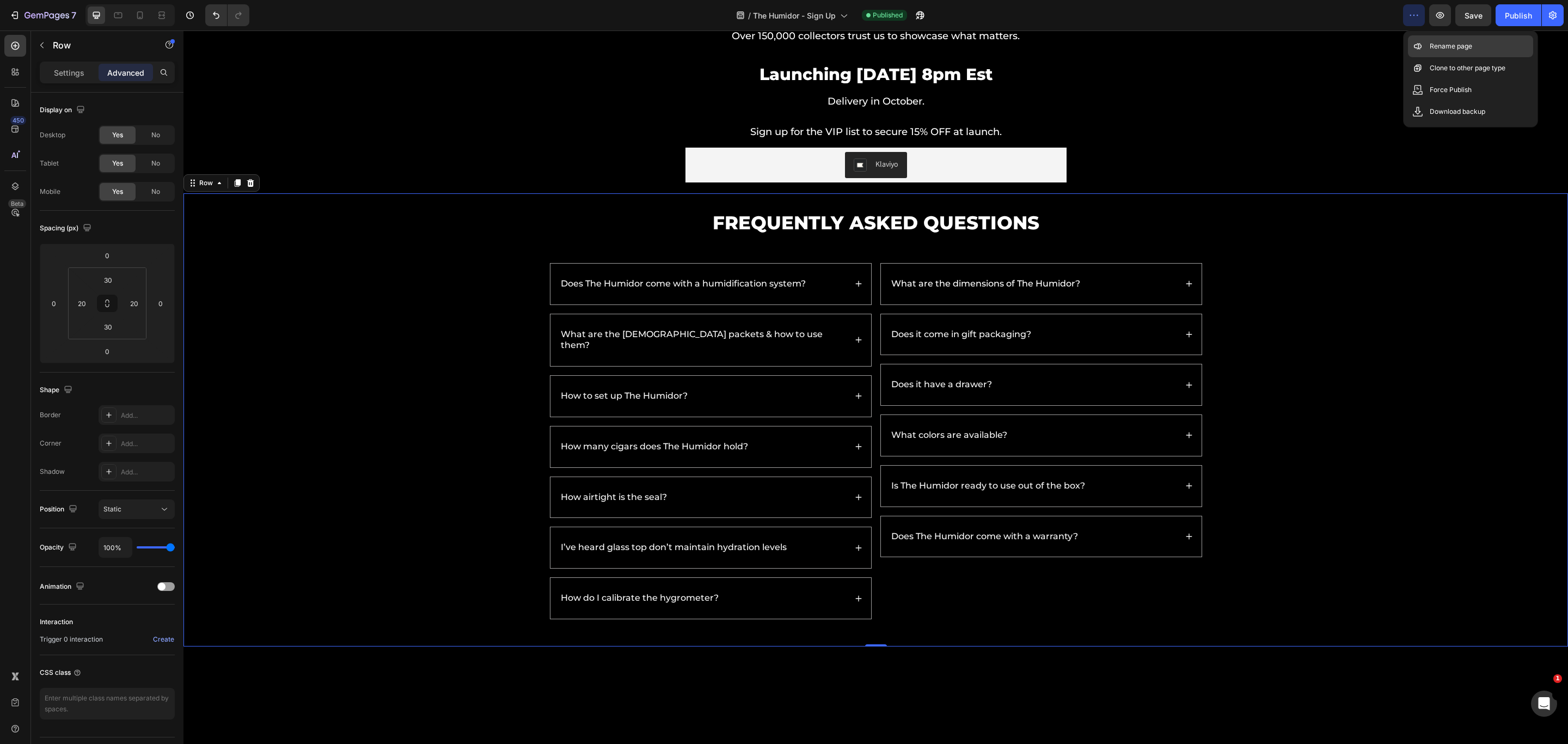
click at [1161, 49] on p "Rename page" at bounding box center [1451, 46] width 43 height 11
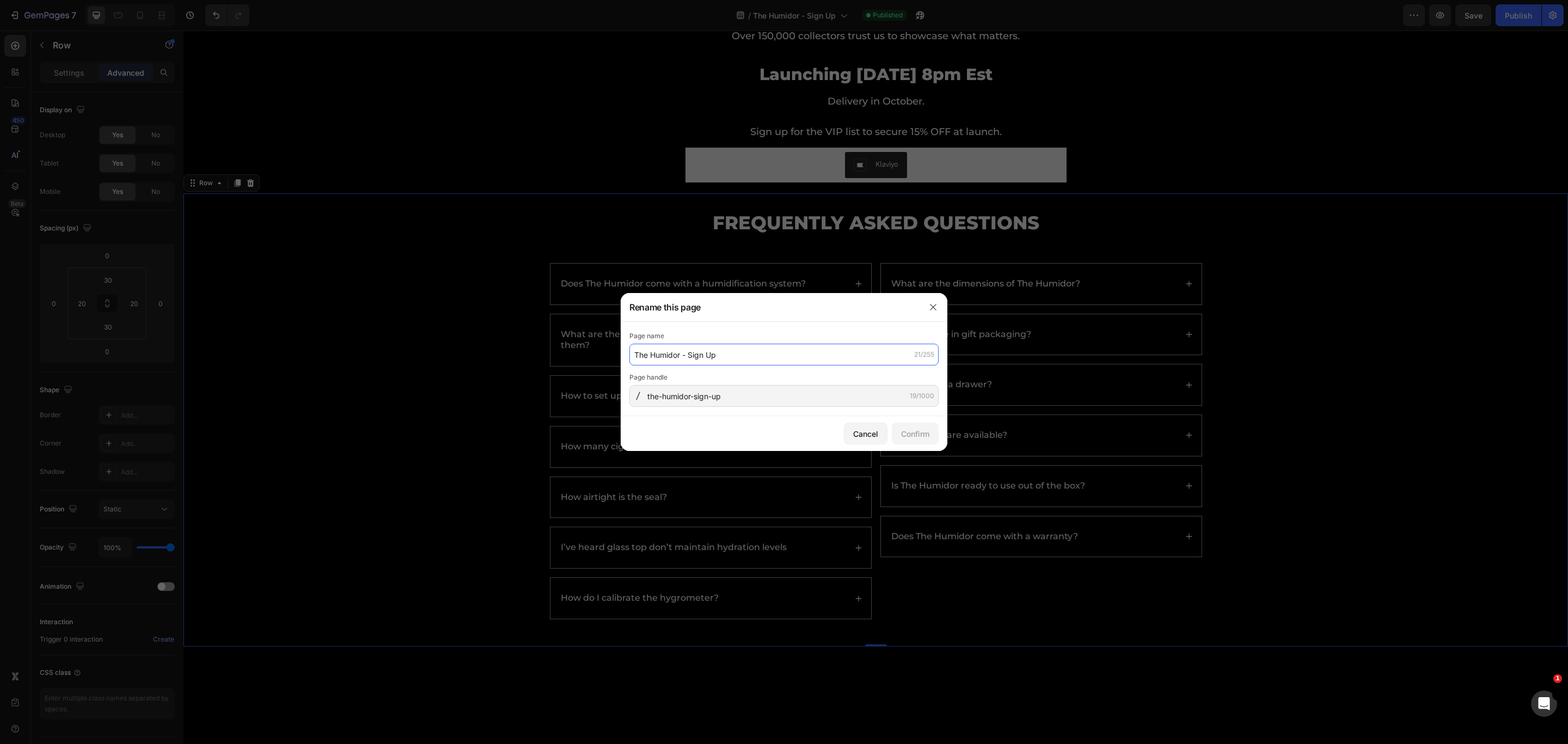
click at [773, 344] on input "The Humidor - Sign Up" at bounding box center [784, 354] width 309 height 22
click at [963, 327] on div at bounding box center [784, 372] width 1568 height 744
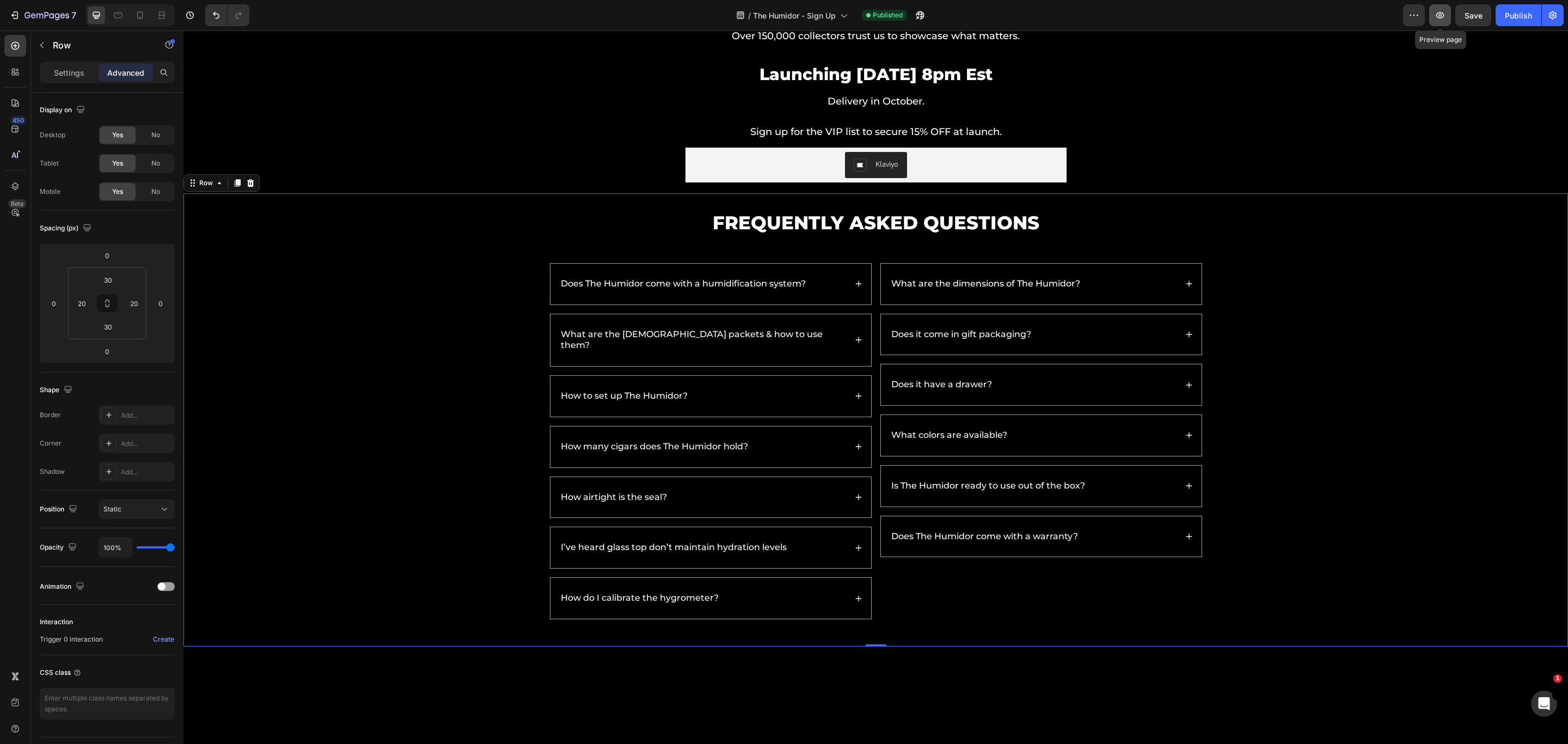
click at [1161, 12] on icon "button" at bounding box center [1440, 15] width 11 height 11
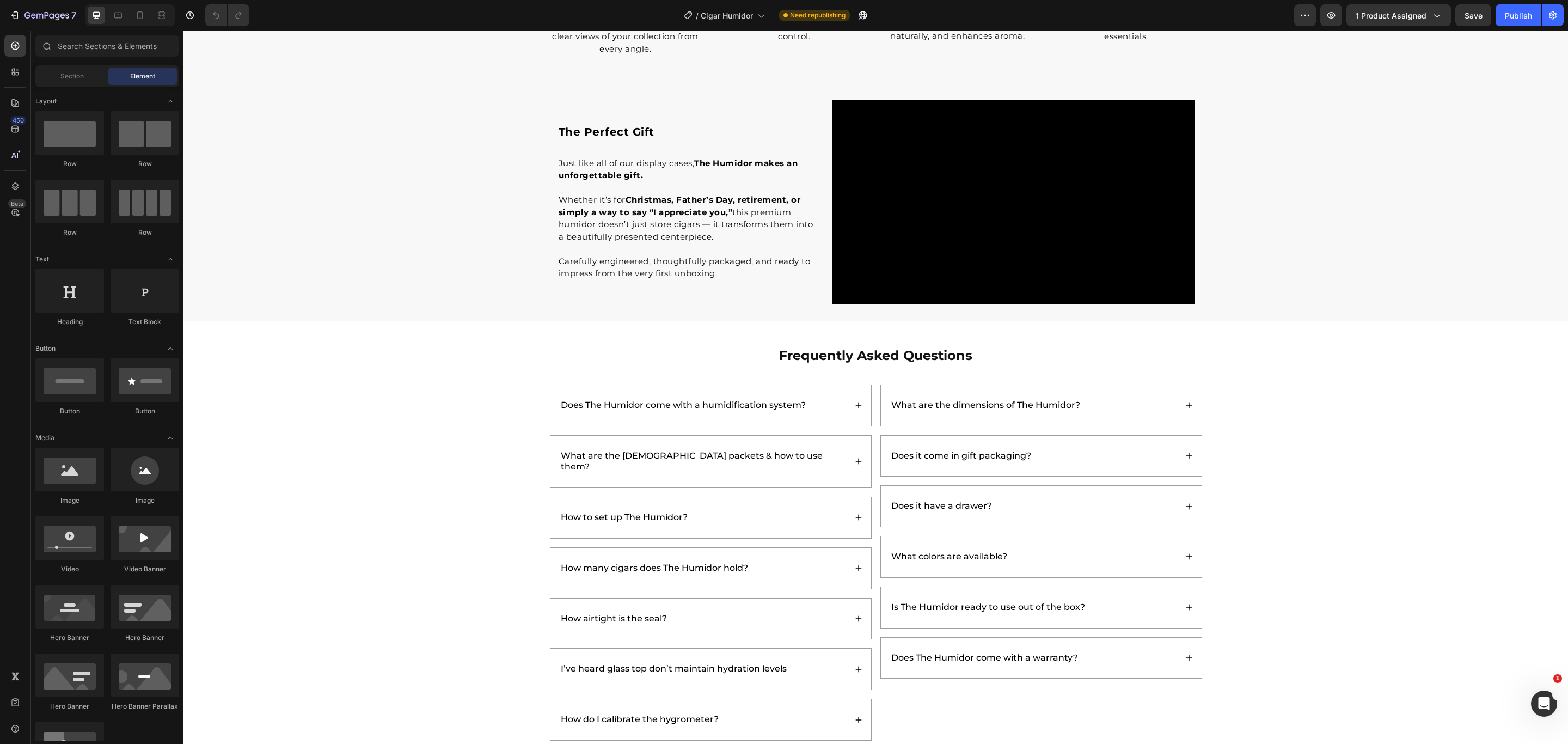
scroll to position [2423, 0]
